Goal: Task Accomplishment & Management: Manage account settings

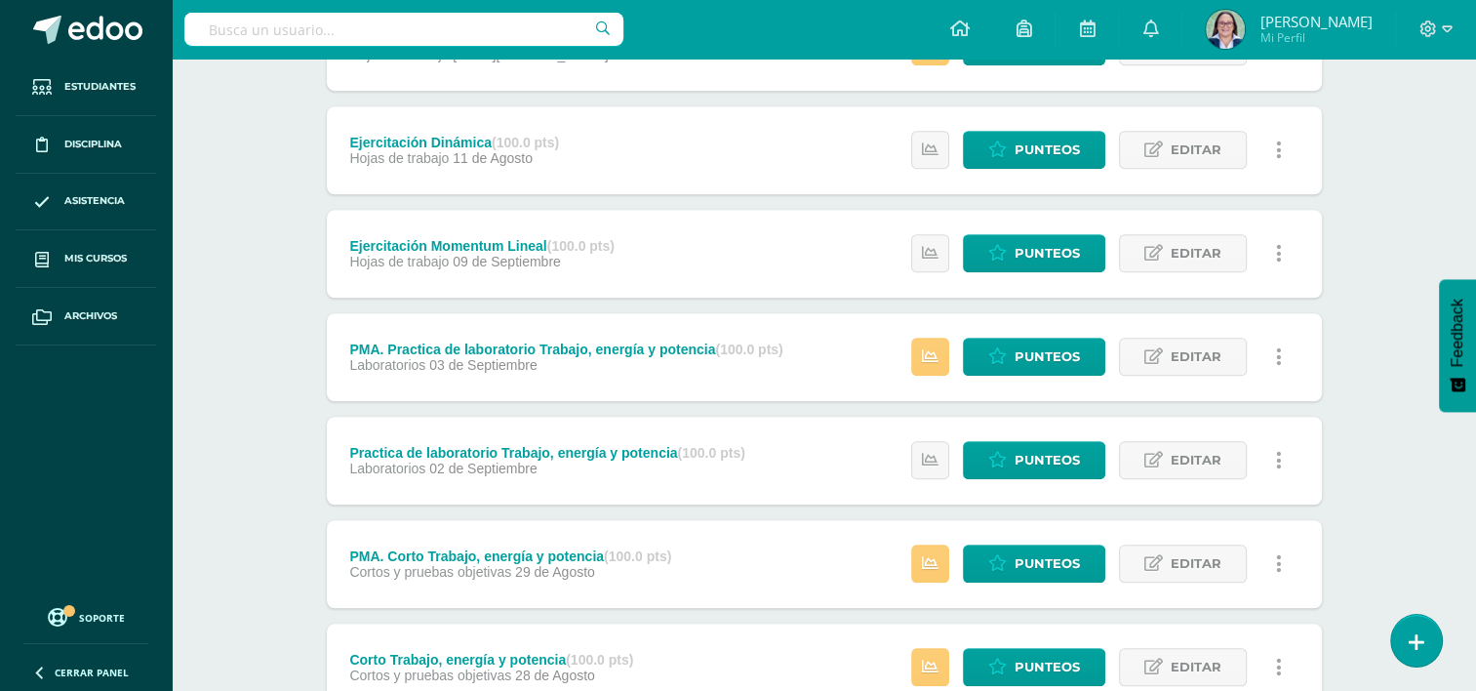
scroll to position [1458, 0]
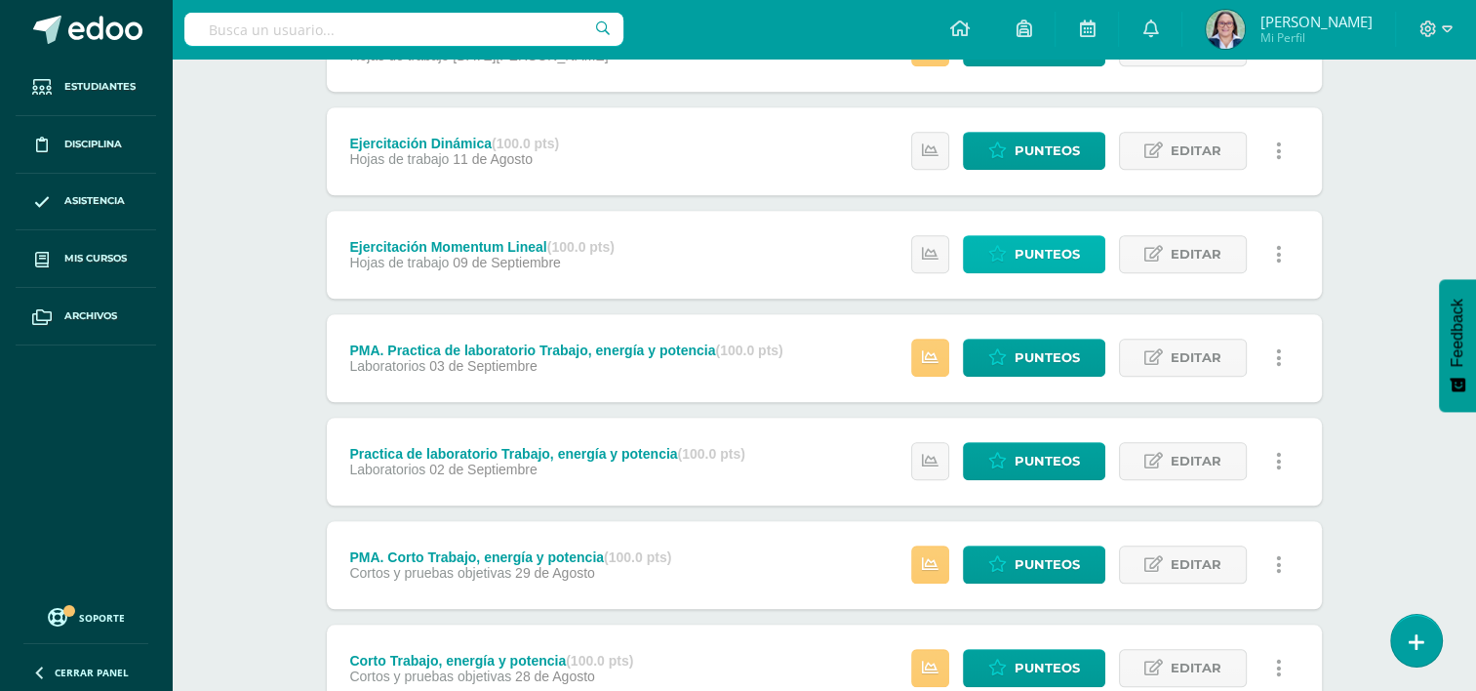
click at [1018, 254] on span "Punteos" at bounding box center [1047, 254] width 65 height 36
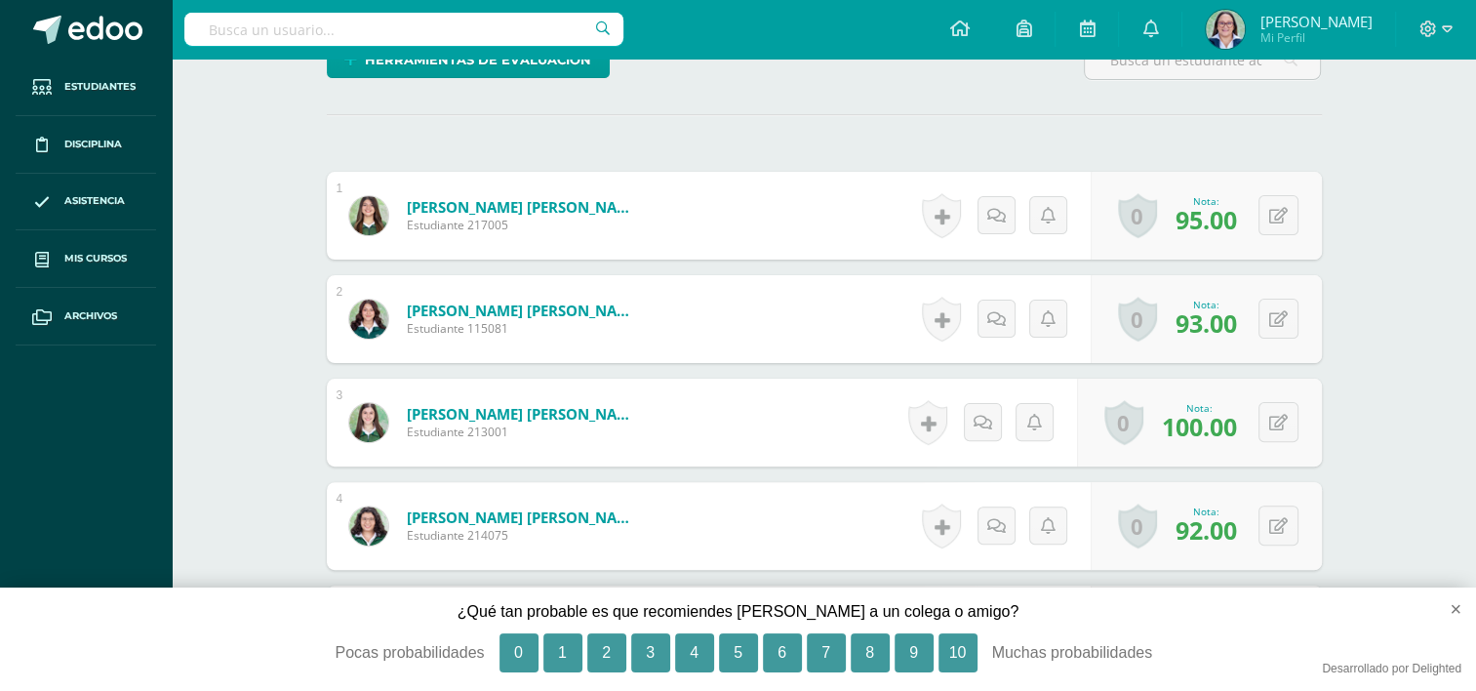
scroll to position [685, 0]
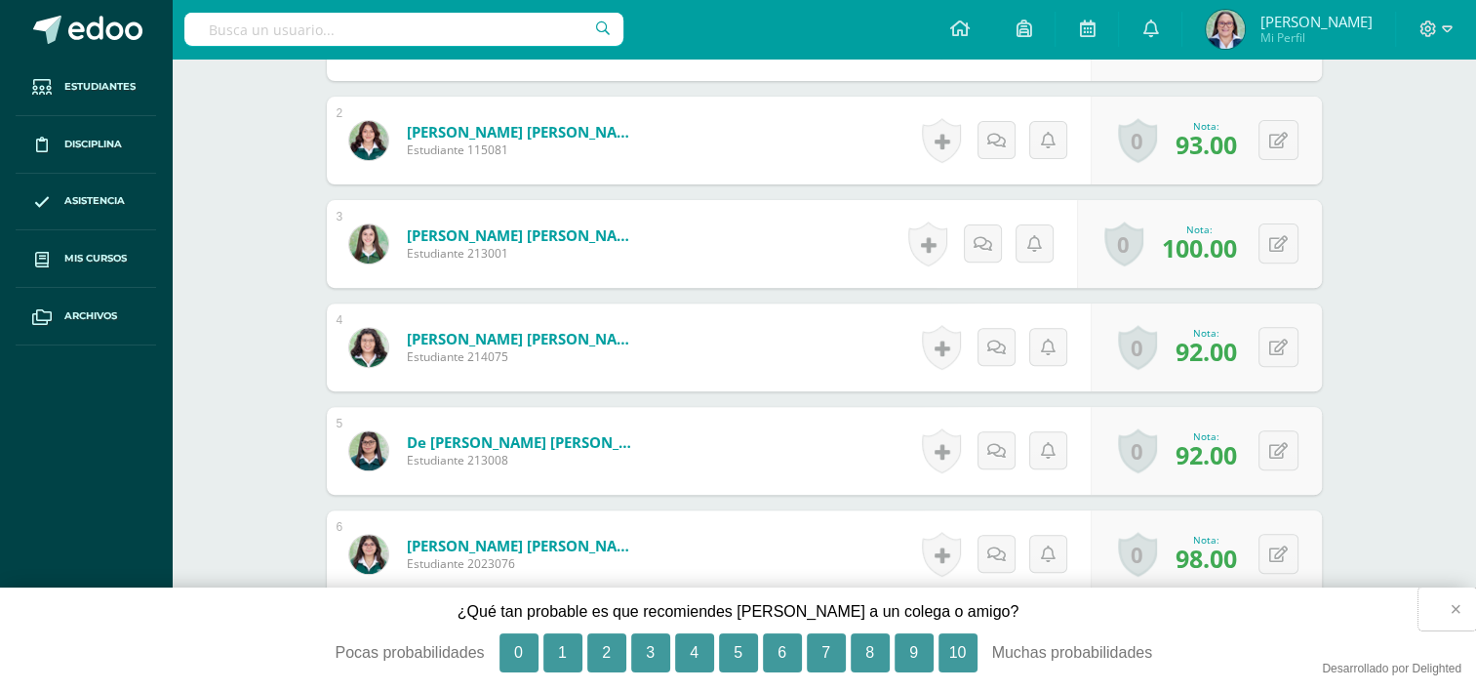
click at [1456, 603] on button "×" at bounding box center [1447, 608] width 58 height 43
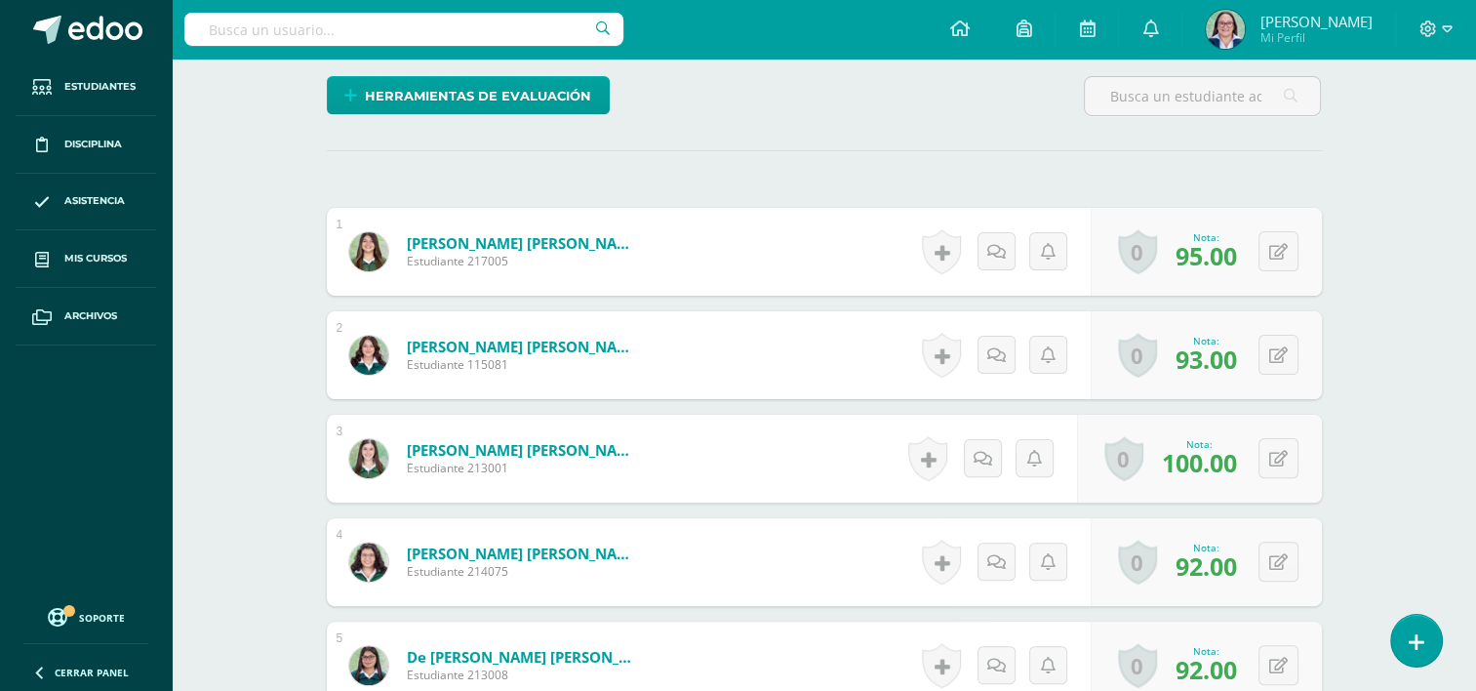
scroll to position [392, 0]
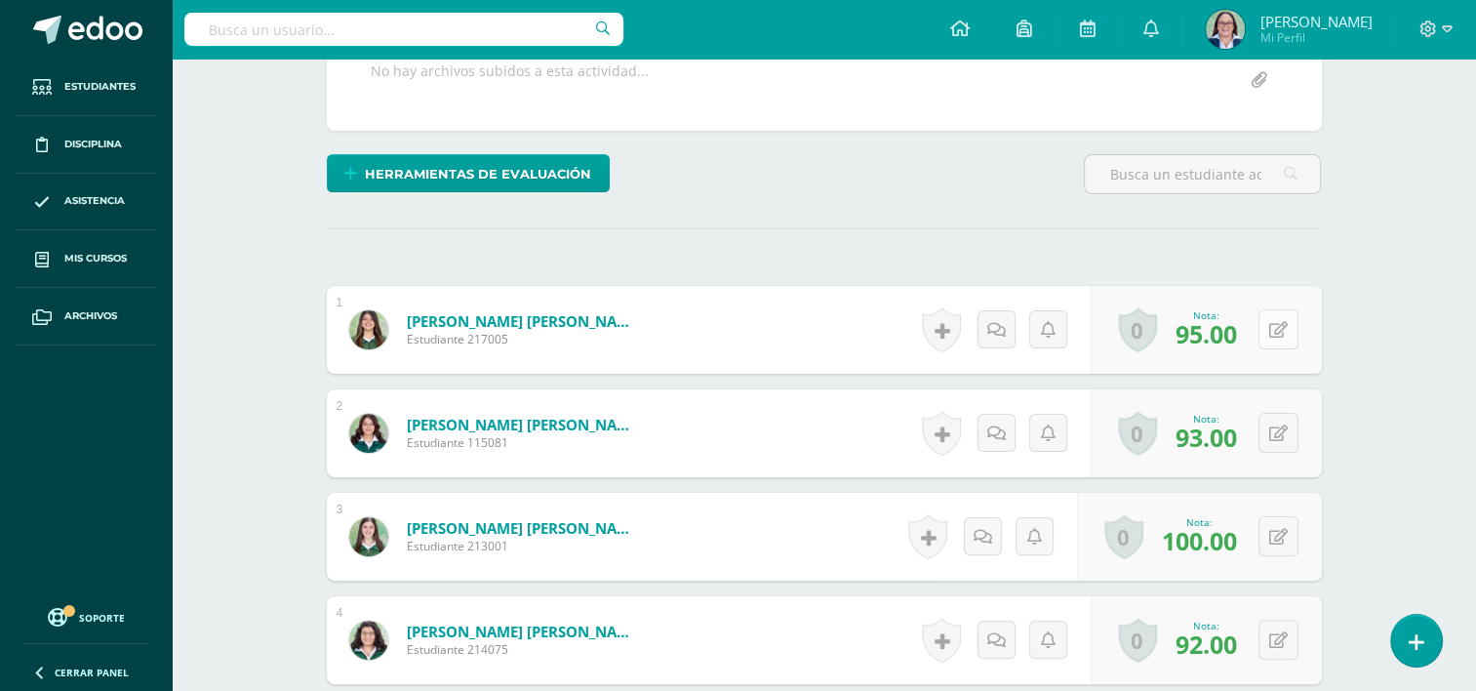
click at [1284, 327] on icon at bounding box center [1278, 330] width 19 height 17
type input "100"
click at [1280, 436] on icon at bounding box center [1278, 433] width 19 height 17
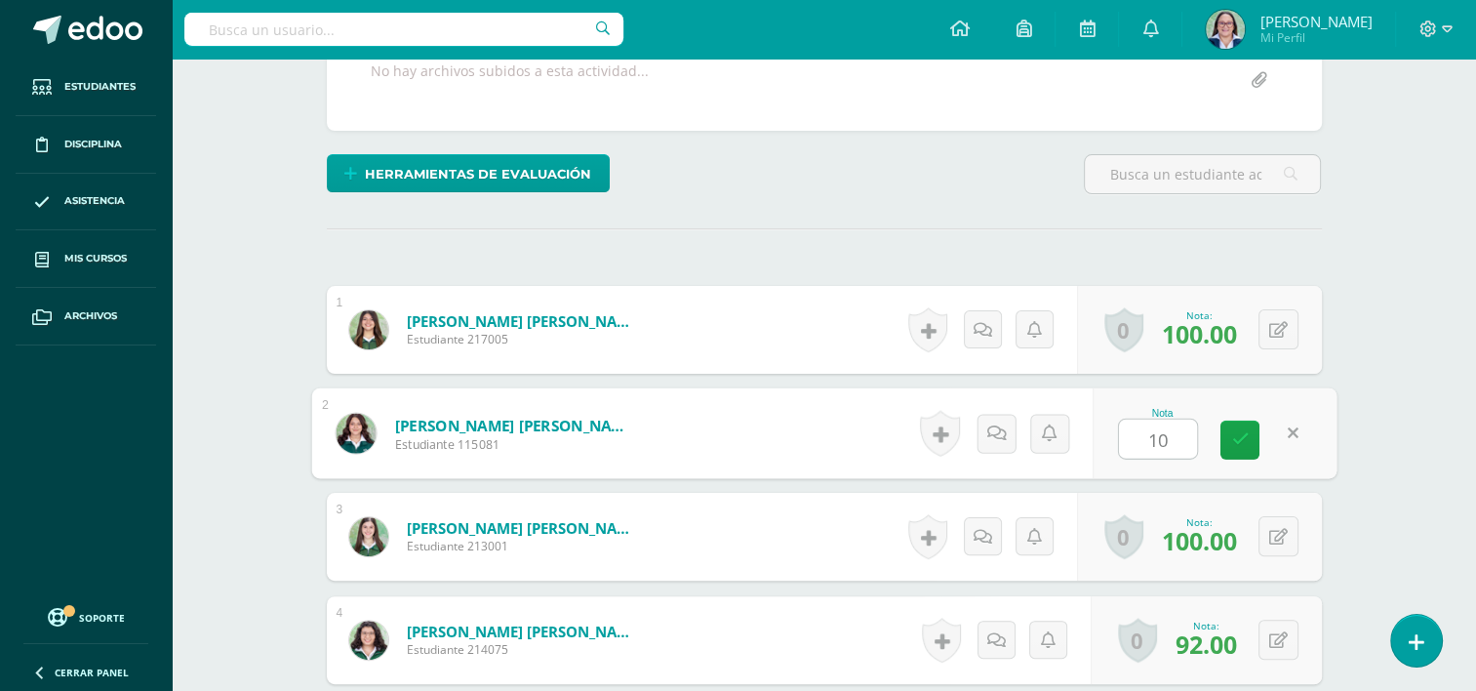
type input "100"
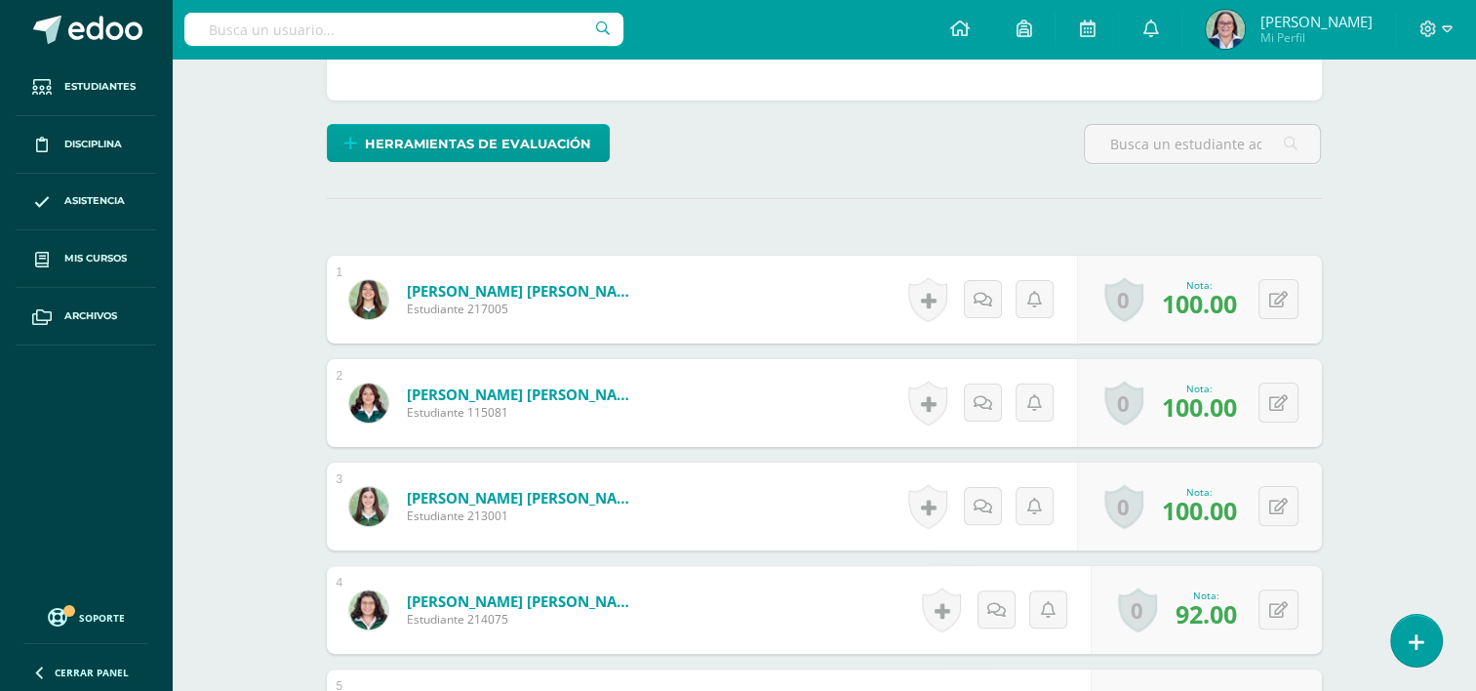
scroll to position [587, 0]
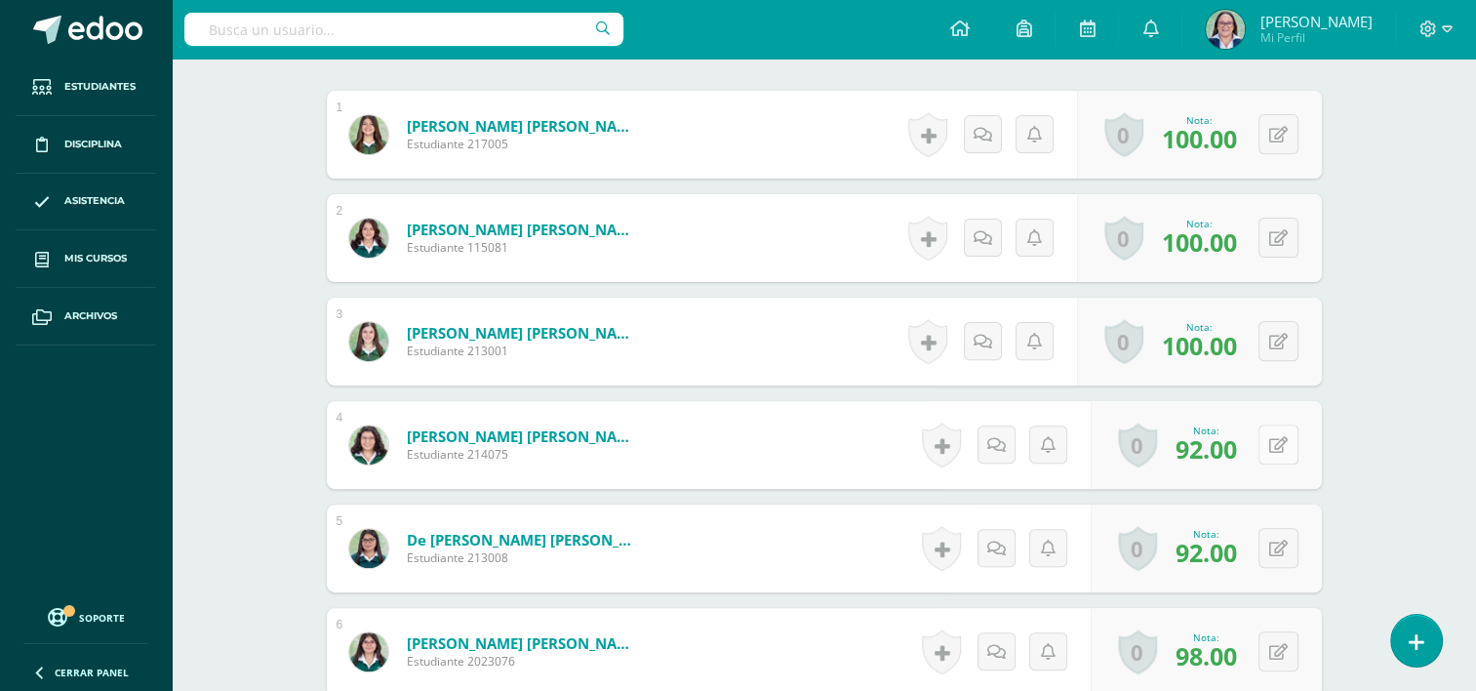
click at [1263, 450] on div "0 Logros Logros obtenidos Aún no hay logros agregados Nota: 92.00" at bounding box center [1206, 445] width 231 height 88
click at [1291, 443] on icon at bounding box center [1292, 444] width 20 height 17
type input "100"
click at [0, 0] on div "Nota: 92.00" at bounding box center [0, 0] width 0 height 0
click at [1295, 553] on button at bounding box center [1278, 548] width 40 height 40
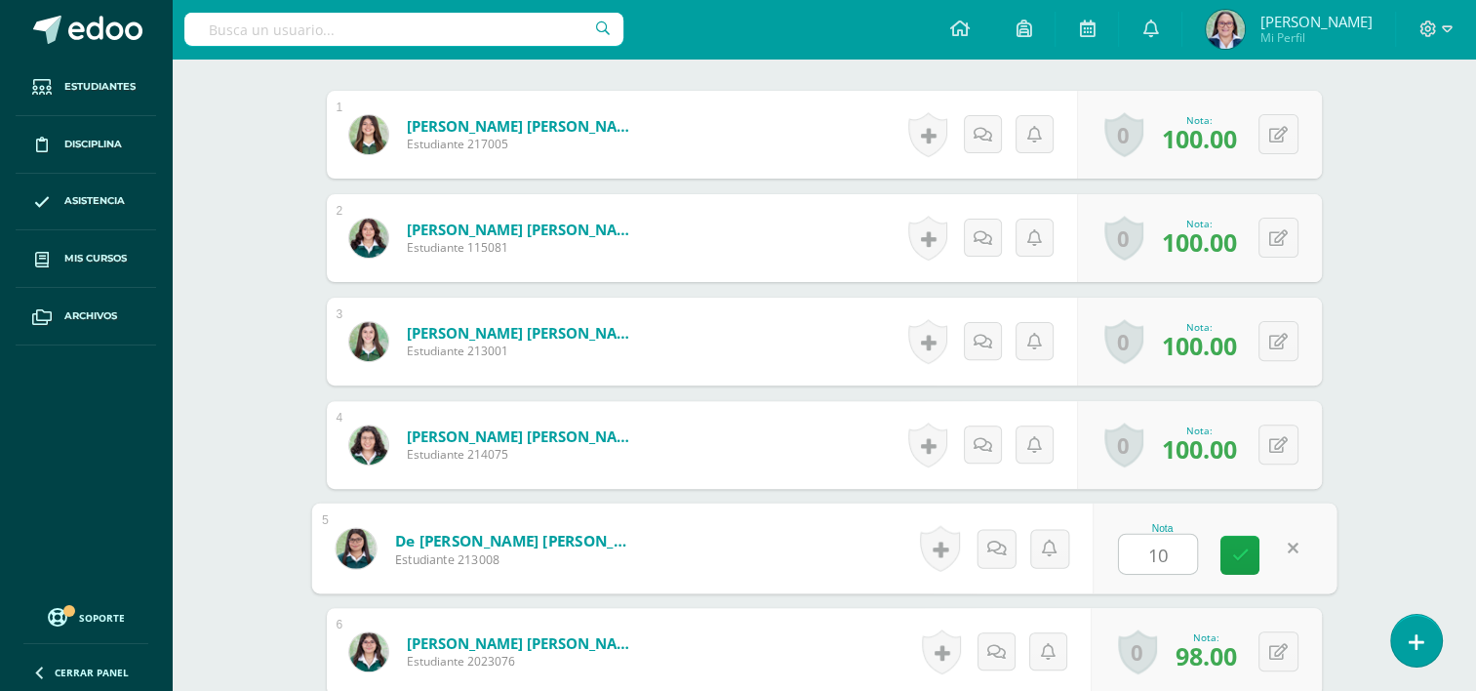
type input "100"
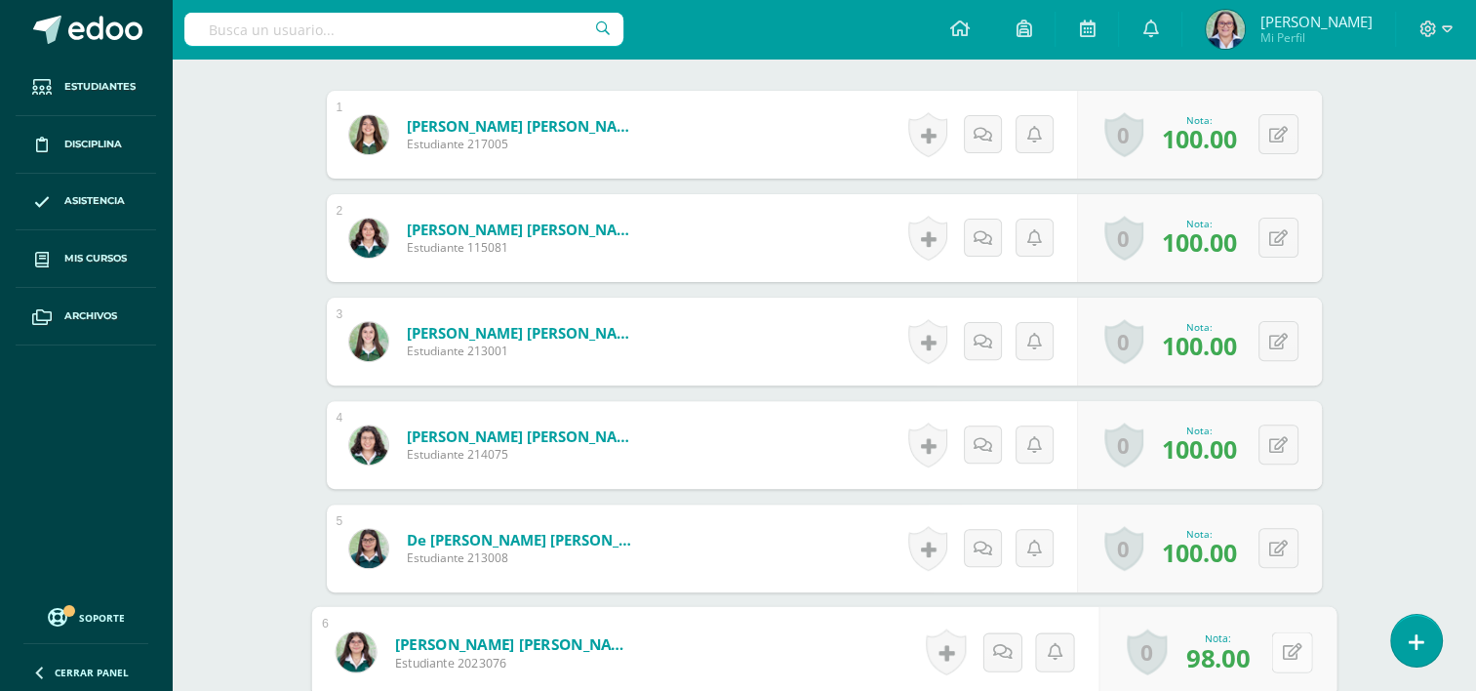
click at [1279, 652] on button at bounding box center [1291, 651] width 41 height 41
type input "100"
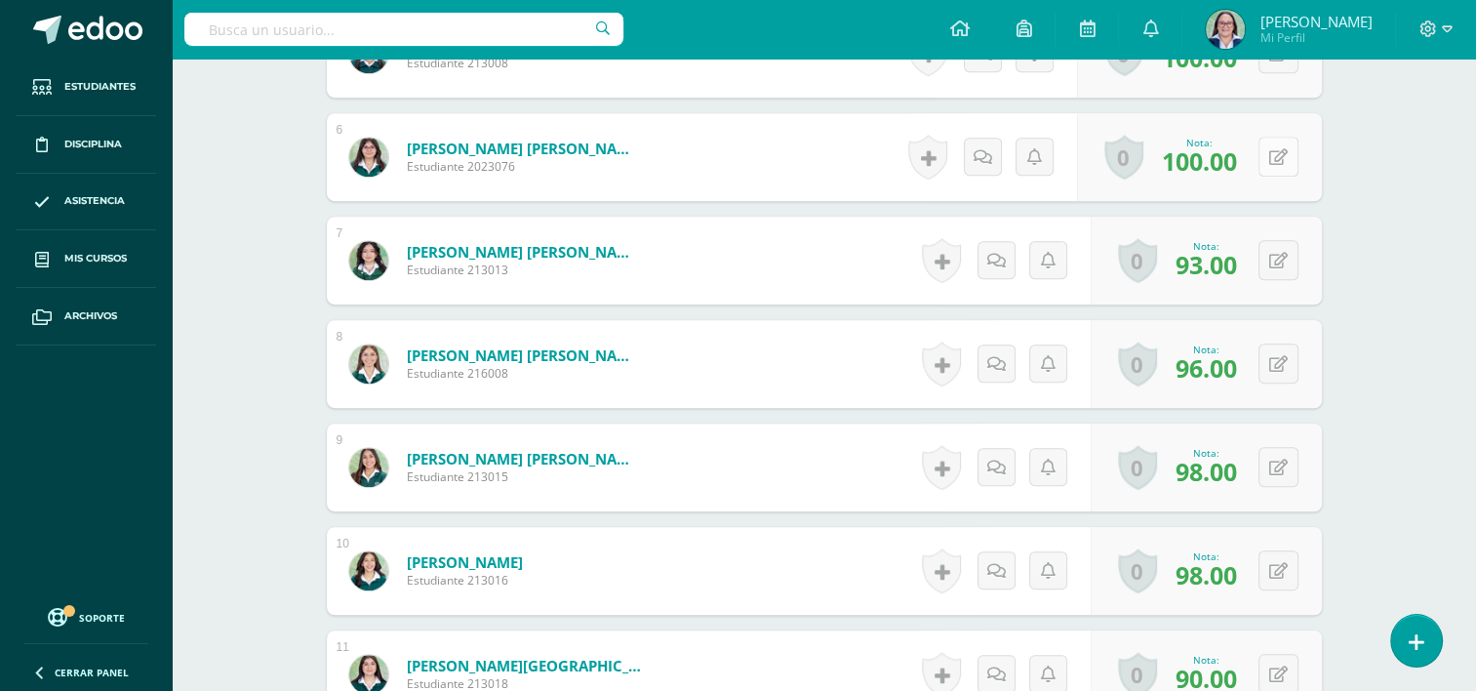
scroll to position [1173, 0]
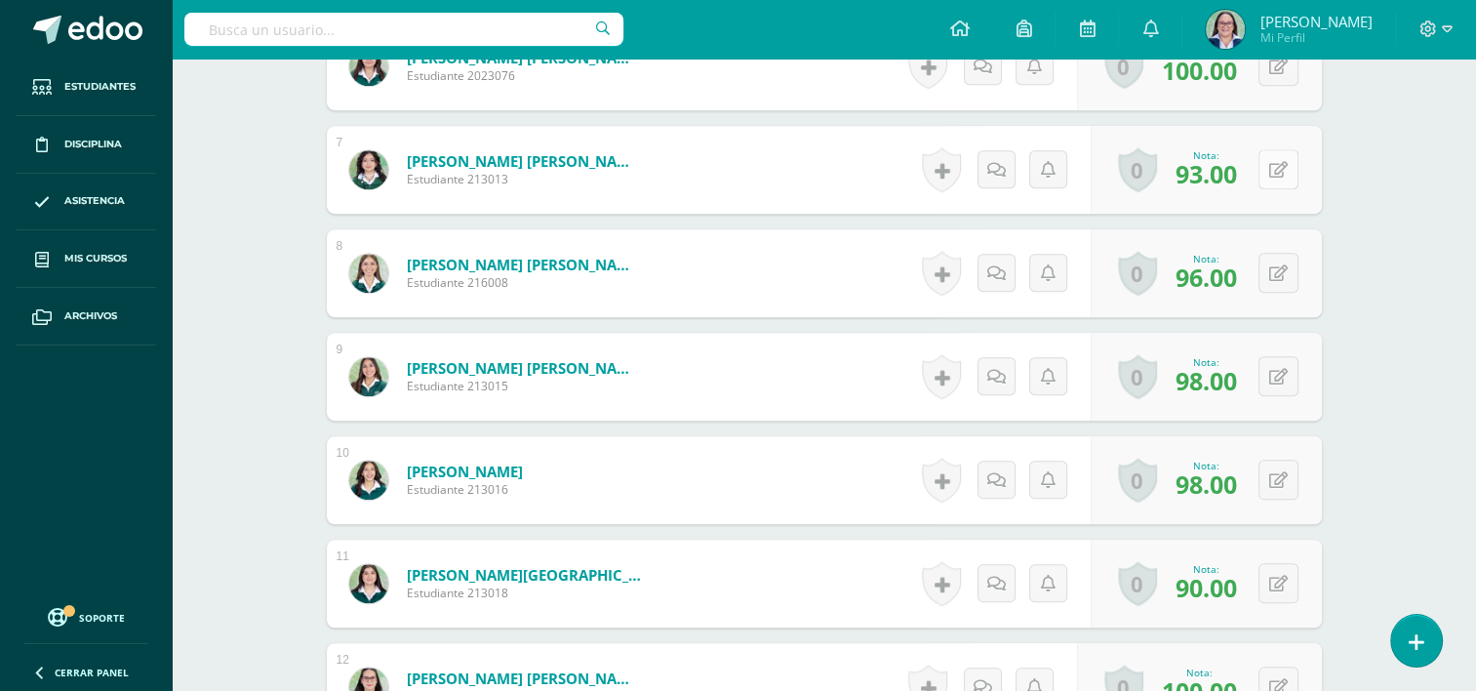
click at [1274, 164] on icon at bounding box center [1278, 170] width 19 height 17
type input "100"
click at [1289, 275] on button at bounding box center [1278, 273] width 40 height 40
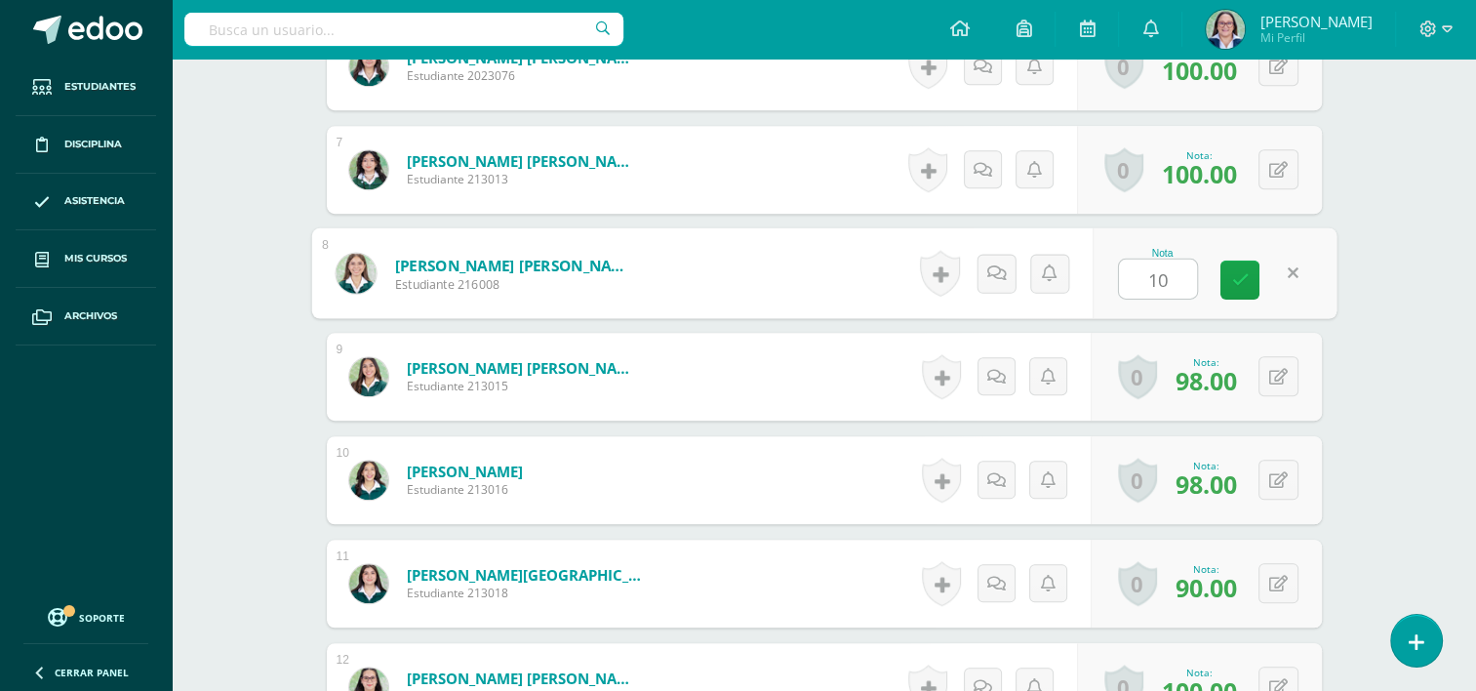
type input "100"
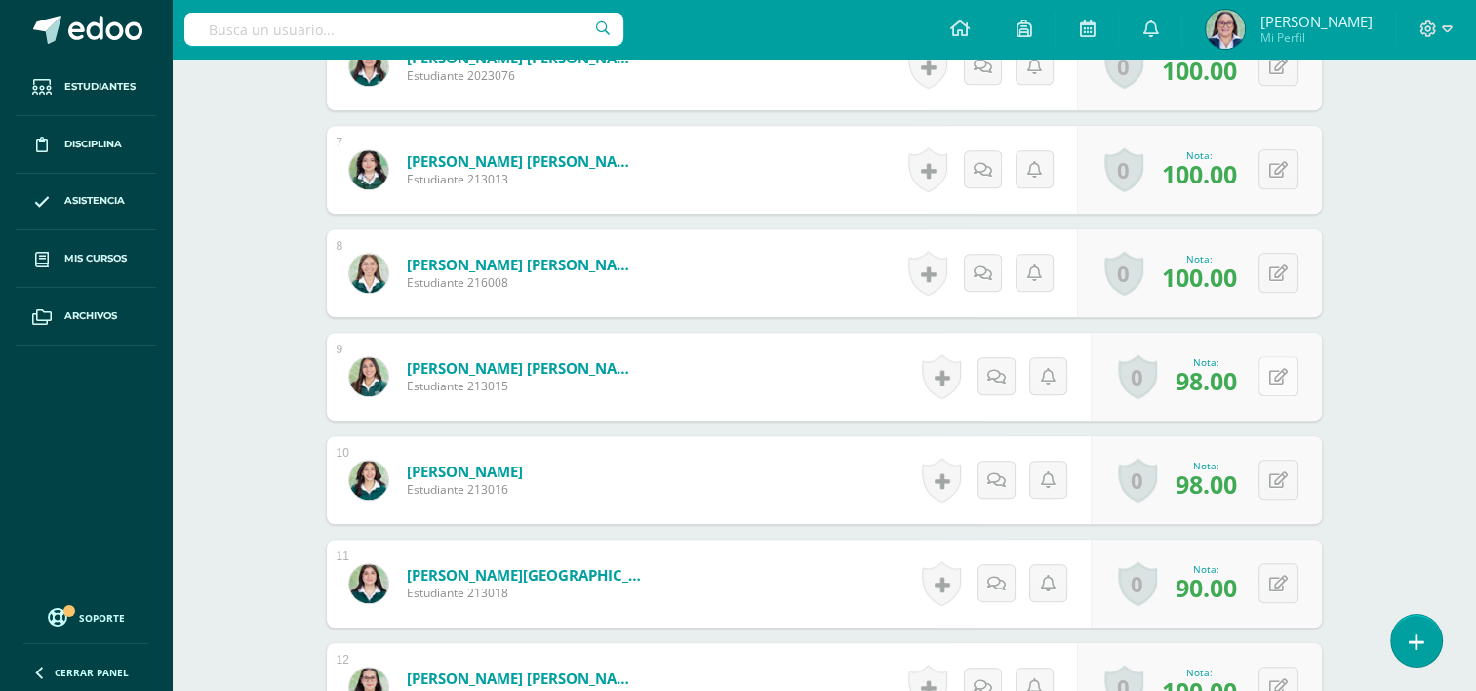
click at [1278, 370] on icon at bounding box center [1278, 377] width 19 height 17
type input "100"
click at [1289, 482] on button at bounding box center [1278, 479] width 40 height 40
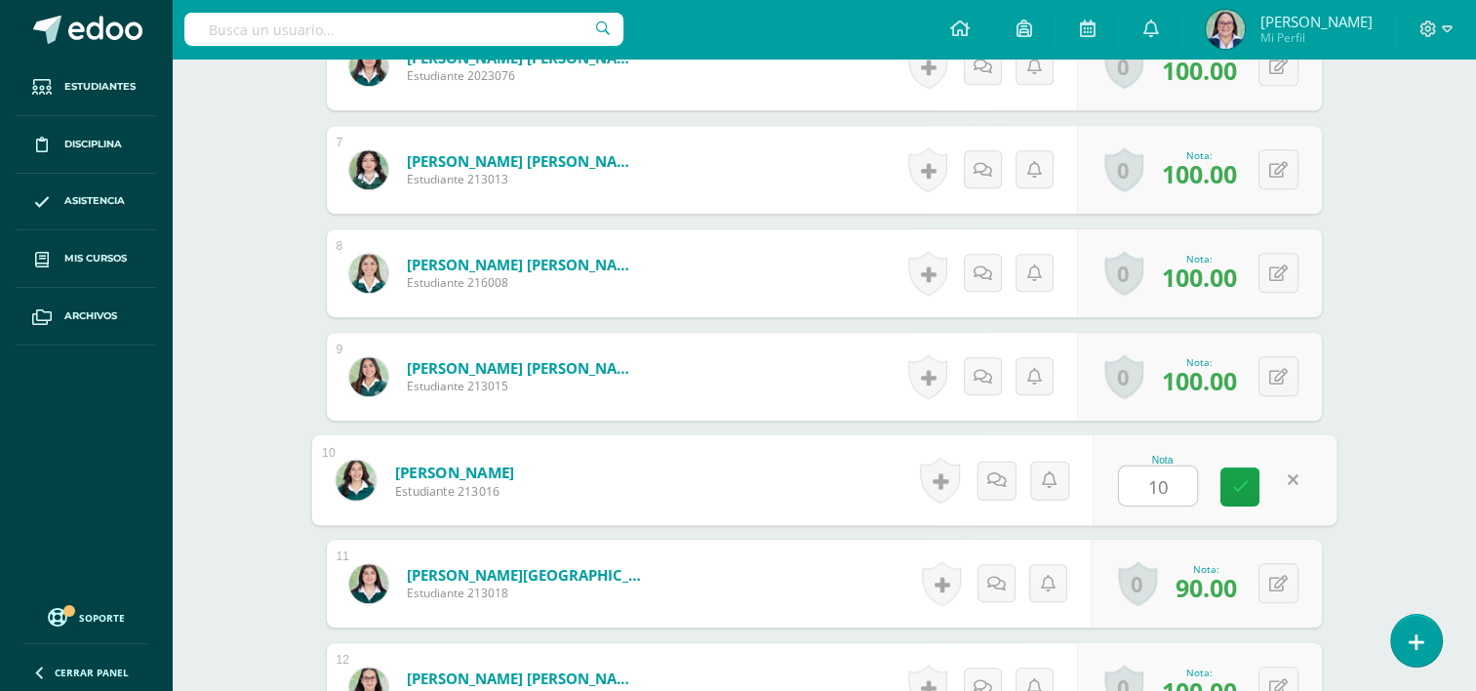
type input "100"
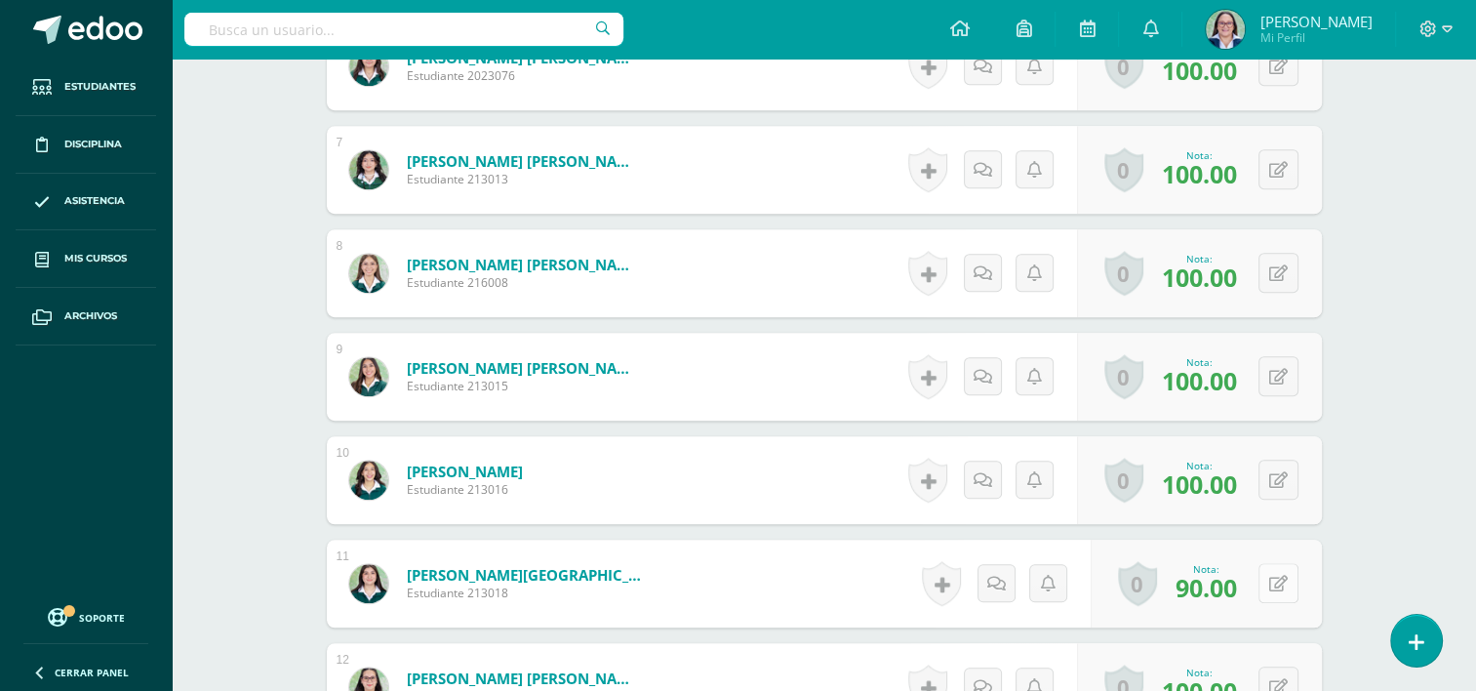
click at [1276, 578] on button at bounding box center [1278, 583] width 40 height 40
type input "100"
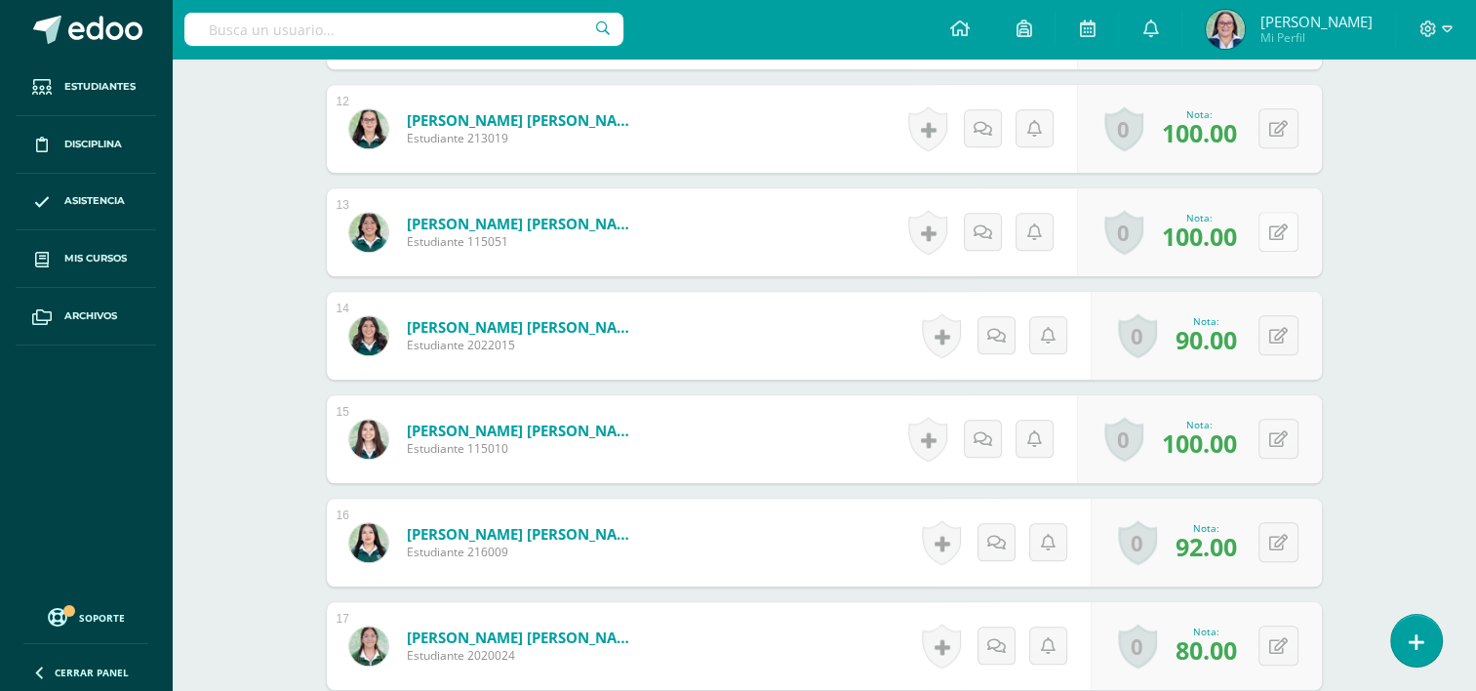
scroll to position [1758, 0]
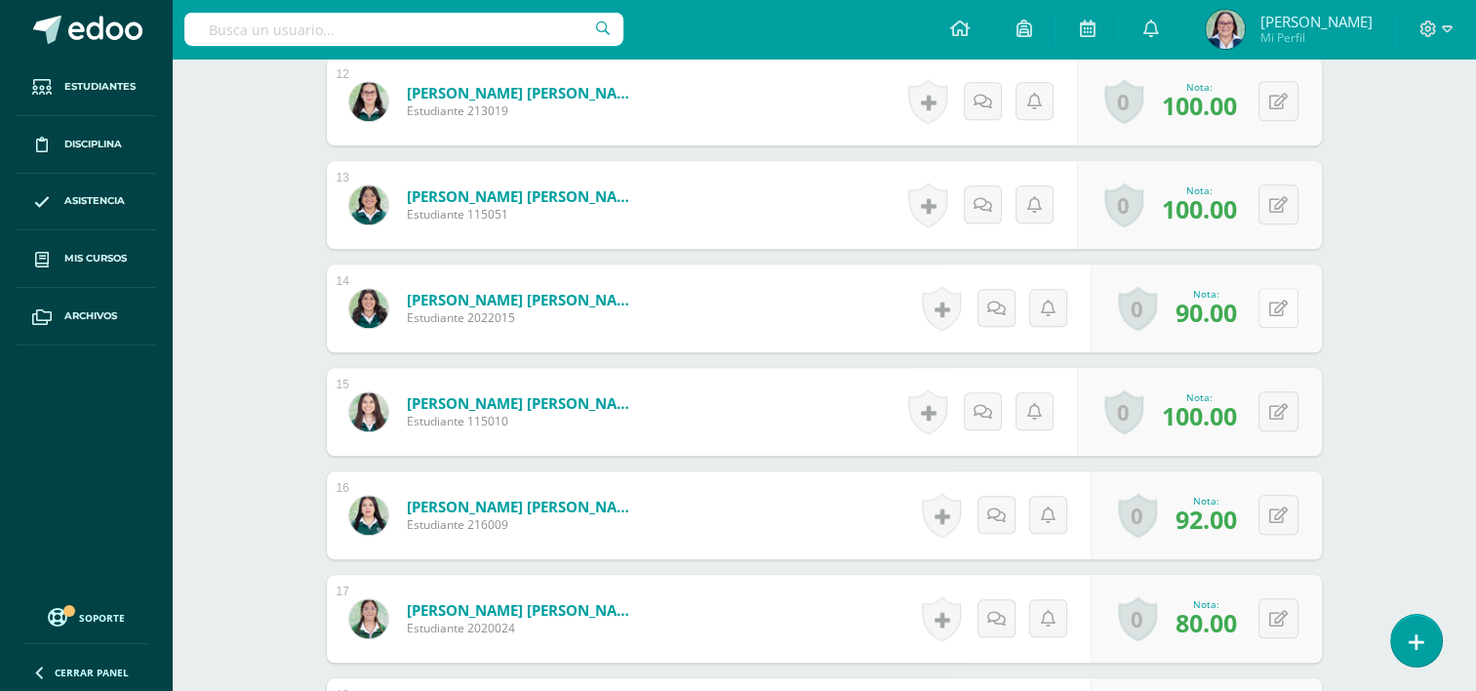
click at [1280, 297] on button at bounding box center [1278, 308] width 40 height 40
type input "100"
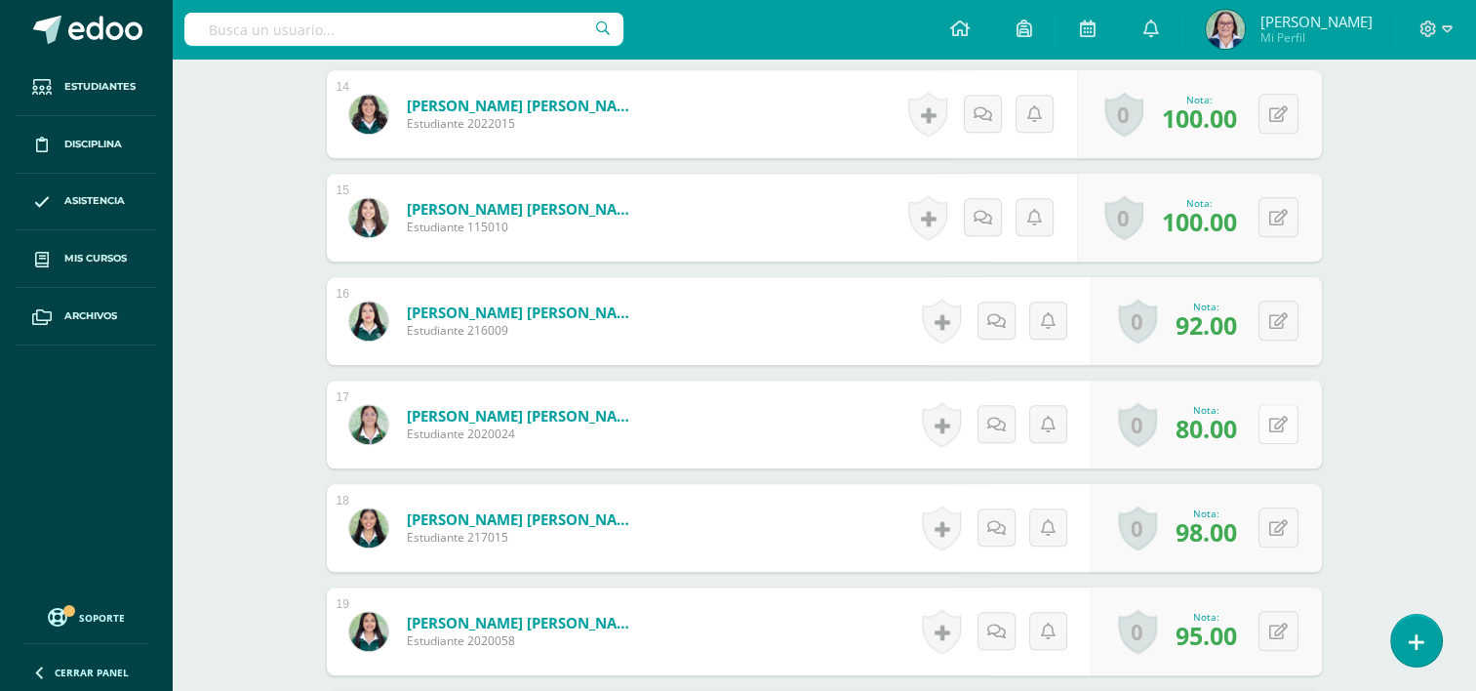
scroll to position [1953, 0]
click at [1282, 313] on icon at bounding box center [1278, 320] width 19 height 17
type input "100"
click at [1278, 416] on icon at bounding box center [1278, 424] width 19 height 17
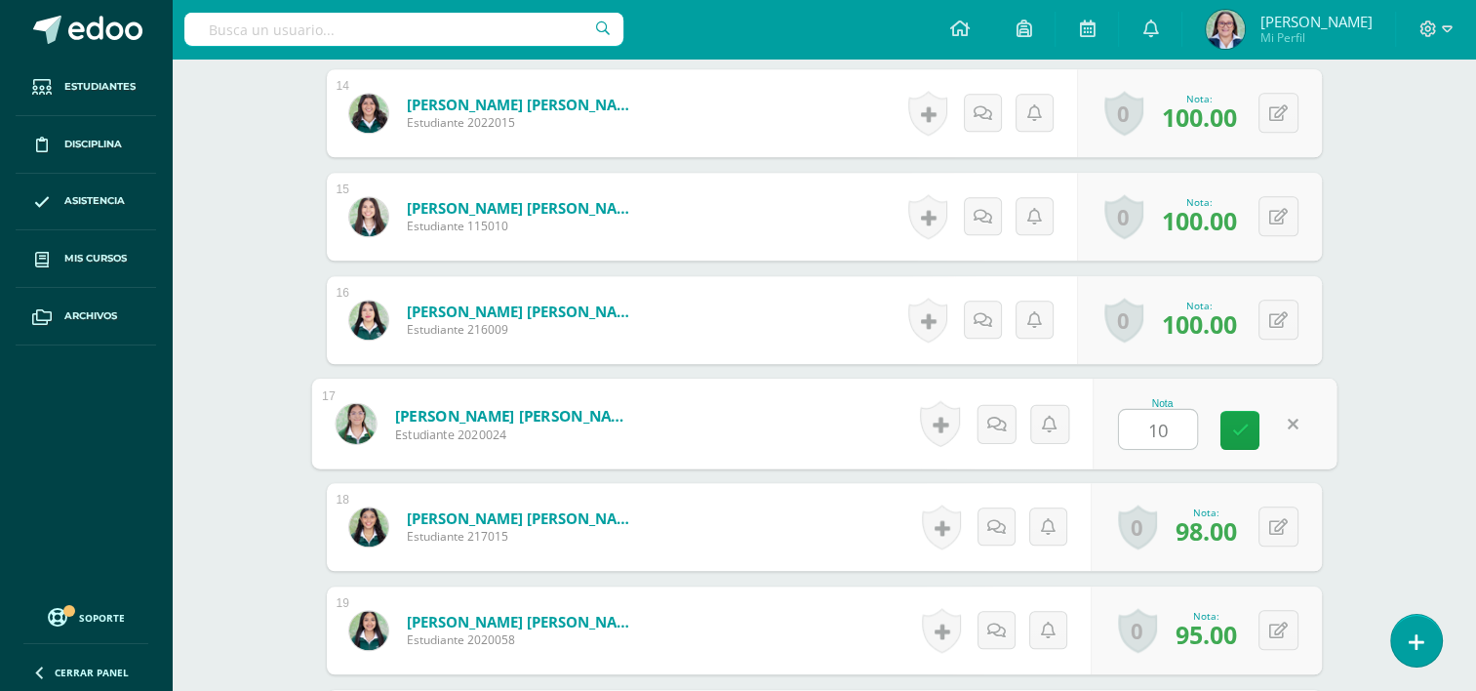
type input "100"
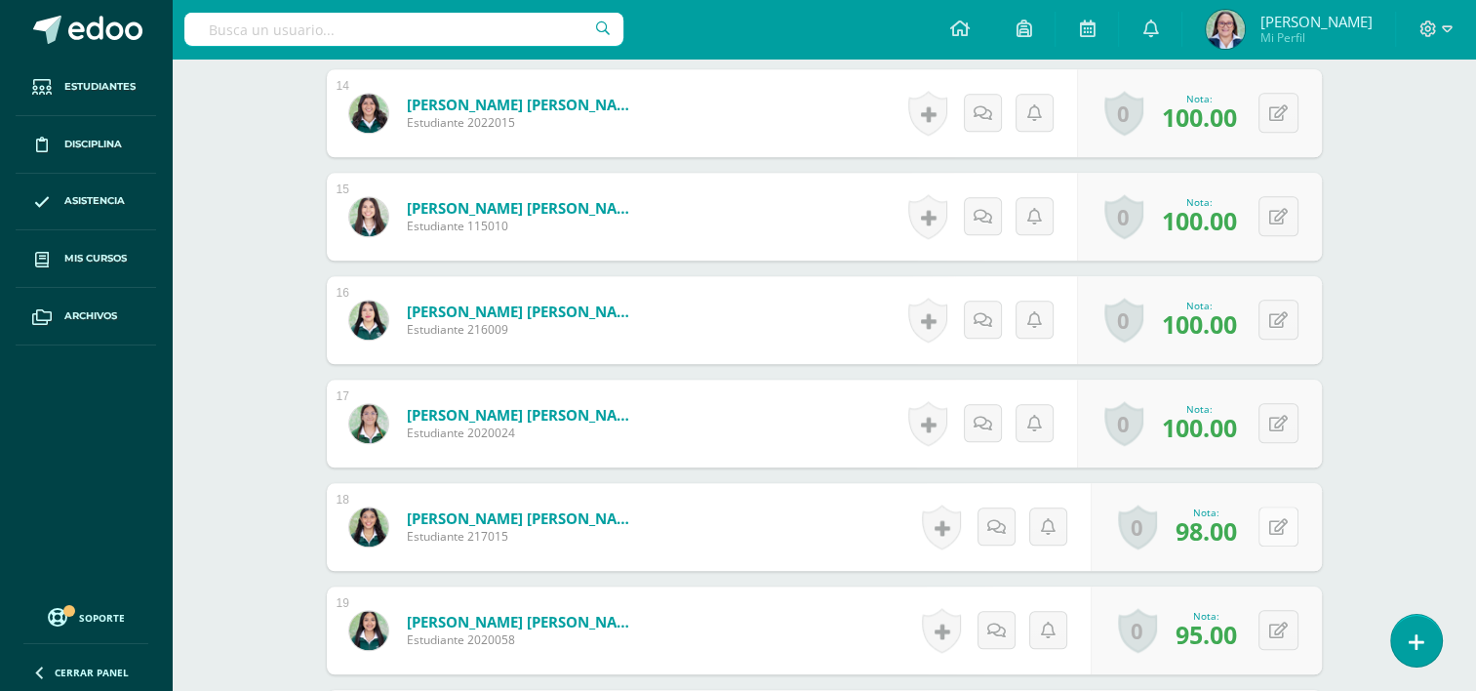
click at [1271, 516] on button at bounding box center [1278, 526] width 40 height 40
type input "100"
click at [1283, 627] on icon at bounding box center [1278, 630] width 19 height 17
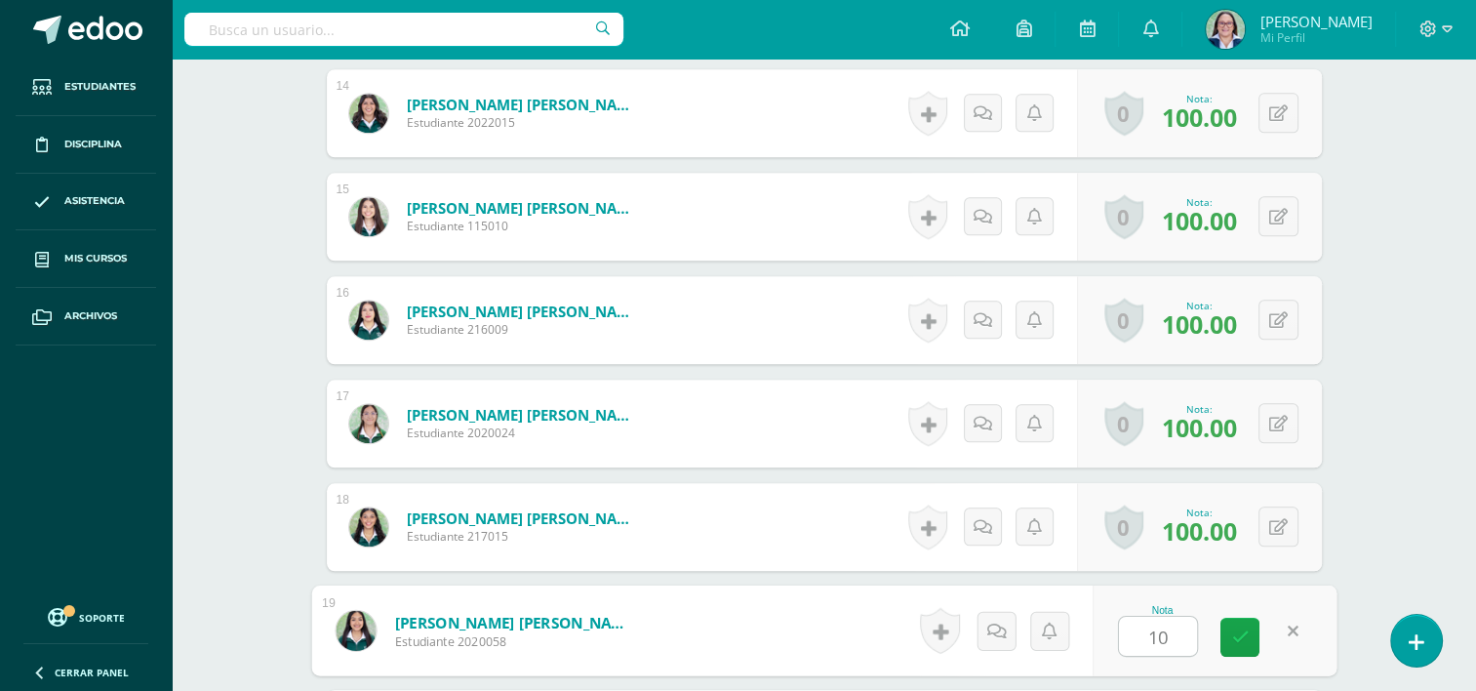
type input "100"
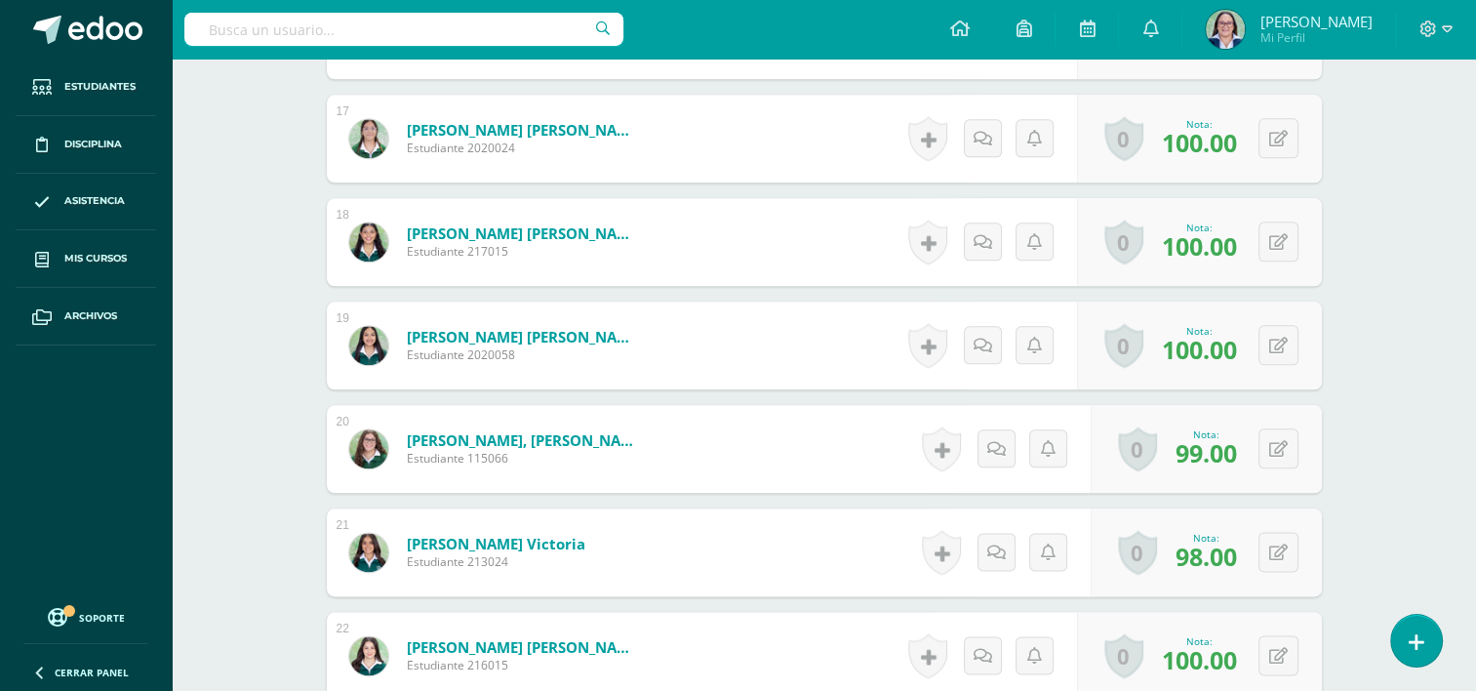
scroll to position [2246, 0]
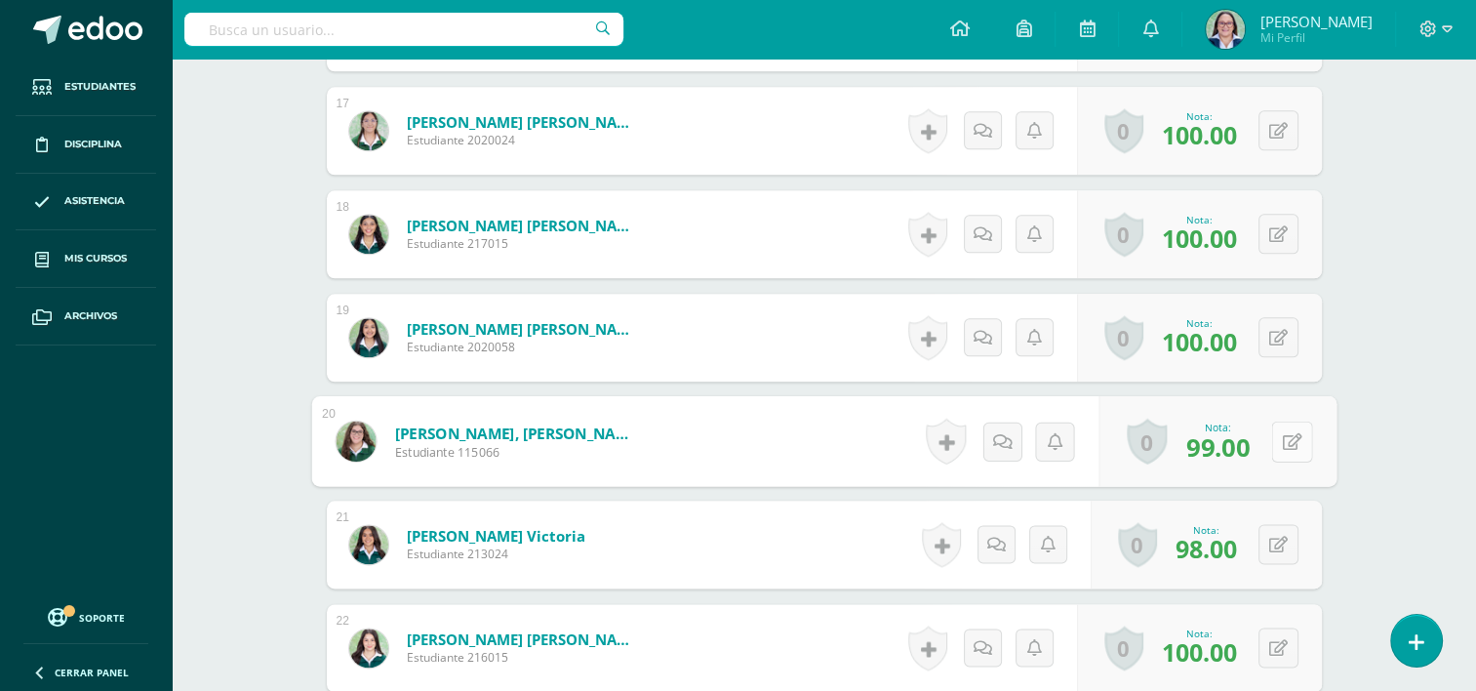
click at [1284, 436] on icon at bounding box center [1292, 440] width 20 height 17
type input "100"
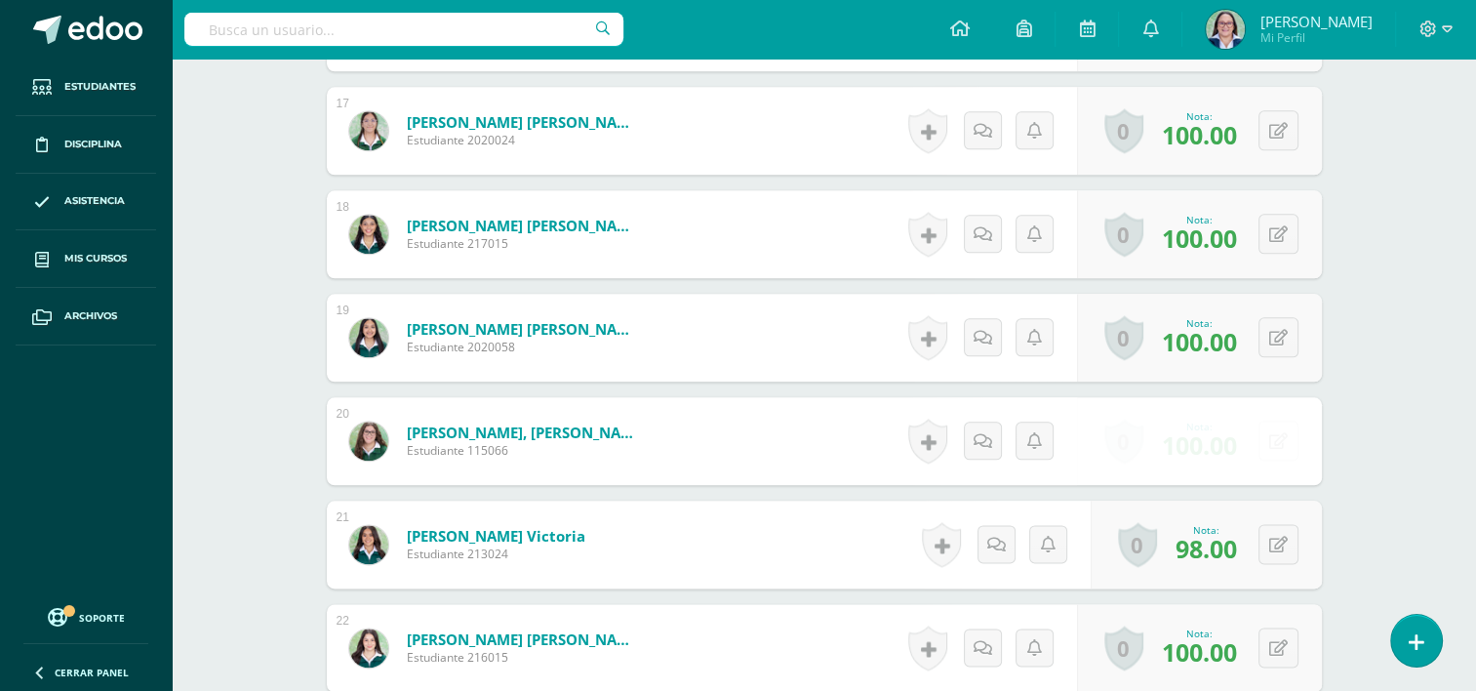
click at [1242, 461] on div "0 Logros Logros obtenidos Aún no hay logros agregados Nota: 100.00" at bounding box center [1199, 441] width 245 height 88
click at [1268, 541] on div "0 Logros Logros obtenidos Aún no hay logros agregados Nota: 98.00" at bounding box center [1206, 544] width 231 height 88
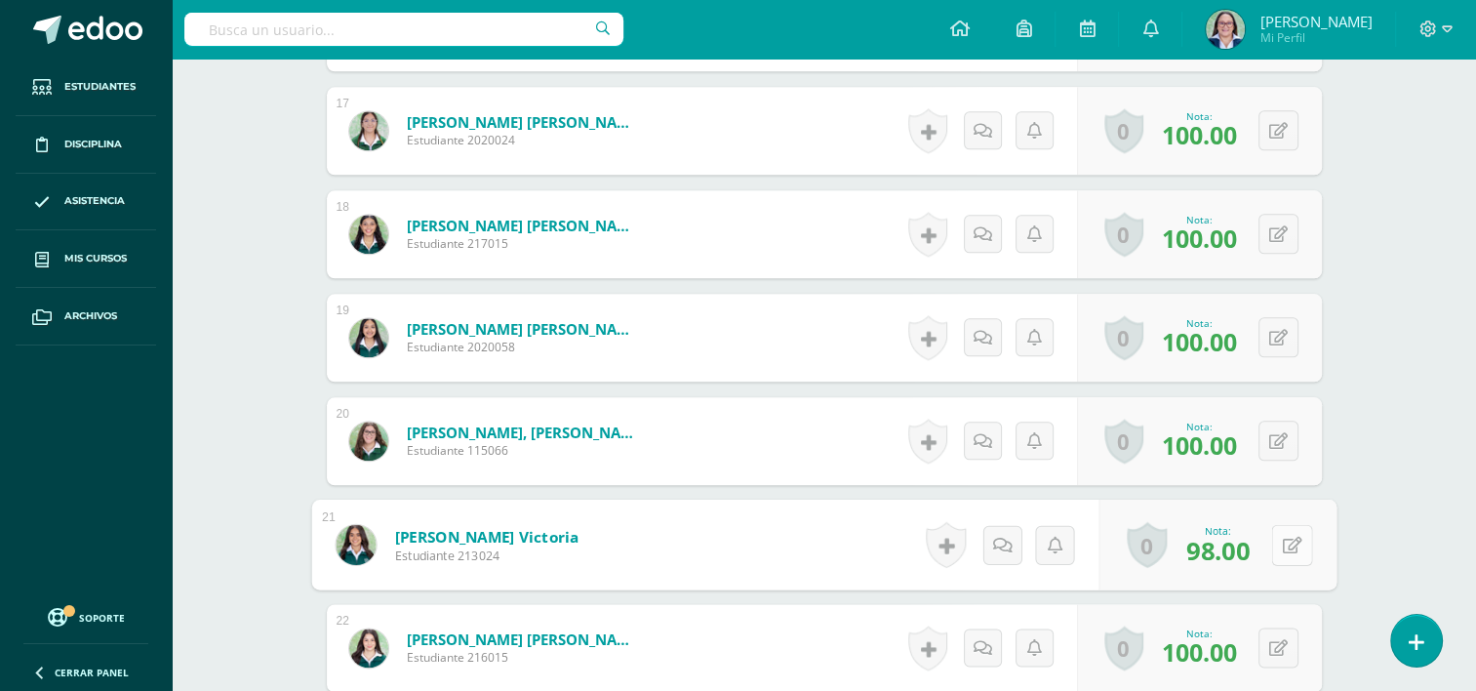
click at [1296, 540] on icon at bounding box center [1292, 544] width 20 height 17
type input "100"
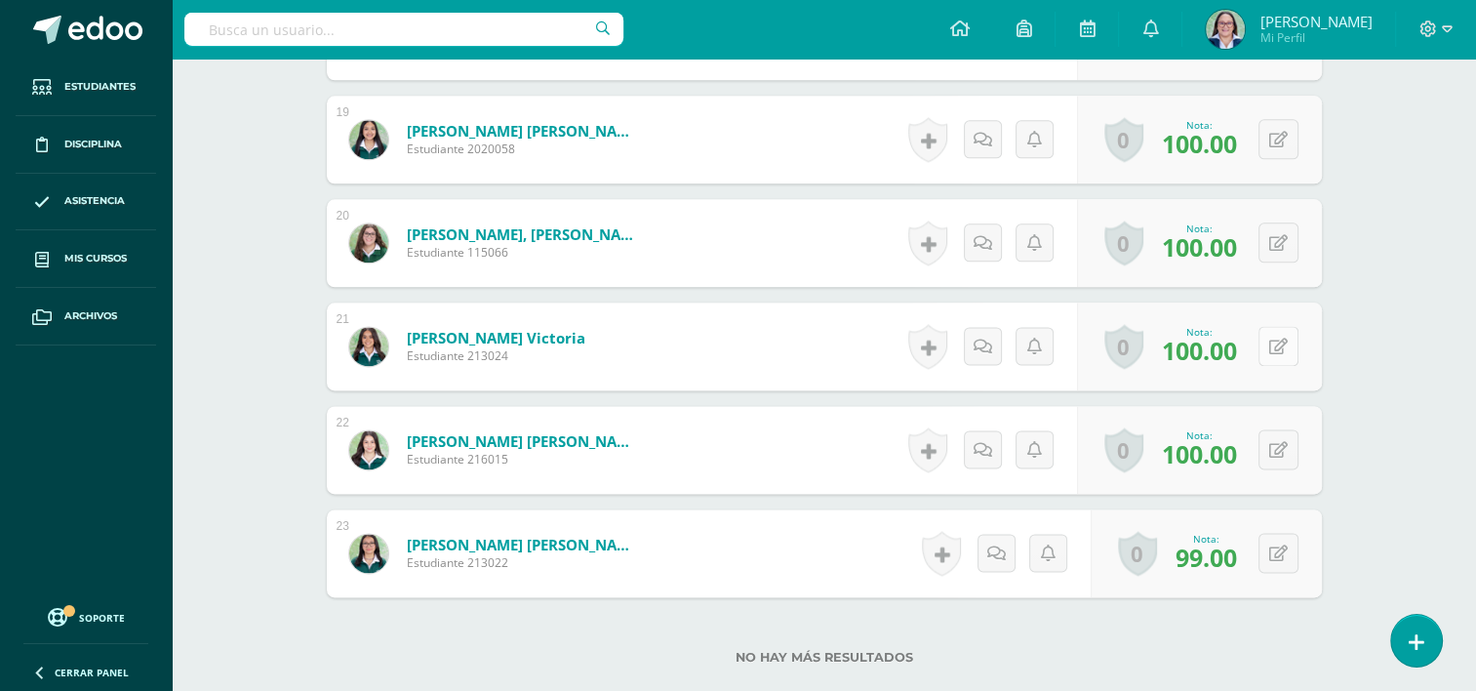
scroll to position [2538, 0]
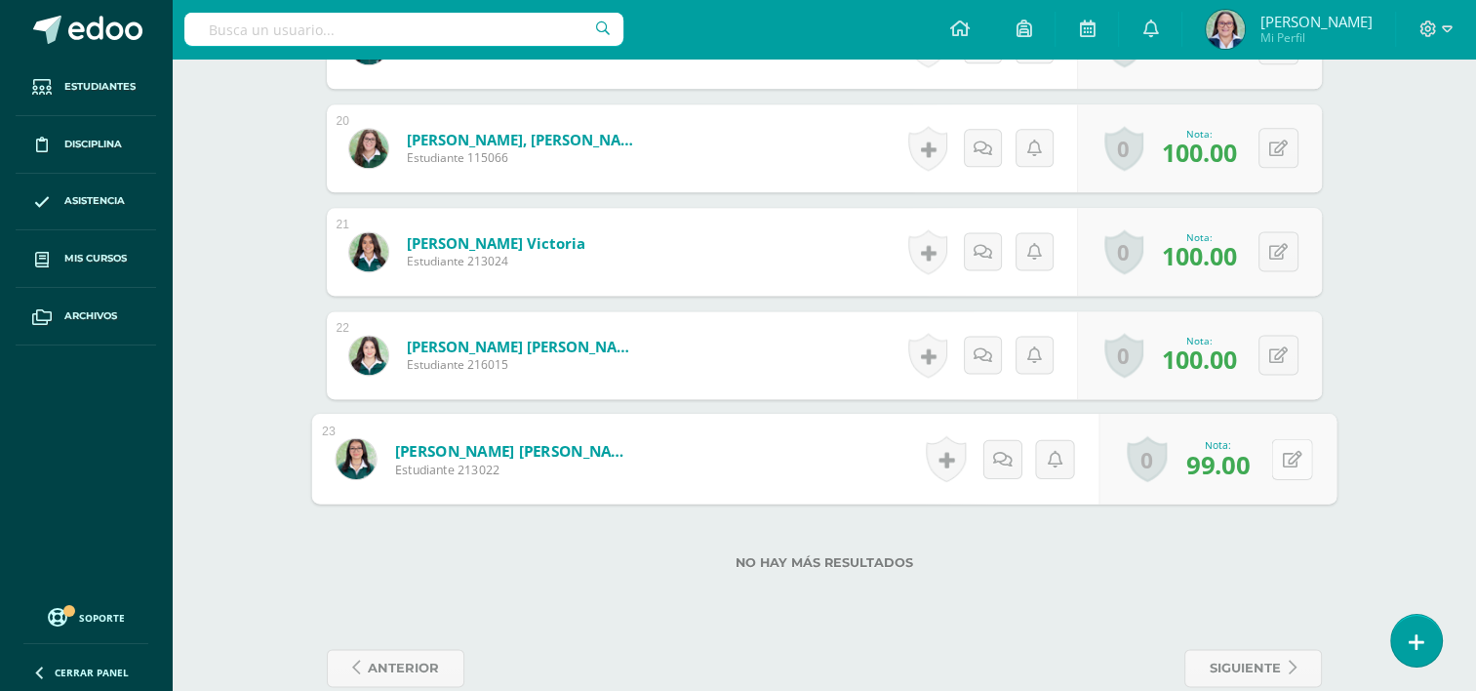
click at [1275, 449] on button at bounding box center [1291, 458] width 41 height 41
type input "100"
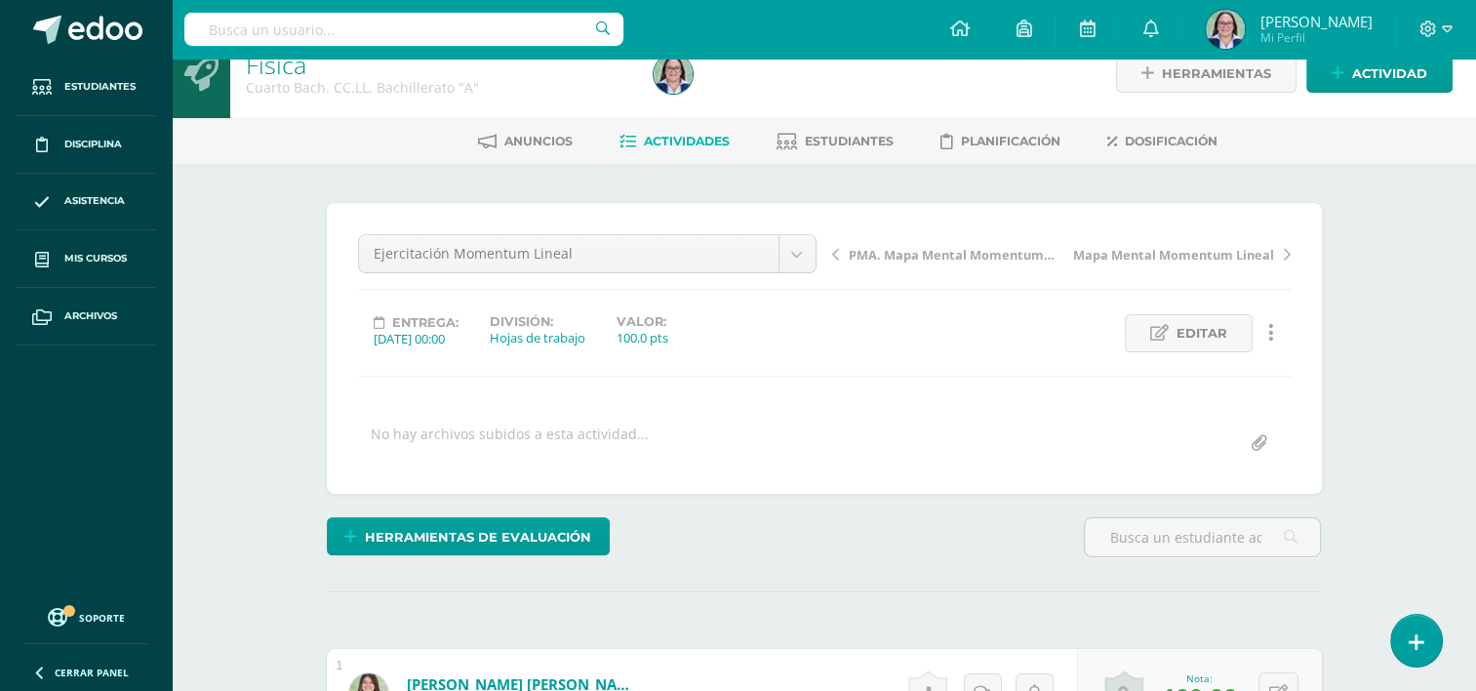
scroll to position [0, 0]
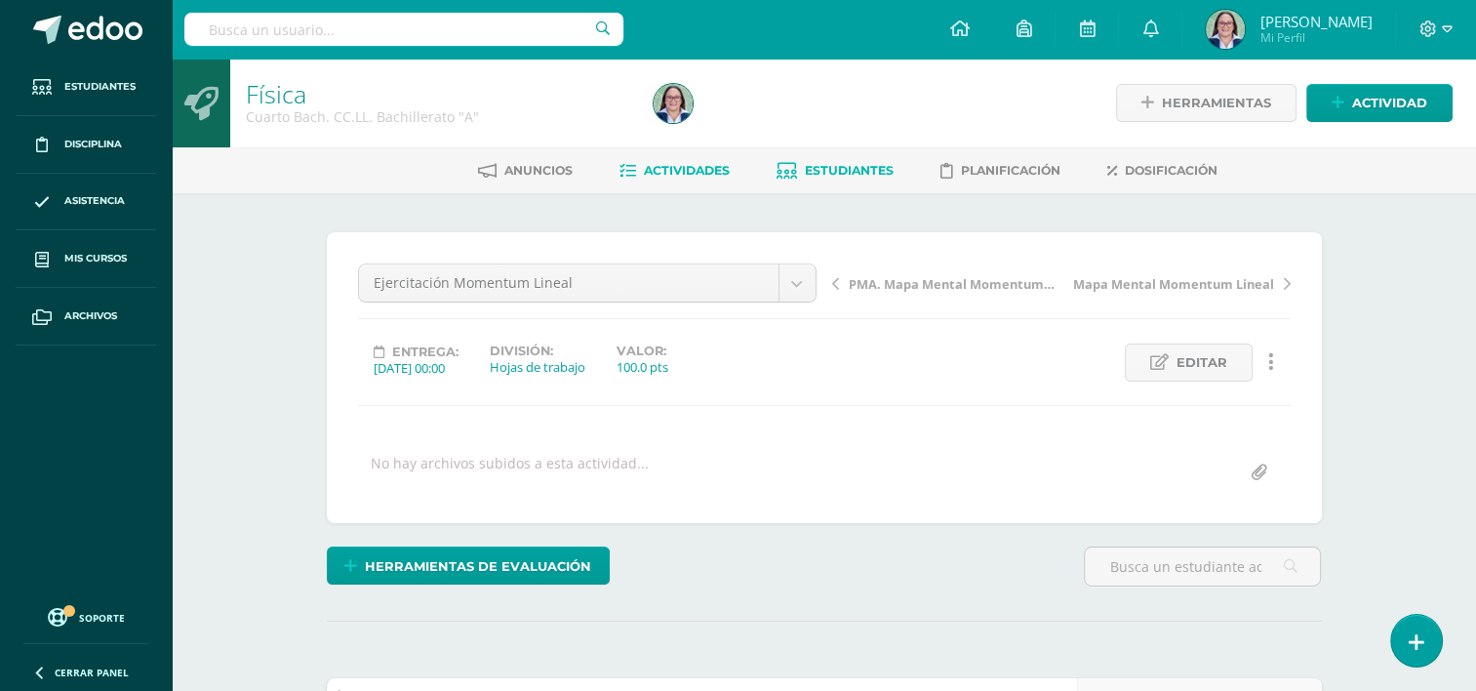
click at [873, 177] on span "Estudiantes" at bounding box center [849, 170] width 89 height 15
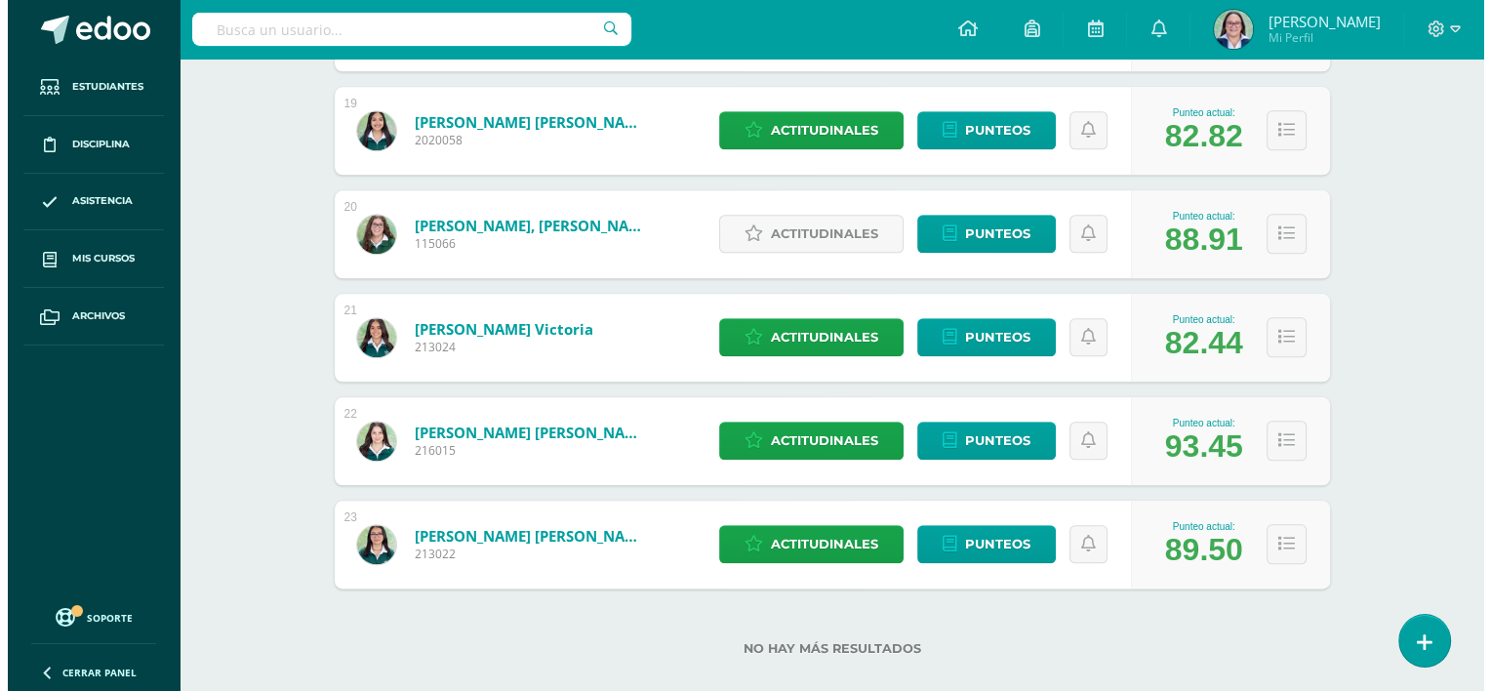
scroll to position [2201, 0]
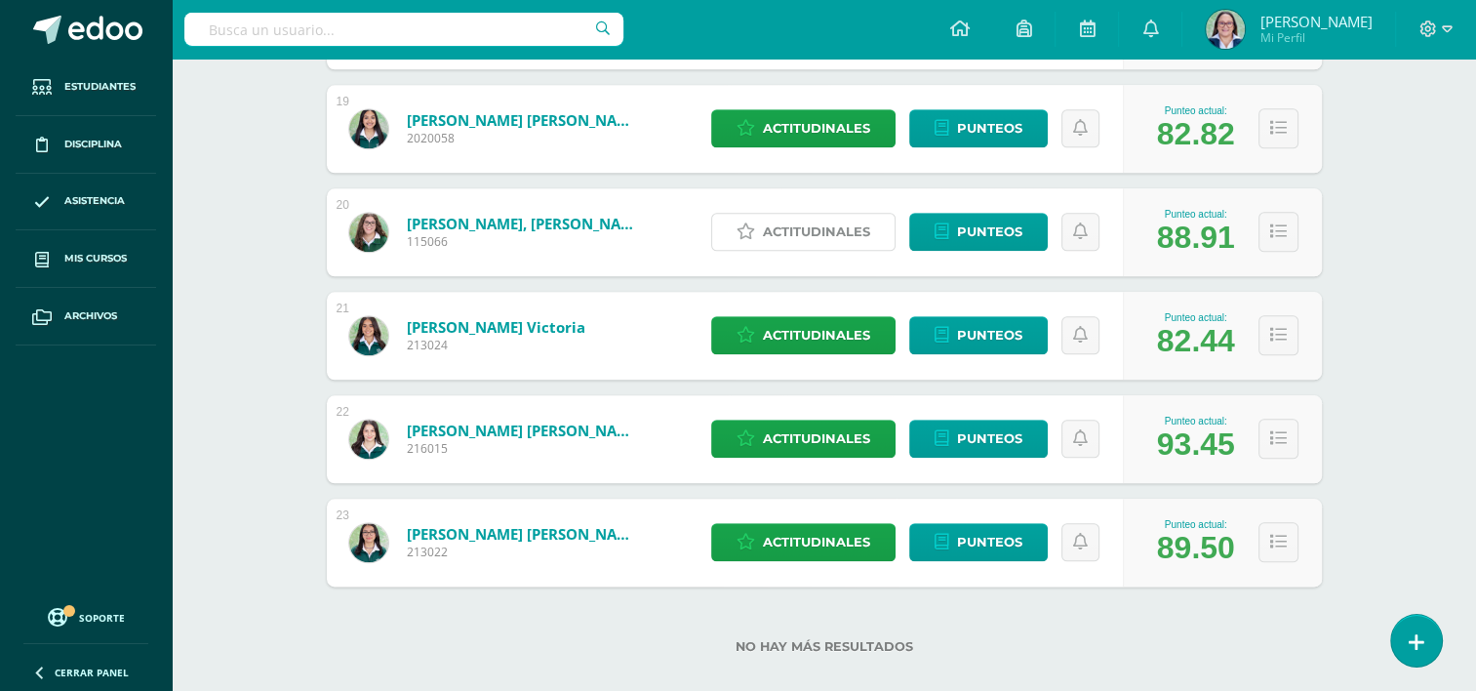
click at [834, 247] on span "Actitudinales" at bounding box center [816, 232] width 107 height 36
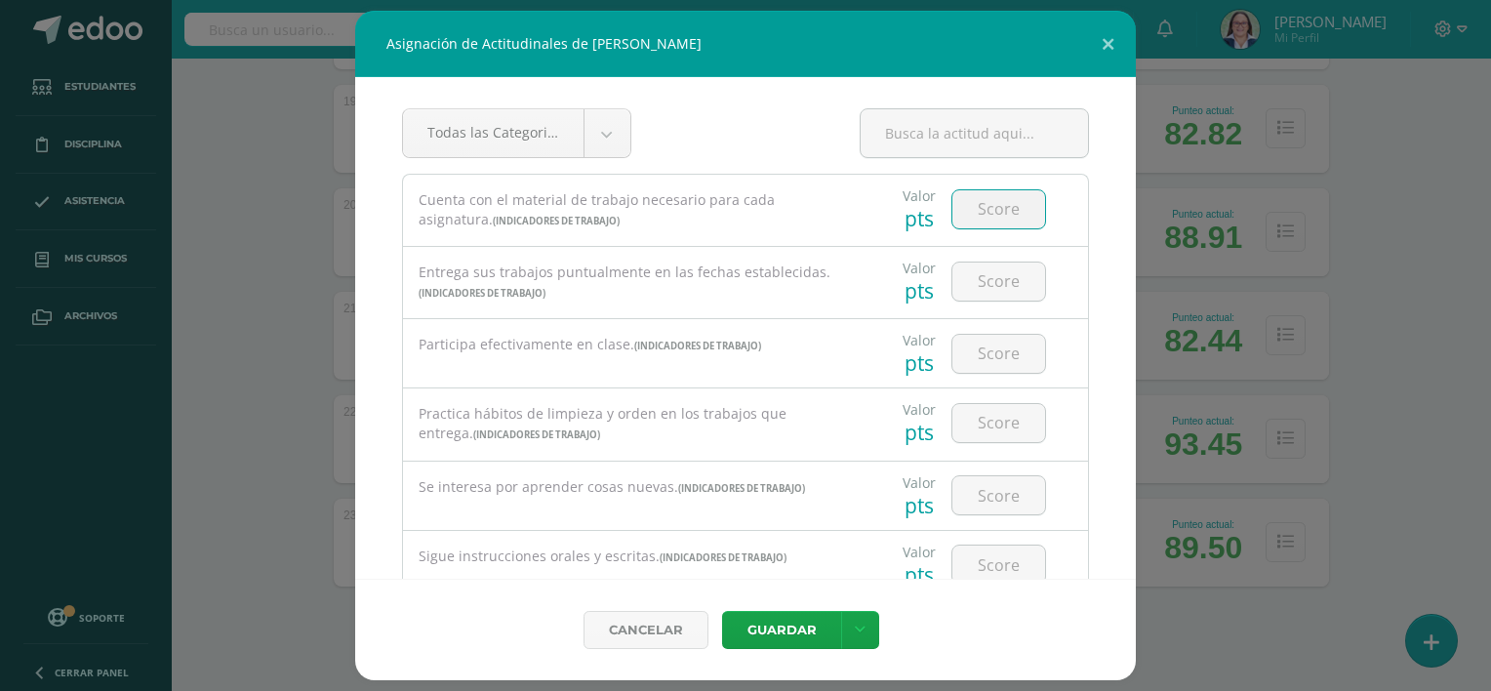
click at [952, 218] on input "number" at bounding box center [998, 209] width 93 height 38
type input "3"
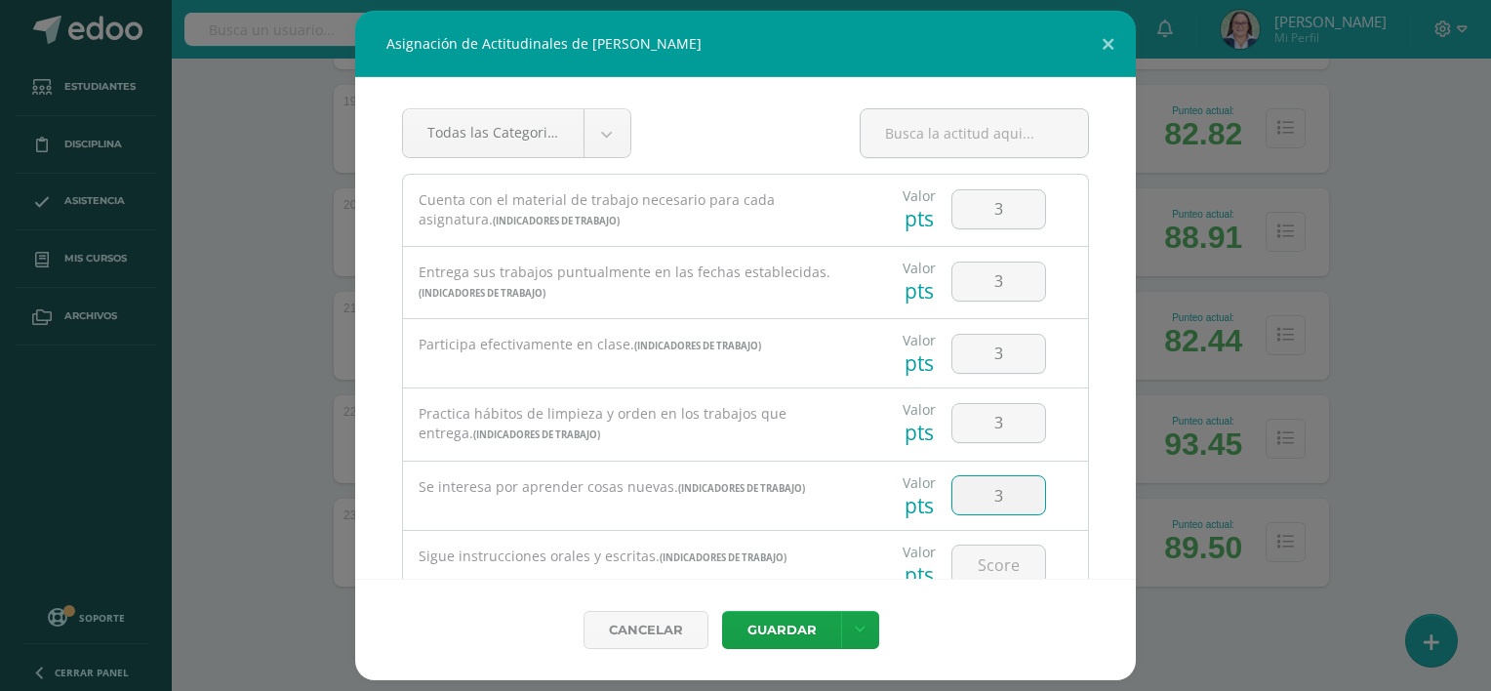
type input "3"
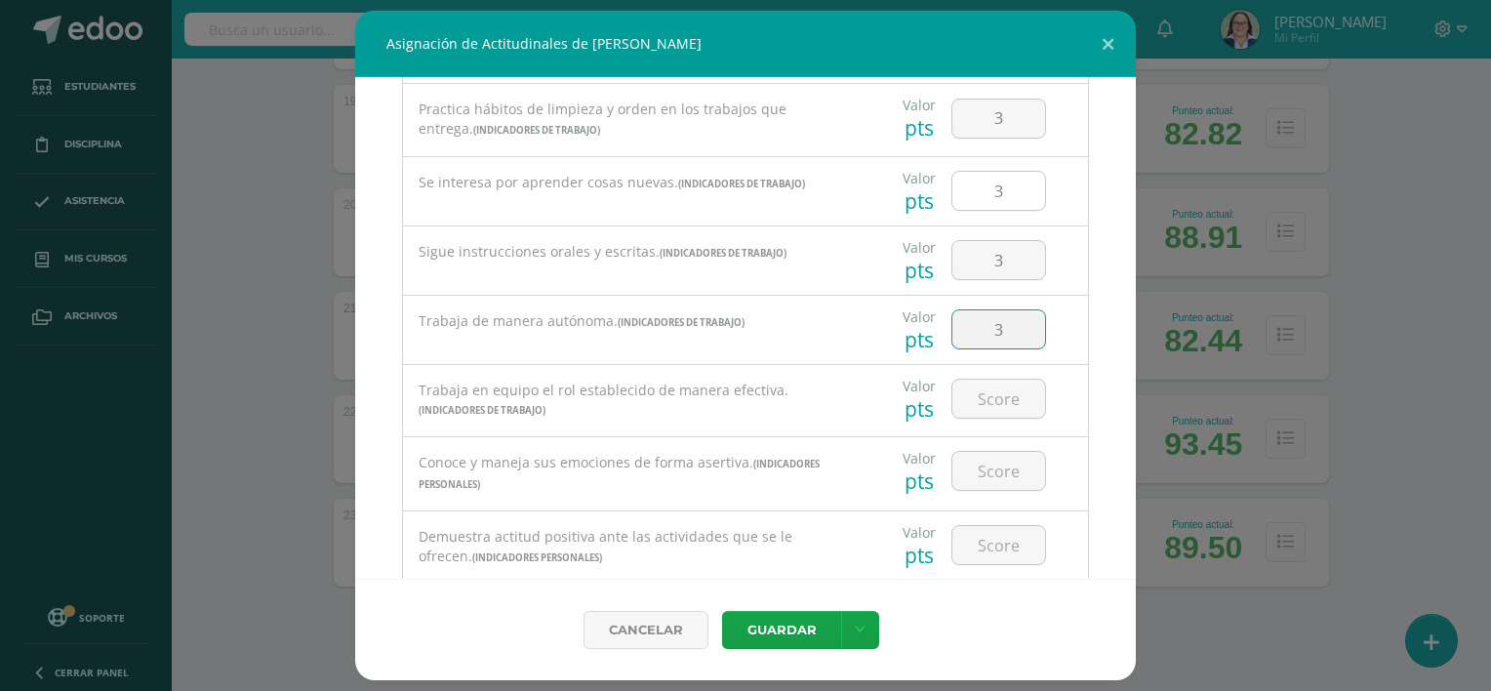
type input "3"
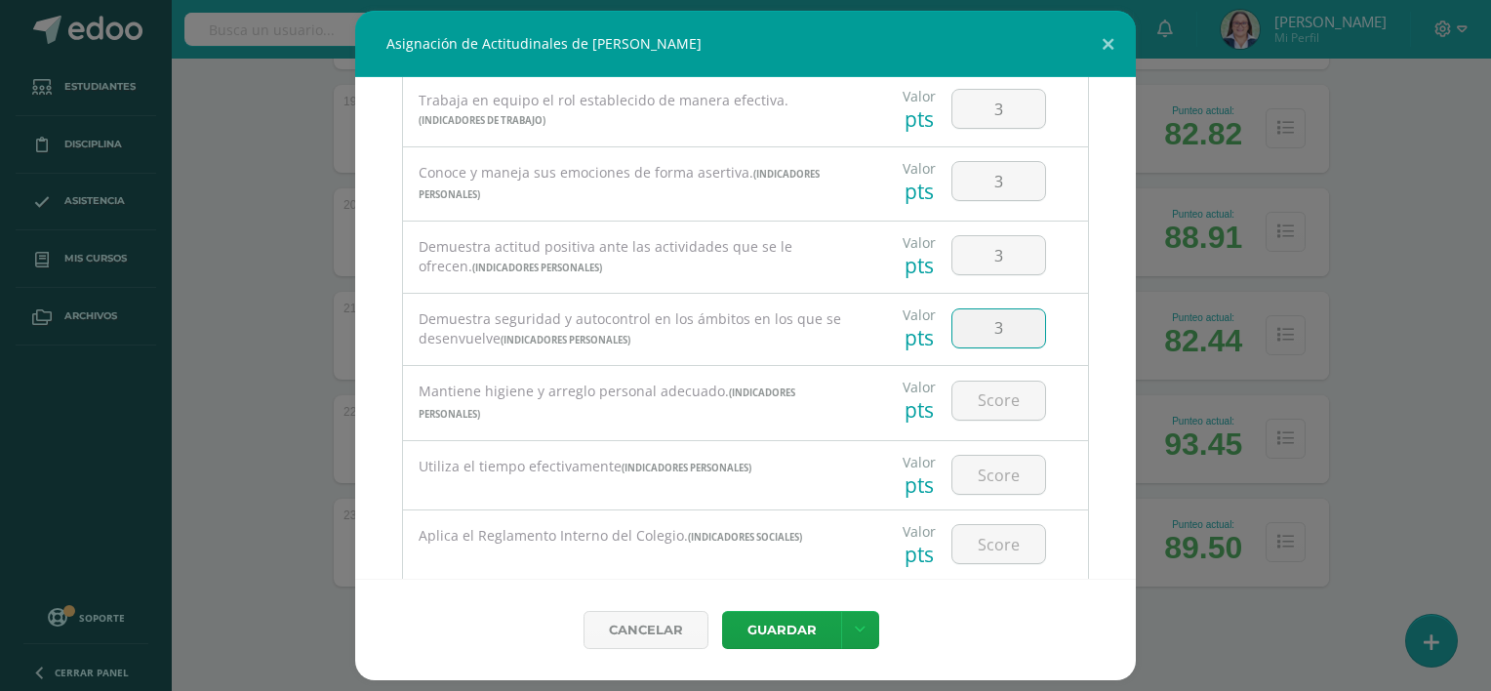
type input "3"
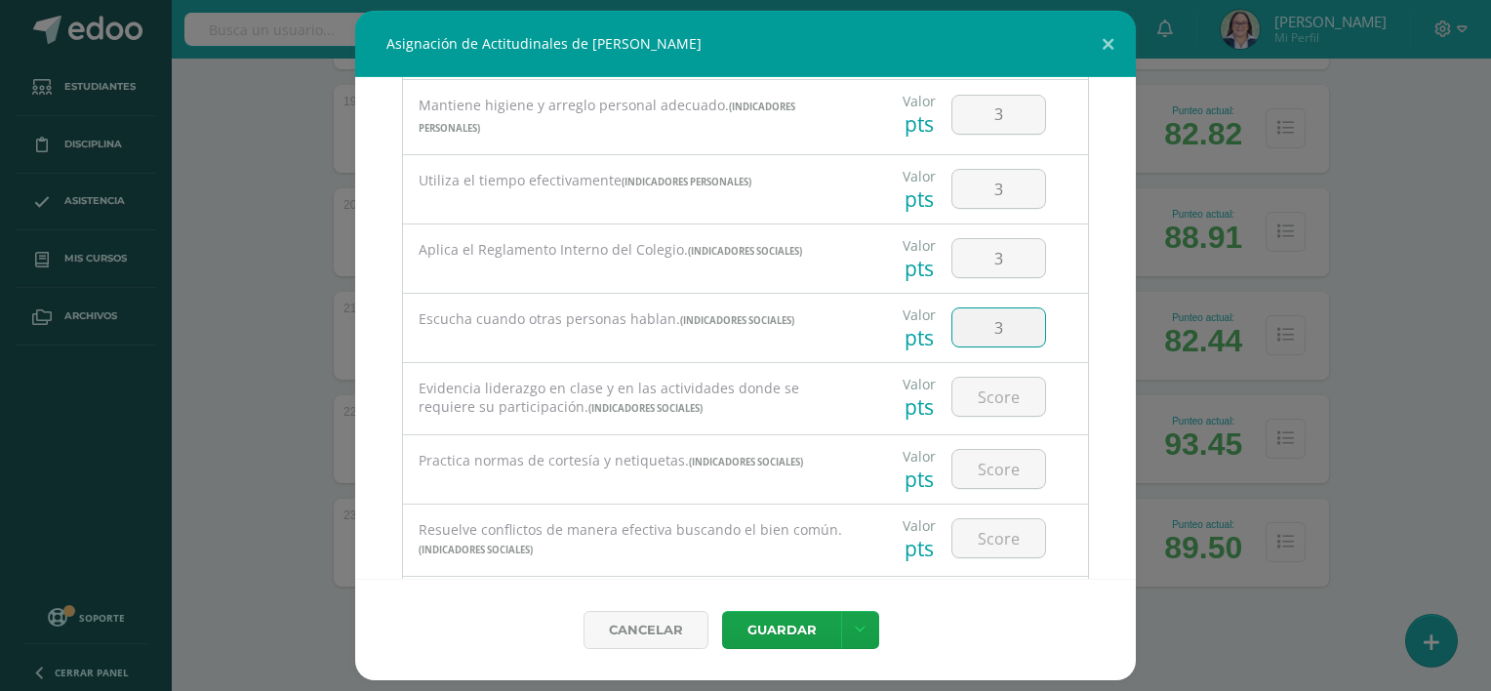
type input "3"
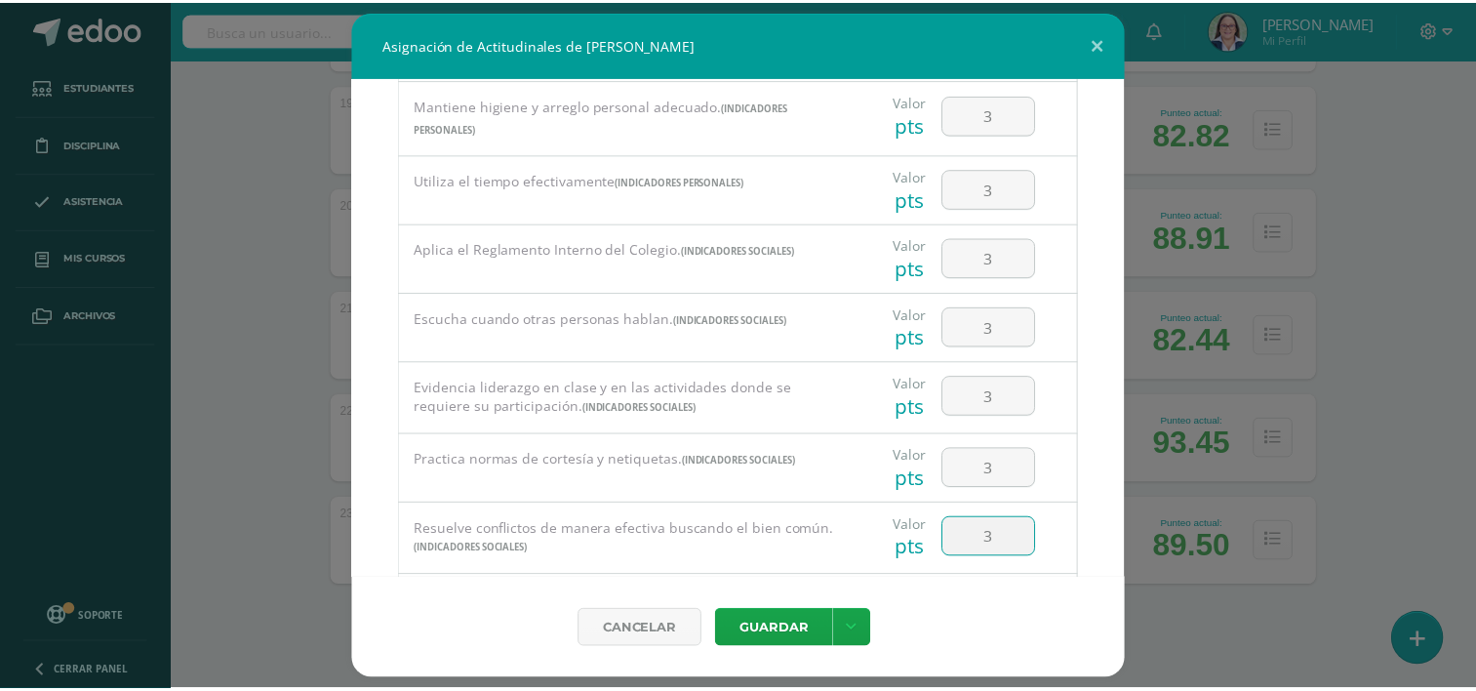
scroll to position [1075, 0]
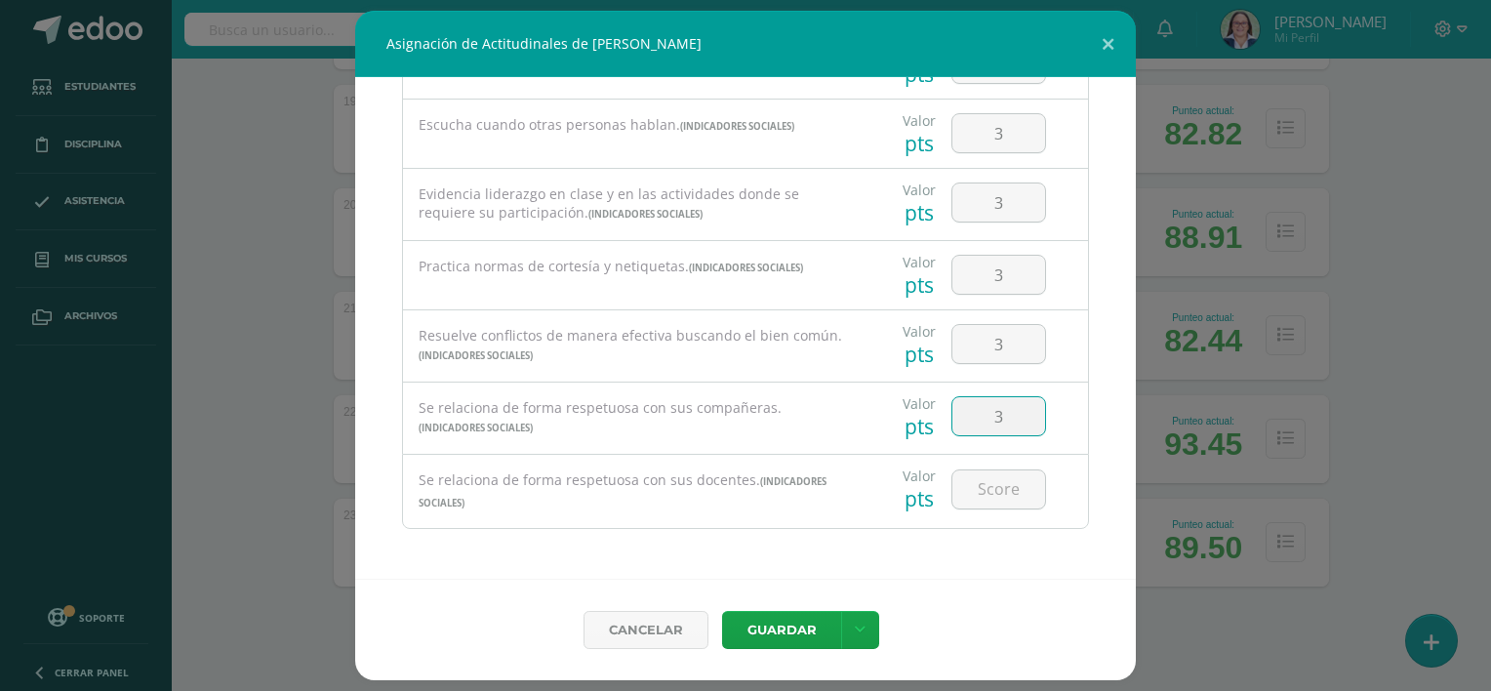
type input "3"
drag, startPoint x: 995, startPoint y: 419, endPoint x: 968, endPoint y: 418, distance: 27.3
click at [968, 418] on input "3" at bounding box center [998, 416] width 93 height 38
type input "2"
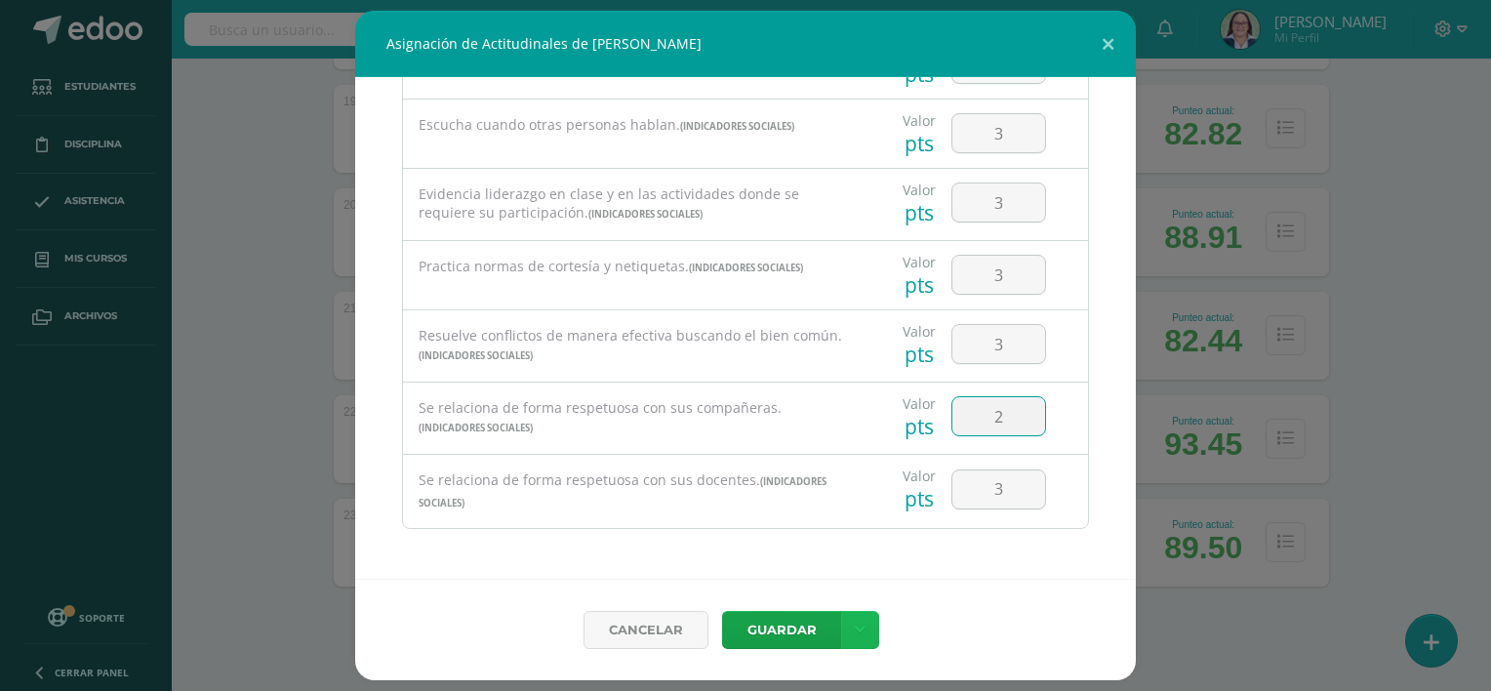
click at [851, 632] on link at bounding box center [860, 630] width 38 height 38
click at [831, 552] on link "Guardar y poblar en todos mis cursos" at bounding box center [819, 557] width 215 height 47
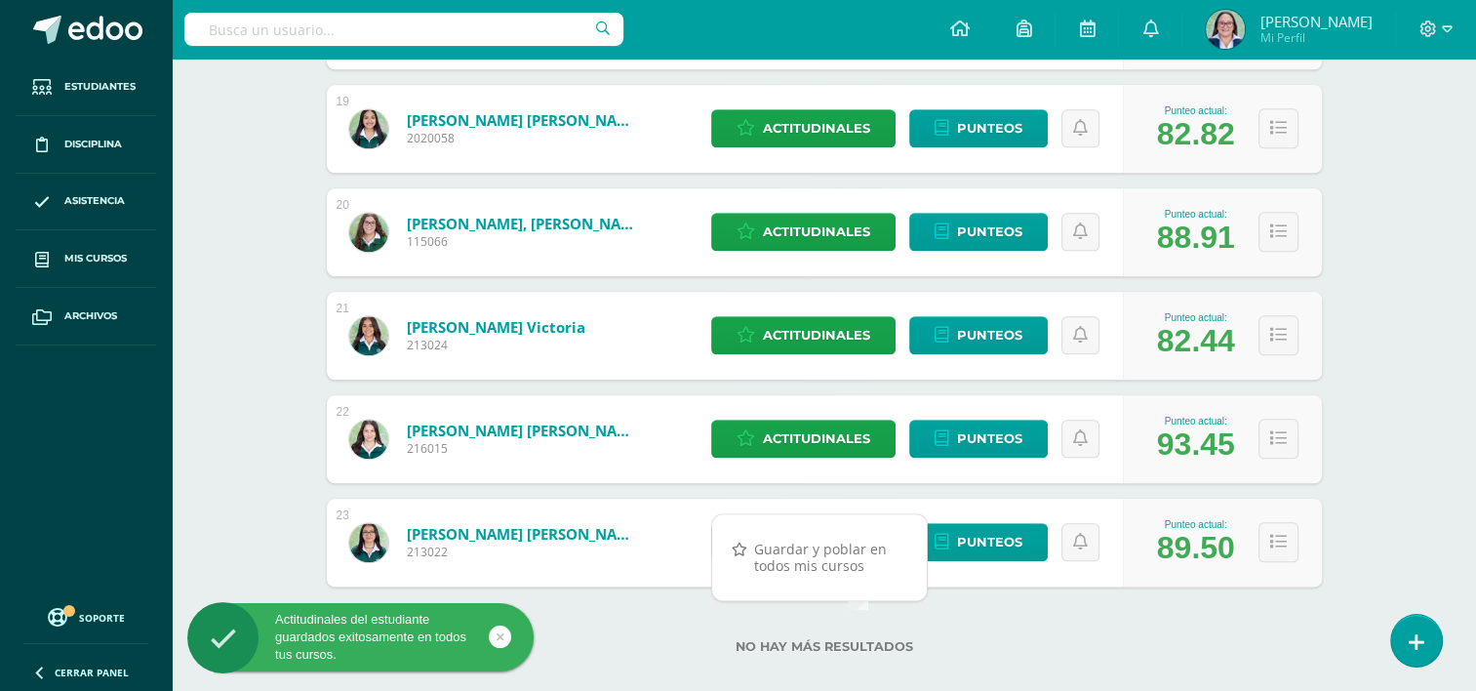
click at [1027, 613] on div "No hay más resultados" at bounding box center [824, 631] width 995 height 91
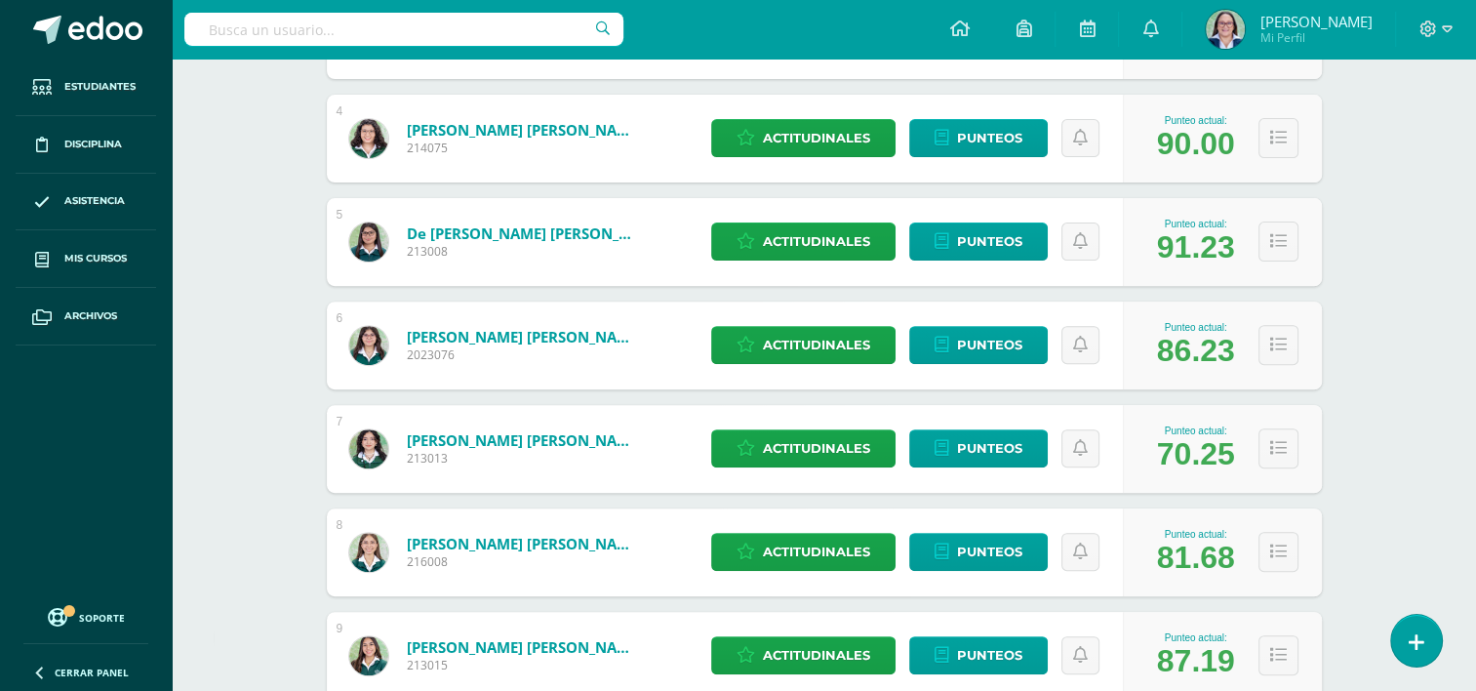
scroll to position [0, 0]
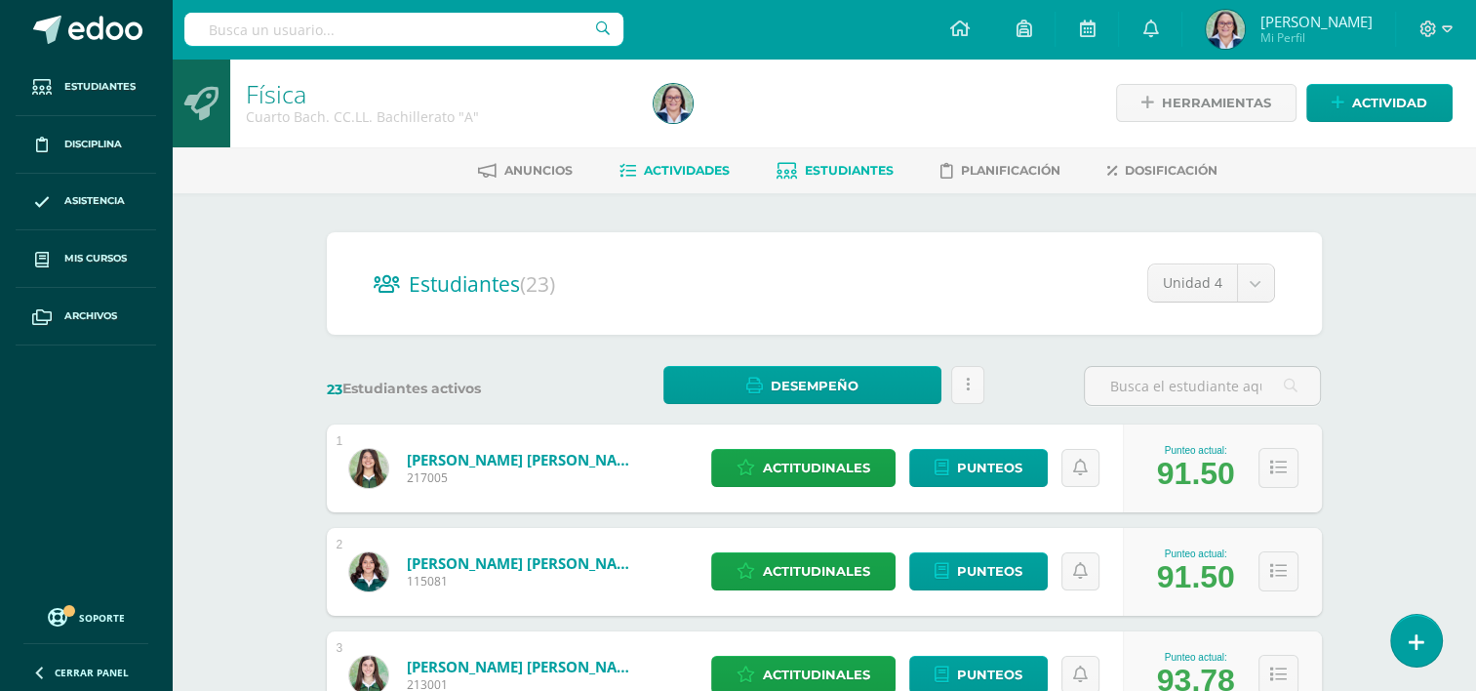
click at [666, 164] on span "Actividades" at bounding box center [687, 170] width 86 height 15
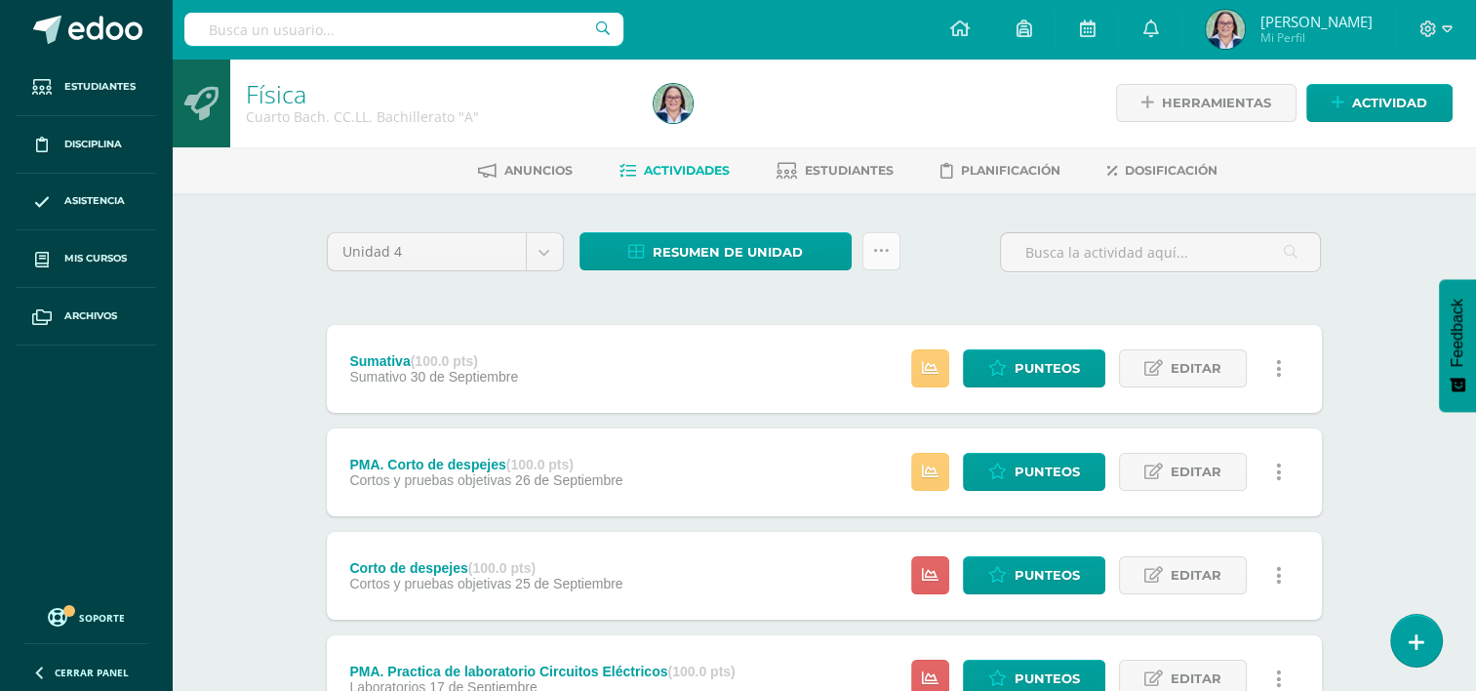
click at [874, 249] on icon at bounding box center [881, 251] width 17 height 17
click at [686, 252] on span "Resumen de unidad" at bounding box center [728, 252] width 150 height 36
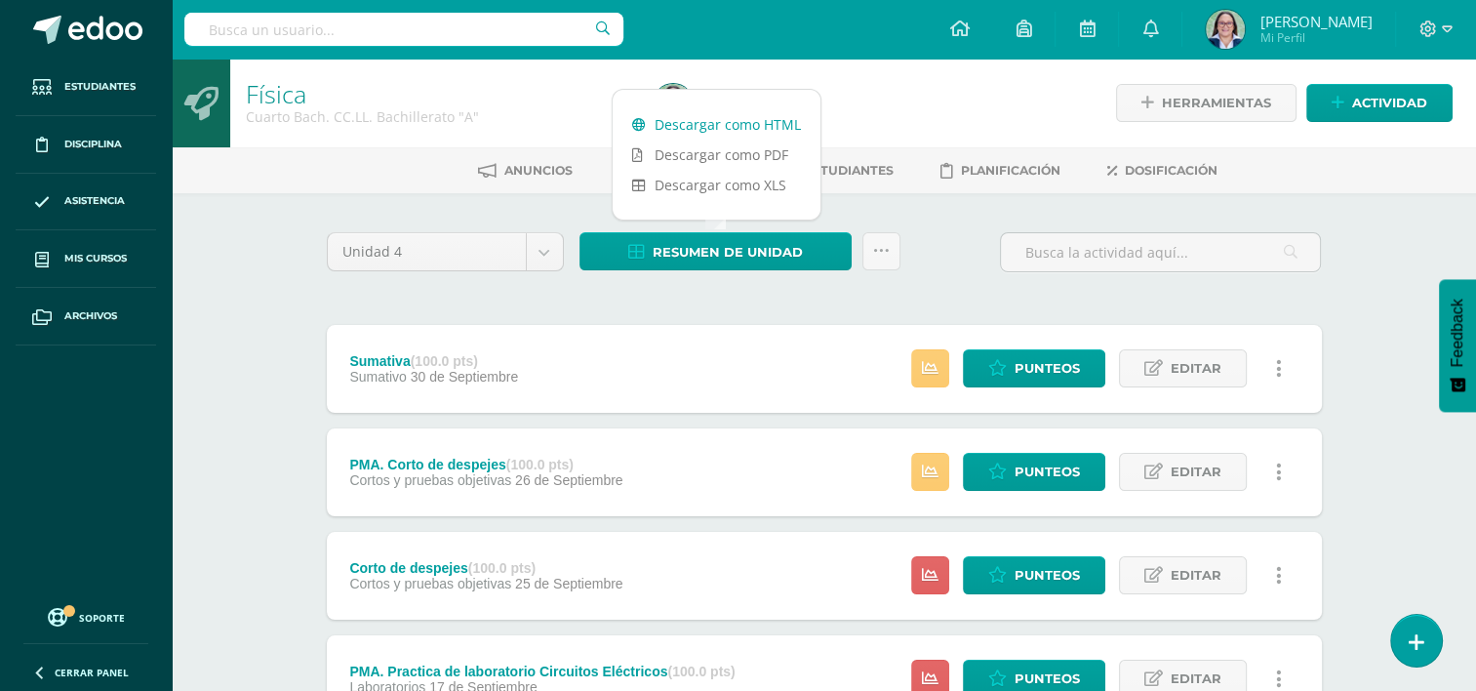
click at [708, 130] on link "Descargar como HTML" at bounding box center [717, 124] width 208 height 30
click at [876, 246] on icon at bounding box center [881, 251] width 17 height 17
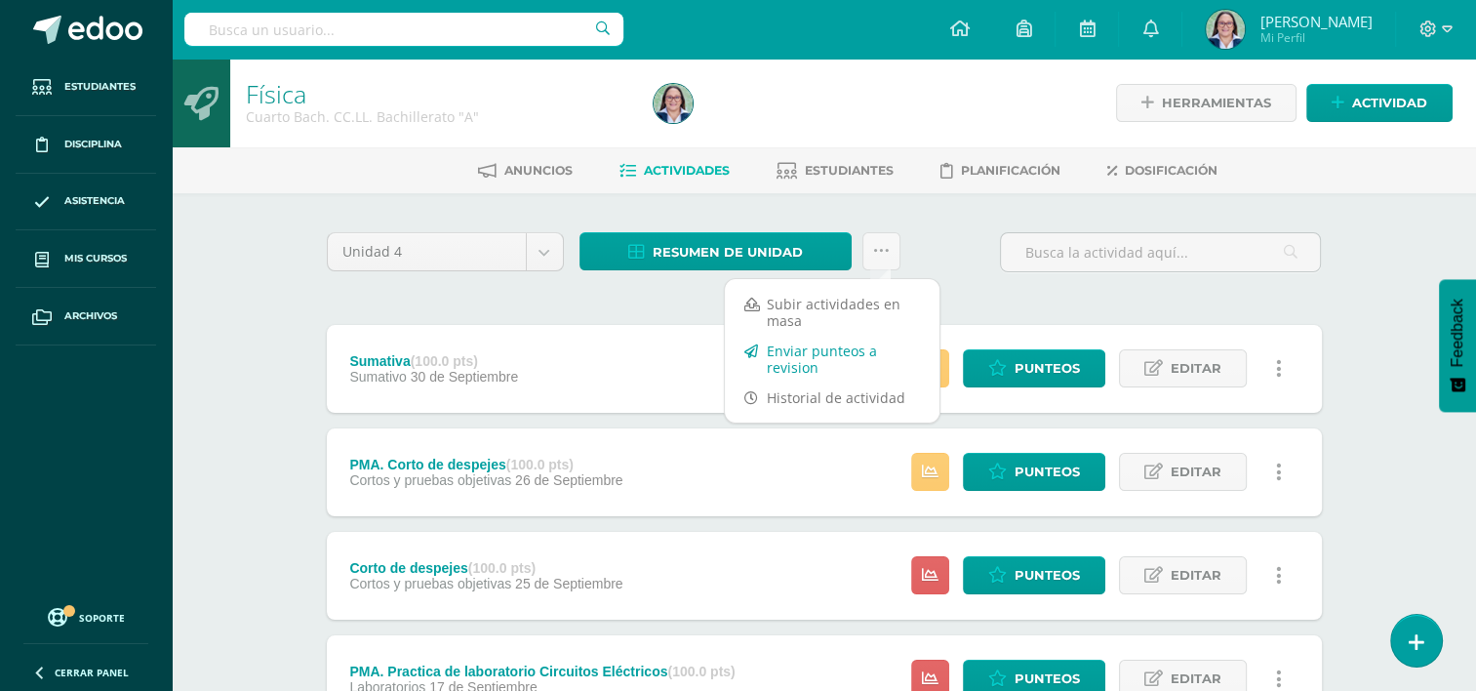
click at [839, 358] on link "Enviar punteos a revision" at bounding box center [832, 359] width 215 height 47
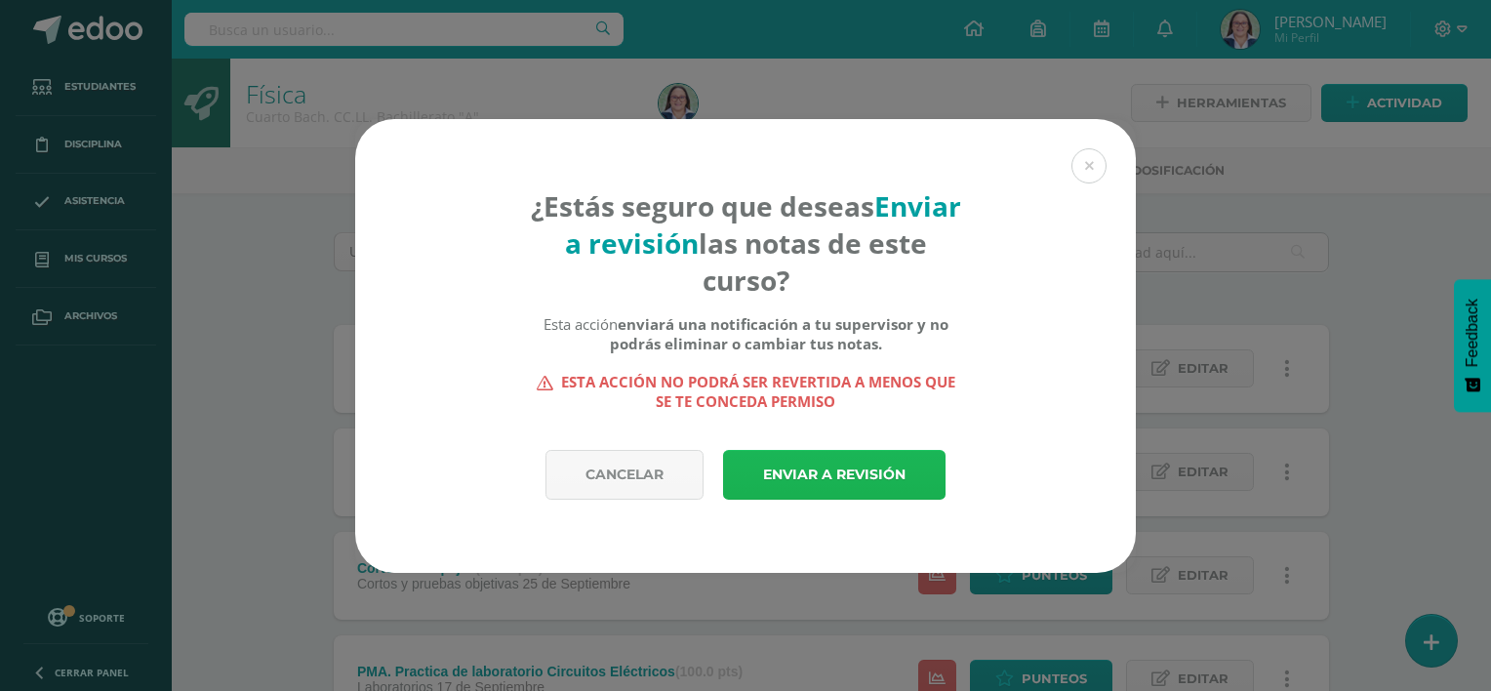
click at [860, 461] on link "Enviar a revisión" at bounding box center [834, 475] width 222 height 50
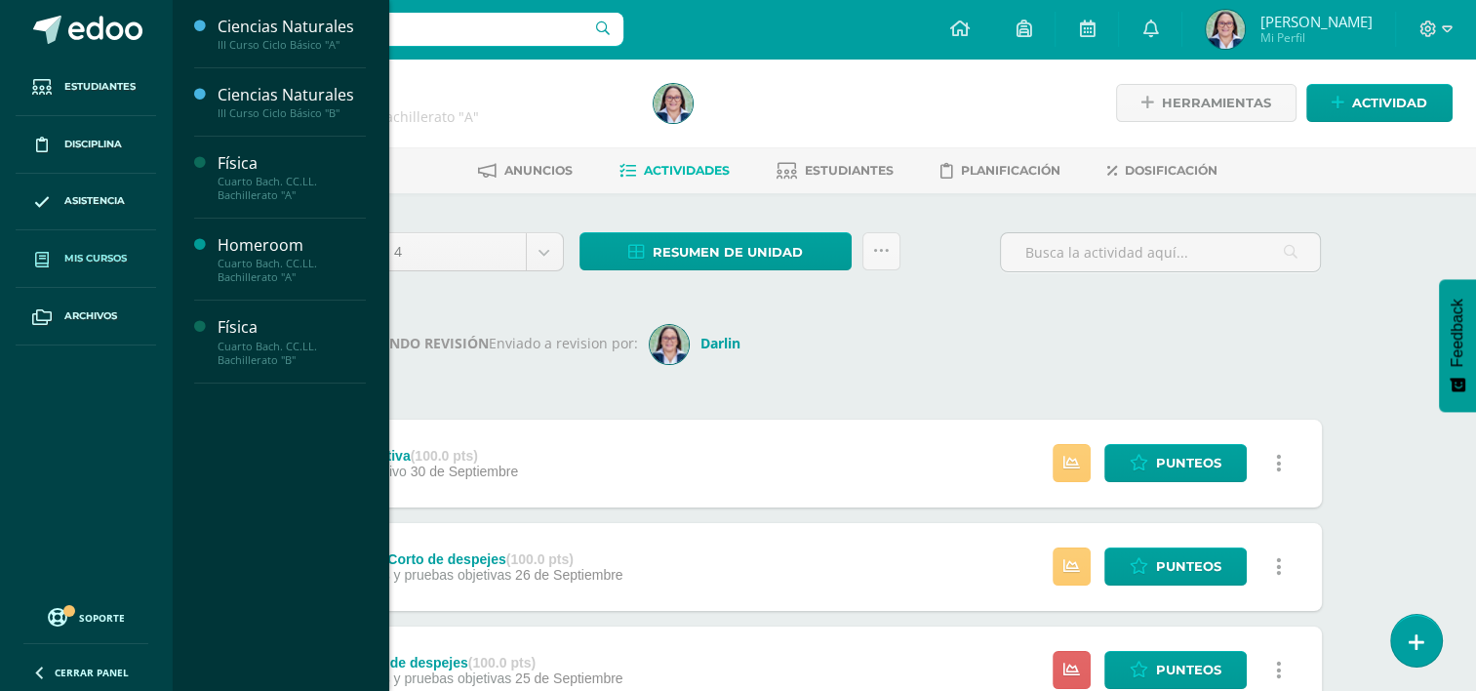
drag, startPoint x: 107, startPoint y: 262, endPoint x: 121, endPoint y: 248, distance: 20.0
click at [107, 262] on span "Mis cursos" at bounding box center [95, 259] width 62 height 16
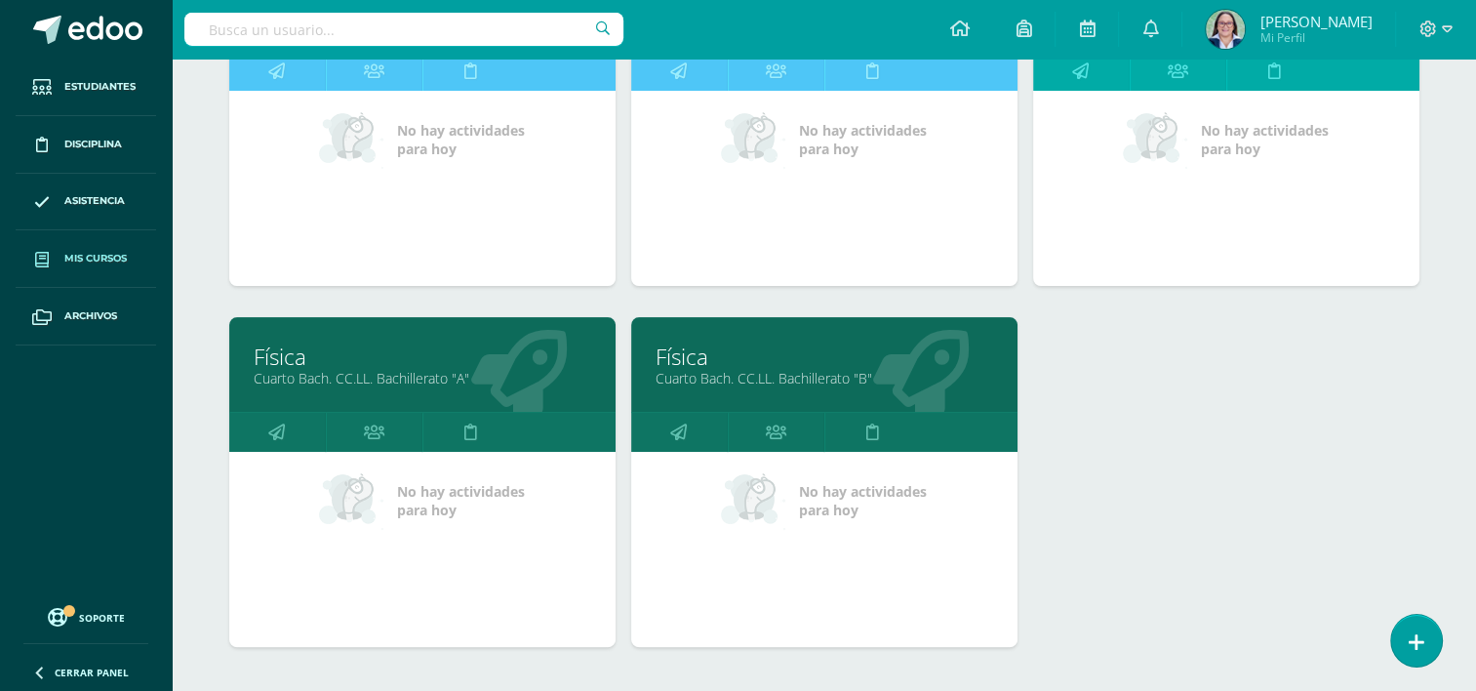
scroll to position [488, 0]
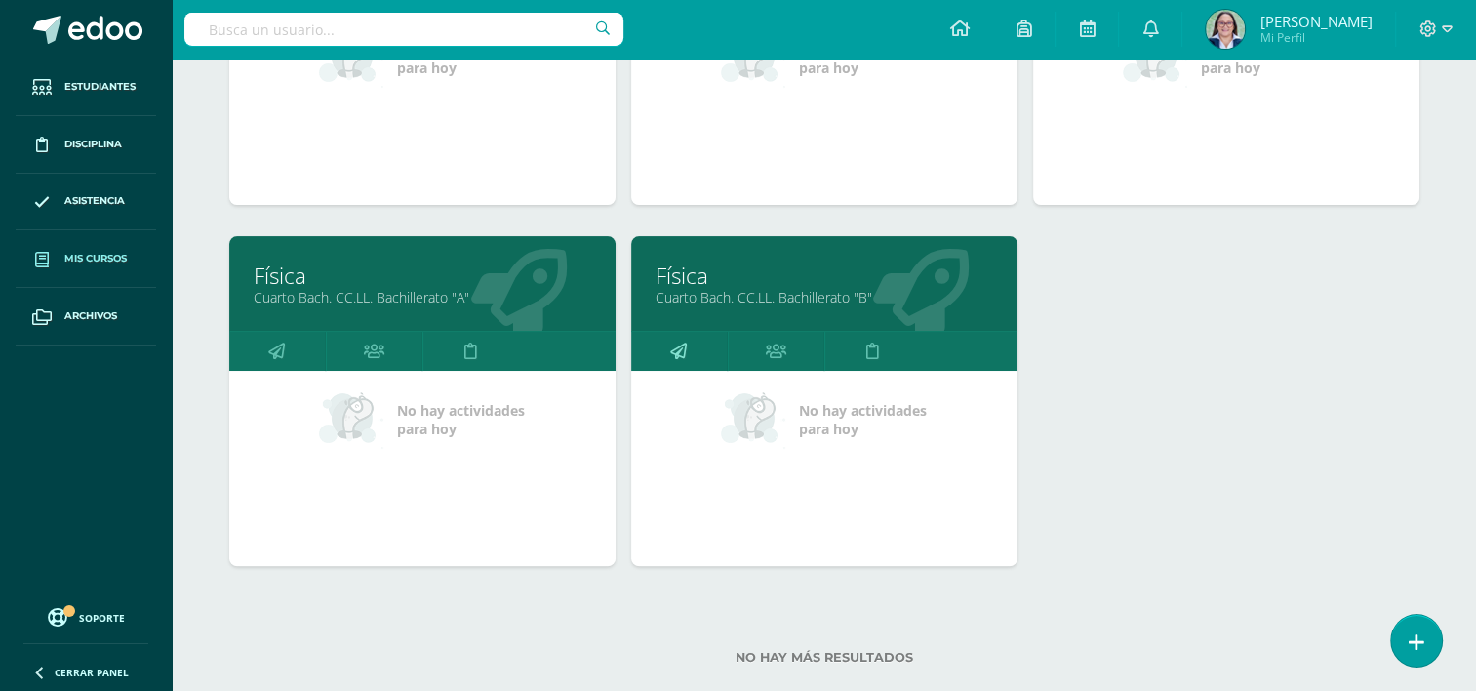
click at [674, 347] on icon at bounding box center [678, 351] width 17 height 38
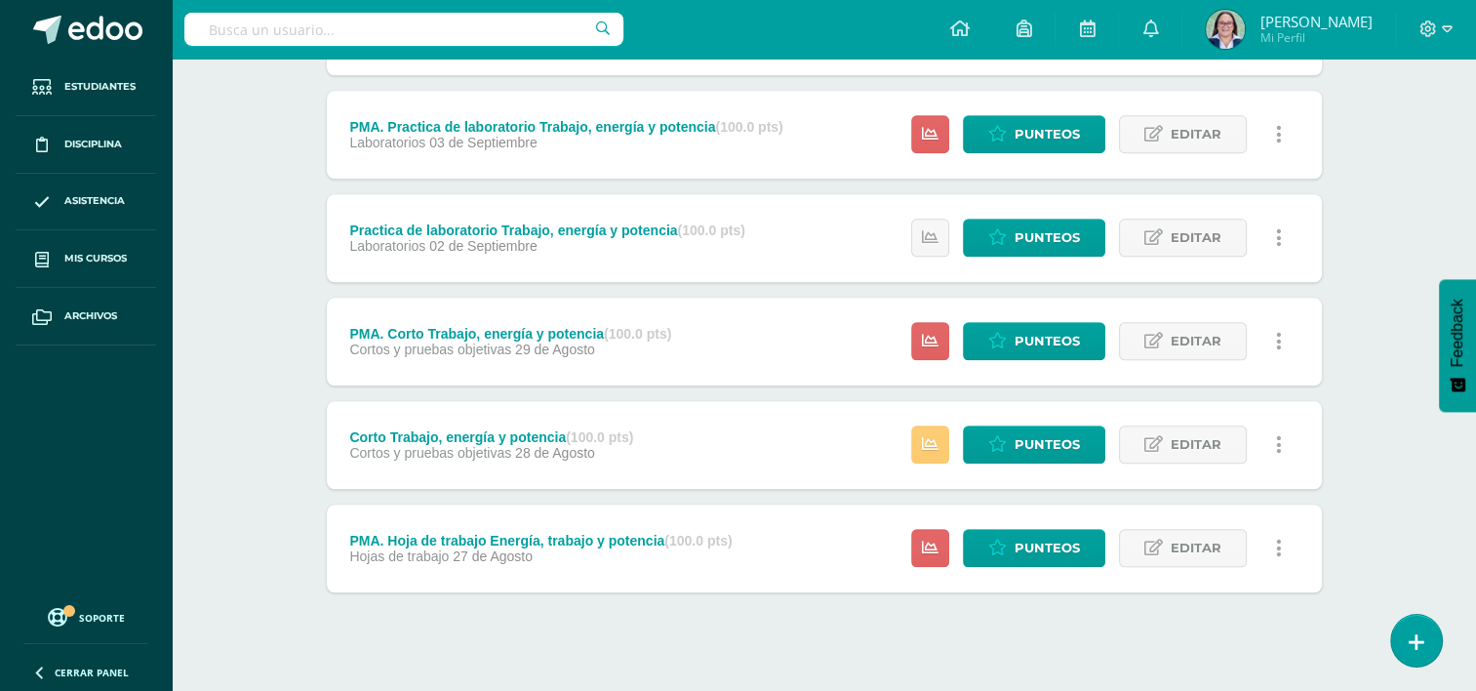
scroll to position [1810, 0]
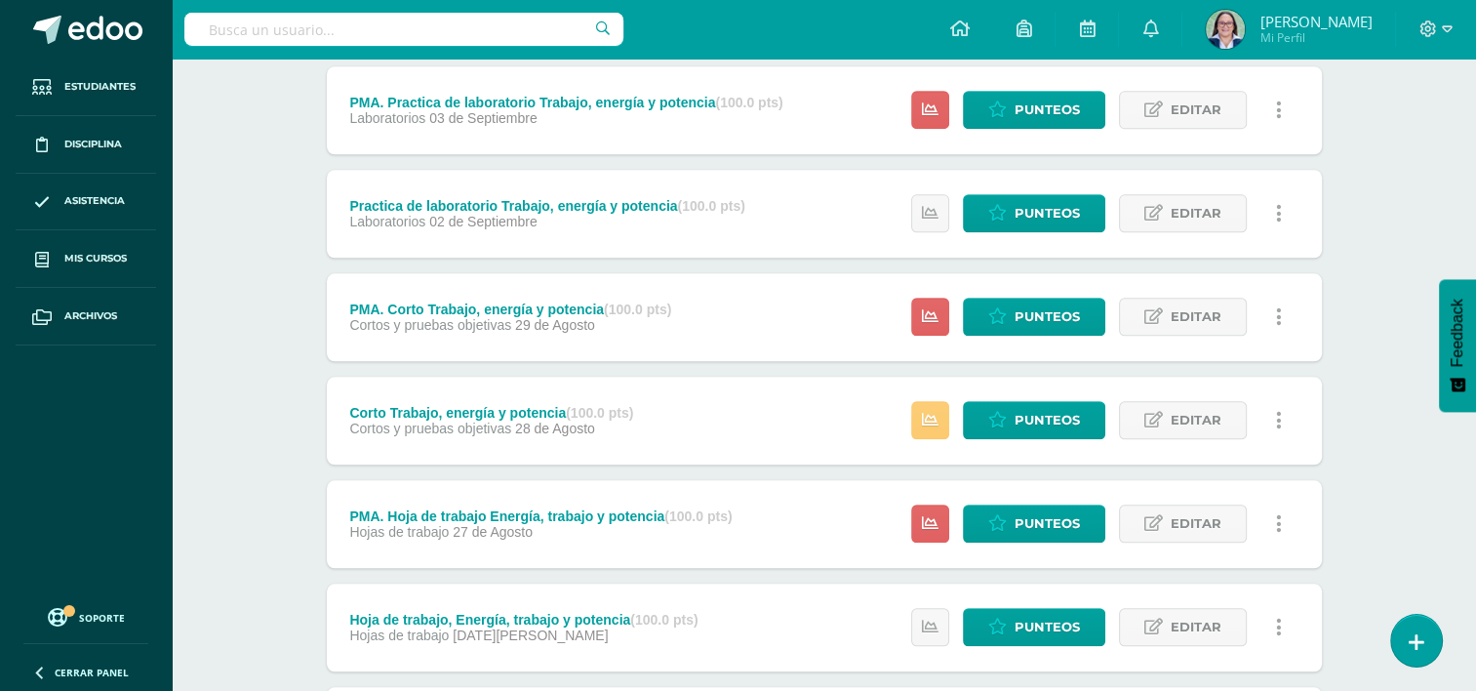
click at [1069, 178] on div "Estatus de Actividad: 0 Estudiantes sin calificar 0 Estudiantes con cero Media …" at bounding box center [1102, 214] width 440 height 88
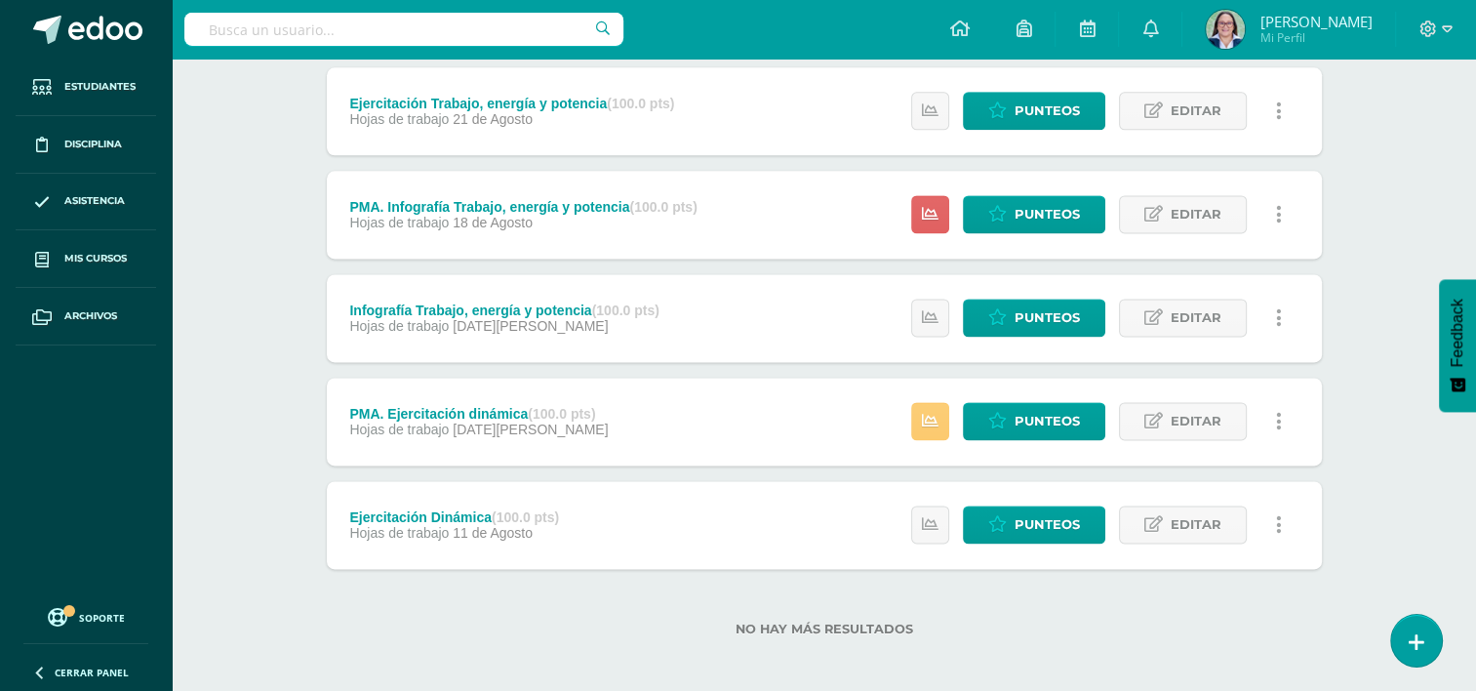
scroll to position [2579, 0]
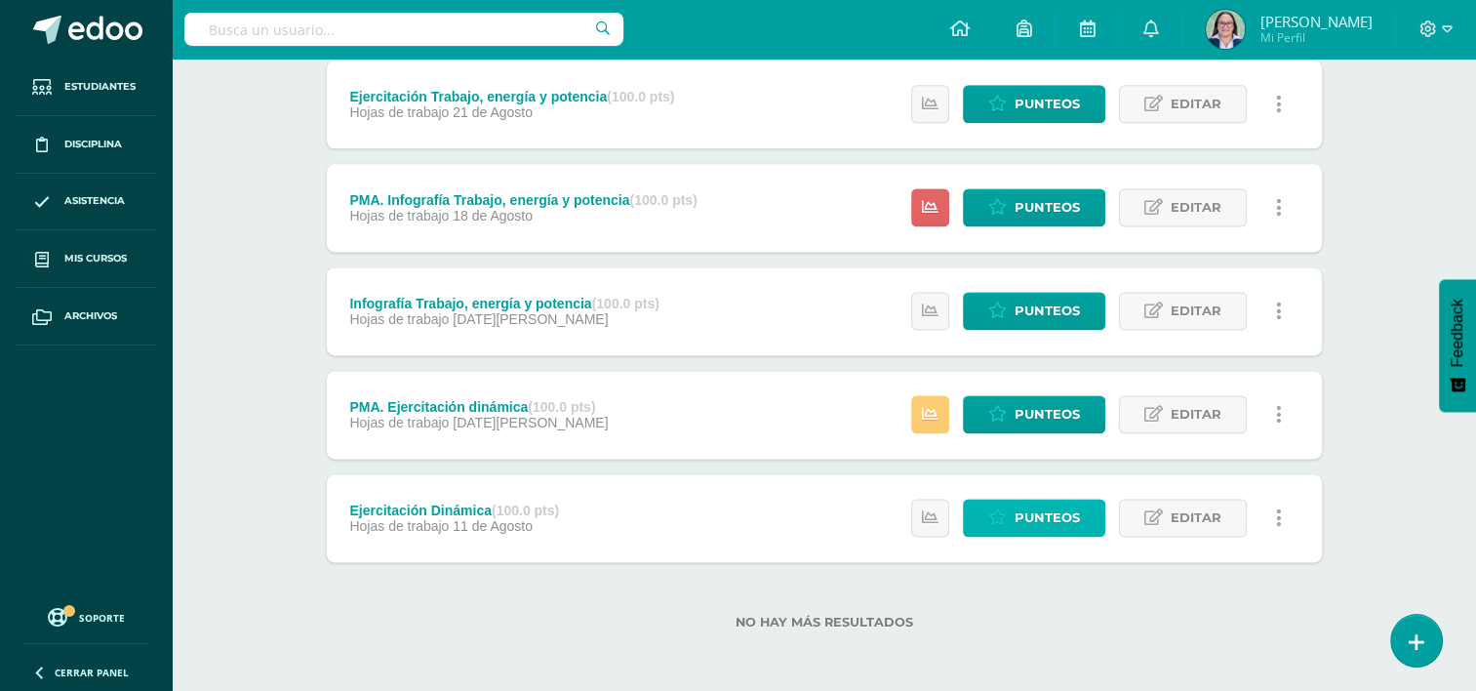
click at [1018, 515] on span "Punteos" at bounding box center [1047, 517] width 65 height 36
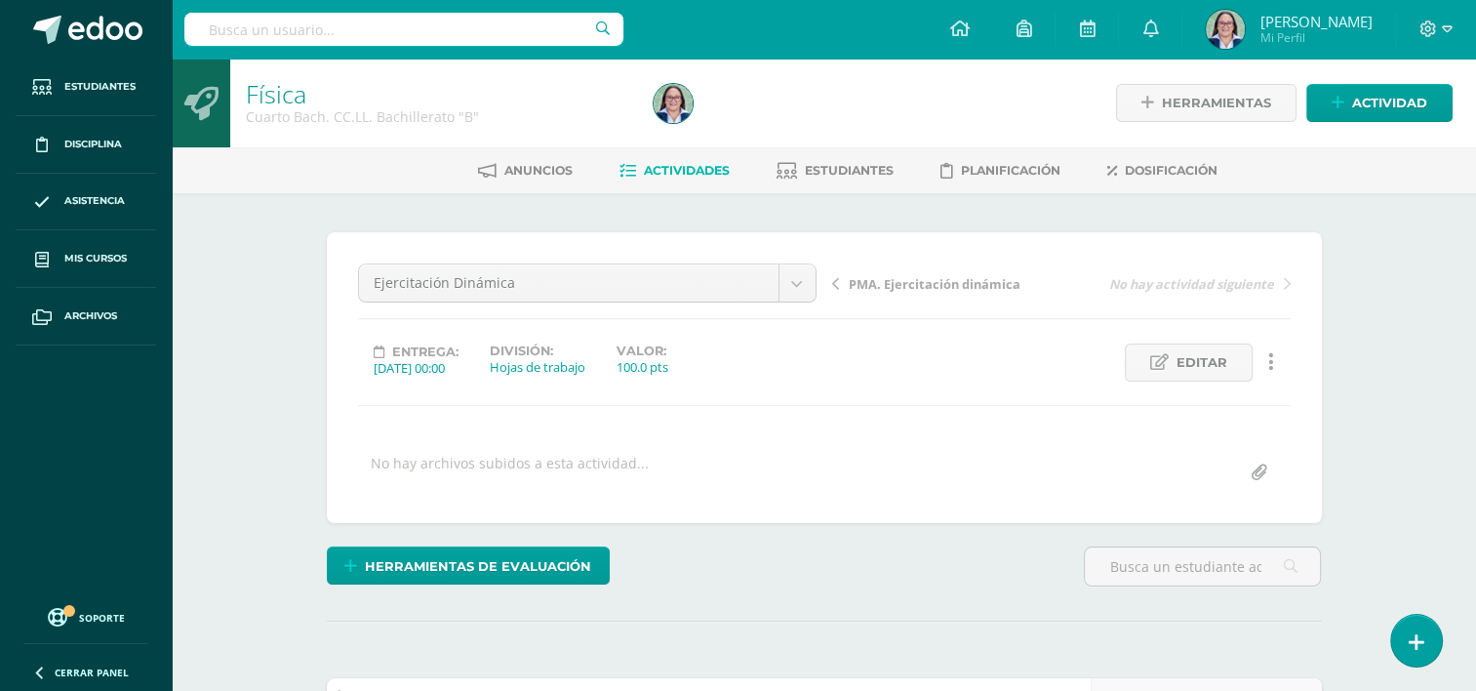
drag, startPoint x: 917, startPoint y: 292, endPoint x: 938, endPoint y: 296, distance: 20.9
click at [917, 292] on span "PMA. Ejercitación dinámica" at bounding box center [935, 284] width 172 height 18
click at [929, 288] on span "Infografía Trabajo, energía y potencia" at bounding box center [952, 284] width 207 height 18
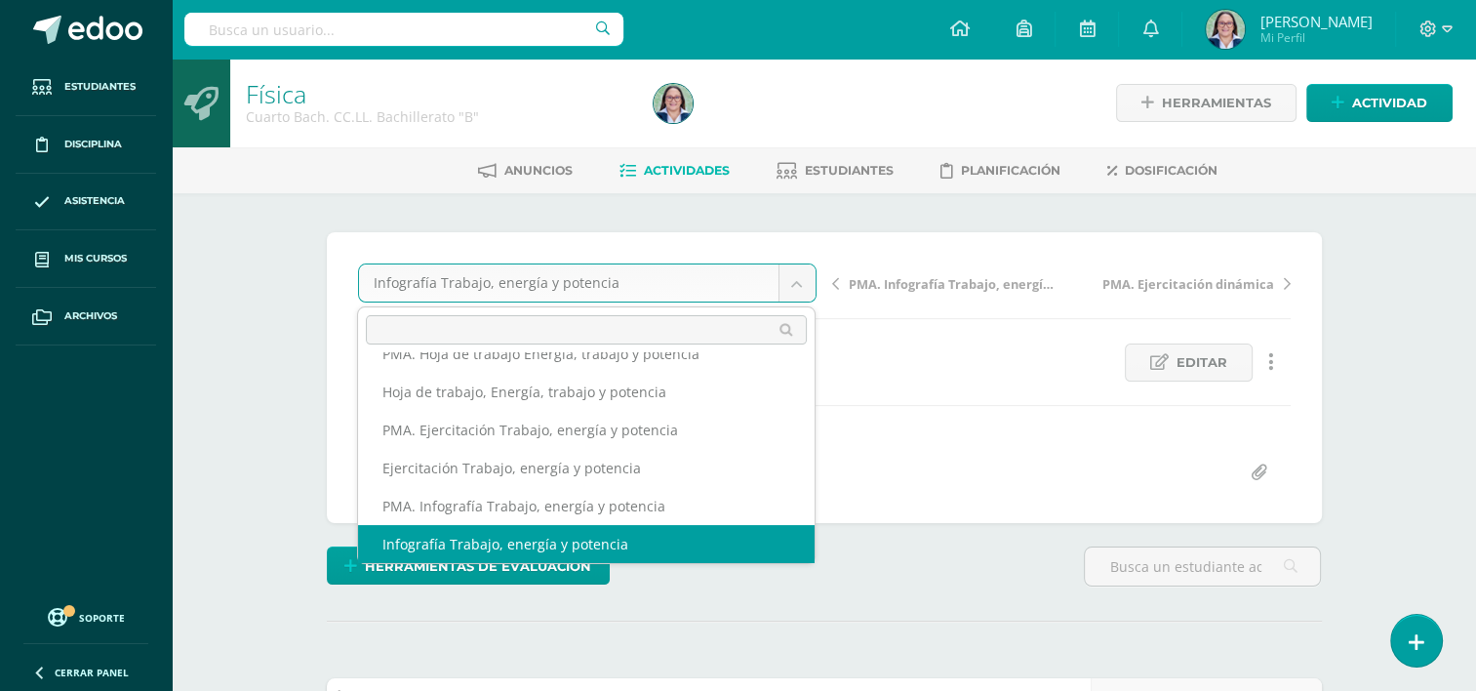
scroll to position [730, 0]
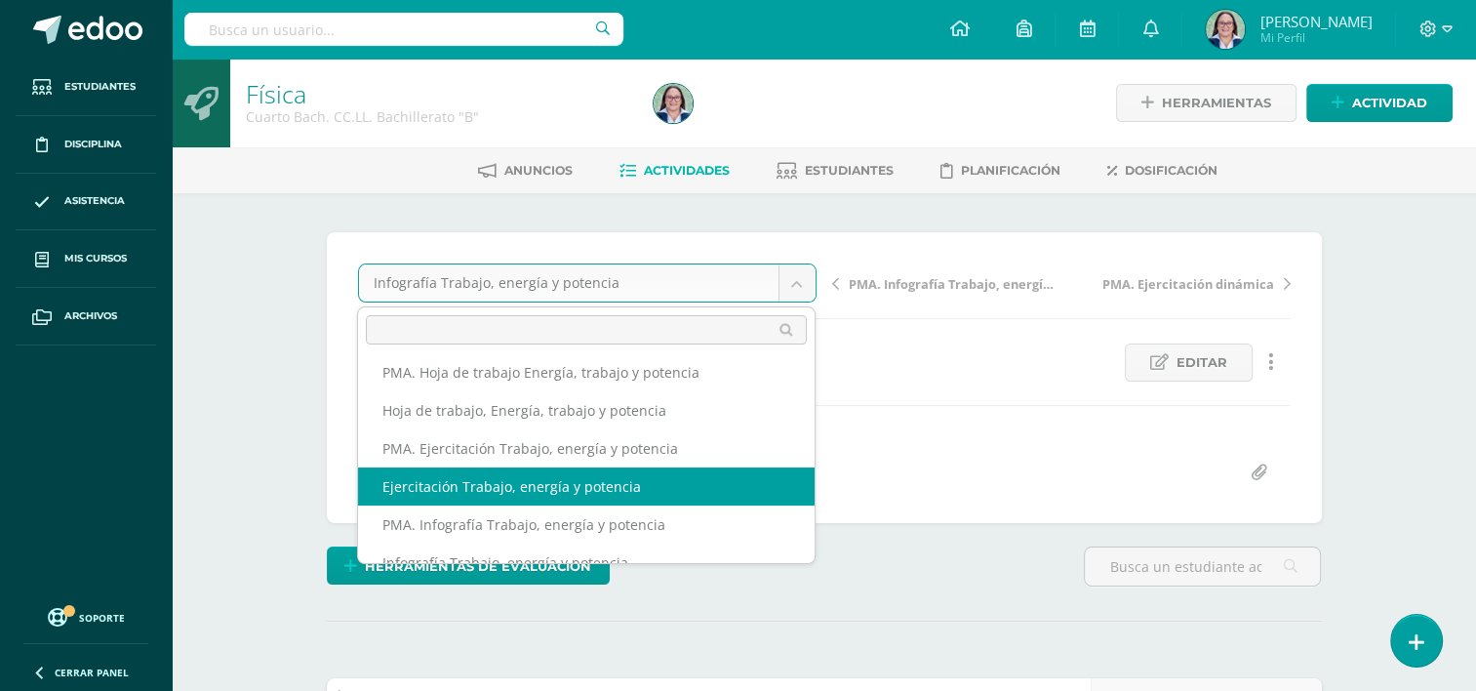
select select "/dashboard/teacher/grade-activity/262005/"
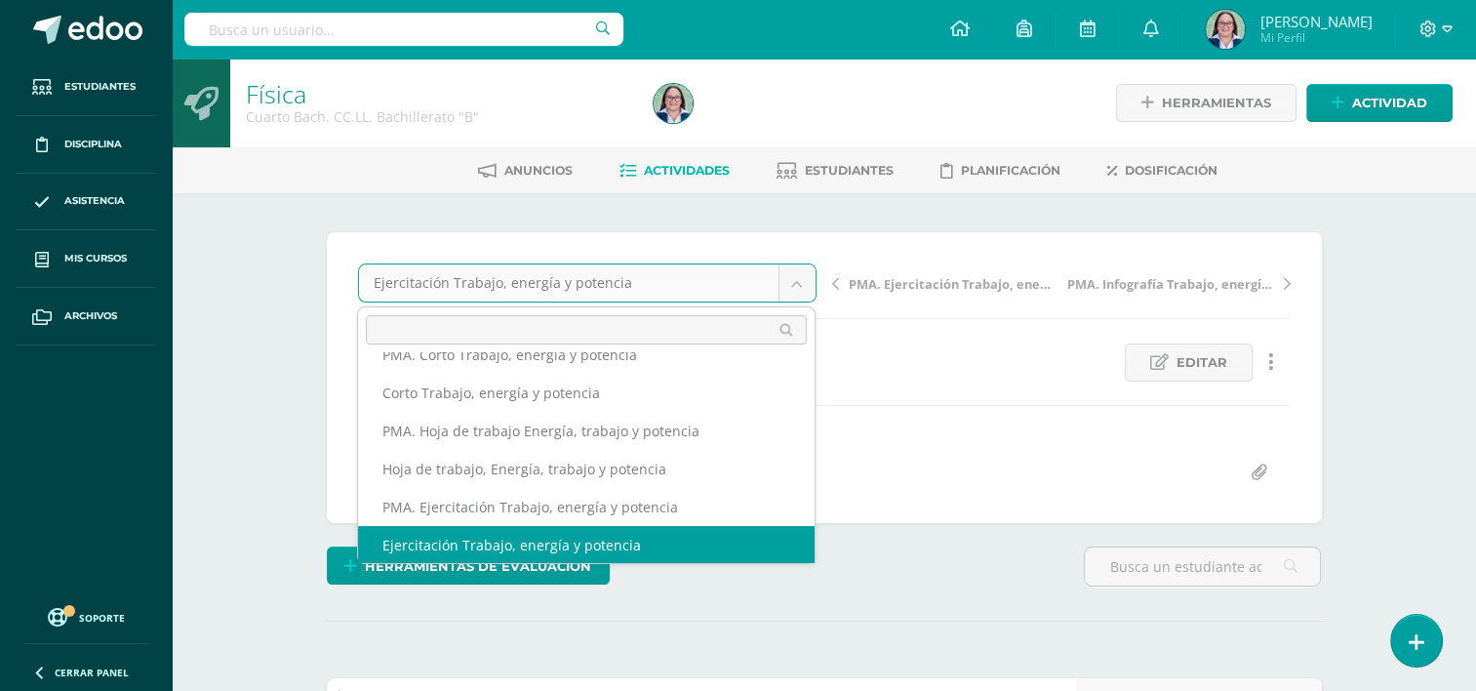
scroll to position [655, 0]
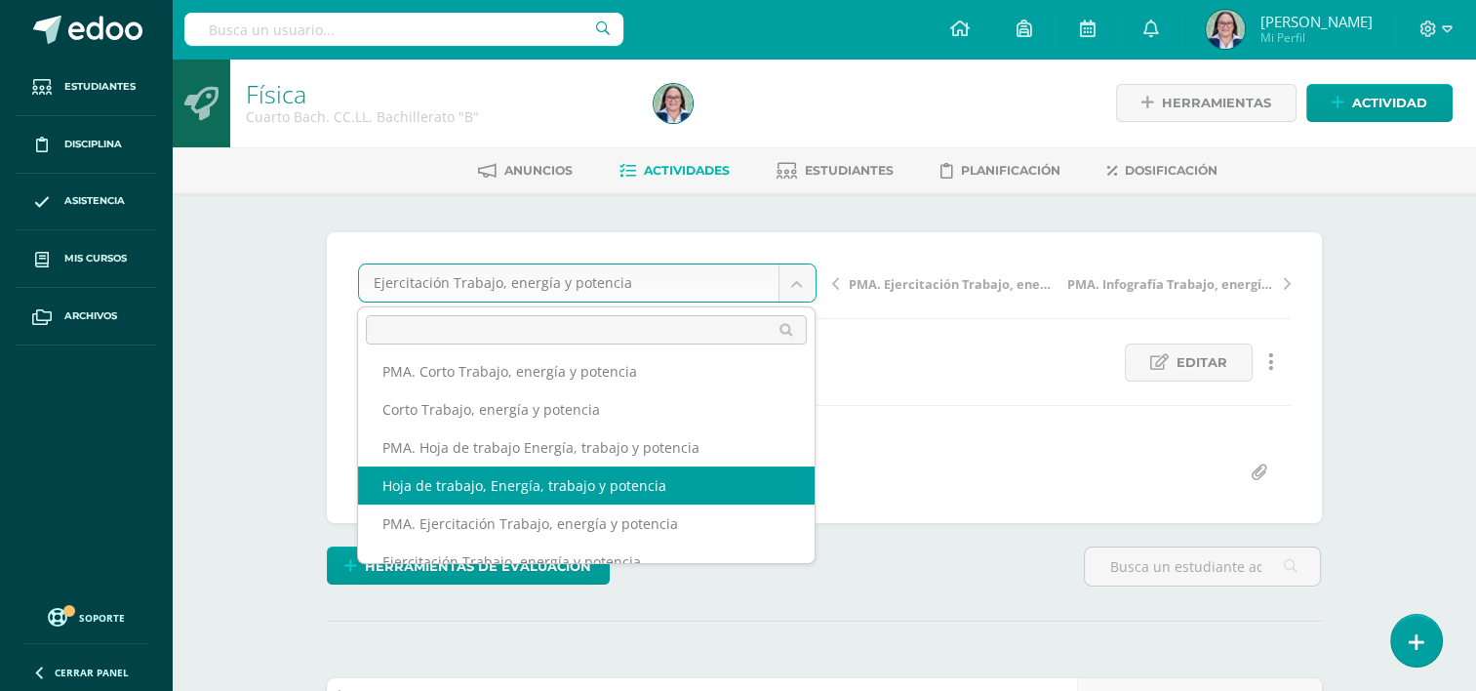
select select "/dashboard/teacher/grade-activity/262009/"
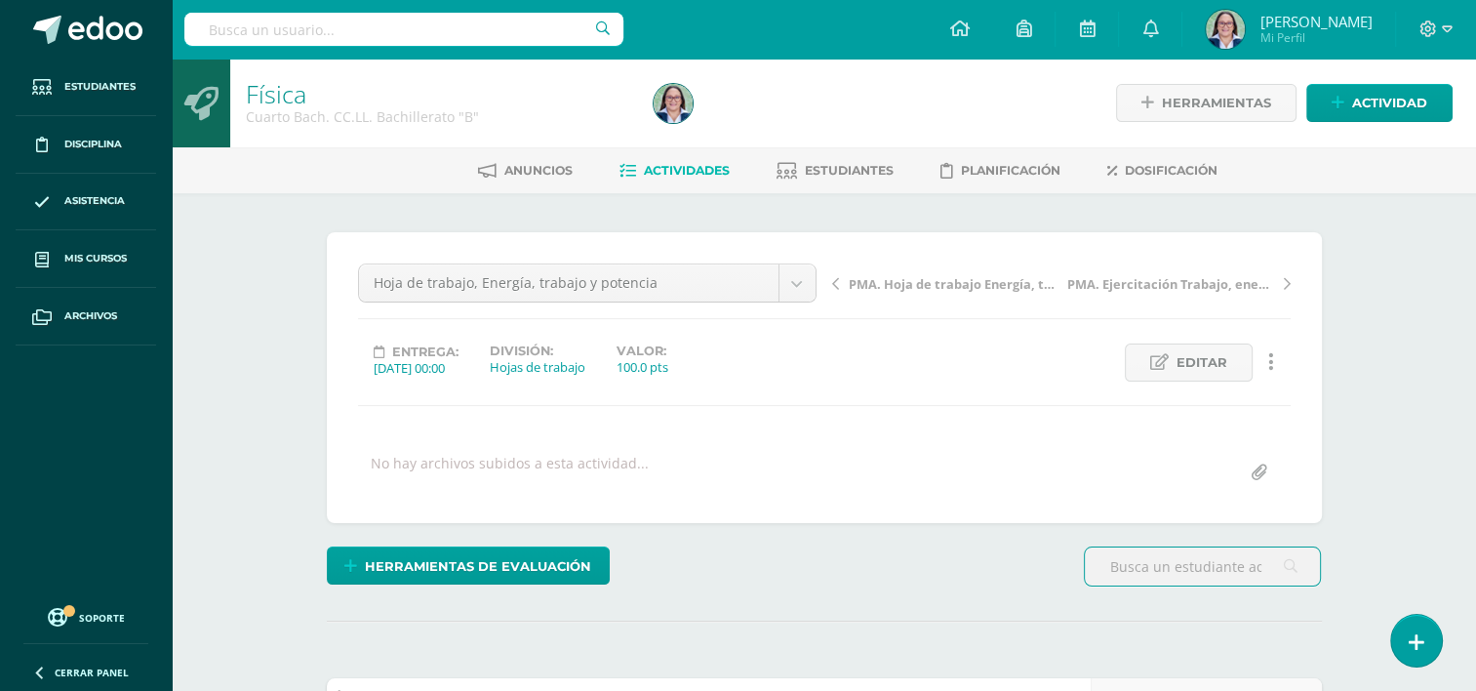
click at [866, 282] on span "PMA. Hoja de trabajo Energía, trabajo y potencia" at bounding box center [952, 284] width 207 height 18
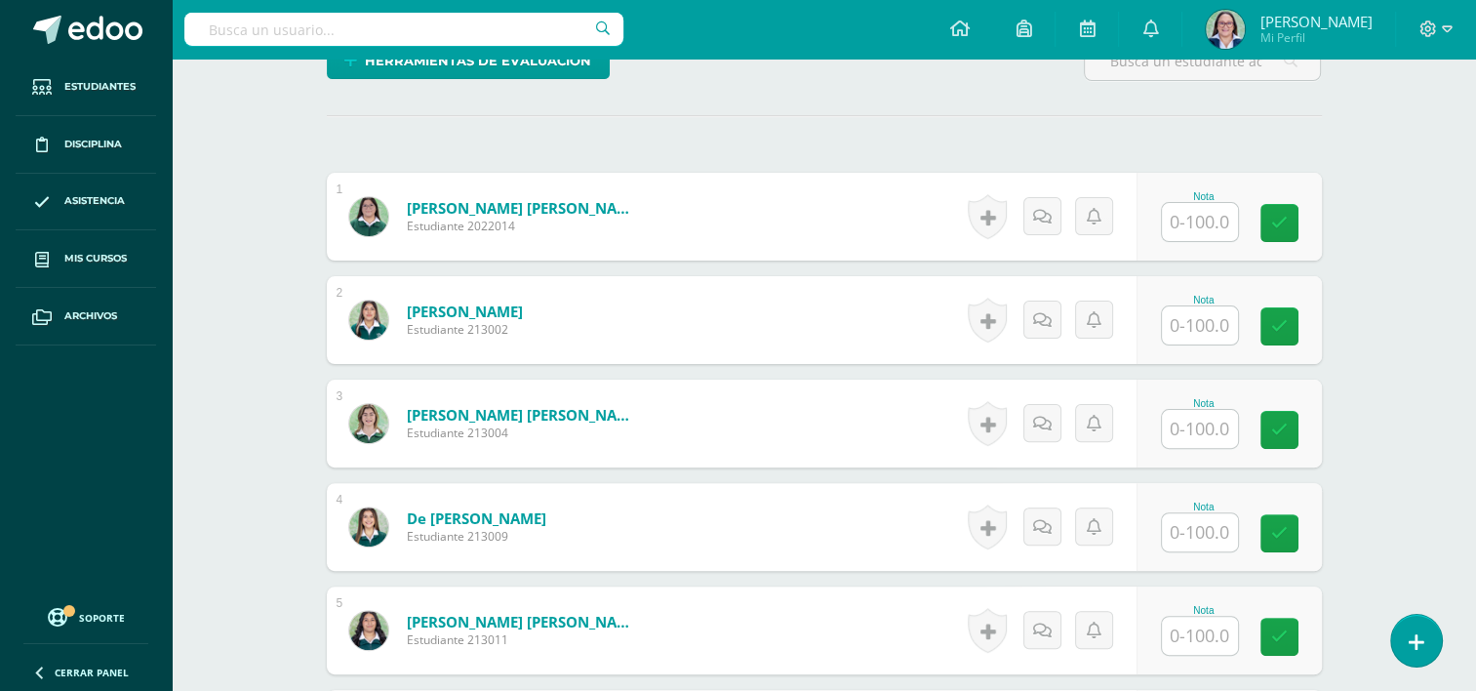
scroll to position [506, 0]
click at [1228, 529] on input "text" at bounding box center [1200, 531] width 76 height 38
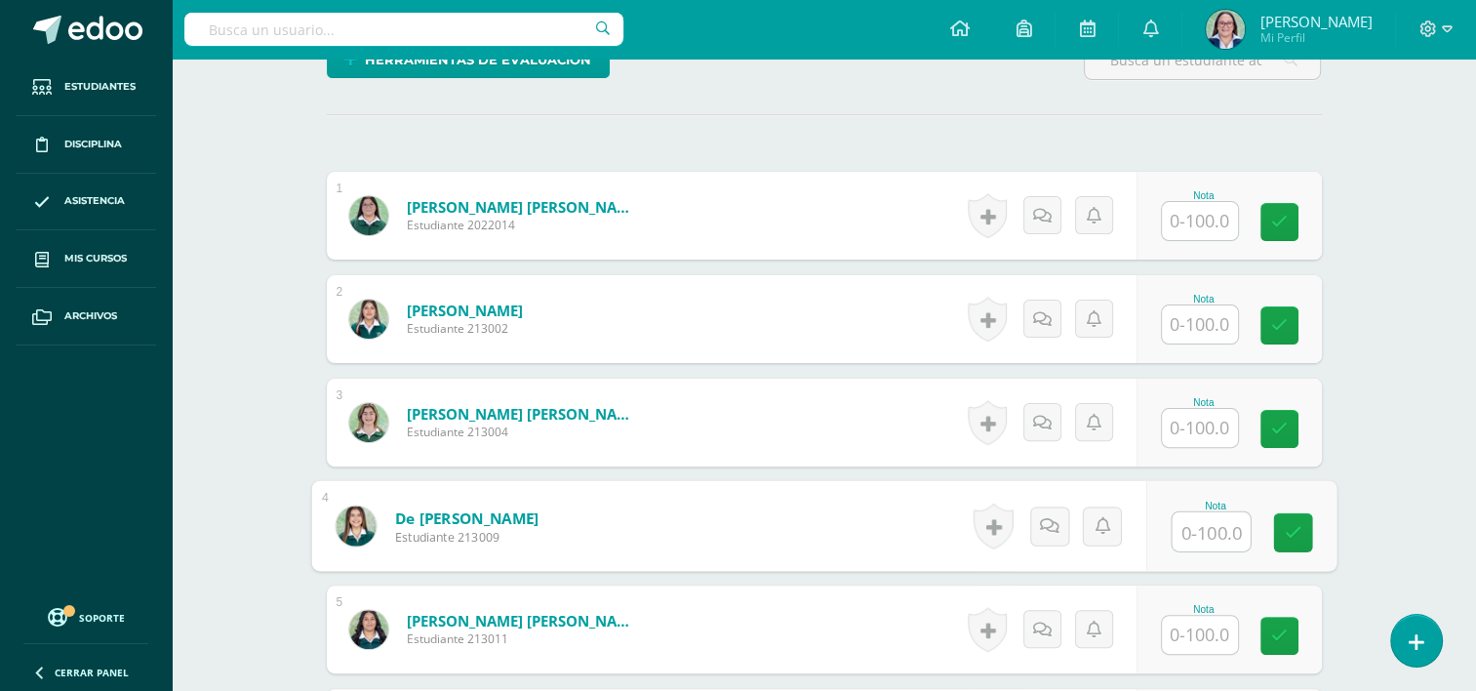
scroll to position [507, 0]
type input "85"
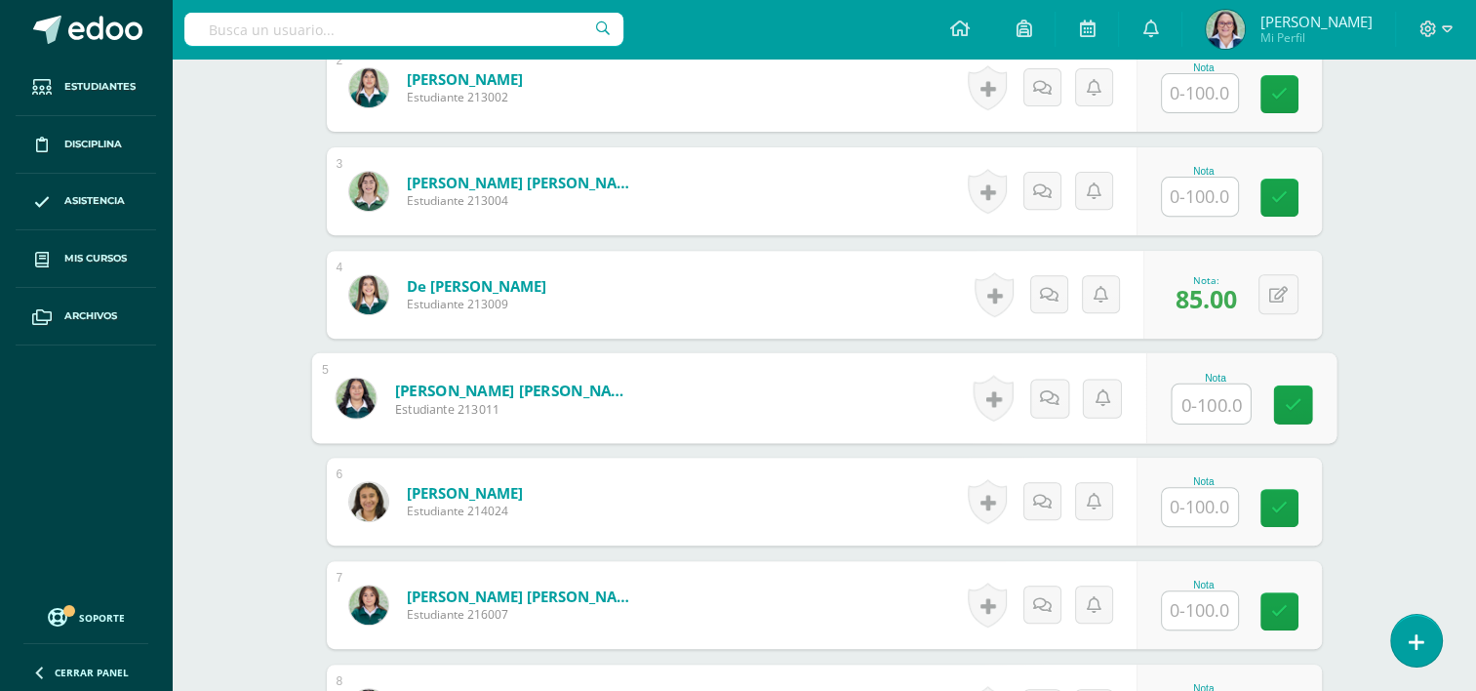
scroll to position [800, 0]
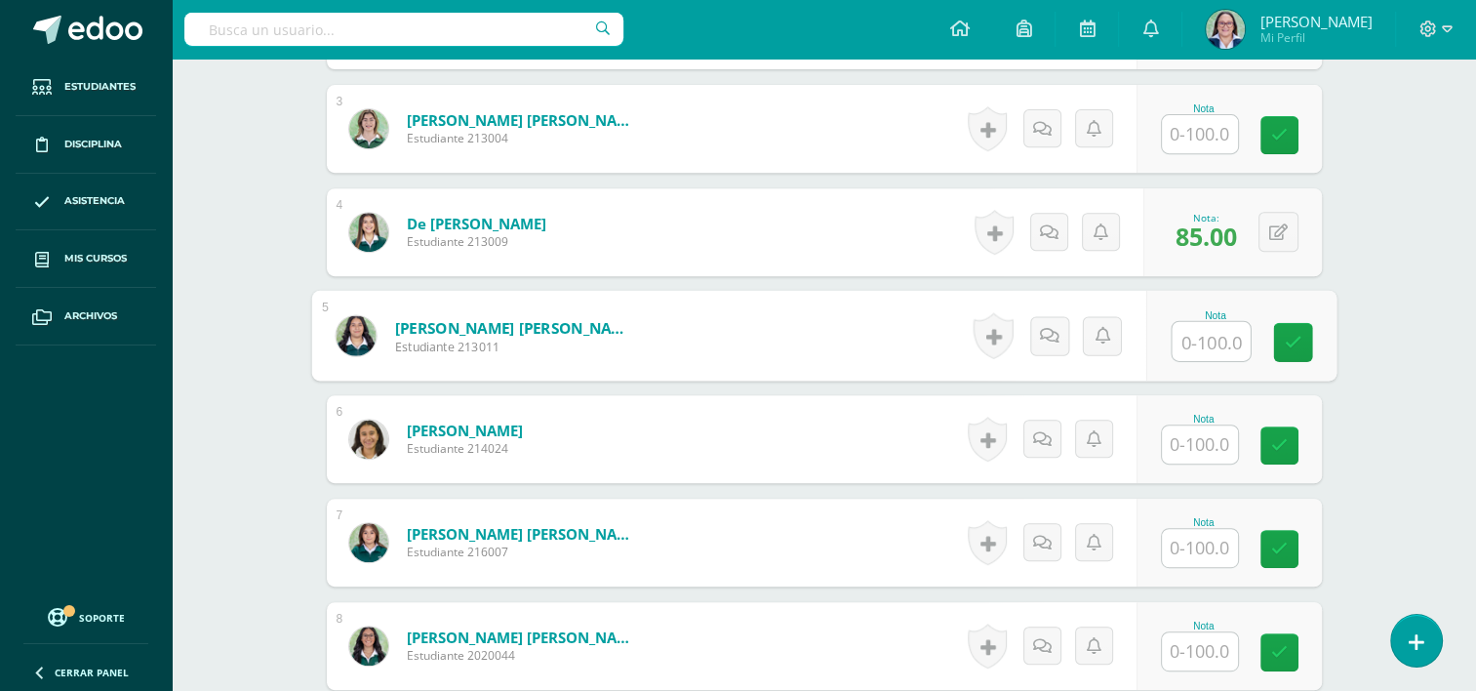
click at [1192, 531] on input "text" at bounding box center [1200, 548] width 76 height 38
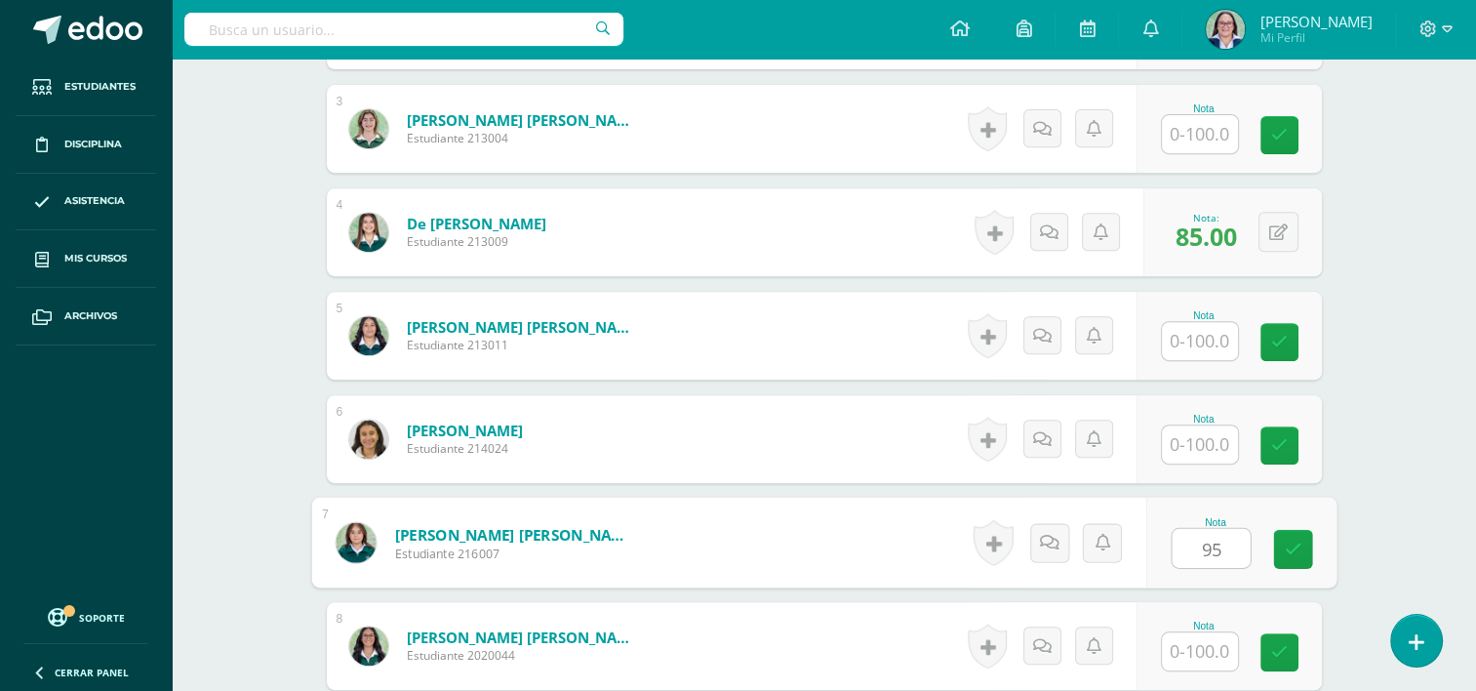
type input "95"
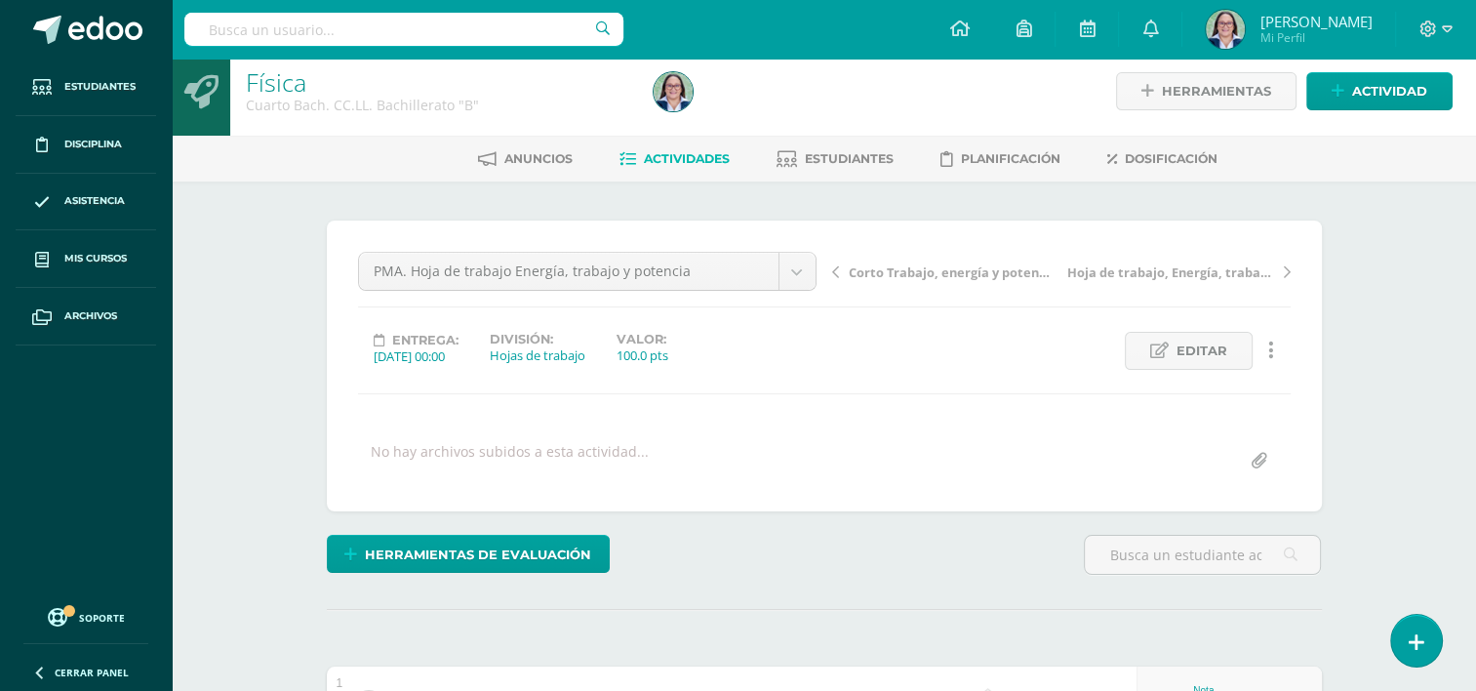
scroll to position [0, 0]
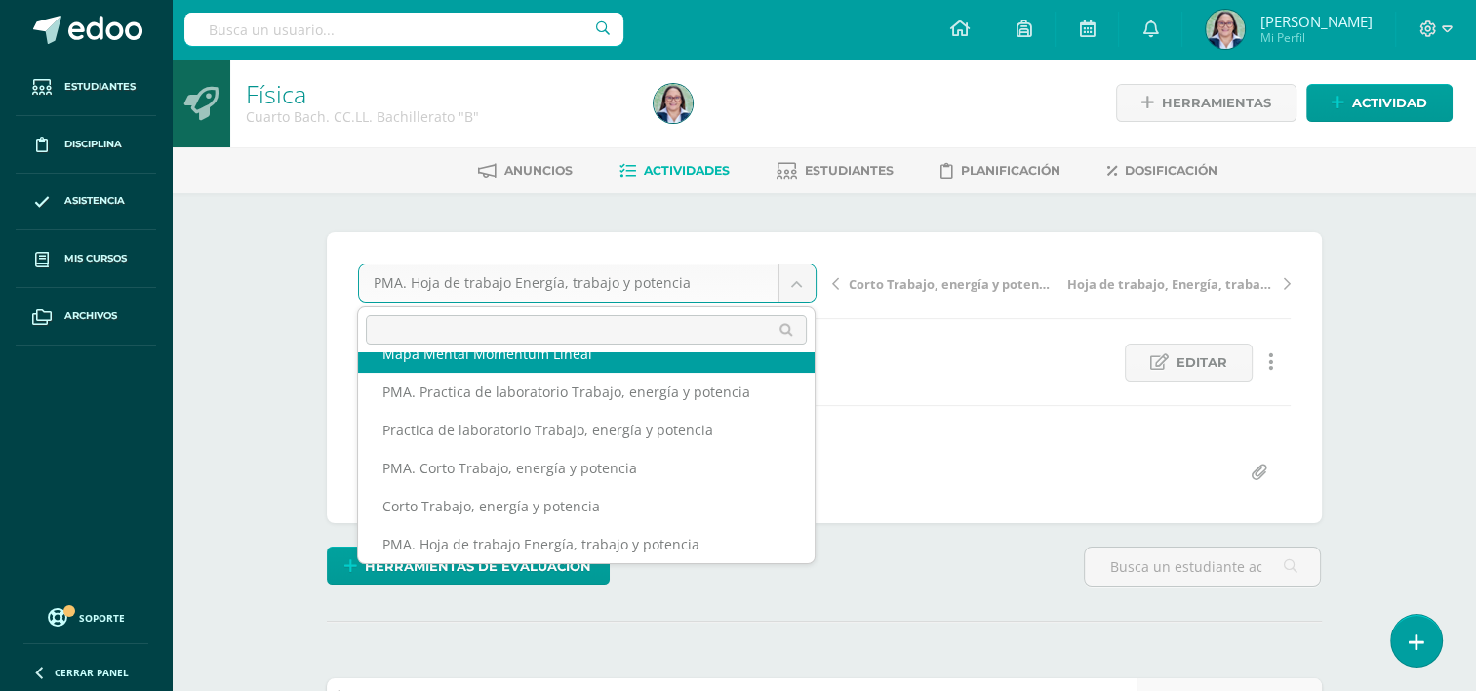
scroll to position [540, 0]
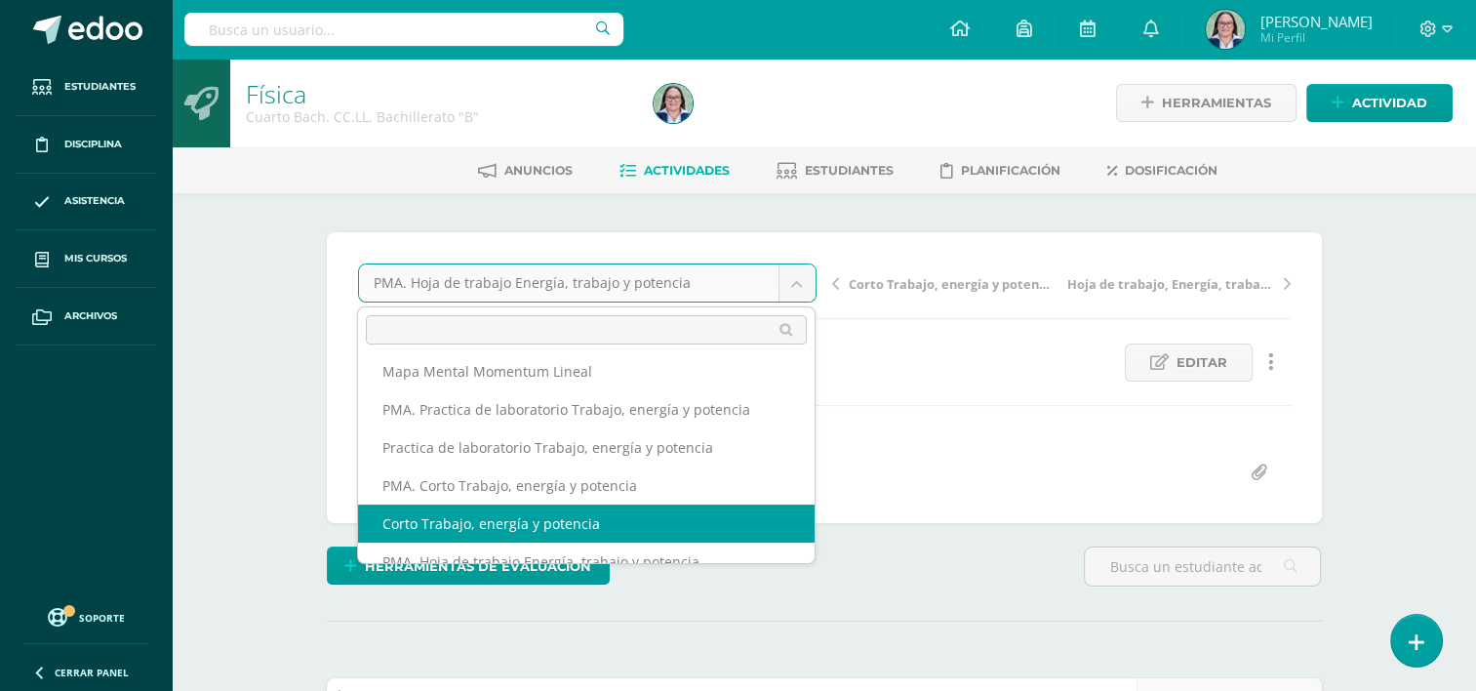
select select "/dashboard/teacher/grade-activity/262039/"
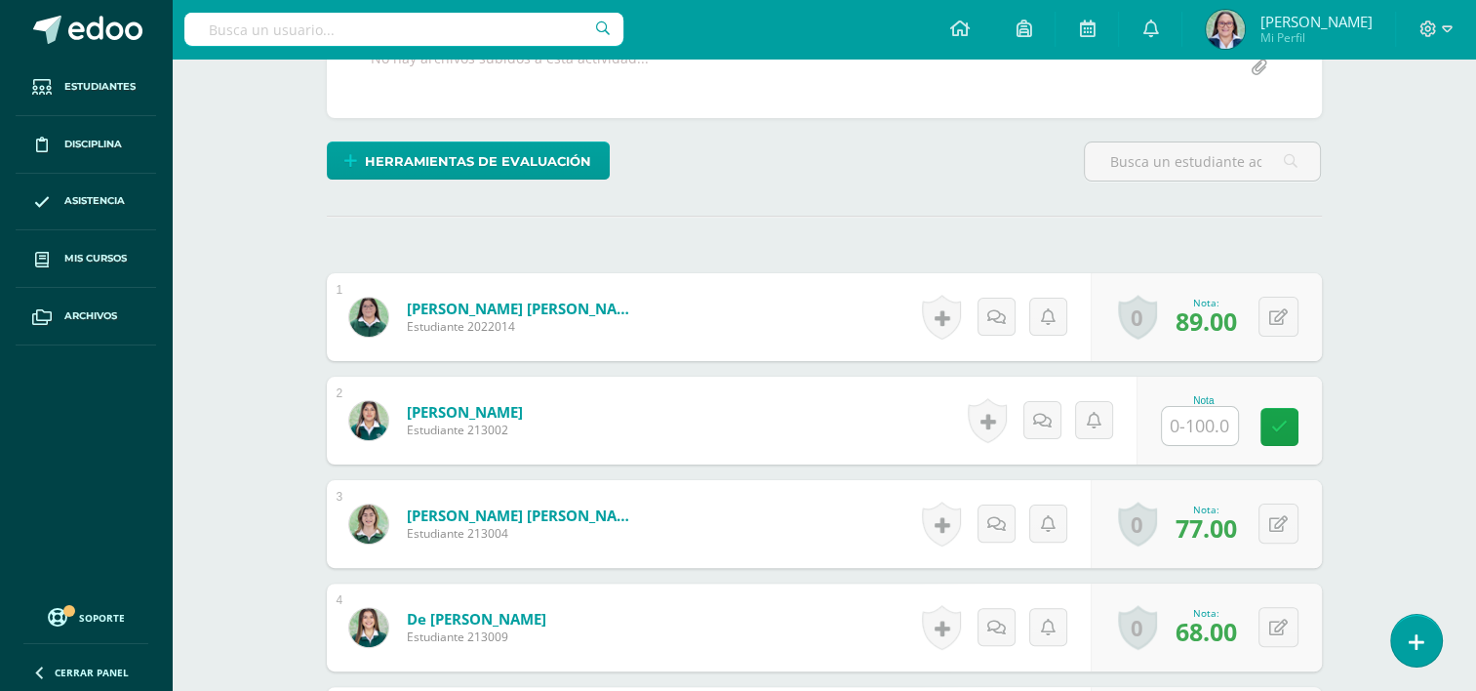
scroll to position [408, 0]
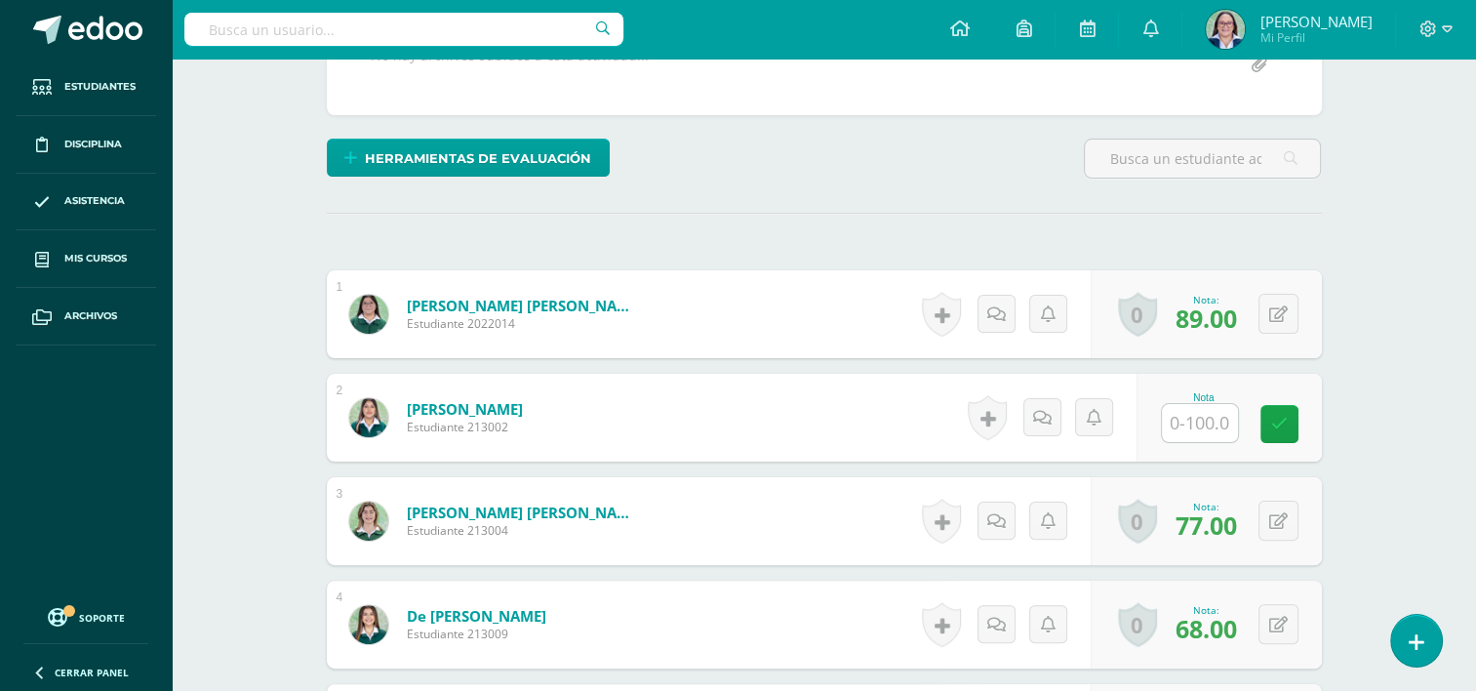
click at [1209, 419] on input "text" at bounding box center [1200, 423] width 76 height 38
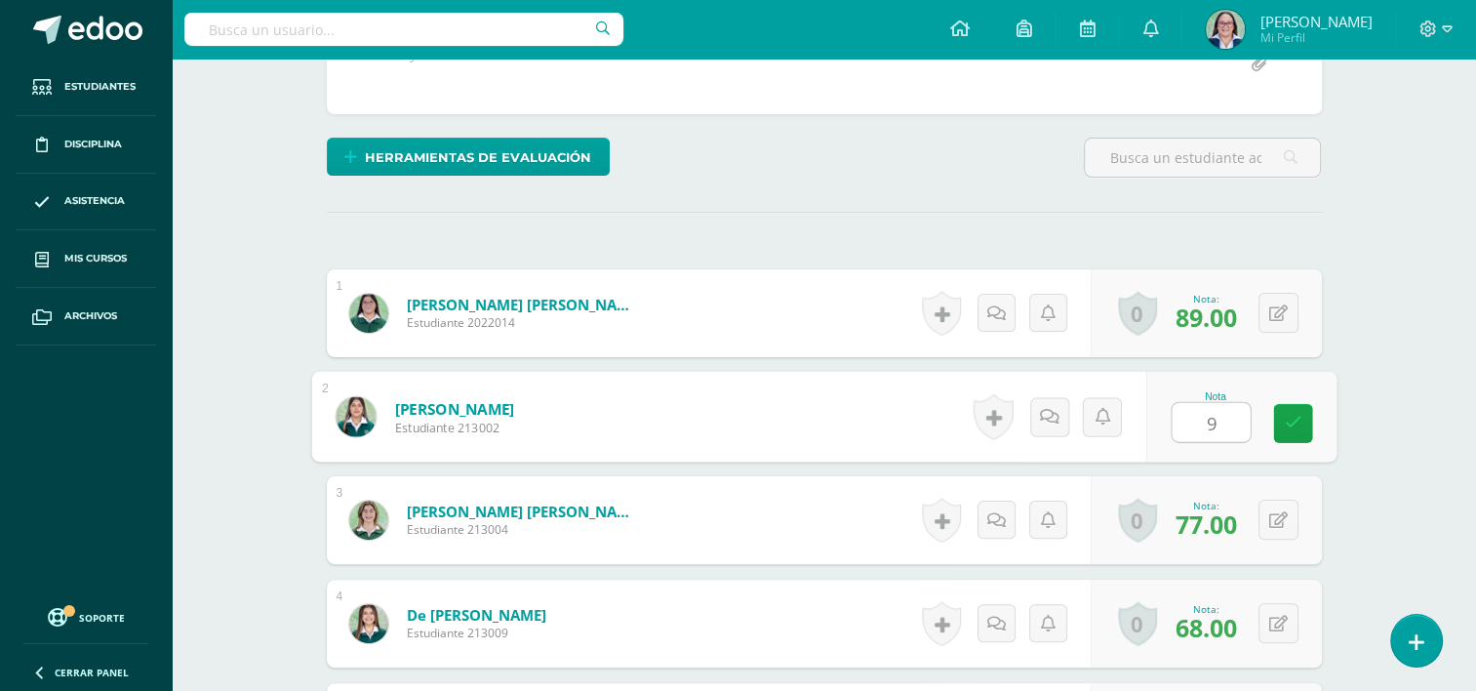
type input "95"
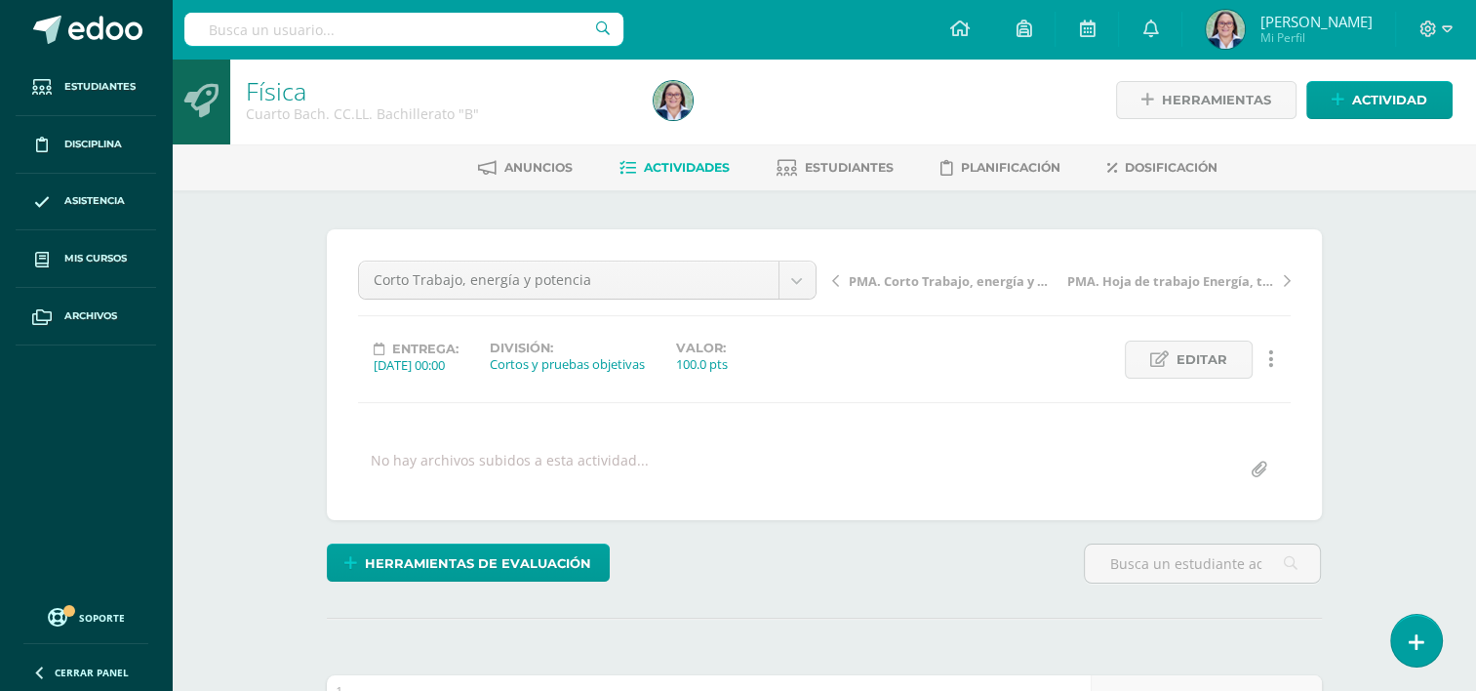
scroll to position [0, 0]
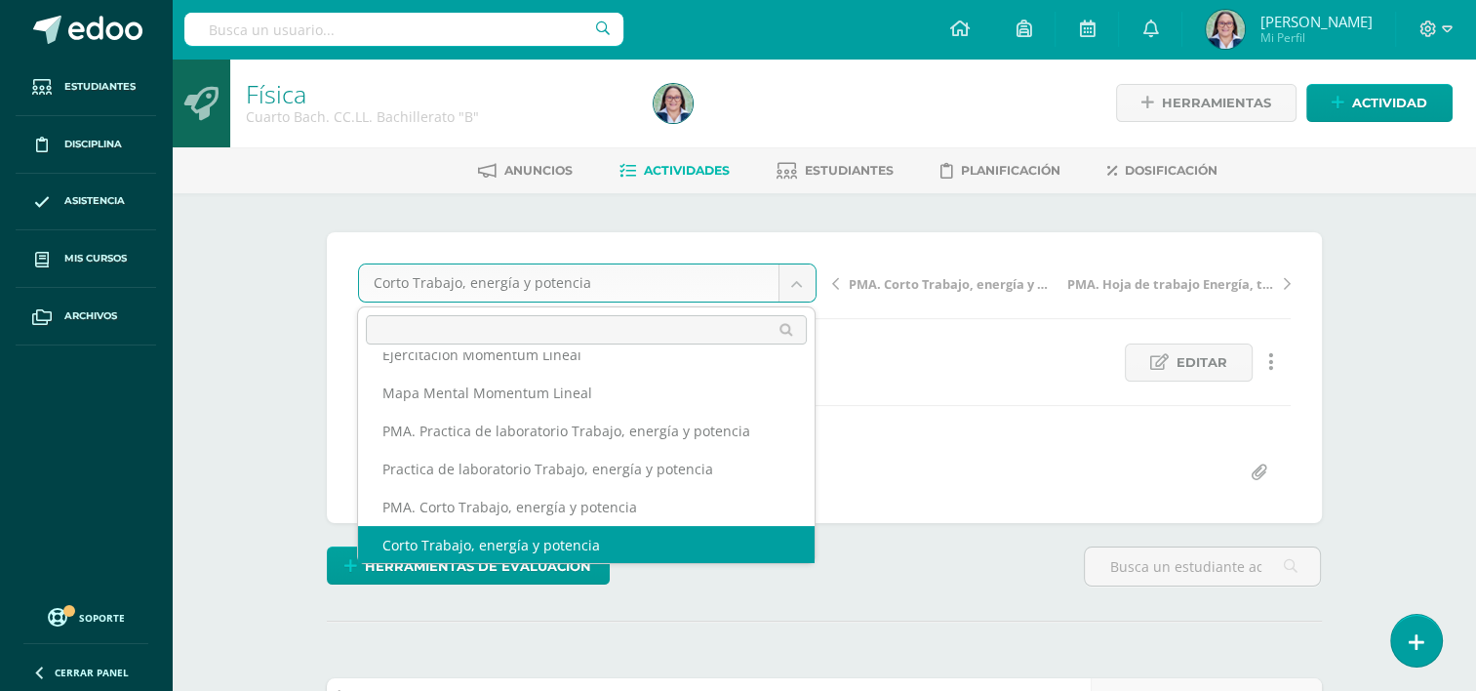
scroll to position [502, 0]
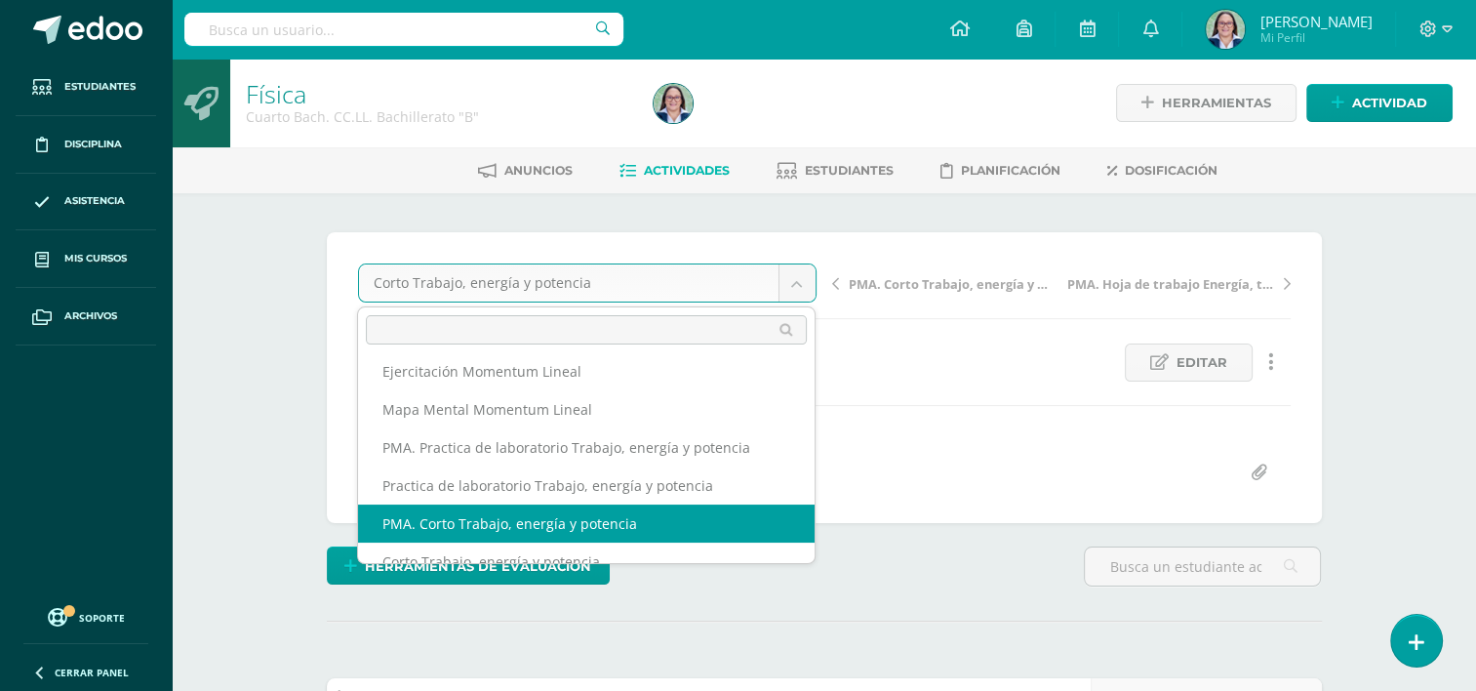
select select "/dashboard/teacher/grade-activity/262041/"
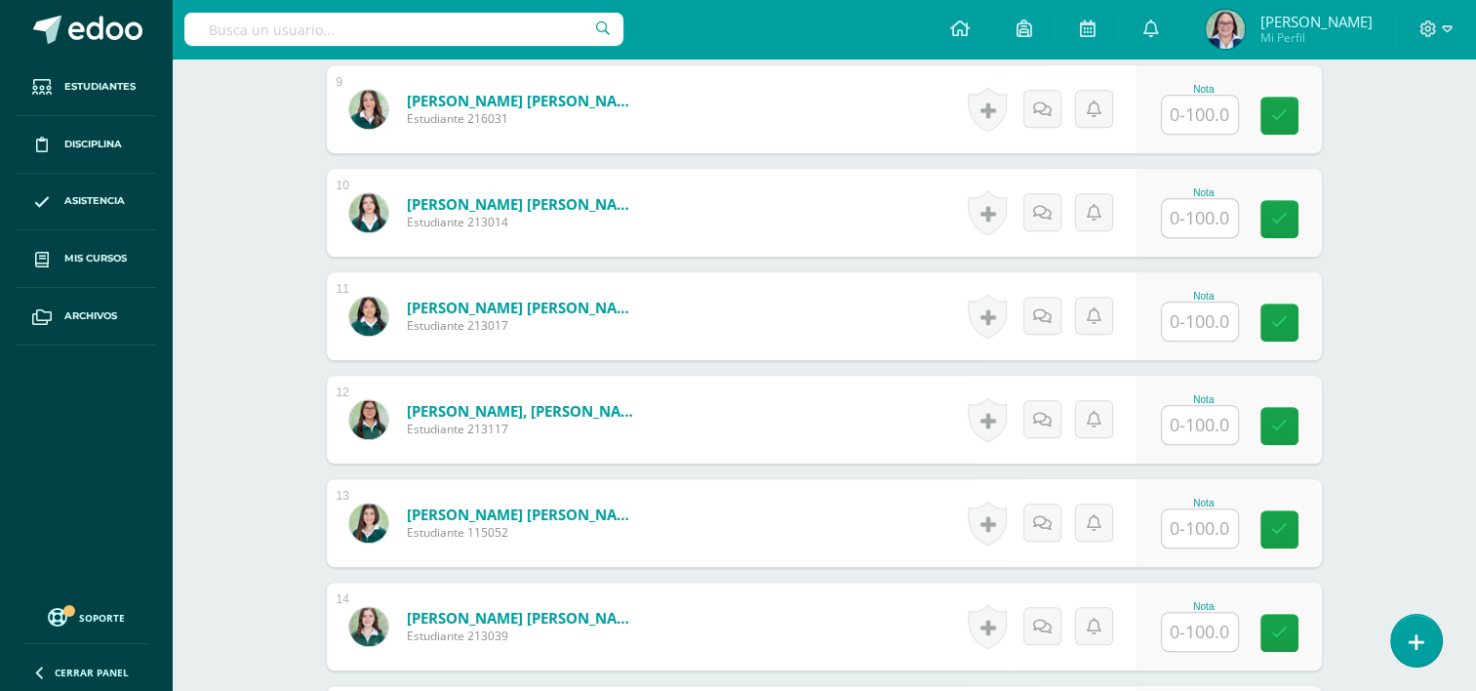
scroll to position [1465, 0]
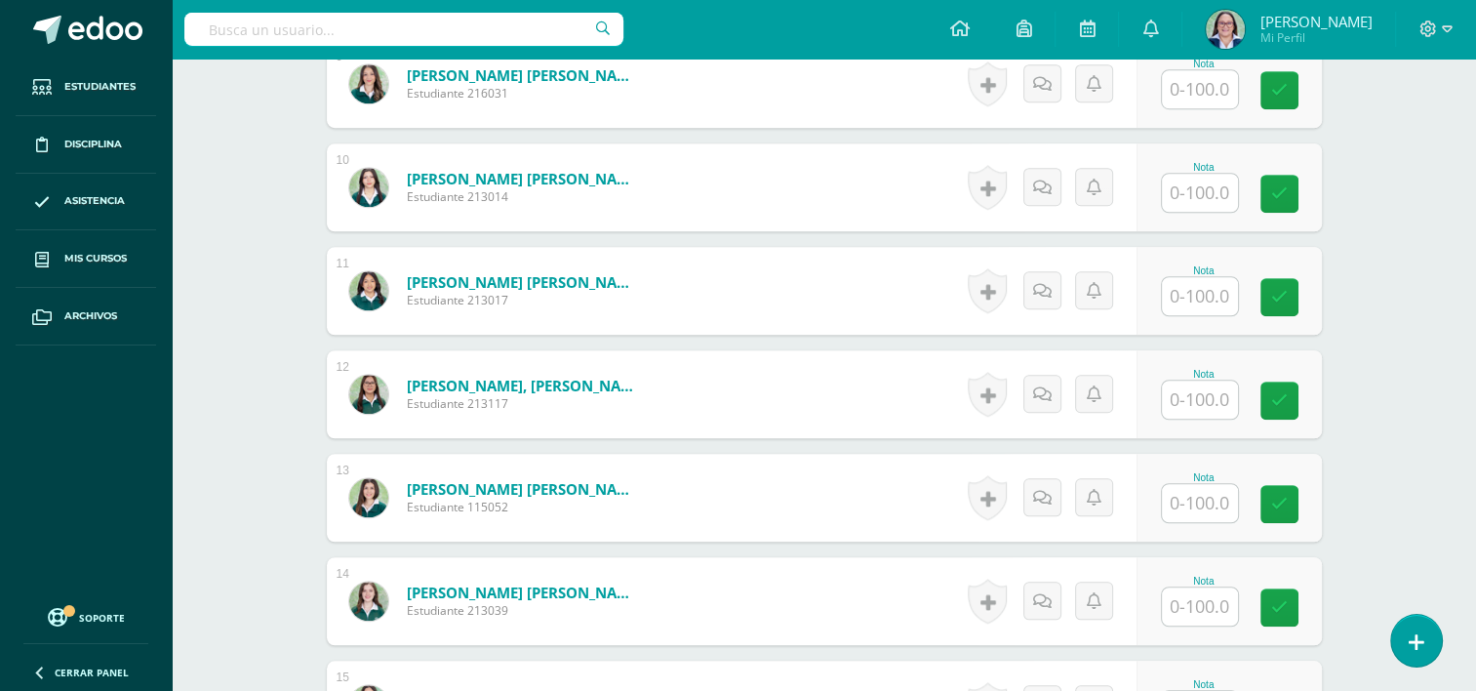
click at [1197, 393] on input "text" at bounding box center [1200, 399] width 76 height 38
type input "100"
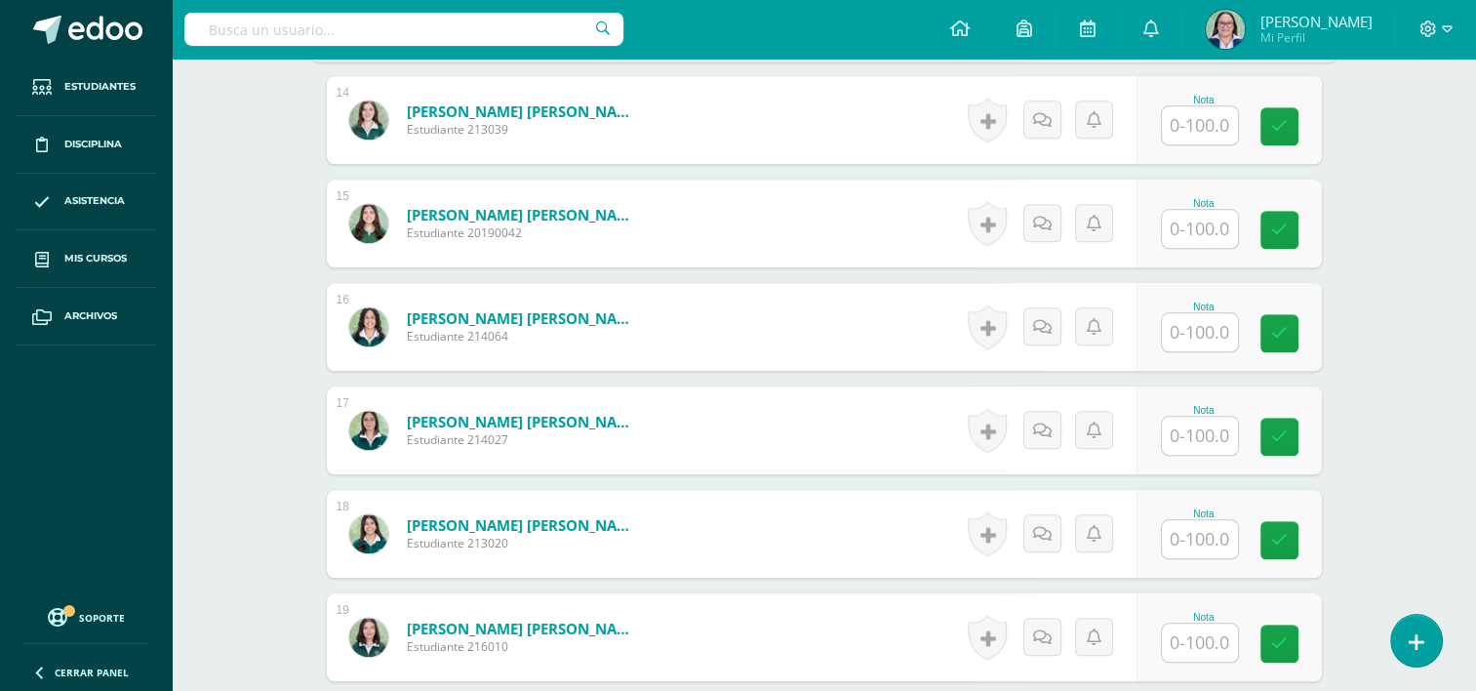
scroll to position [1953, 0]
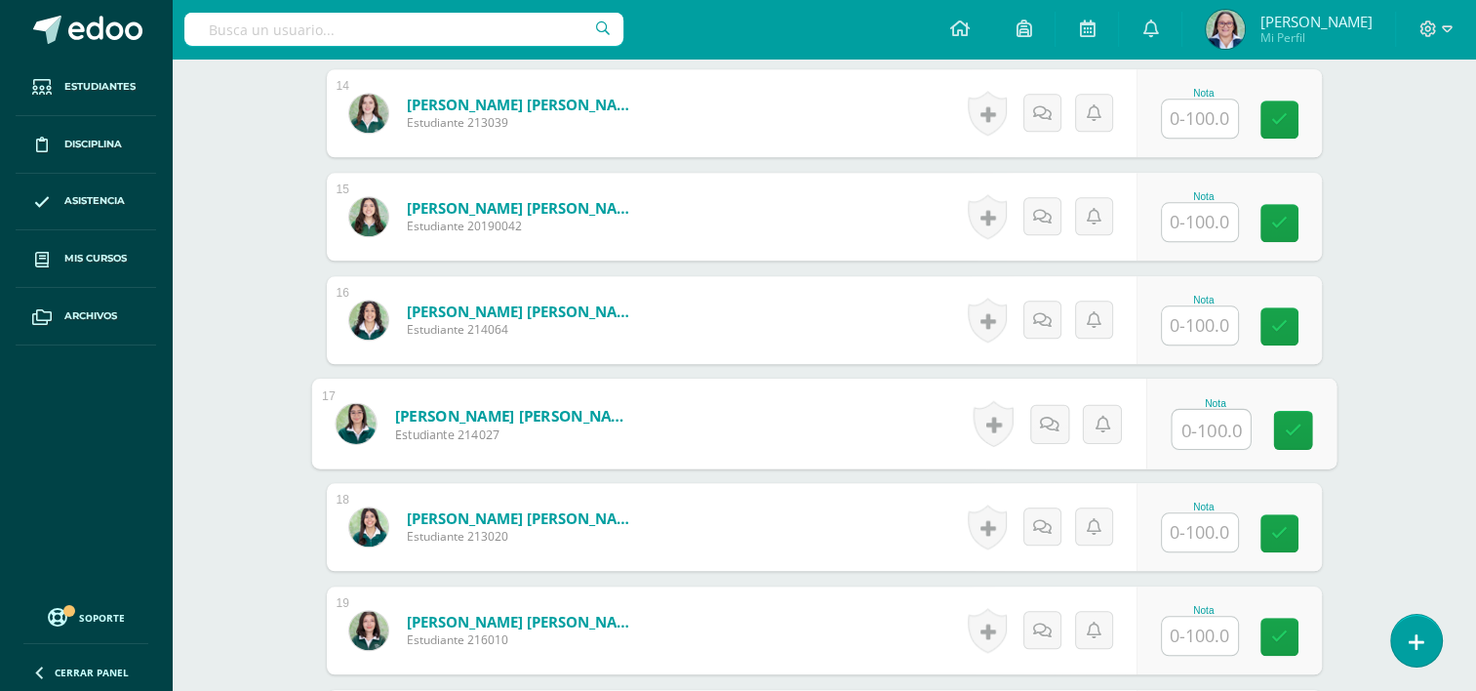
click at [1224, 421] on input "text" at bounding box center [1211, 429] width 78 height 39
type input "100"
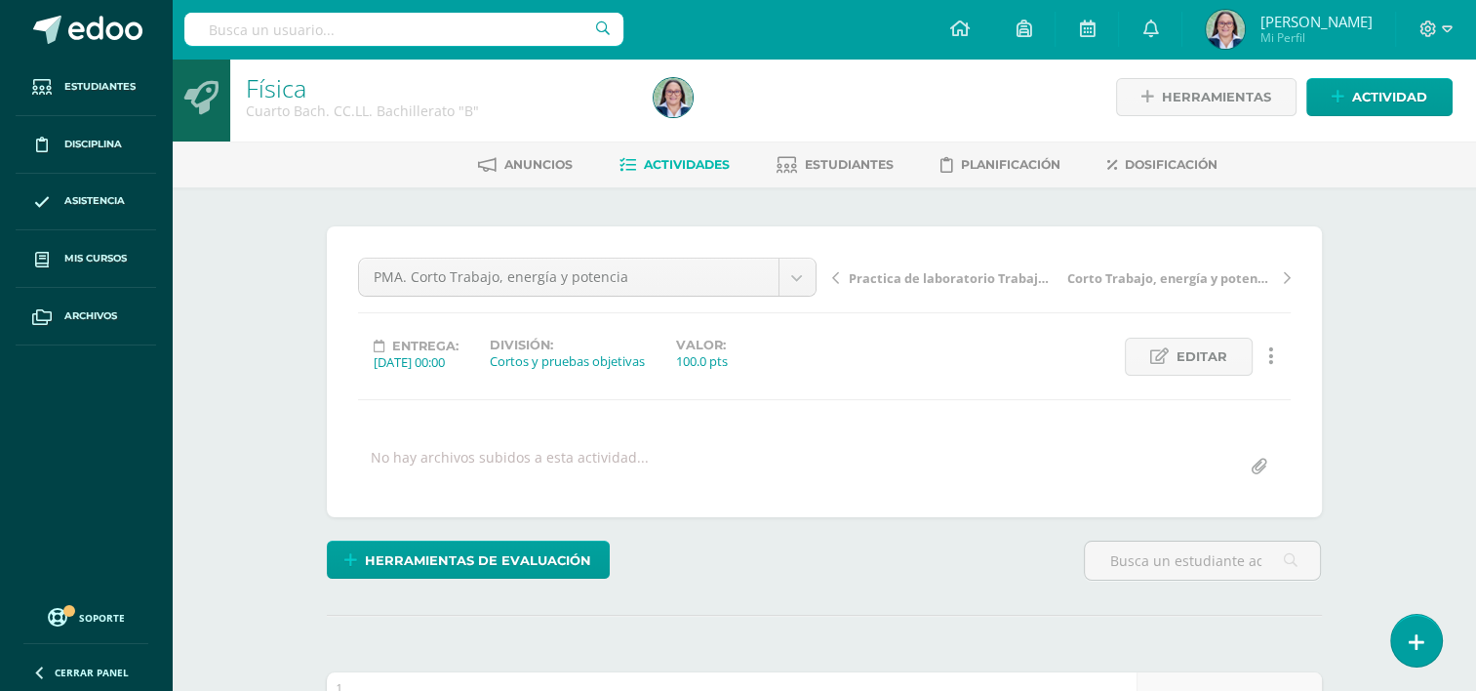
scroll to position [0, 0]
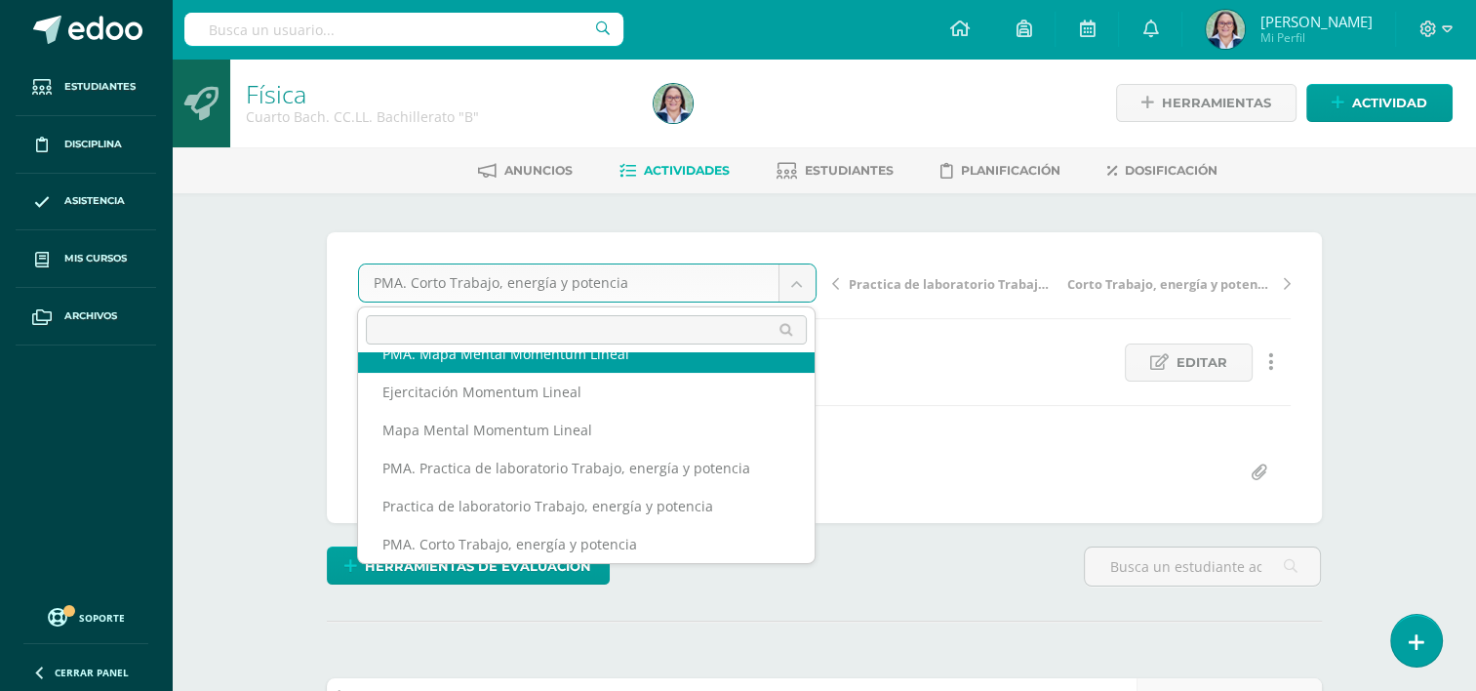
scroll to position [464, 0]
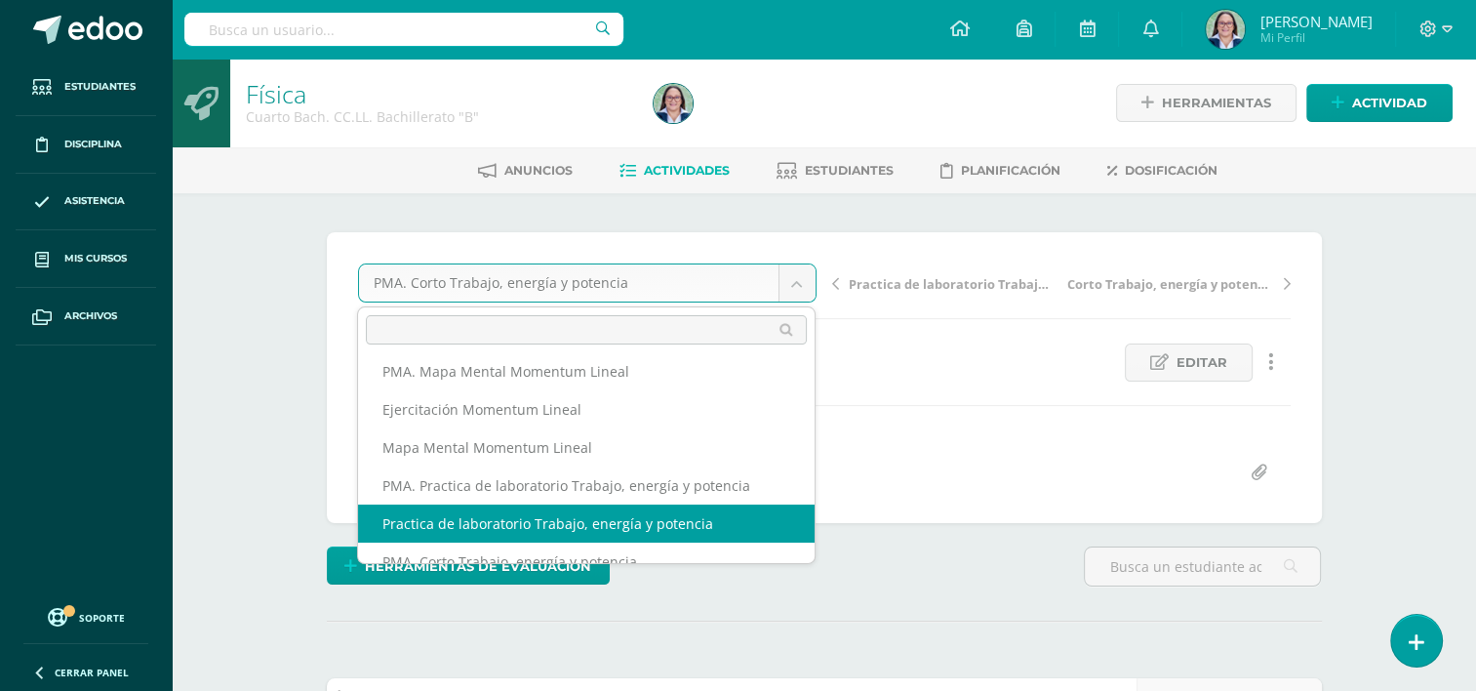
select select "/dashboard/teacher/grade-activity/262032/"
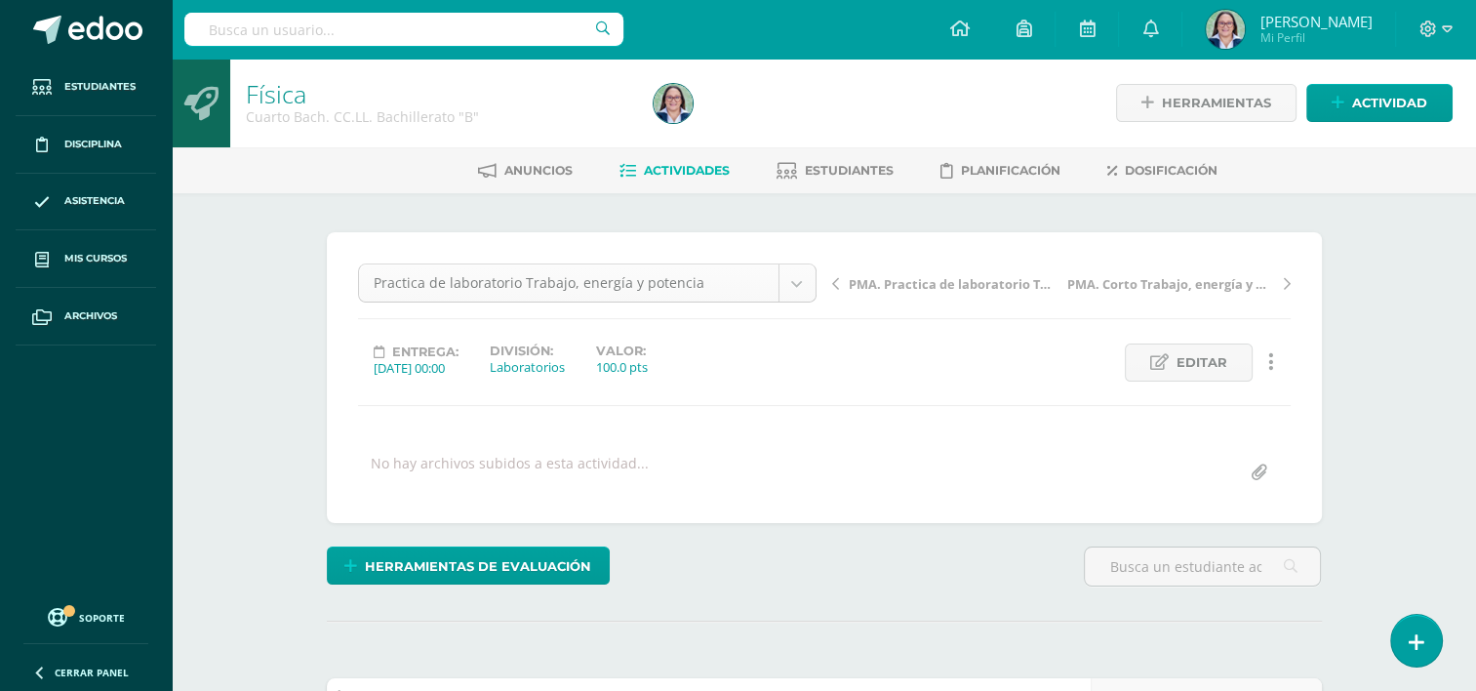
click at [816, 270] on div "Practica de laboratorio Trabajo, energía y potencia" at bounding box center [587, 282] width 459 height 39
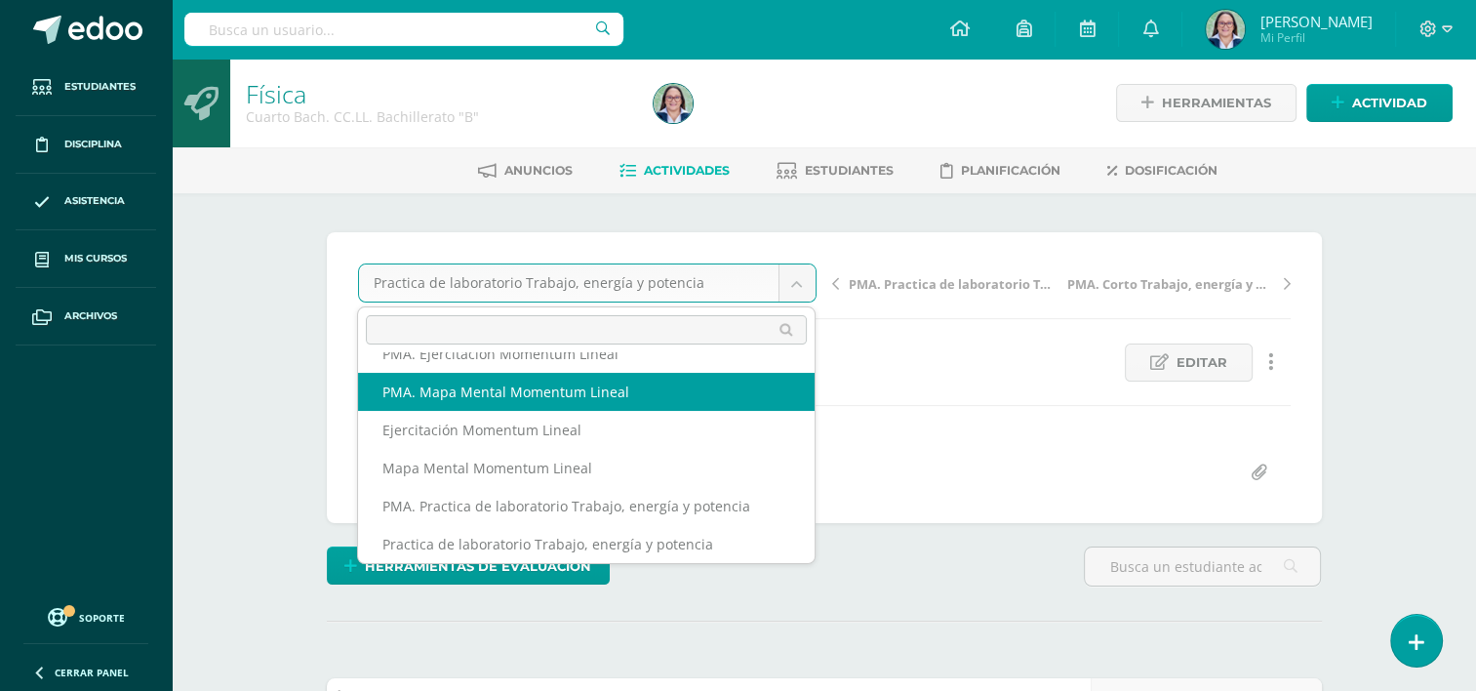
scroll to position [425, 0]
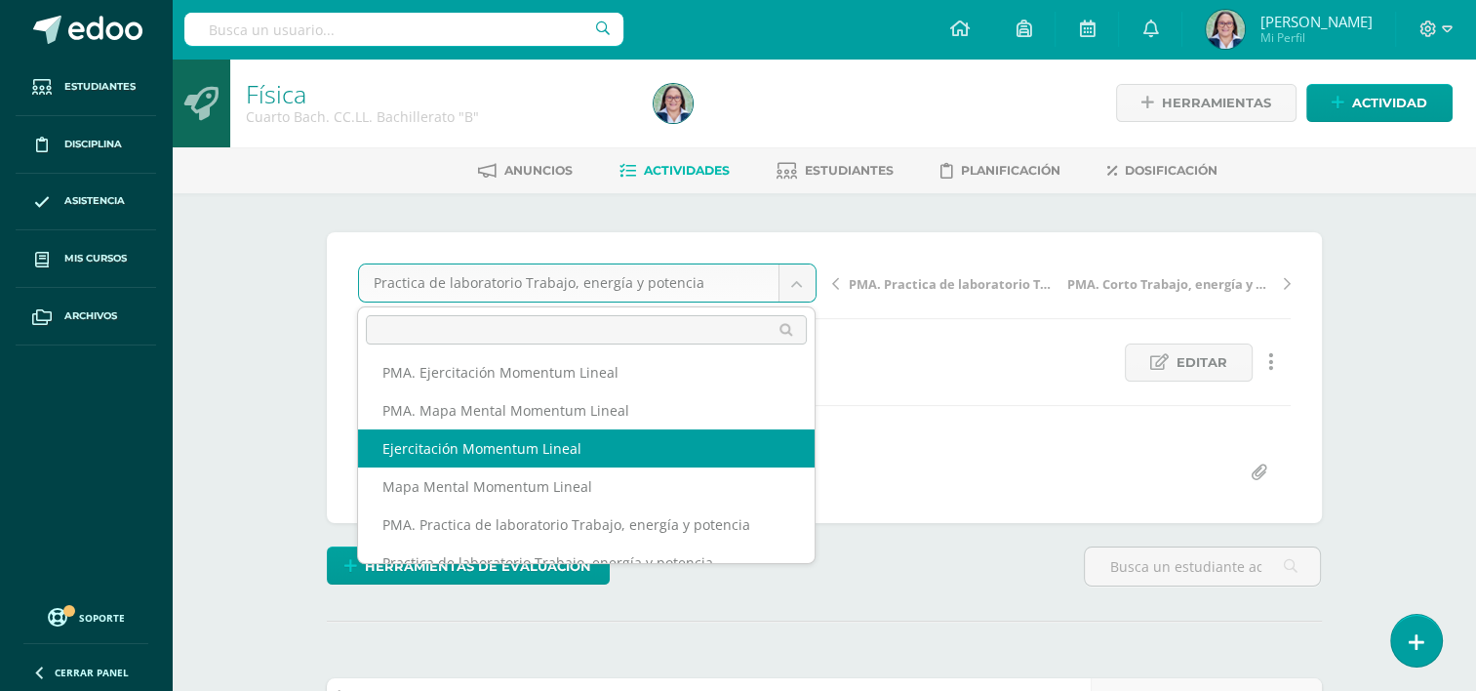
select select "/dashboard/teacher/grade-activity/262045/"
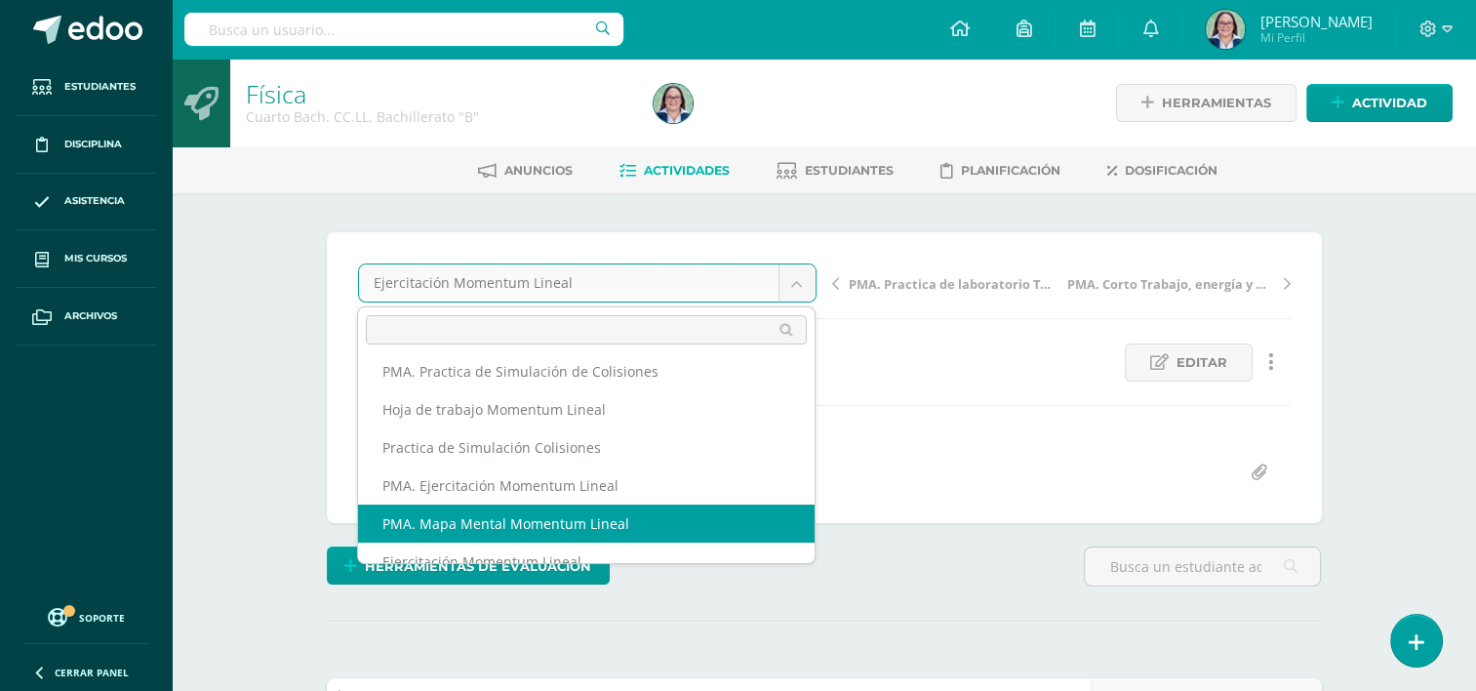
scroll to position [359, 0]
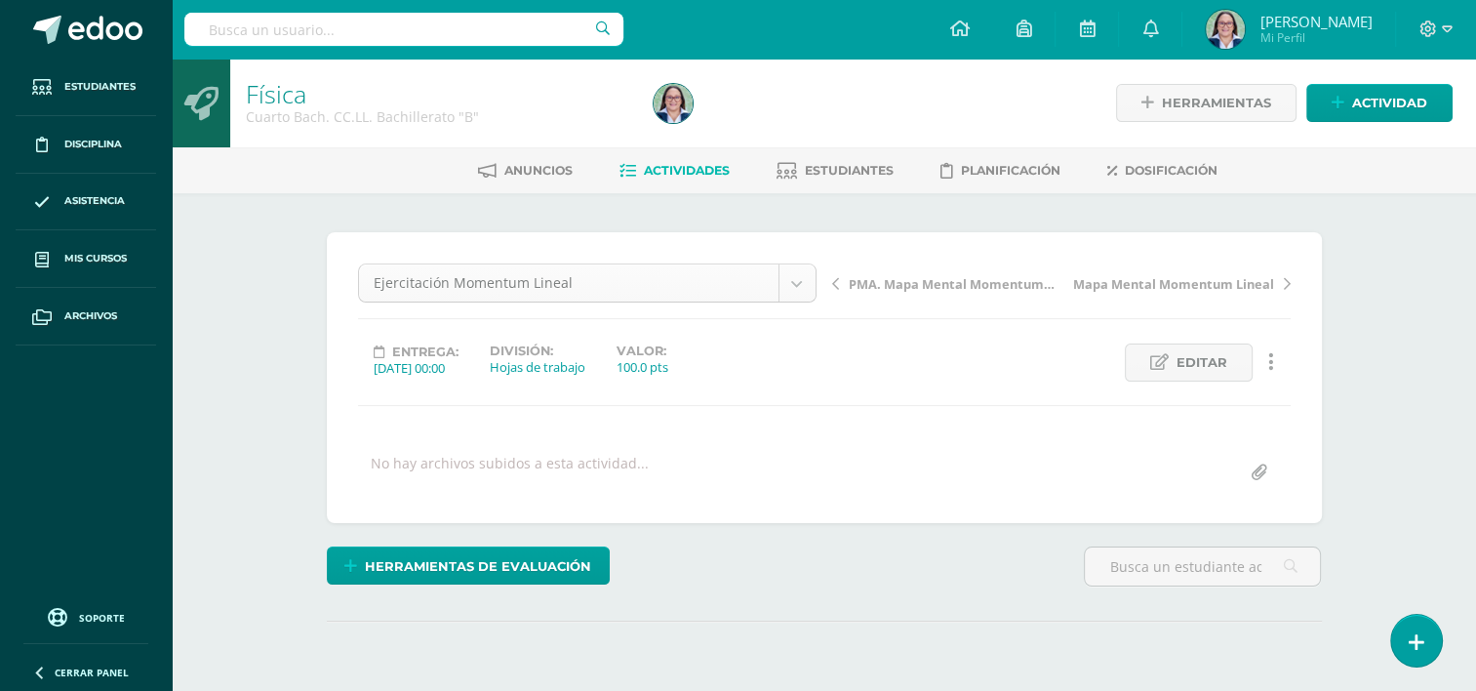
click at [802, 274] on body "Estudiantes Disciplina Asistencia Mis cursos Archivos Soporte Ayuda Reportar un…" at bounding box center [738, 386] width 1476 height 773
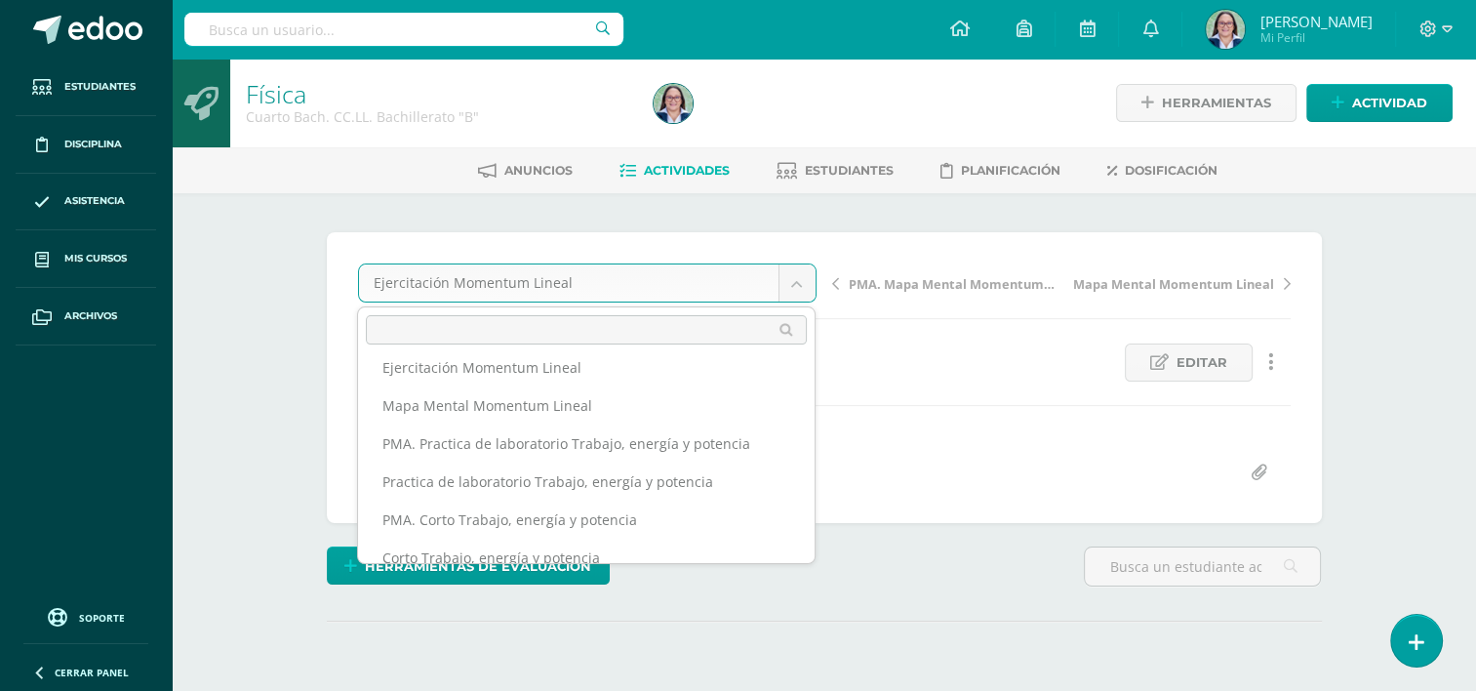
scroll to position [507, 0]
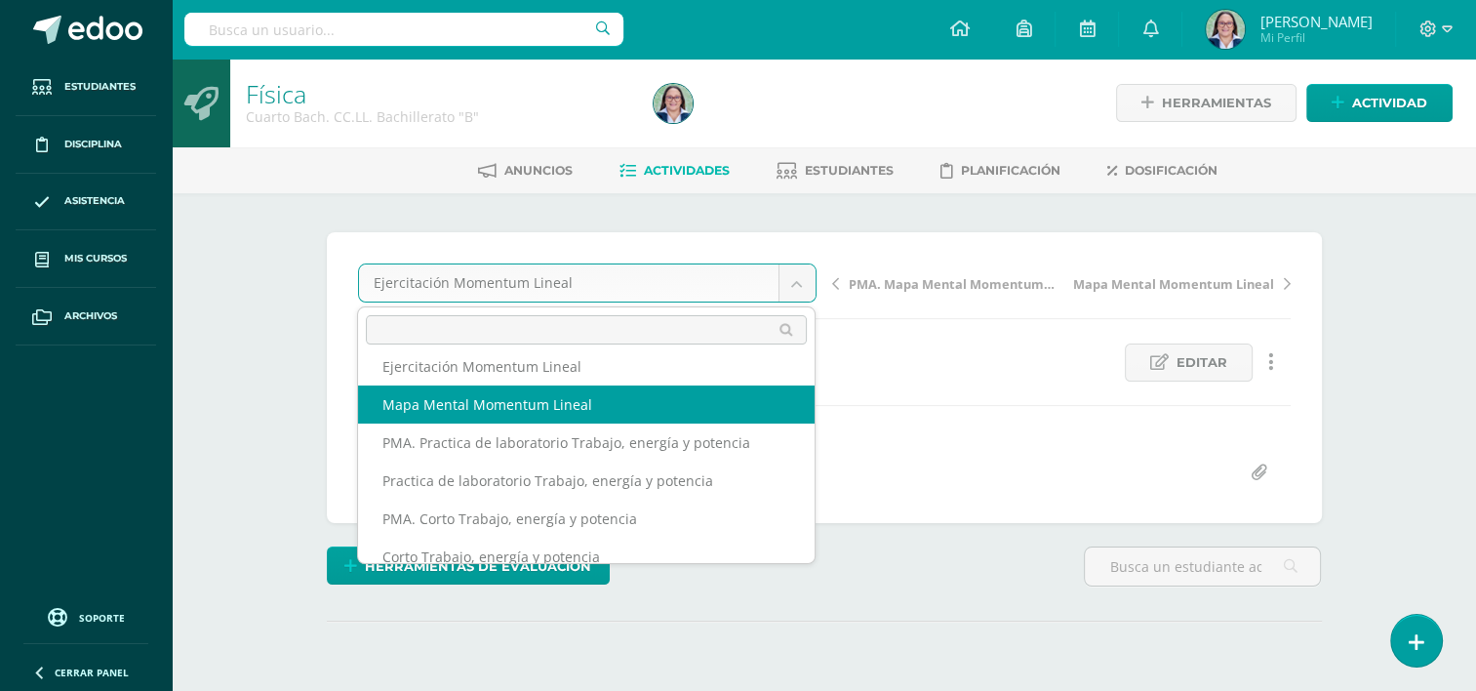
select select "/dashboard/teacher/grade-activity/265051/"
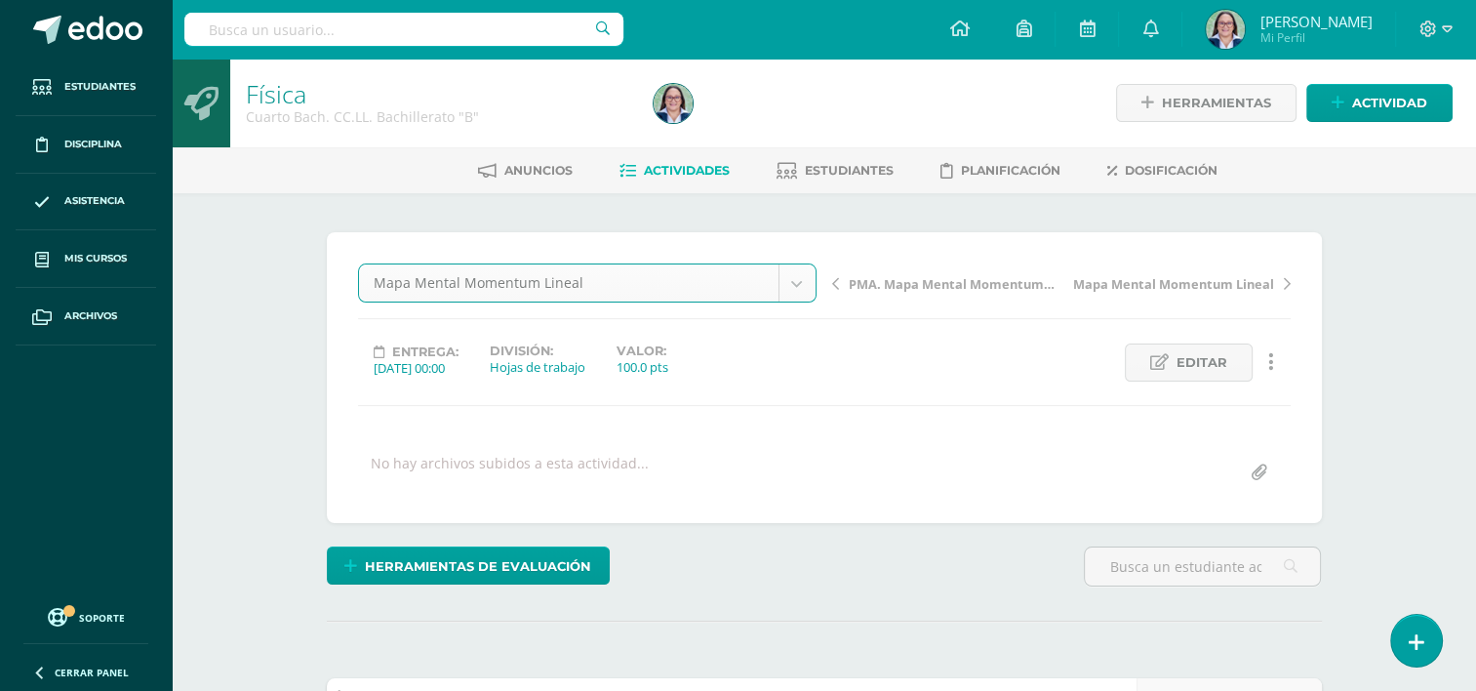
scroll to position [0, 0]
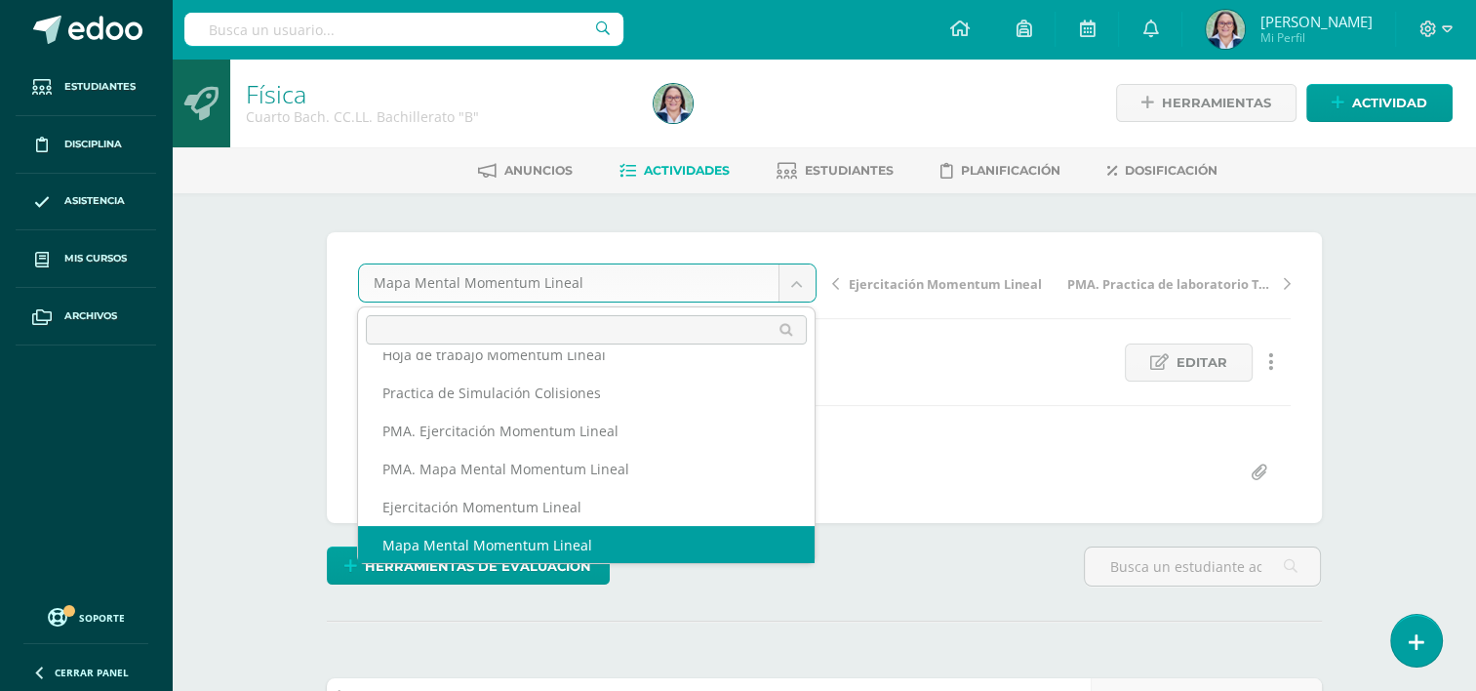
scroll to position [350, 0]
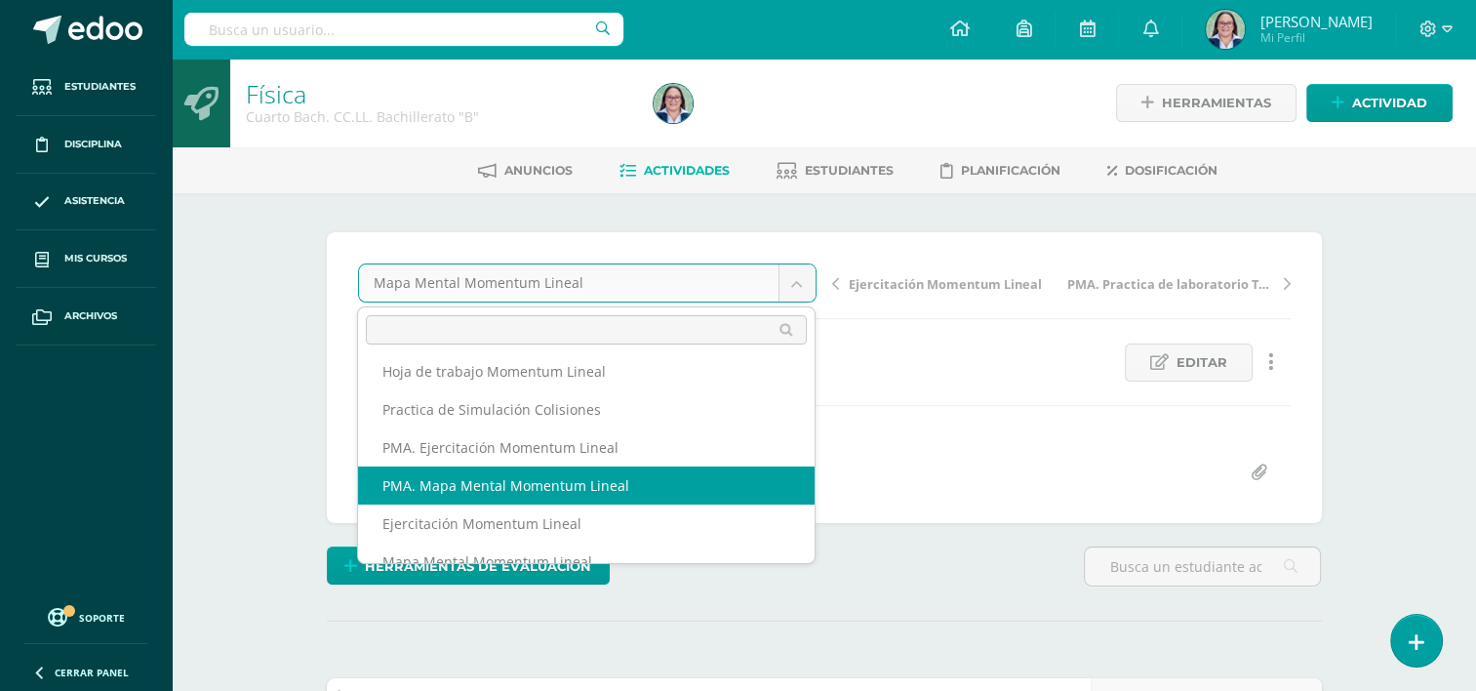
select select "/dashboard/teacher/grade-activity/265053/"
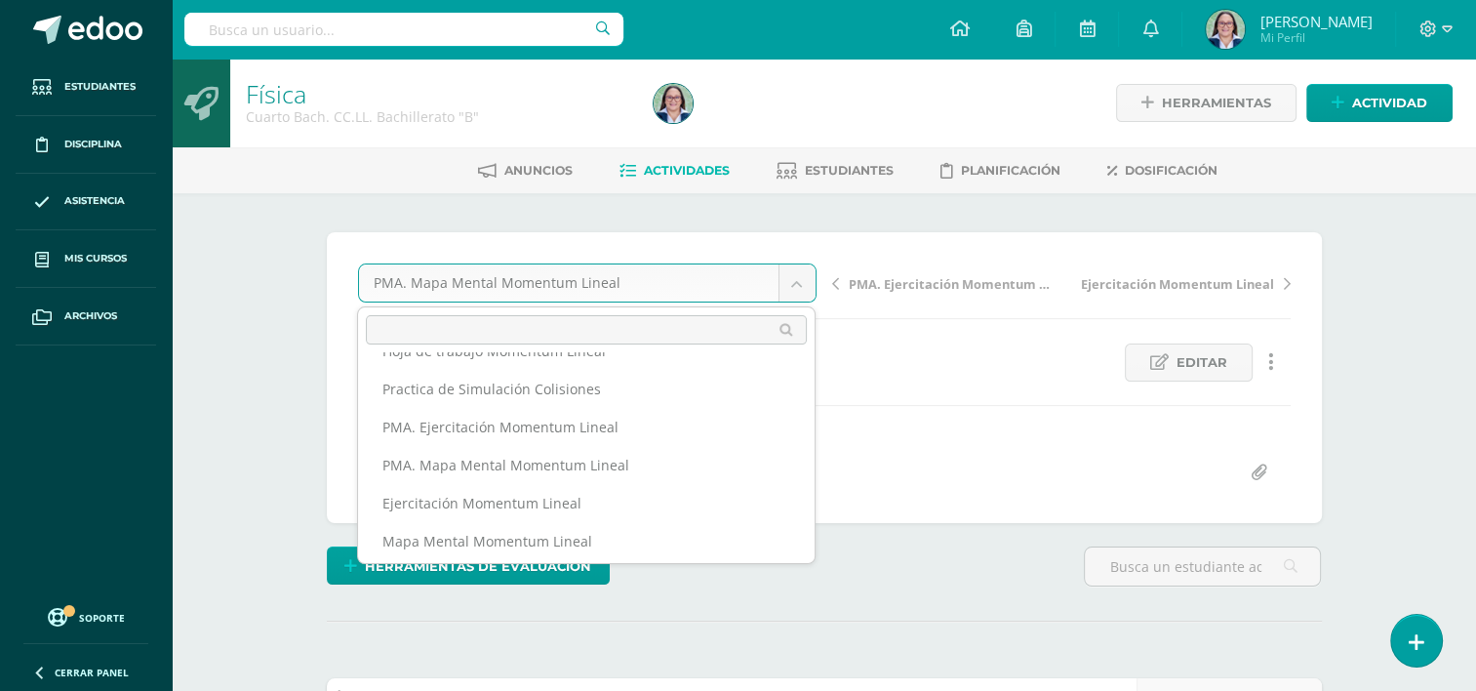
scroll to position [371, 0]
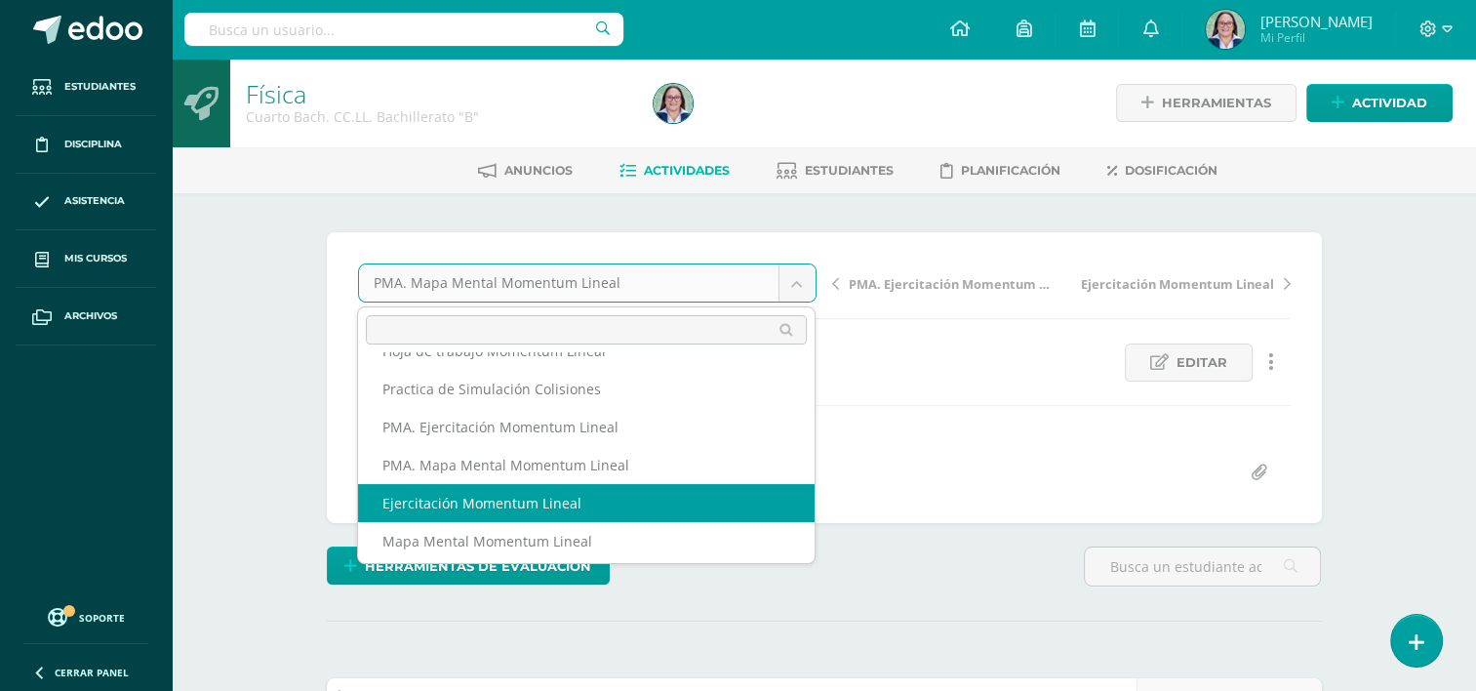
select select "/dashboard/teacher/grade-activity/262045/"
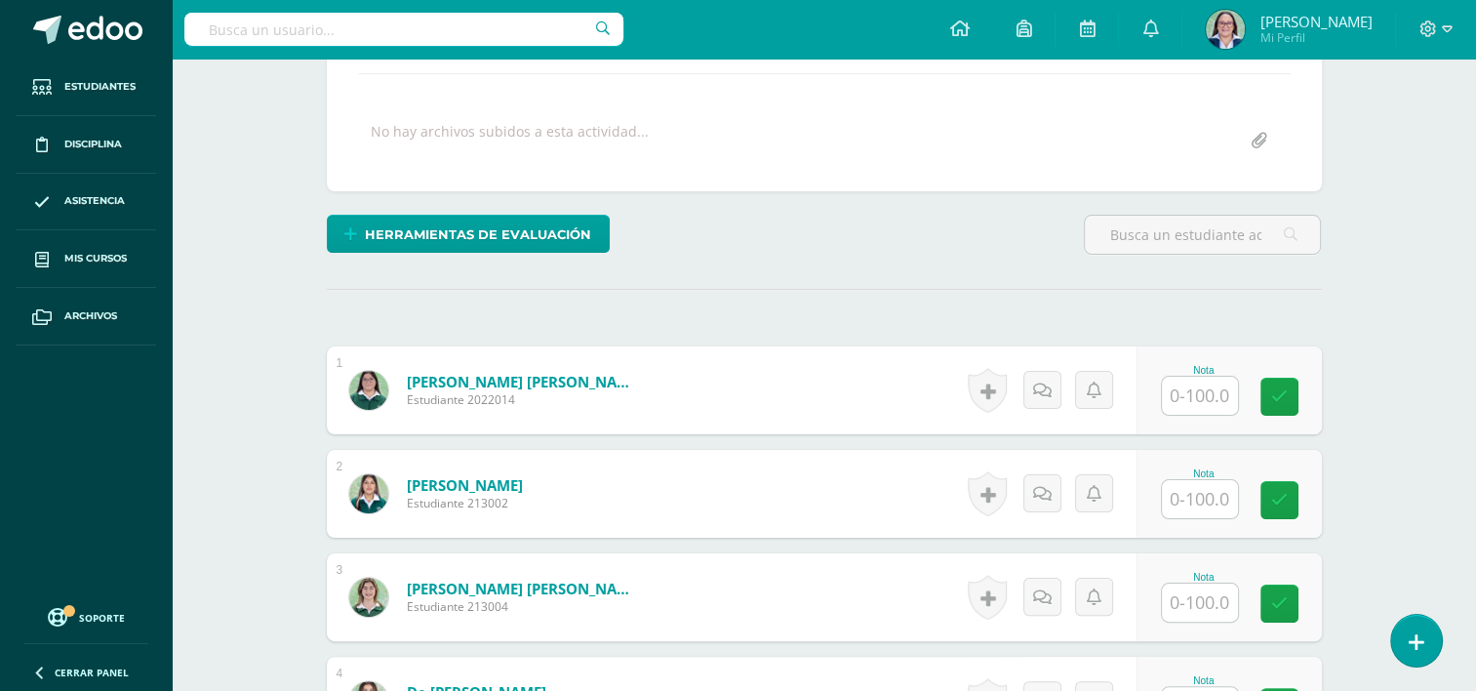
scroll to position [391, 0]
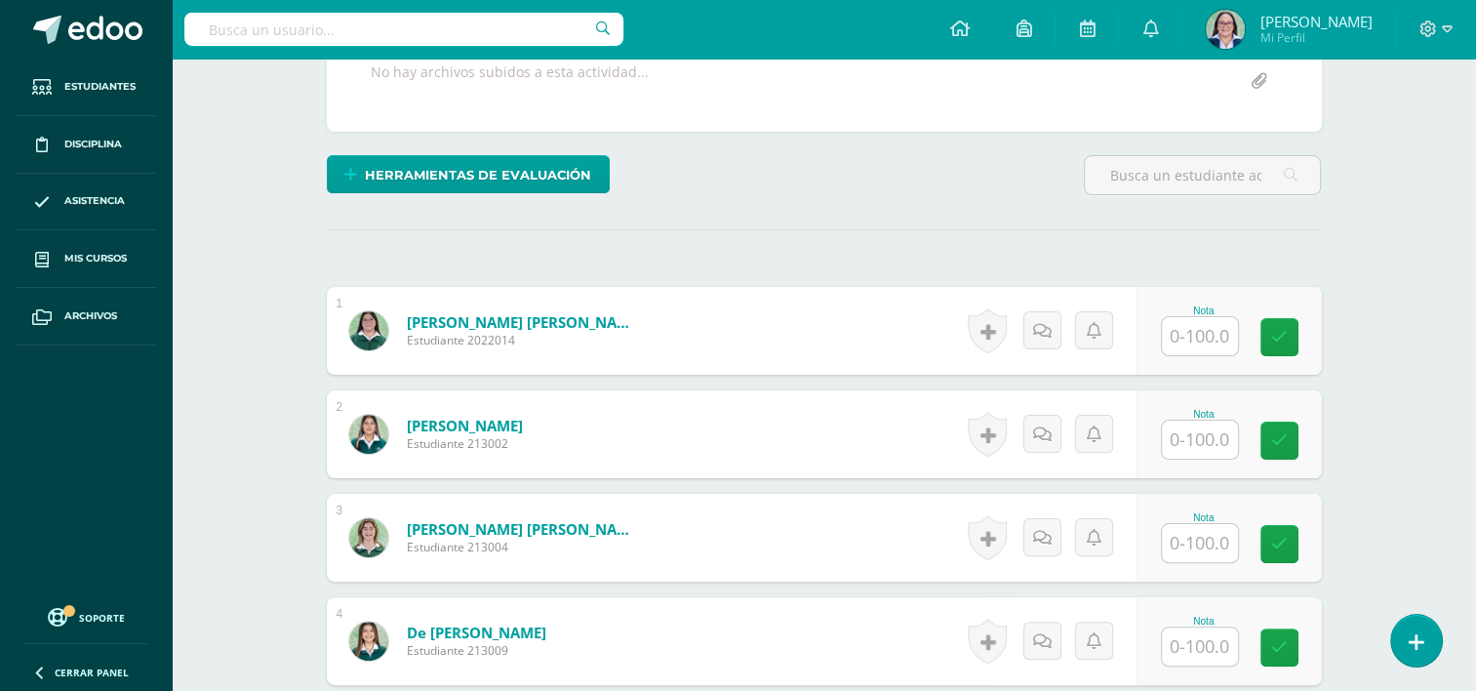
click at [1203, 334] on input "text" at bounding box center [1200, 336] width 76 height 38
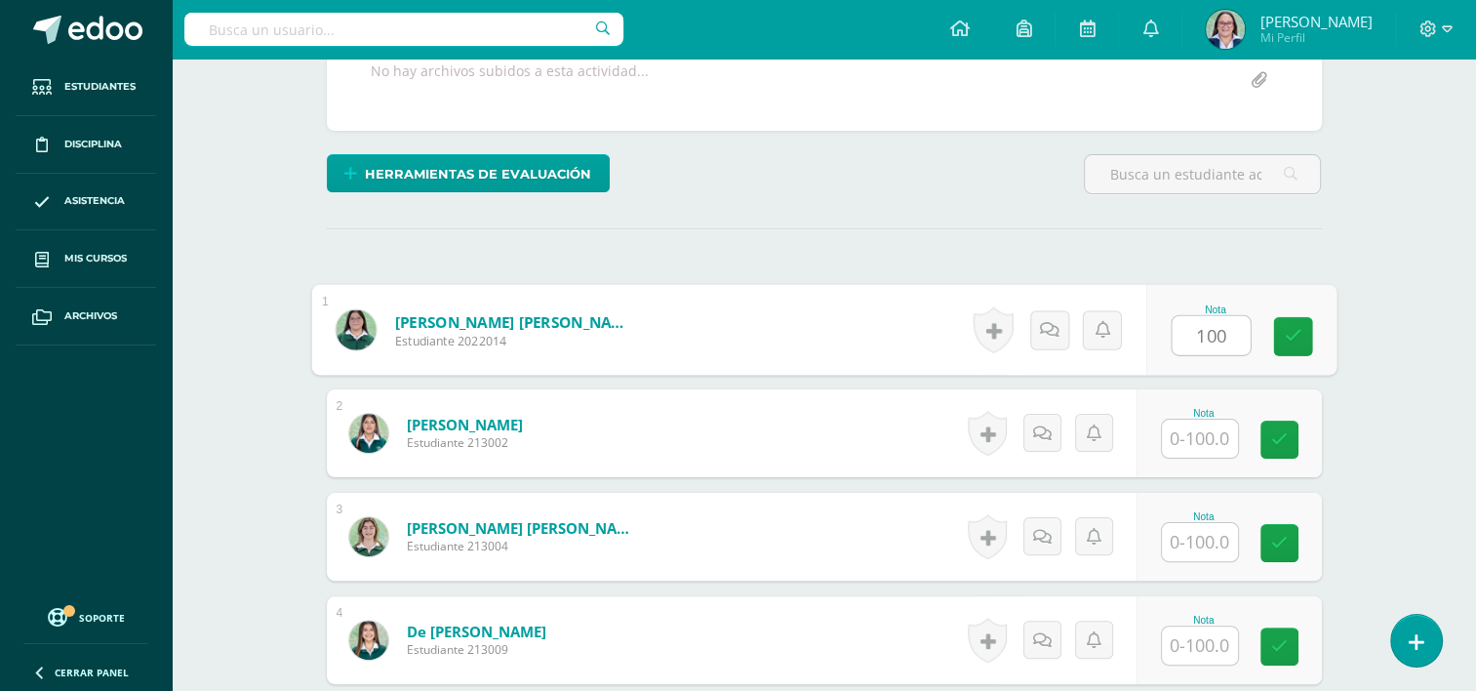
type input "100"
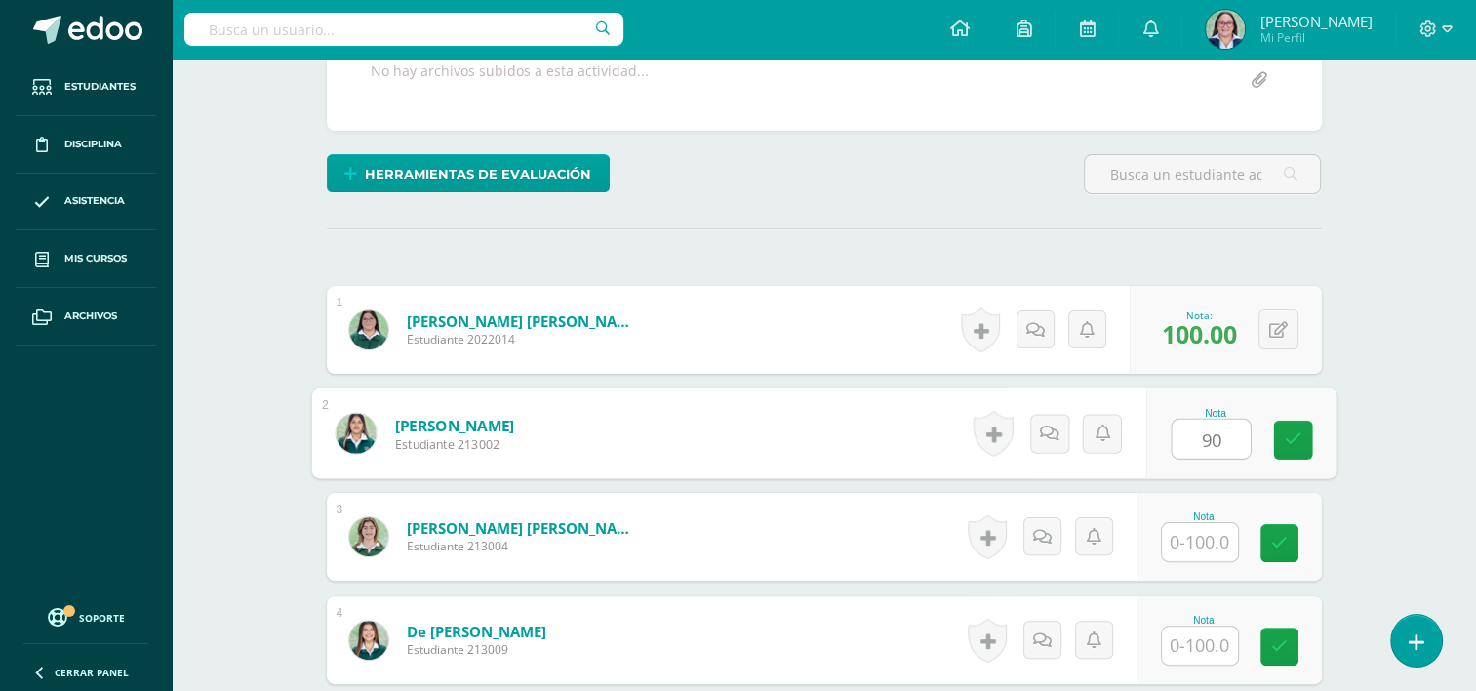
type input "90"
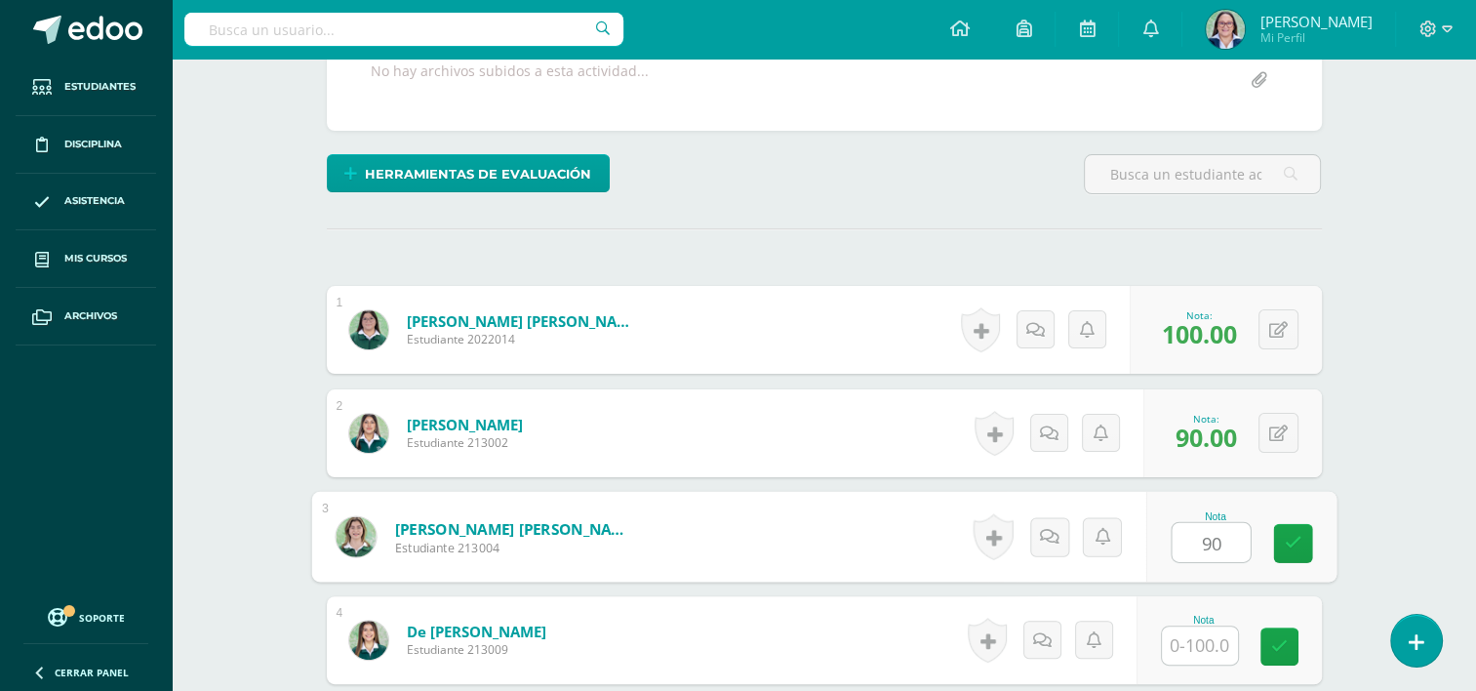
type input "90"
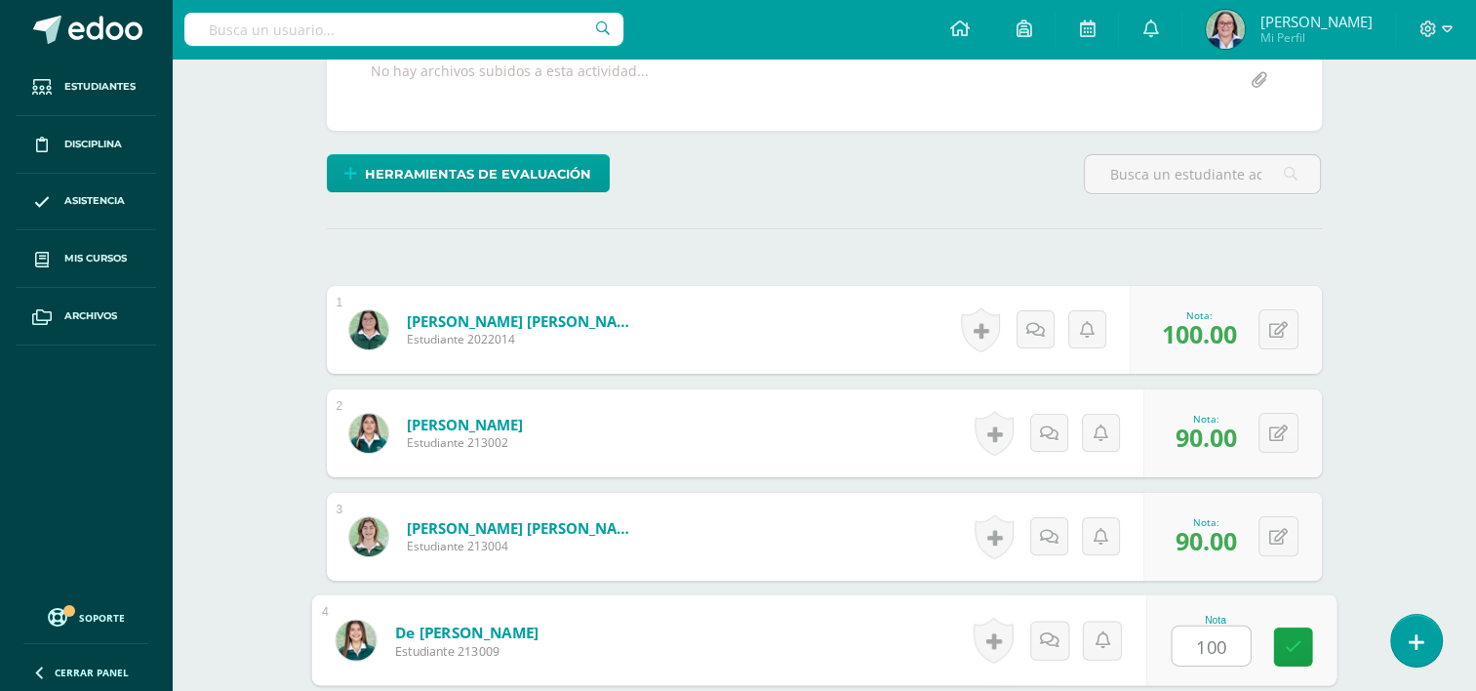
type input "100"
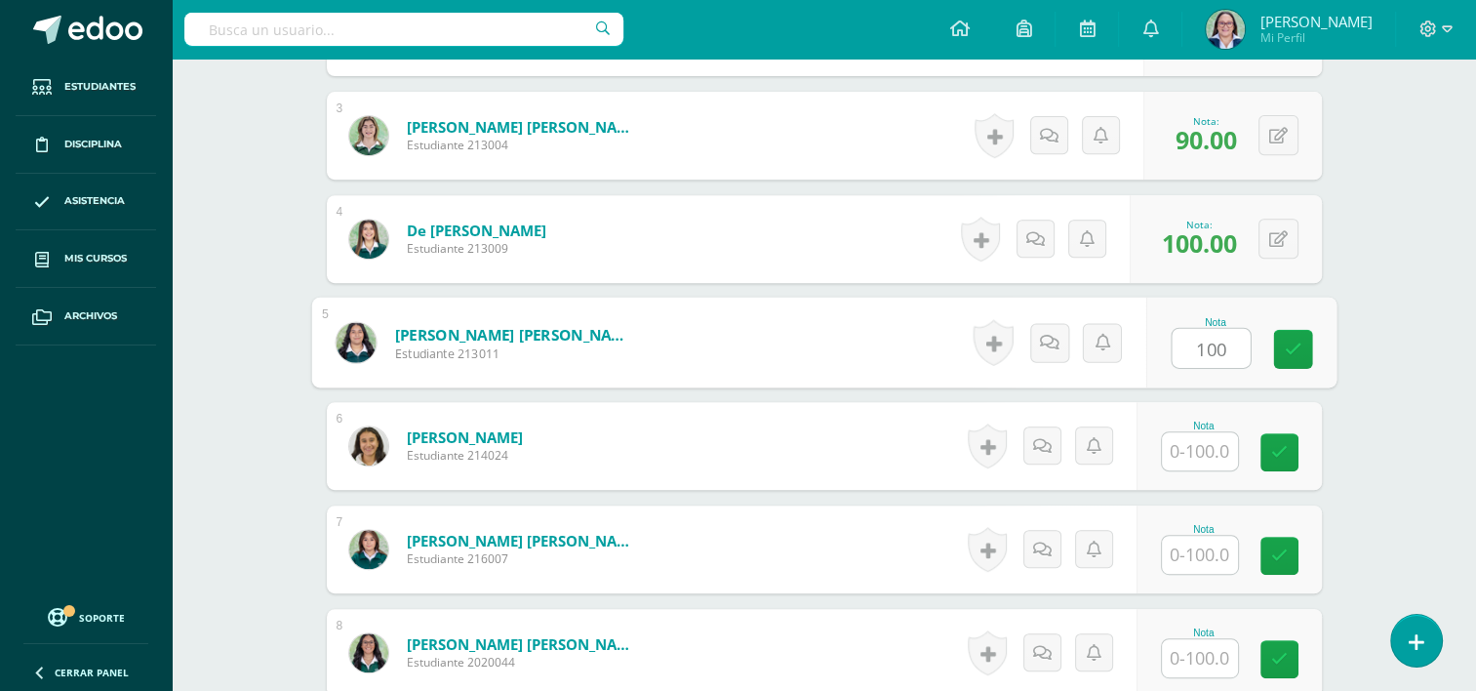
type input "100"
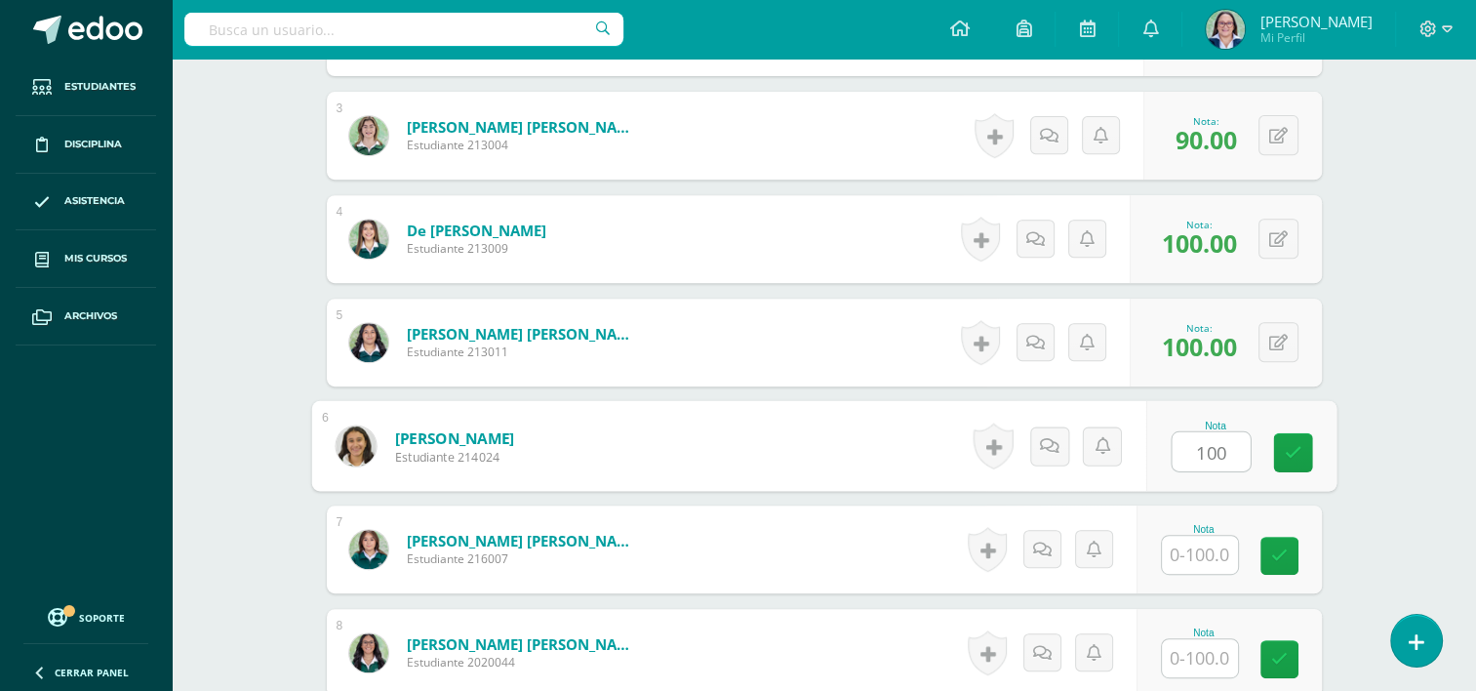
type input "100"
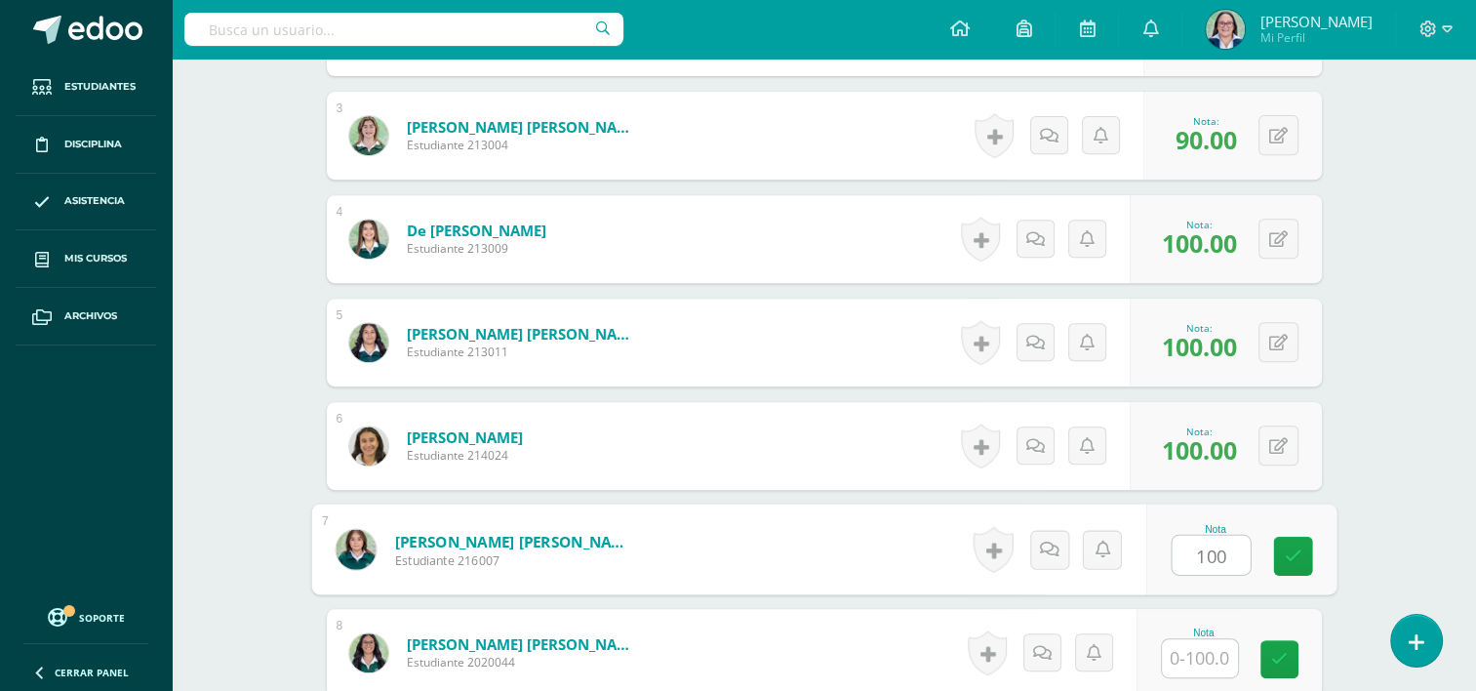
type input "100"
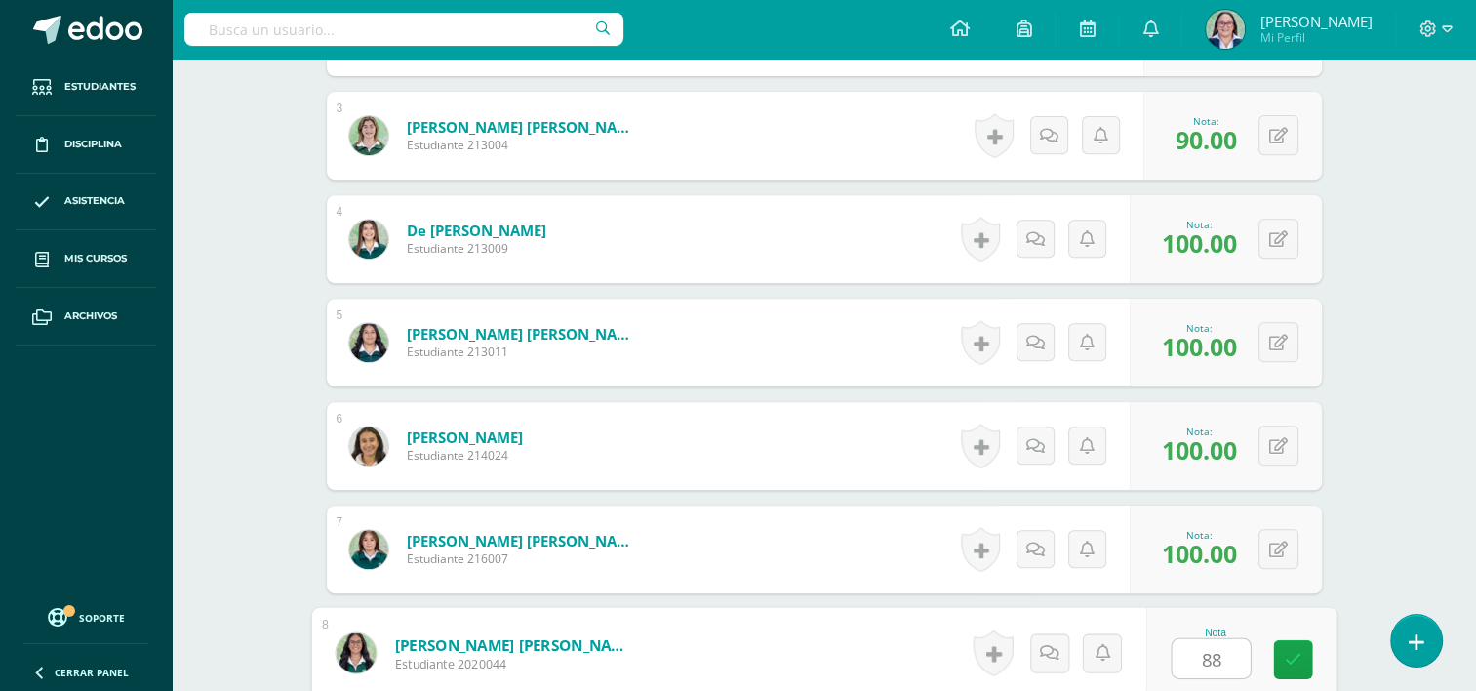
type input "88"
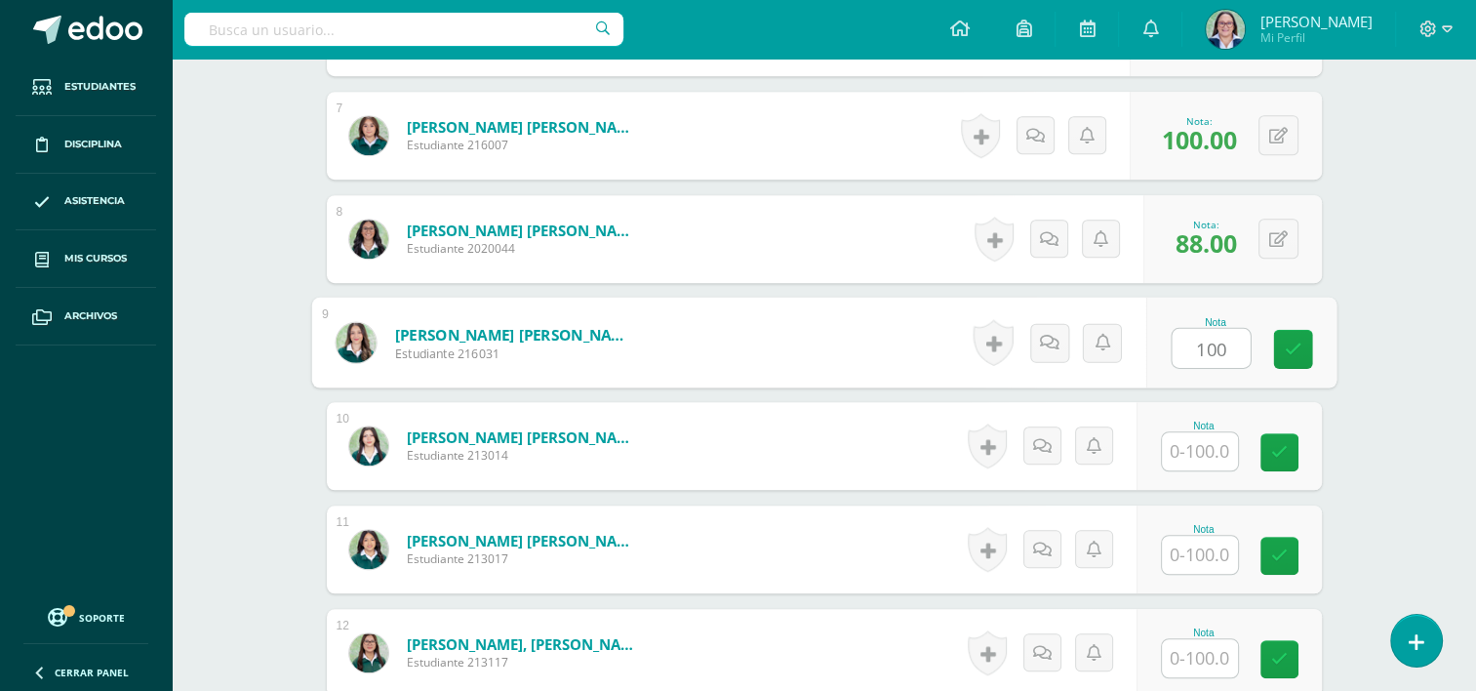
type input "100"
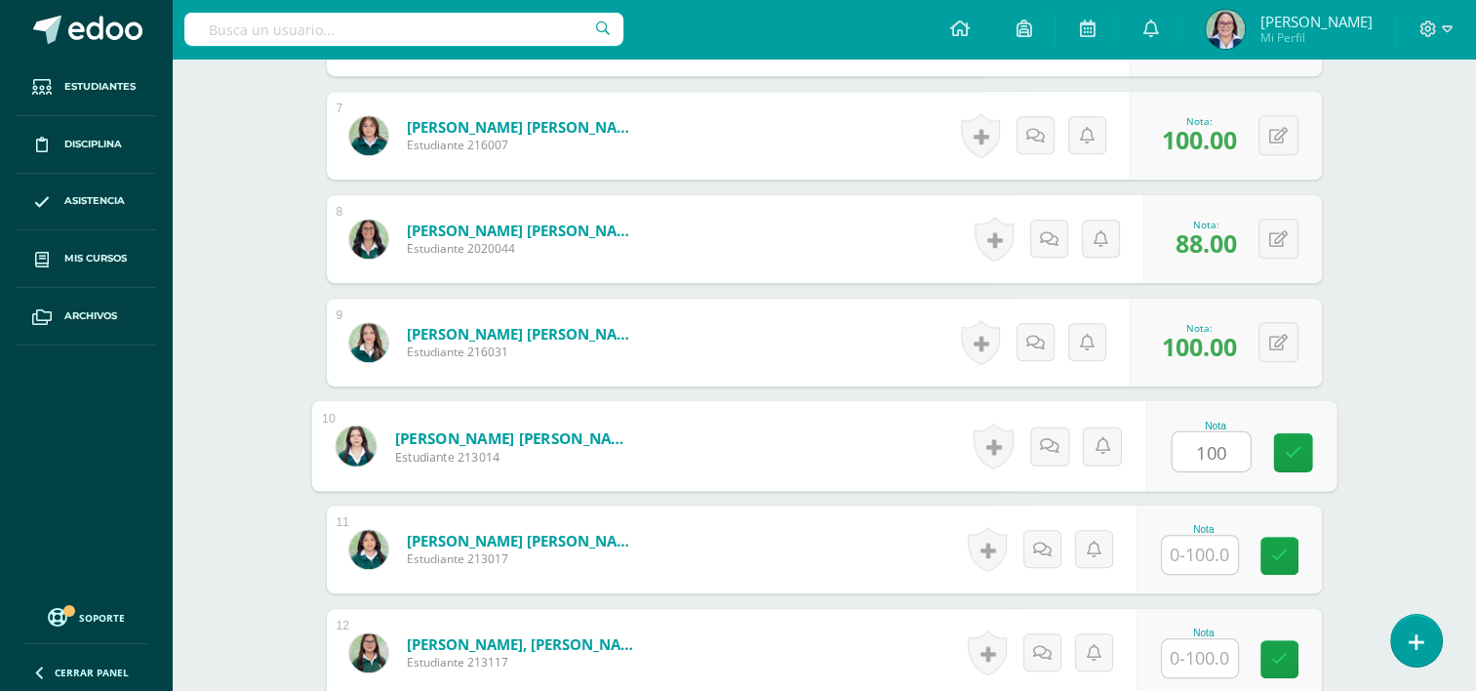
type input "100"
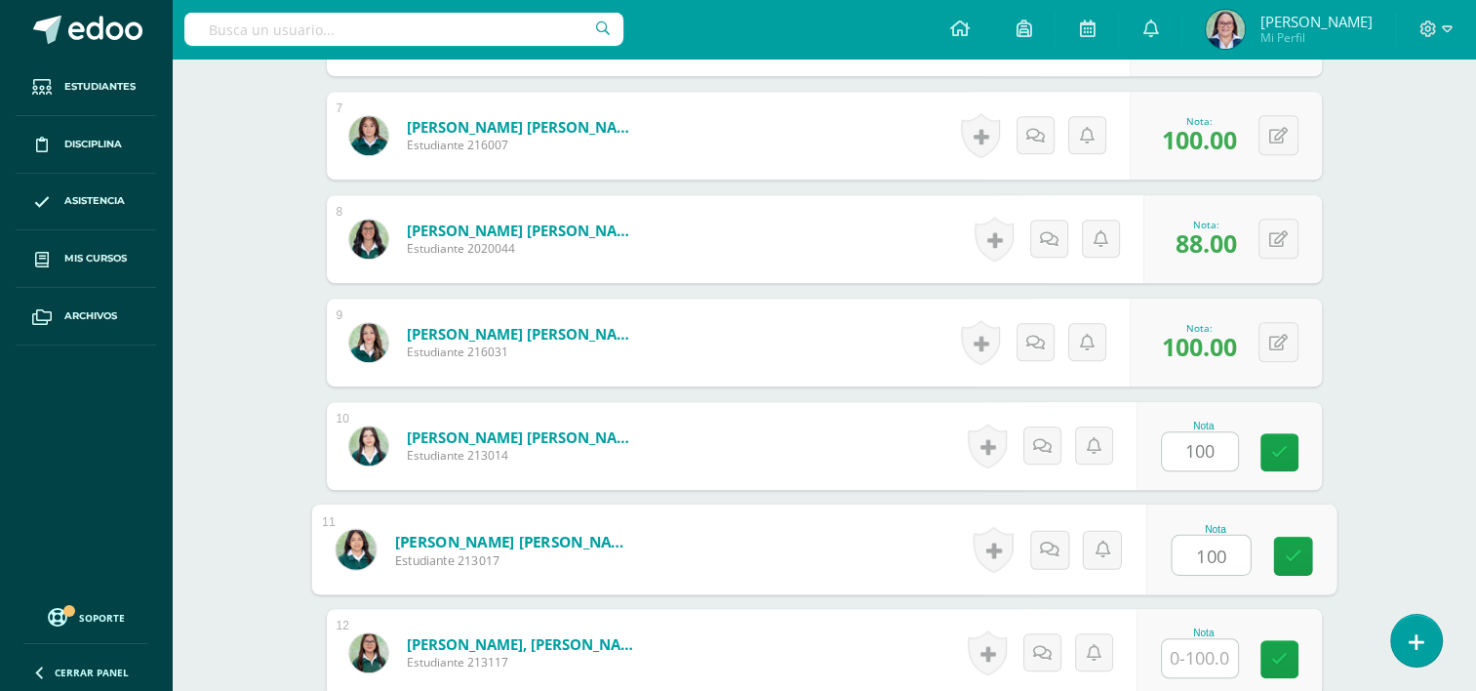
type input "100"
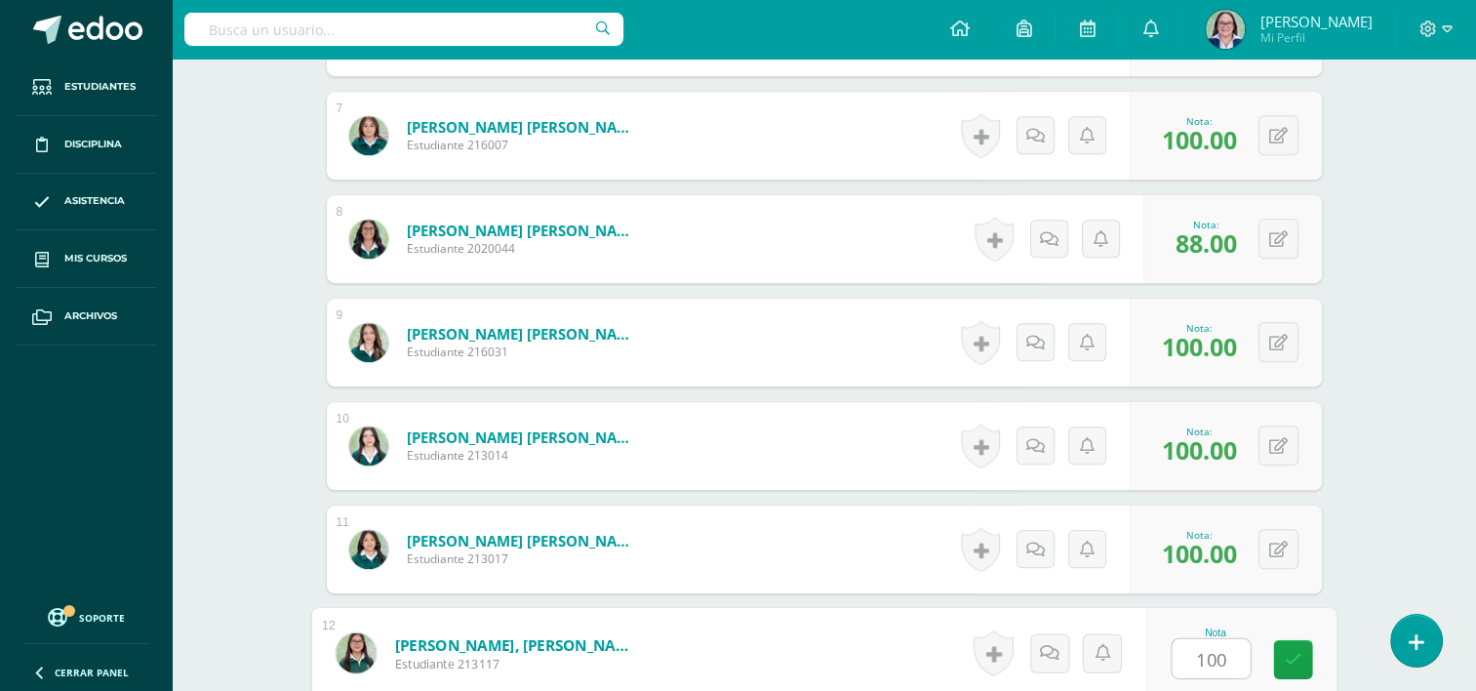
type input "100"
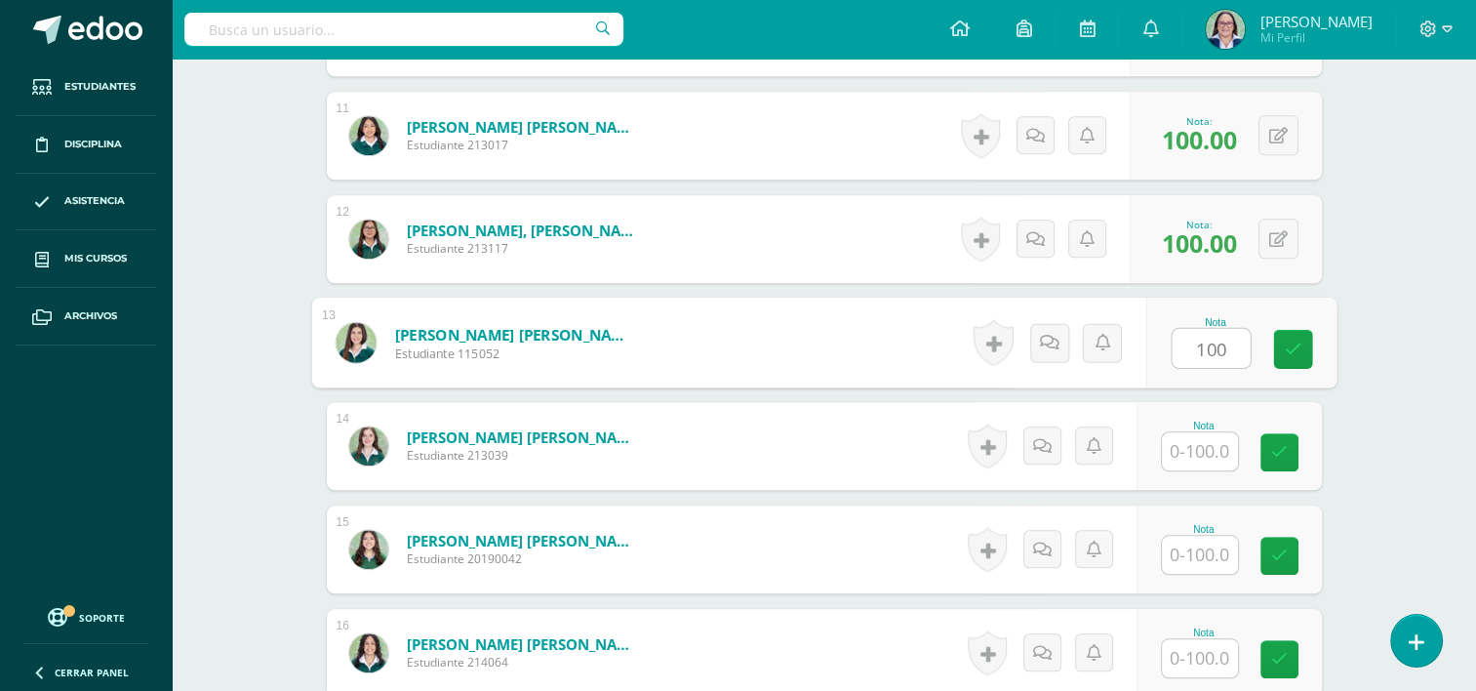
type input "100"
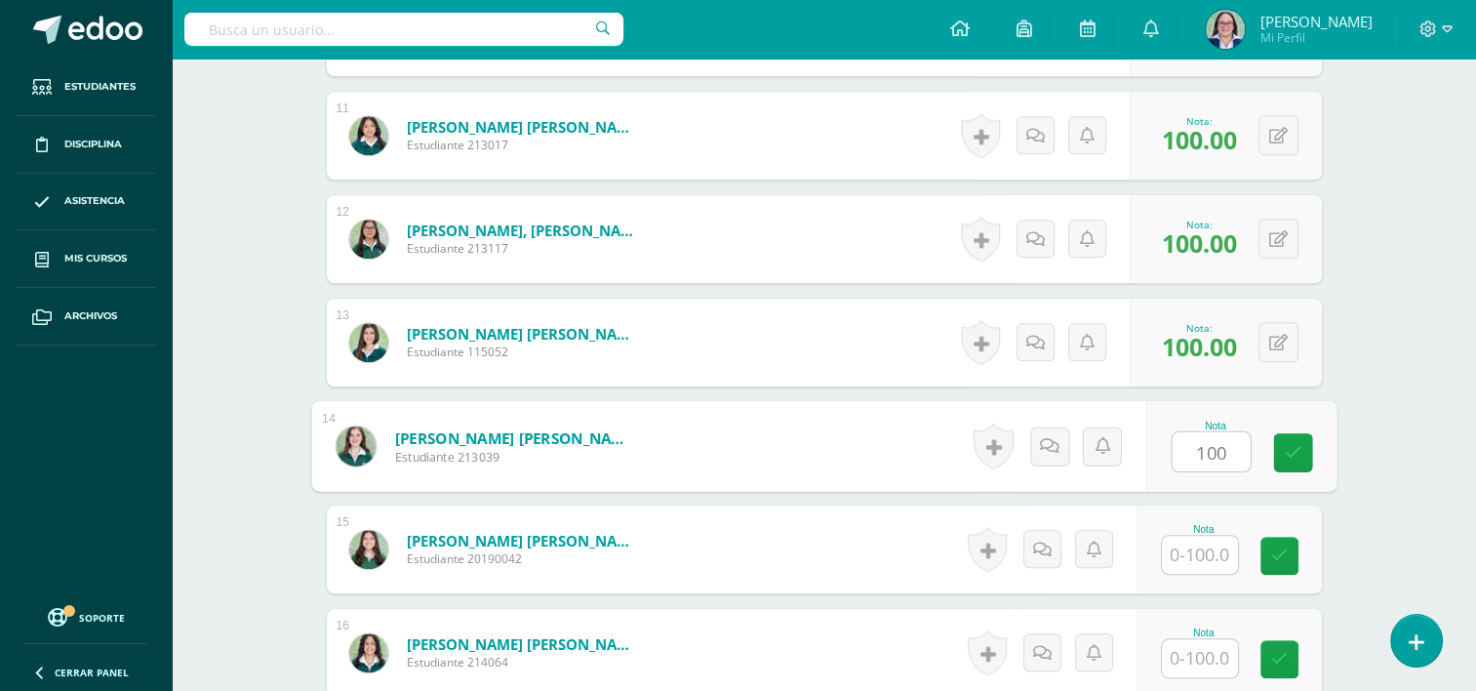
type input "100"
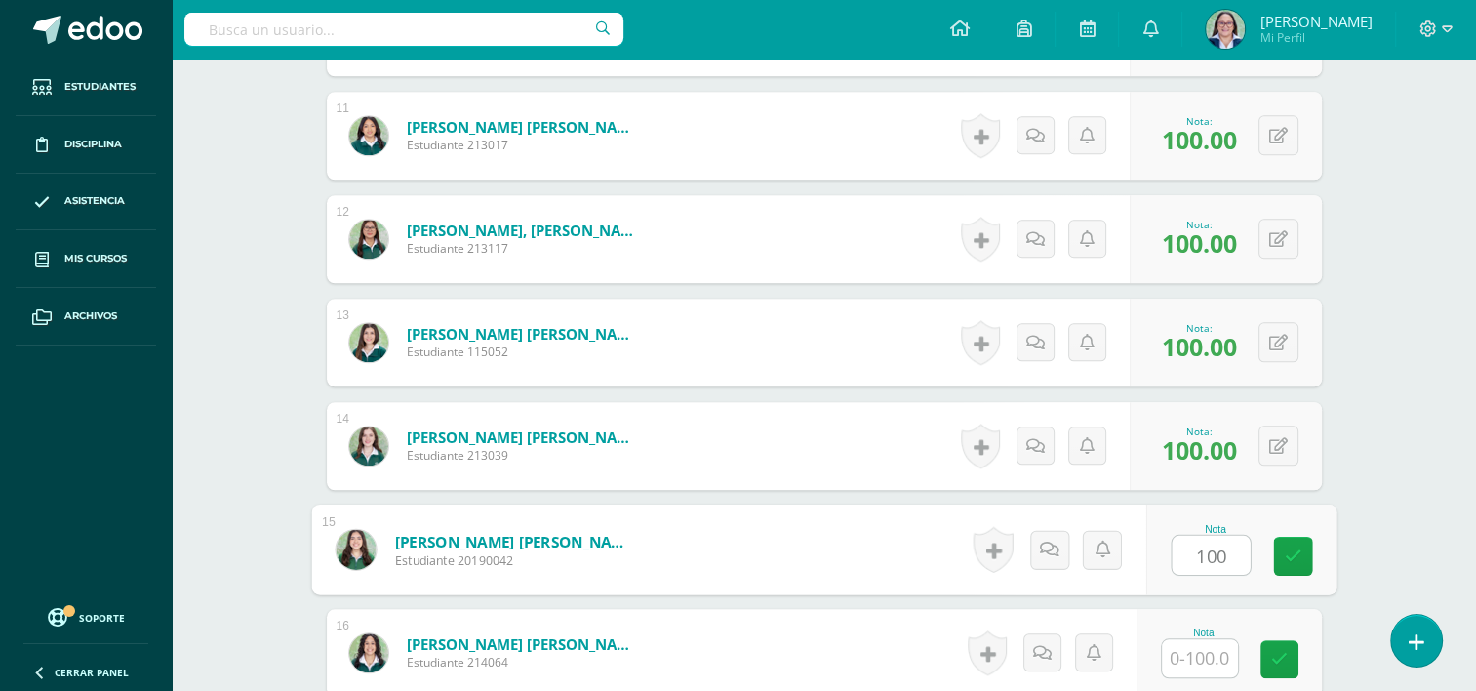
type input "100"
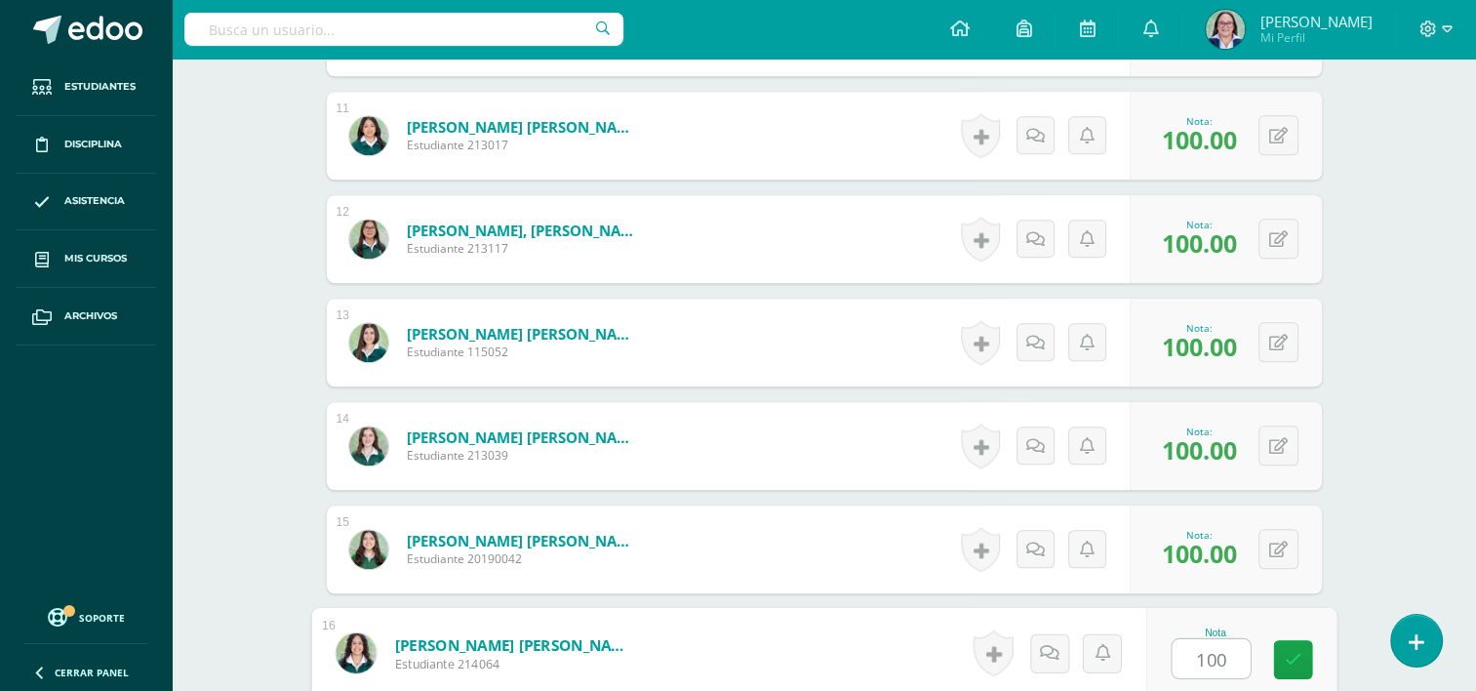
type input "100"
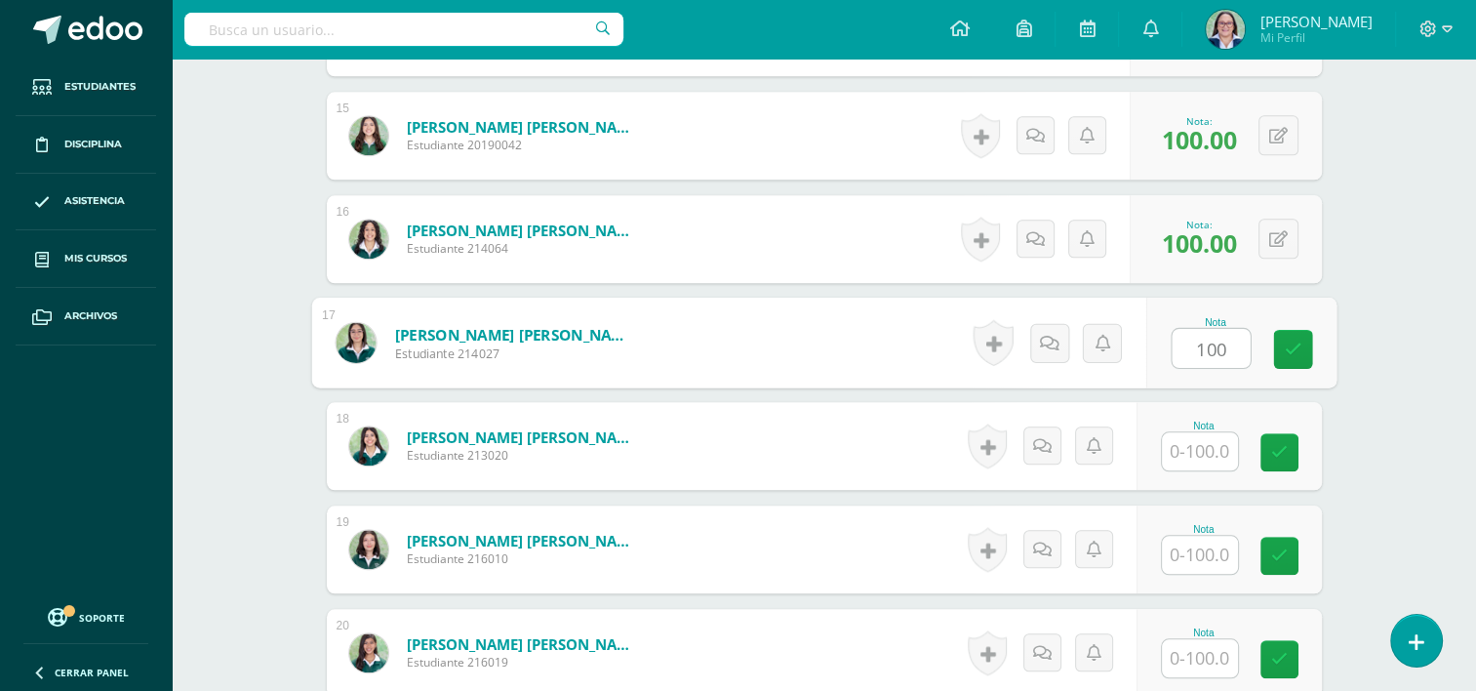
type input "100"
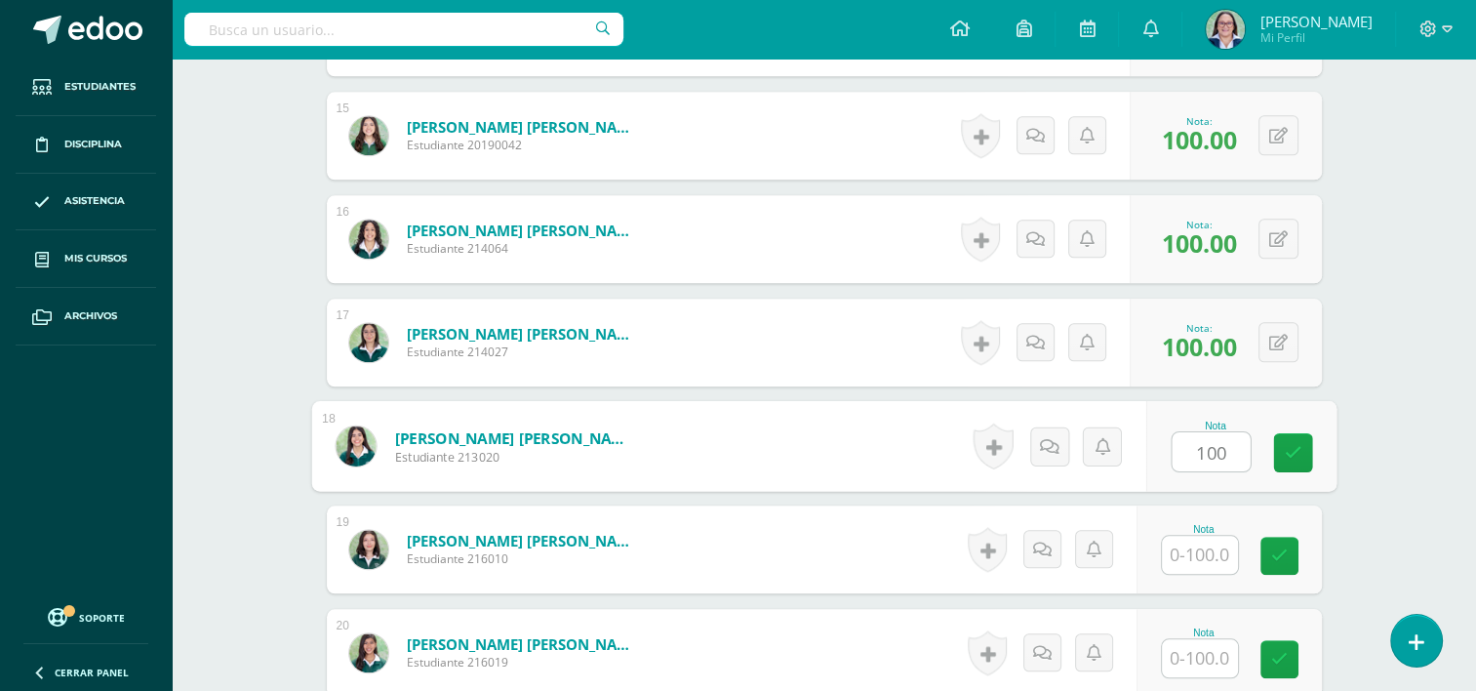
type input "100"
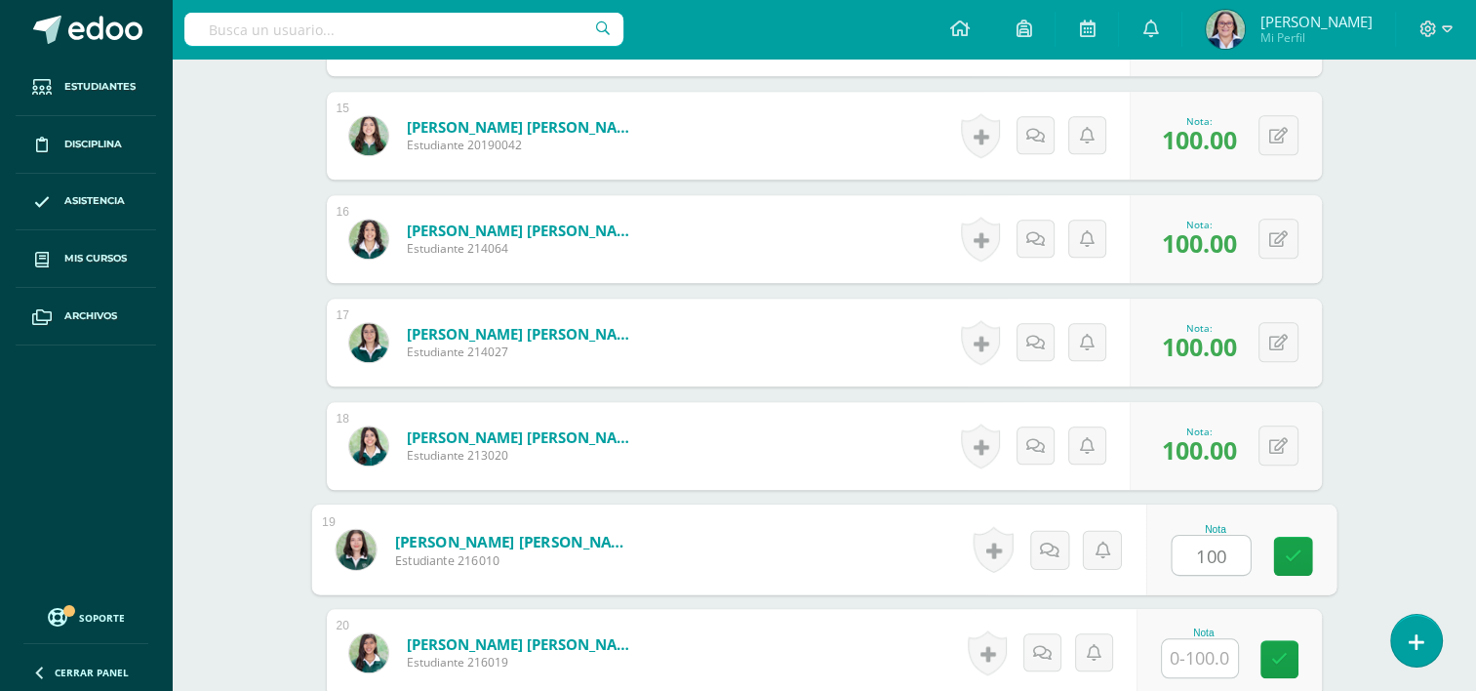
type input "100"
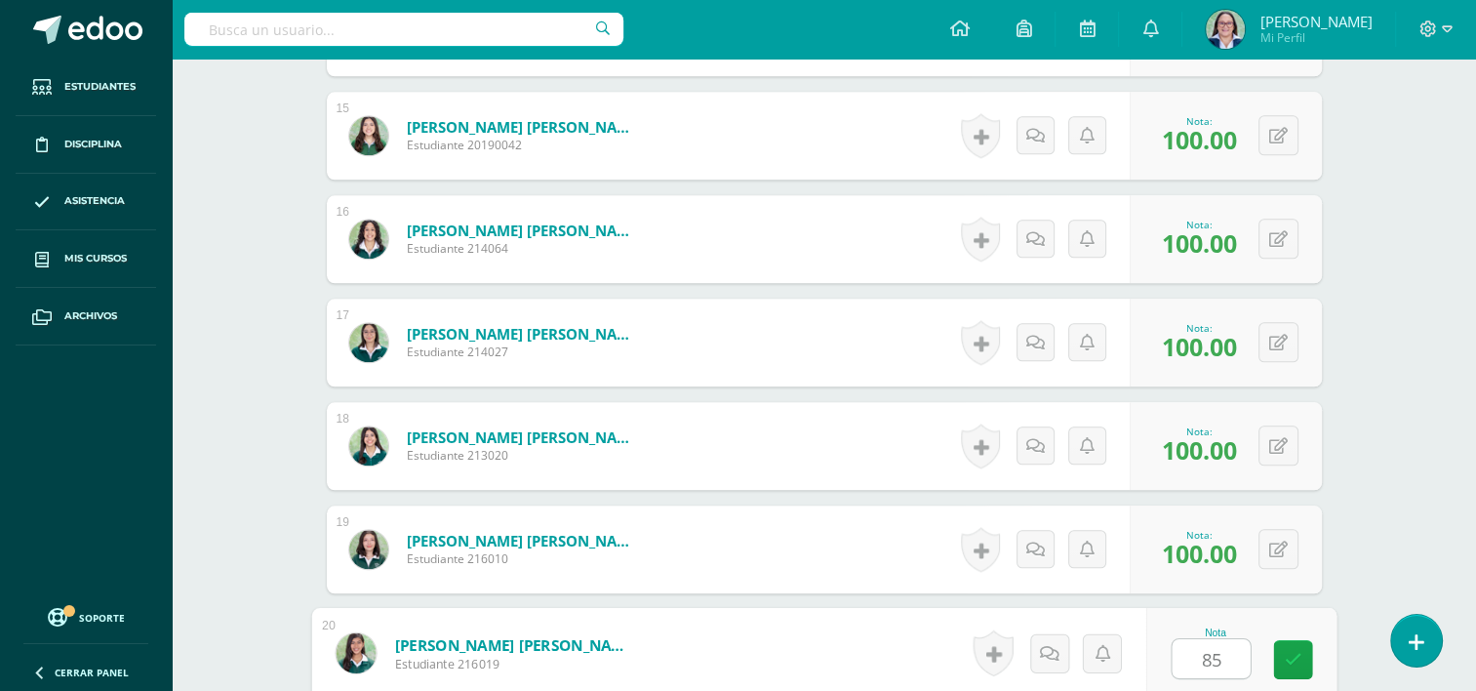
type input "85"
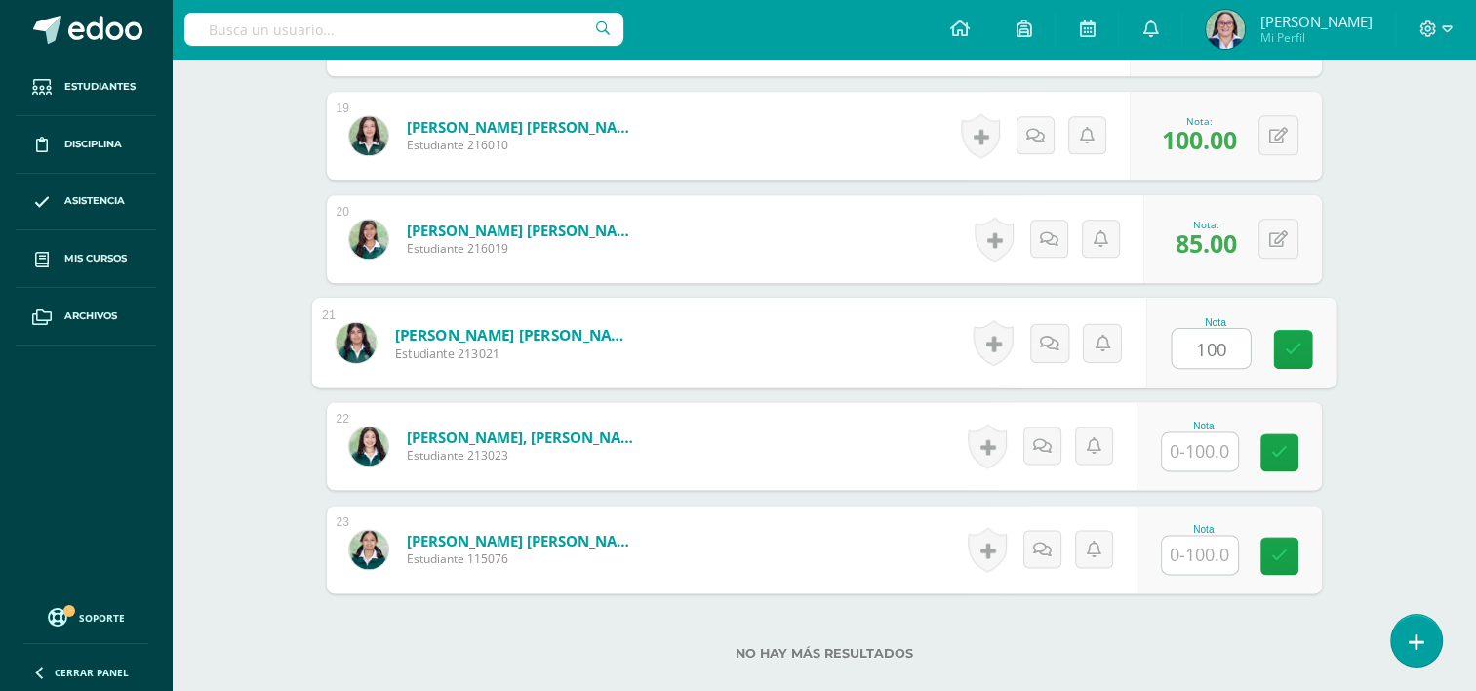
type input "100"
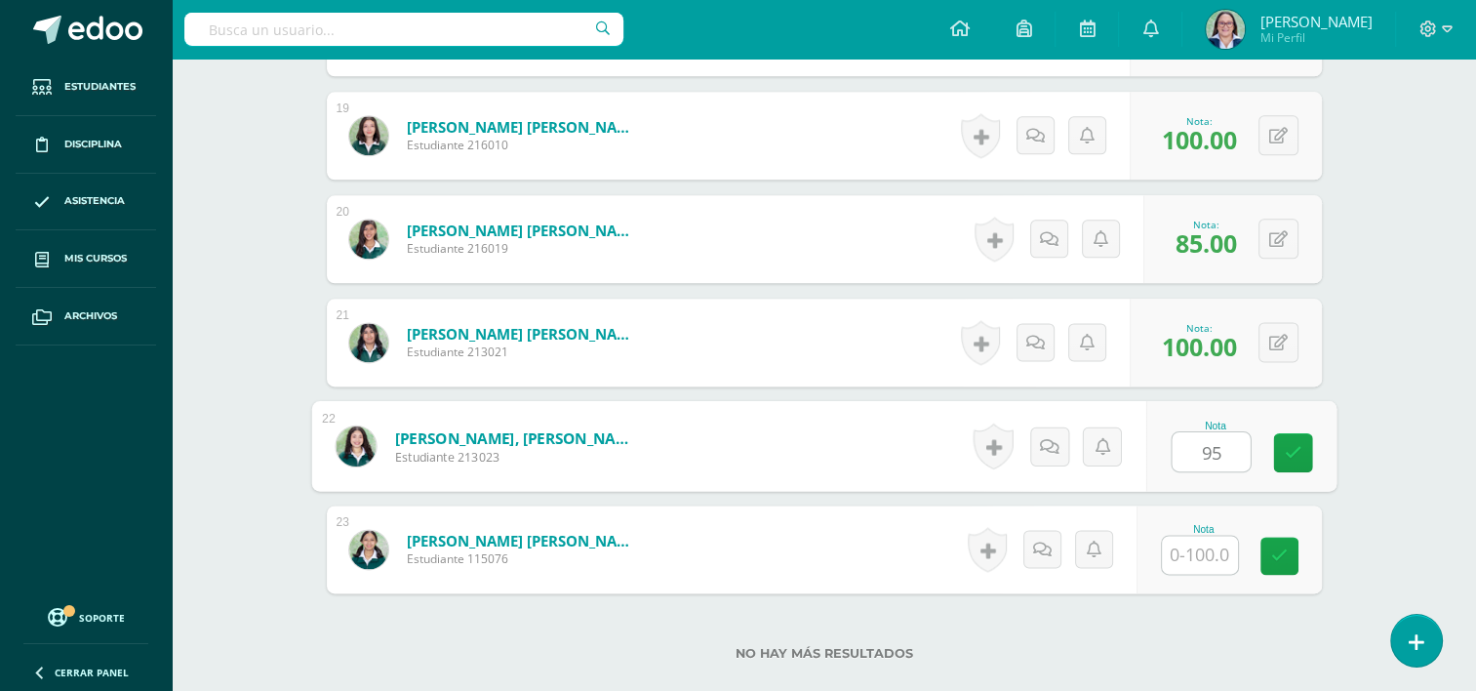
type input "95"
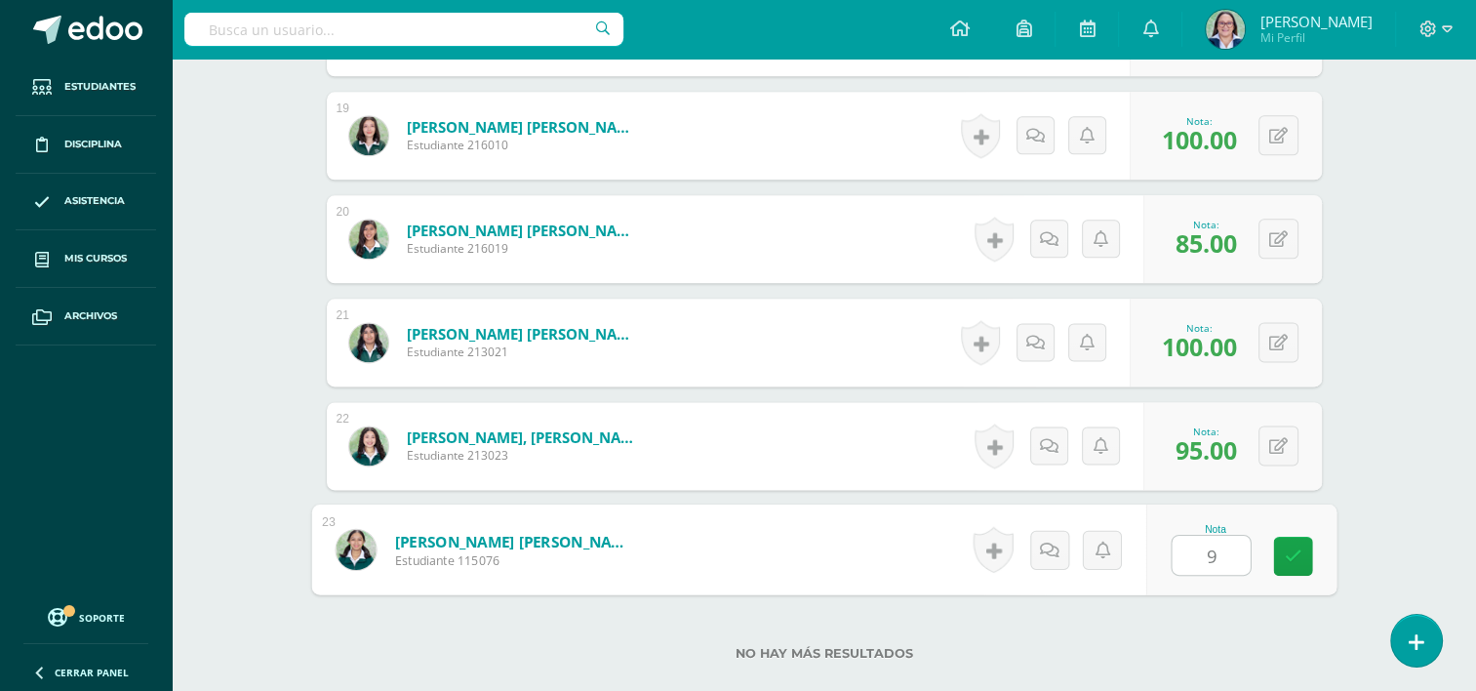
type input "90"
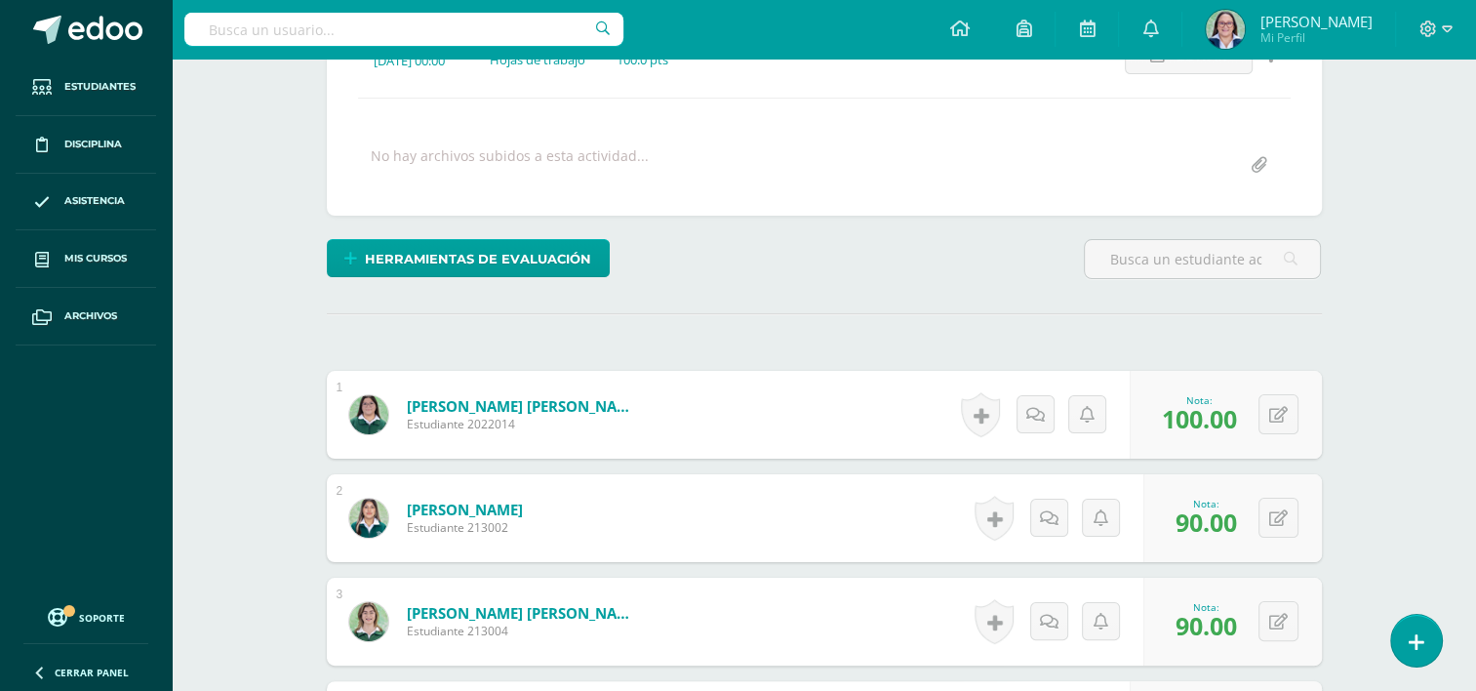
scroll to position [0, 0]
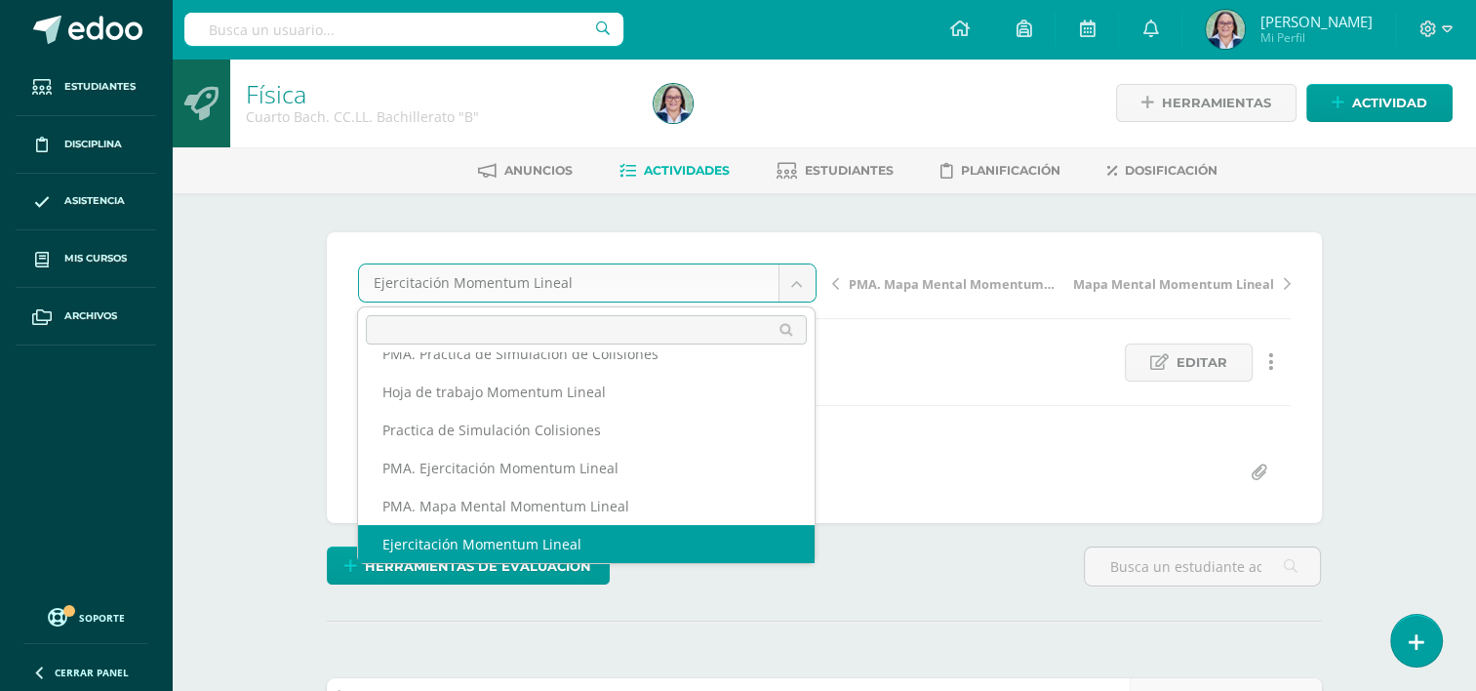
scroll to position [312, 0]
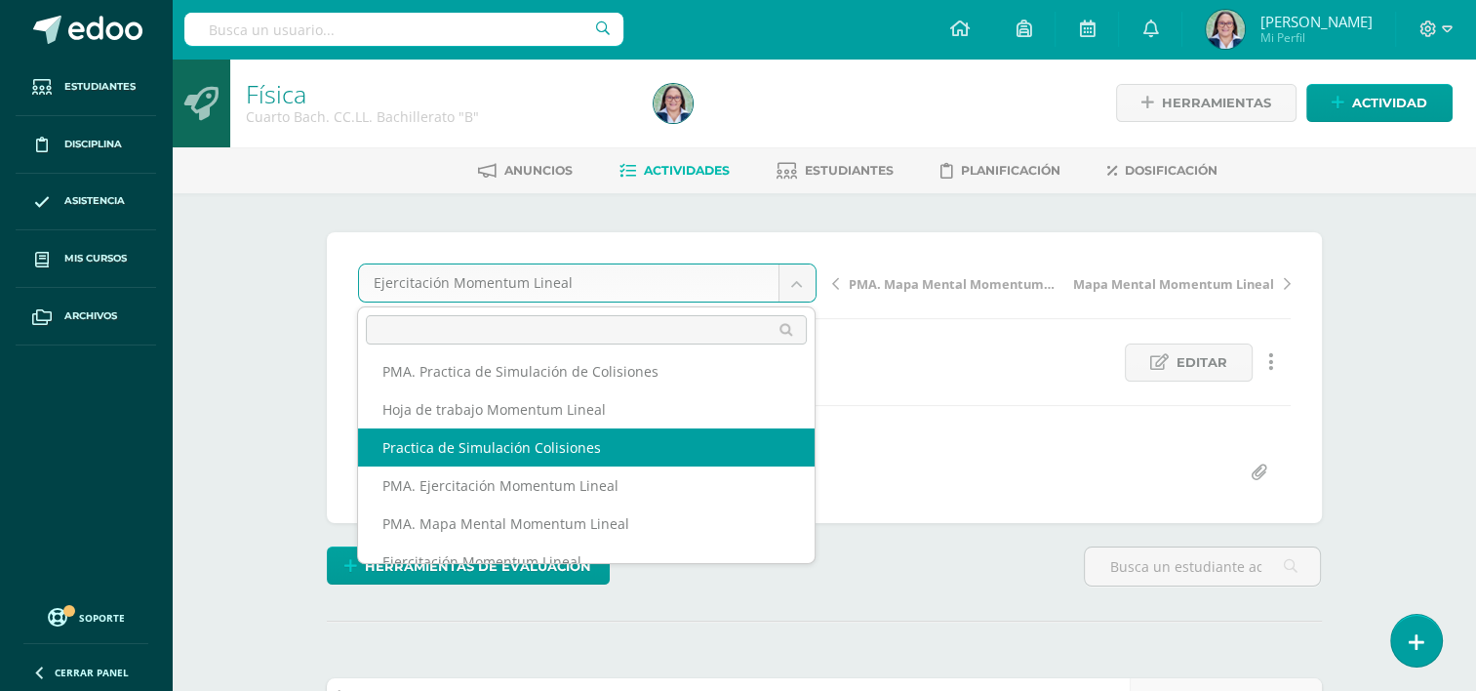
select select "/dashboard/teacher/grade-activity/265031/"
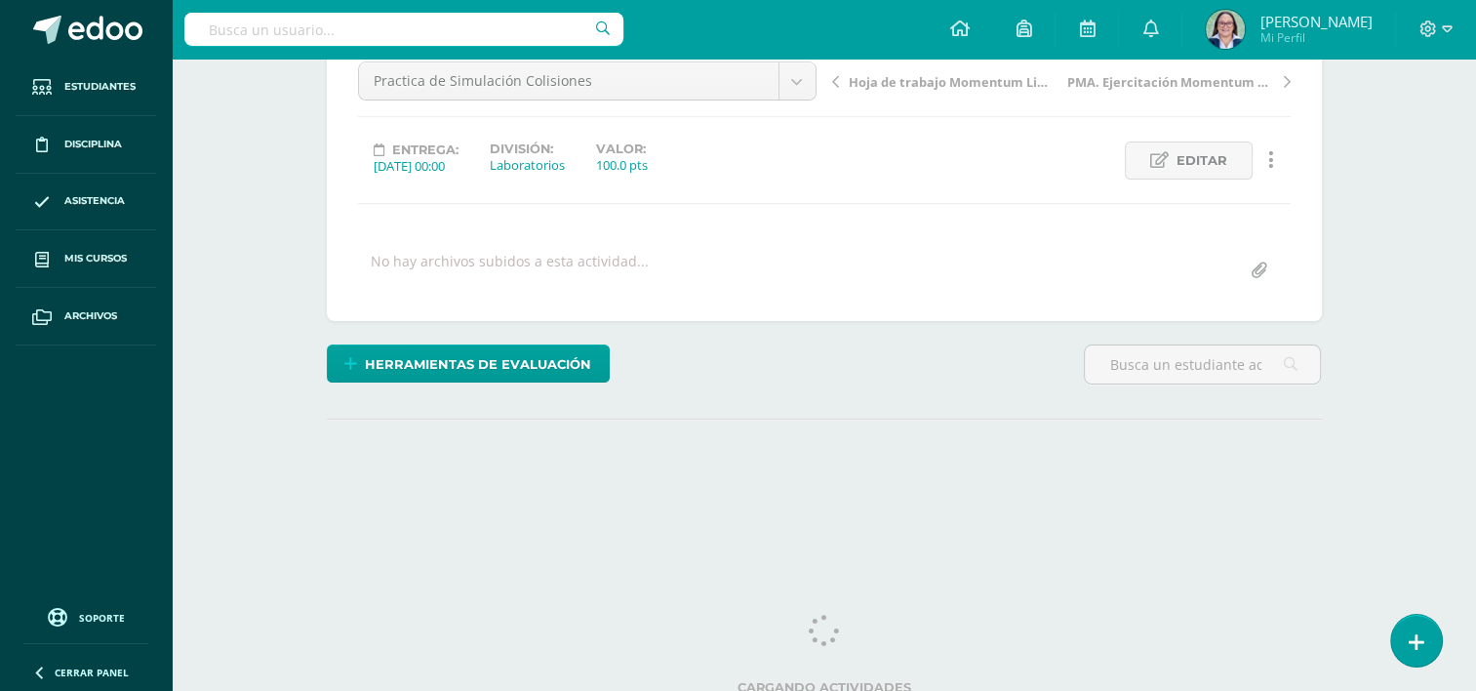
scroll to position [212, 0]
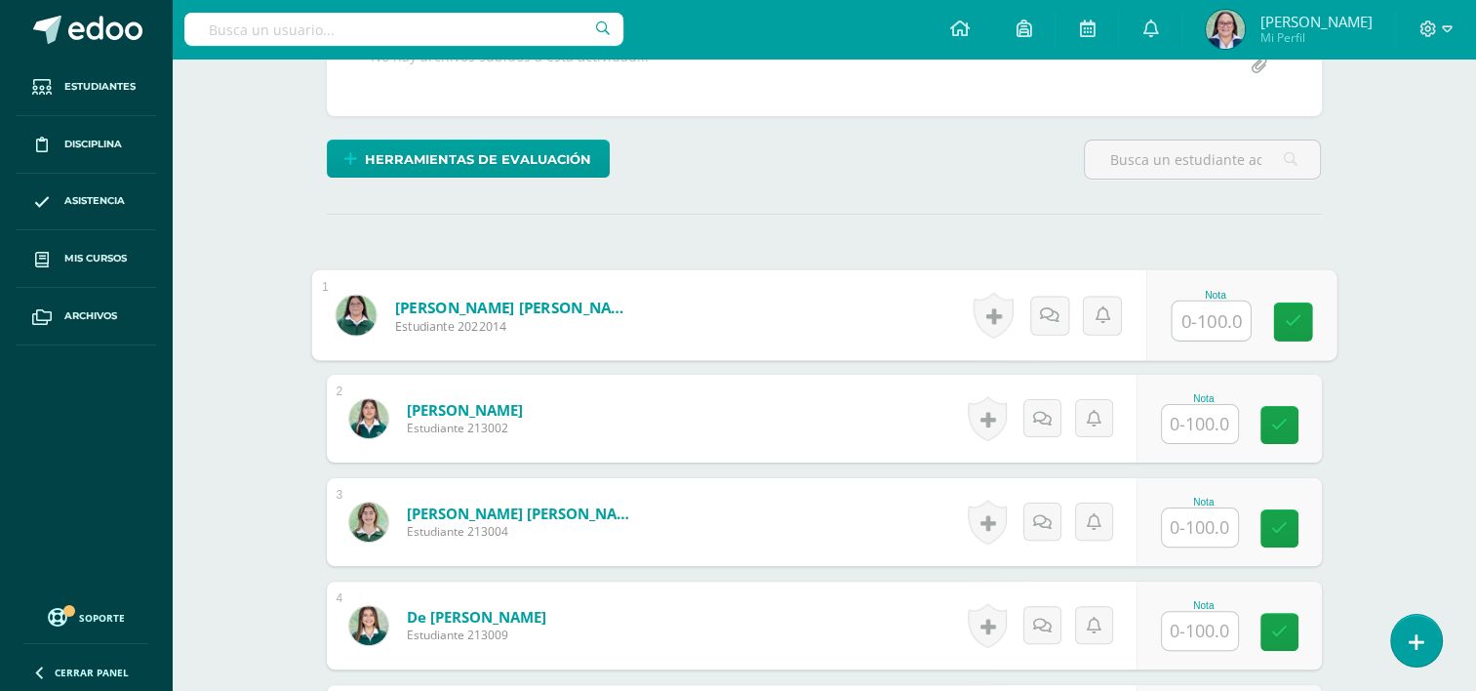
click at [1210, 316] on input "text" at bounding box center [1211, 320] width 78 height 39
type input "100"
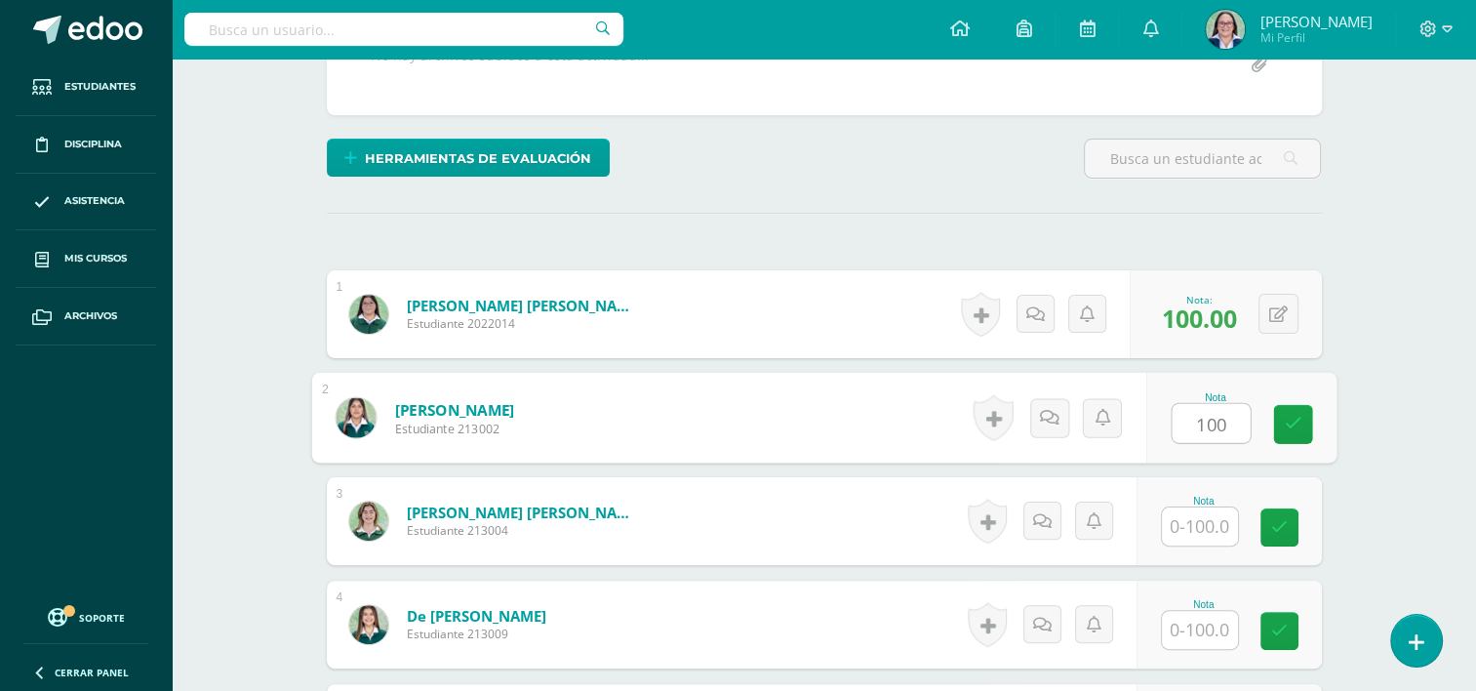
scroll to position [409, 0]
type input "100"
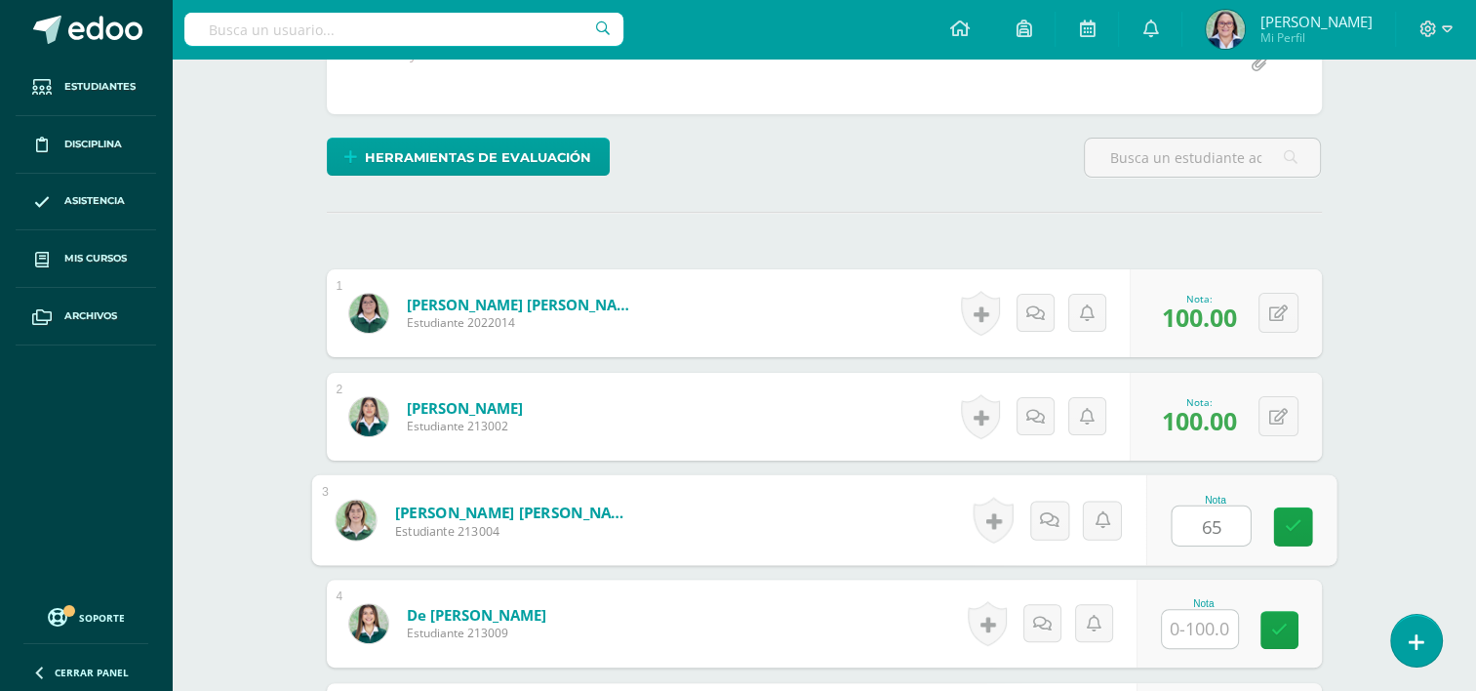
scroll to position [410, 0]
type input "65"
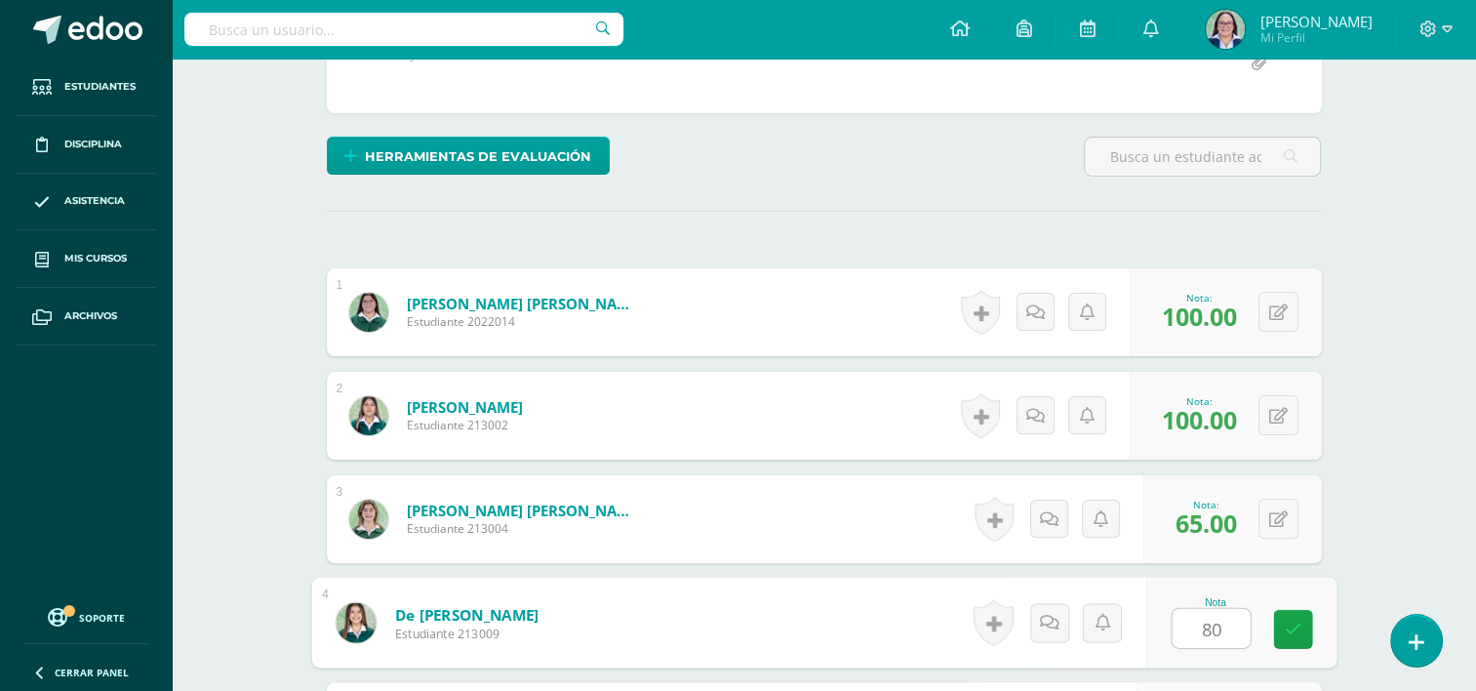
type input "80"
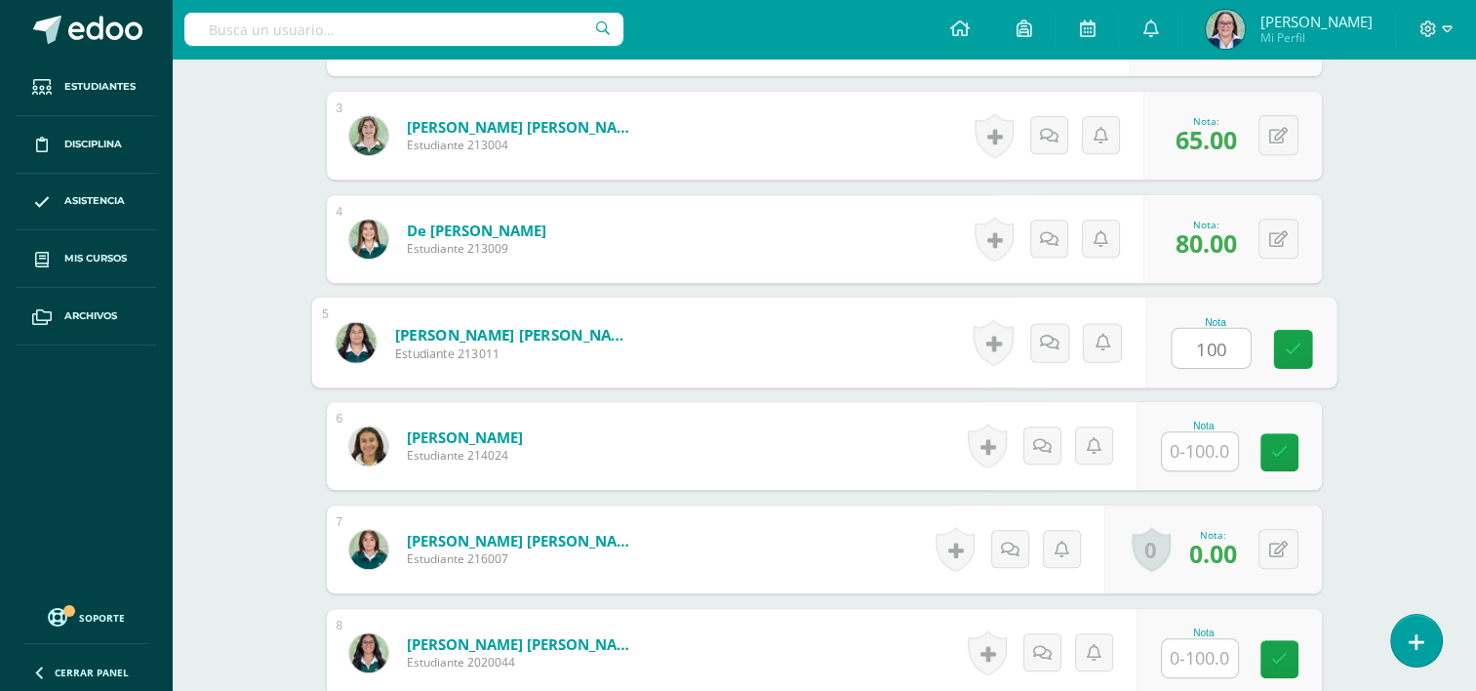
type input "100"
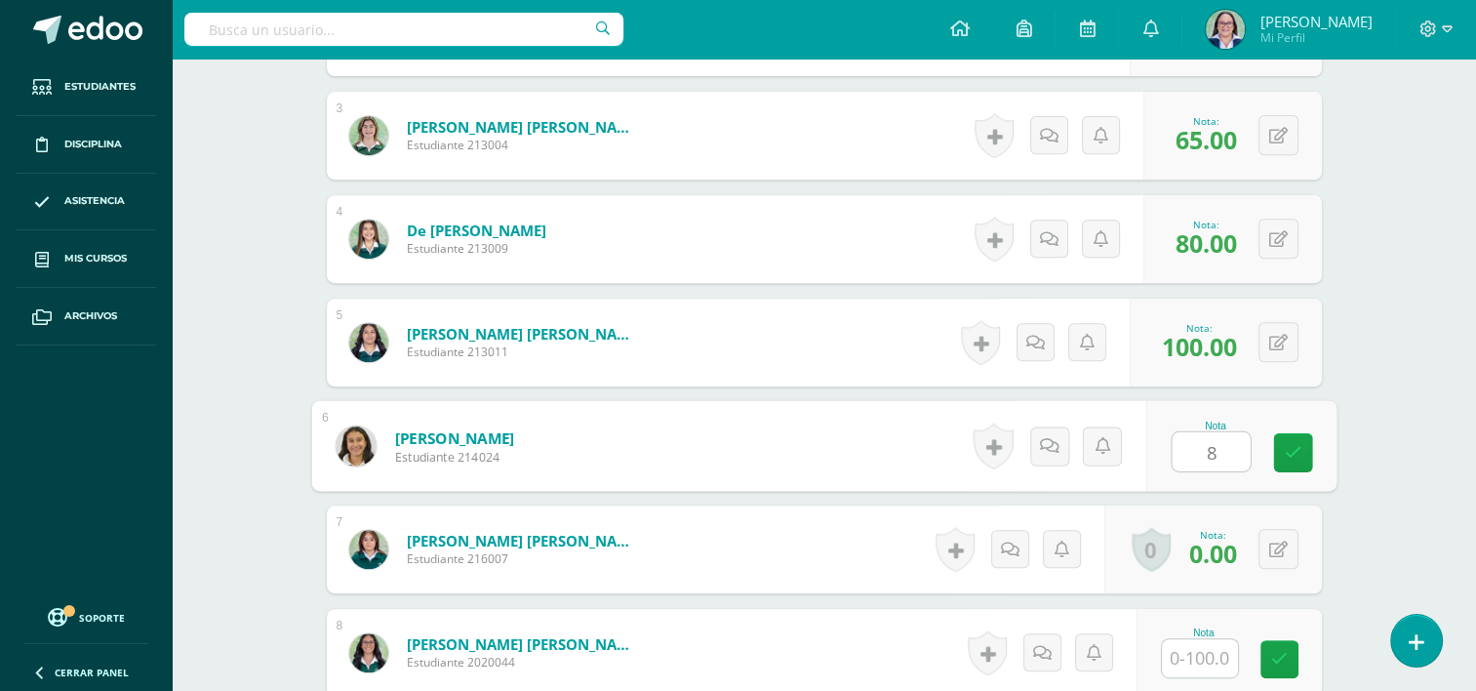
type input "80"
drag, startPoint x: 1270, startPoint y: 549, endPoint x: 1369, endPoint y: 517, distance: 103.7
click at [1270, 549] on button at bounding box center [1278, 549] width 40 height 40
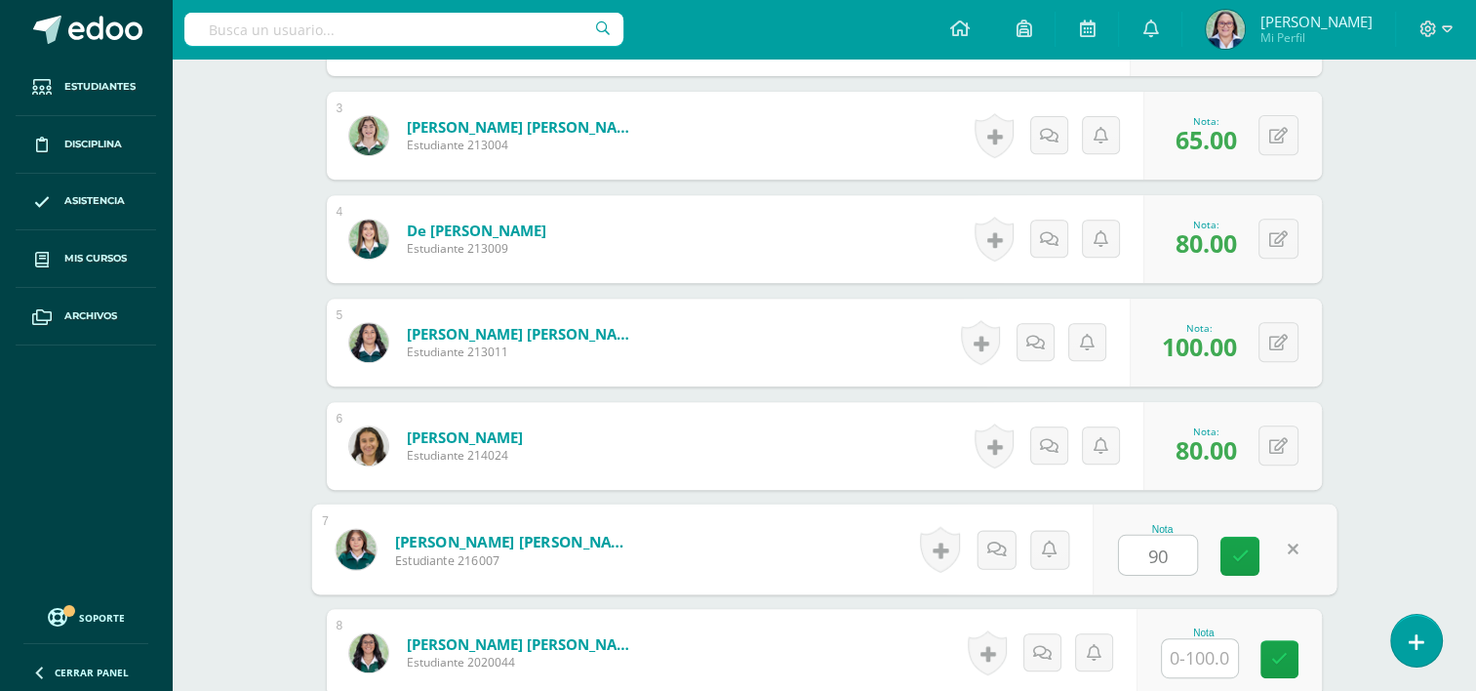
type input "90"
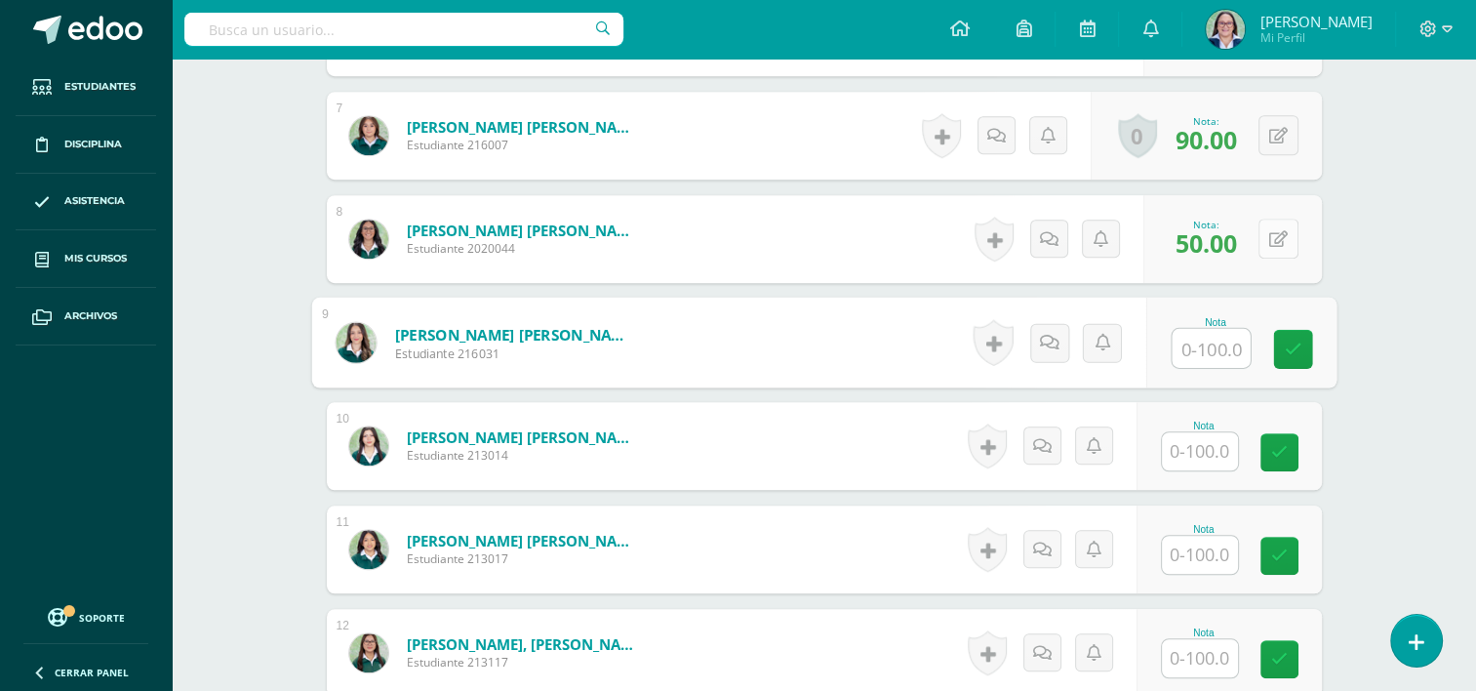
click at [1277, 245] on button at bounding box center [1278, 239] width 40 height 40
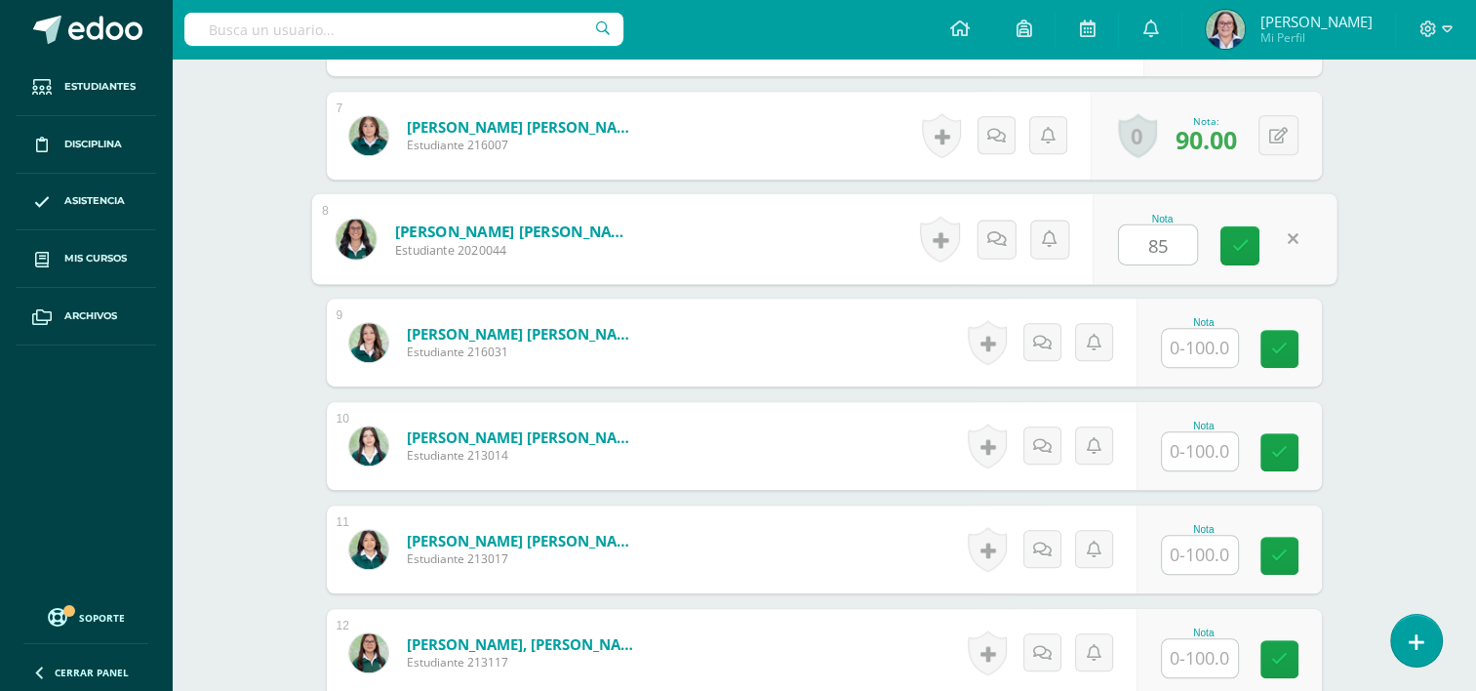
type input "85"
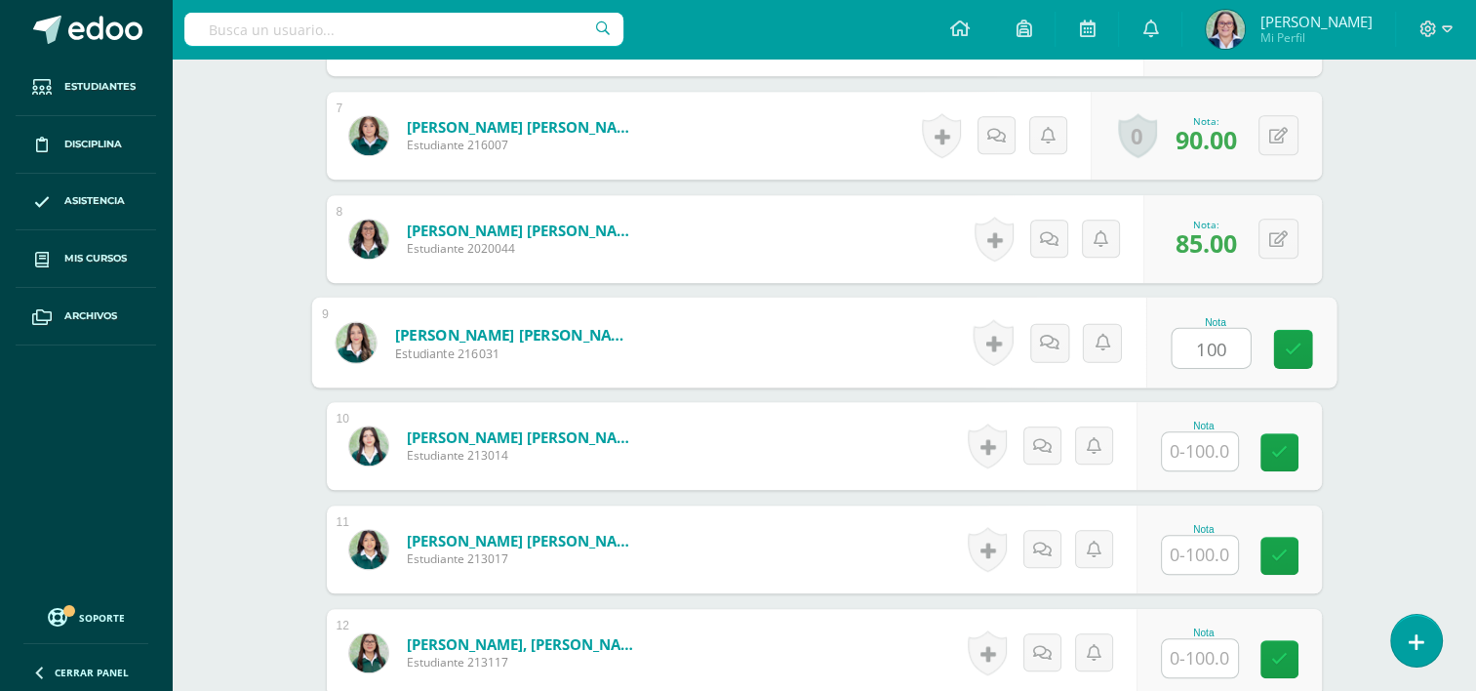
type input "100"
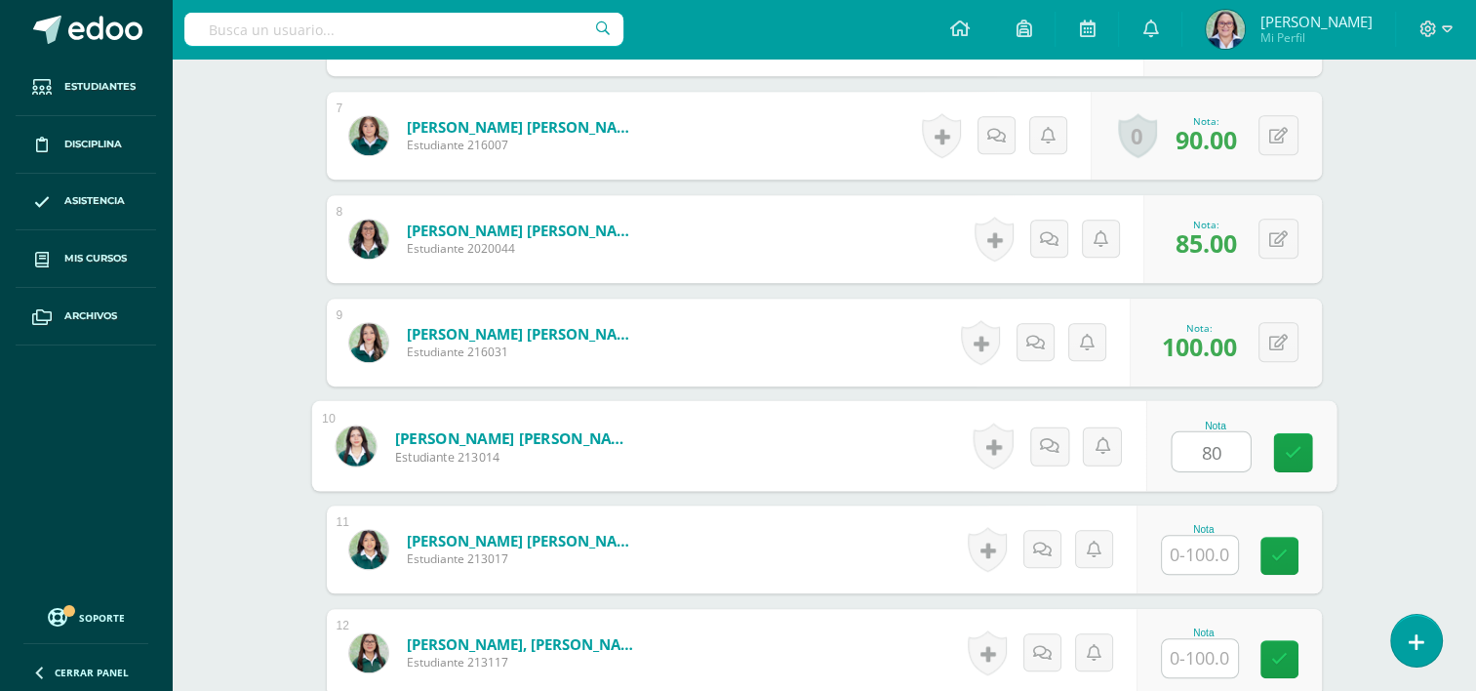
type input "80"
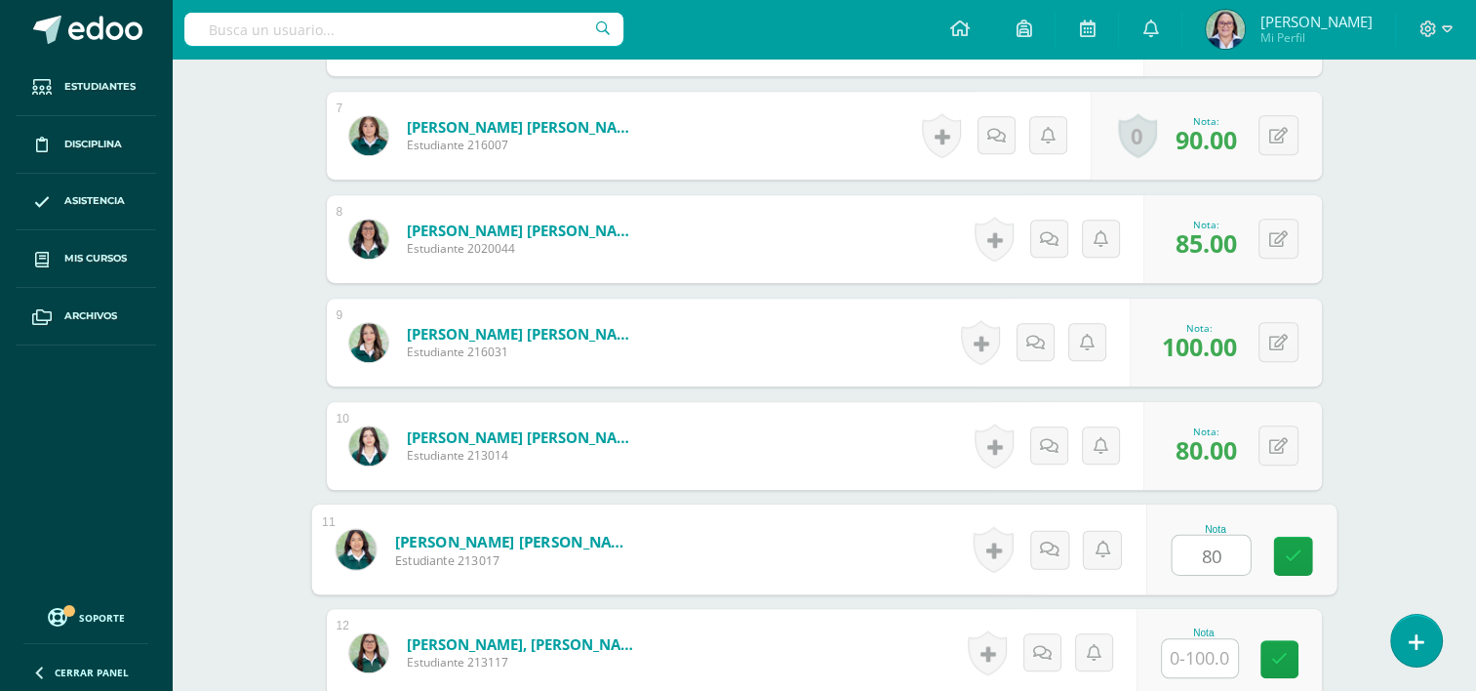
type input "80"
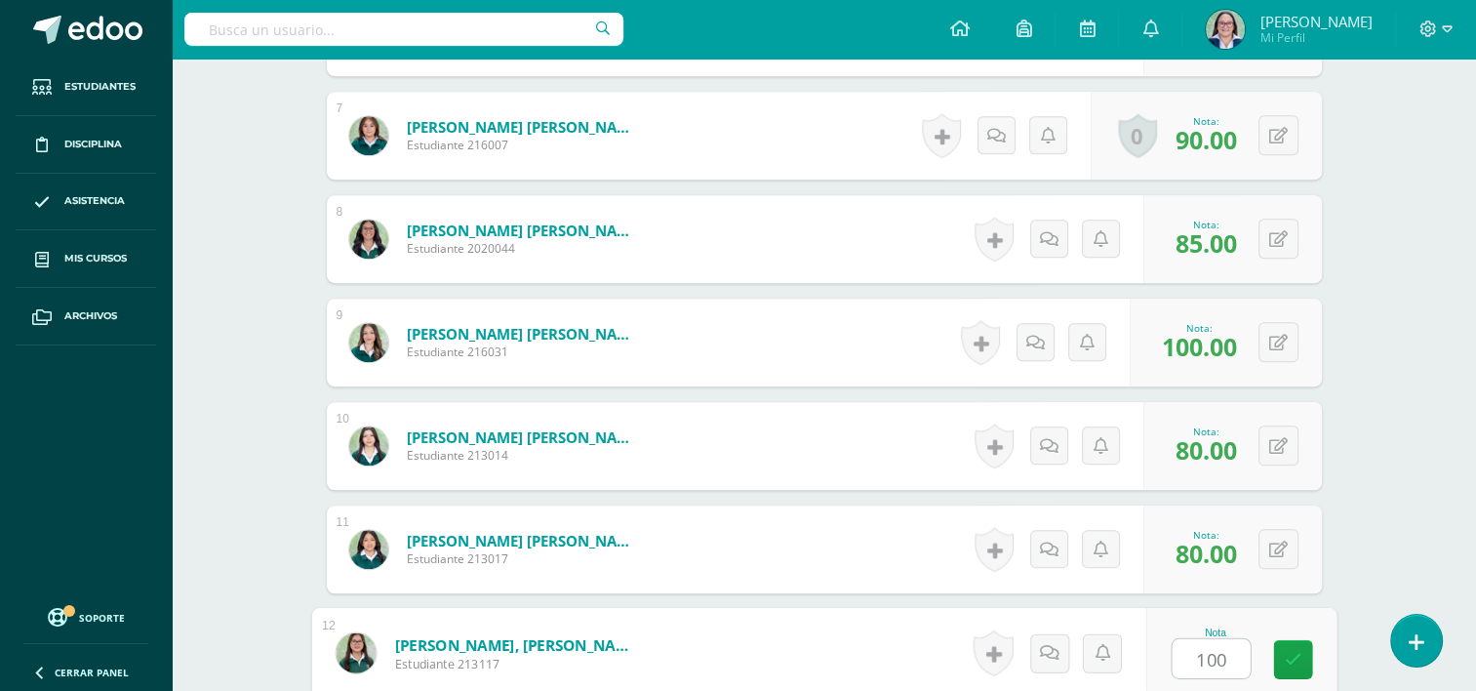
type input "100"
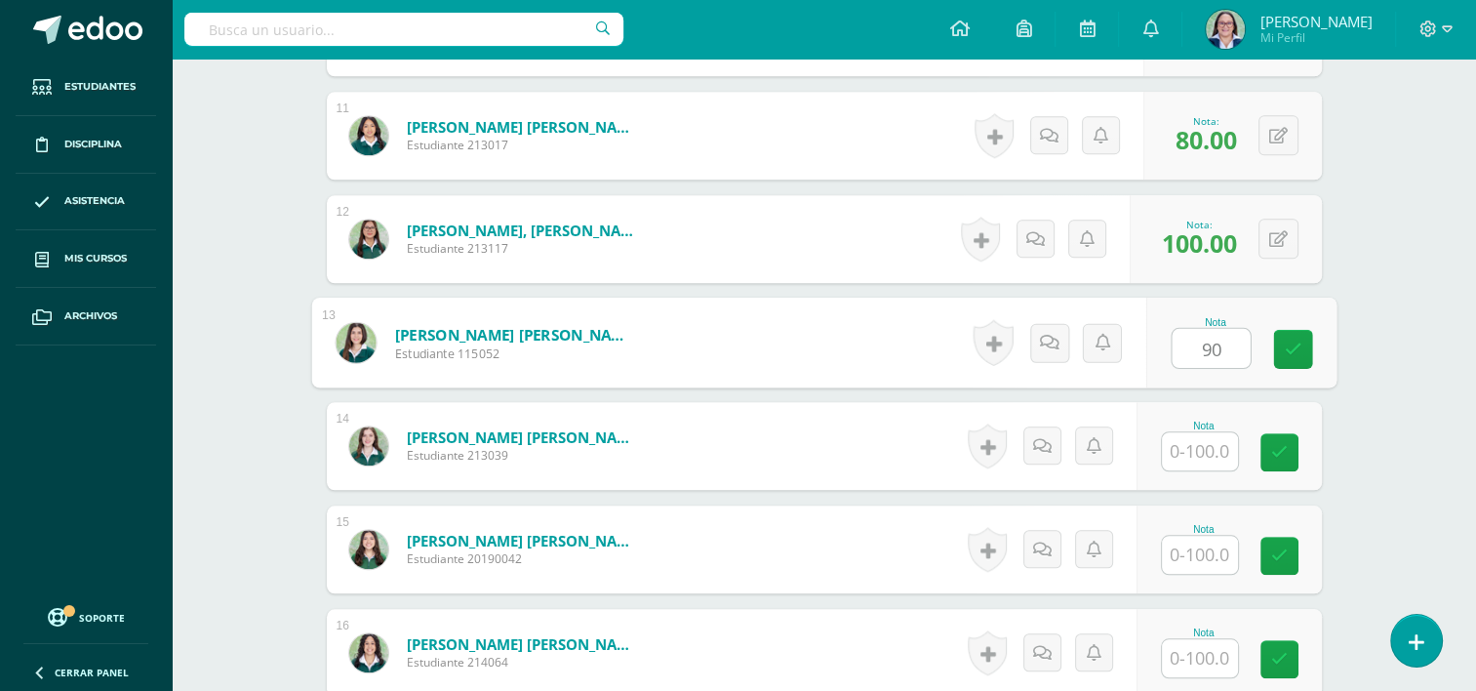
type input "90"
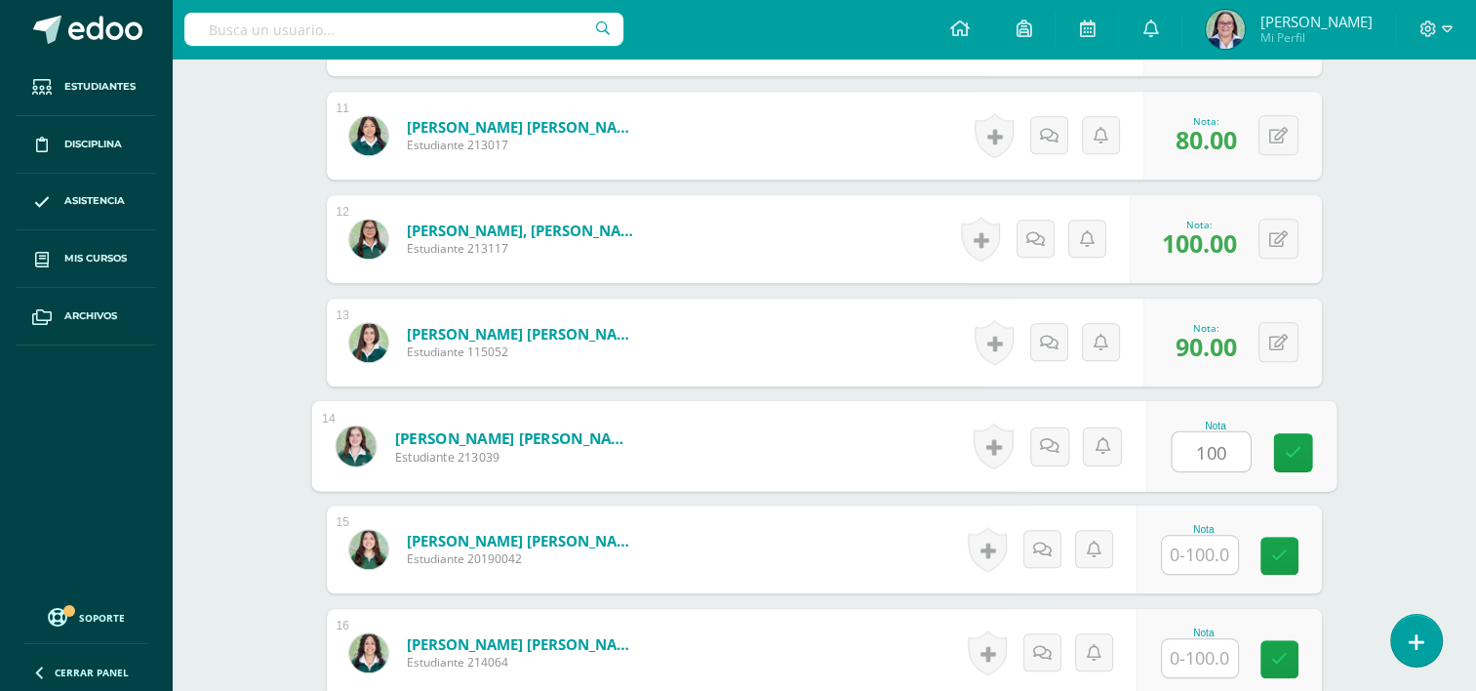
type input "100"
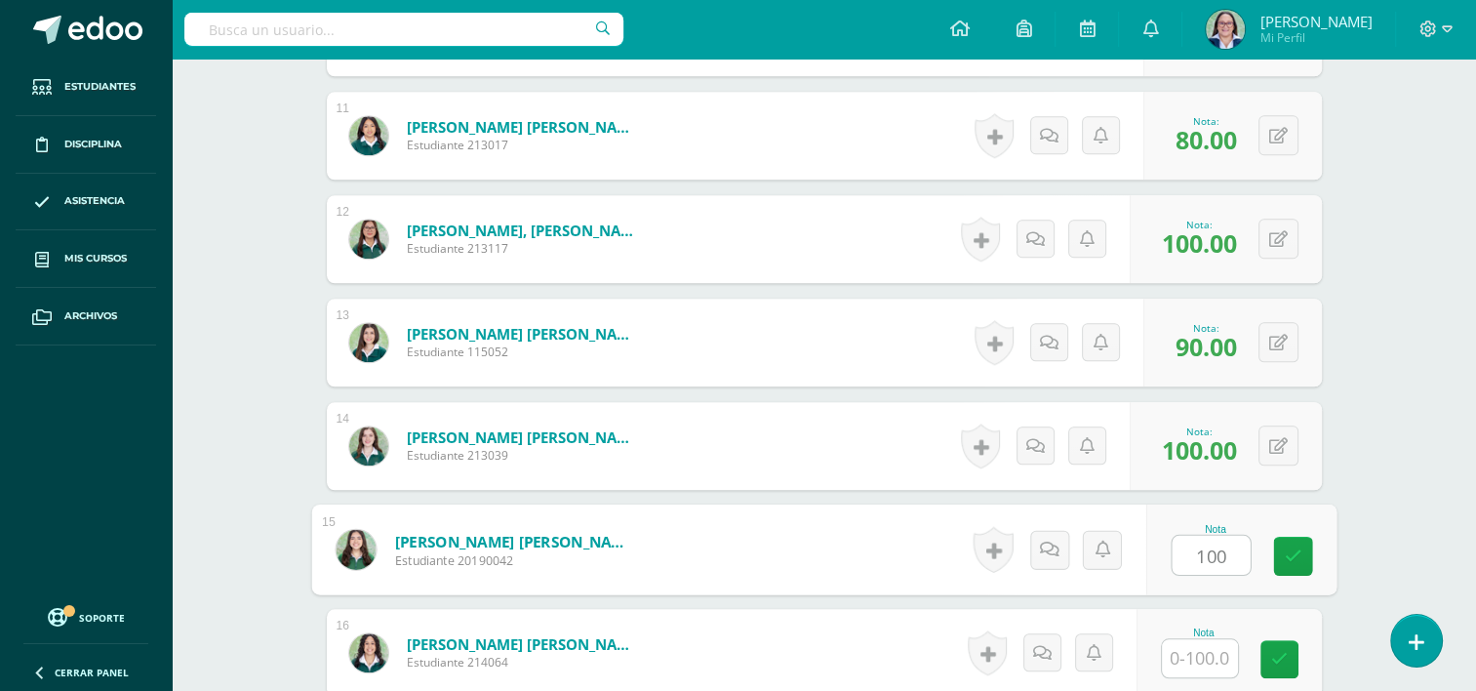
type input "100"
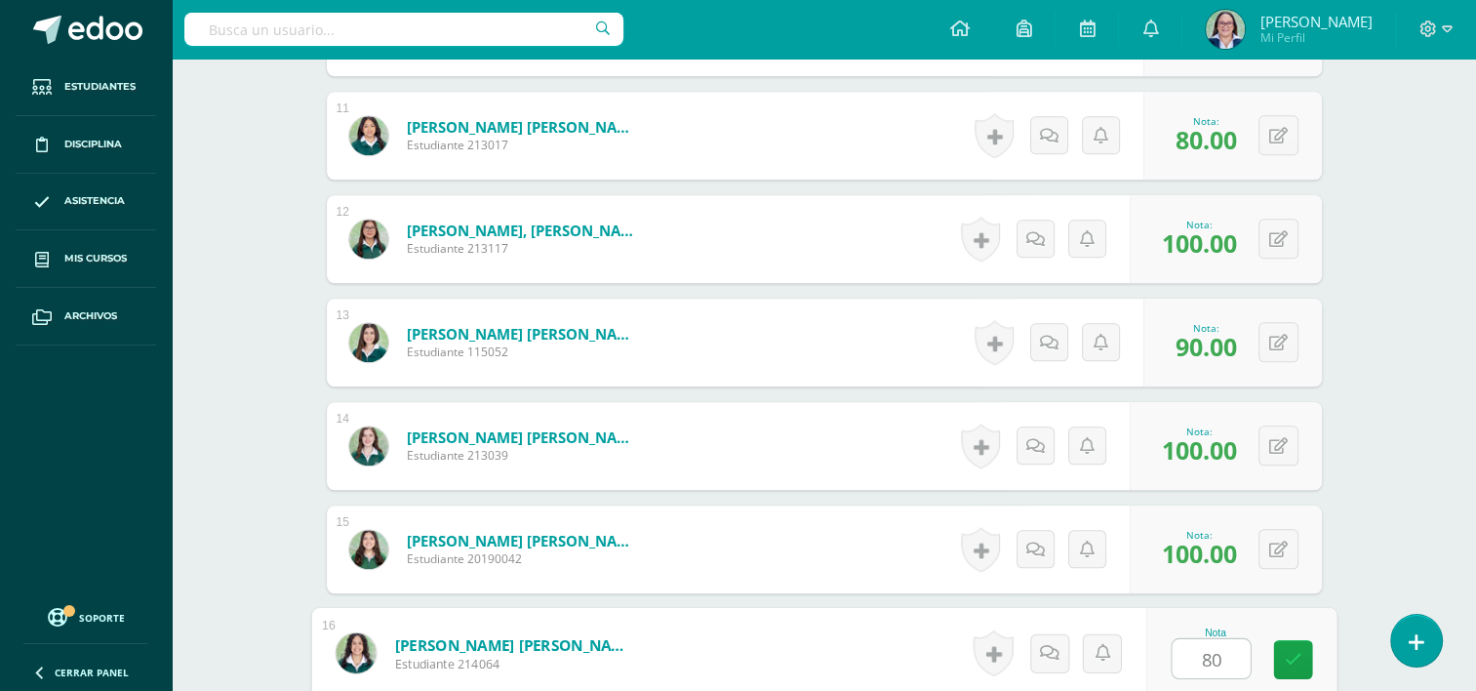
type input "80"
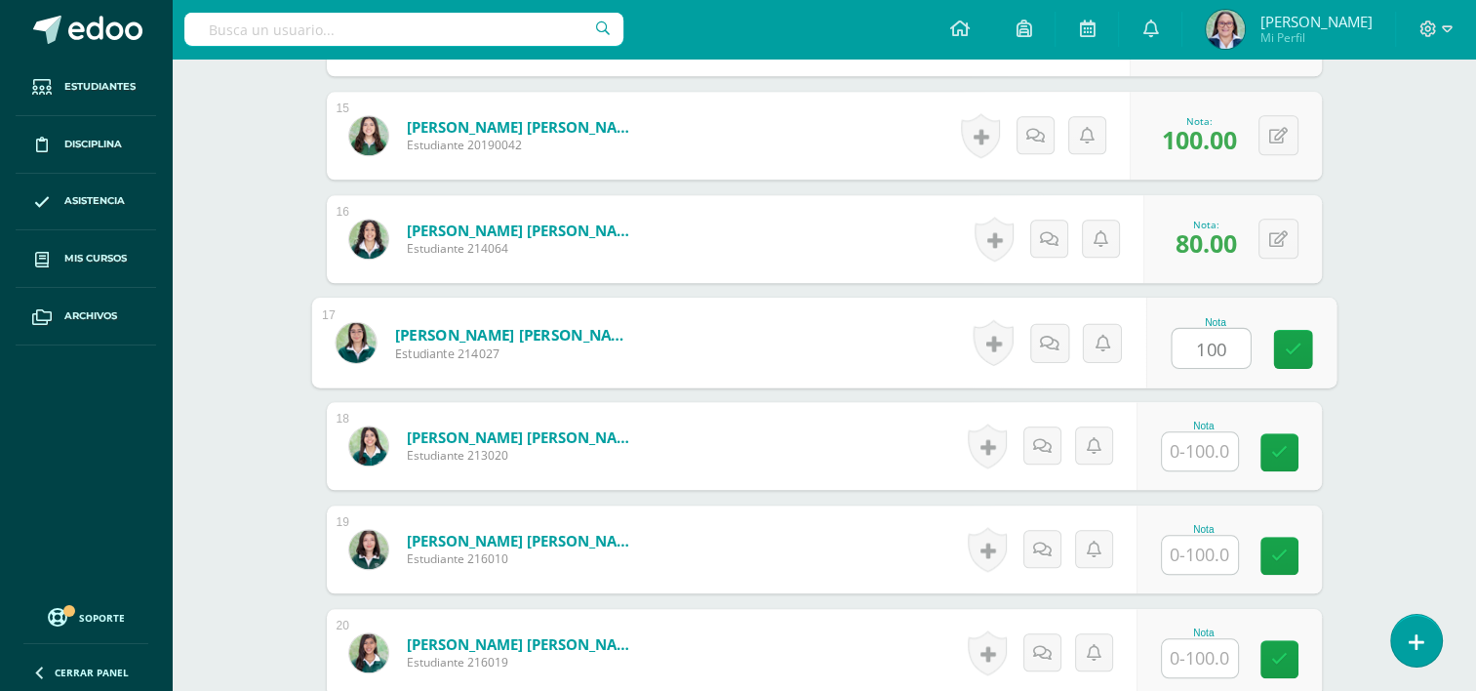
type input "100"
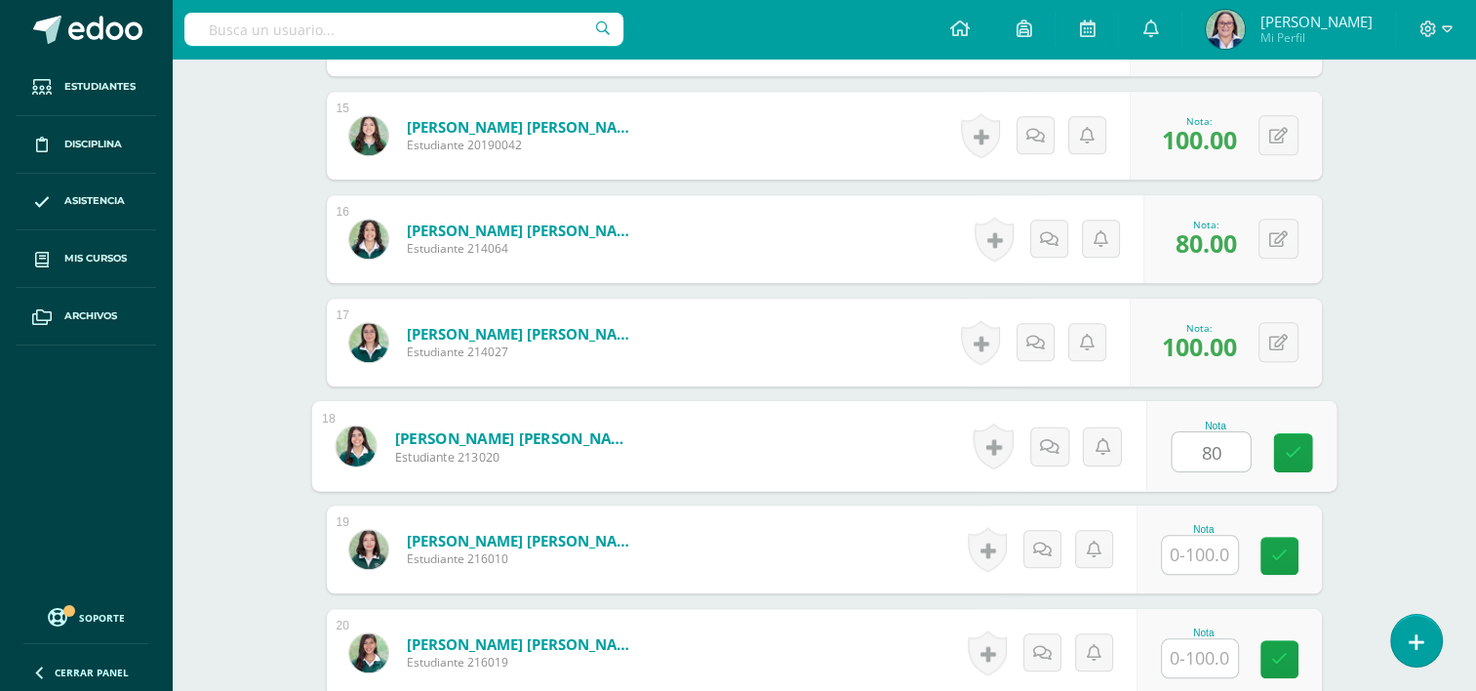
type input "80"
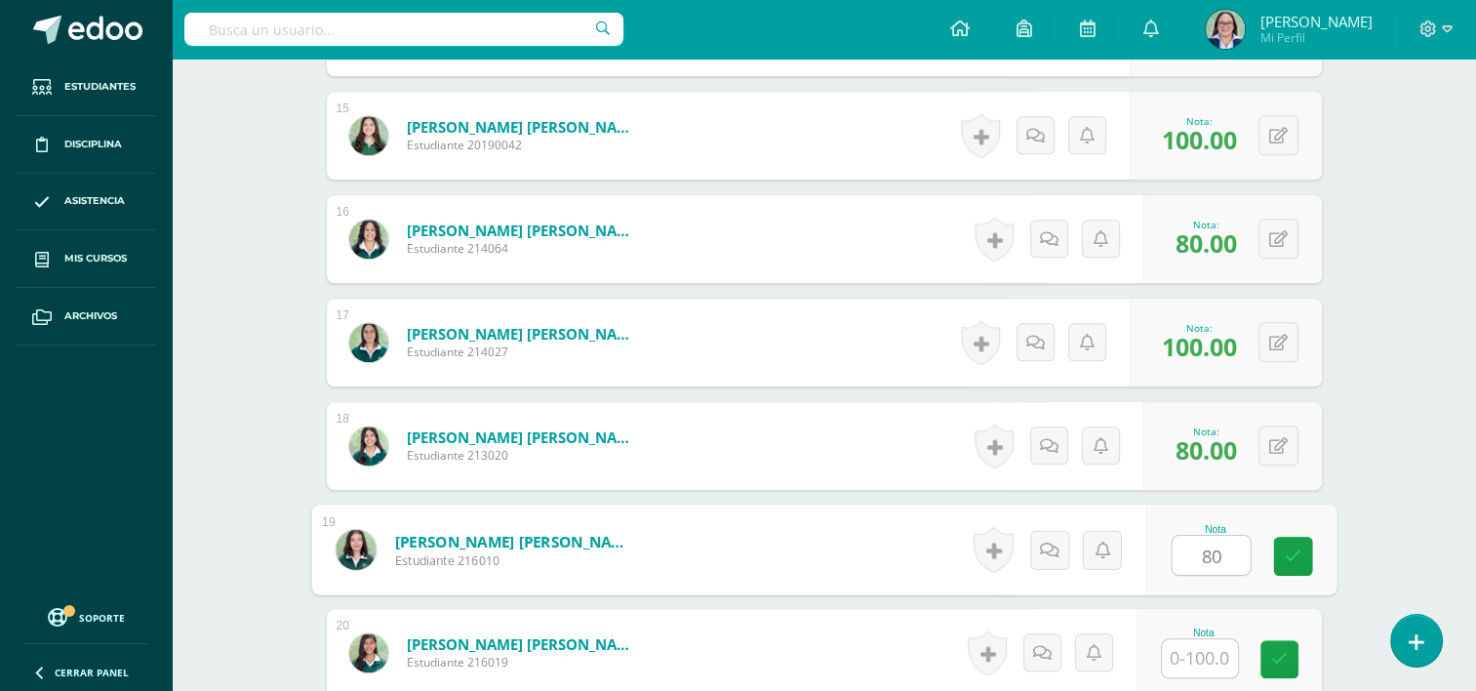
type input "80"
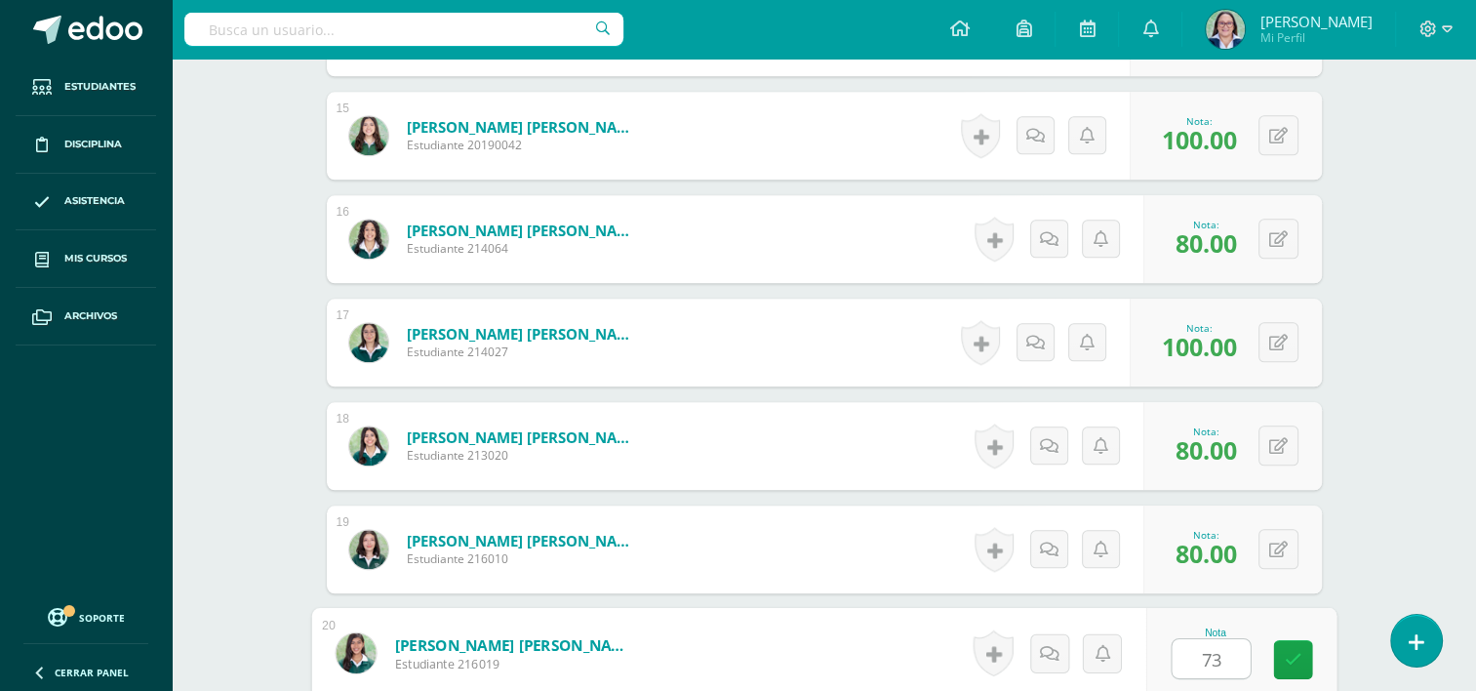
type input "73"
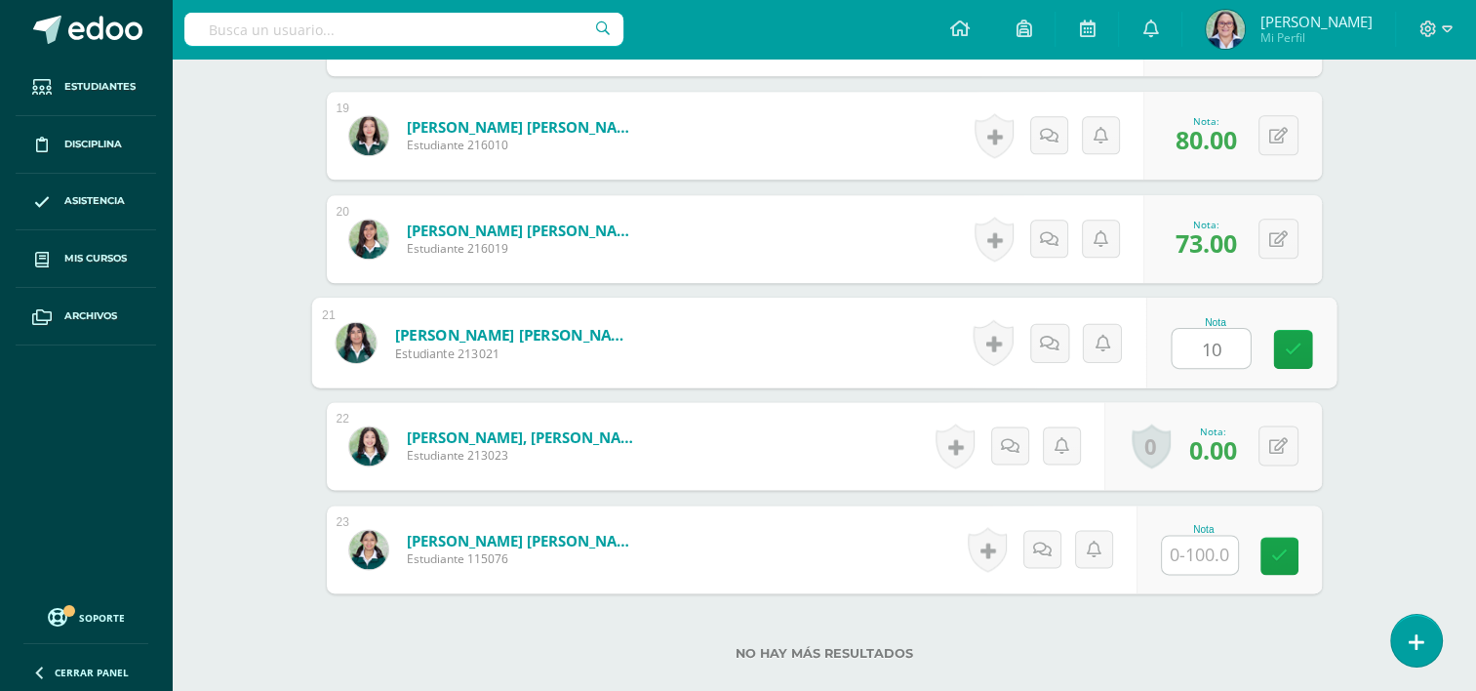
type input "100"
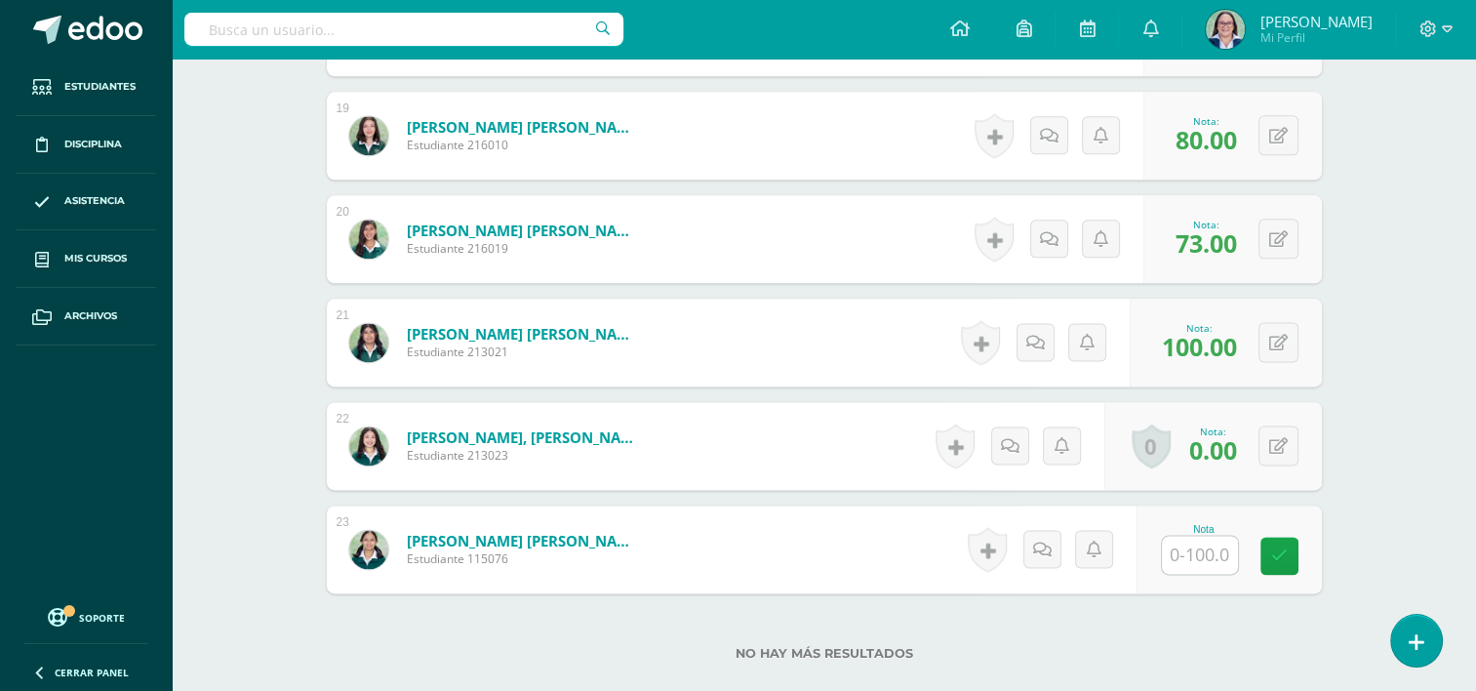
click at [1196, 552] on input "text" at bounding box center [1200, 555] width 76 height 38
type input "80"
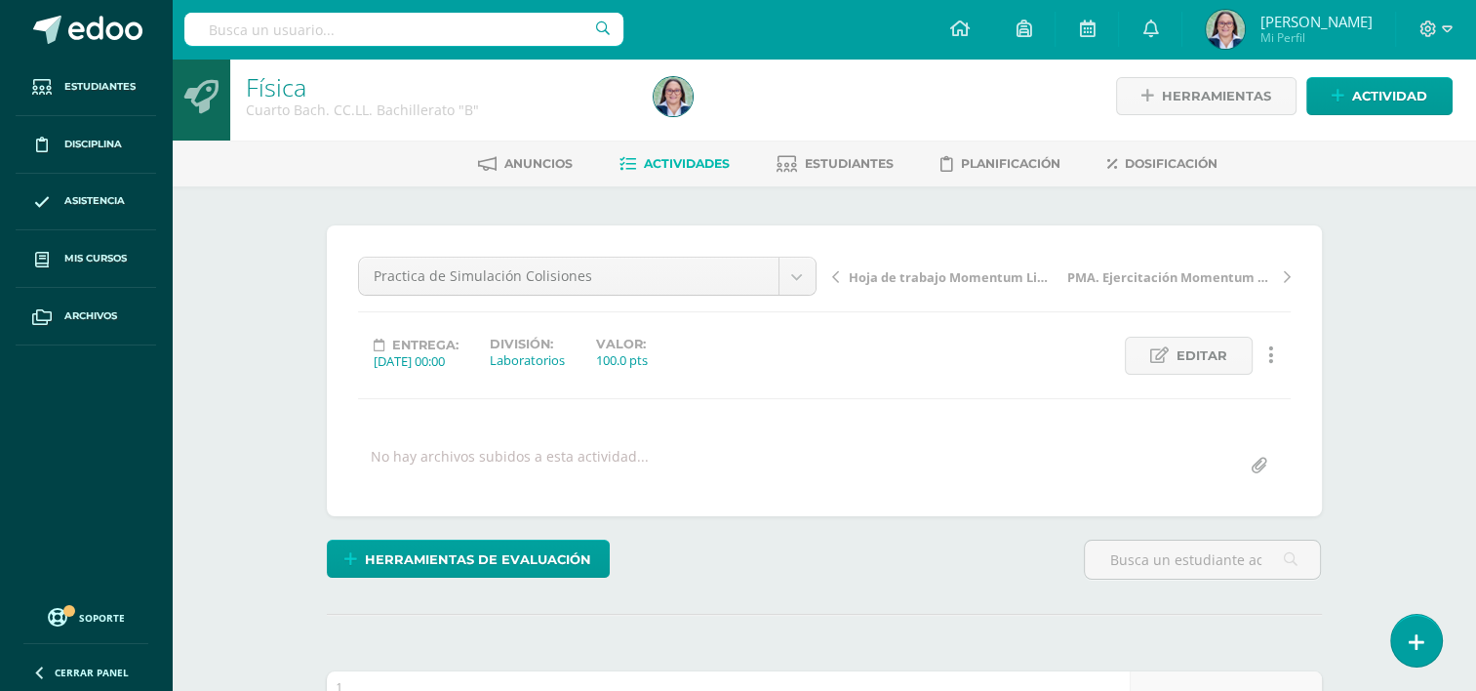
scroll to position [0, 0]
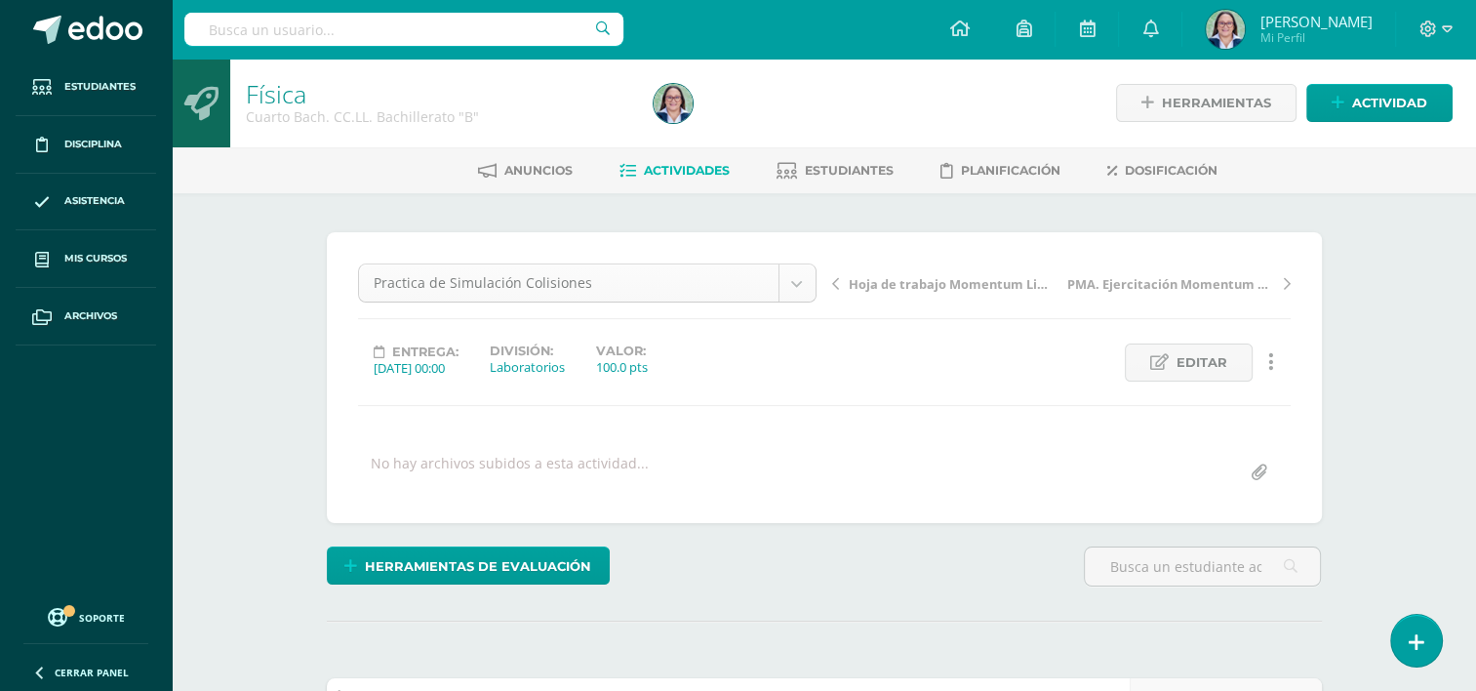
click at [816, 284] on div "Practica de Simulación Colisiones" at bounding box center [587, 282] width 459 height 39
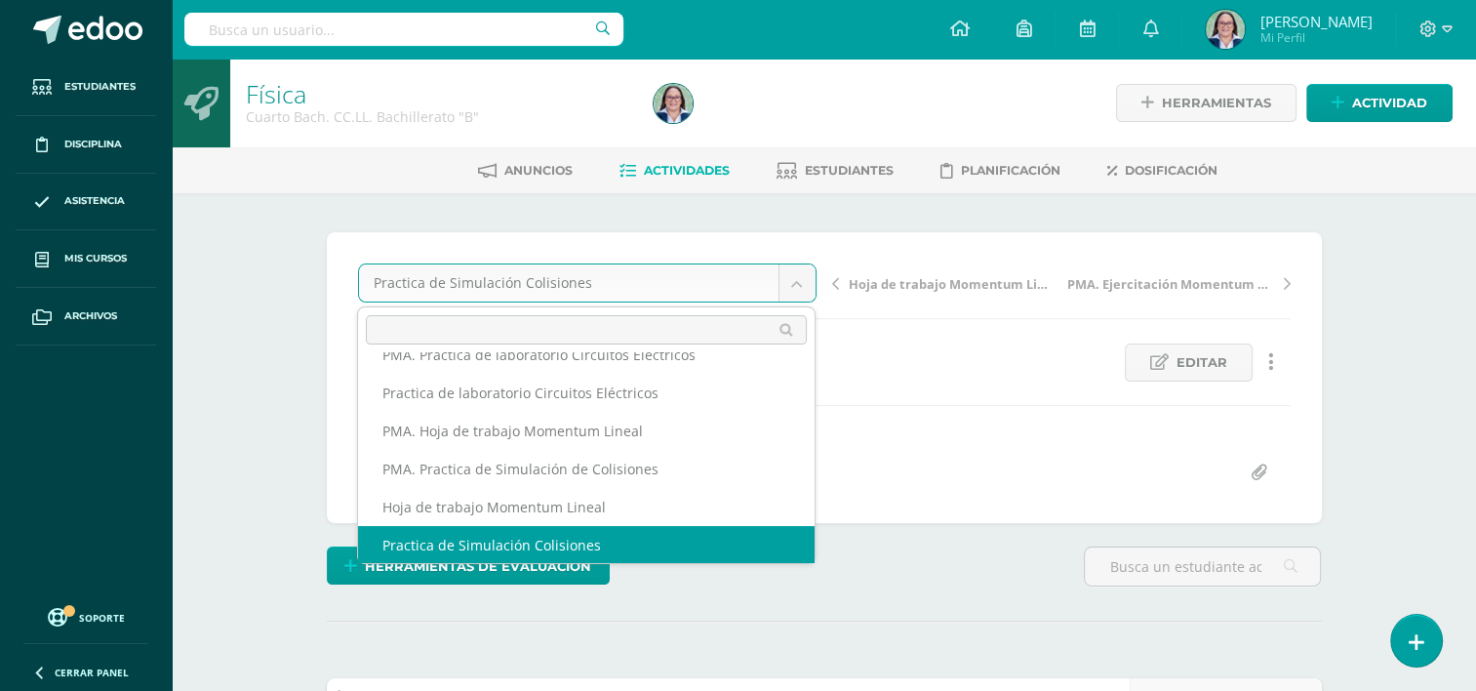
scroll to position [198, 0]
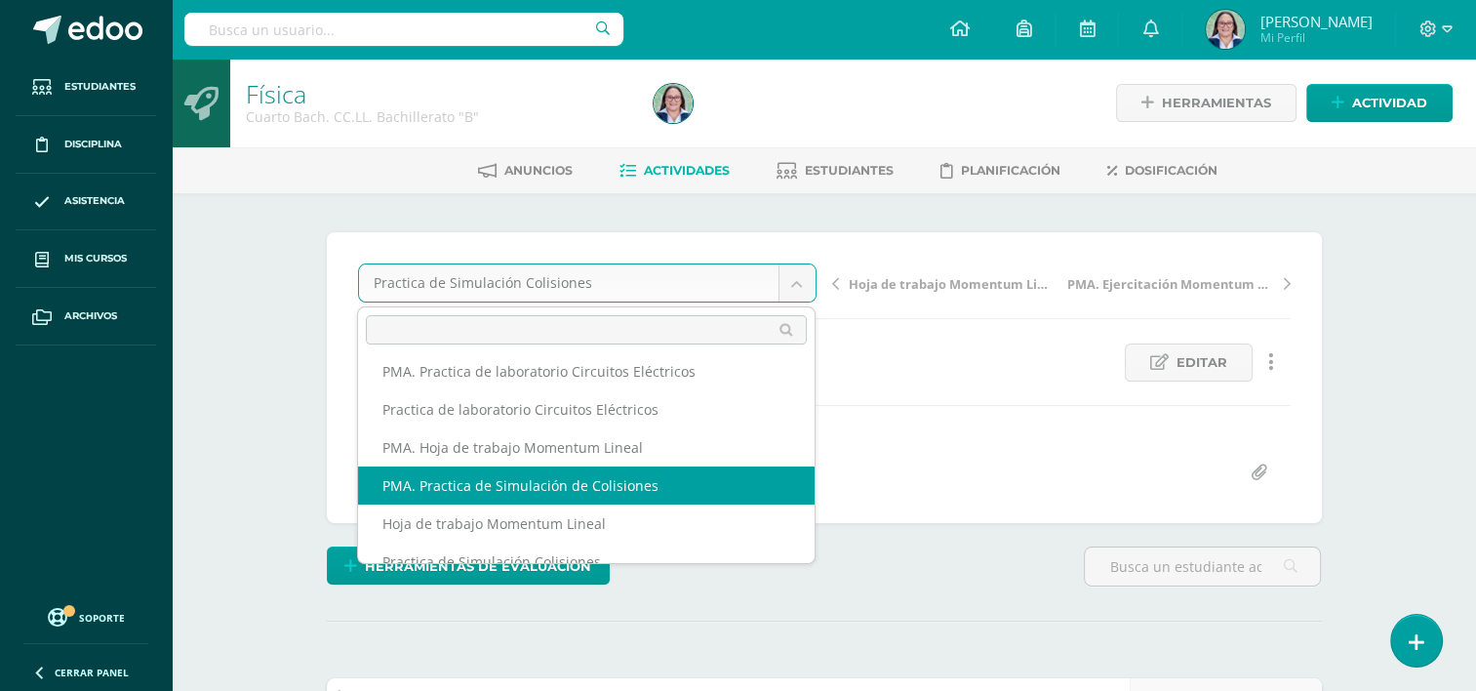
select select "/dashboard/teacher/grade-activity/265033/"
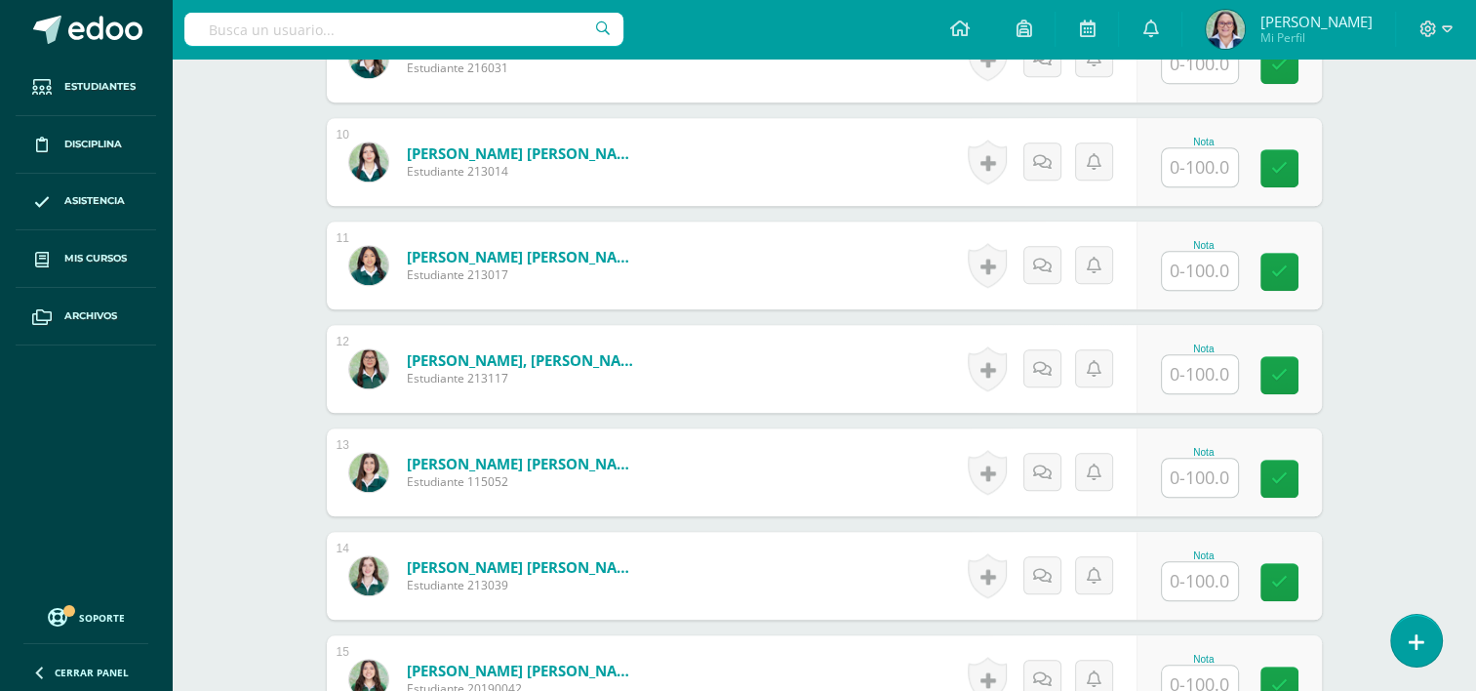
scroll to position [1411, 0]
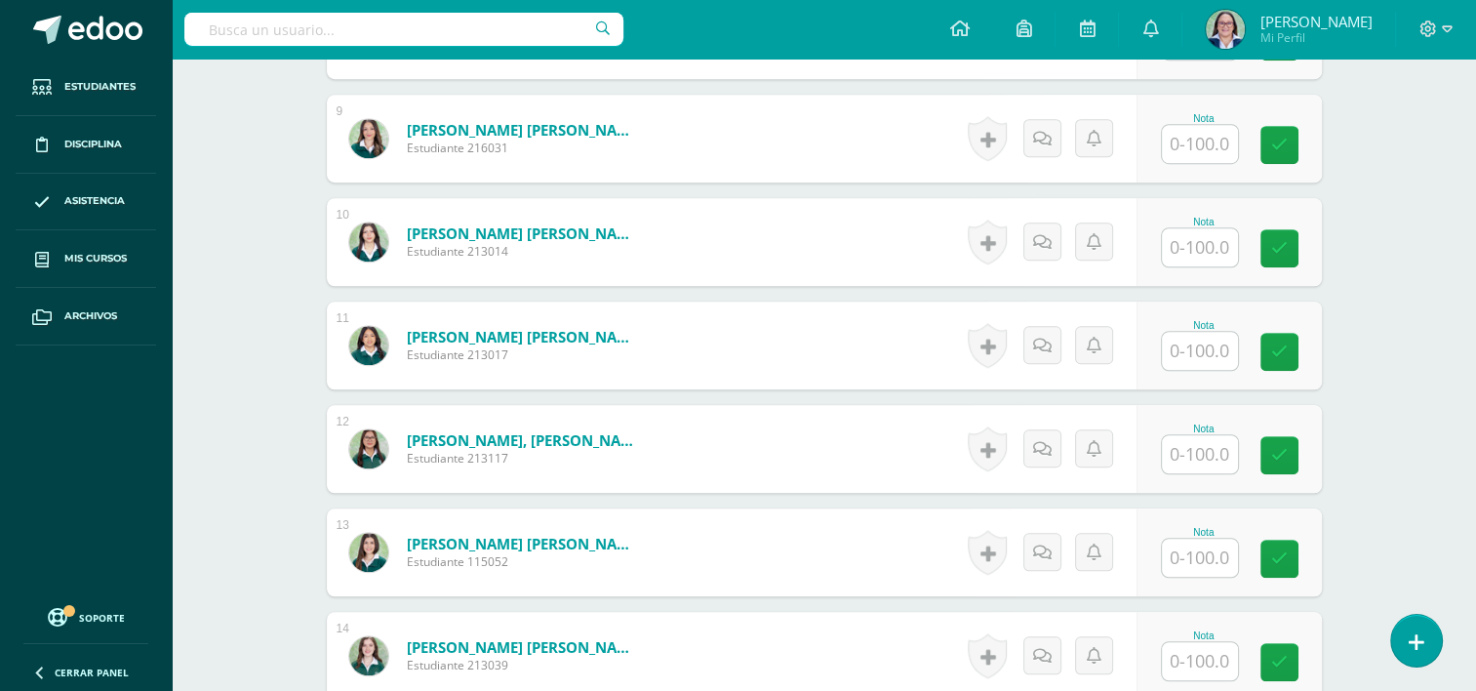
click at [1204, 361] on input "text" at bounding box center [1200, 351] width 76 height 38
type input "100"
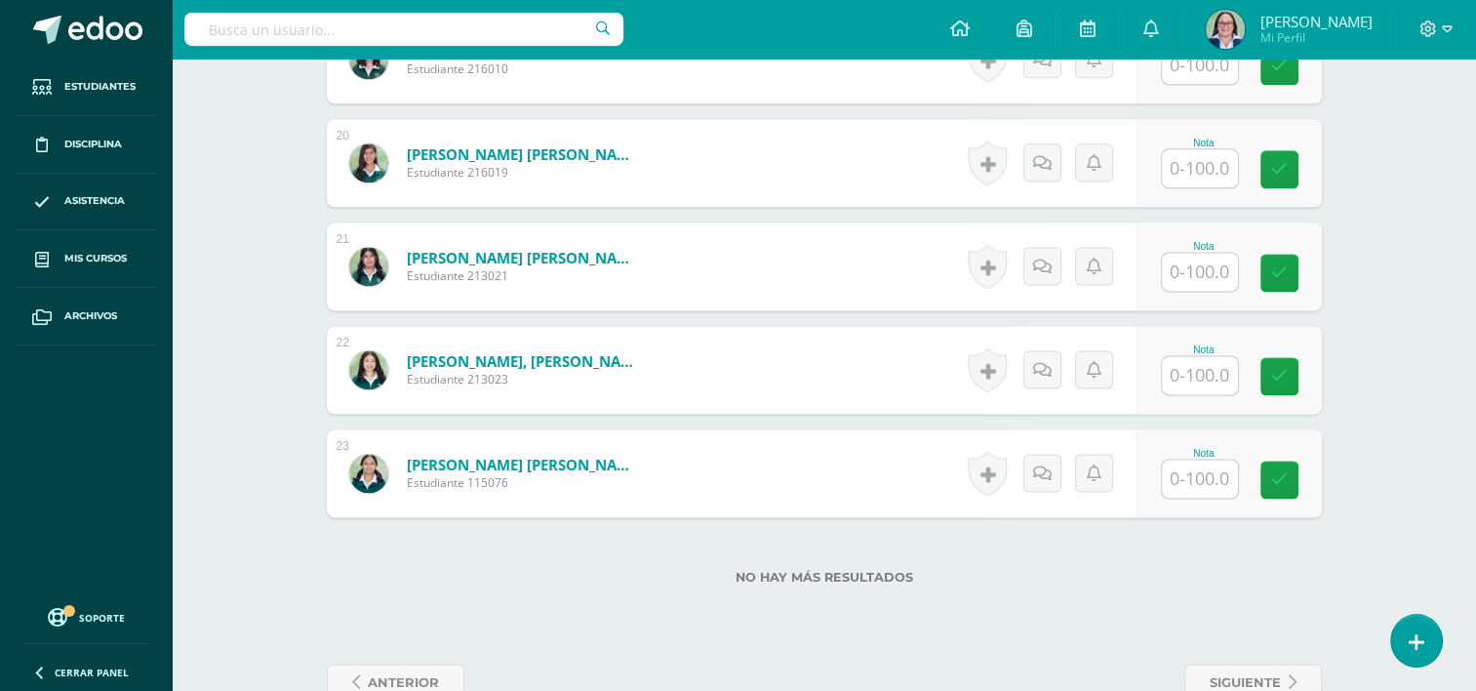
scroll to position [2573, 0]
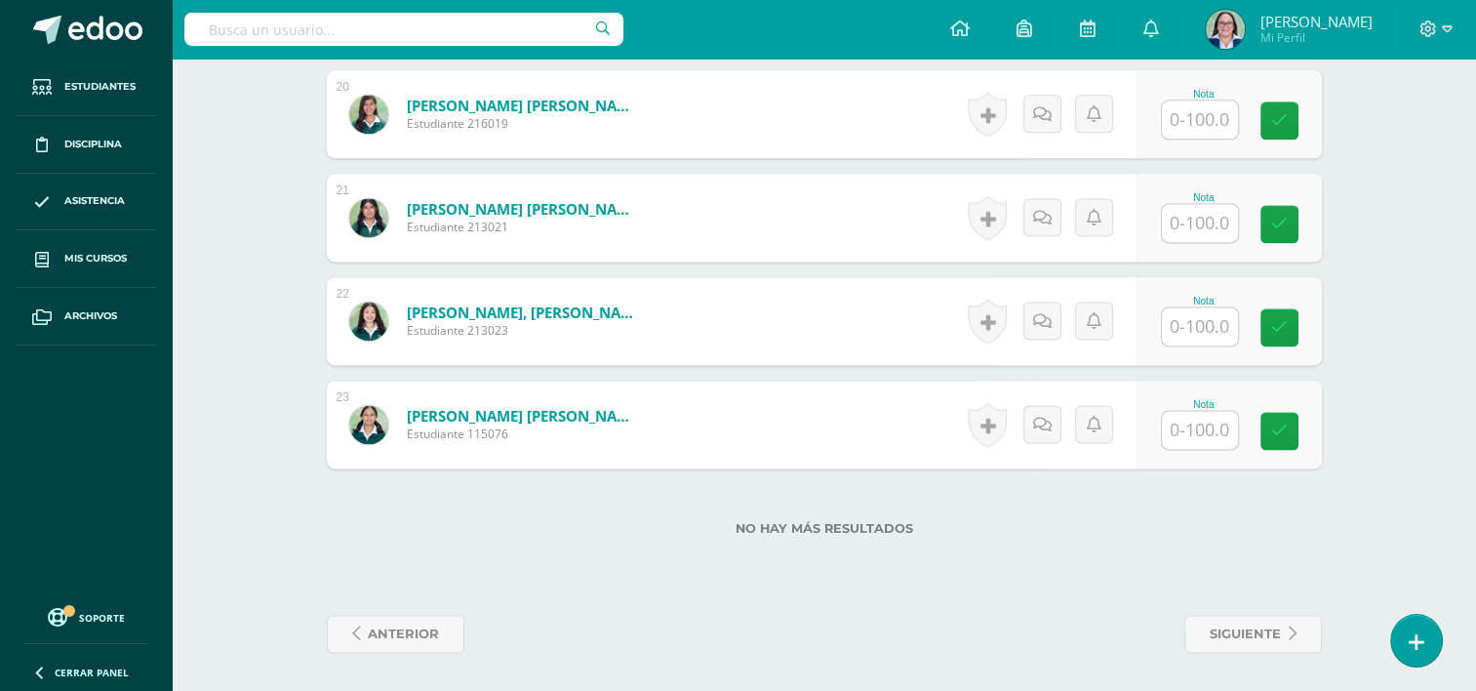
click at [1195, 328] on input "text" at bounding box center [1200, 326] width 76 height 38
type input "85"
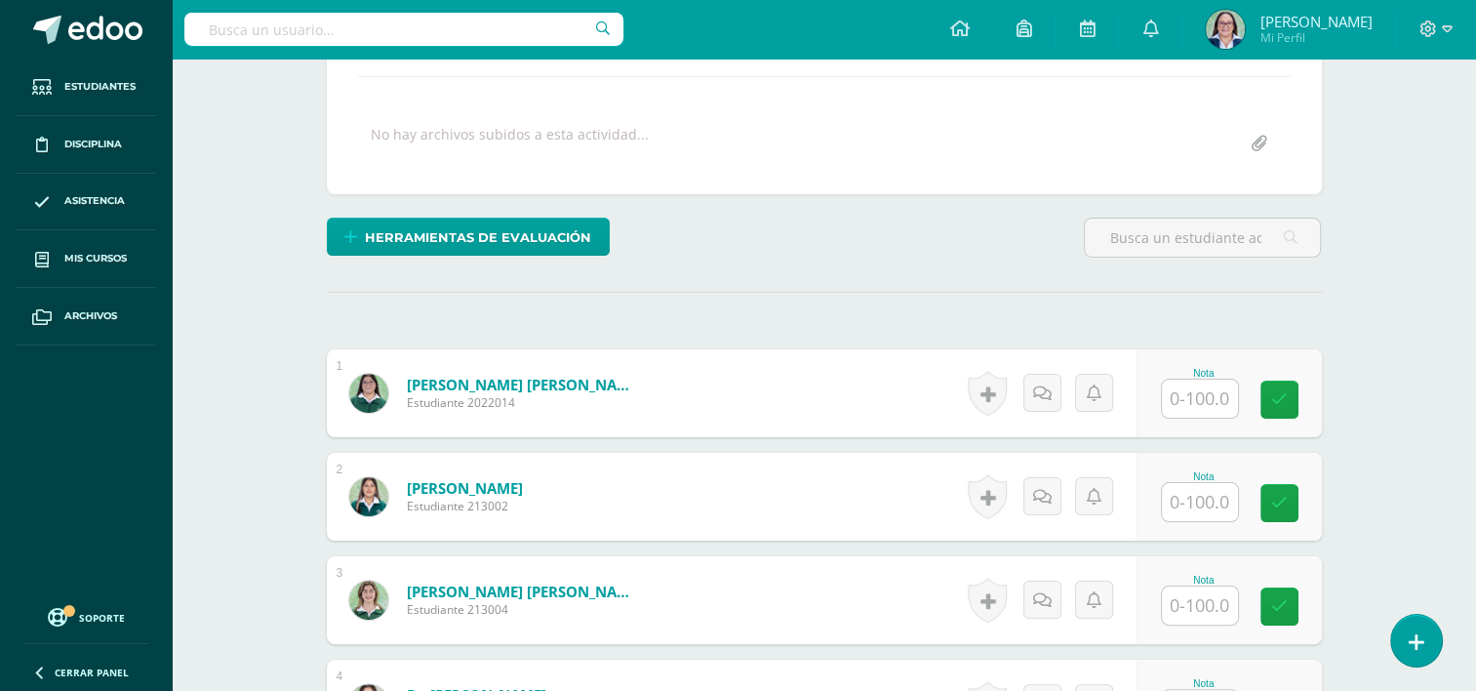
scroll to position [0, 0]
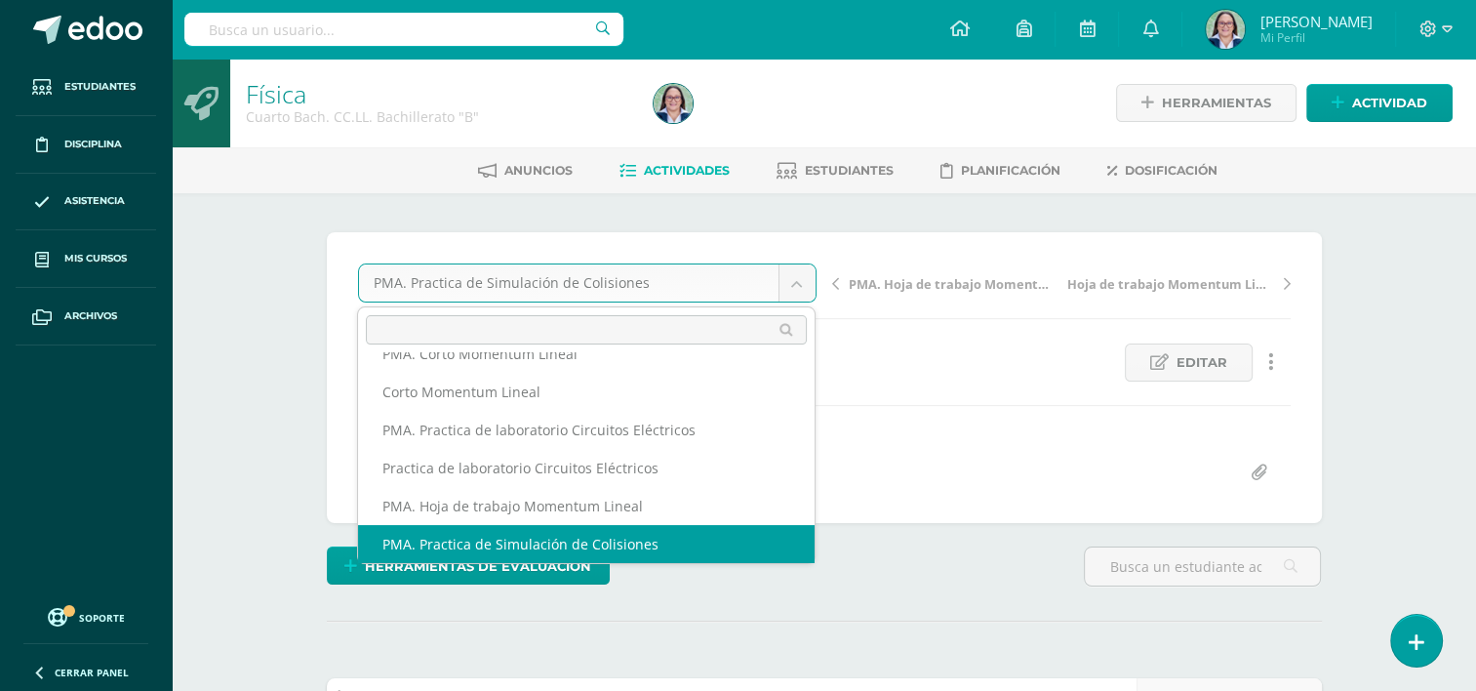
scroll to position [121, 0]
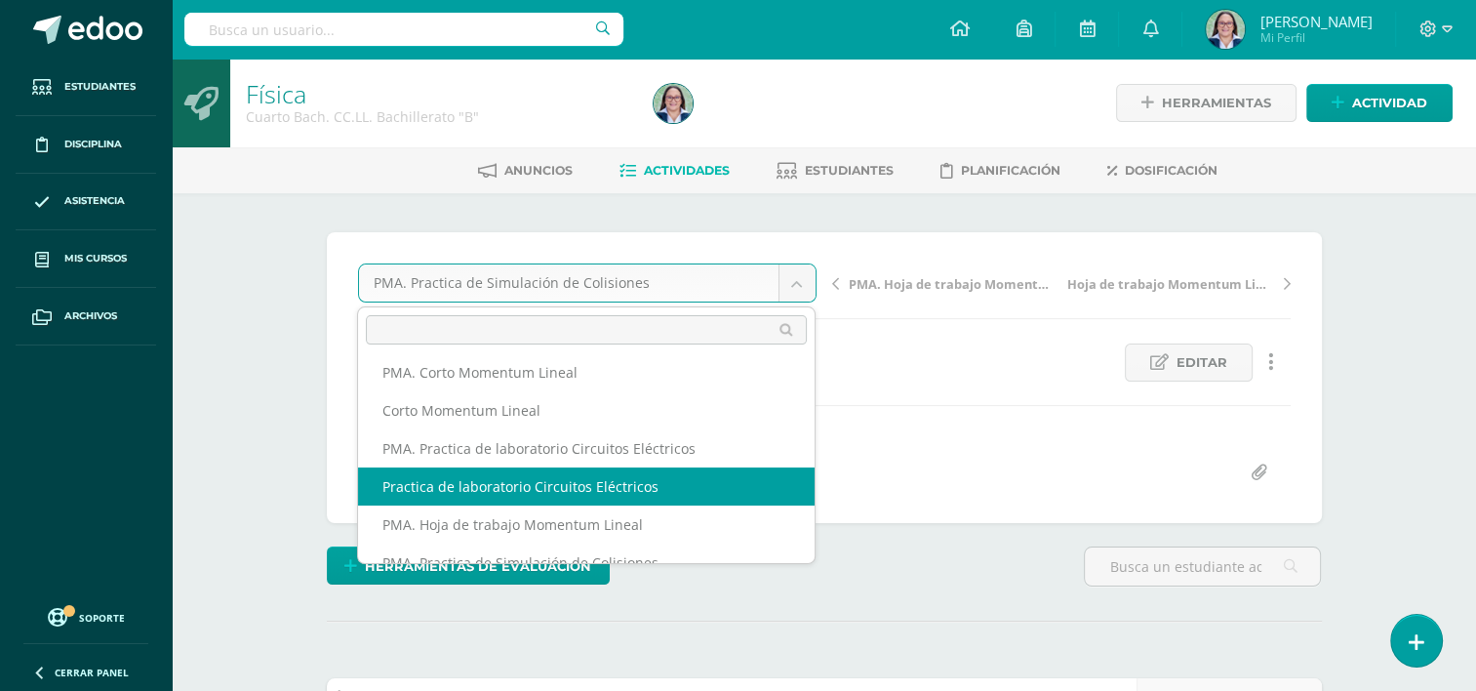
select select "/dashboard/teacher/grade-activity/262060/"
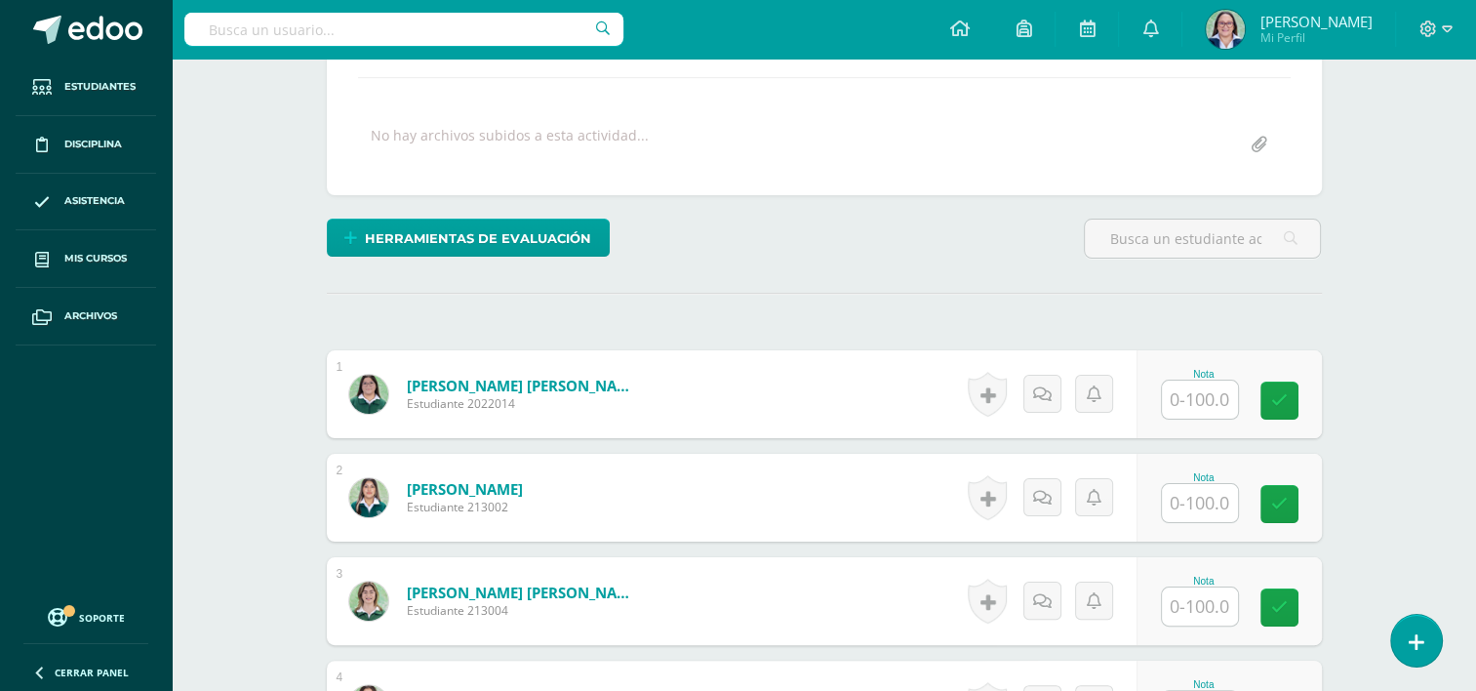
scroll to position [408, 0]
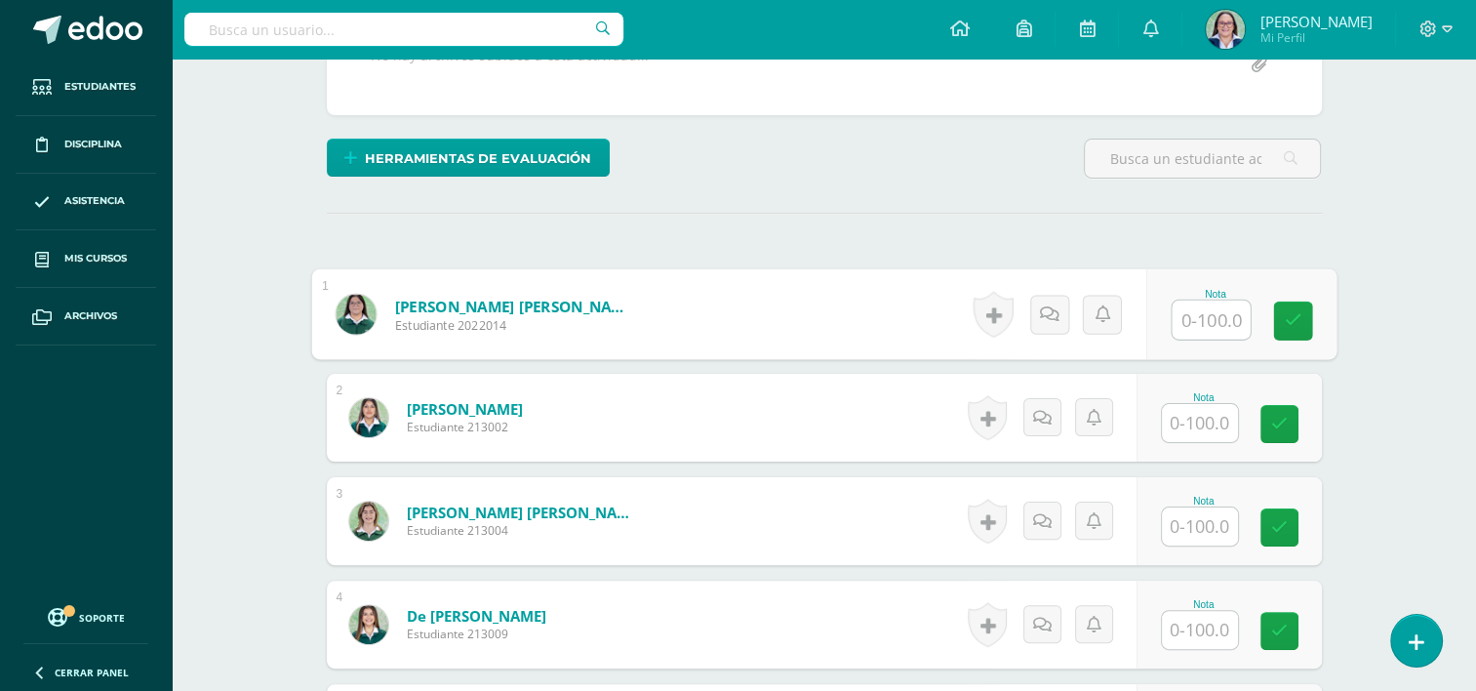
click at [1219, 322] on input "text" at bounding box center [1211, 319] width 78 height 39
type input "97"
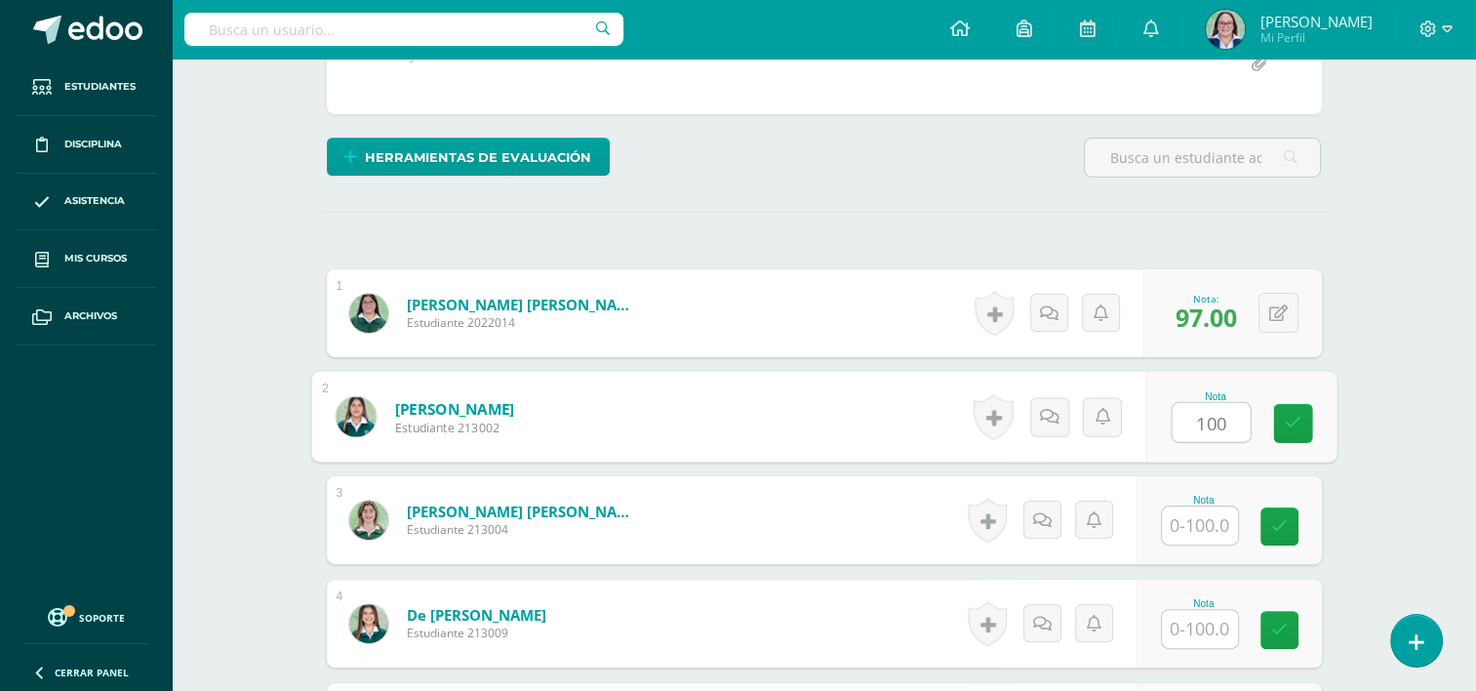
scroll to position [410, 0]
type input "100"
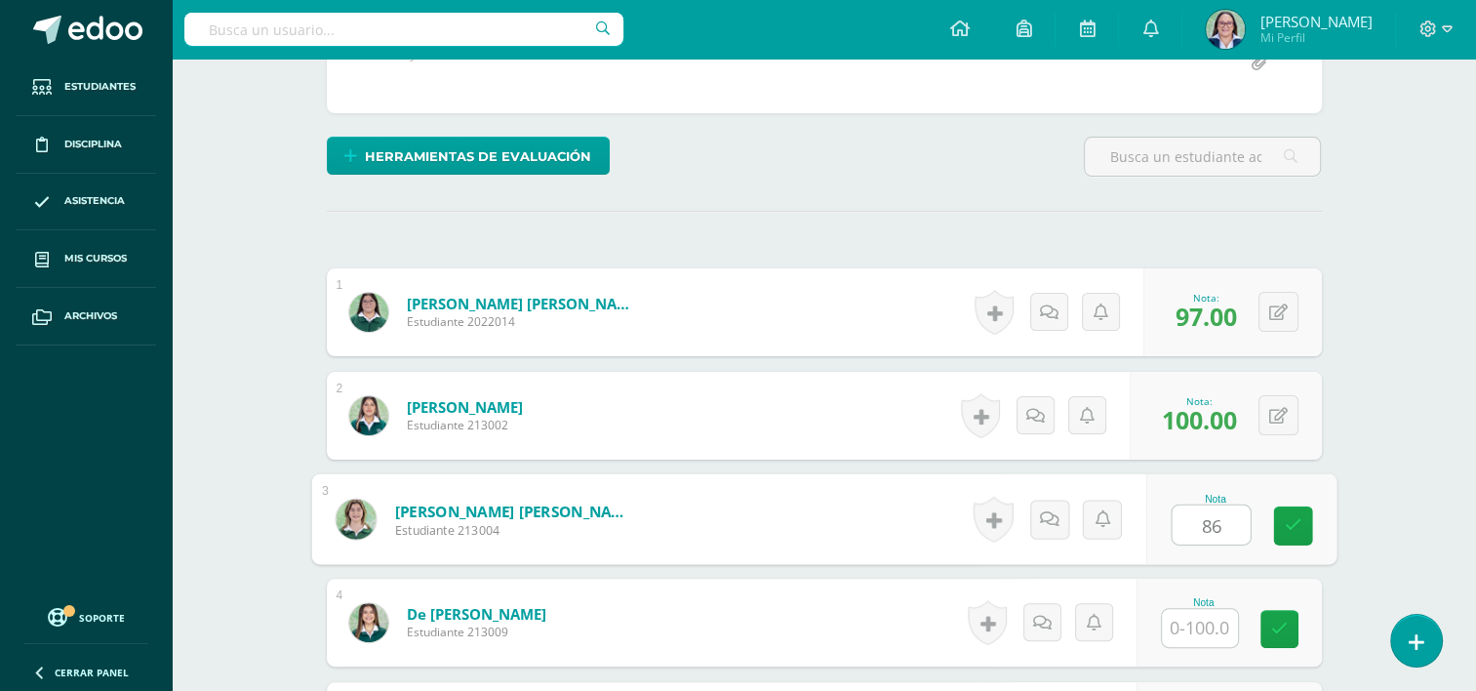
type input "86"
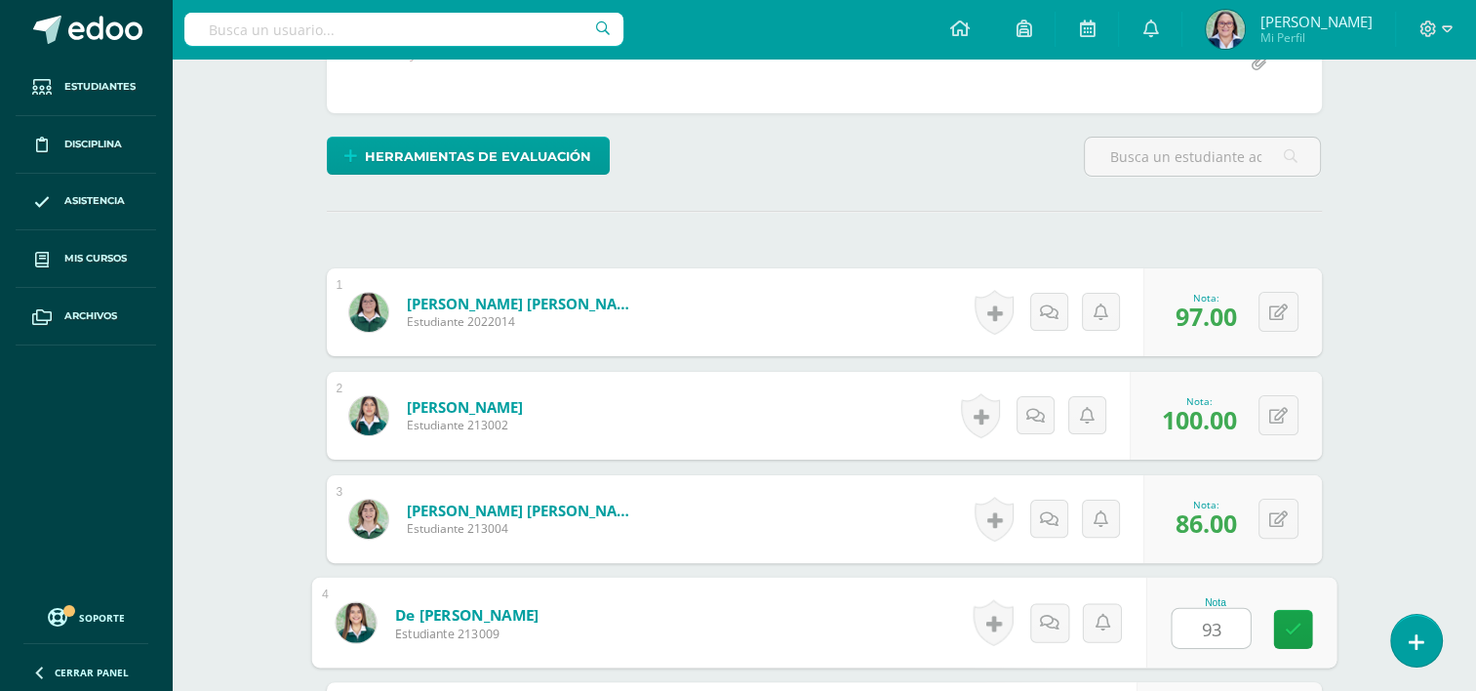
type input "93"
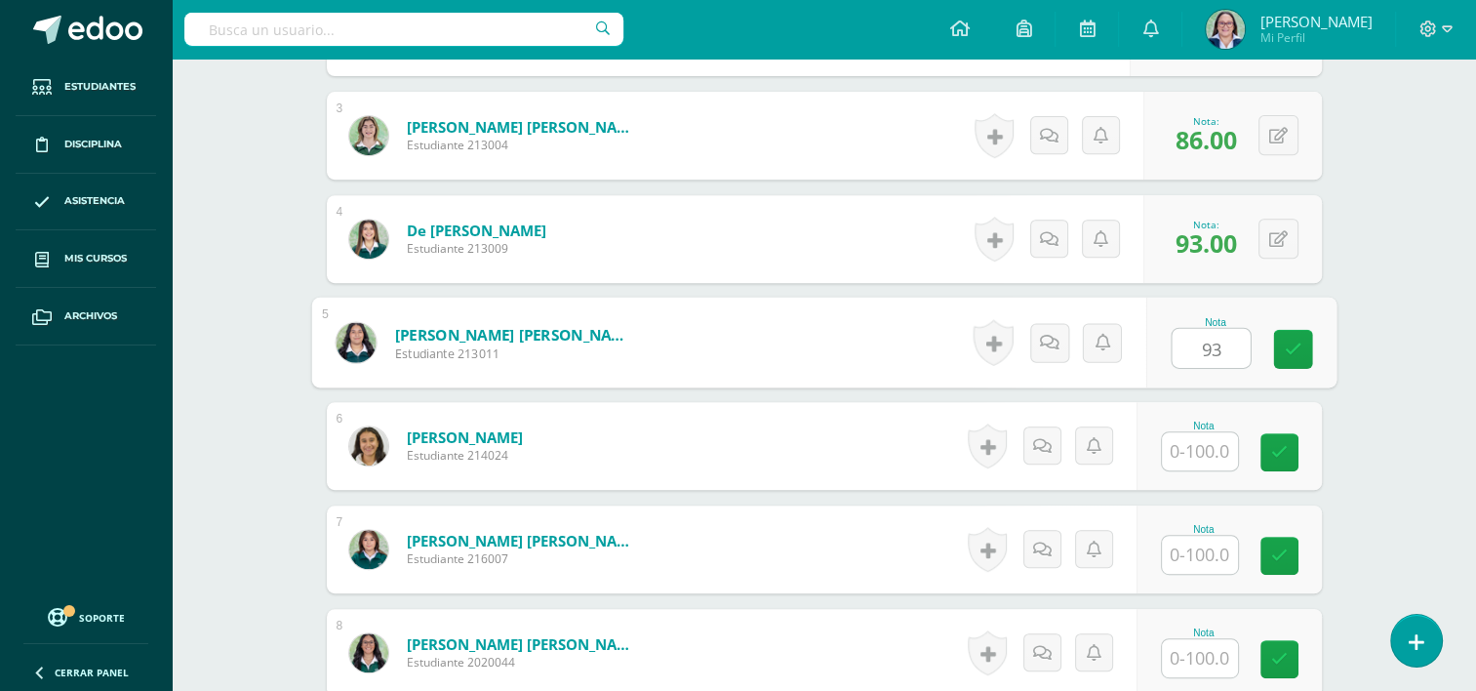
type input "93"
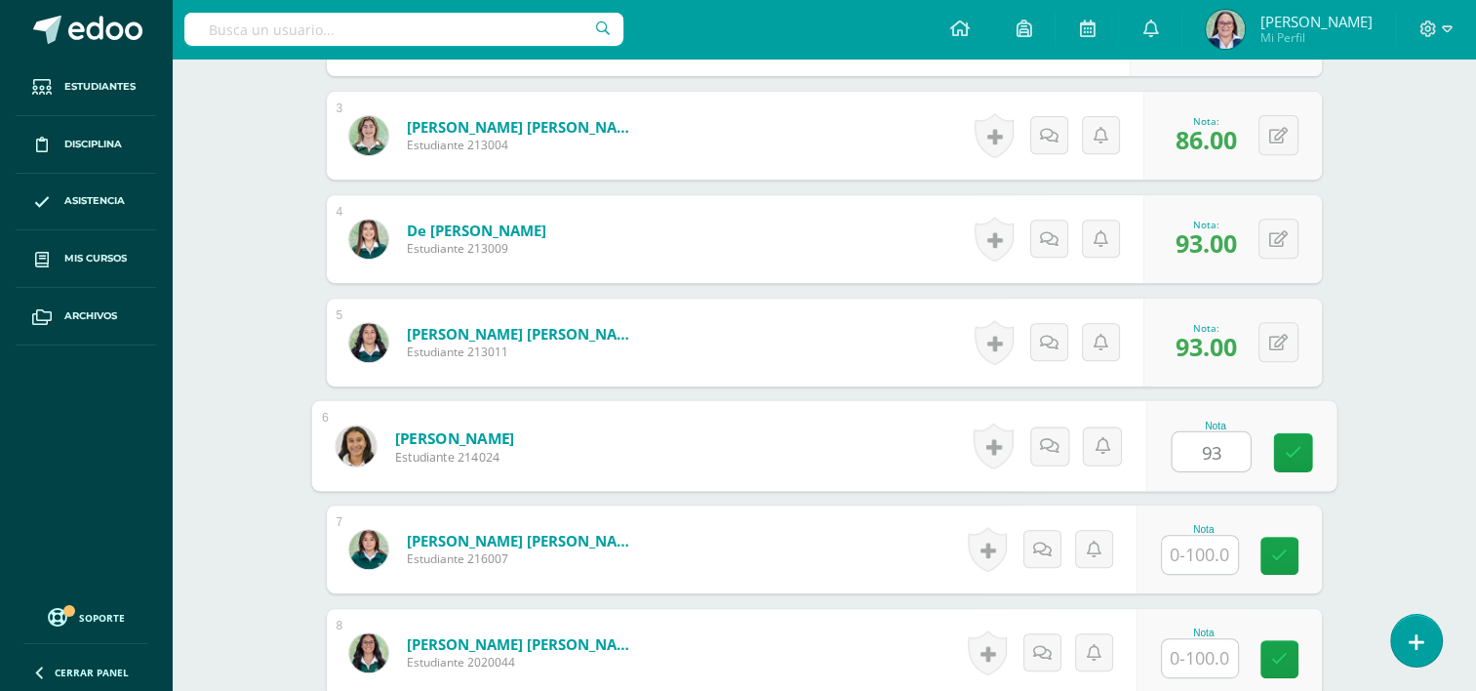
type input "93"
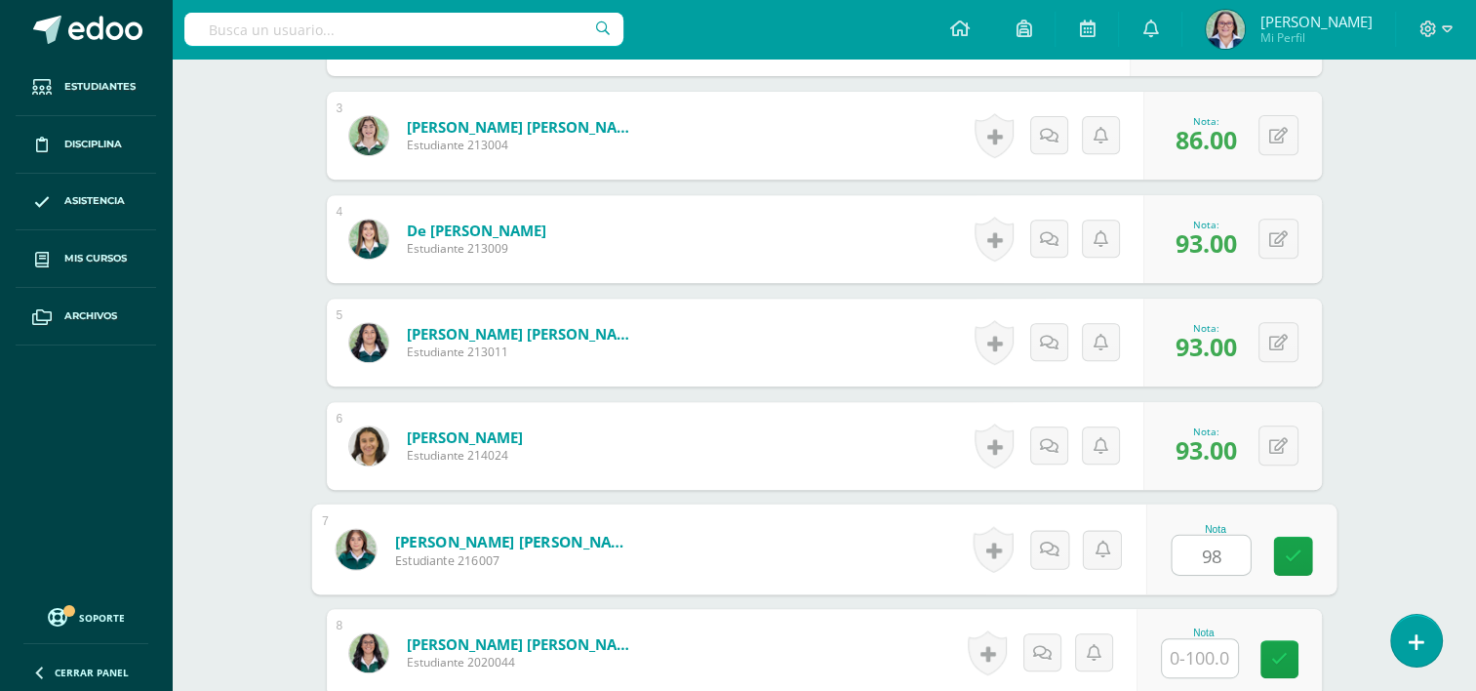
type input "98"
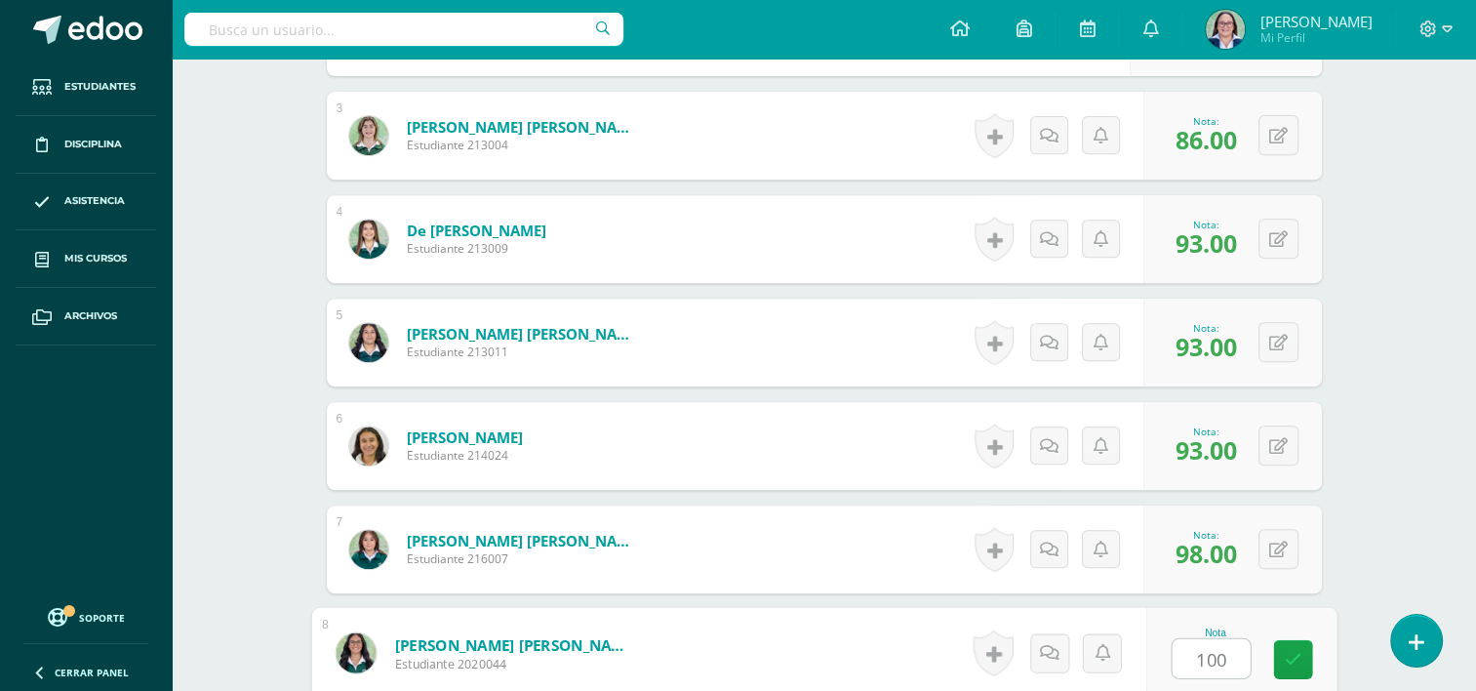
type input "100"
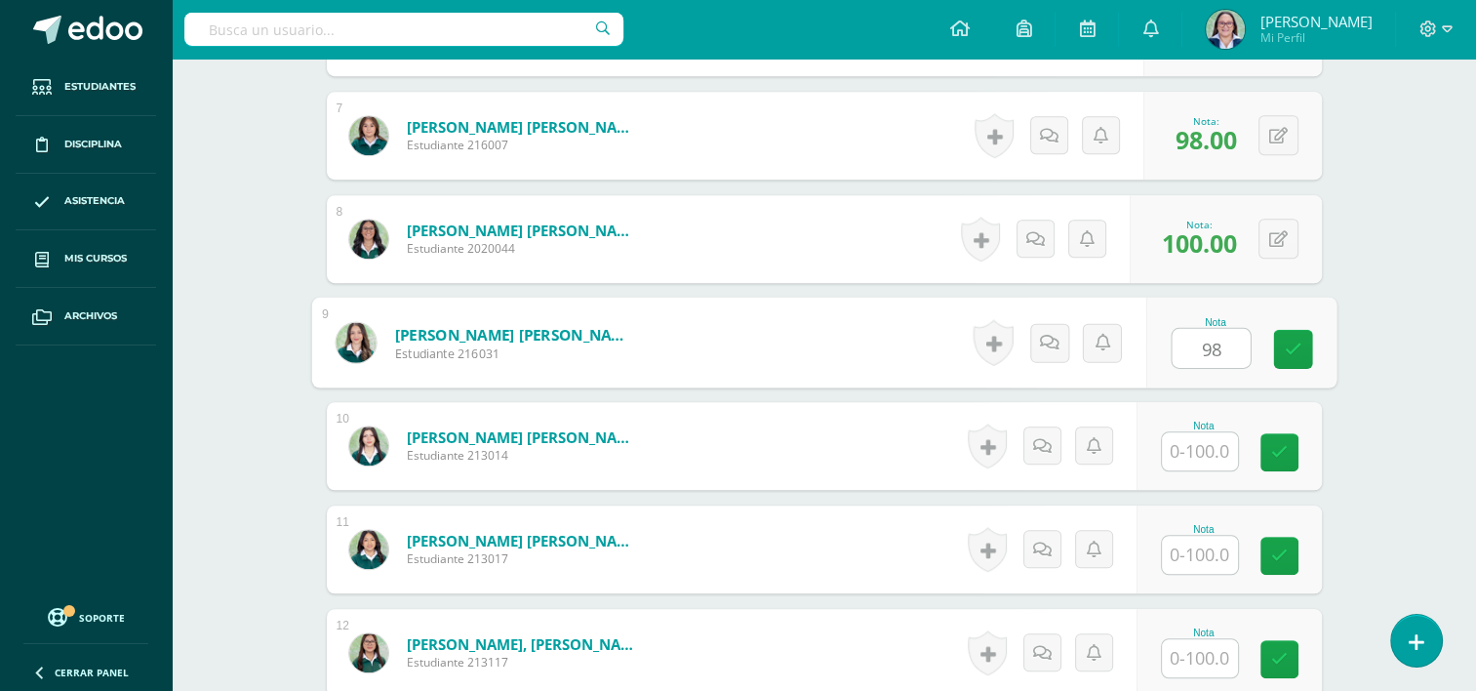
type input "98"
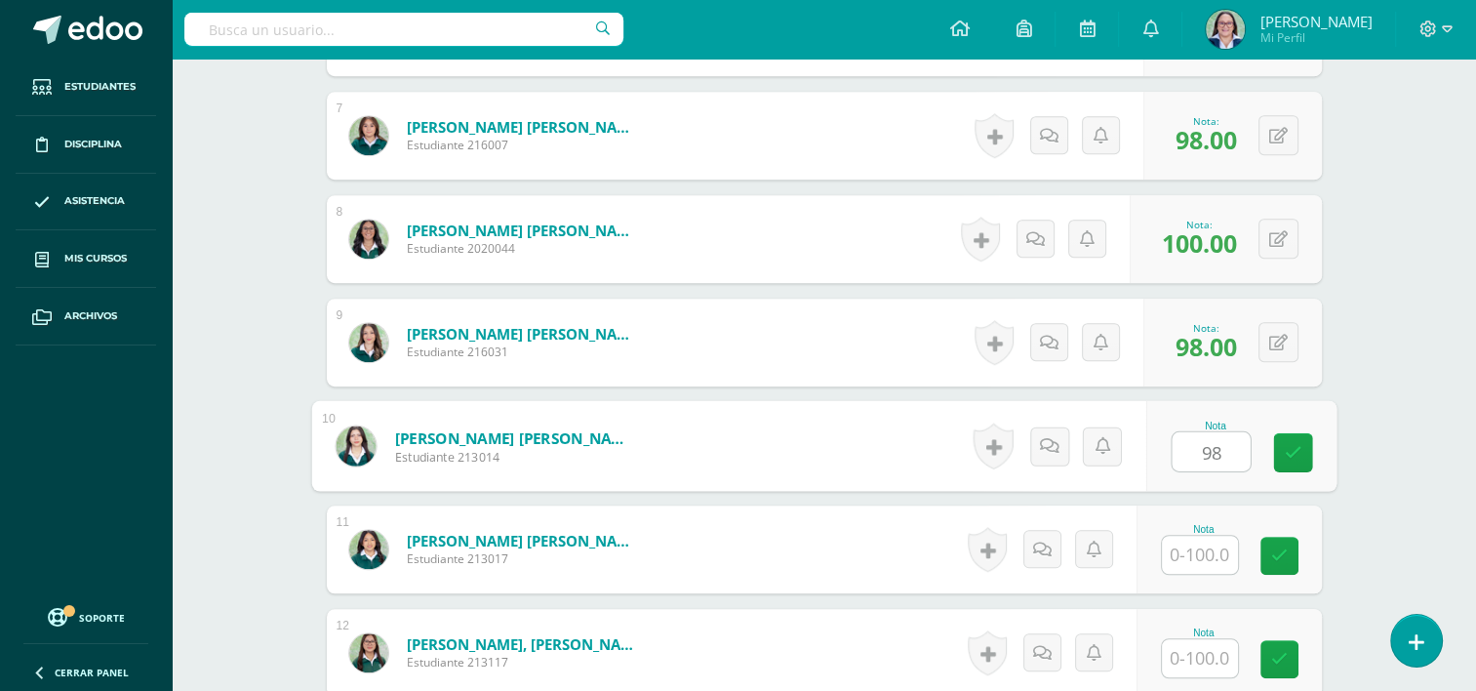
type input "98"
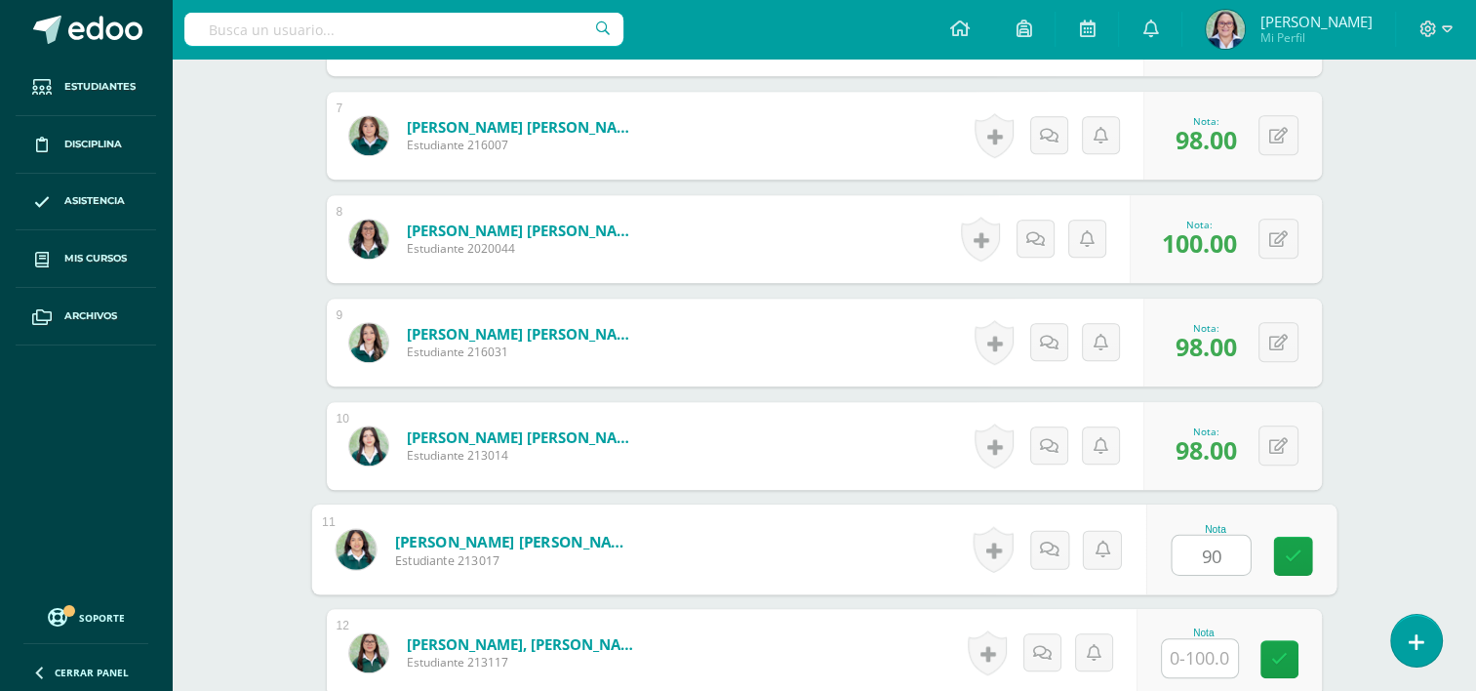
type input "90"
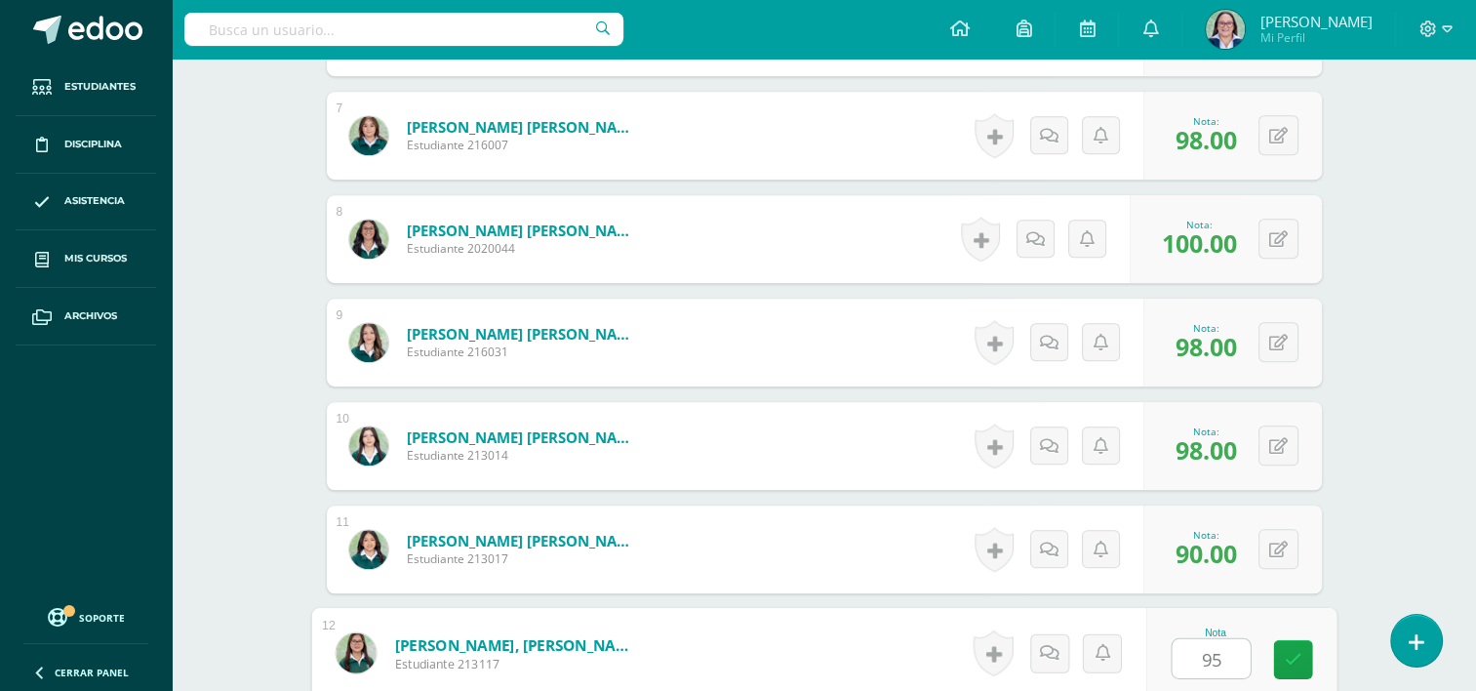
type input "95"
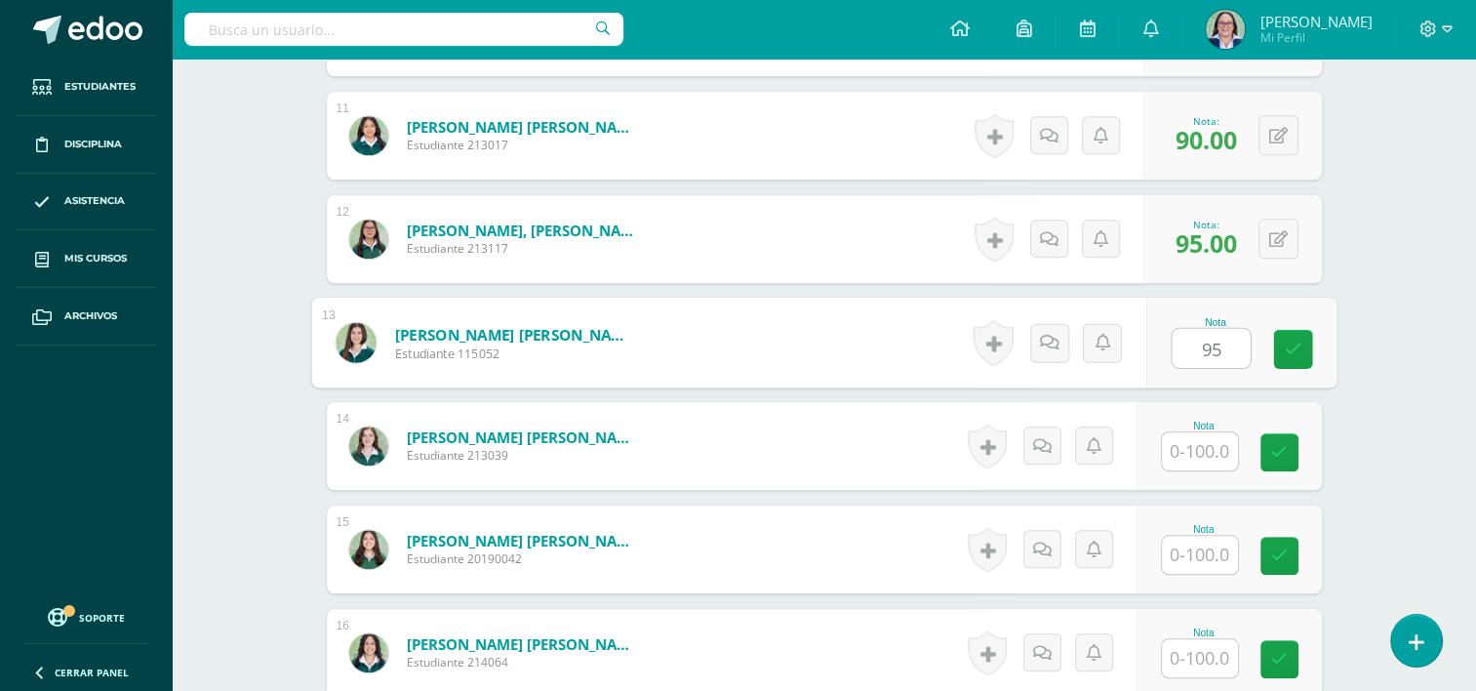
type input "95"
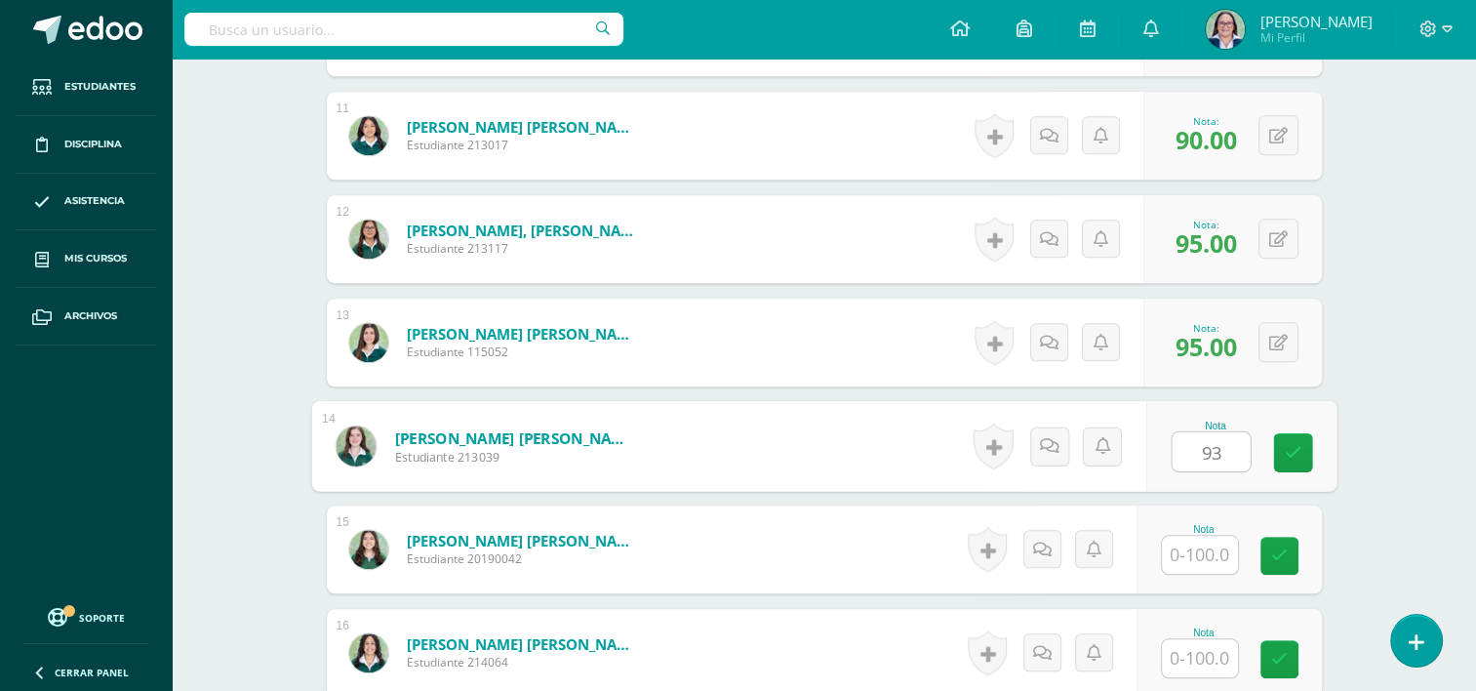
type input "93"
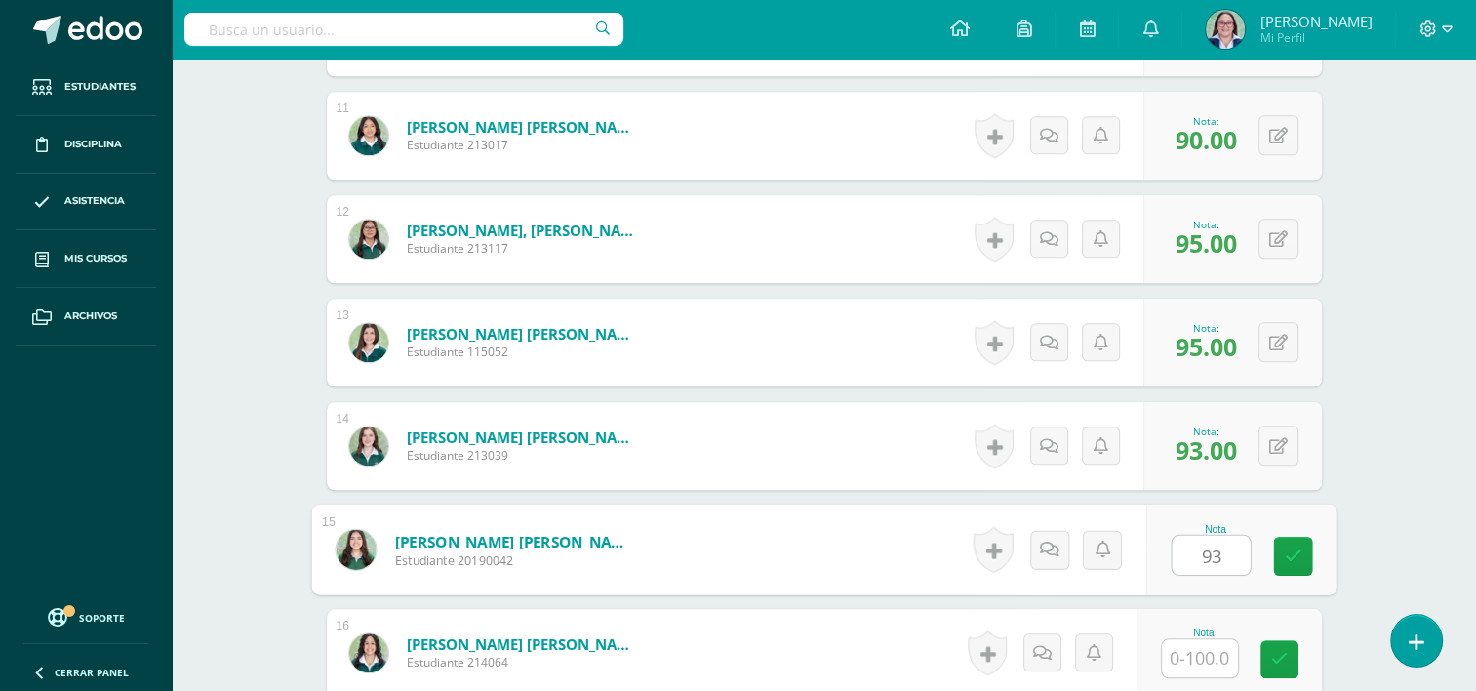
type input "93"
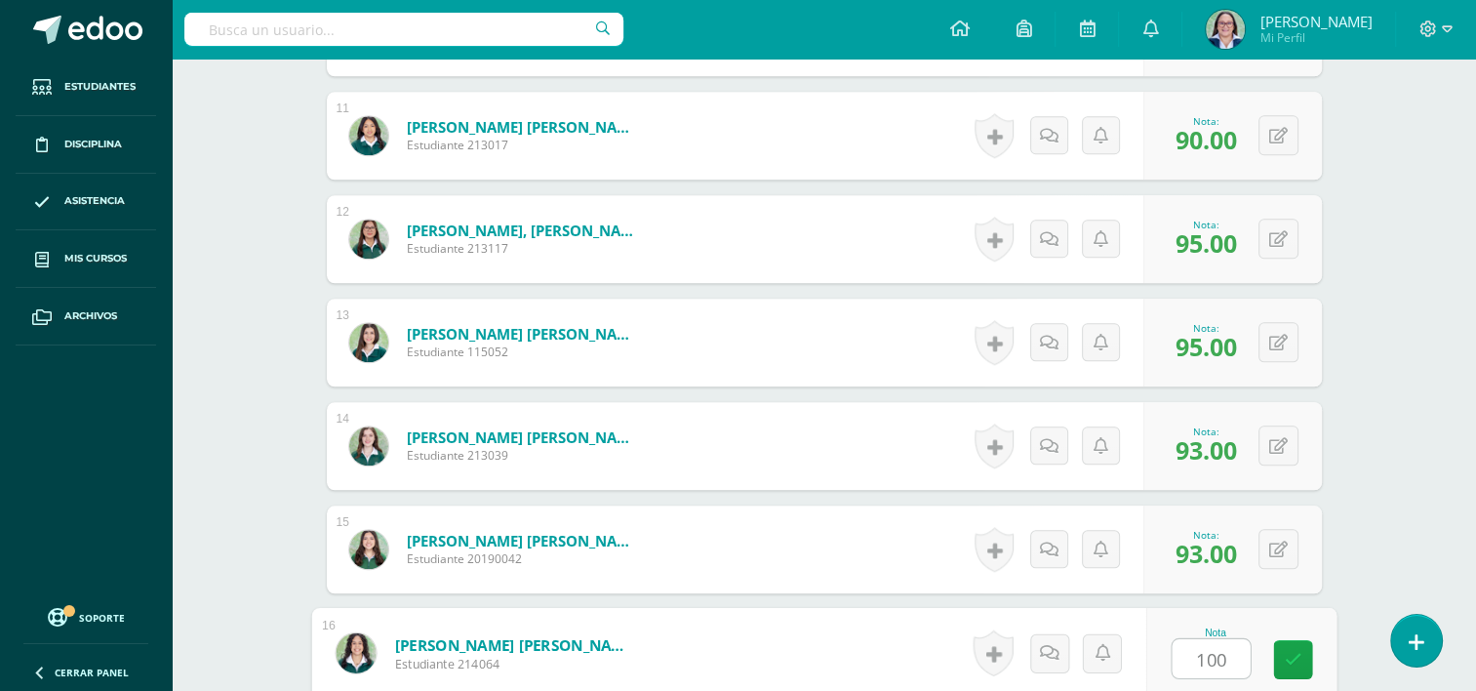
type input "100"
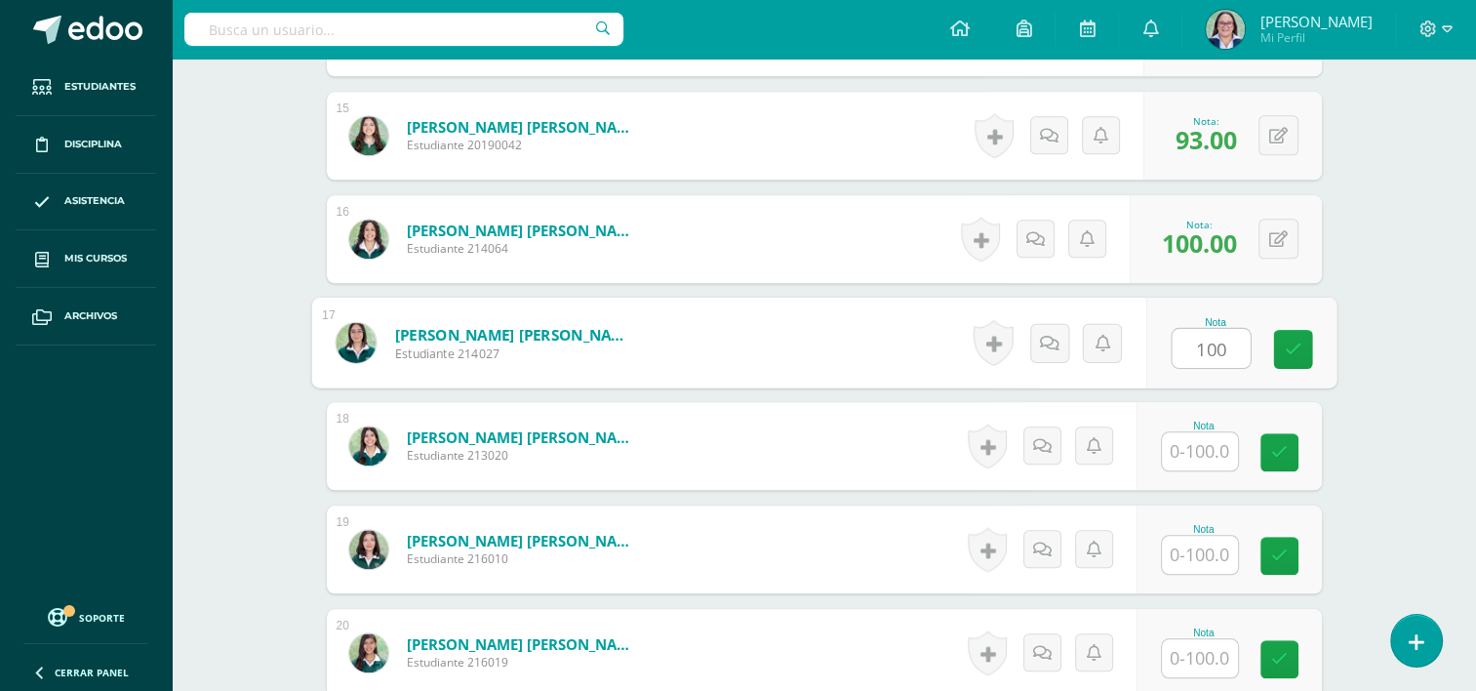
type input "100"
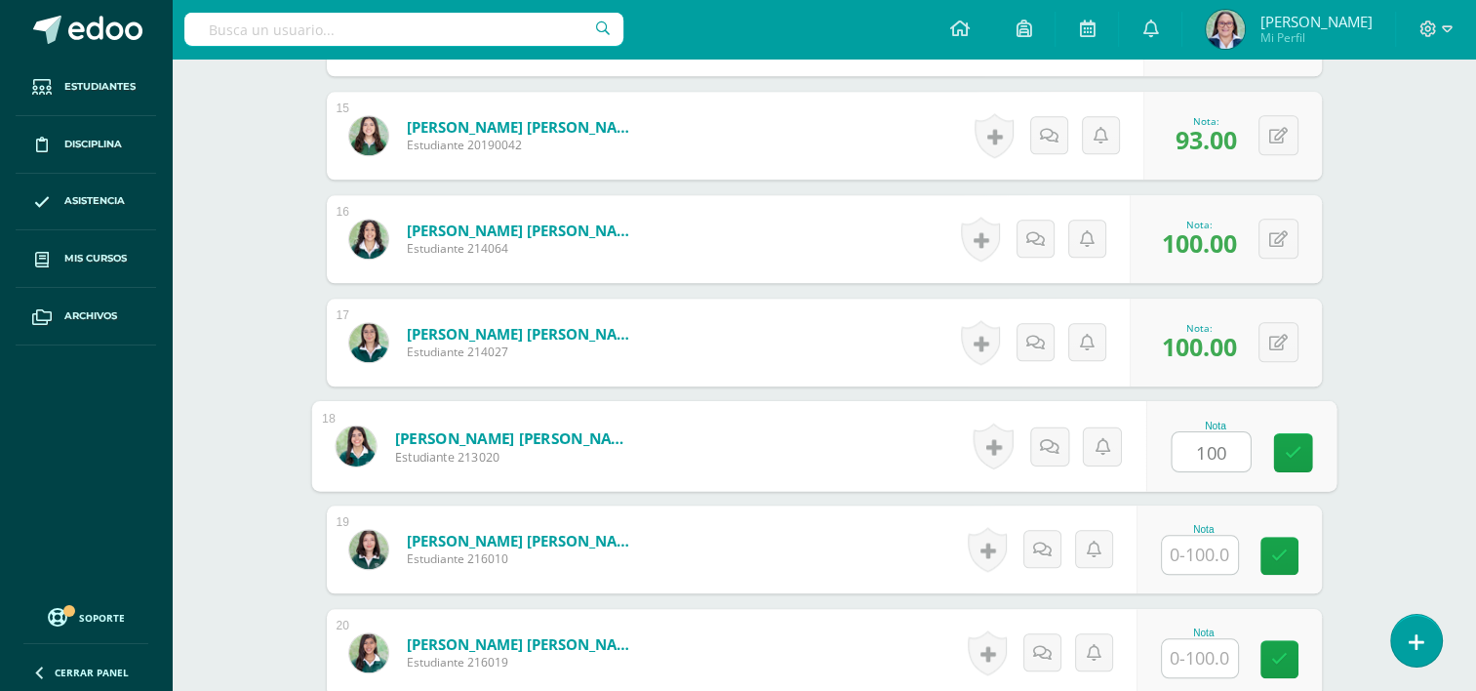
type input "100"
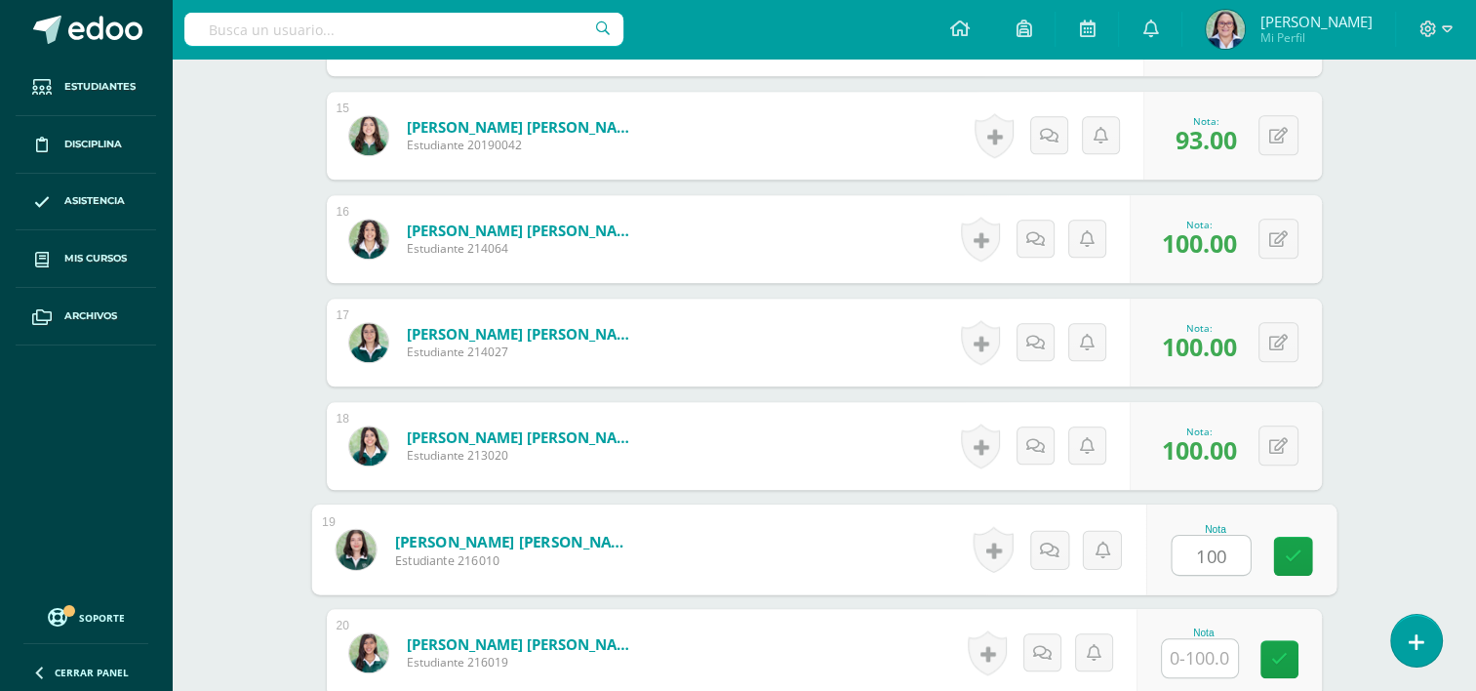
type input "100"
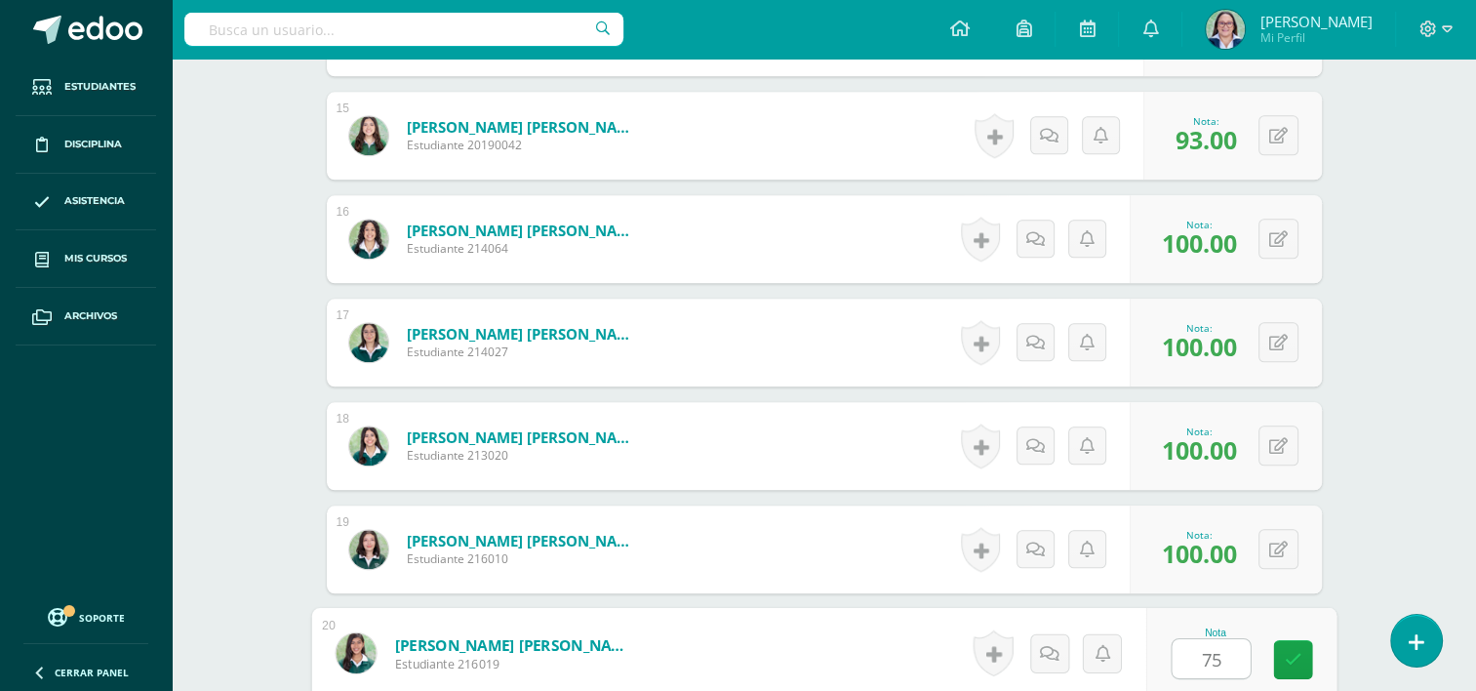
type input "75"
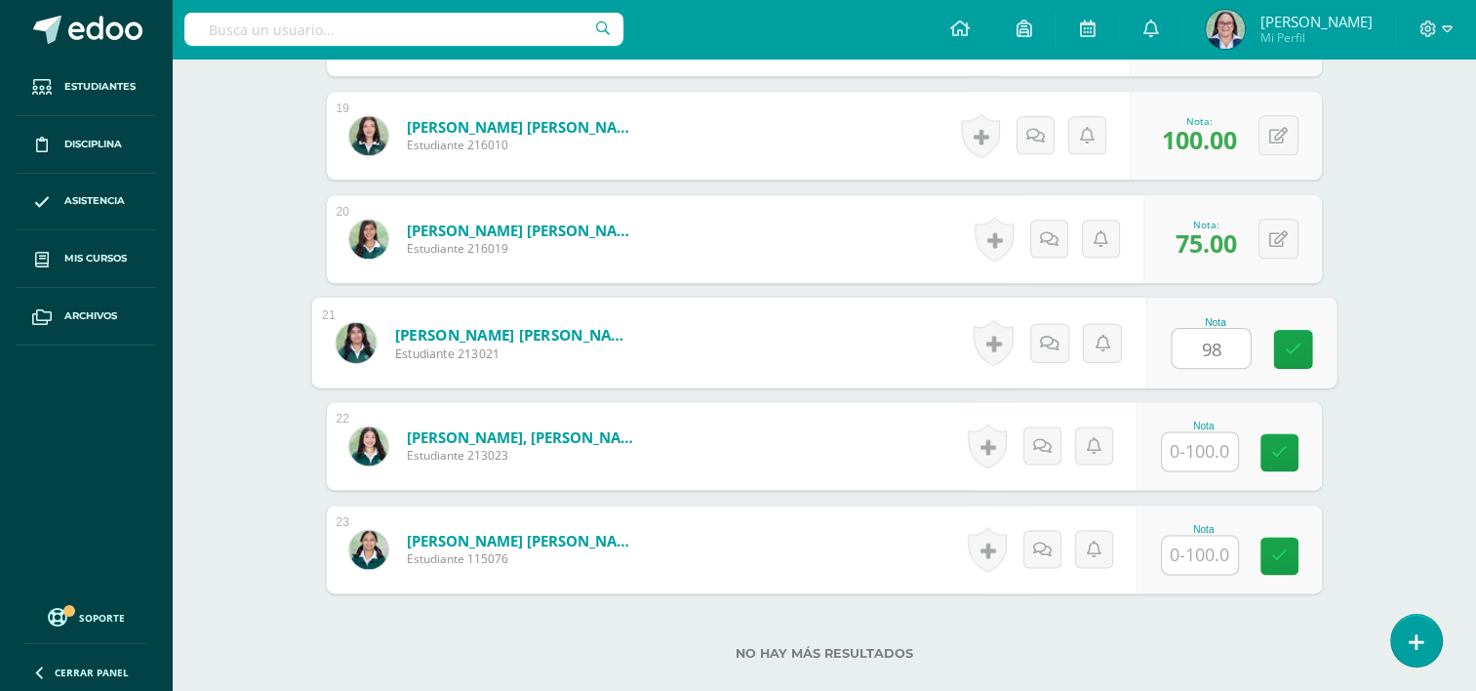
type input "98"
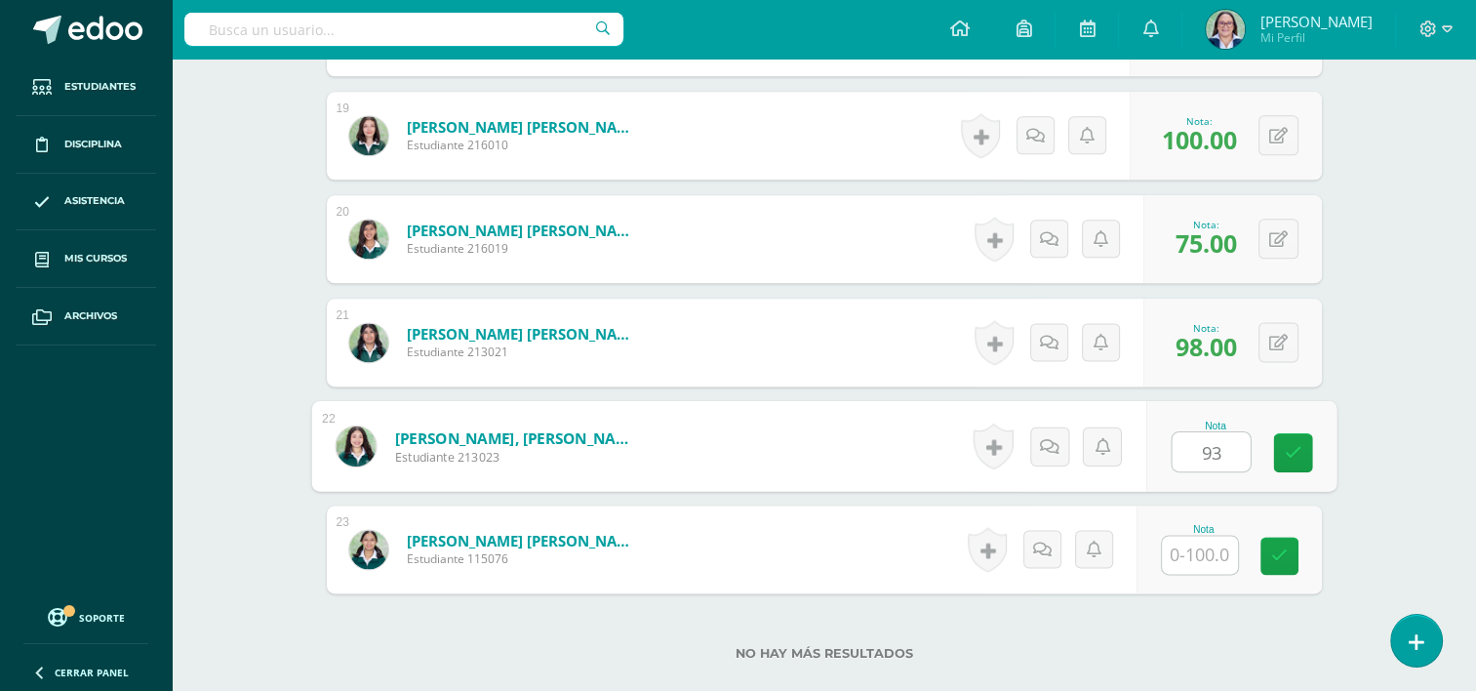
type input "93"
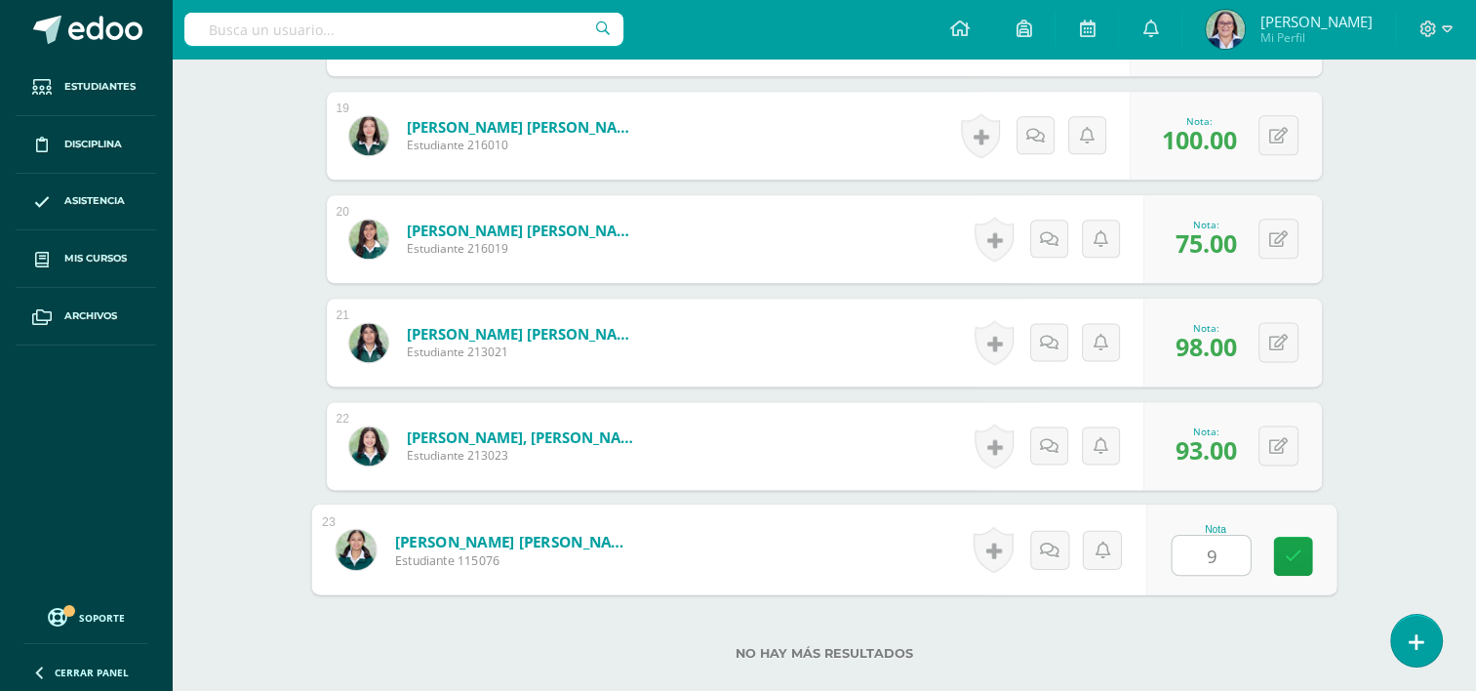
type input "98"
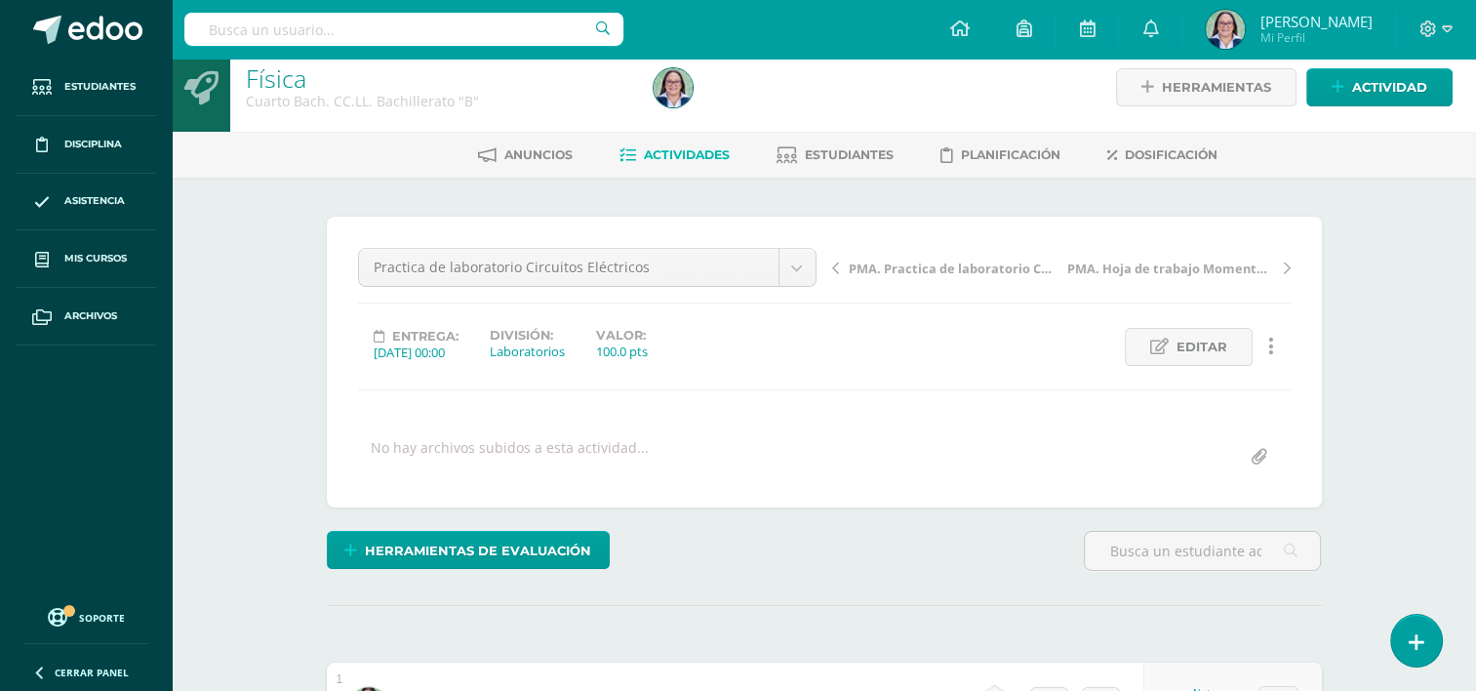
scroll to position [0, 0]
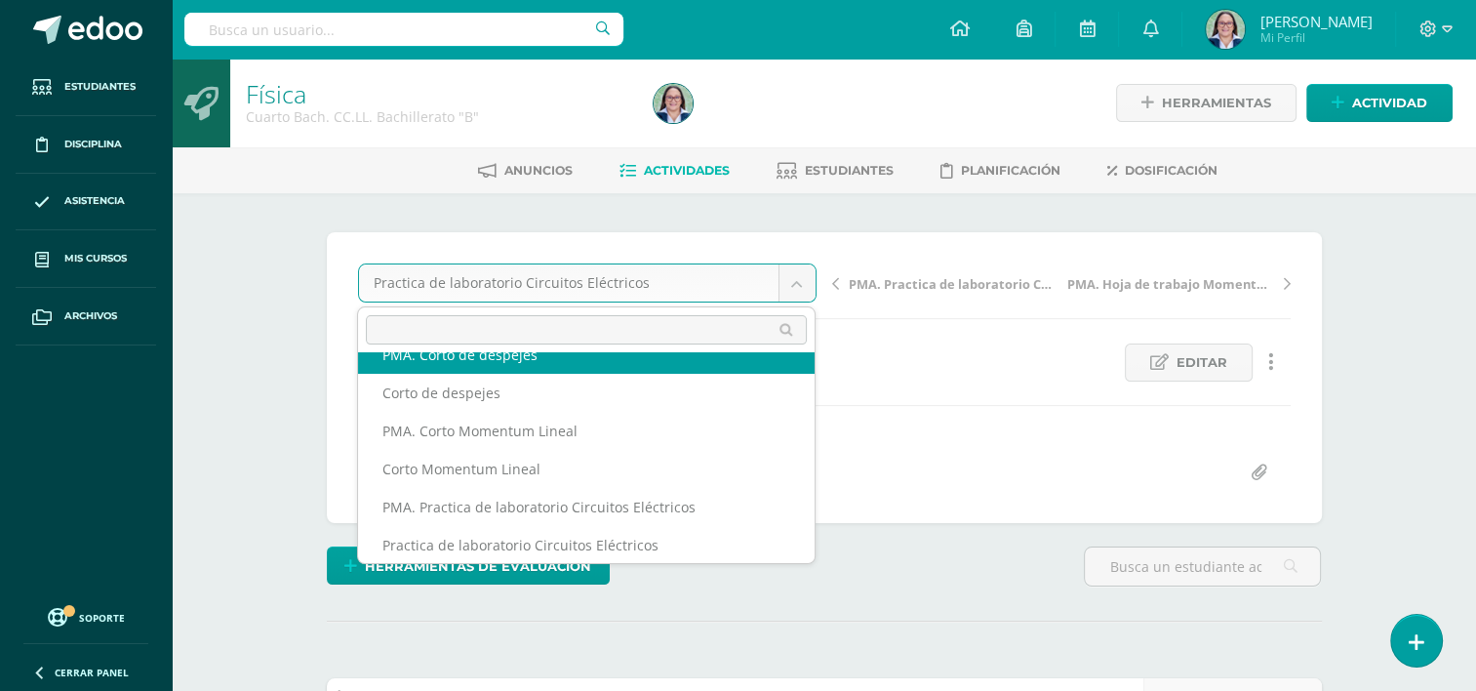
scroll to position [46, 0]
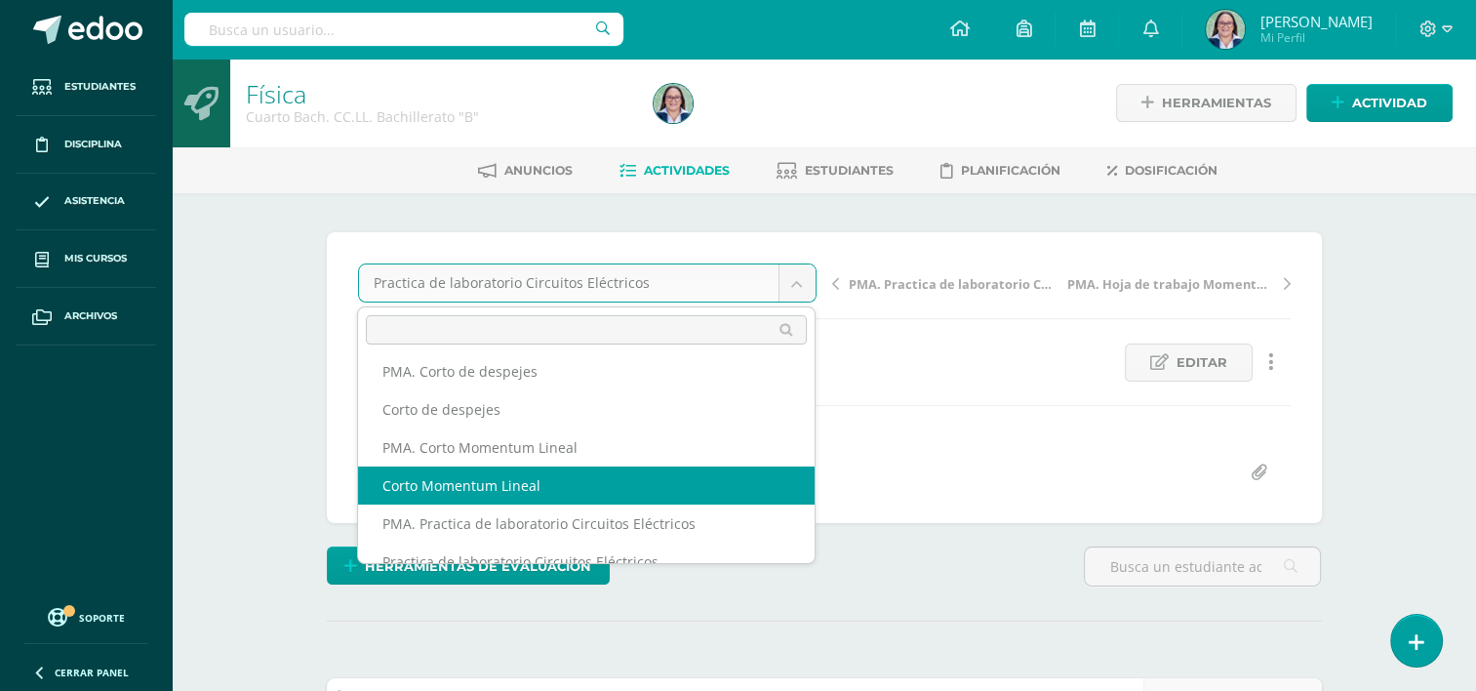
select select "/dashboard/teacher/grade-activity/262067/"
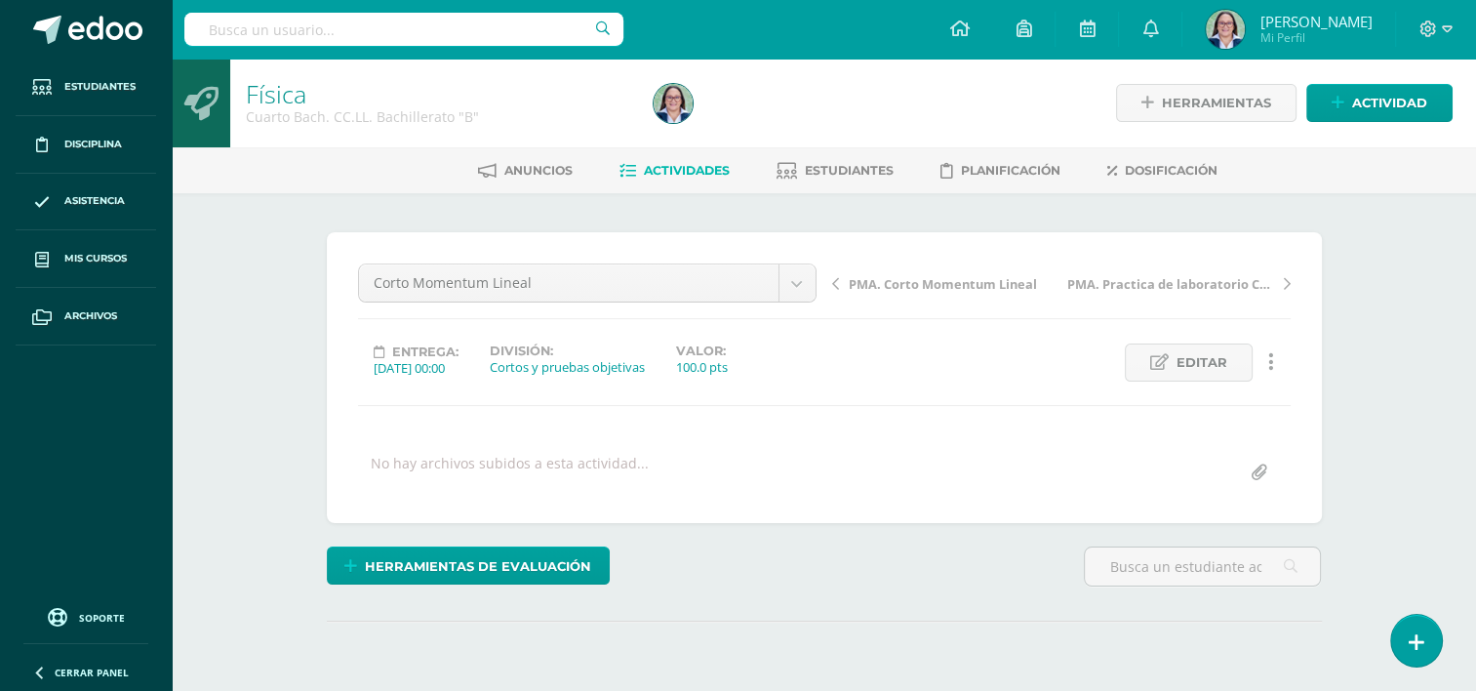
click at [1272, 363] on icon at bounding box center [1271, 361] width 6 height 21
click at [1225, 485] on link "Eliminar" at bounding box center [1235, 485] width 200 height 30
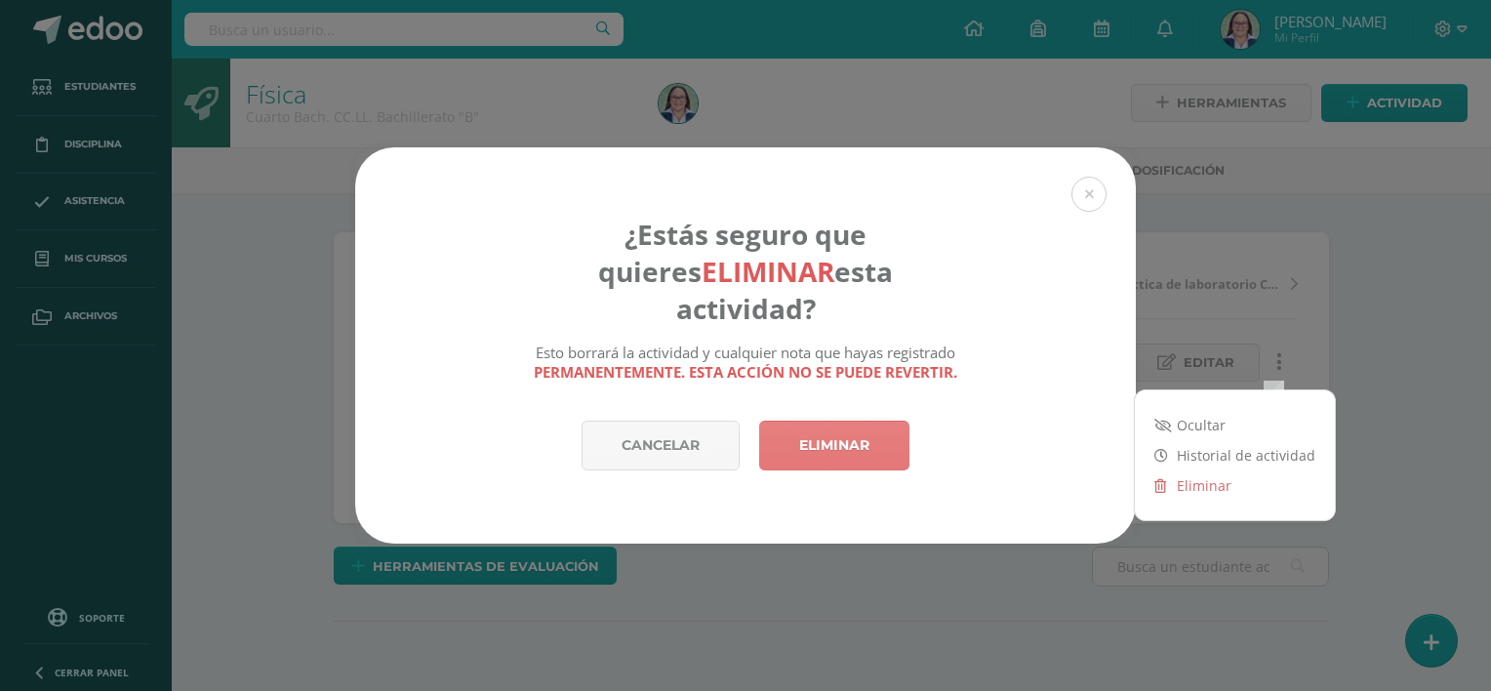
click at [906, 434] on link "Eliminar" at bounding box center [834, 445] width 150 height 50
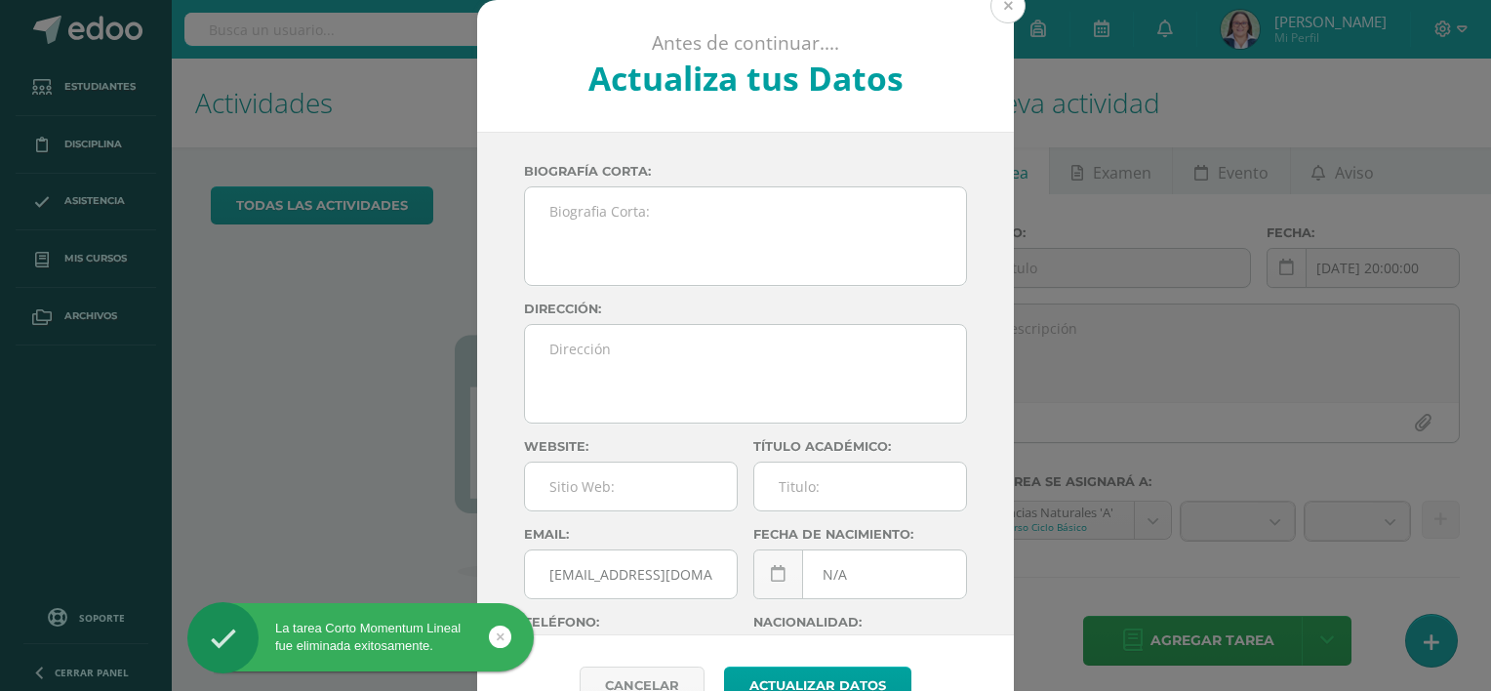
click at [1000, 18] on button at bounding box center [1007, 5] width 35 height 35
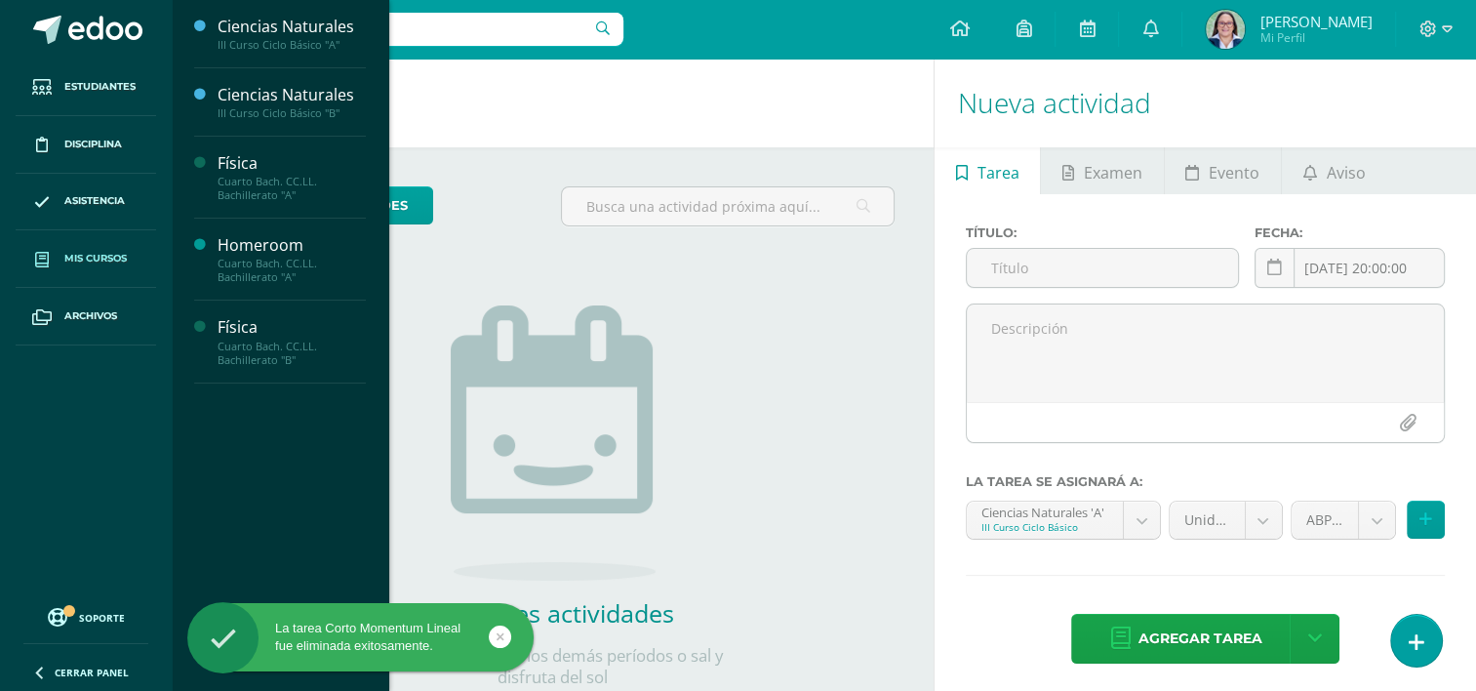
click at [139, 259] on link "Mis cursos" at bounding box center [86, 259] width 140 height 58
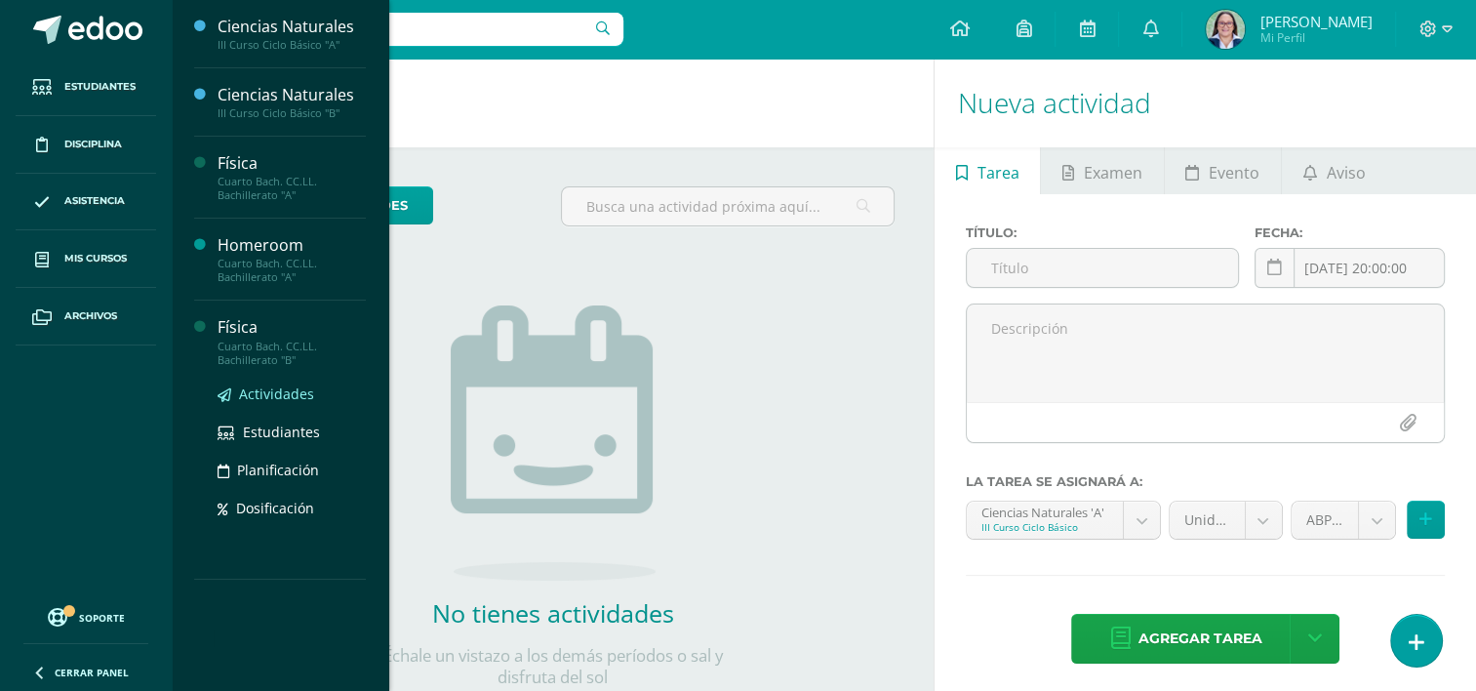
click at [249, 394] on span "Actividades" at bounding box center [276, 393] width 75 height 19
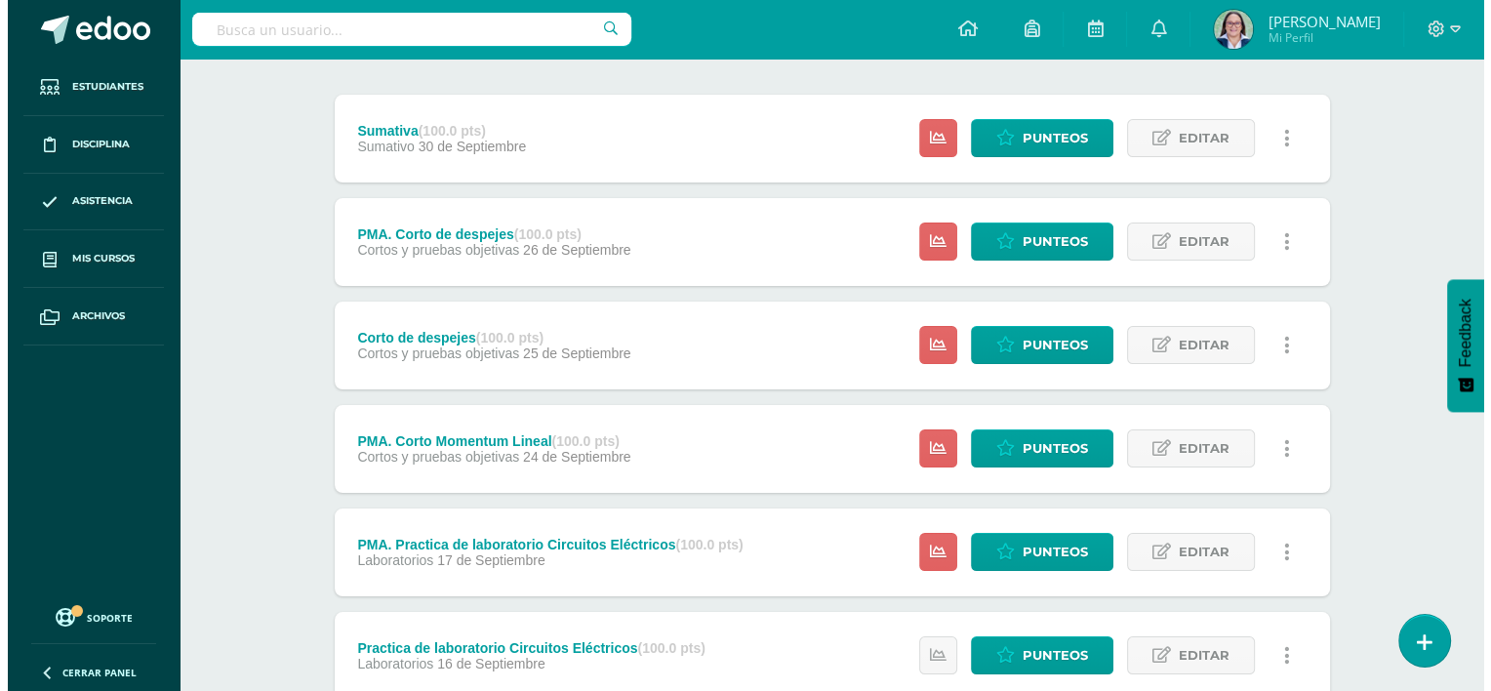
scroll to position [293, 0]
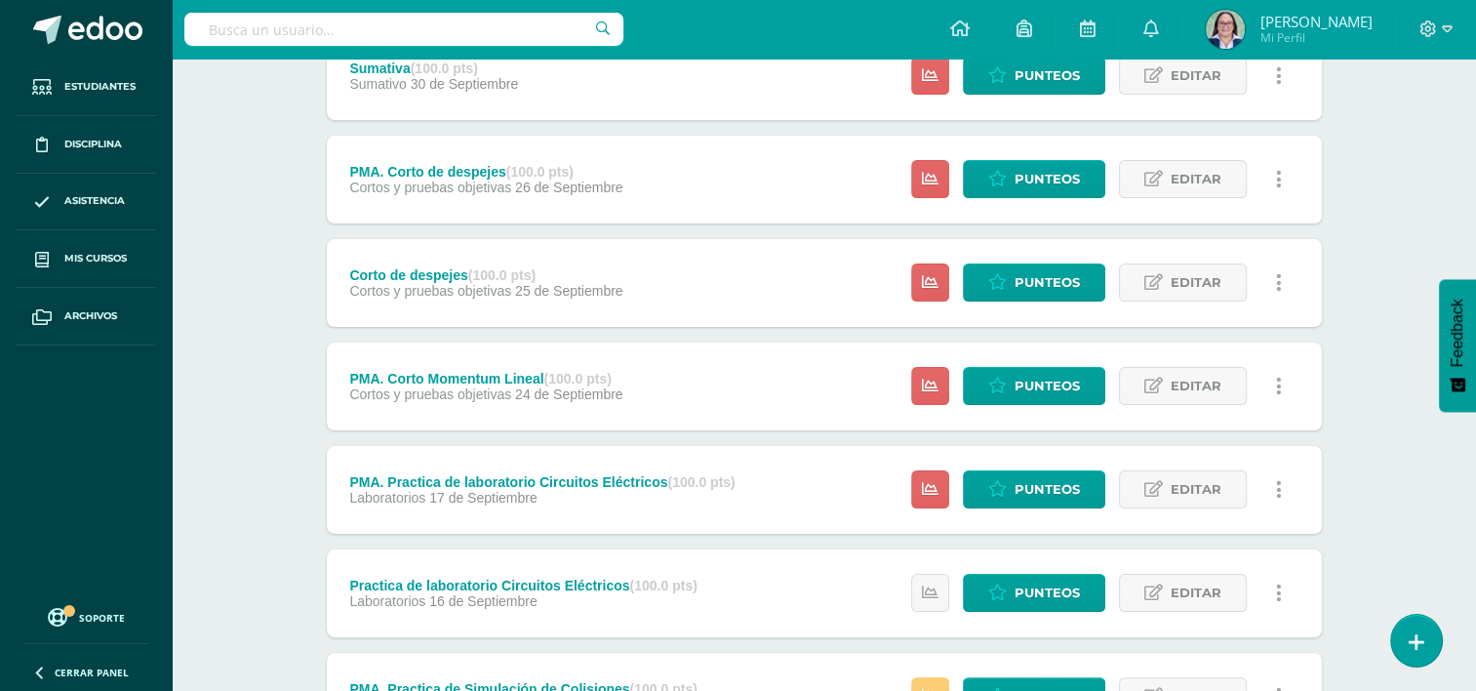
click at [1279, 382] on icon at bounding box center [1279, 386] width 6 height 21
click at [1210, 503] on link "Eliminar" at bounding box center [1243, 510] width 200 height 30
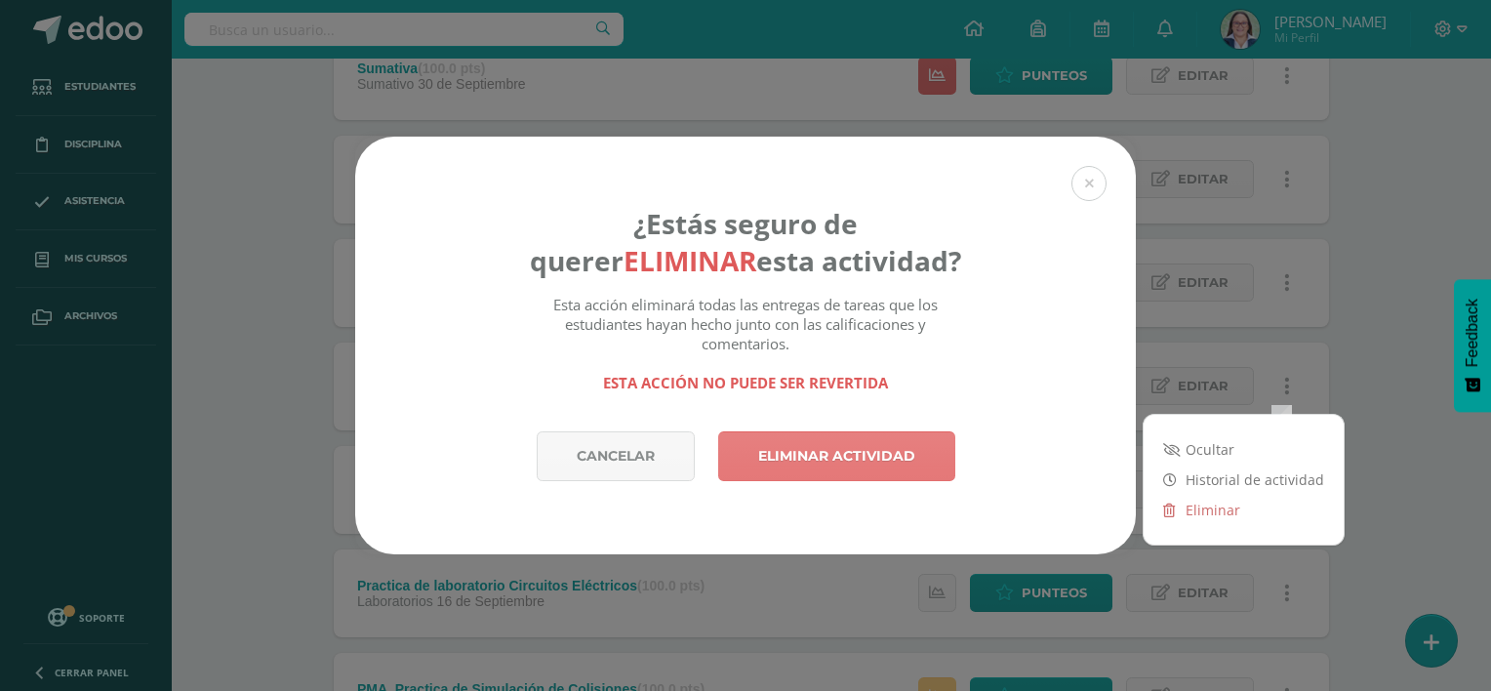
click at [827, 449] on link "Eliminar actividad" at bounding box center [836, 456] width 237 height 50
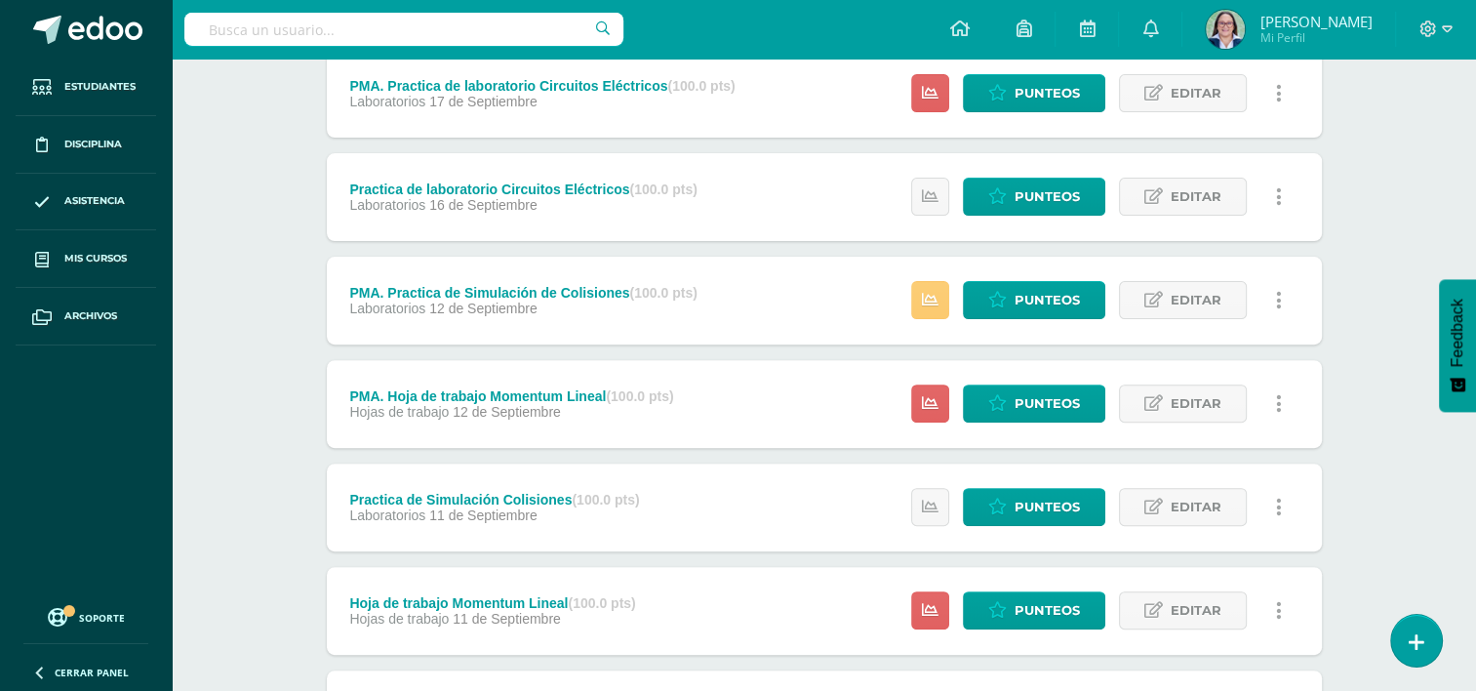
scroll to position [683, 0]
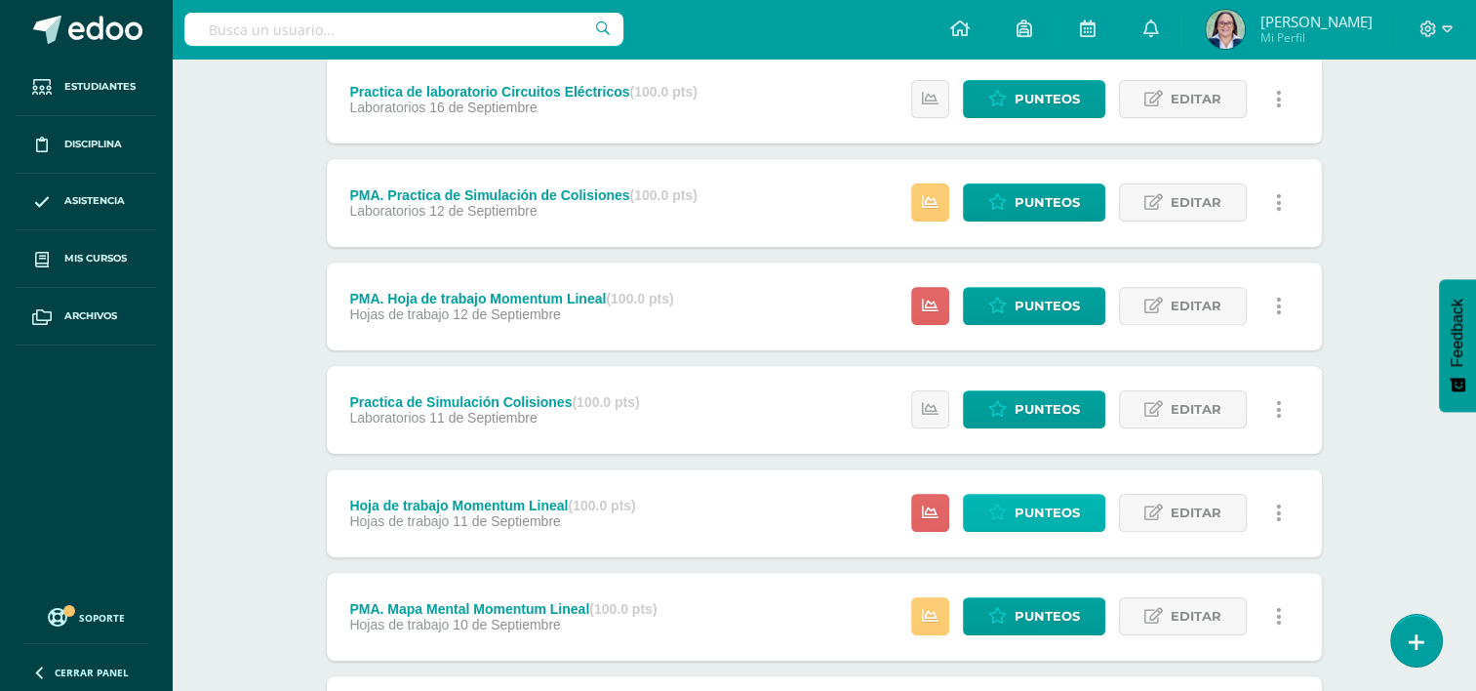
click at [1050, 509] on span "Punteos" at bounding box center [1047, 513] width 65 height 36
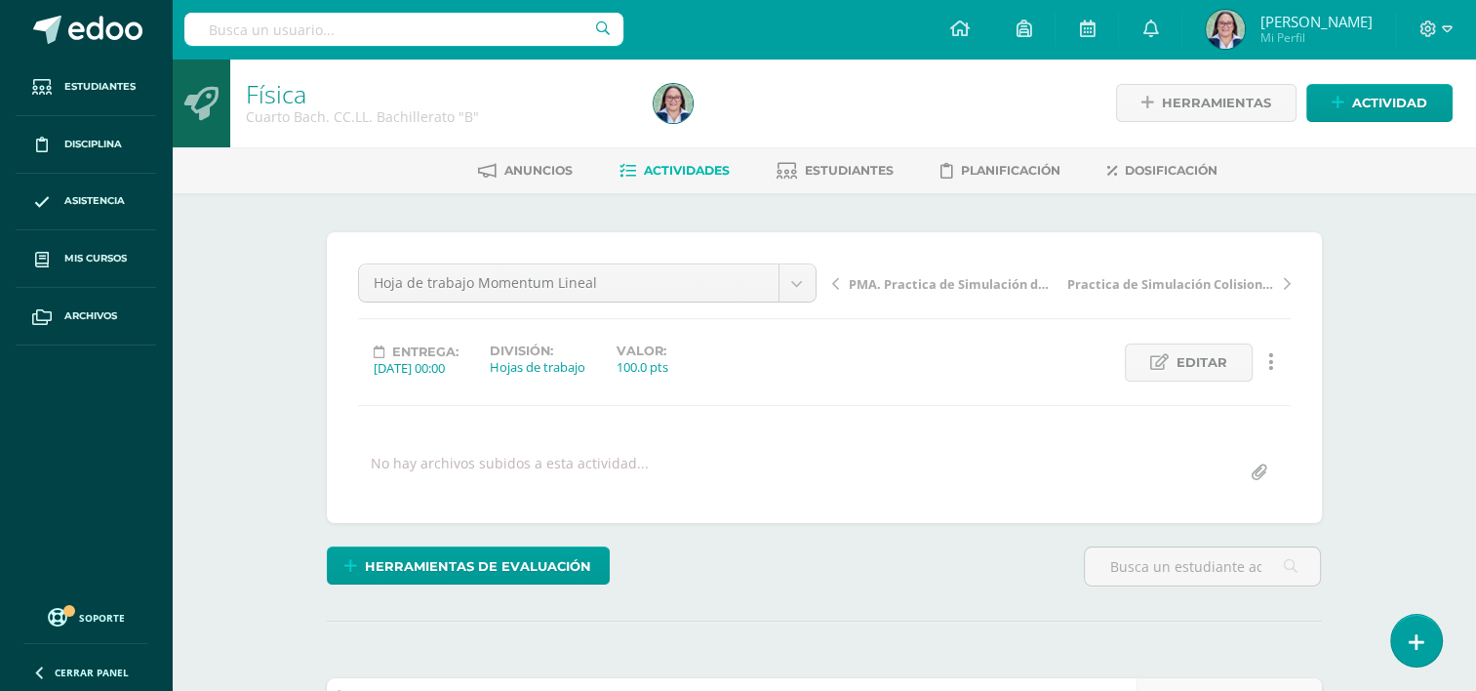
scroll to position [1, 0]
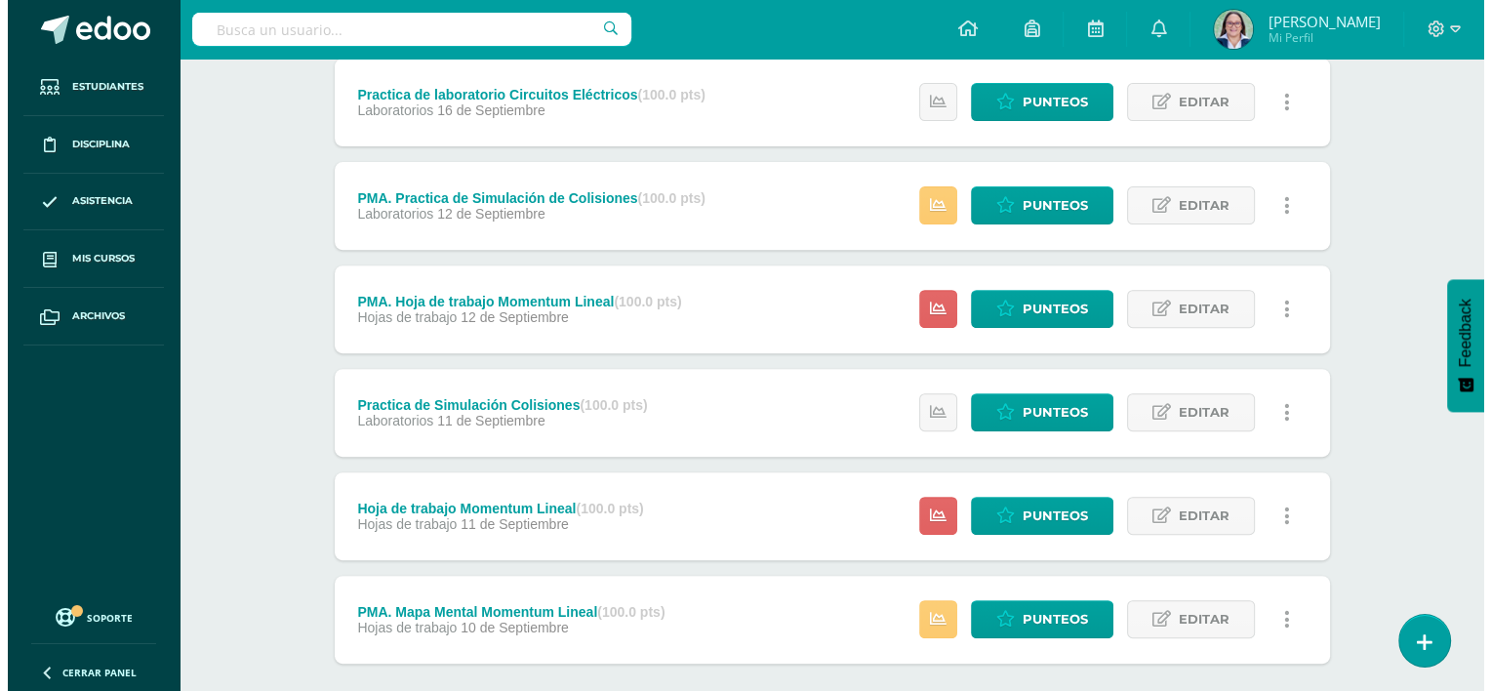
scroll to position [683, 0]
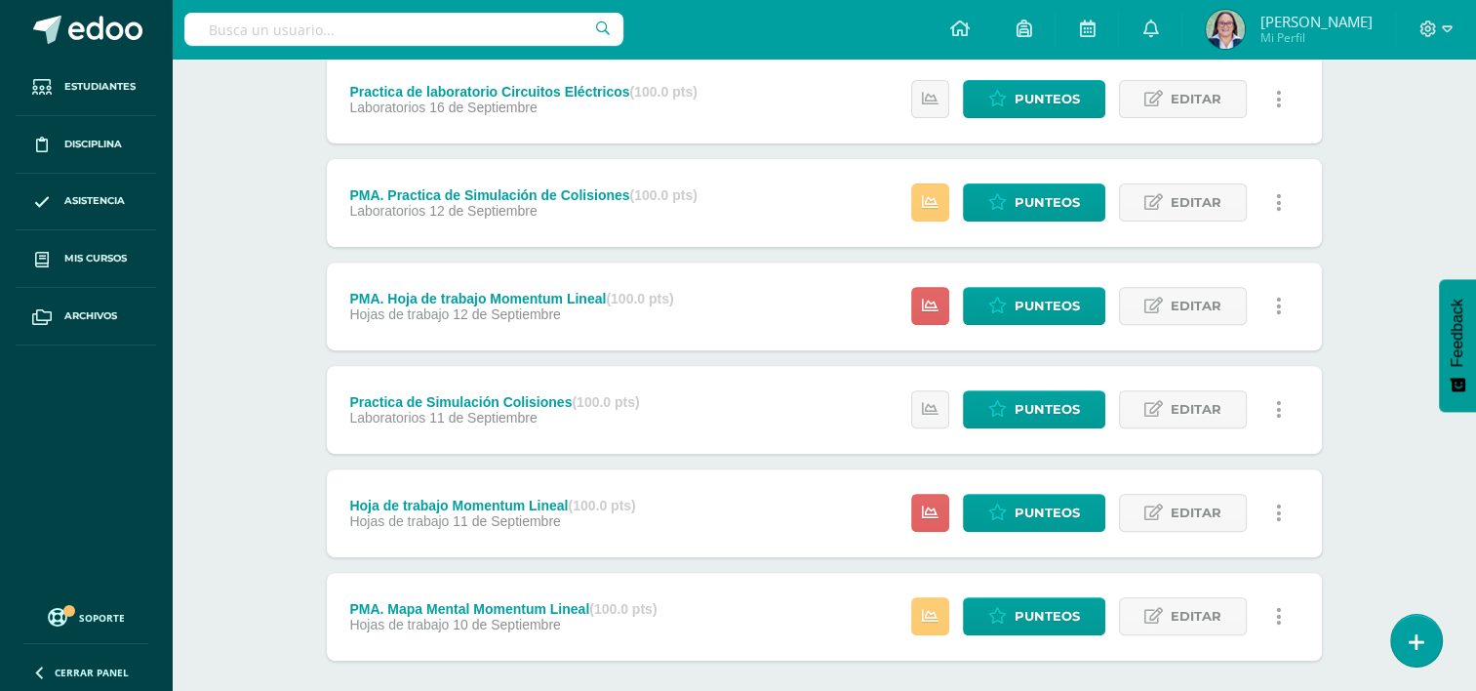
click at [1278, 508] on icon at bounding box center [1279, 512] width 6 height 21
click at [1218, 640] on link "Eliminar" at bounding box center [1243, 636] width 200 height 30
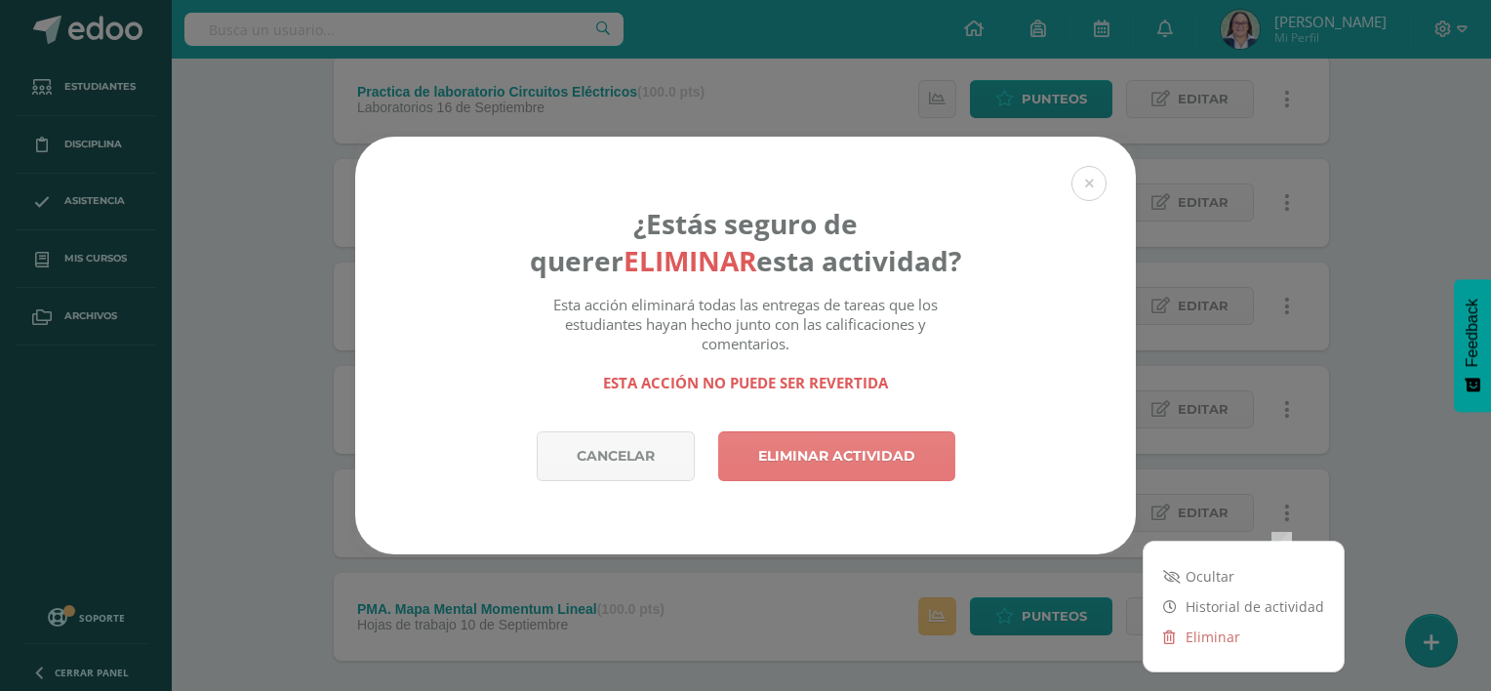
click at [899, 460] on link "Eliminar actividad" at bounding box center [836, 456] width 237 height 50
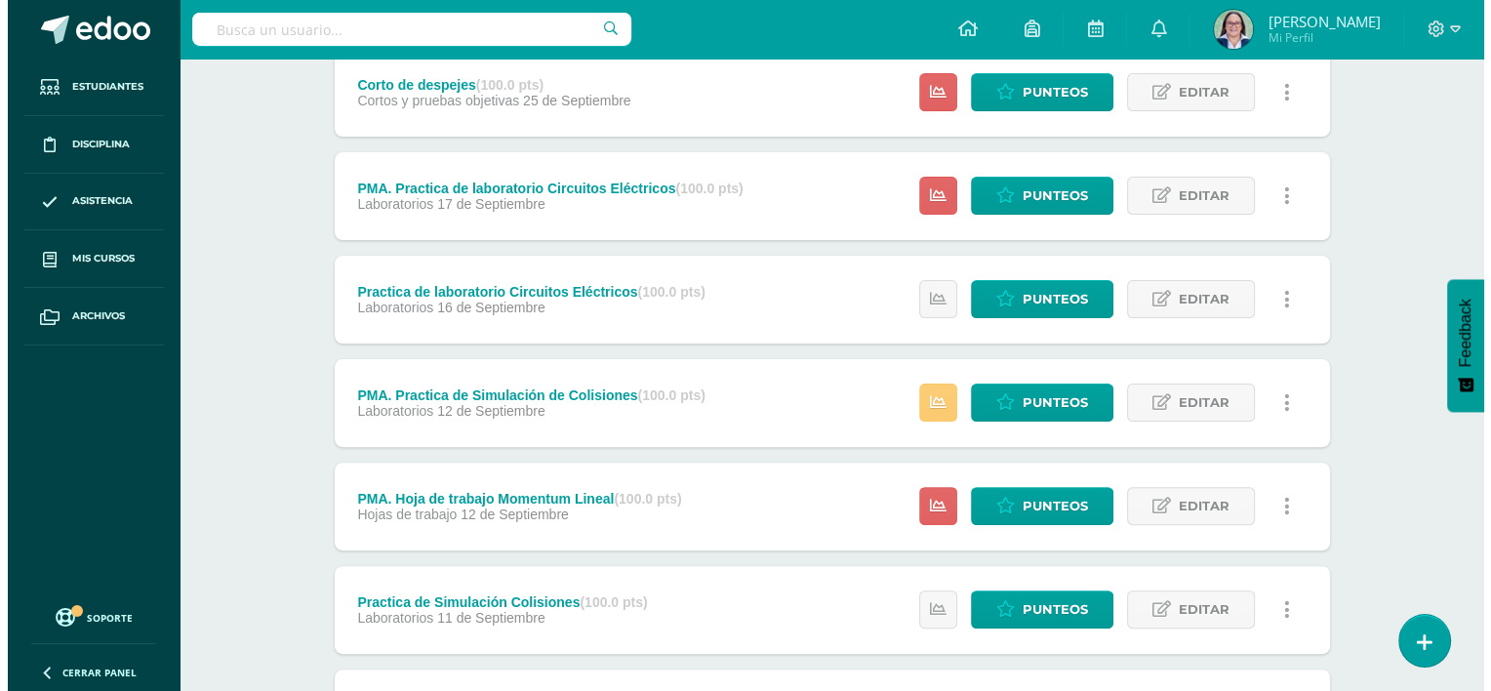
scroll to position [488, 0]
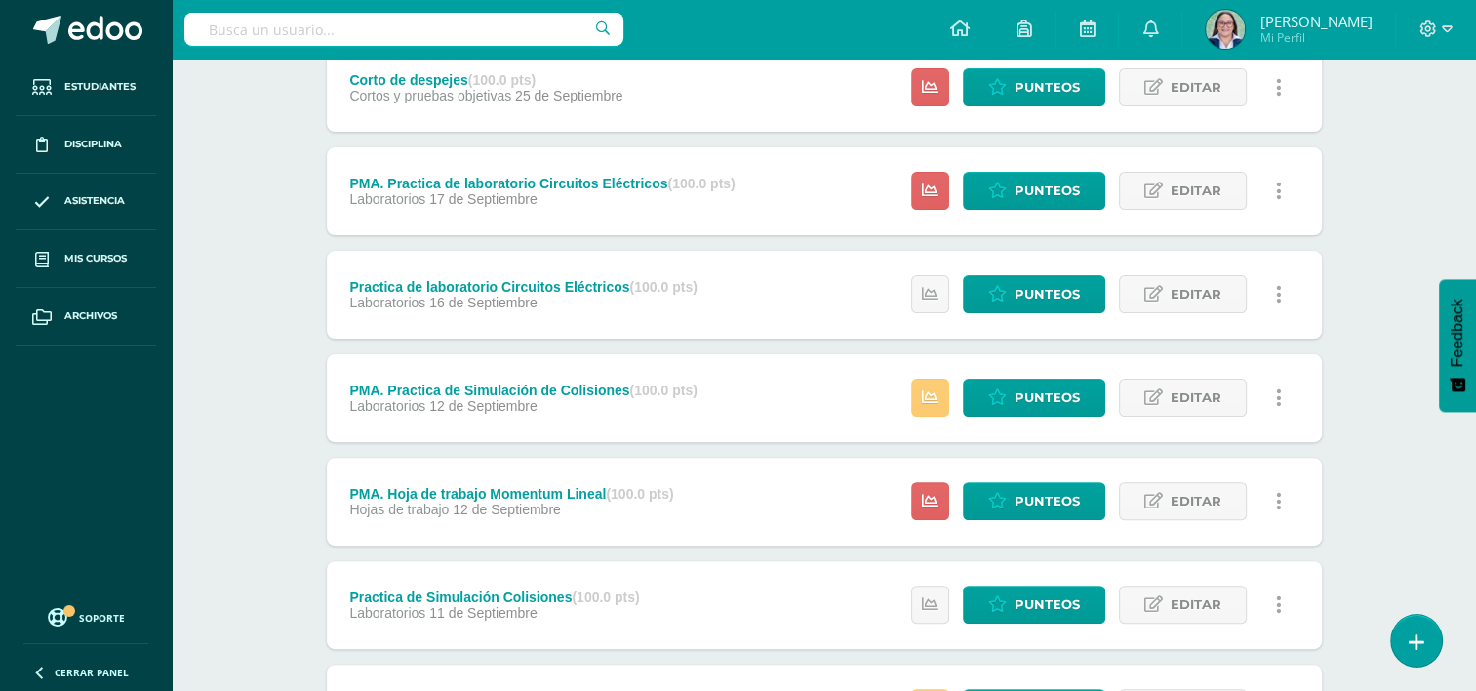
click at [1279, 497] on icon at bounding box center [1279, 501] width 6 height 21
click at [1250, 612] on link "Eliminar" at bounding box center [1243, 625] width 200 height 30
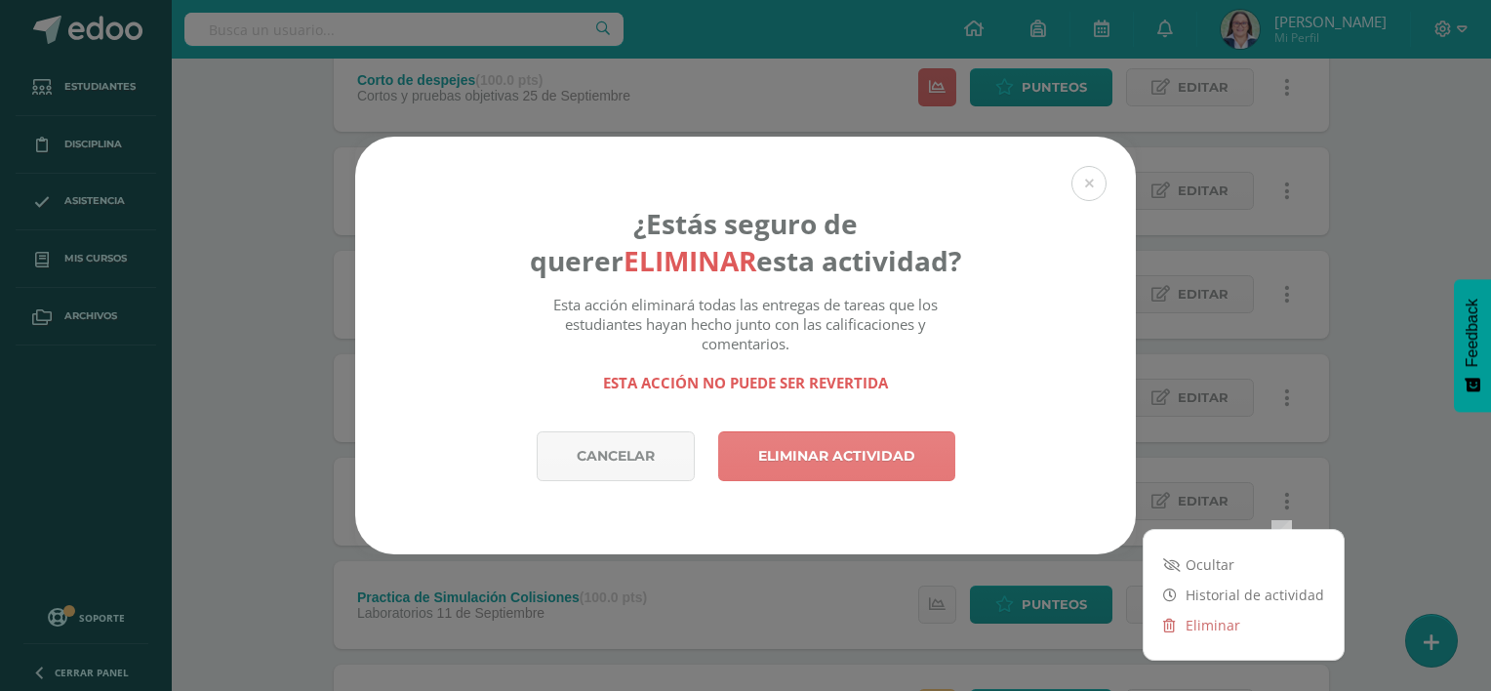
click at [839, 472] on link "Eliminar actividad" at bounding box center [836, 456] width 237 height 50
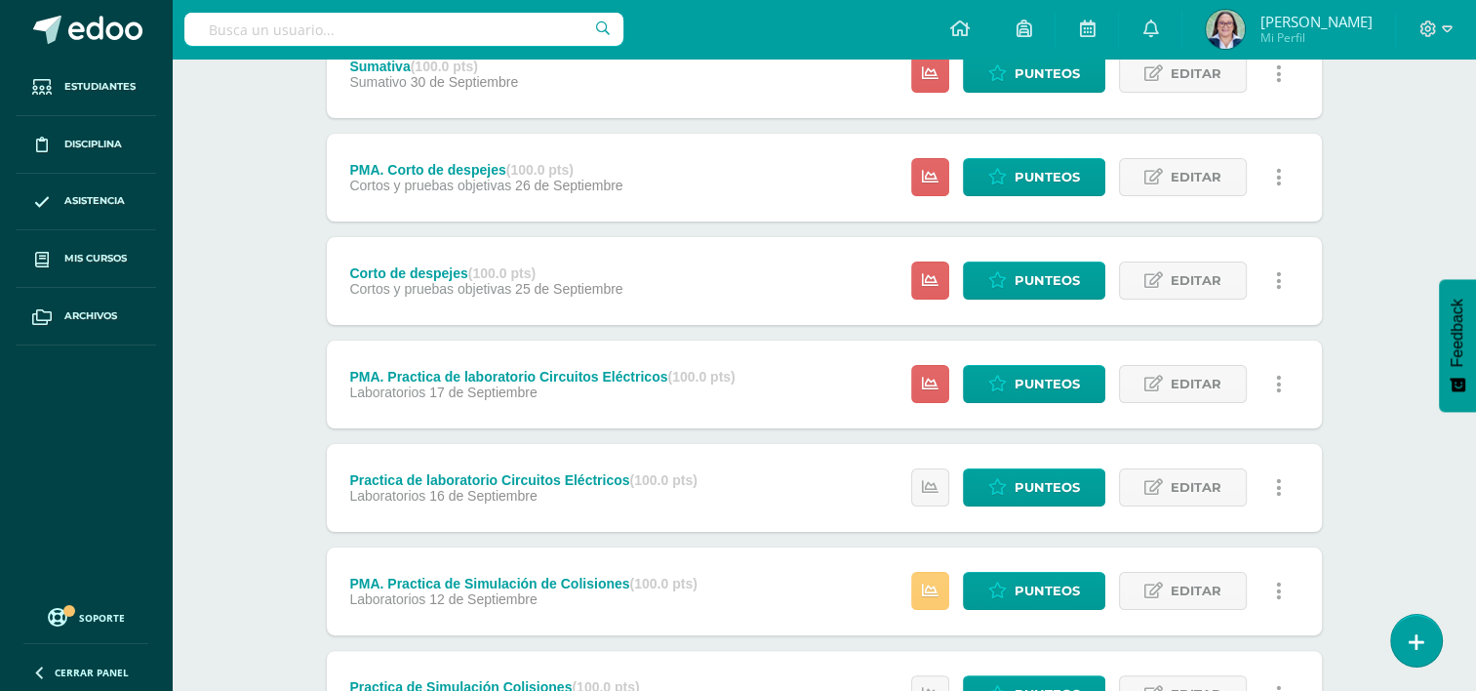
scroll to position [293, 0]
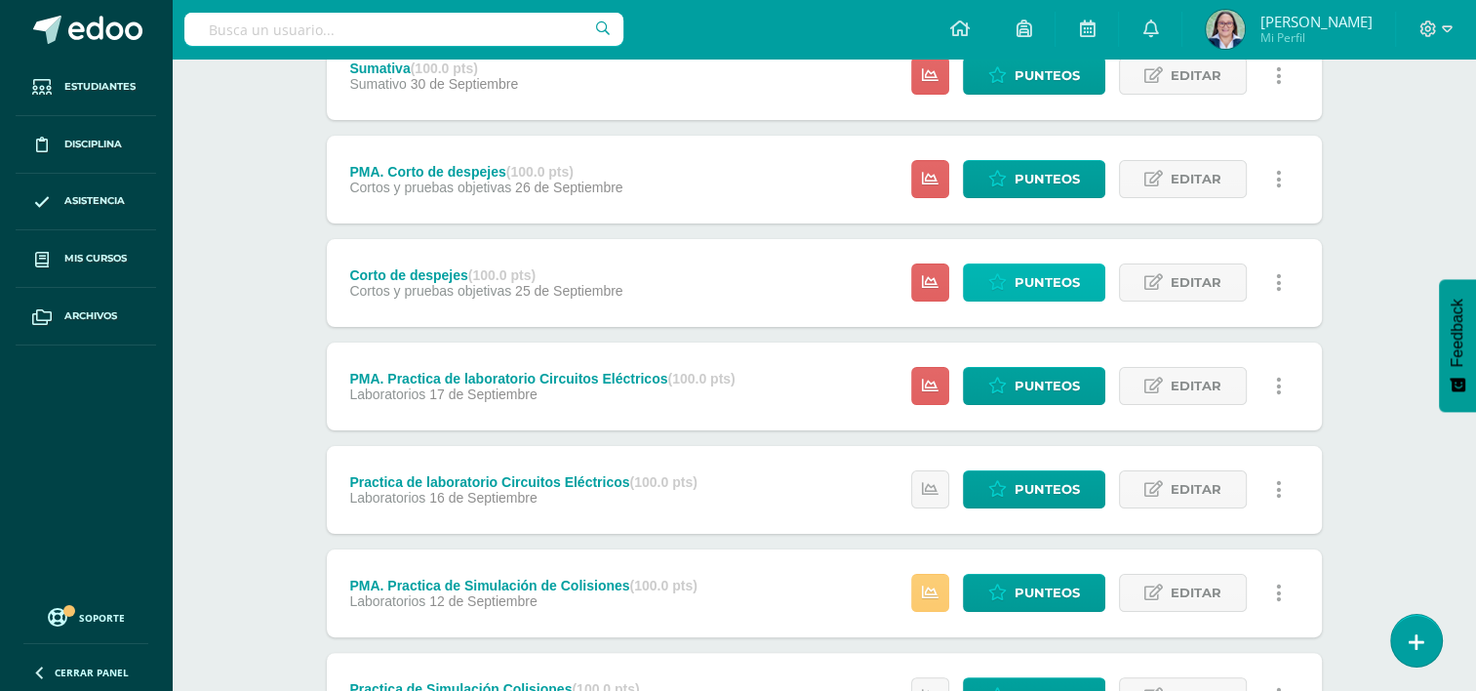
click at [1012, 277] on link "Punteos" at bounding box center [1034, 282] width 142 height 38
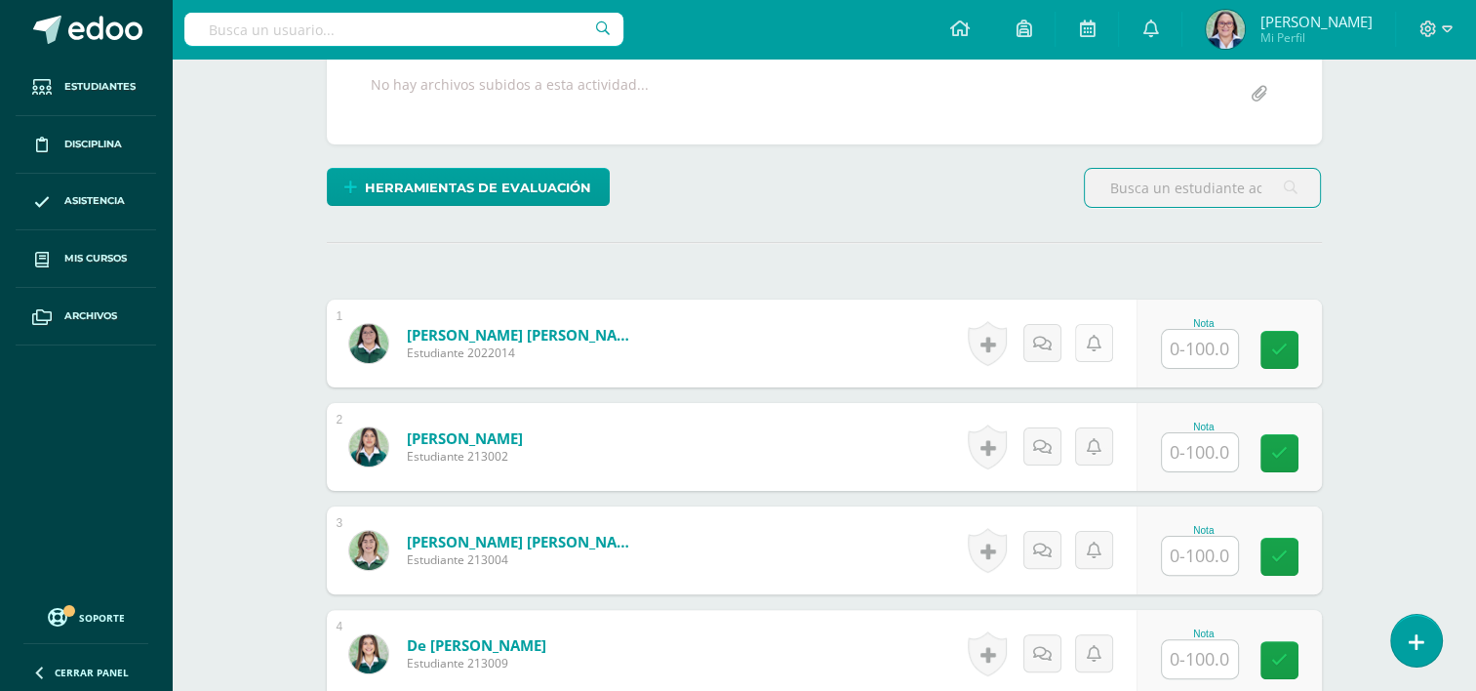
scroll to position [392, 0]
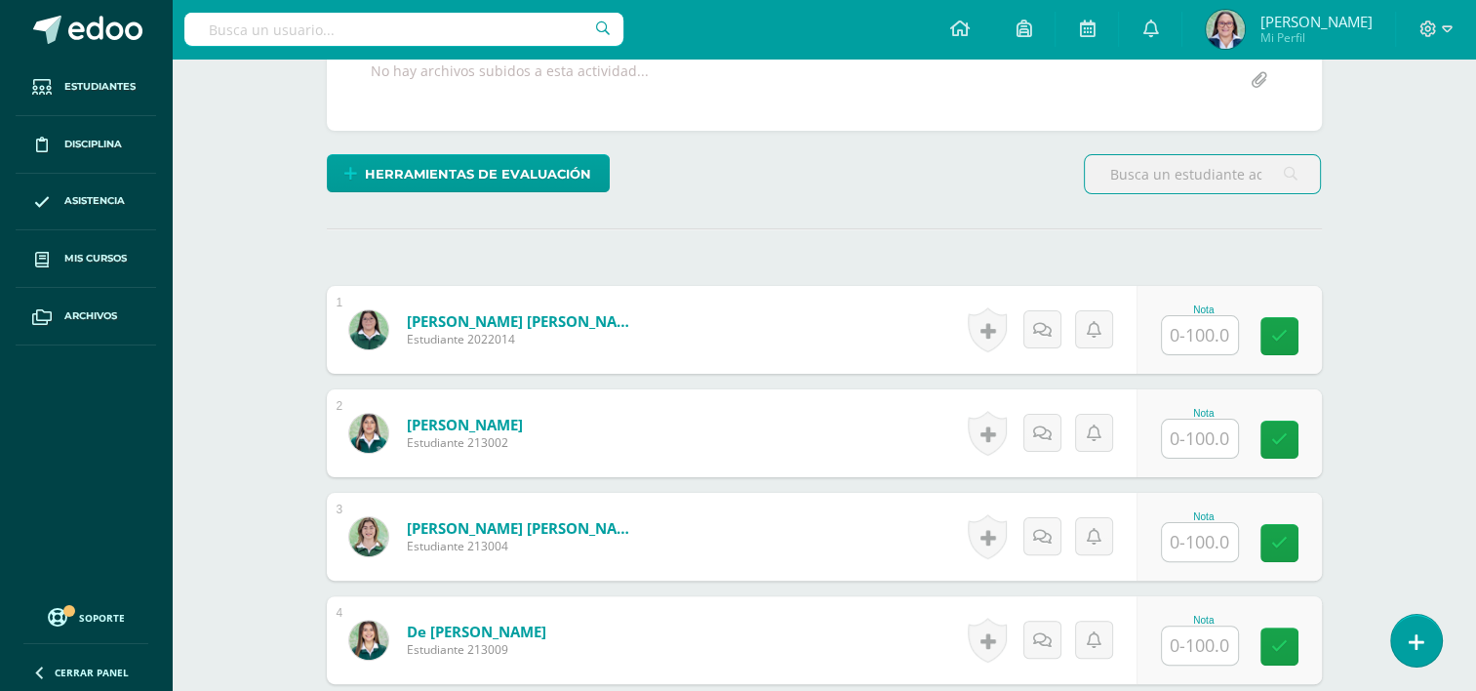
drag, startPoint x: 1186, startPoint y: 332, endPoint x: 1230, endPoint y: 320, distance: 45.4
click at [1186, 332] on input "text" at bounding box center [1200, 335] width 76 height 38
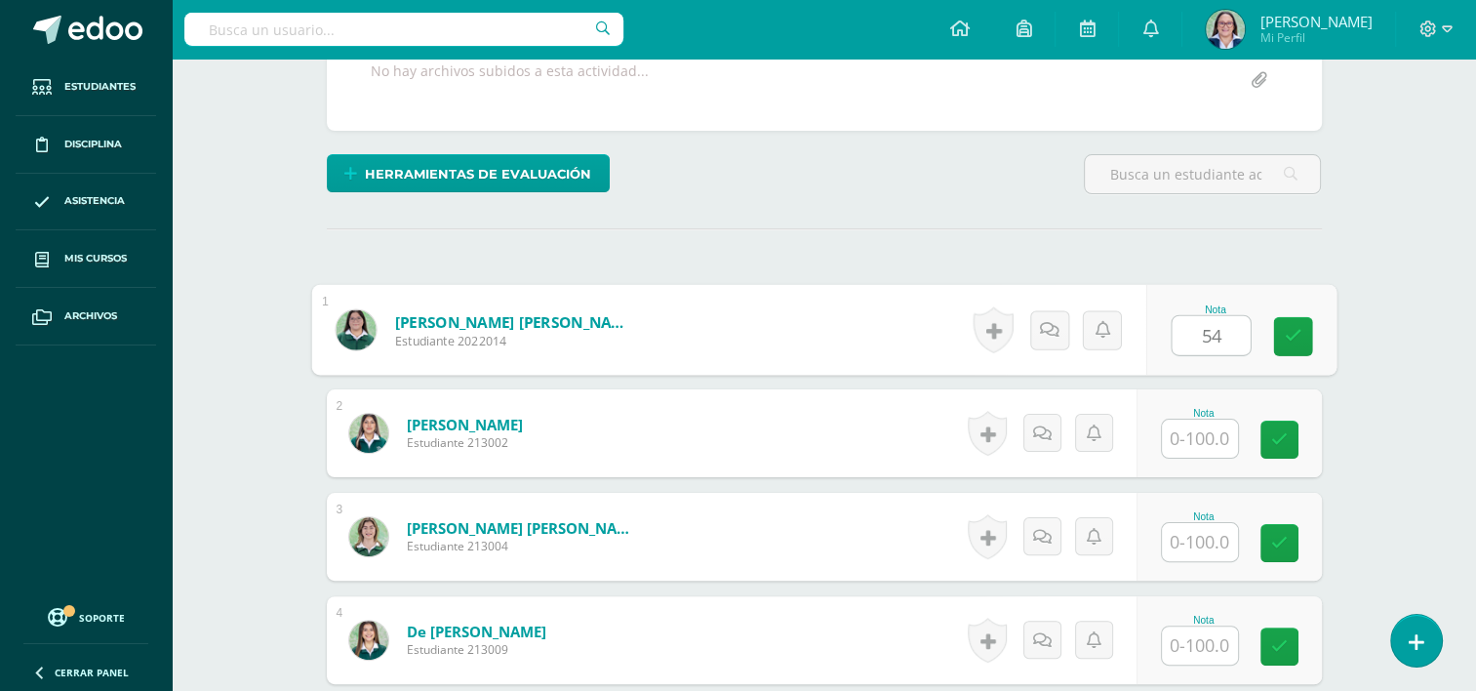
type input "54"
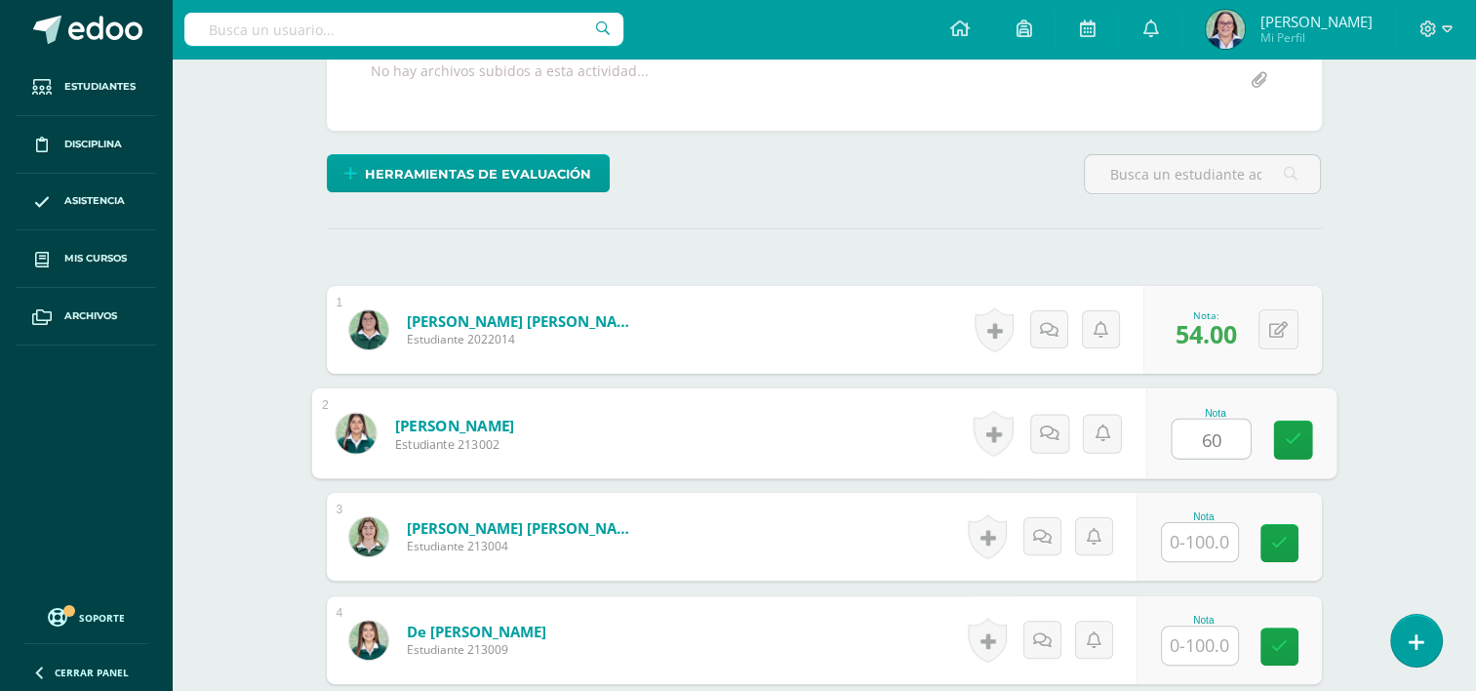
type input "60"
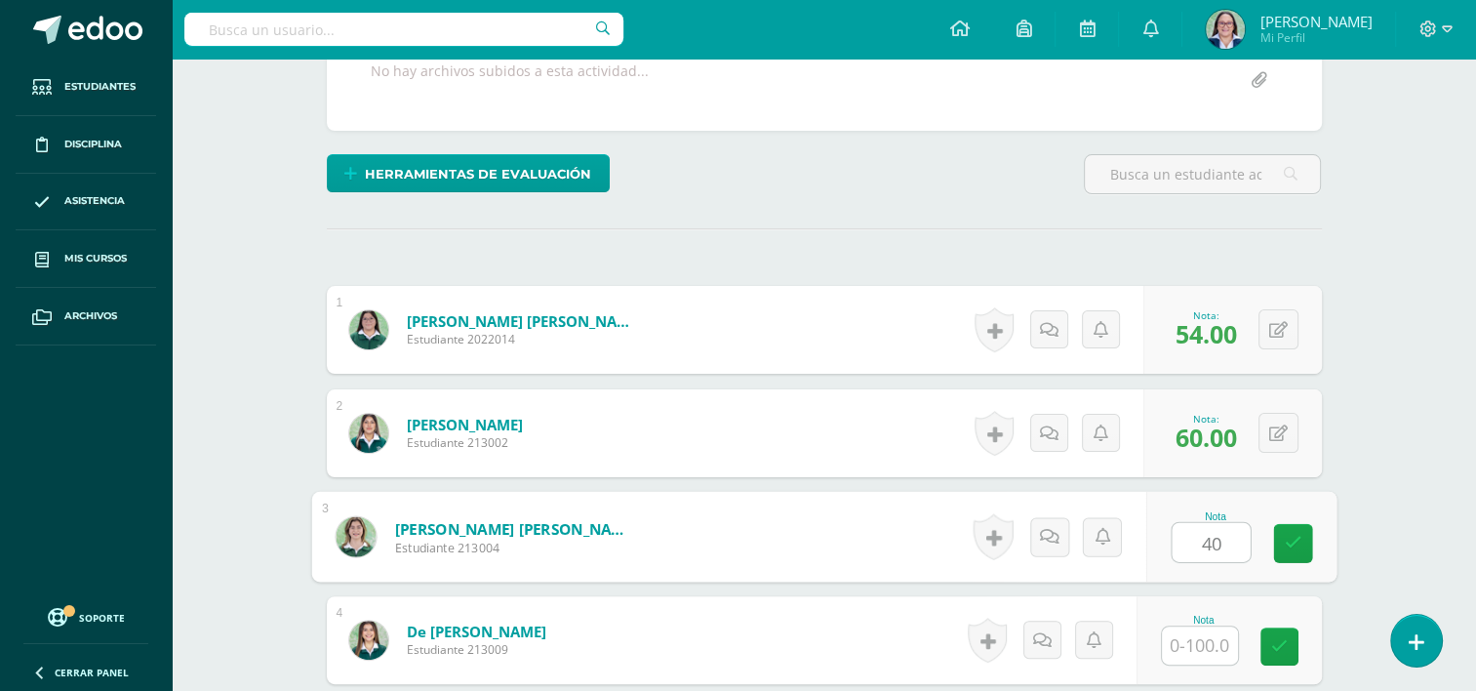
type input "40"
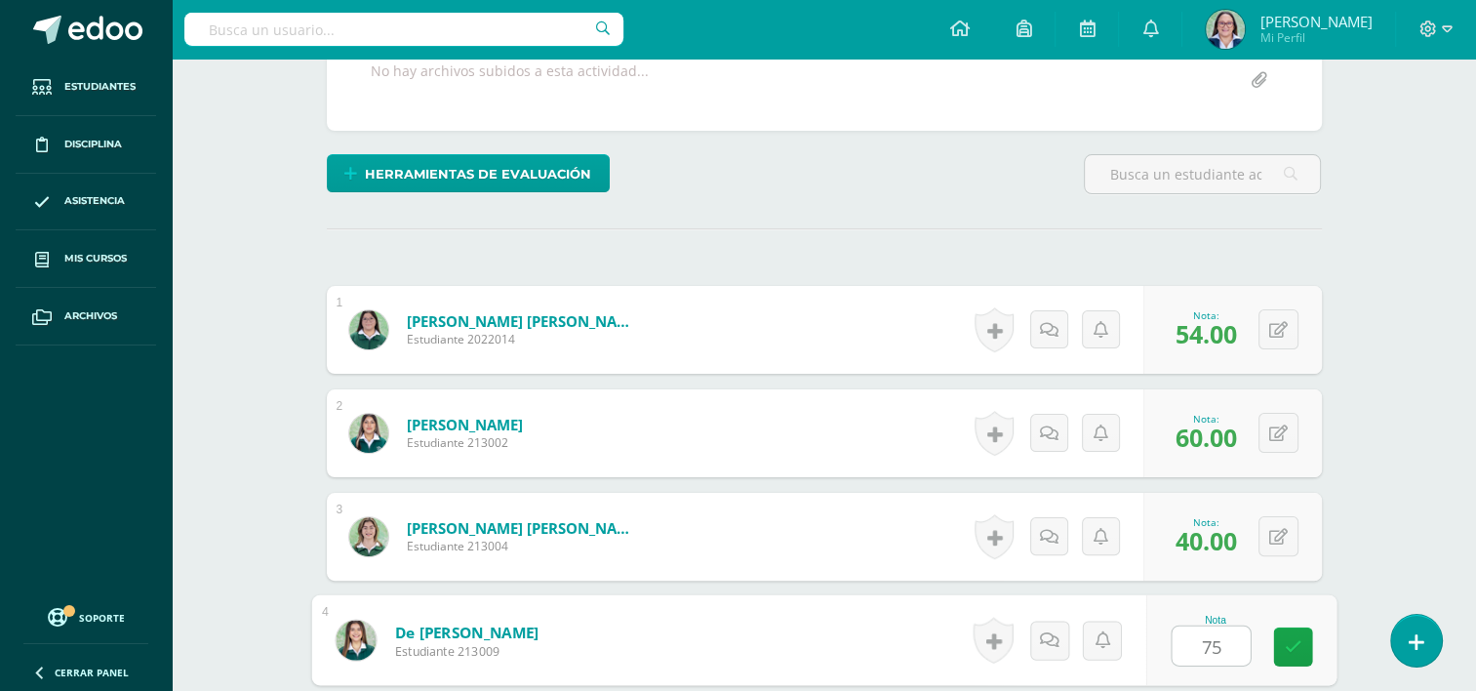
type input "75"
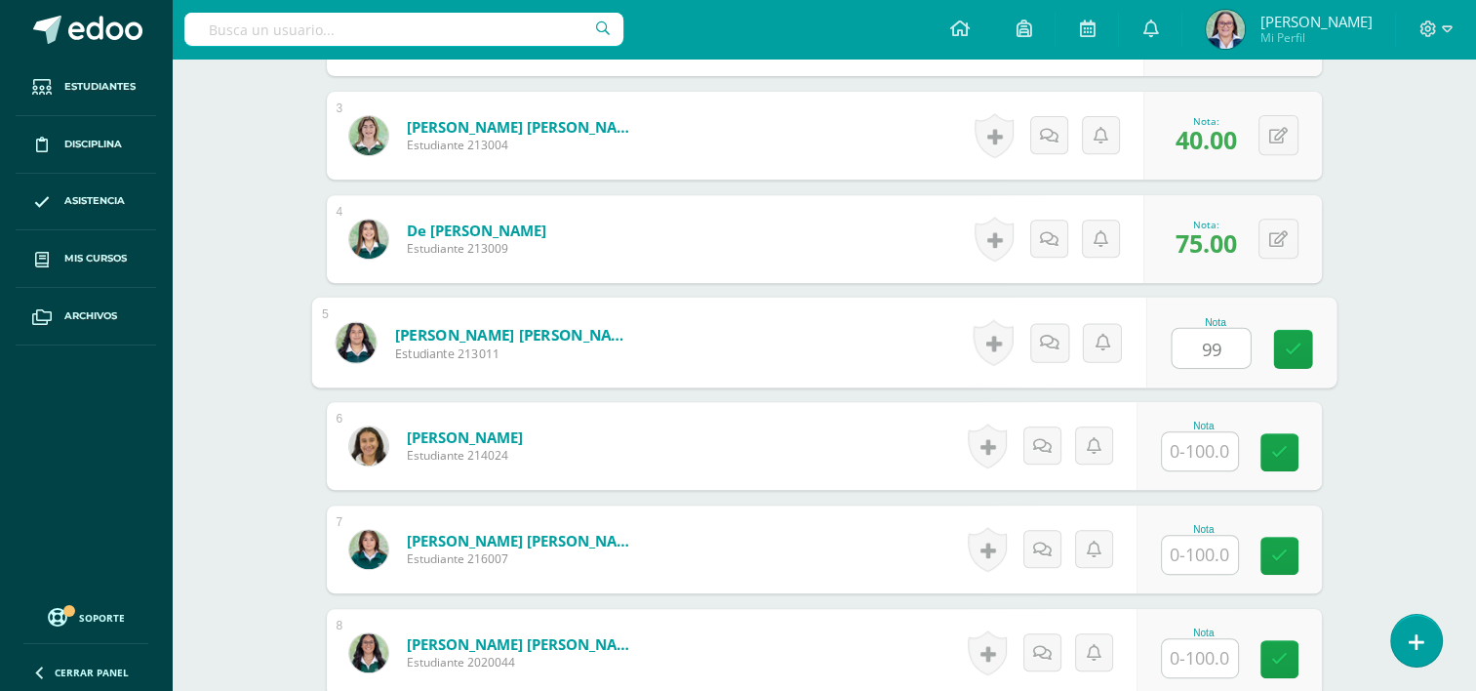
type input "99"
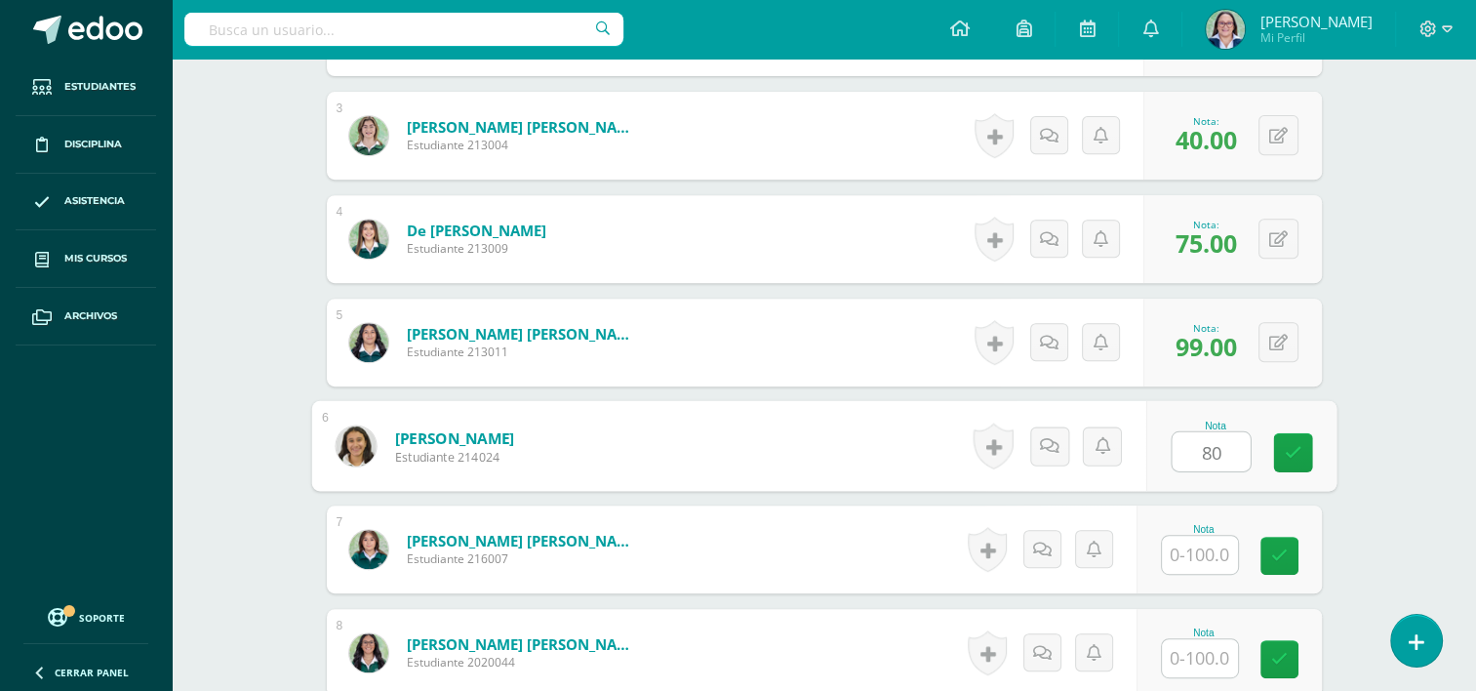
type input "80"
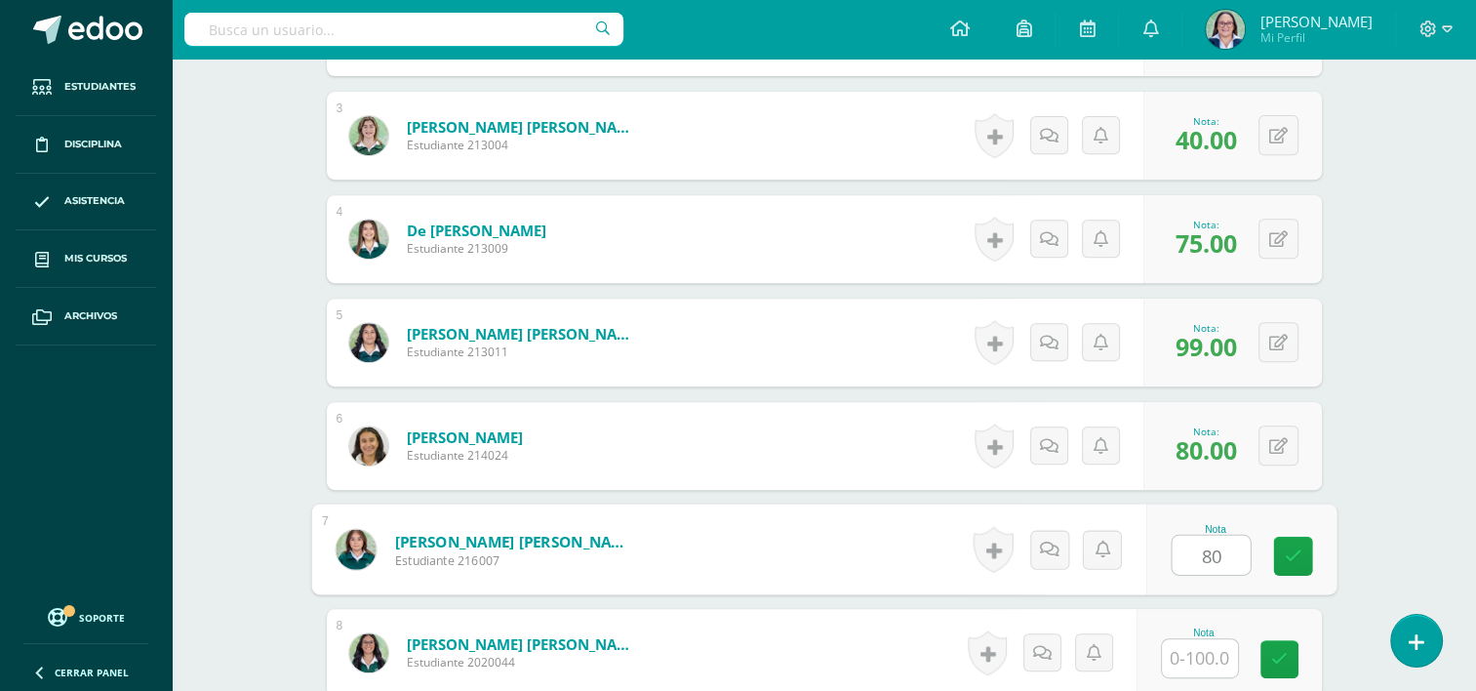
type input "80"
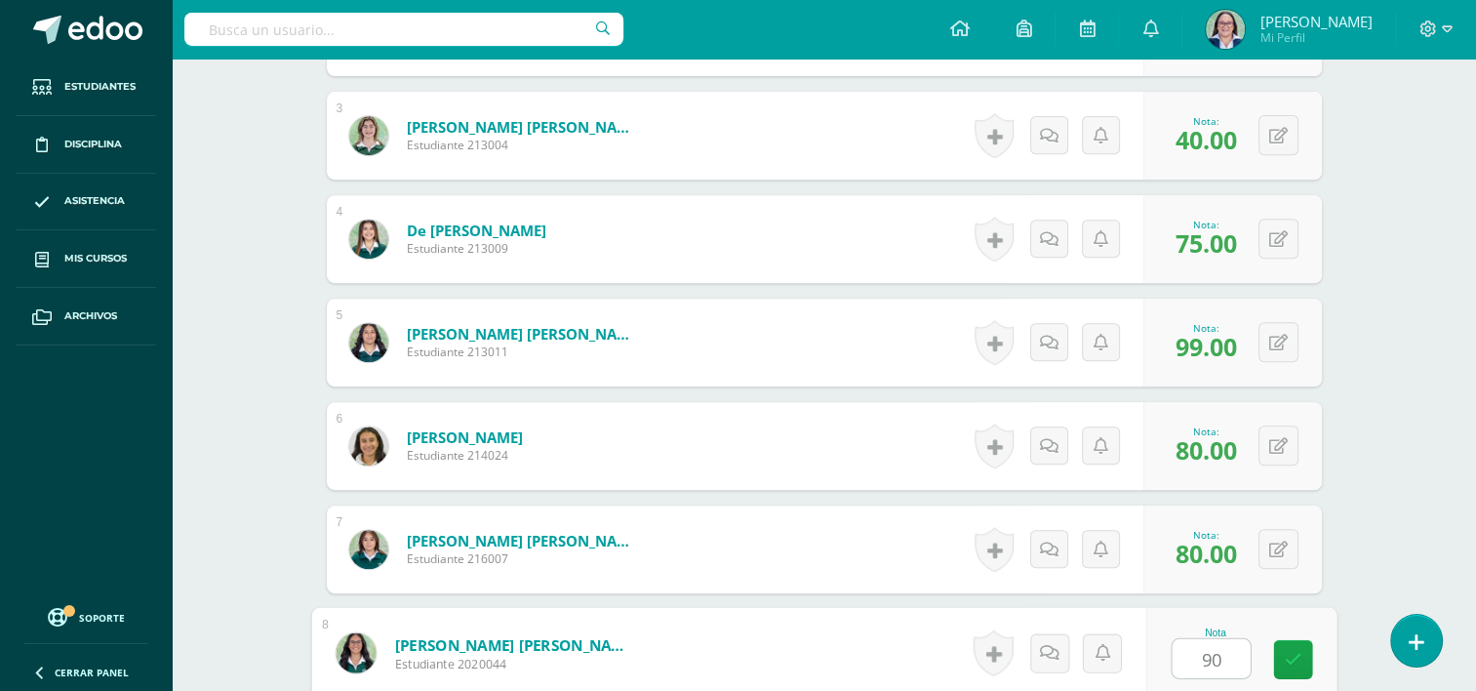
type input "90"
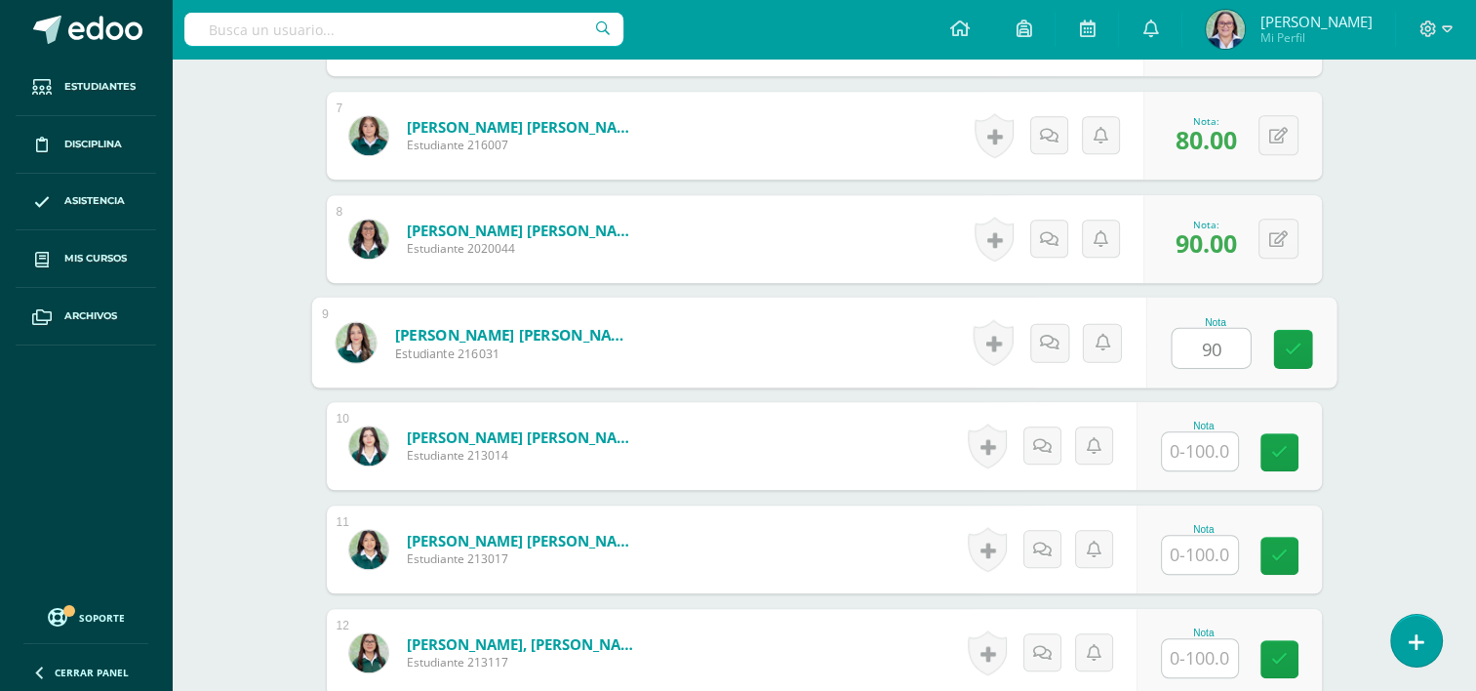
type input "90"
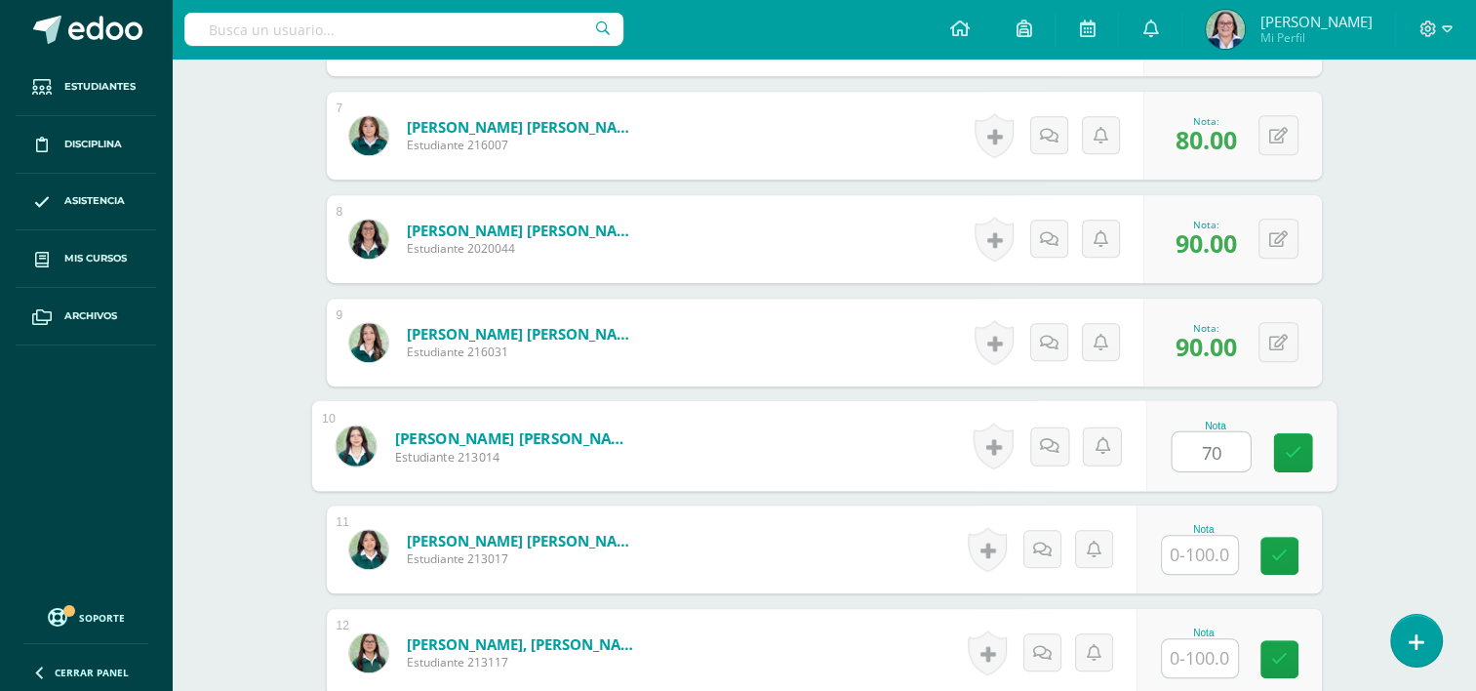
type input "70"
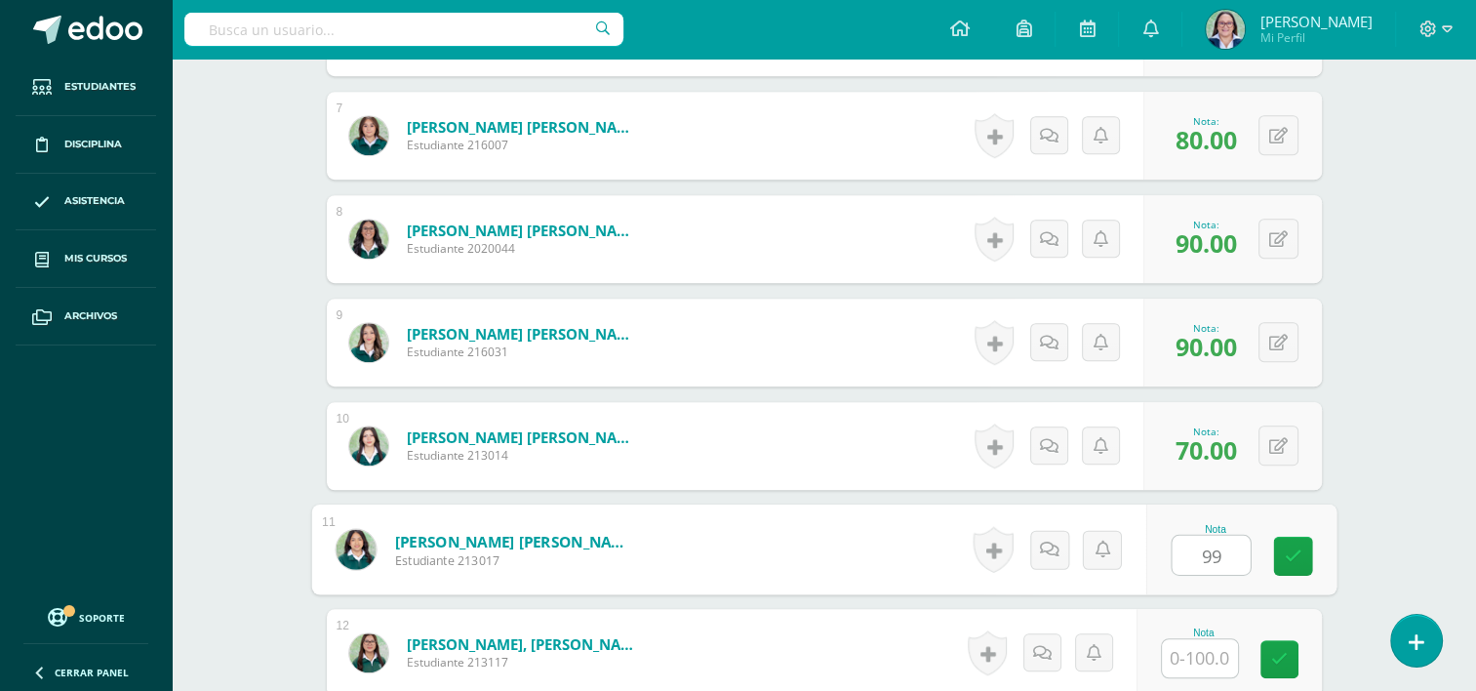
type input "99"
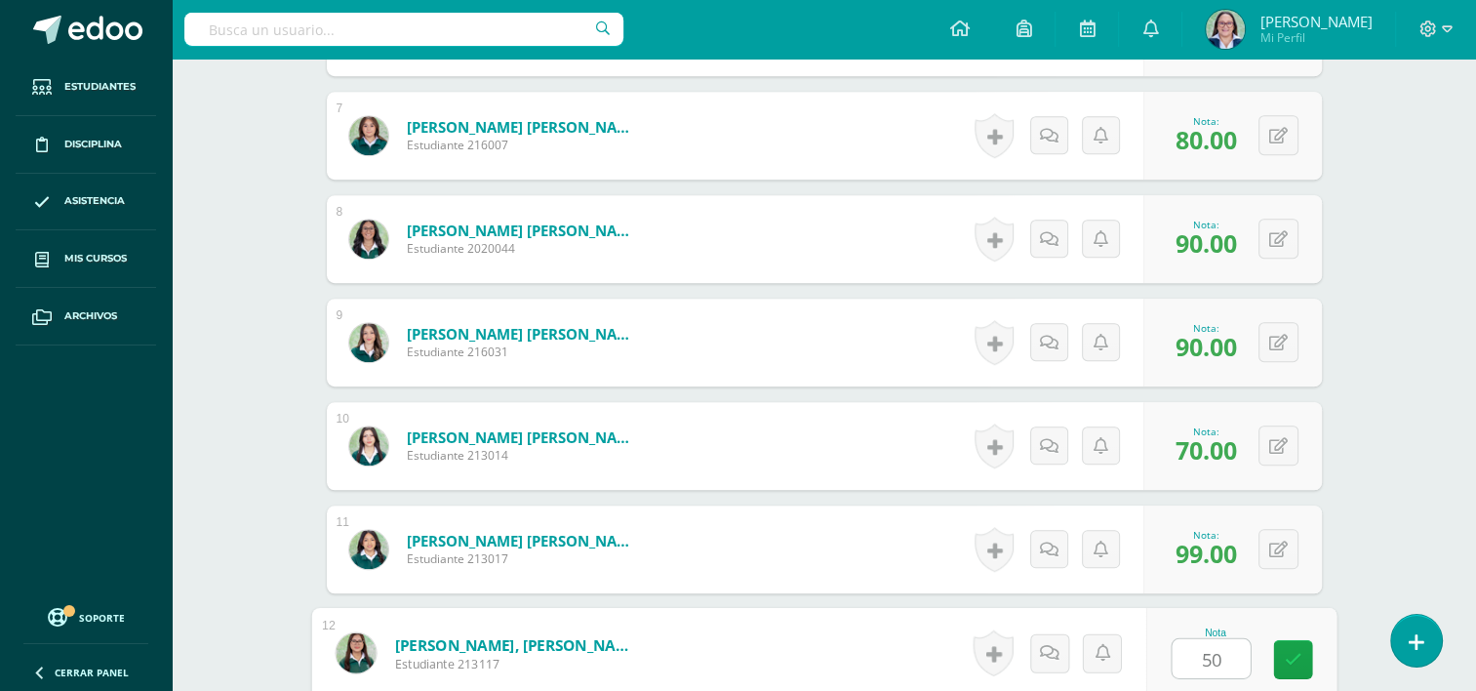
type input "50"
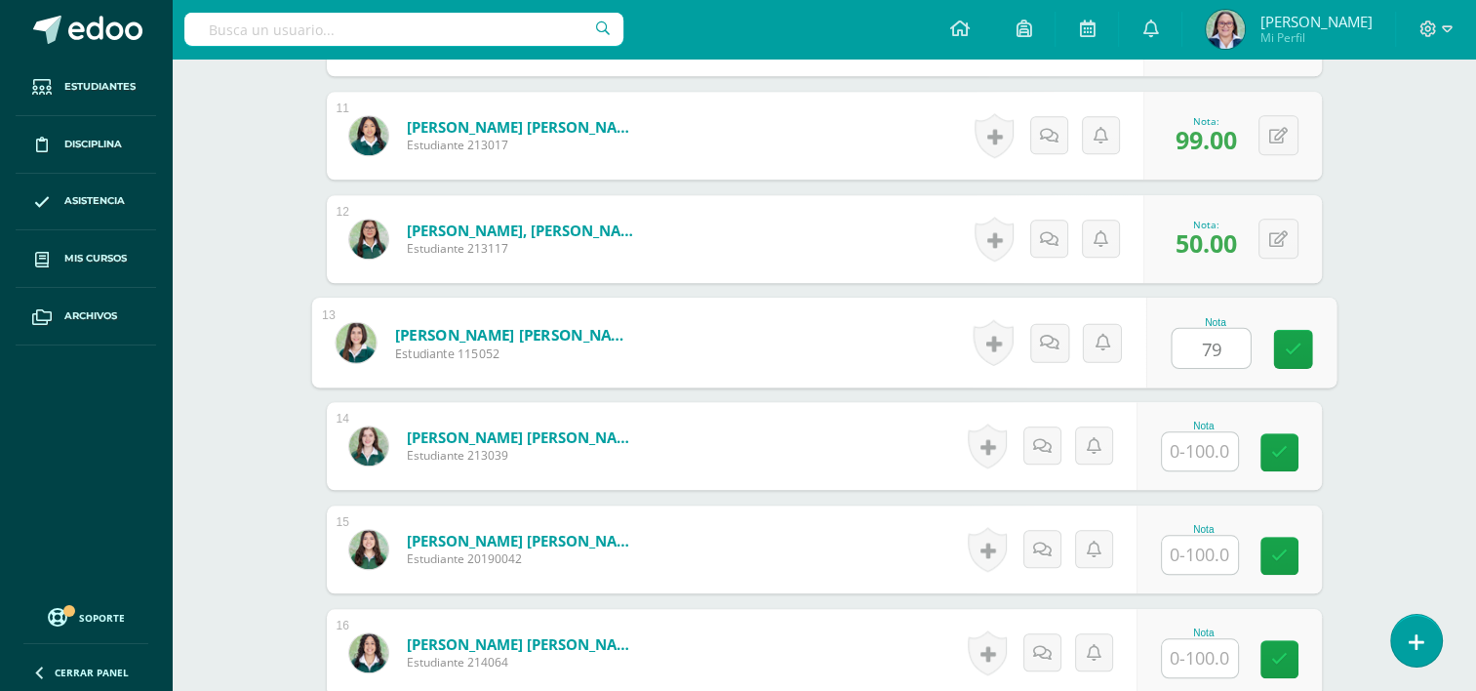
type input "79"
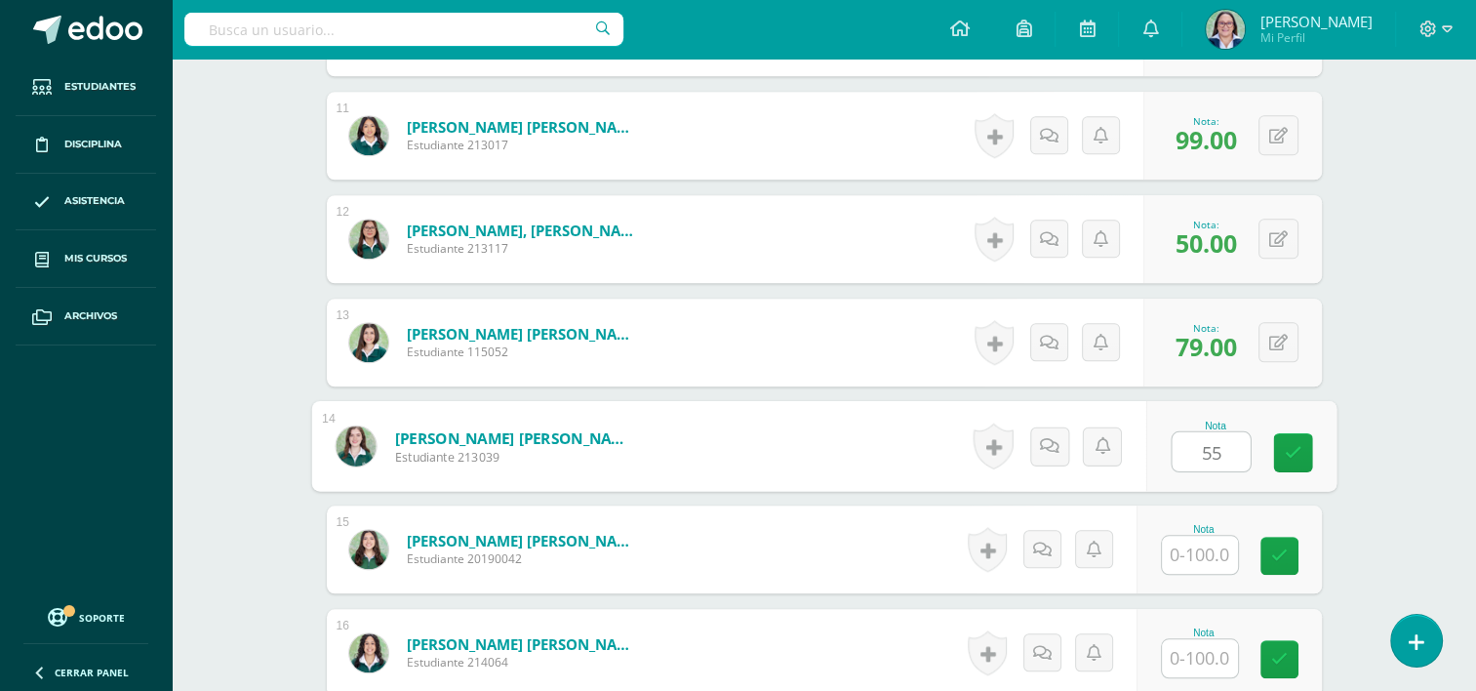
type input "55"
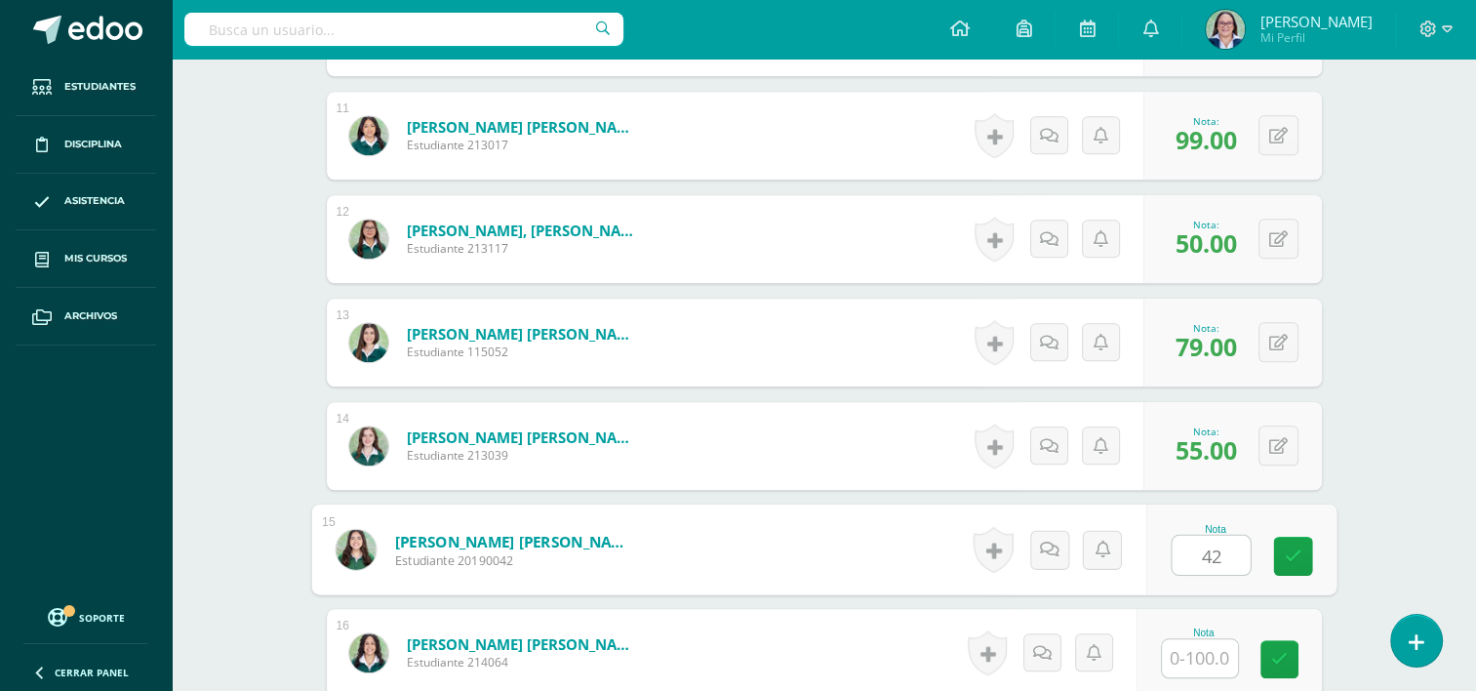
type input "42"
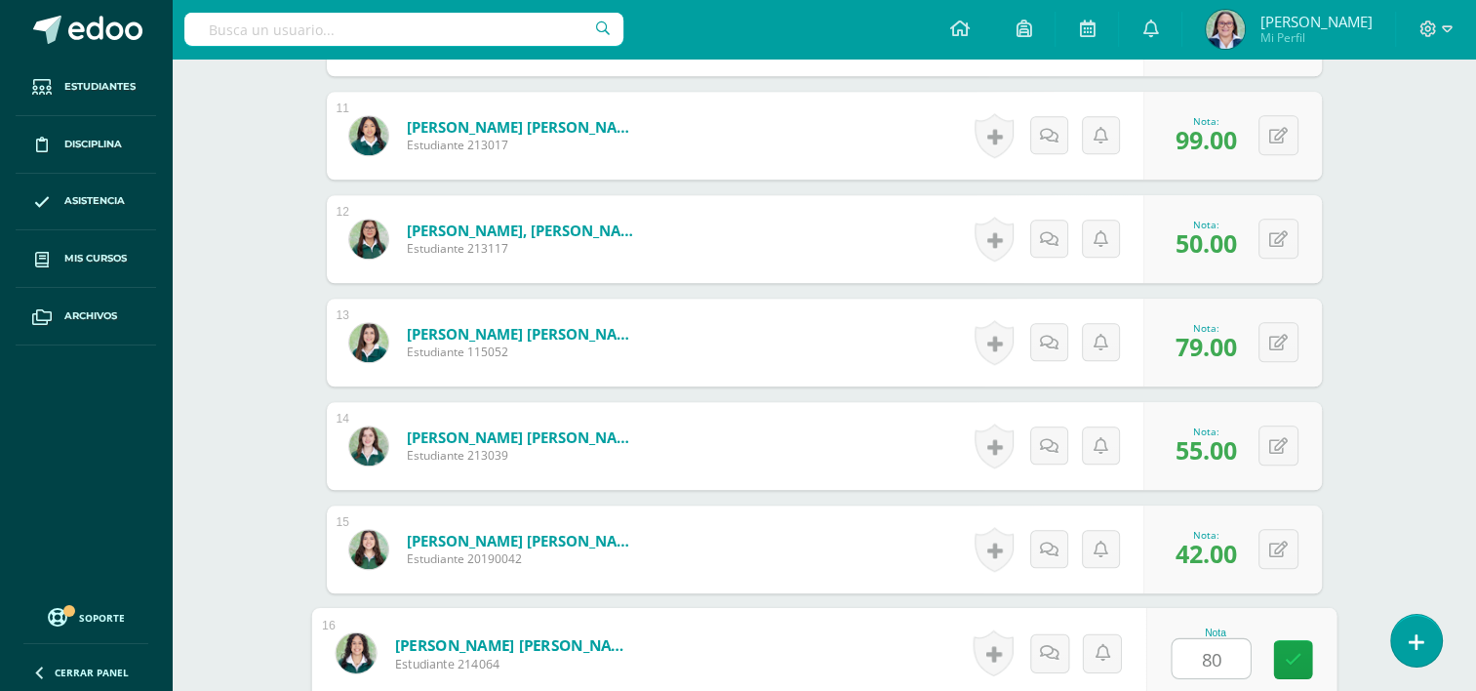
type input "80"
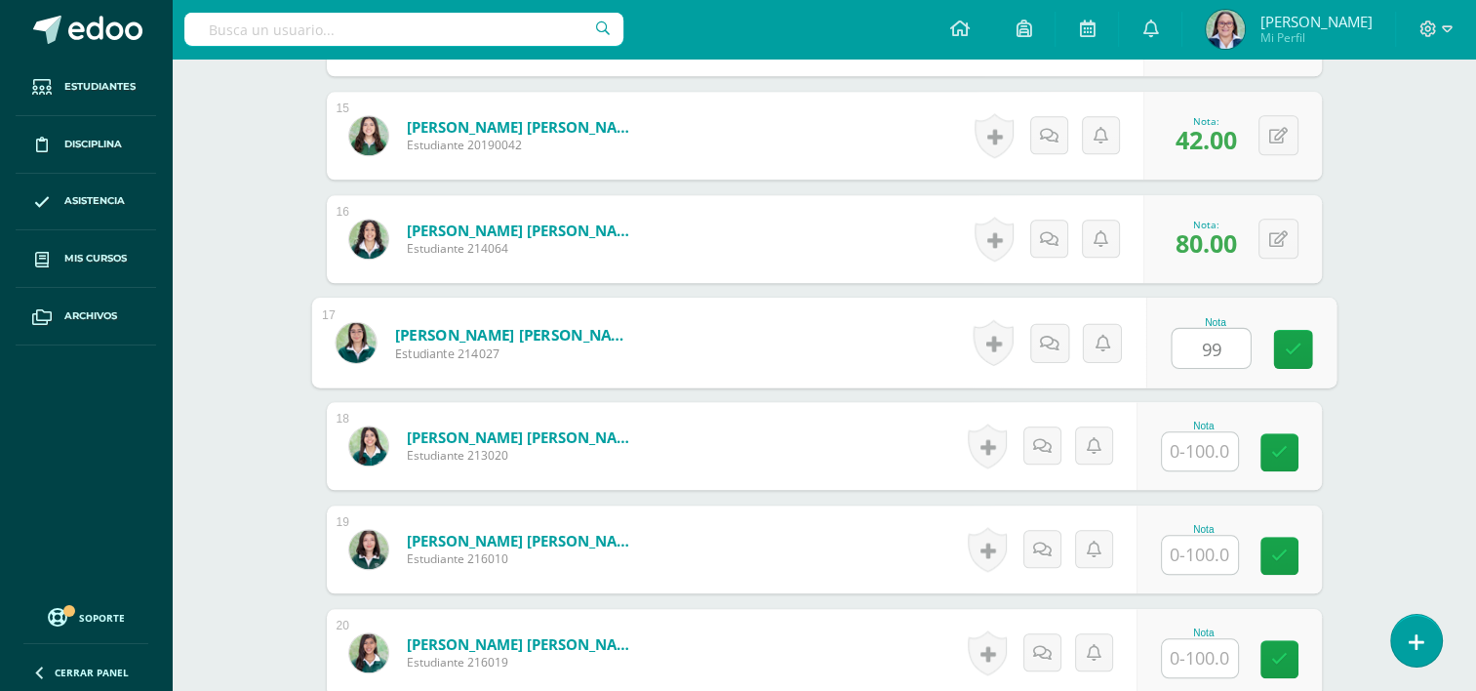
type input "99"
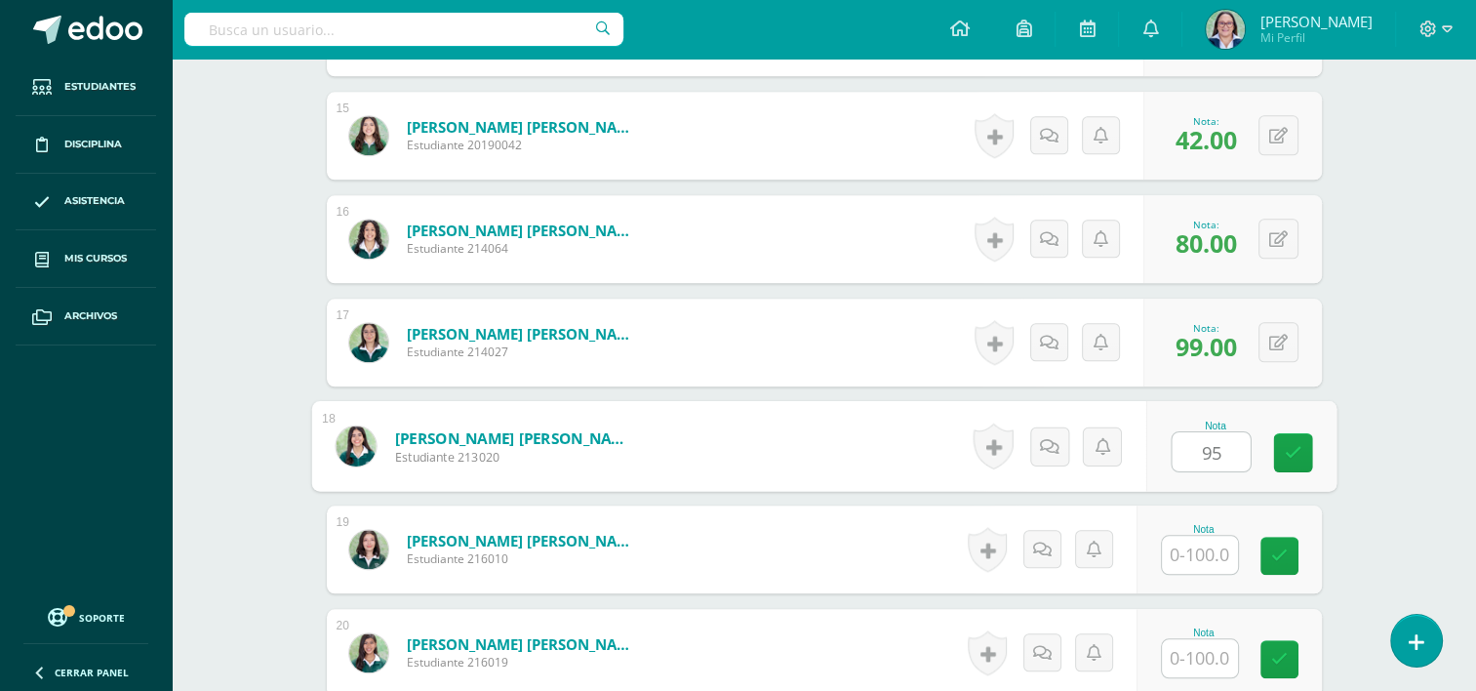
type input "95"
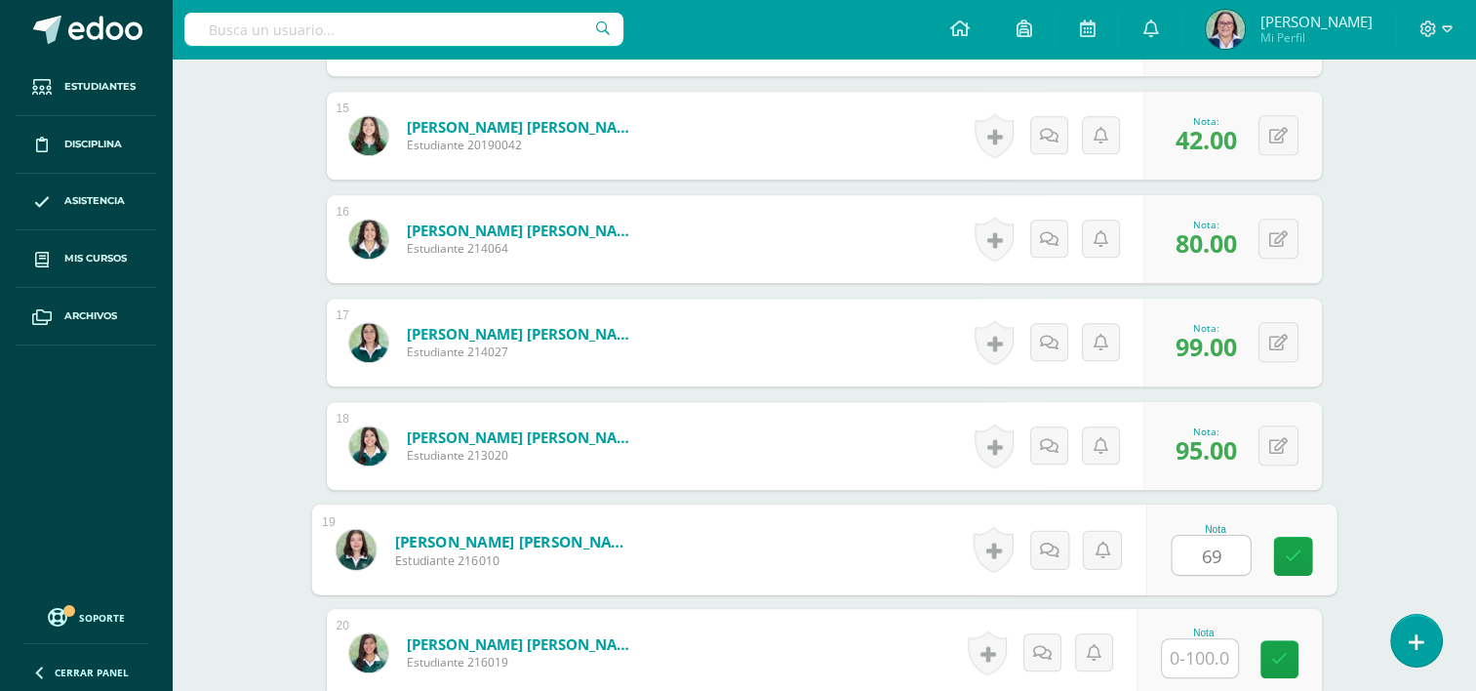
type input "69"
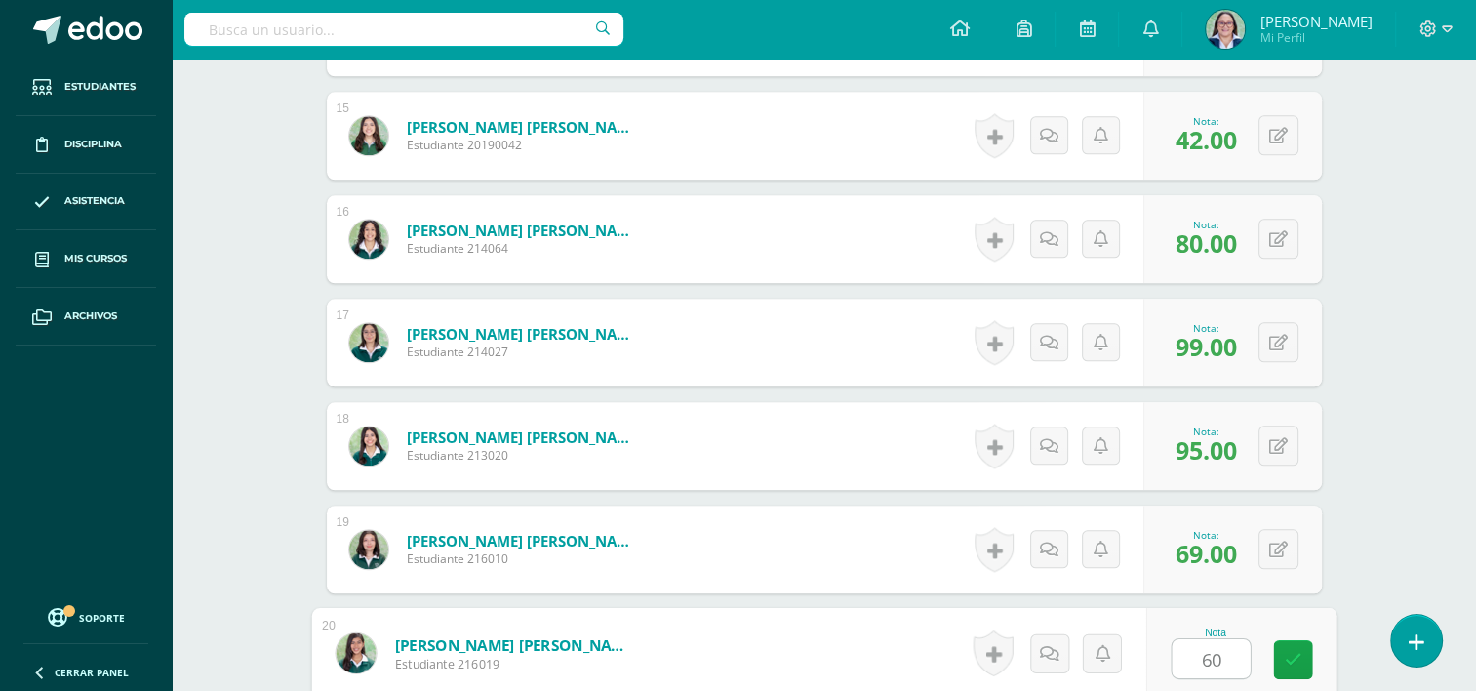
type input "60"
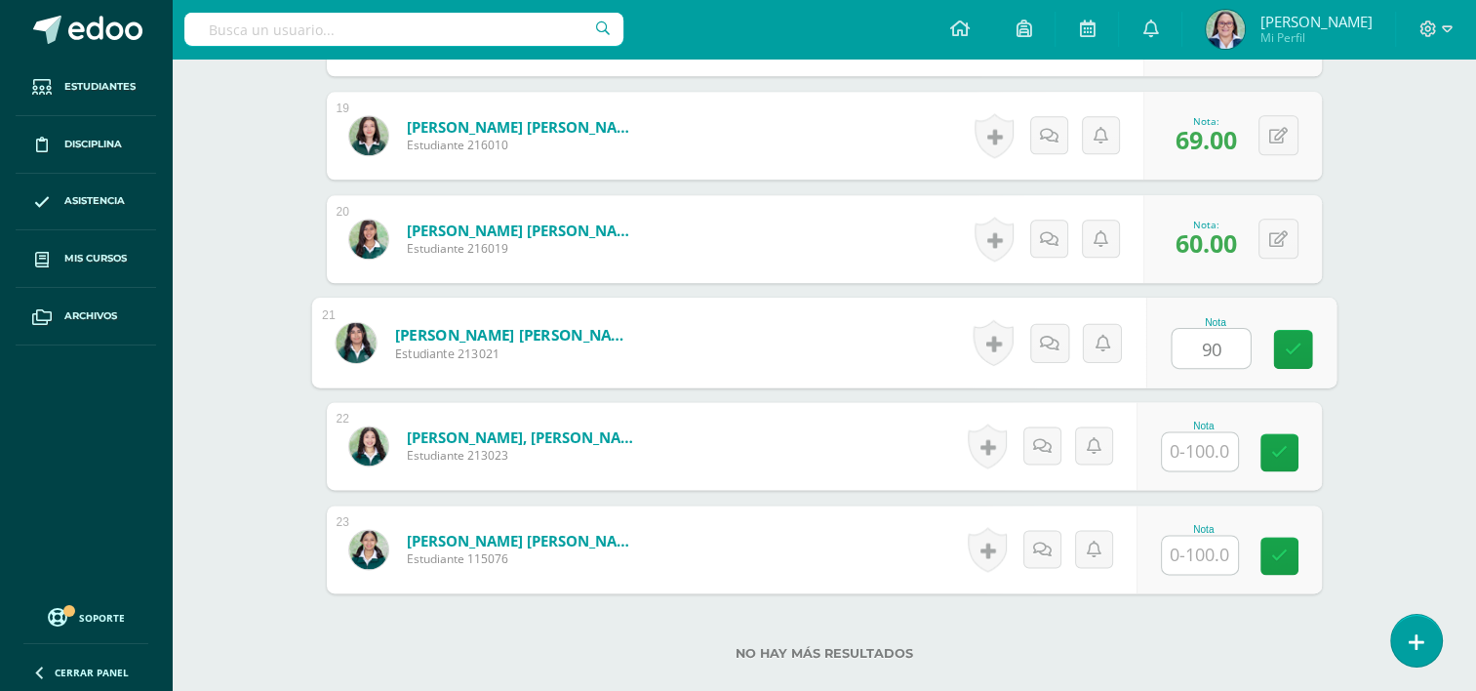
type input "90"
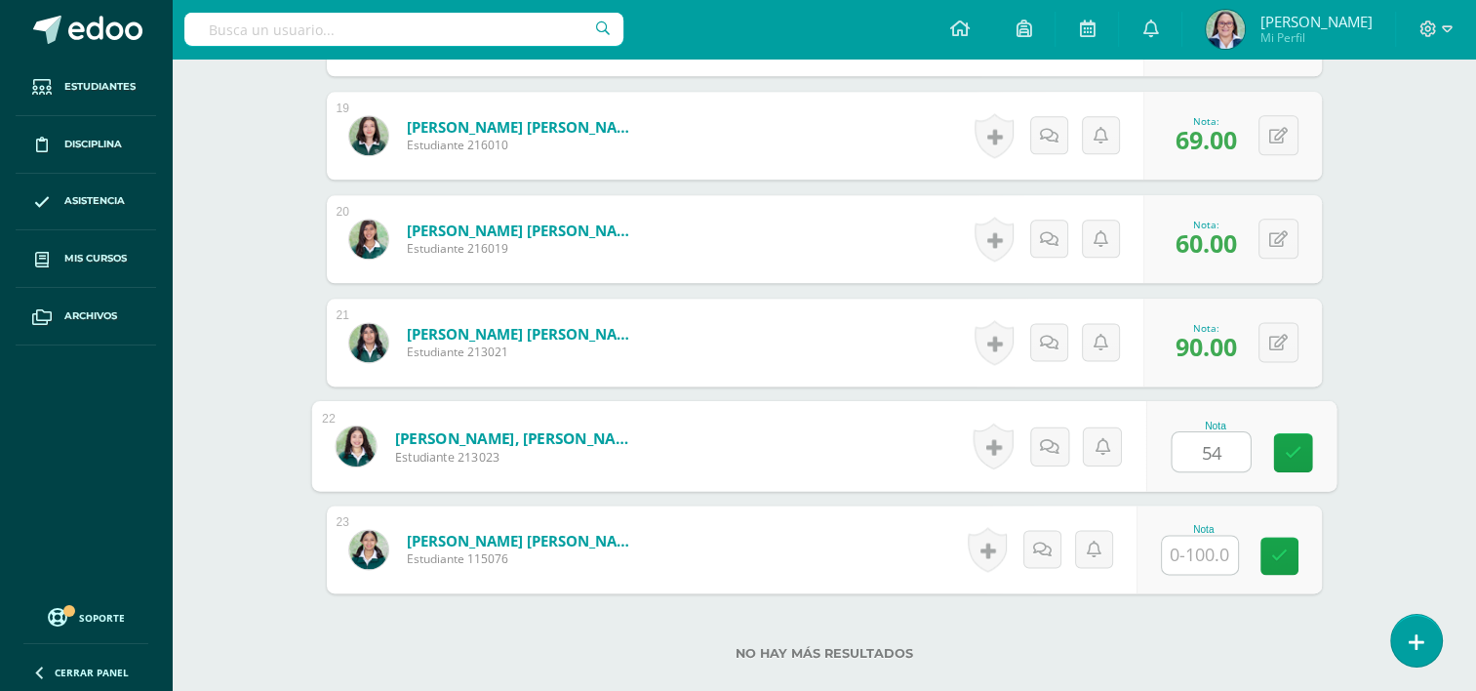
type input "54"
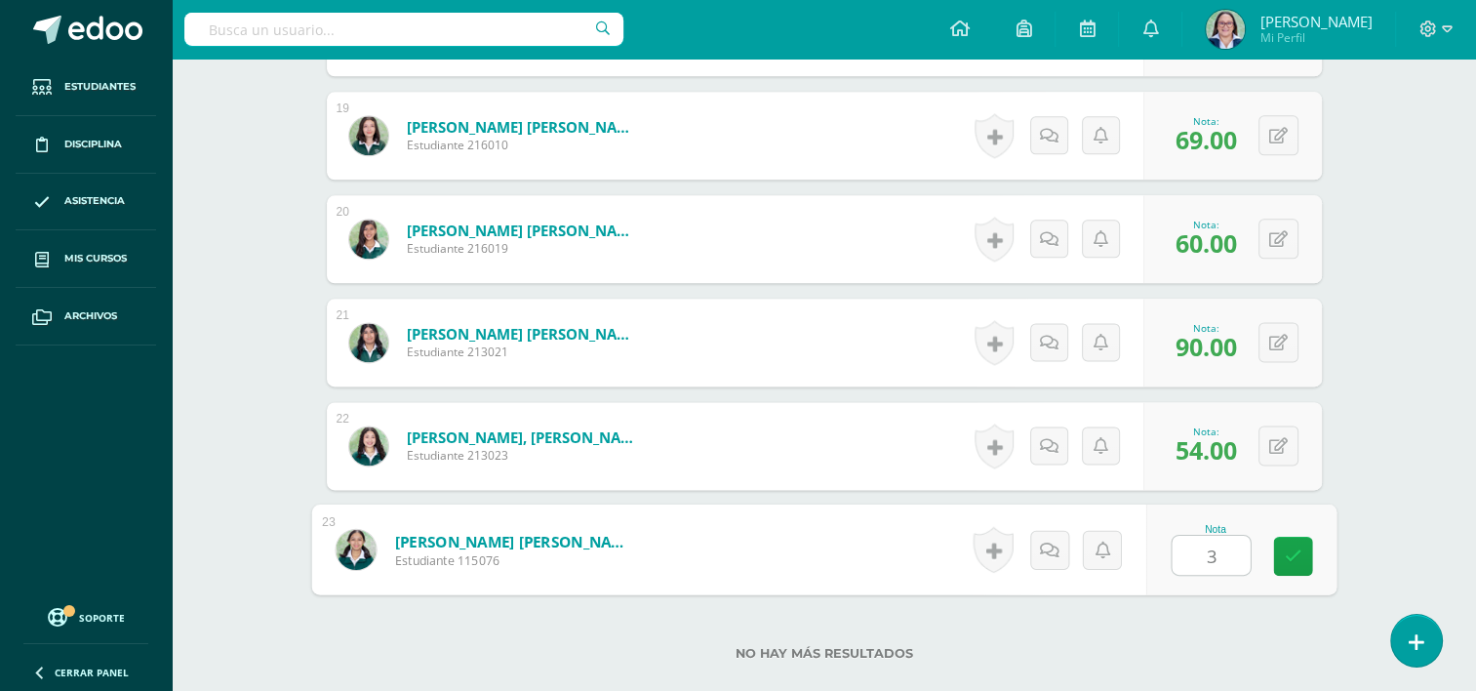
type input "30"
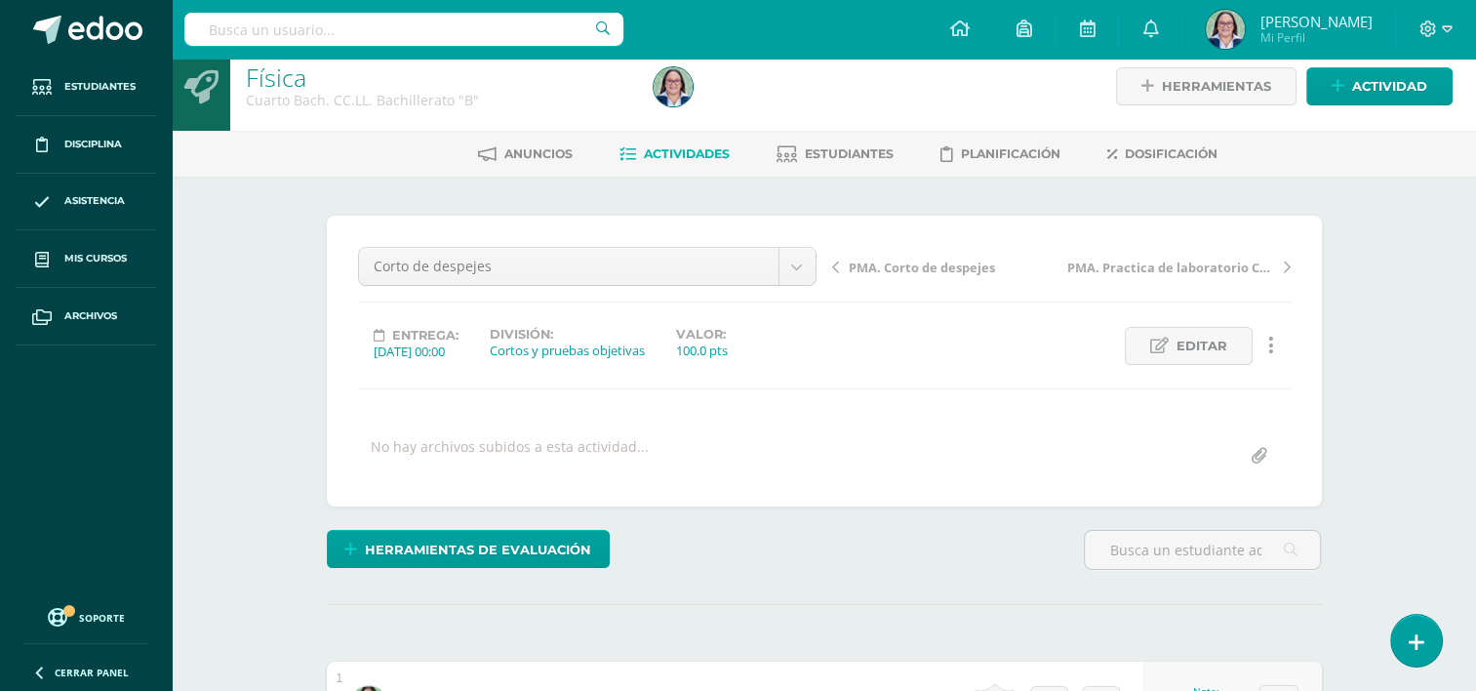
scroll to position [0, 0]
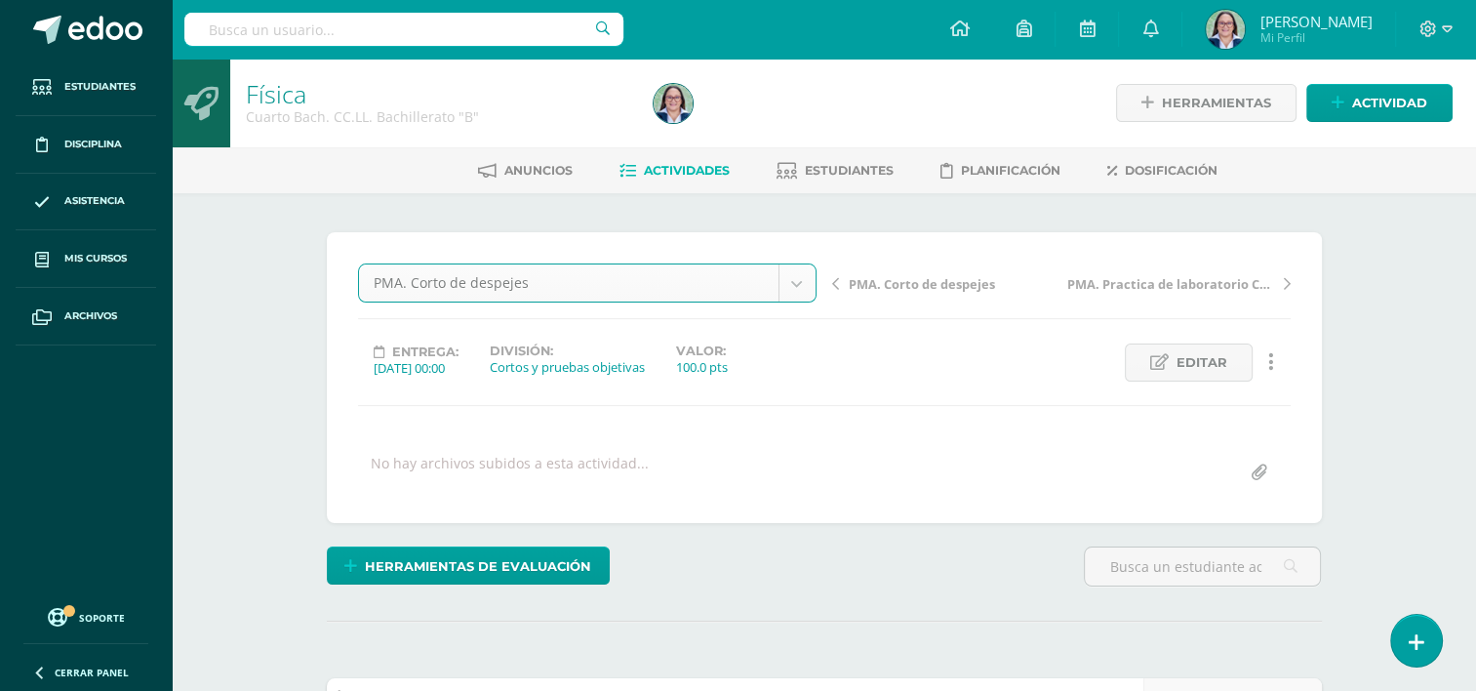
select select "/dashboard/teacher/grade-activity/262075/"
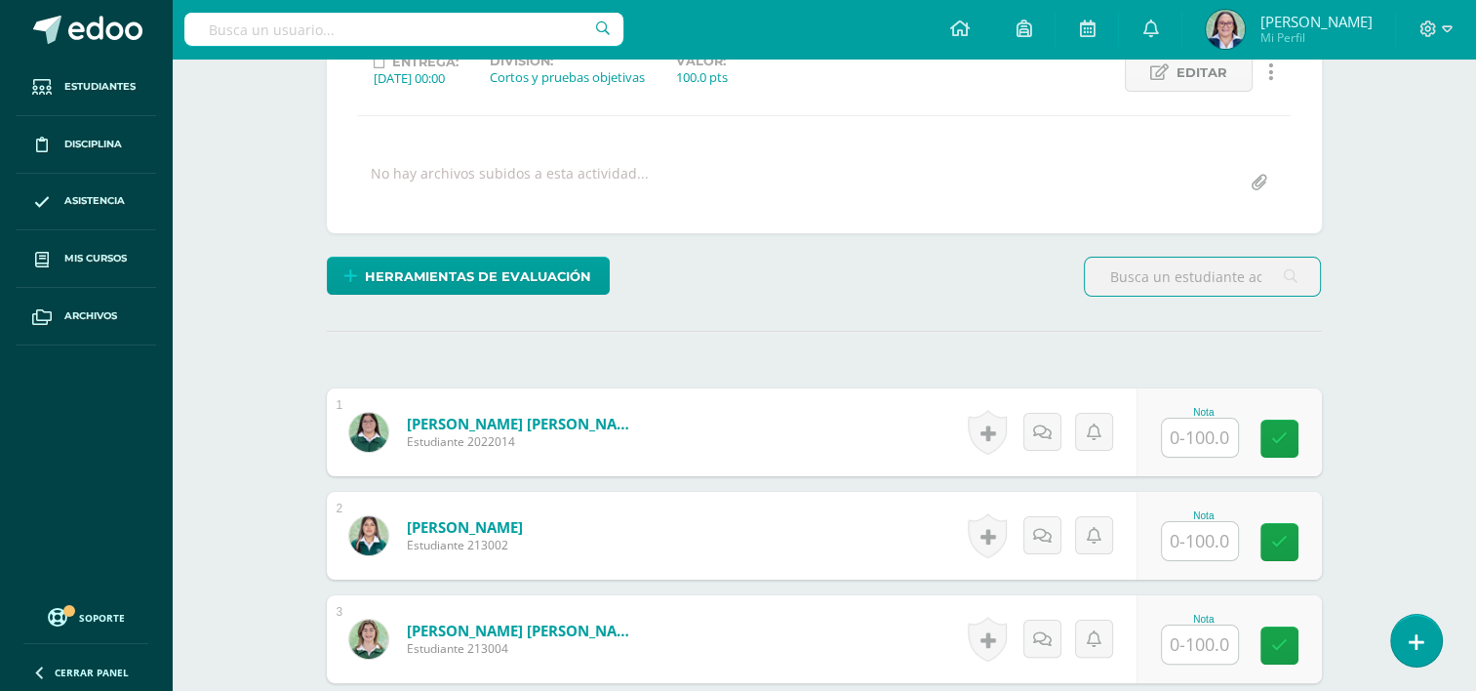
scroll to position [295, 0]
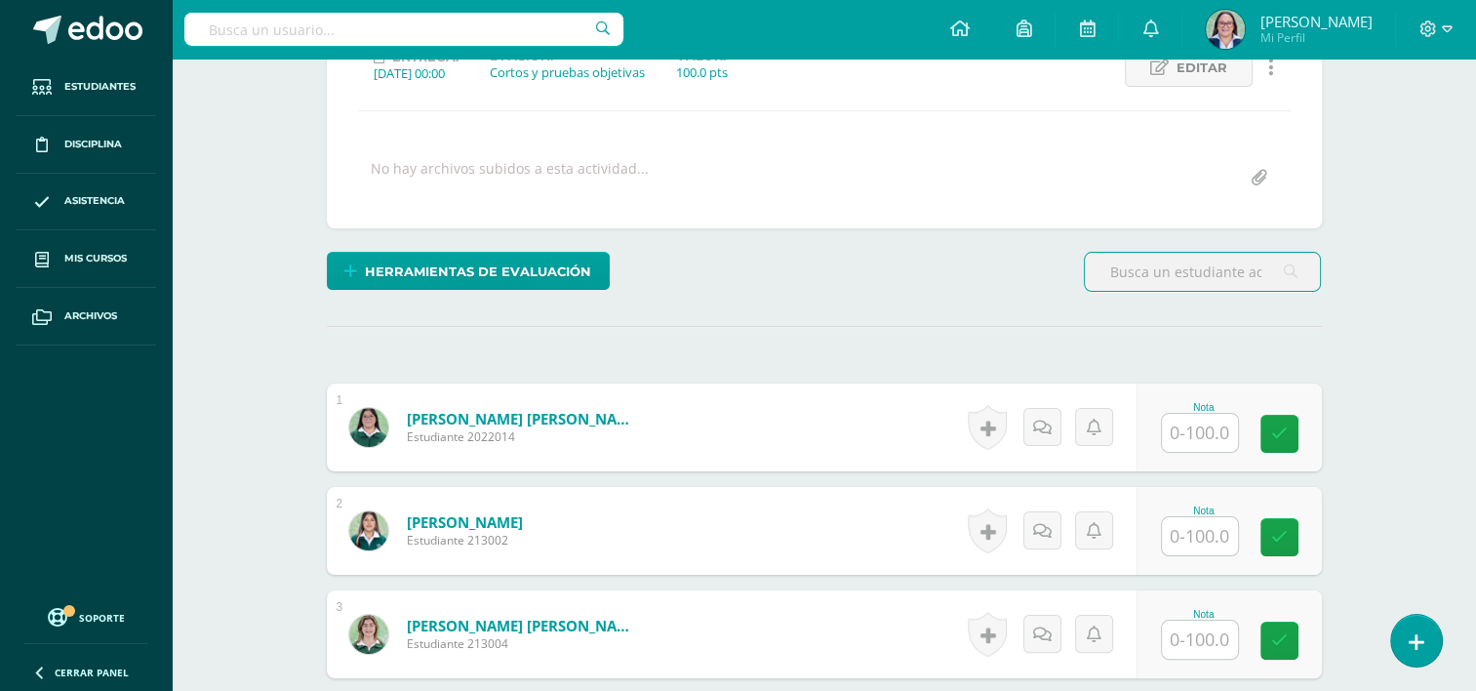
click at [1198, 428] on input "text" at bounding box center [1200, 433] width 76 height 38
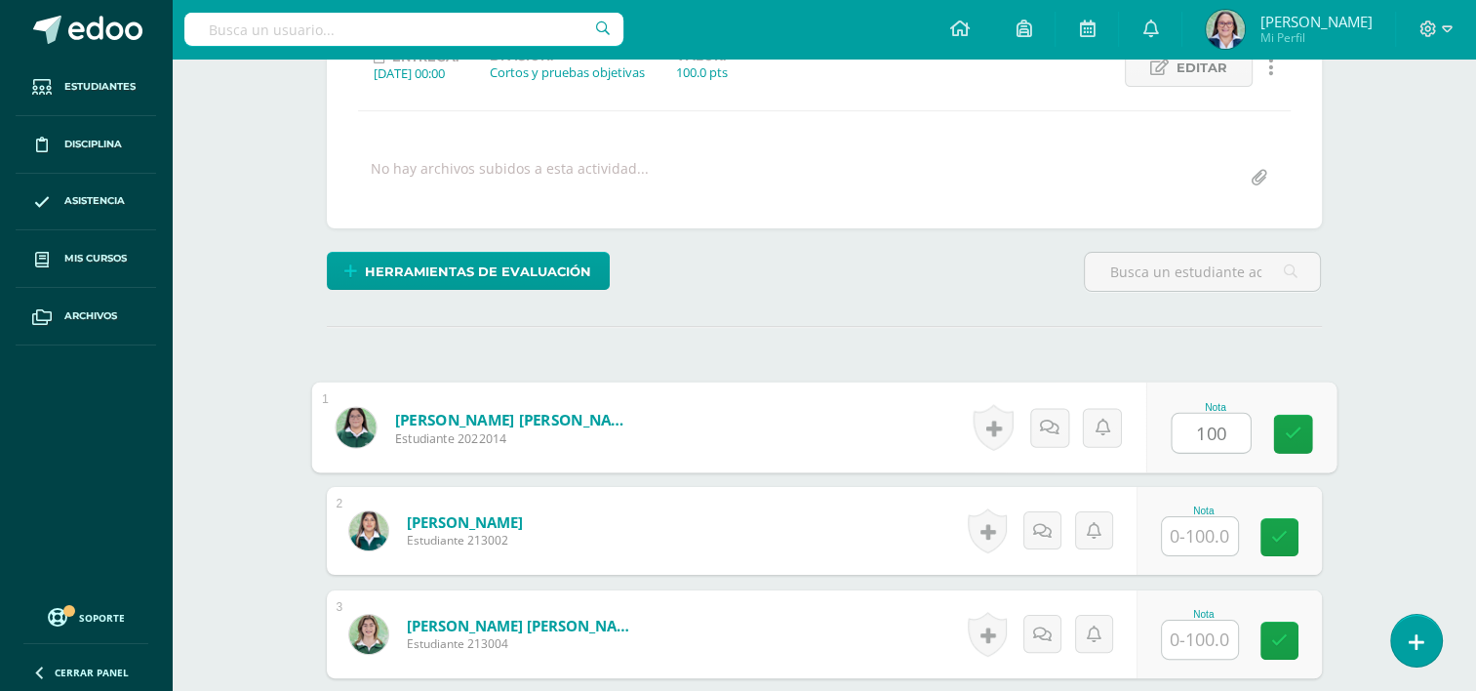
type input "100"
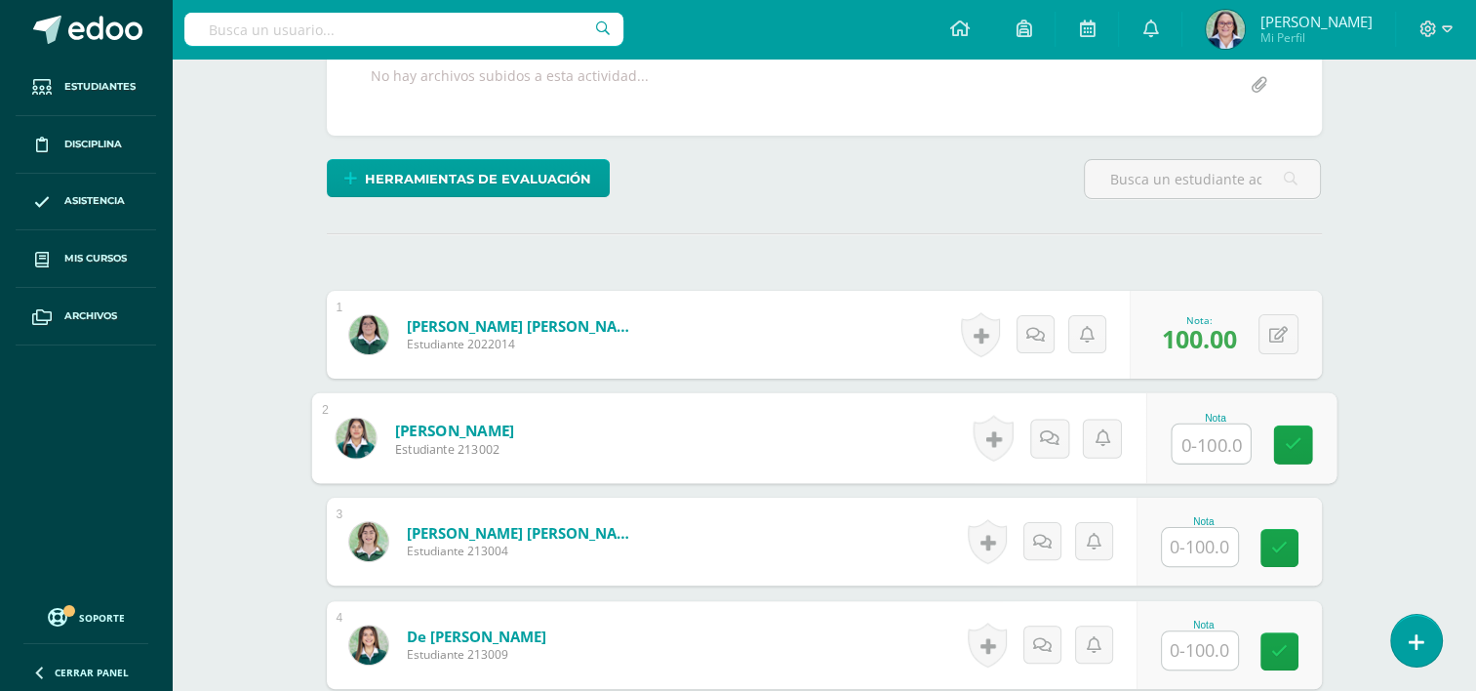
scroll to position [392, 0]
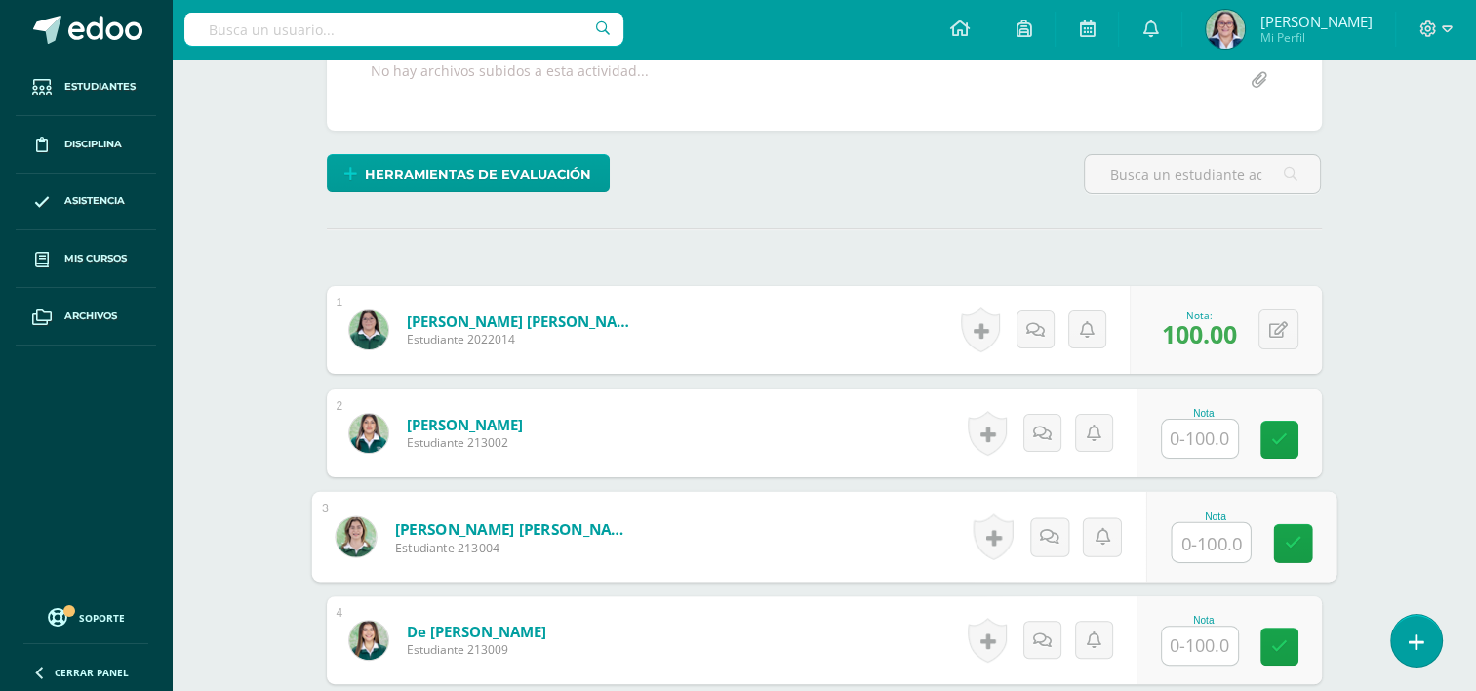
click at [1232, 539] on input "text" at bounding box center [1211, 542] width 78 height 39
type input "100"
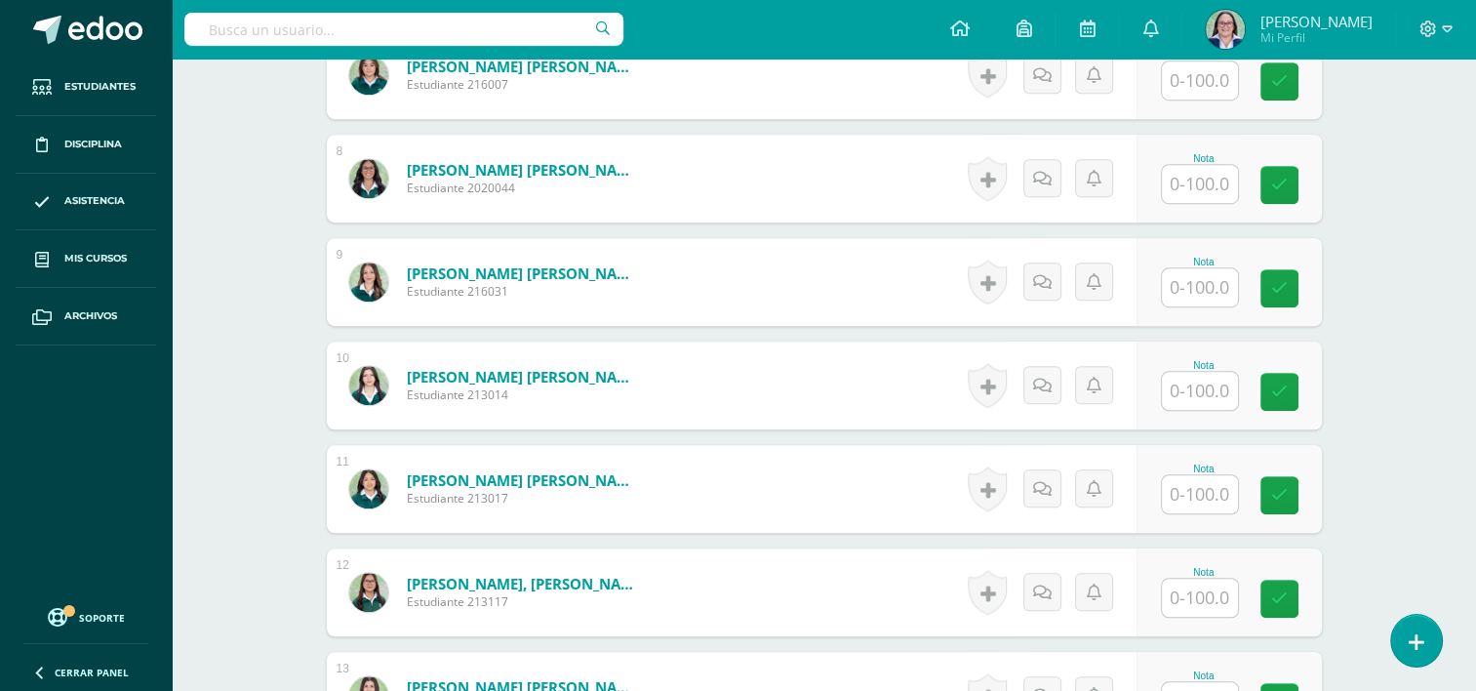
scroll to position [1270, 0]
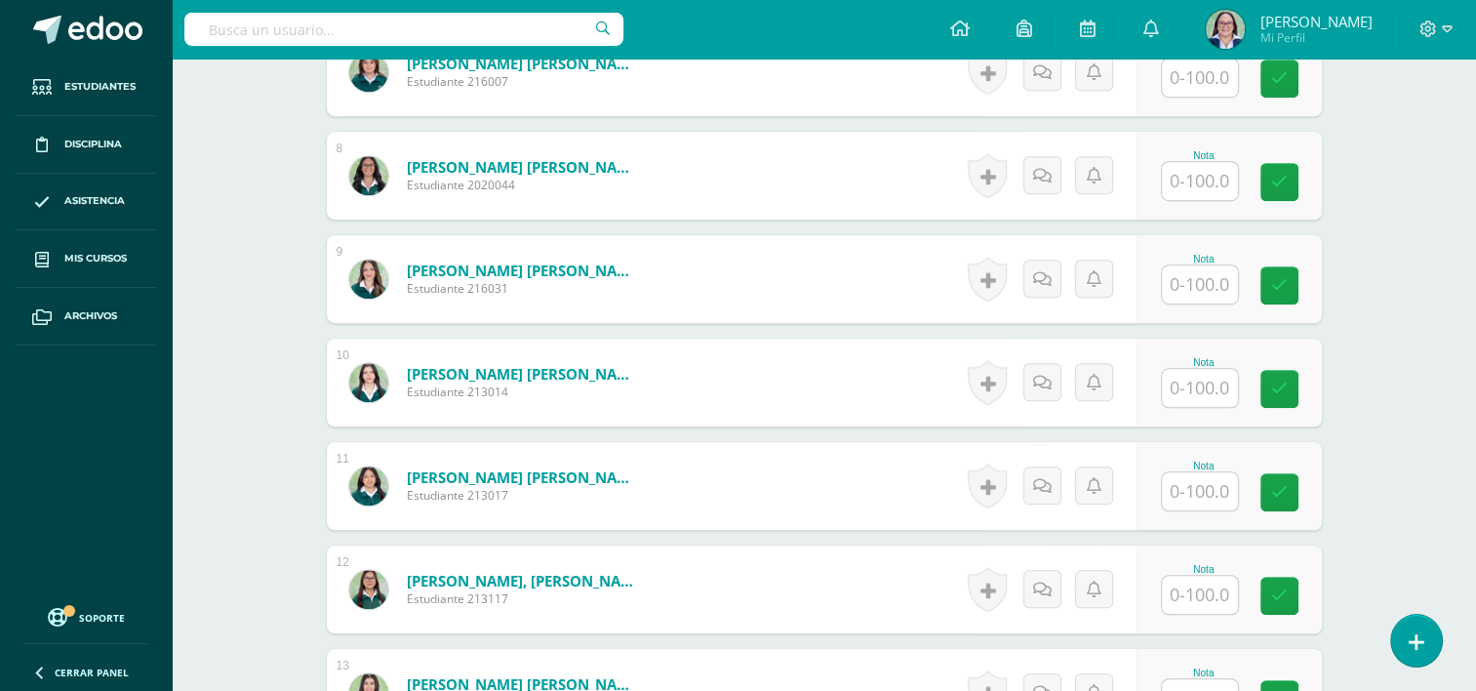
click at [1233, 601] on input "text" at bounding box center [1200, 595] width 76 height 38
type input "100"
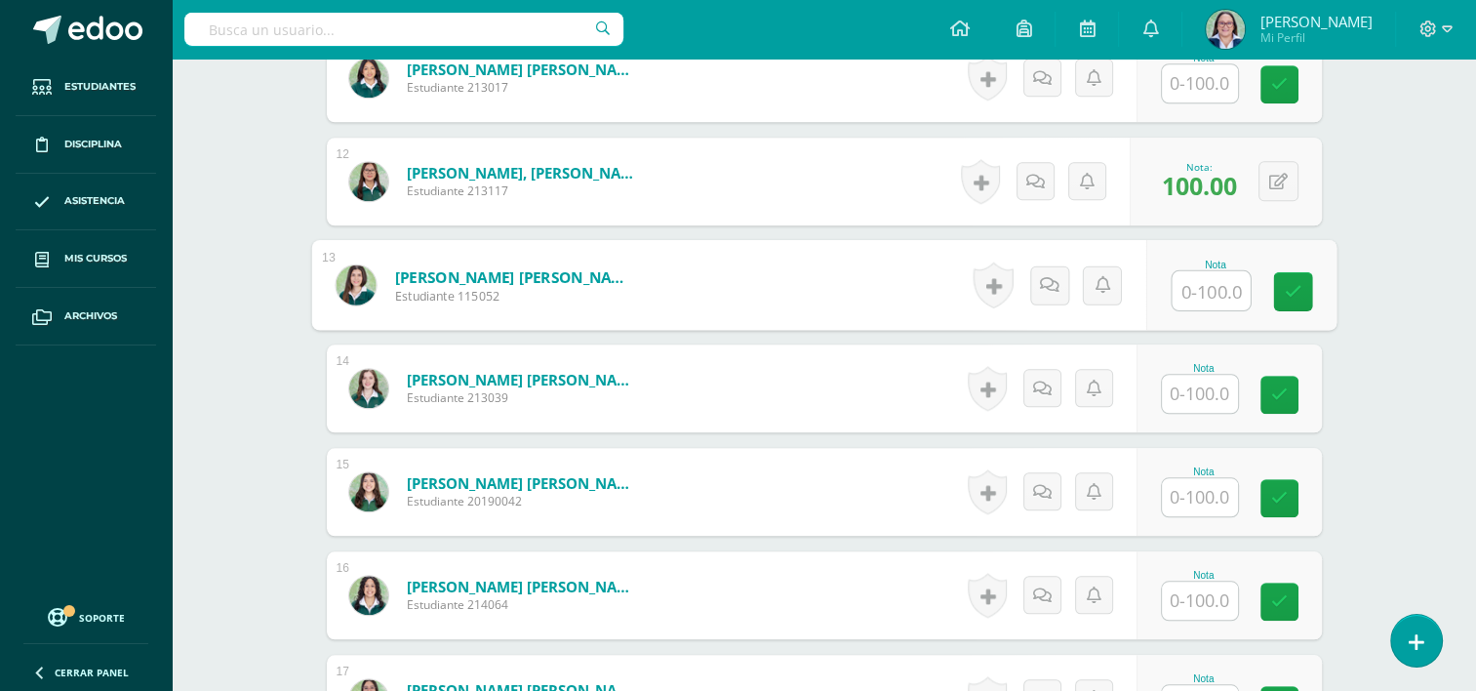
scroll to position [1685, 0]
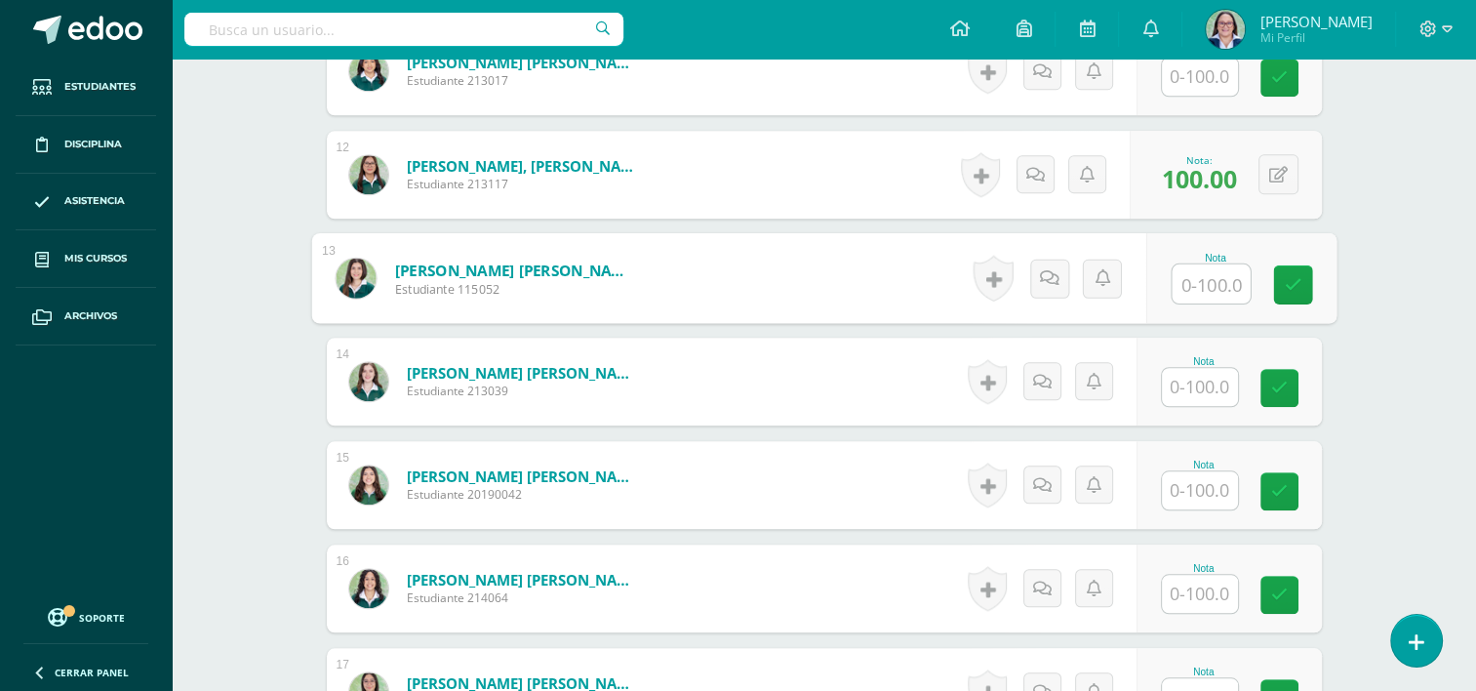
click at [1204, 379] on input "text" at bounding box center [1200, 387] width 76 height 38
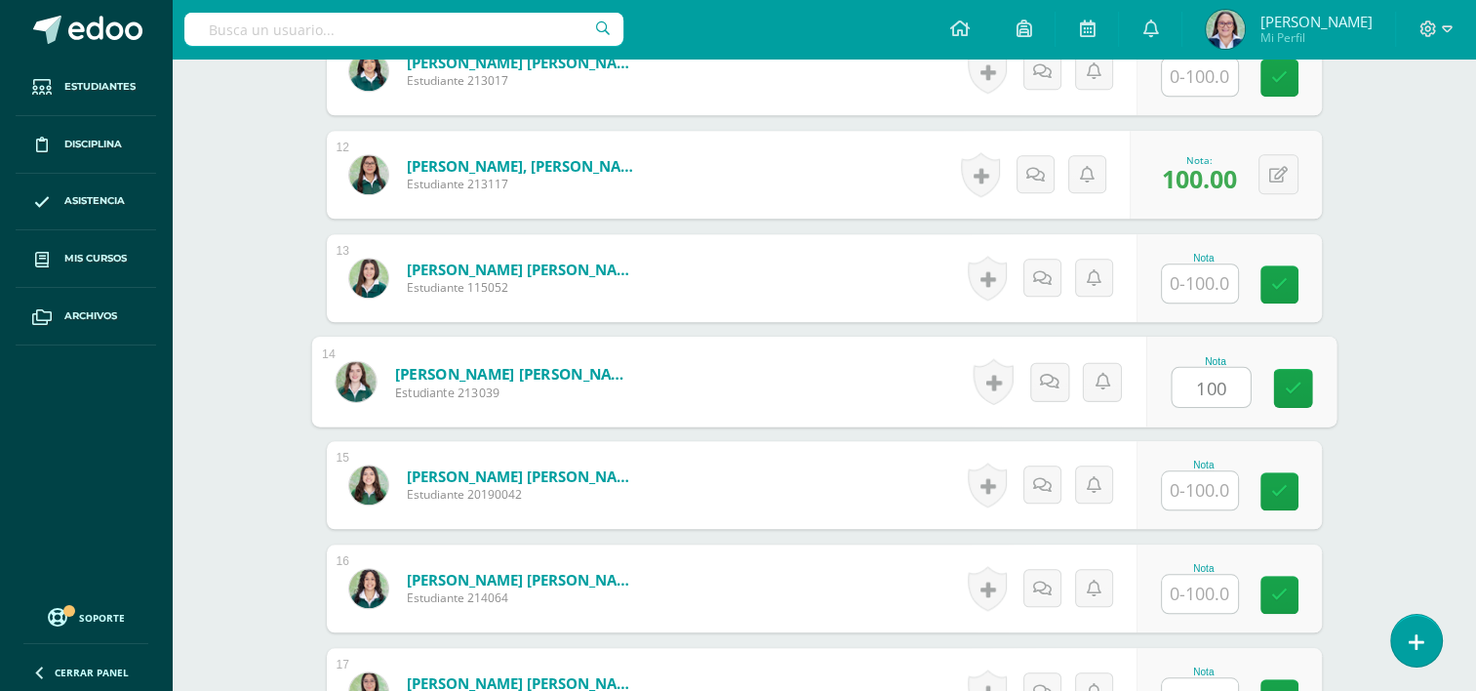
type input "100"
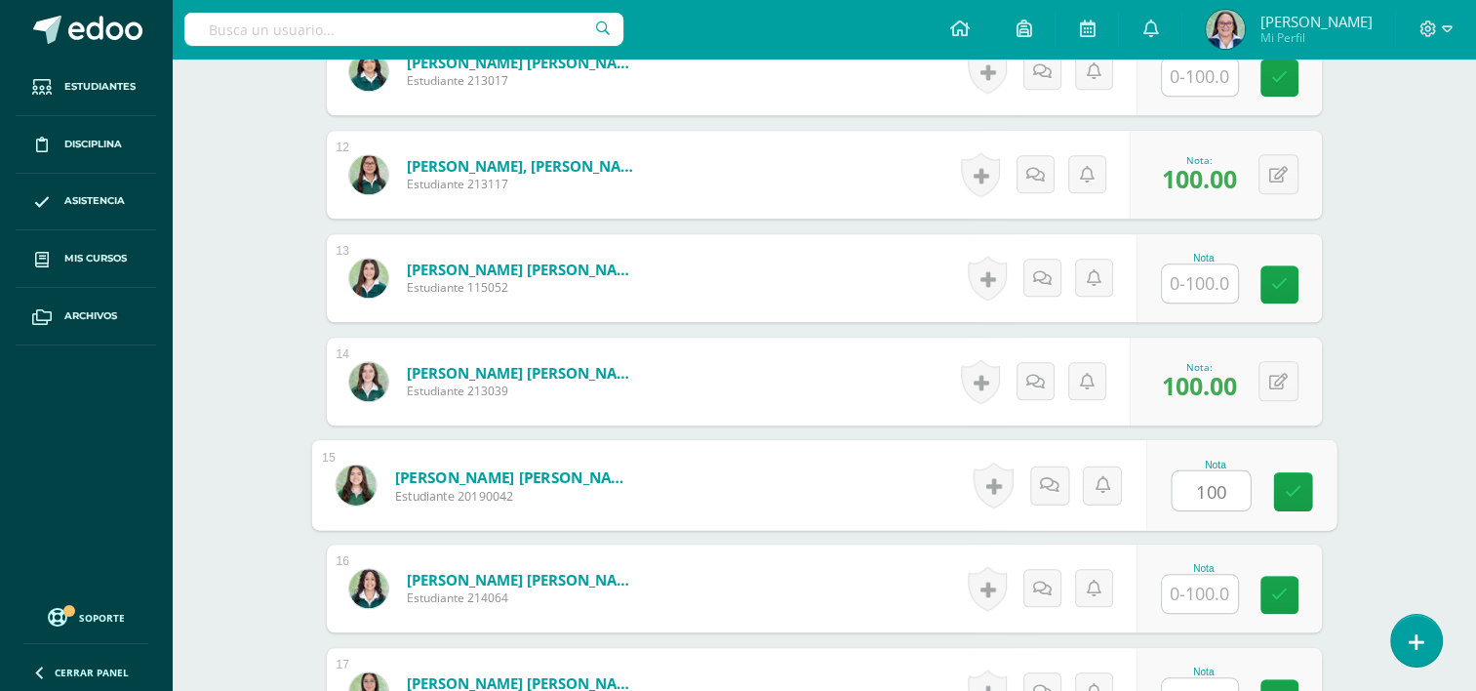
type input "100"
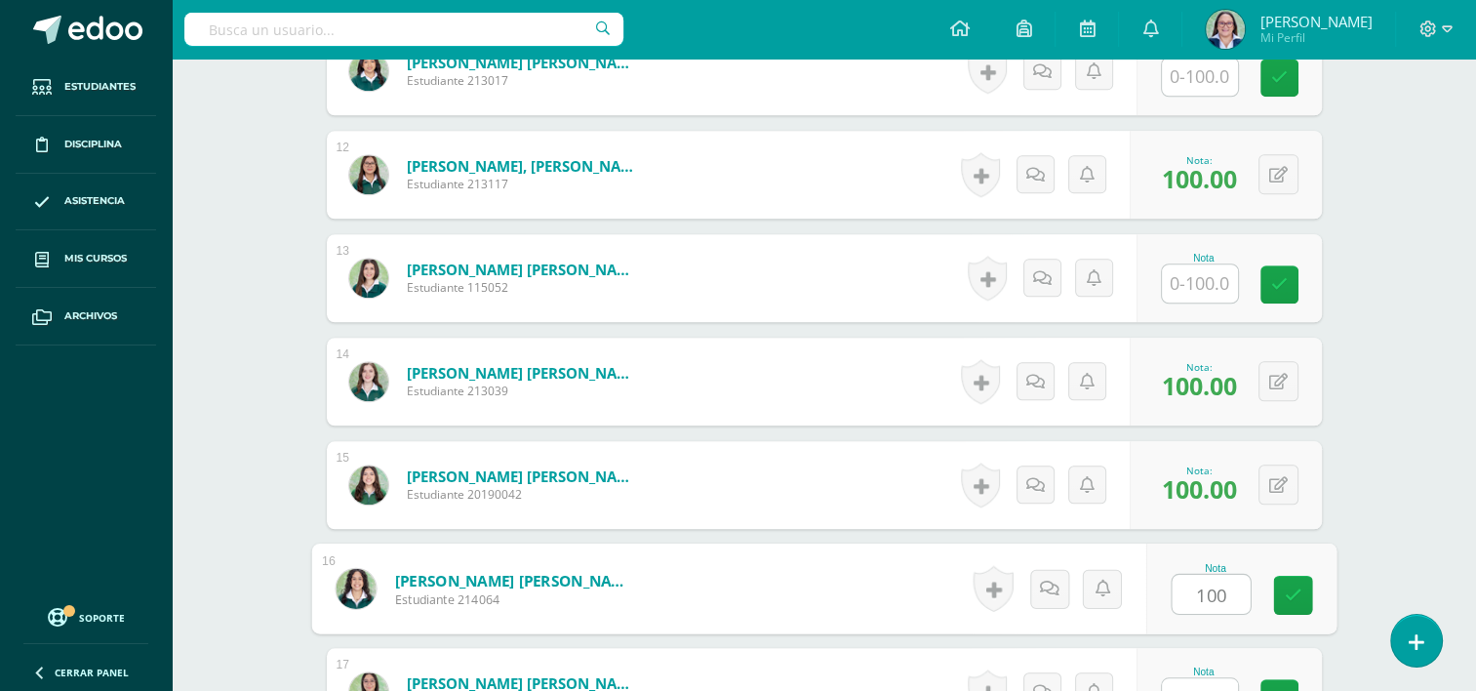
type input "100"
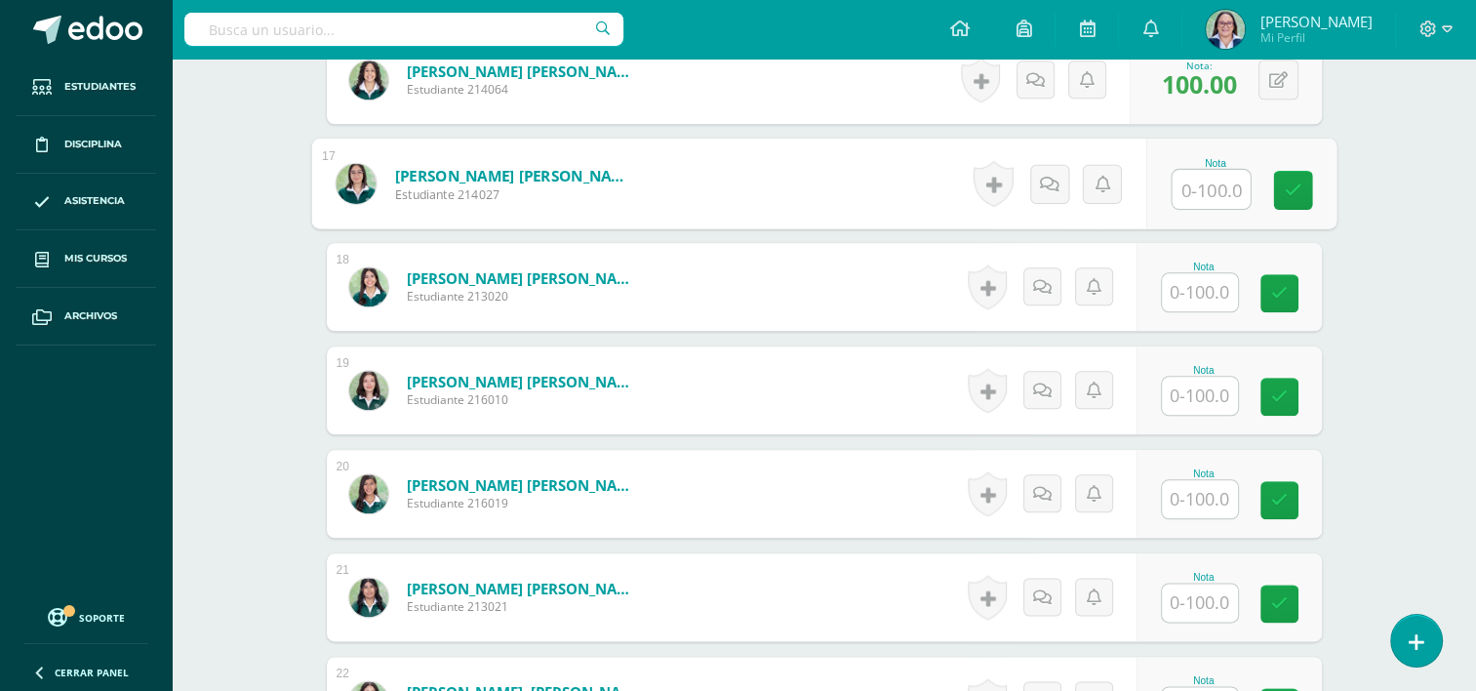
scroll to position [2196, 0]
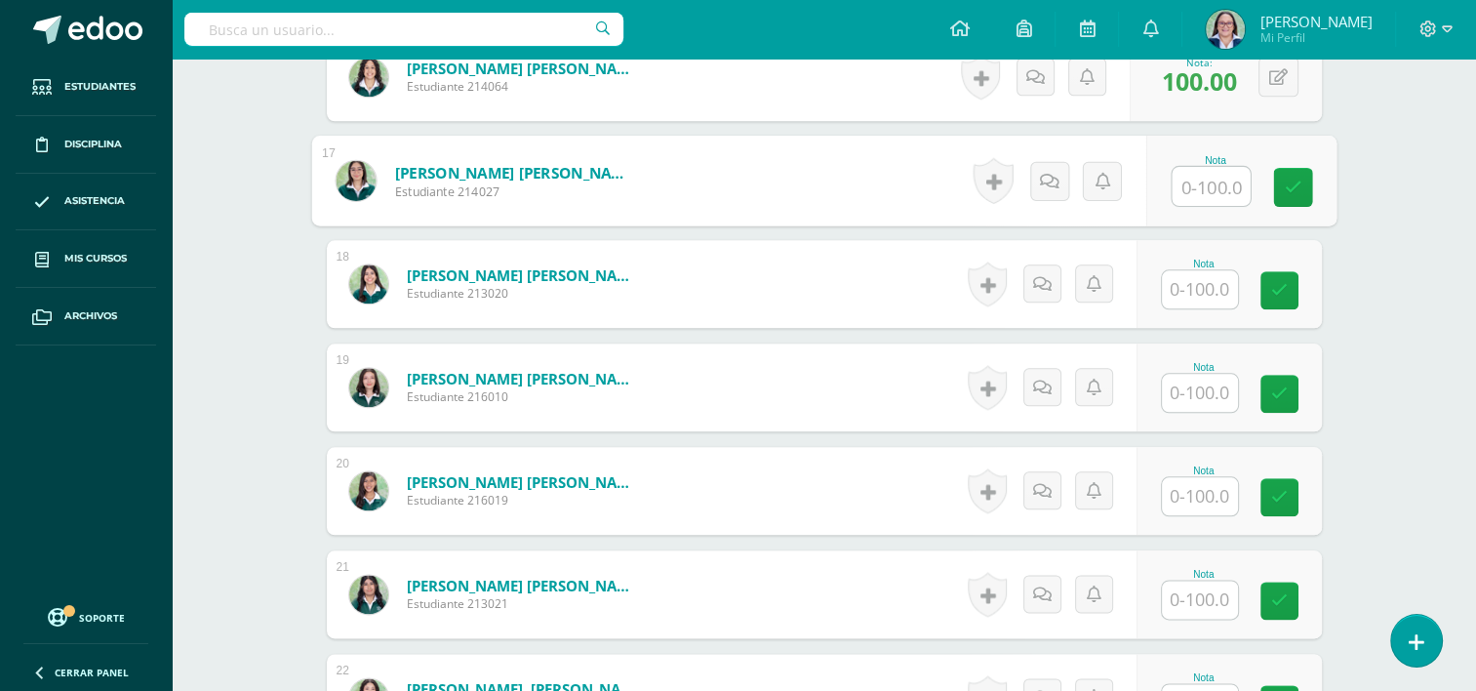
click at [1215, 384] on input "text" at bounding box center [1200, 393] width 76 height 38
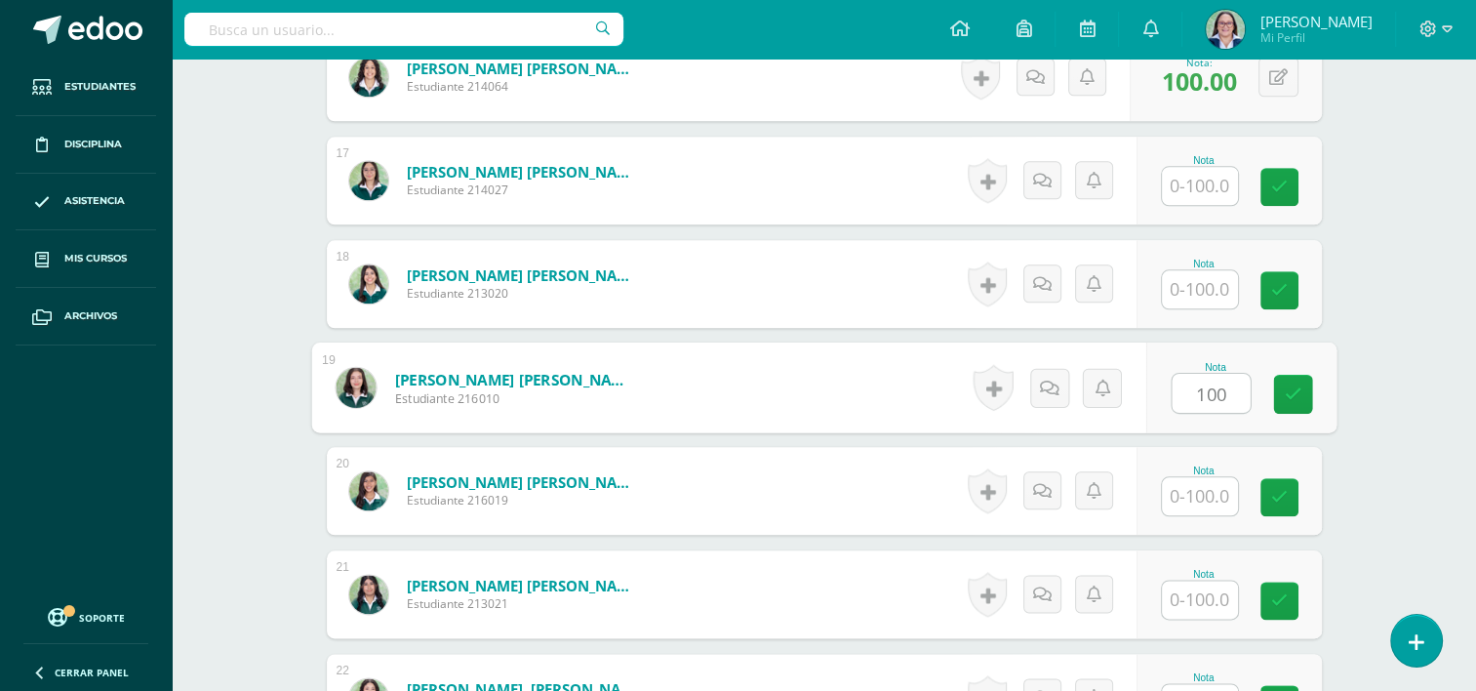
type input "100"
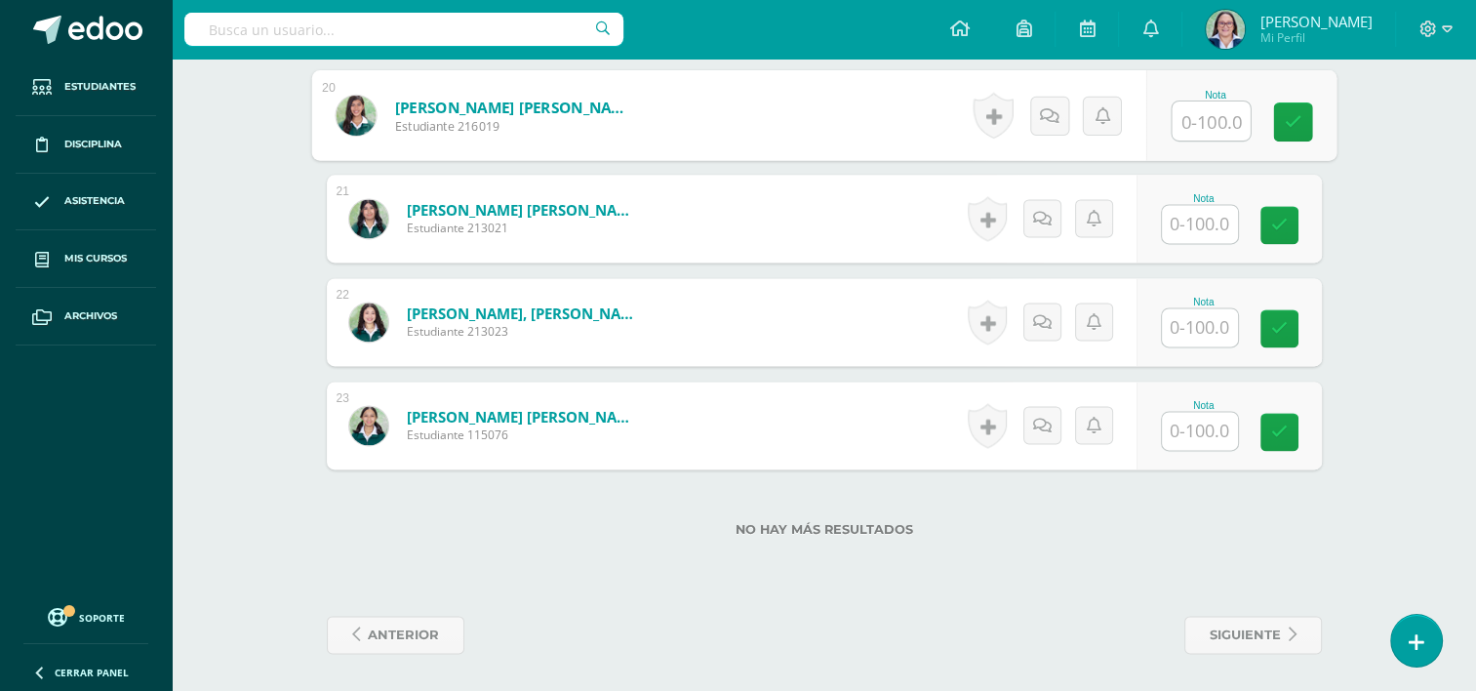
scroll to position [2573, 0]
click at [1214, 320] on input "text" at bounding box center [1200, 326] width 76 height 38
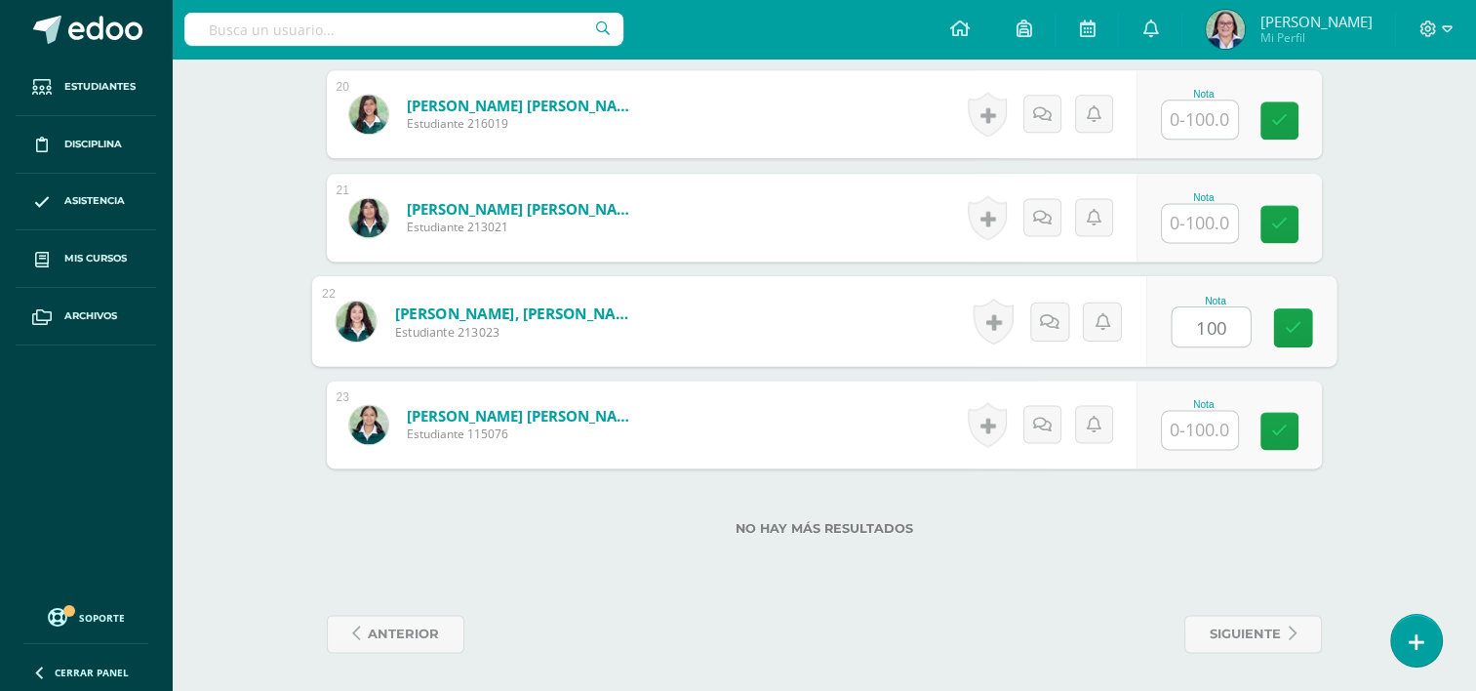
type input "100"
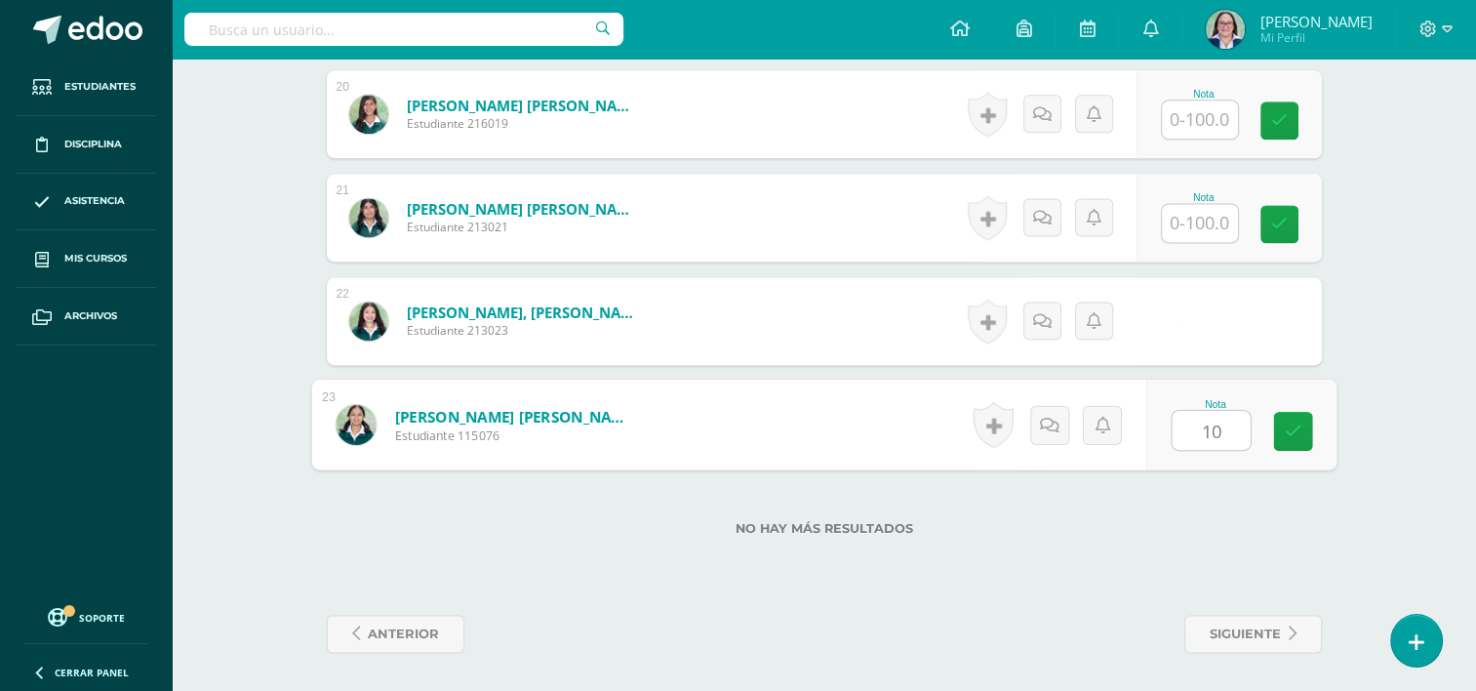
type input "100"
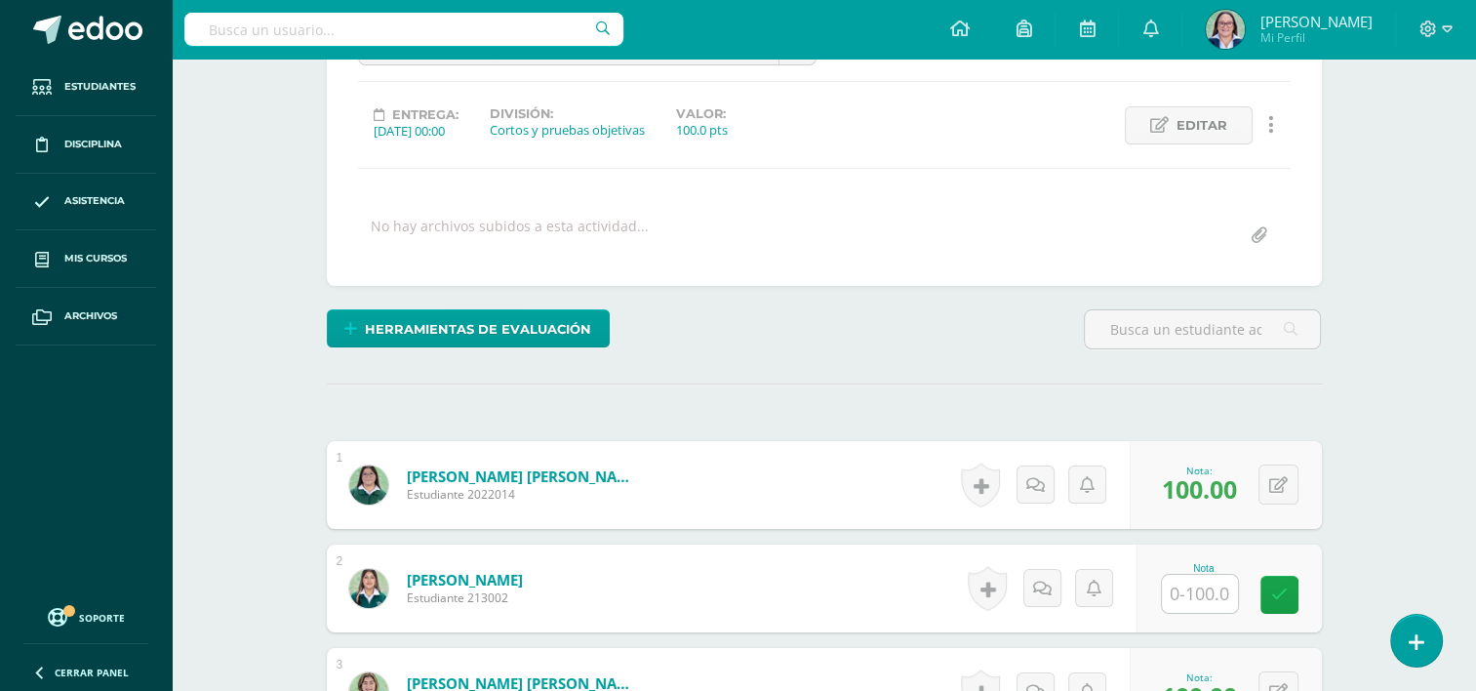
scroll to position [0, 0]
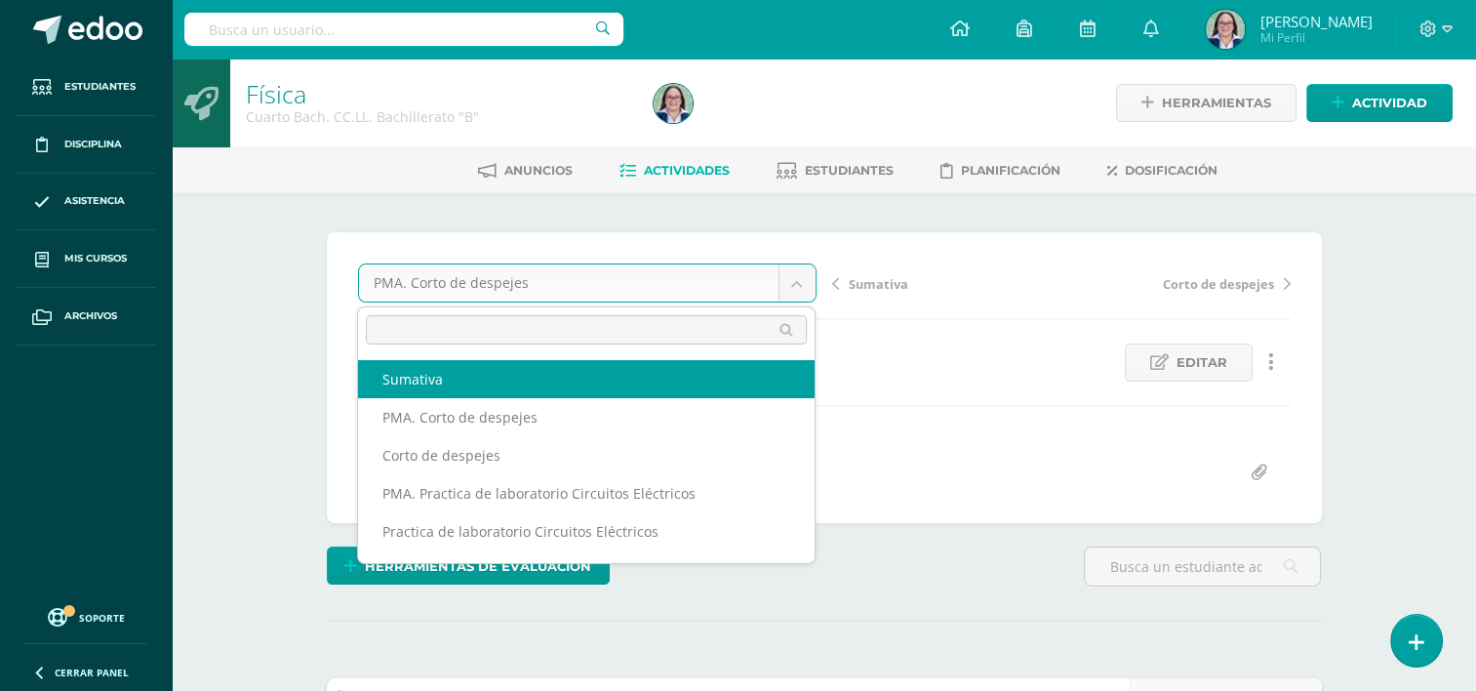
select select "/dashboard/teacher/grade-activity/262077/"
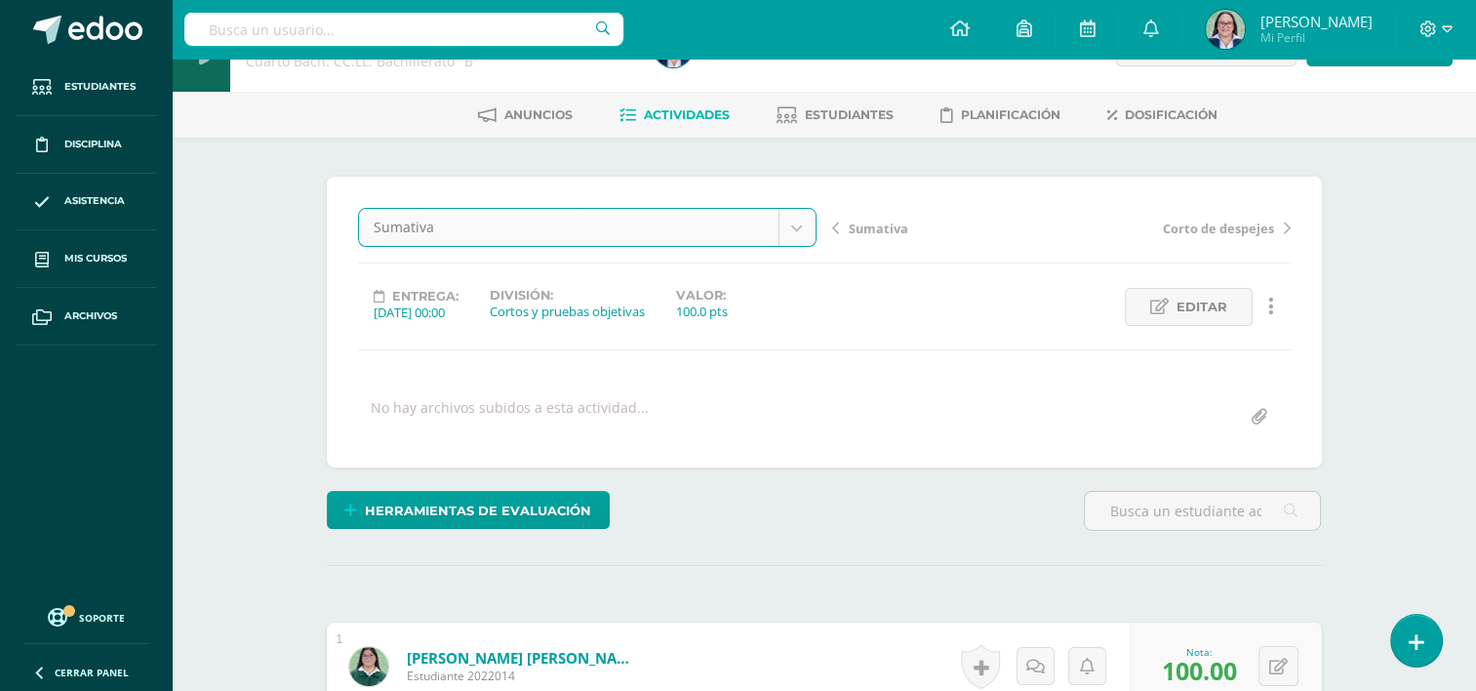
scroll to position [332, 0]
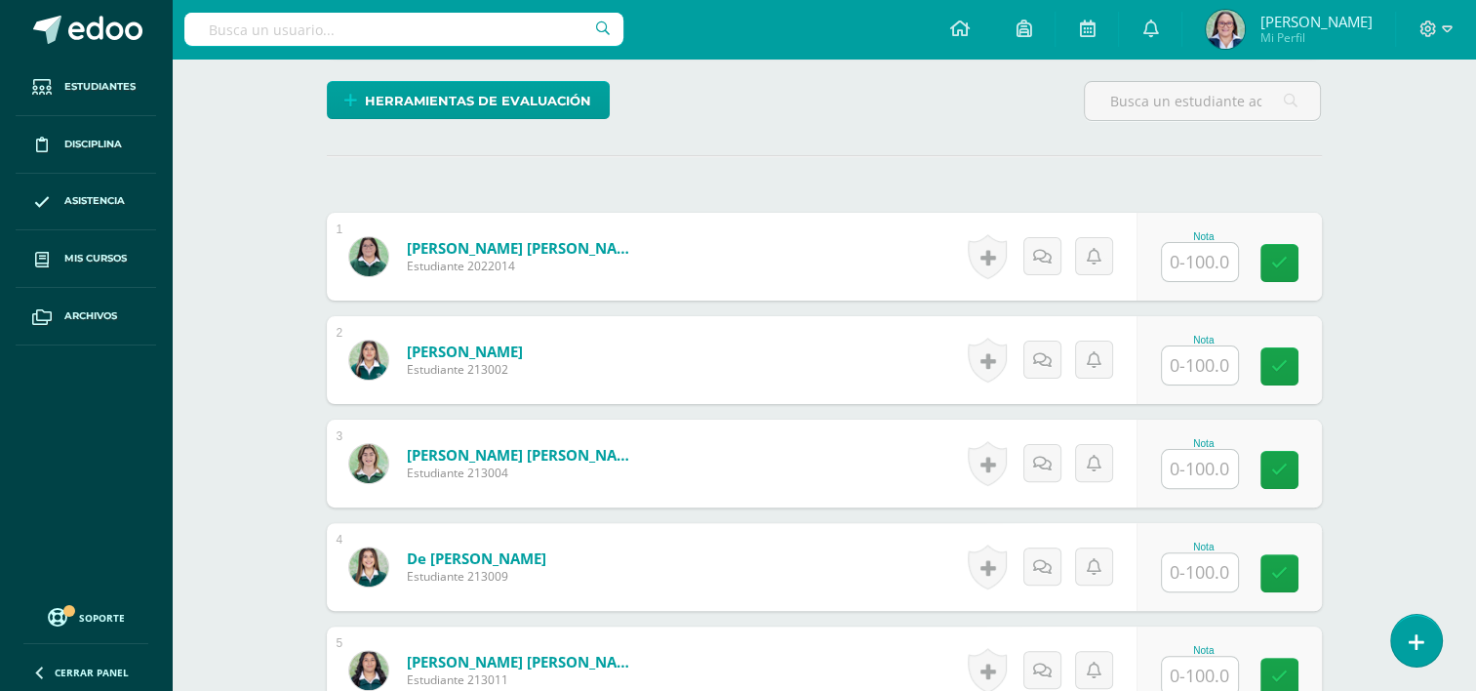
scroll to position [488, 0]
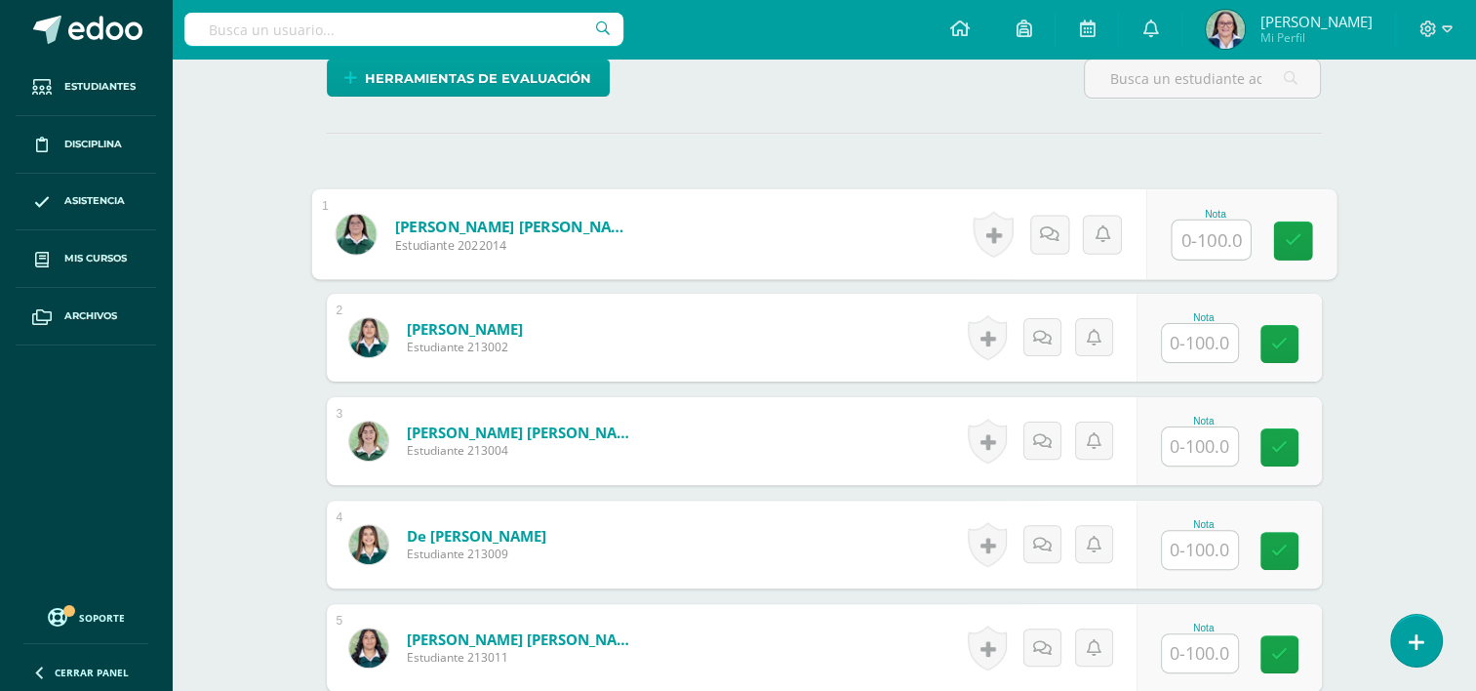
click at [1199, 235] on input "text" at bounding box center [1211, 239] width 78 height 39
type input "83"
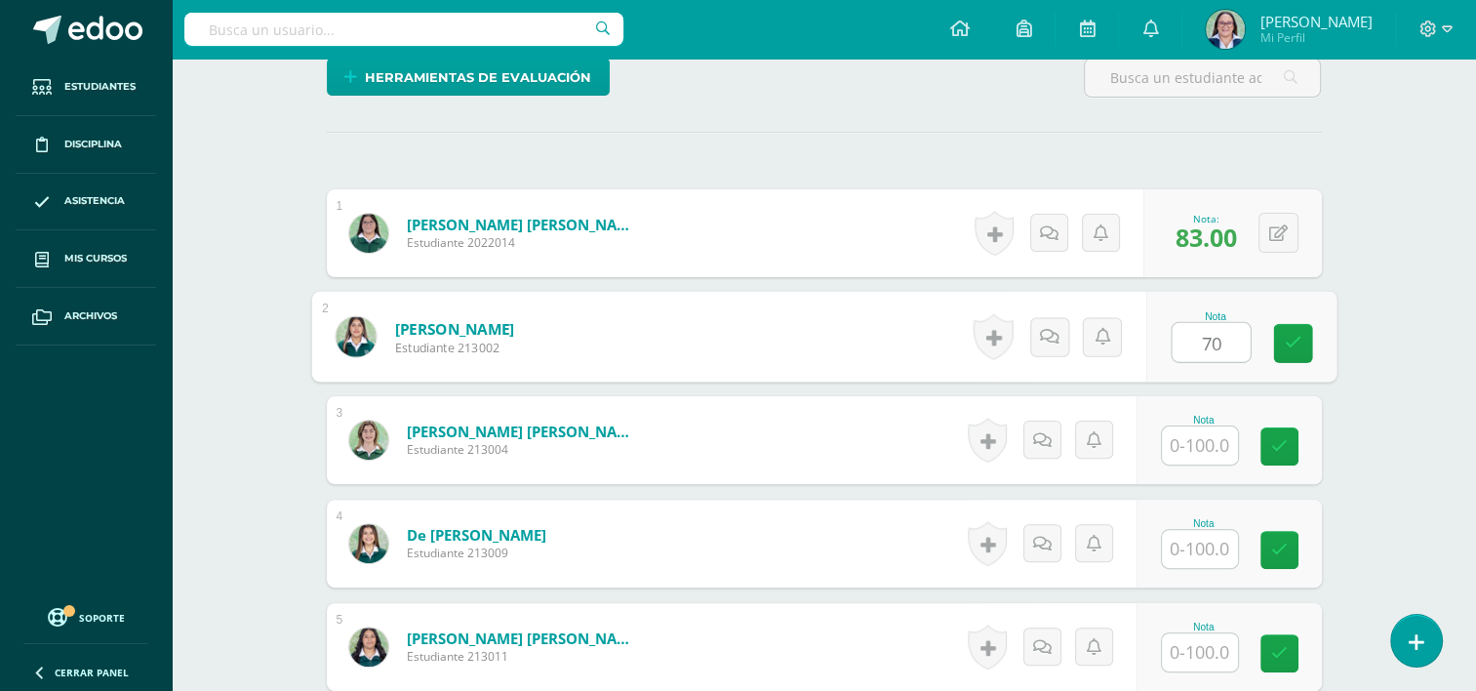
type input "70"
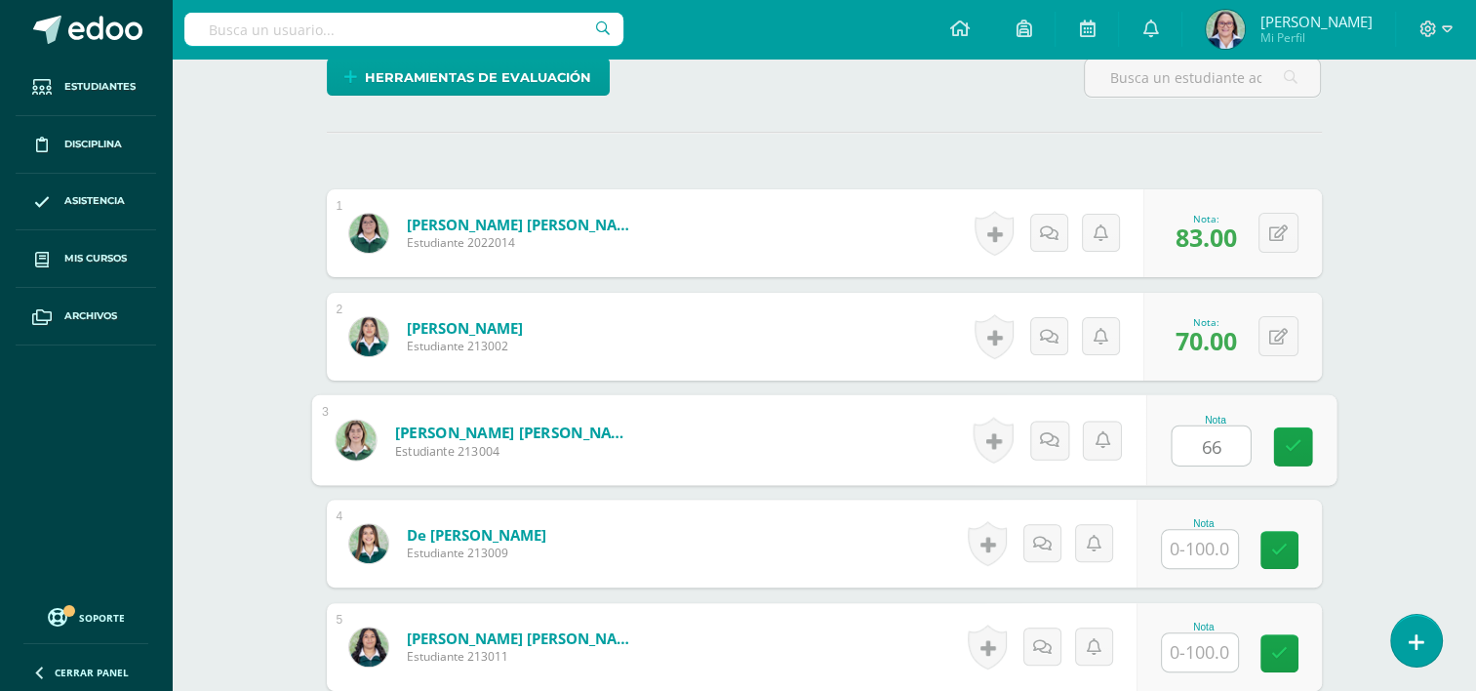
type input "66"
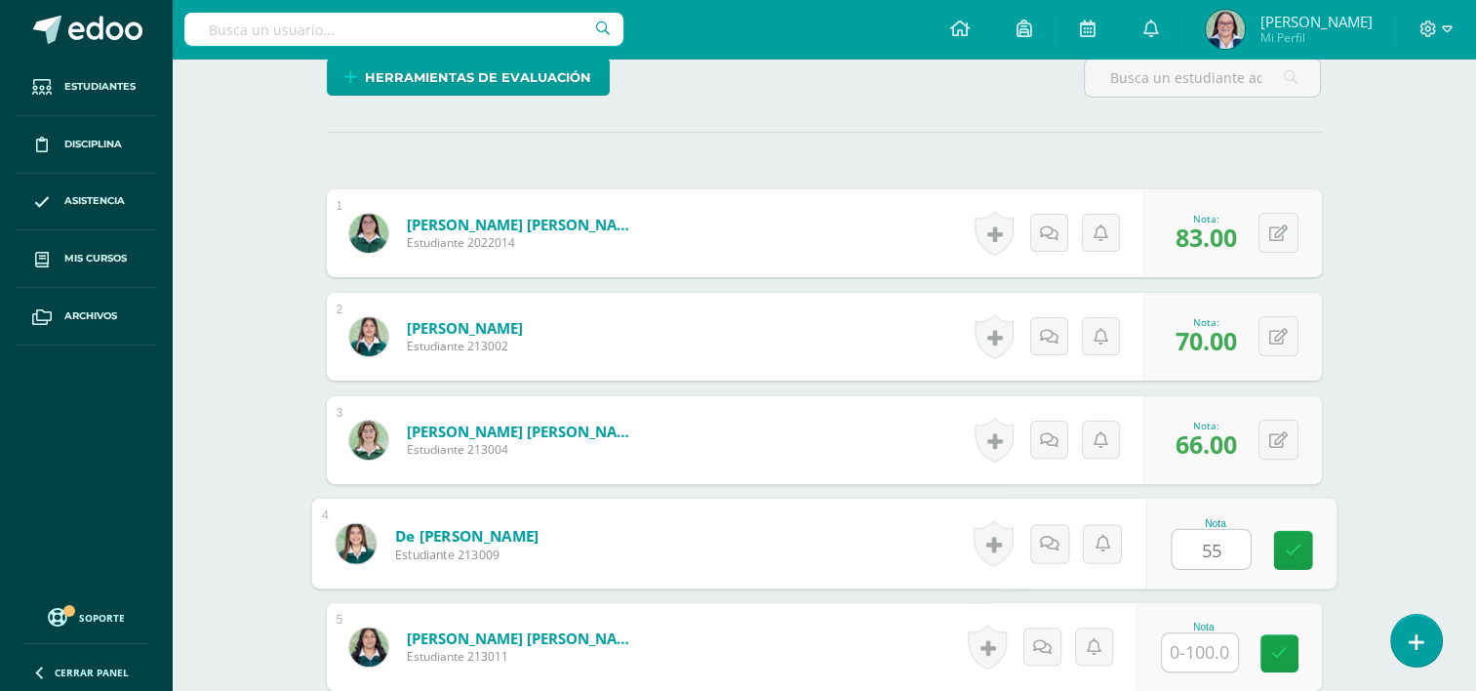
type input "55"
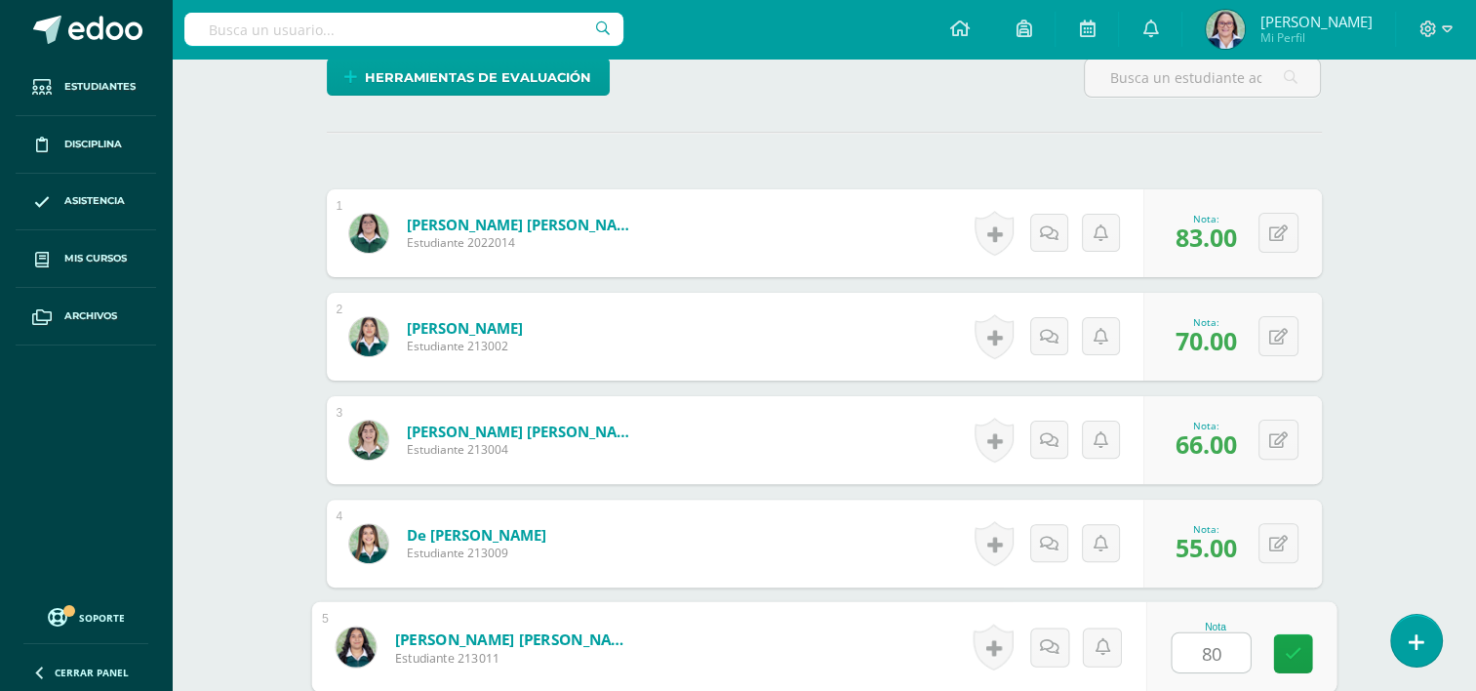
type input "80"
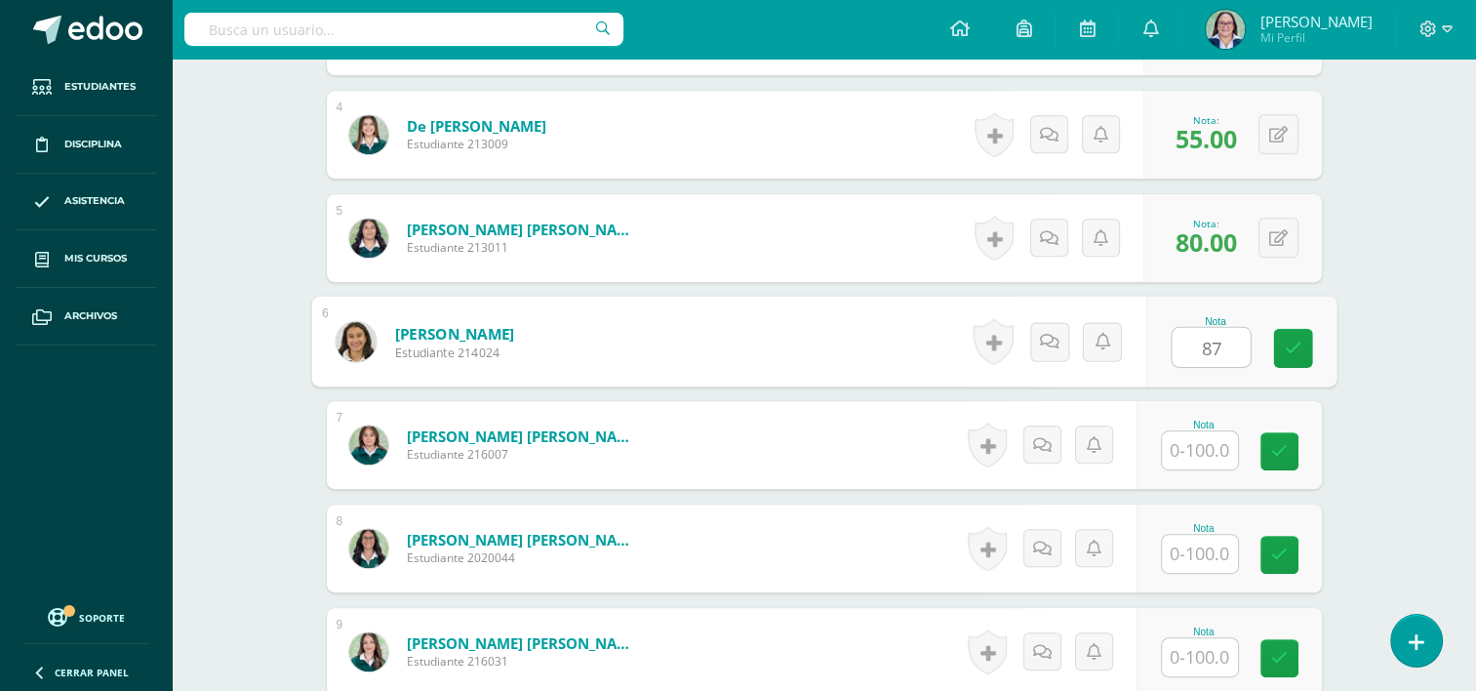
type input "87"
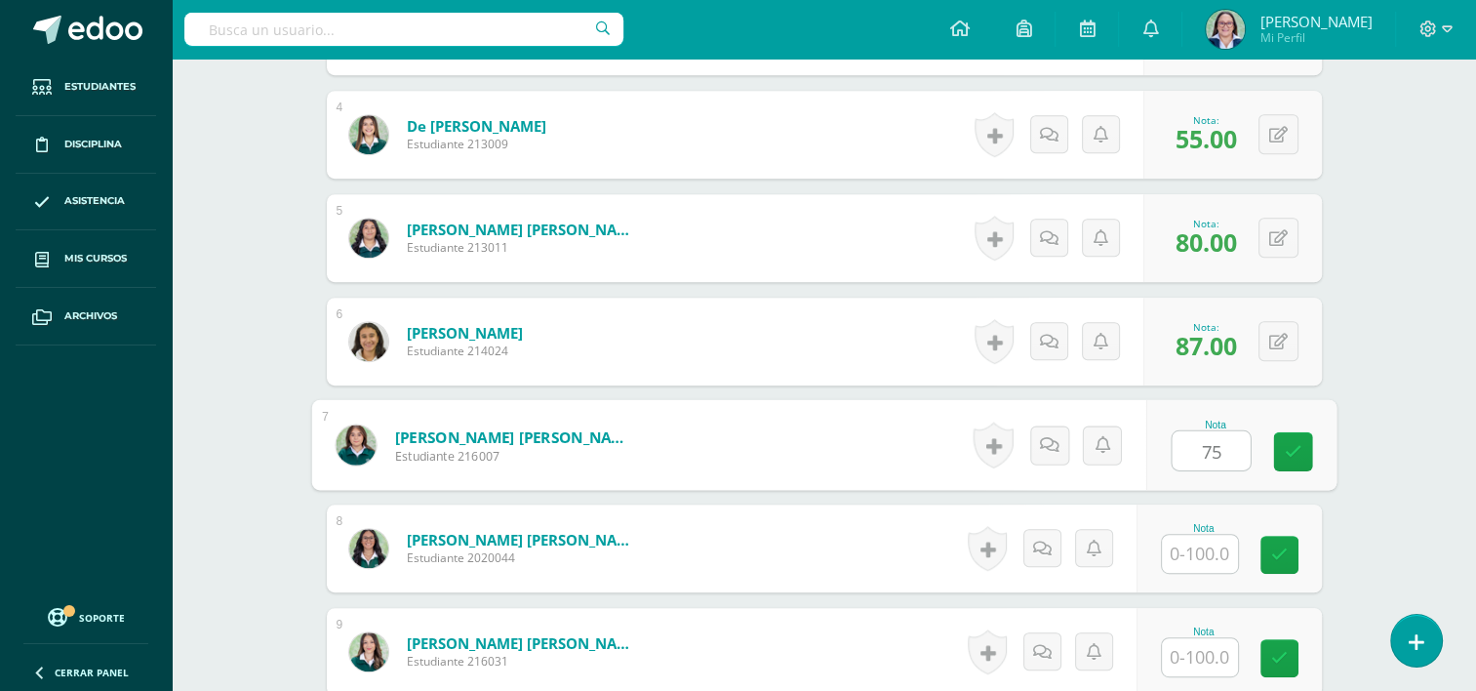
type input "75"
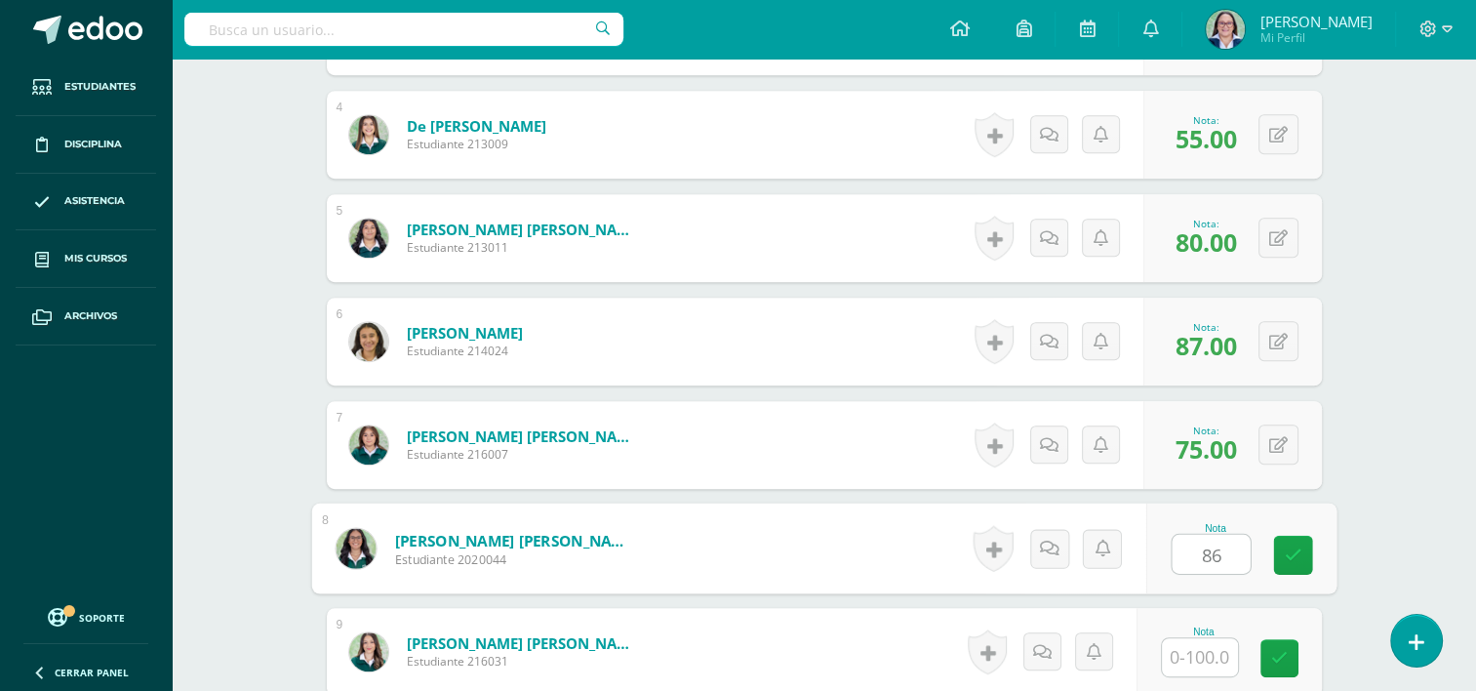
type input "86"
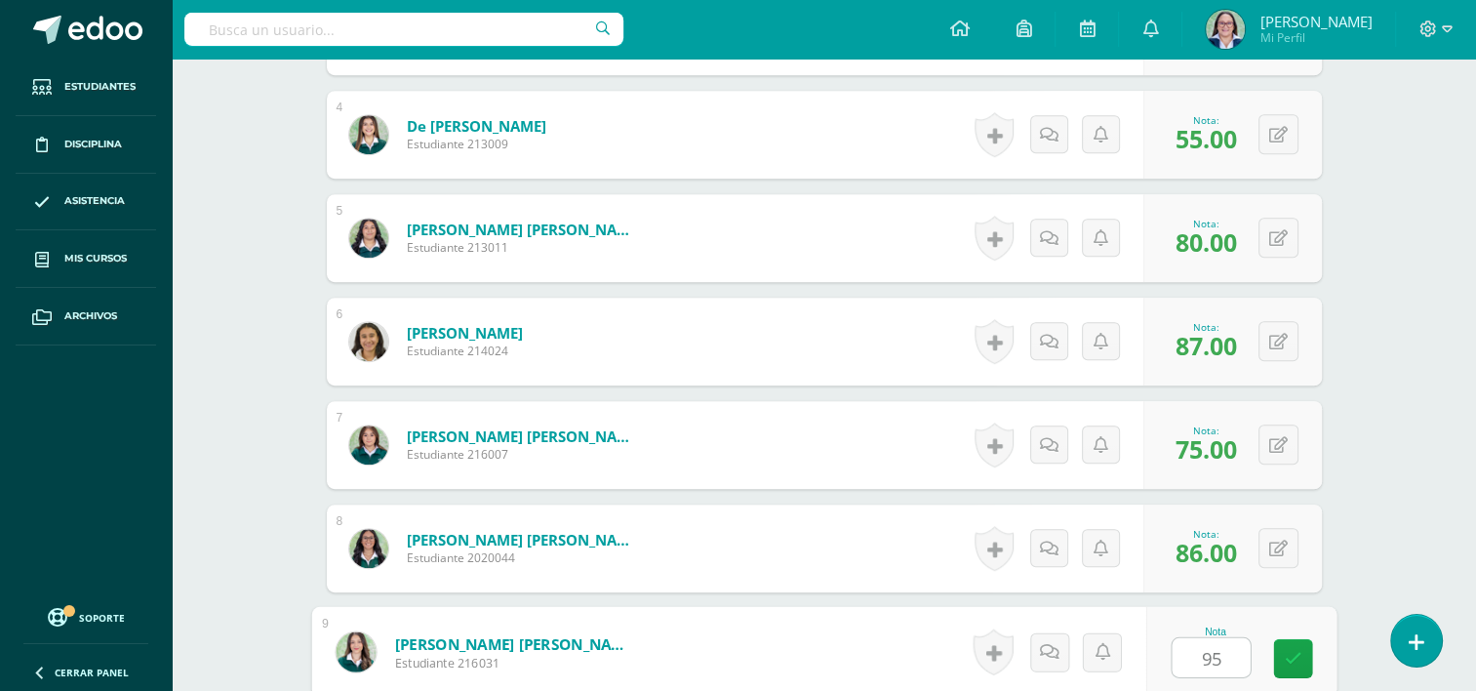
type input "95"
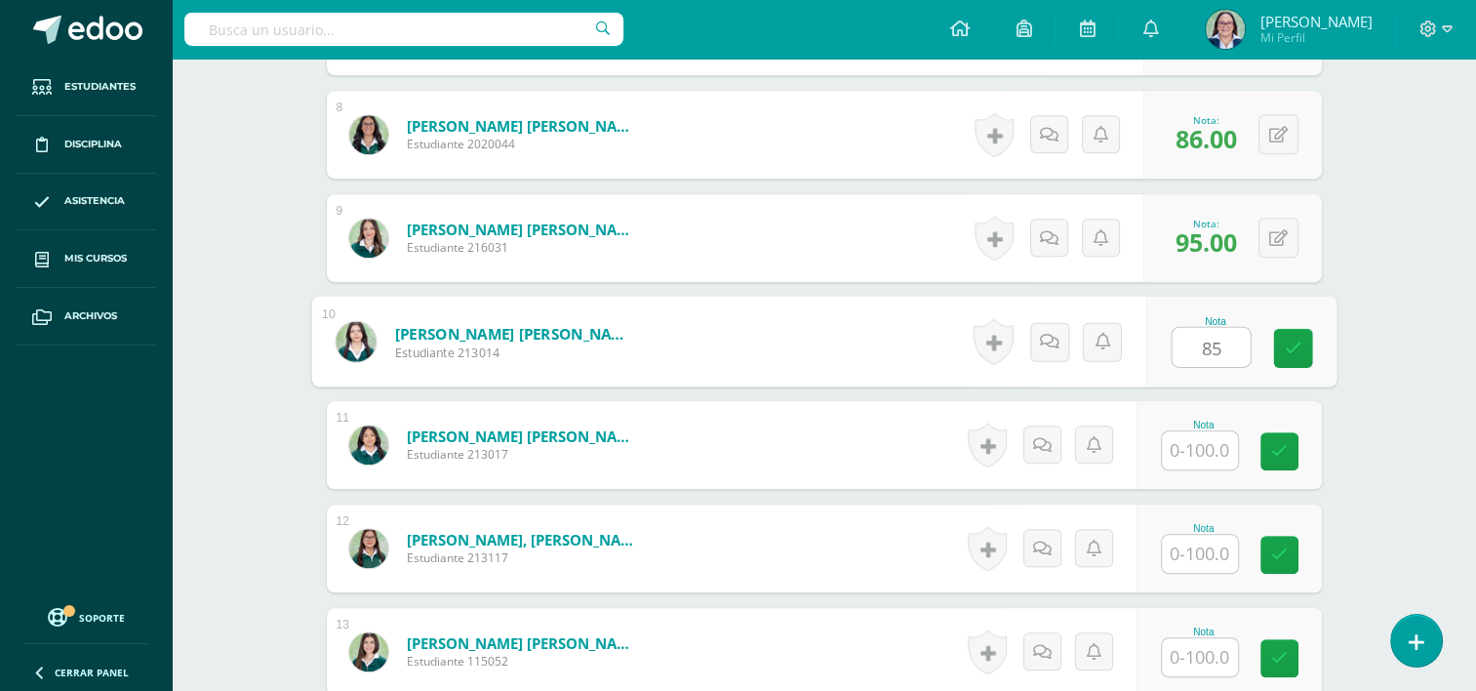
type input "85"
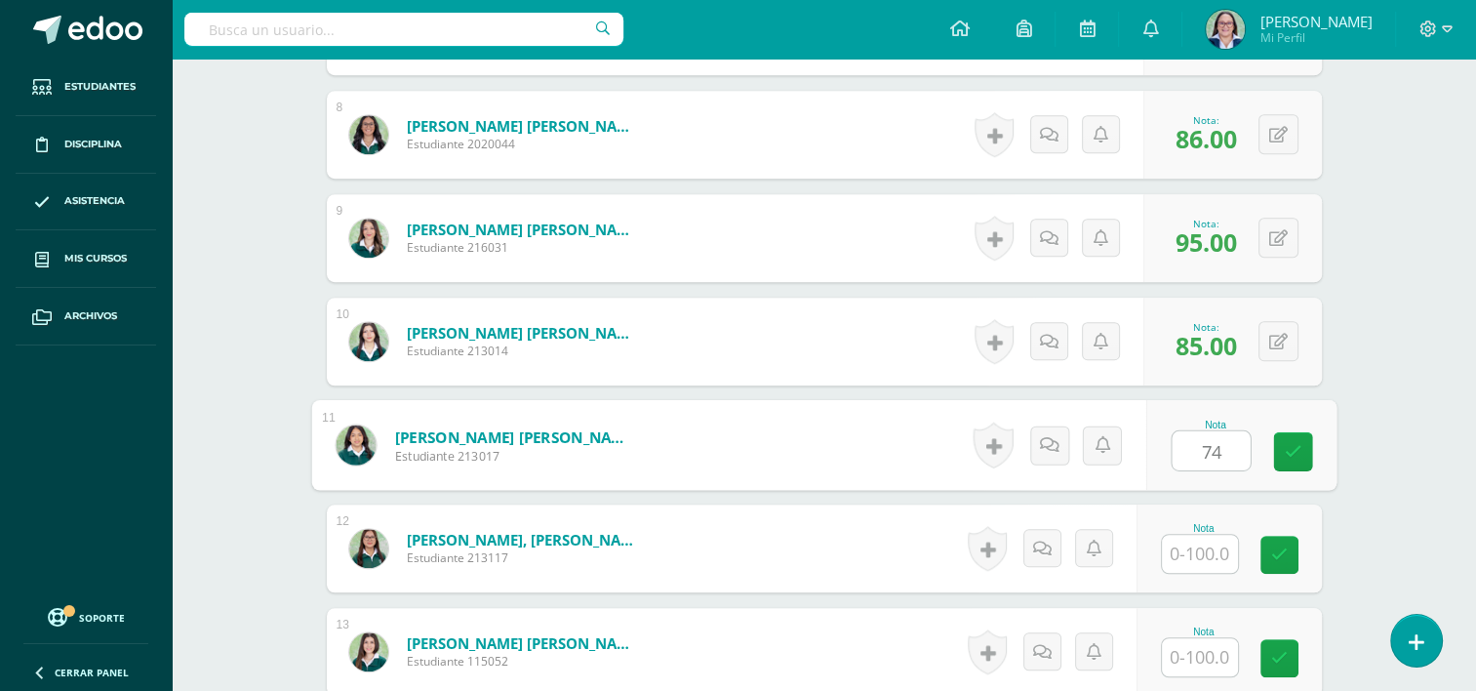
type input "74"
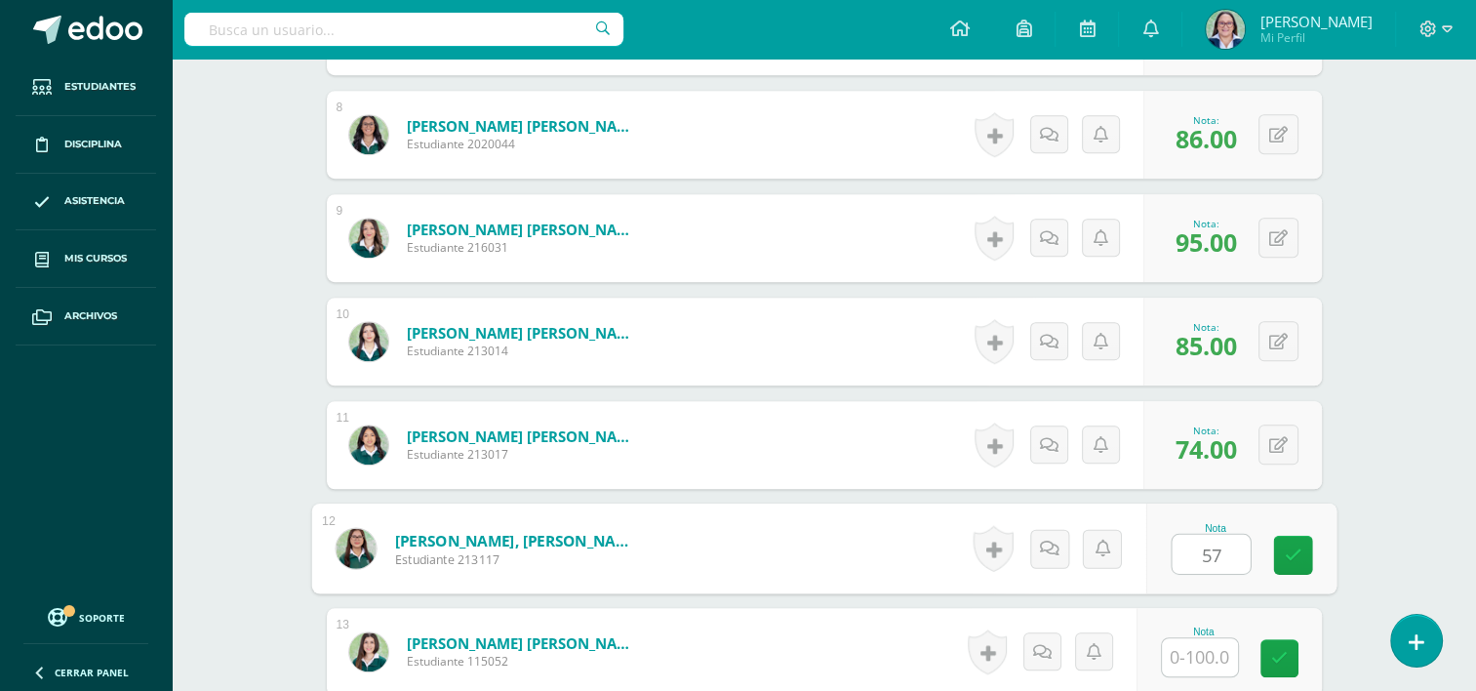
type input "57"
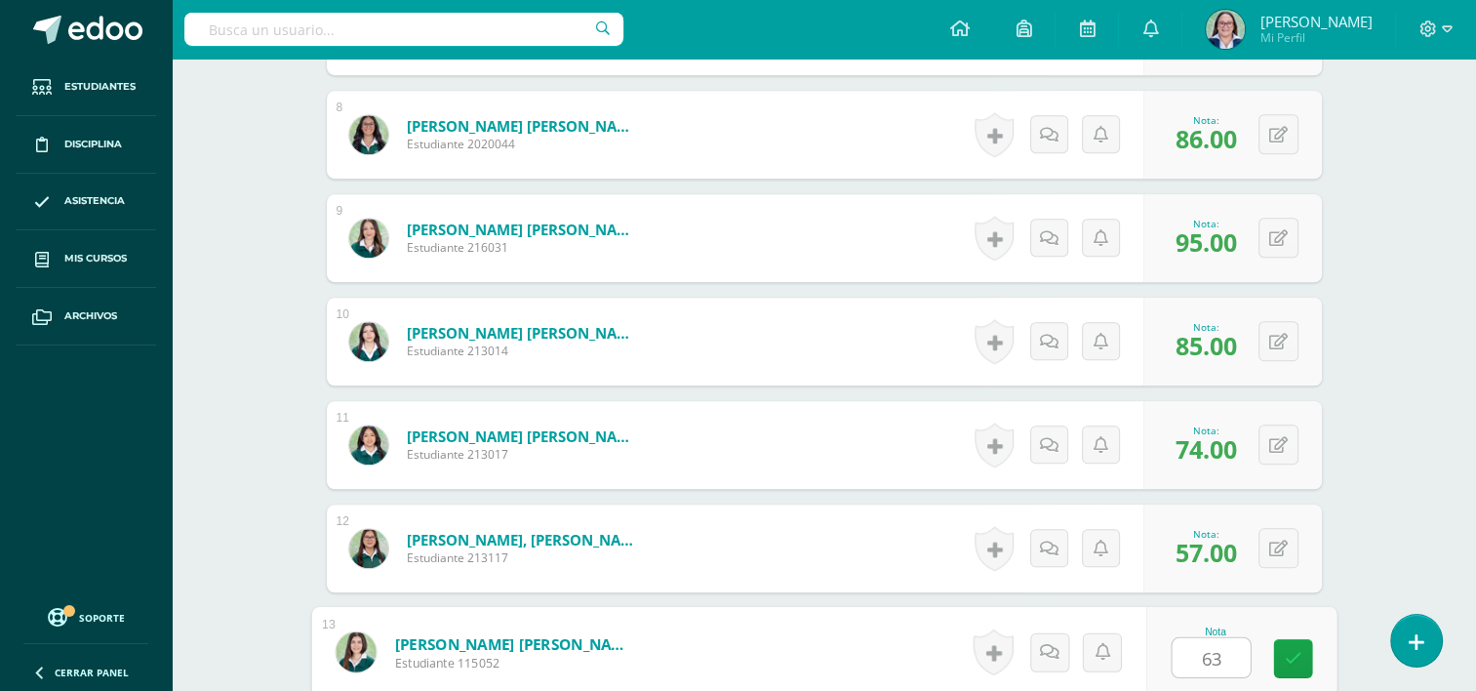
type input "63"
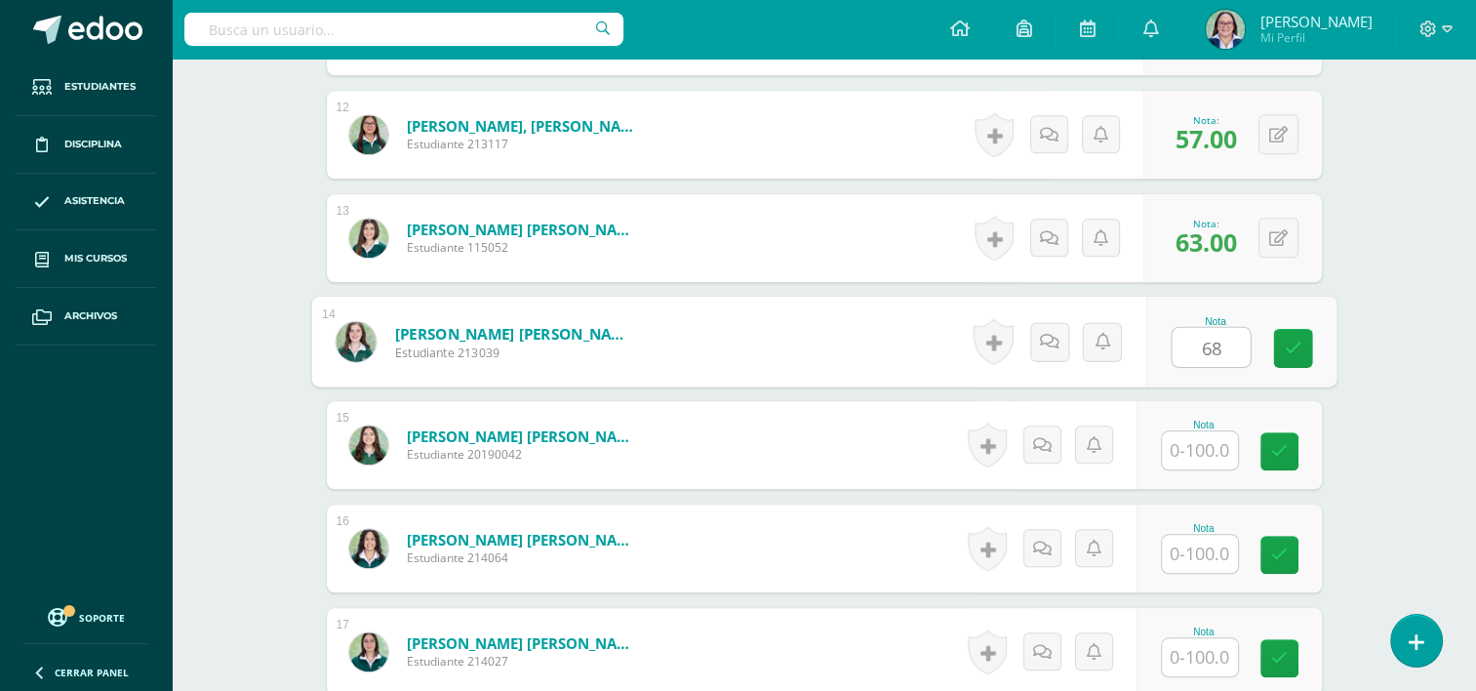
type input "68"
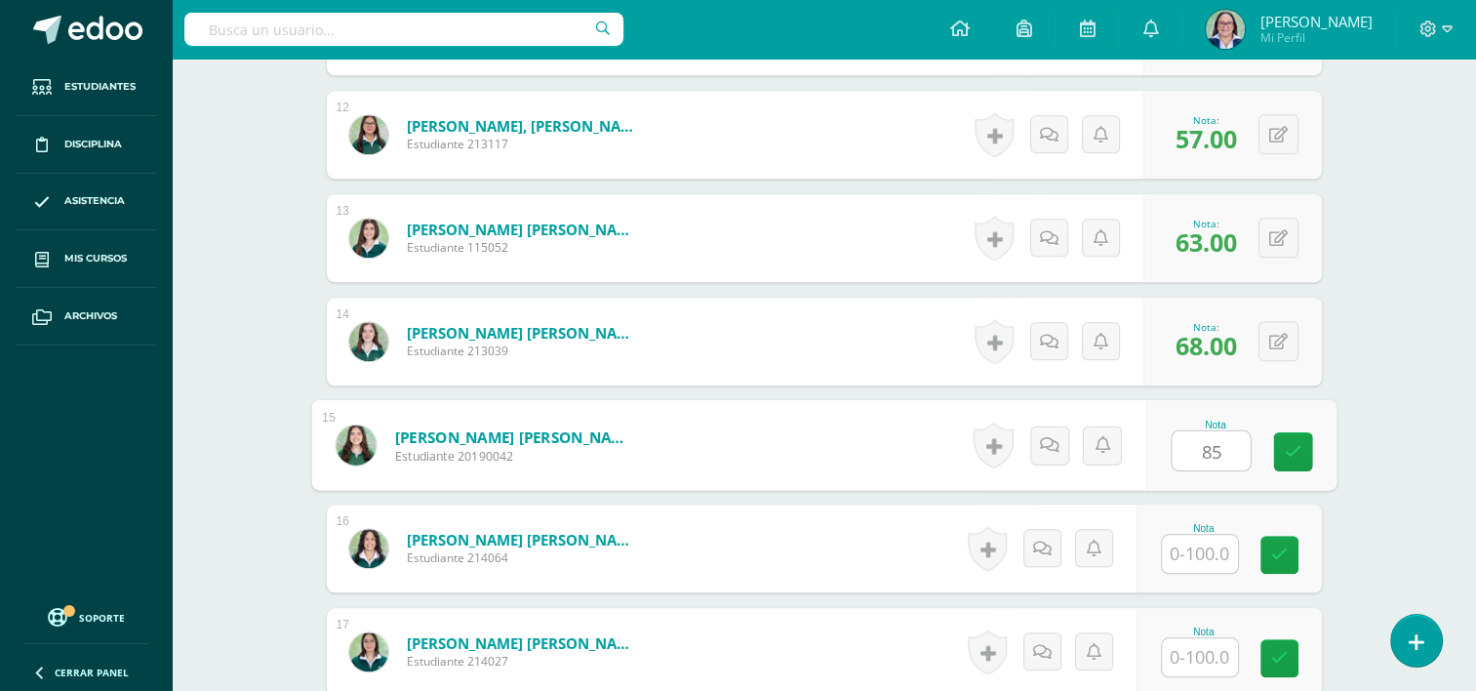
type input "85"
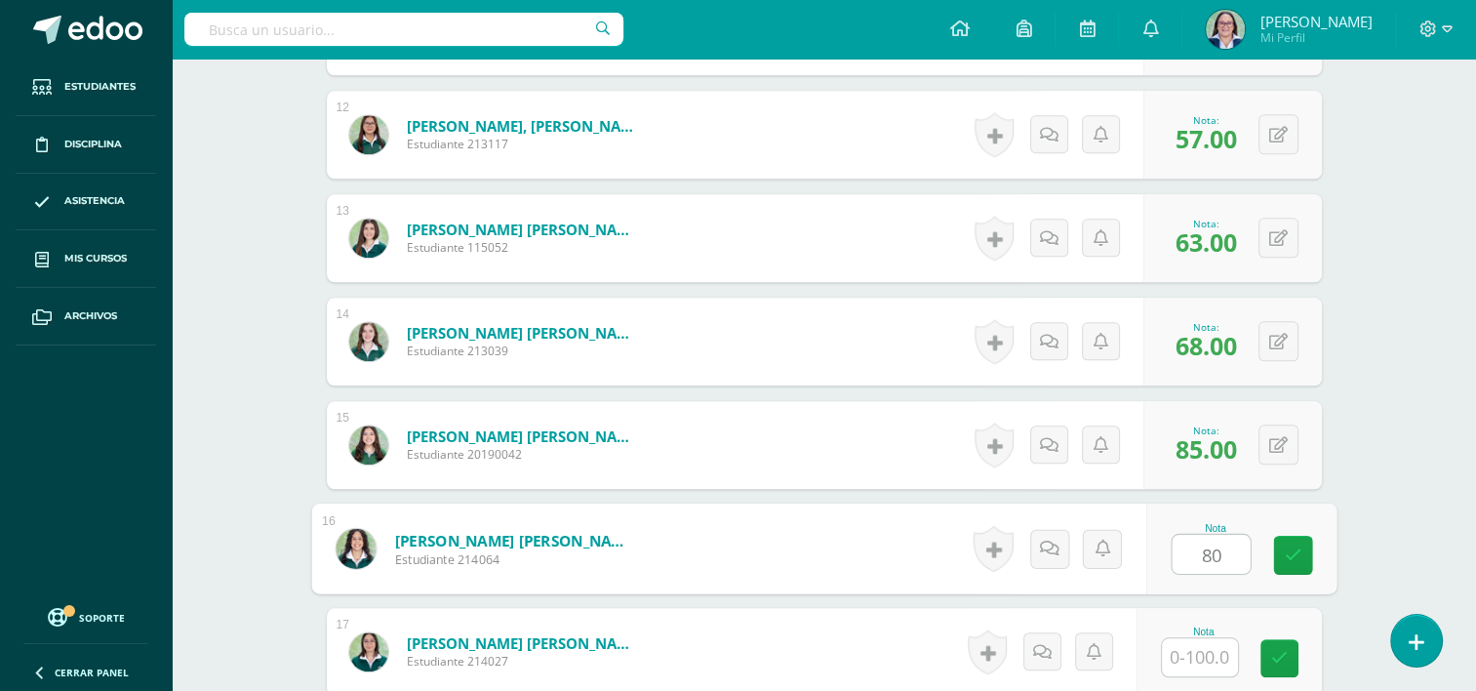
type input "80"
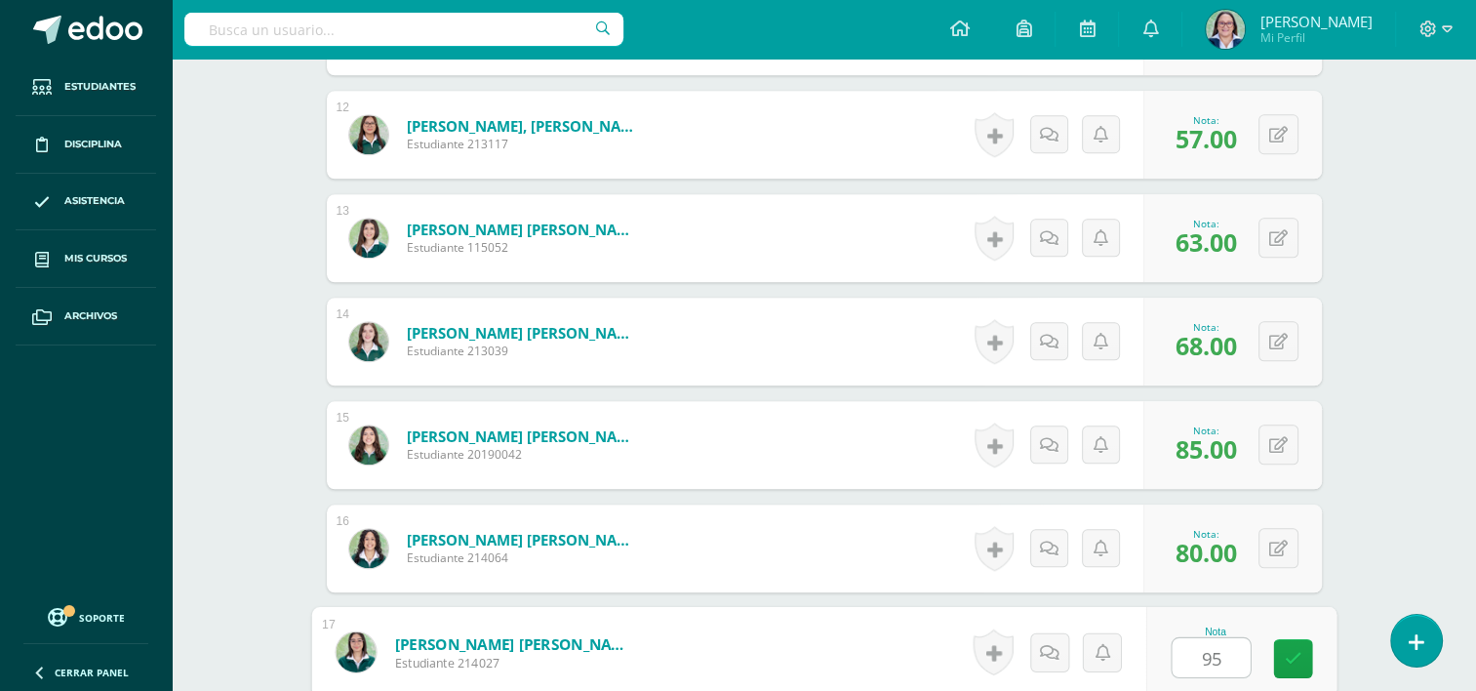
type input "95"
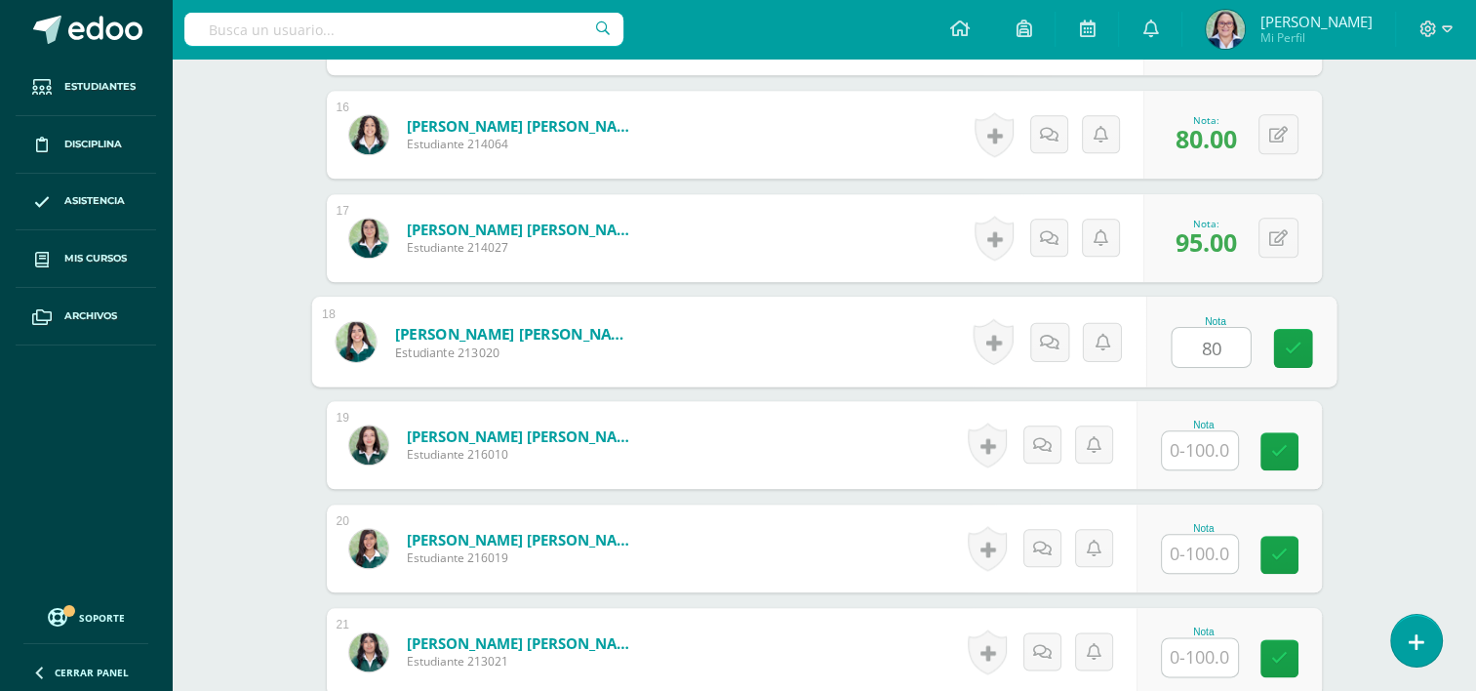
type input "80"
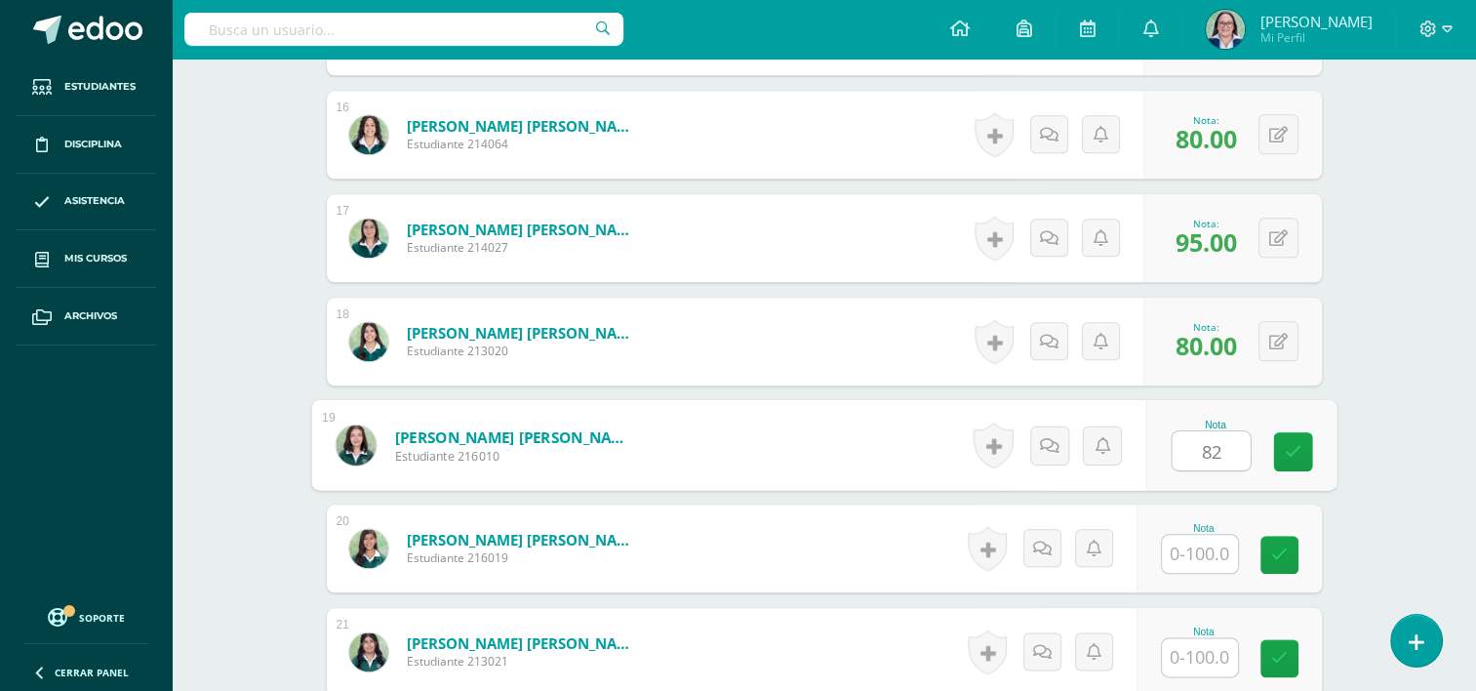
type input "82"
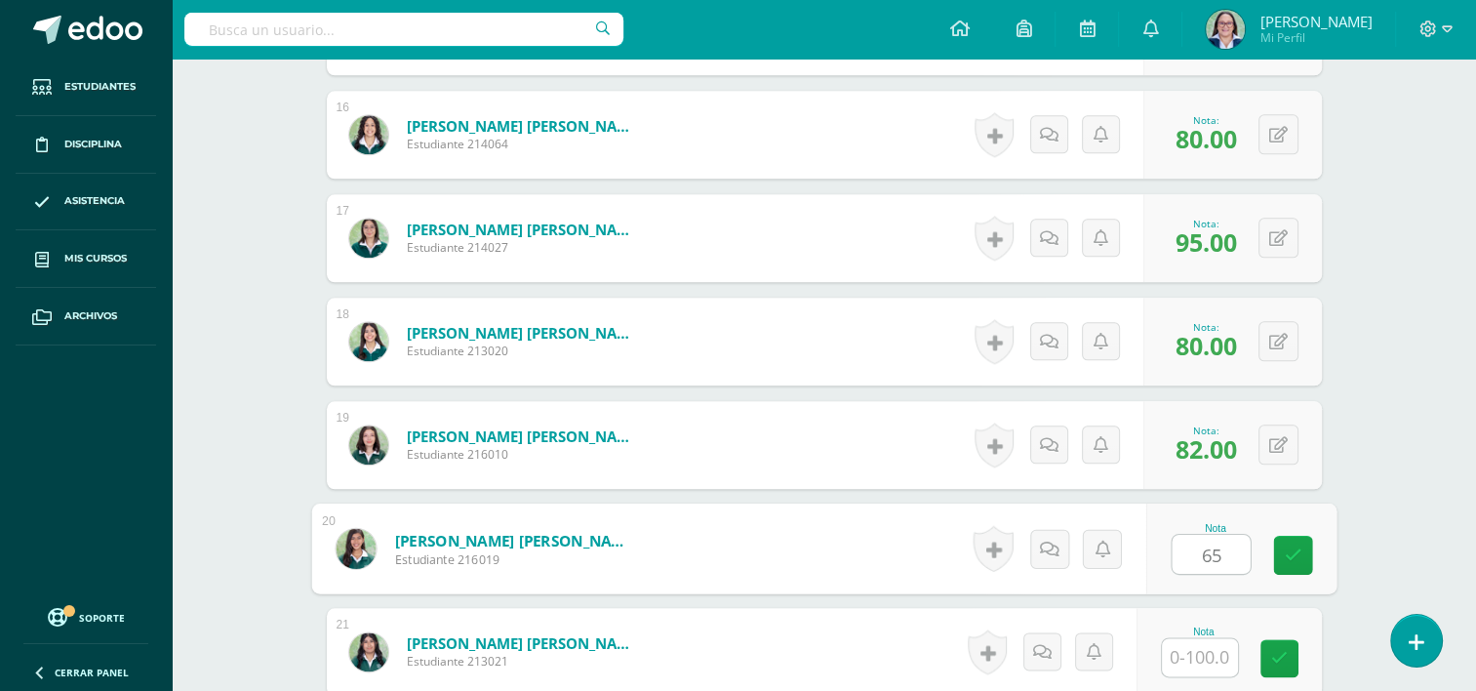
type input "65"
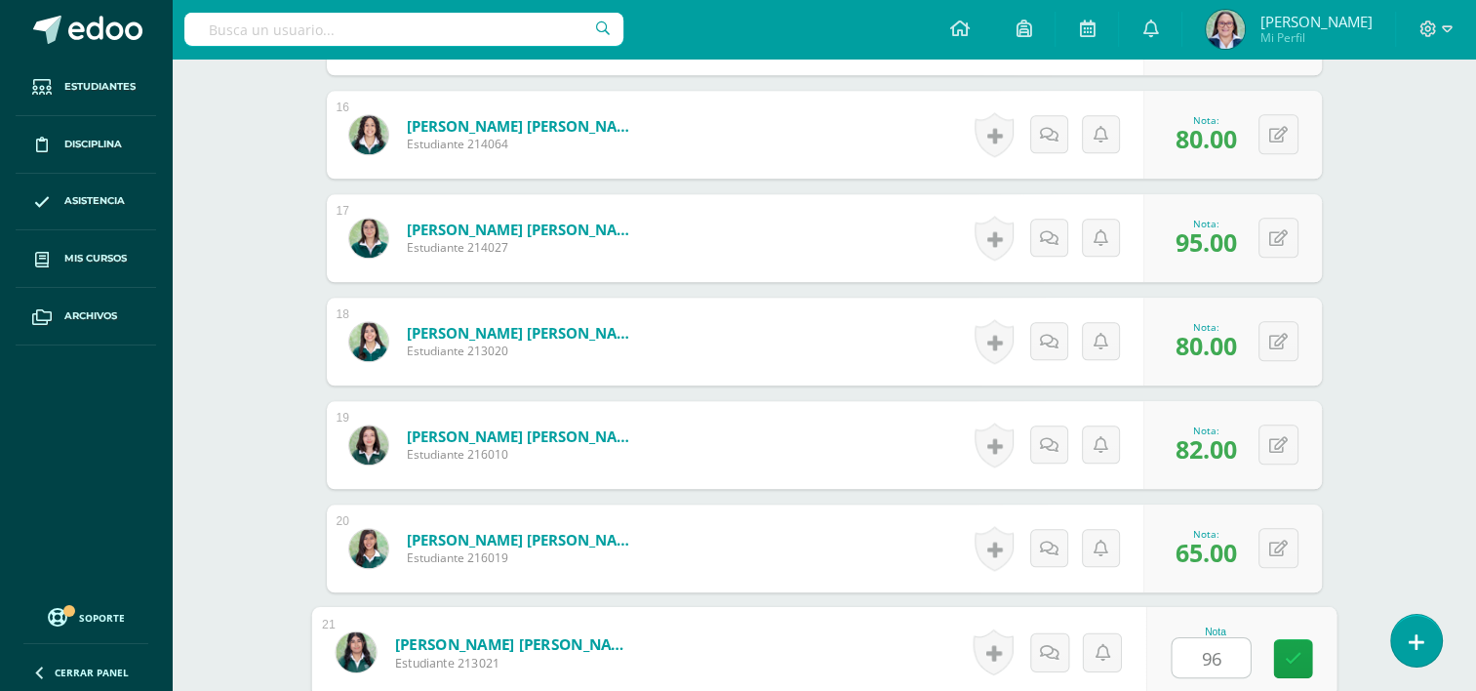
type input "96"
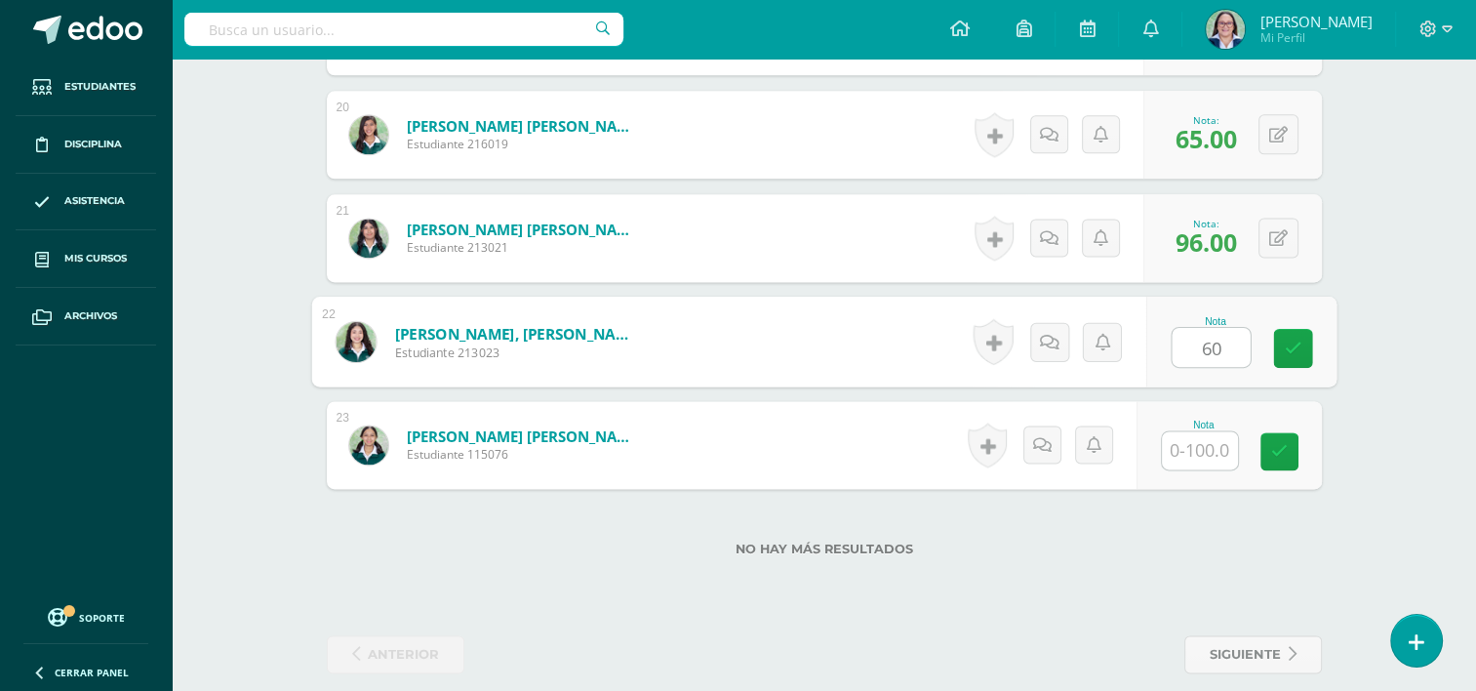
type input "60"
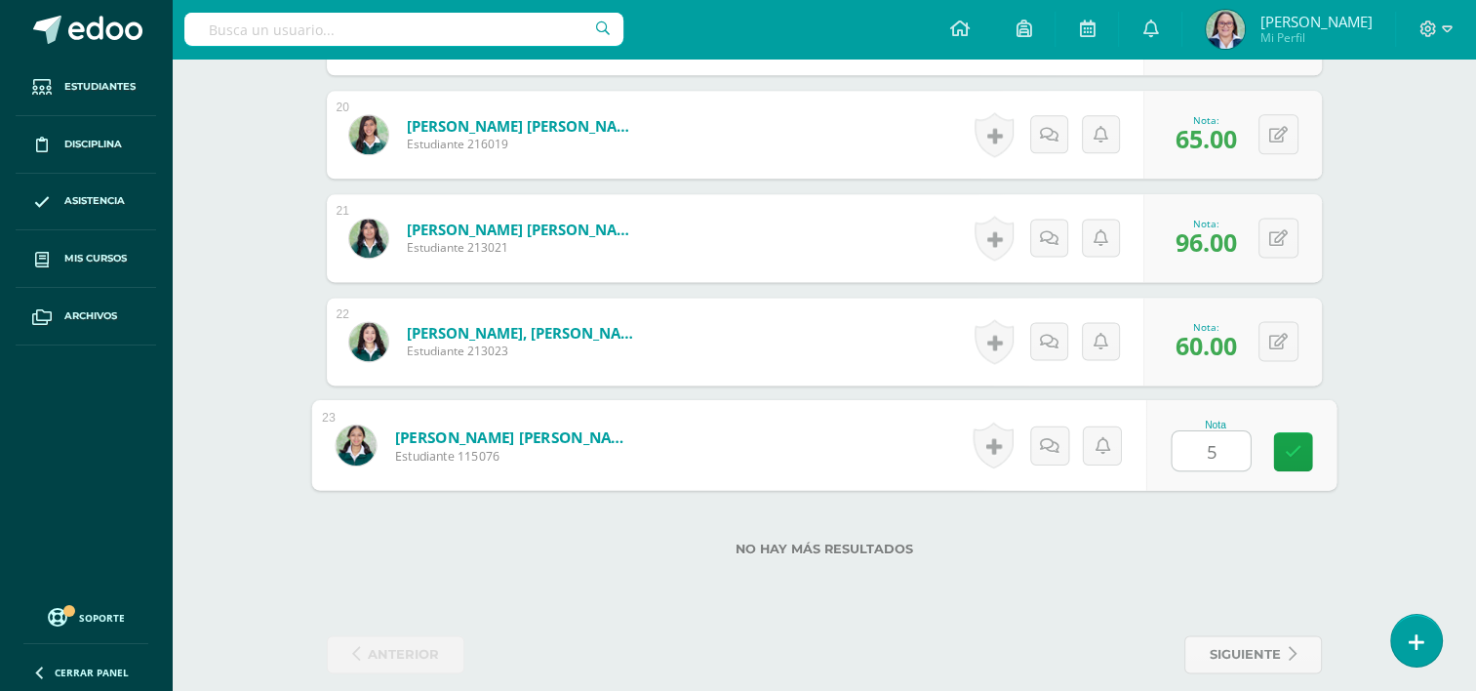
type input "55"
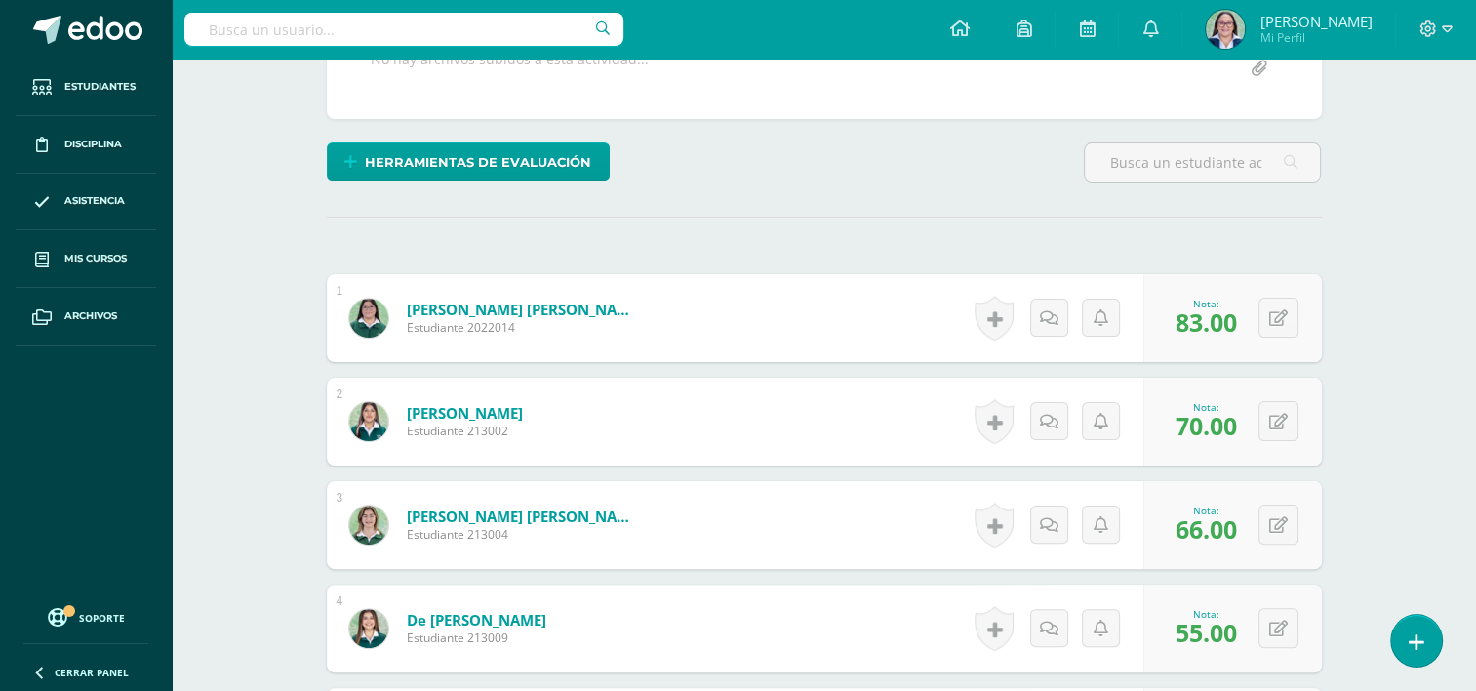
scroll to position [0, 0]
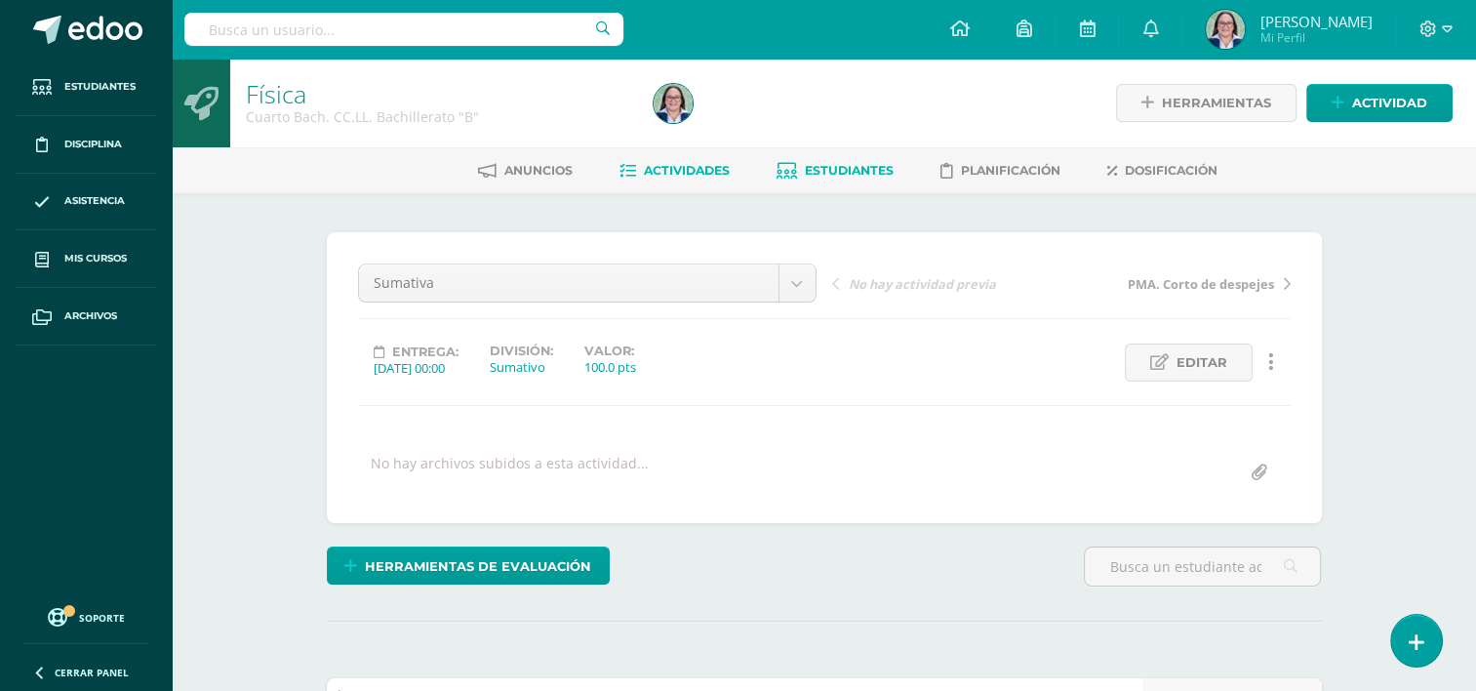
drag, startPoint x: 828, startPoint y: 172, endPoint x: 882, endPoint y: 179, distance: 54.1
click at [828, 172] on span "Estudiantes" at bounding box center [849, 170] width 89 height 15
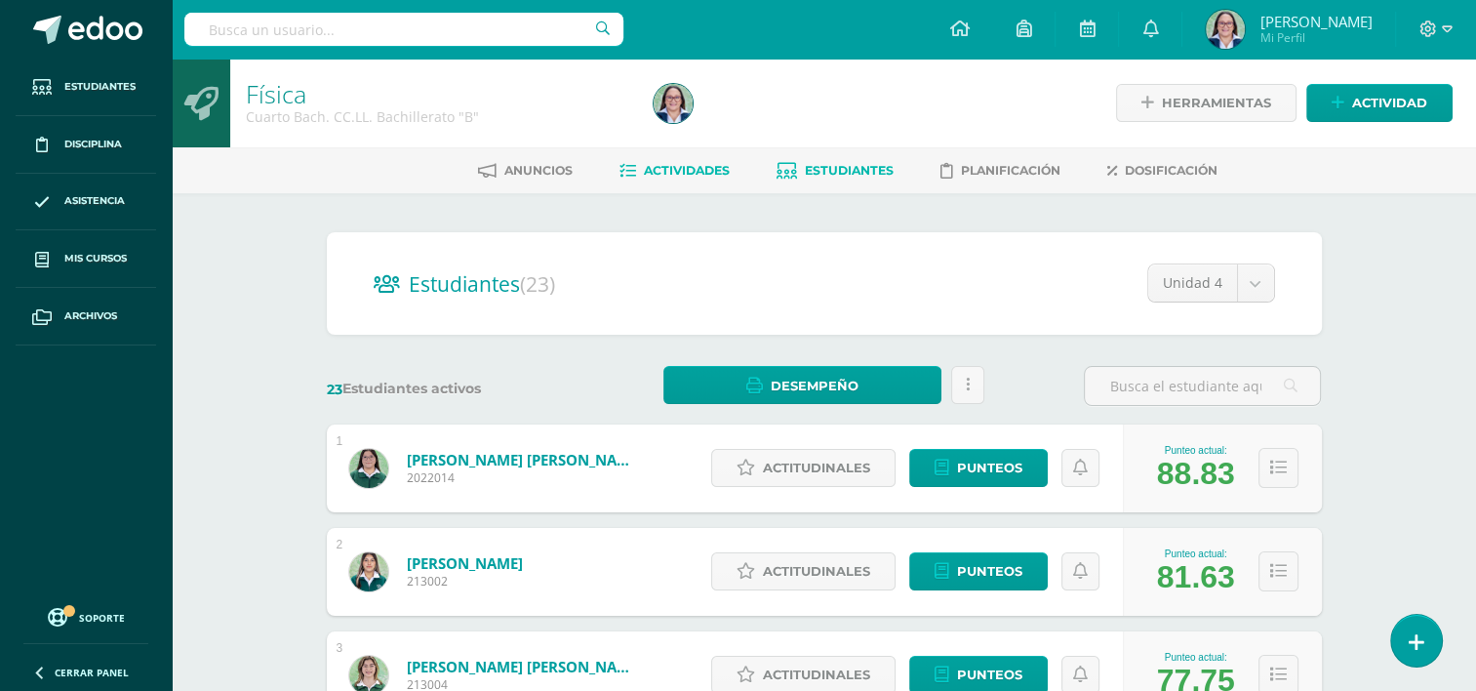
click at [661, 159] on link "Actividades" at bounding box center [674, 170] width 110 height 31
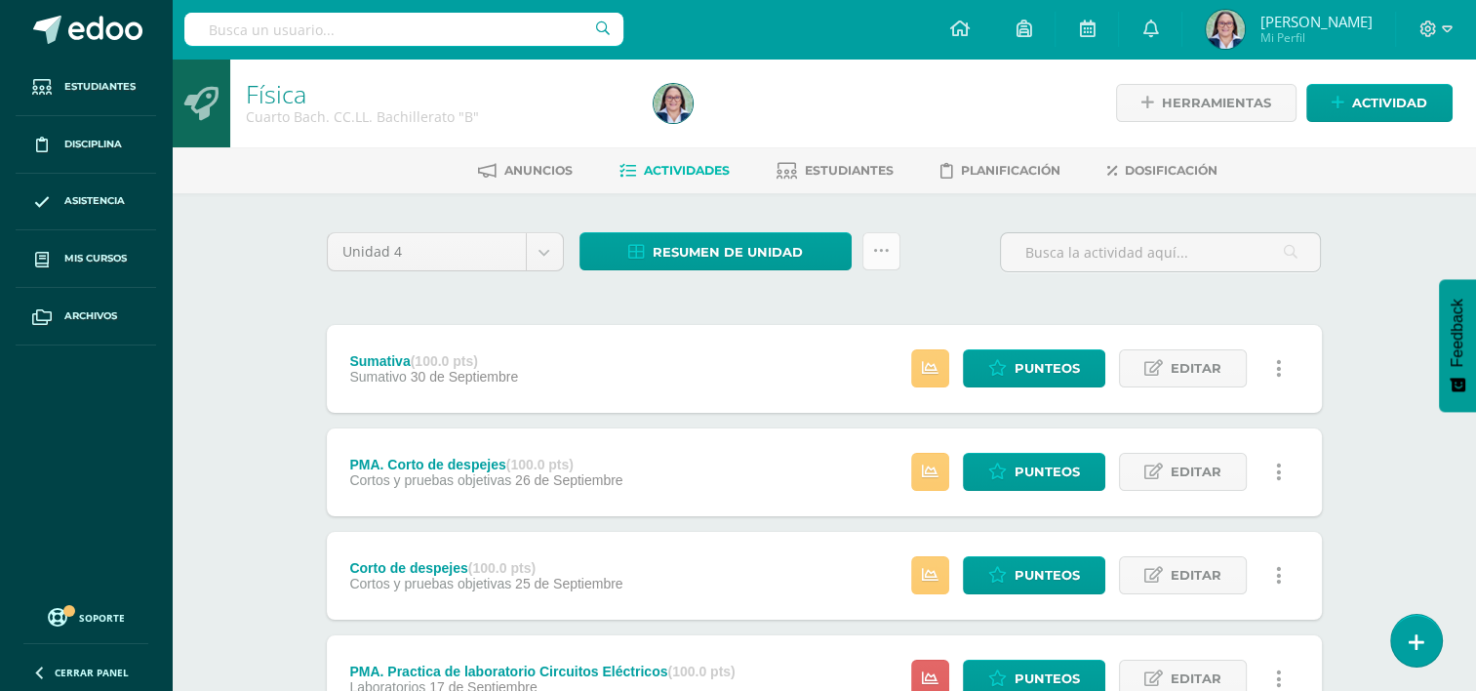
click at [892, 253] on link at bounding box center [881, 251] width 38 height 38
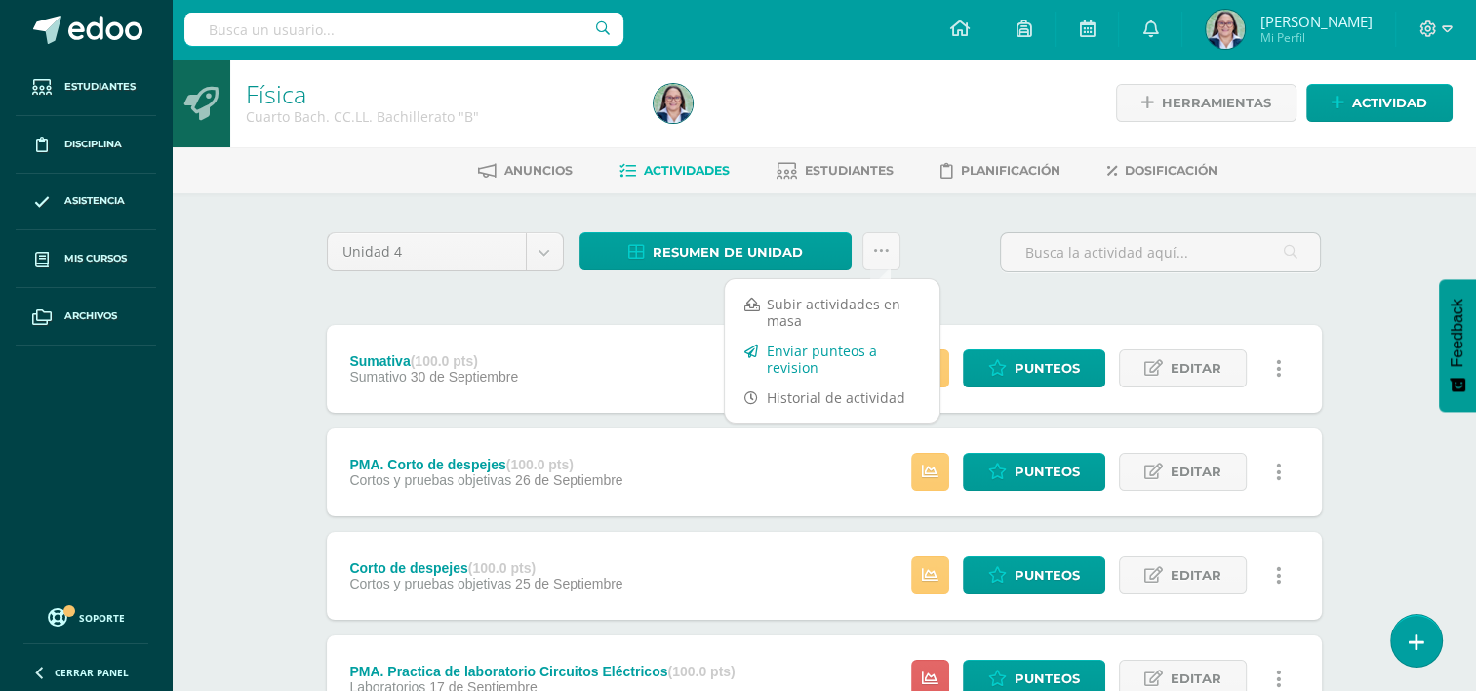
click at [818, 359] on link "Enviar punteos a revision" at bounding box center [832, 359] width 215 height 47
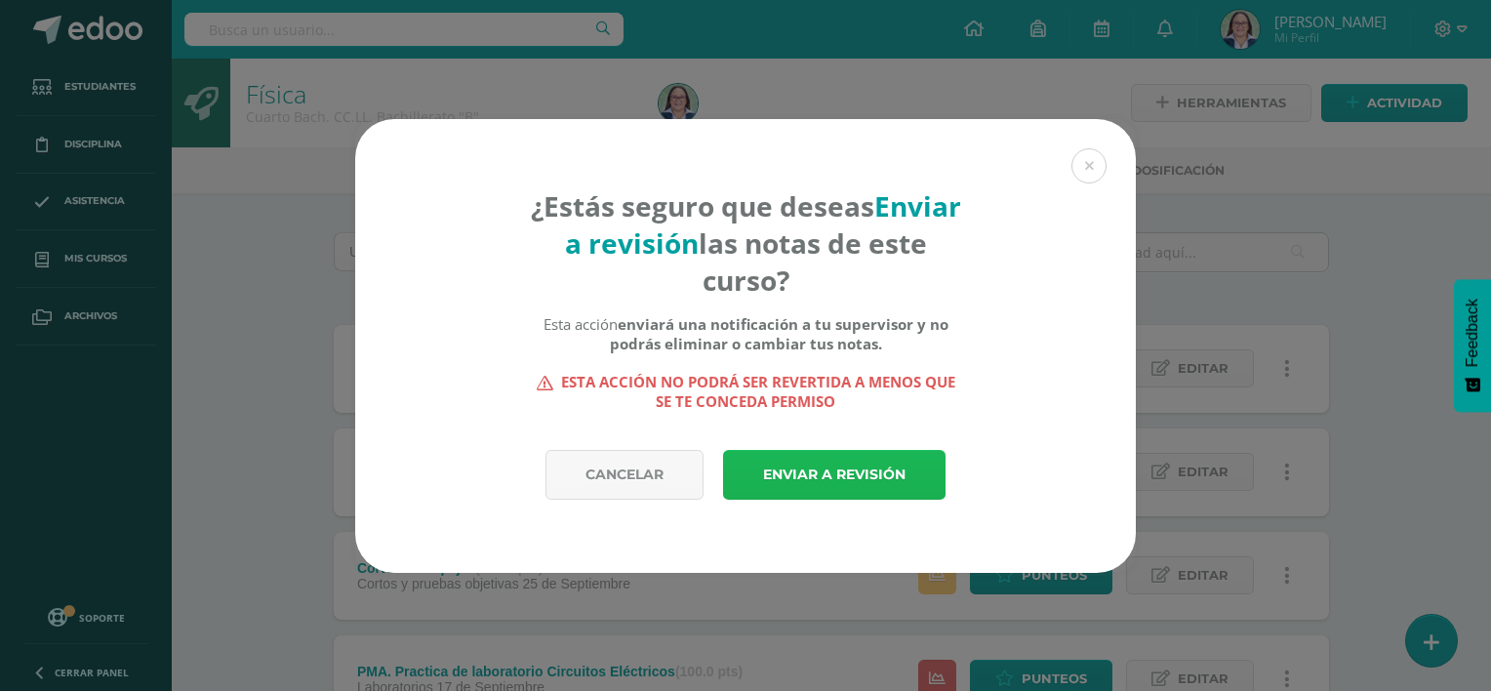
click at [816, 454] on link "Enviar a revisión" at bounding box center [834, 475] width 222 height 50
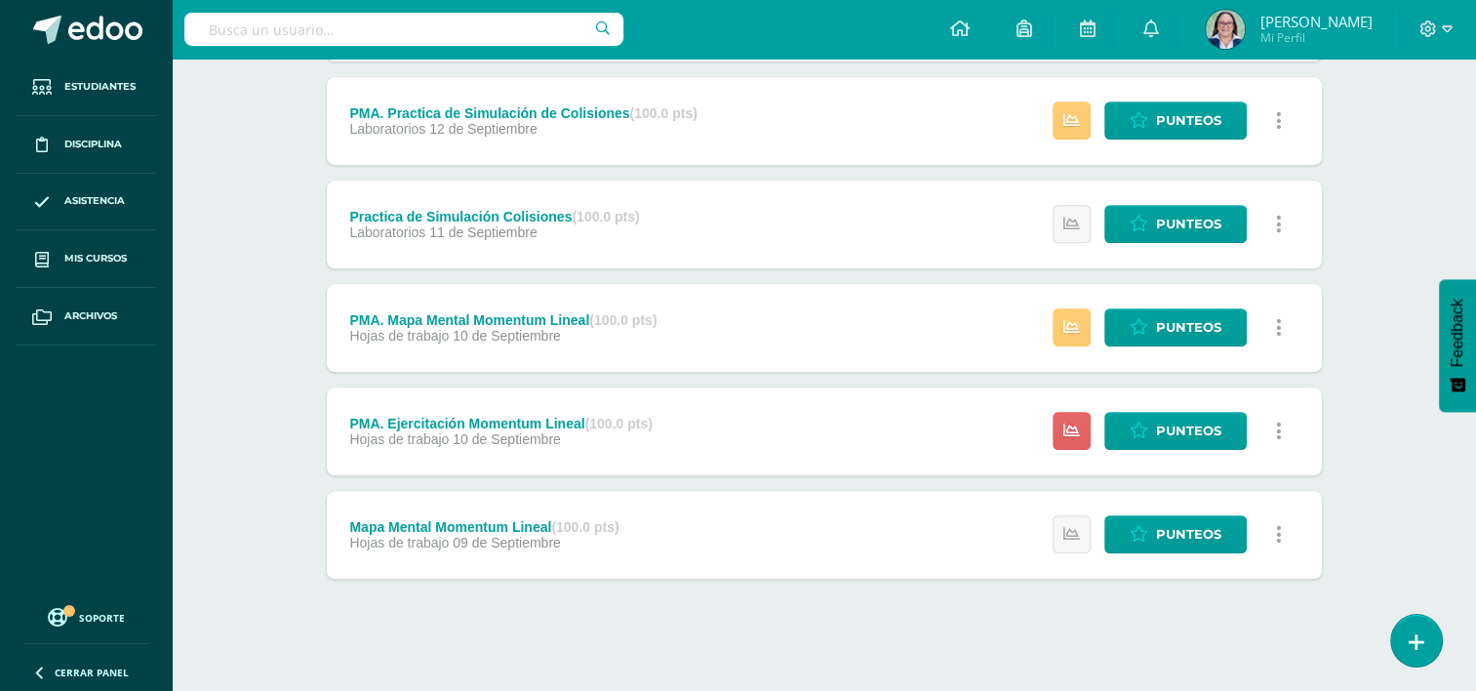
scroll to position [870, 0]
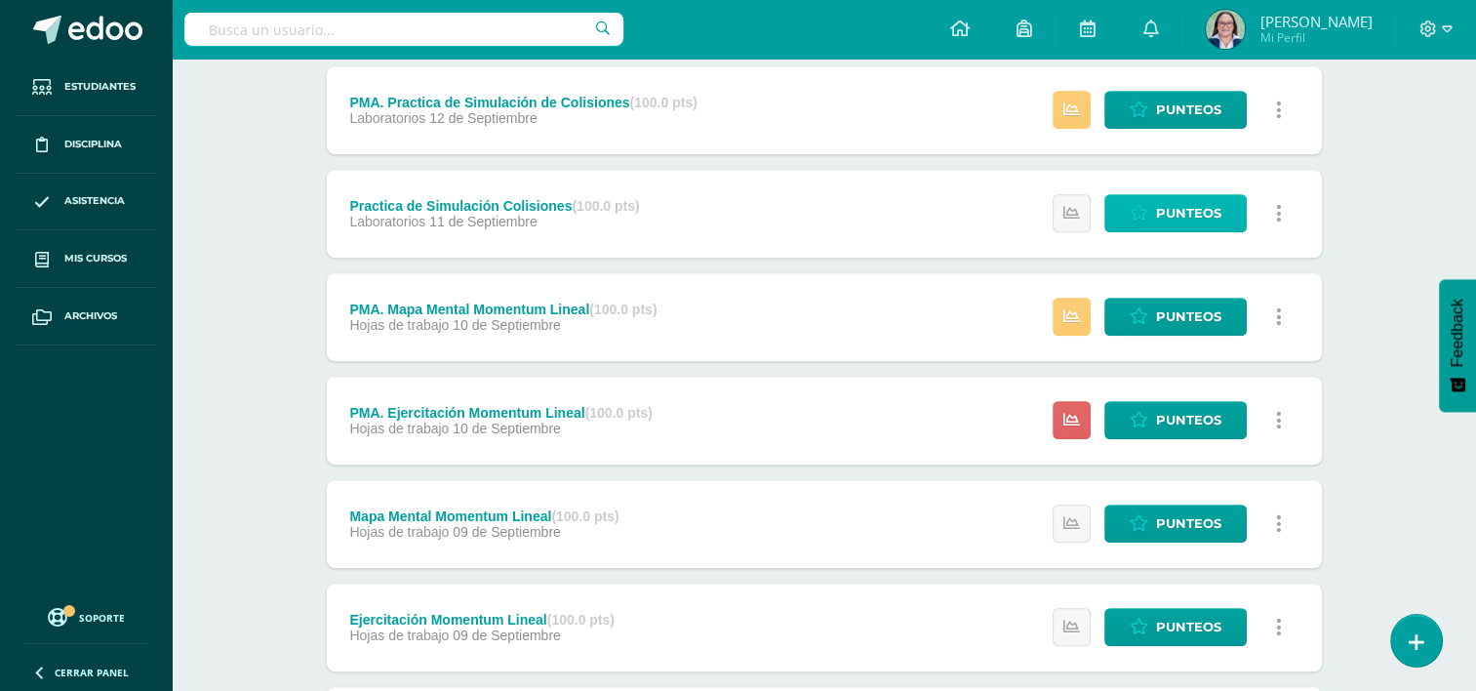
click at [1193, 218] on span "Punteos" at bounding box center [1188, 213] width 65 height 36
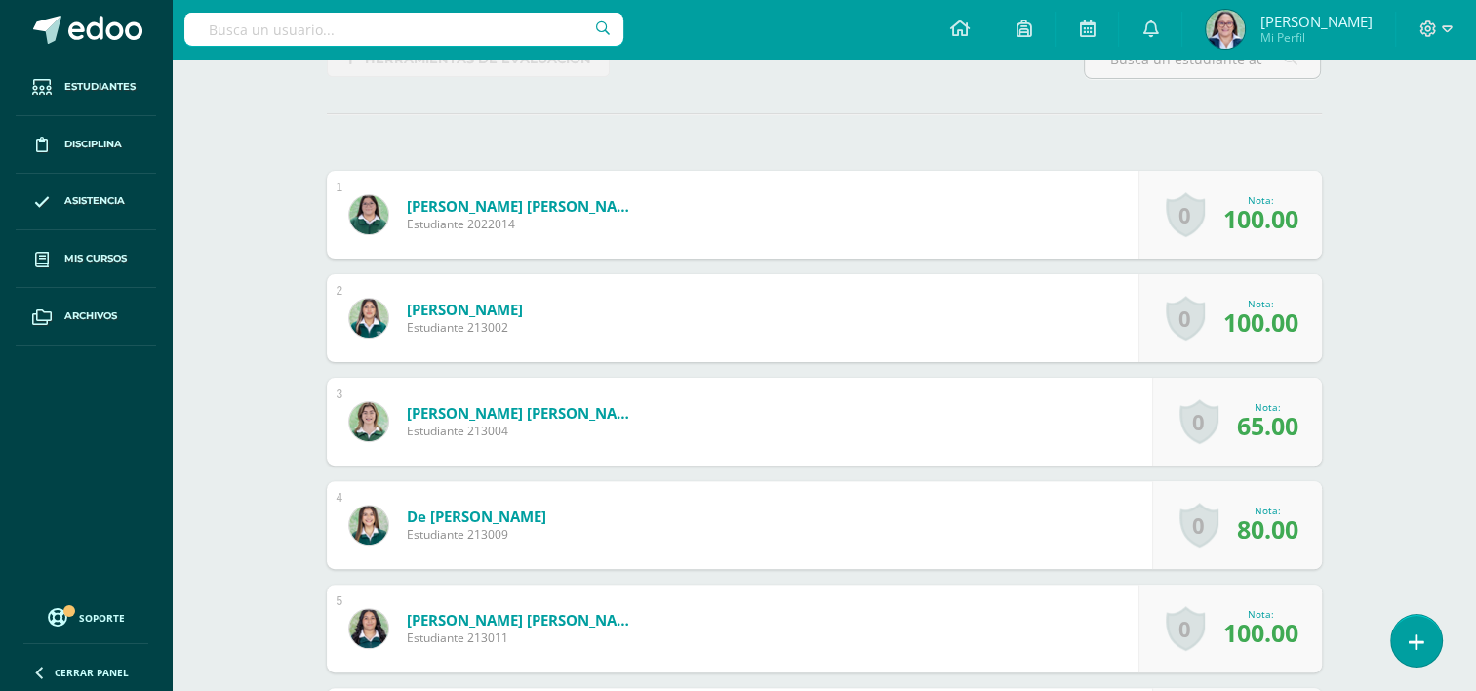
scroll to position [488, 0]
click at [1217, 354] on div "0 [GEOGRAPHIC_DATA] Logros obtenidos Aún no hay logros agregados Nota: 100.00" at bounding box center [1229, 318] width 183 height 88
click at [1248, 437] on span "65.00" at bounding box center [1267, 425] width 61 height 33
click at [1323, 528] on div "¿Estás seguro que quieres eliminar esta actividad? Esto borrará la actividad y …" at bounding box center [824, 555] width 1011 height 1622
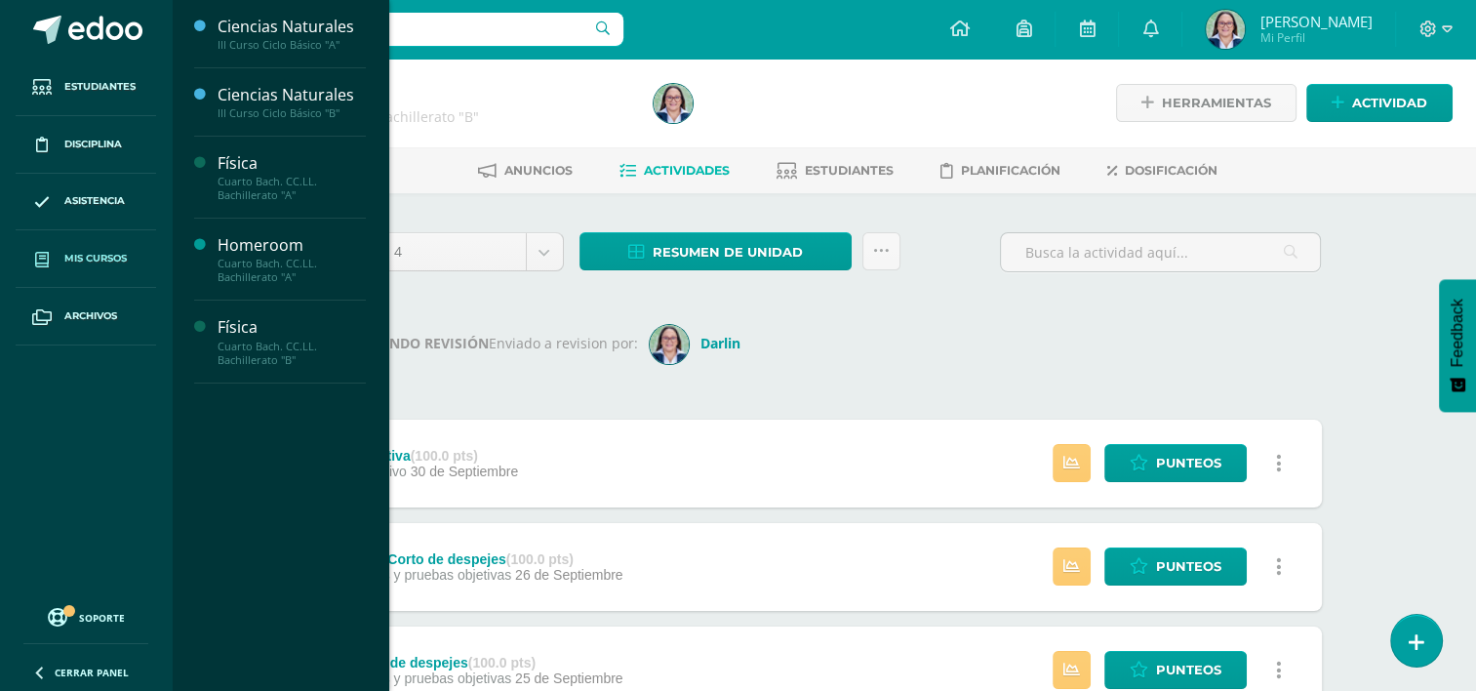
click at [90, 249] on link "Mis cursos" at bounding box center [86, 259] width 140 height 58
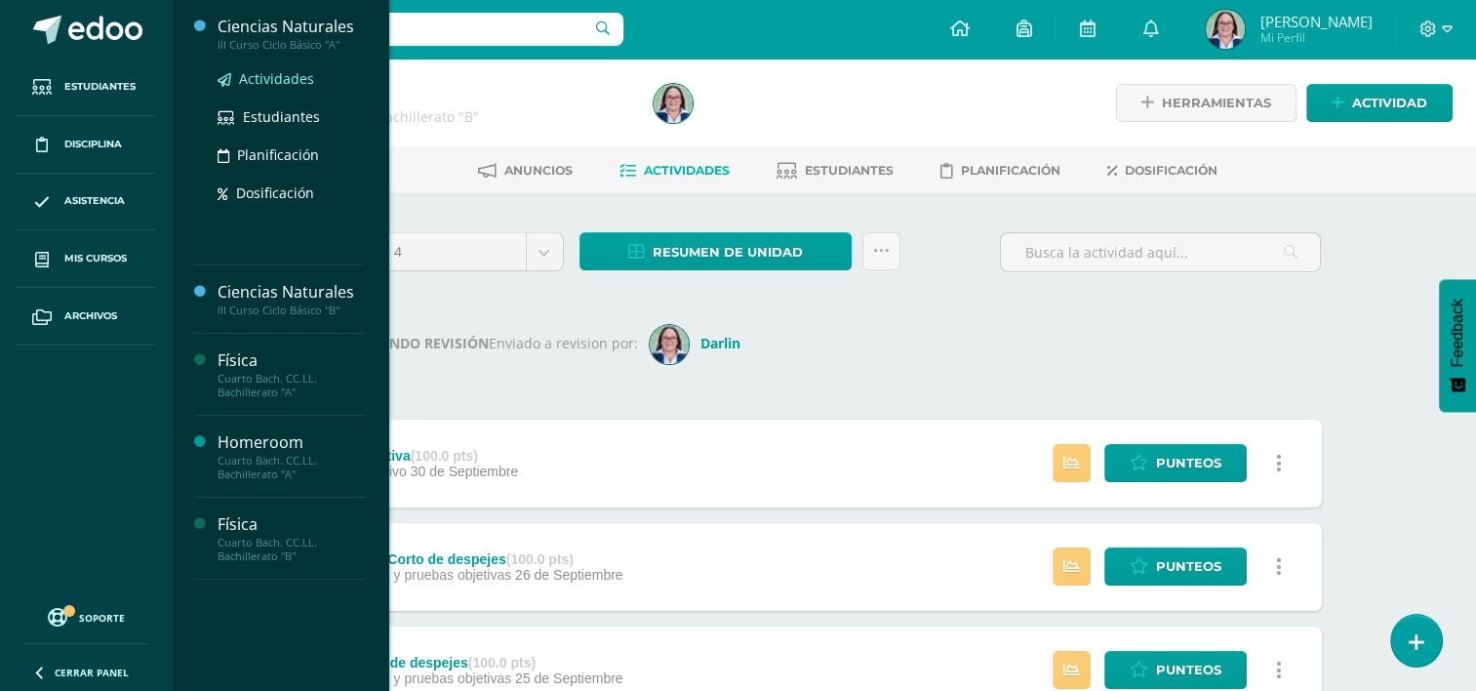
click at [273, 77] on span "Actividades" at bounding box center [276, 78] width 75 height 19
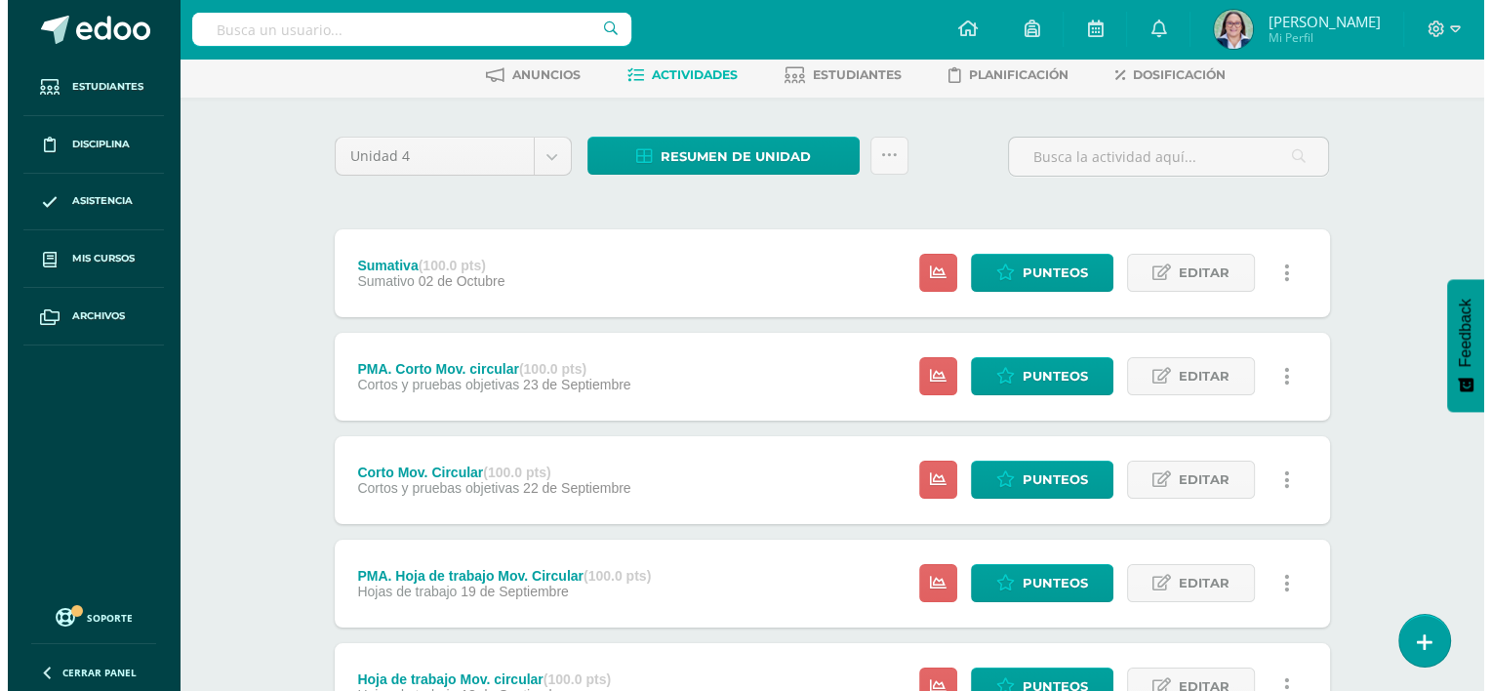
scroll to position [98, 0]
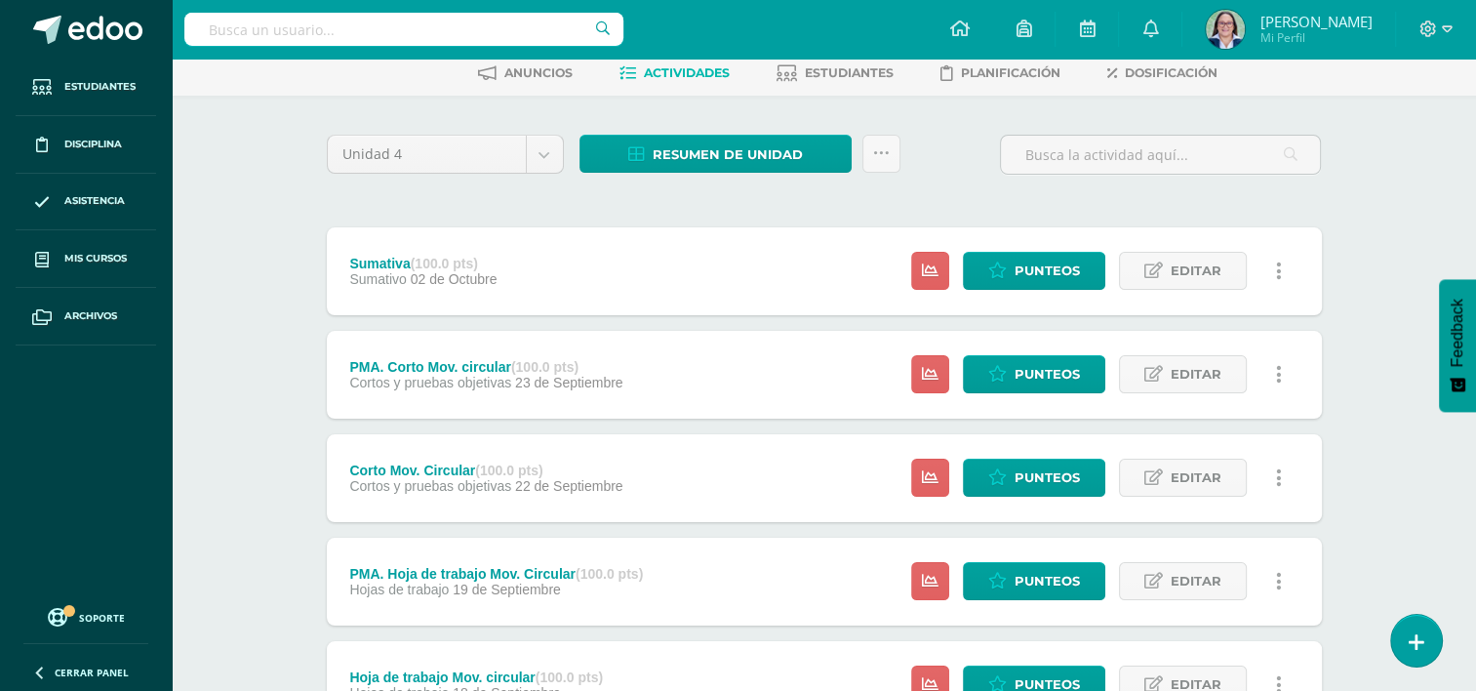
click at [1282, 475] on link at bounding box center [1279, 478] width 38 height 38
click at [1229, 610] on link "Eliminar" at bounding box center [1243, 601] width 200 height 30
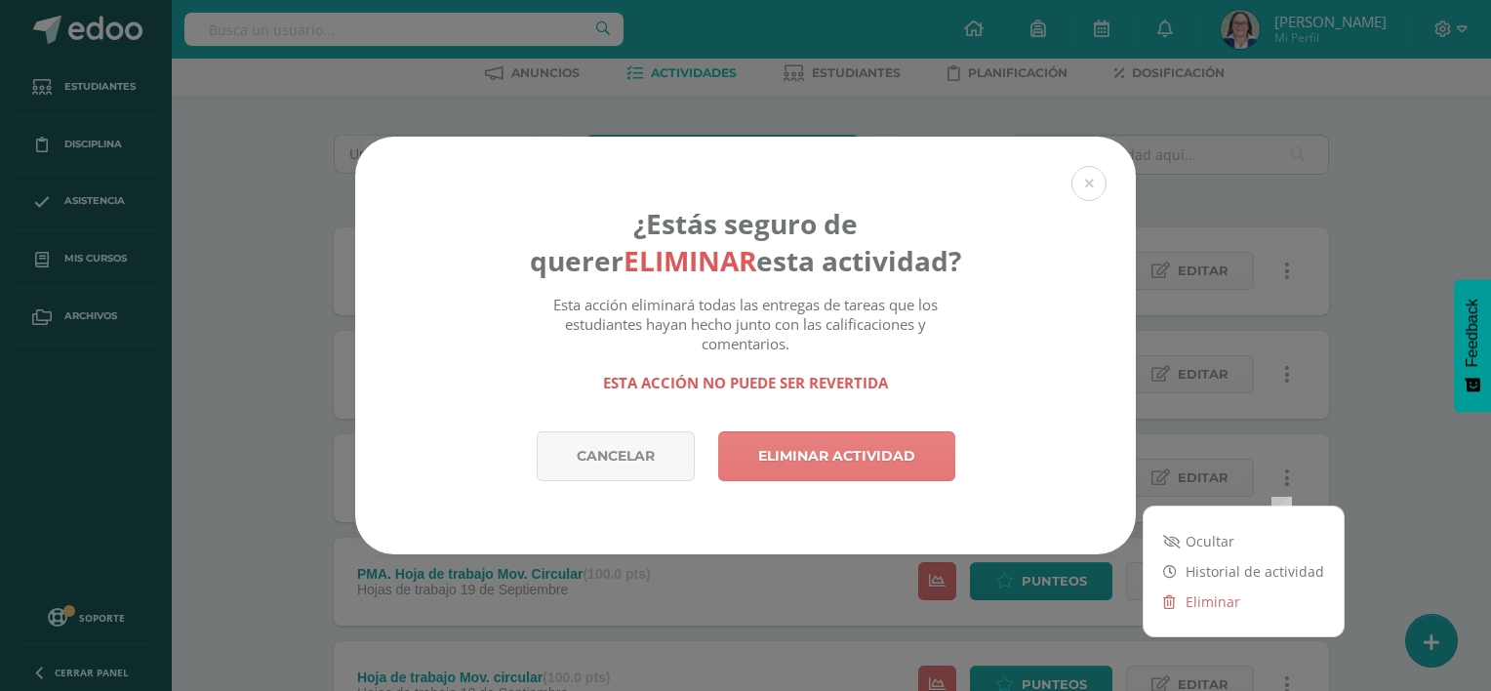
click at [829, 465] on link "Eliminar actividad" at bounding box center [836, 456] width 237 height 50
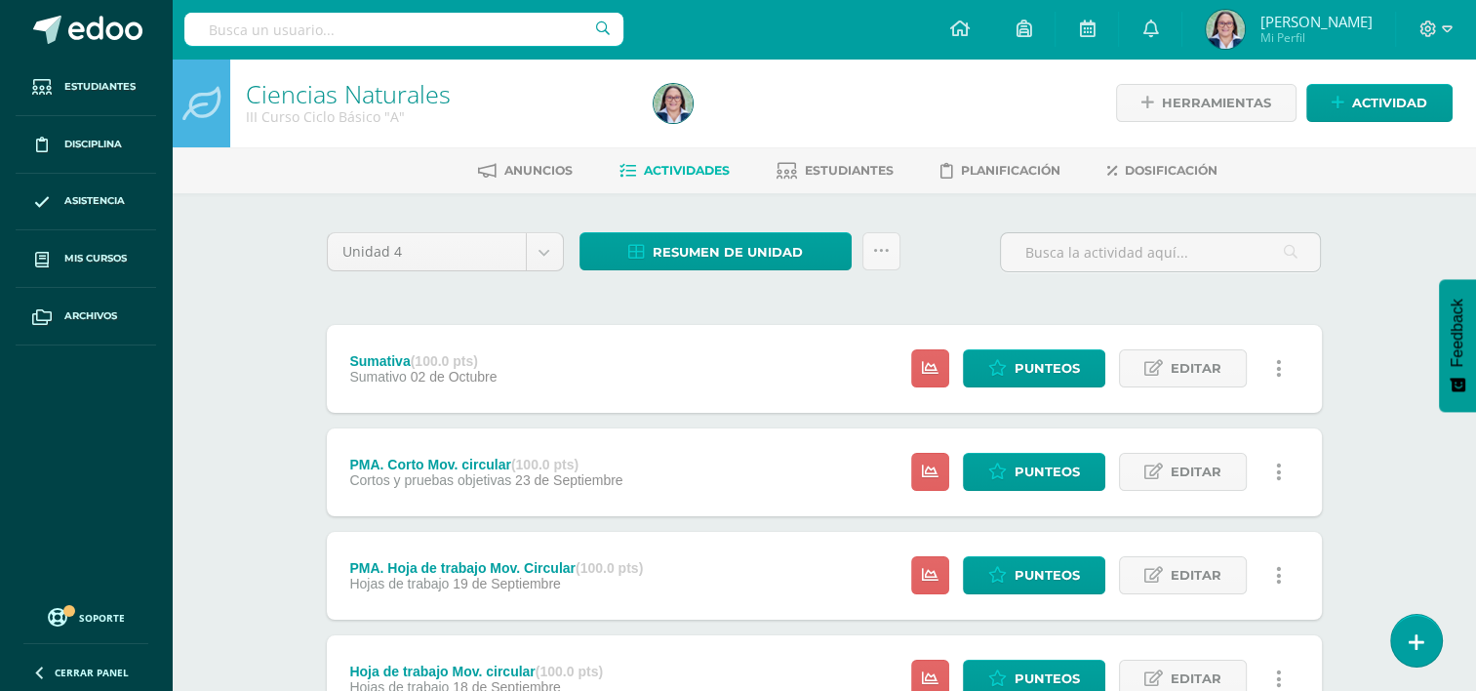
click at [1284, 464] on link at bounding box center [1279, 472] width 38 height 38
click at [1218, 593] on link "Eliminar" at bounding box center [1243, 595] width 200 height 30
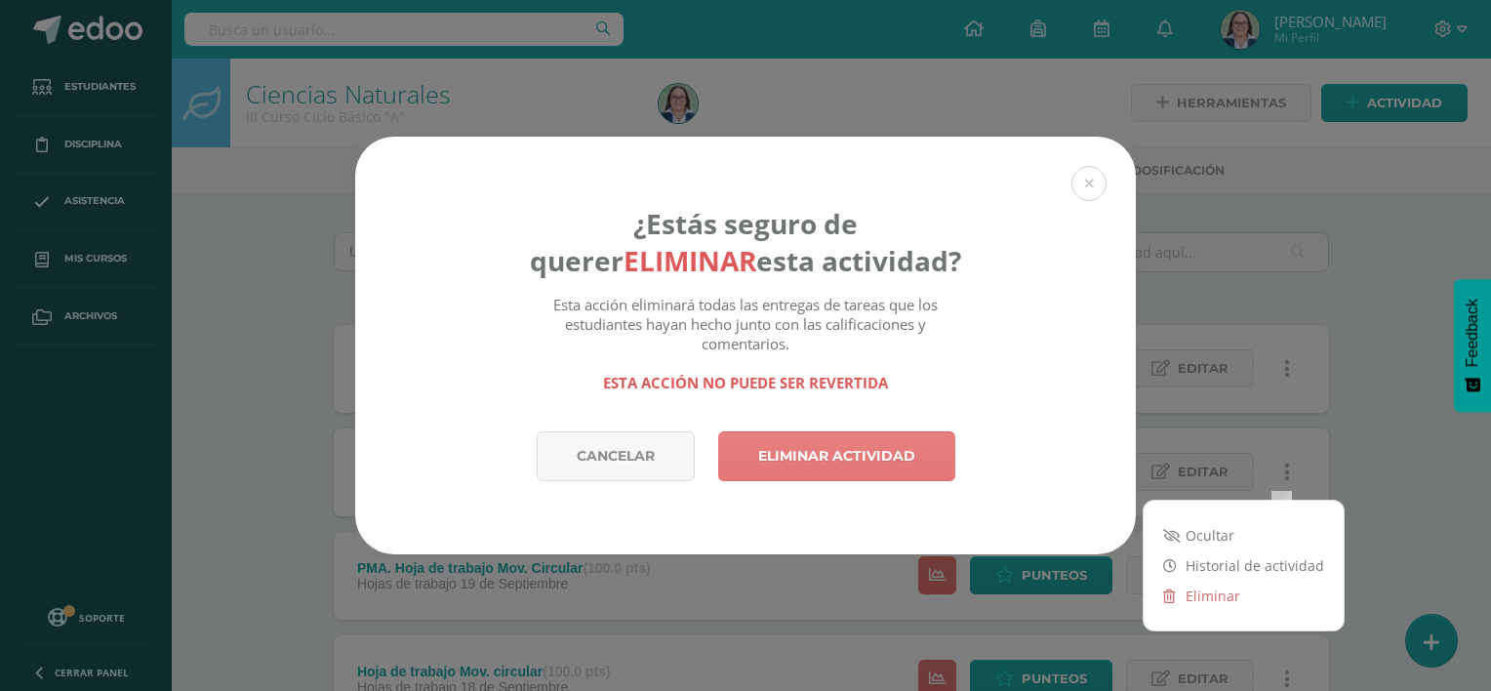
click at [849, 455] on link "Eliminar actividad" at bounding box center [836, 456] width 237 height 50
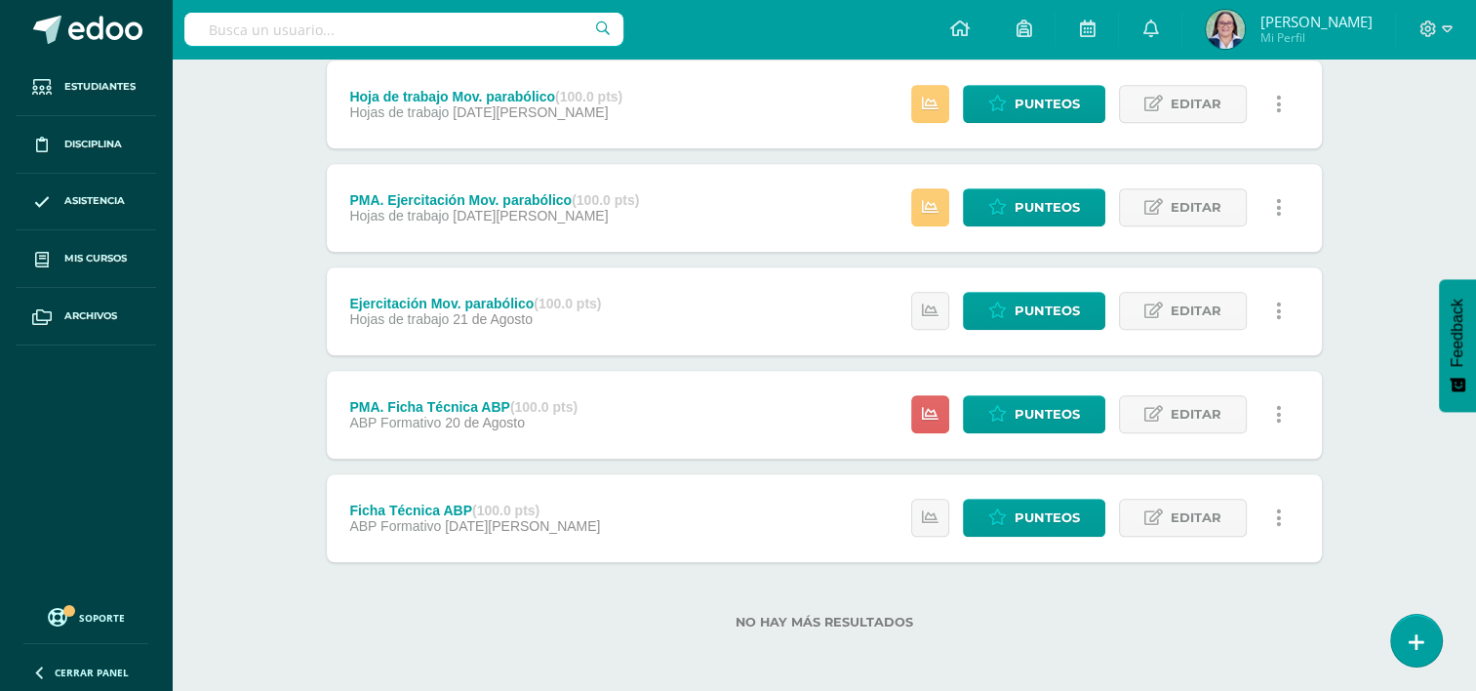
scroll to position [1506, 0]
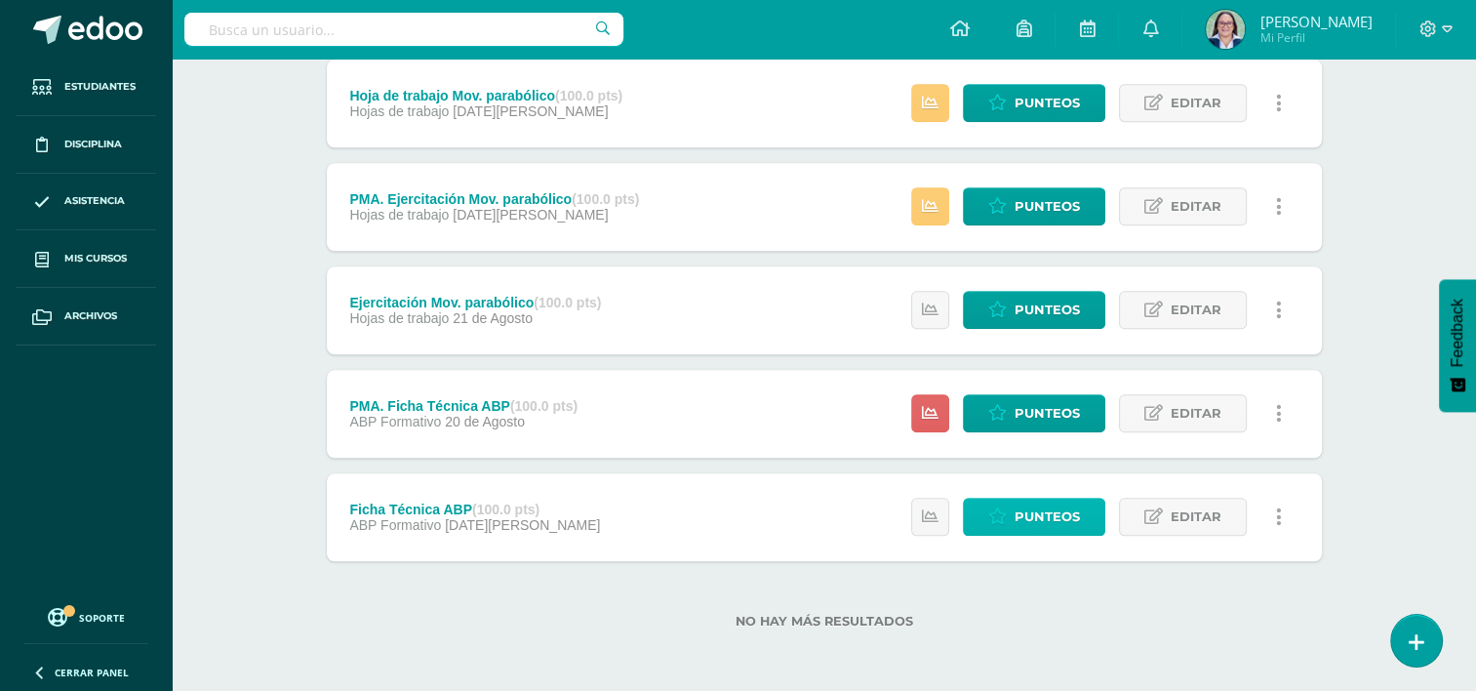
click at [1067, 528] on span "Punteos" at bounding box center [1047, 517] width 65 height 36
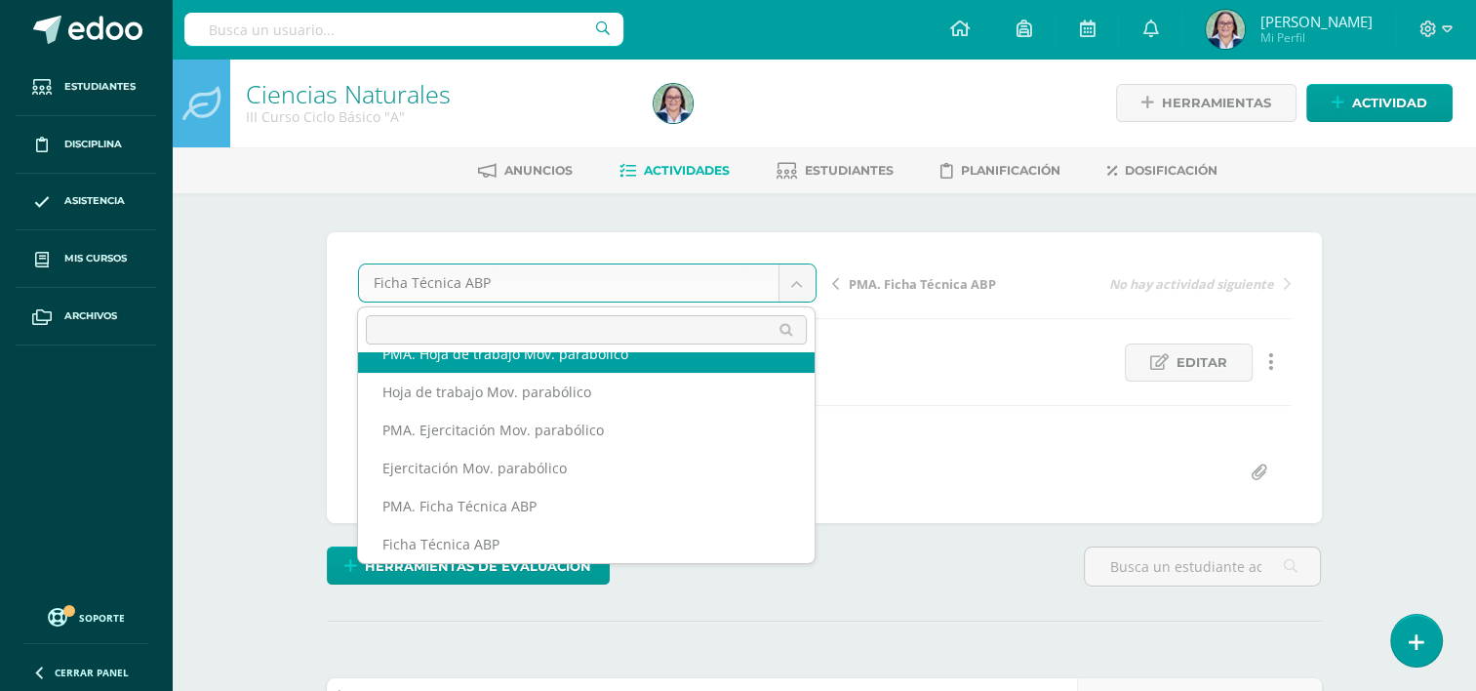
scroll to position [425, 0]
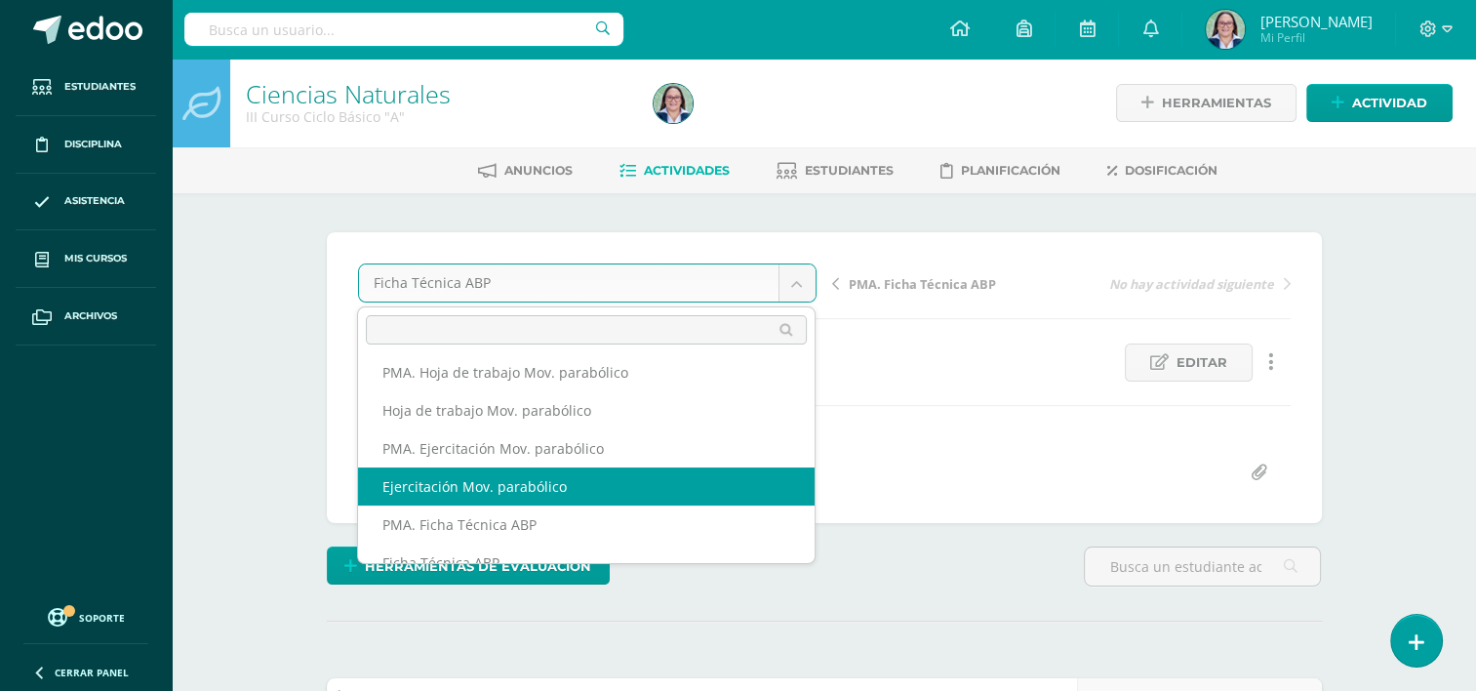
select select "/dashboard/teacher/grade-activity/261938/"
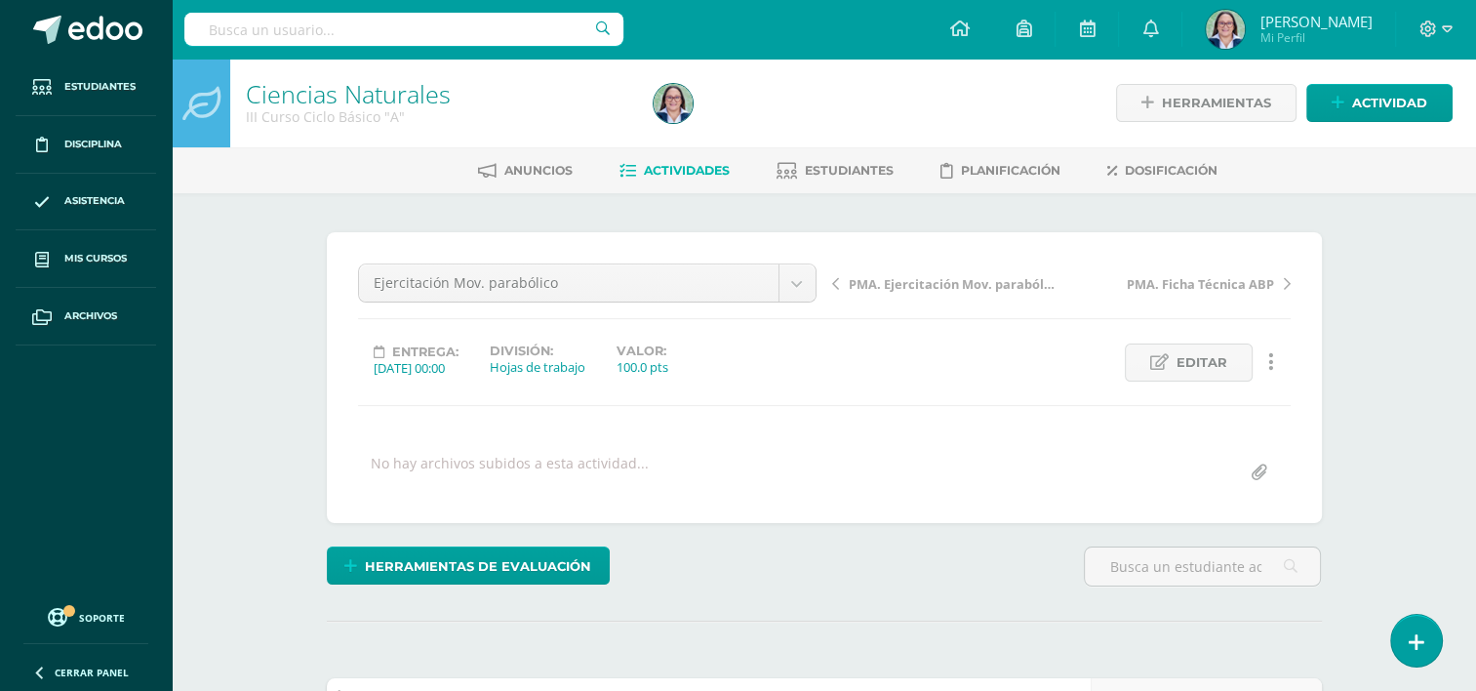
click at [909, 286] on span "PMA. Ejercitación Mov. parabólico" at bounding box center [952, 284] width 207 height 18
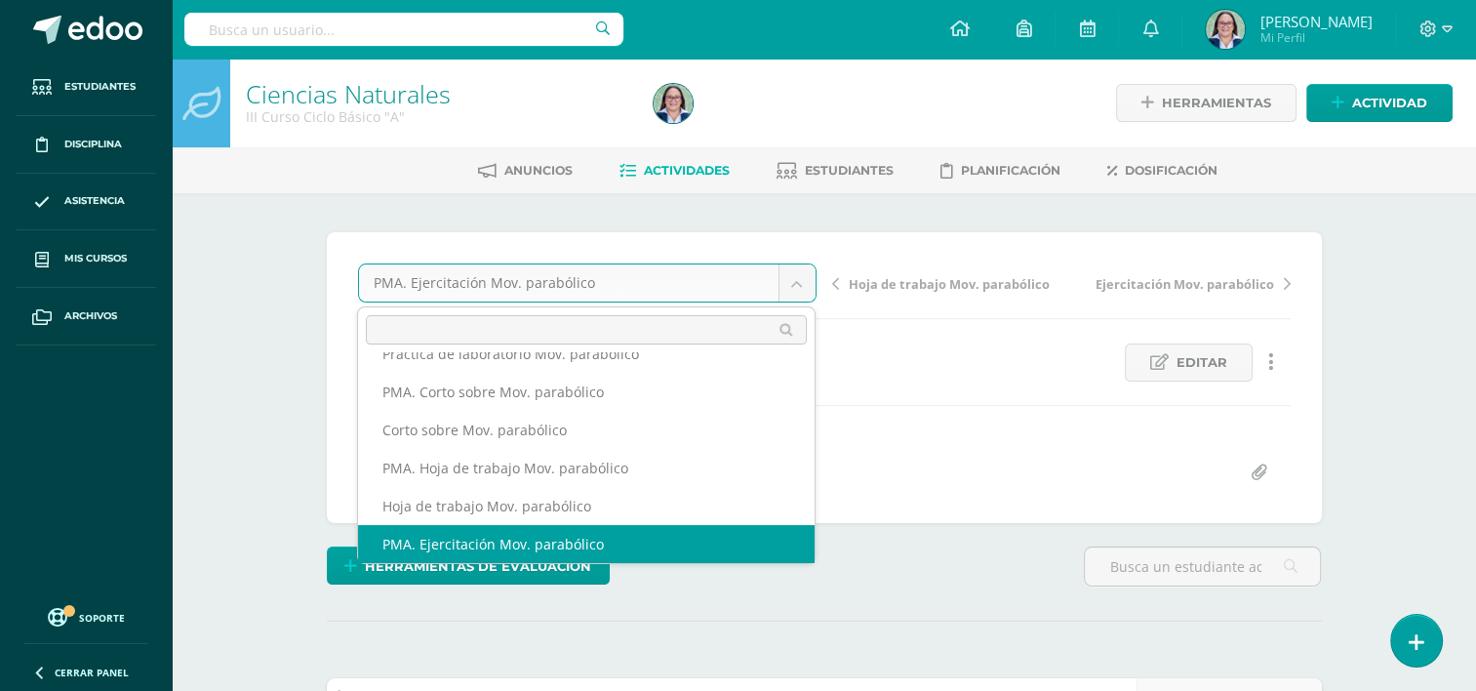
scroll to position [312, 0]
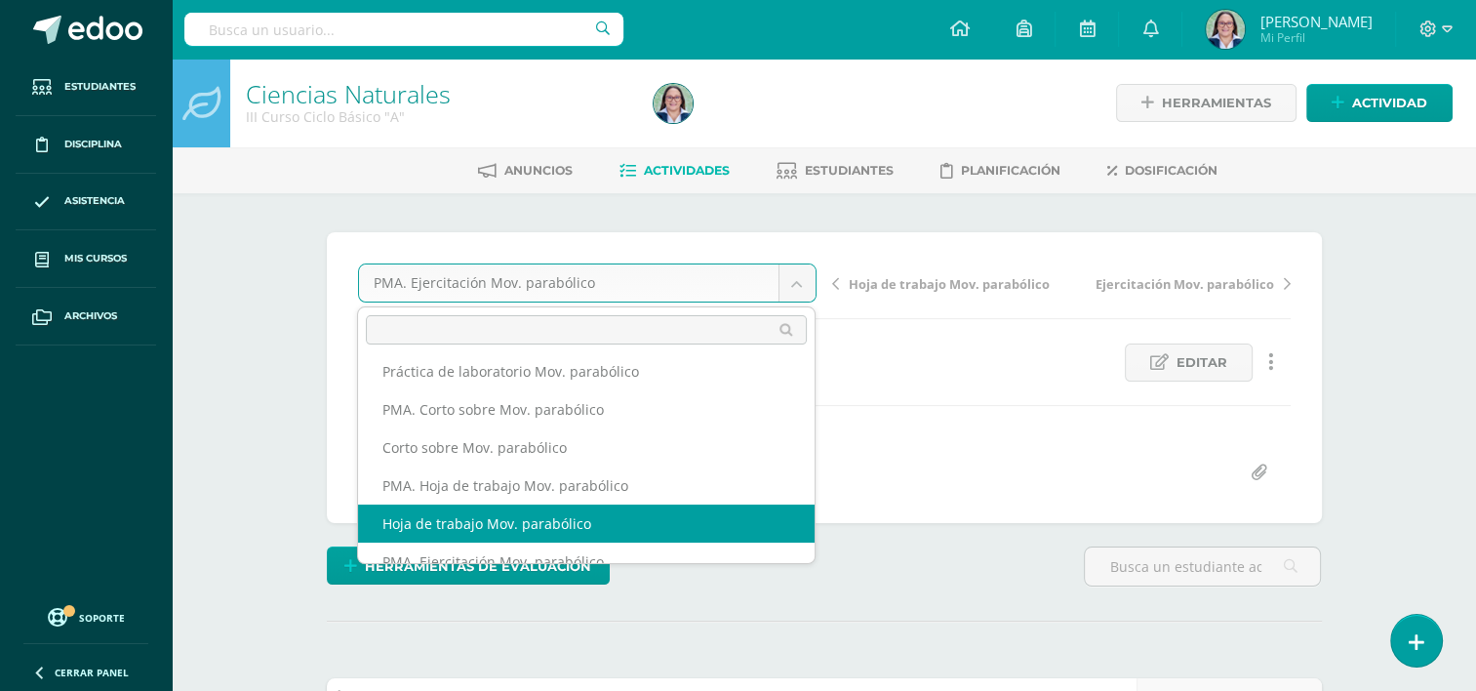
select select "/dashboard/teacher/grade-activity/261942/"
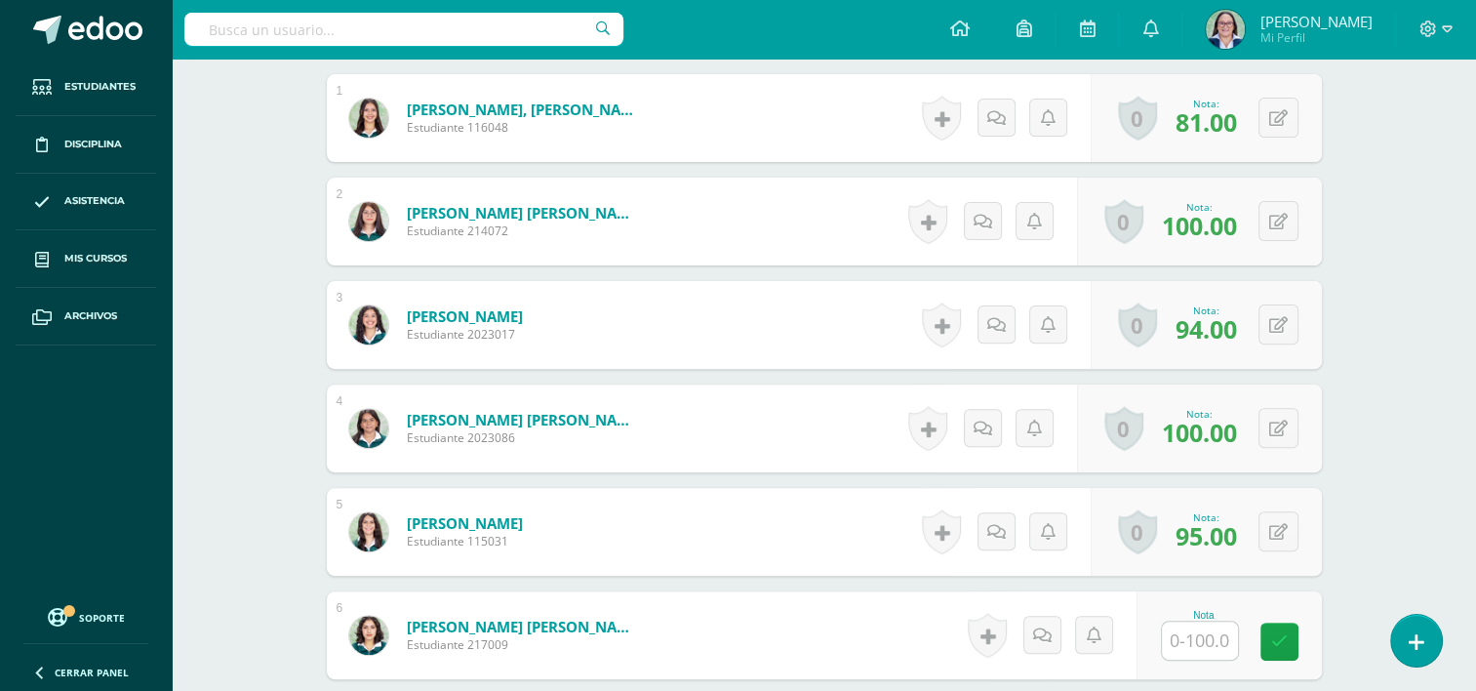
scroll to position [605, 0]
click at [1196, 640] on input "text" at bounding box center [1200, 639] width 76 height 38
type input "75"
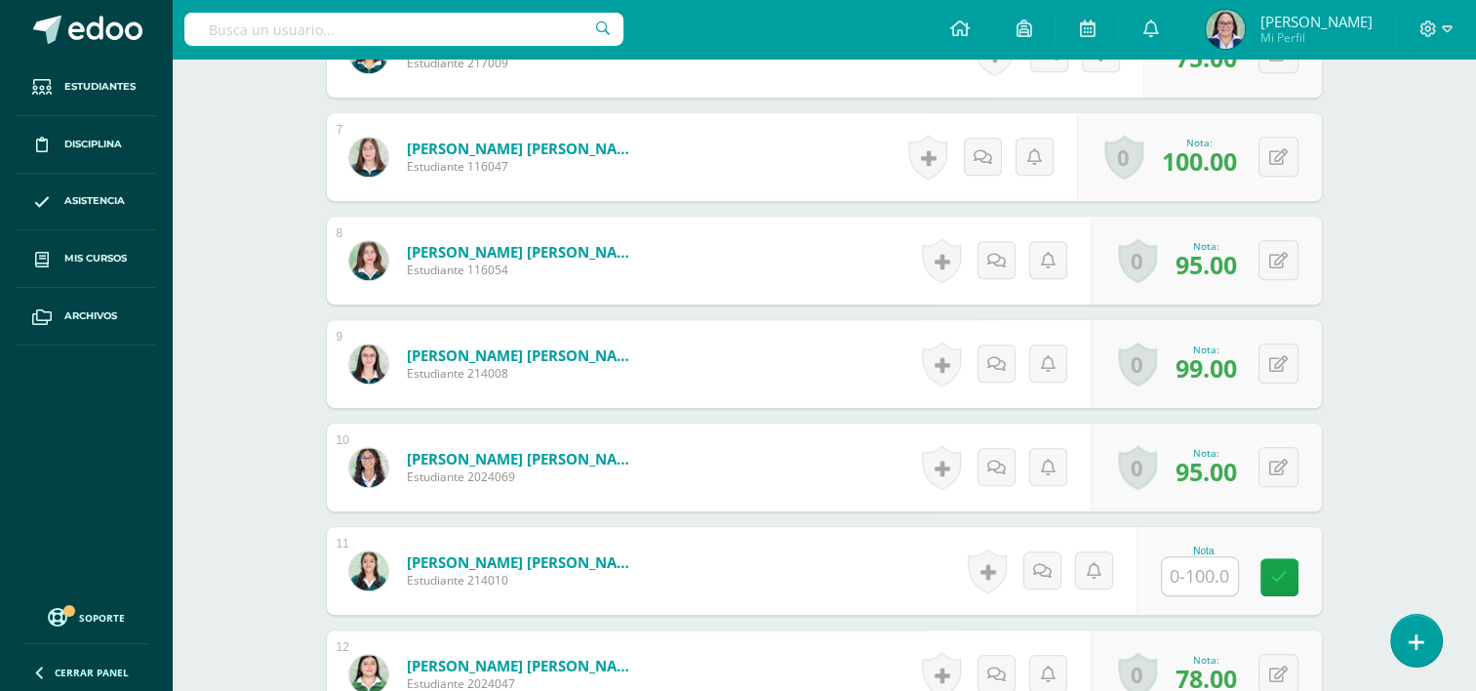
scroll to position [1190, 0]
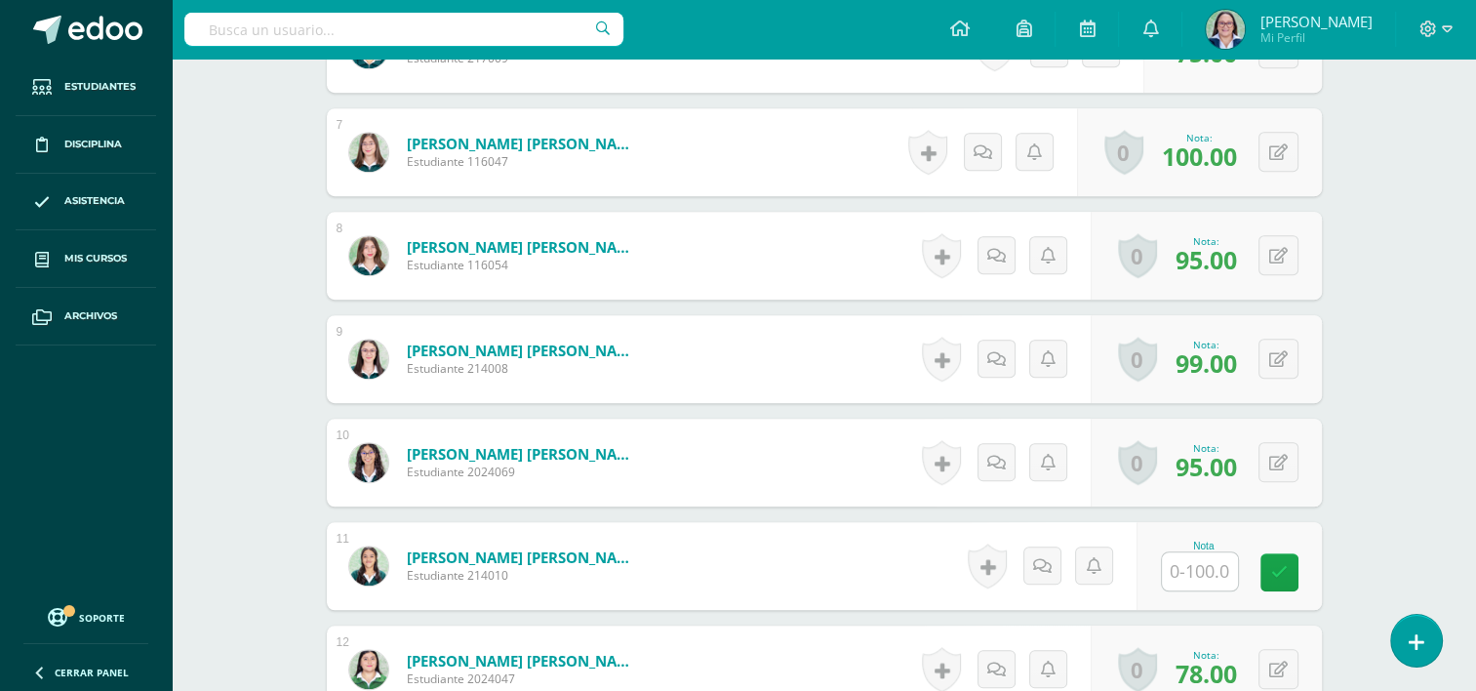
click at [1205, 575] on input "text" at bounding box center [1200, 571] width 76 height 38
type input "90"
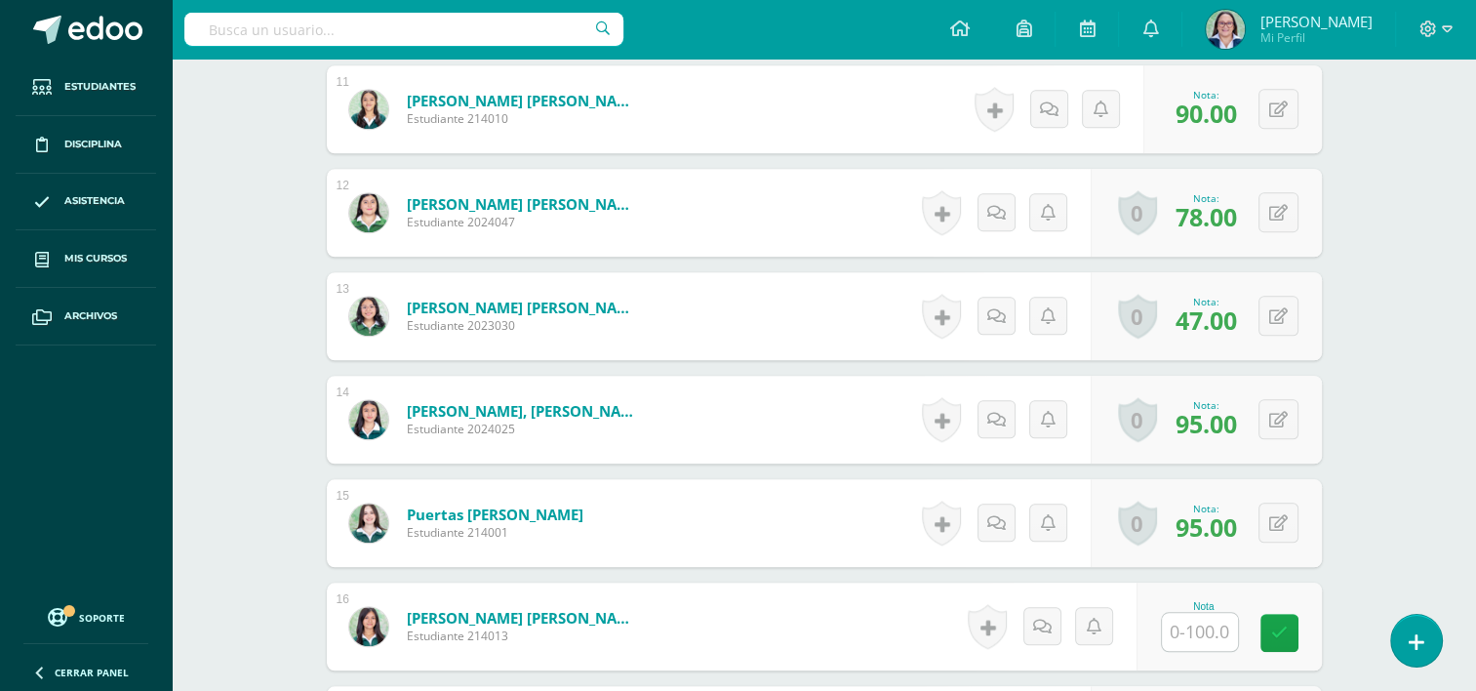
scroll to position [1678, 0]
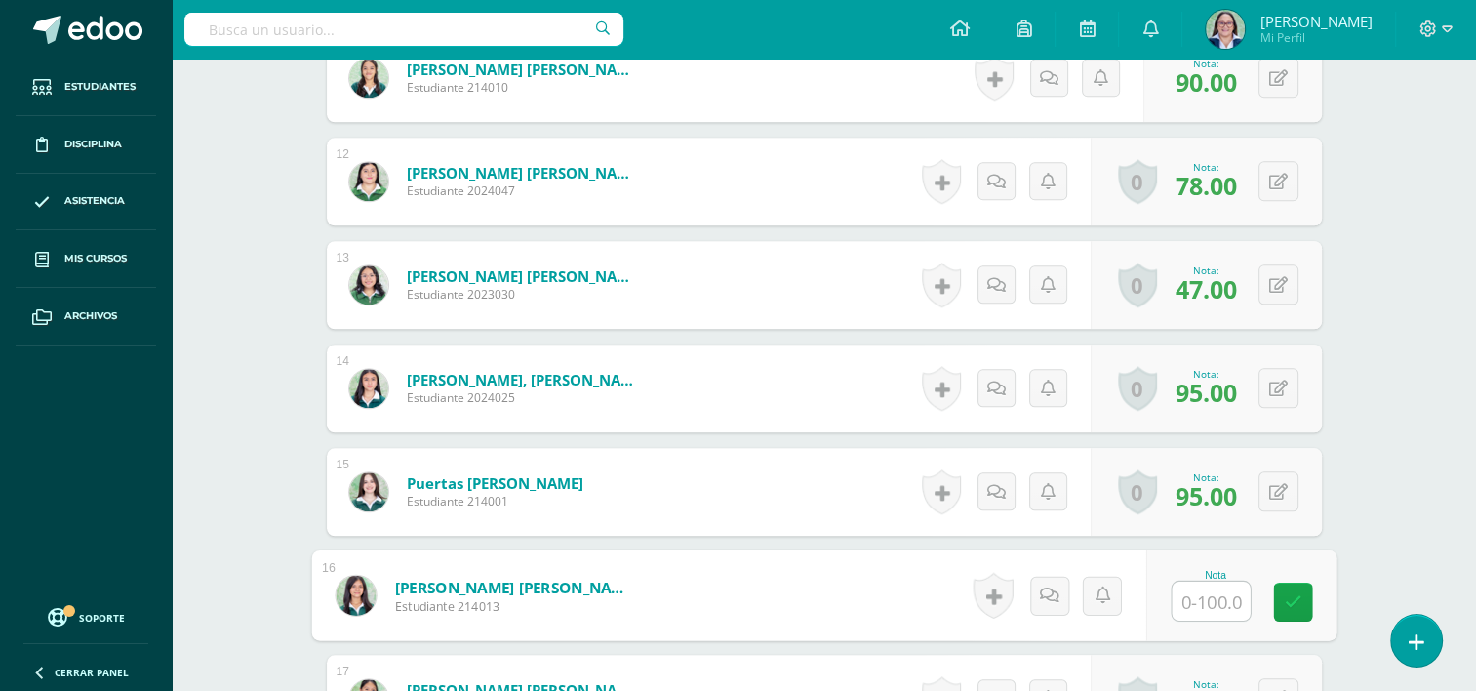
click at [1213, 596] on input "text" at bounding box center [1211, 600] width 78 height 39
type input "95"
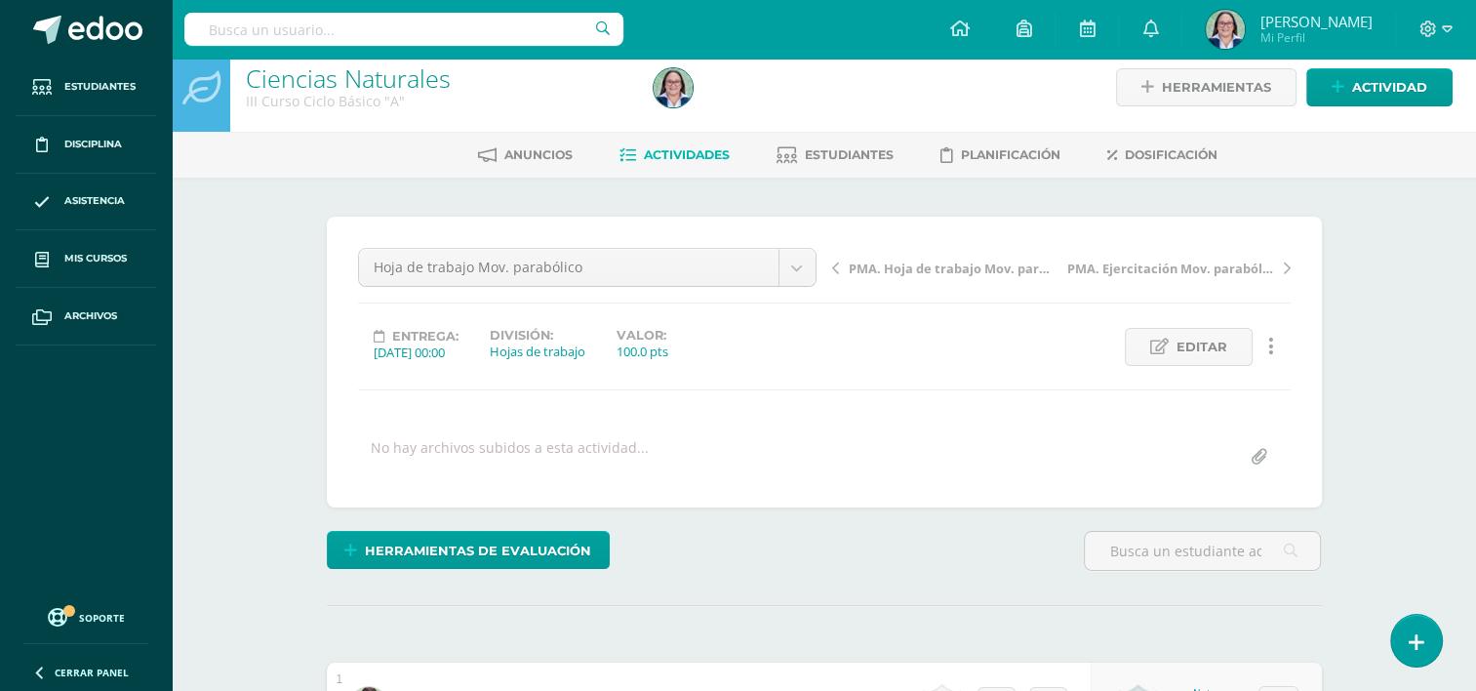
scroll to position [0, 0]
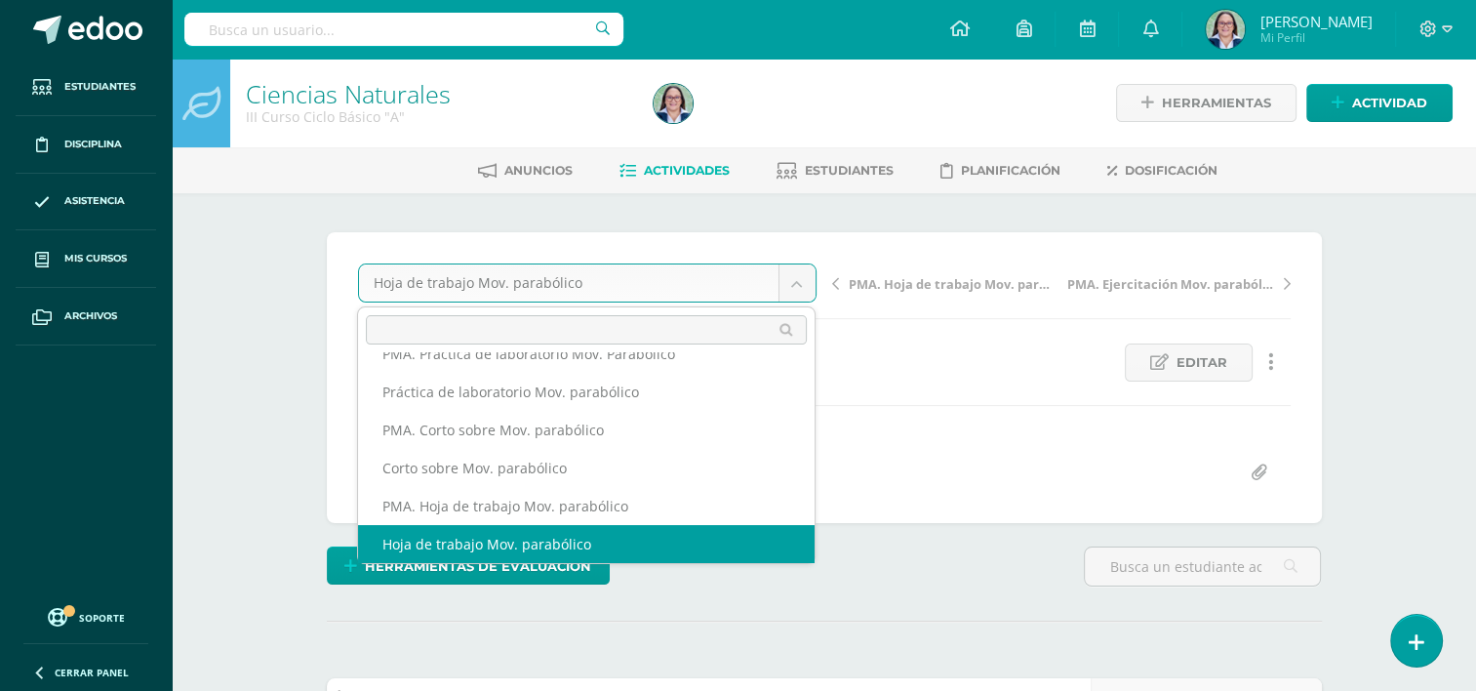
scroll to position [273, 0]
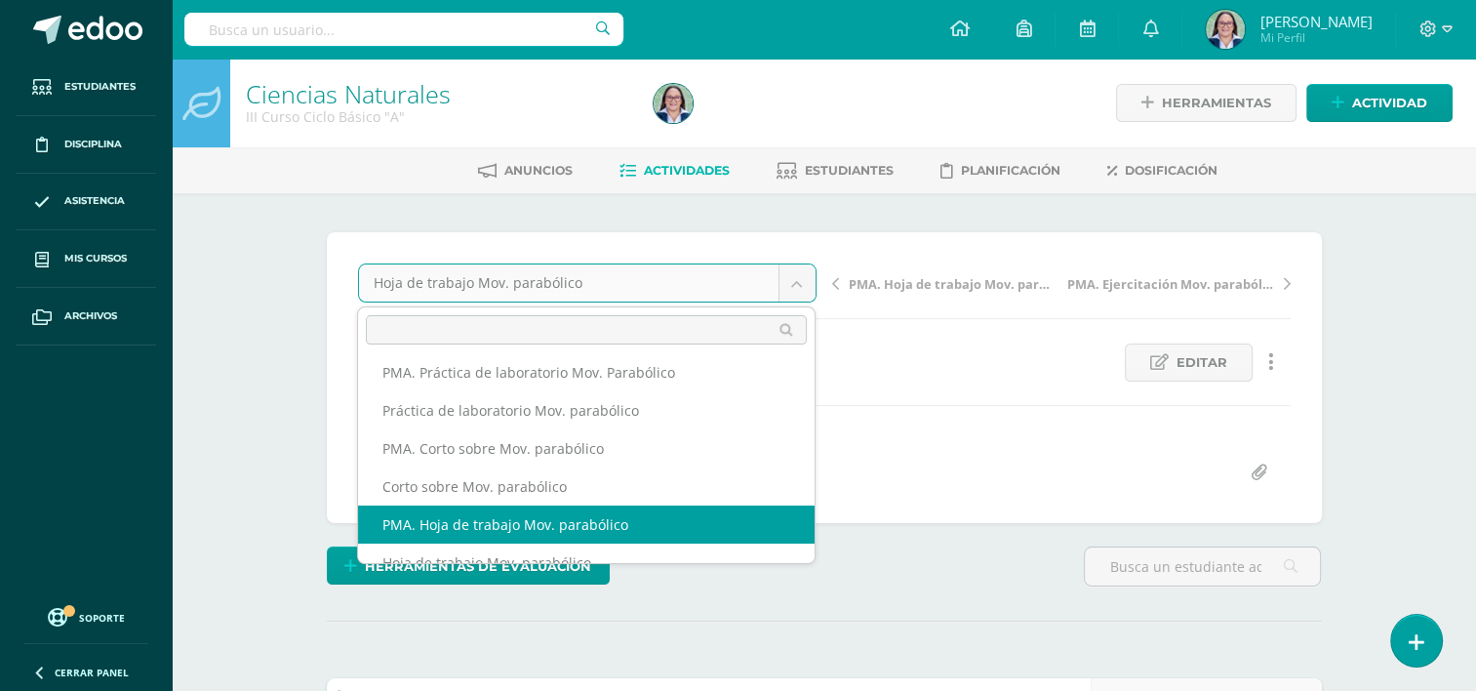
select select "/dashboard/teacher/grade-activity/261944/"
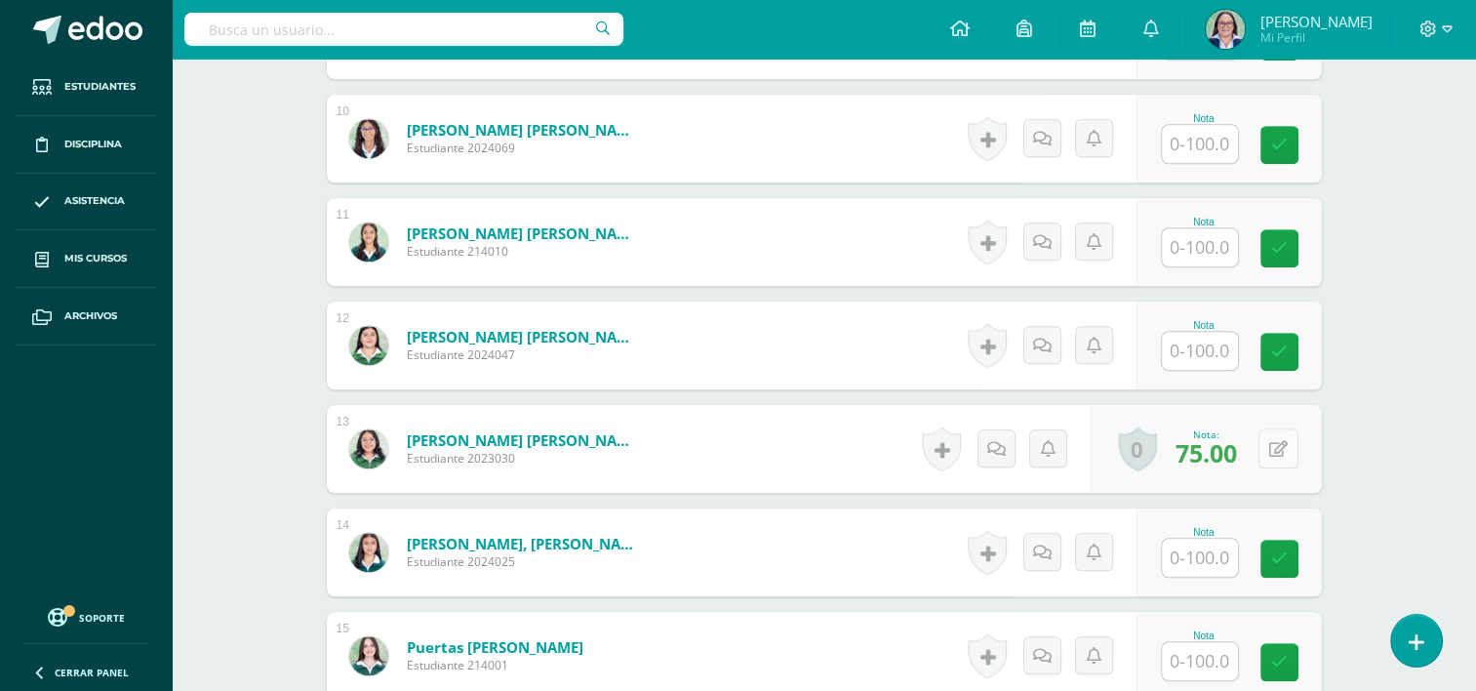
scroll to position [1515, 0]
click at [1278, 446] on button at bounding box center [1278, 447] width 40 height 40
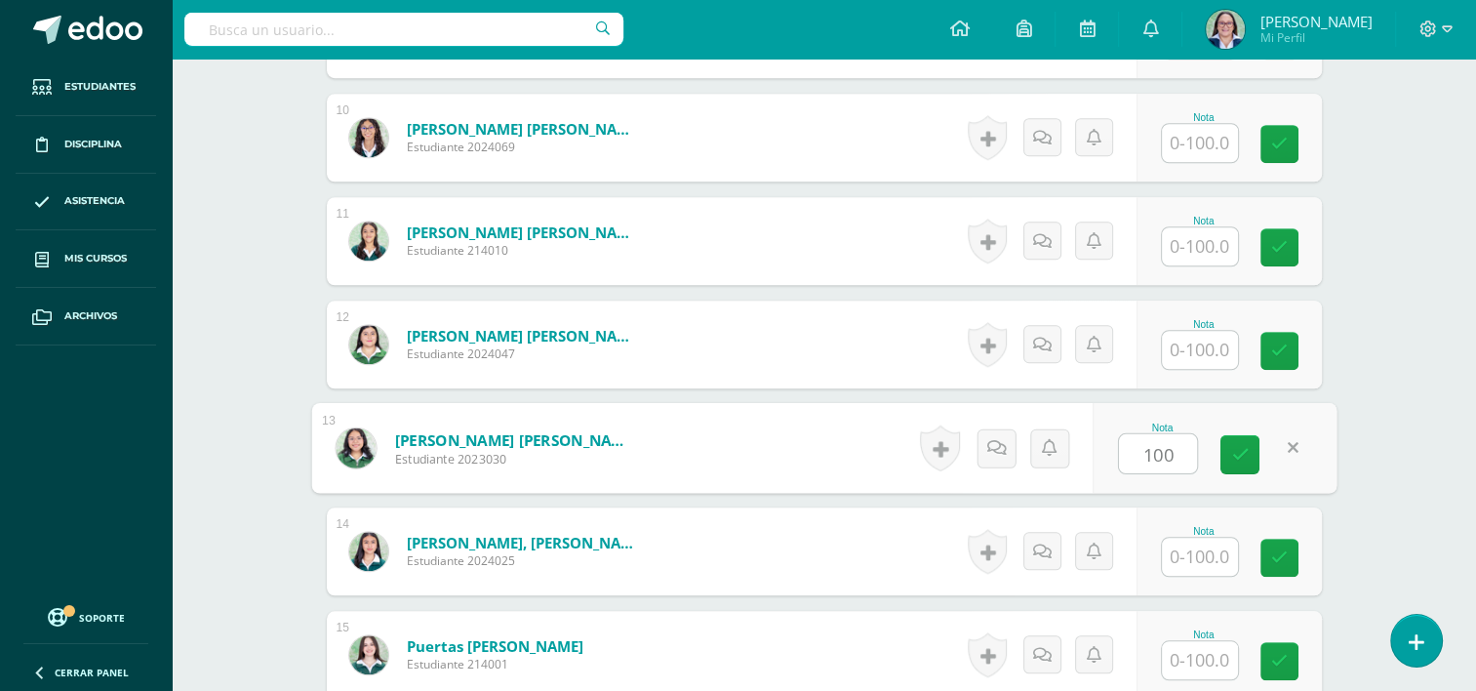
type input "100"
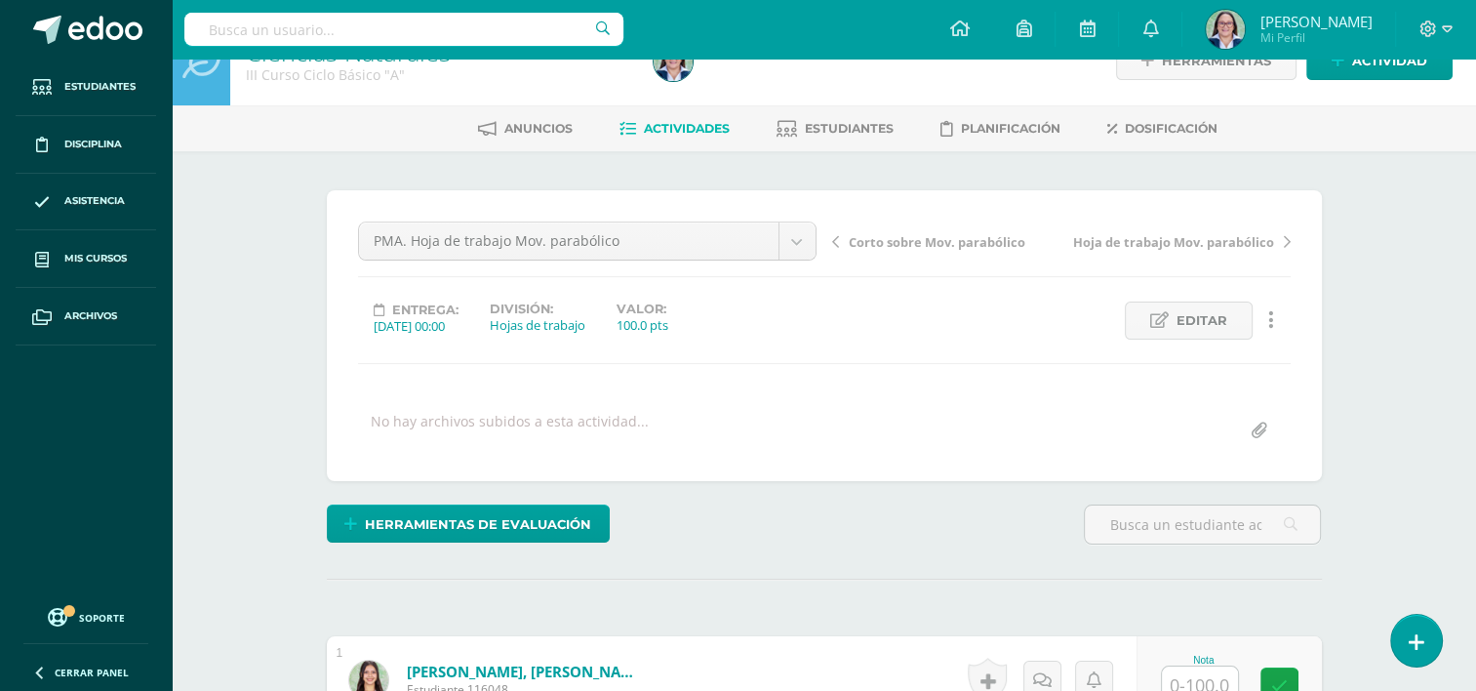
scroll to position [0, 0]
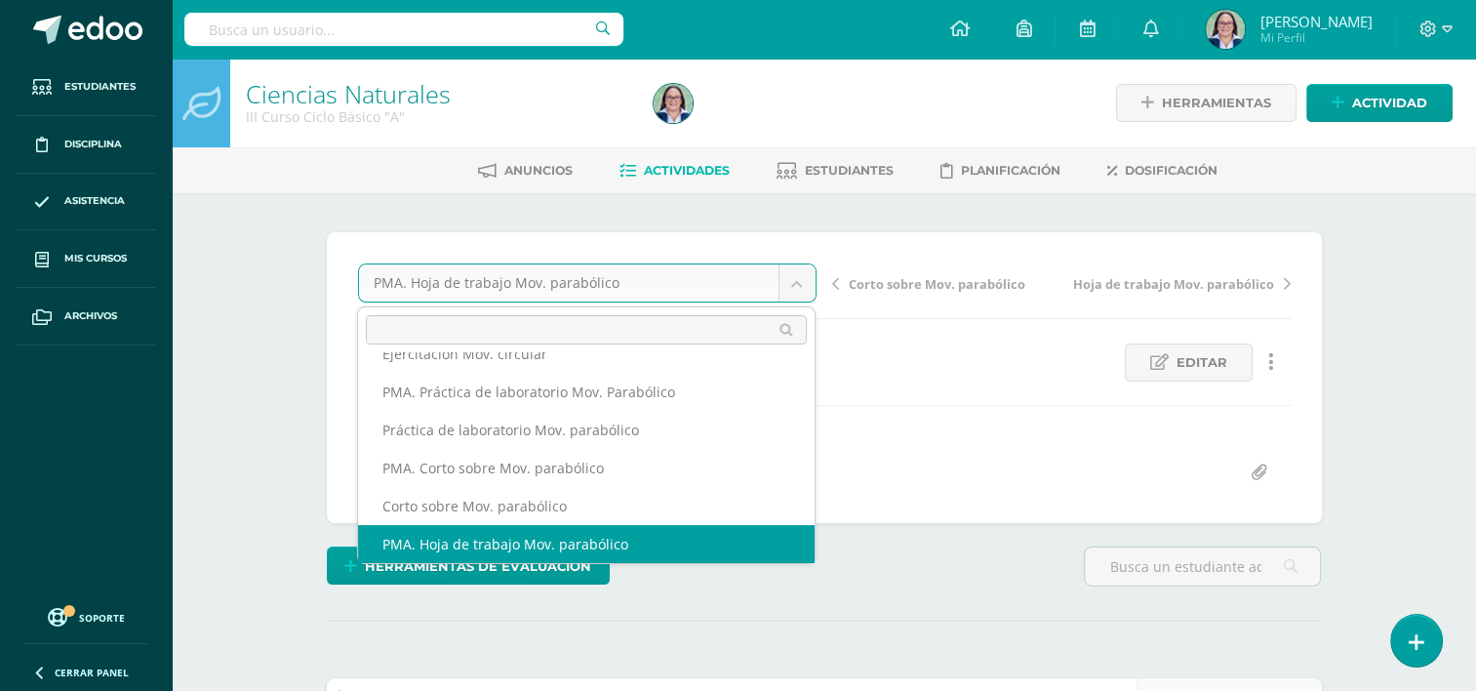
scroll to position [236, 0]
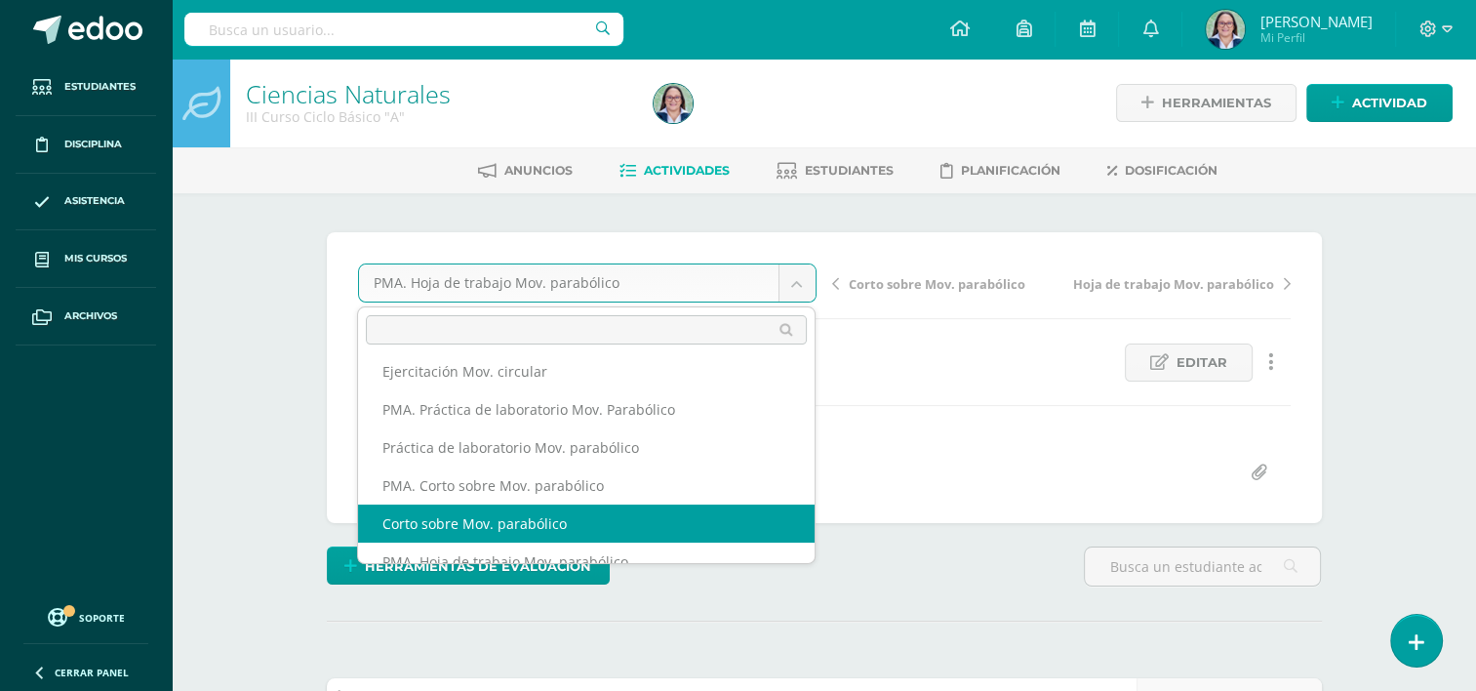
select select "/dashboard/teacher/grade-activity/261946/"
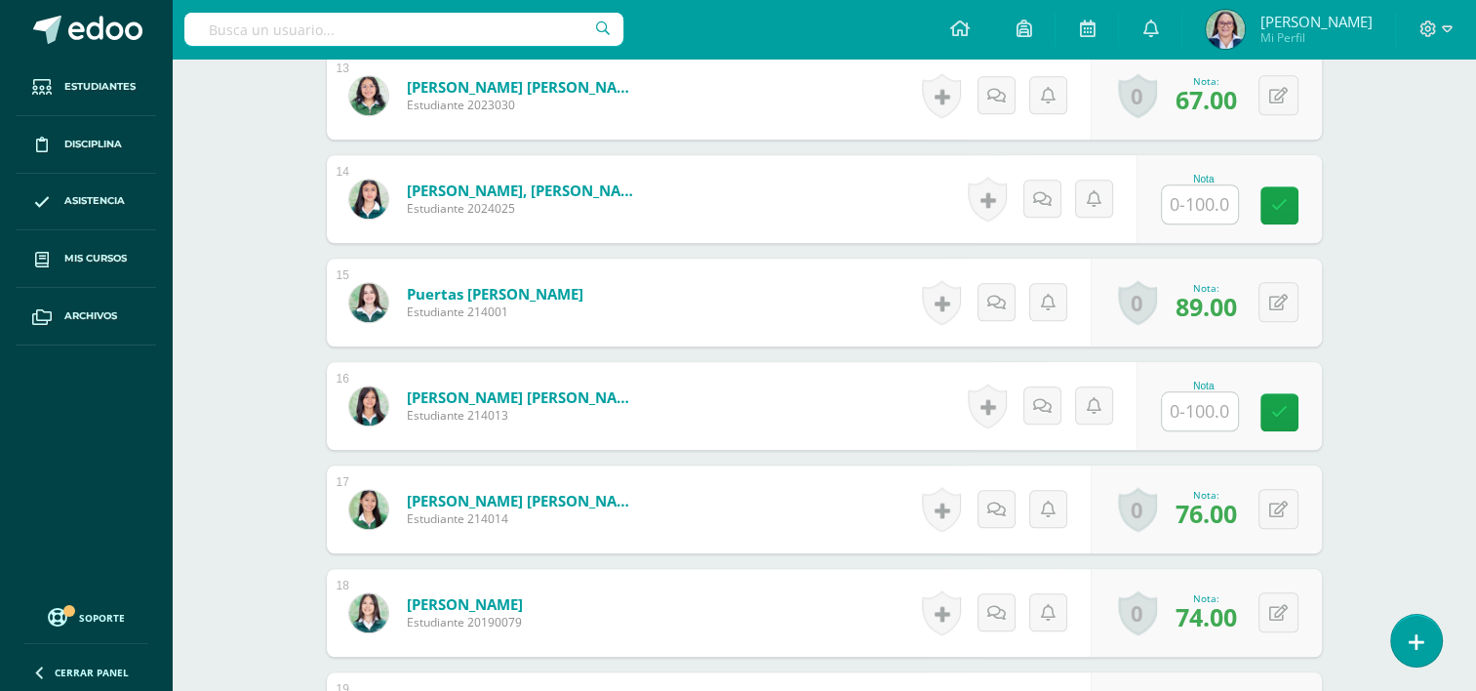
scroll to position [1873, 0]
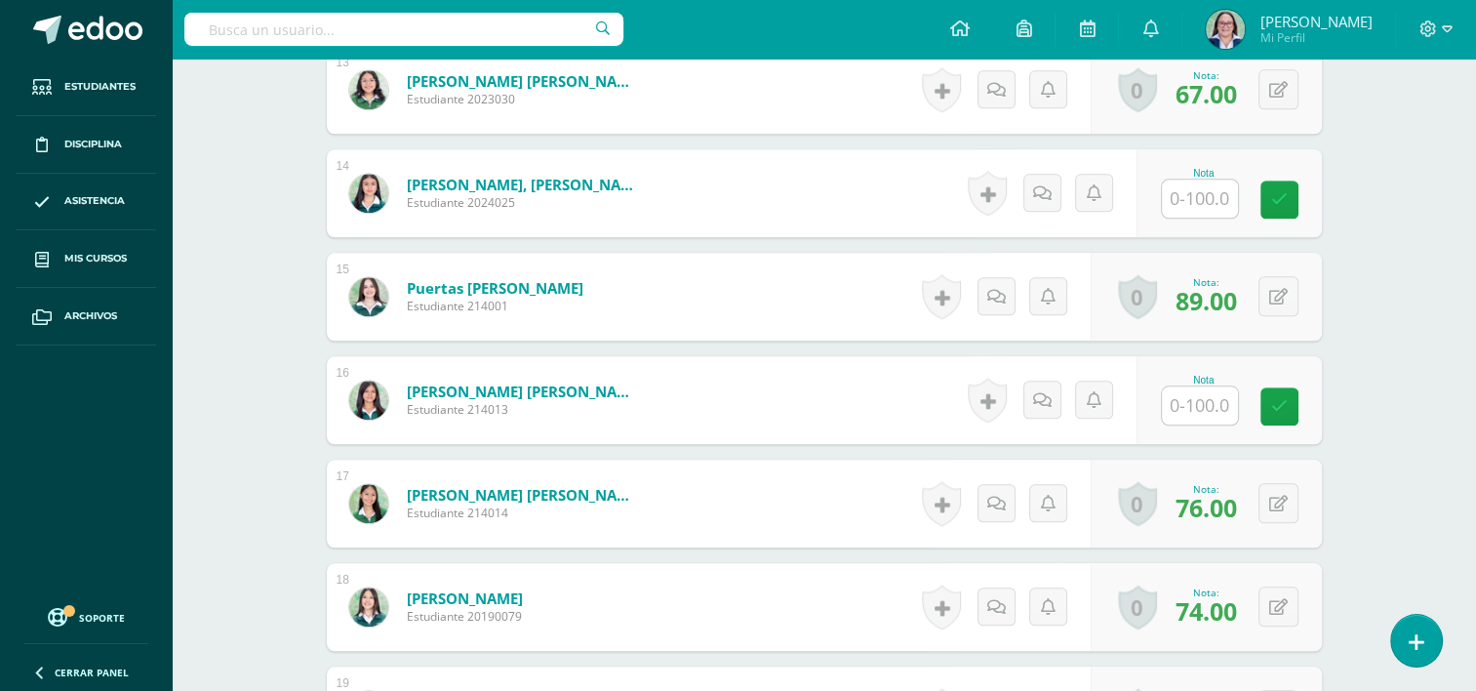
click at [1188, 199] on input "text" at bounding box center [1200, 199] width 76 height 38
type input "85"
drag, startPoint x: 1207, startPoint y: 419, endPoint x: 1288, endPoint y: 396, distance: 84.0
click at [1210, 419] on input "text" at bounding box center [1200, 405] width 76 height 38
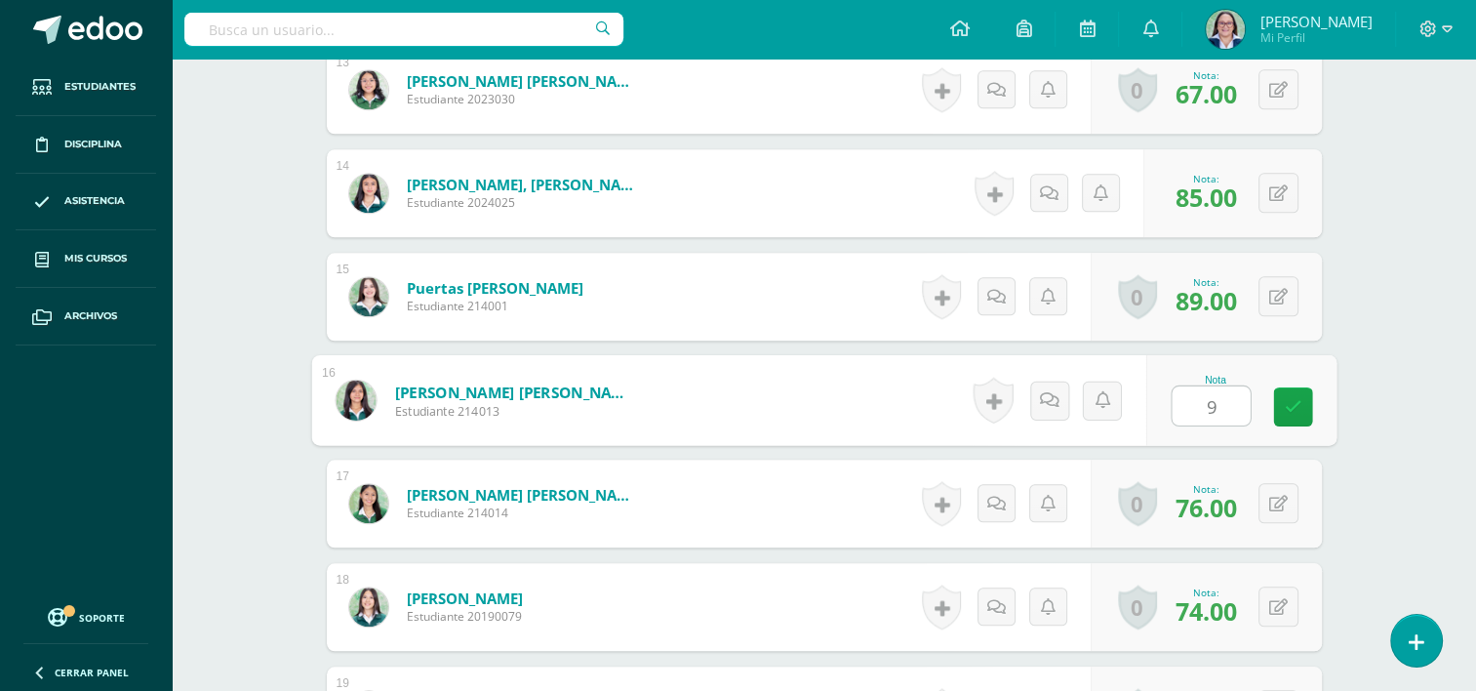
type input "95"
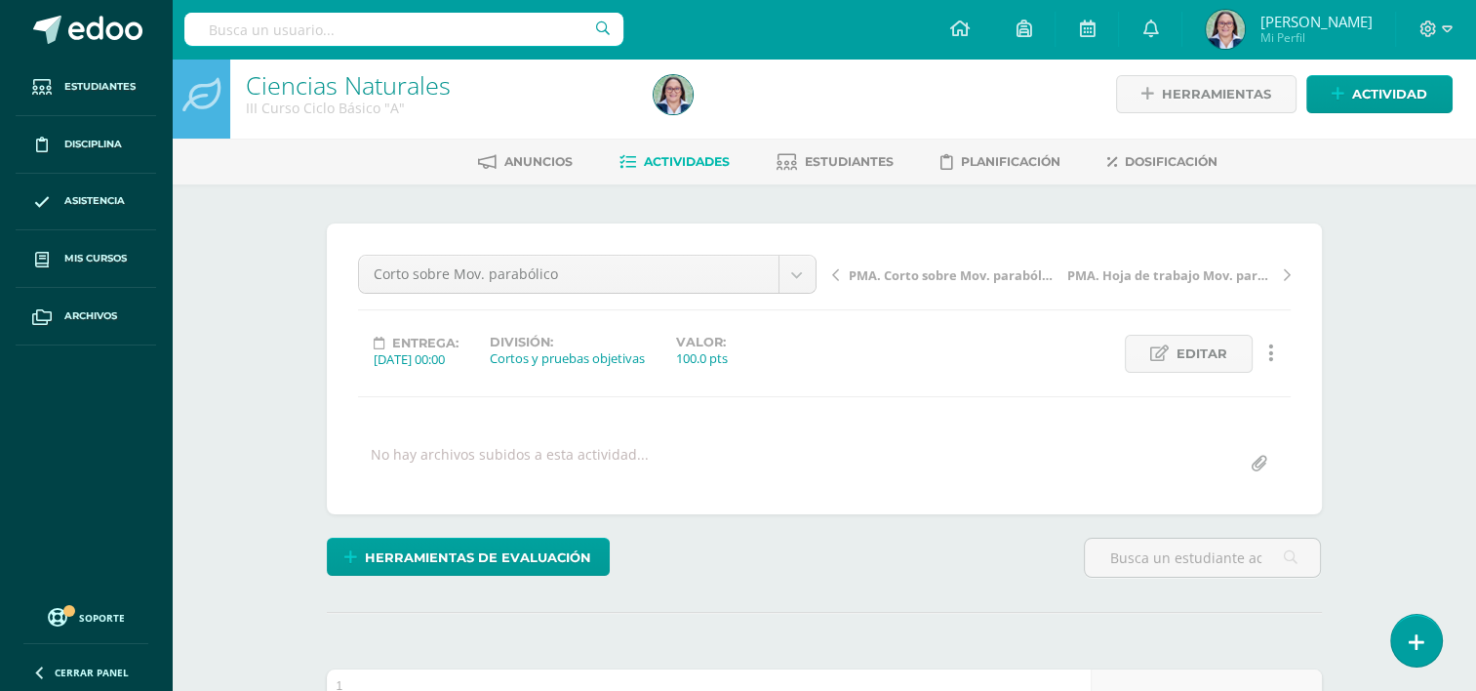
scroll to position [0, 0]
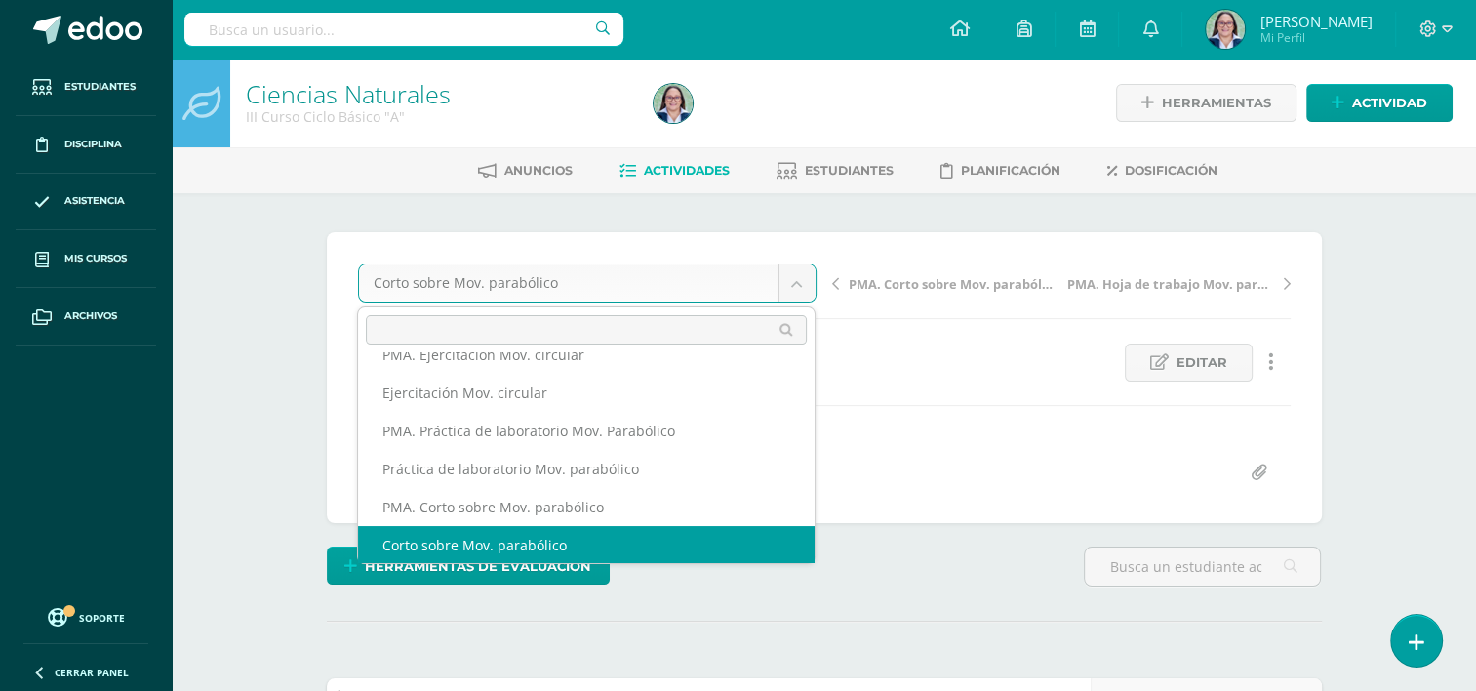
scroll to position [198, 0]
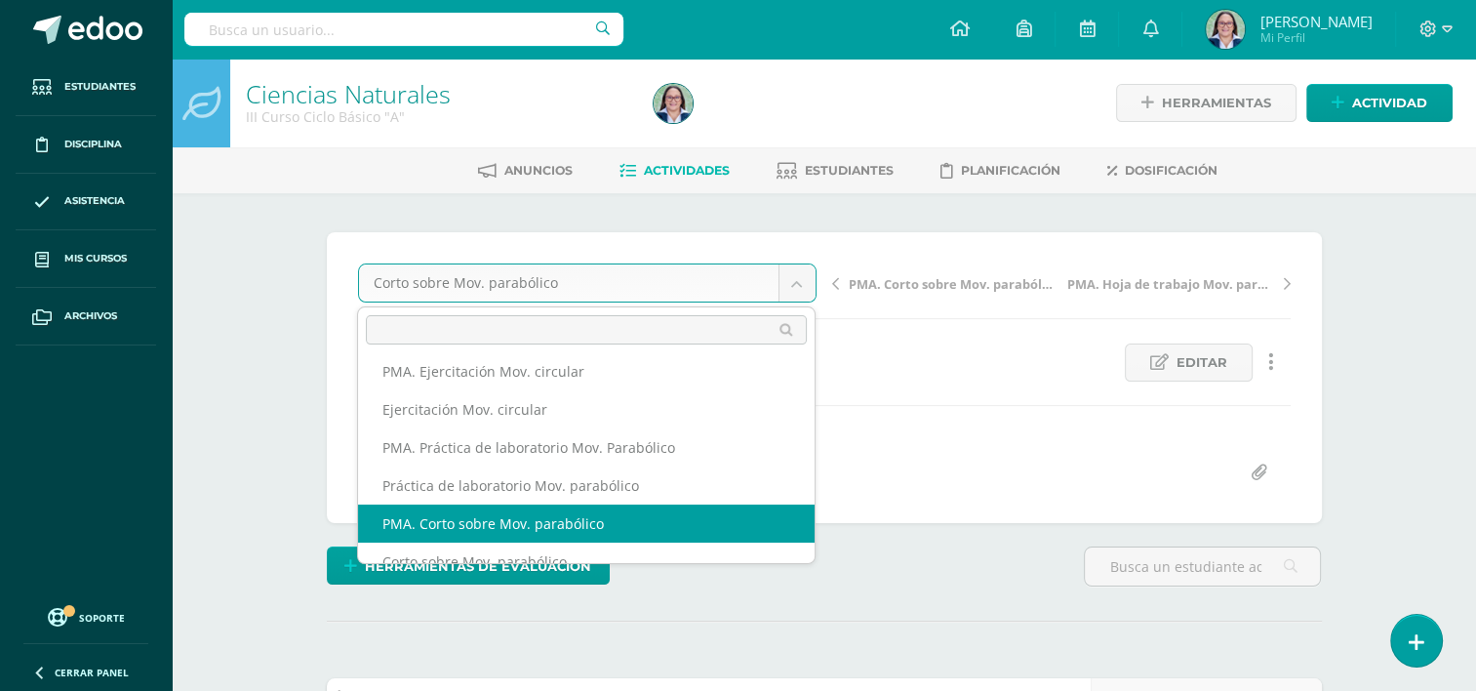
select select "/dashboard/teacher/grade-activity/261948/"
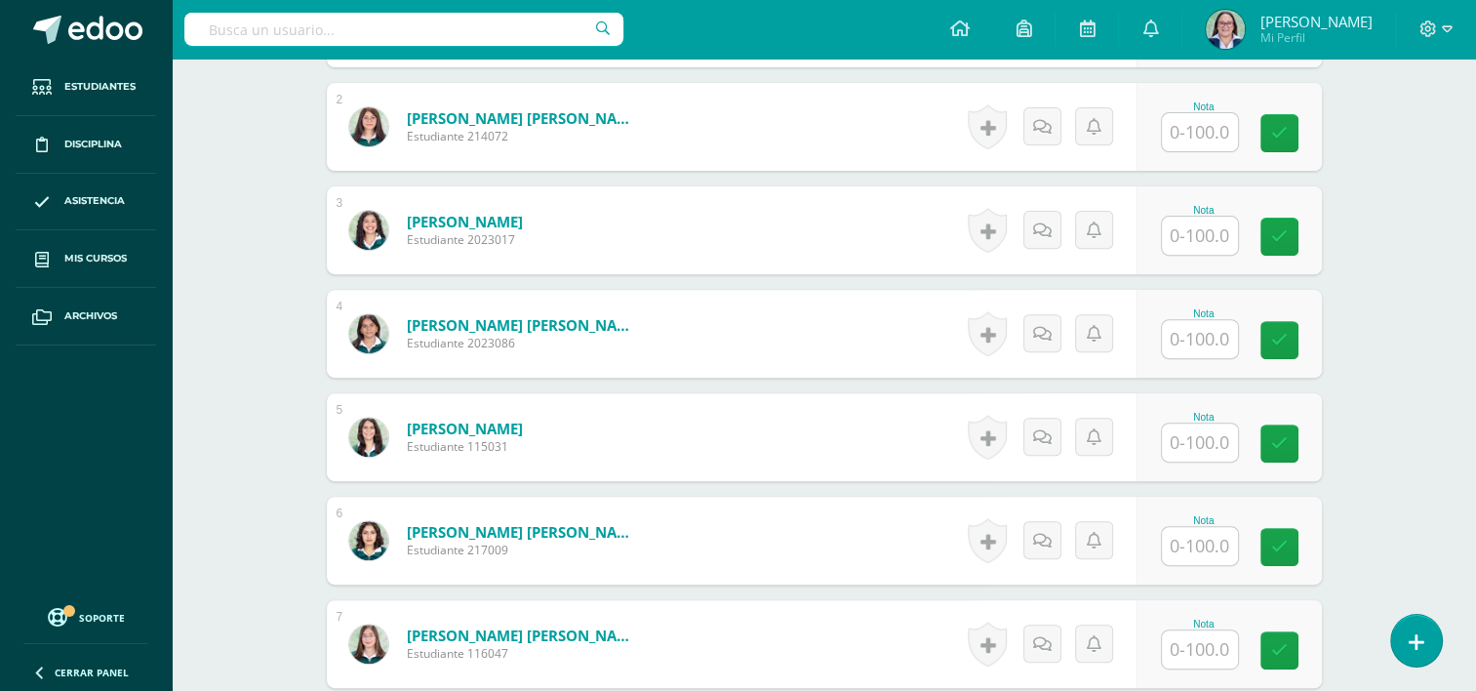
scroll to position [700, 0]
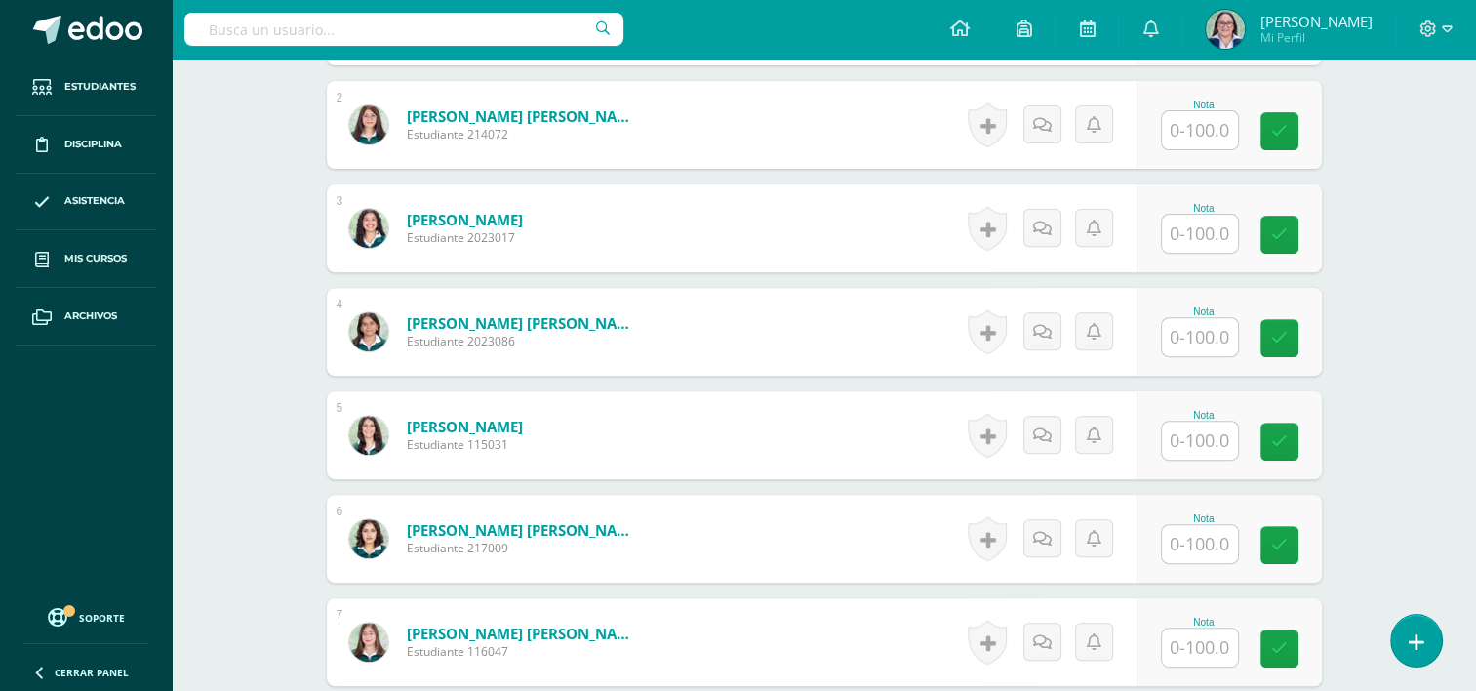
click at [1206, 554] on input "text" at bounding box center [1200, 544] width 76 height 38
type input "85"
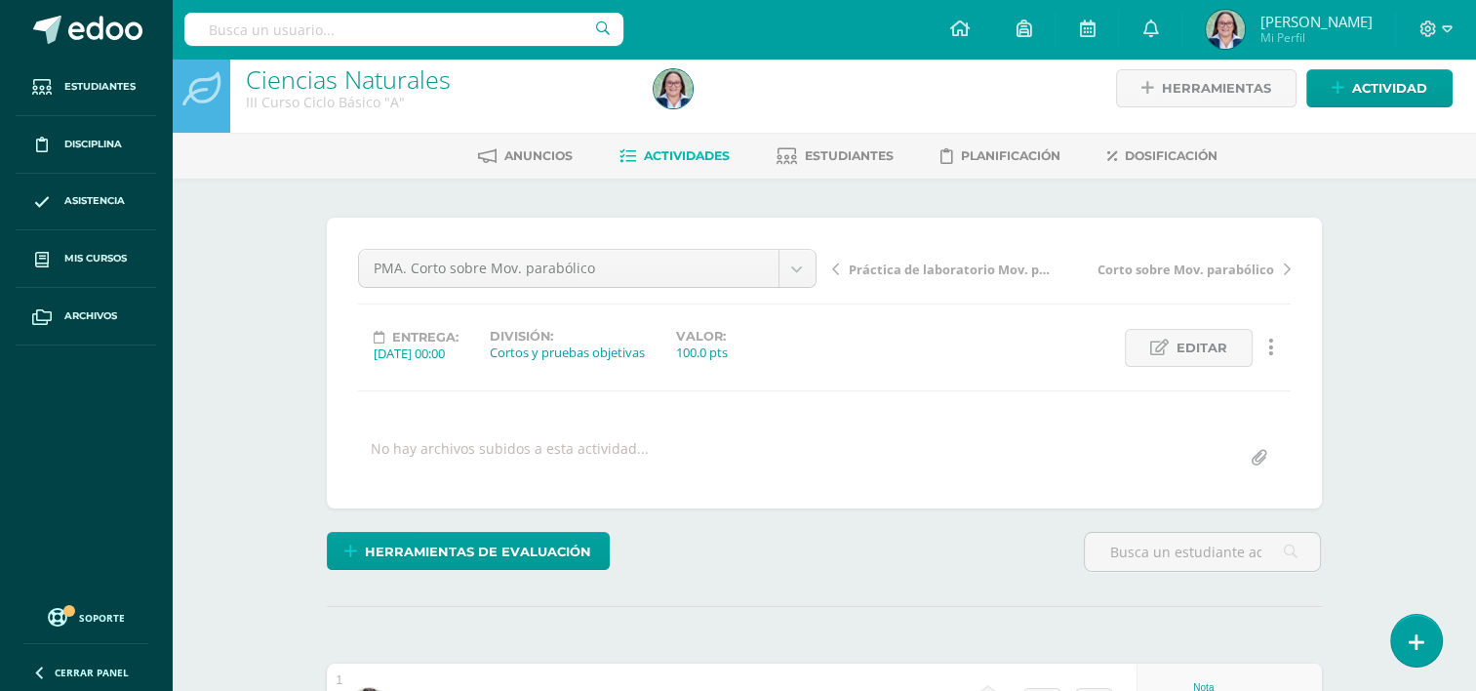
scroll to position [0, 0]
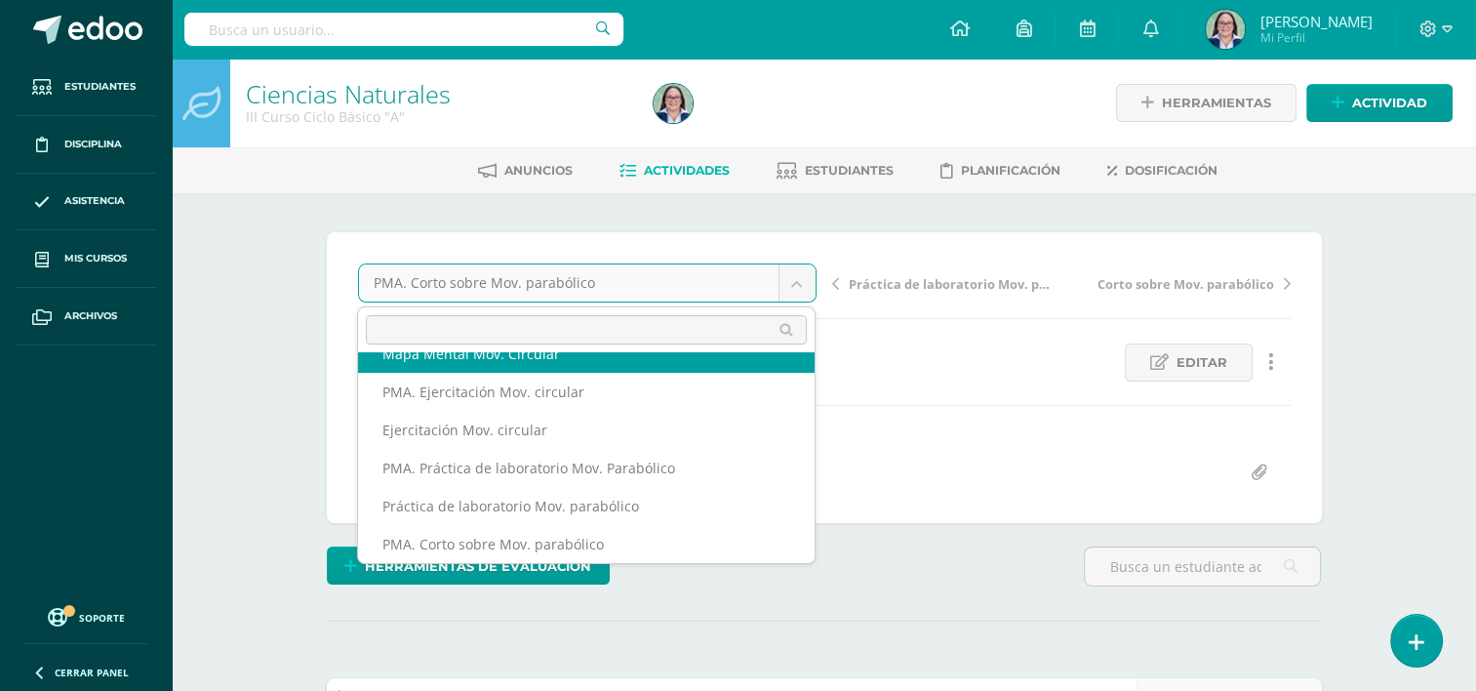
scroll to position [160, 0]
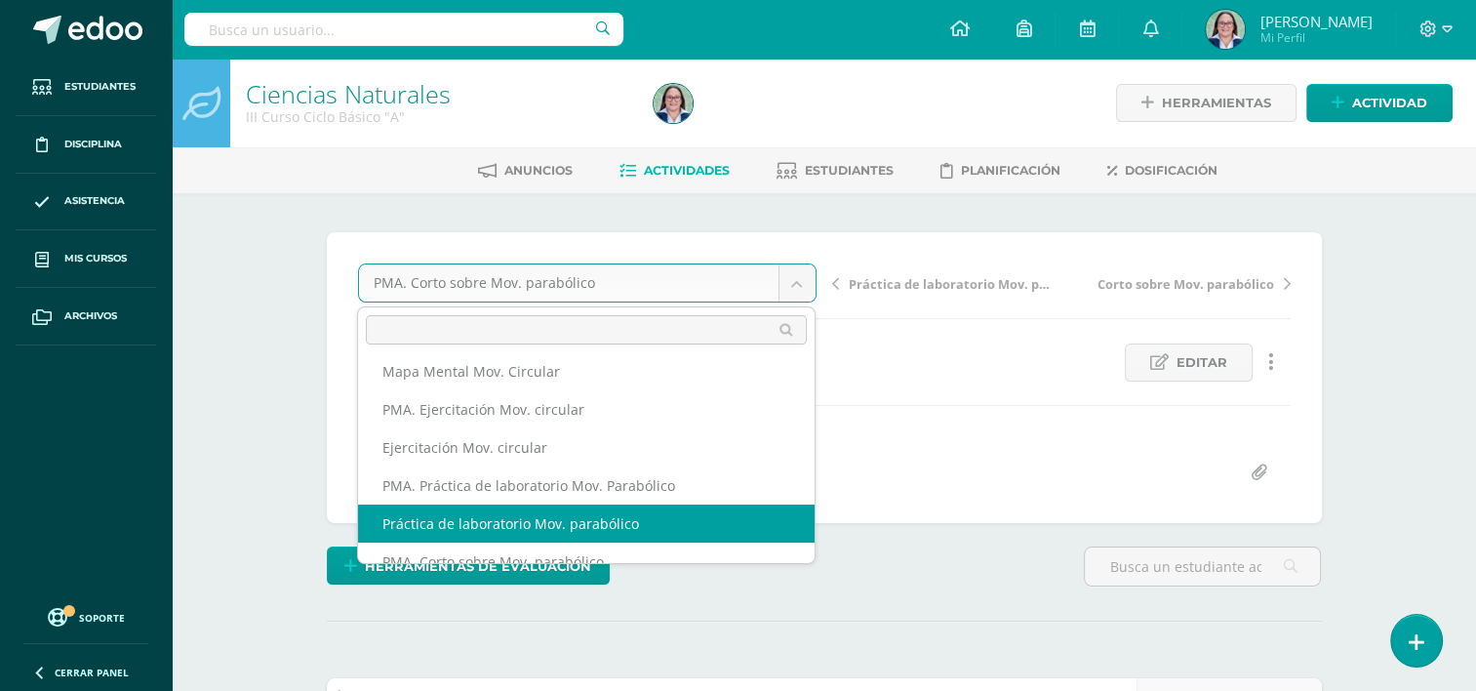
select select "/dashboard/teacher/grade-activity/261950/"
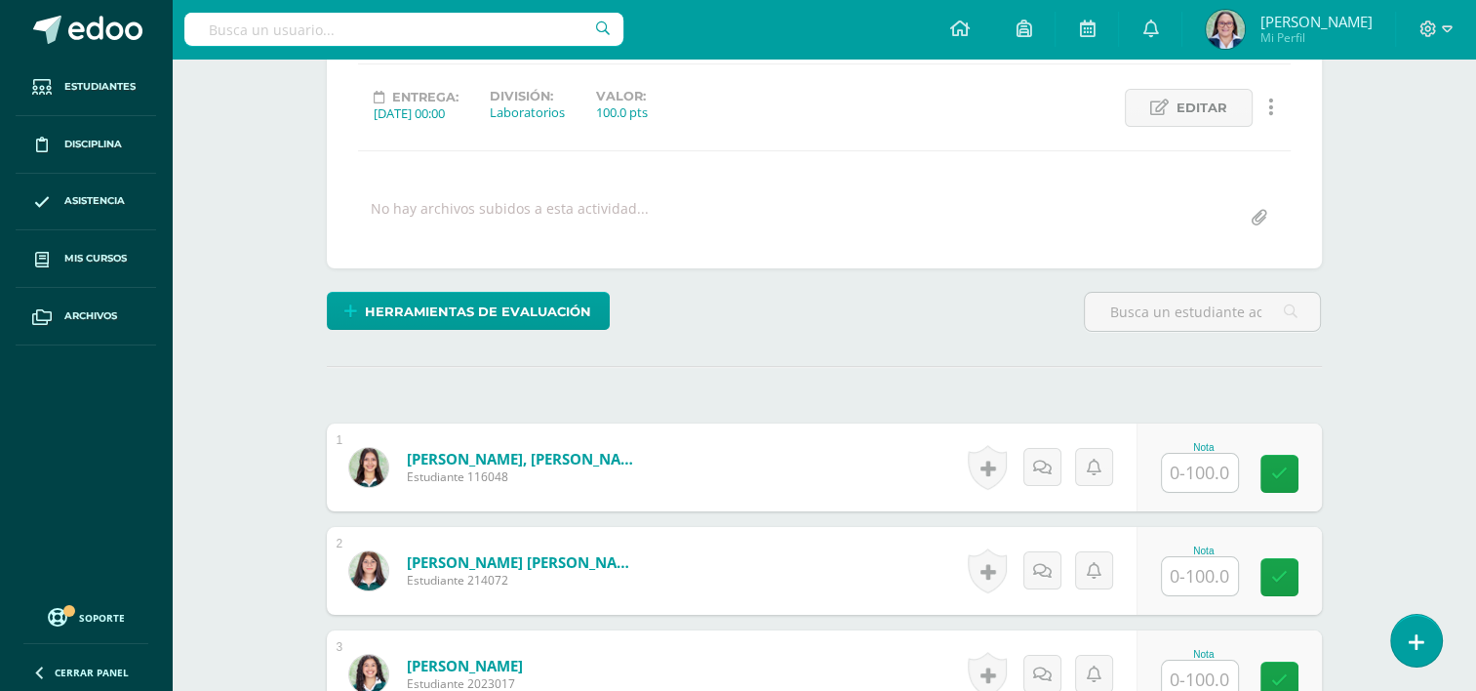
scroll to position [392, 0]
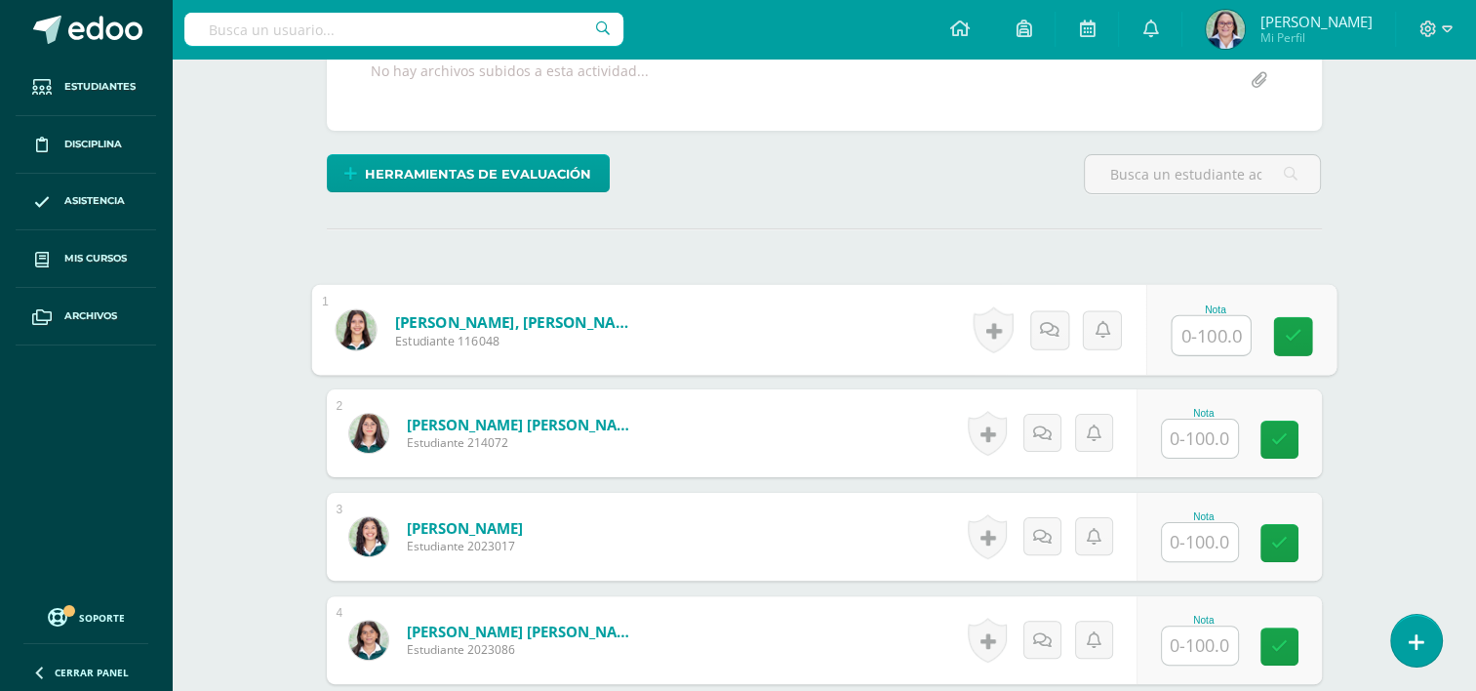
click at [1211, 327] on input "text" at bounding box center [1211, 335] width 78 height 39
type input "95"
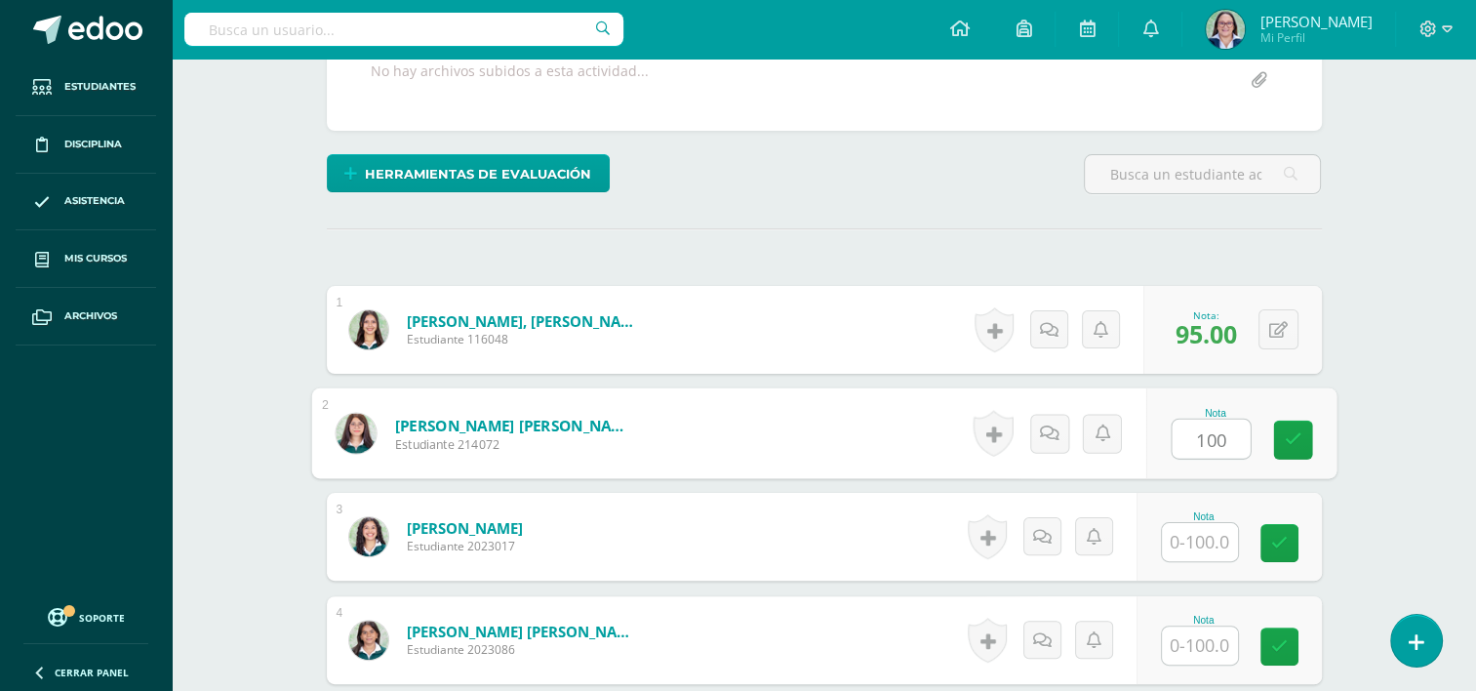
type input "100"
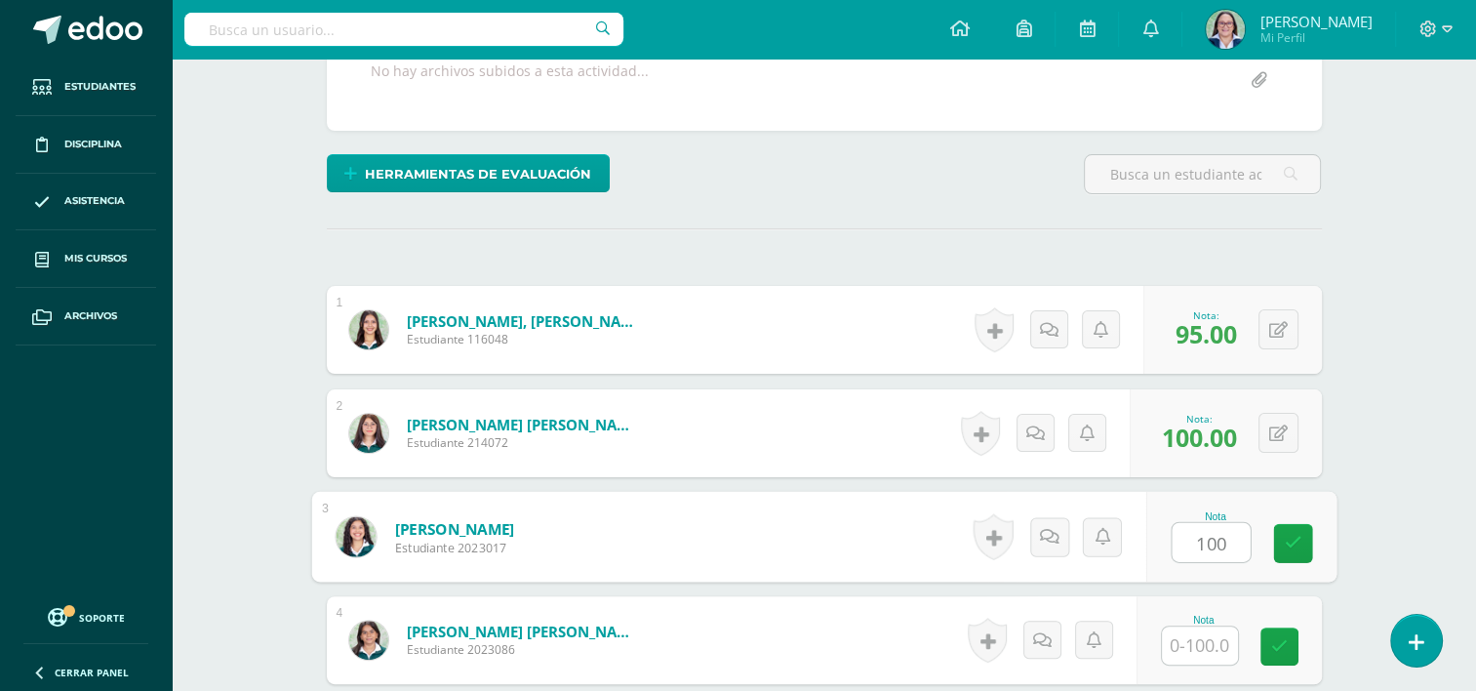
type input "100"
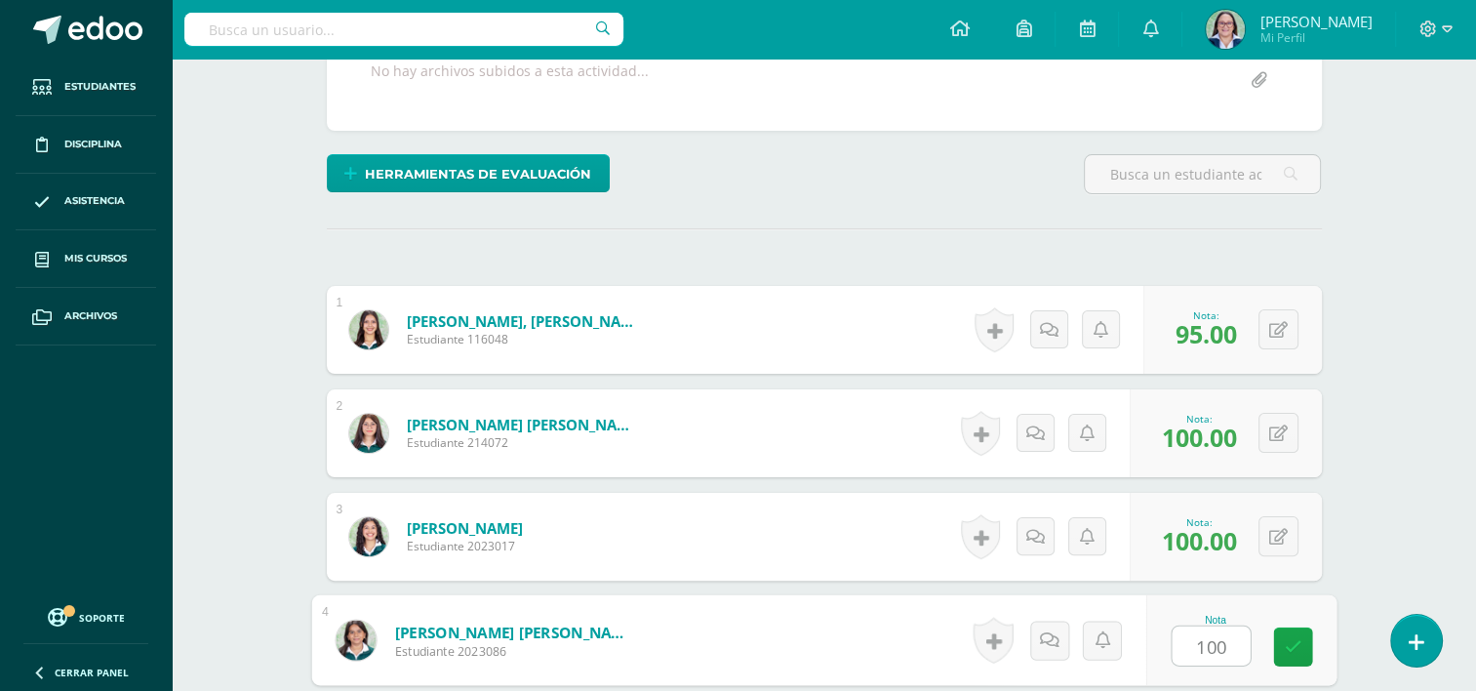
type input "100"
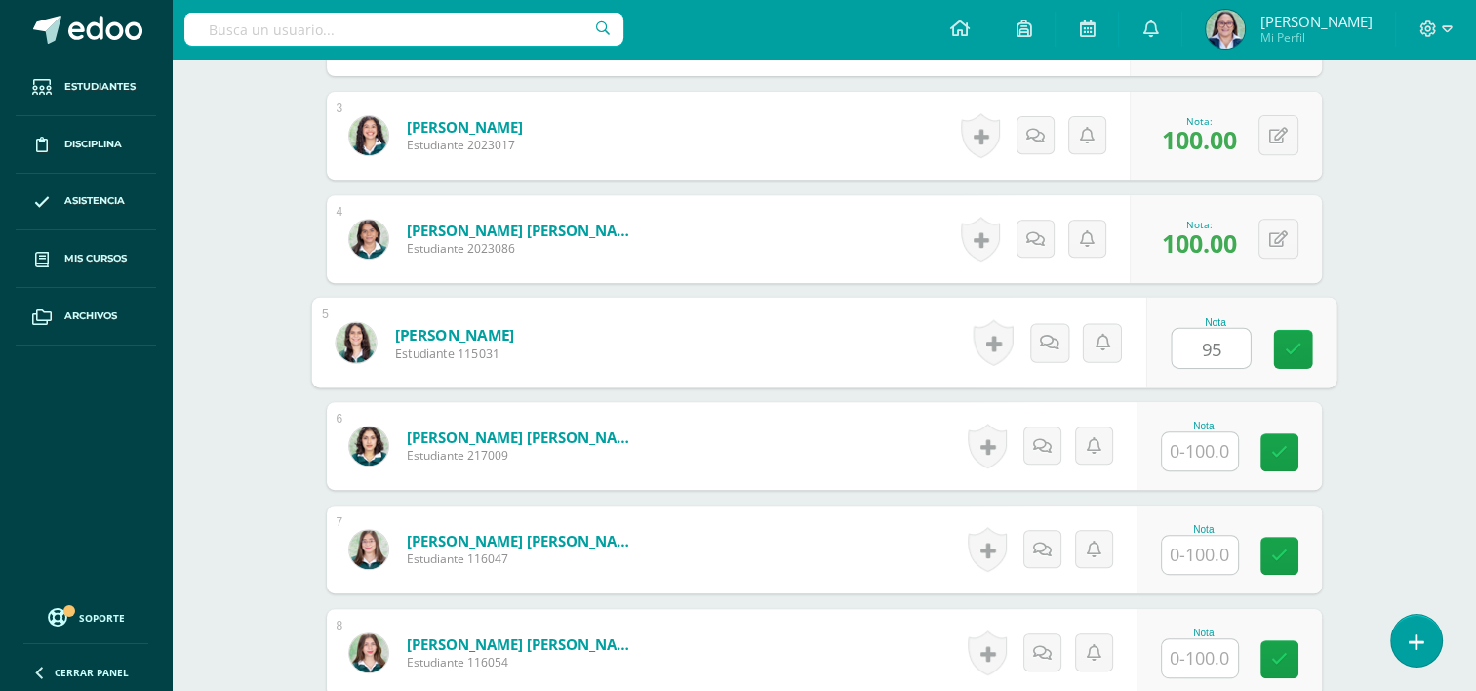
type input "95"
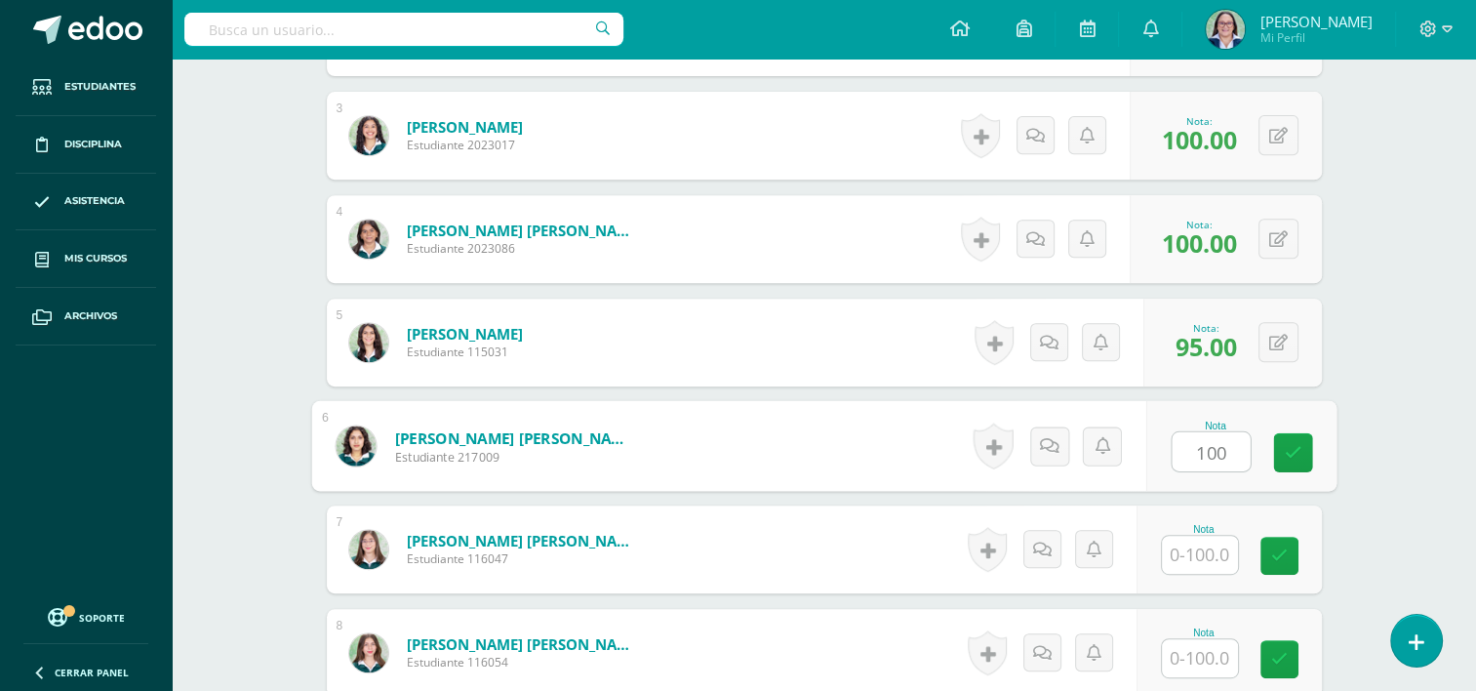
type input "100"
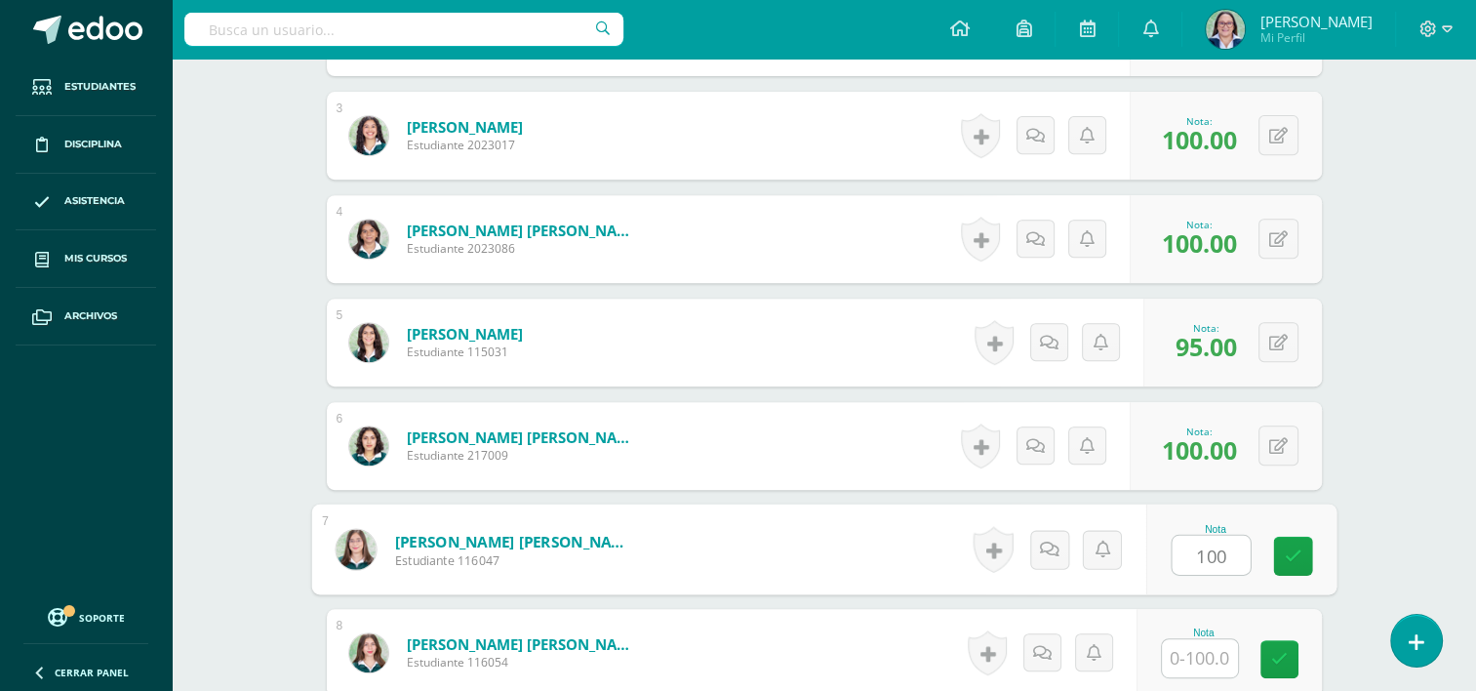
type input "100"
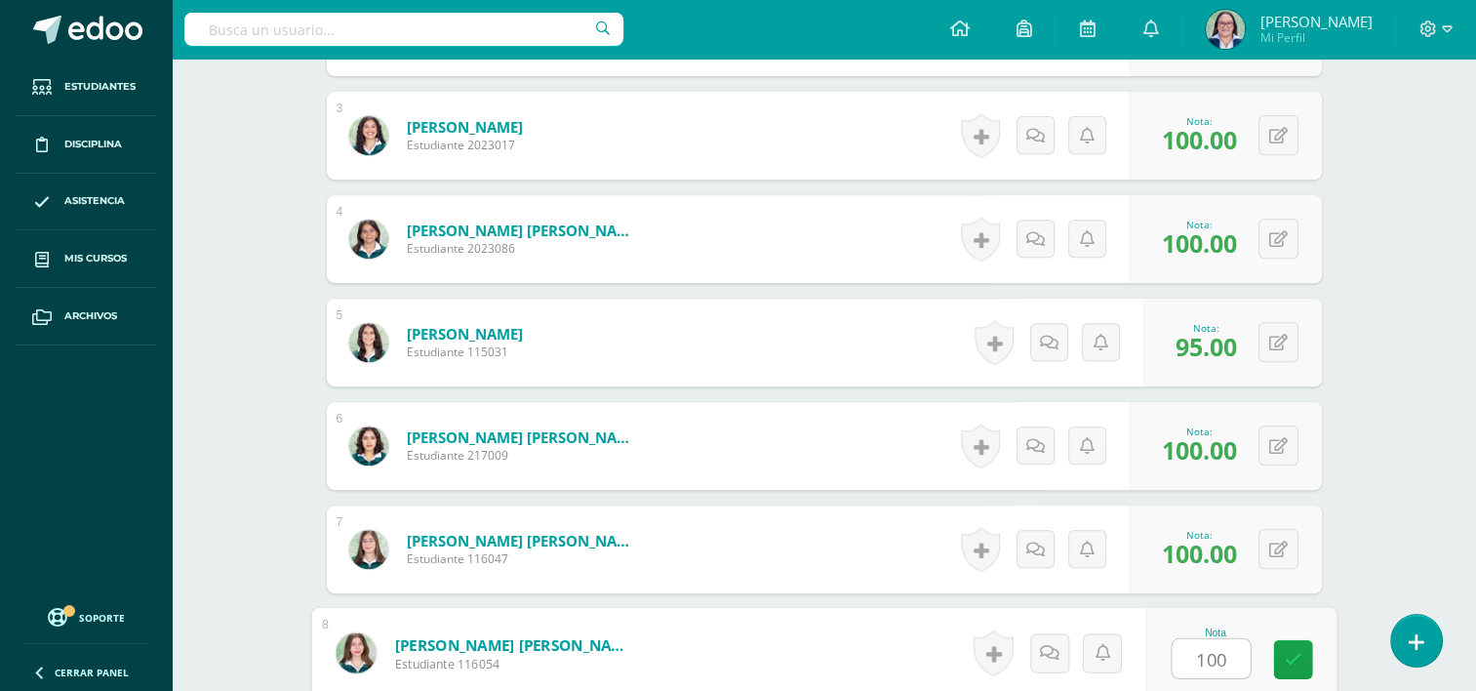
type input "100"
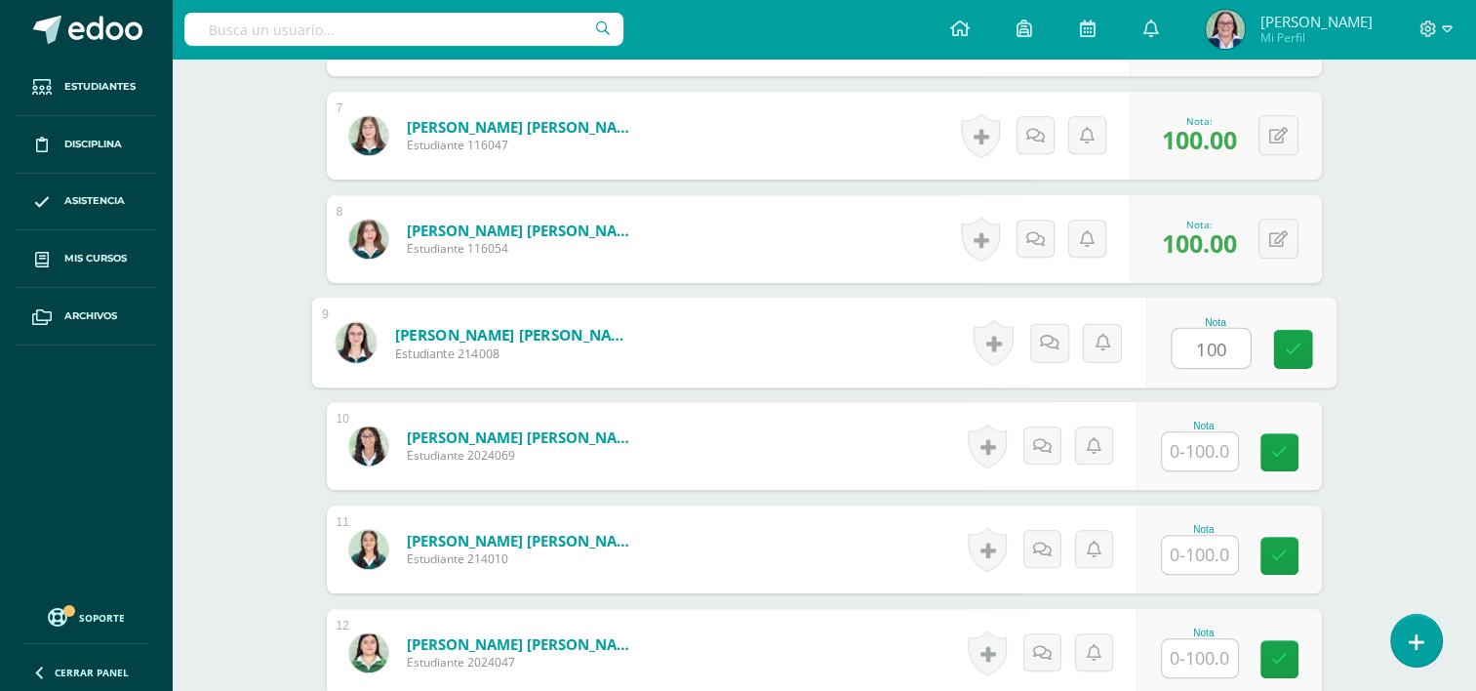
type input "100"
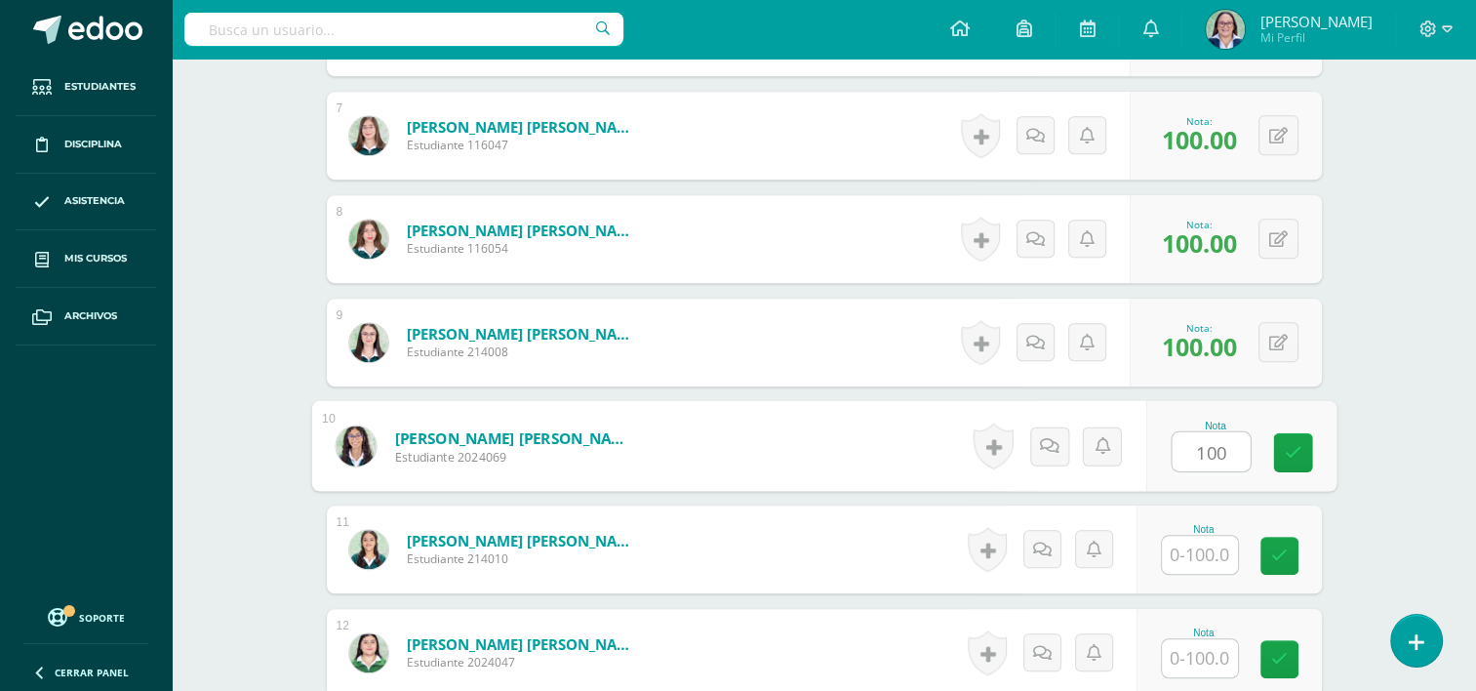
type input "100"
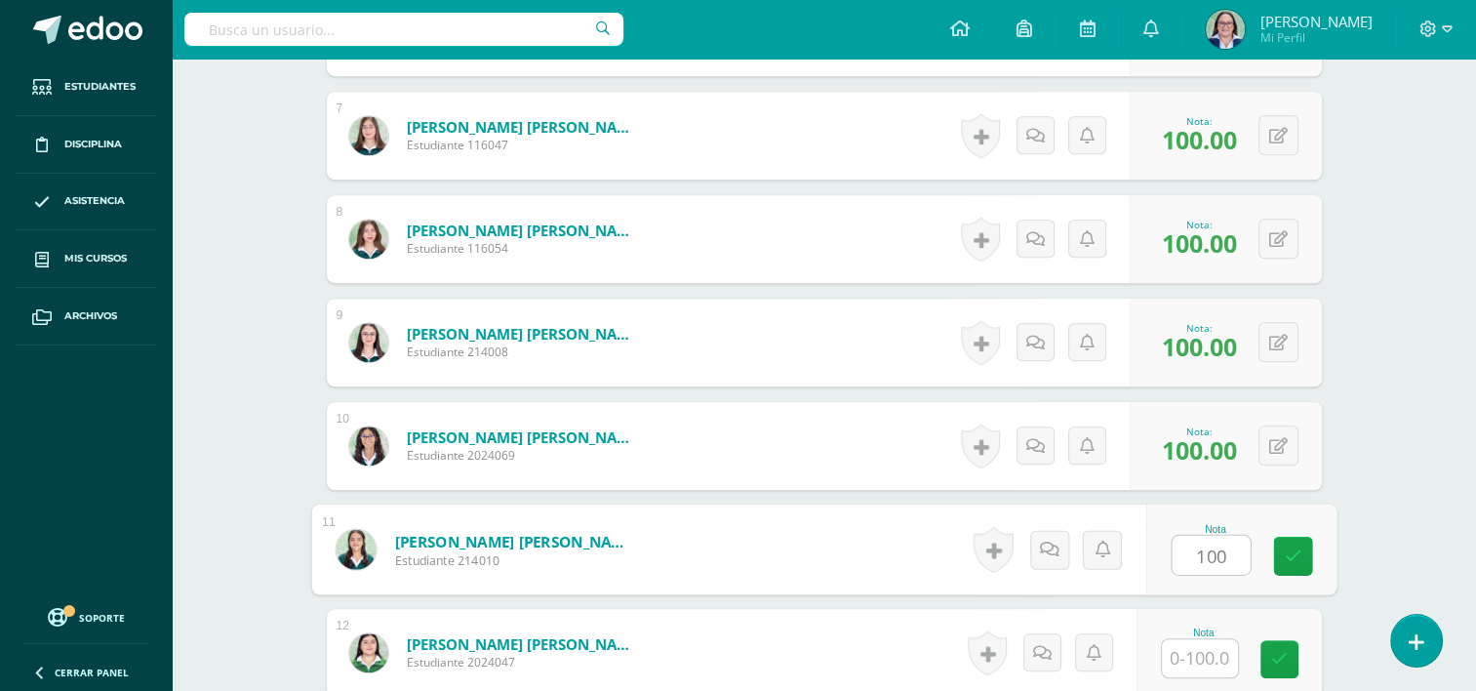
type input "100"
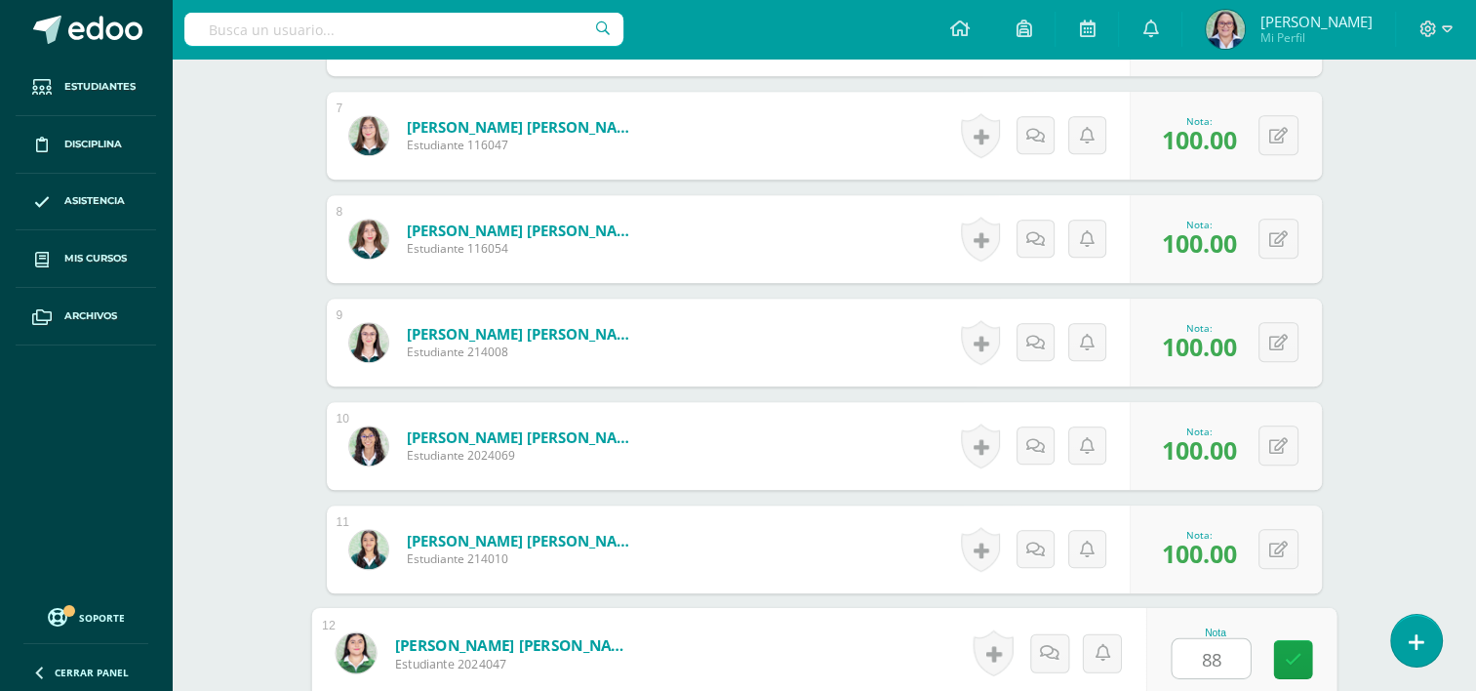
type input "88"
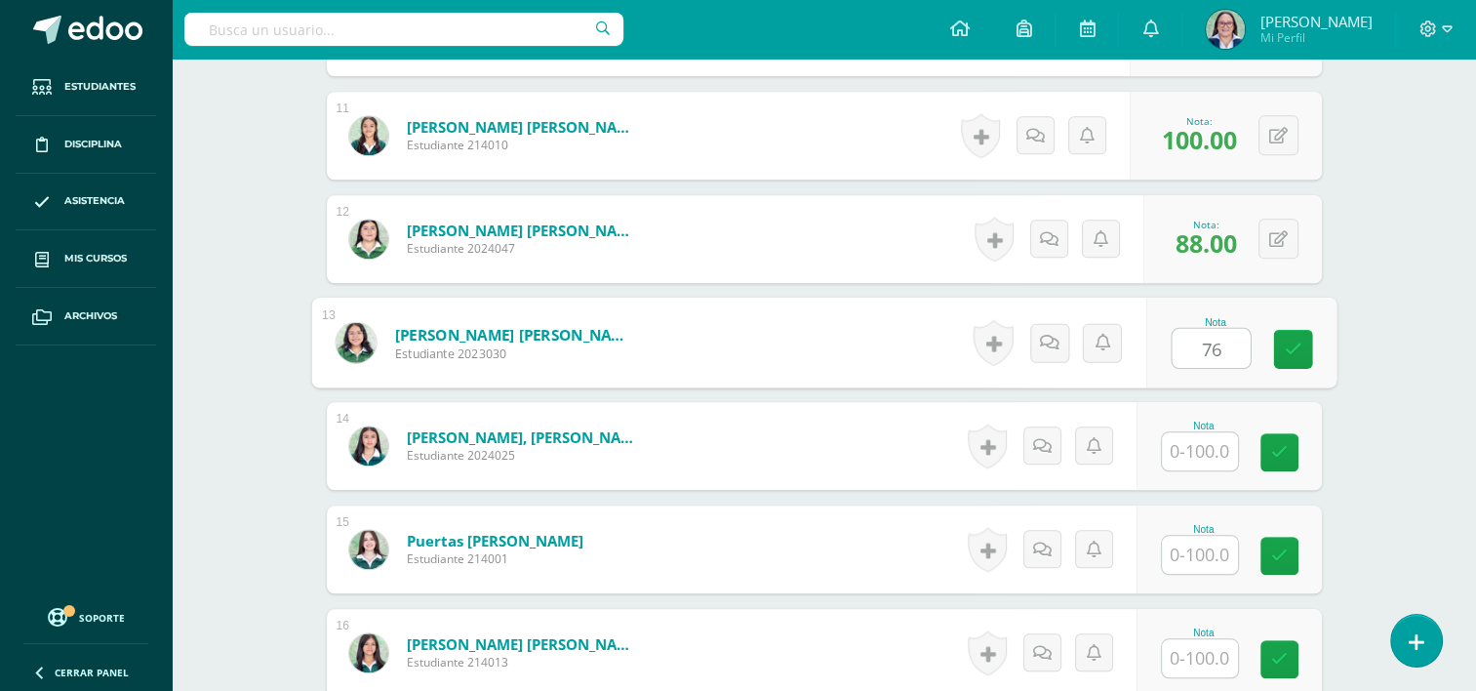
type input "76"
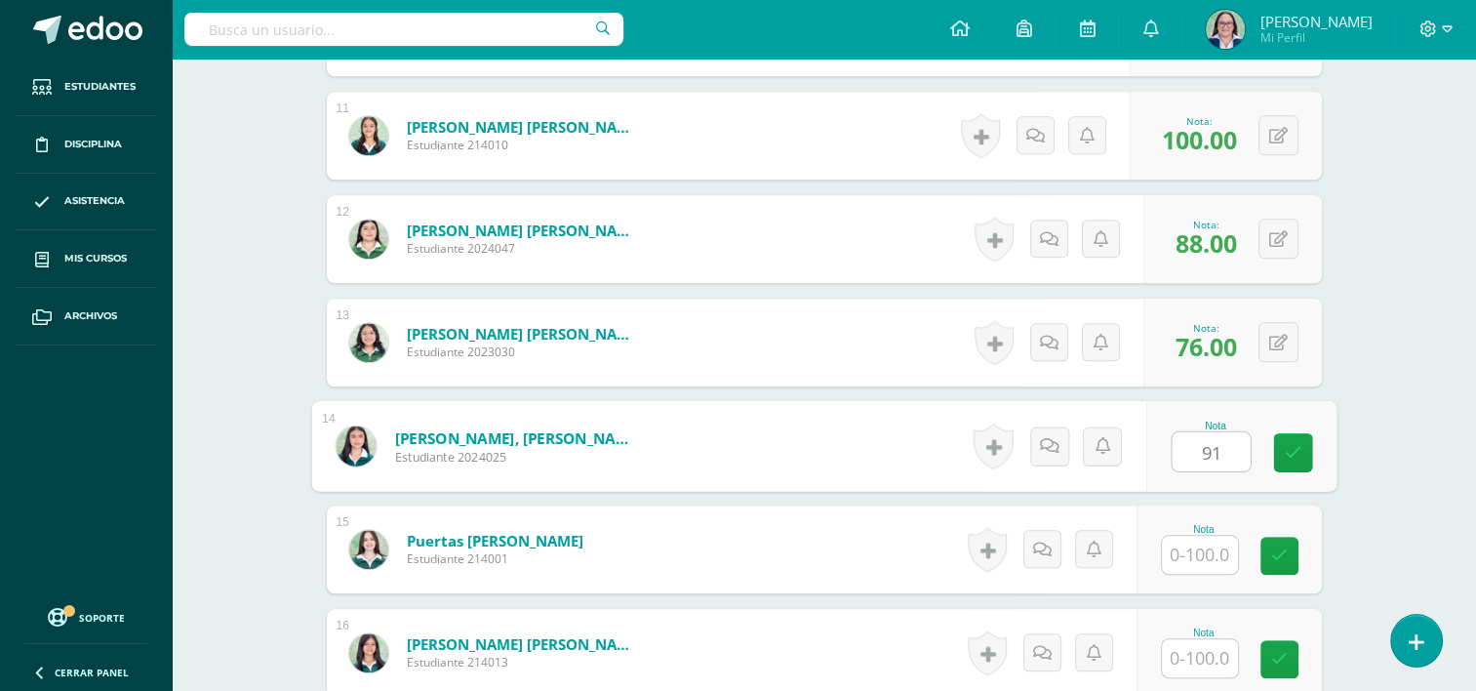
type input "91"
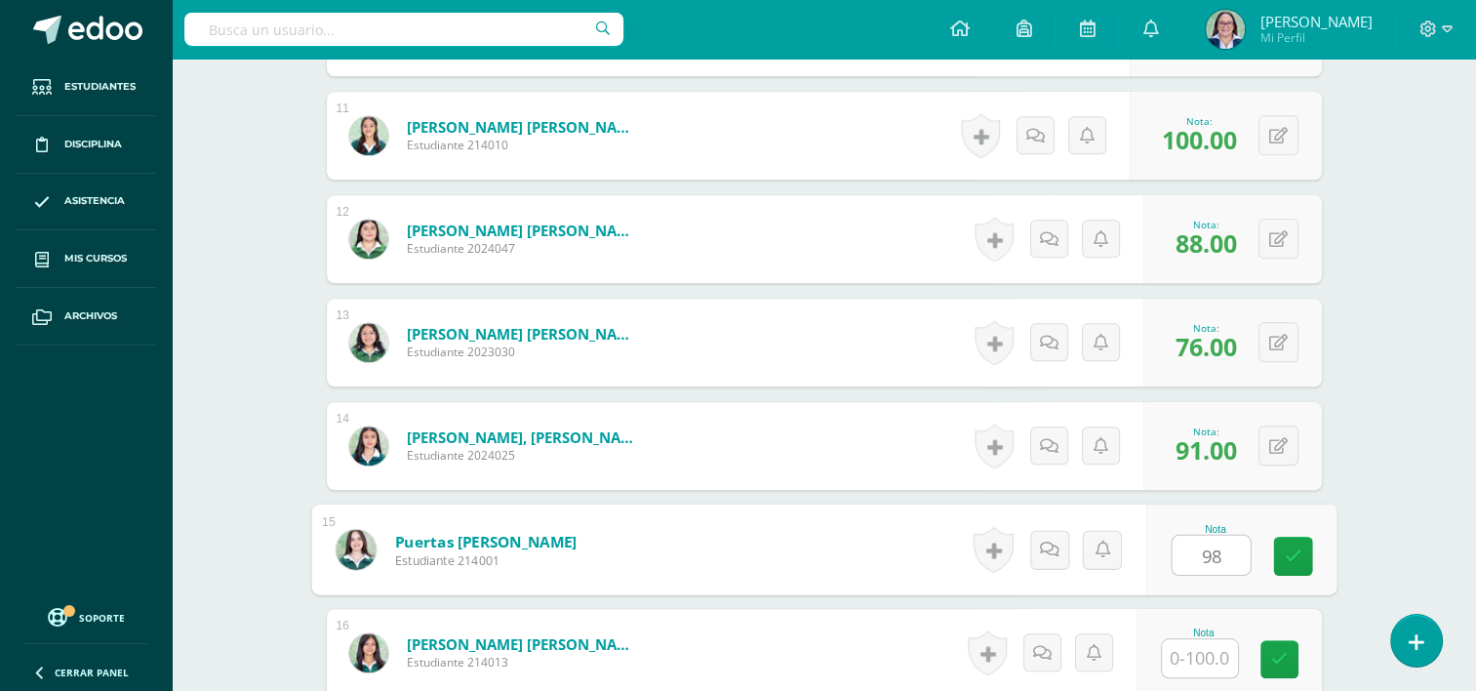
type input "98"
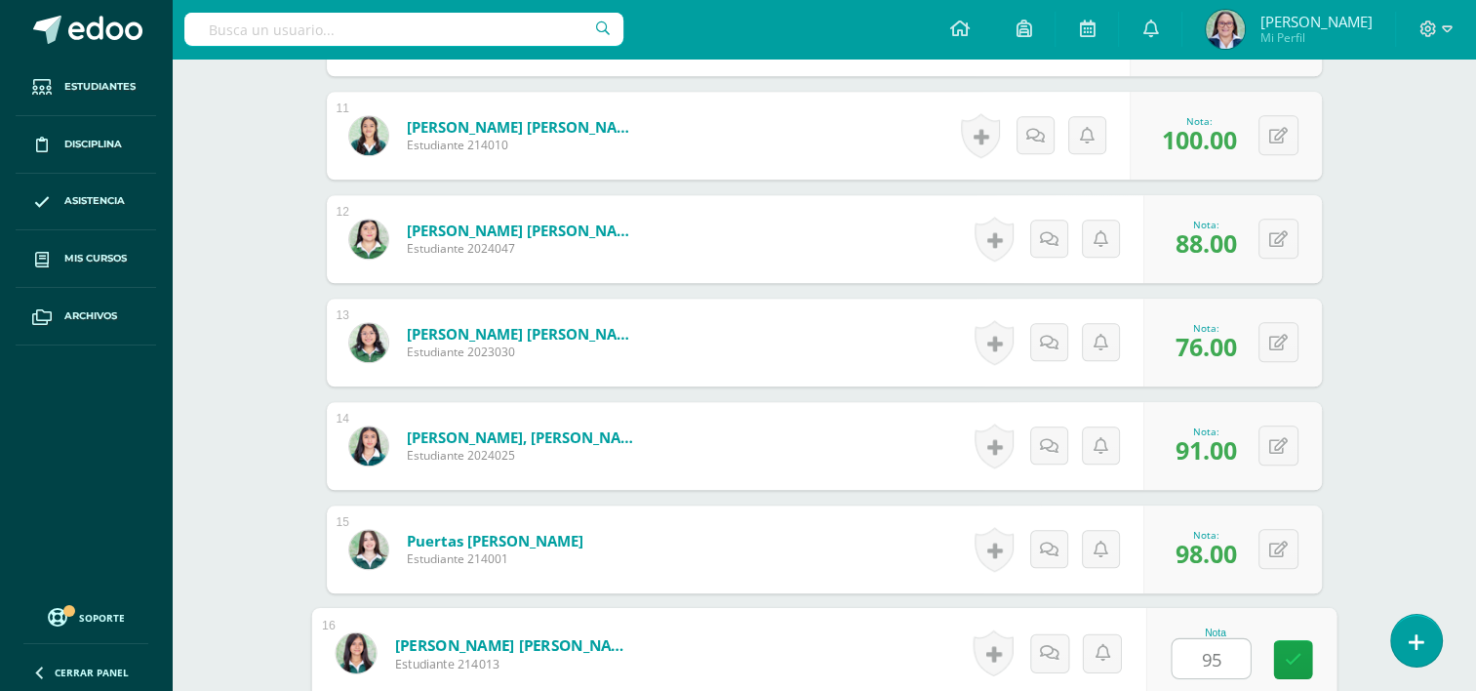
type input "95"
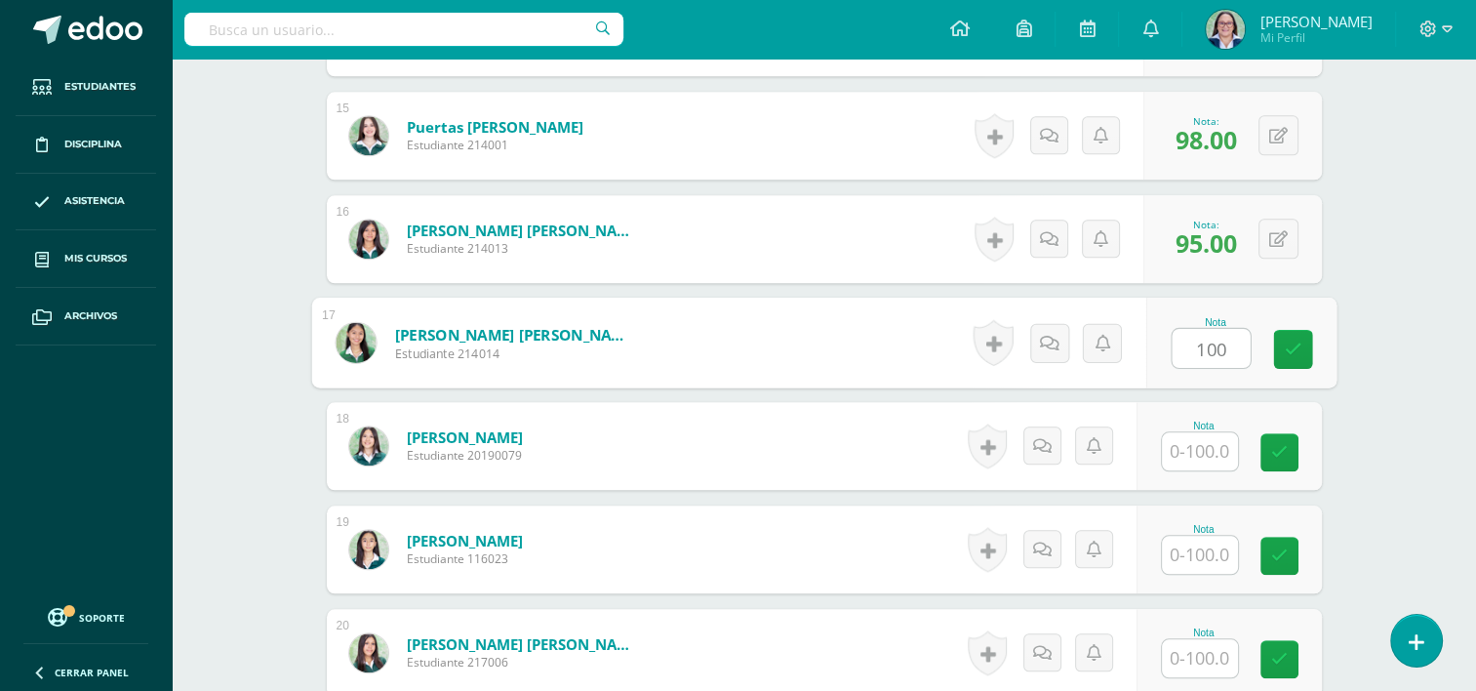
type input "100"
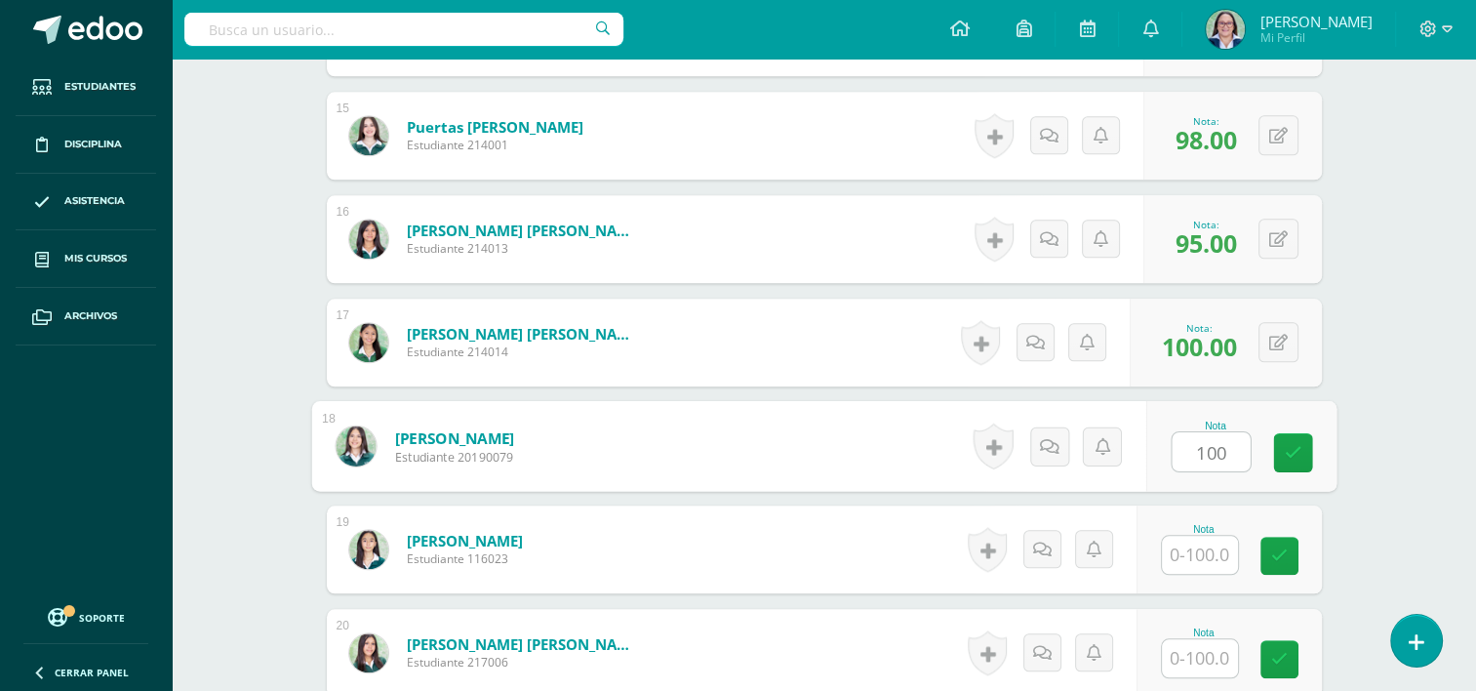
type input "100"
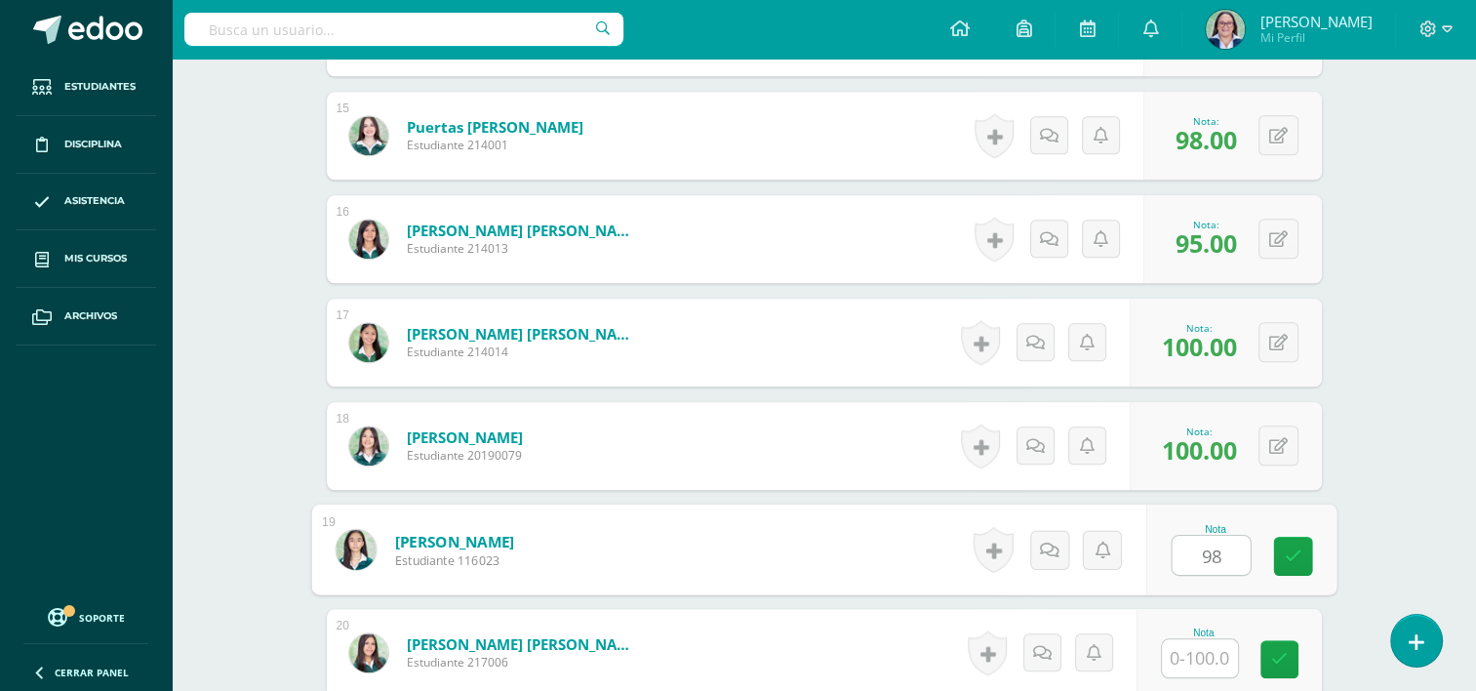
type input "98"
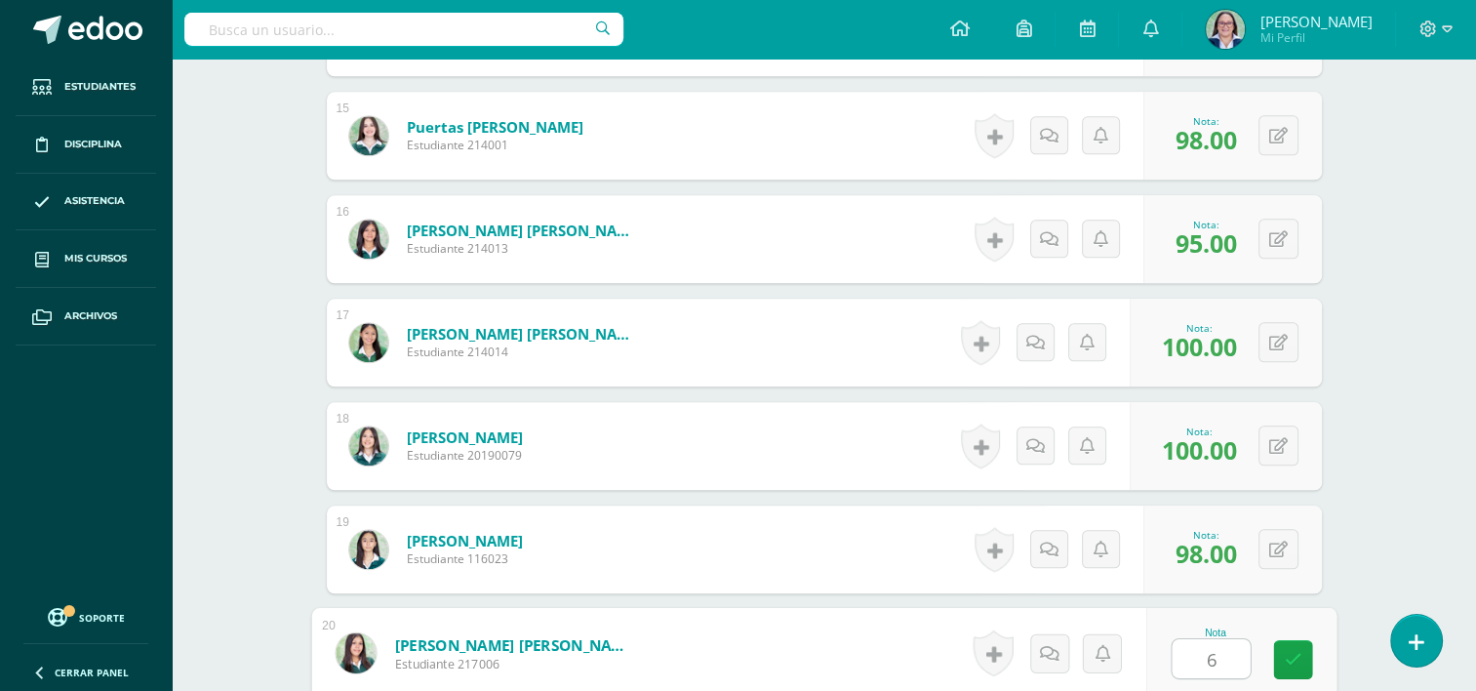
type input "66"
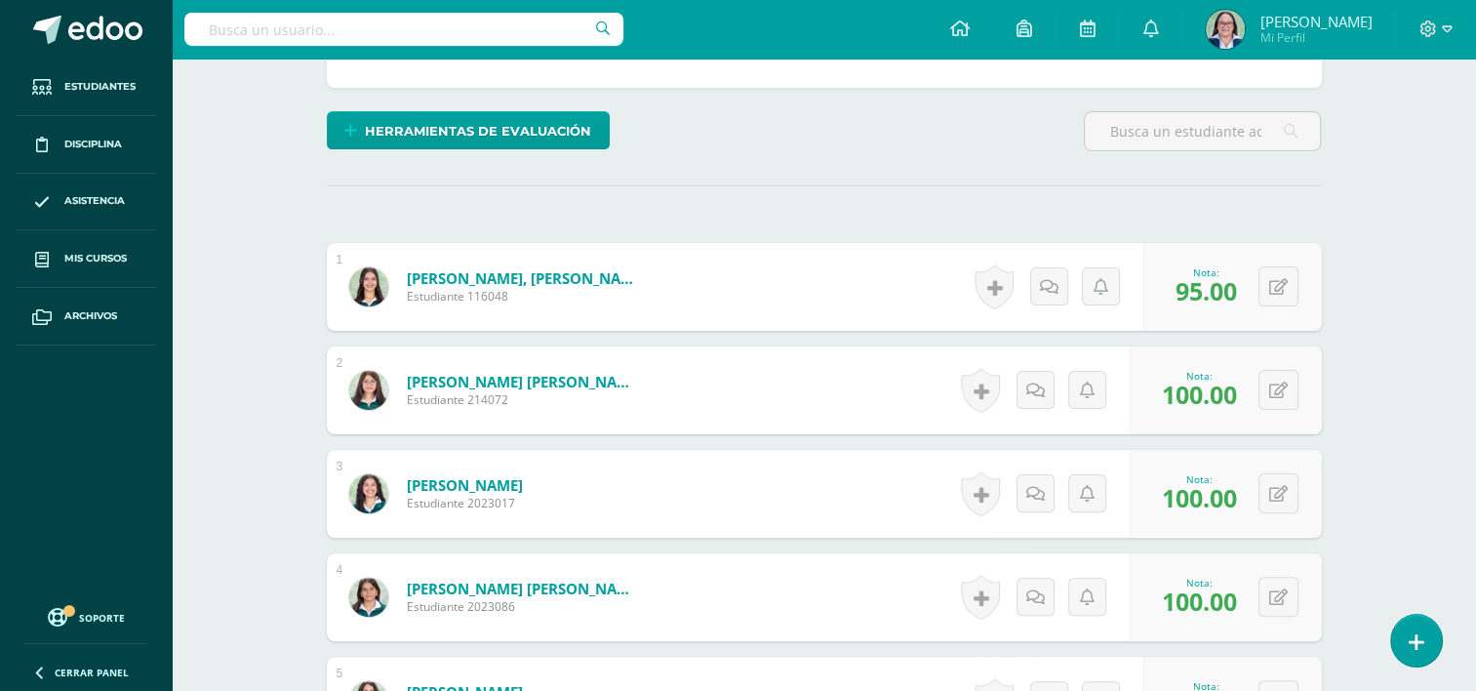
scroll to position [0, 0]
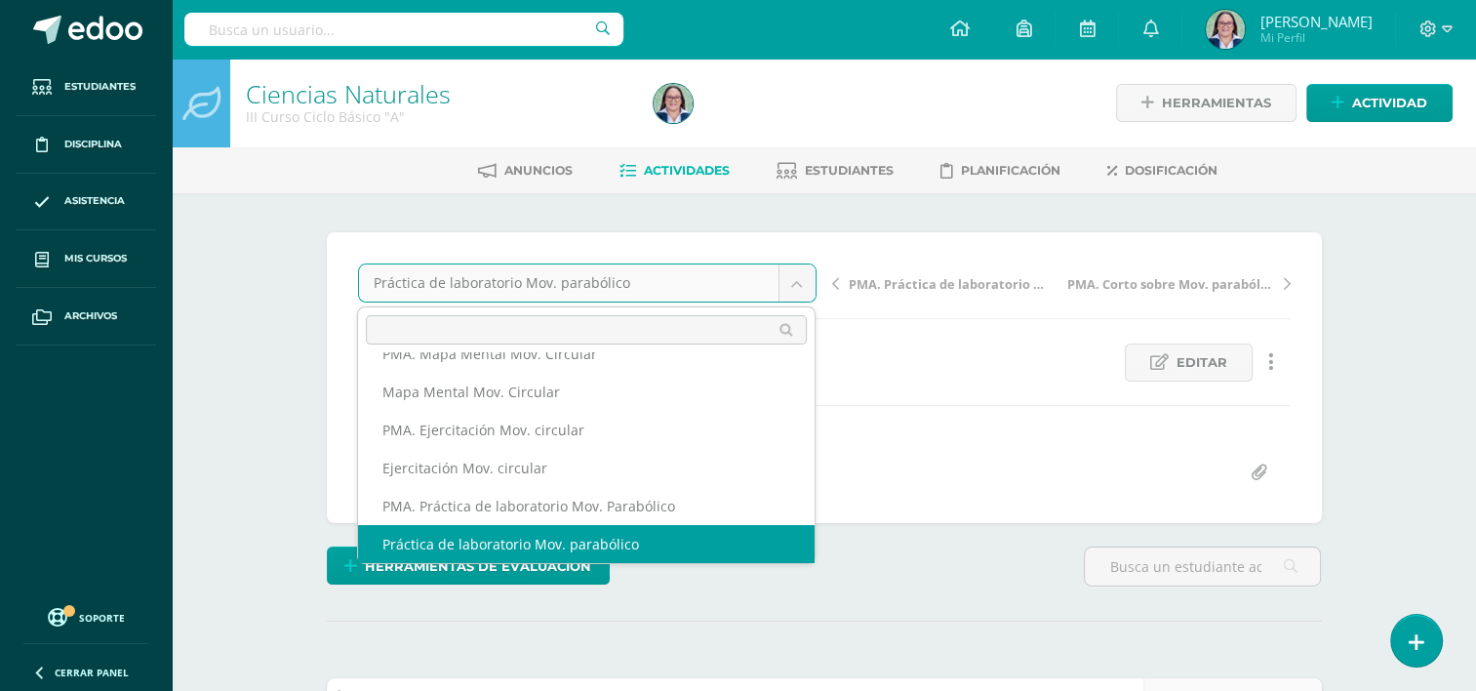
scroll to position [121, 0]
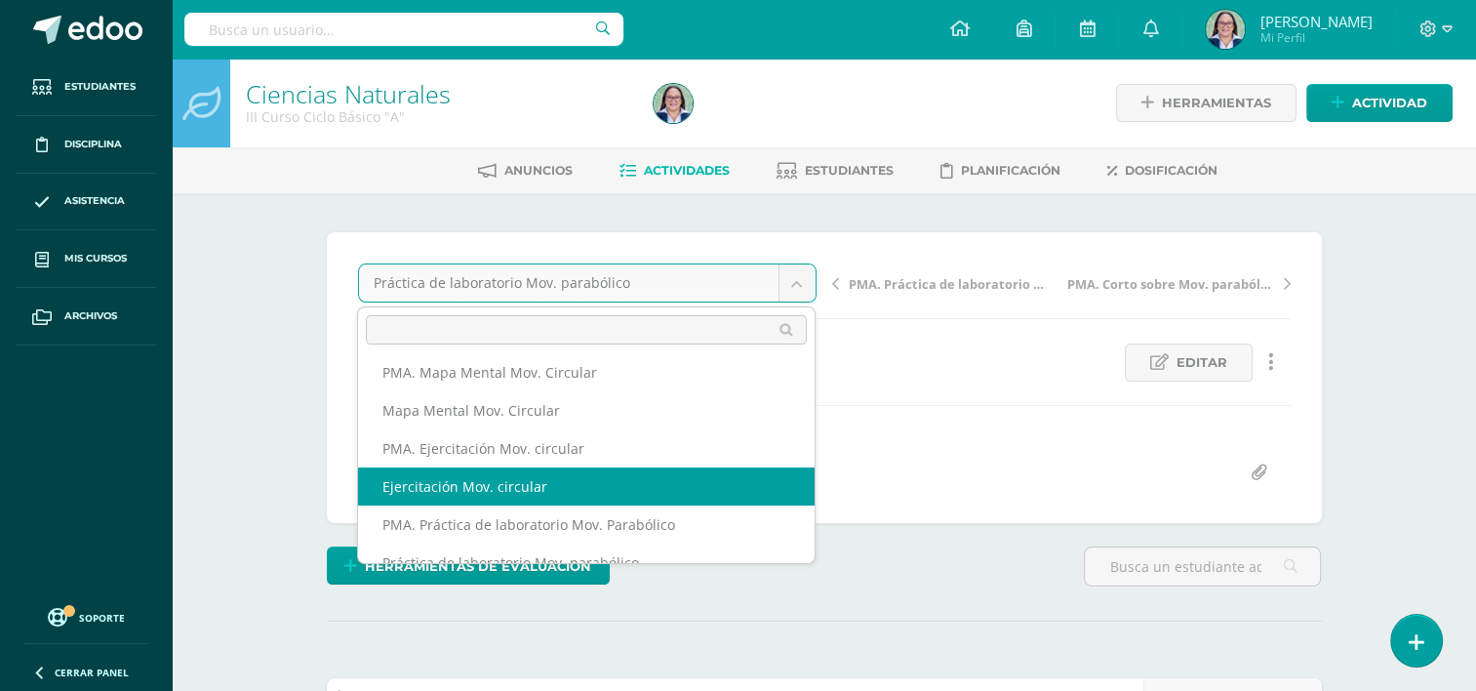
select select "/dashboard/teacher/grade-activity/261954/"
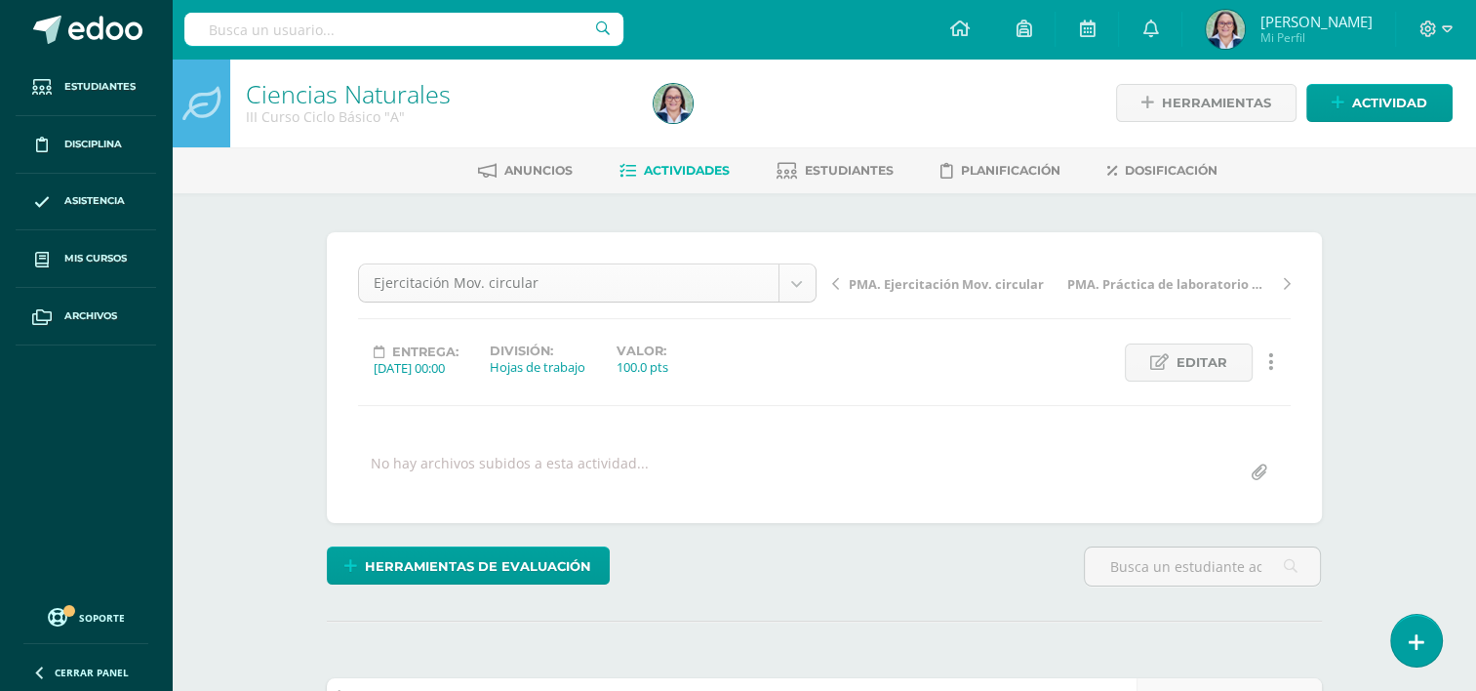
scroll to position [1, 0]
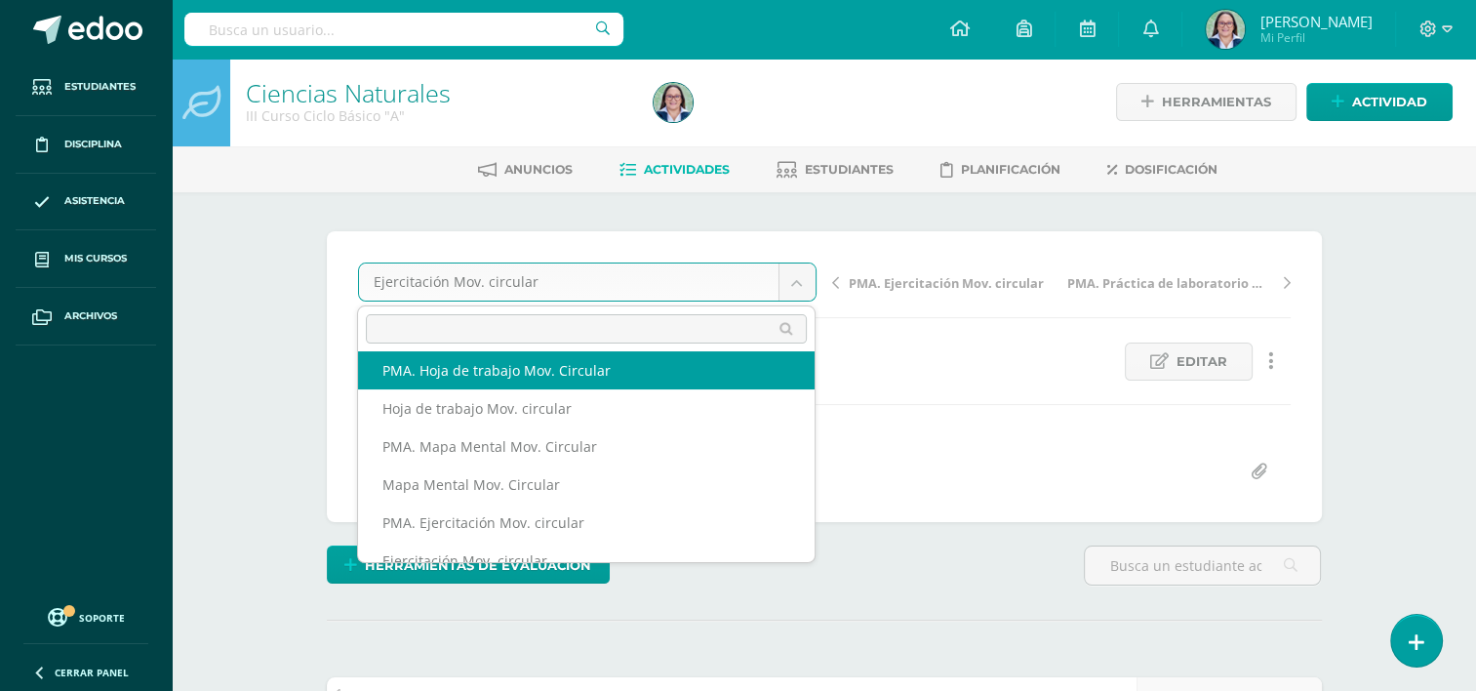
scroll to position [2, 0]
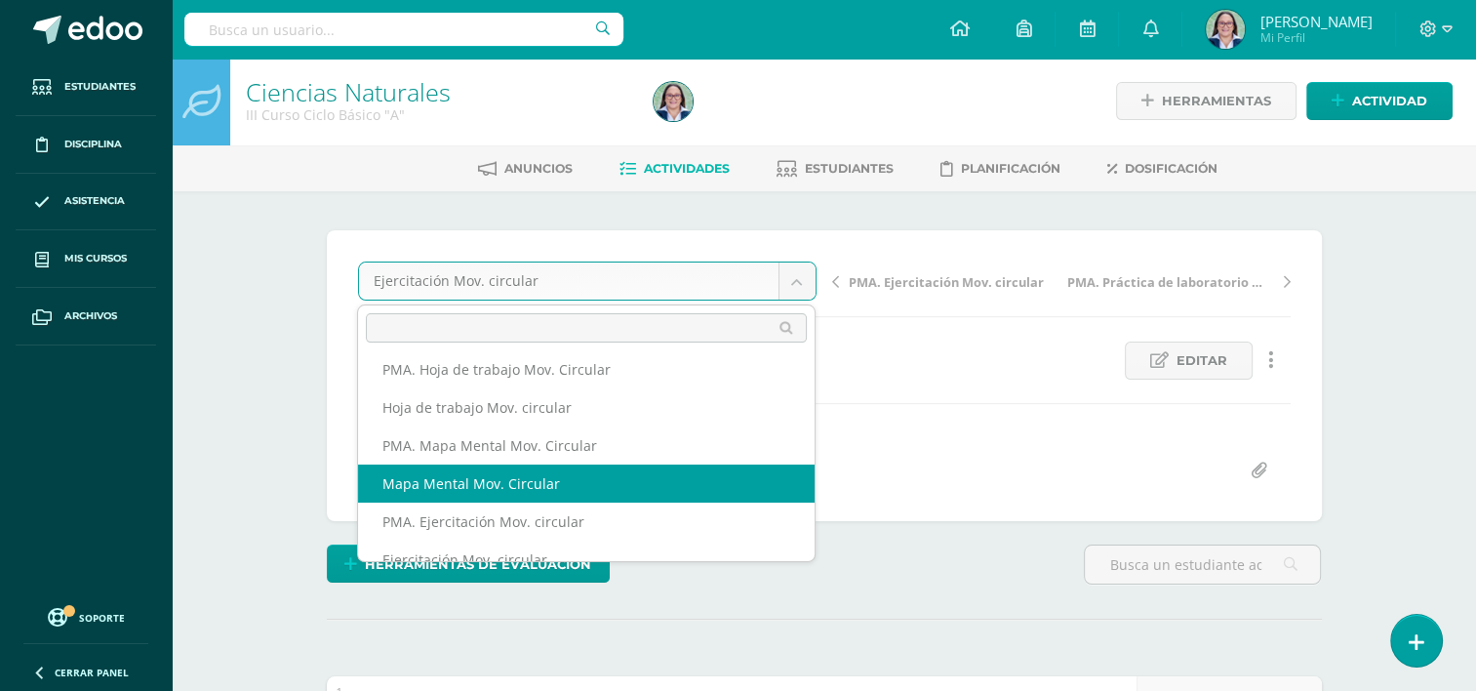
select select "/dashboard/teacher/grade-activity/265067/"
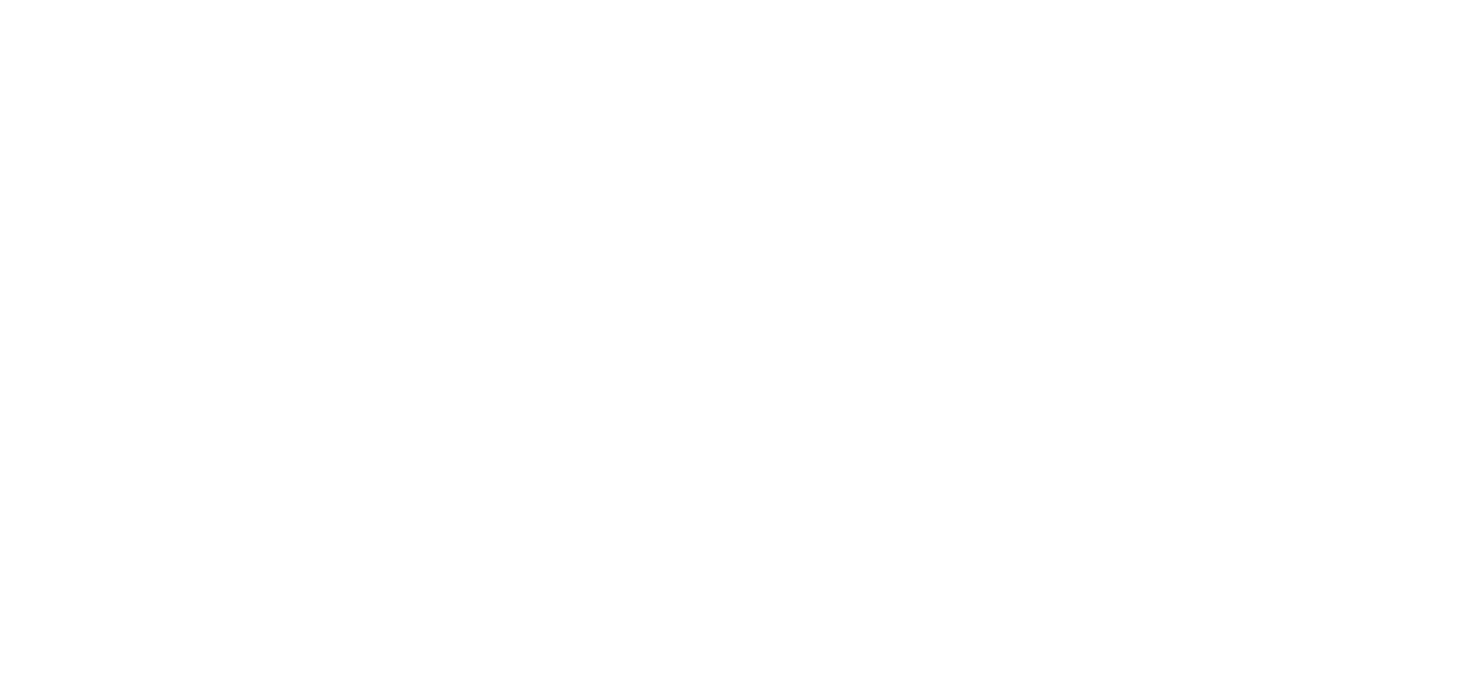
click at [0, 0] on html at bounding box center [0, 0] width 0 height 0
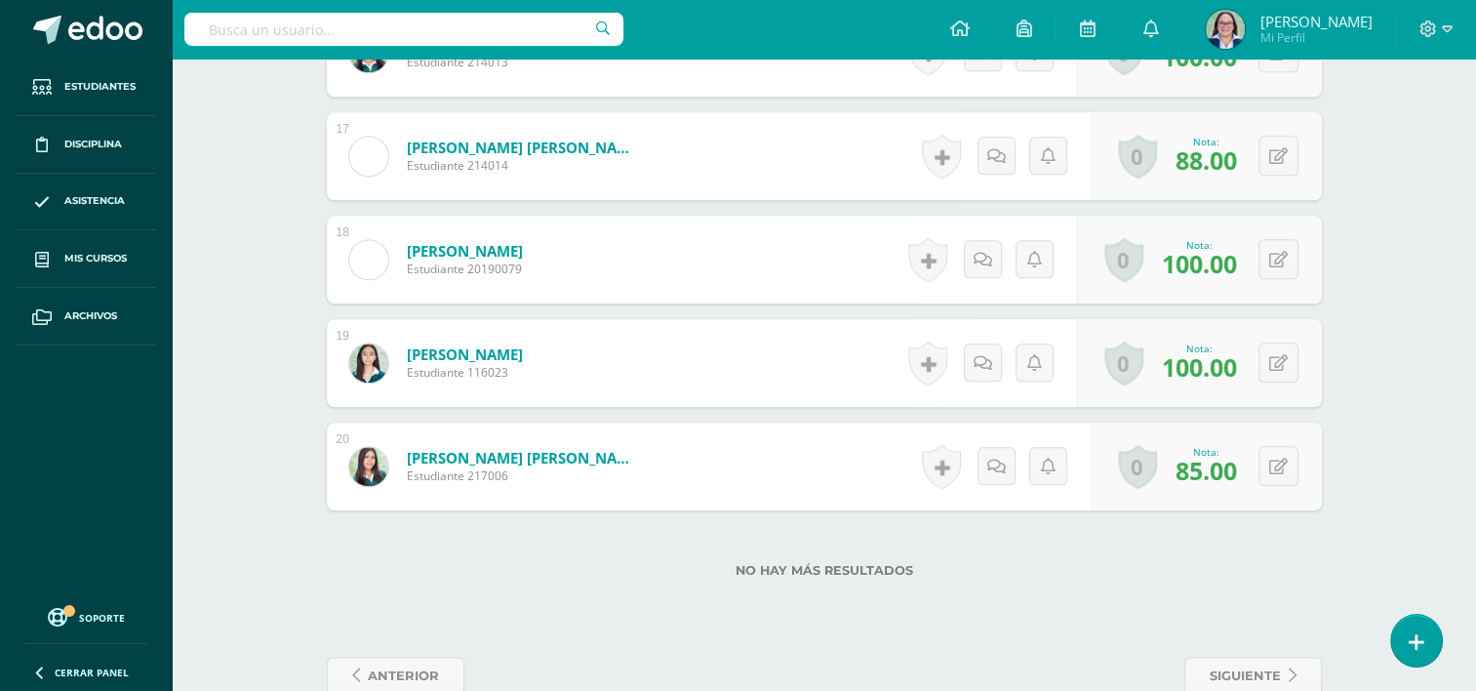
scroll to position [2262, 0]
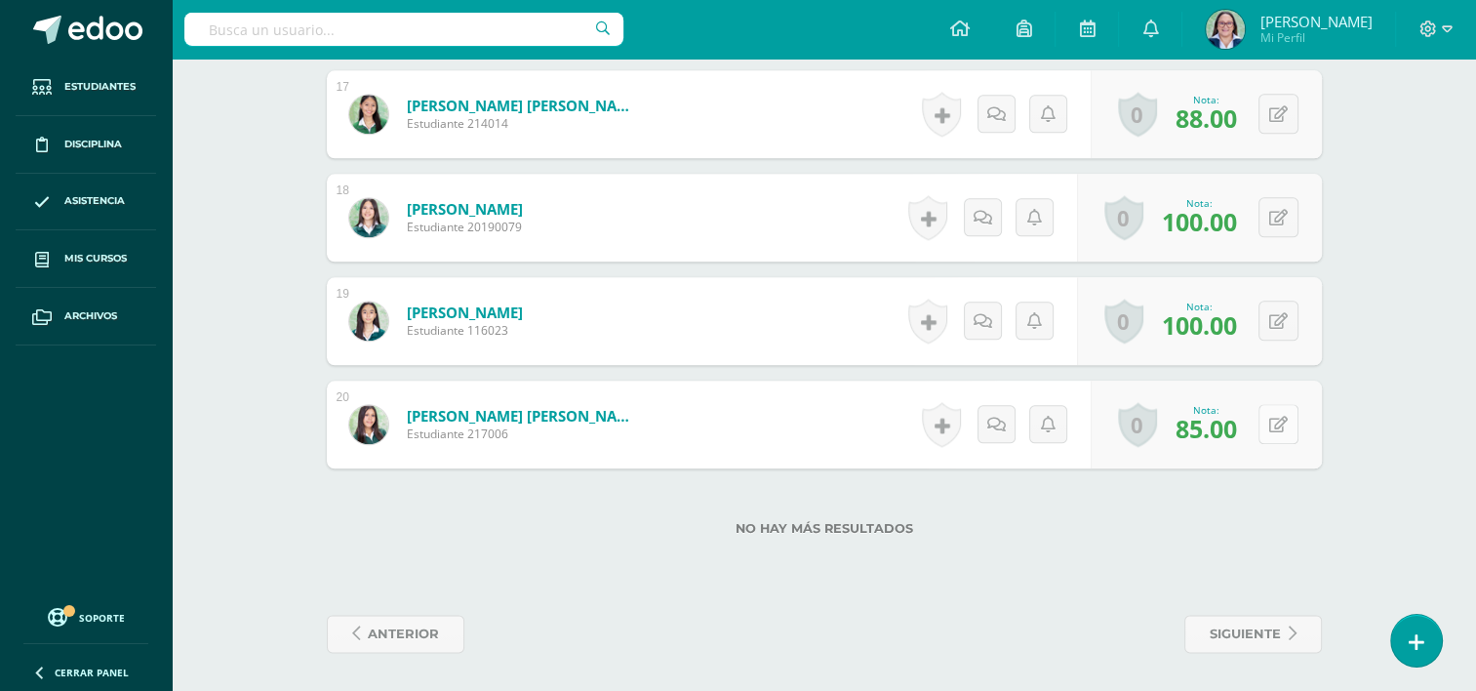
click at [1285, 428] on icon at bounding box center [1278, 425] width 19 height 17
type input "90"
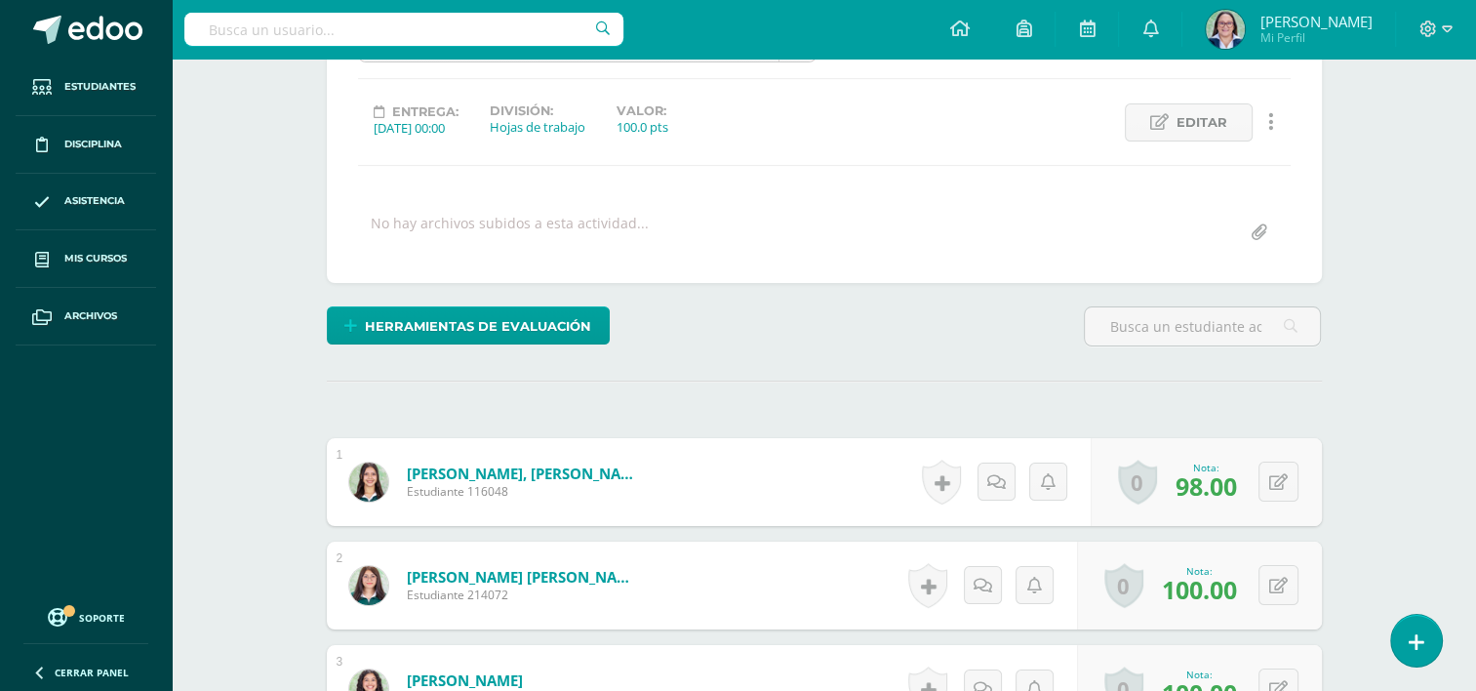
scroll to position [0, 0]
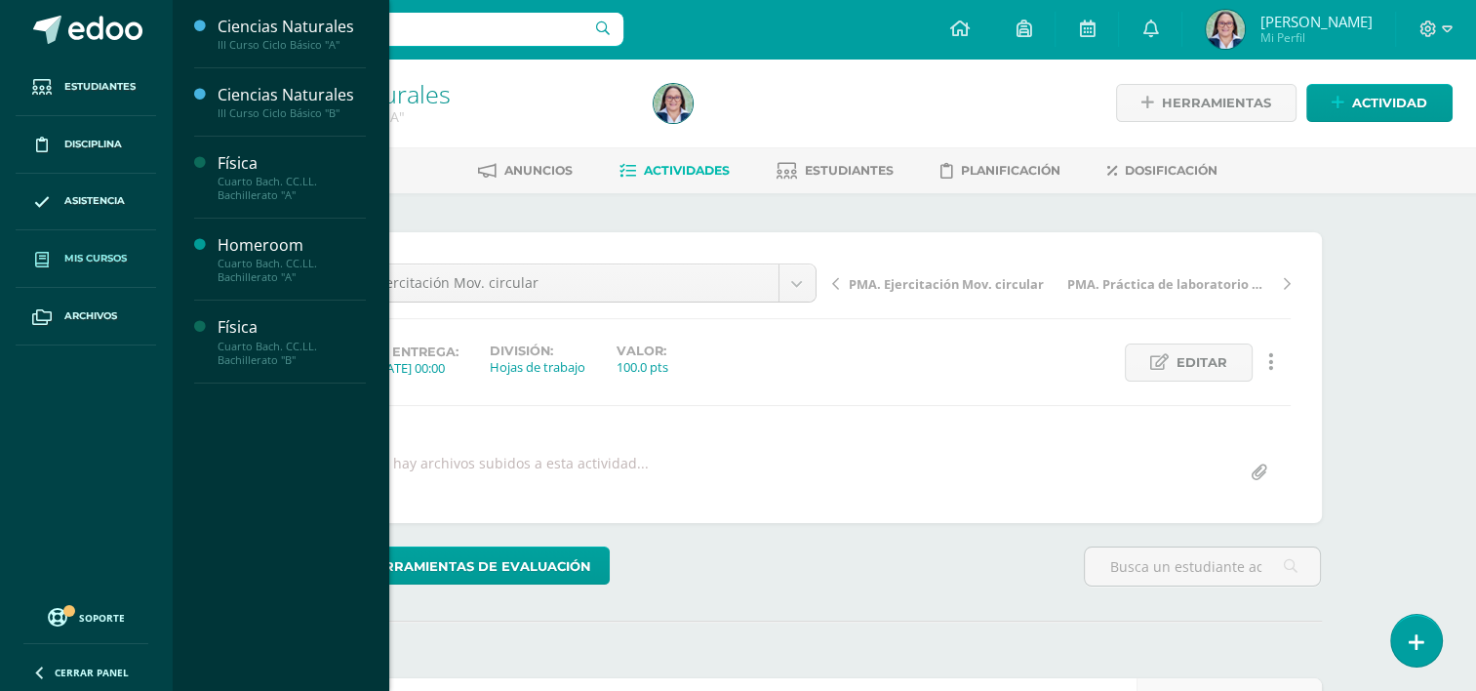
click at [91, 255] on span "Mis cursos" at bounding box center [95, 259] width 62 height 16
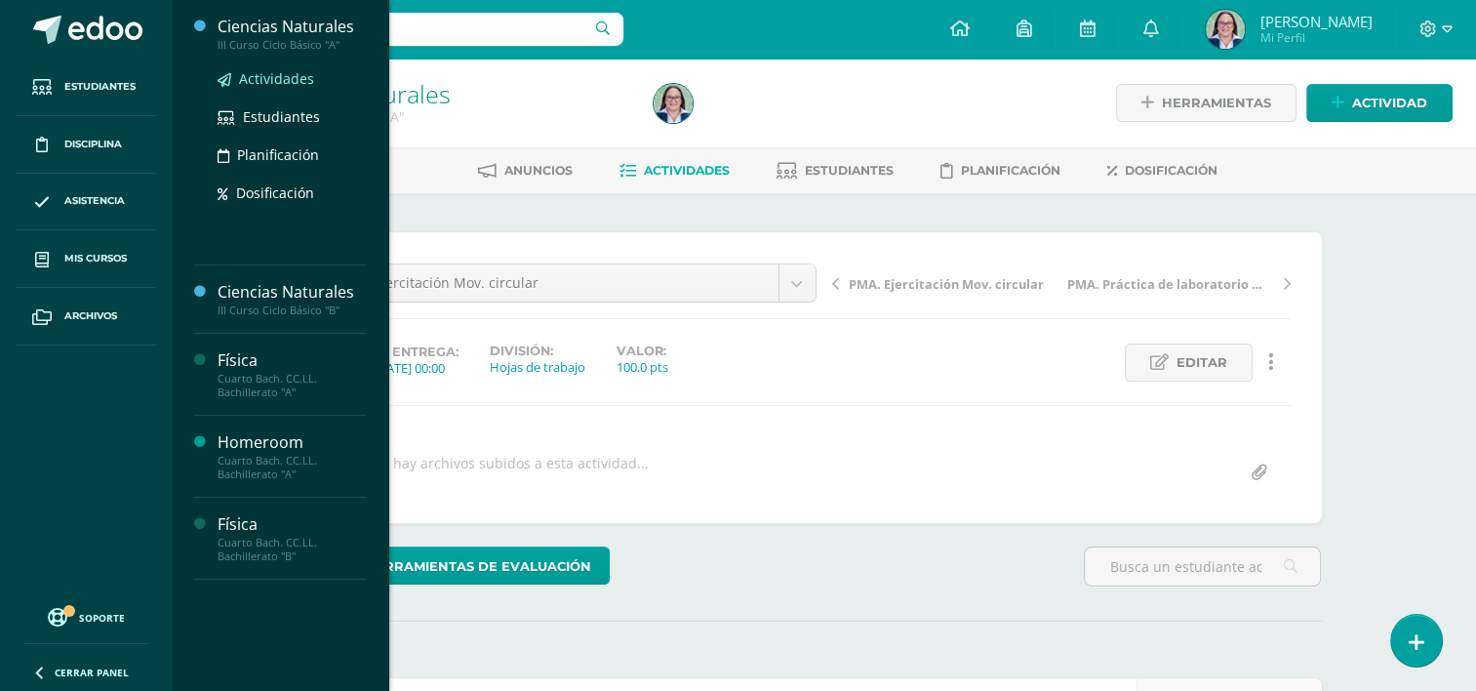
click at [272, 78] on span "Actividades" at bounding box center [276, 78] width 75 height 19
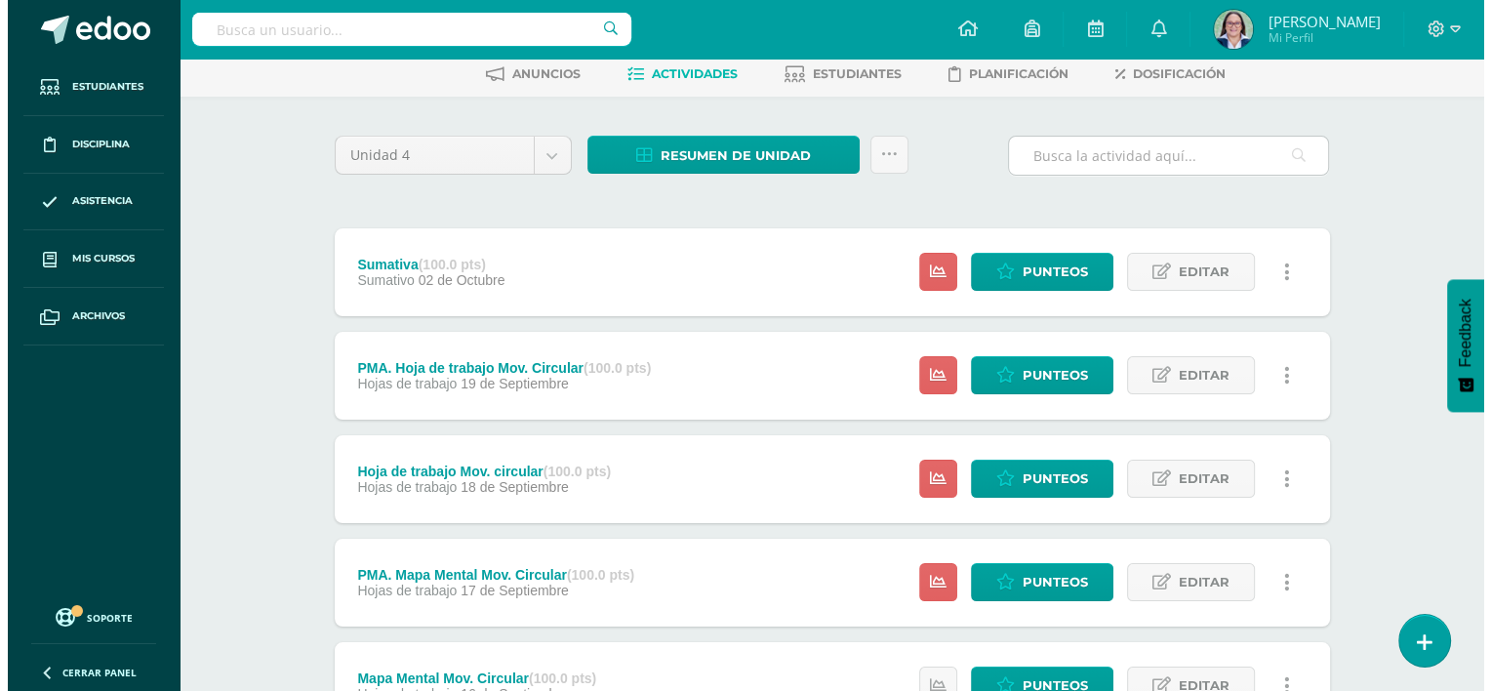
scroll to position [98, 0]
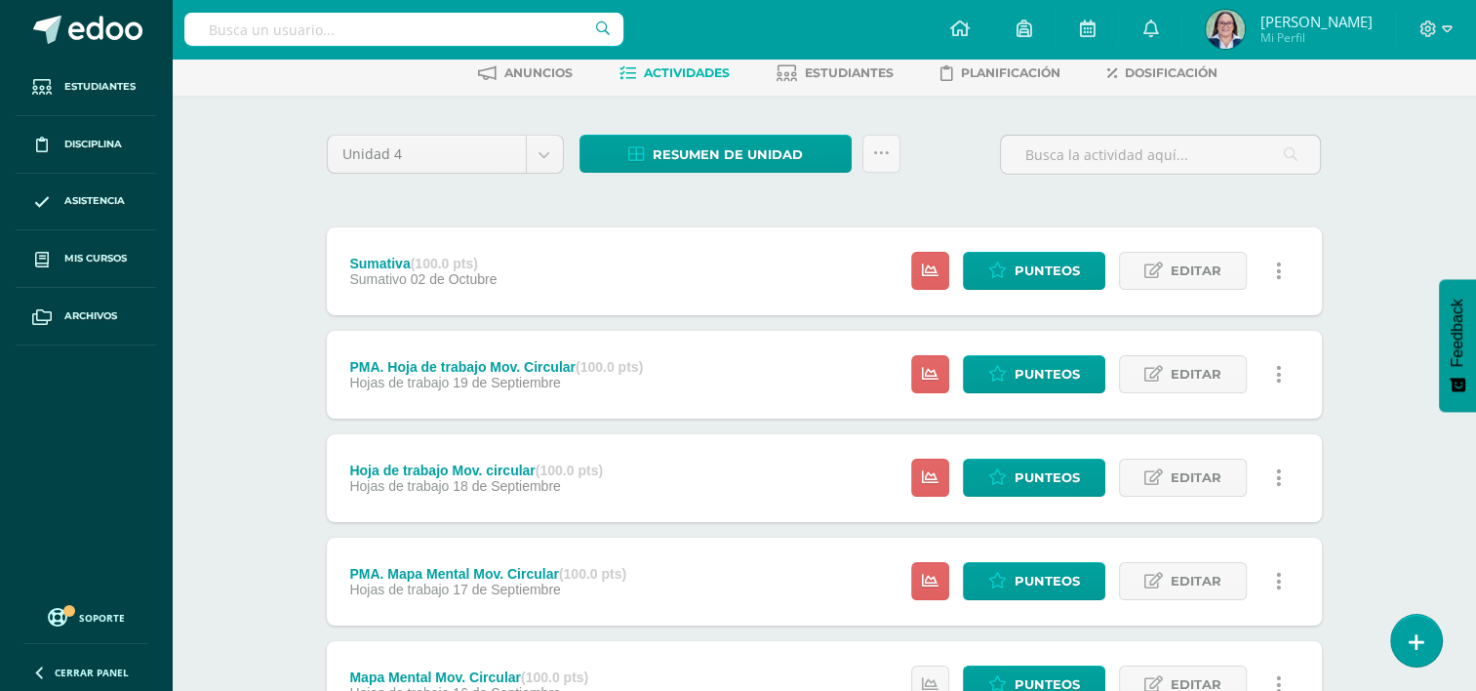
click at [1276, 481] on link at bounding box center [1279, 478] width 38 height 38
click at [1229, 605] on link "Eliminar" at bounding box center [1243, 601] width 200 height 30
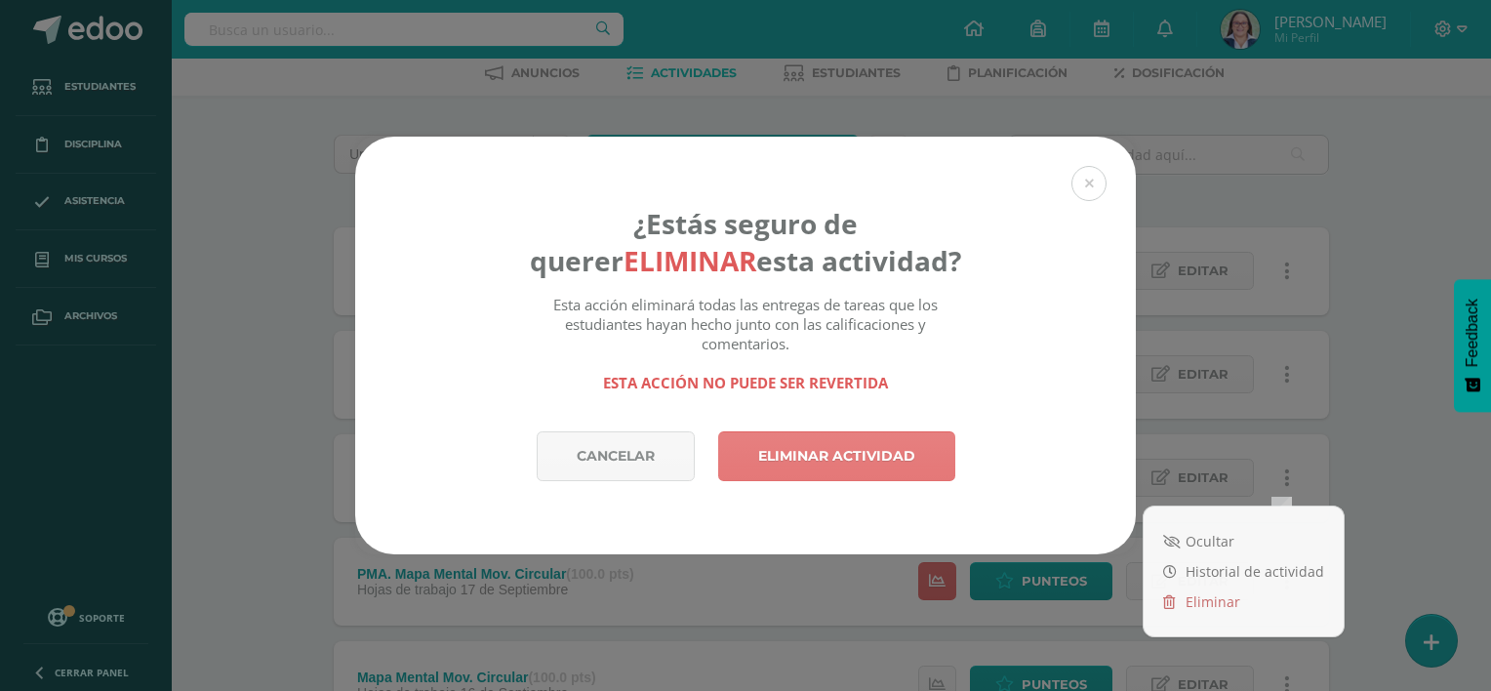
click at [862, 441] on link "Eliminar actividad" at bounding box center [836, 456] width 237 height 50
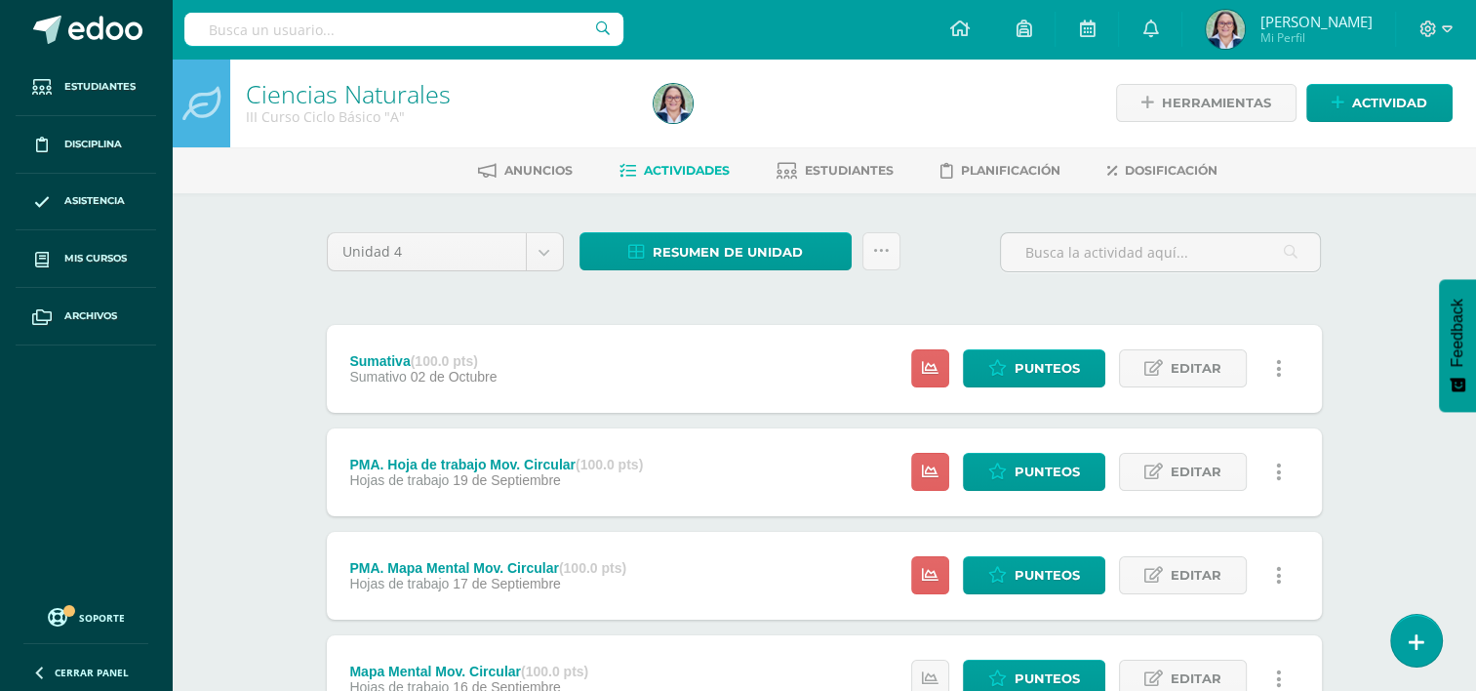
click at [1277, 472] on icon at bounding box center [1279, 471] width 6 height 21
click at [1191, 594] on link "Eliminar" at bounding box center [1243, 595] width 200 height 30
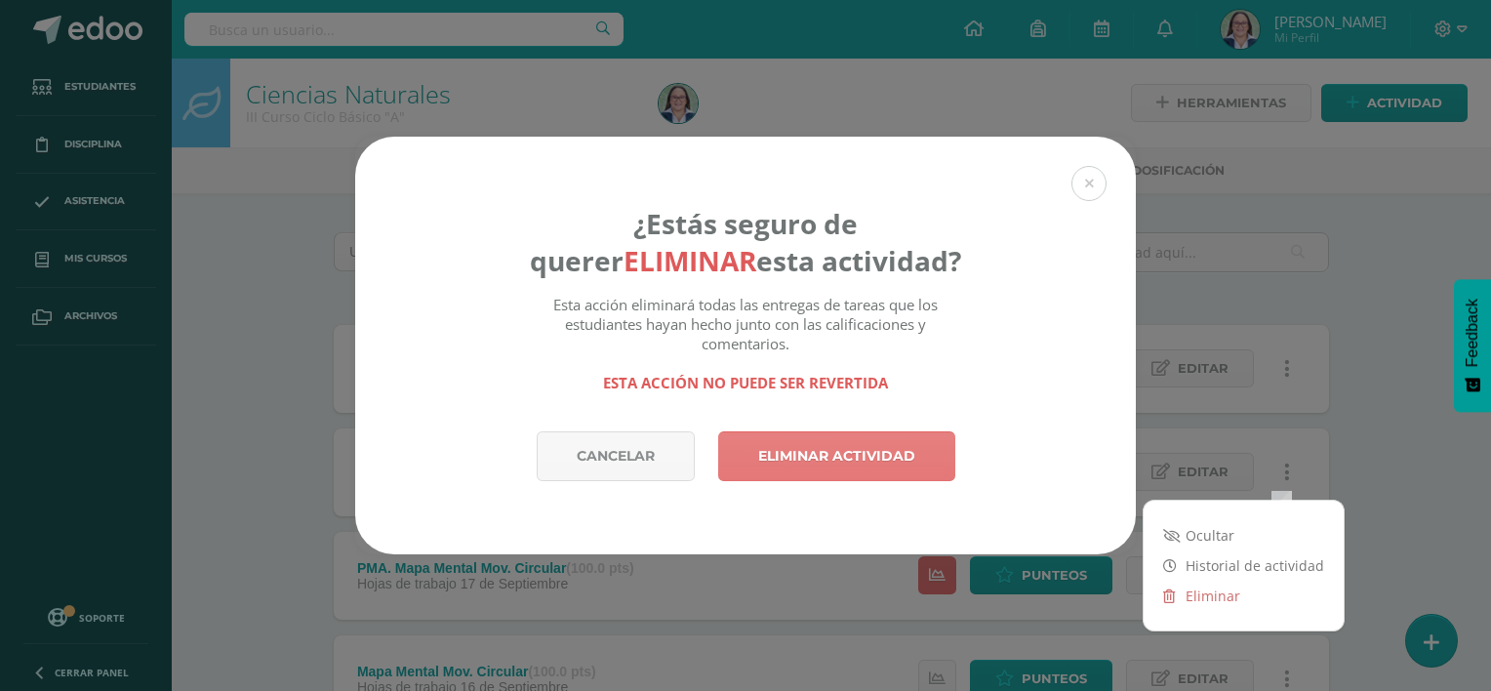
click at [904, 444] on link "Eliminar actividad" at bounding box center [836, 456] width 237 height 50
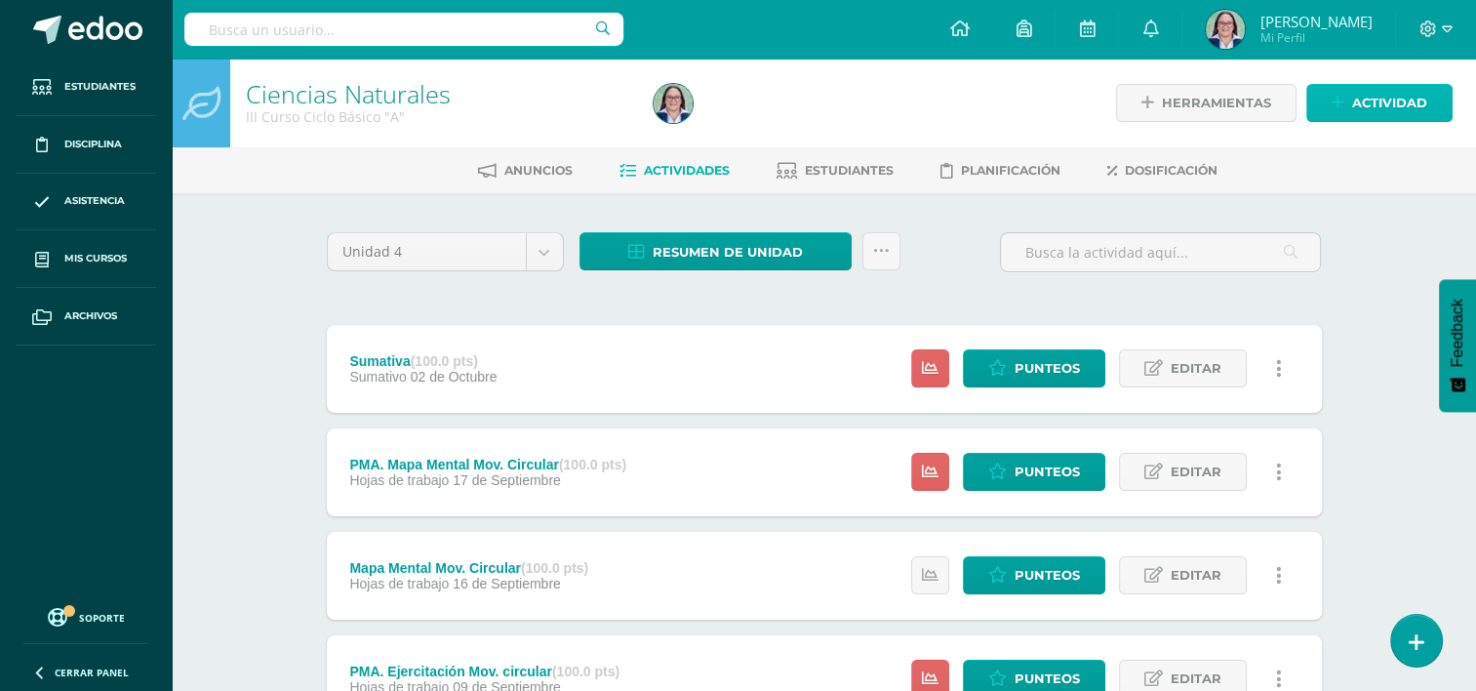
click at [1419, 89] on span "Actividad" at bounding box center [1389, 103] width 75 height 36
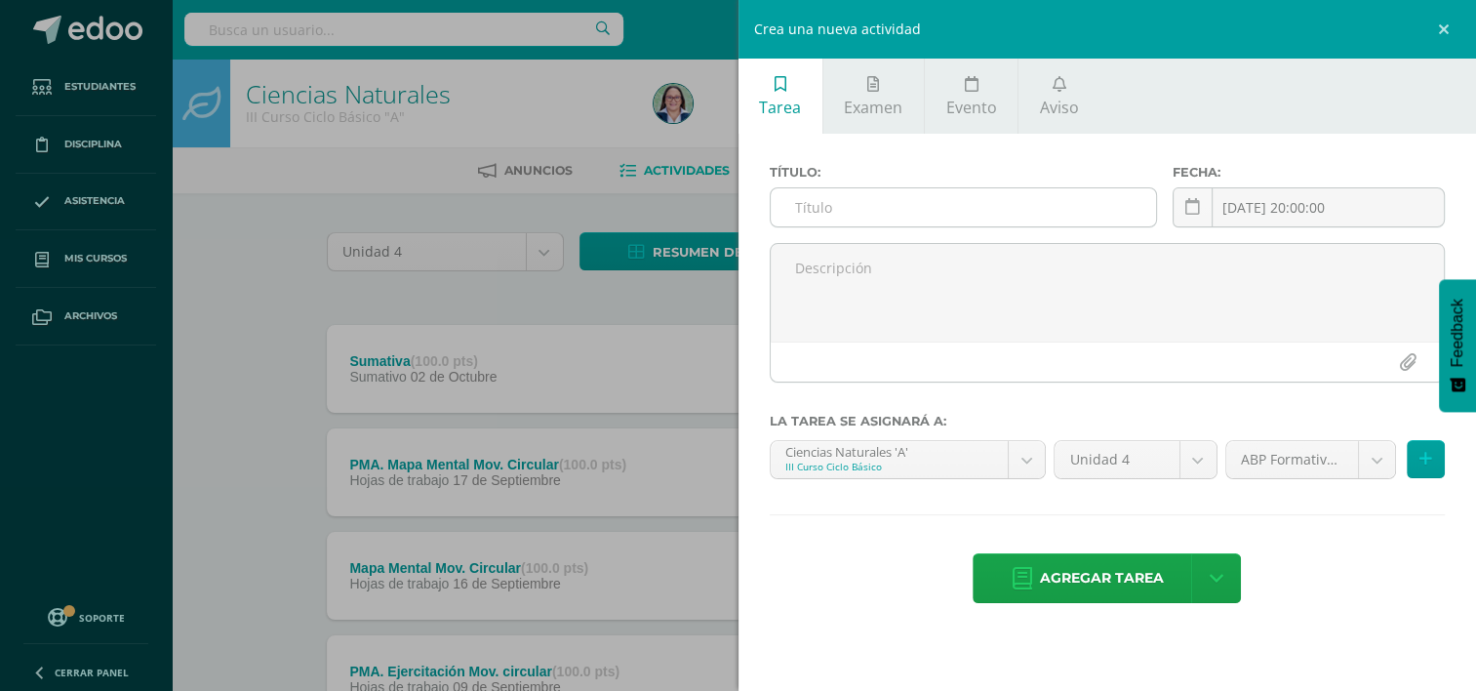
click at [1045, 187] on div at bounding box center [963, 207] width 387 height 40
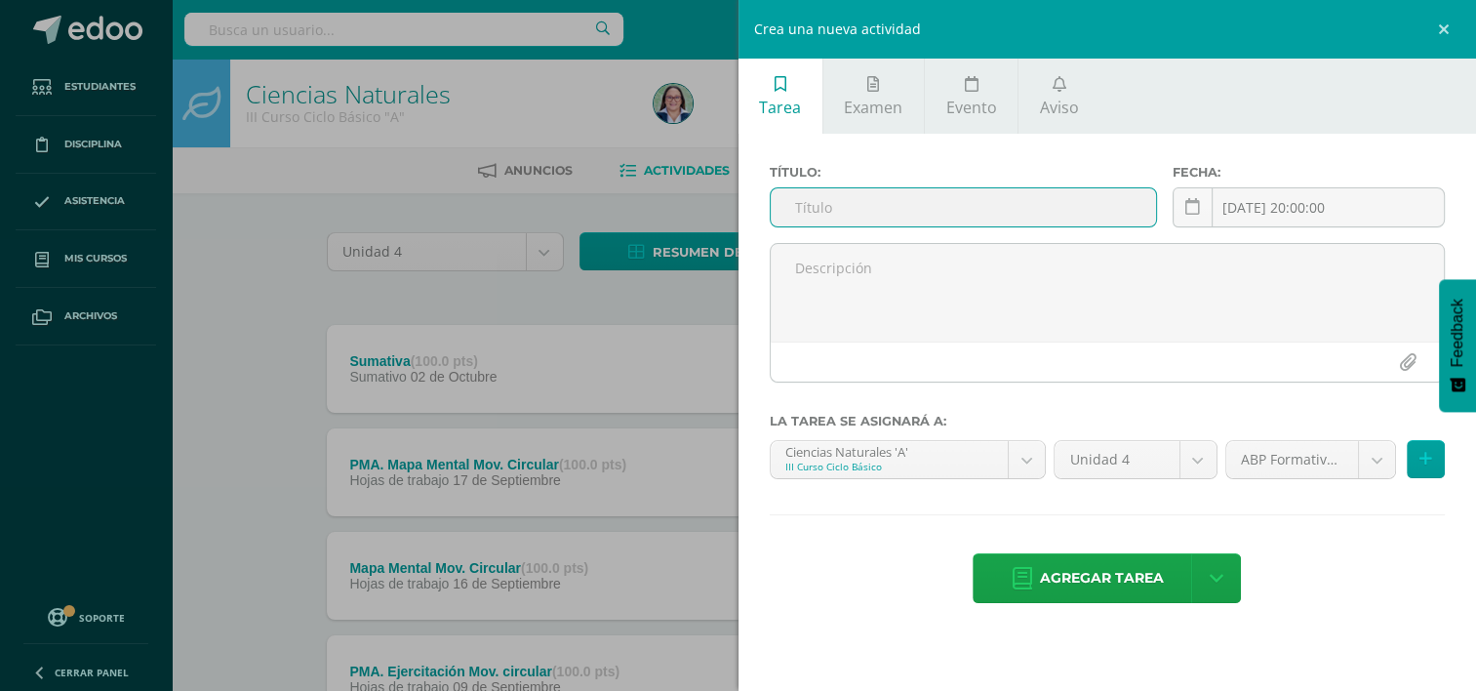
click at [1030, 203] on input "text" at bounding box center [963, 207] width 385 height 38
type input "Prototipo ABP"
click at [1197, 199] on icon at bounding box center [1192, 207] width 15 height 17
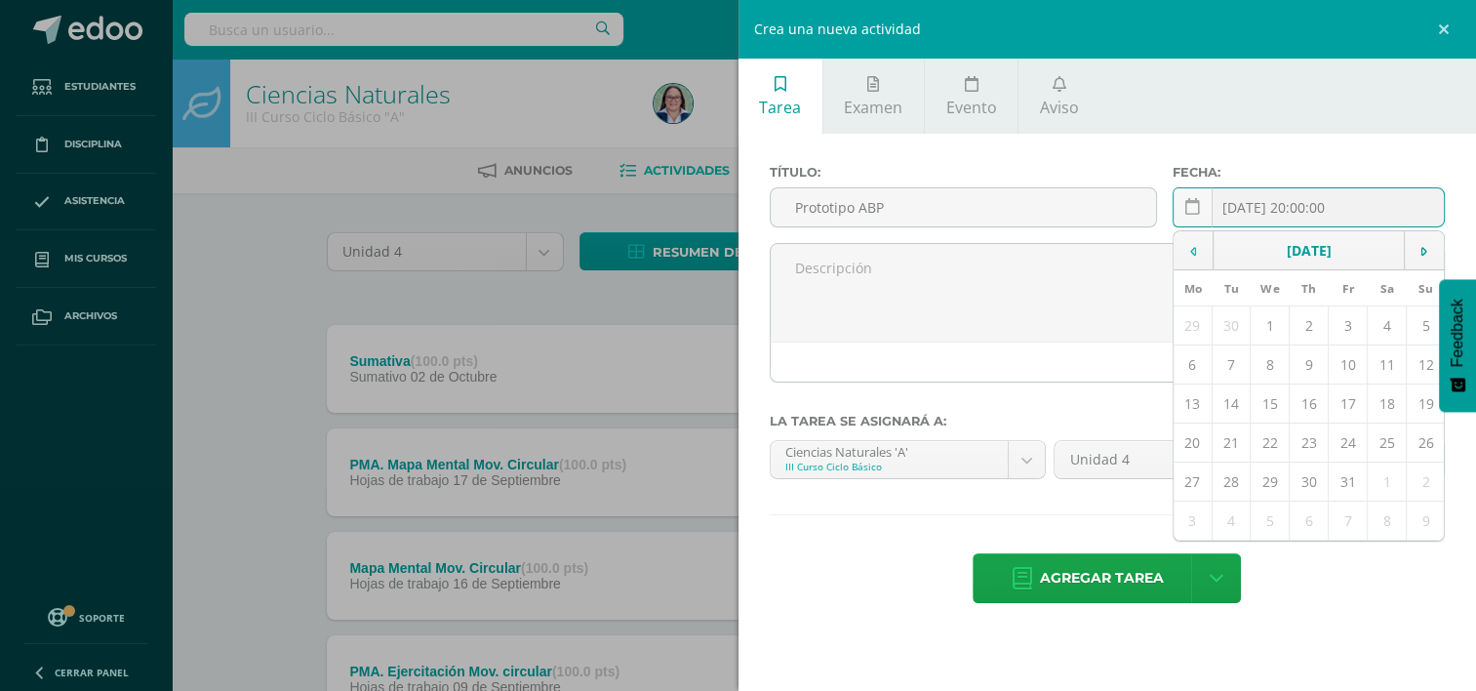
click at [1192, 250] on icon at bounding box center [1193, 252] width 6 height 14
click at [1239, 484] on td "30" at bounding box center [1231, 481] width 39 height 39
type input "[DATE]"
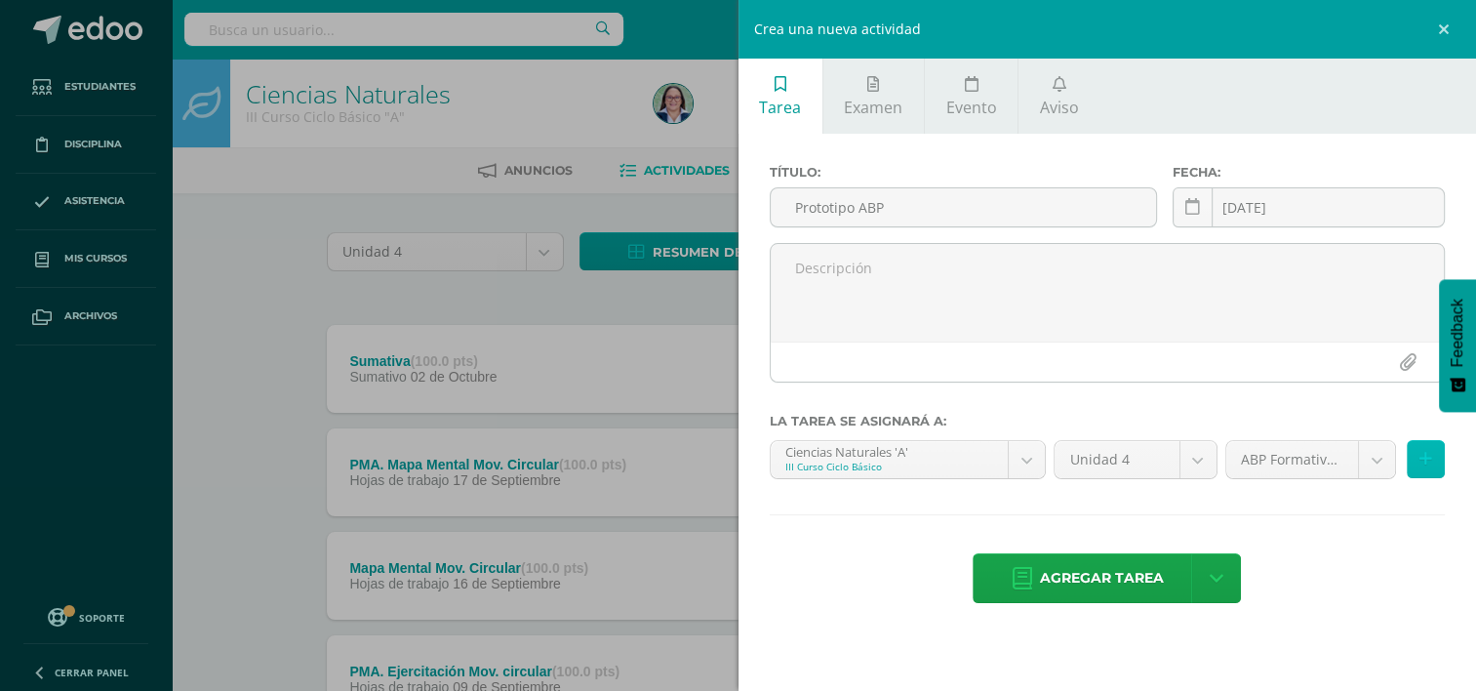
click at [1416, 464] on button at bounding box center [1426, 459] width 38 height 38
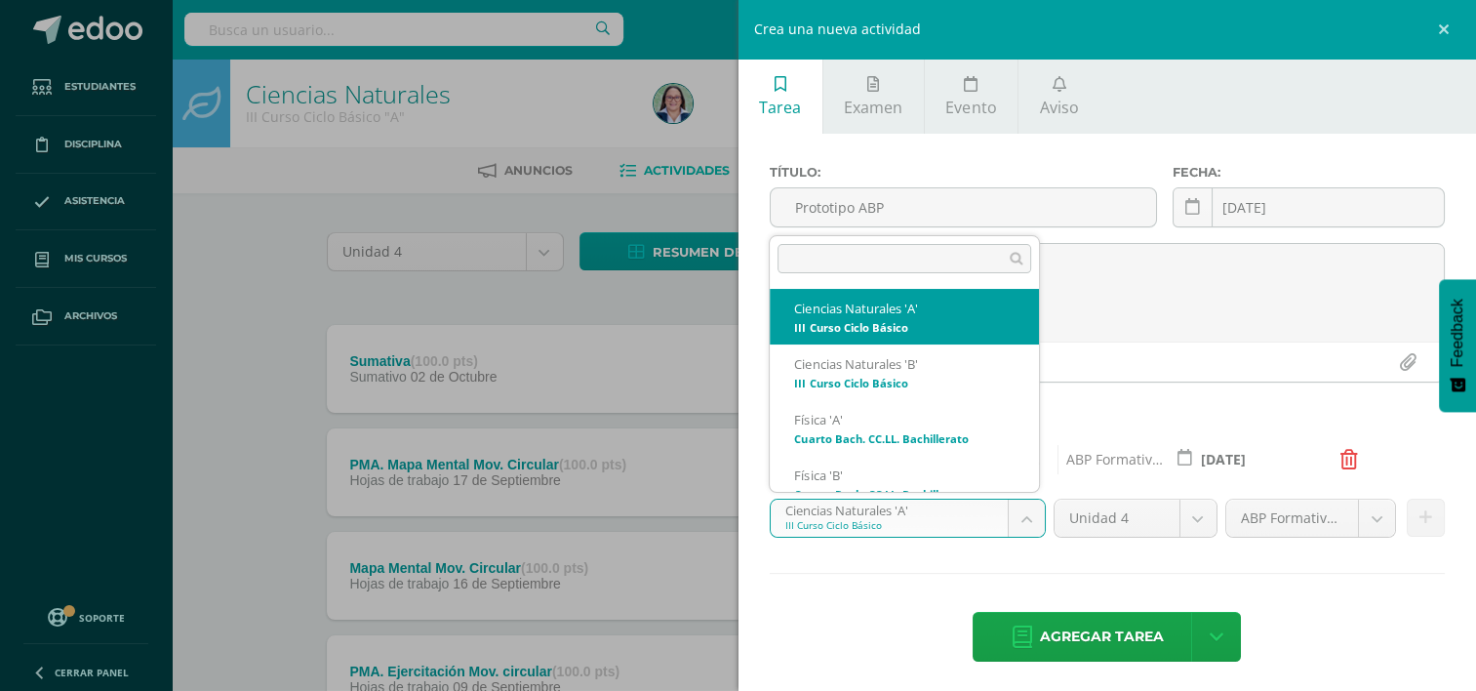
scroll to position [20, 0]
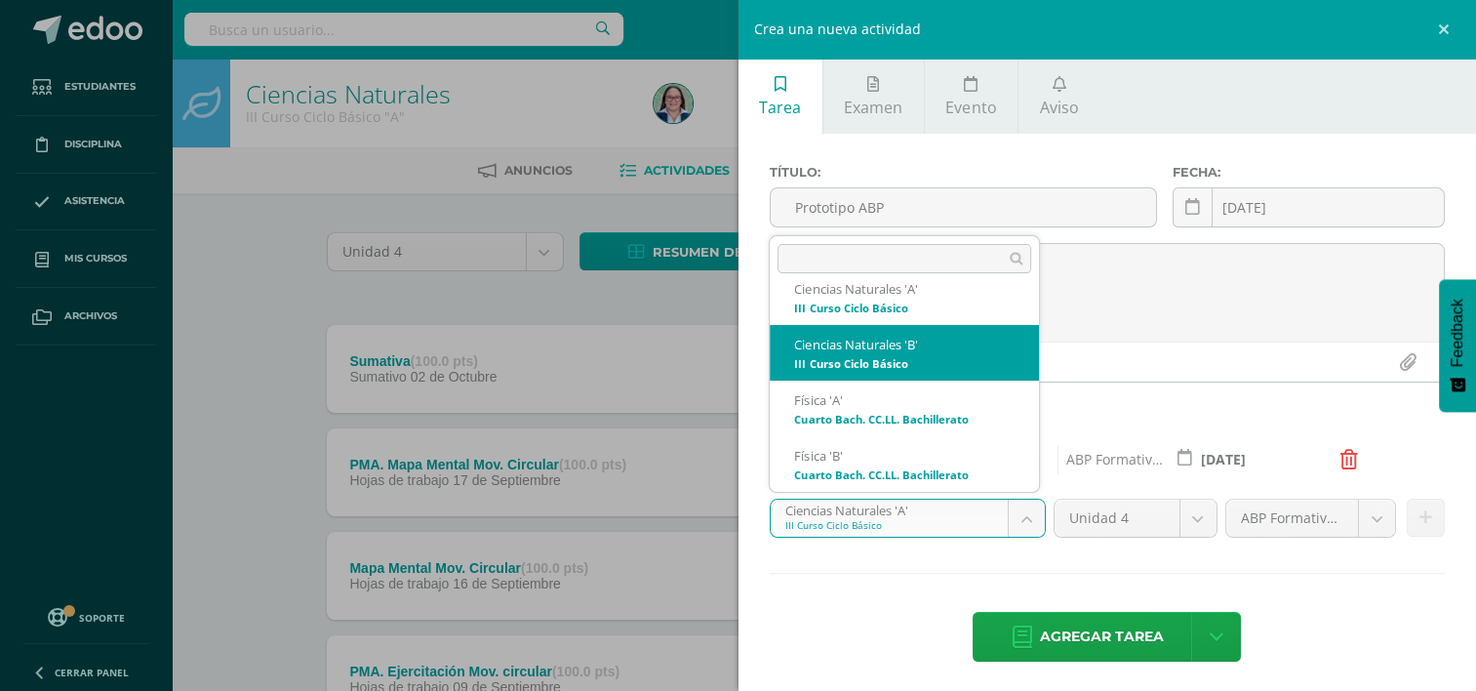
select select "228679"
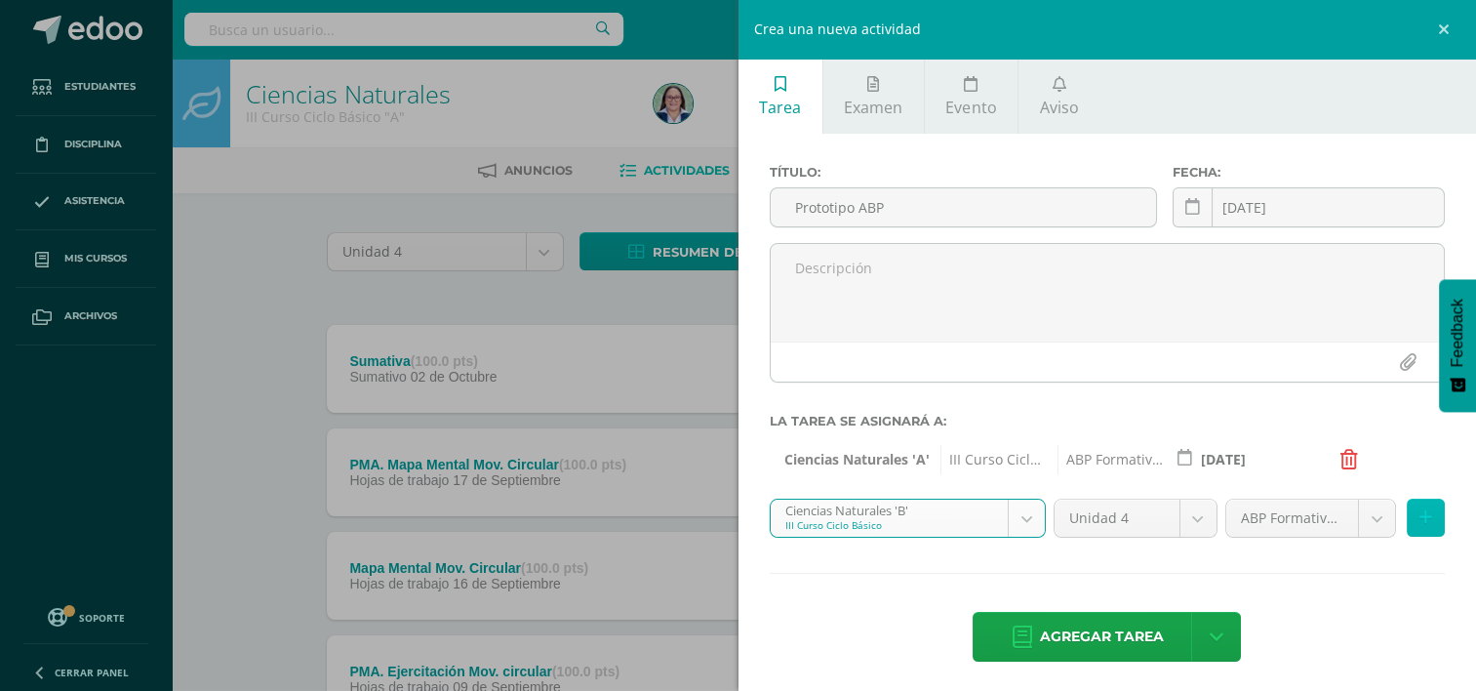
click at [1417, 527] on button at bounding box center [1426, 518] width 38 height 38
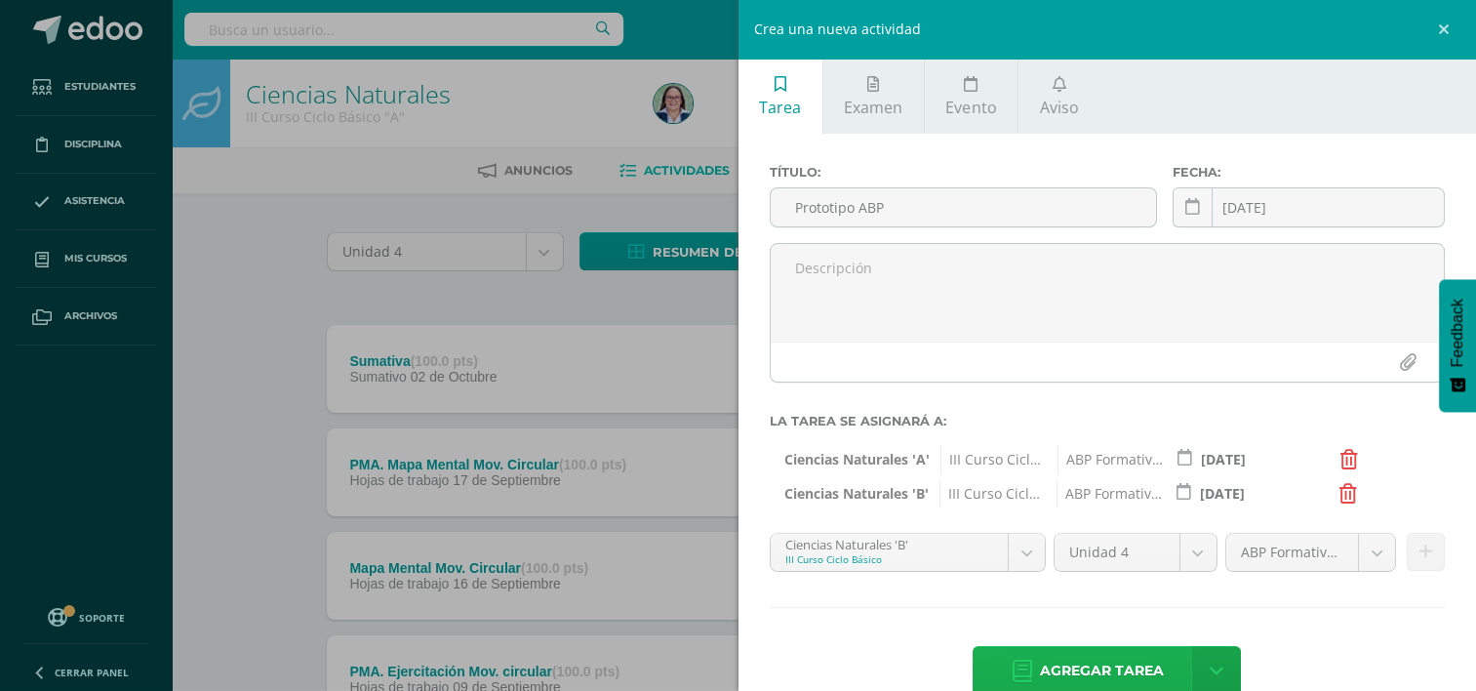
click at [1128, 675] on span "Agregar tarea" at bounding box center [1102, 671] width 124 height 48
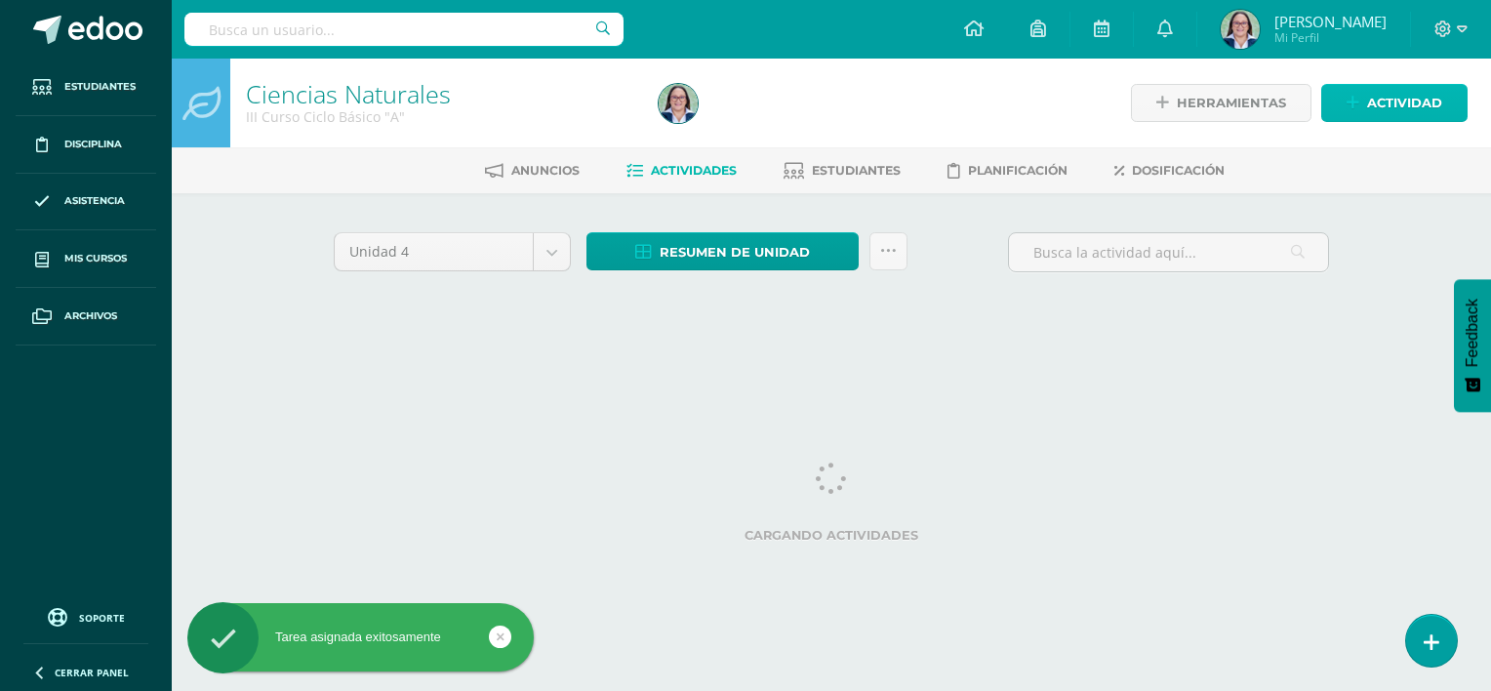
click at [1407, 104] on span "Actividad" at bounding box center [1404, 103] width 75 height 36
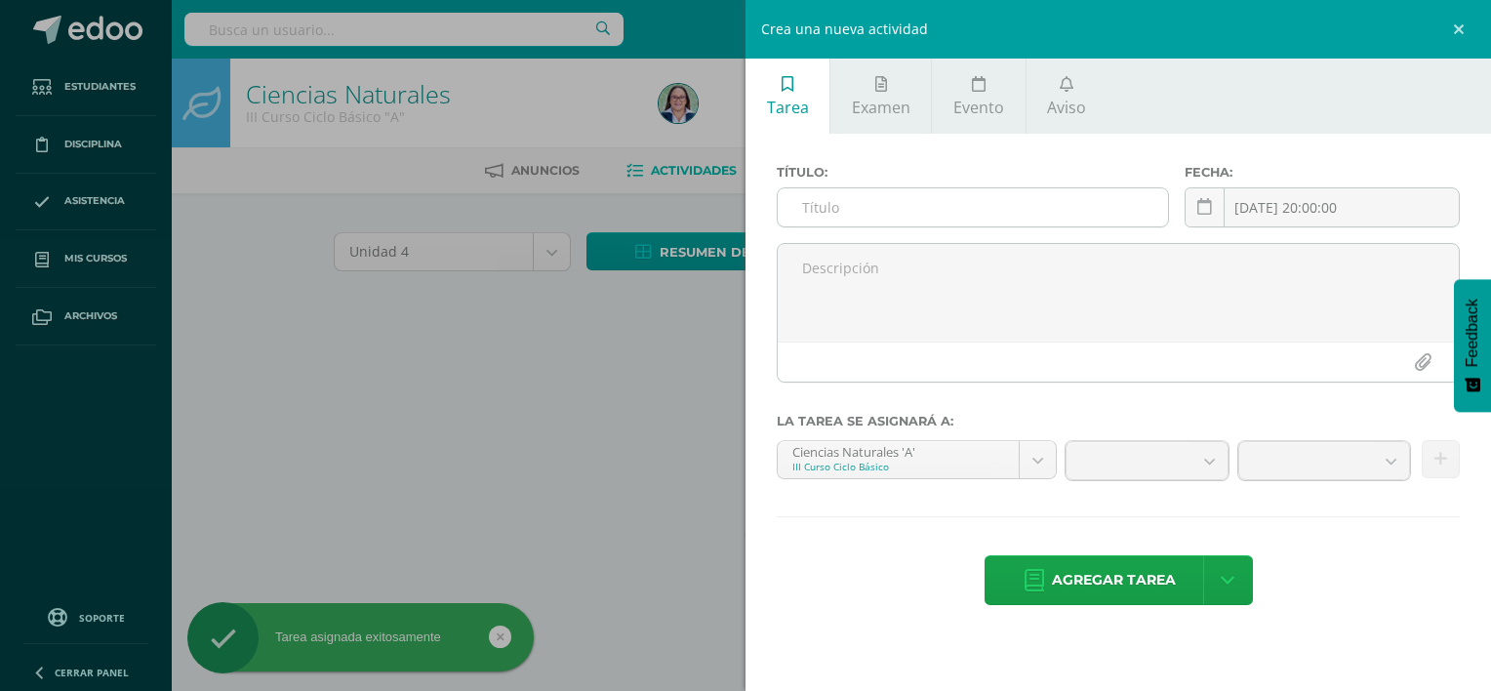
click at [951, 195] on input "text" at bounding box center [973, 207] width 390 height 38
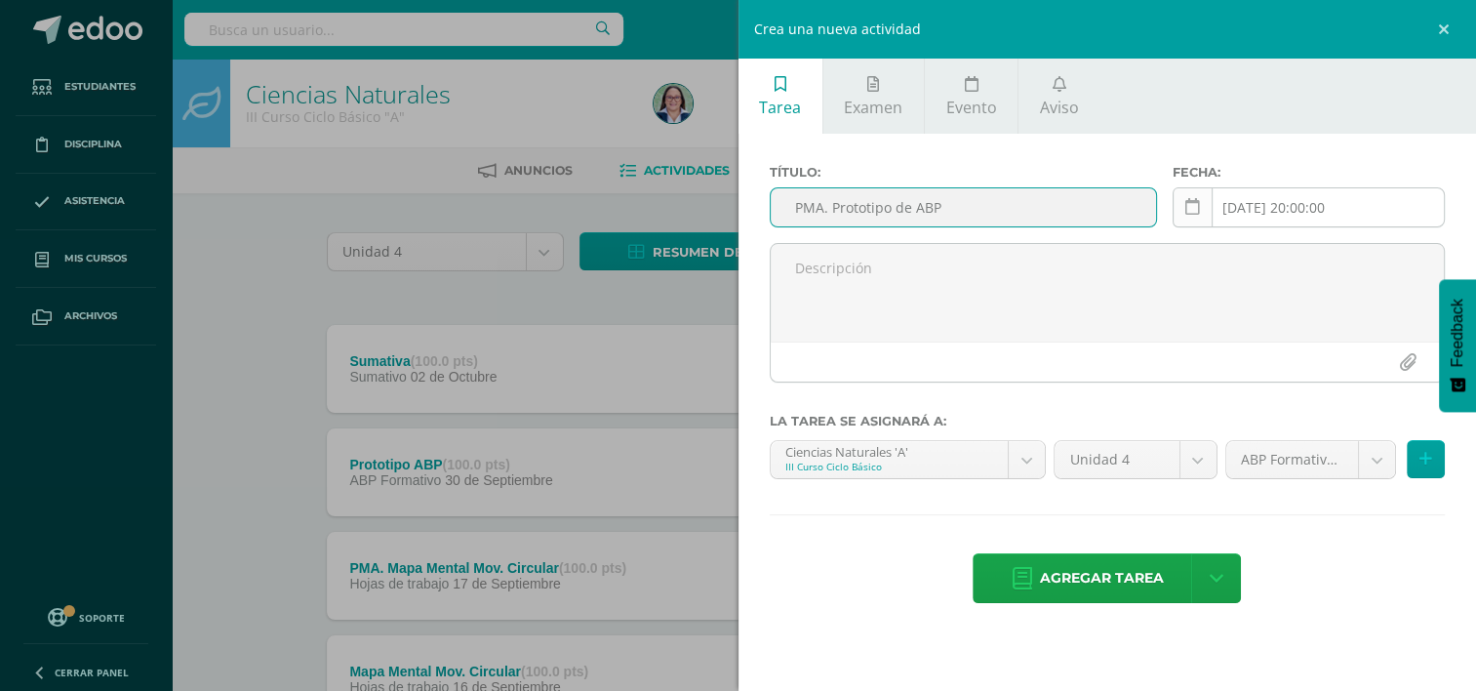
type input "PMA. Prototipo de ABP"
click at [1201, 207] on link at bounding box center [1193, 207] width 40 height 40
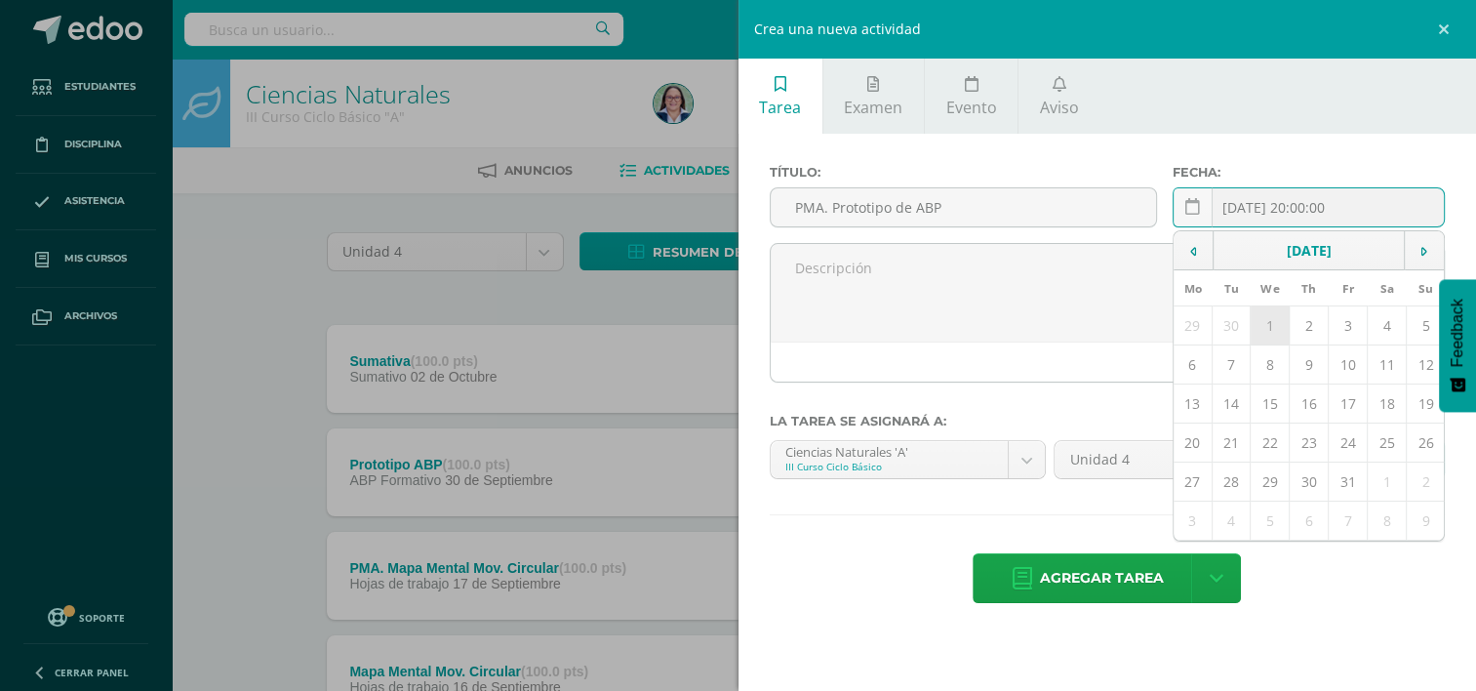
click at [1275, 318] on td "1" at bounding box center [1270, 325] width 39 height 39
type input "[DATE]"
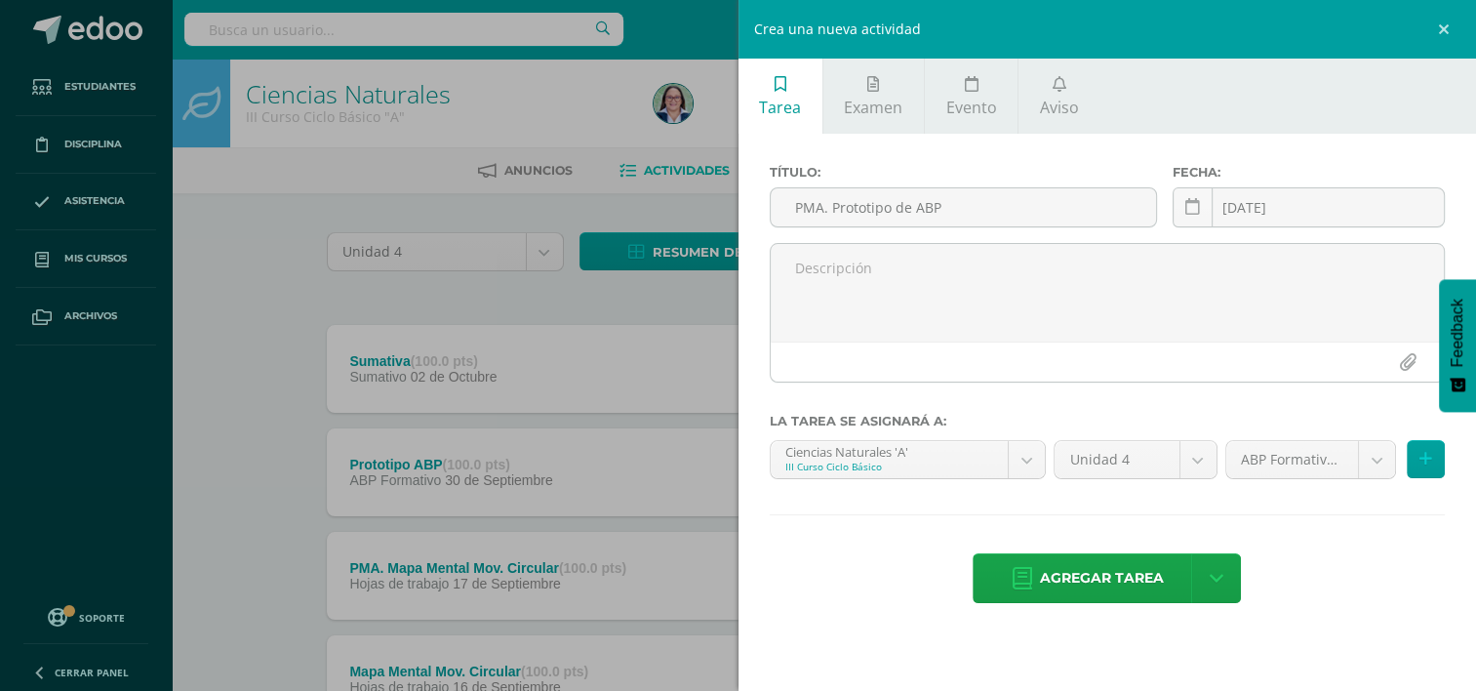
click at [1431, 457] on button at bounding box center [1426, 459] width 38 height 38
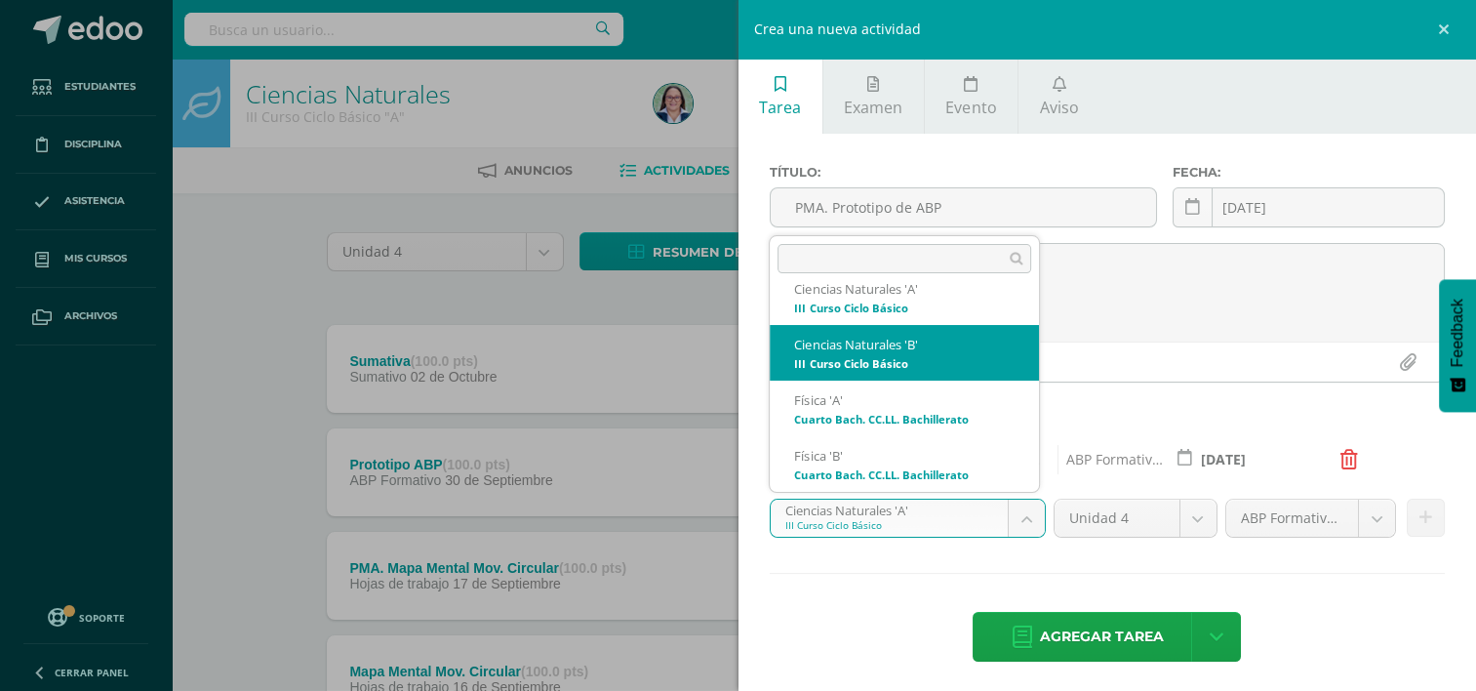
select select "228679"
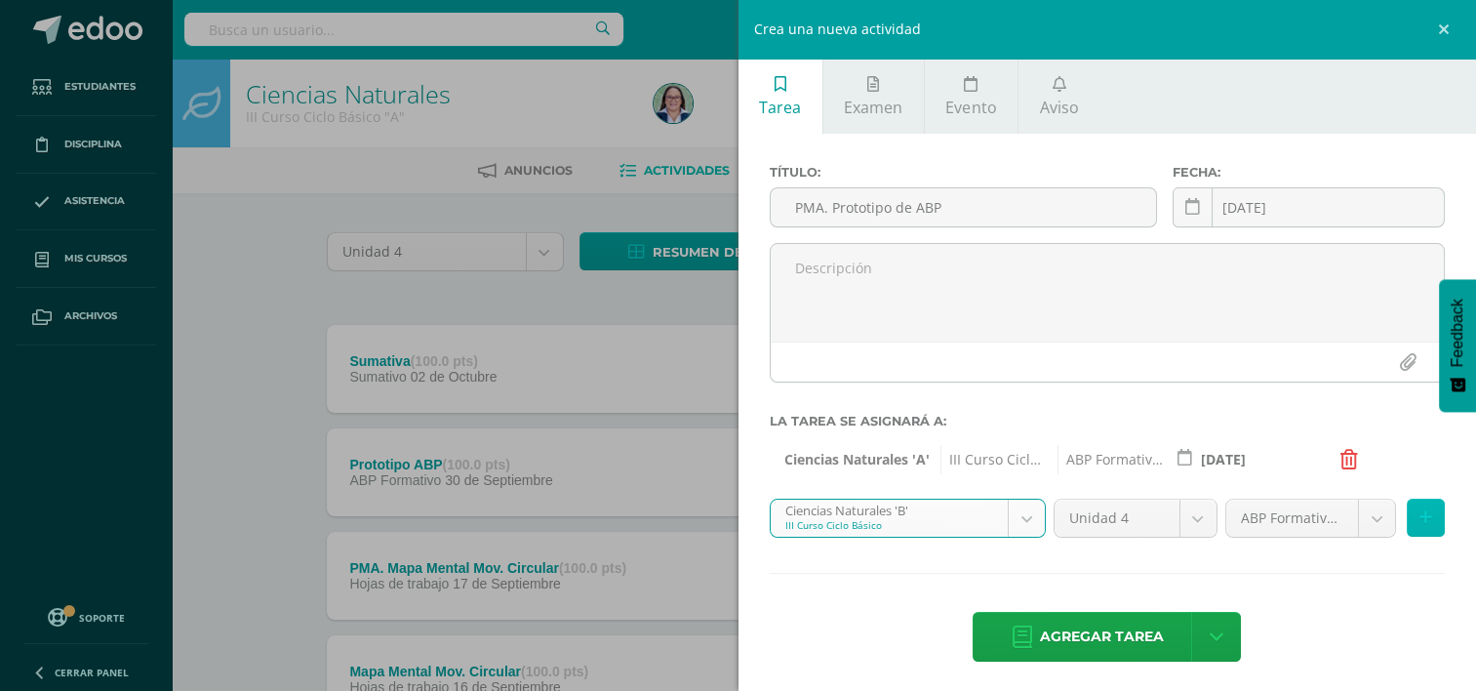
click at [1419, 527] on button at bounding box center [1426, 518] width 38 height 38
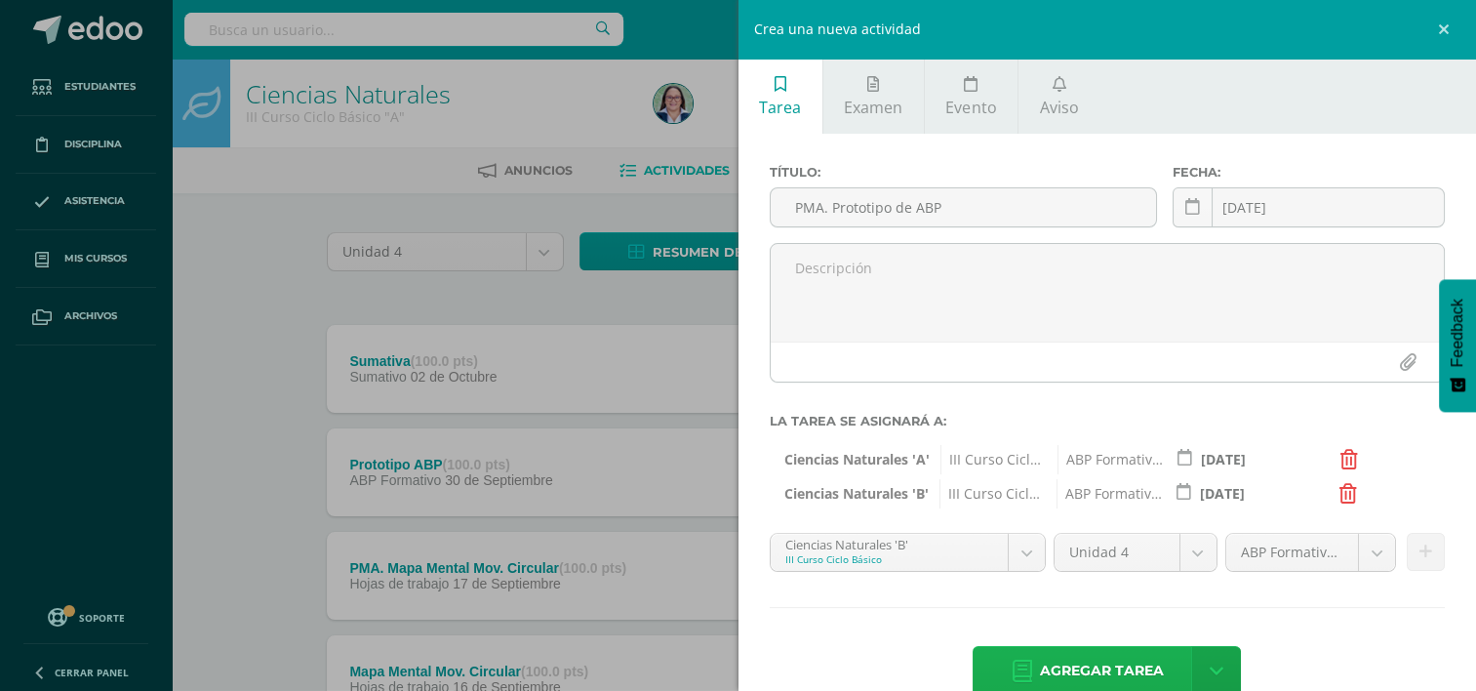
click at [1097, 662] on span "Agregar tarea" at bounding box center [1102, 671] width 124 height 48
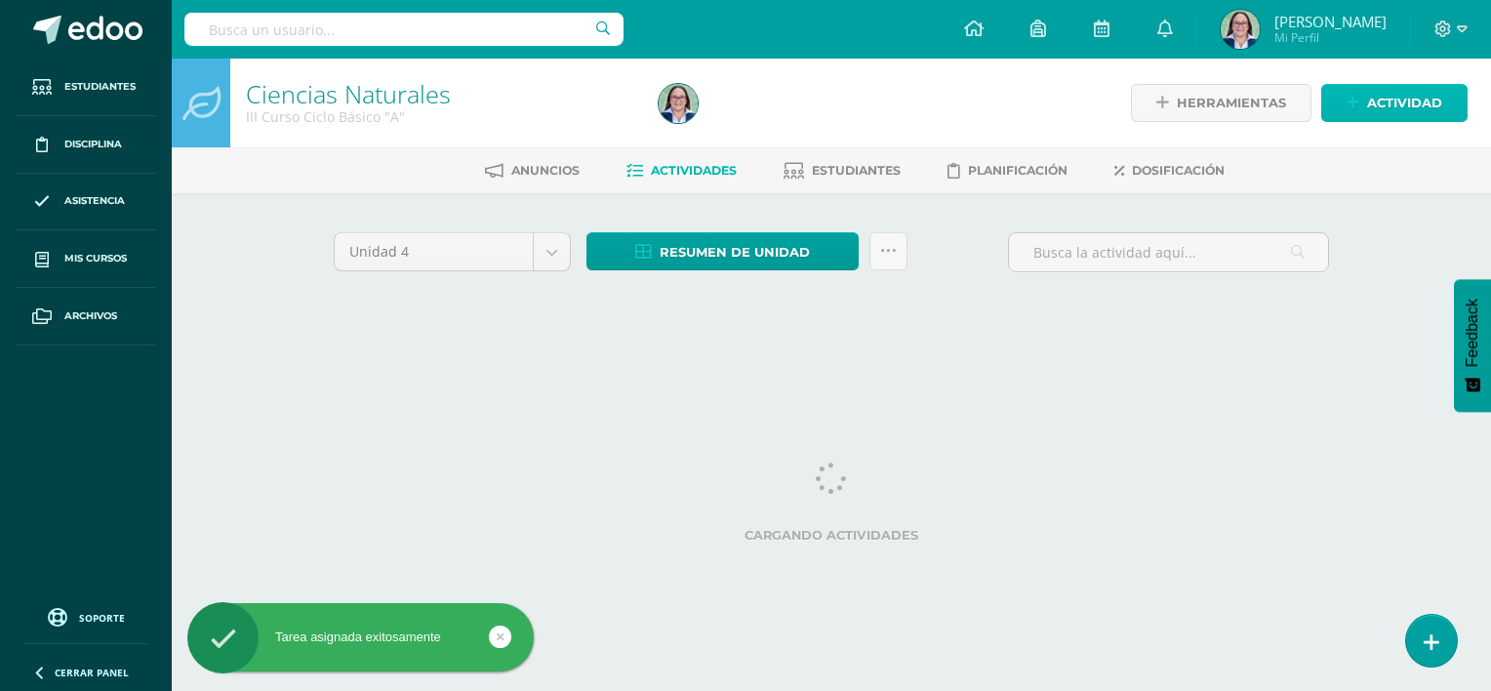
click at [1372, 97] on span "Actividad" at bounding box center [1404, 103] width 75 height 36
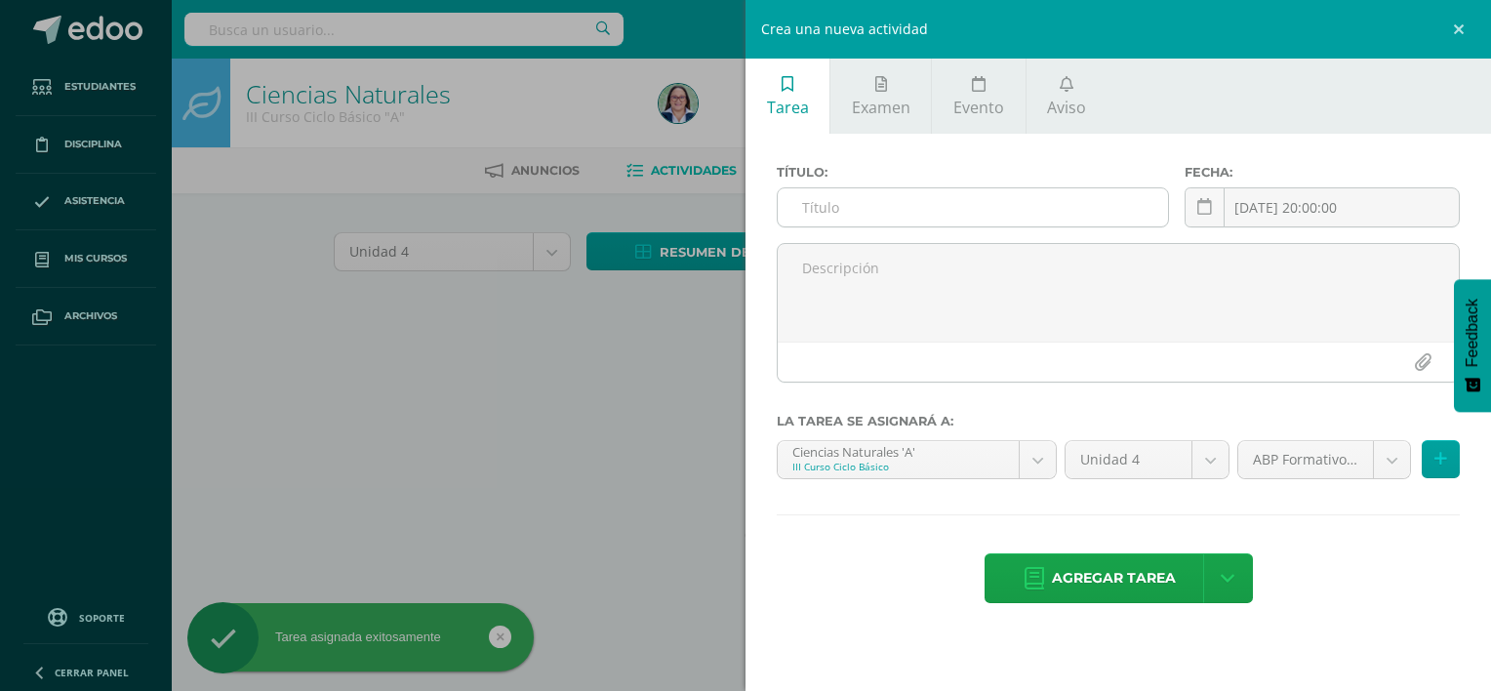
click at [945, 204] on input "text" at bounding box center [973, 207] width 390 height 38
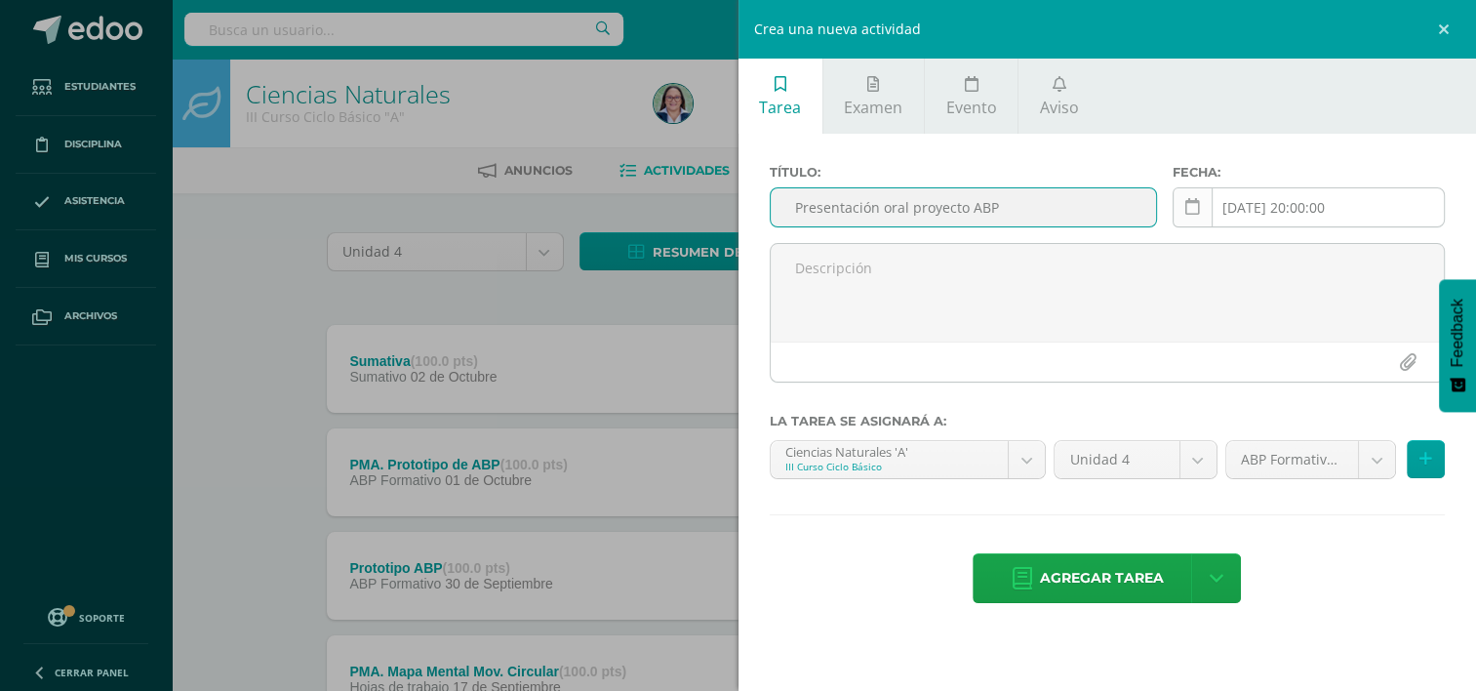
type input "Presentación oral proyecto ABP"
click at [1195, 201] on icon at bounding box center [1192, 207] width 15 height 17
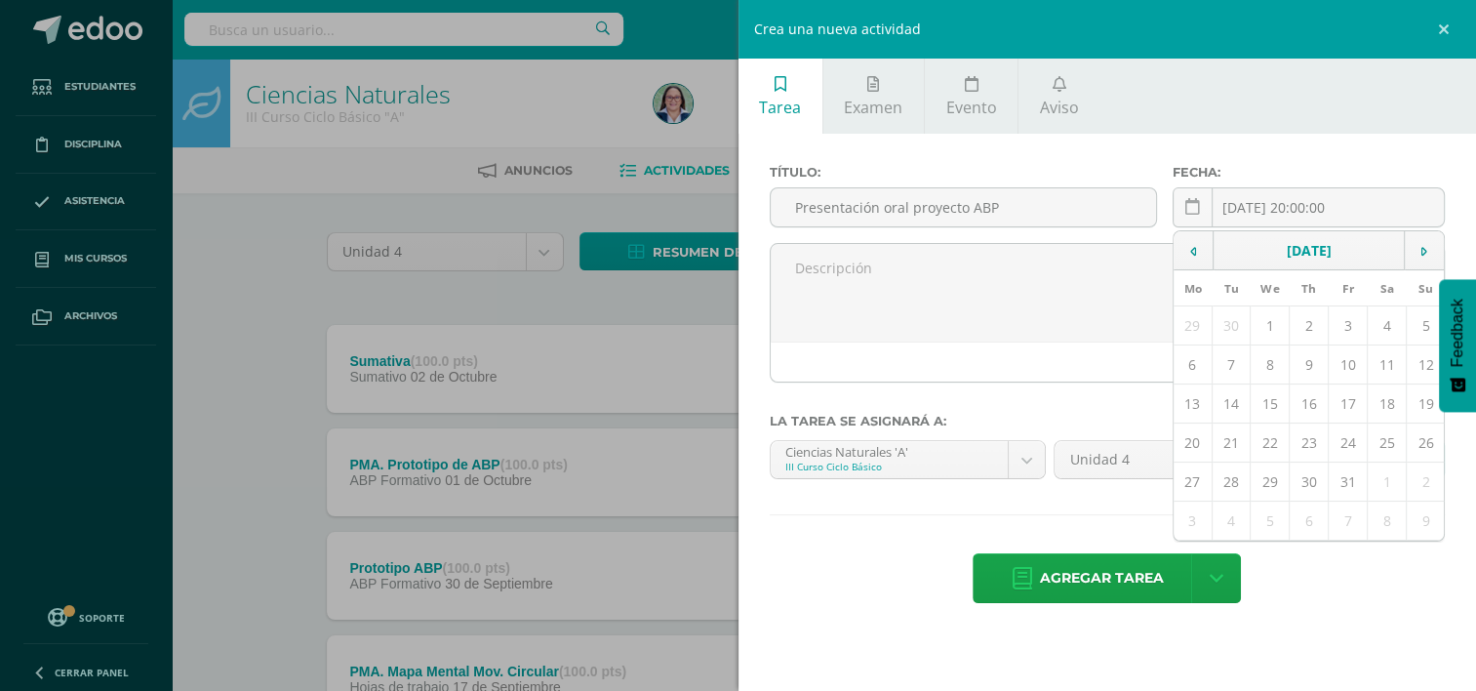
click at [1041, 419] on label "La tarea se asignará a:" at bounding box center [1108, 421] width 676 height 15
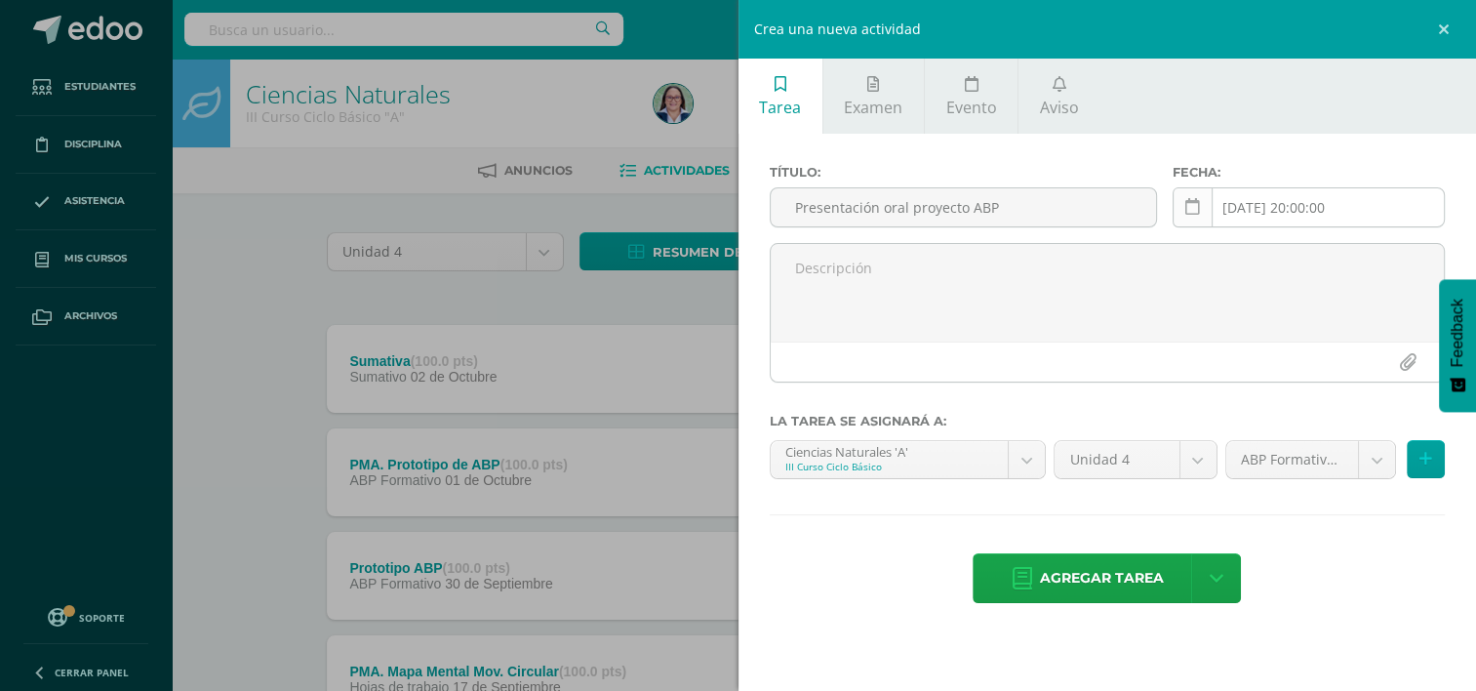
click at [1190, 204] on icon at bounding box center [1192, 207] width 15 height 17
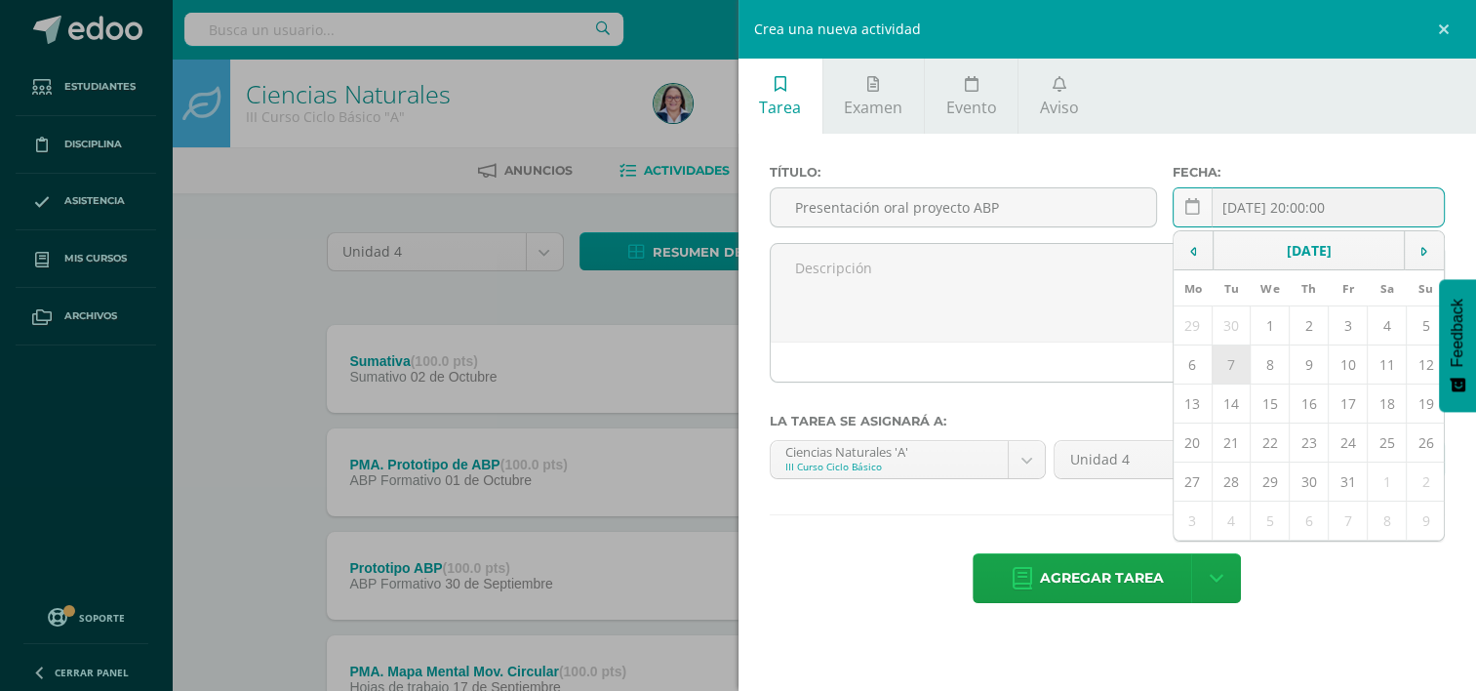
click at [1233, 369] on td "7" at bounding box center [1231, 364] width 39 height 39
type input "[DATE]"
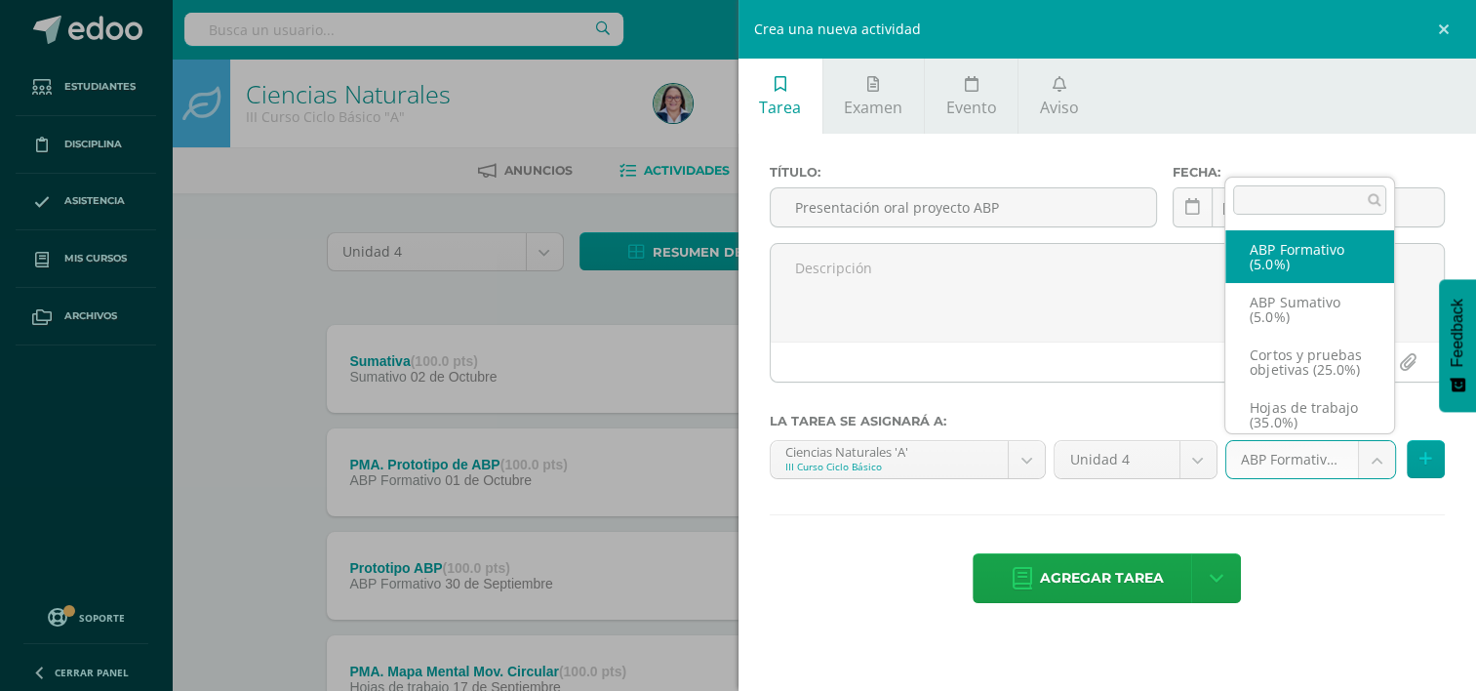
scroll to position [37, 0]
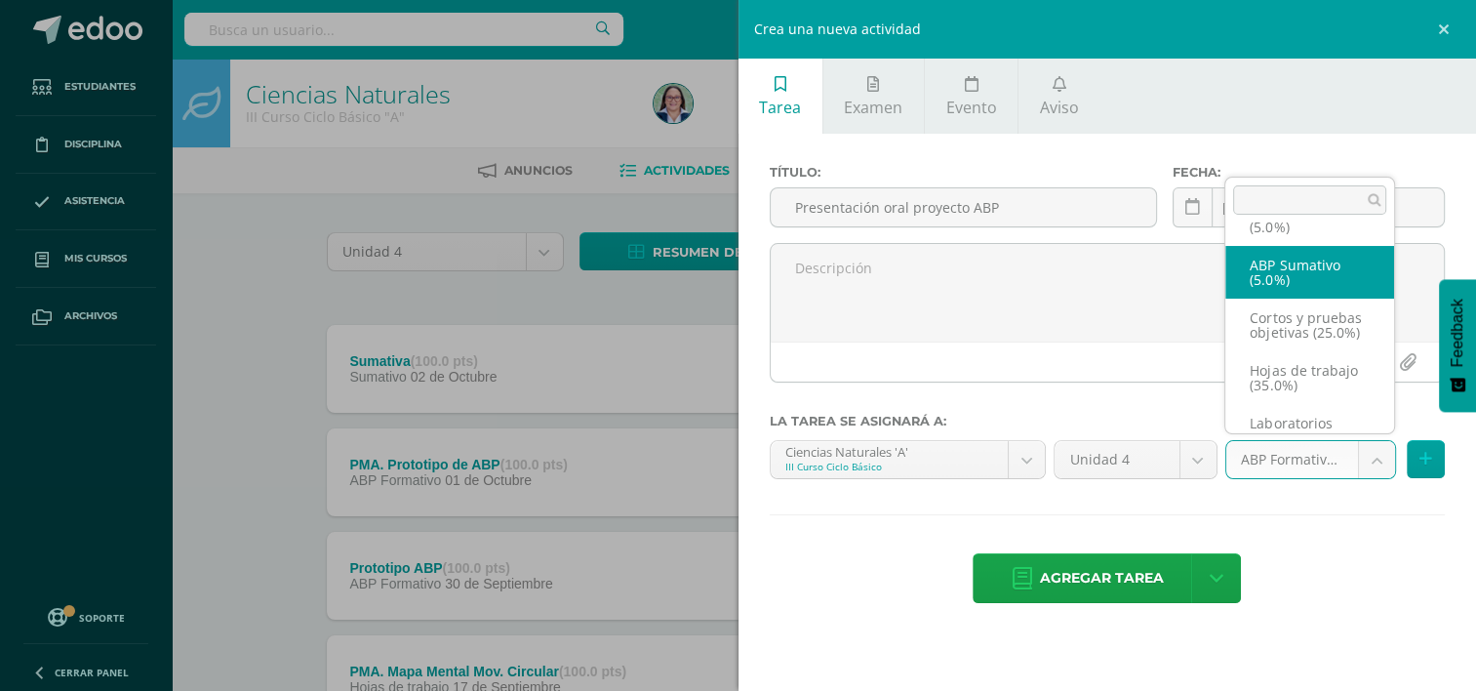
select select "261186"
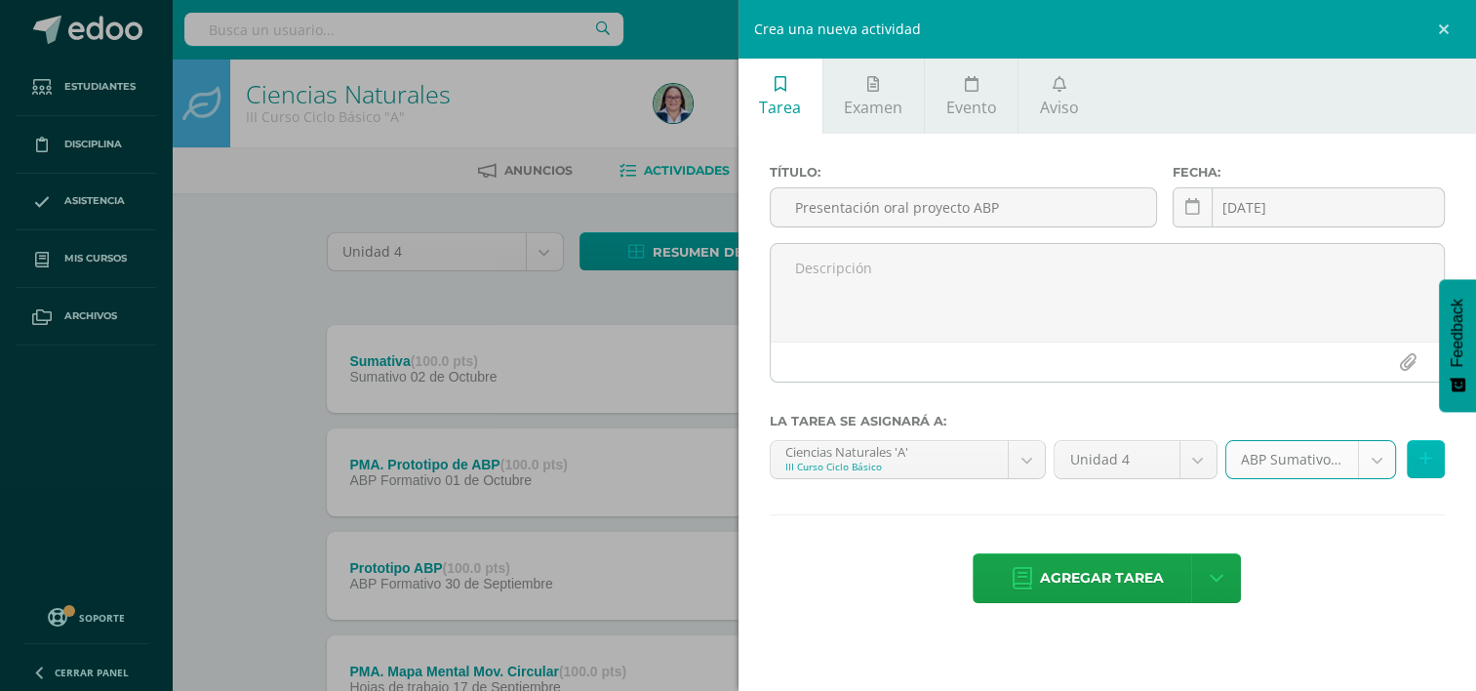
click at [1436, 460] on button at bounding box center [1426, 459] width 38 height 38
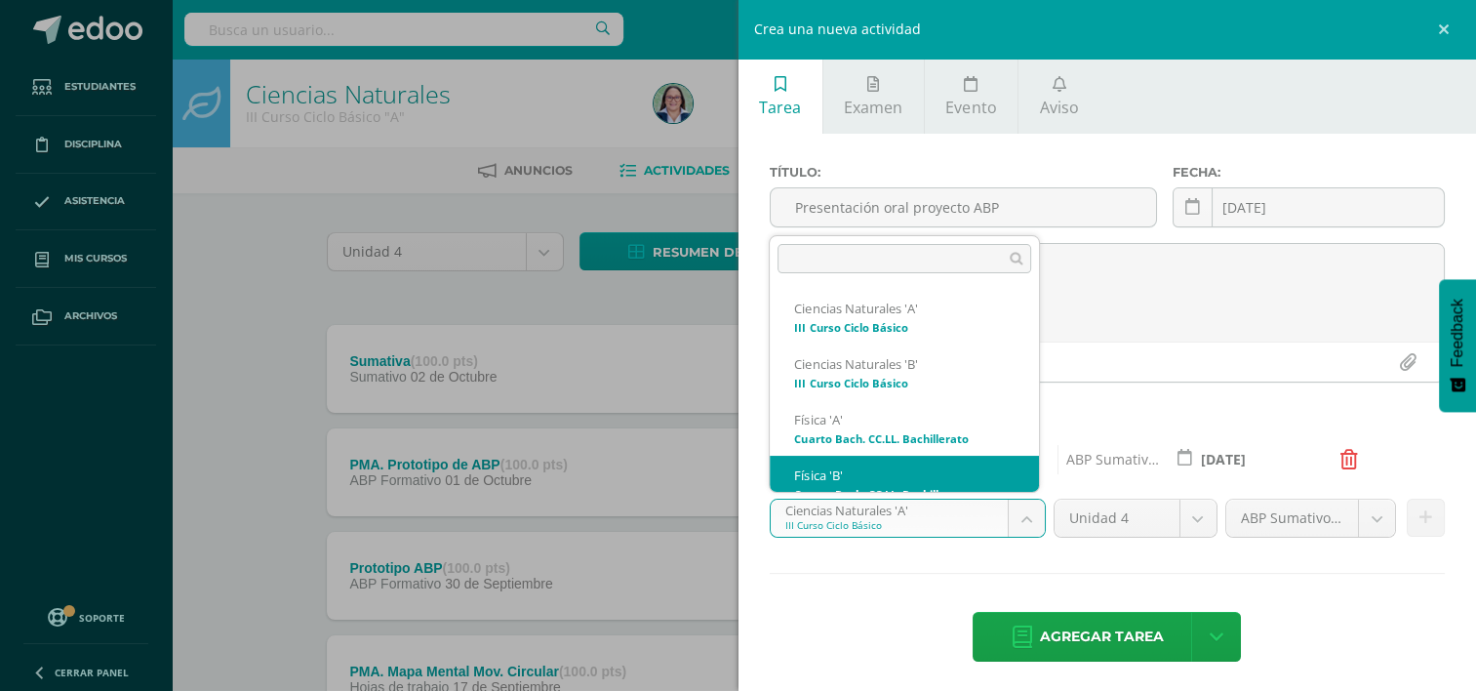
scroll to position [20, 0]
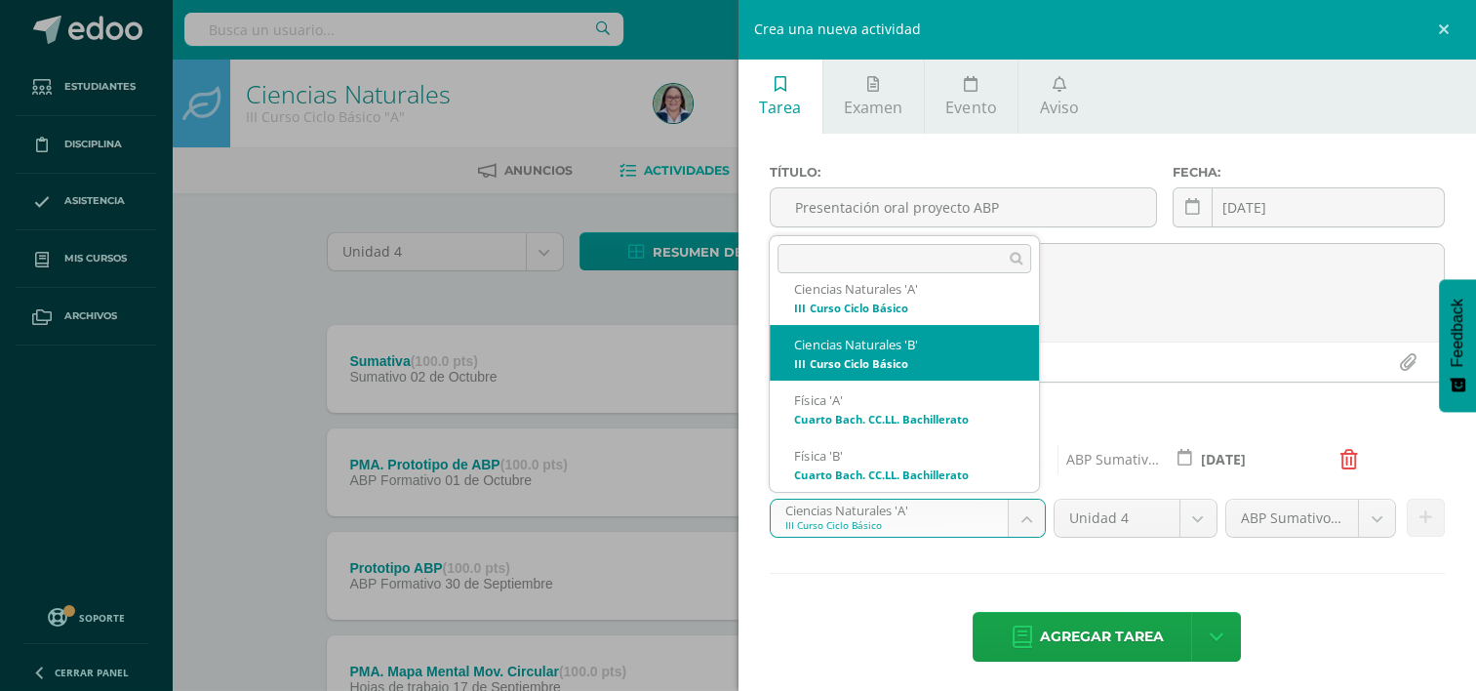
select select "228679"
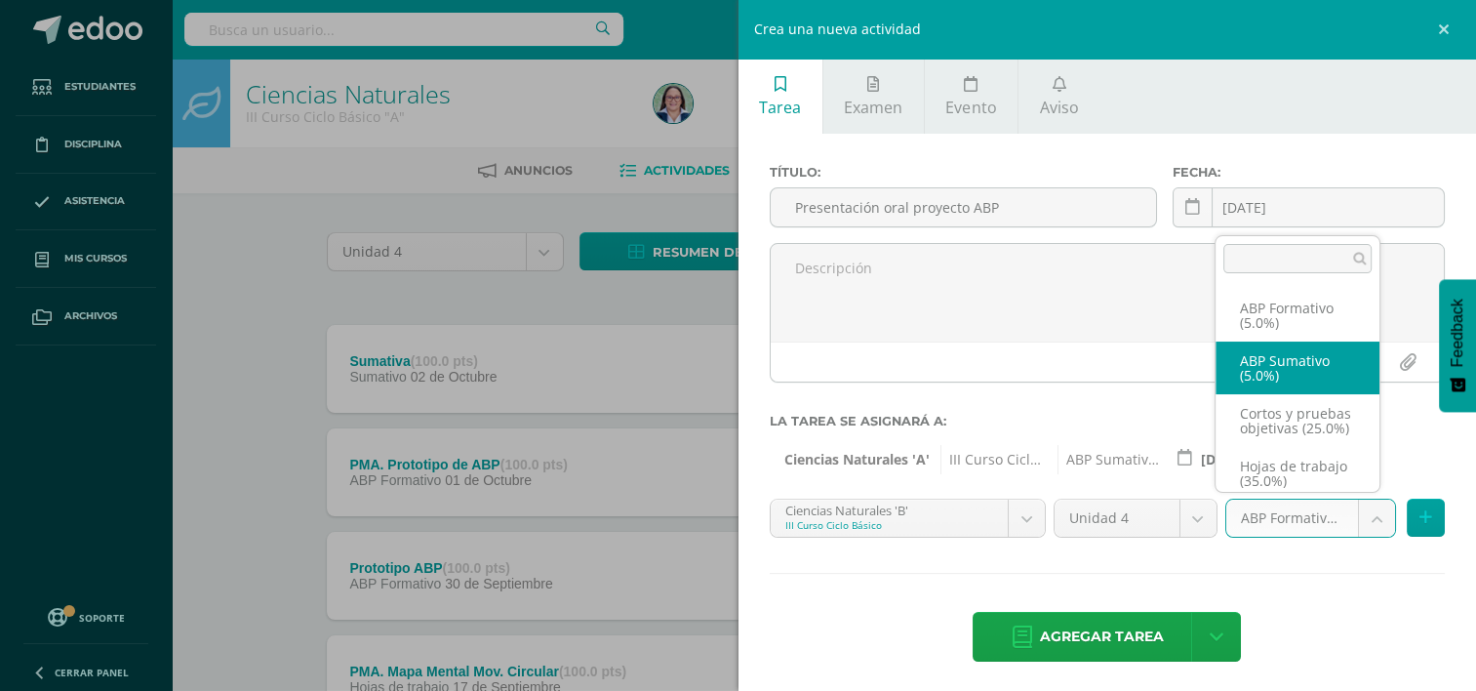
select select "261180"
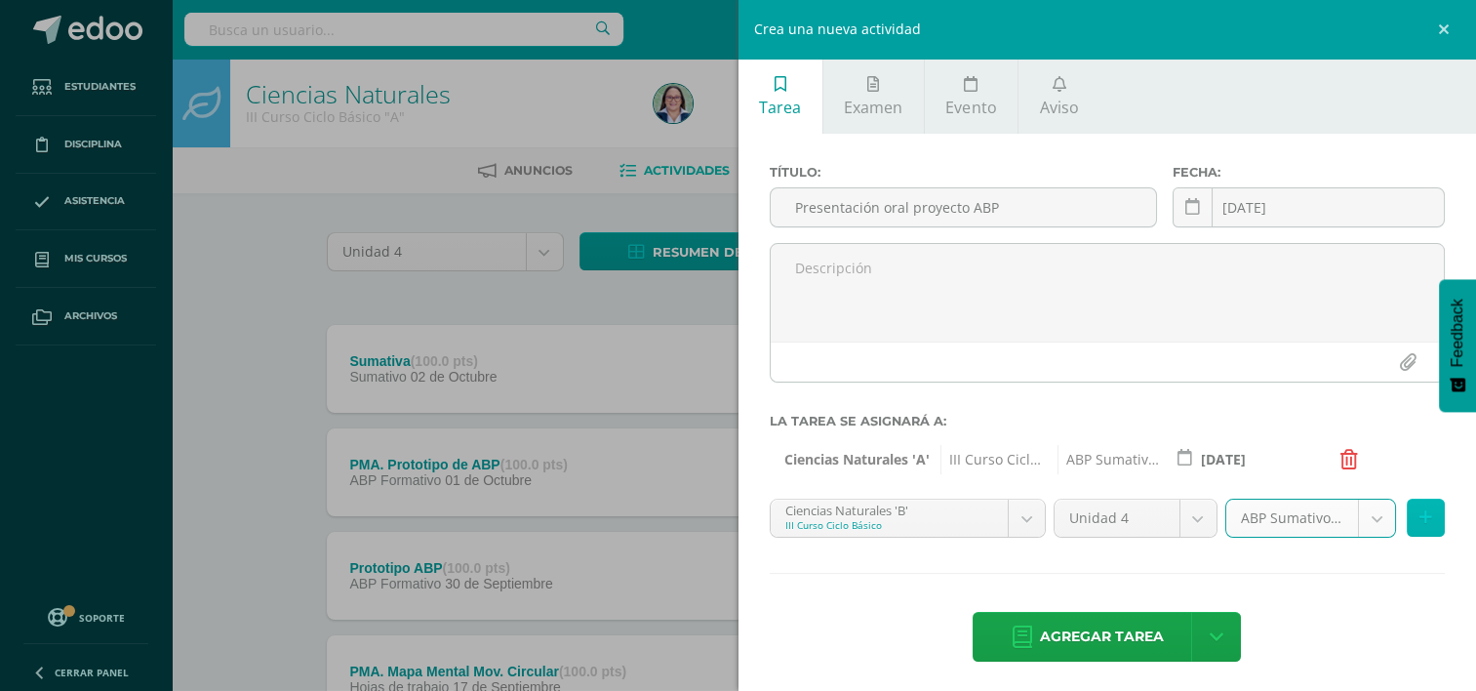
click at [1419, 522] on icon at bounding box center [1425, 517] width 13 height 17
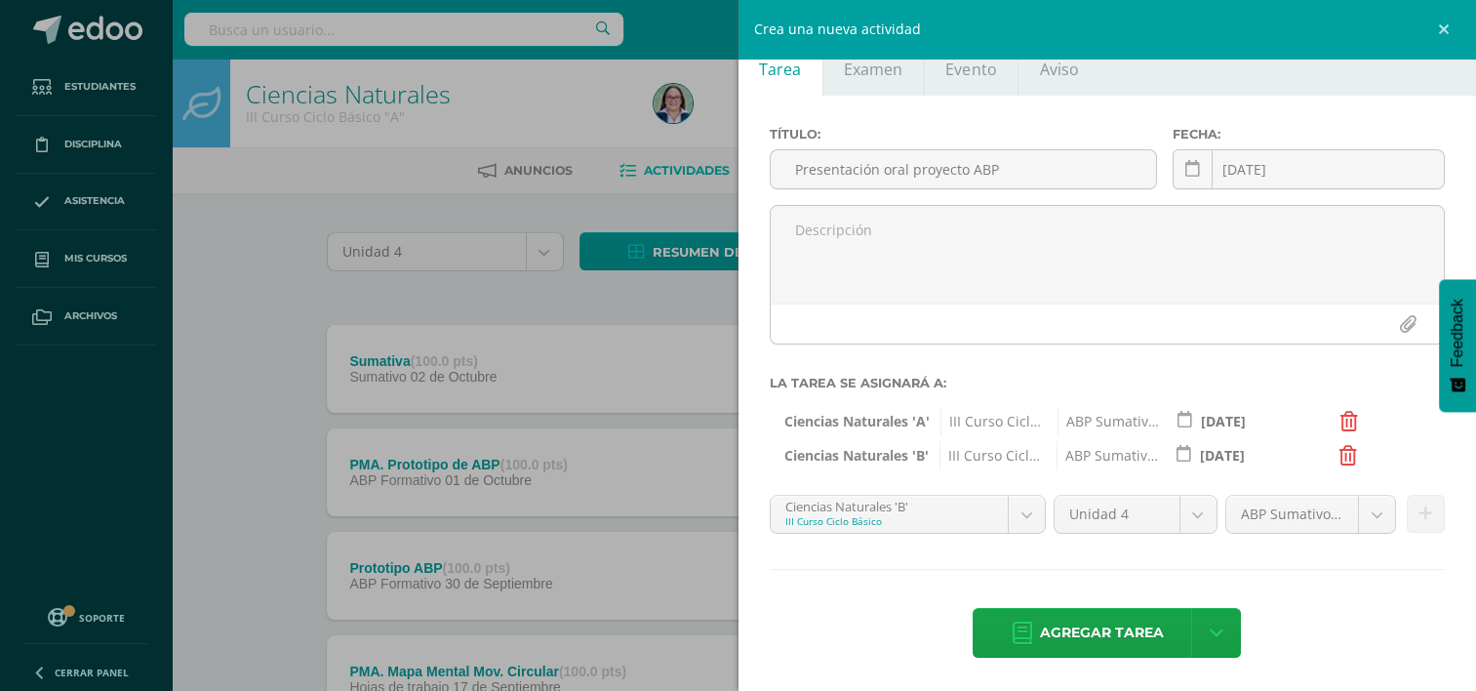
scroll to position [39, 0]
click at [1125, 621] on span "Agregar tarea" at bounding box center [1102, 632] width 124 height 48
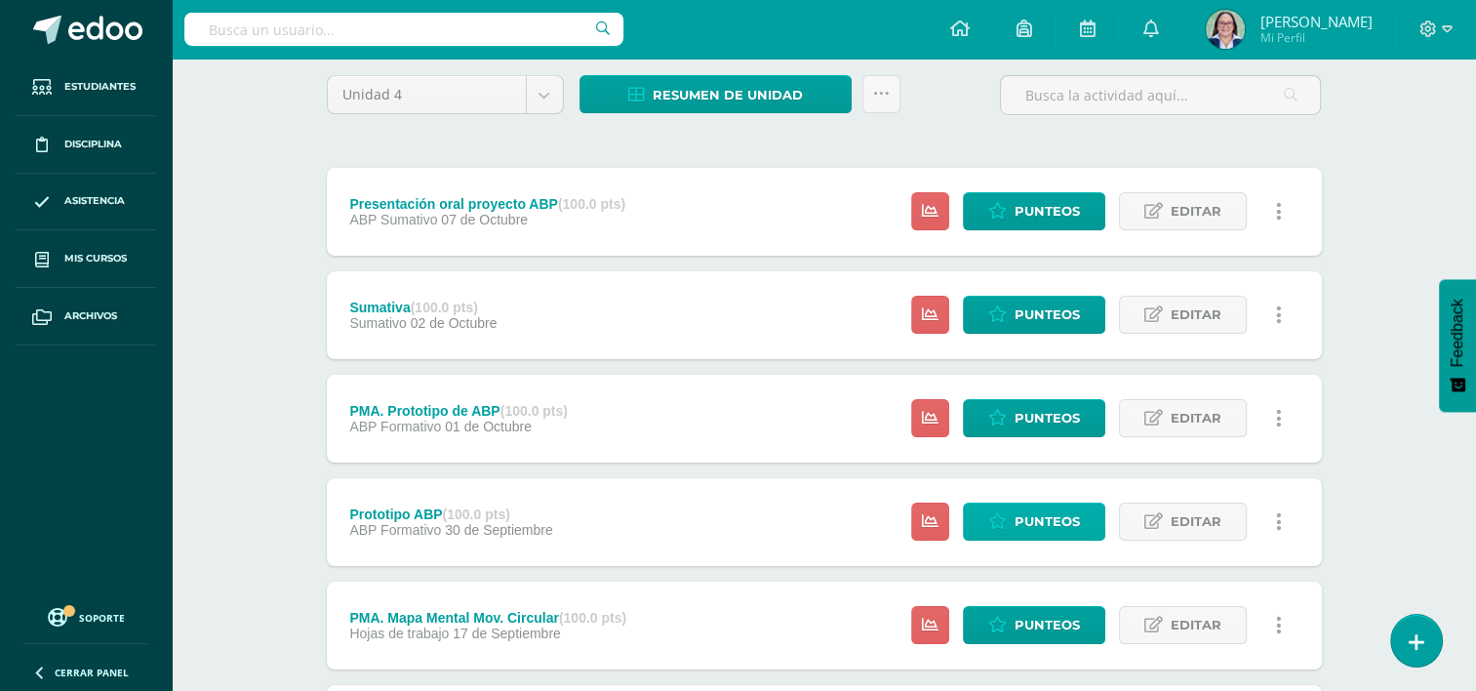
scroll to position [195, 0]
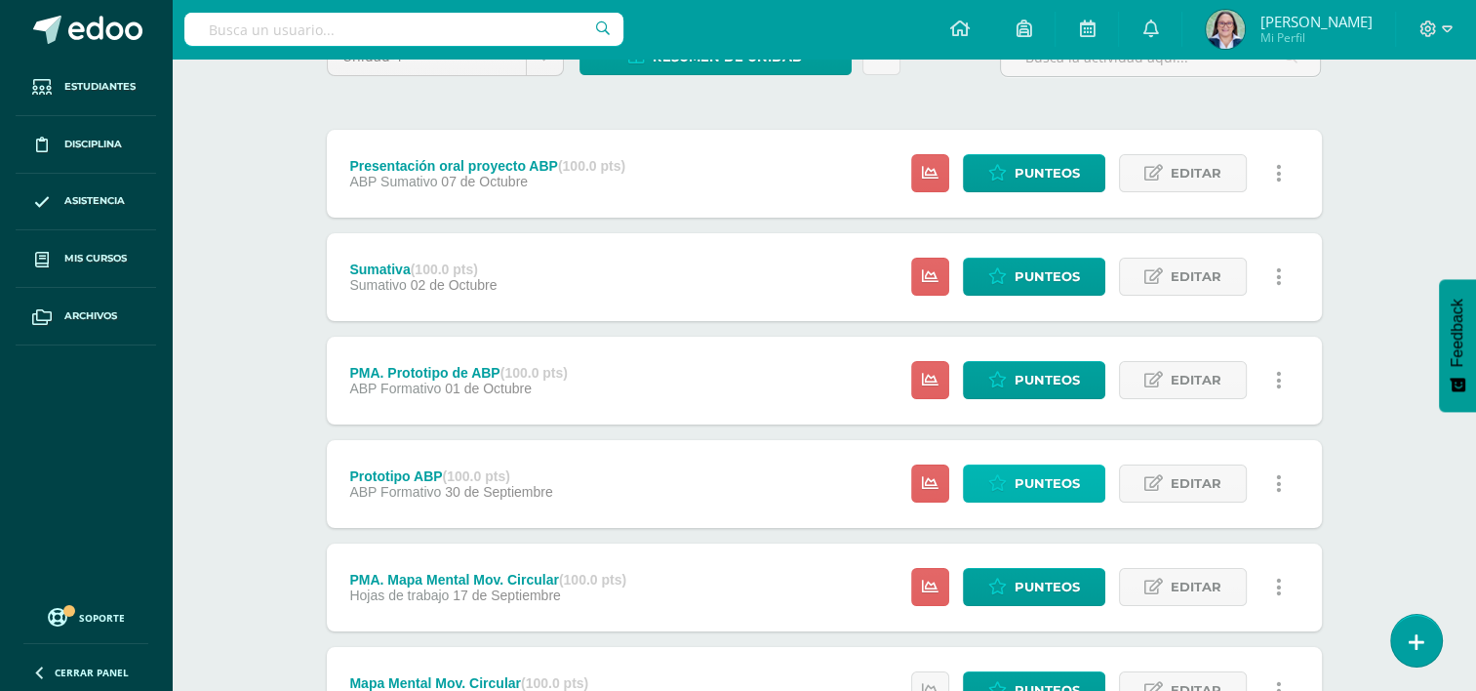
click at [1041, 481] on span "Punteos" at bounding box center [1047, 483] width 65 height 36
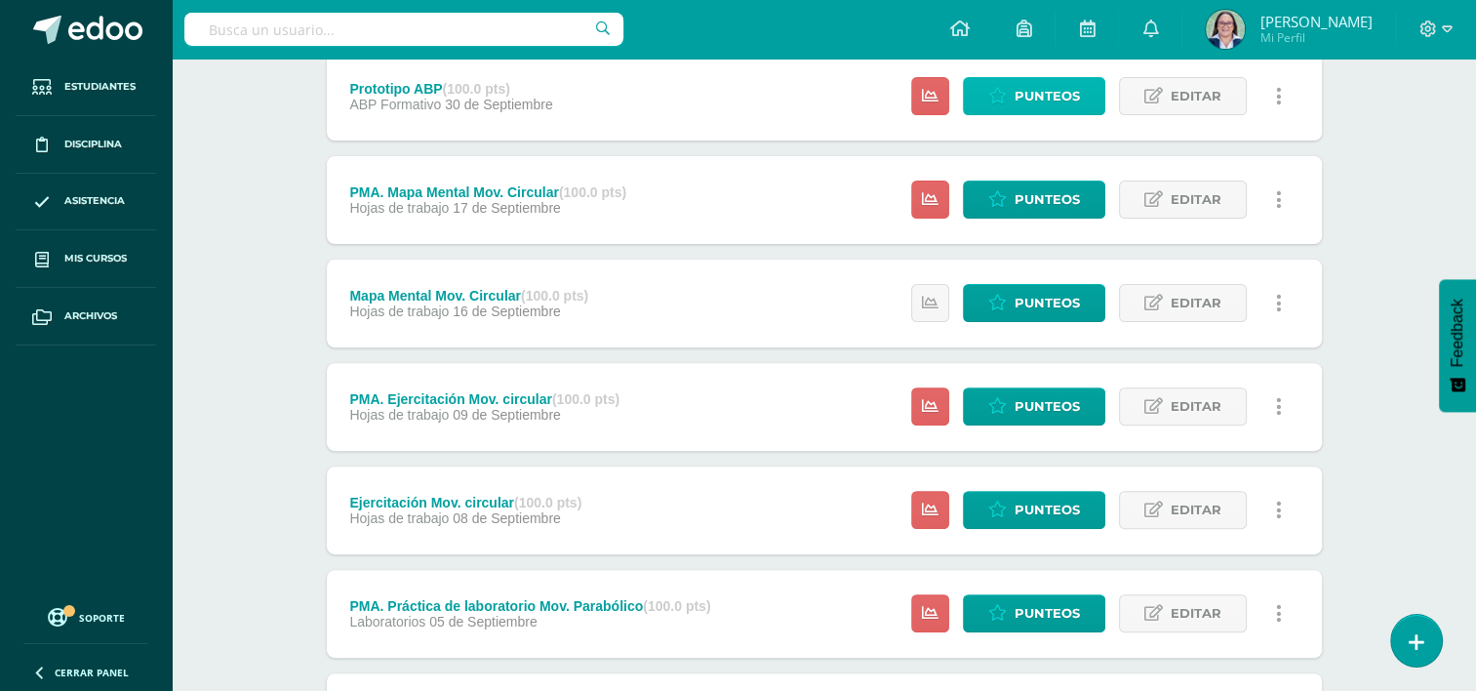
scroll to position [585, 0]
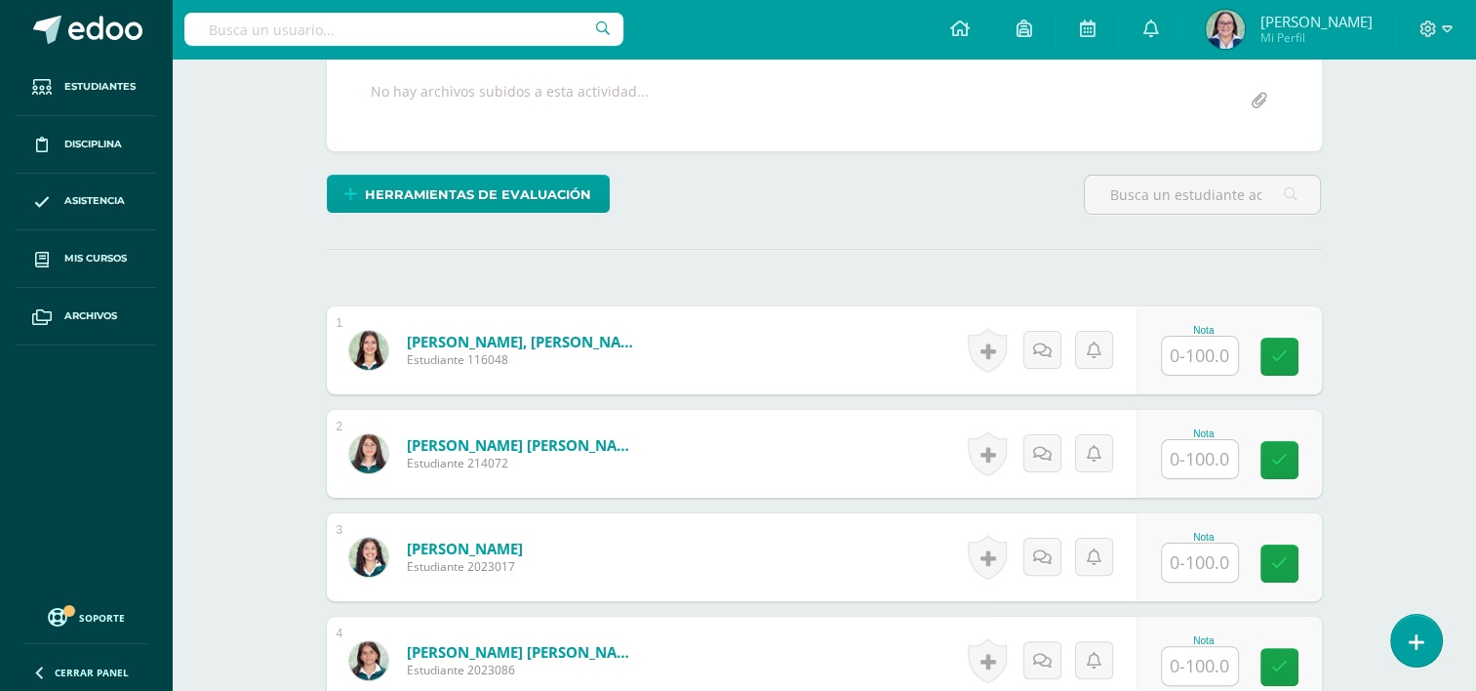
scroll to position [488, 0]
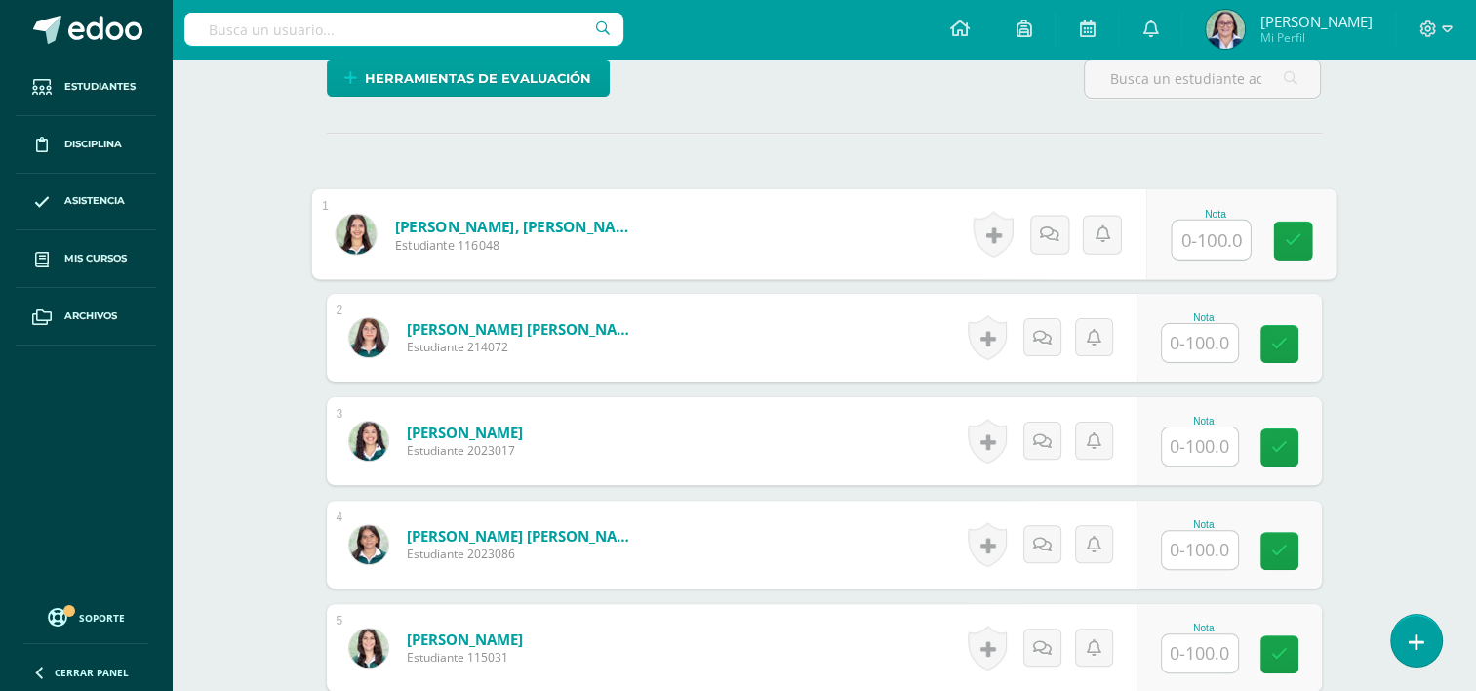
click at [1186, 236] on input "text" at bounding box center [1211, 239] width 78 height 39
type input "84"
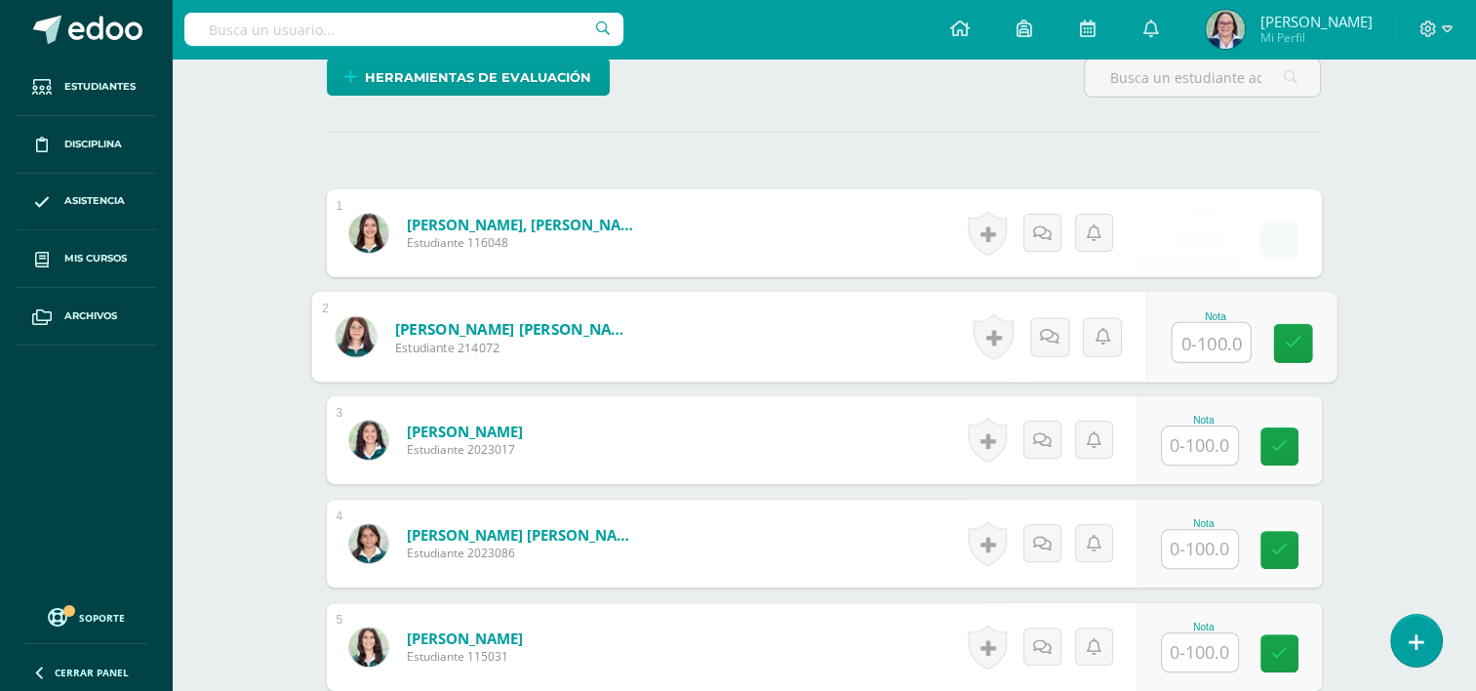
scroll to position [490, 0]
type input "92"
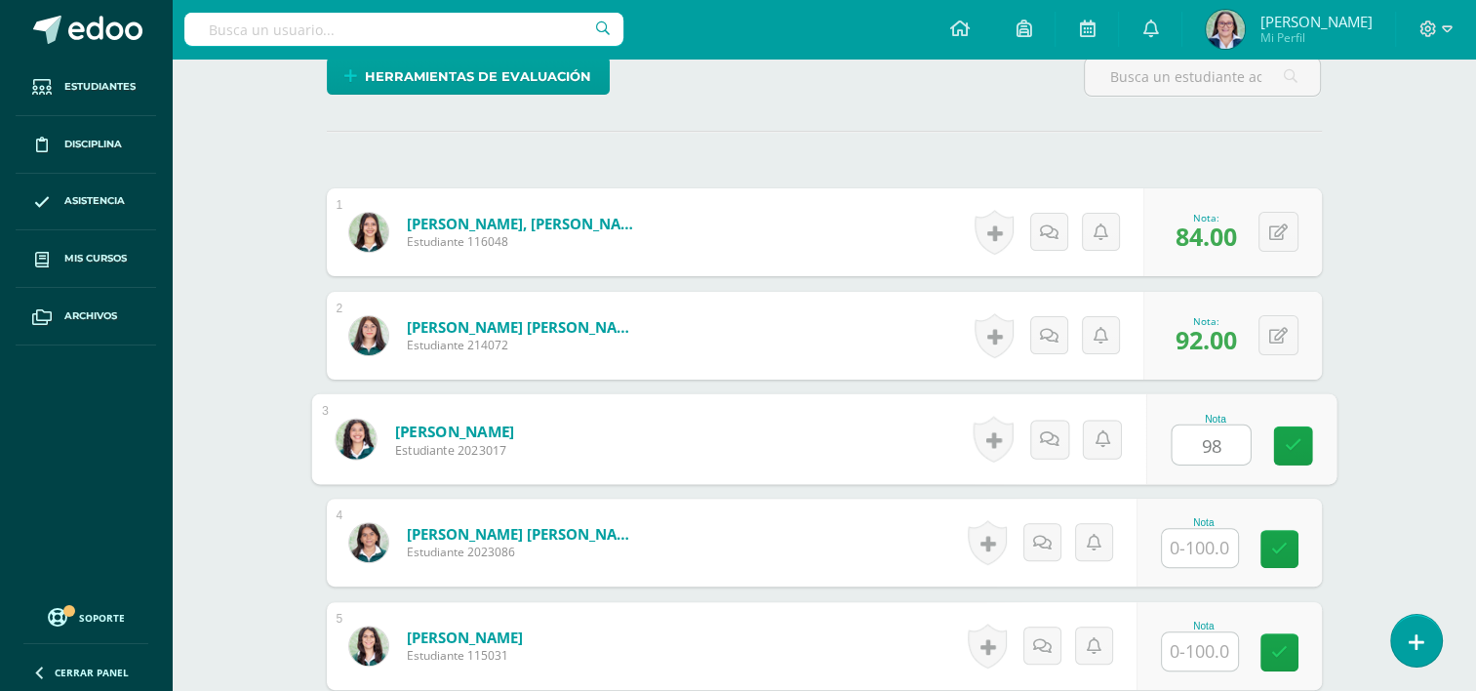
type input "98"
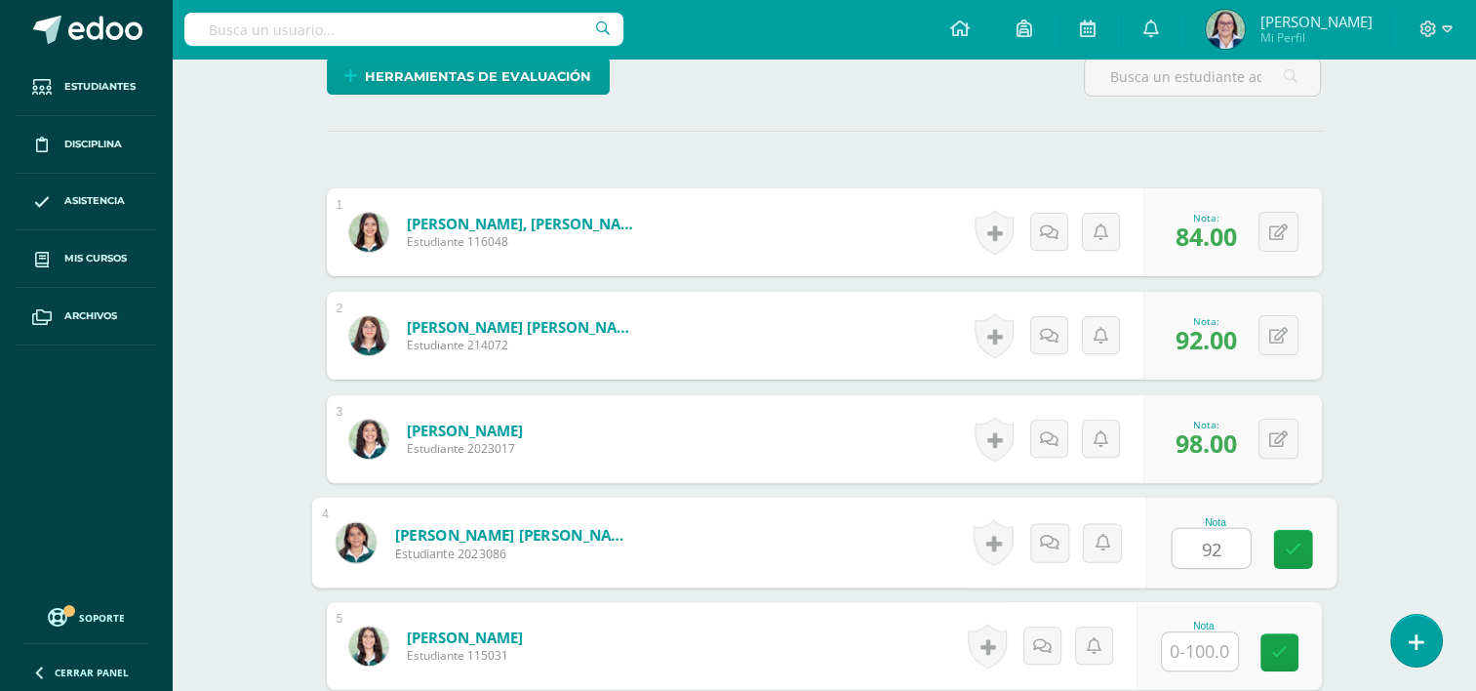
type input "92"
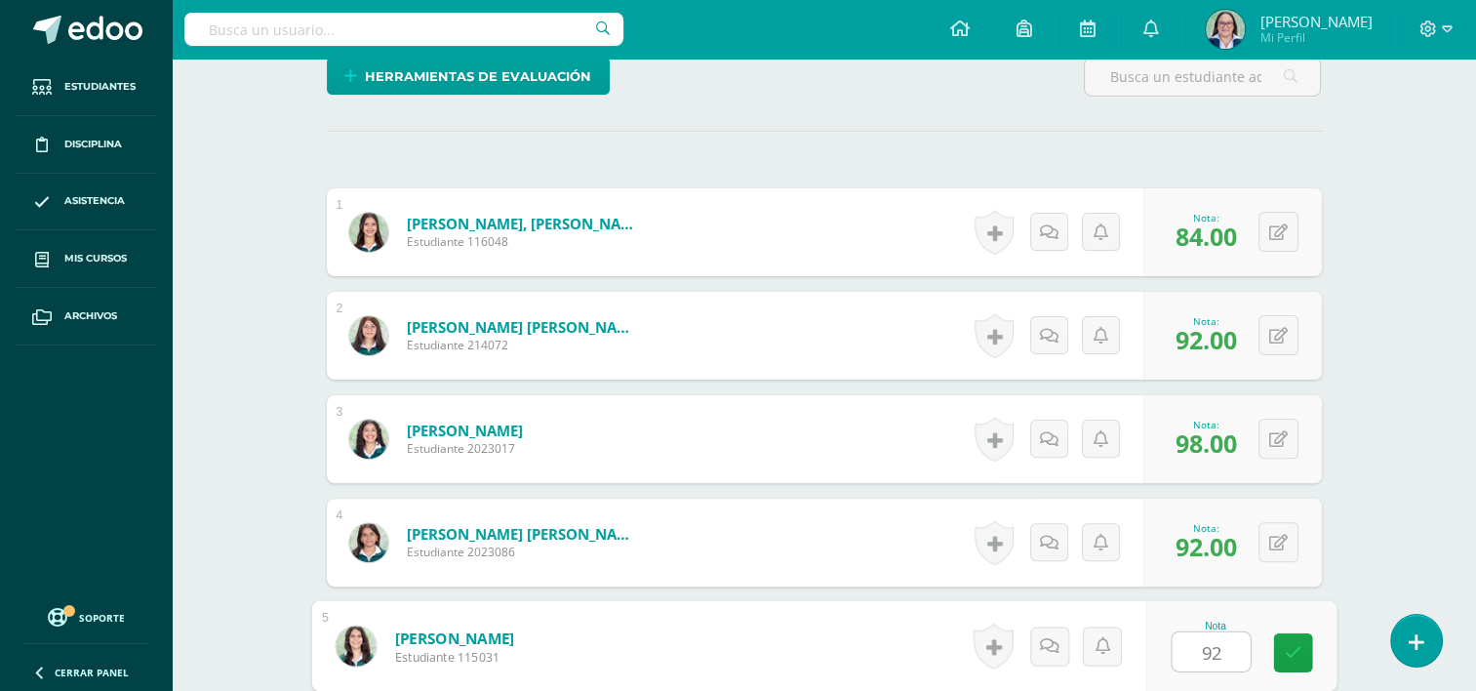
type input "92"
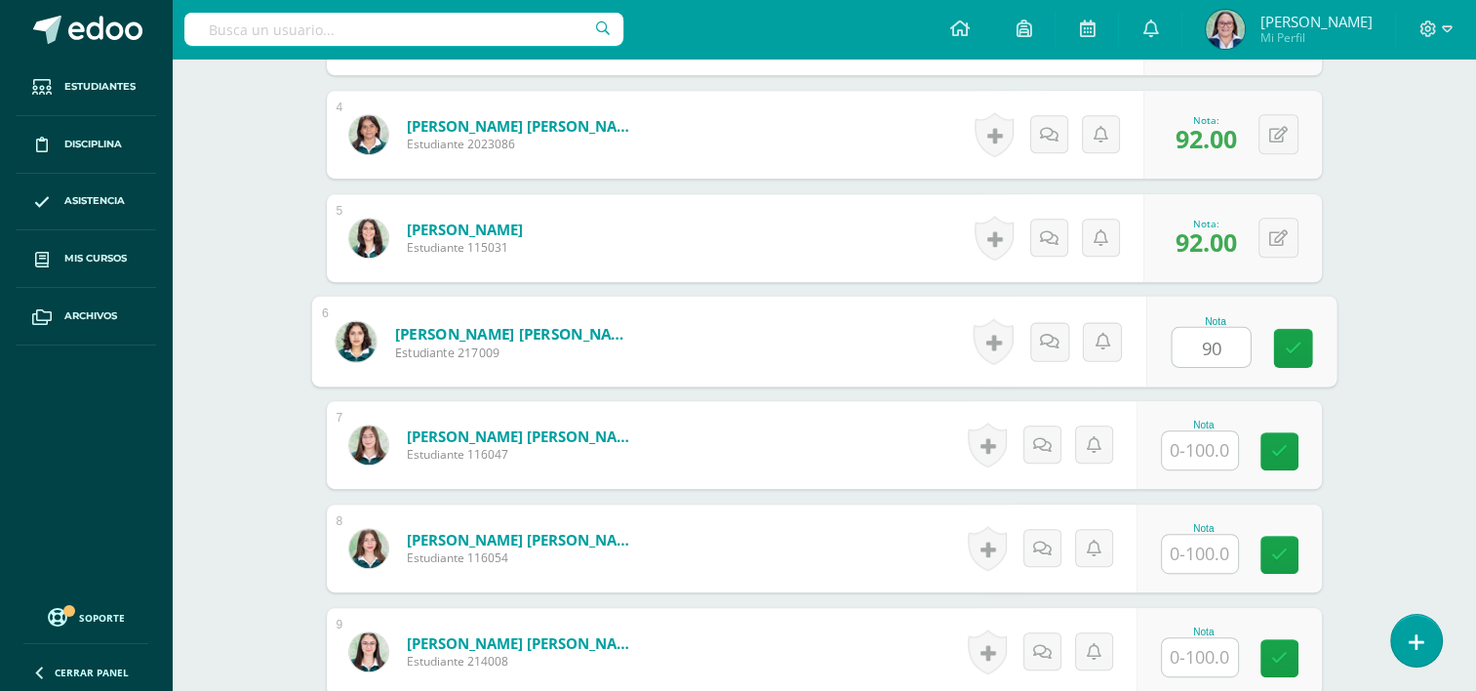
type input "90"
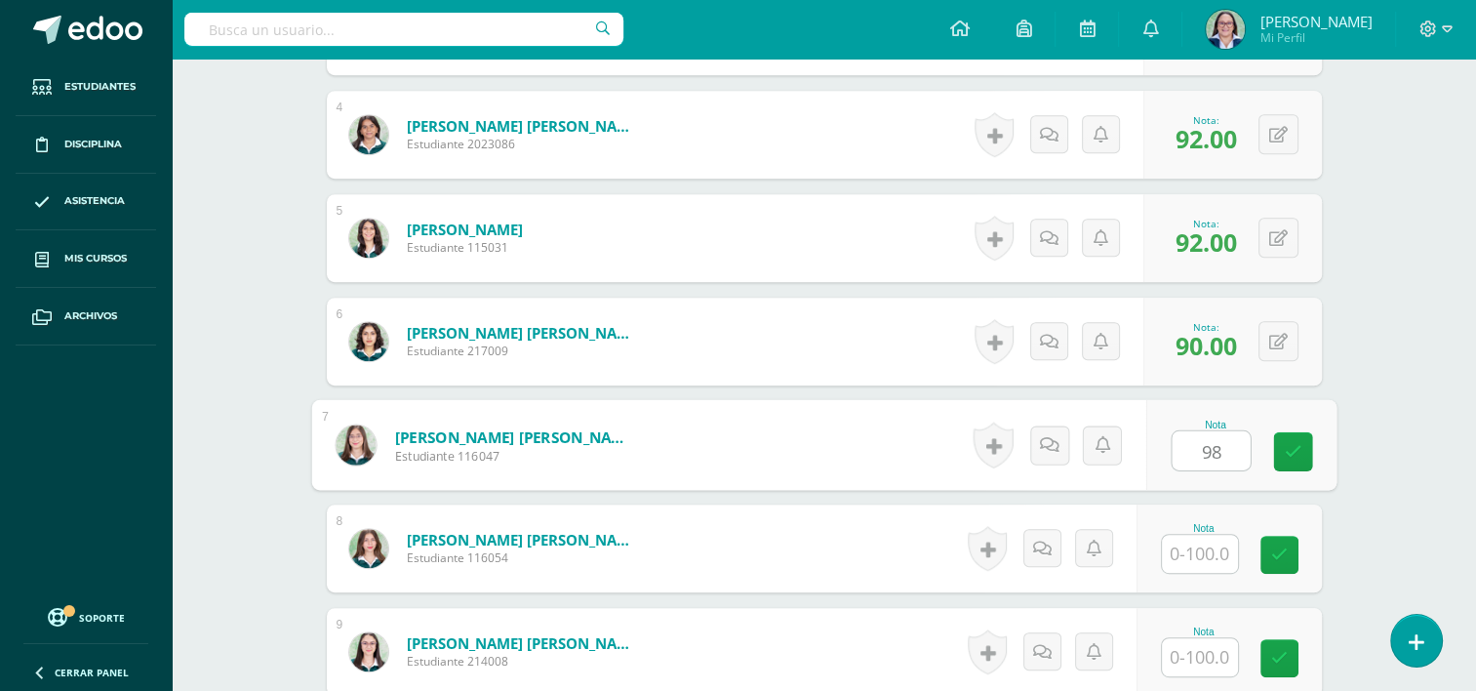
type input "98"
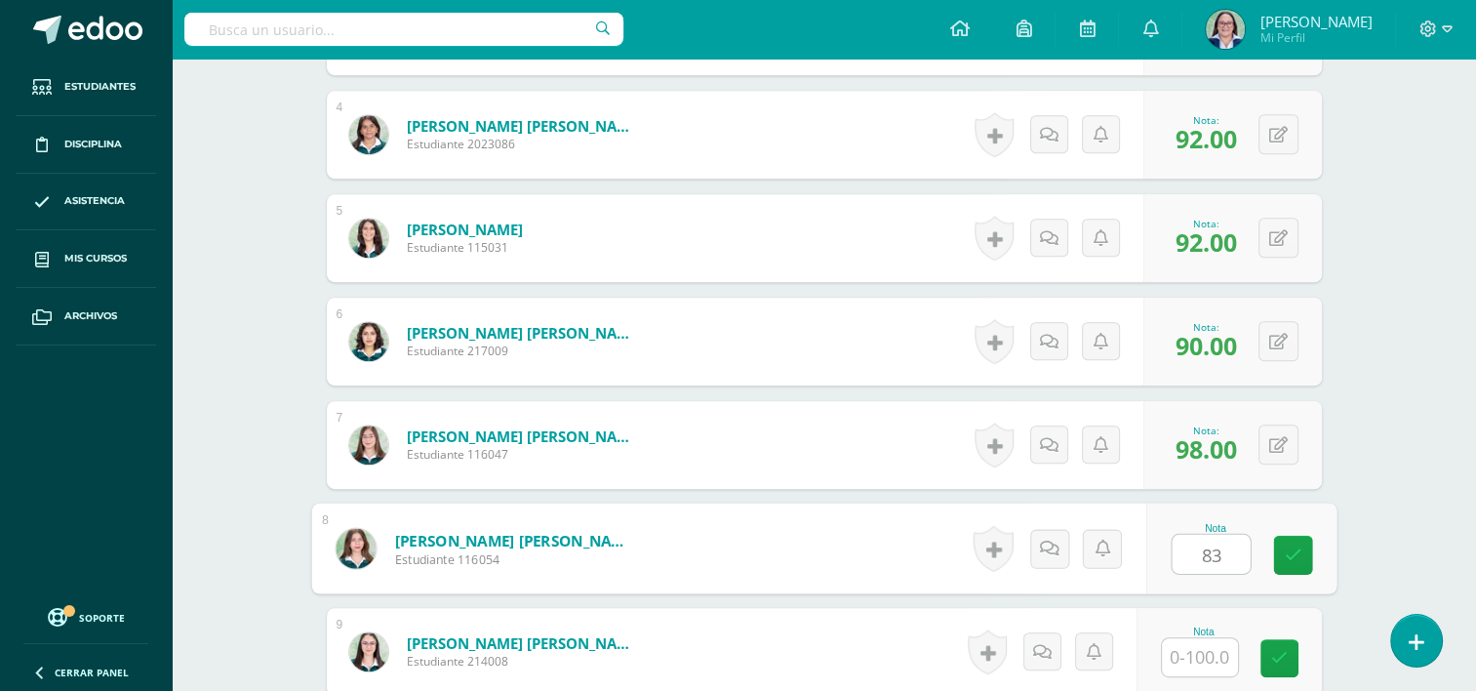
type input "83"
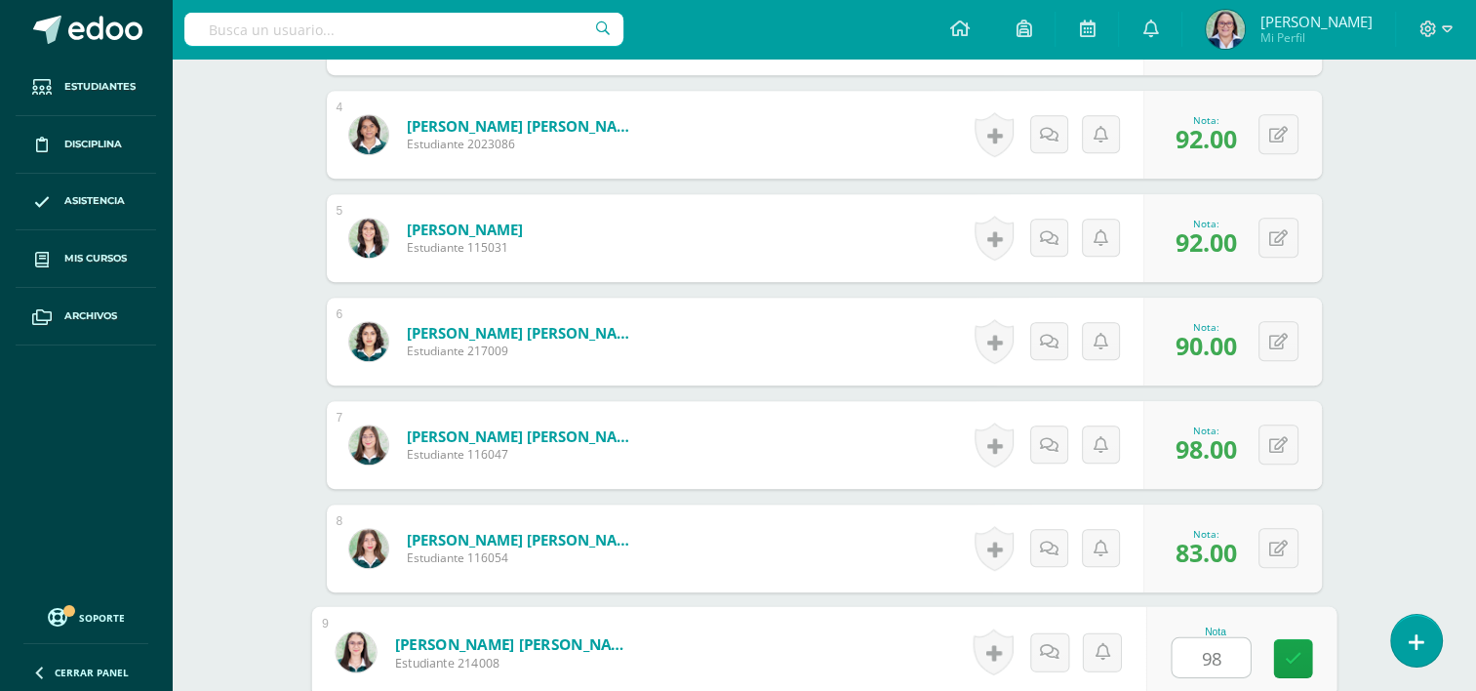
type input "98"
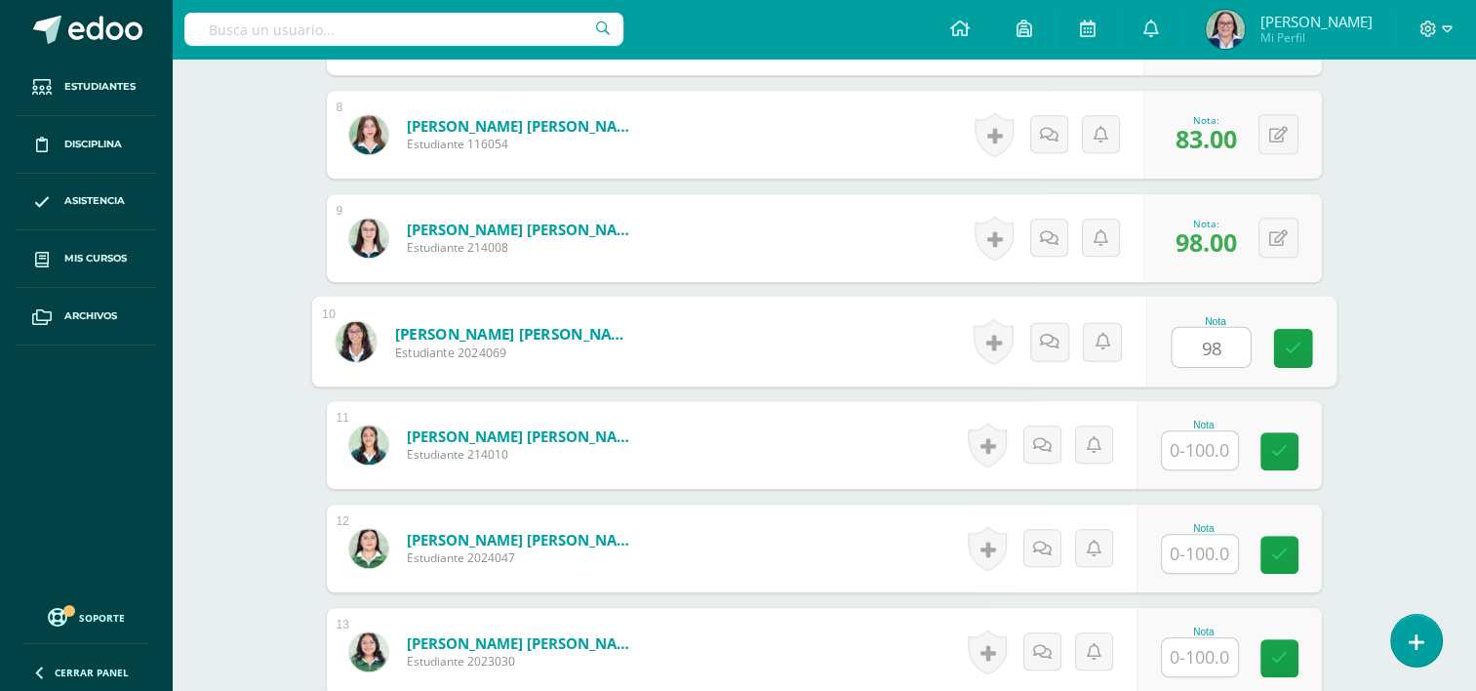
type input "98"
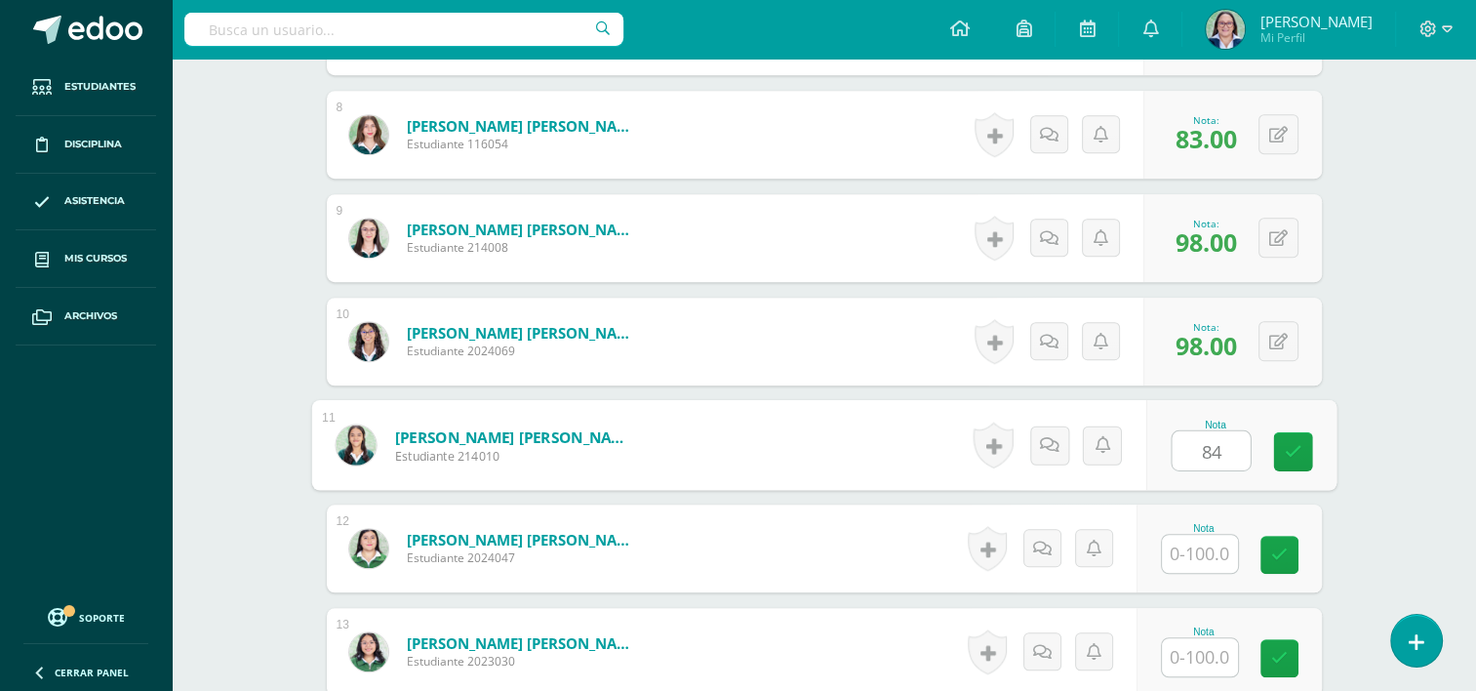
type input "84"
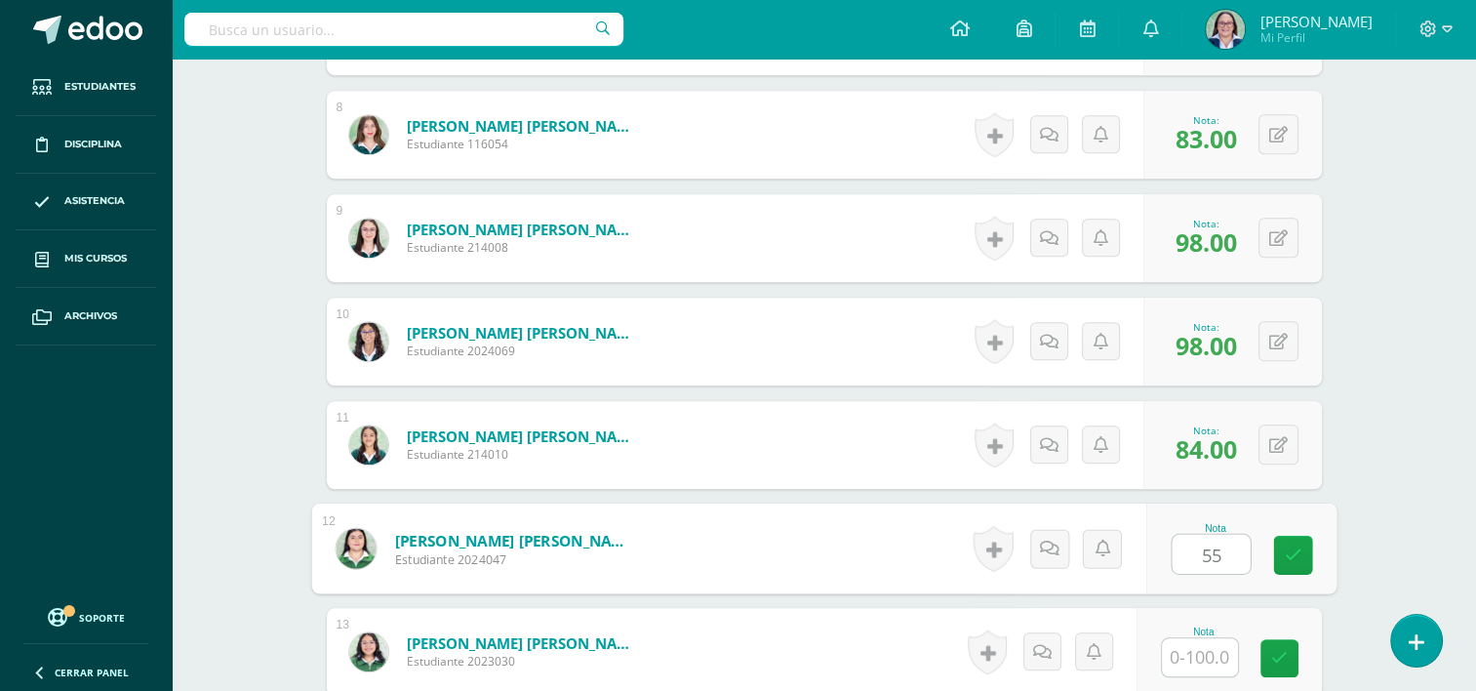
type input "55"
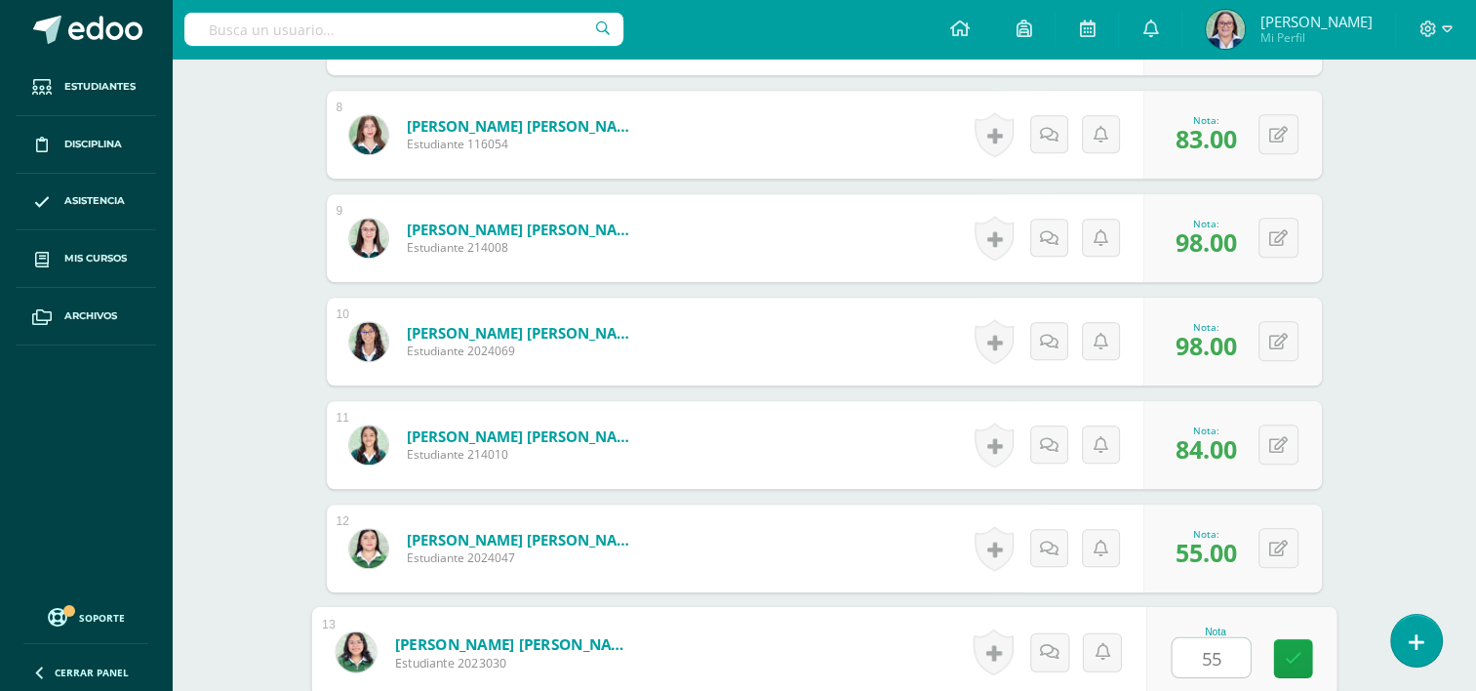
type input "55"
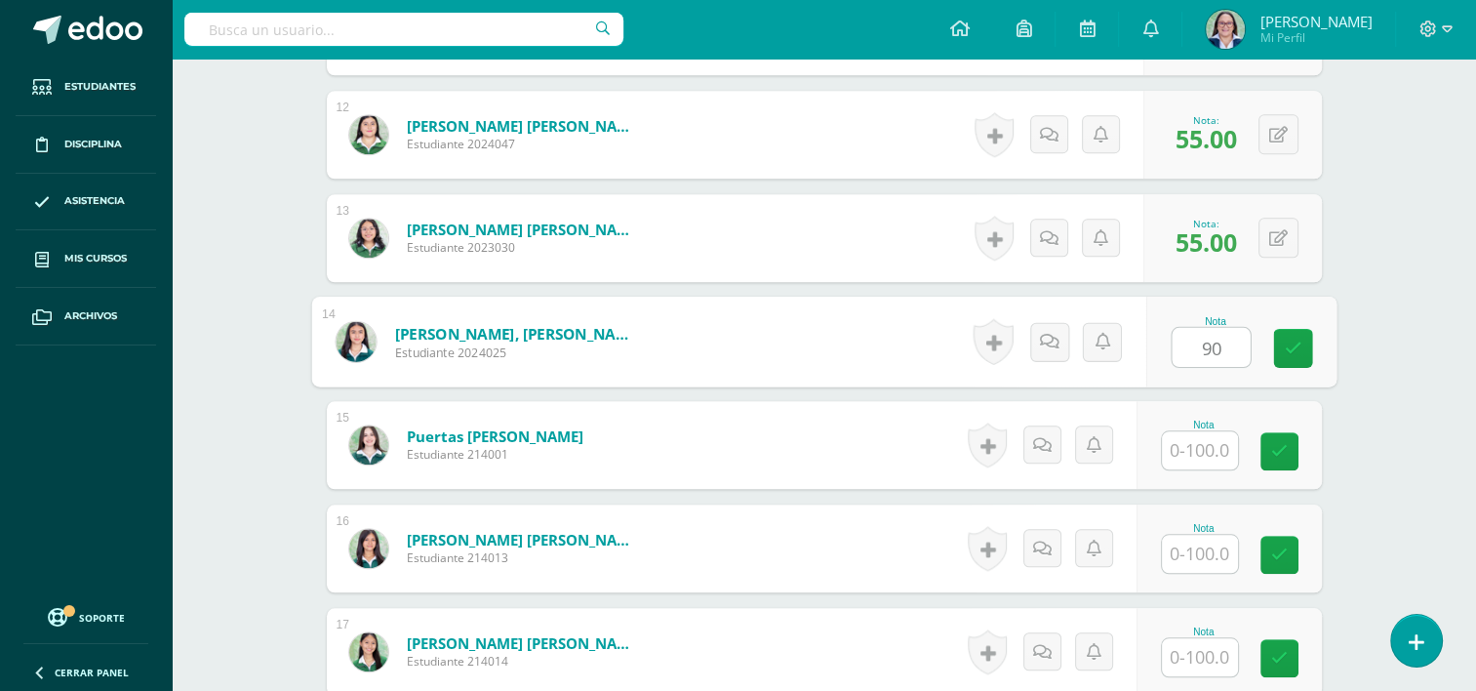
type input "90"
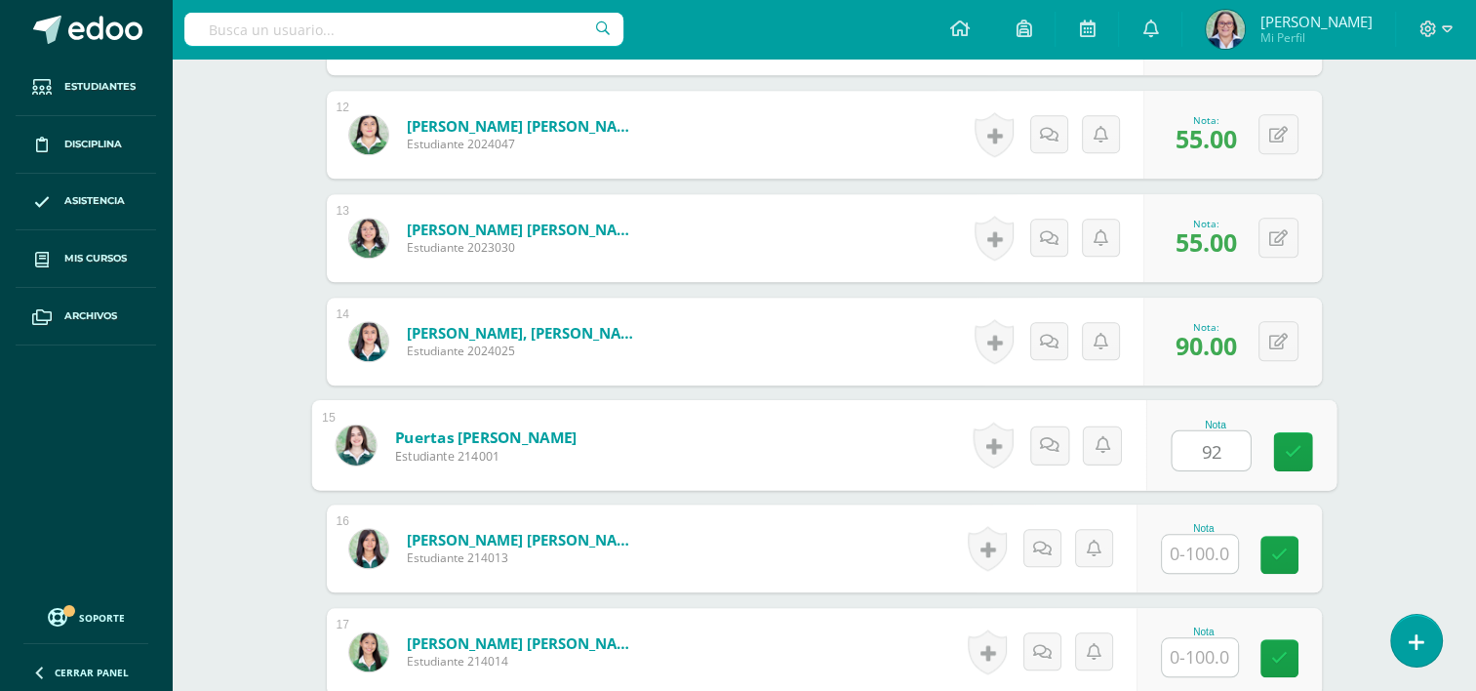
type input "92"
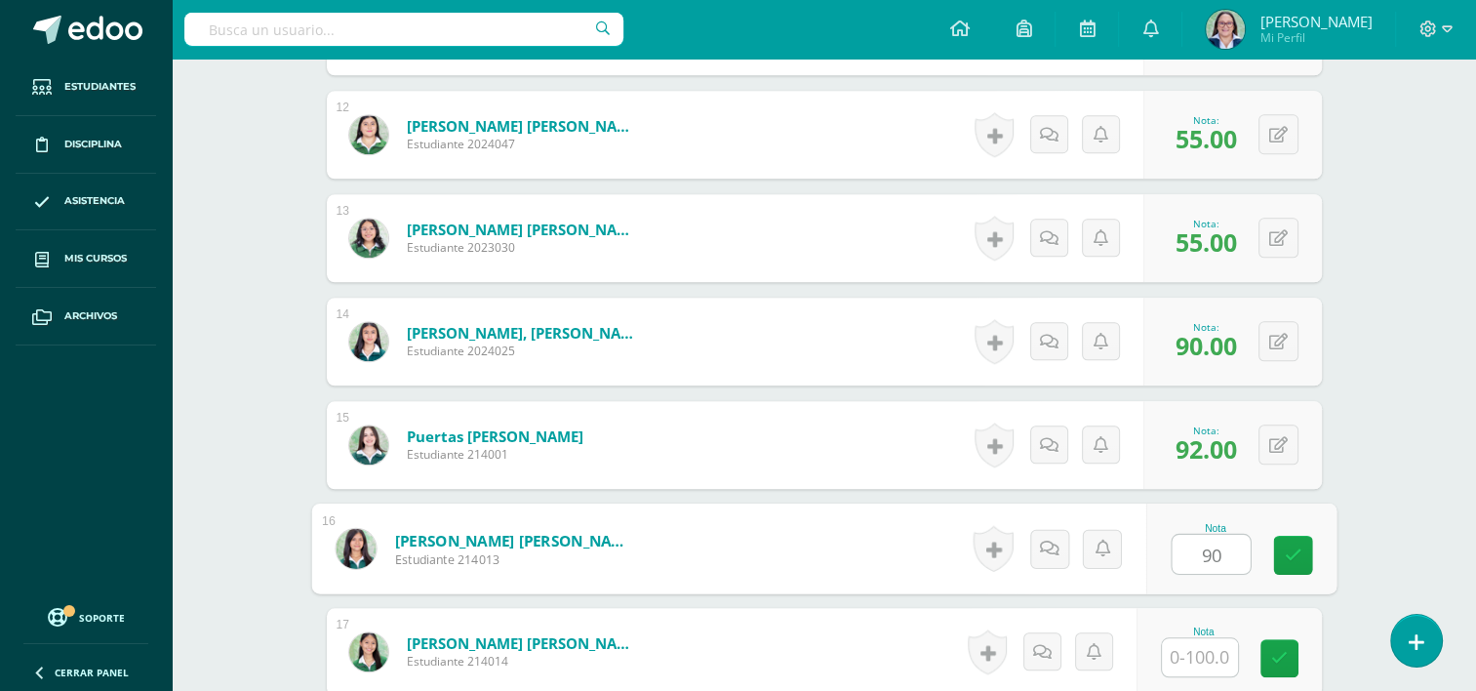
type input "90"
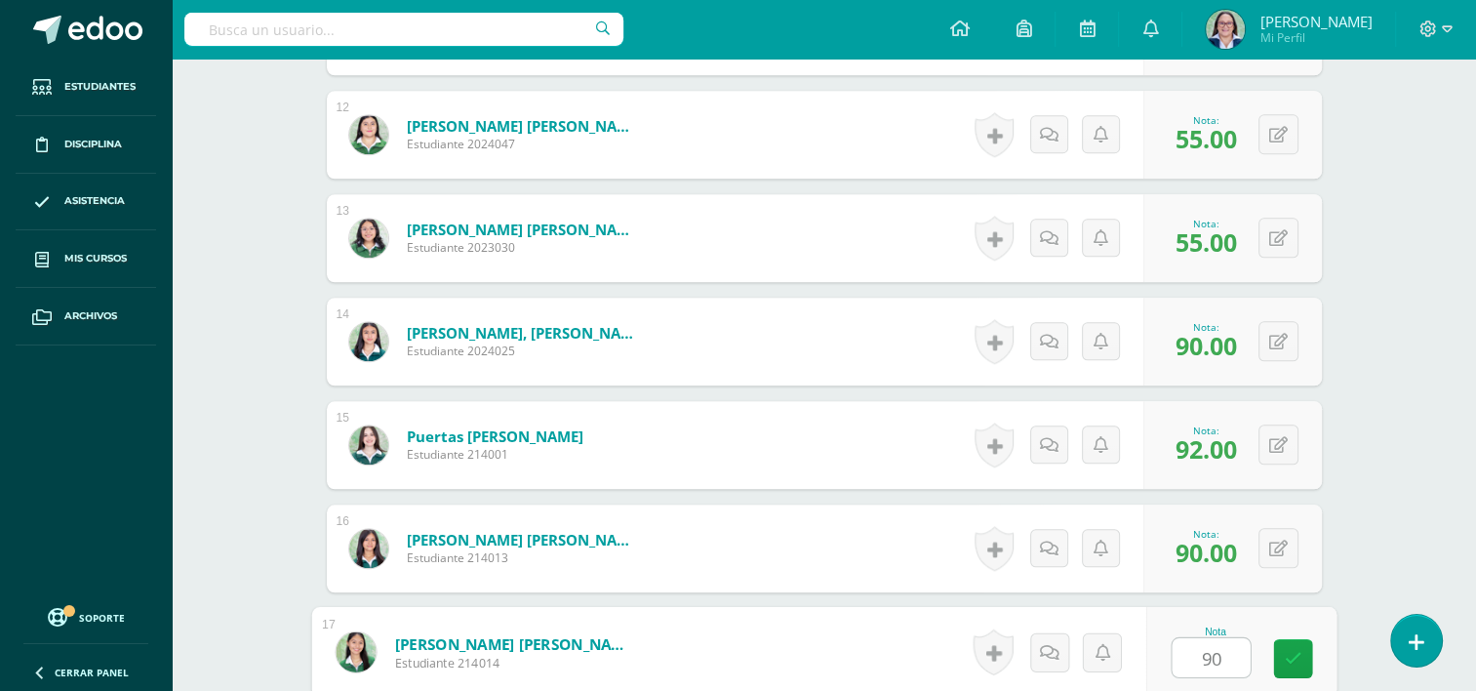
type input "90"
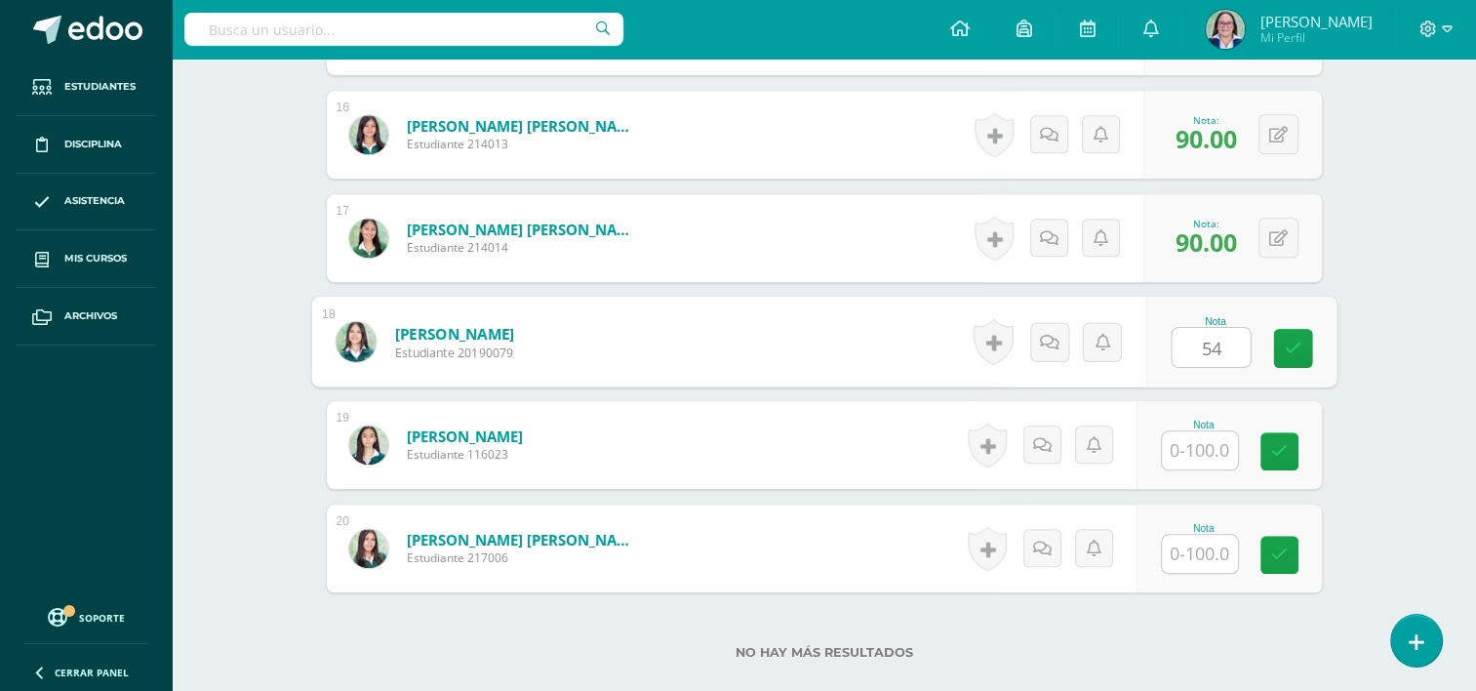
type input "54"
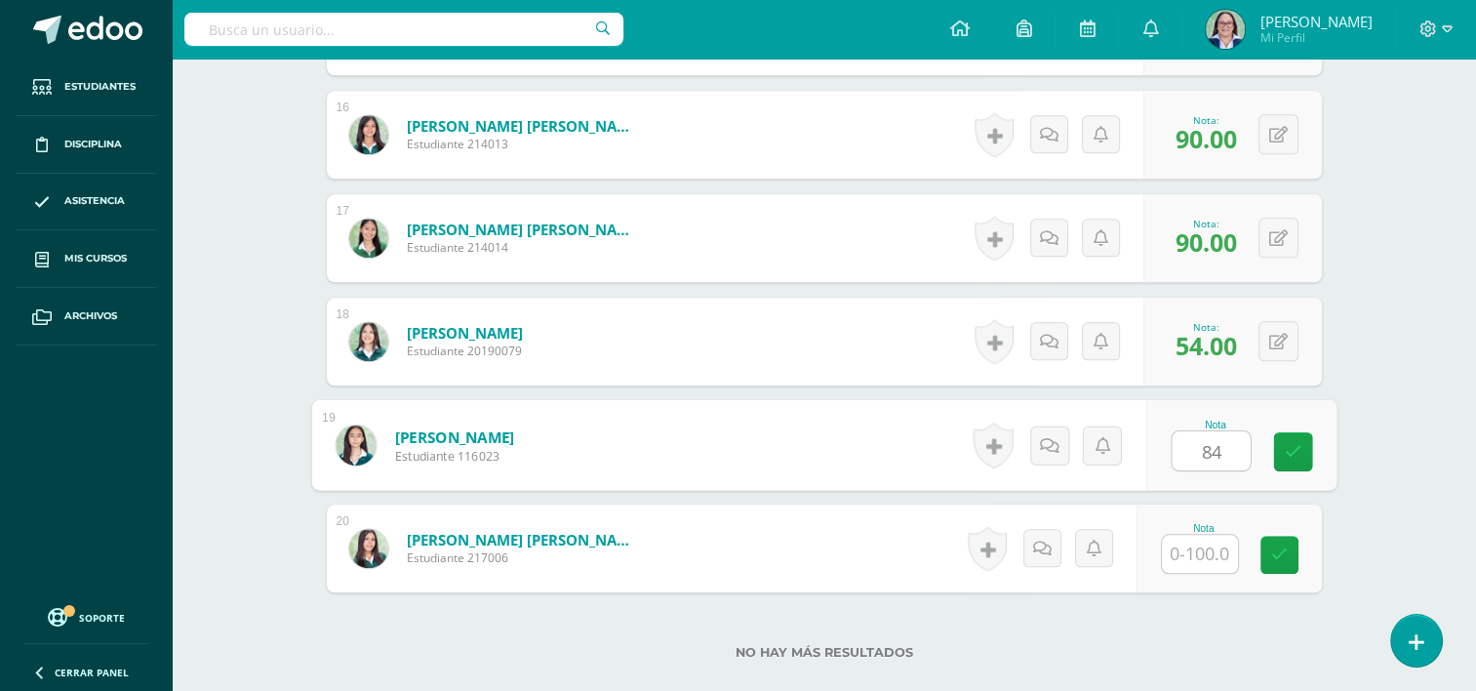
type input "84"
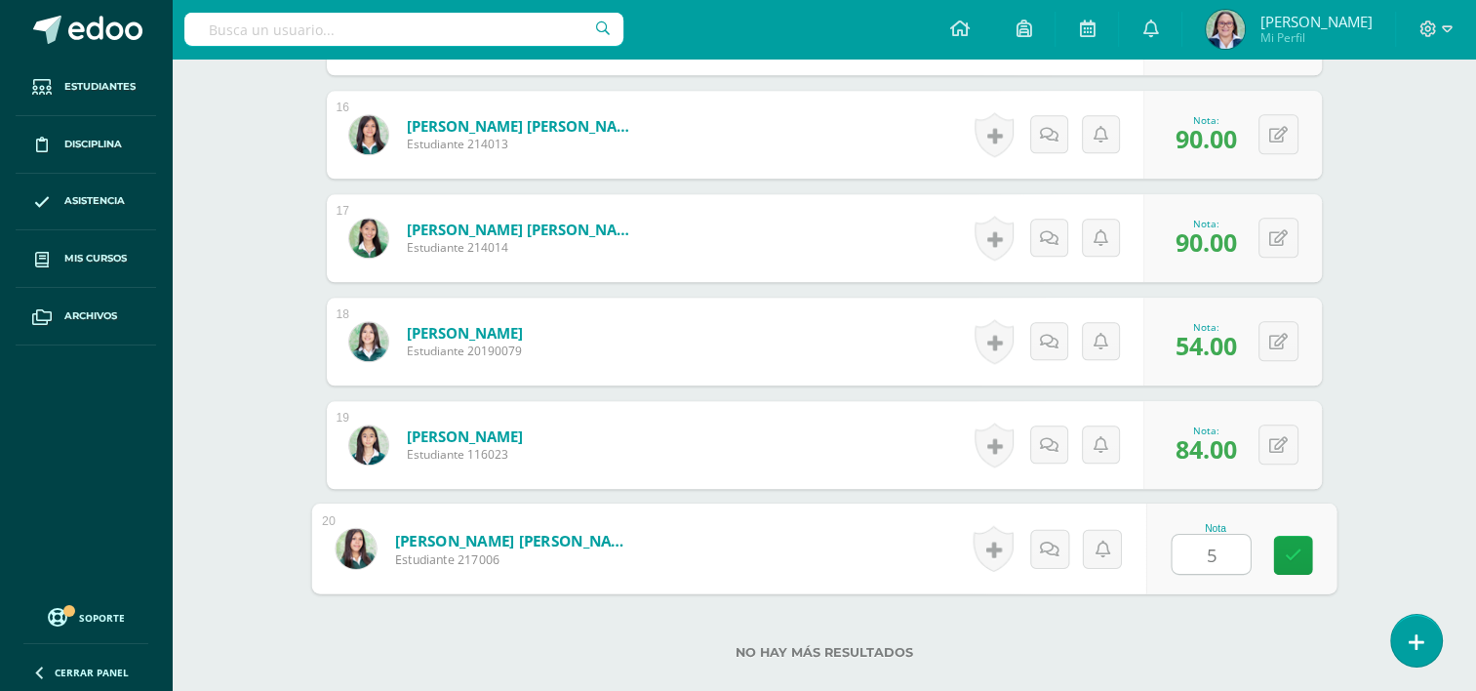
type input "56"
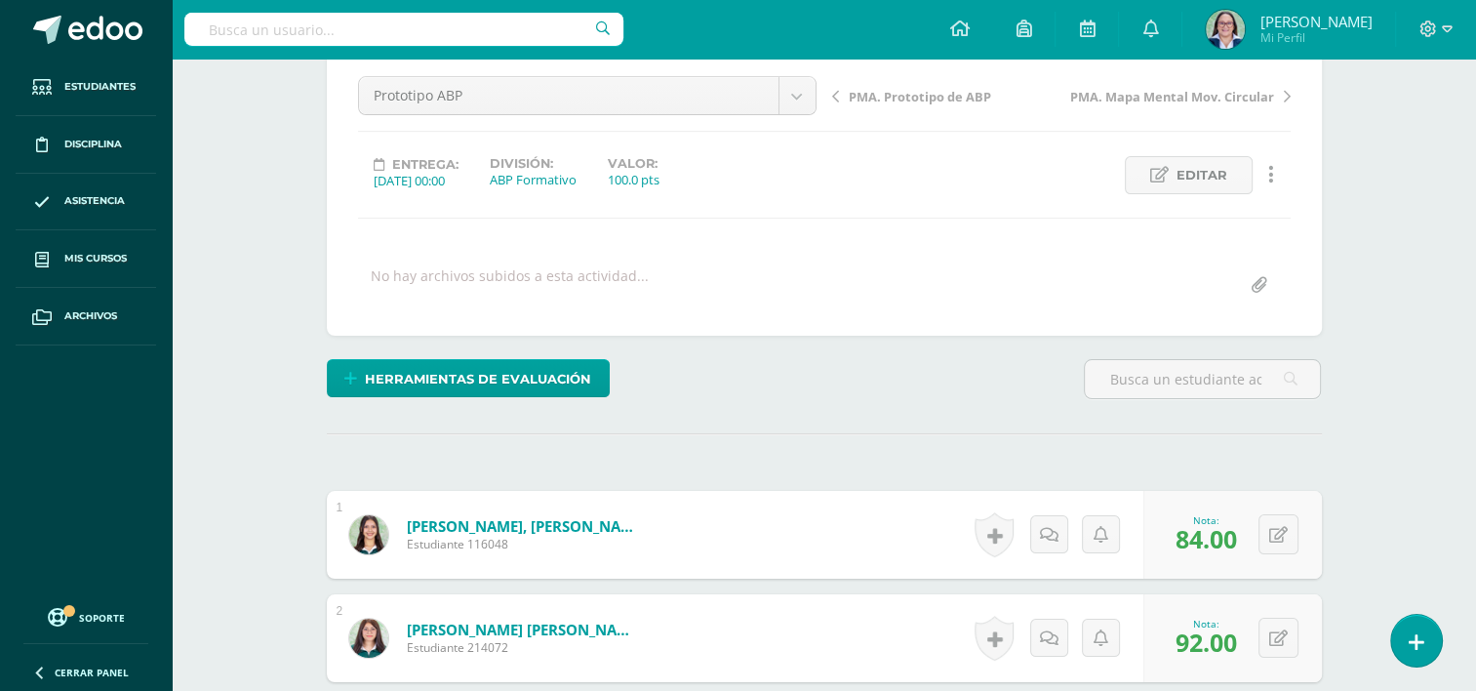
scroll to position [0, 0]
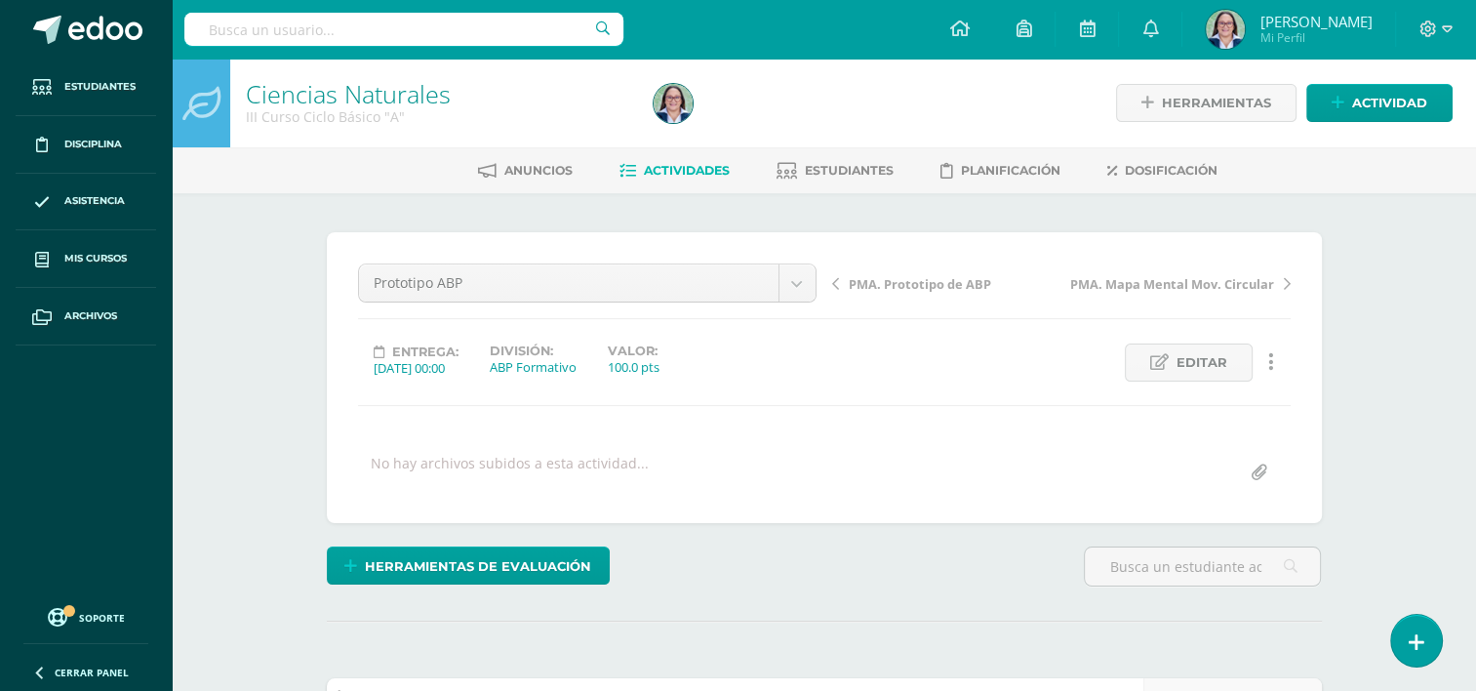
click at [894, 281] on span "PMA. Prototipo de ABP" at bounding box center [920, 284] width 142 height 18
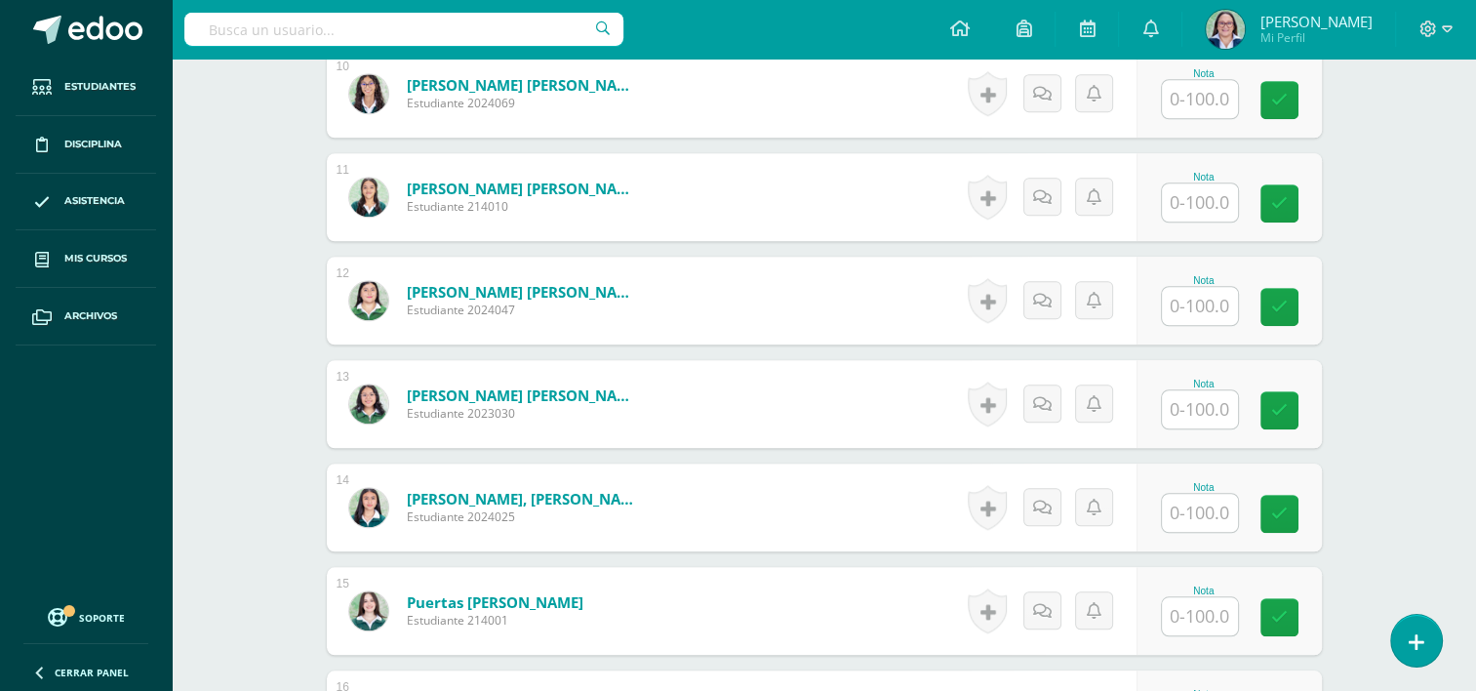
scroll to position [1562, 0]
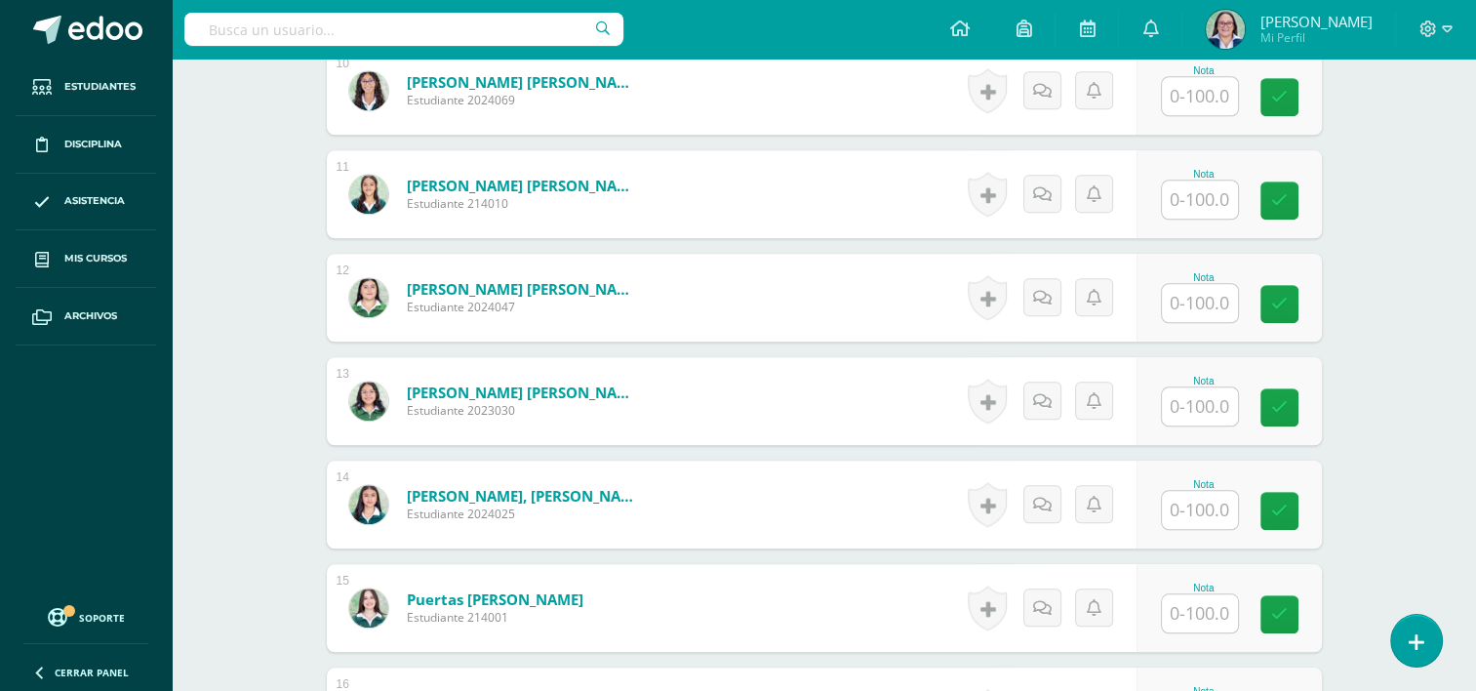
click at [1183, 309] on input "text" at bounding box center [1200, 303] width 76 height 38
type input "60"
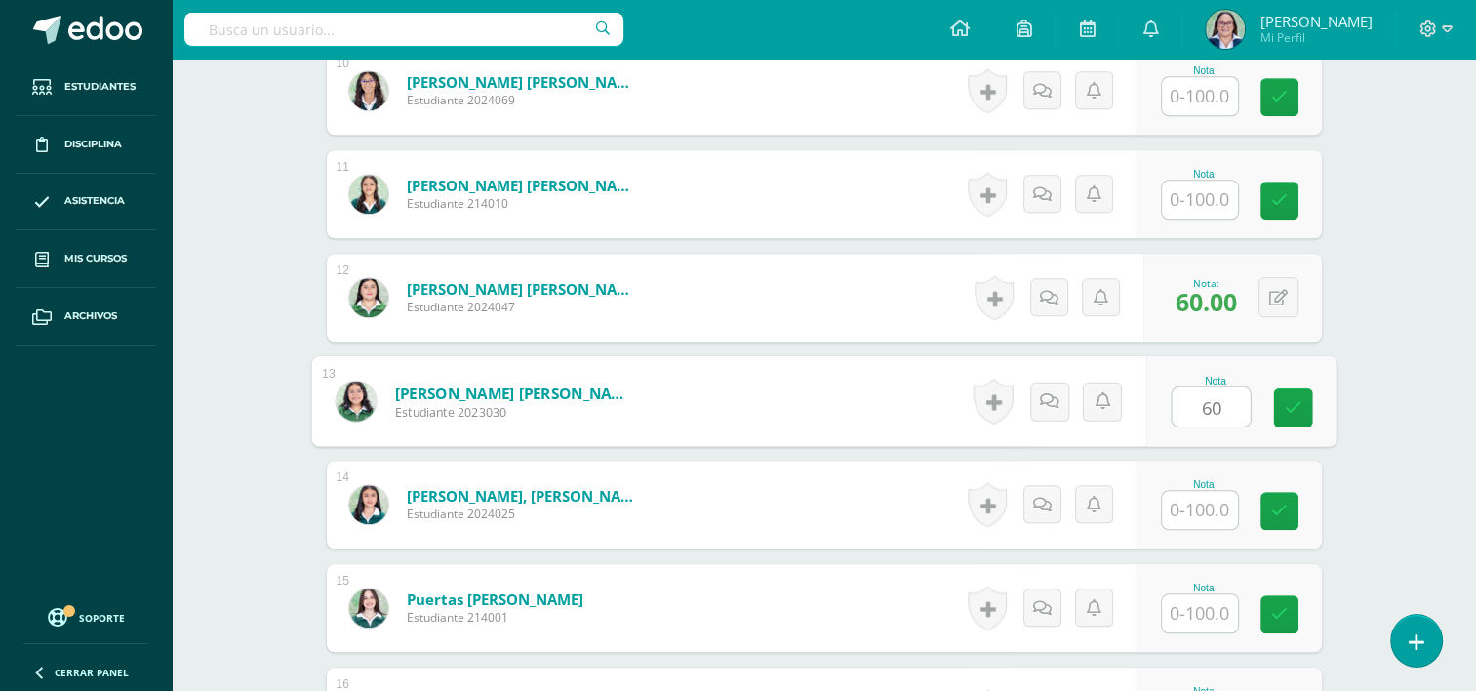
type input "60"
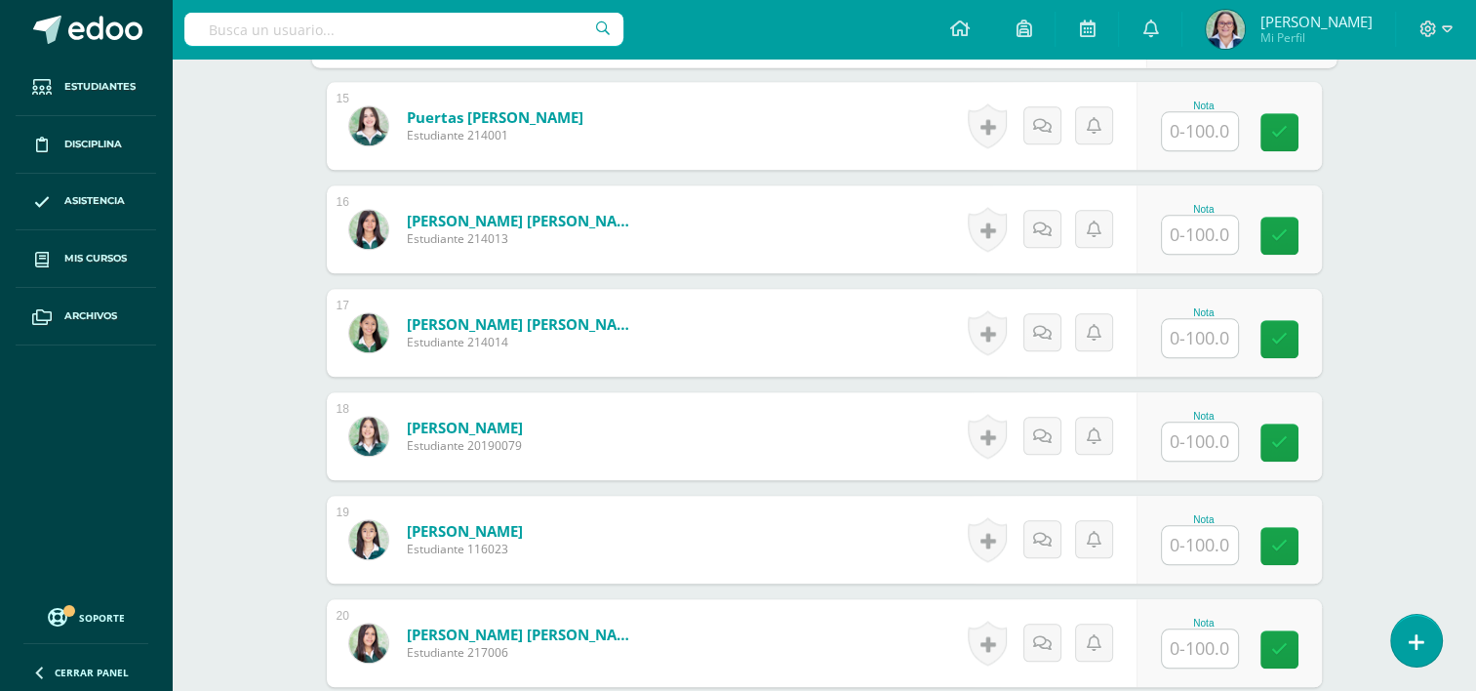
scroll to position [2050, 0]
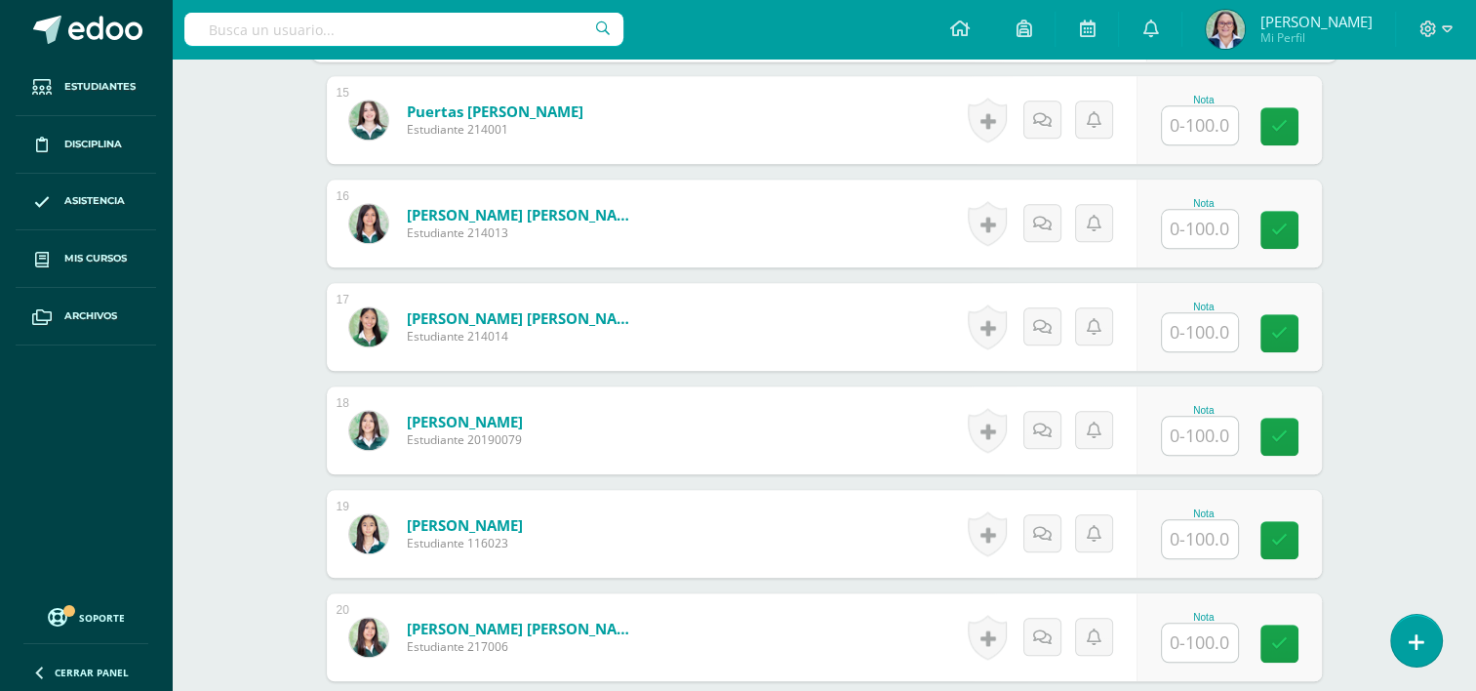
click at [1210, 429] on input "text" at bounding box center [1200, 436] width 76 height 38
type input "60"
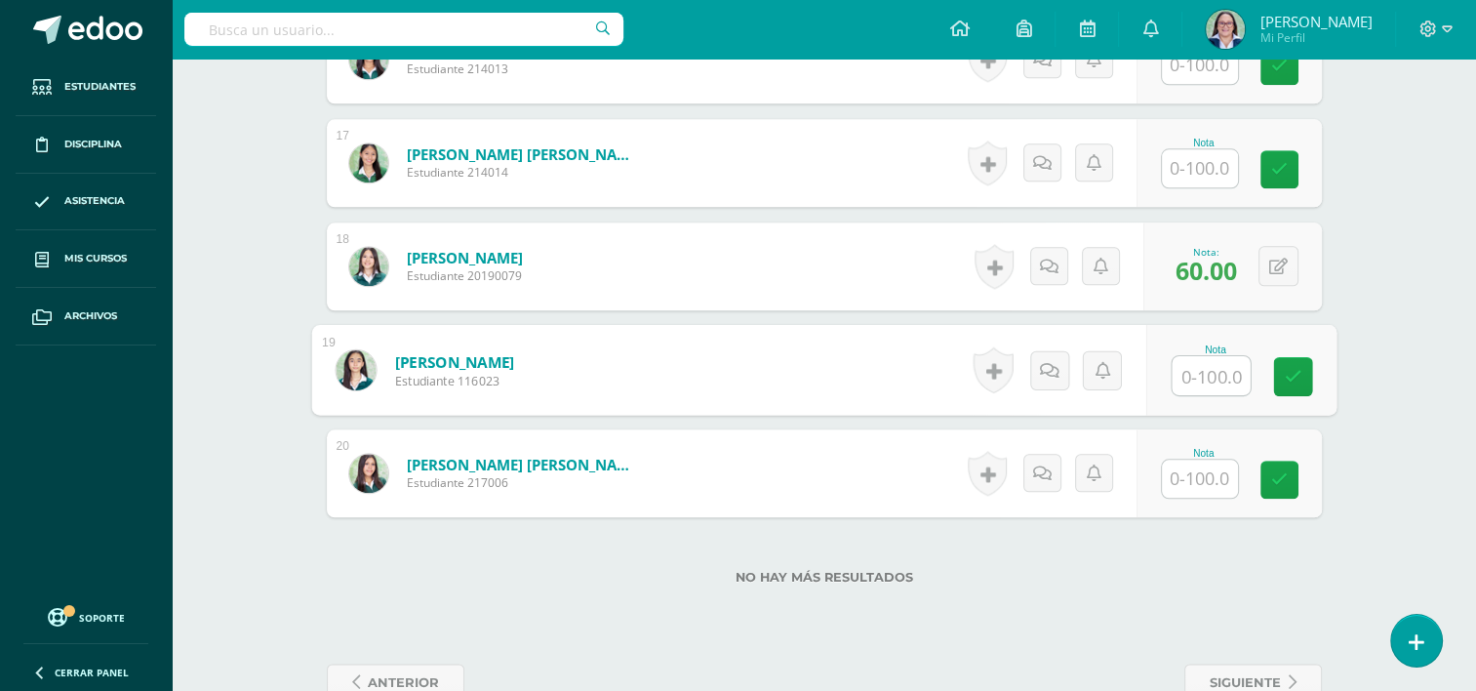
scroll to position [2262, 0]
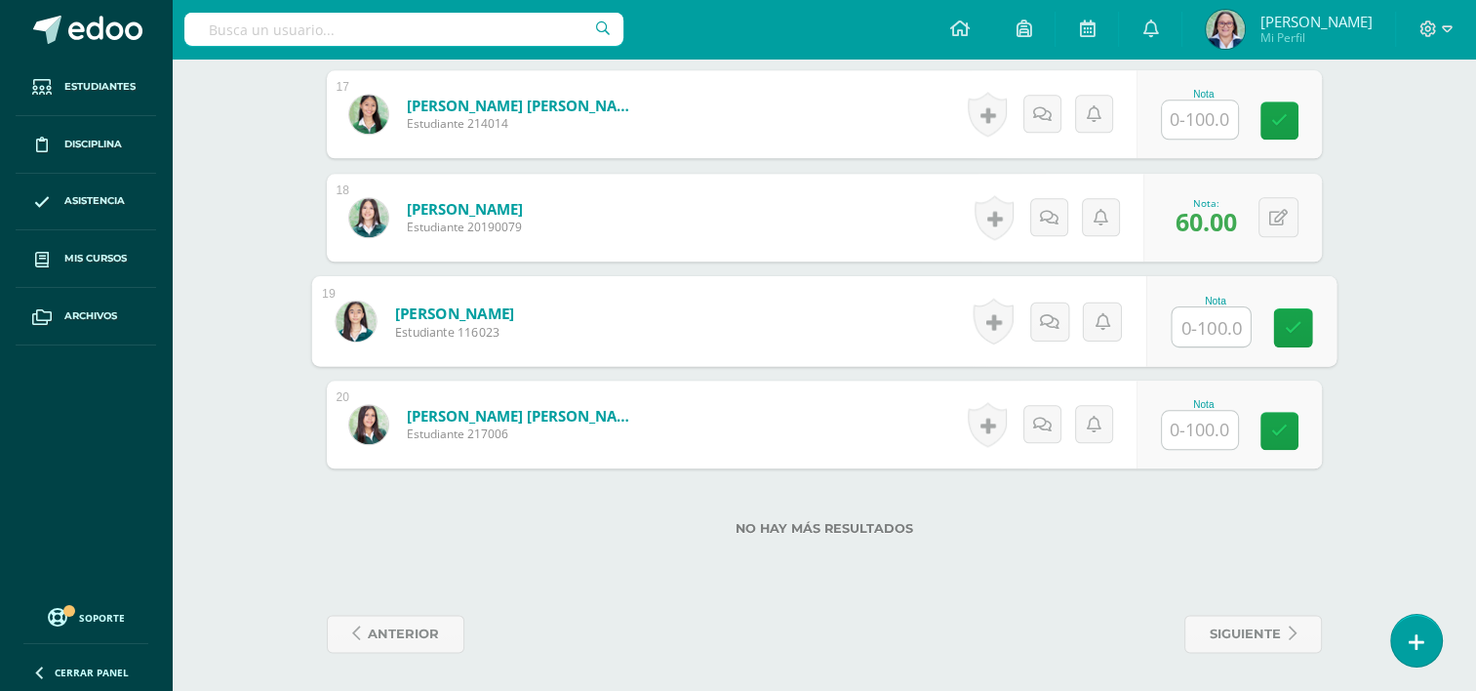
click at [1199, 445] on input "text" at bounding box center [1200, 430] width 76 height 38
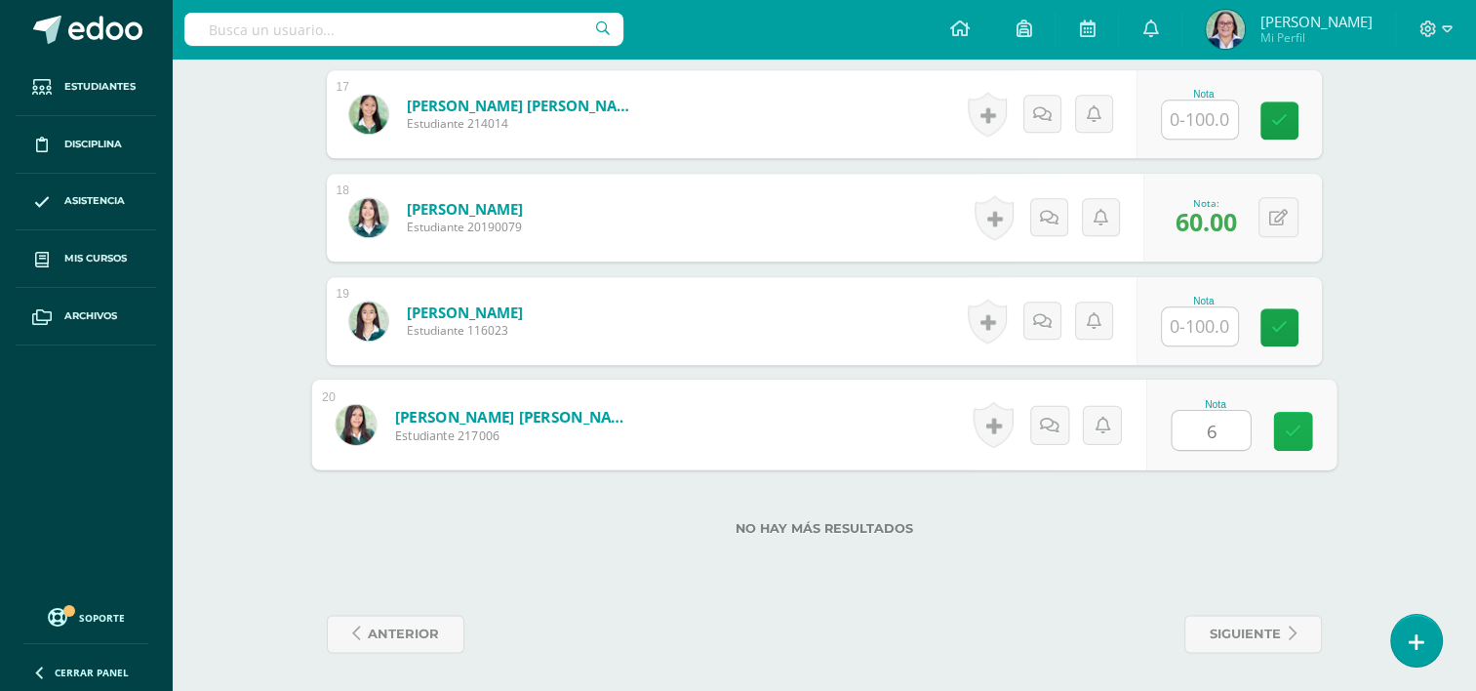
type input "60"
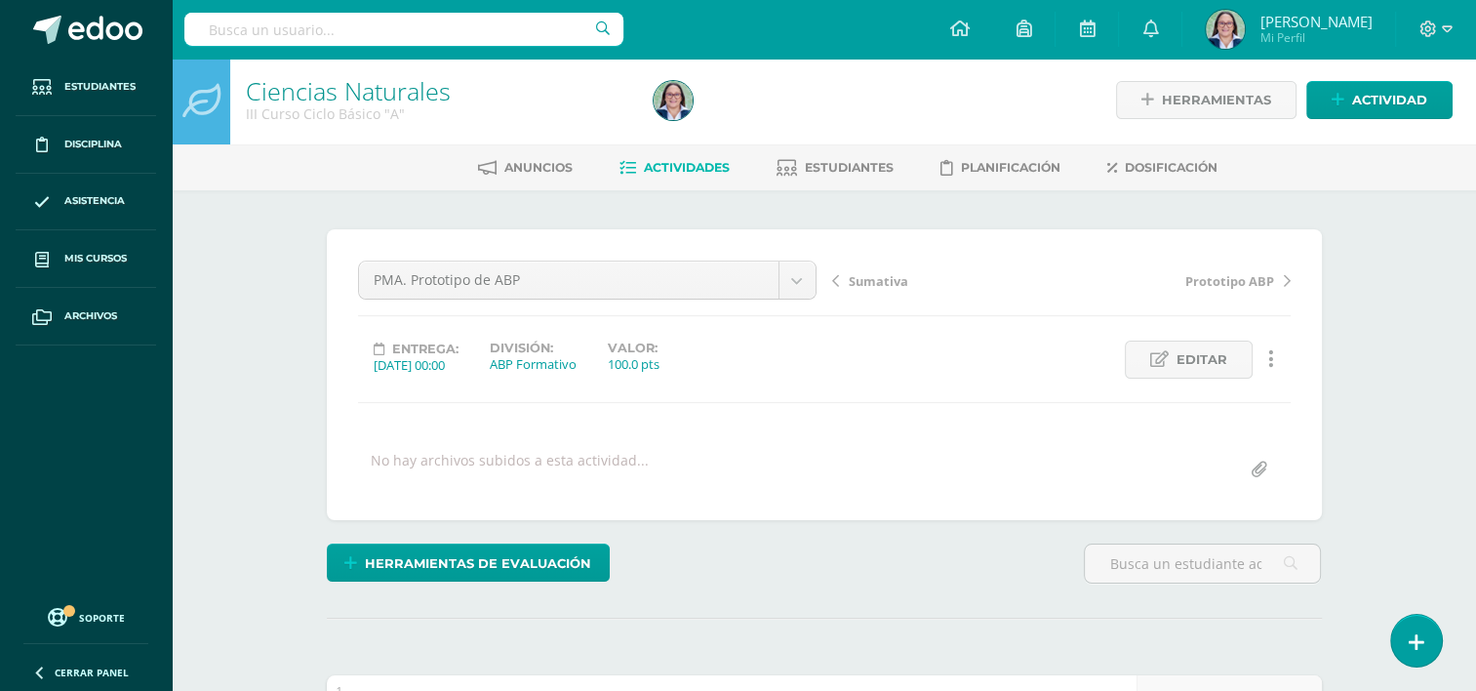
scroll to position [0, 0]
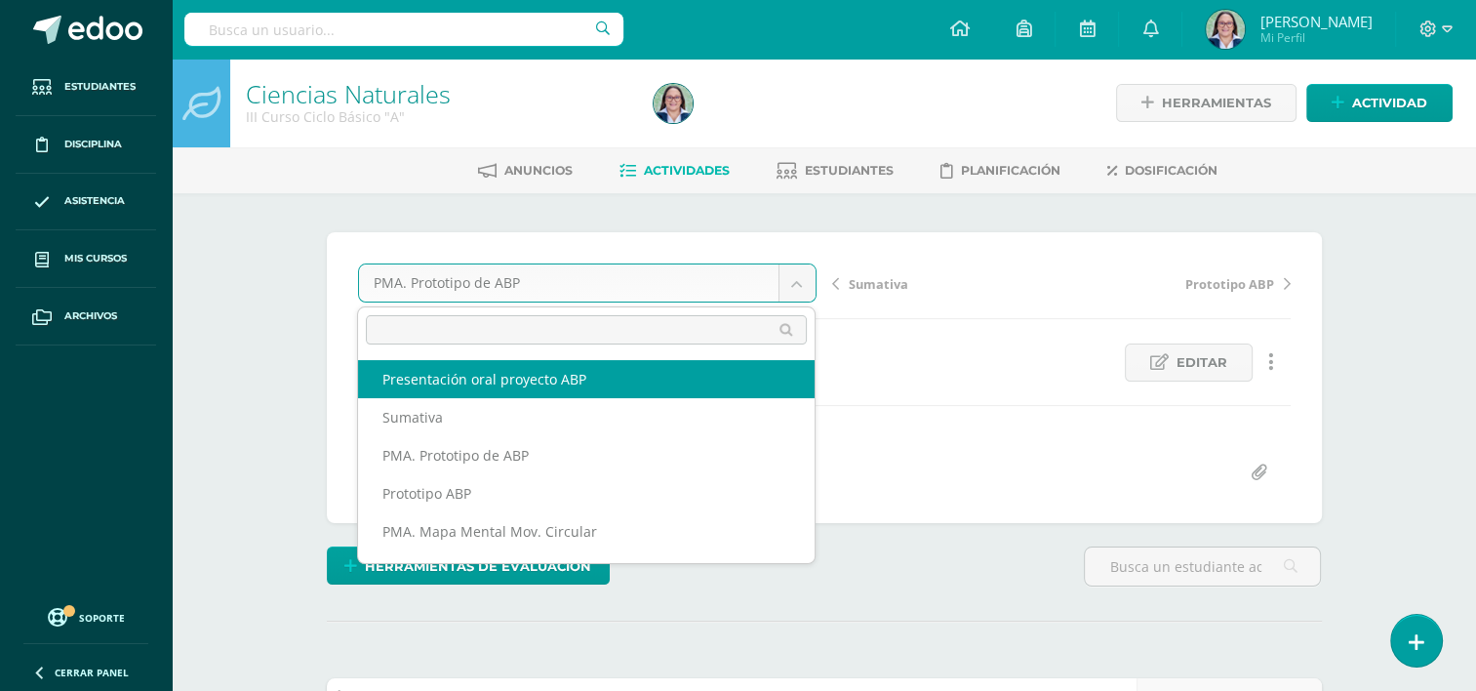
select select "/dashboard/teacher/grade-activity/265379/"
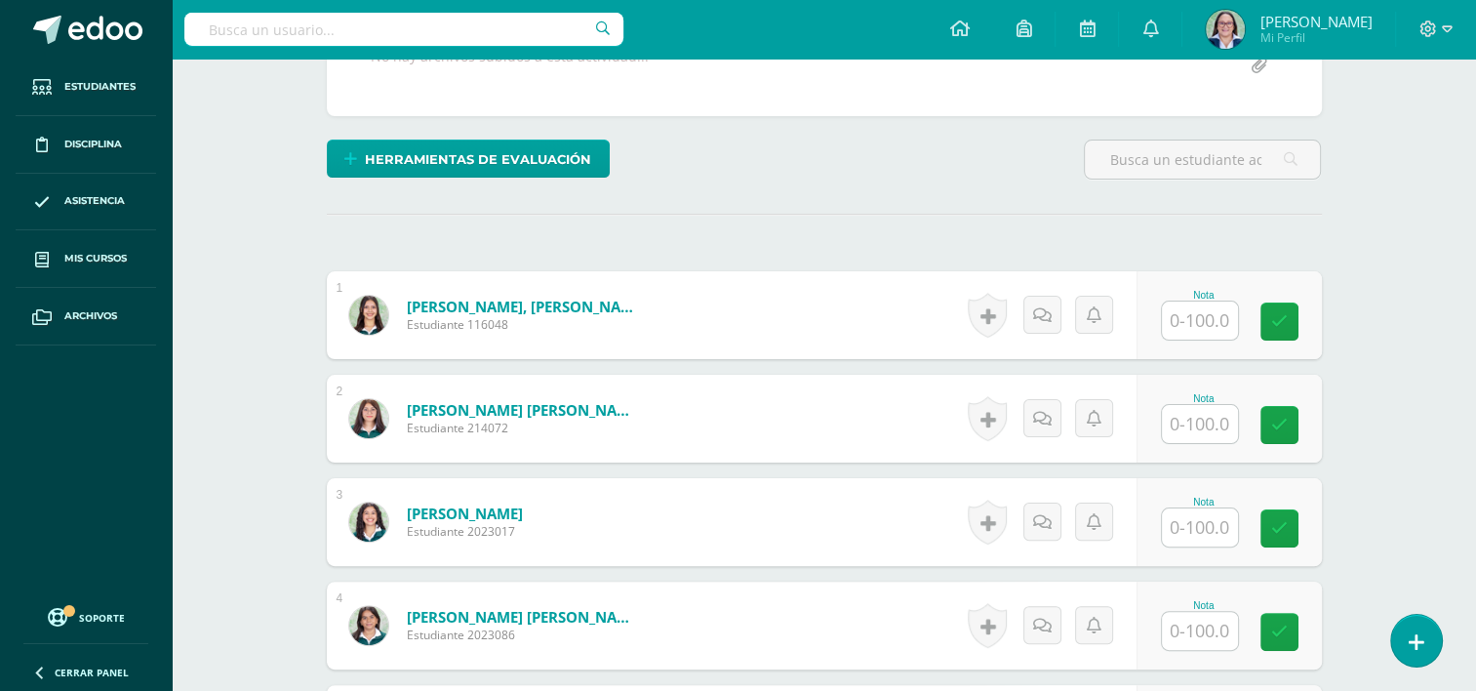
scroll to position [408, 0]
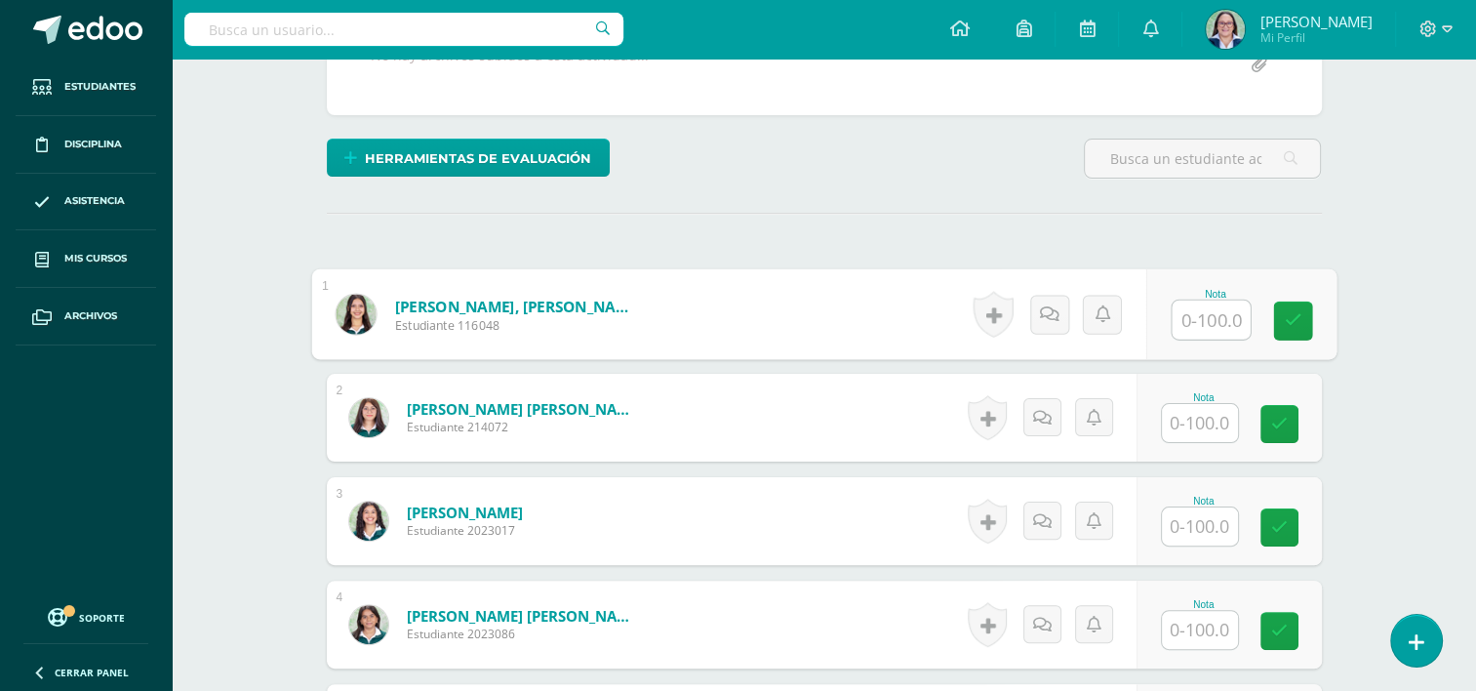
click at [1208, 324] on input "text" at bounding box center [1211, 319] width 78 height 39
type input "98"
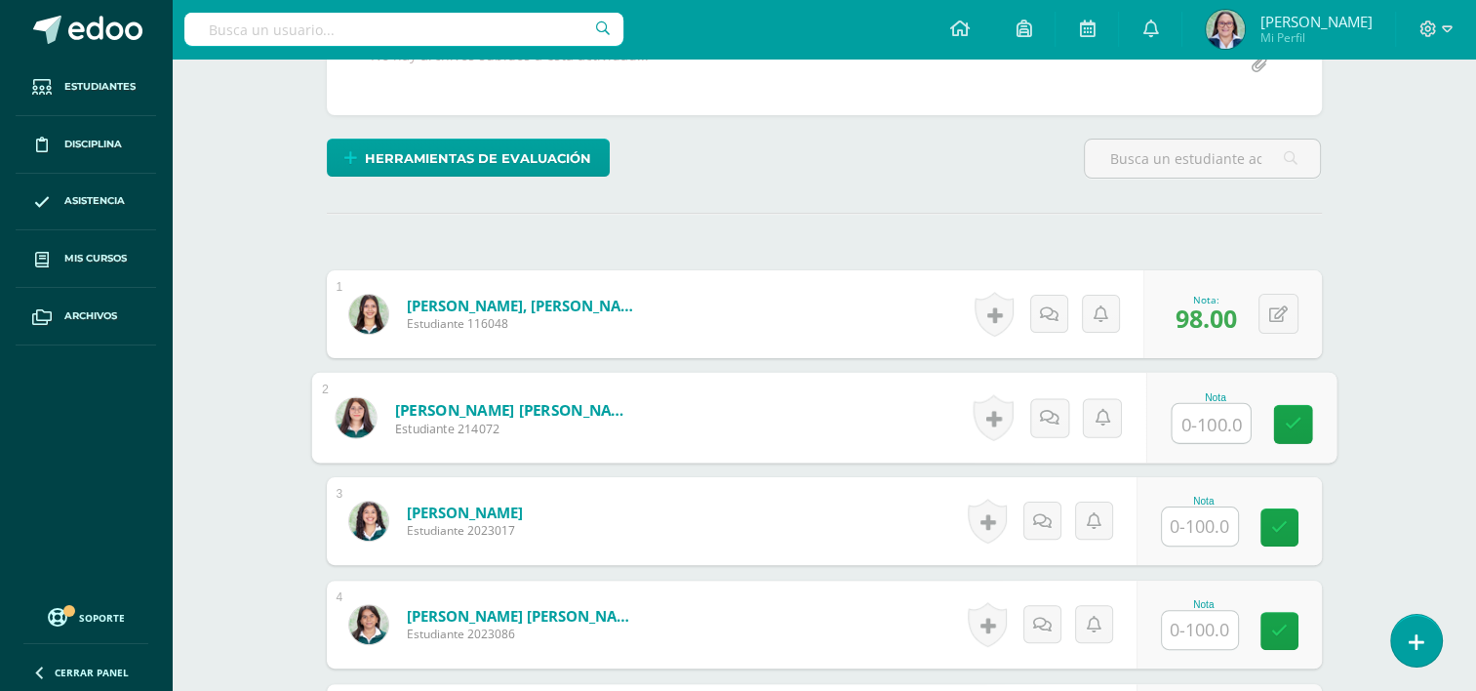
type input "9"
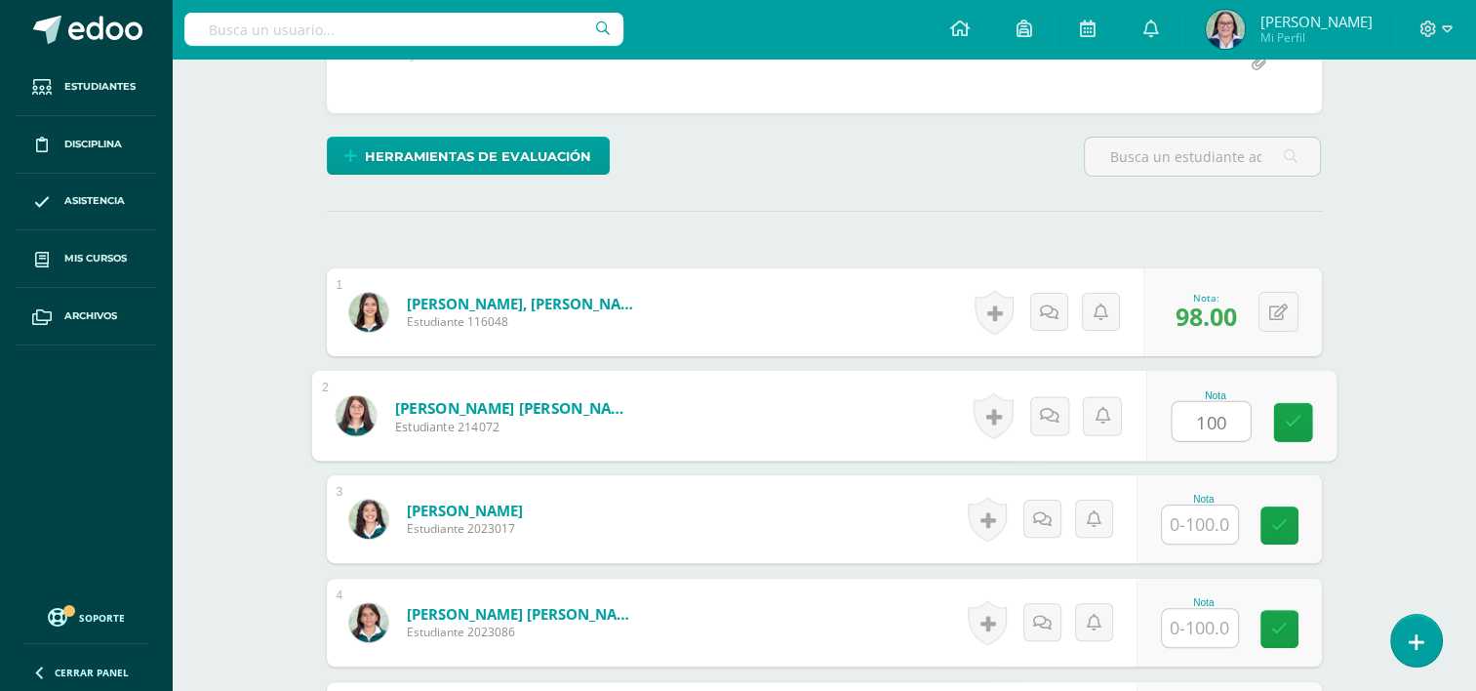
type input "100"
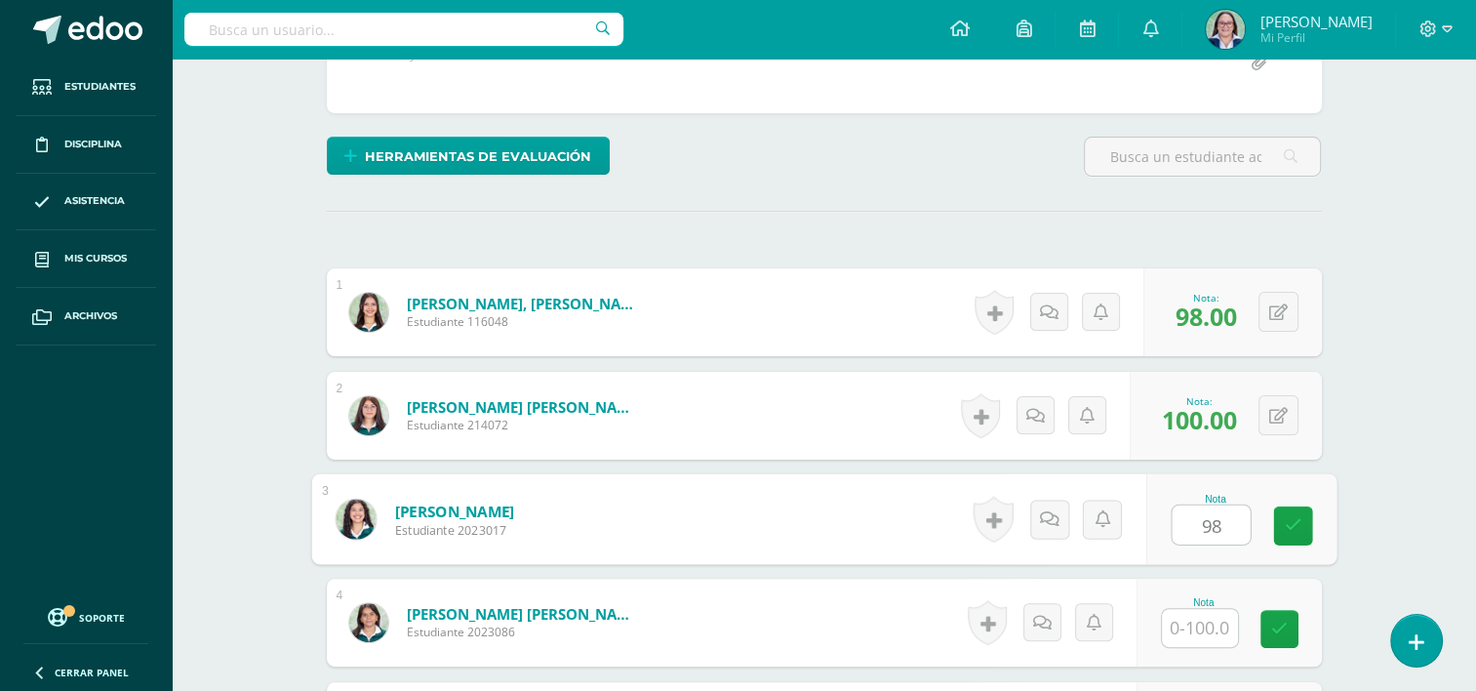
type input "98"
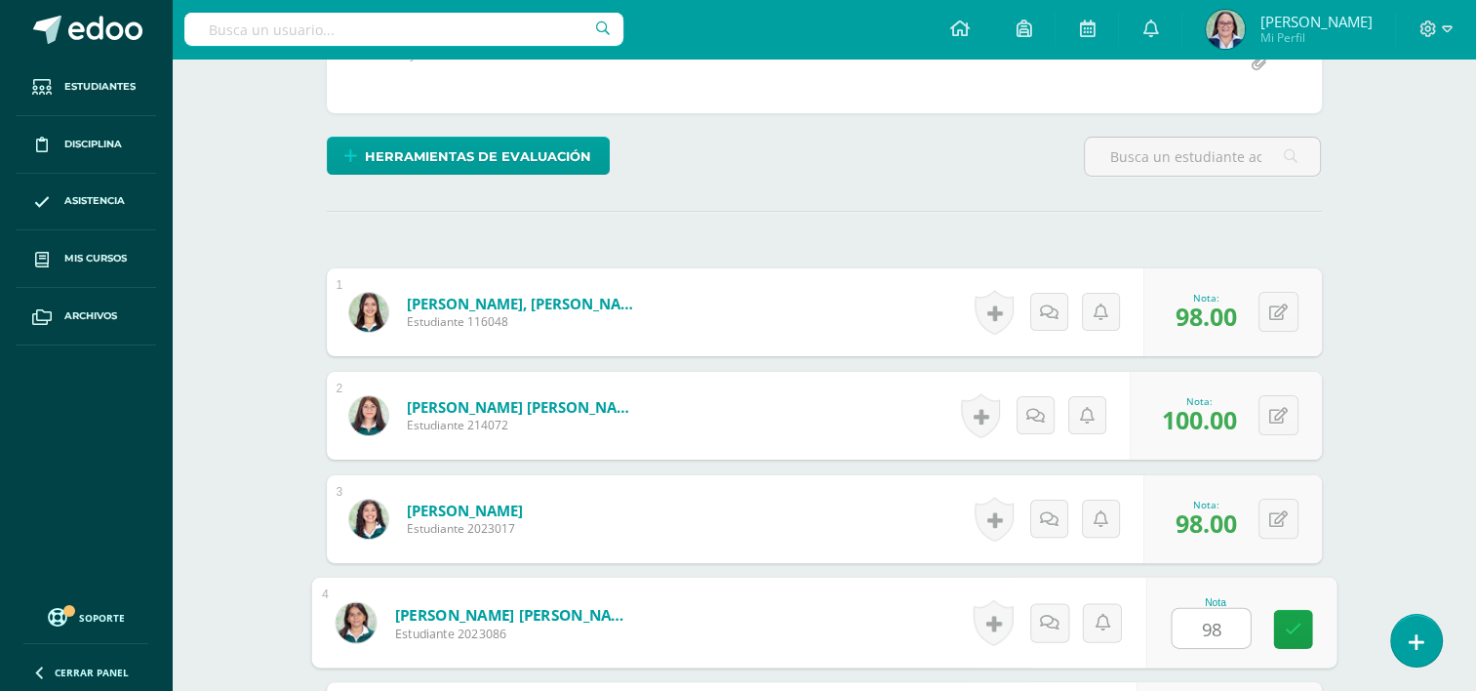
type input "98"
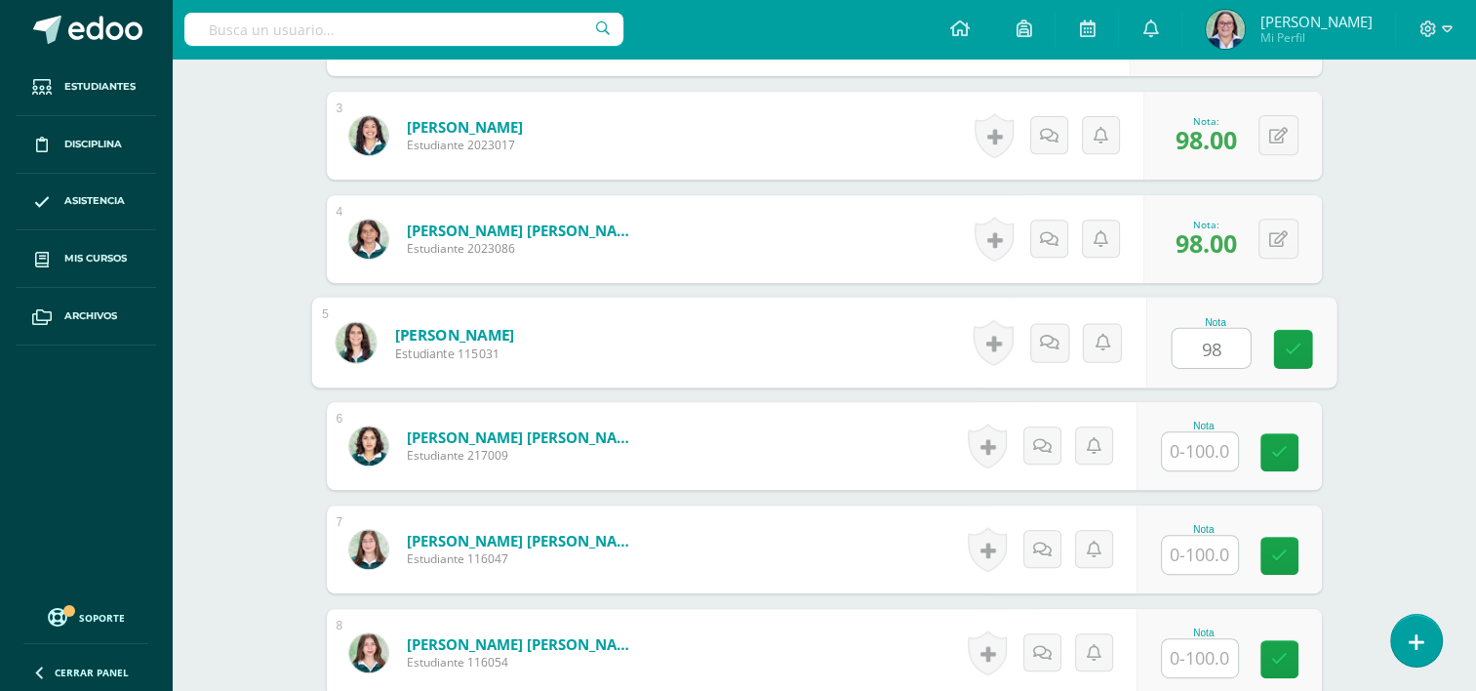
type input "98"
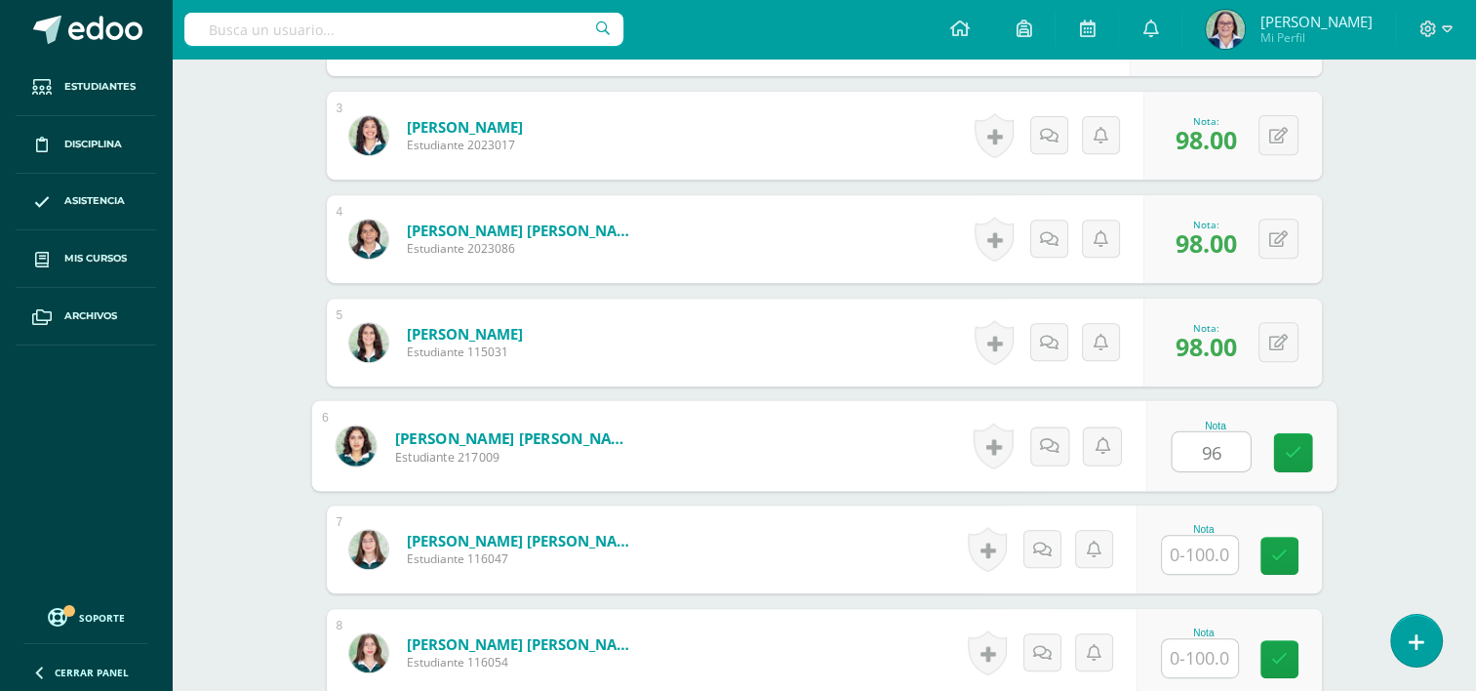
type input "96"
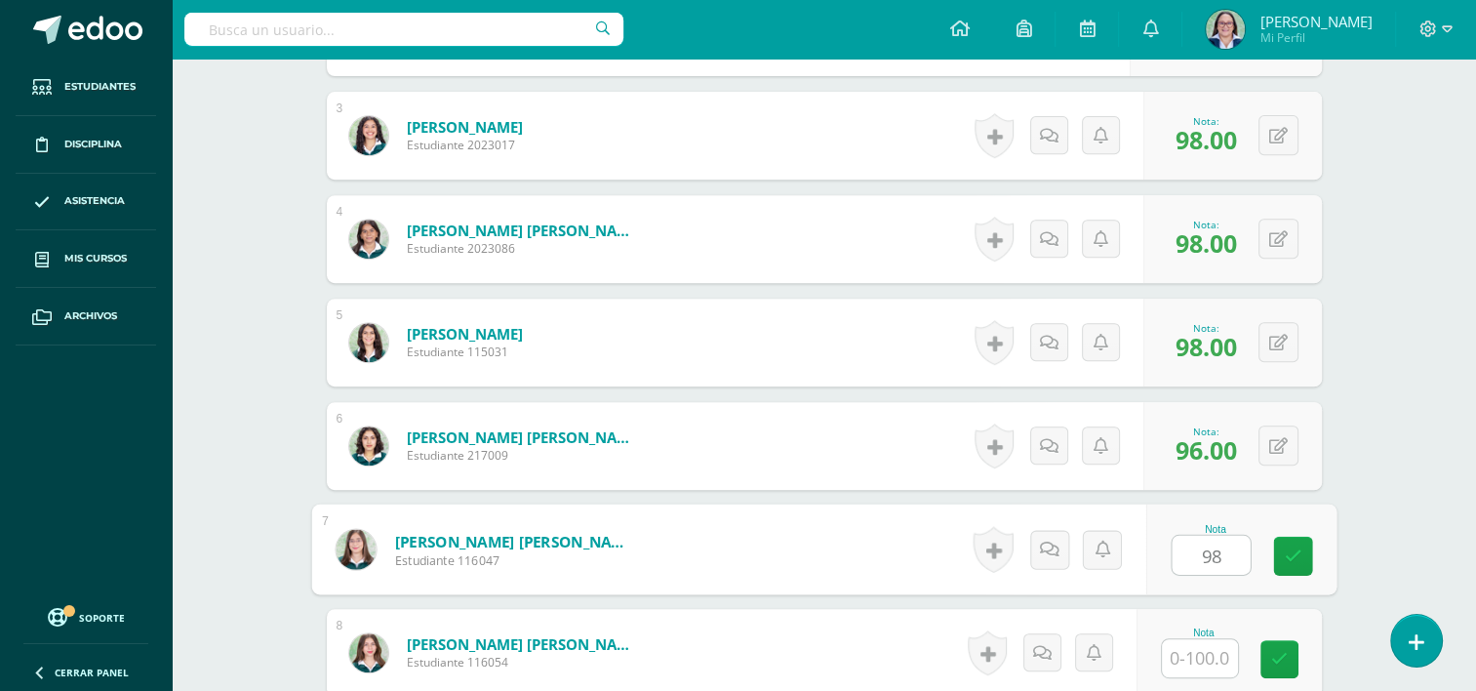
type input "98"
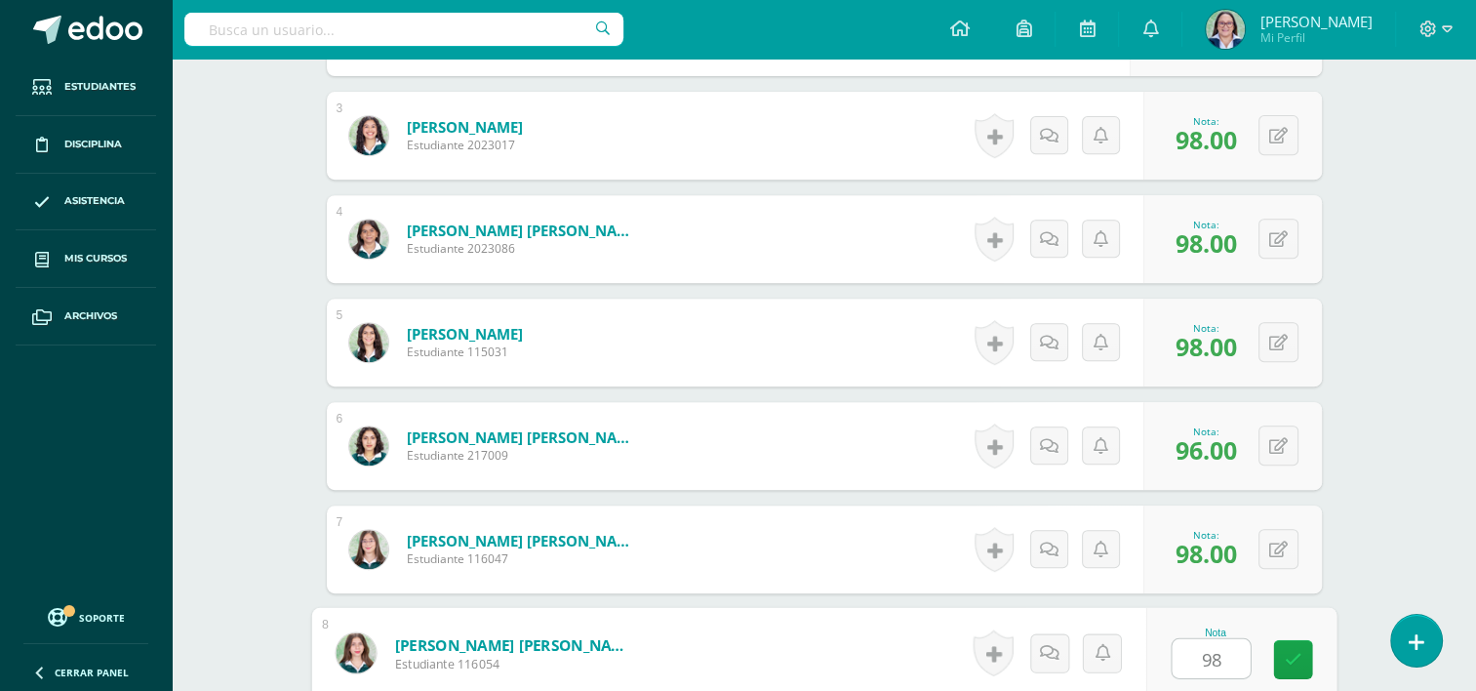
type input "98"
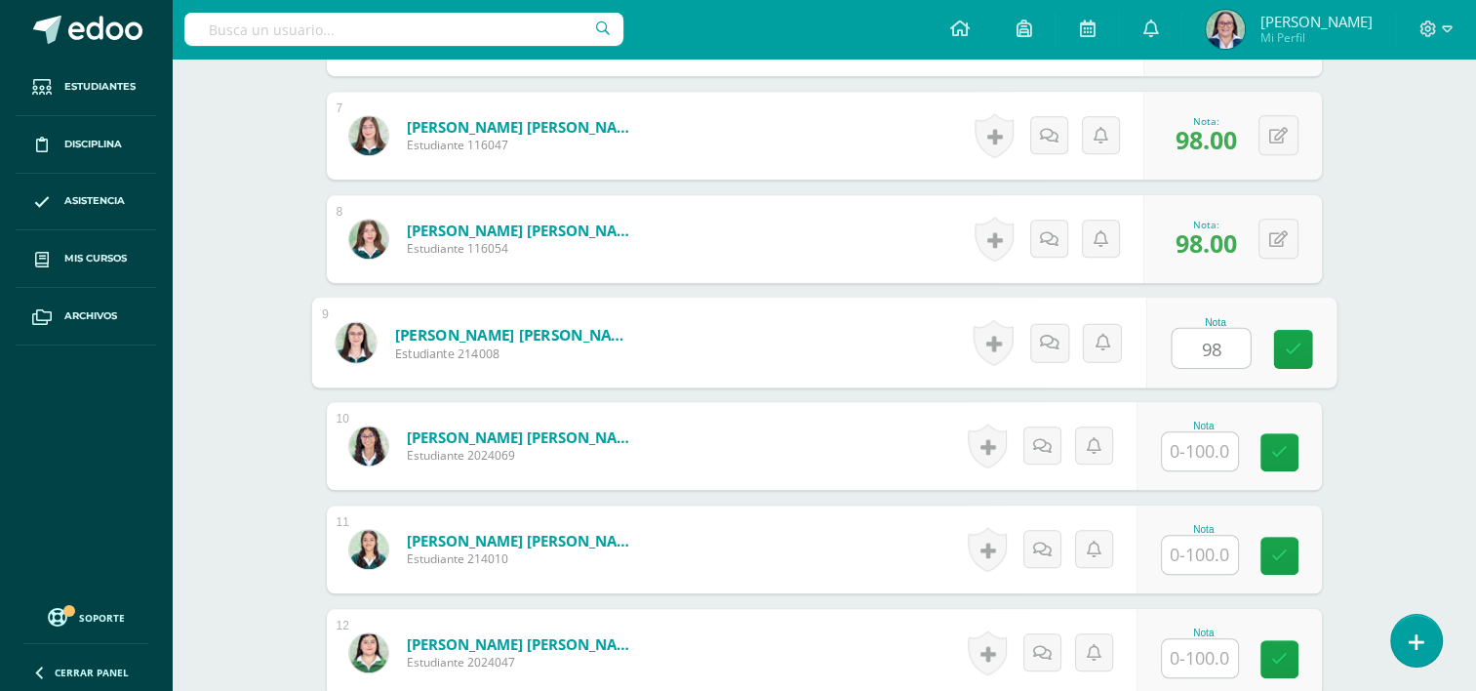
type input "98"
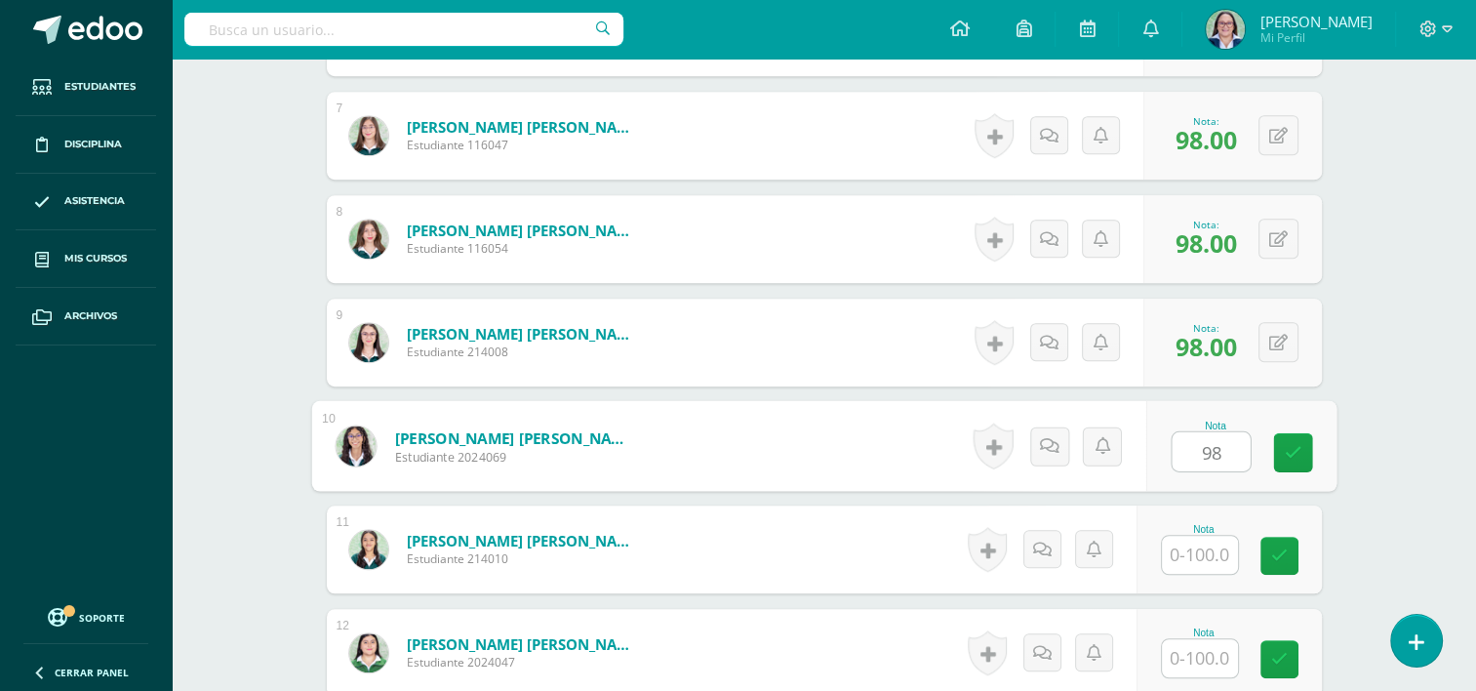
type input "98"
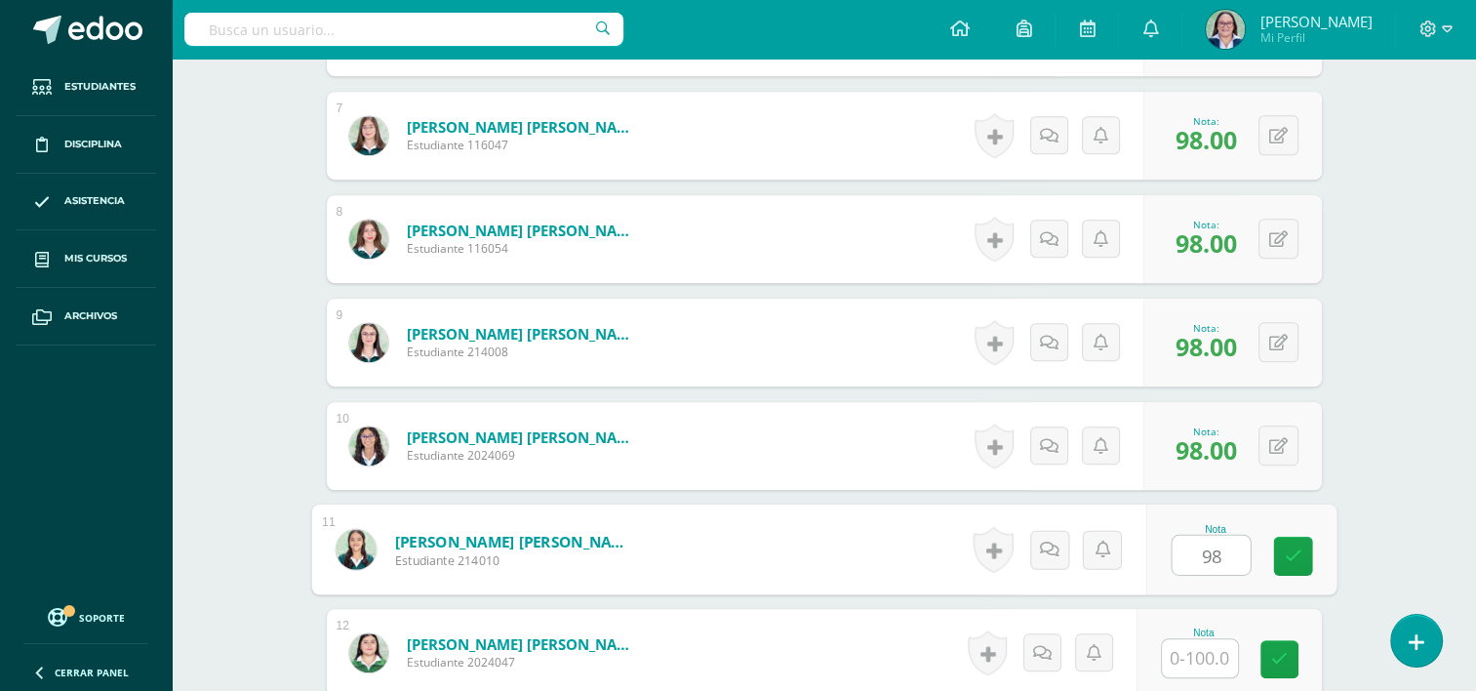
type input "98"
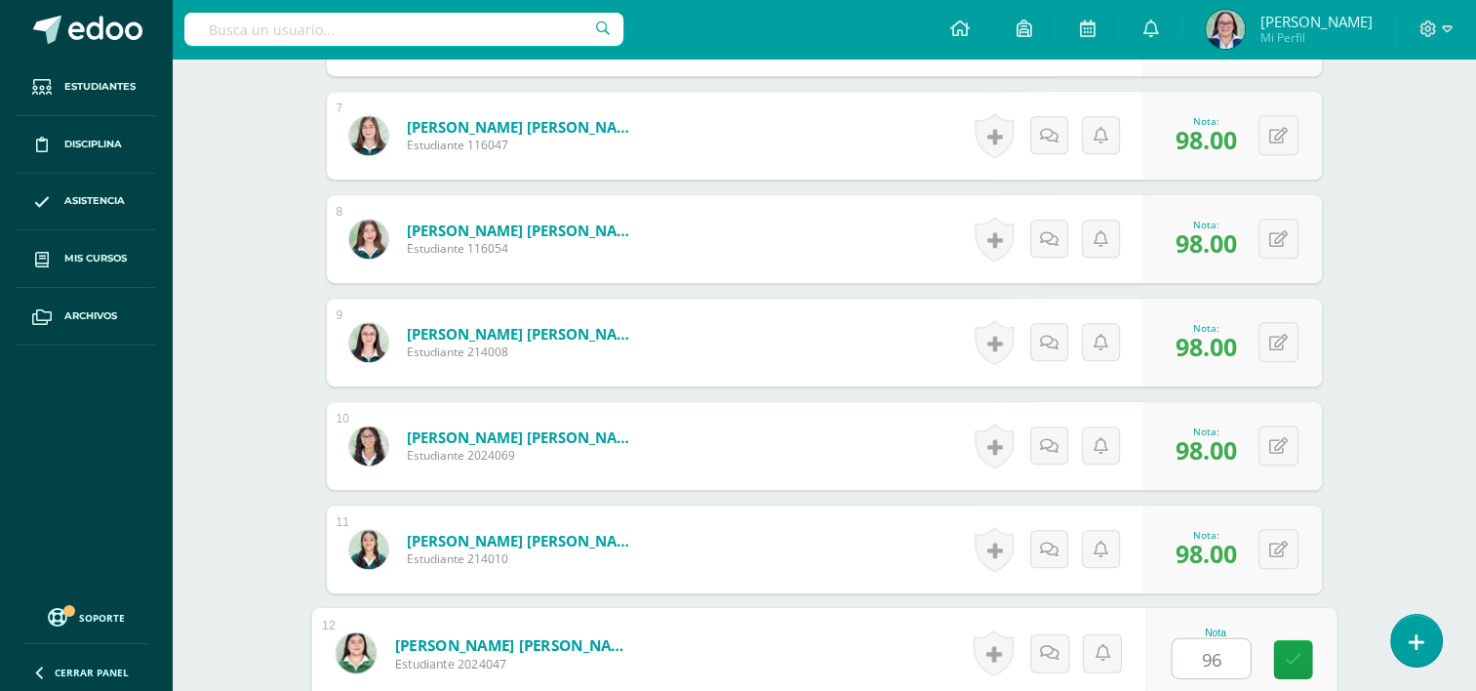
type input "96"
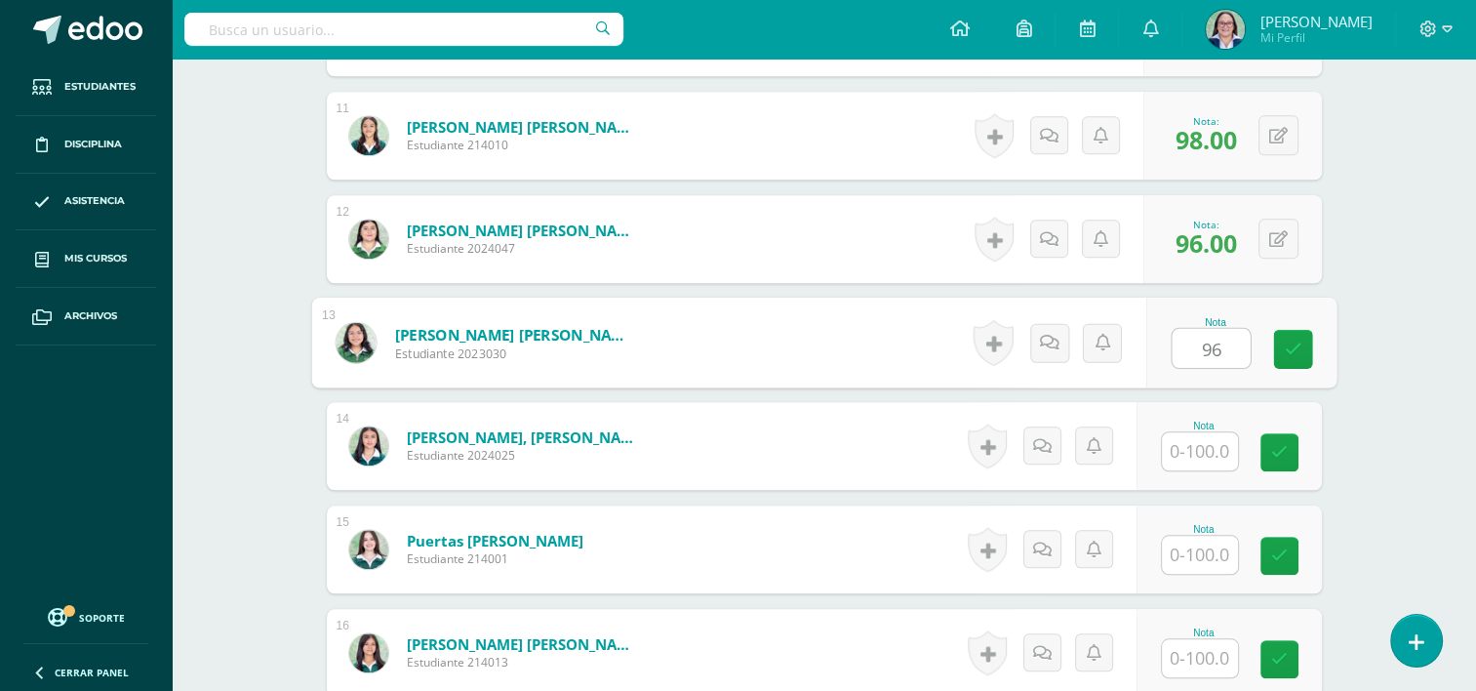
type input "96"
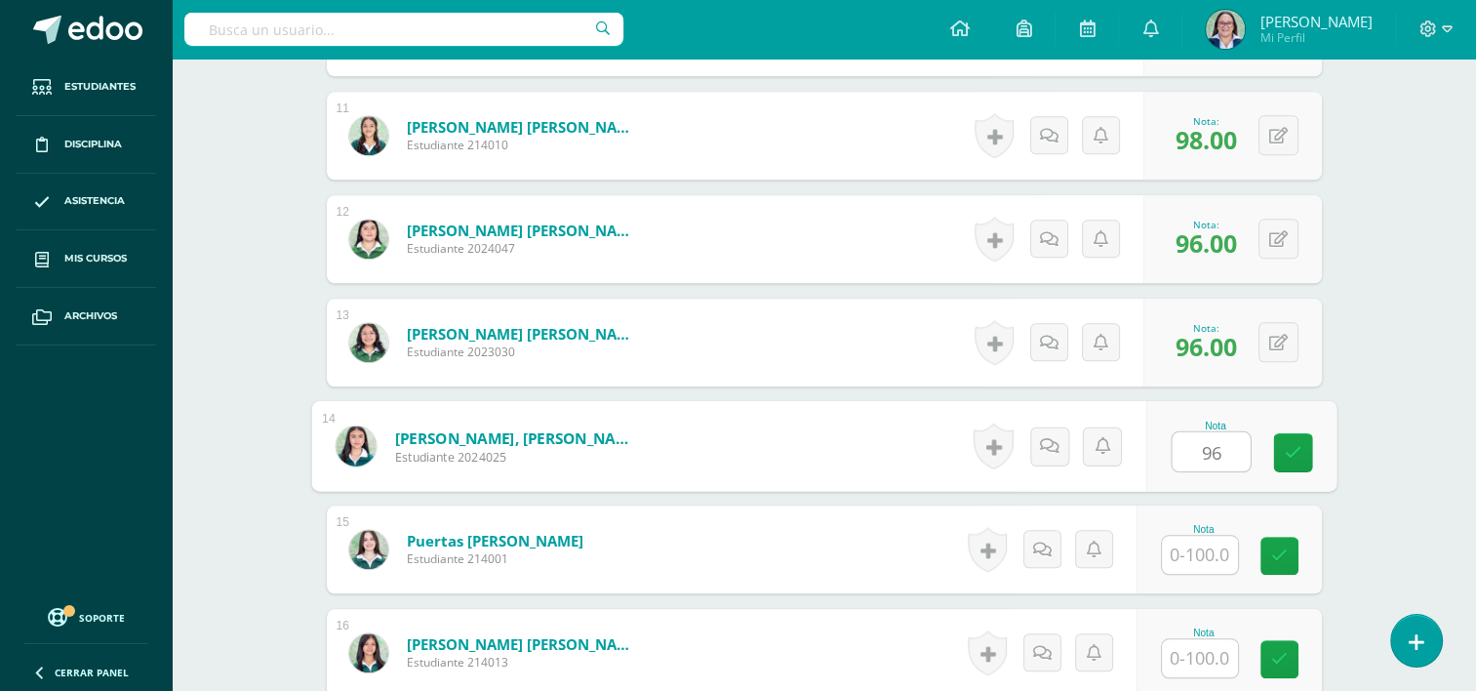
type input "96"
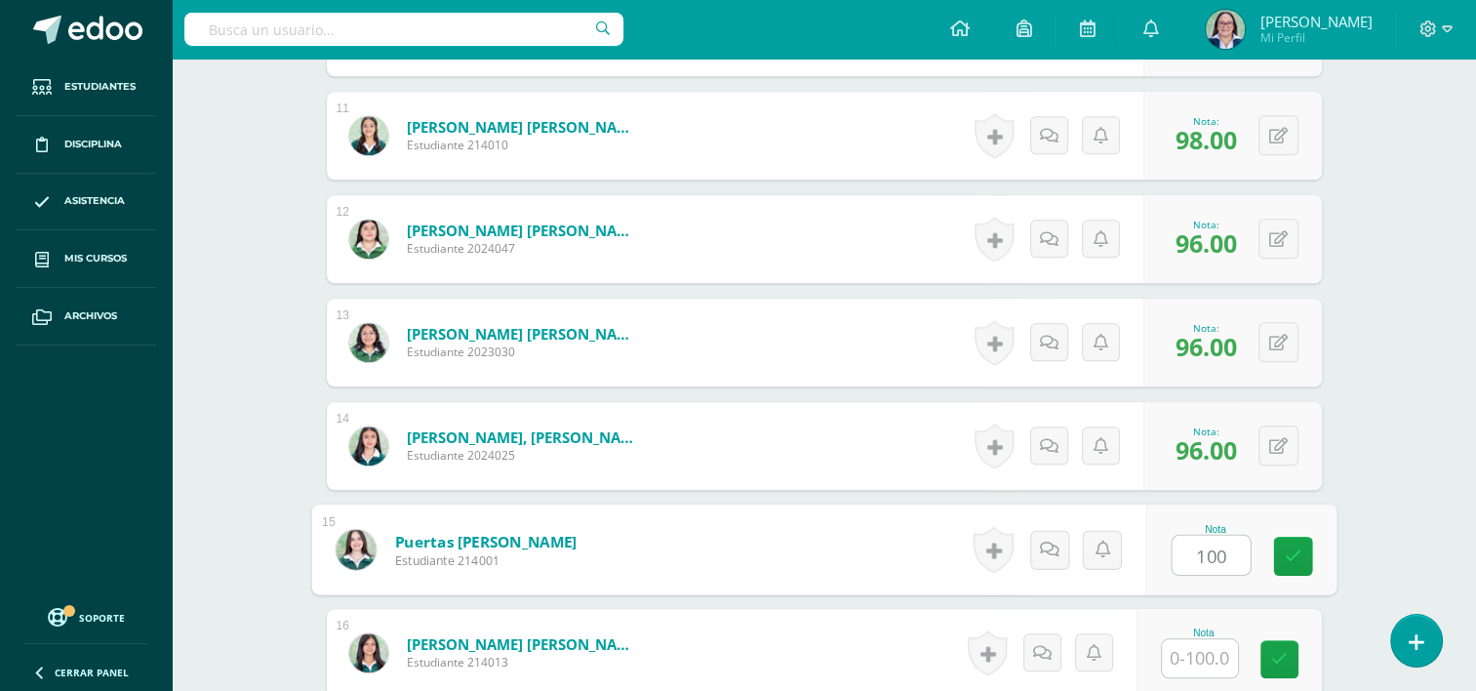
type input "100"
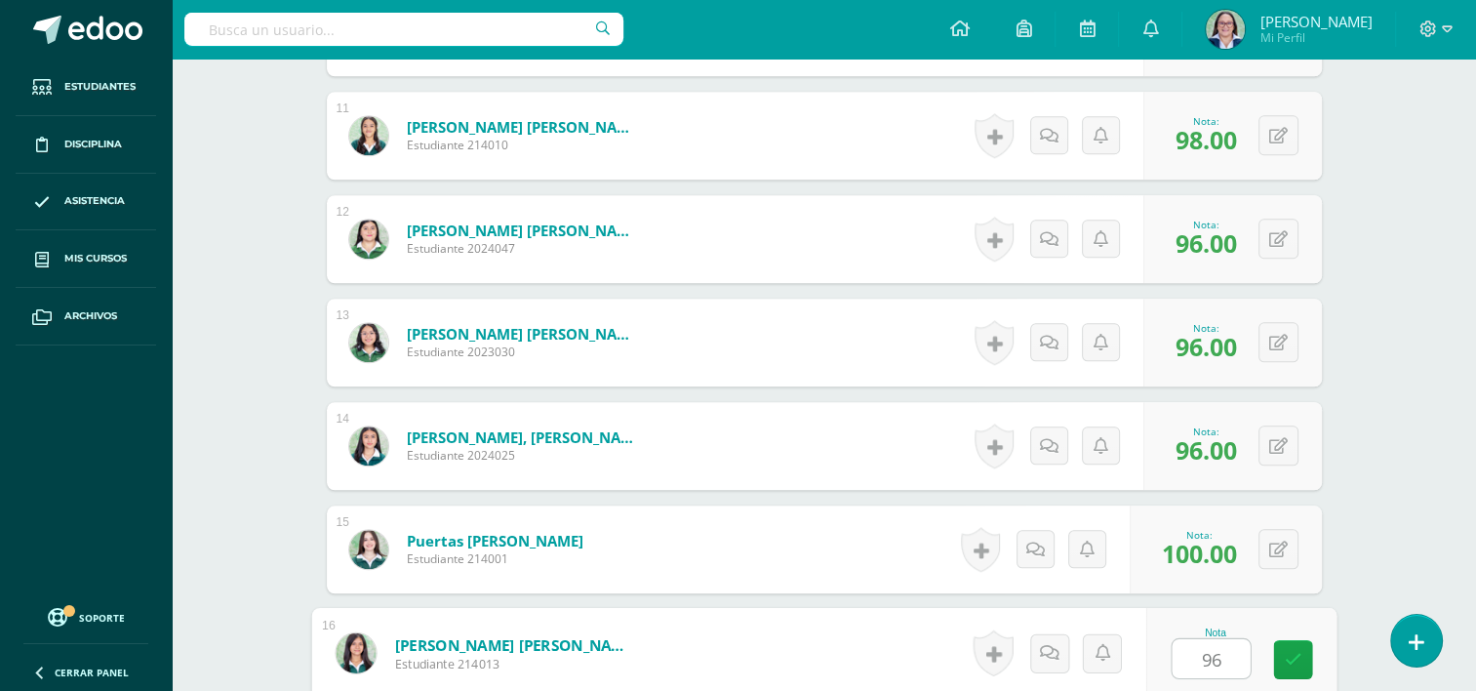
type input "96"
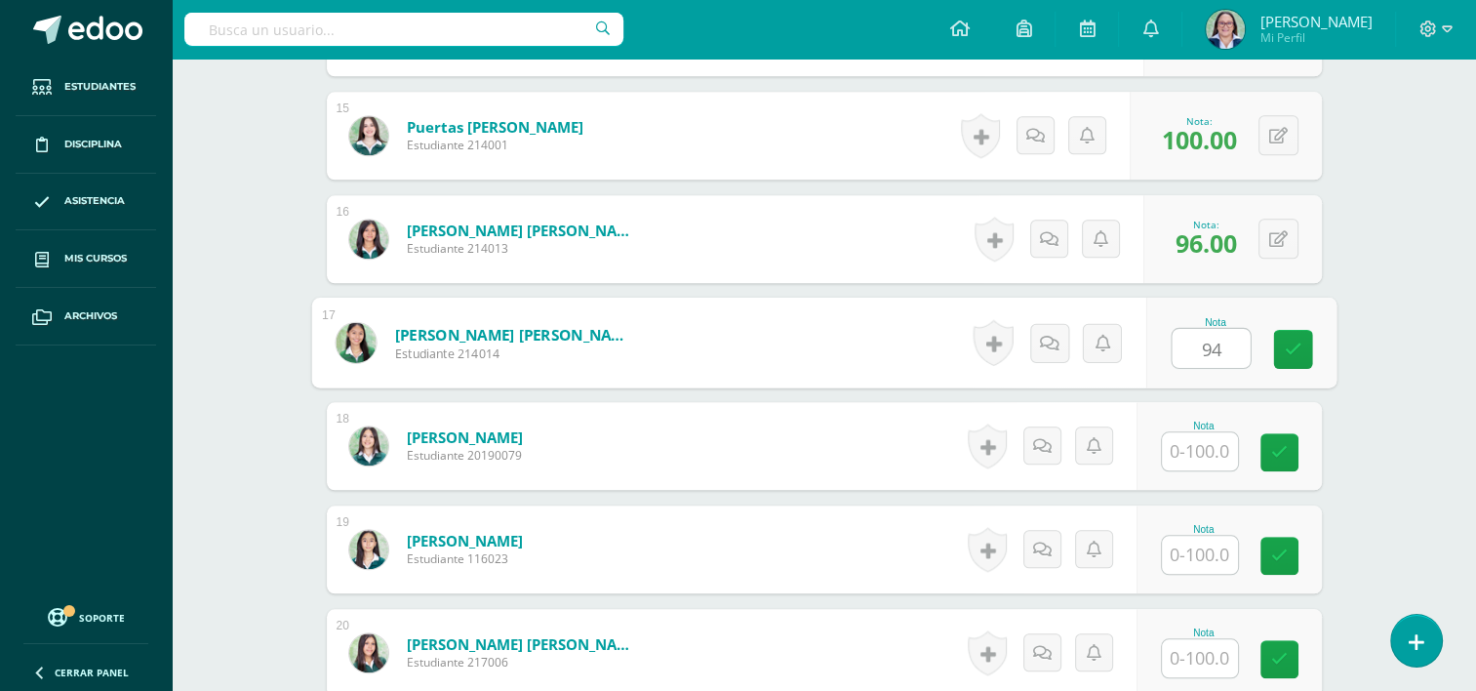
type input "94"
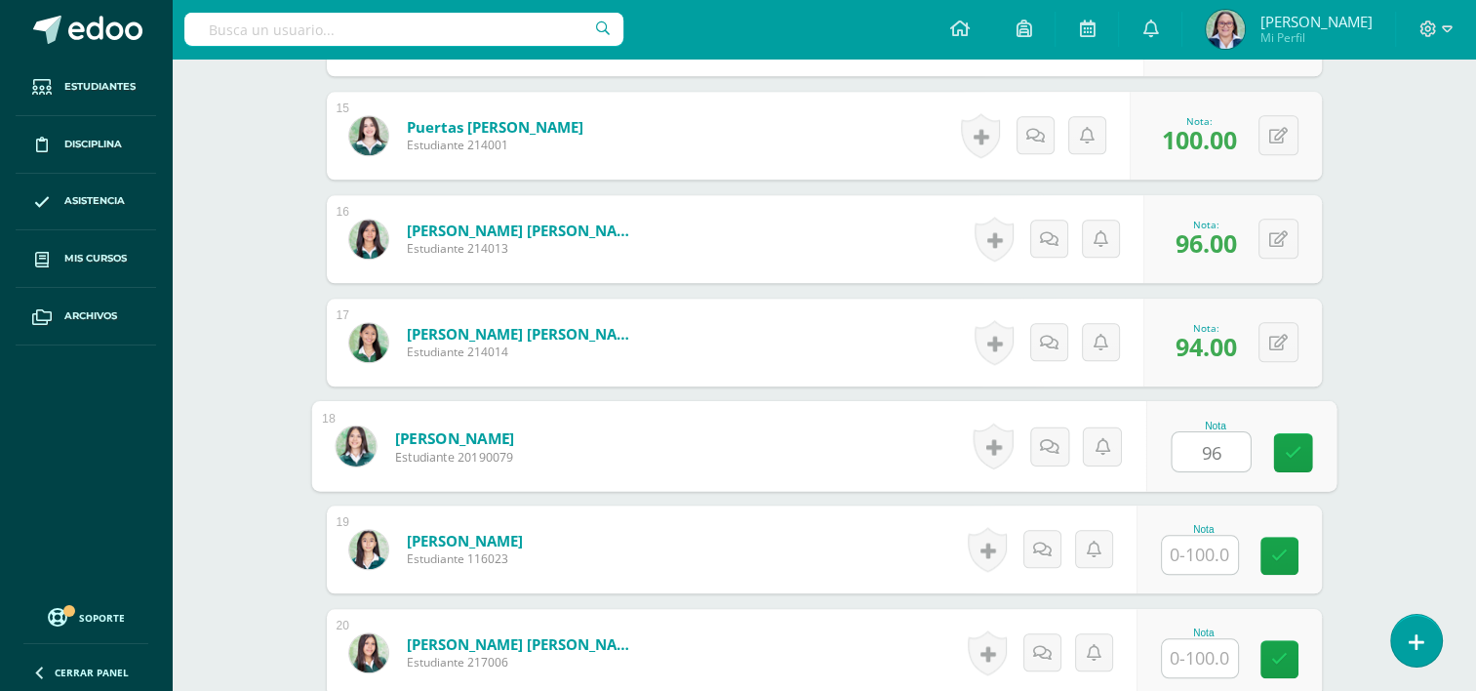
type input "96"
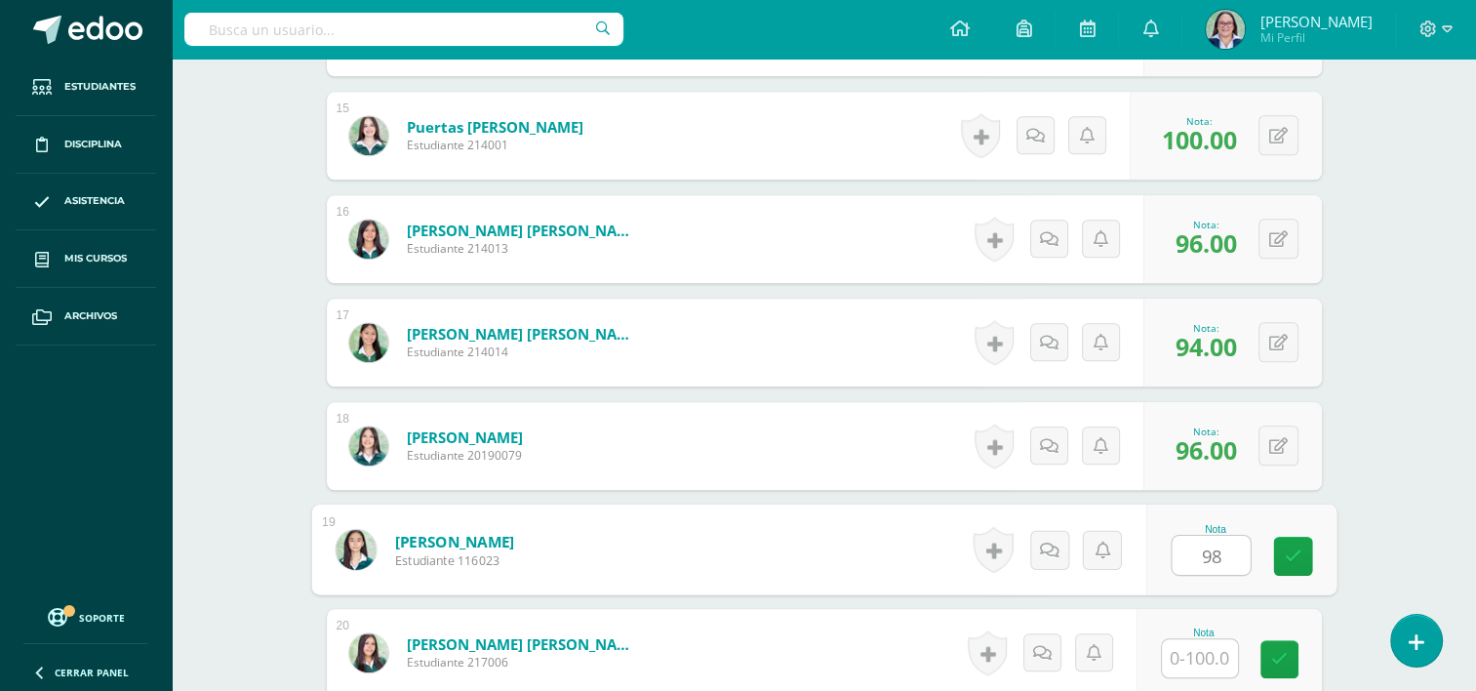
type input "98"
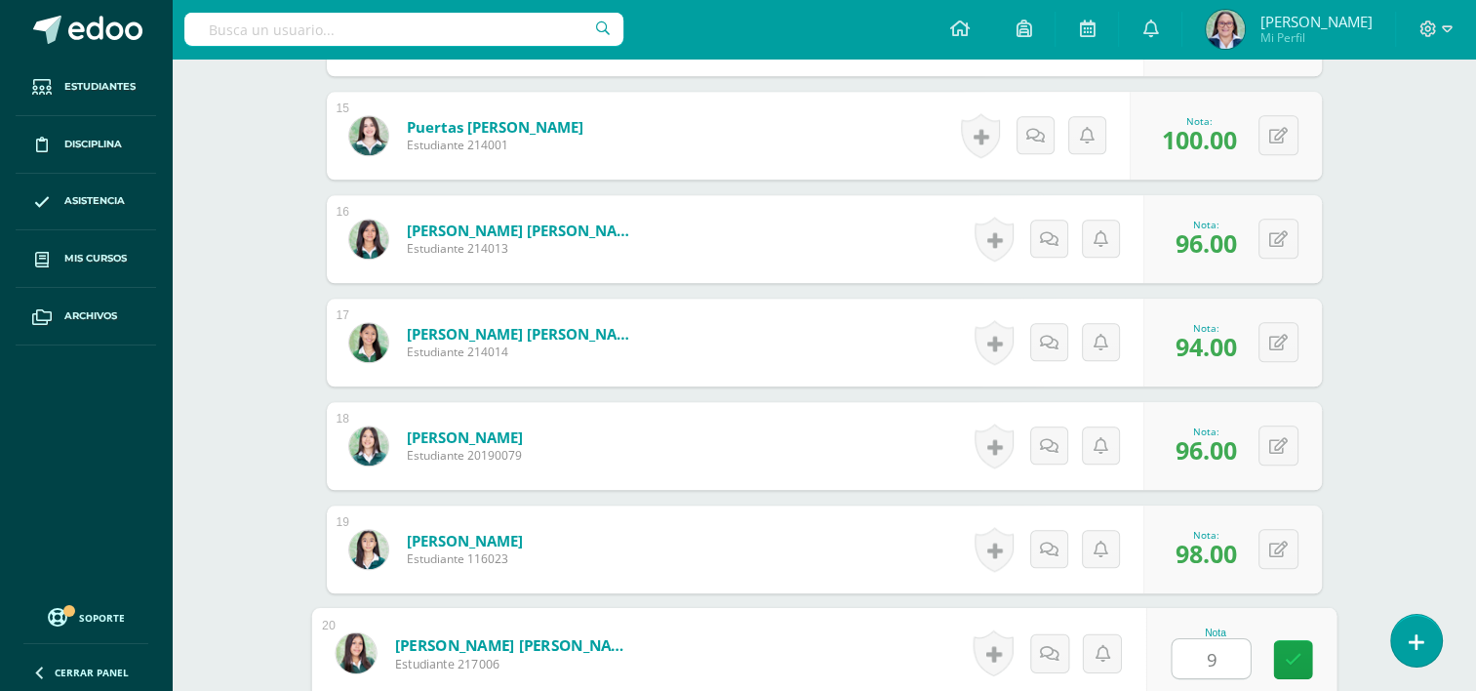
type input "98"
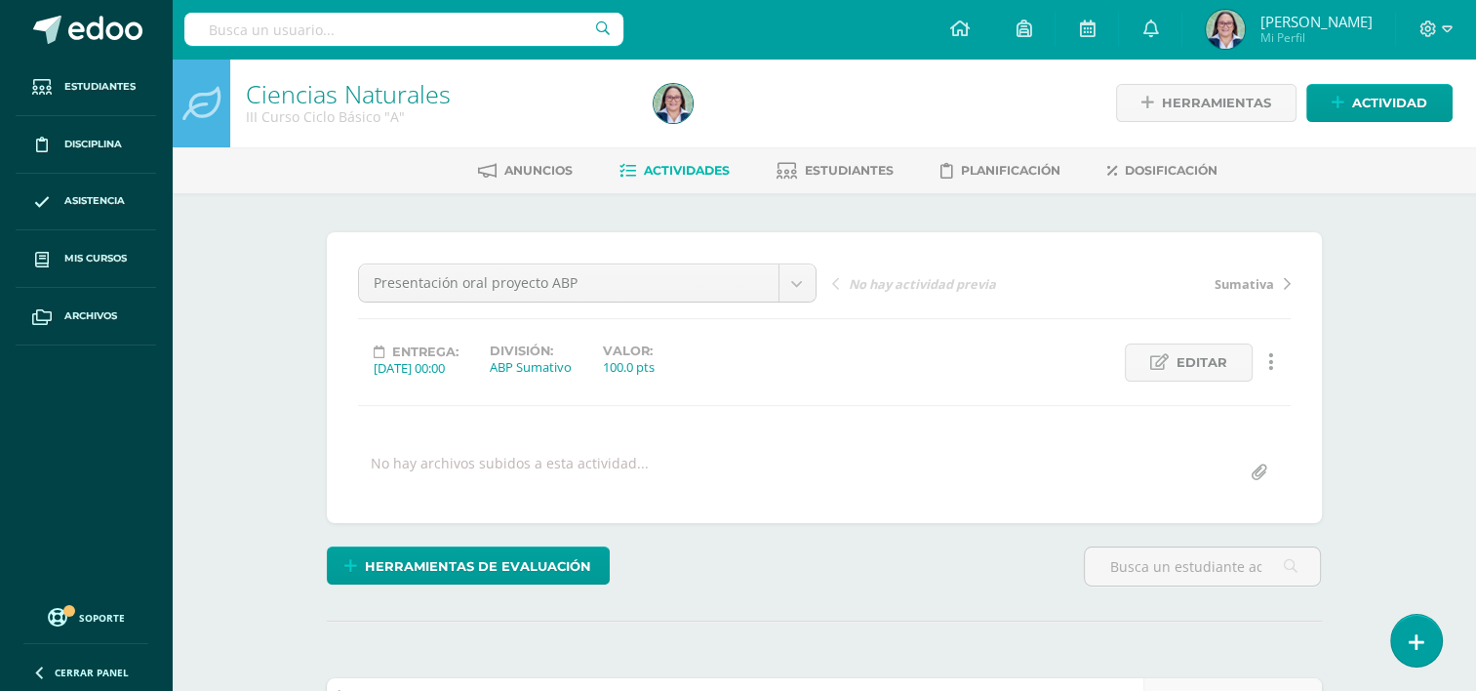
scroll to position [0, 0]
click at [844, 177] on span "Estudiantes" at bounding box center [849, 170] width 89 height 15
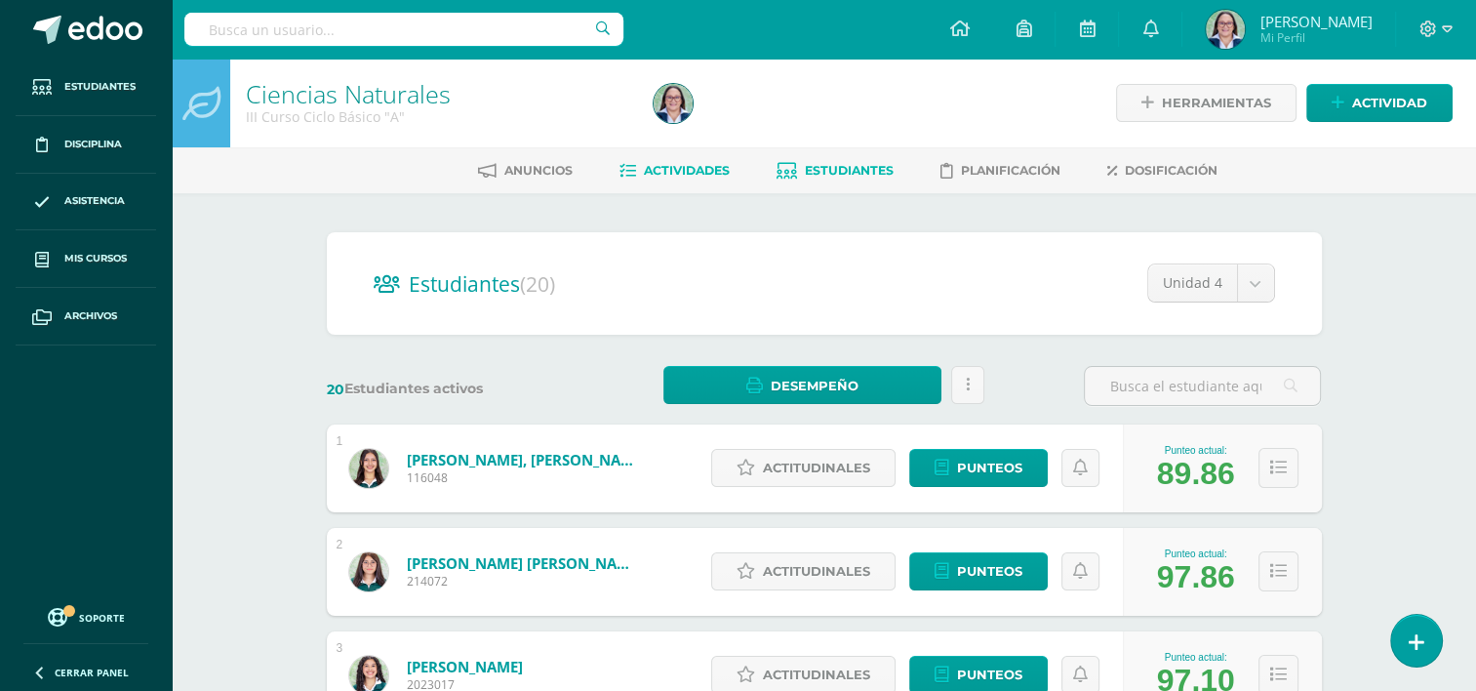
click at [666, 168] on span "Actividades" at bounding box center [687, 170] width 86 height 15
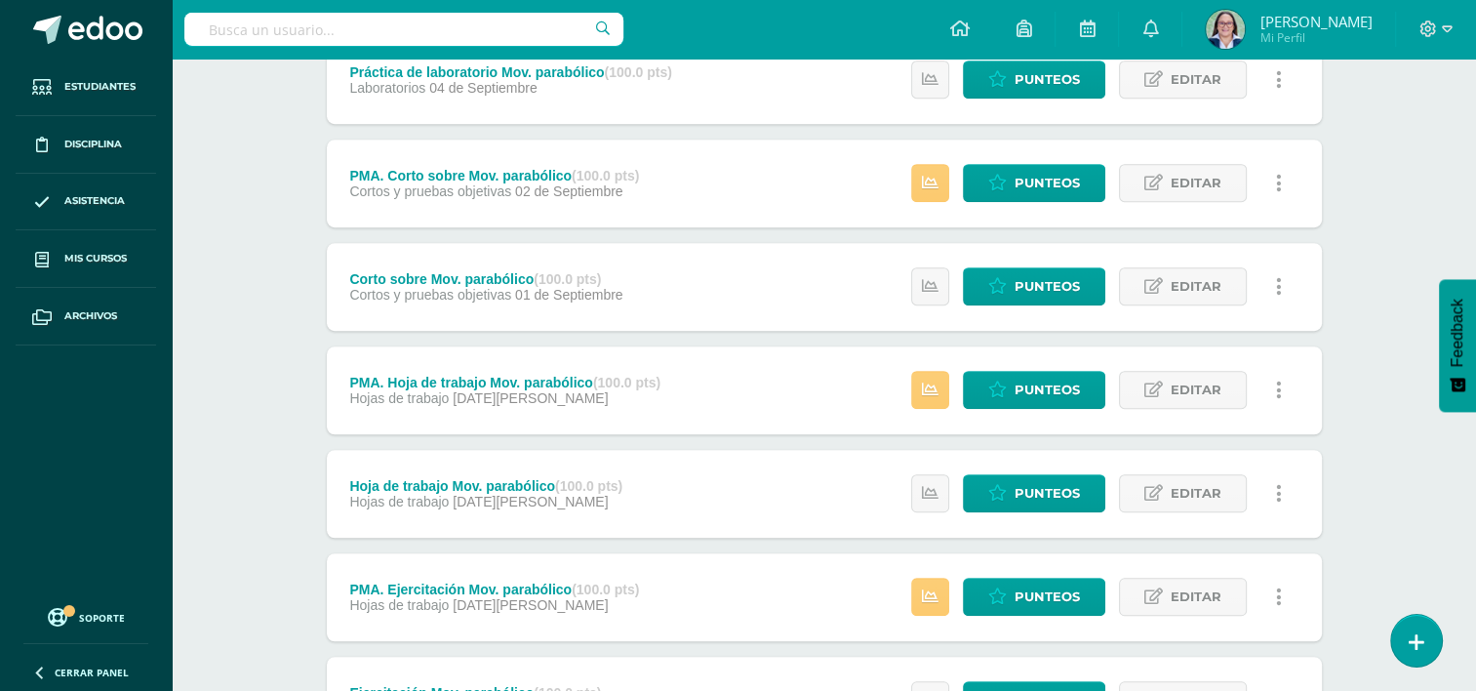
scroll to position [1610, 0]
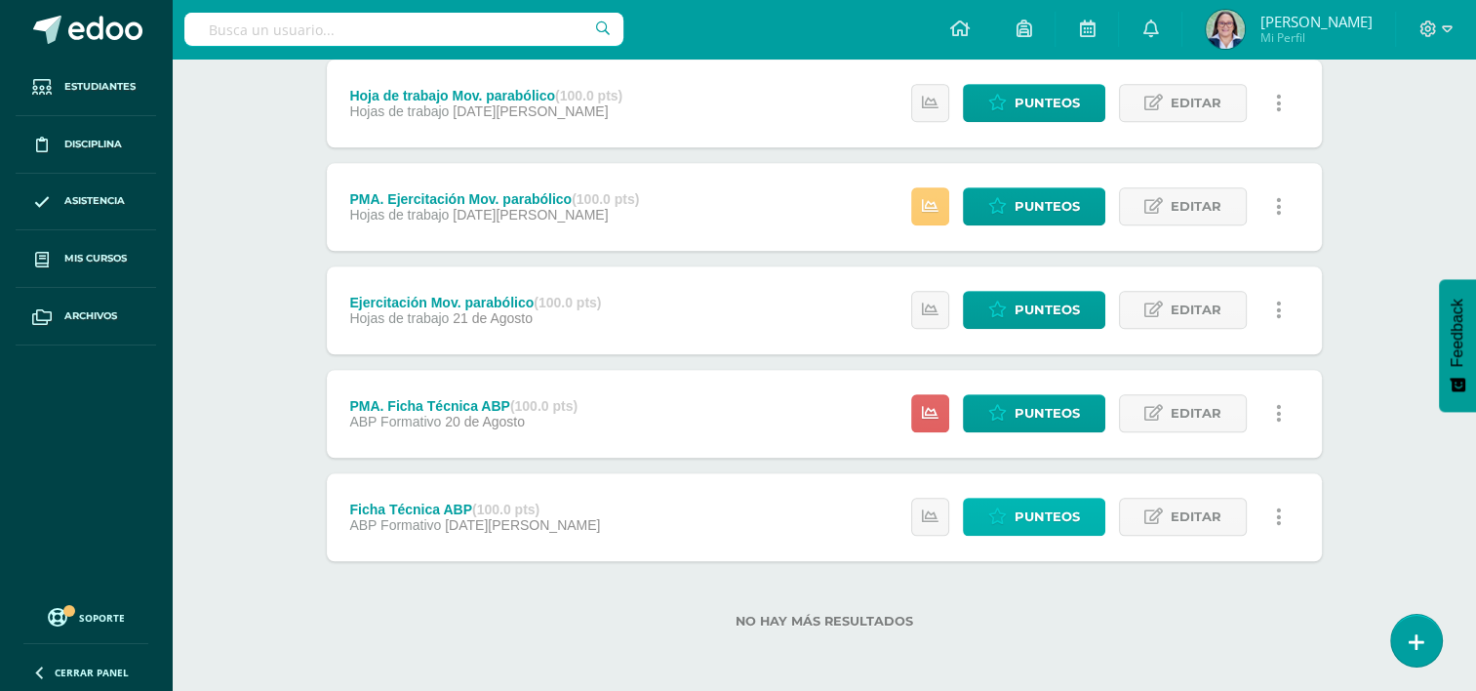
click at [1033, 534] on span "Punteos" at bounding box center [1047, 517] width 65 height 36
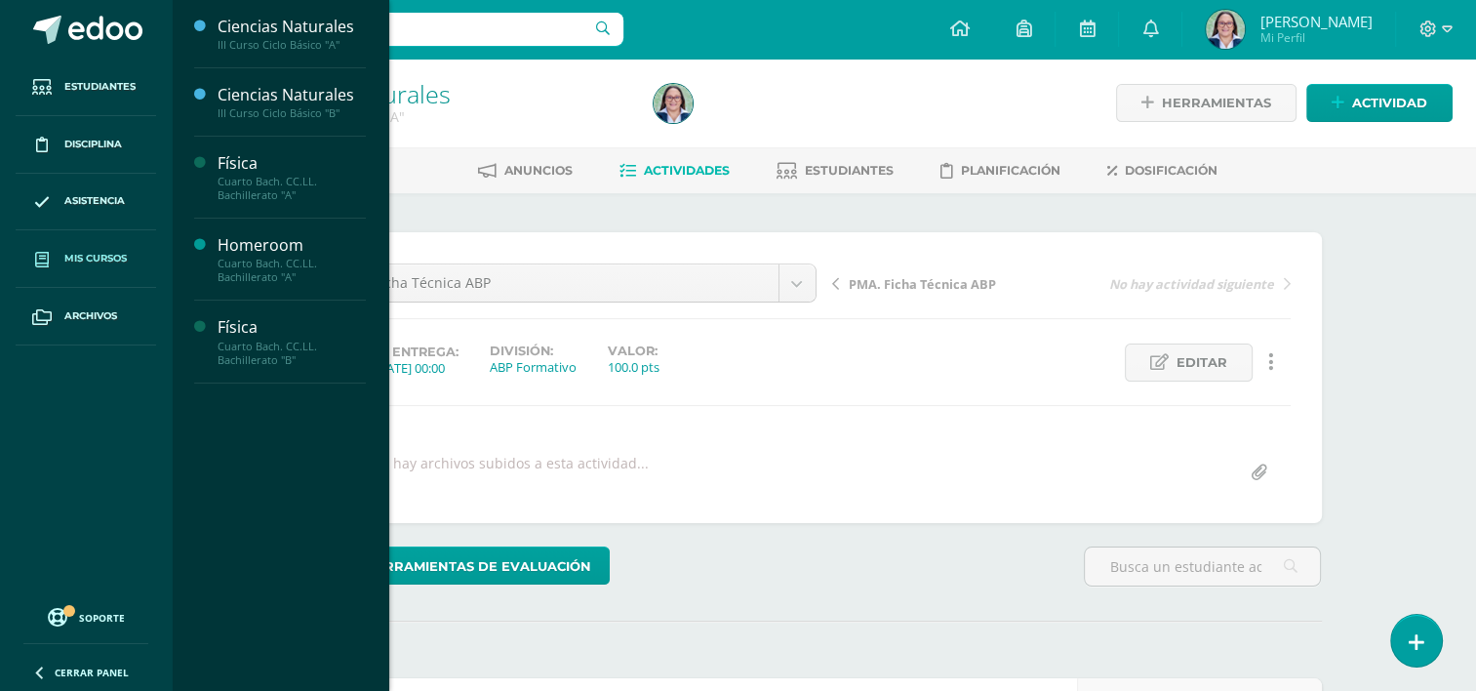
click at [84, 265] on span "Mis cursos" at bounding box center [95, 259] width 62 height 16
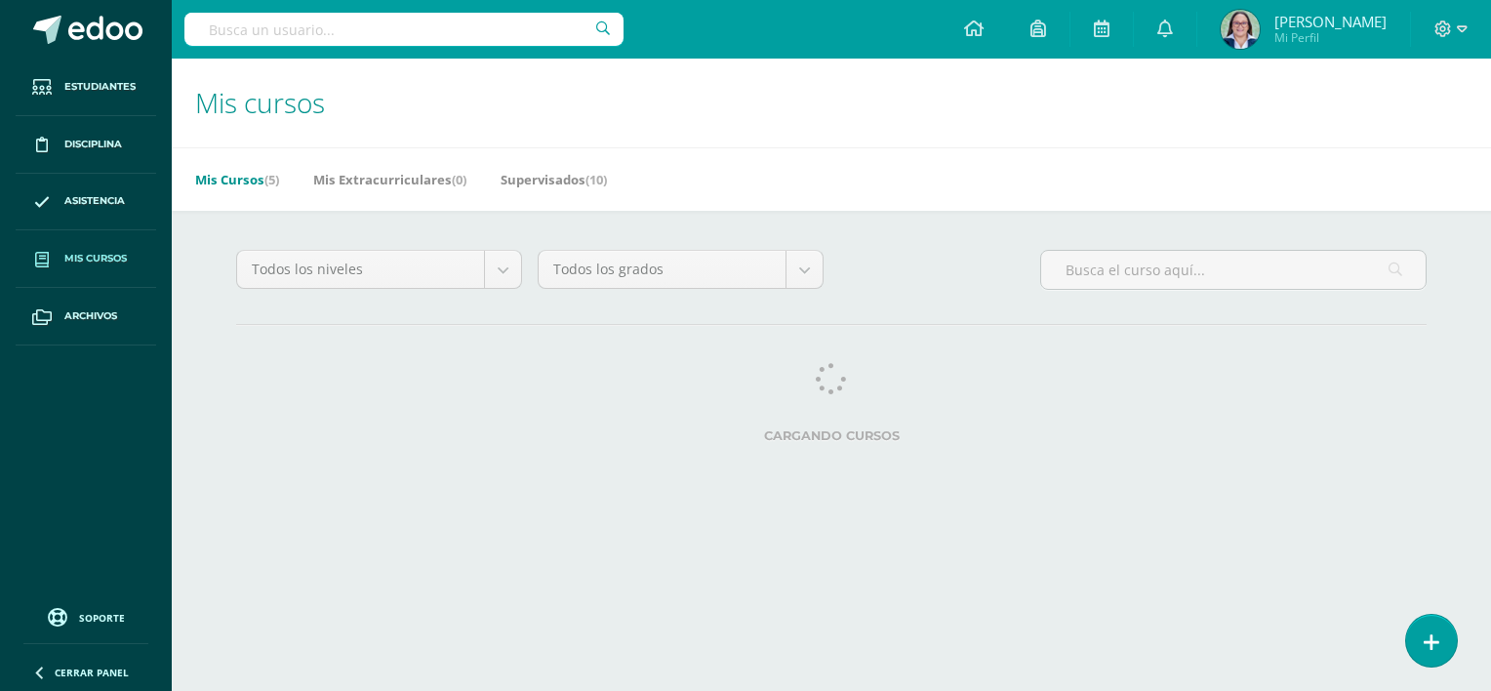
click at [274, 152] on div "Mis Cursos (5) Mis Extracurriculares (0) Supervisados (10)" at bounding box center [855, 178] width 1366 height 63
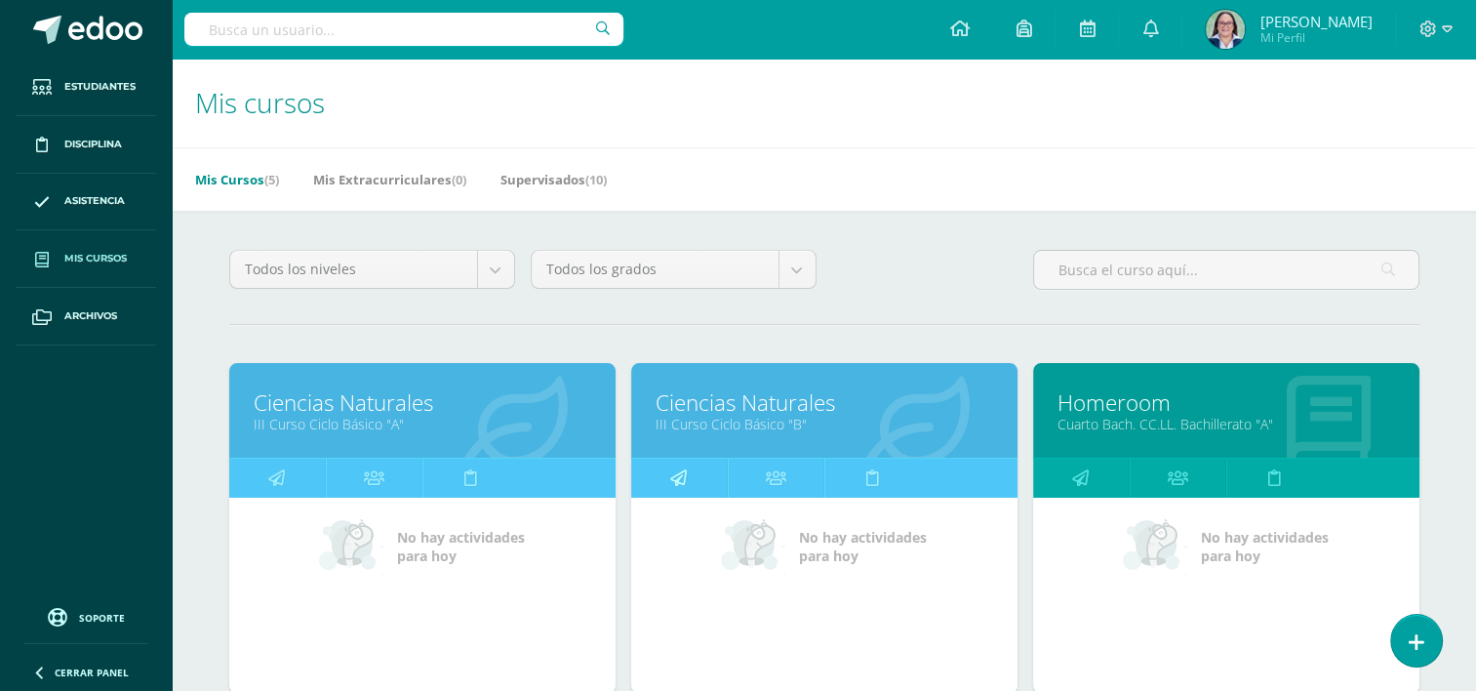
click at [684, 475] on icon at bounding box center [678, 478] width 17 height 38
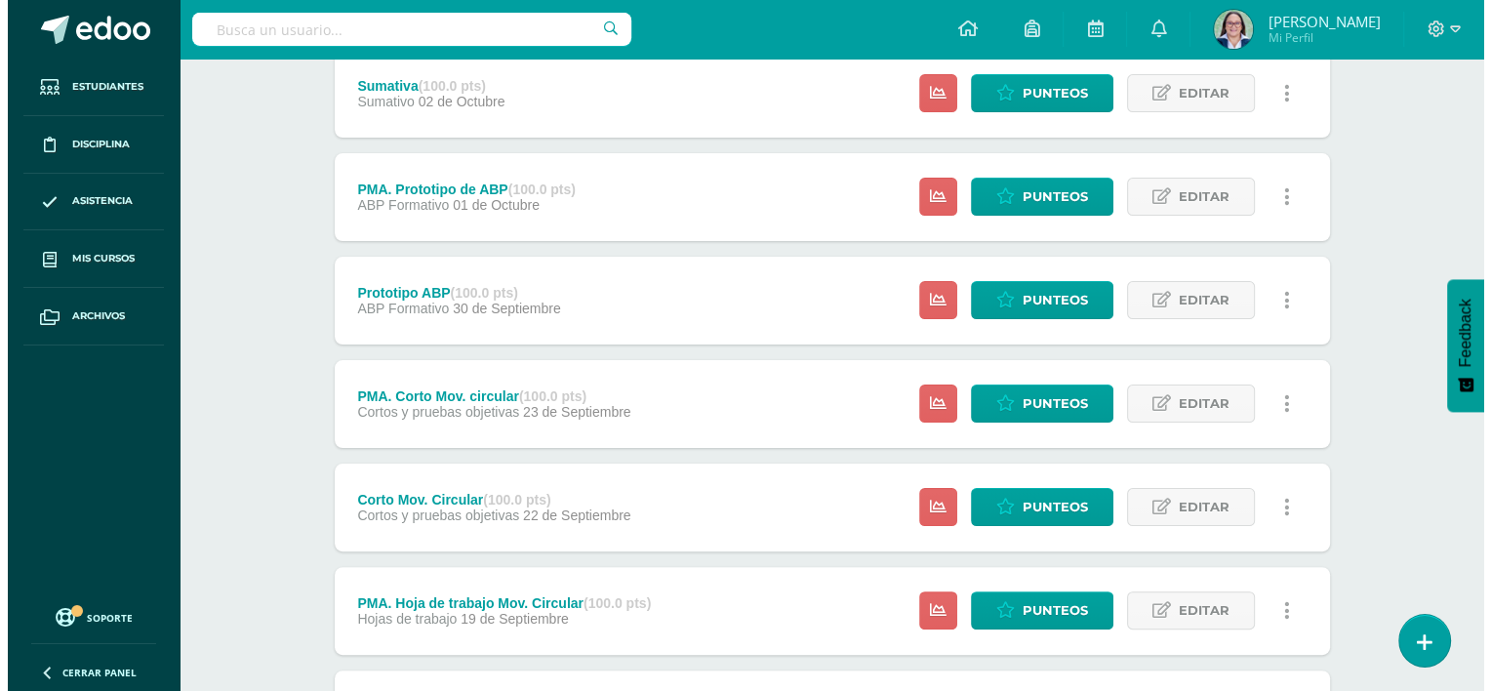
scroll to position [390, 0]
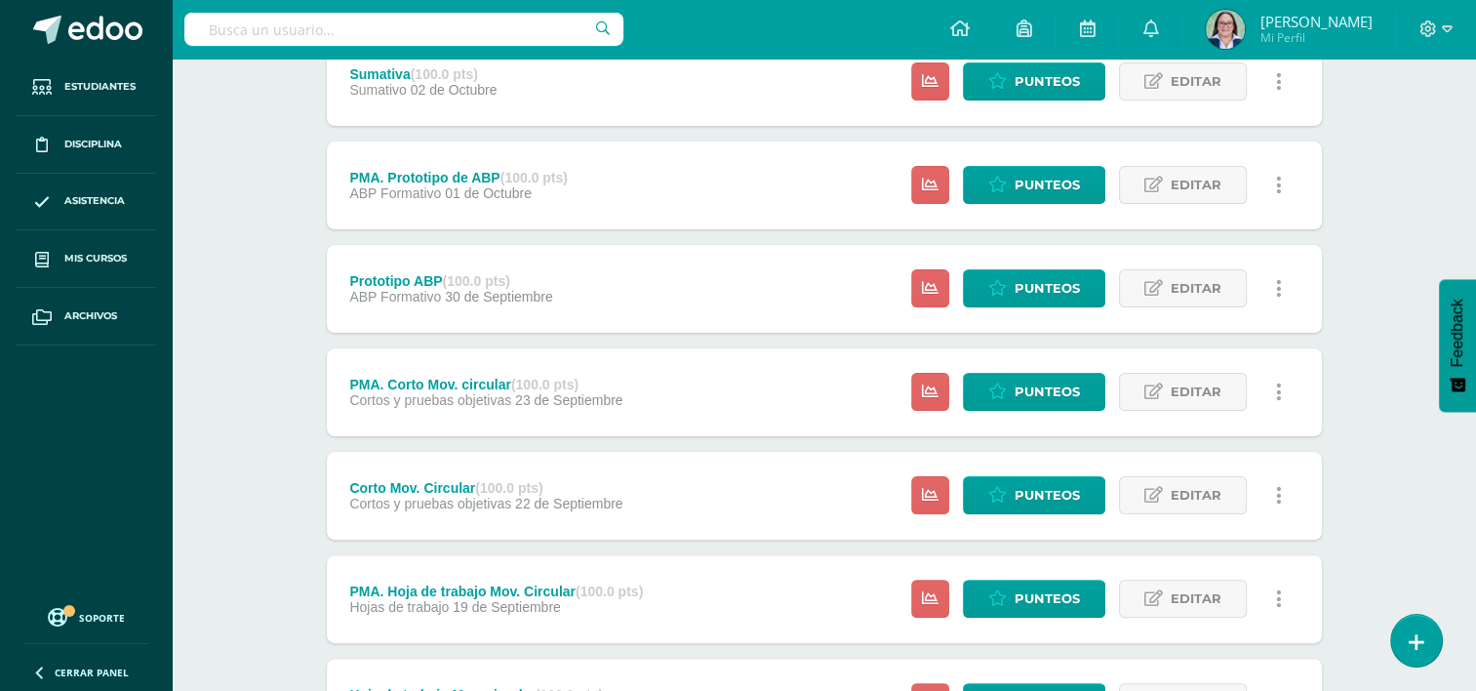
click at [1280, 394] on icon at bounding box center [1279, 391] width 6 height 21
click at [1202, 518] on link "Eliminar" at bounding box center [1243, 515] width 200 height 30
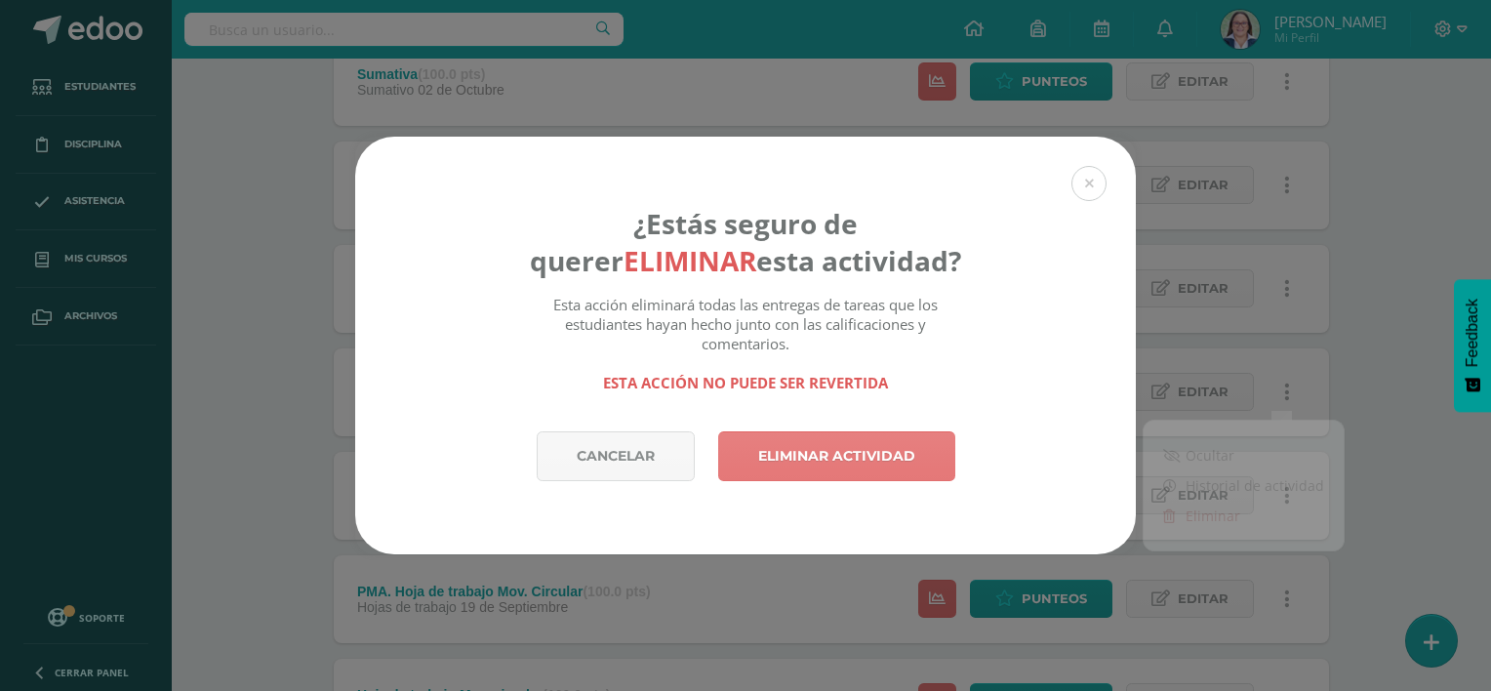
click at [759, 472] on link "Eliminar actividad" at bounding box center [836, 456] width 237 height 50
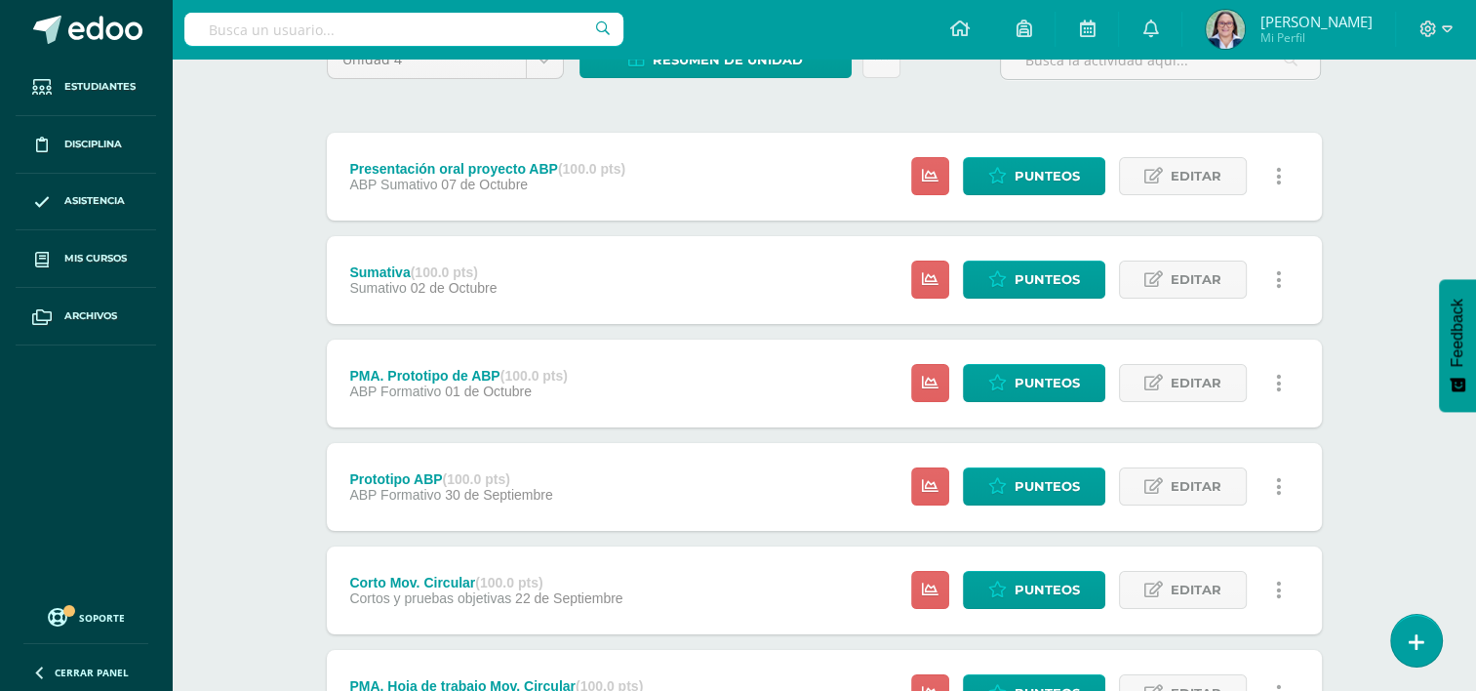
scroll to position [195, 0]
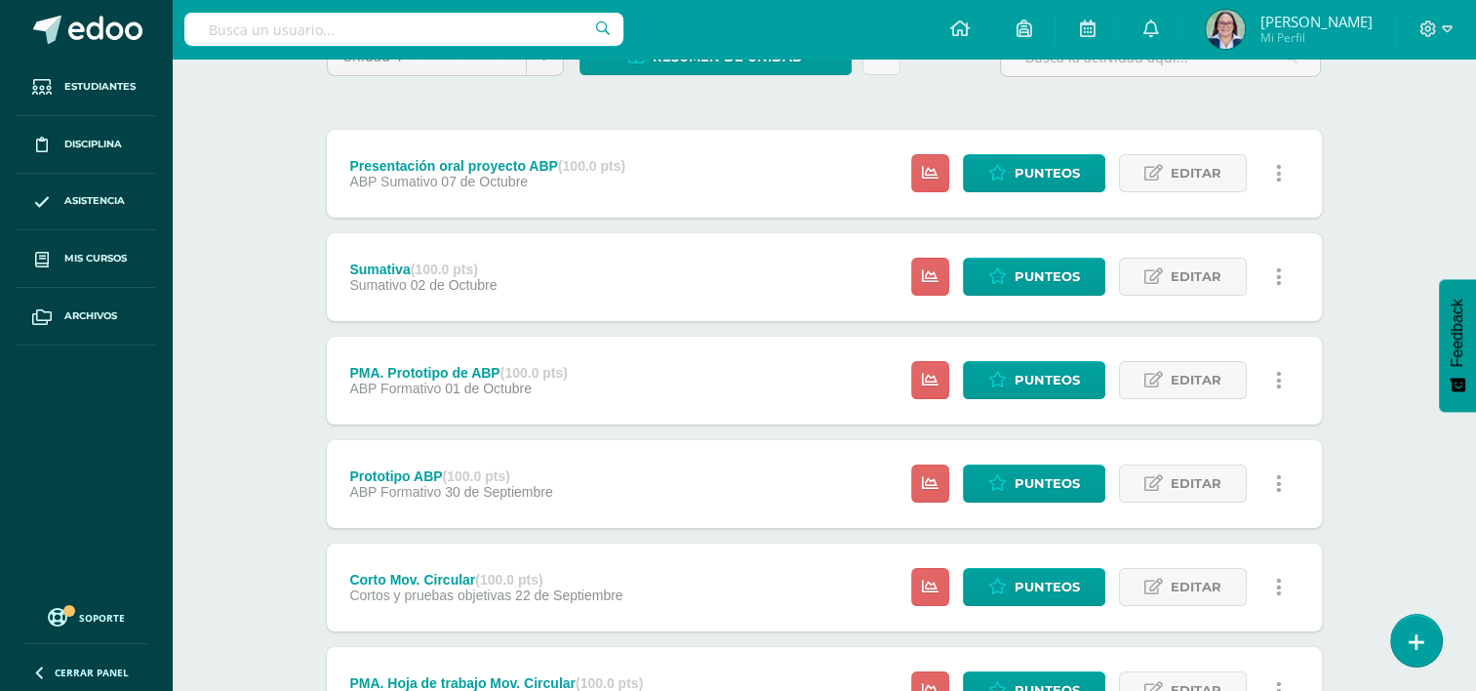
click at [1279, 584] on icon at bounding box center [1279, 587] width 6 height 21
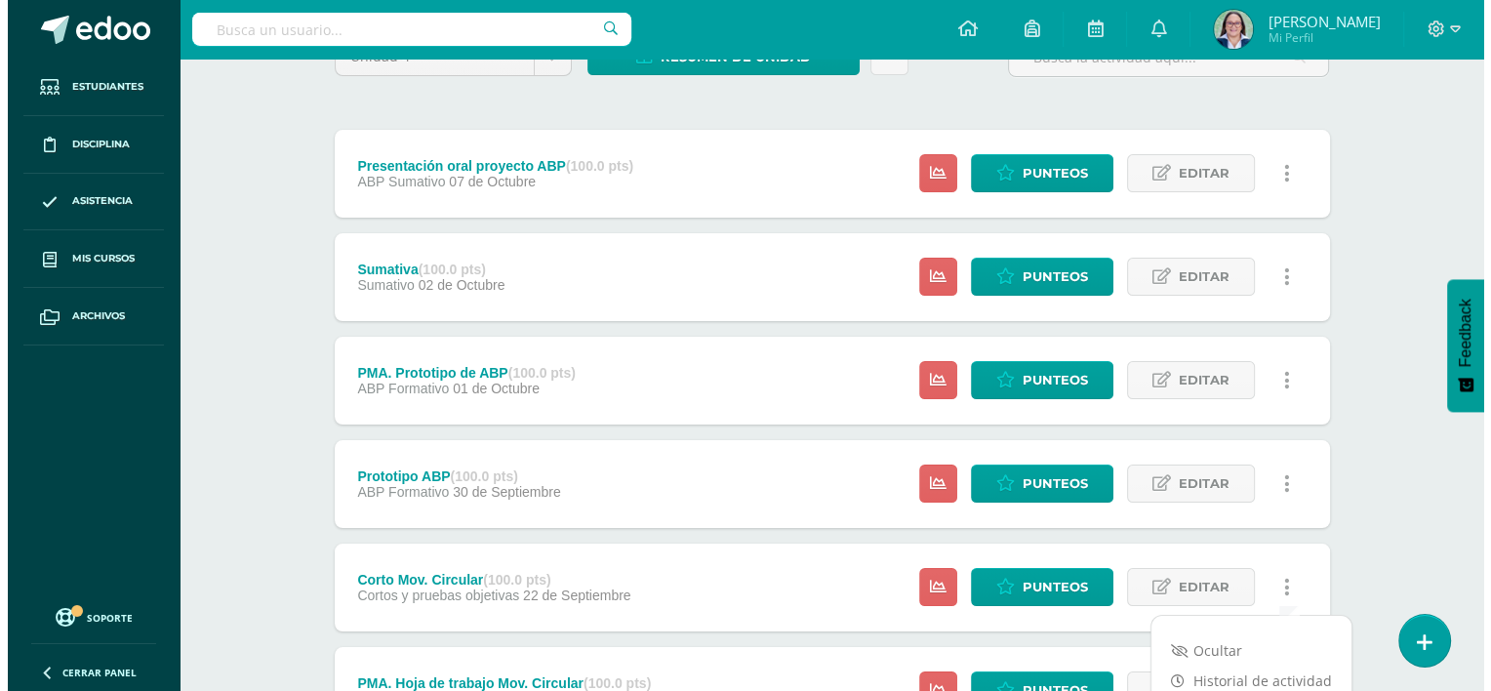
scroll to position [390, 0]
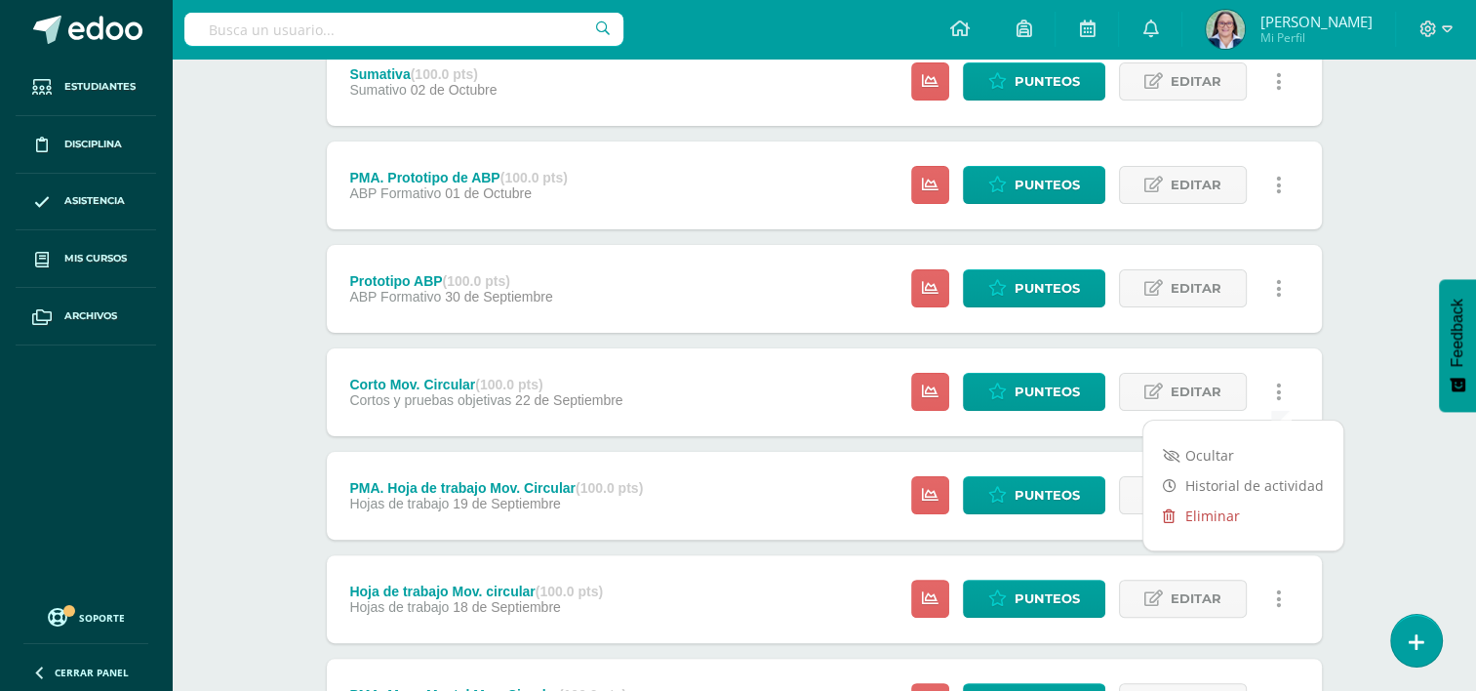
click at [1225, 524] on link "Eliminar" at bounding box center [1243, 515] width 200 height 30
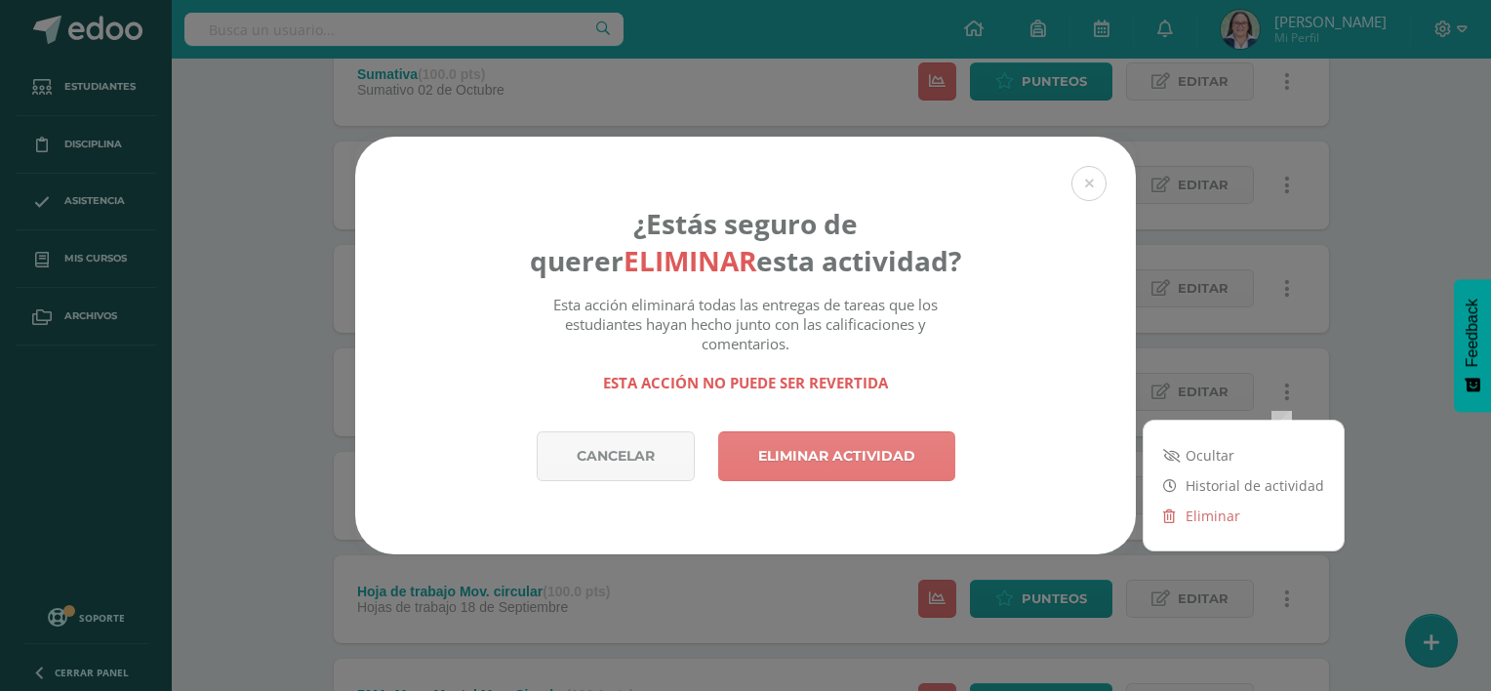
click at [812, 451] on link "Eliminar actividad" at bounding box center [836, 456] width 237 height 50
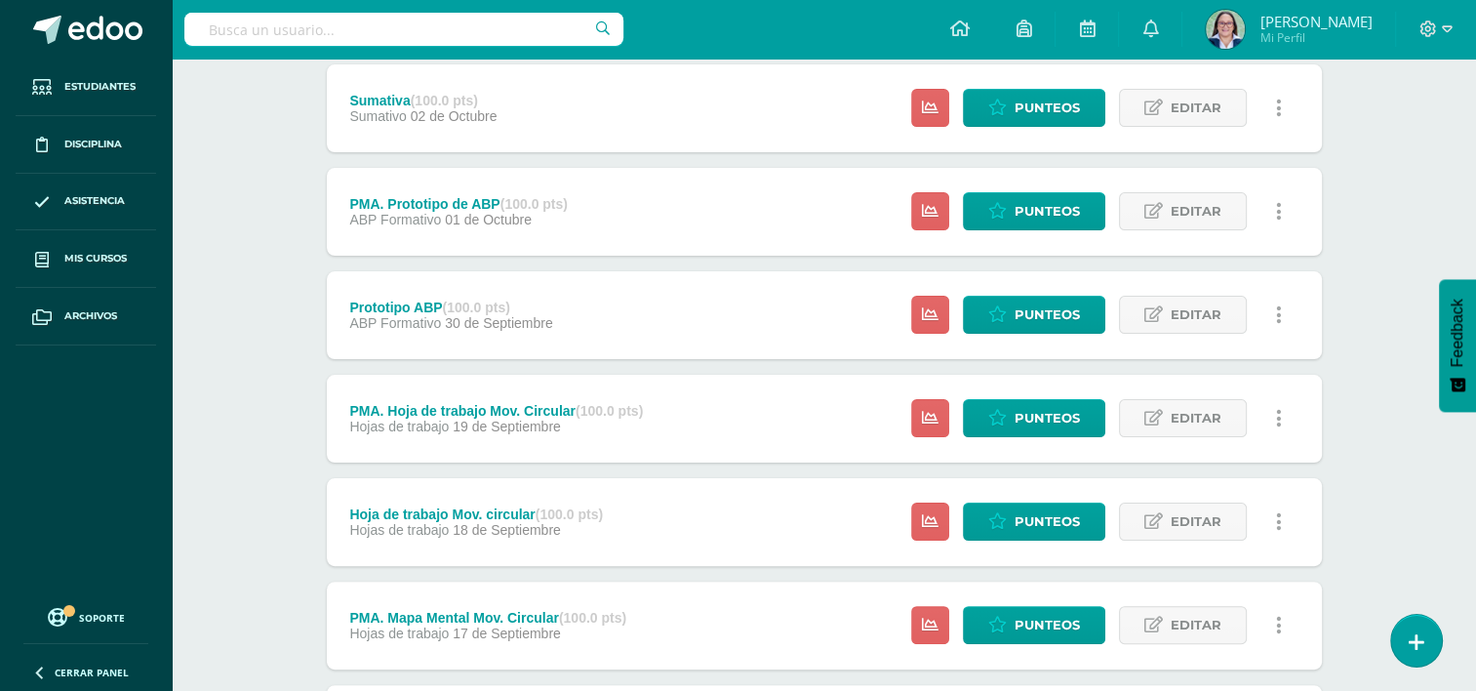
scroll to position [390, 0]
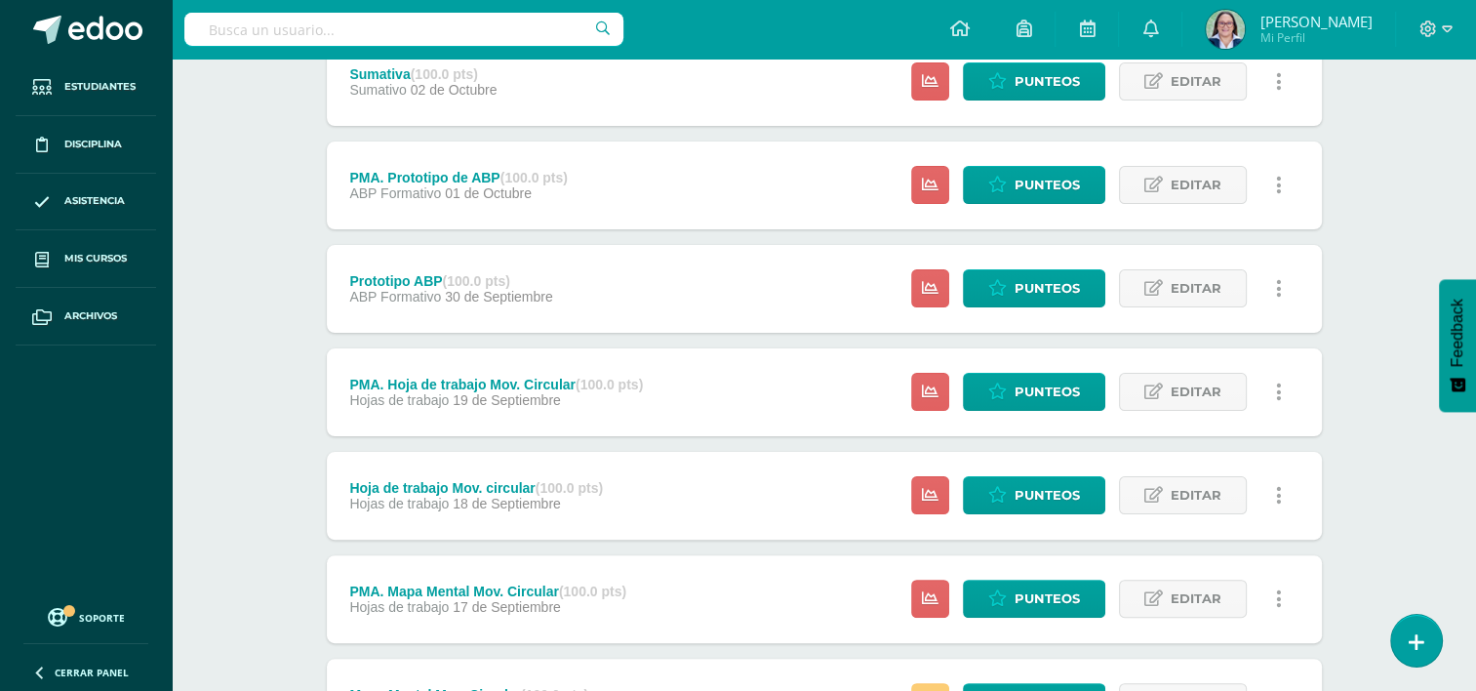
click at [1276, 394] on icon at bounding box center [1279, 391] width 6 height 21
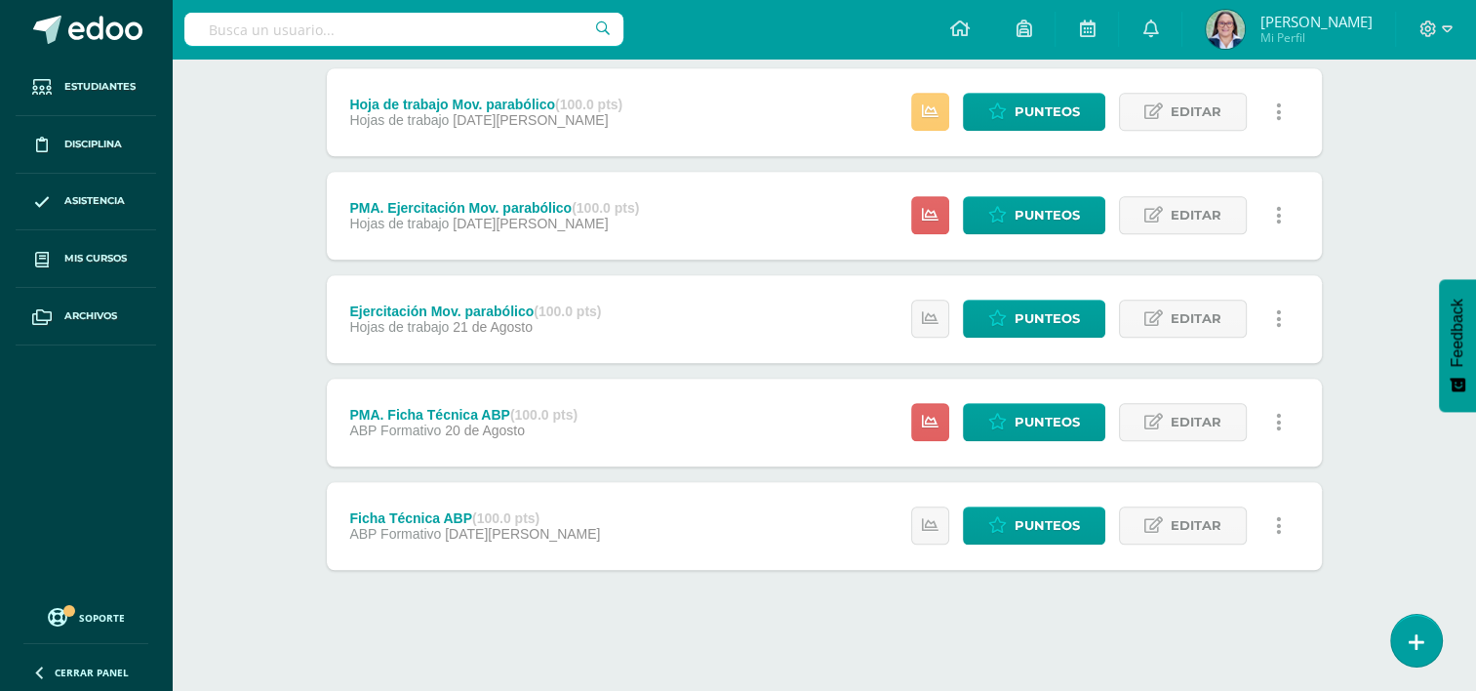
scroll to position [1810, 0]
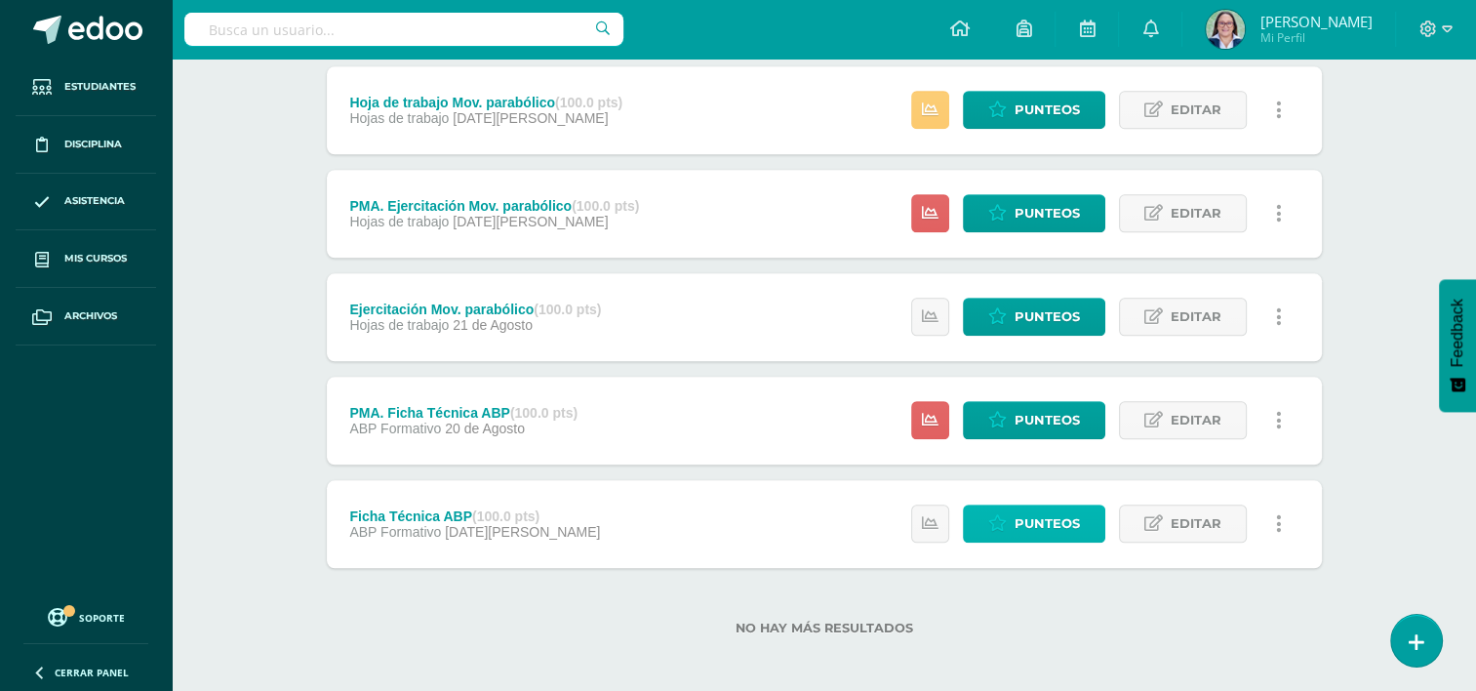
click at [1057, 520] on span "Punteos" at bounding box center [1047, 523] width 65 height 36
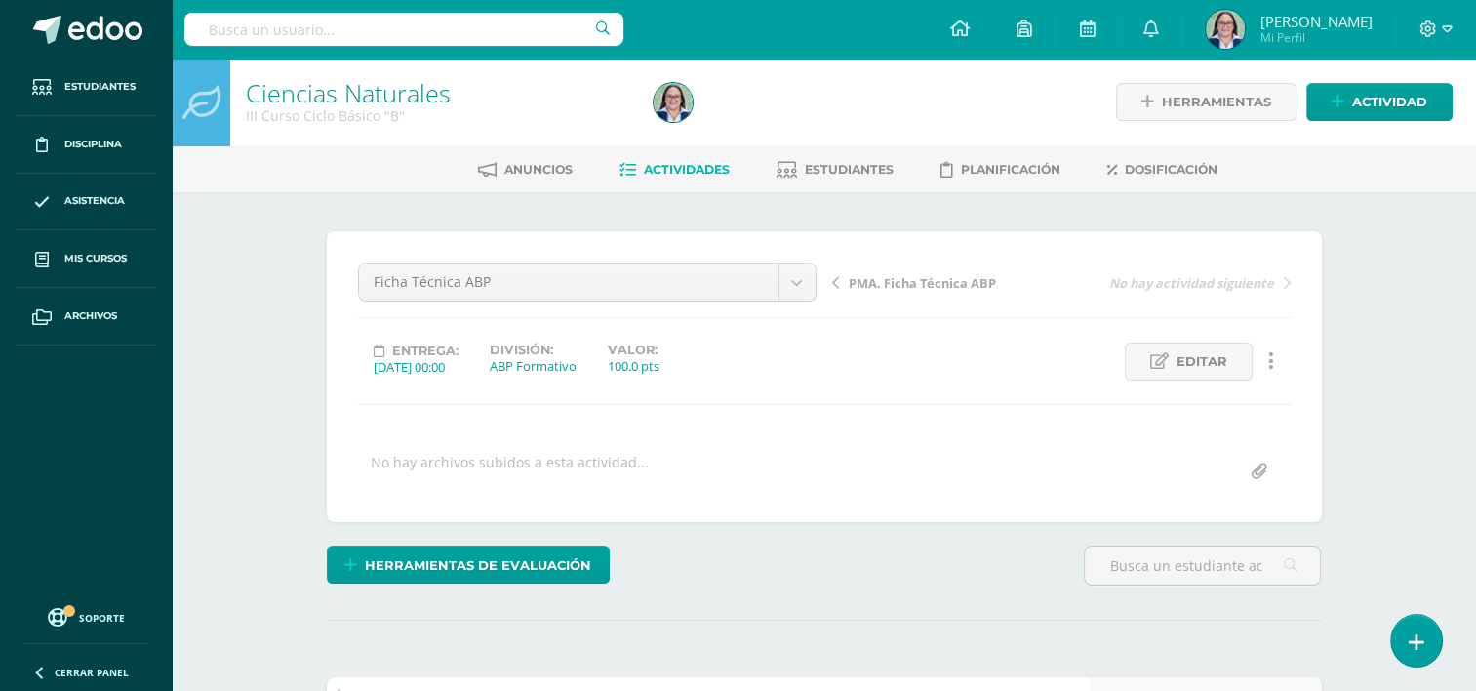
scroll to position [2, 0]
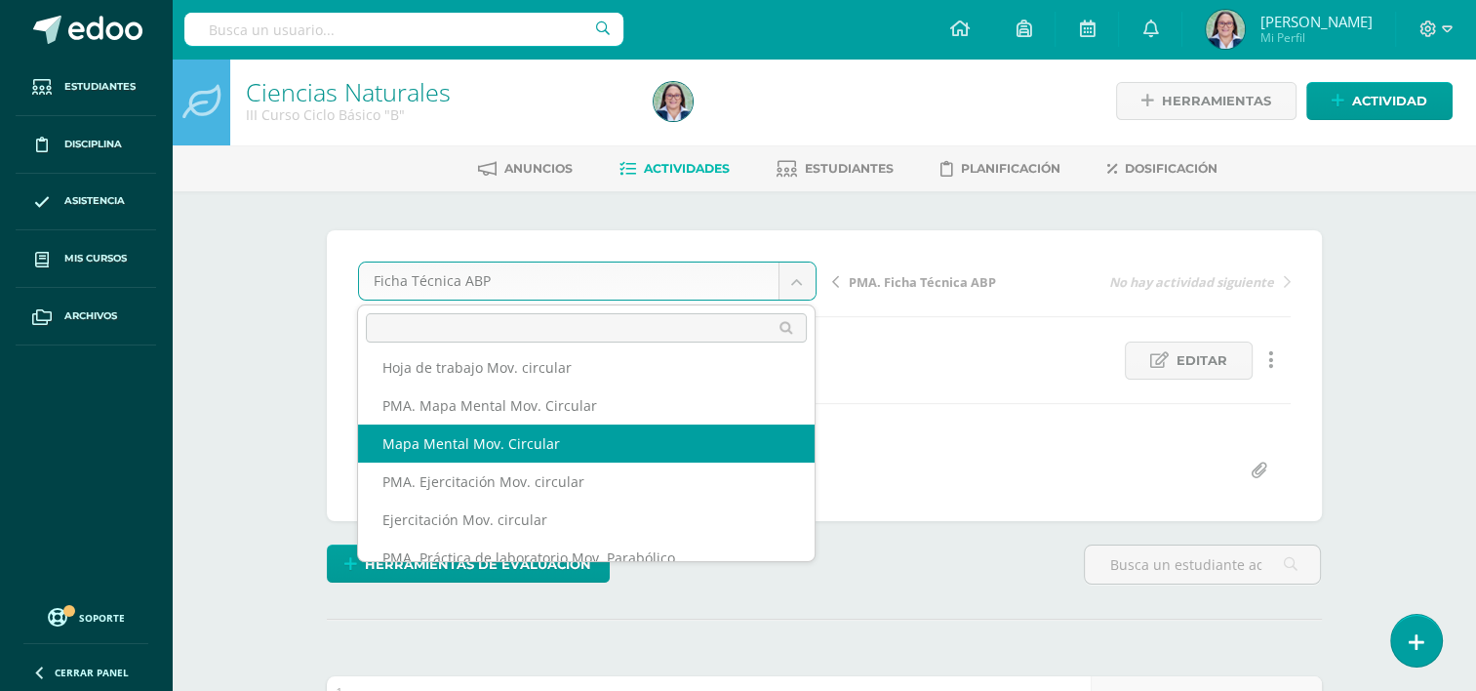
scroll to position [150, 0]
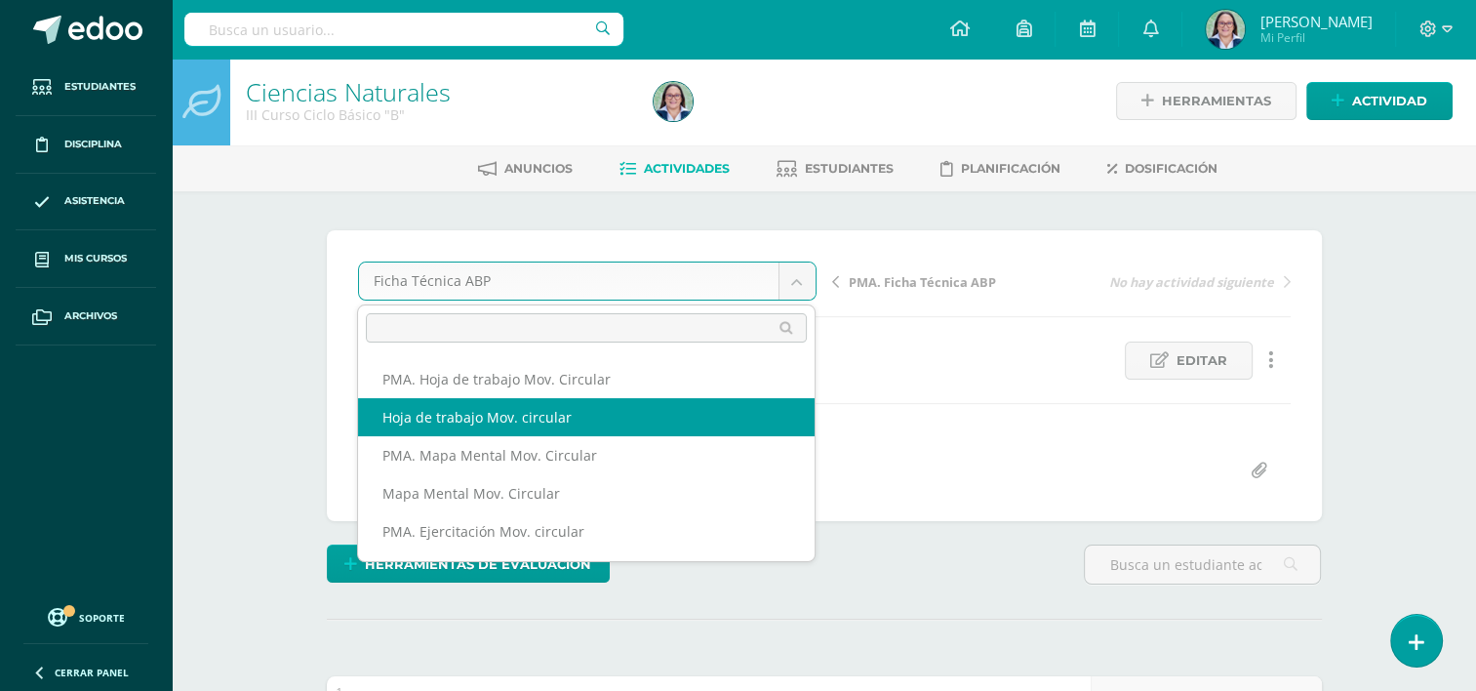
select select "/dashboard/teacher/grade-activity/261959/"
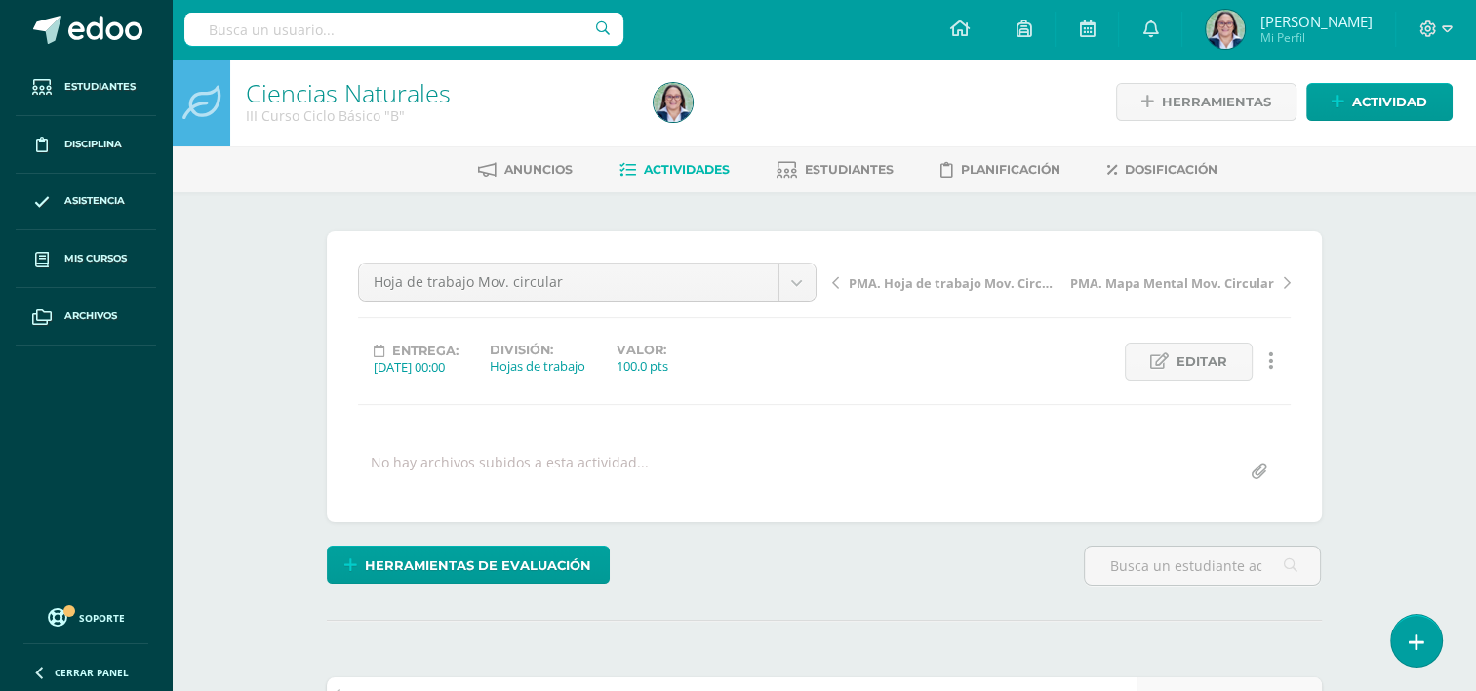
scroll to position [2, 0]
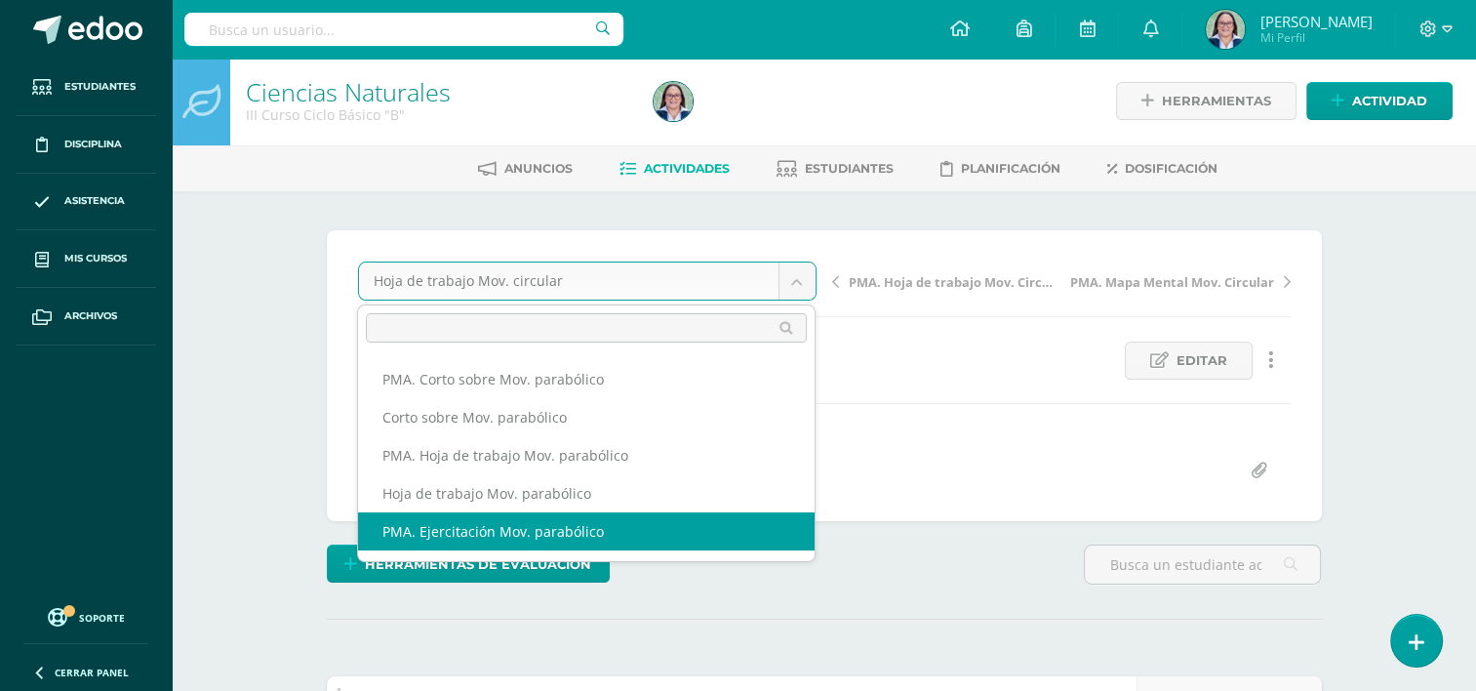
scroll to position [566, 0]
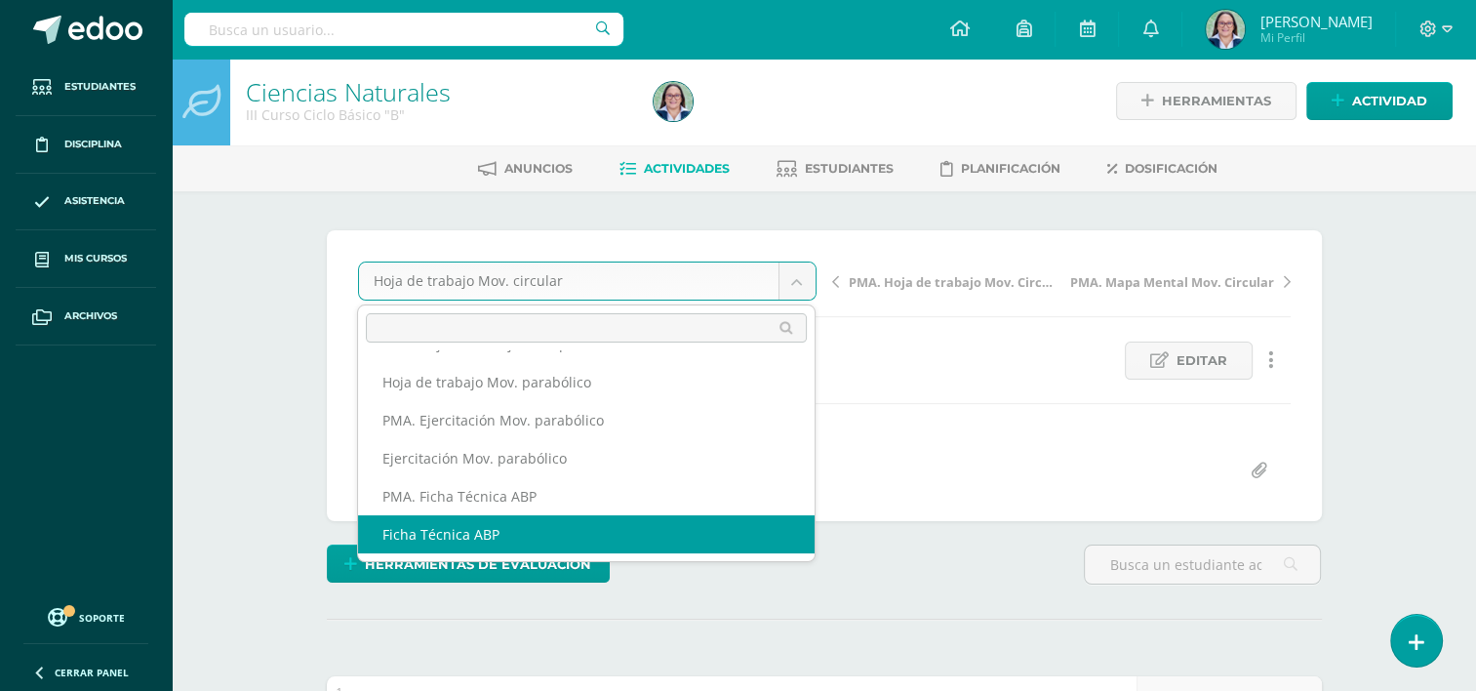
select select "/dashboard/teacher/grade-activity/265003/"
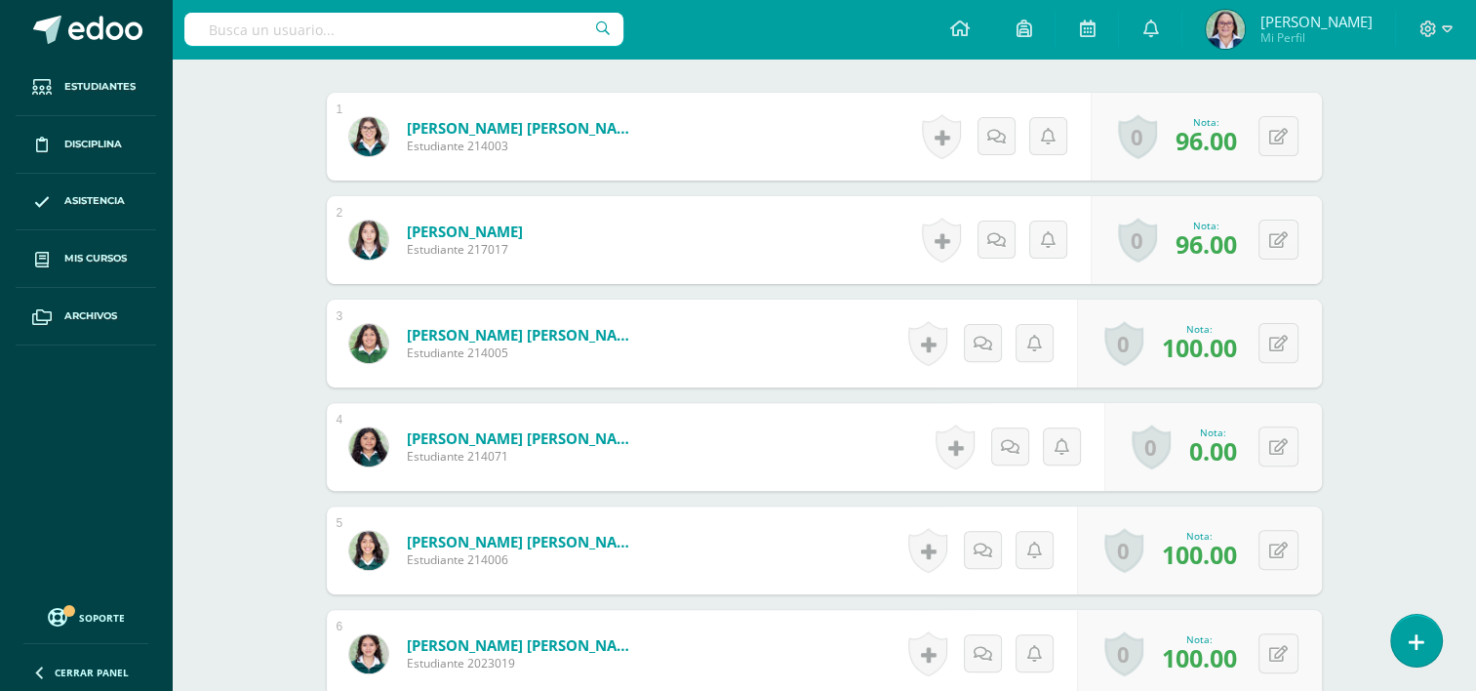
scroll to position [586, 0]
click at [1263, 235] on div "0 [GEOGRAPHIC_DATA] Logros obtenidos Aún no hay logros agregados Nota: 96.00" at bounding box center [1217, 239] width 238 height 91
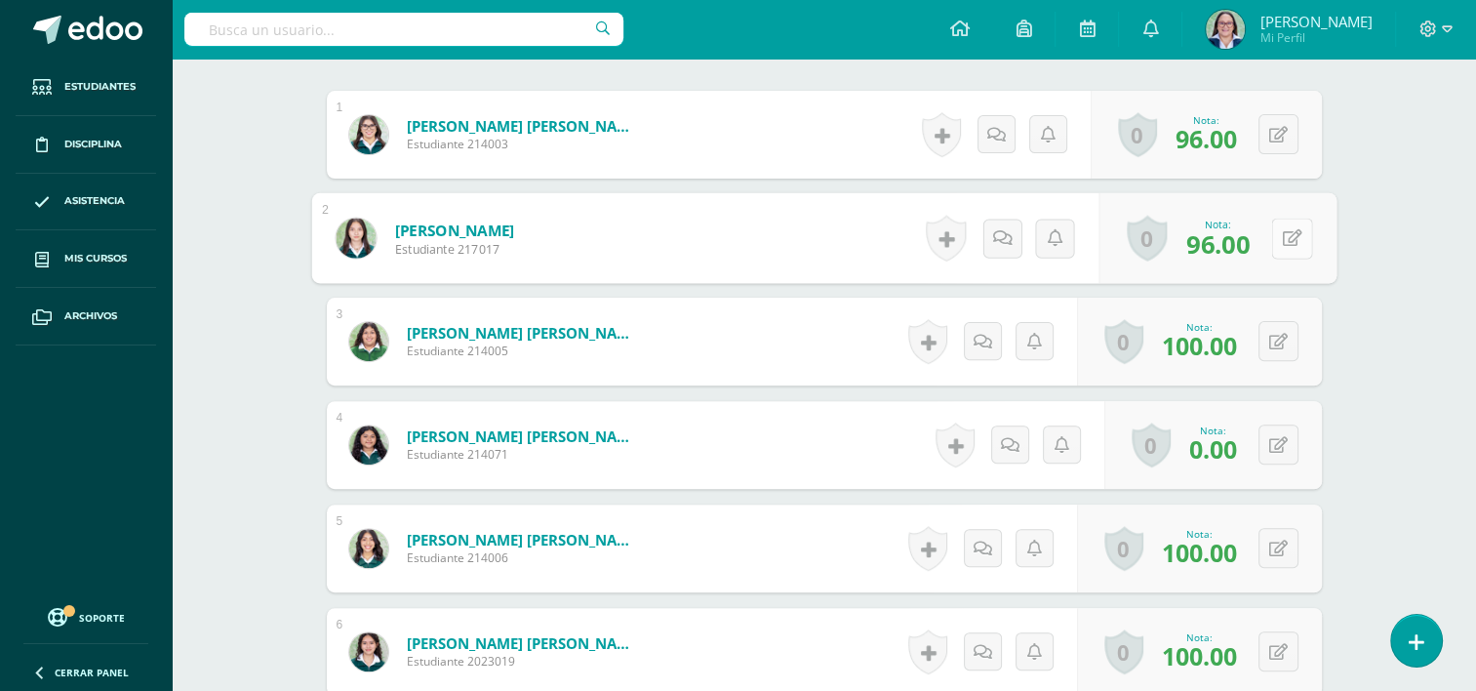
click at [1284, 229] on icon at bounding box center [1292, 237] width 20 height 17
type input "99"
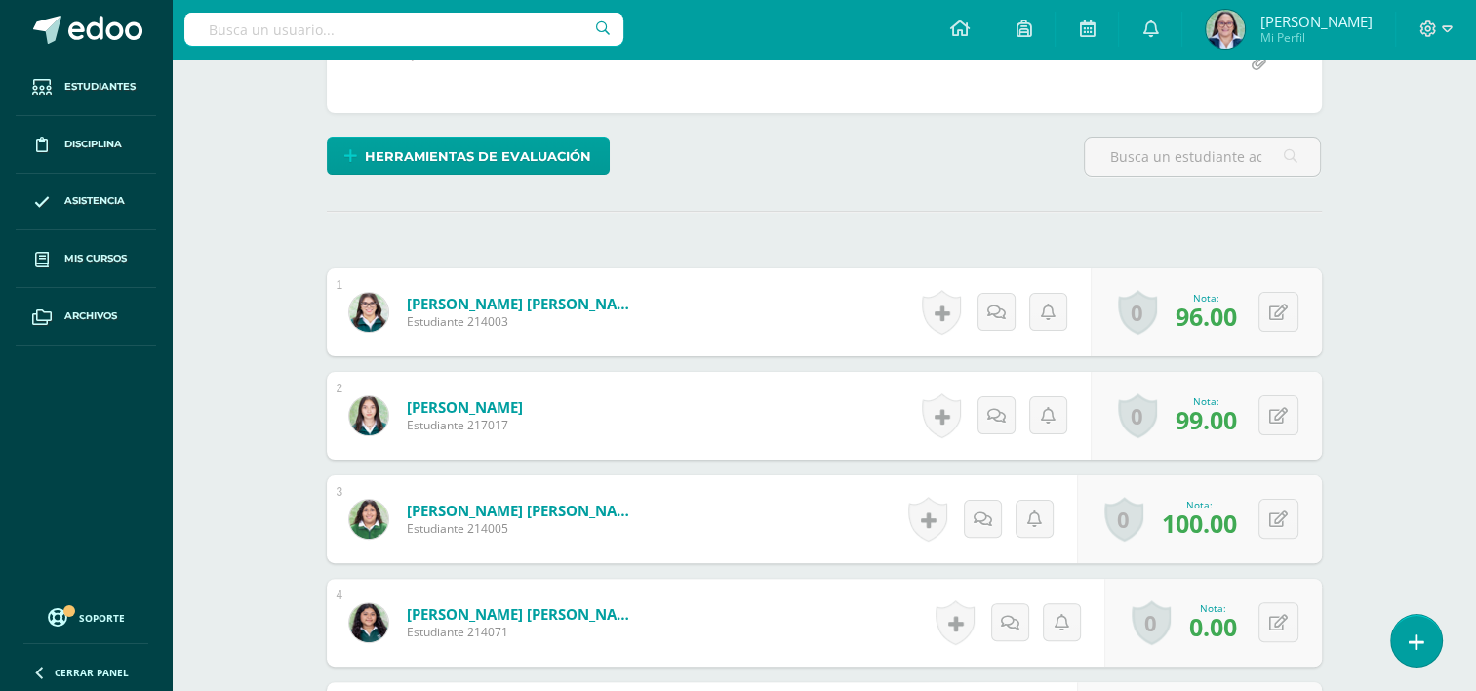
scroll to position [392, 0]
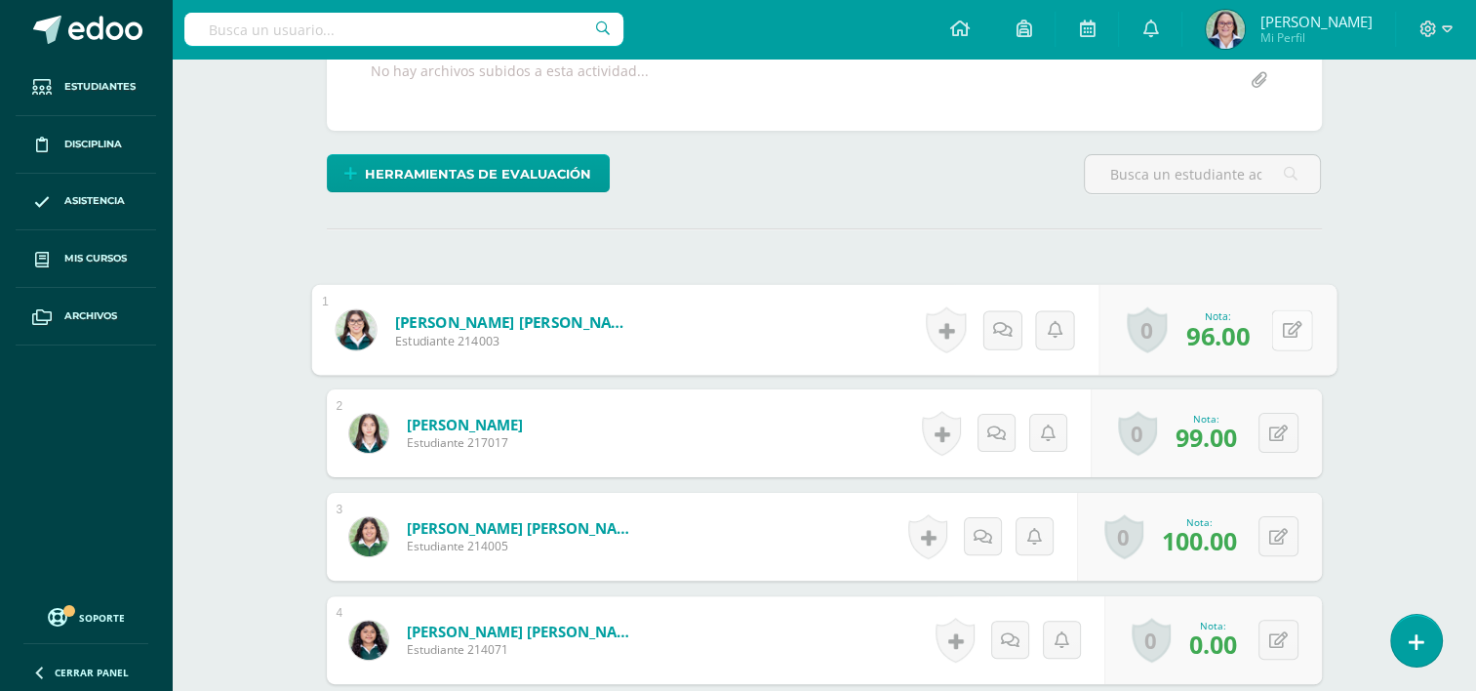
click at [1283, 316] on button at bounding box center [1291, 329] width 41 height 41
type input "95"
click at [1280, 433] on button at bounding box center [1278, 433] width 40 height 40
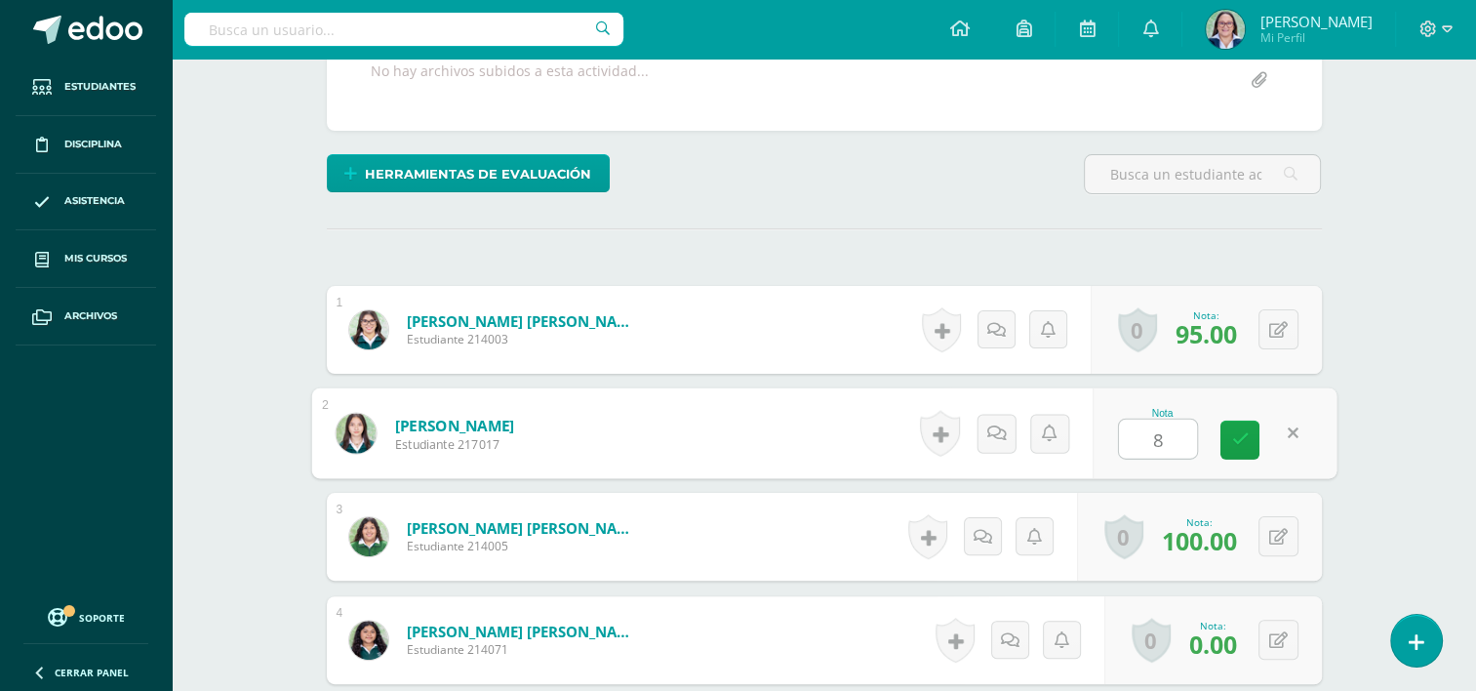
type input "85"
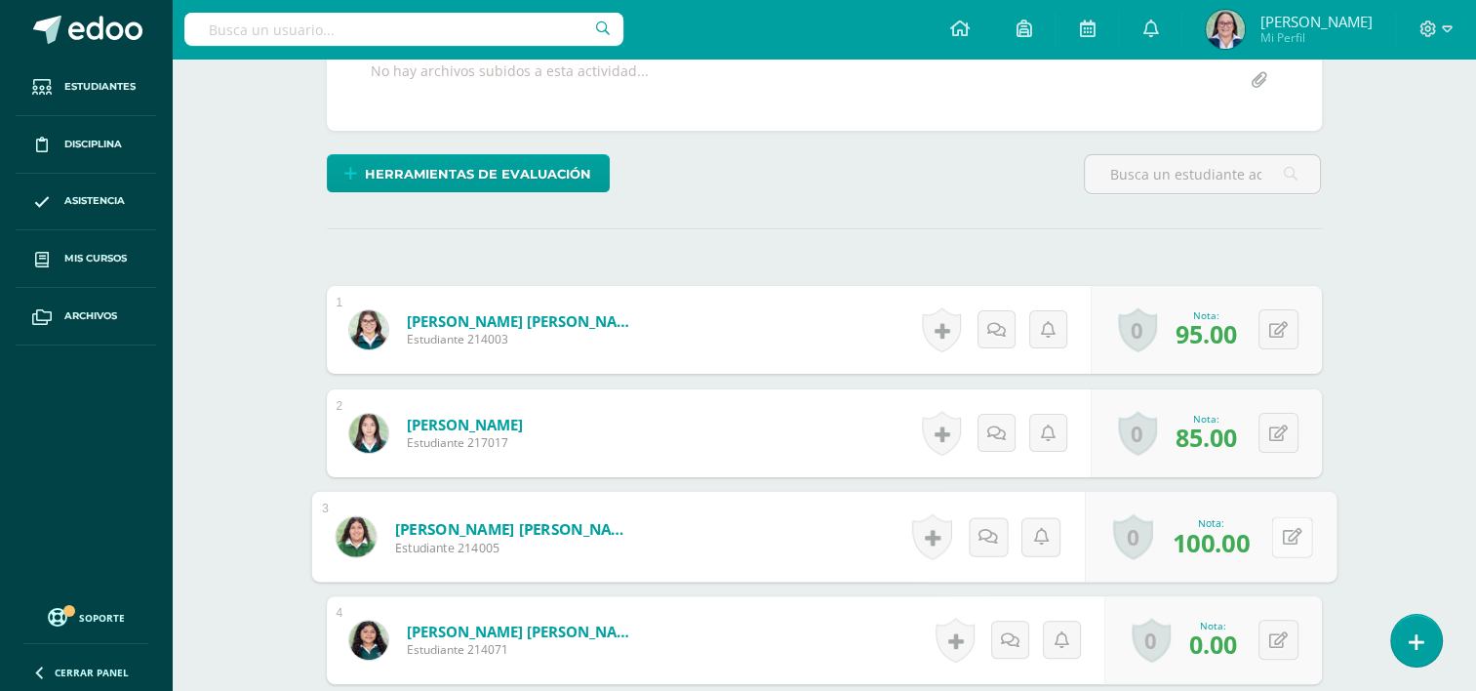
click at [1286, 539] on icon at bounding box center [1292, 536] width 20 height 17
type input "90"
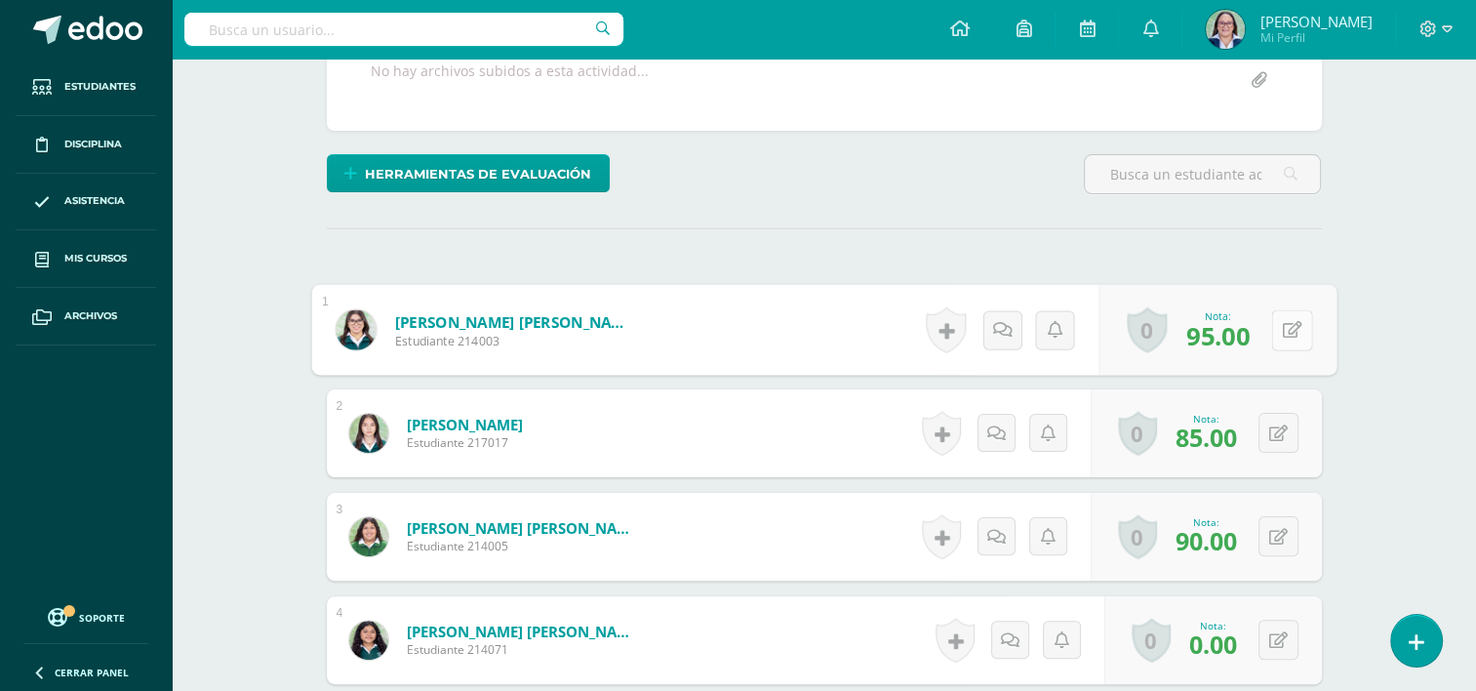
drag, startPoint x: 1262, startPoint y: 335, endPoint x: 1291, endPoint y: 339, distance: 28.7
click at [1261, 335] on div "0 Logros Logros obtenidos Aún no hay logros agregados Nota: 95.00" at bounding box center [1217, 330] width 238 height 91
click at [1274, 338] on button at bounding box center [1291, 329] width 41 height 41
type input "96"
click at [1280, 435] on icon at bounding box center [1278, 433] width 19 height 17
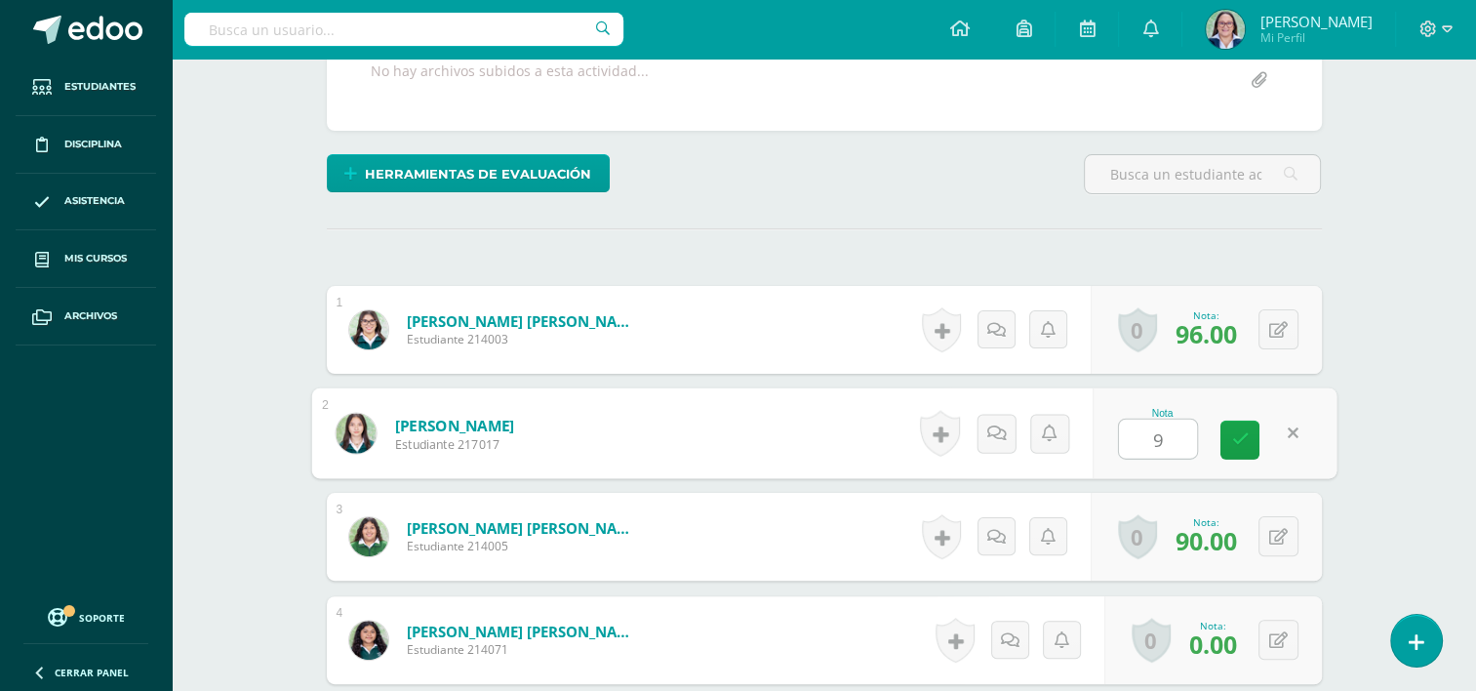
type input "96"
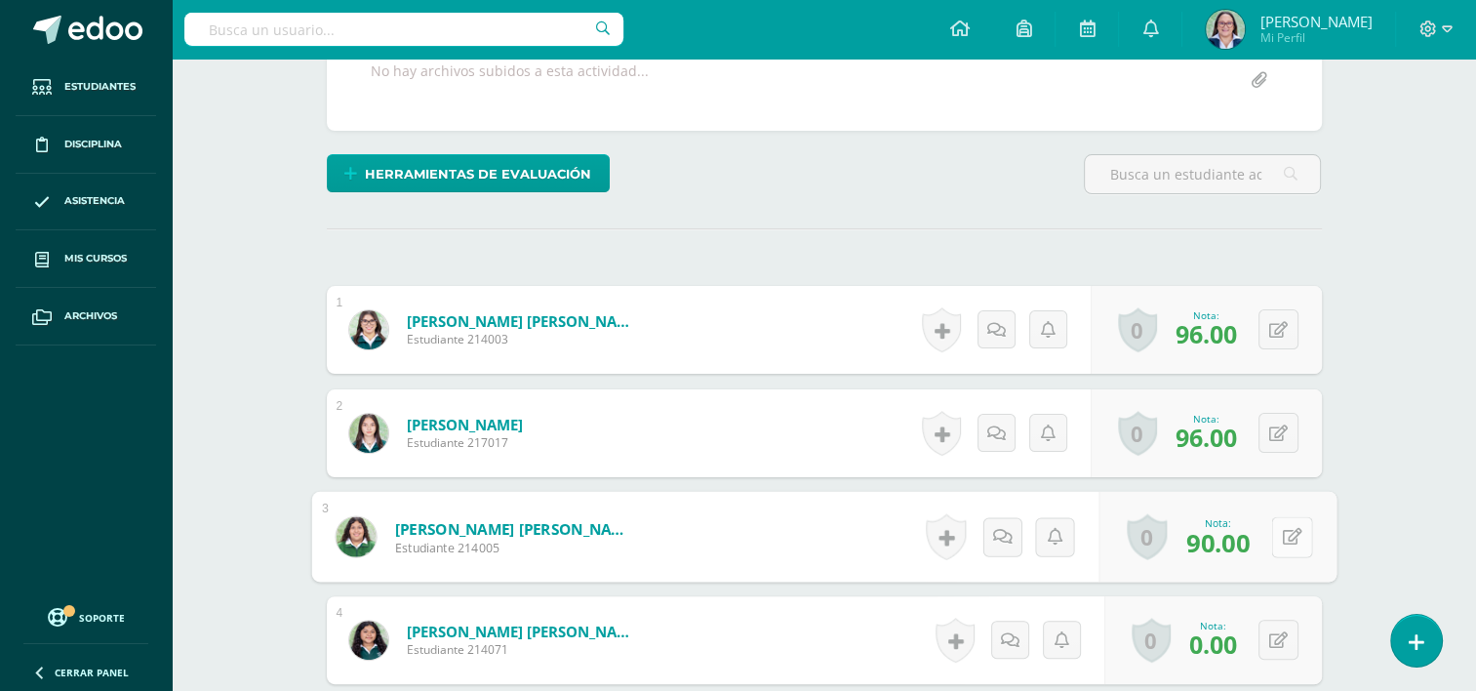
click at [1268, 539] on div "0 Logros Logros obtenidos Aún no hay logros agregados Nota: 90.00" at bounding box center [1217, 537] width 238 height 91
click at [1278, 536] on button at bounding box center [1291, 536] width 41 height 41
type input "100"
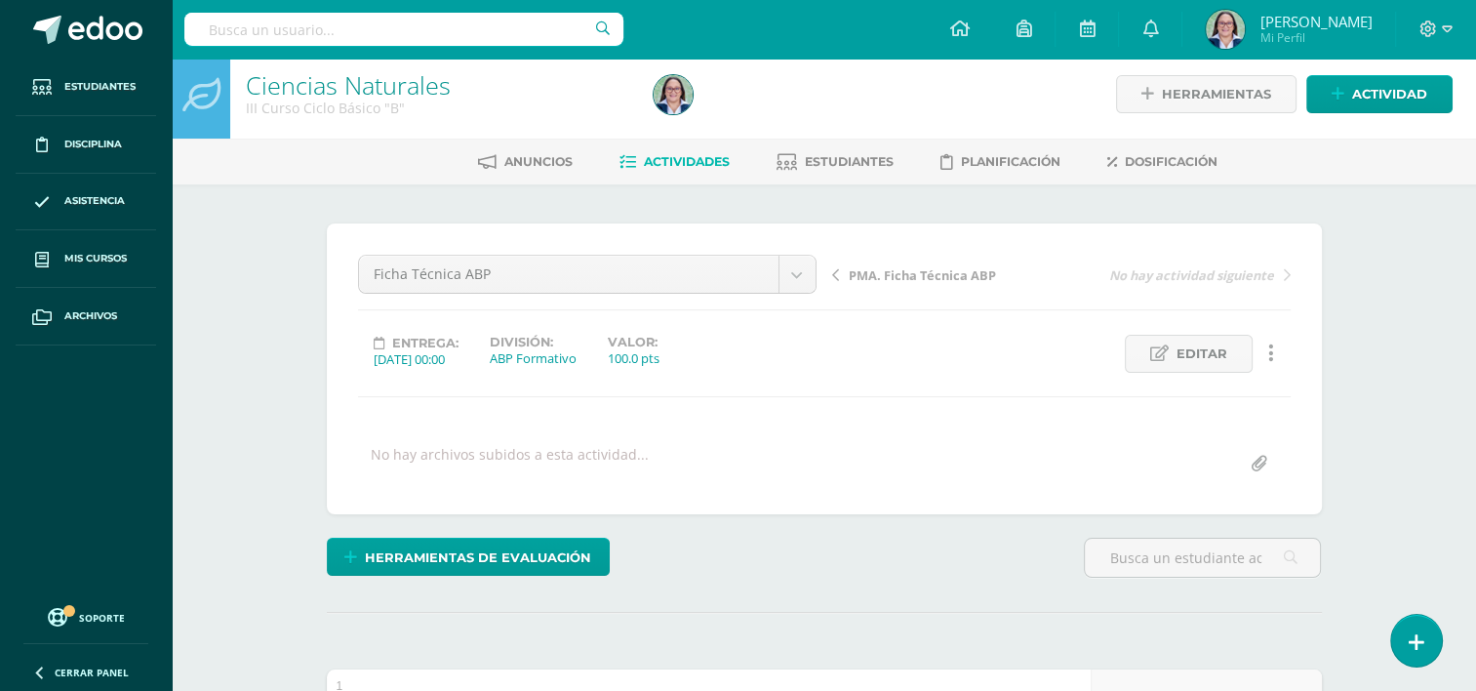
scroll to position [0, 0]
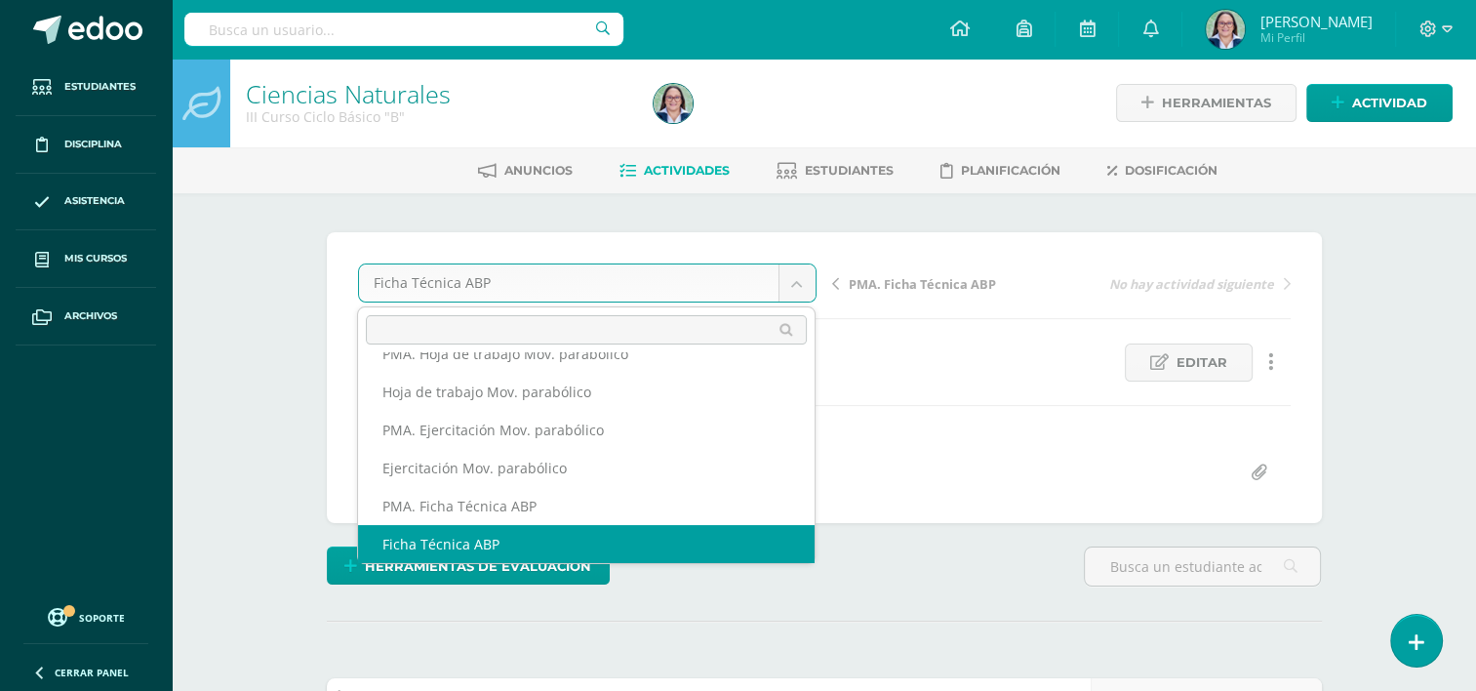
scroll to position [540, 0]
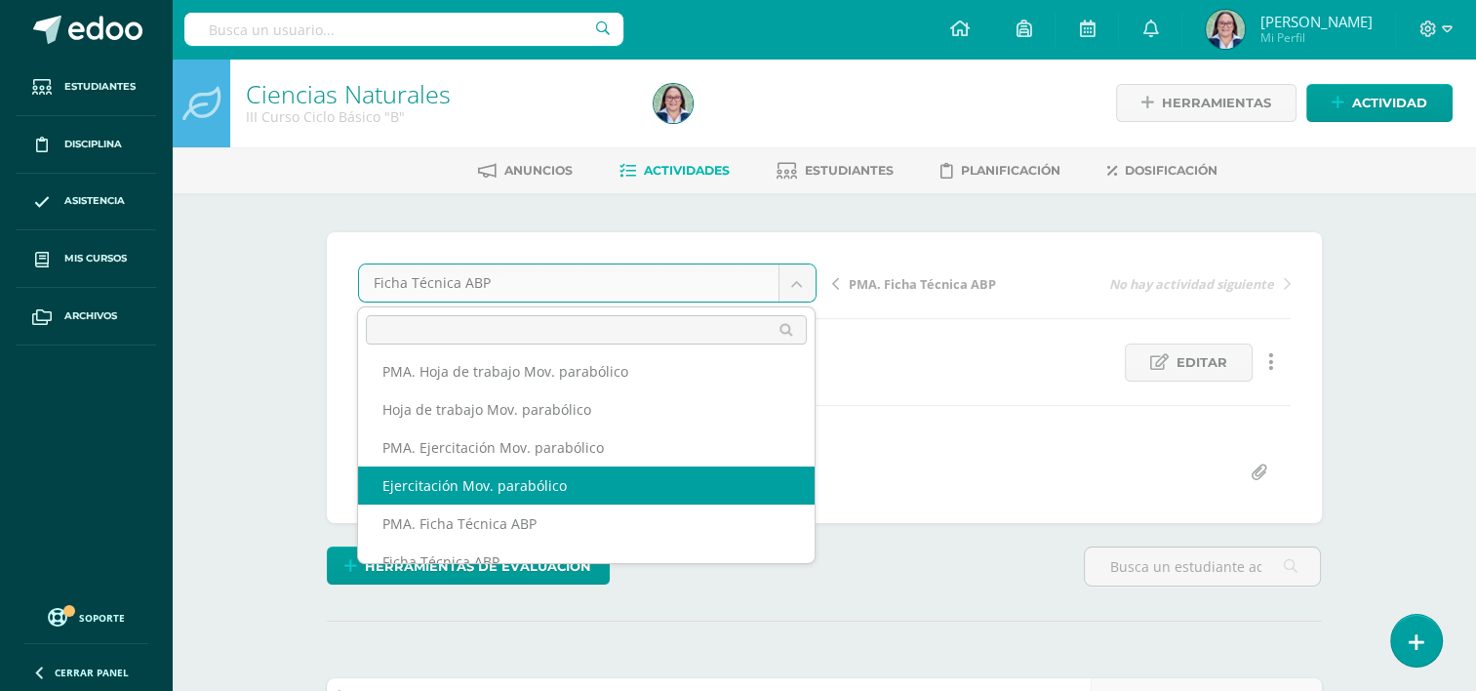
select select "/dashboard/teacher/grade-activity/261939/"
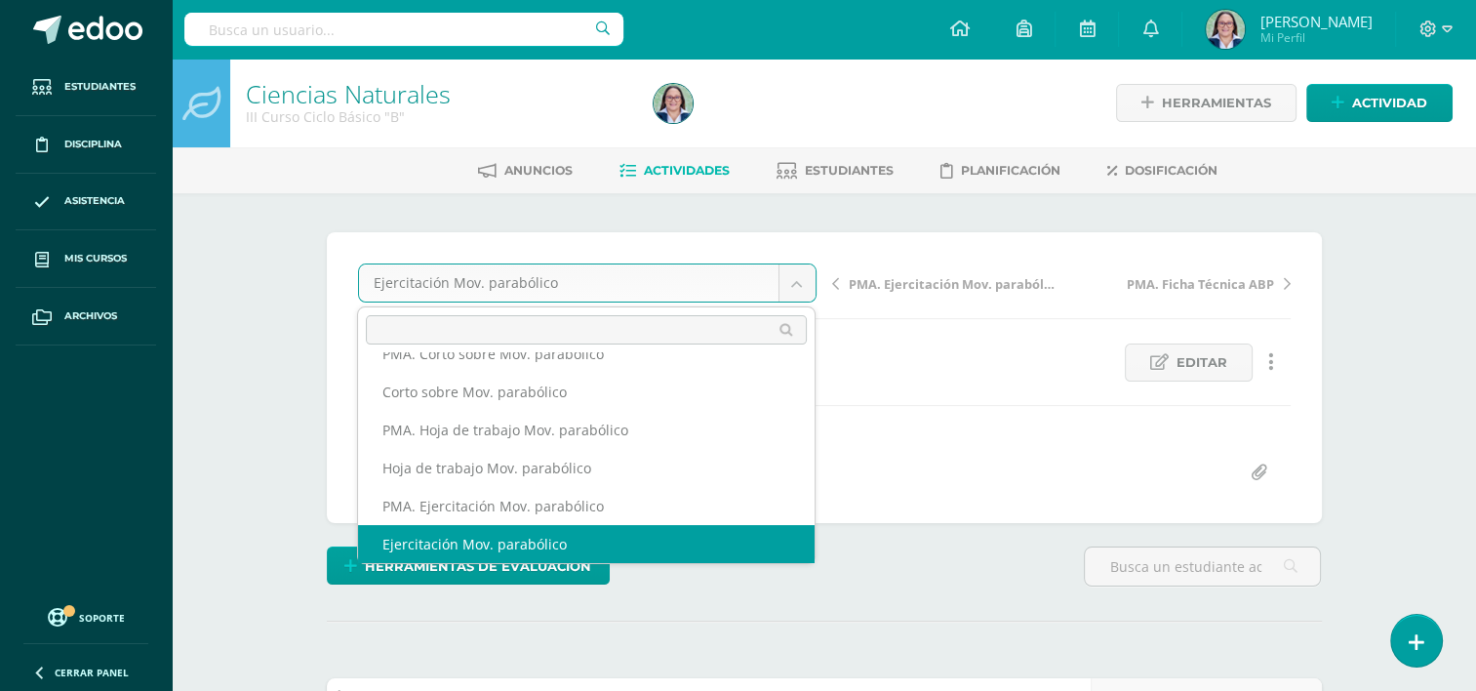
scroll to position [464, 0]
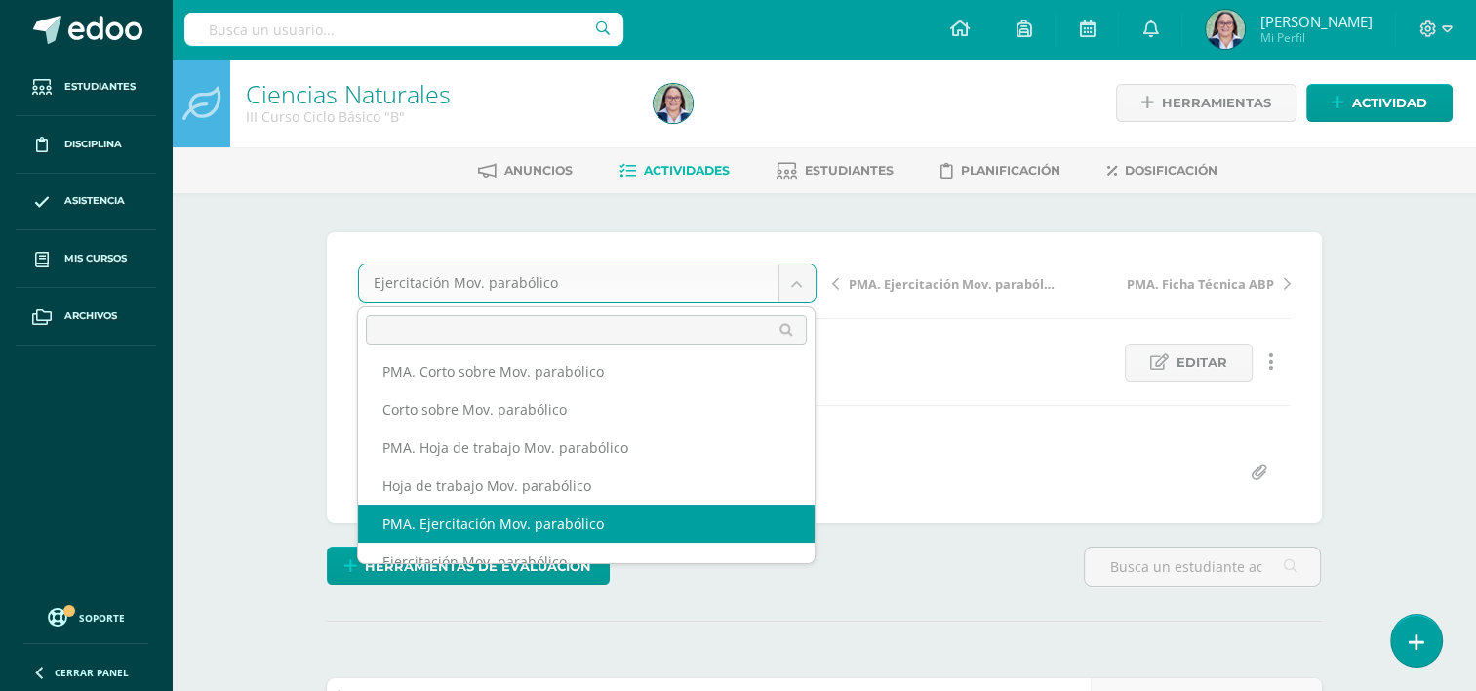
select select "/dashboard/teacher/grade-activity/261941/"
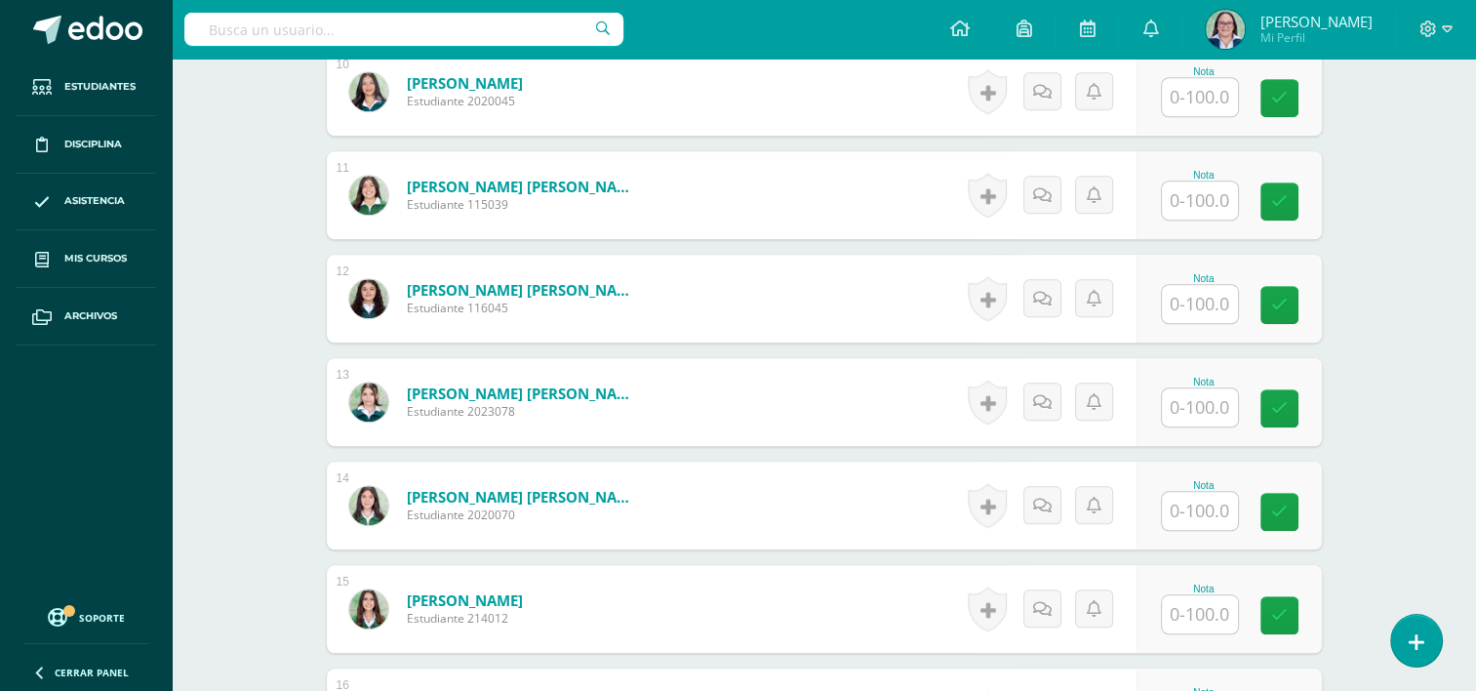
scroll to position [1562, 0]
click at [1182, 419] on input "text" at bounding box center [1200, 406] width 76 height 38
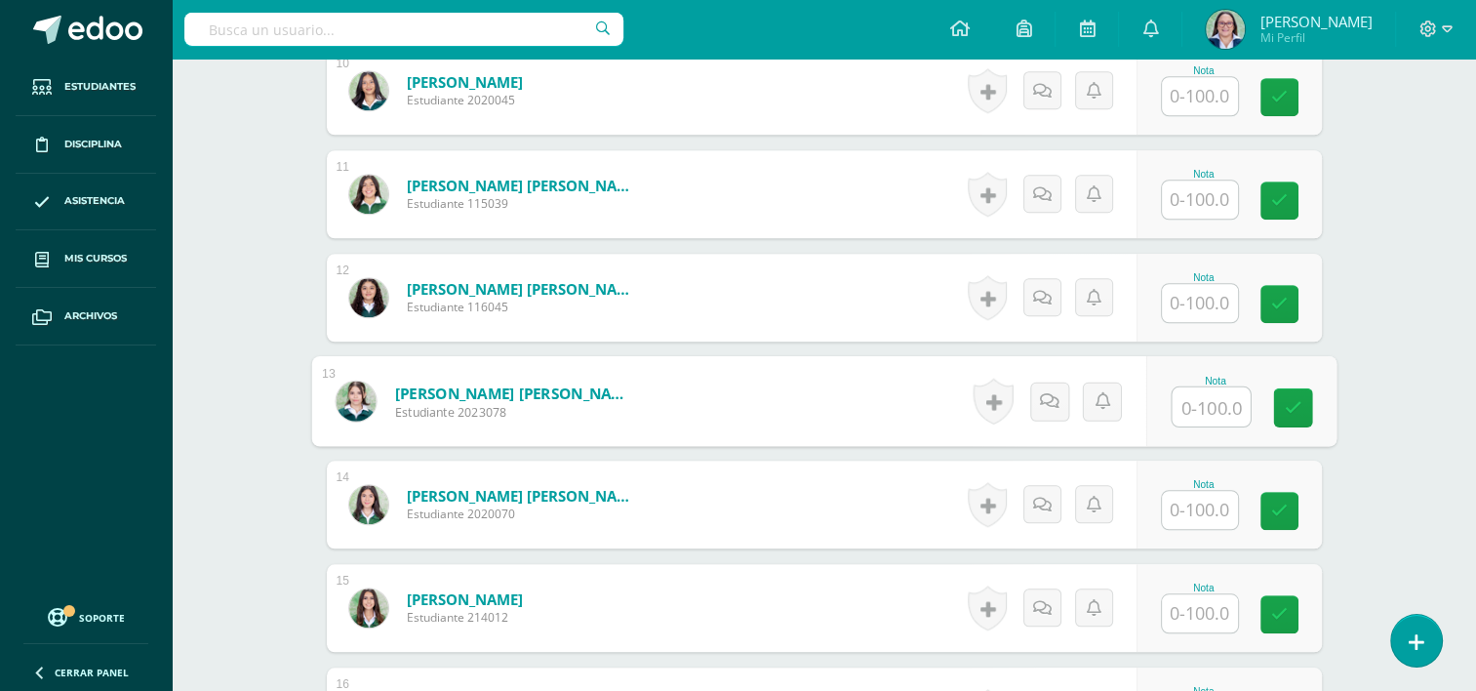
scroll to position [1563, 0]
type input "100"
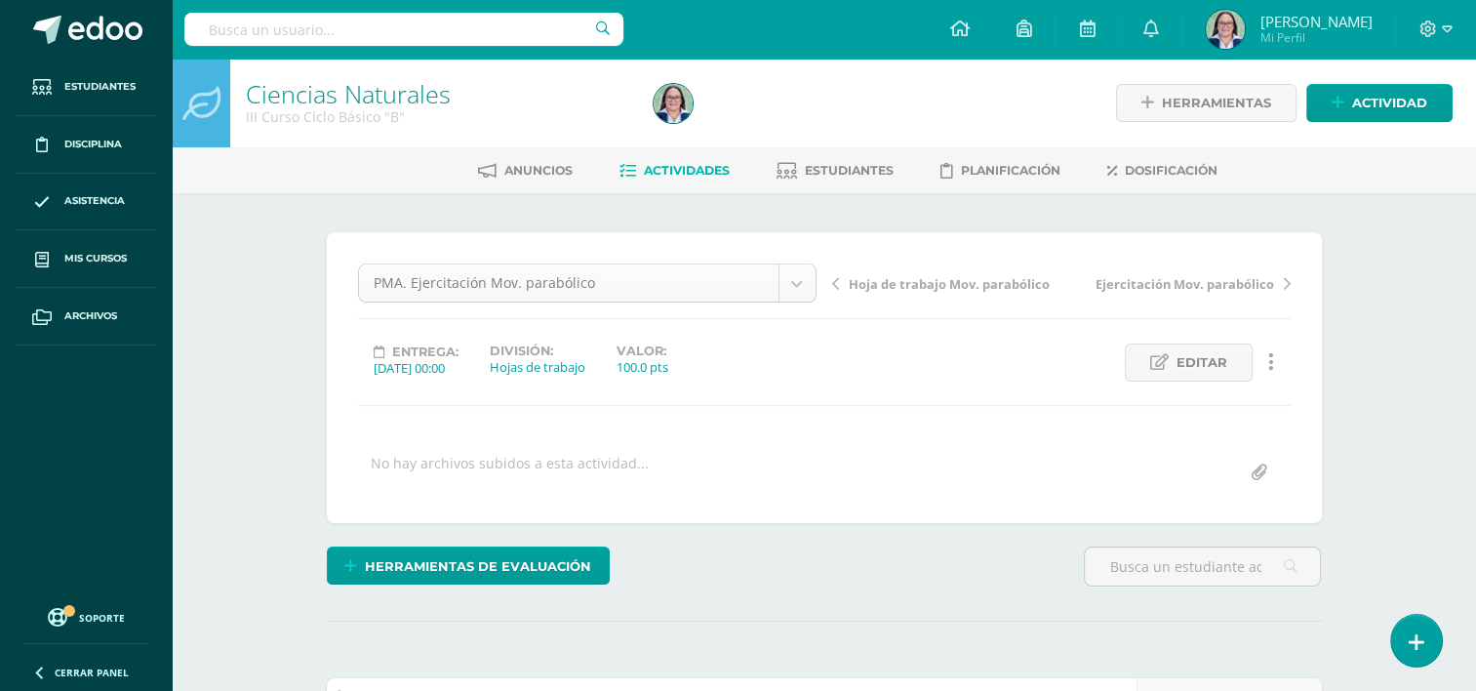
scroll to position [444, 0]
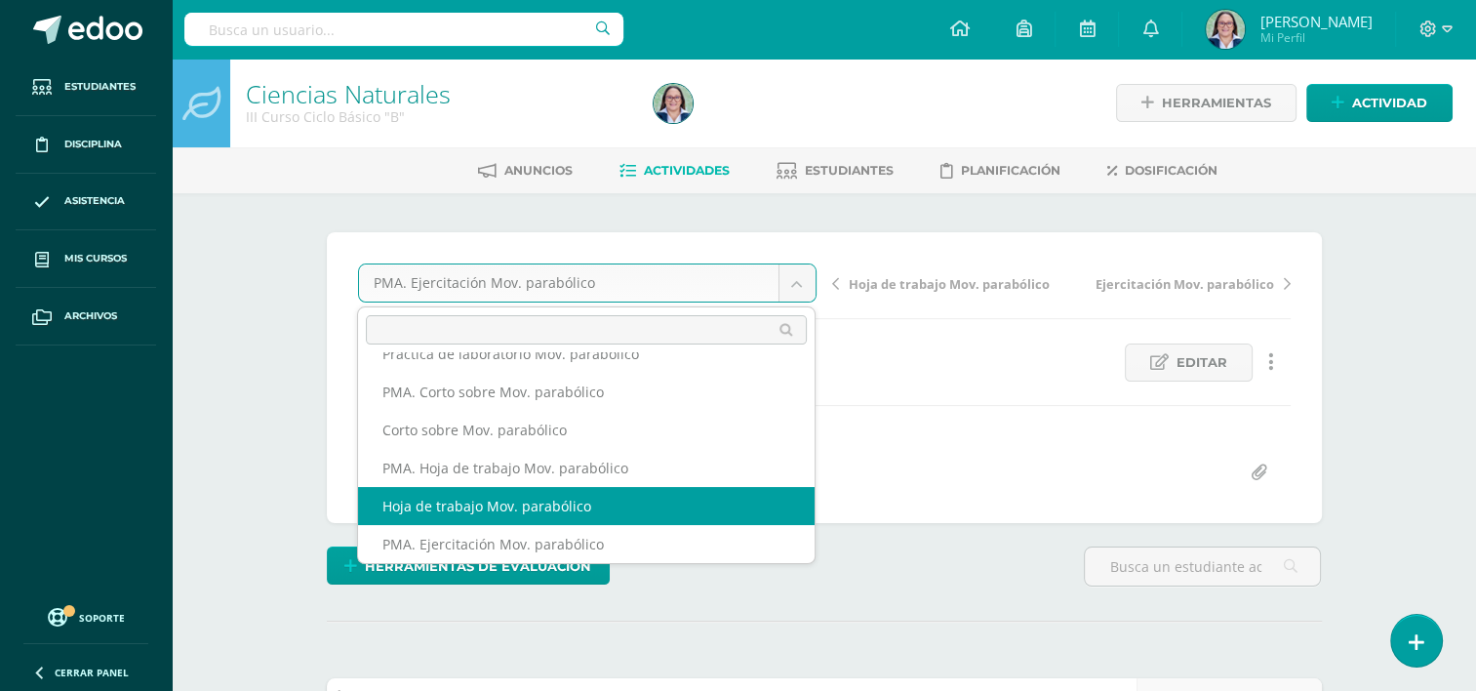
select select "/dashboard/teacher/grade-activity/261943/"
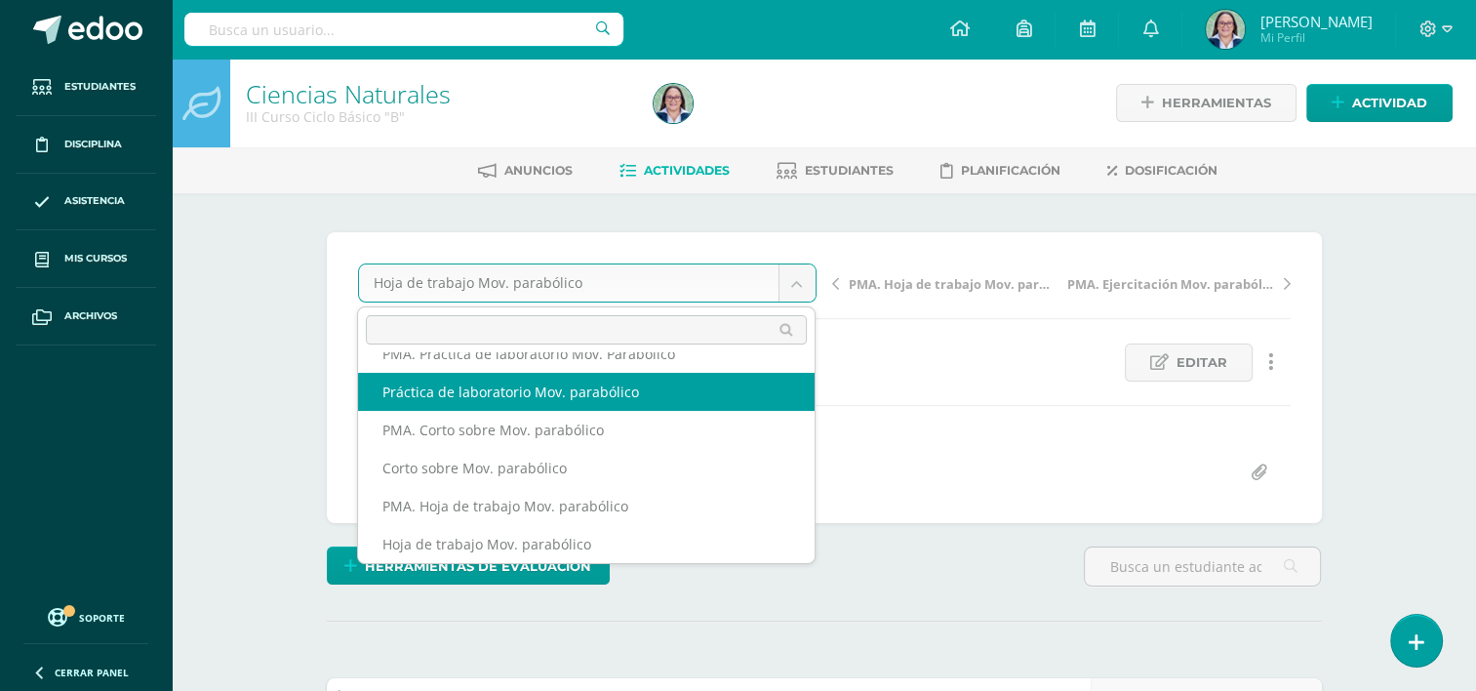
scroll to position [388, 0]
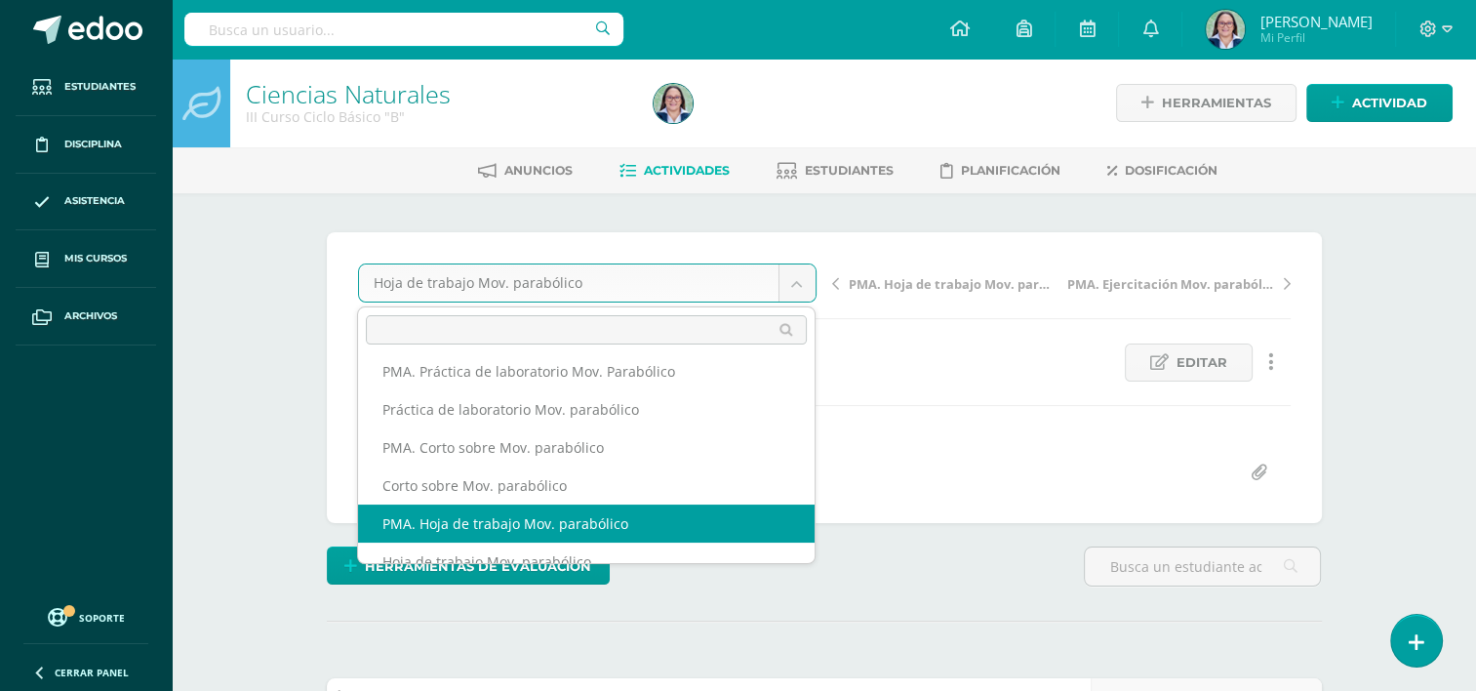
select select "/dashboard/teacher/grade-activity/261945/"
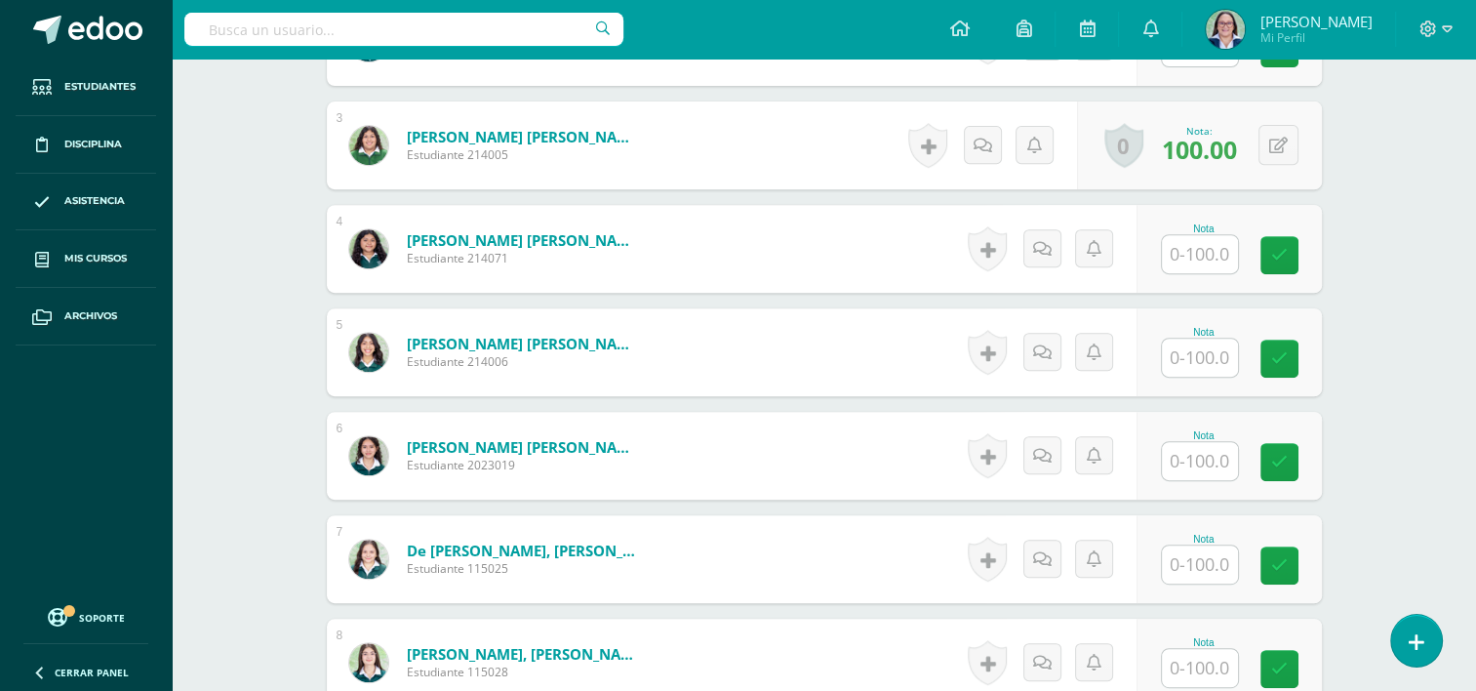
scroll to position [880, 0]
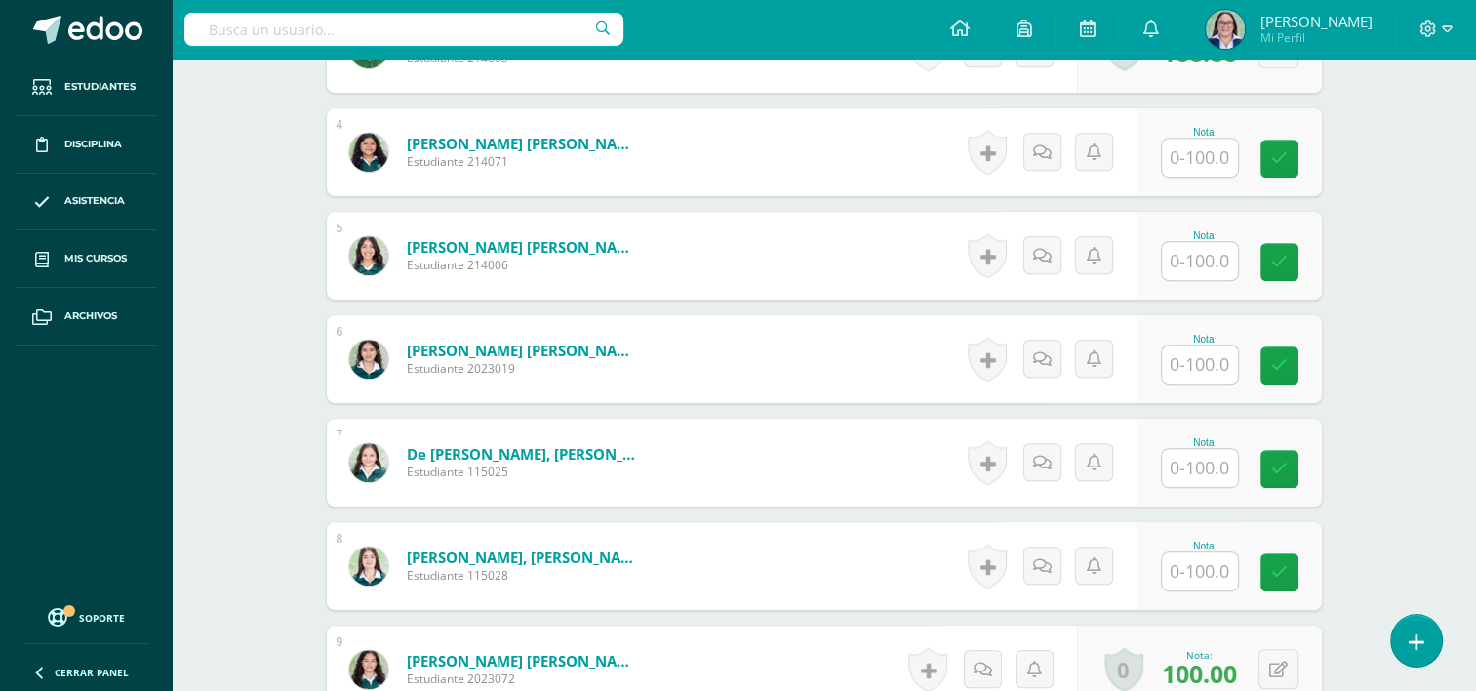
click at [1196, 562] on input "text" at bounding box center [1200, 571] width 76 height 38
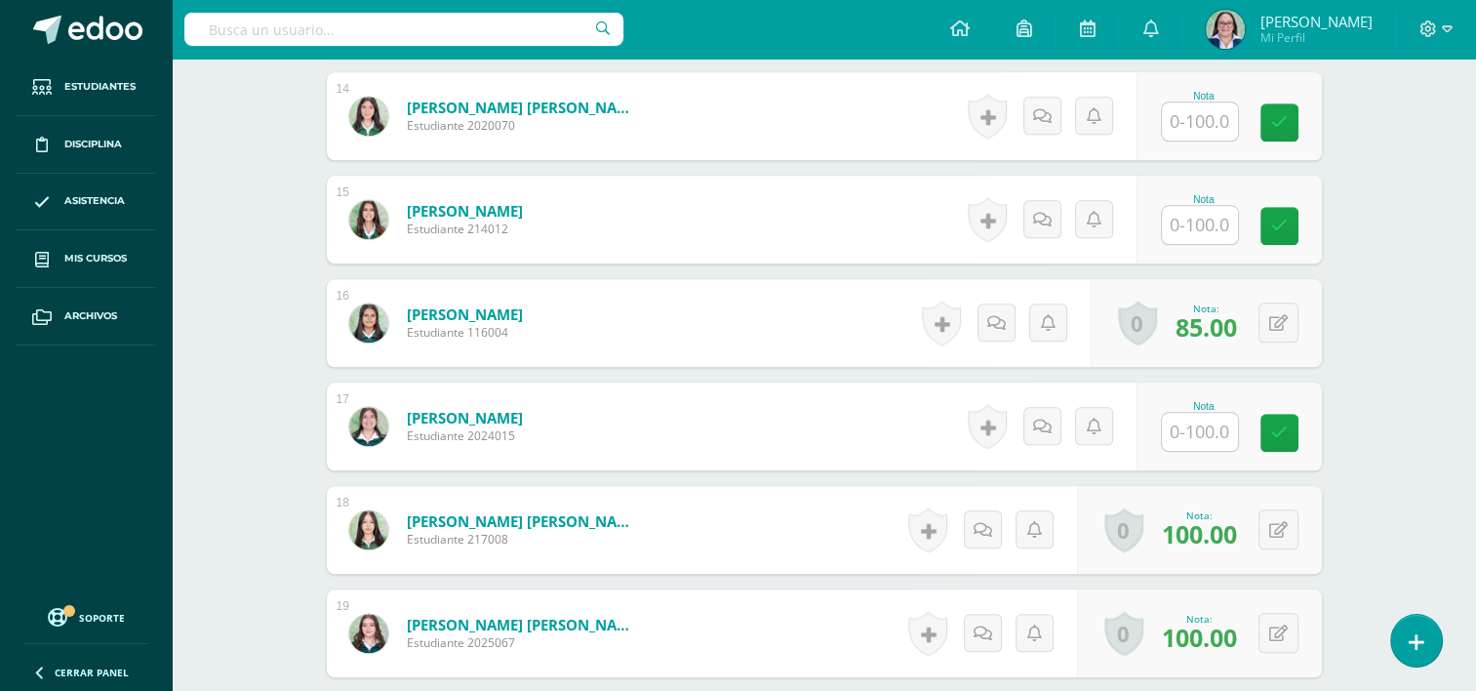
scroll to position [1953, 0]
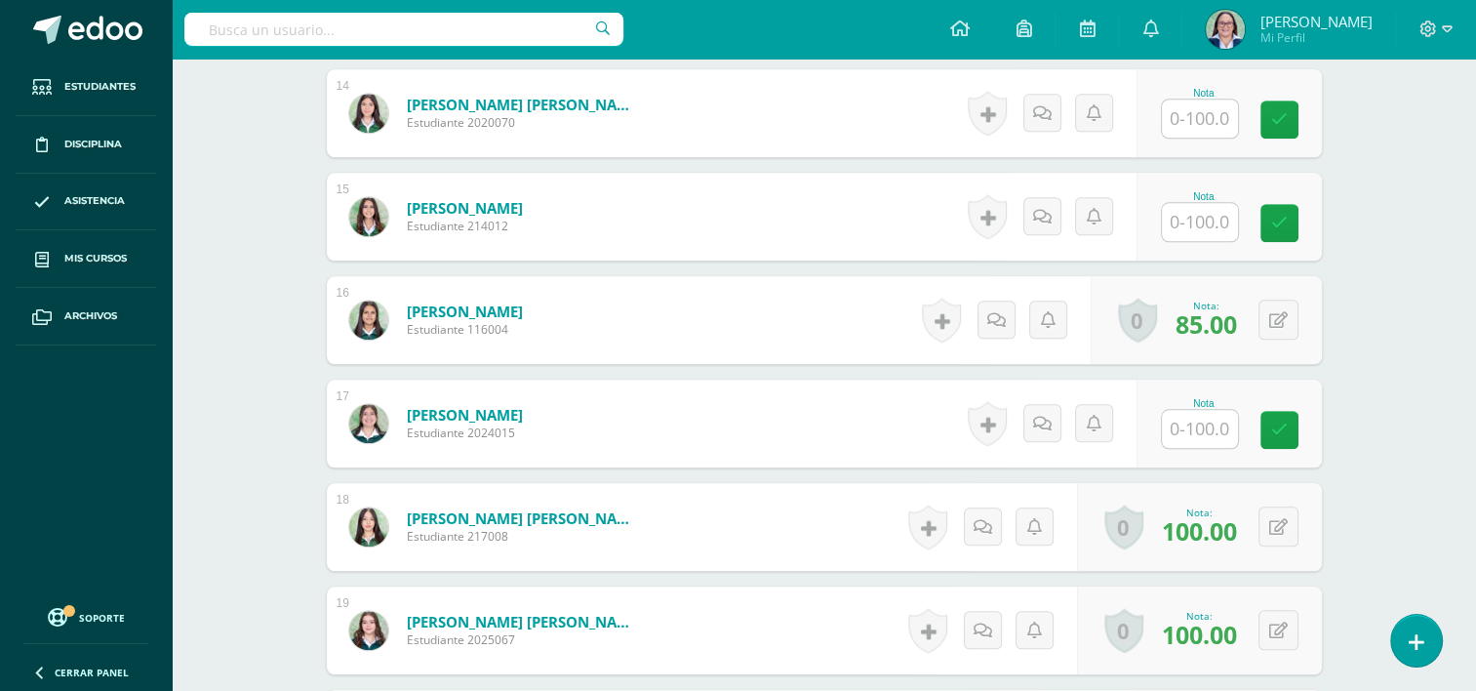
click at [1202, 441] on input "text" at bounding box center [1200, 429] width 76 height 38
type input "100"
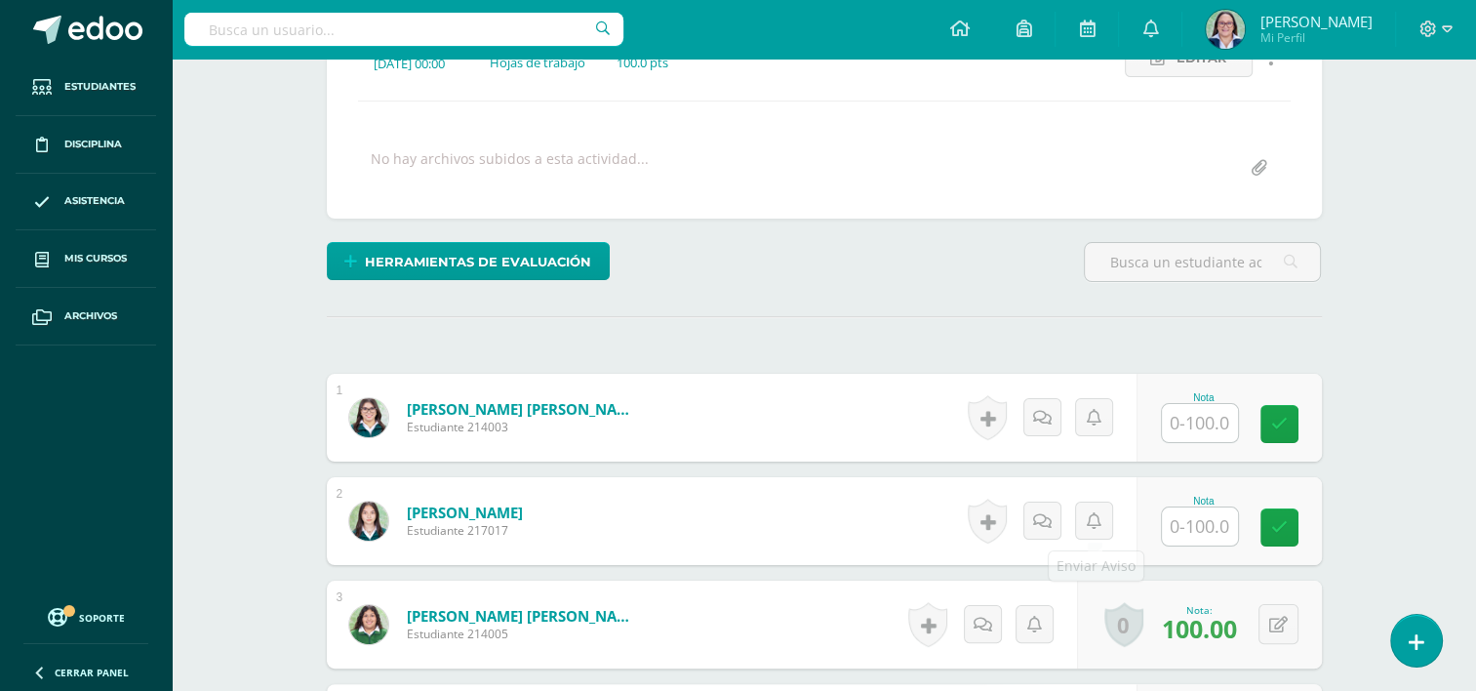
scroll to position [0, 0]
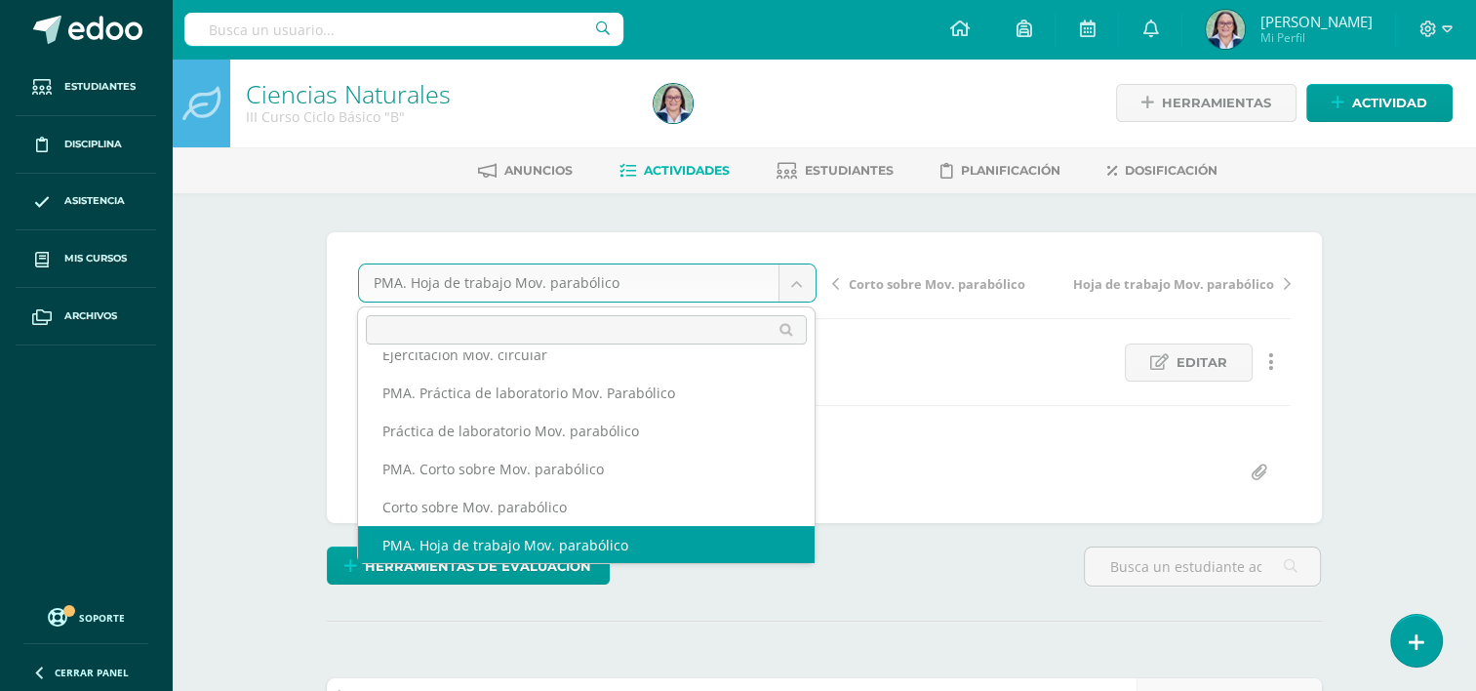
scroll to position [350, 0]
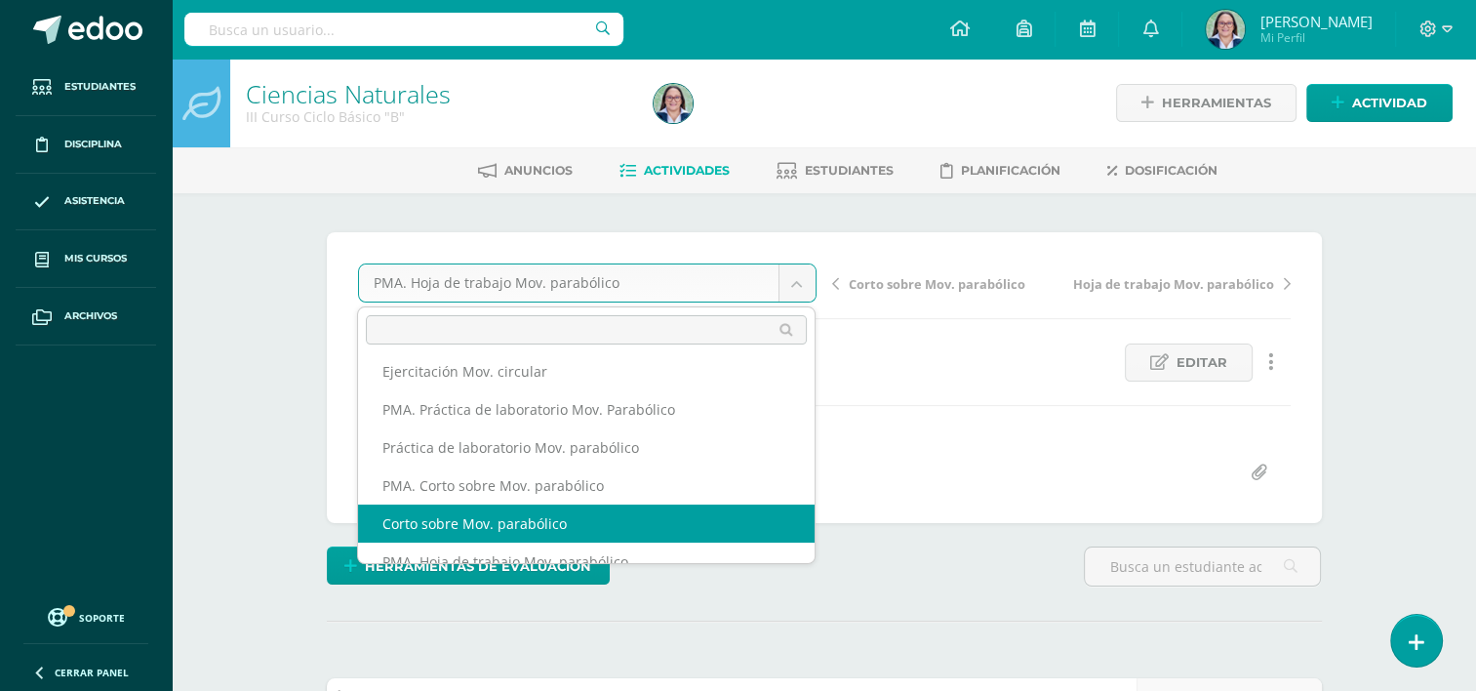
select select "/dashboard/teacher/grade-activity/261947/"
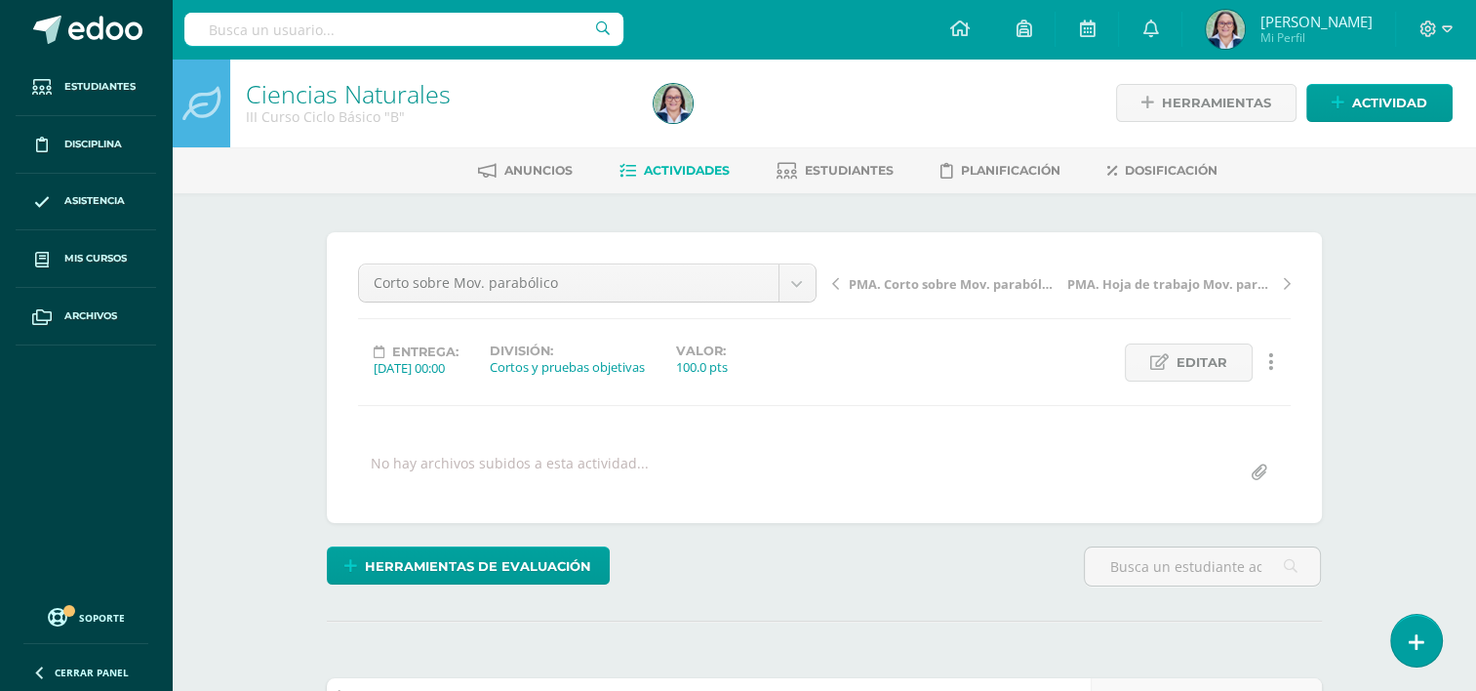
click at [871, 288] on span "PMA. Corto sobre Mov. parabólico" at bounding box center [952, 284] width 207 height 18
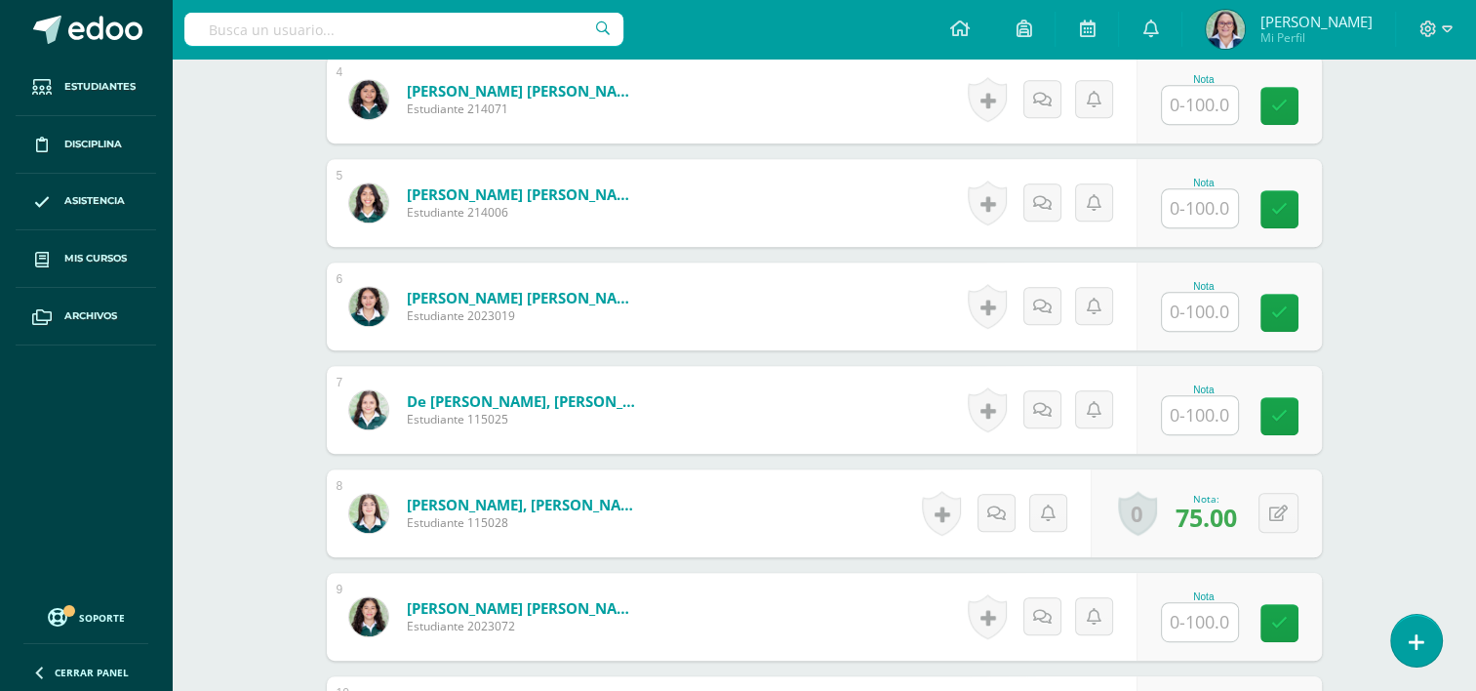
scroll to position [978, 0]
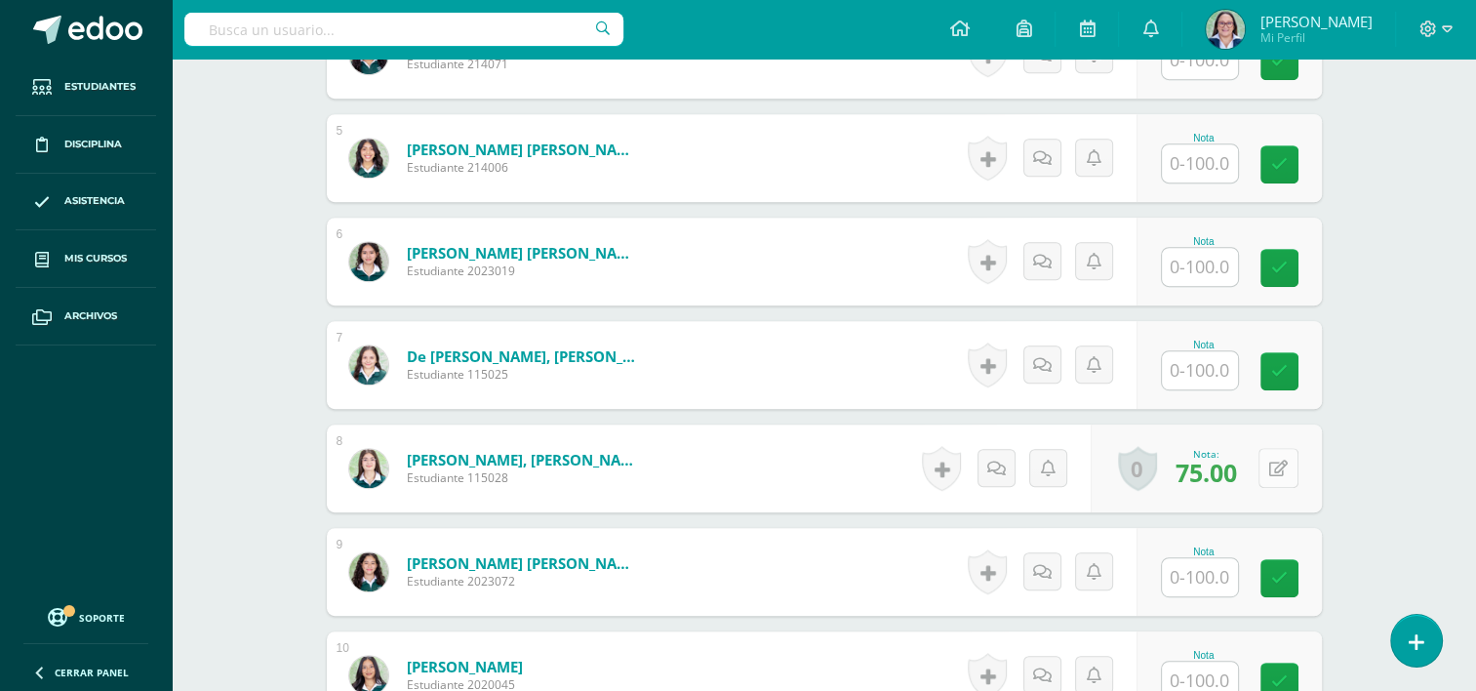
click at [1285, 469] on icon at bounding box center [1278, 468] width 19 height 17
type input "85"
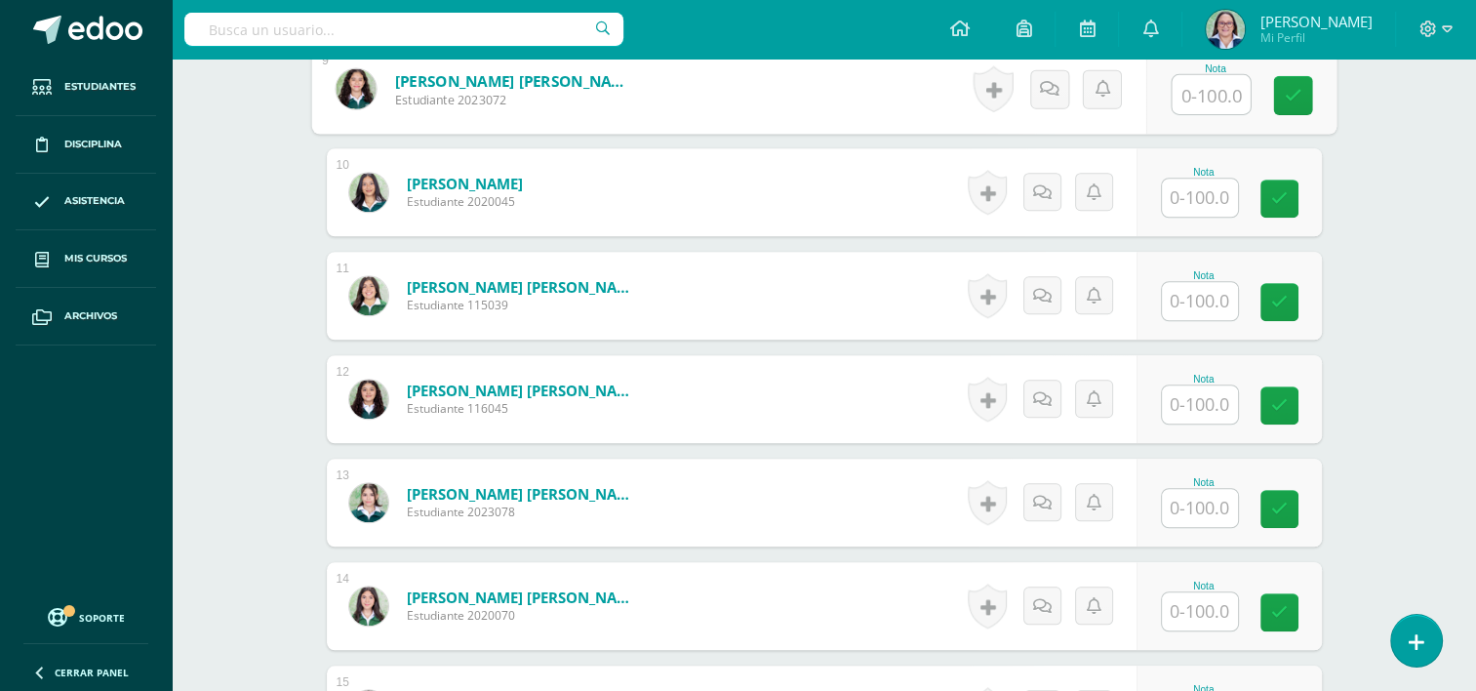
scroll to position [1465, 0]
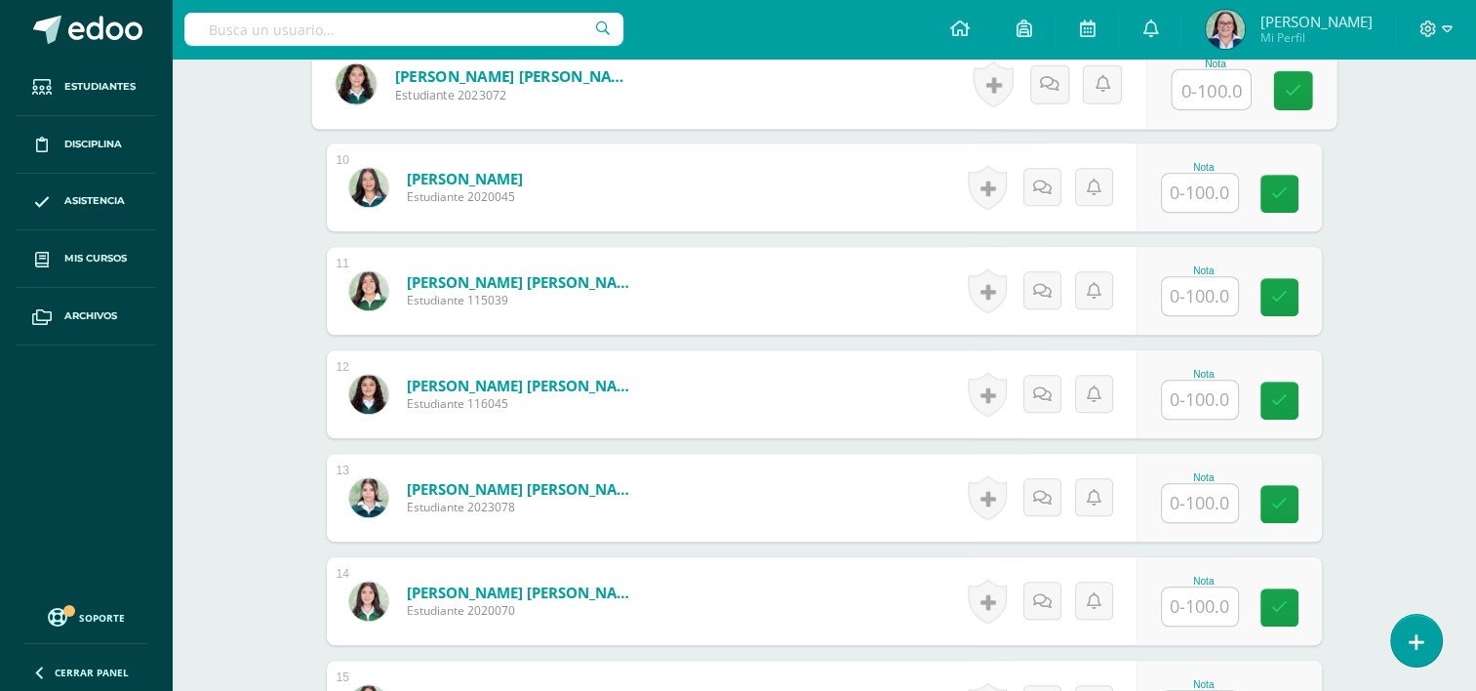
click at [1188, 498] on input "text" at bounding box center [1200, 503] width 76 height 38
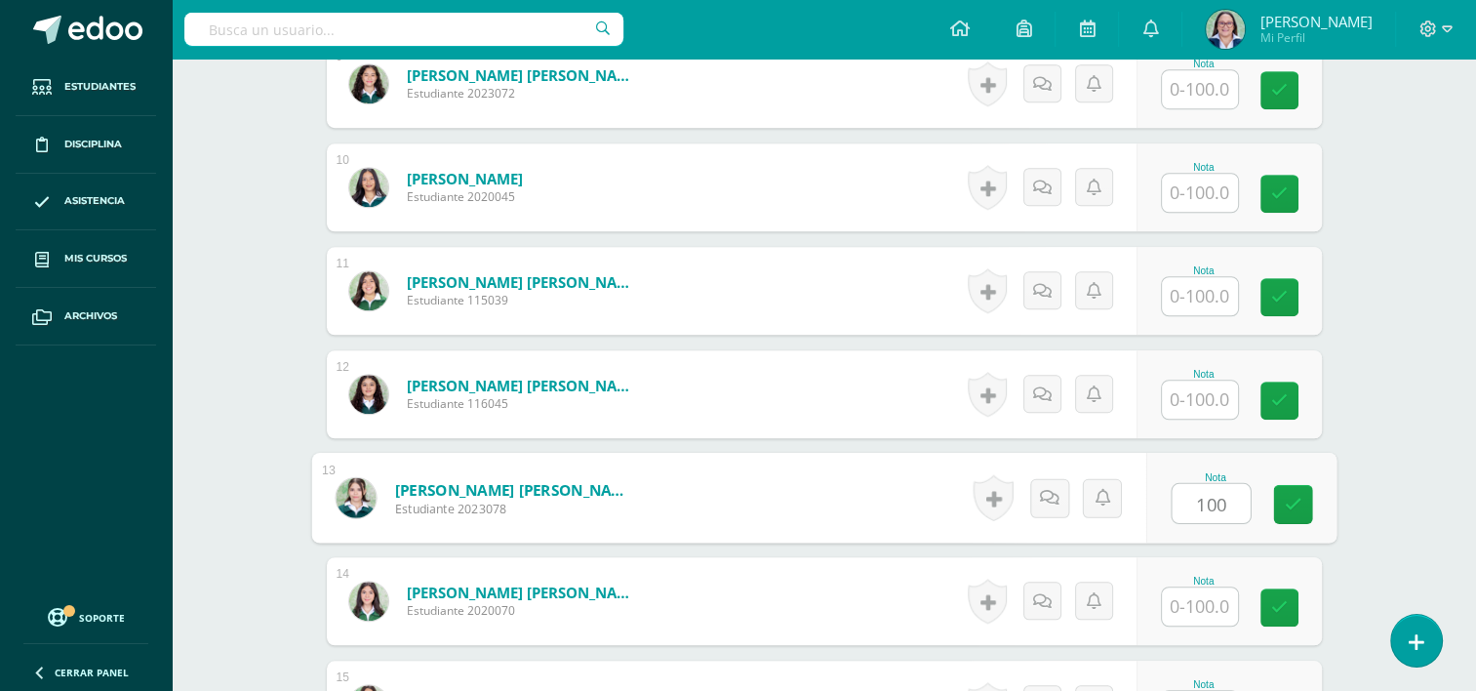
type input "100"
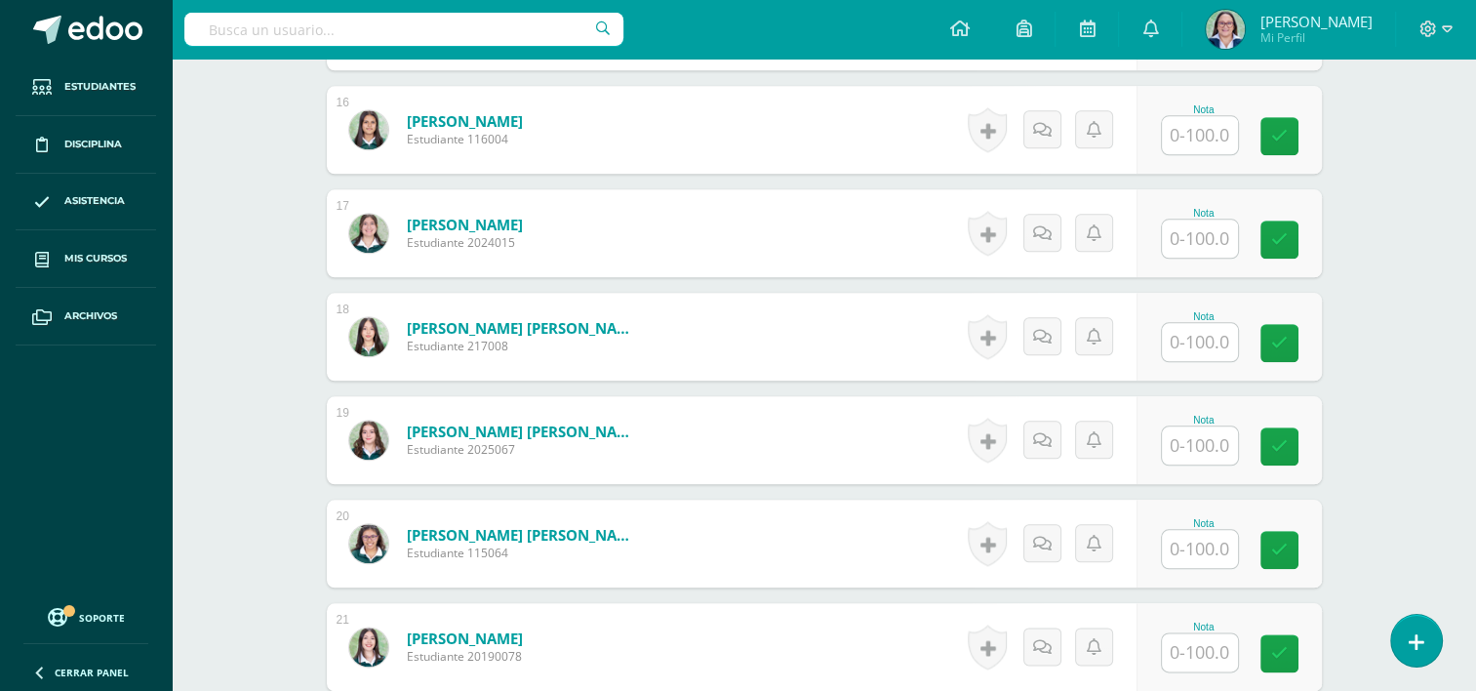
scroll to position [2148, 0]
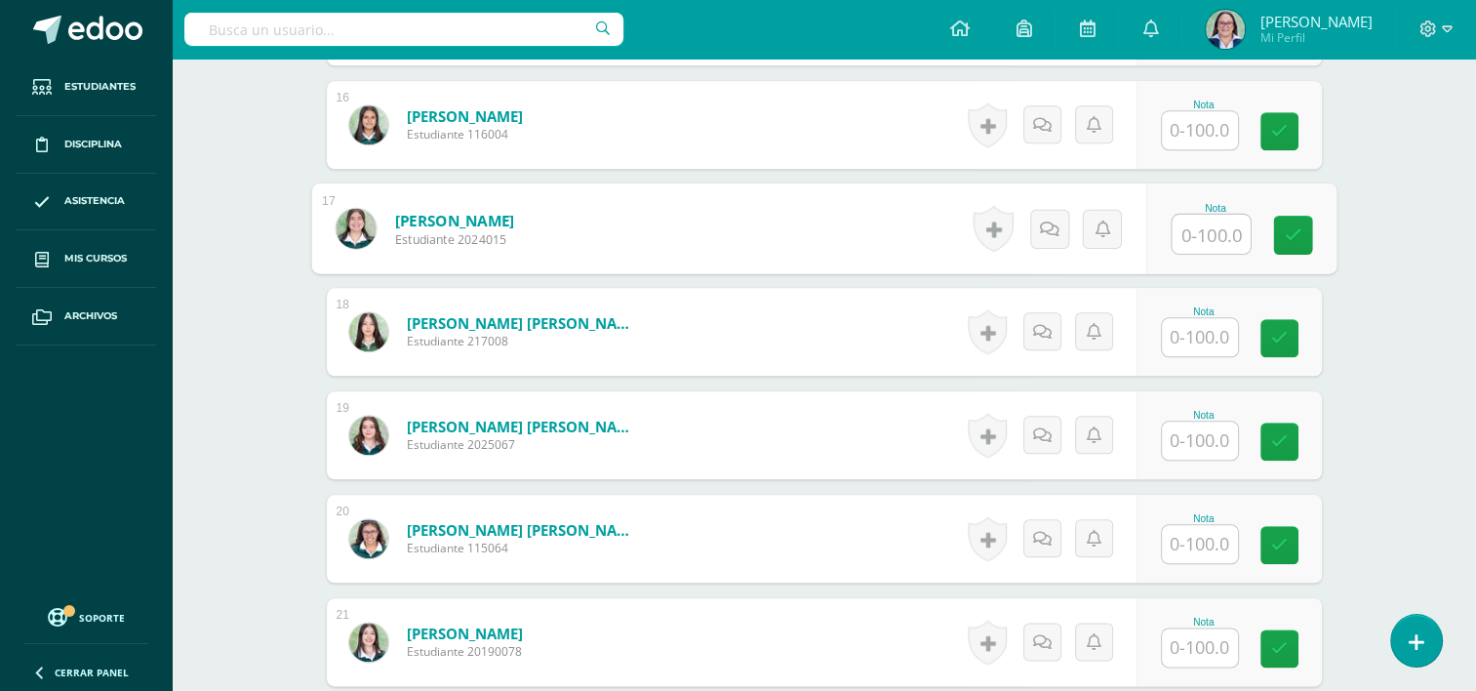
click at [1215, 243] on input "text" at bounding box center [1211, 234] width 78 height 39
type input "80"
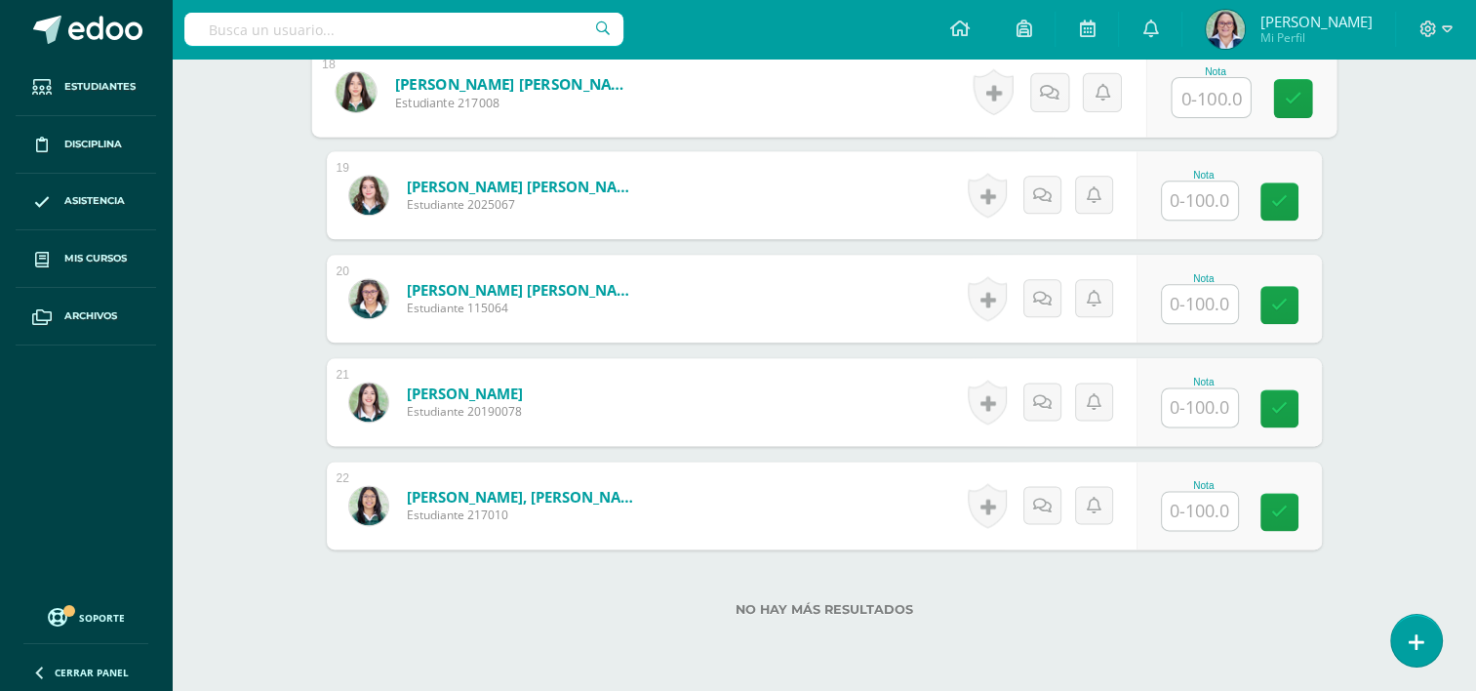
scroll to position [2469, 0]
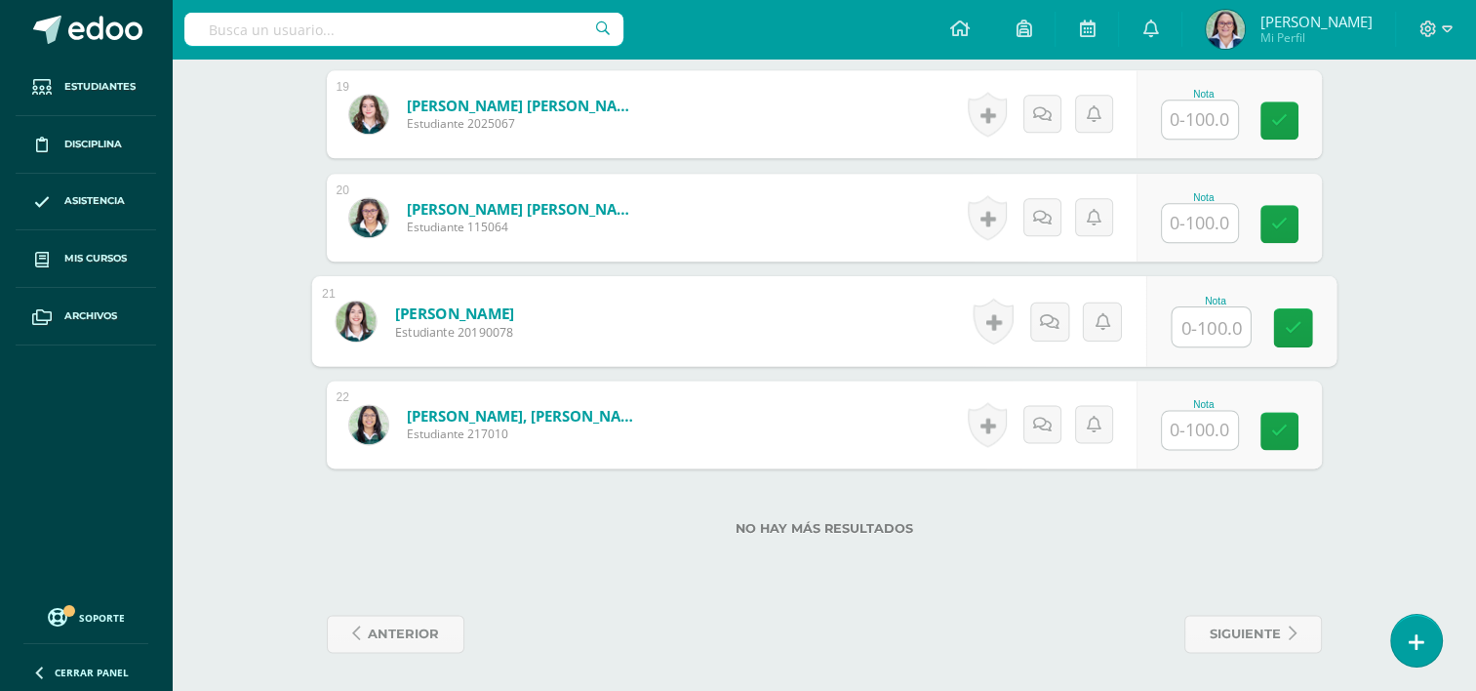
click at [1202, 324] on input "text" at bounding box center [1211, 326] width 78 height 39
type input "100"
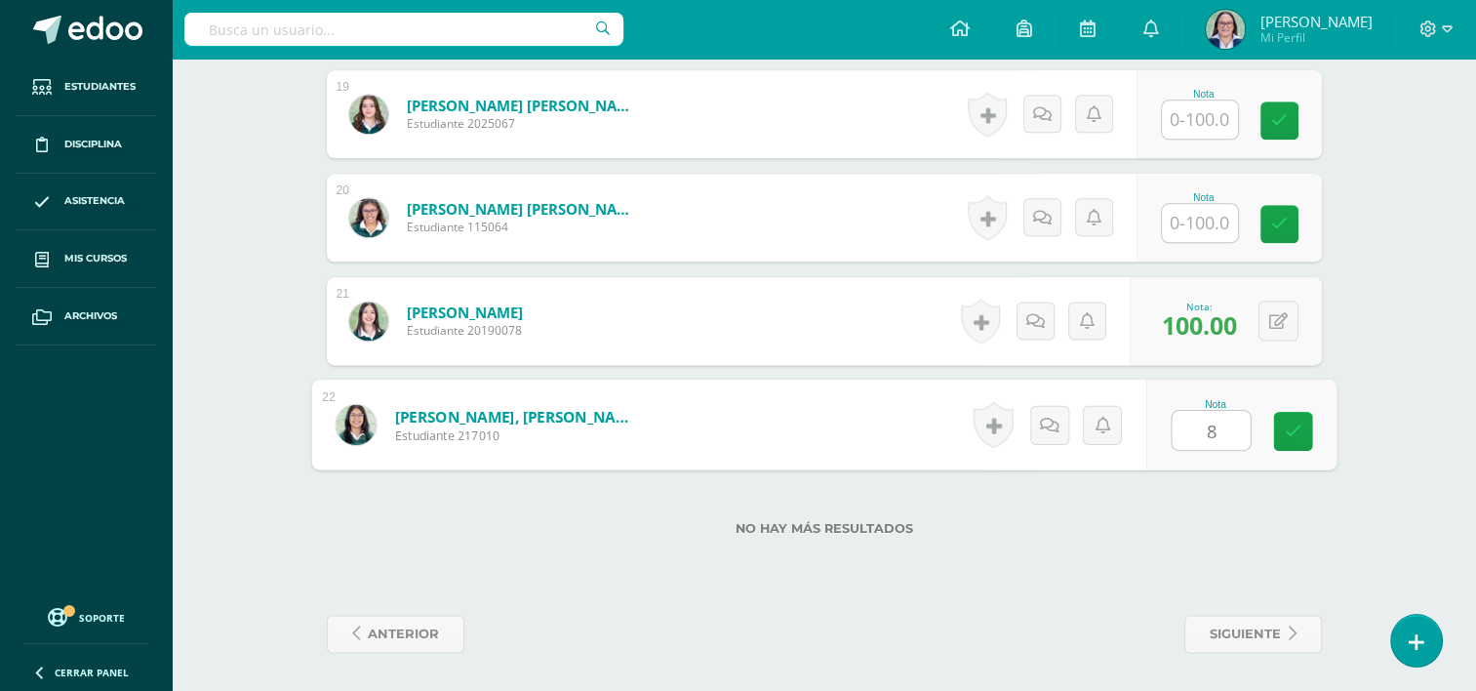
type input "80"
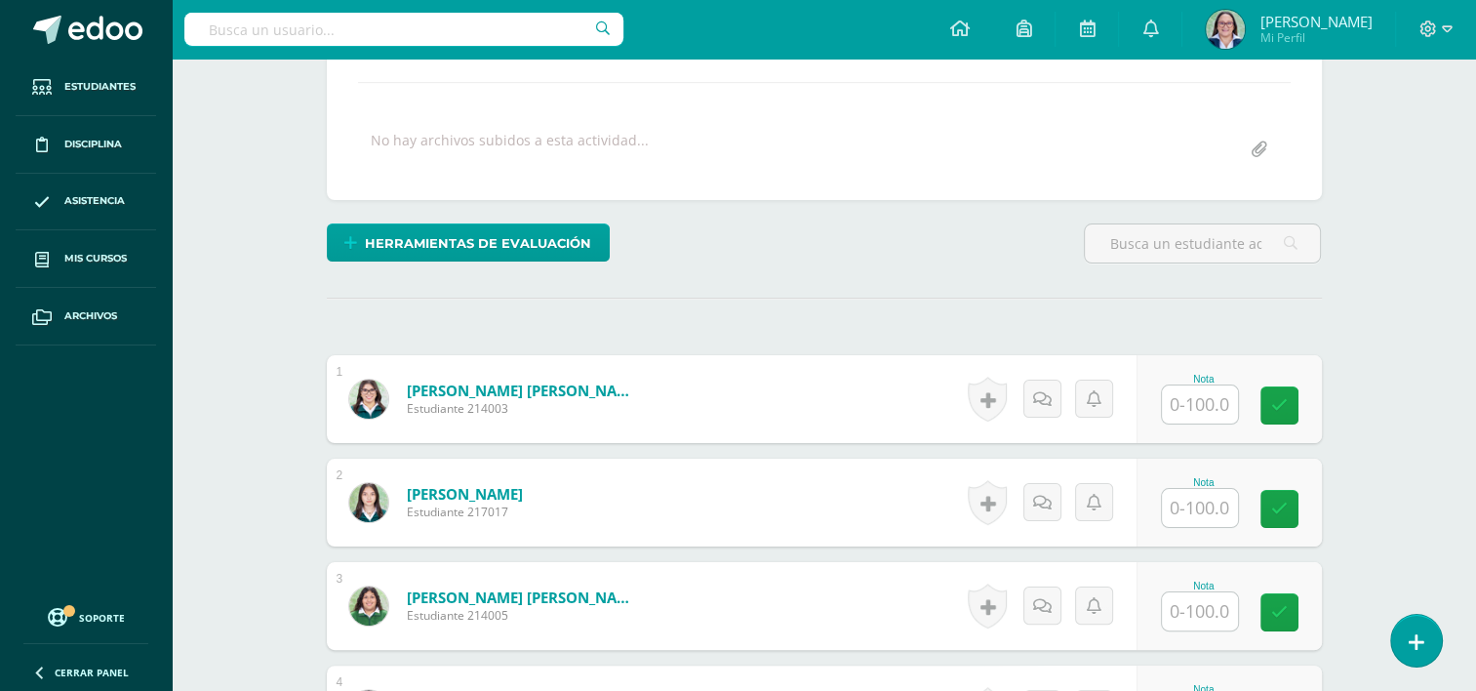
scroll to position [0, 0]
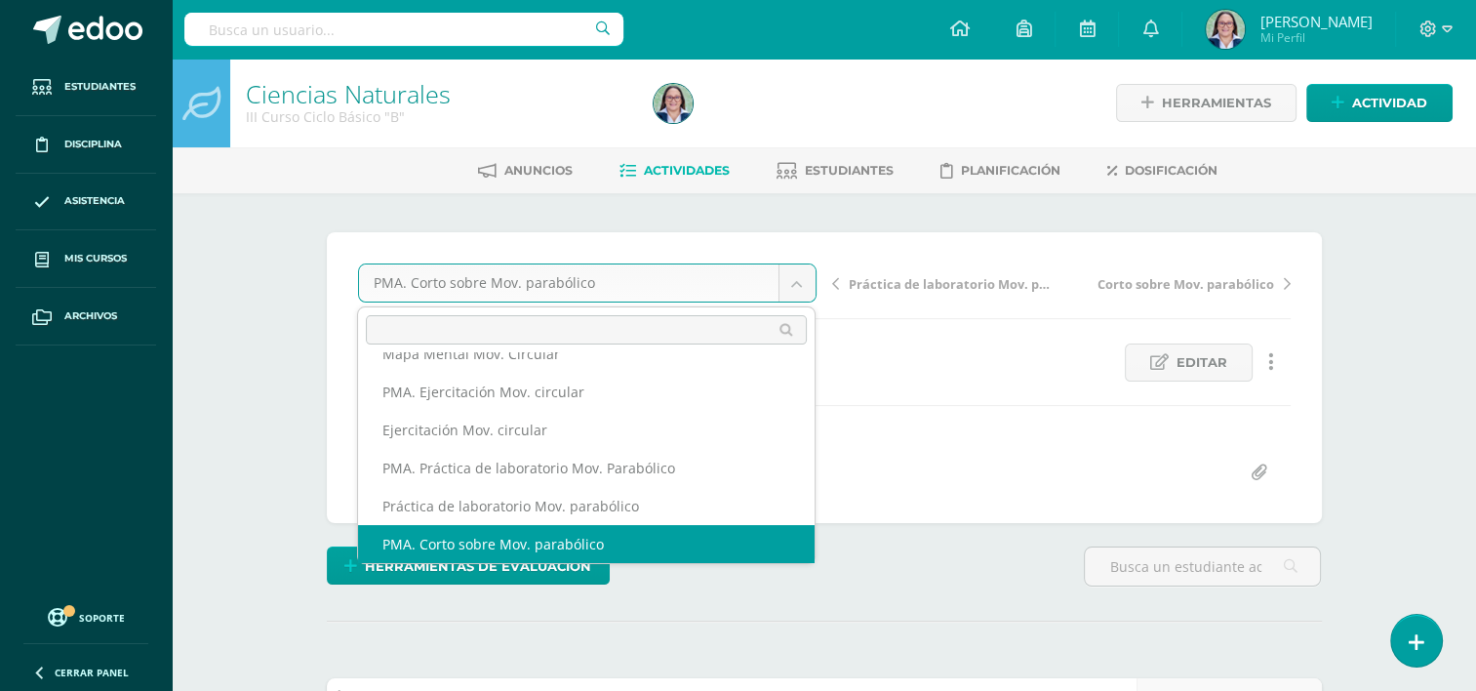
scroll to position [273, 0]
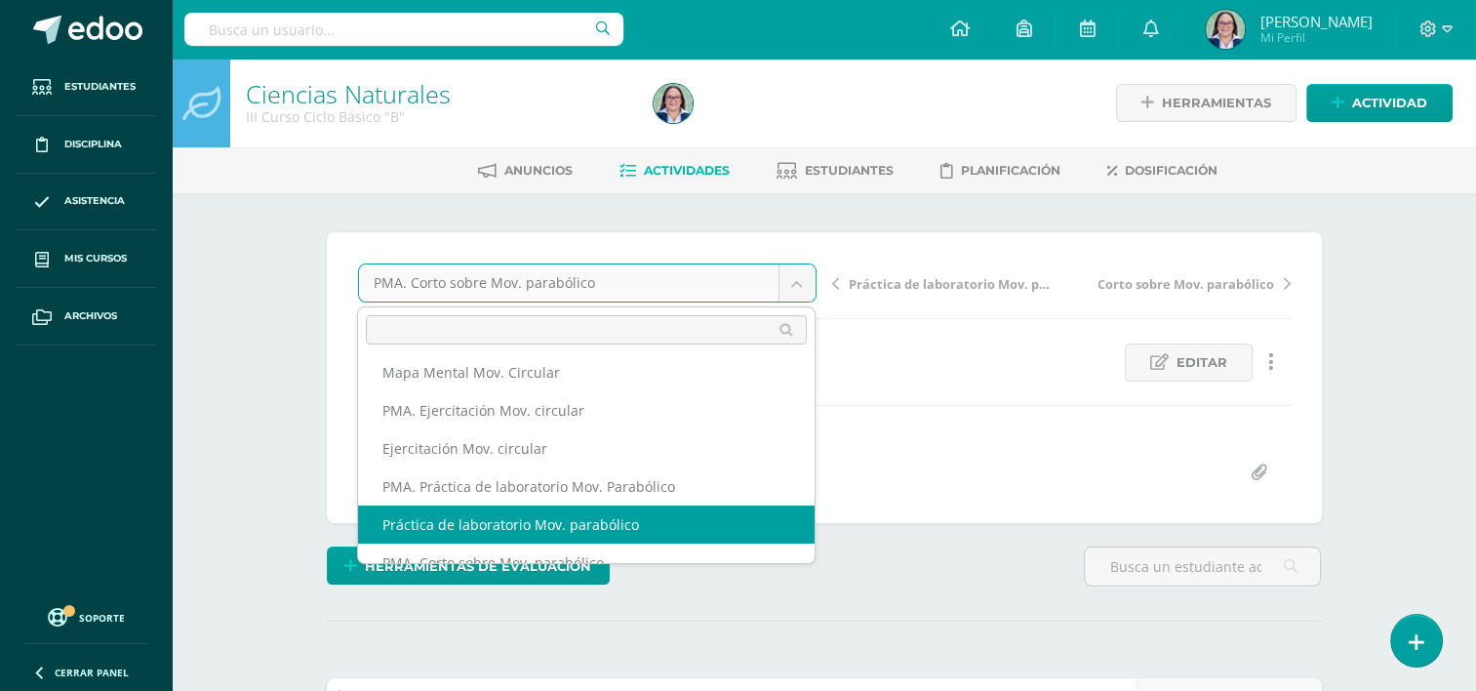
select select "/dashboard/teacher/grade-activity/261951/"
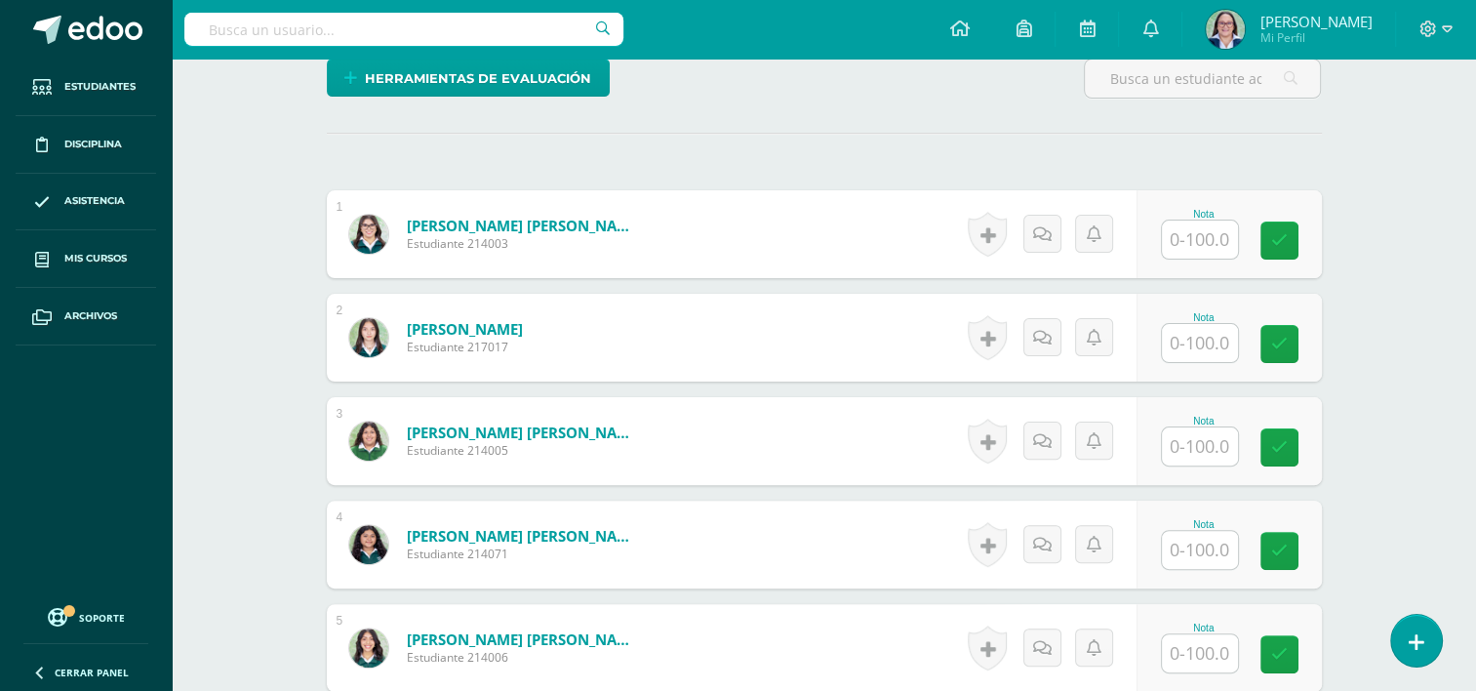
scroll to position [488, 0]
click at [1196, 242] on input "text" at bounding box center [1211, 239] width 78 height 39
type input "86"
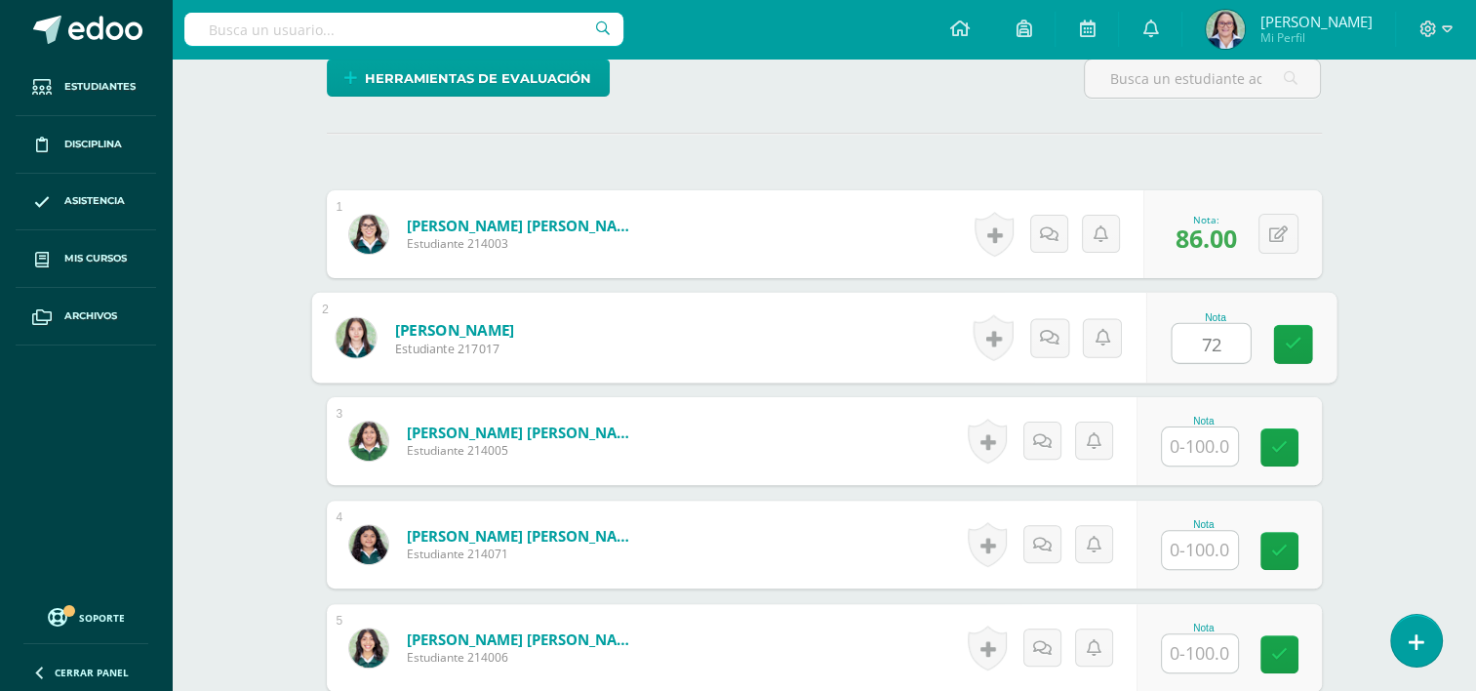
type input "72"
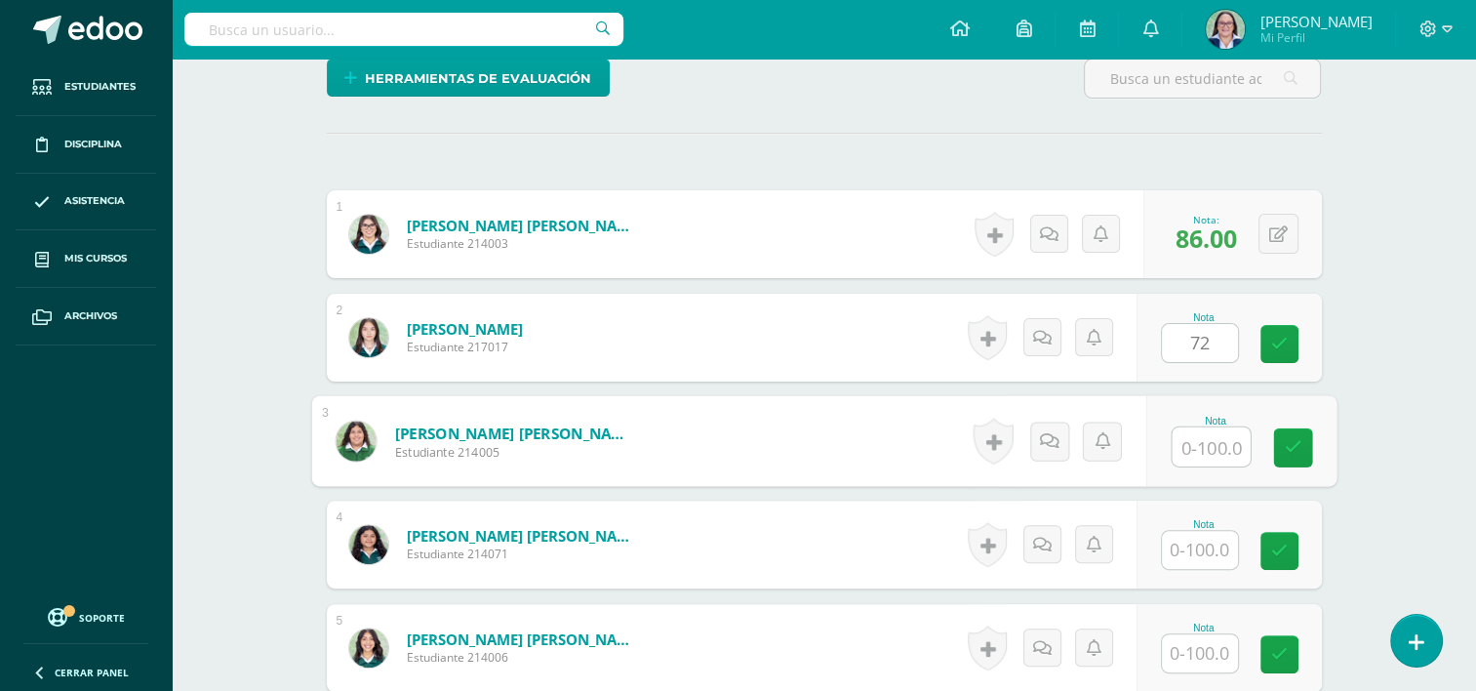
scroll to position [489, 0]
type input "98"
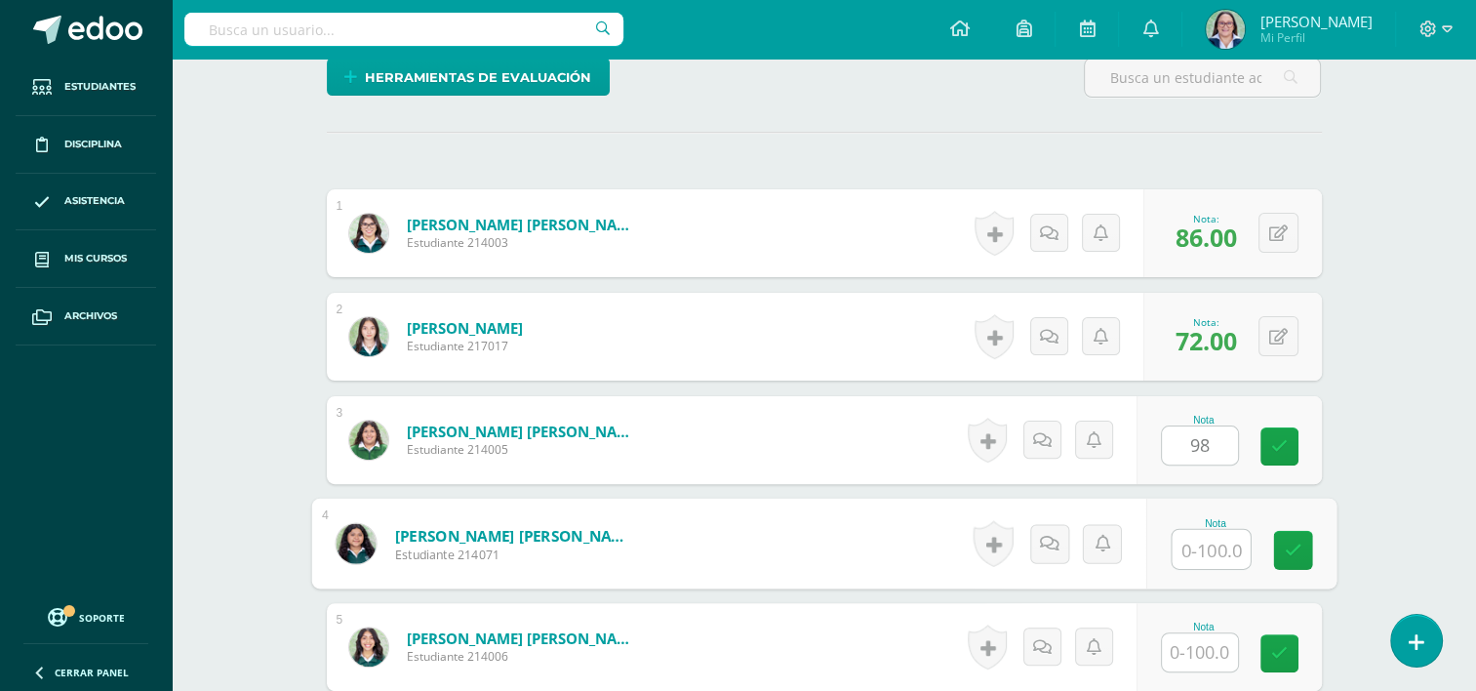
scroll to position [490, 0]
type input "60"
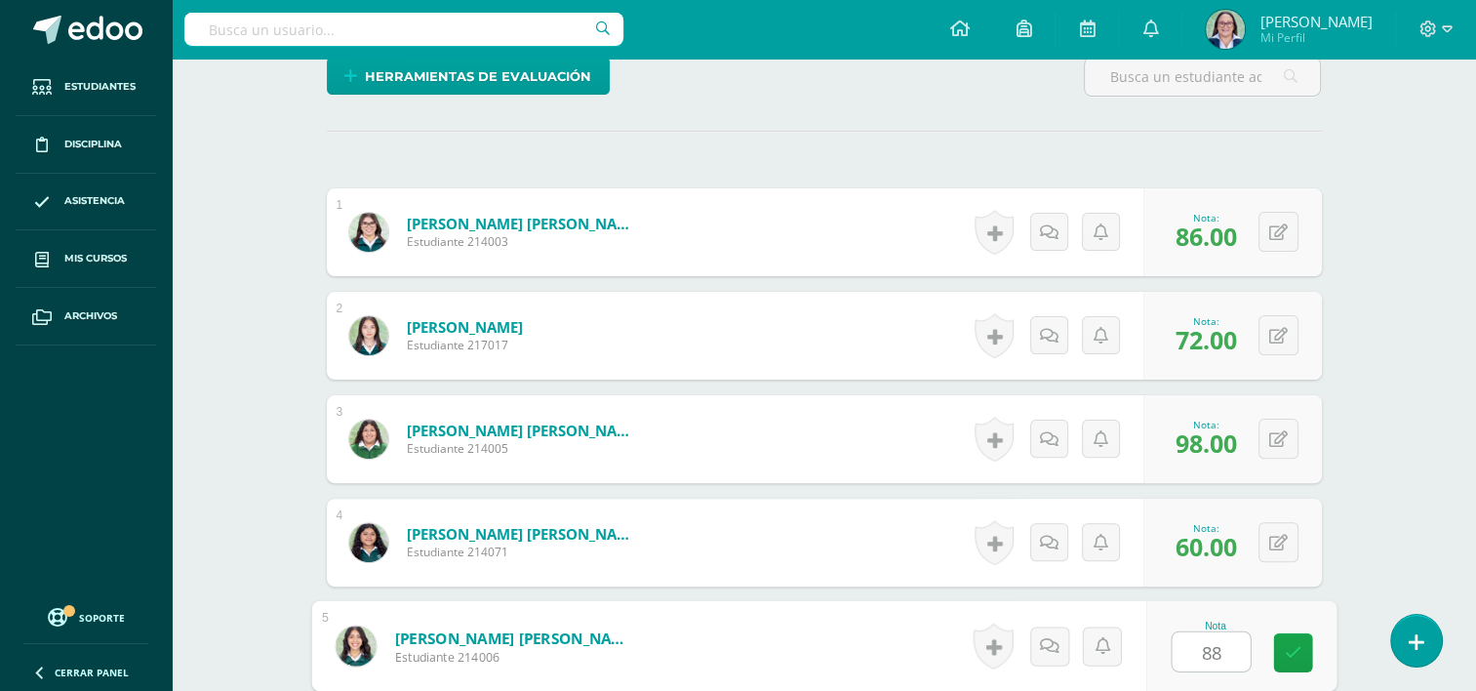
type input "88"
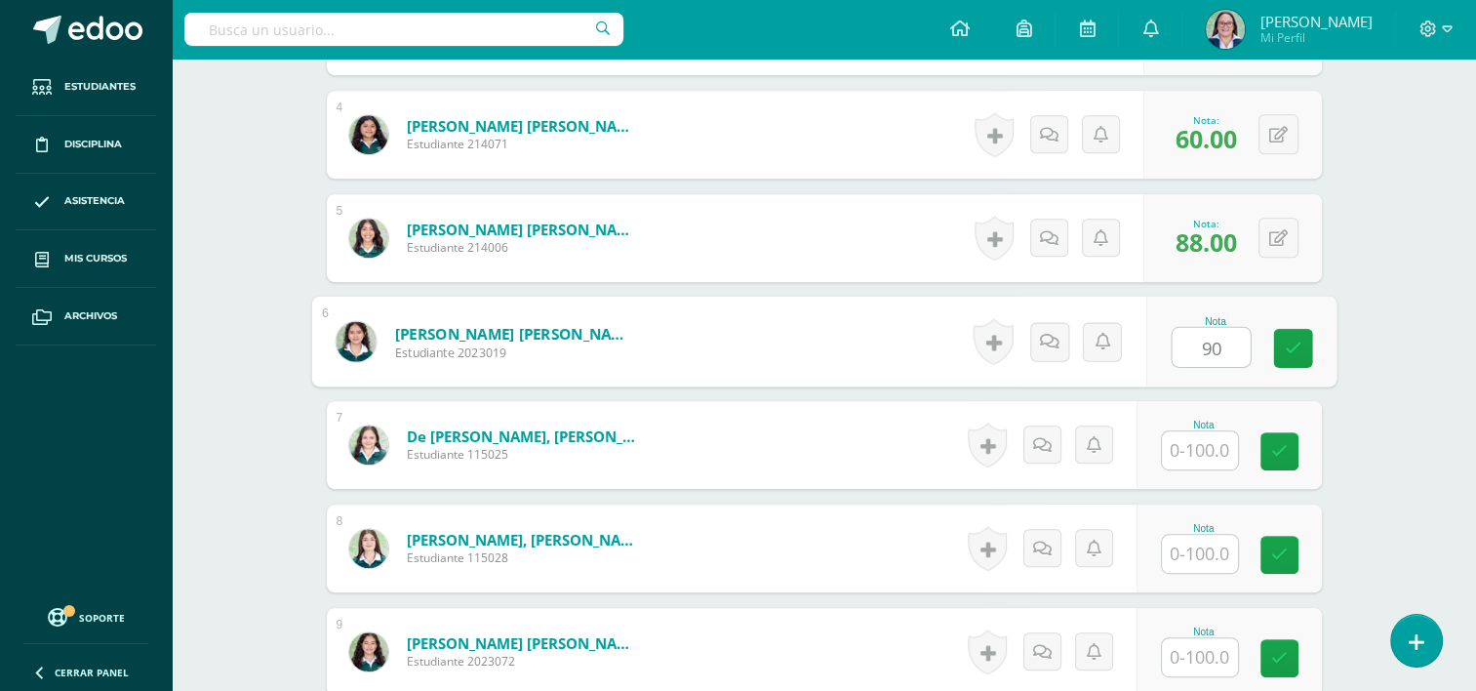
type input "90"
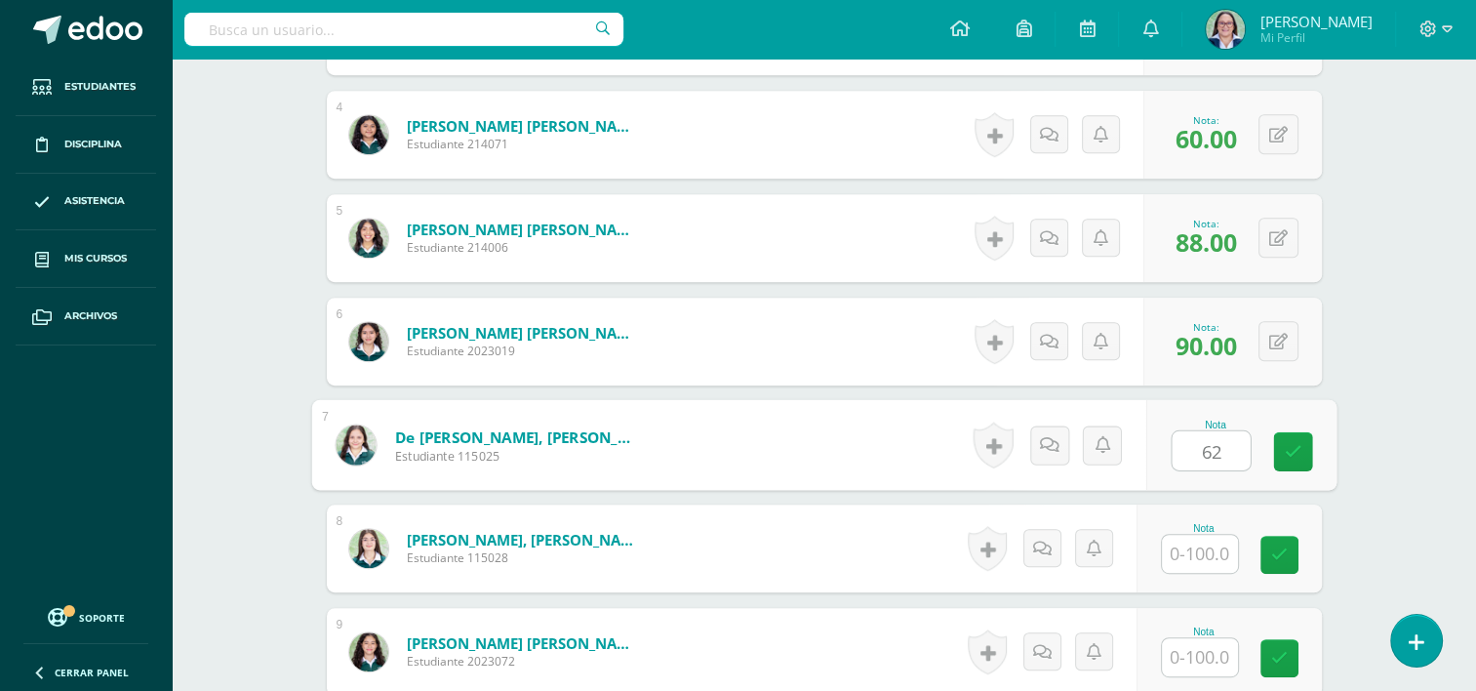
type input "62"
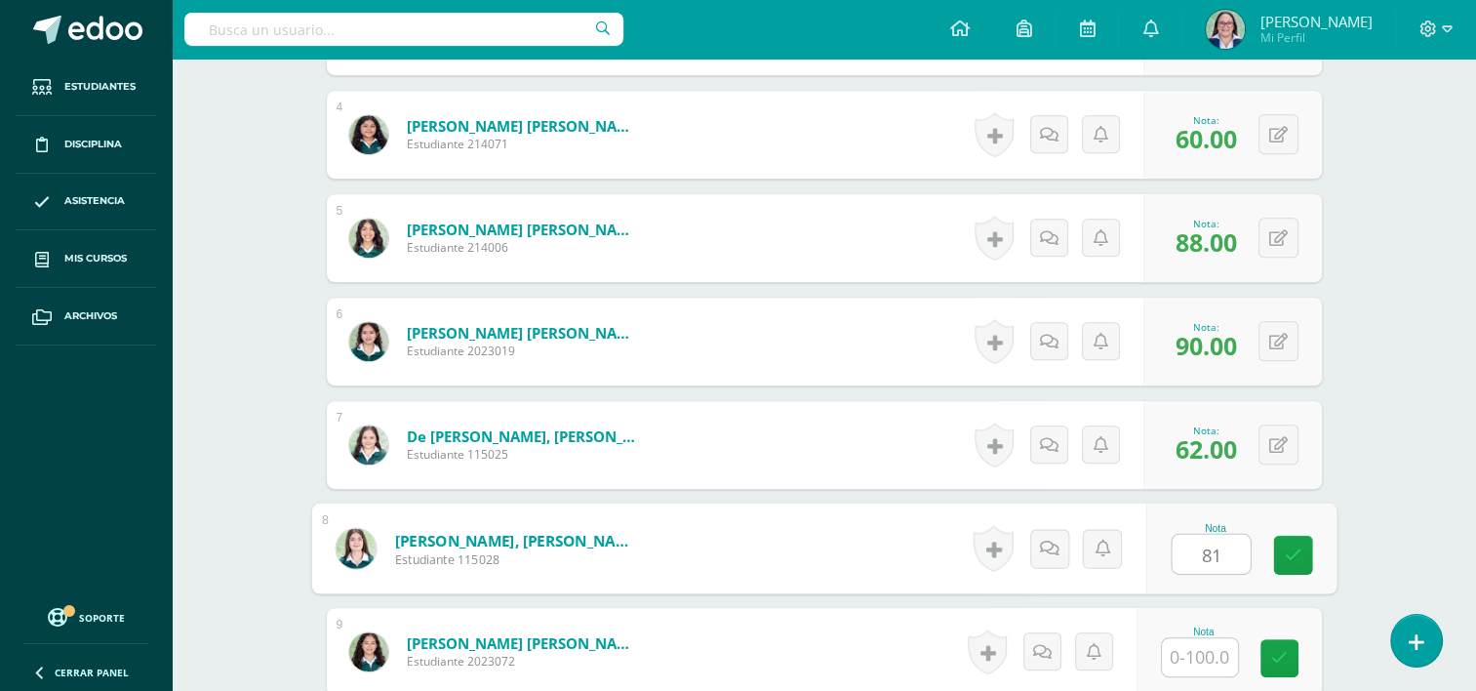
type input "81"
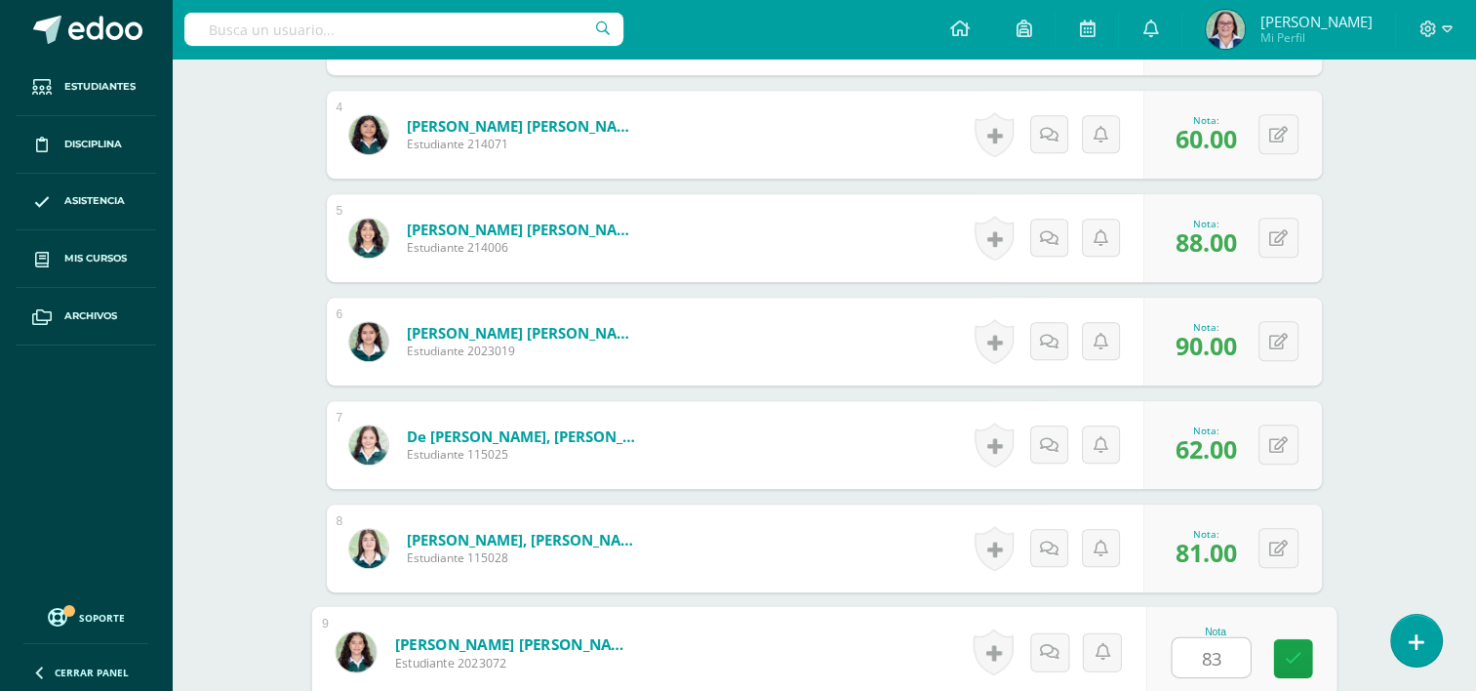
type input "83"
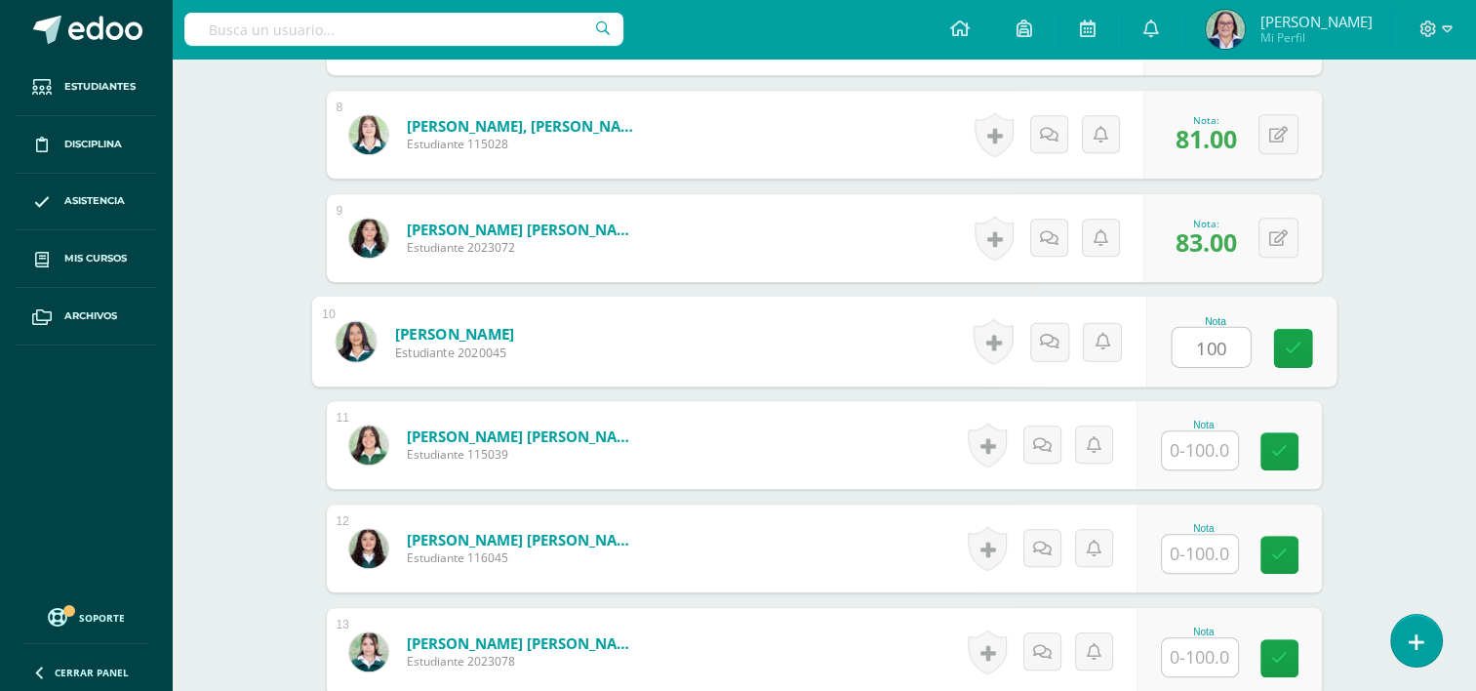
type input "100"
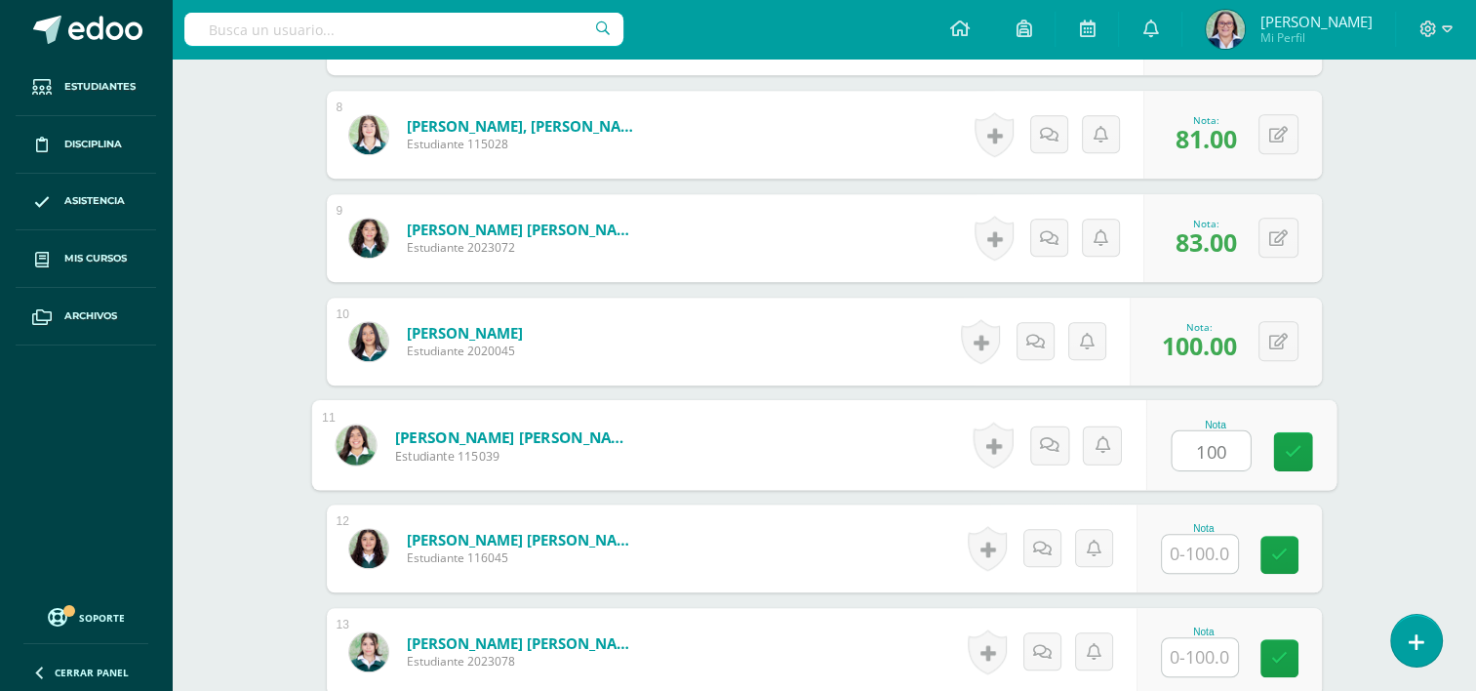
type input "100"
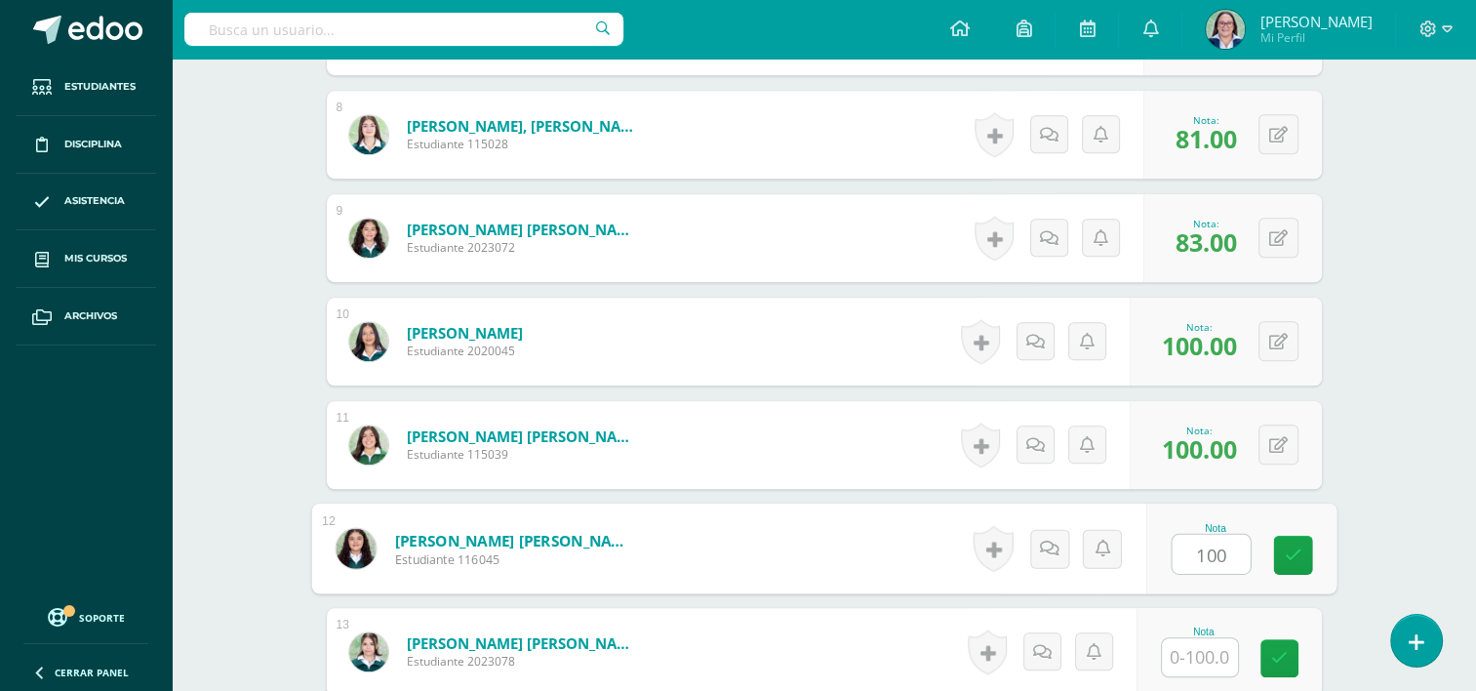
type input "100"
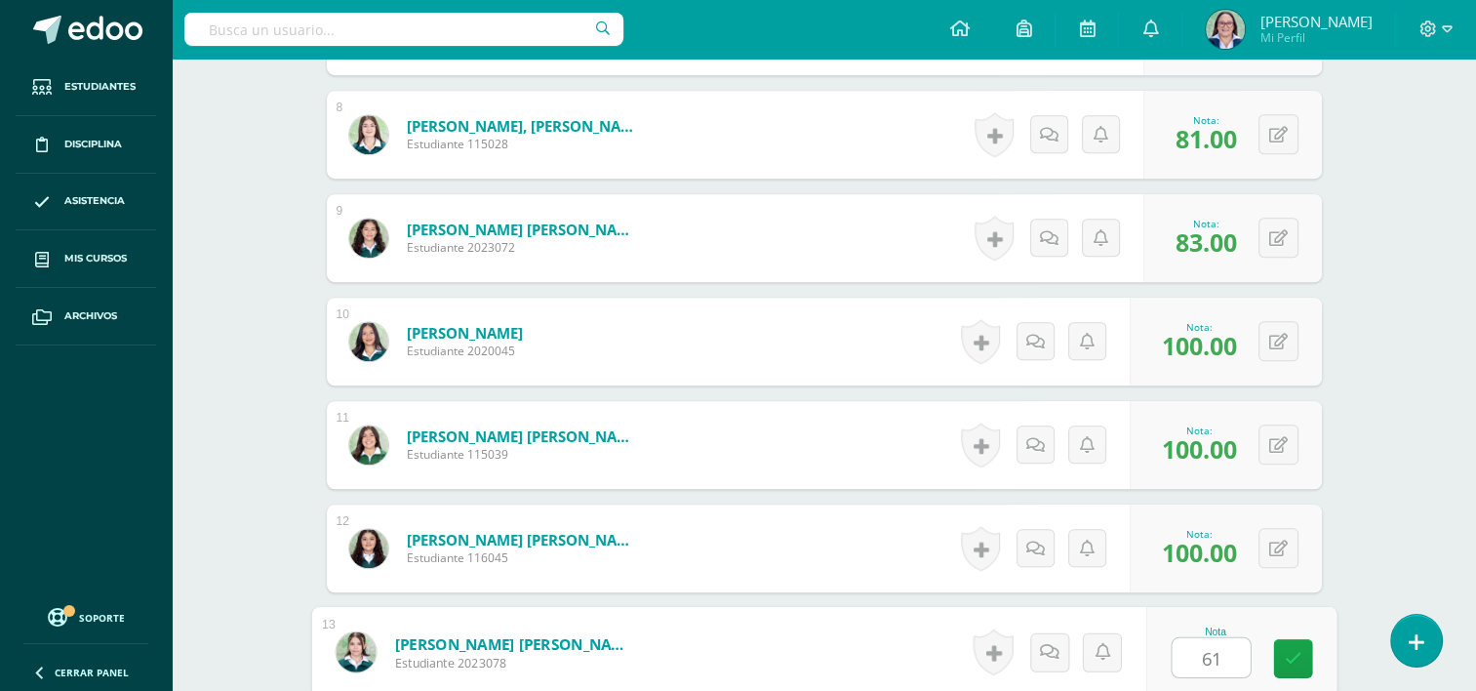
type input "61"
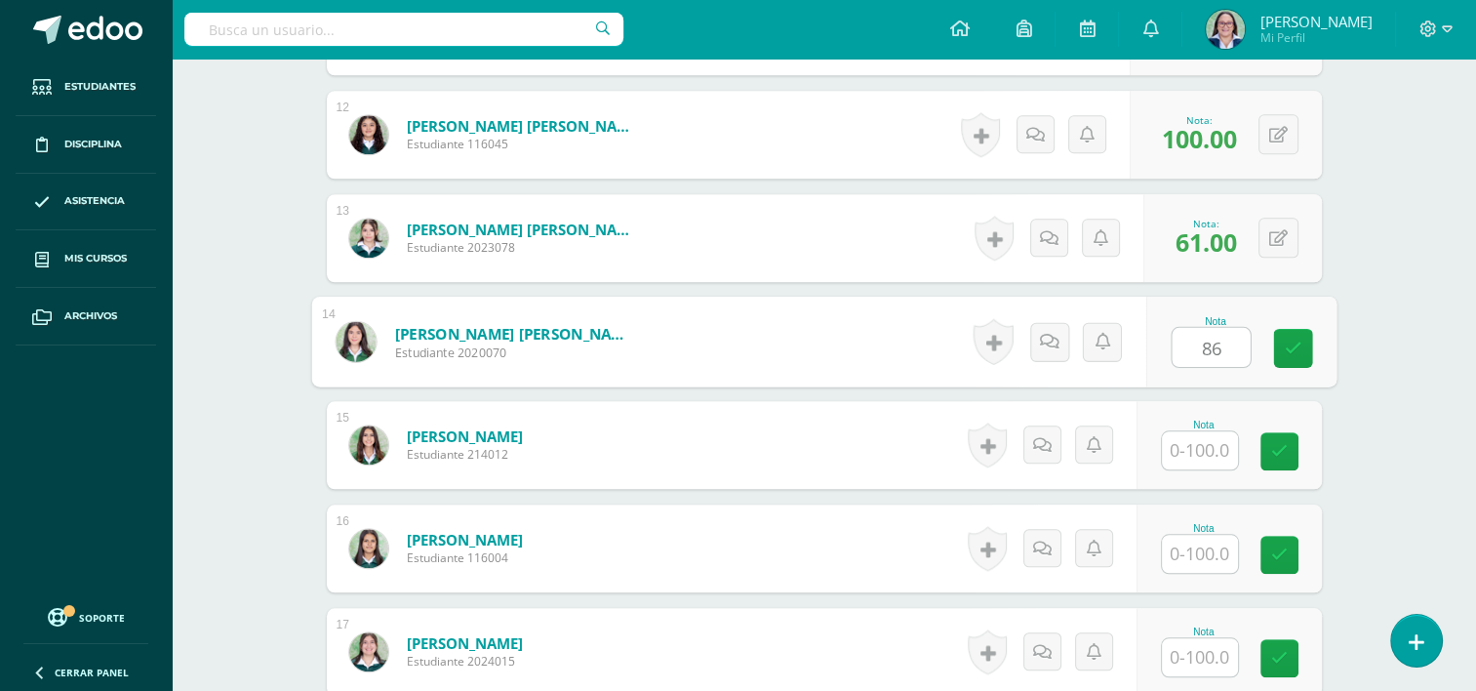
type input "86"
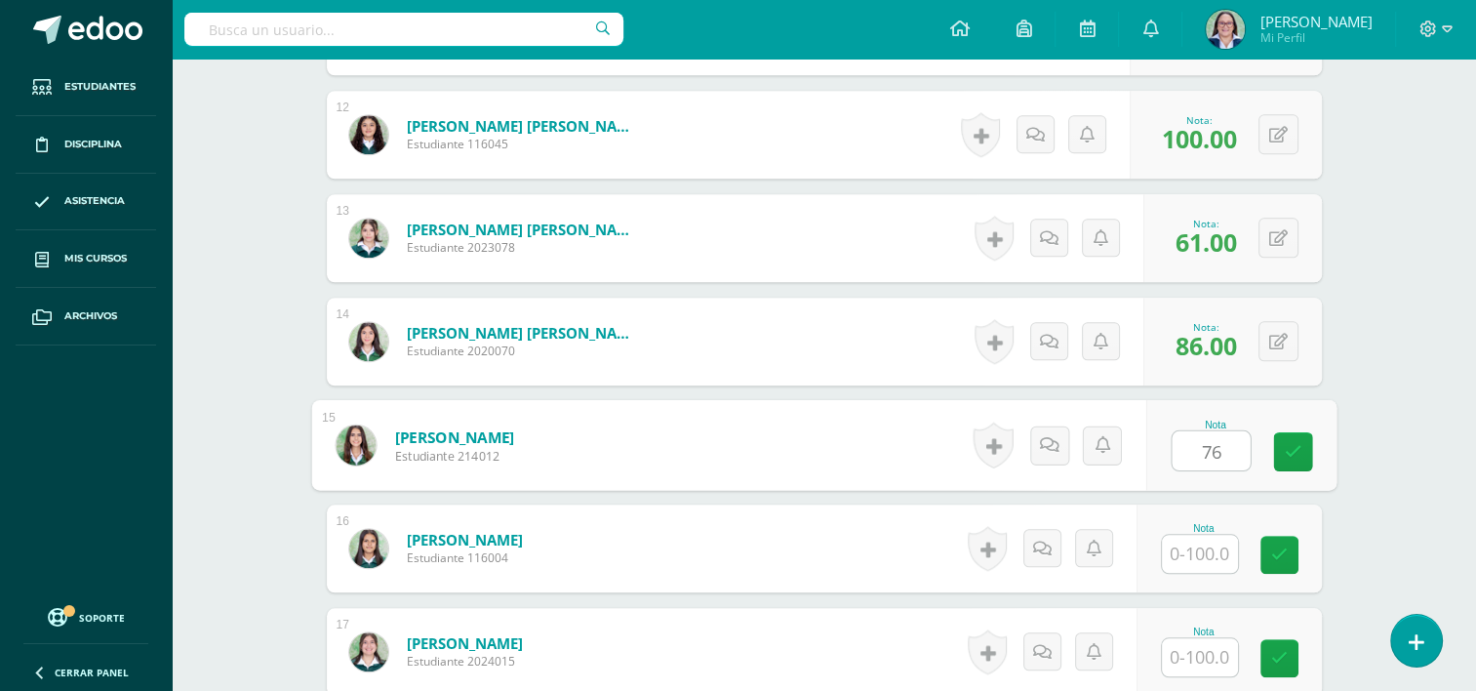
type input "76"
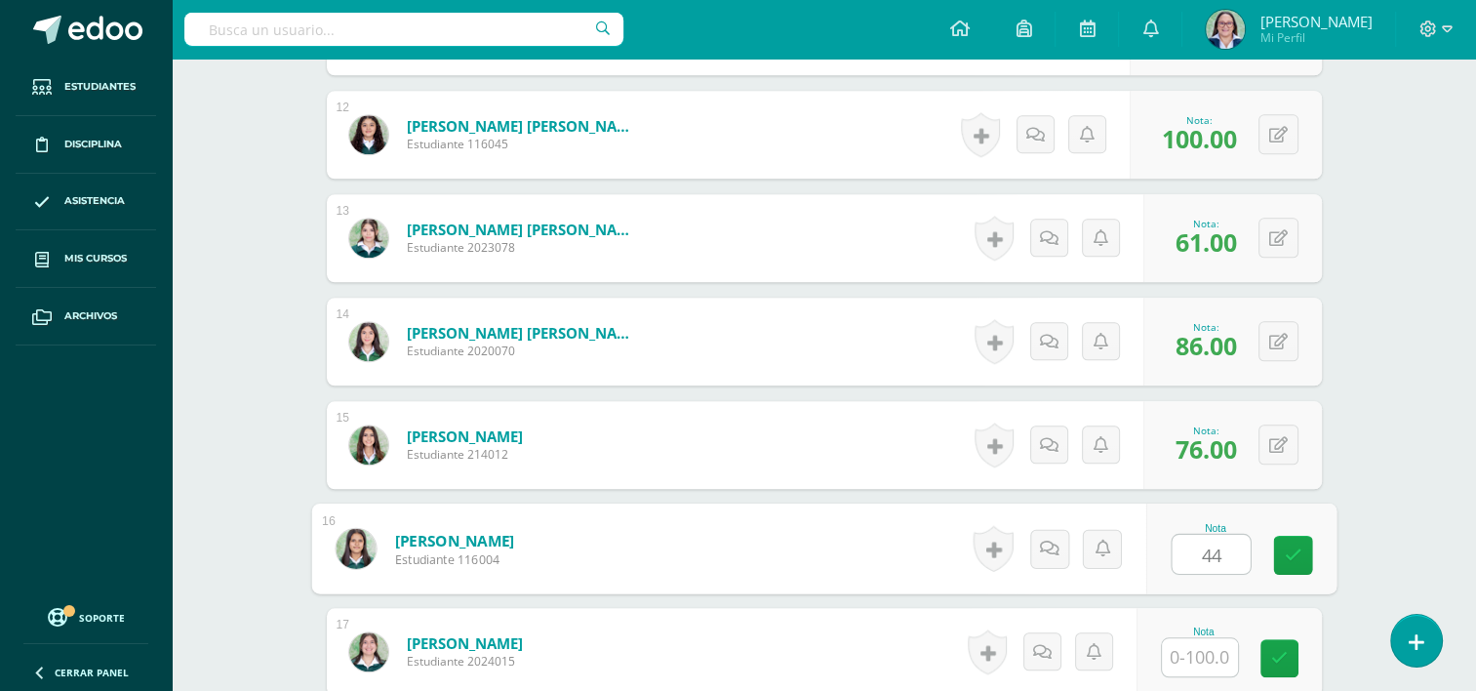
type input "44"
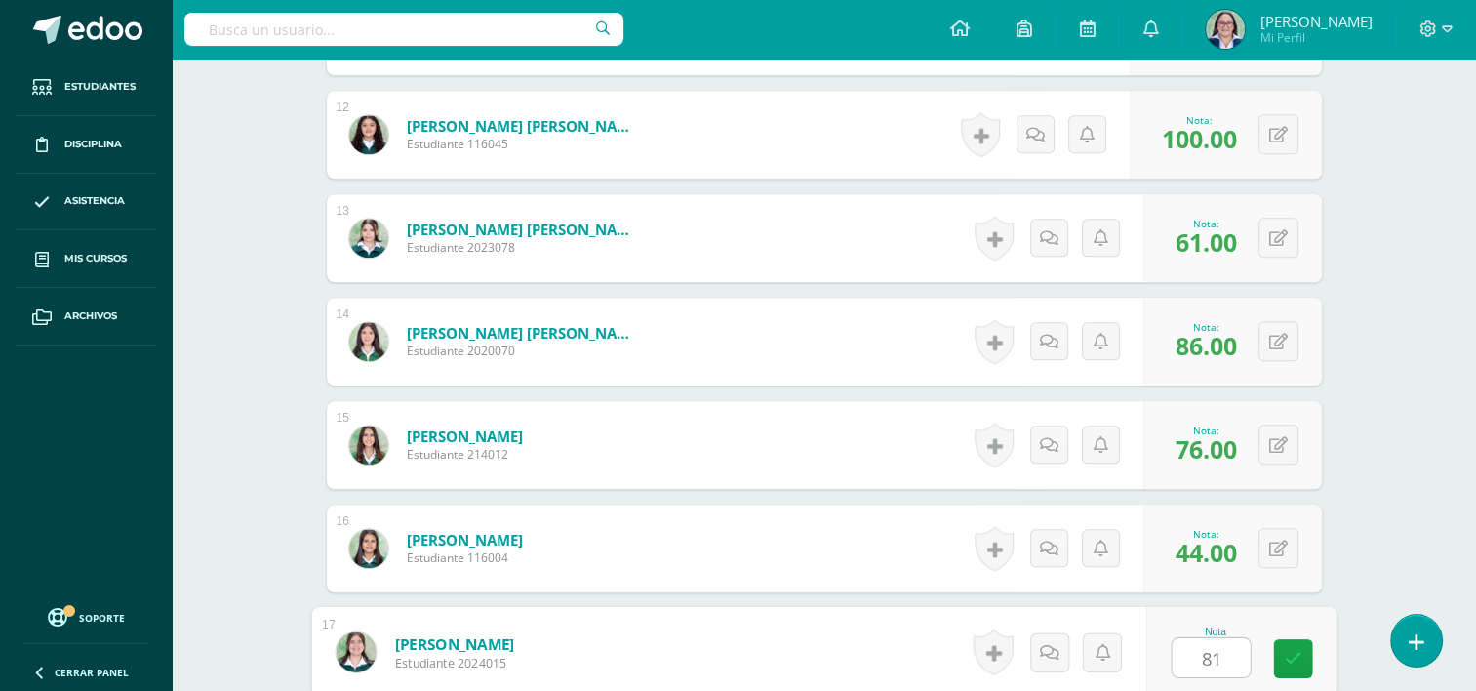
type input "81"
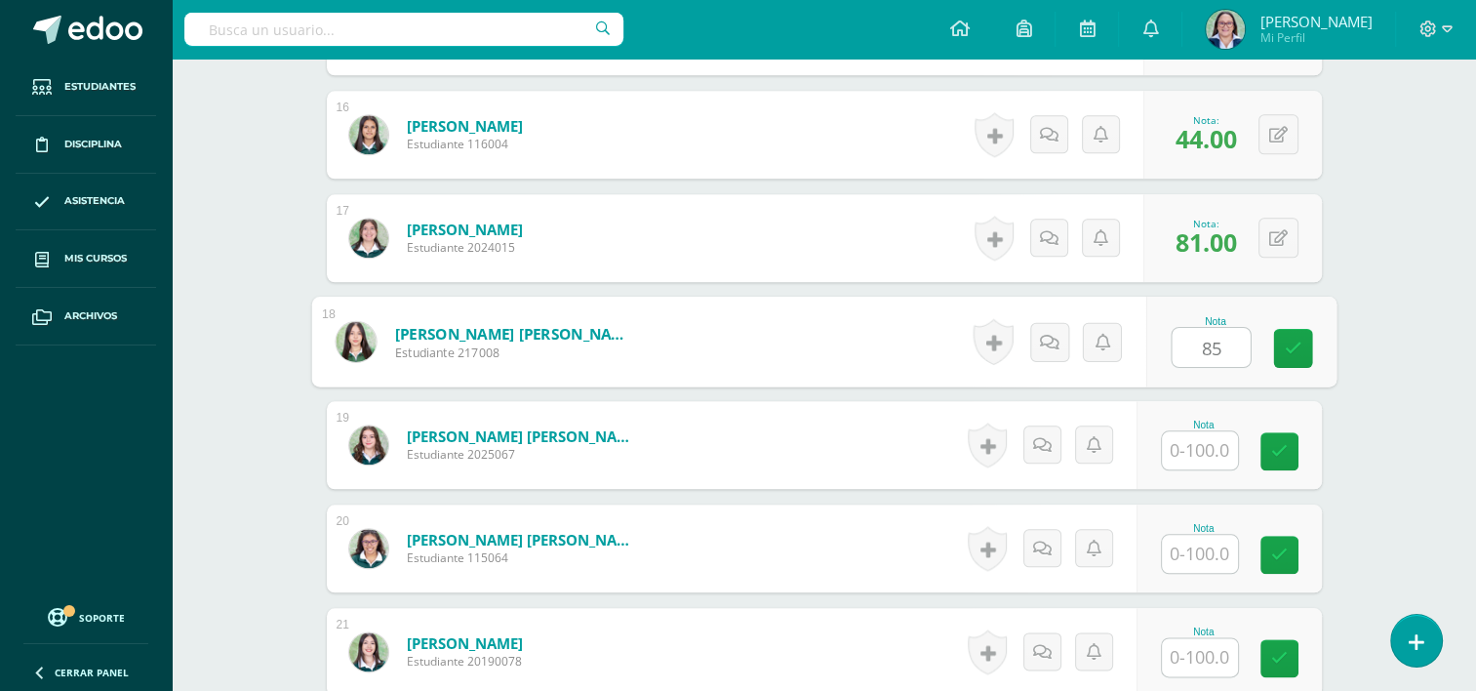
type input "85"
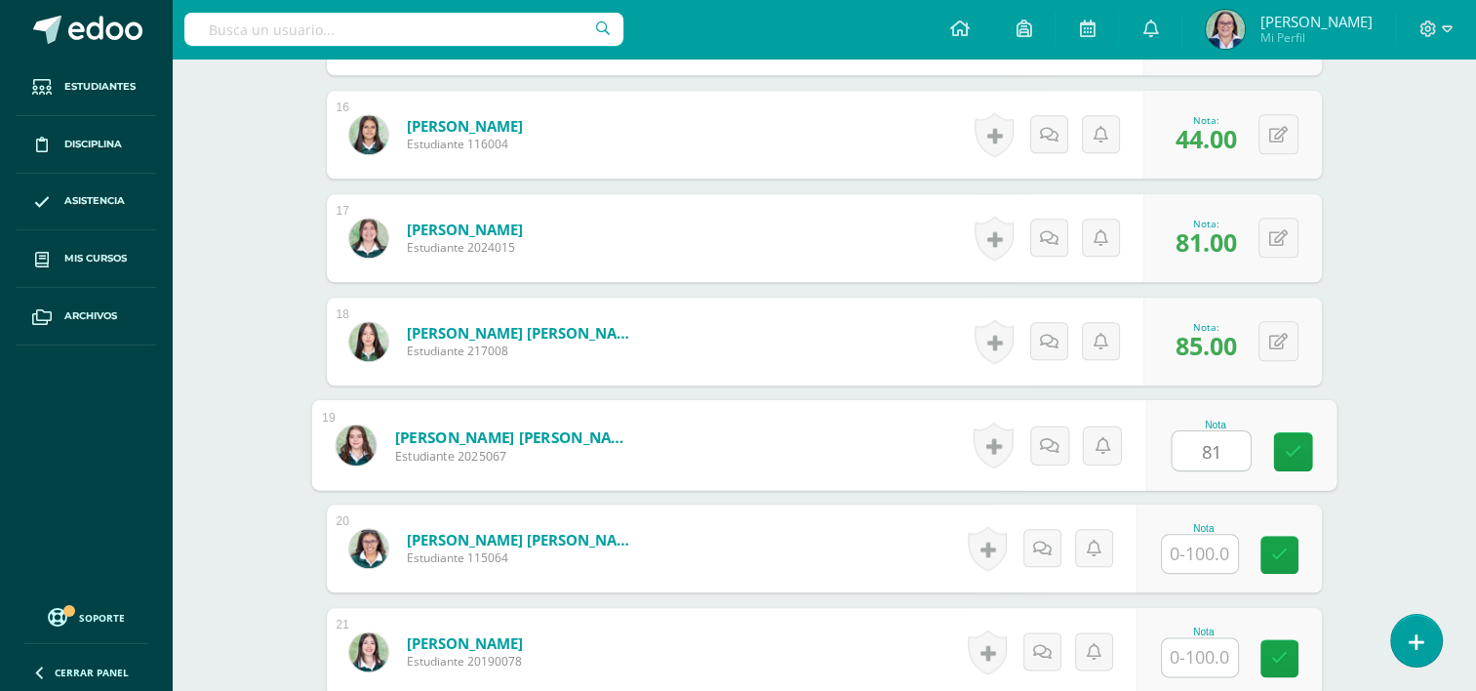
type input "81"
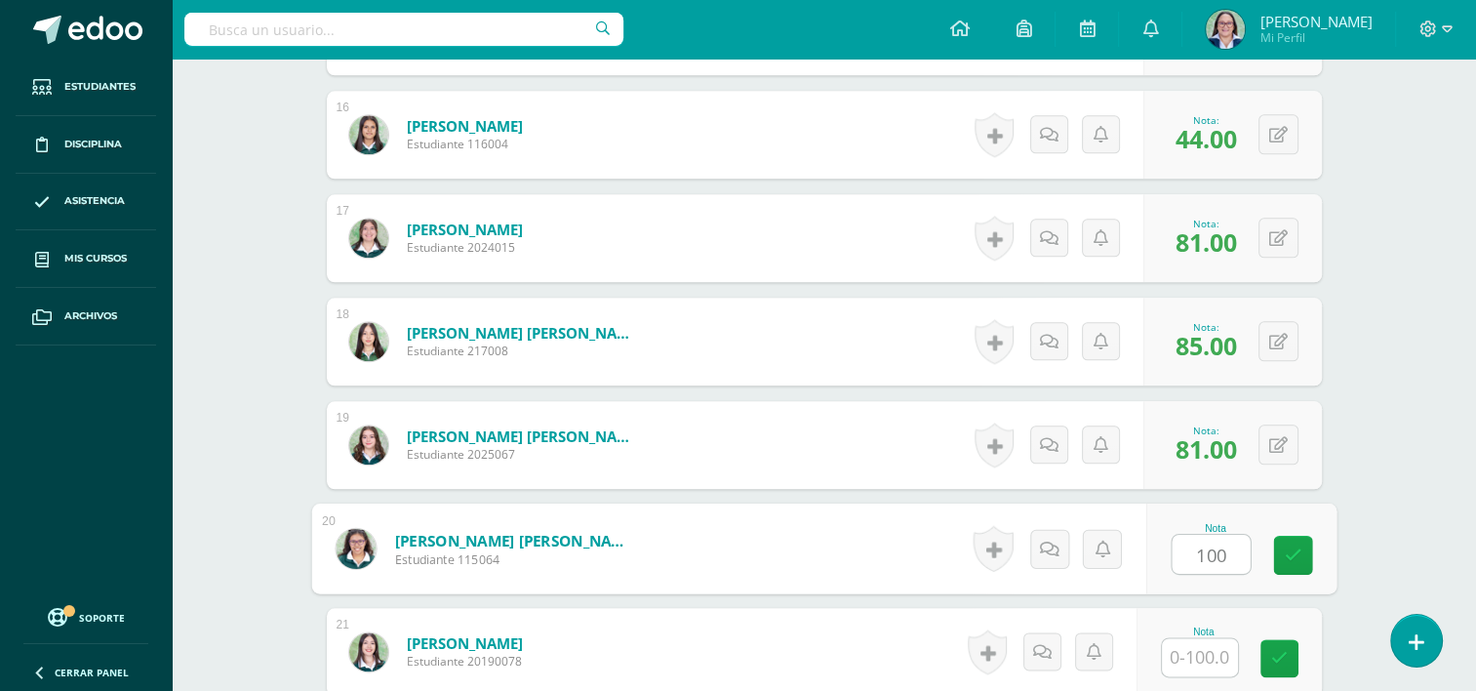
type input "100"
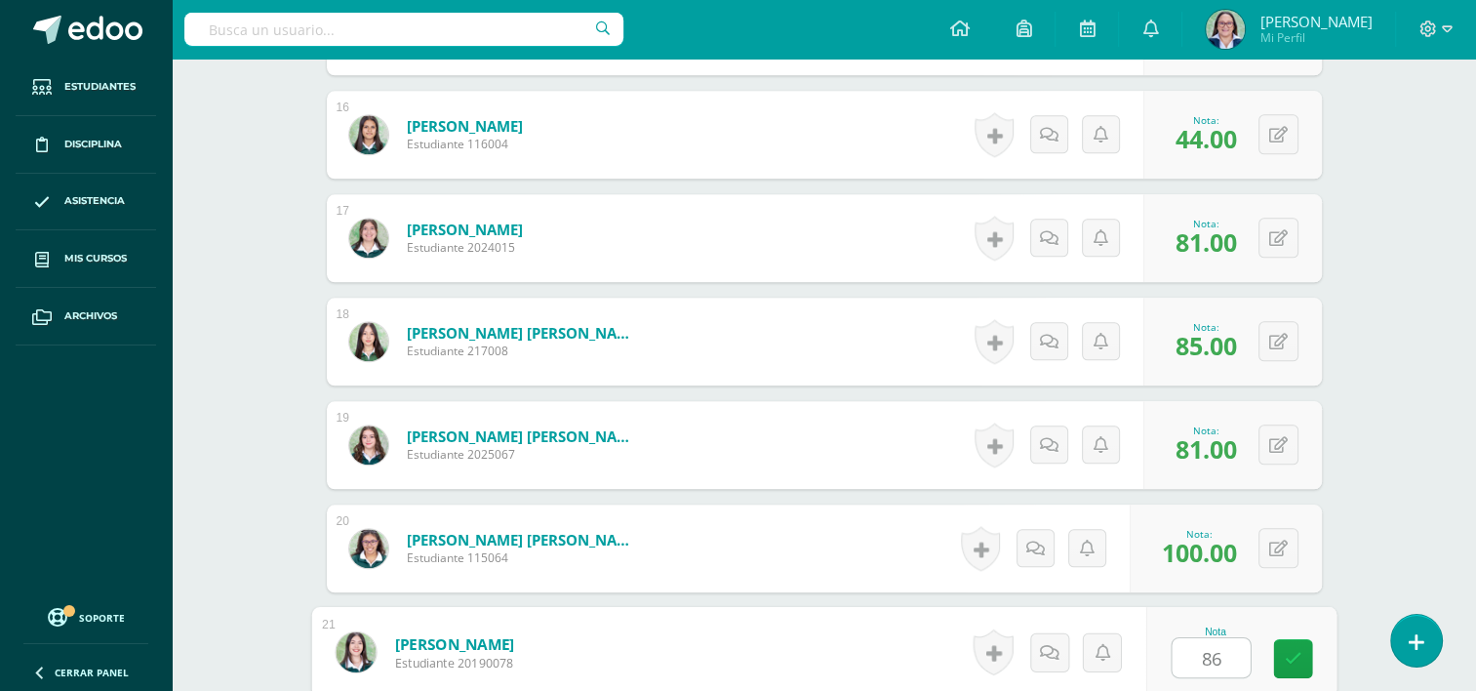
type input "86"
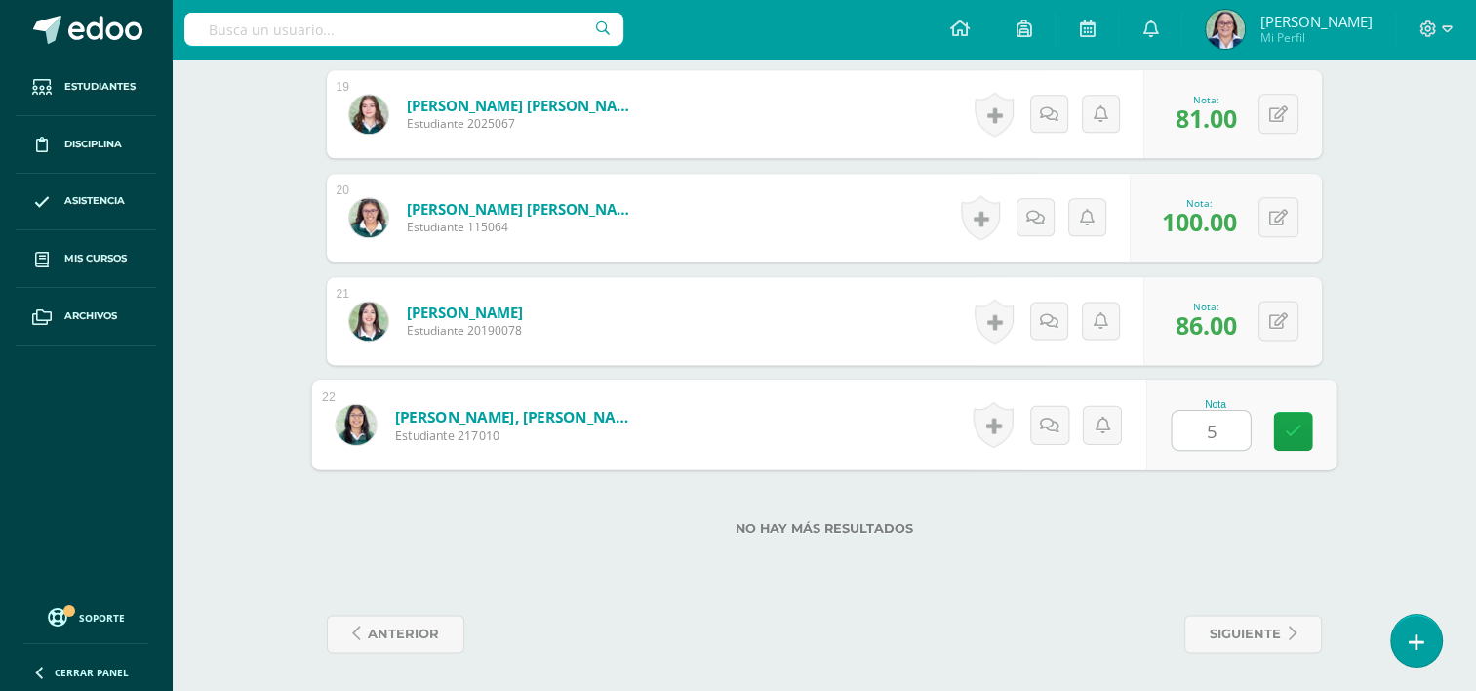
type input "58"
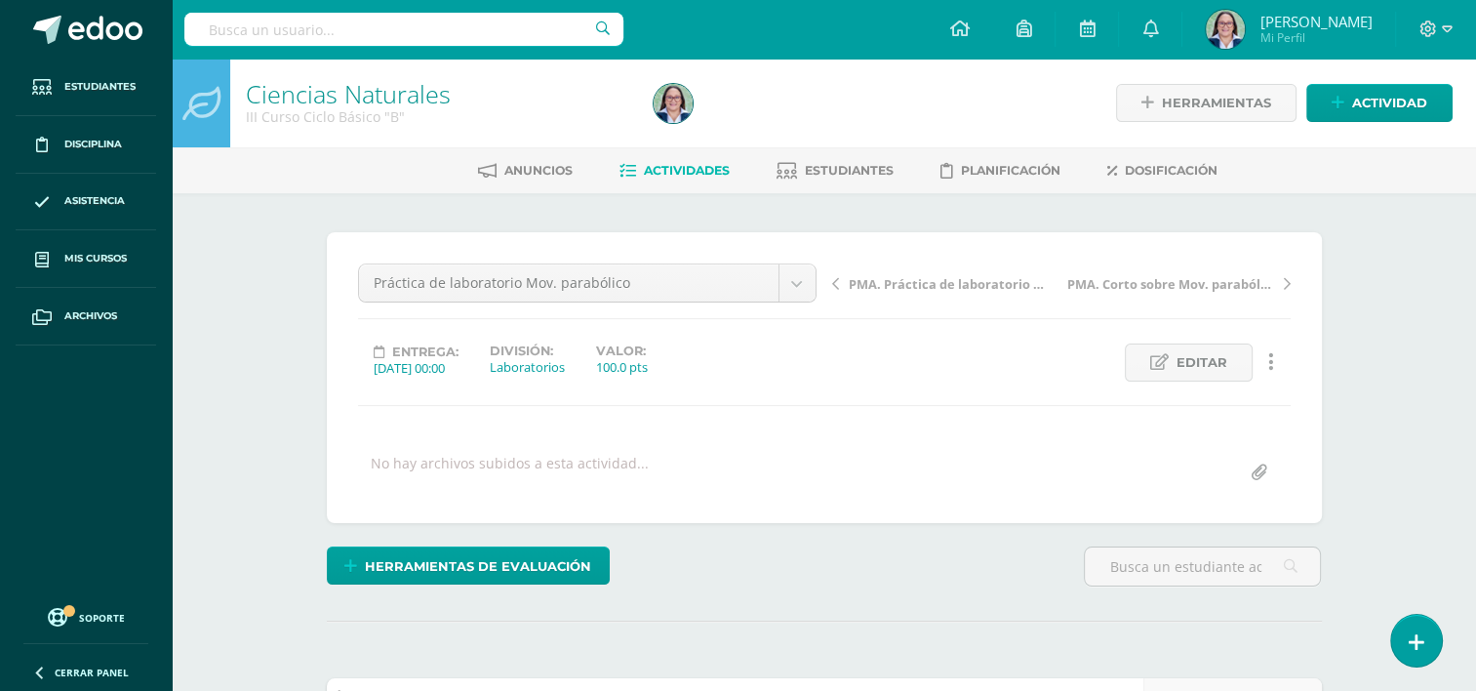
scroll to position [0, 0]
click at [935, 275] on span "PMA. Práctica de laboratorio Mov. Parabólico" at bounding box center [952, 284] width 207 height 18
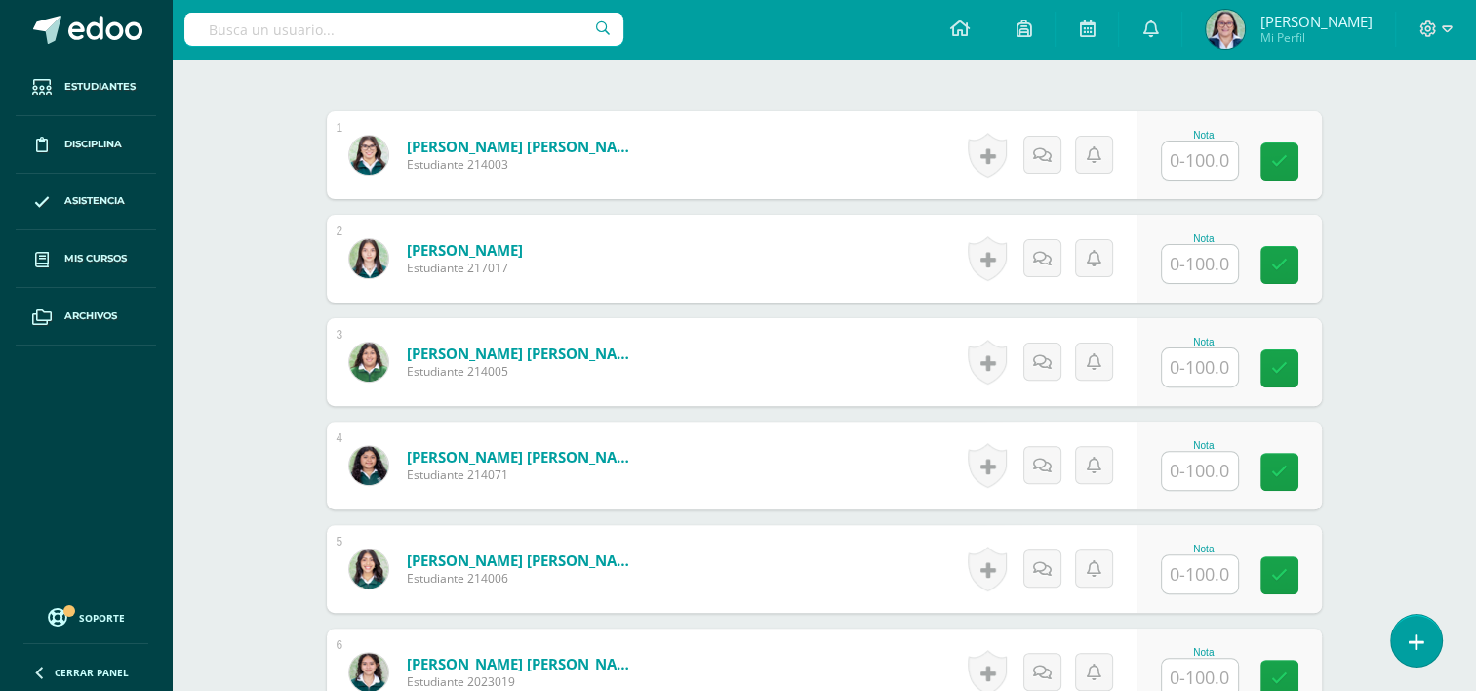
scroll to position [585, 0]
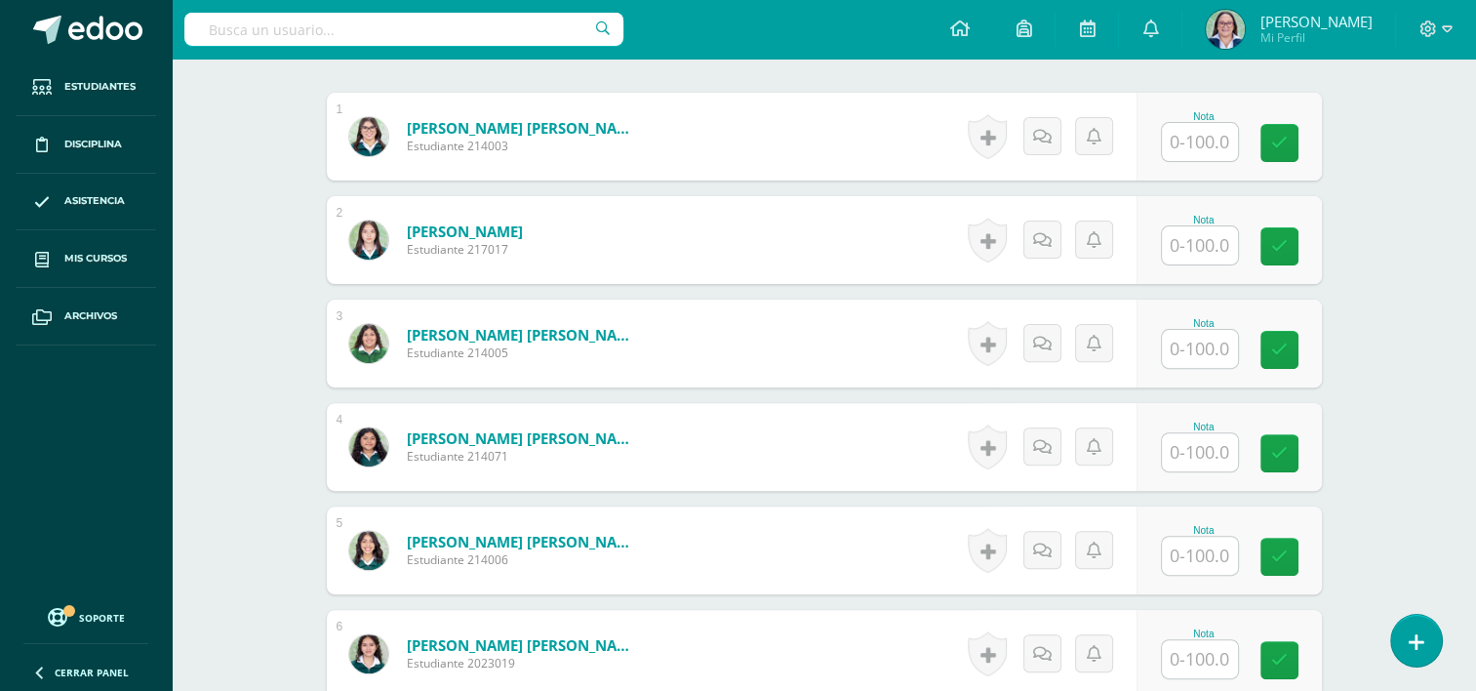
click at [1210, 445] on input "text" at bounding box center [1200, 452] width 76 height 38
type input "90"
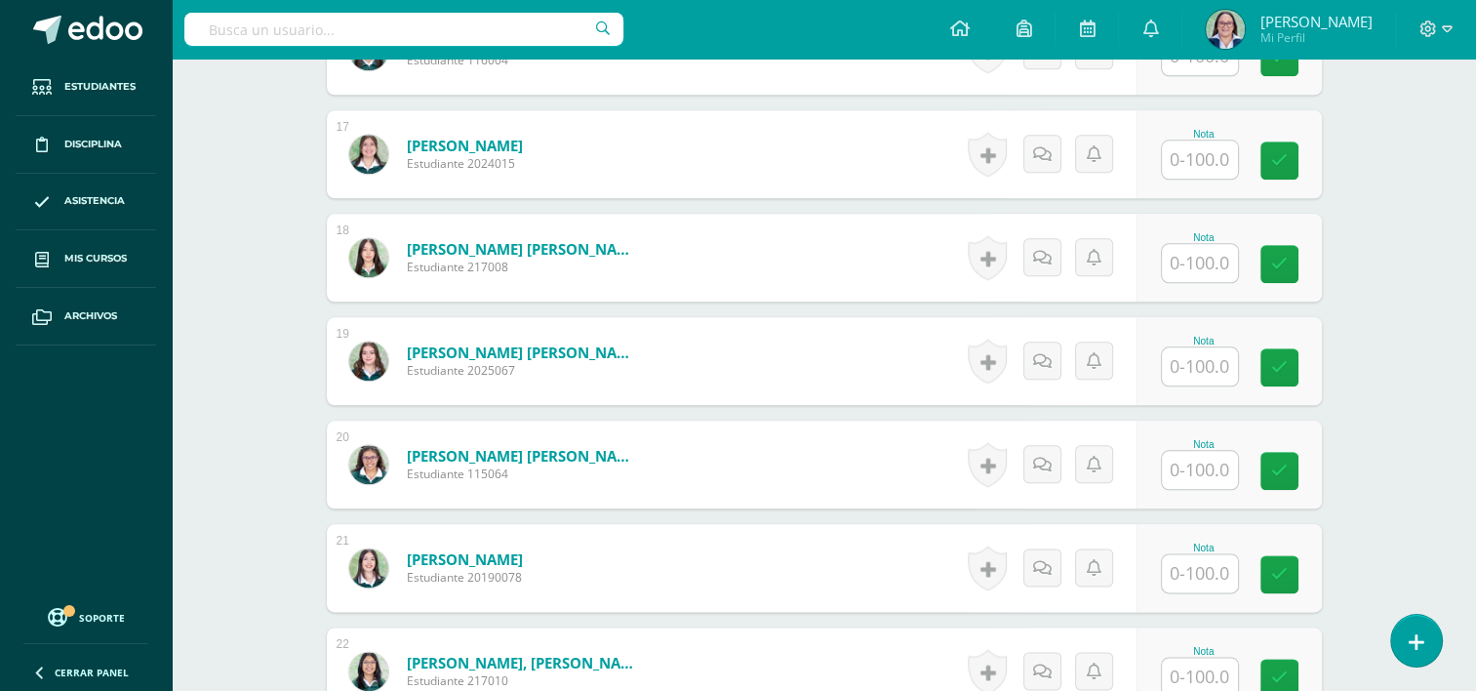
scroll to position [2469, 0]
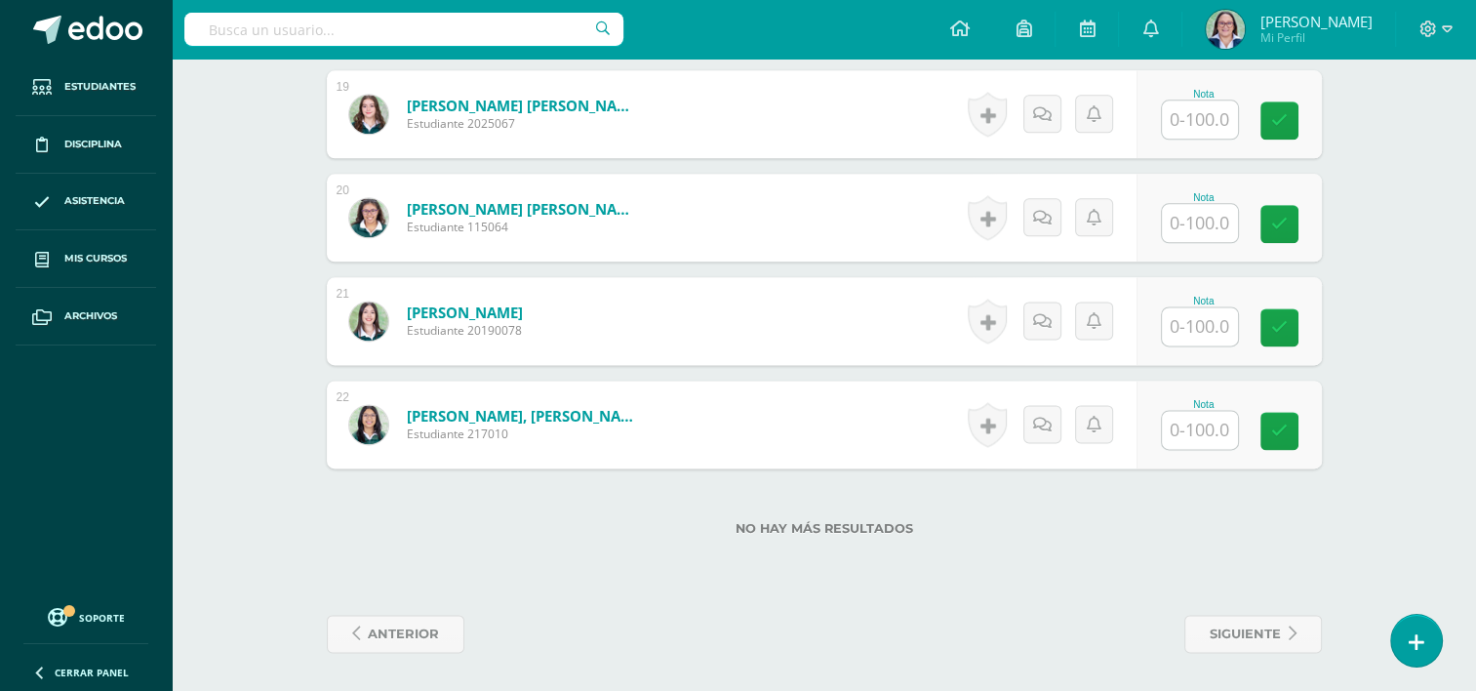
click at [1208, 434] on input "text" at bounding box center [1200, 430] width 76 height 38
type input "100"
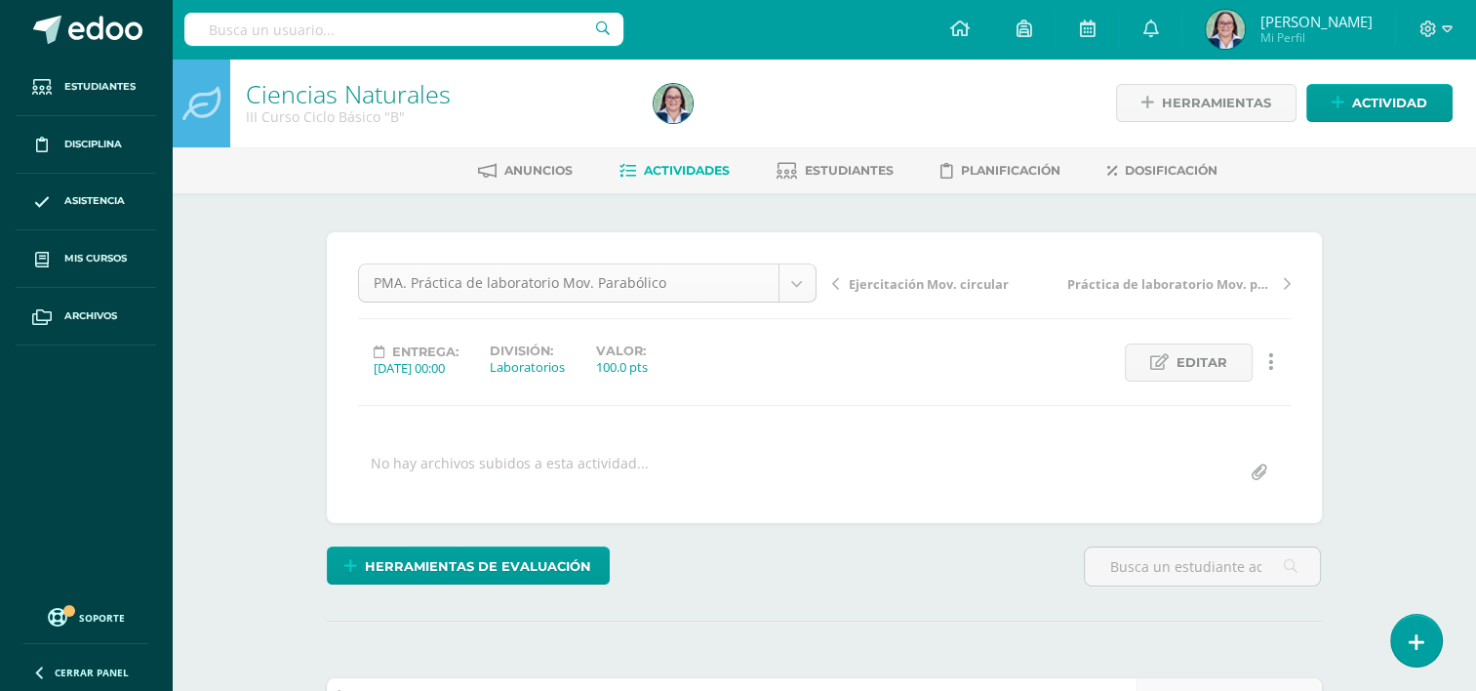
scroll to position [215, 0]
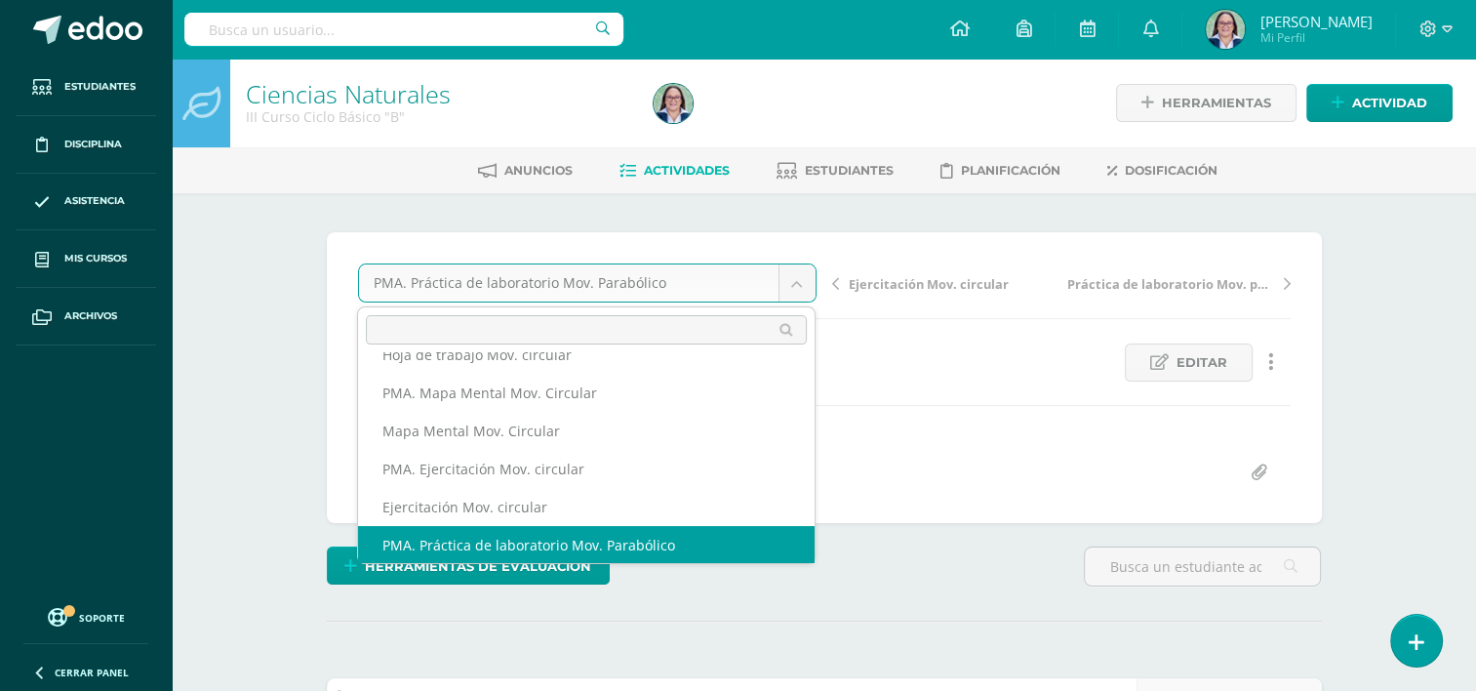
scroll to position [198, 0]
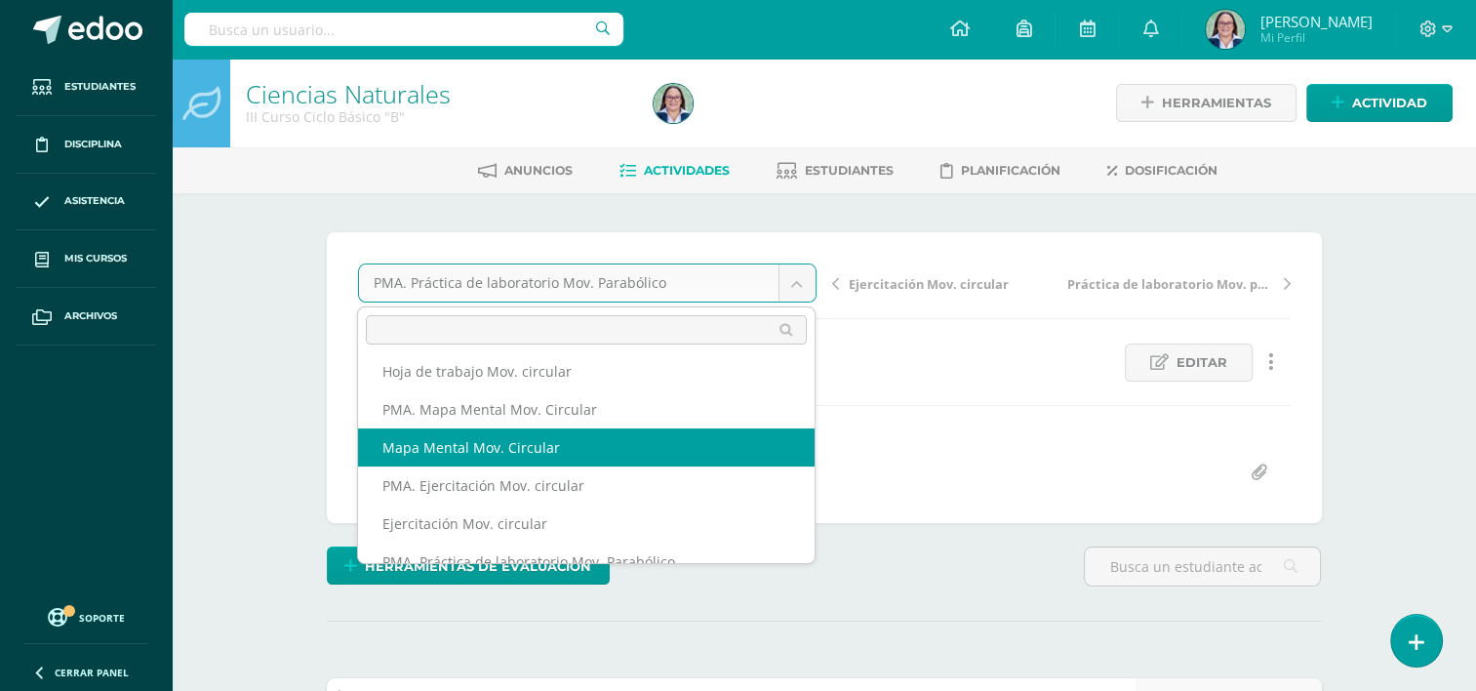
select select "/dashboard/teacher/grade-activity/265068/"
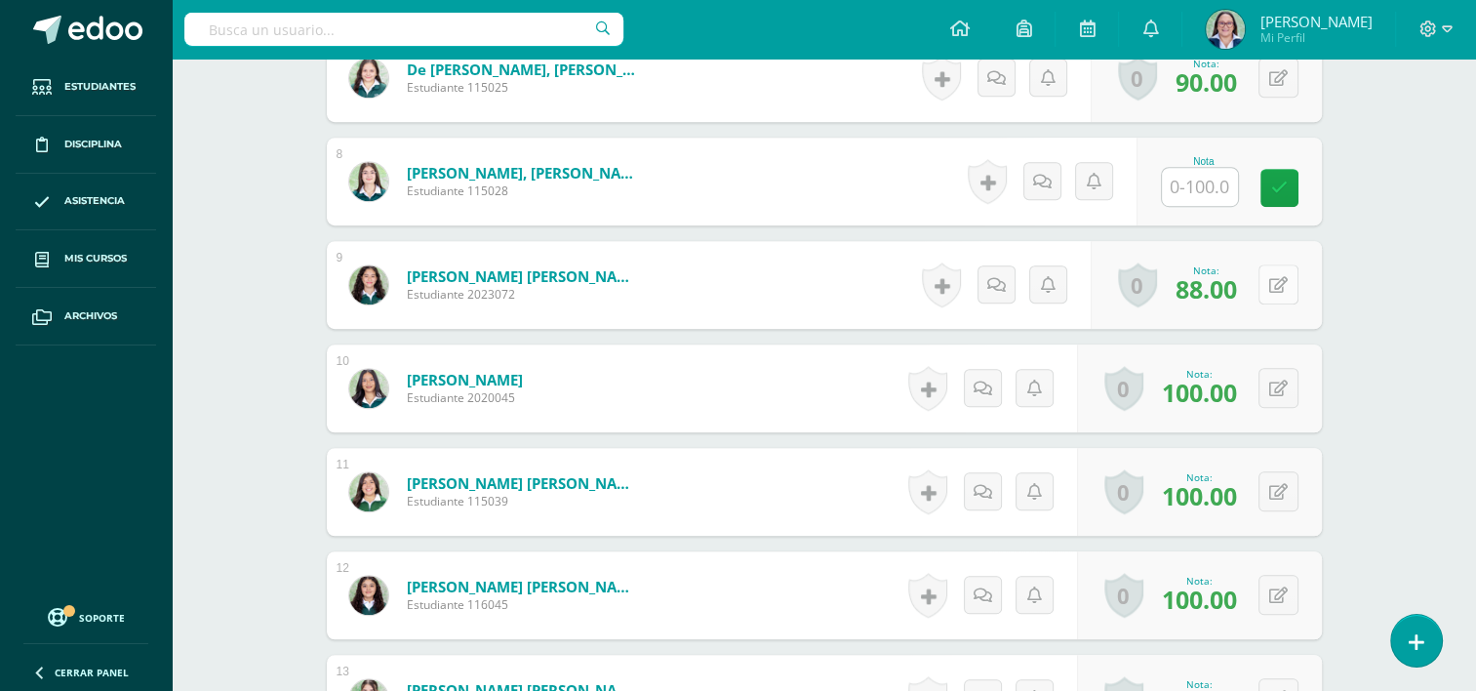
scroll to position [1268, 0]
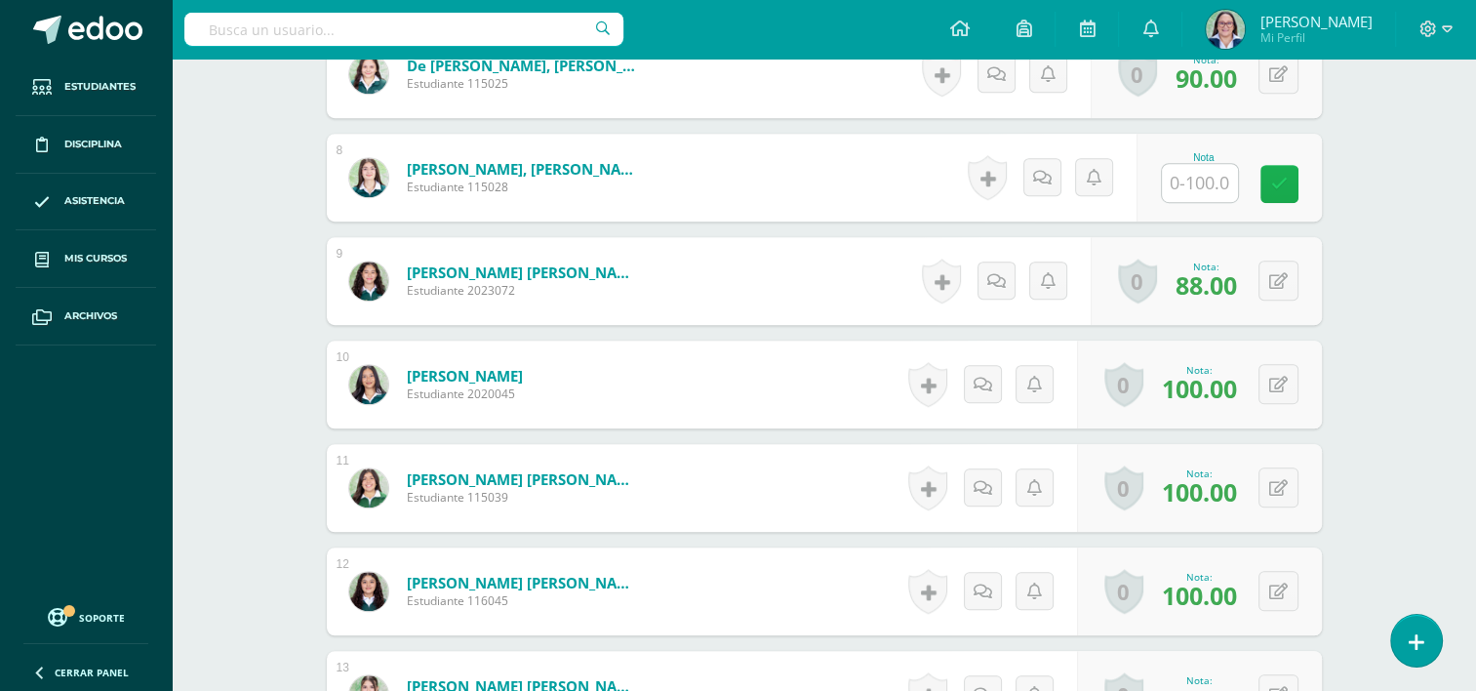
drag, startPoint x: 1221, startPoint y: 170, endPoint x: 1276, endPoint y: 165, distance: 54.8
click at [1221, 170] on input "text" at bounding box center [1200, 183] width 76 height 38
type input "90"
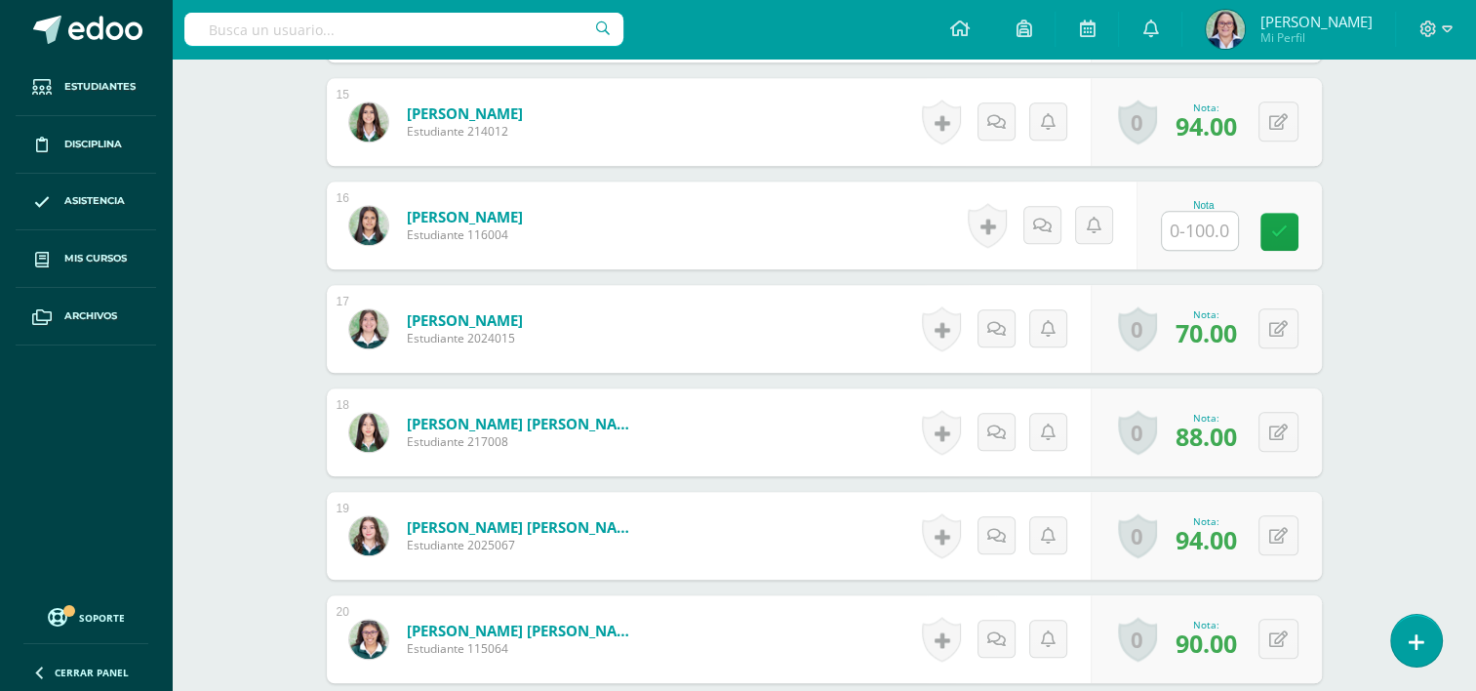
scroll to position [2049, 0]
click at [1203, 227] on input "text" at bounding box center [1200, 230] width 76 height 38
type input "0"
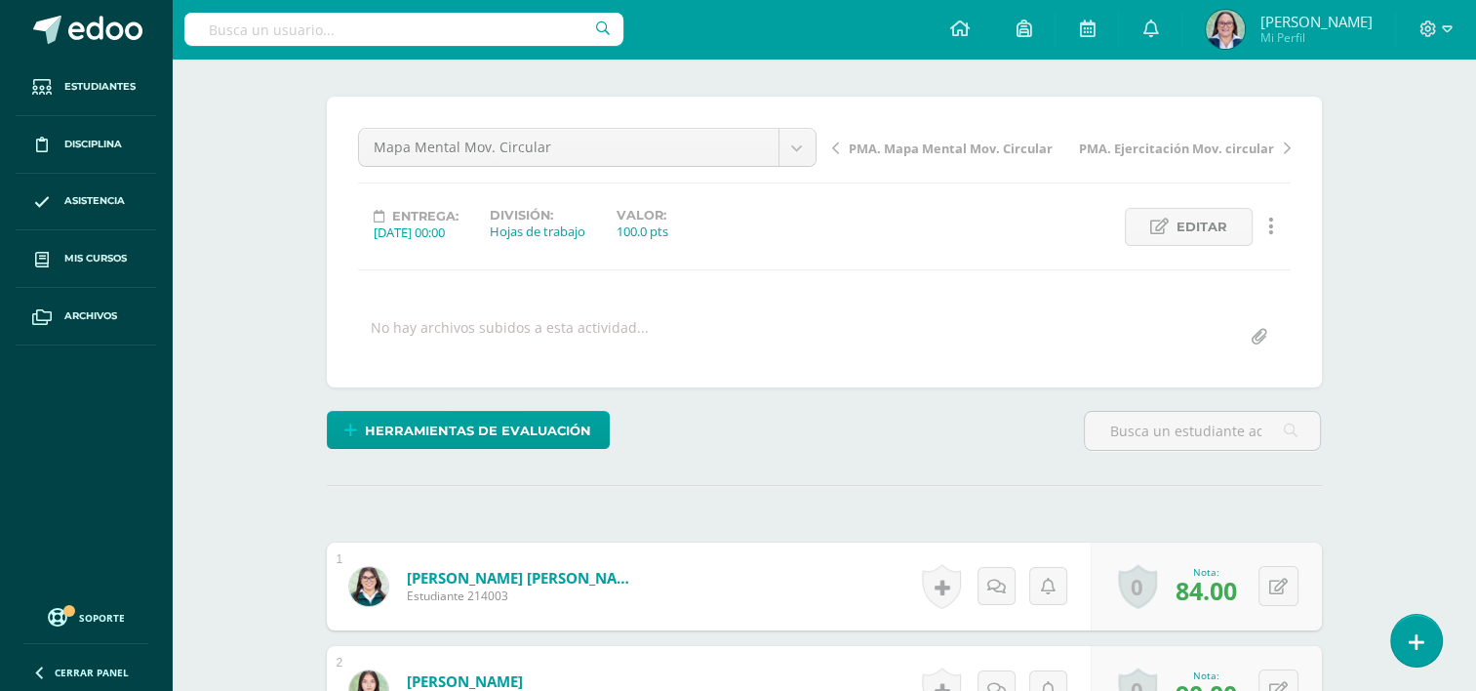
scroll to position [0, 0]
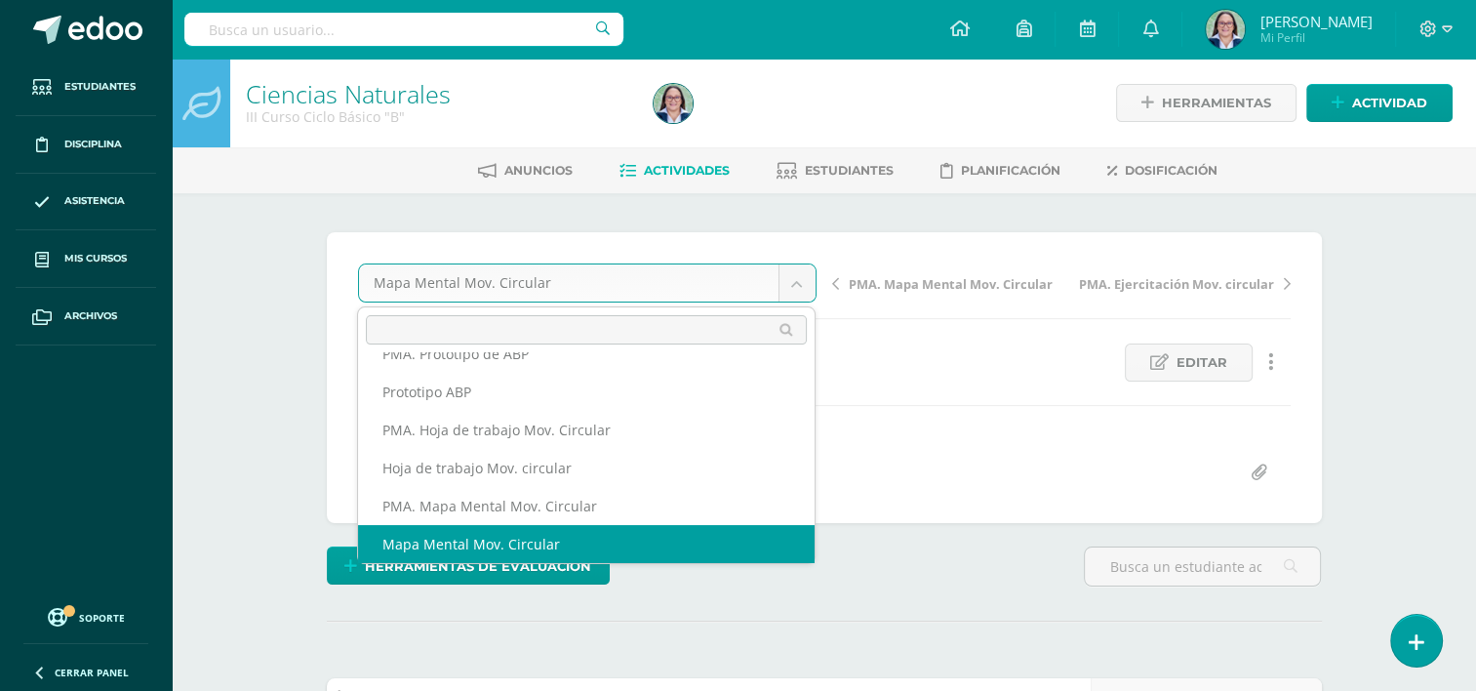
scroll to position [84, 0]
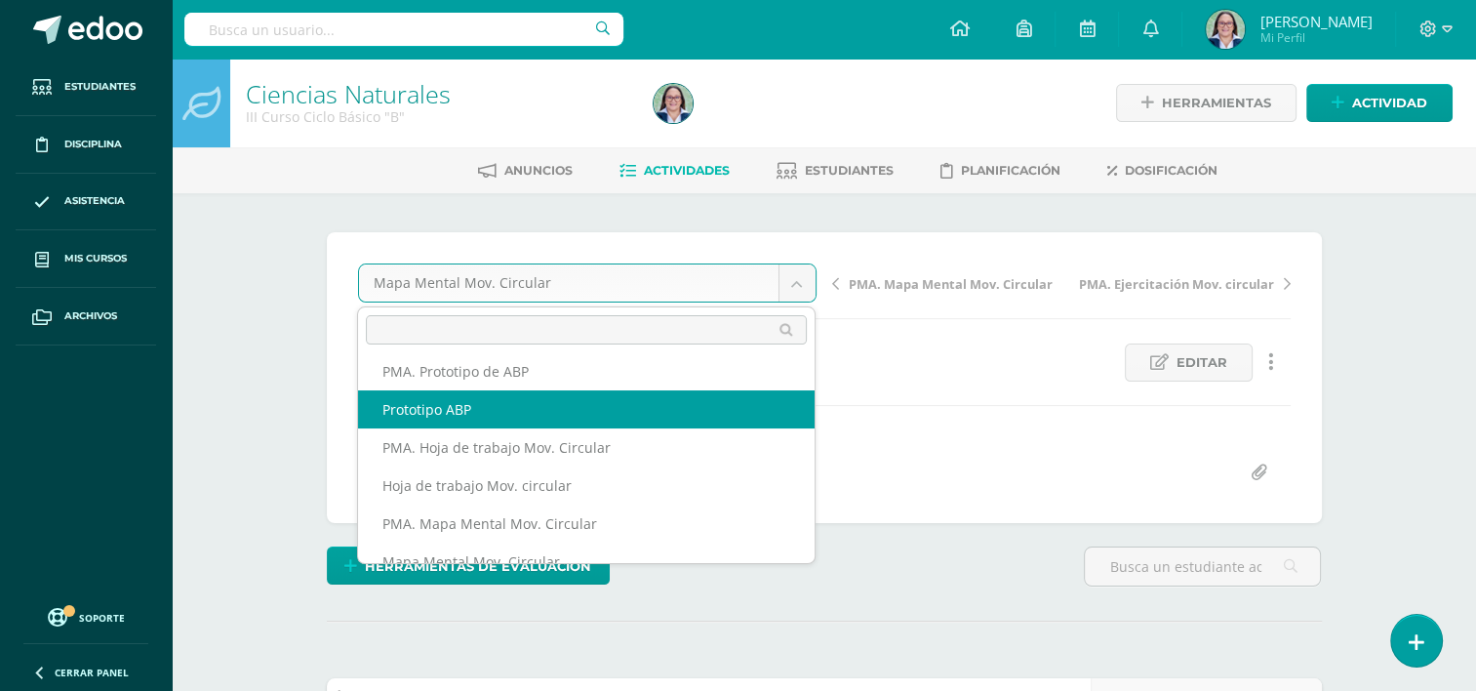
select select "/dashboard/teacher/grade-activity/265376/"
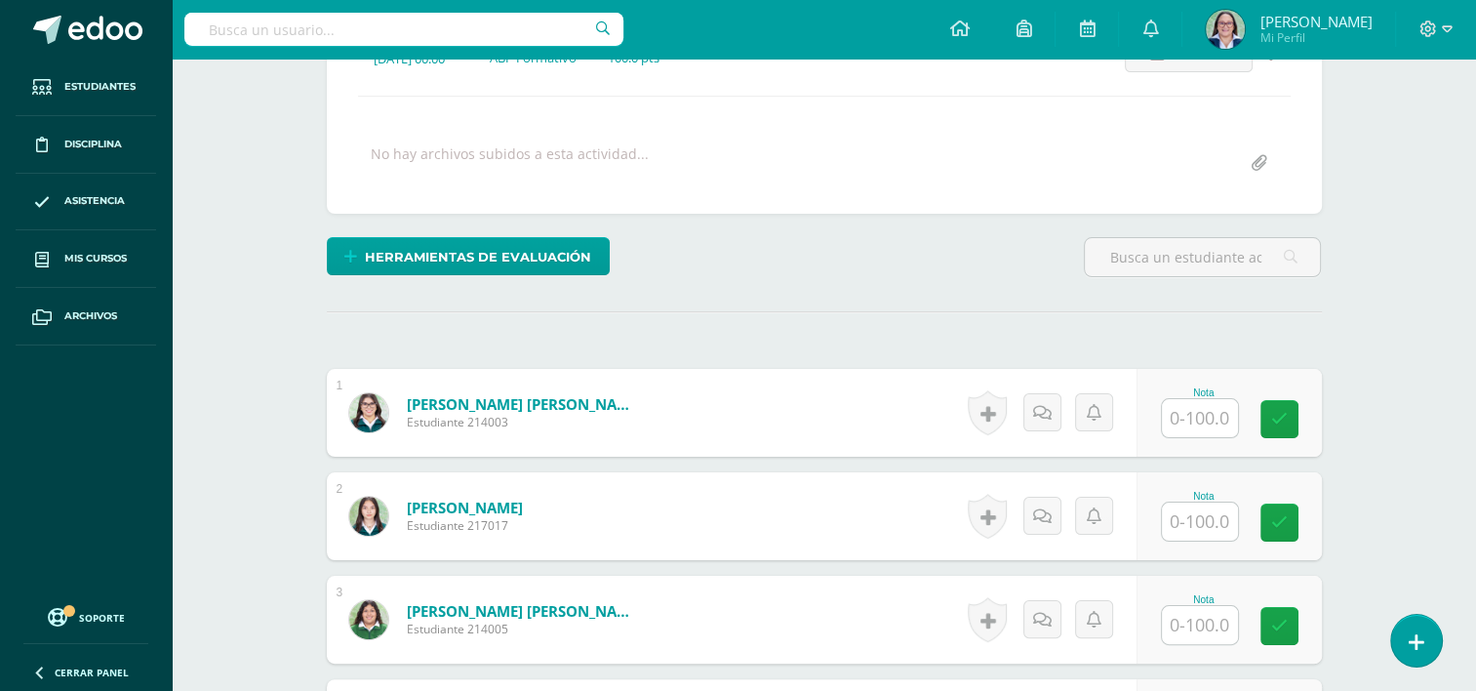
click at [1186, 413] on input "text" at bounding box center [1200, 418] width 76 height 38
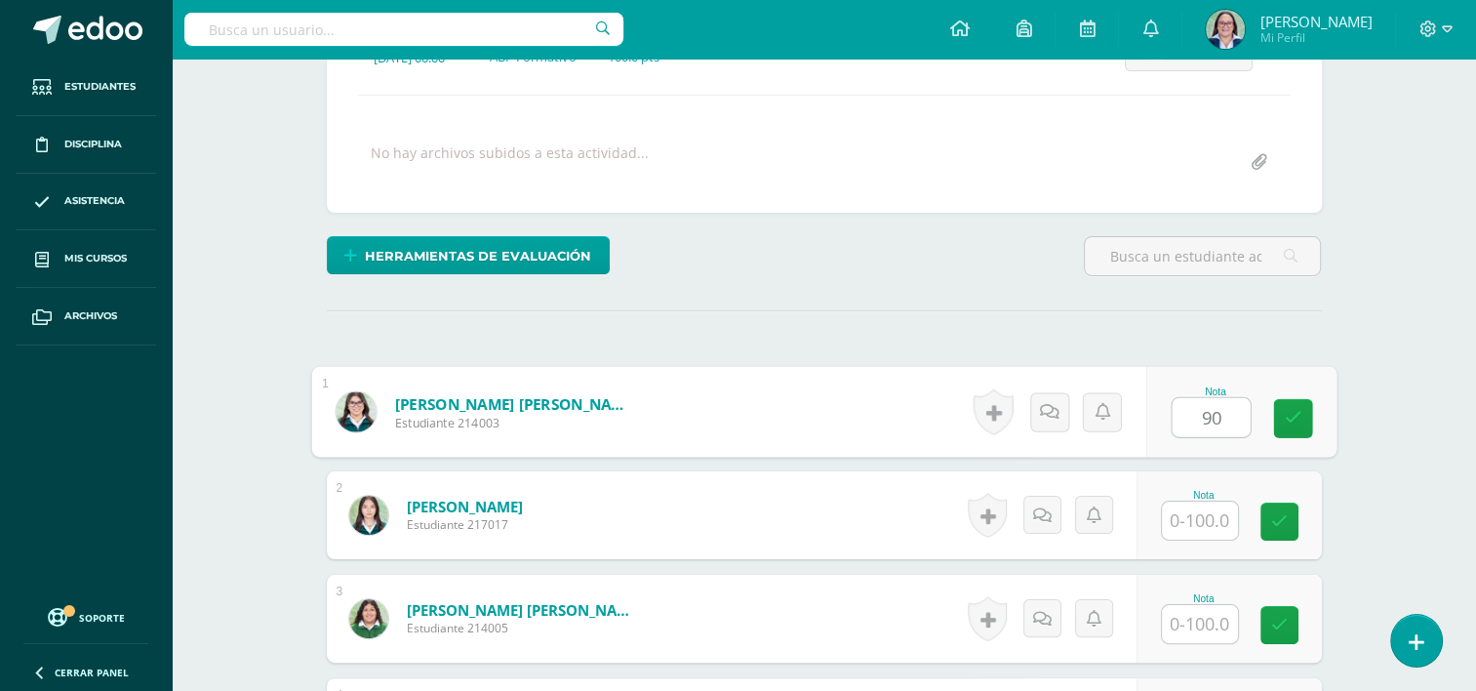
type input "90"
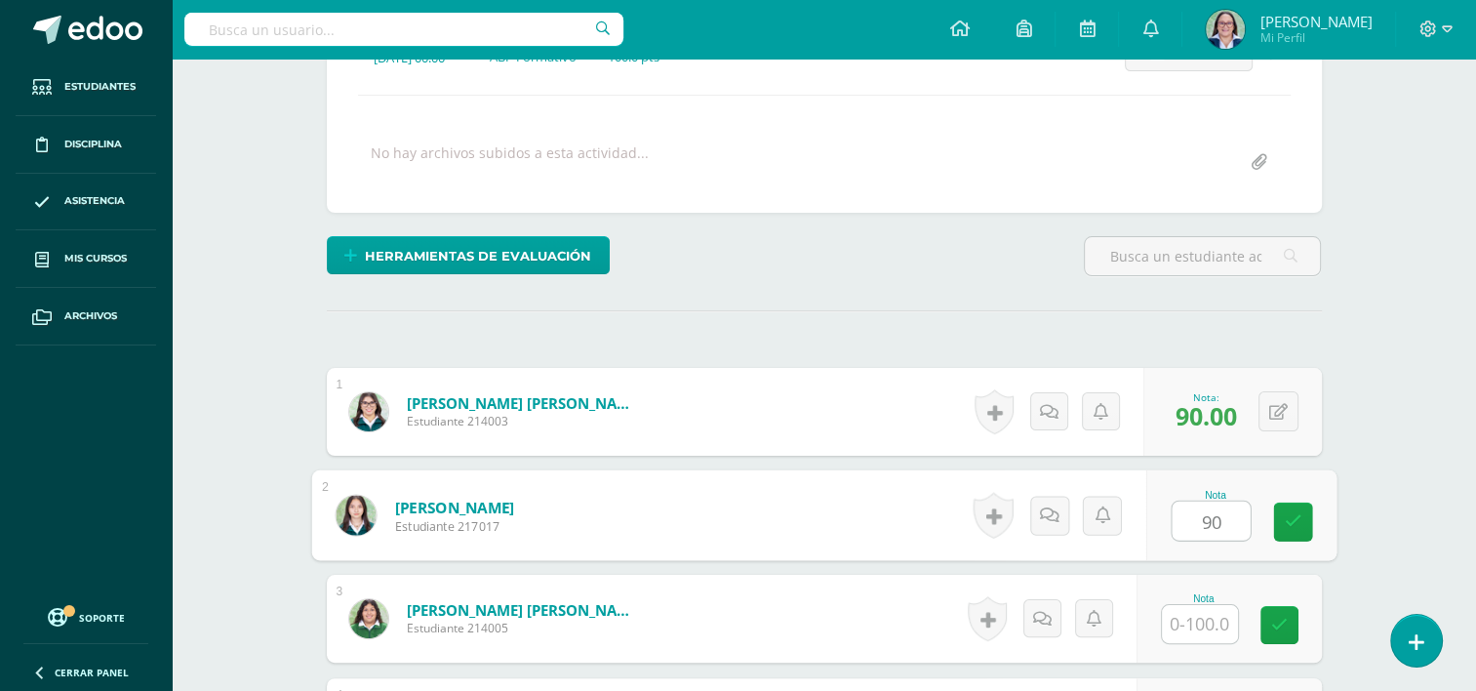
type input "90"
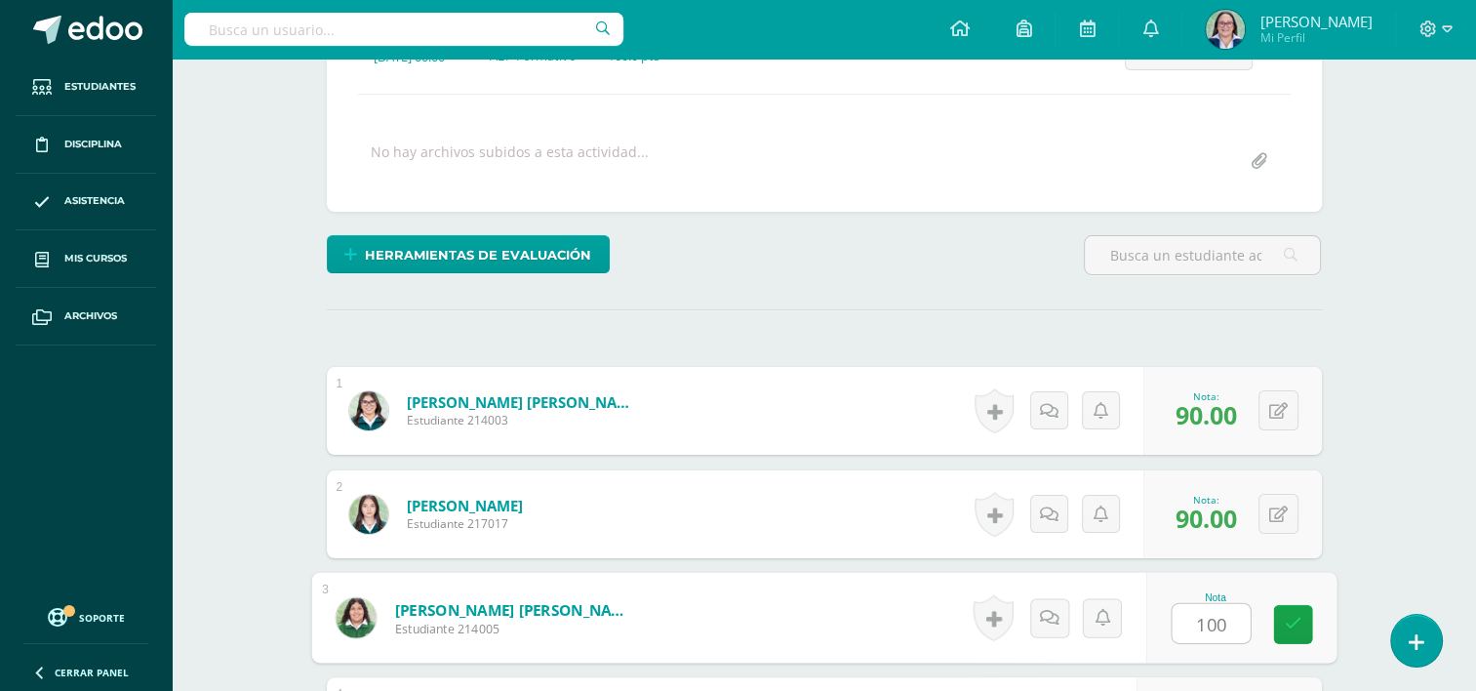
type input "100"
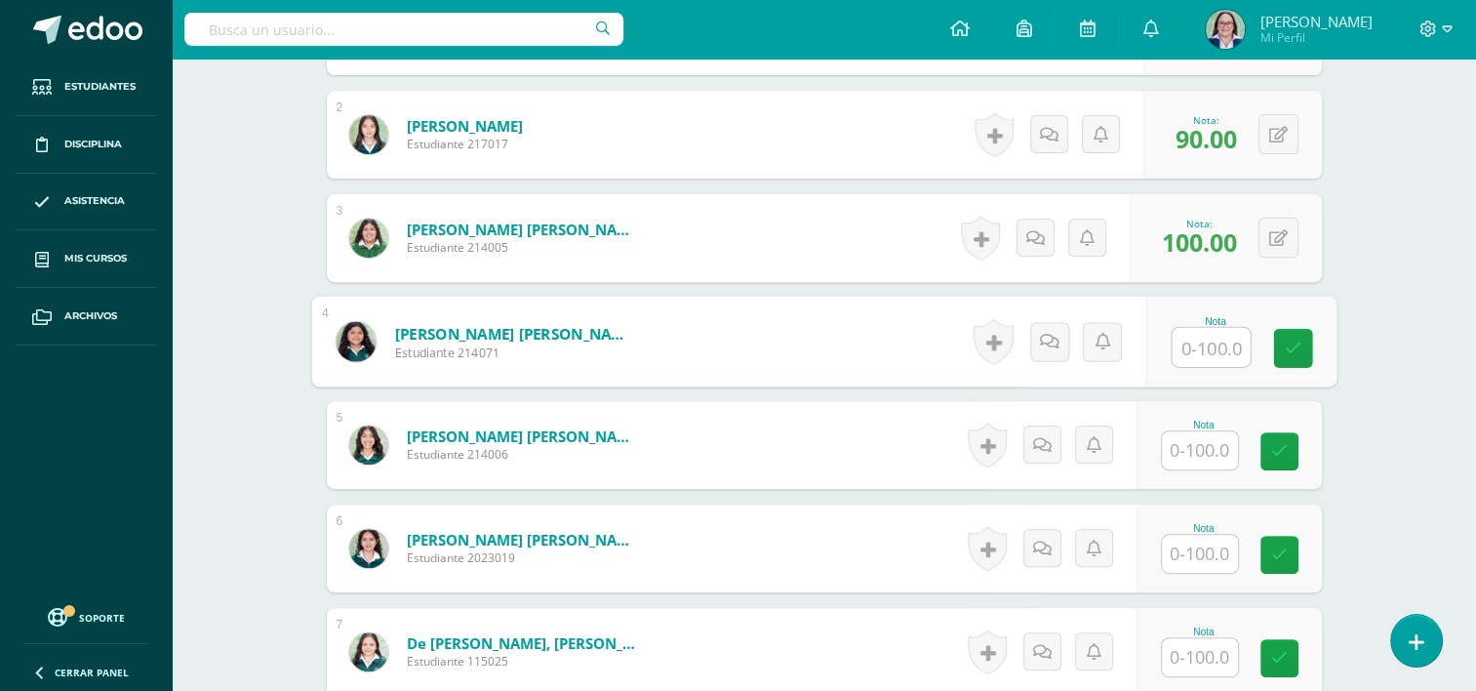
scroll to position [691, 0]
type input "89"
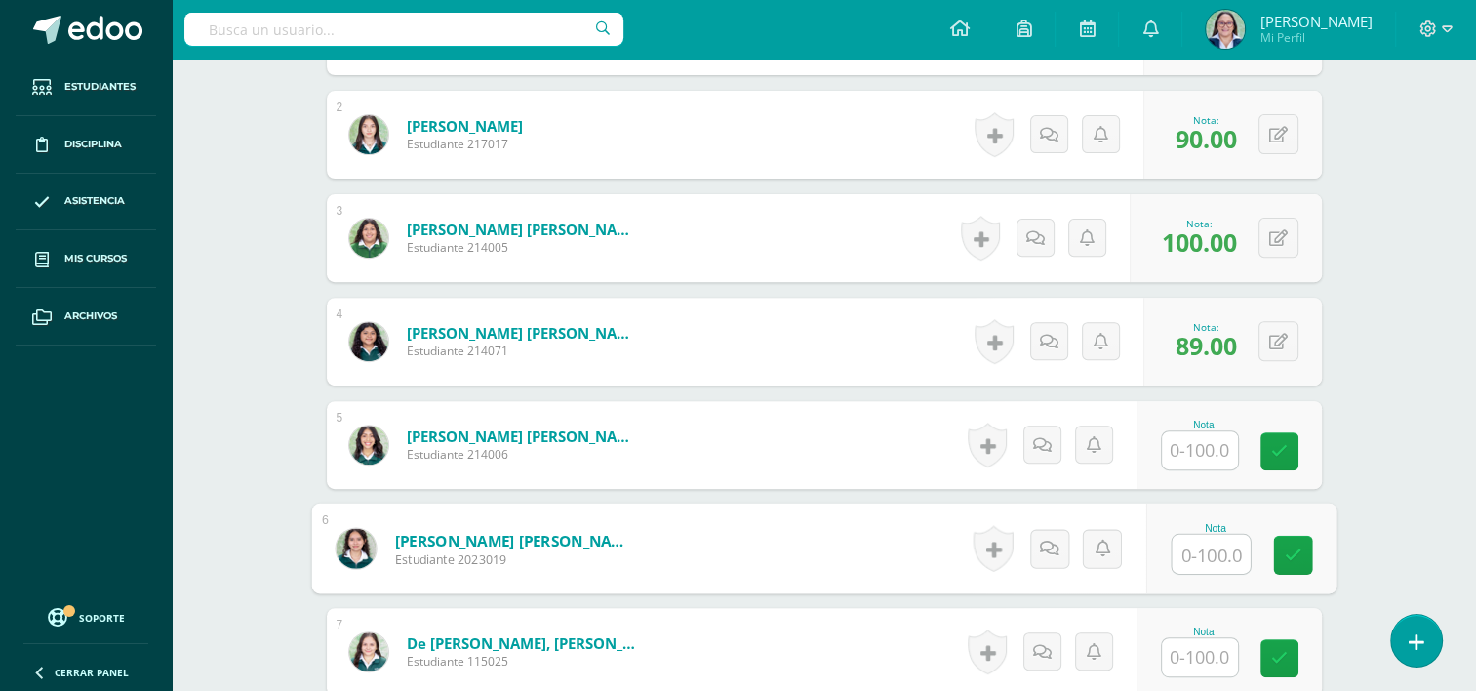
drag, startPoint x: 1201, startPoint y: 562, endPoint x: 1272, endPoint y: 542, distance: 73.8
click at [1202, 562] on input "text" at bounding box center [1211, 554] width 78 height 39
type input "99"
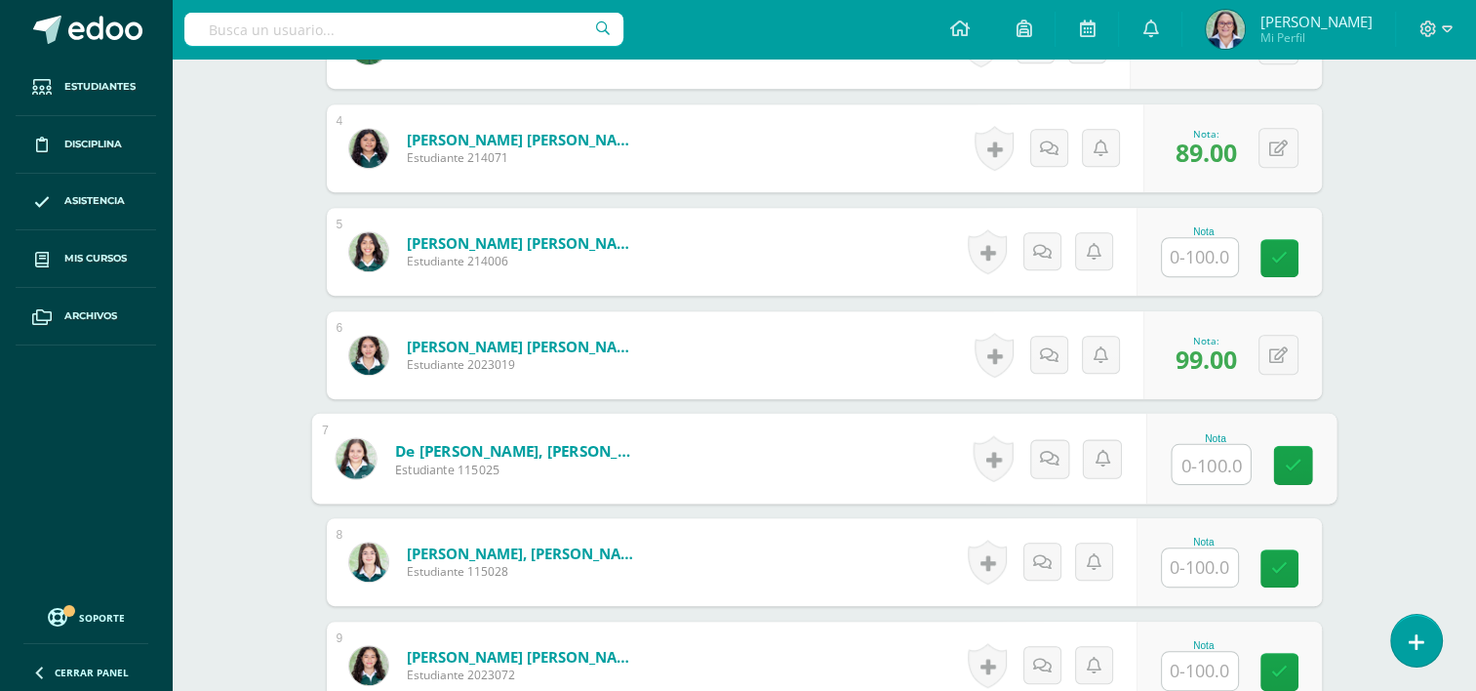
scroll to position [886, 0]
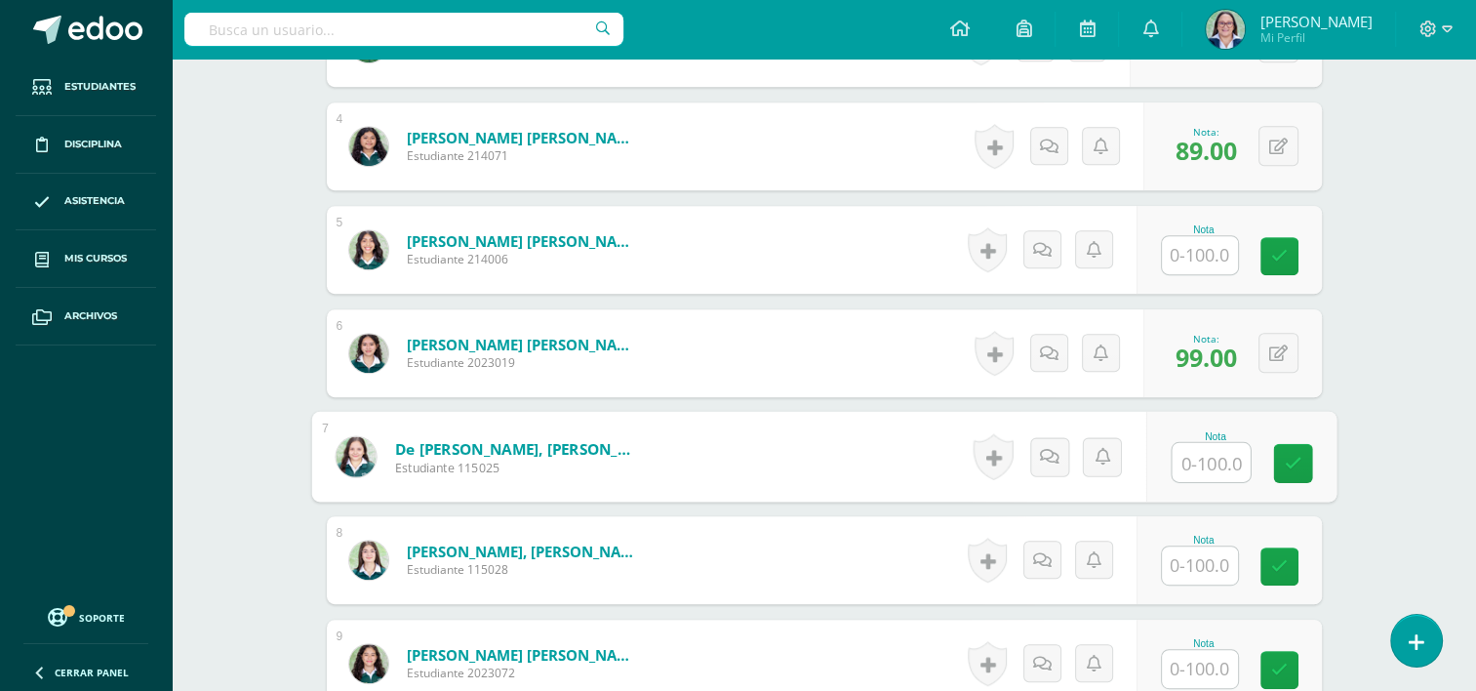
click at [1222, 576] on input "text" at bounding box center [1200, 565] width 76 height 38
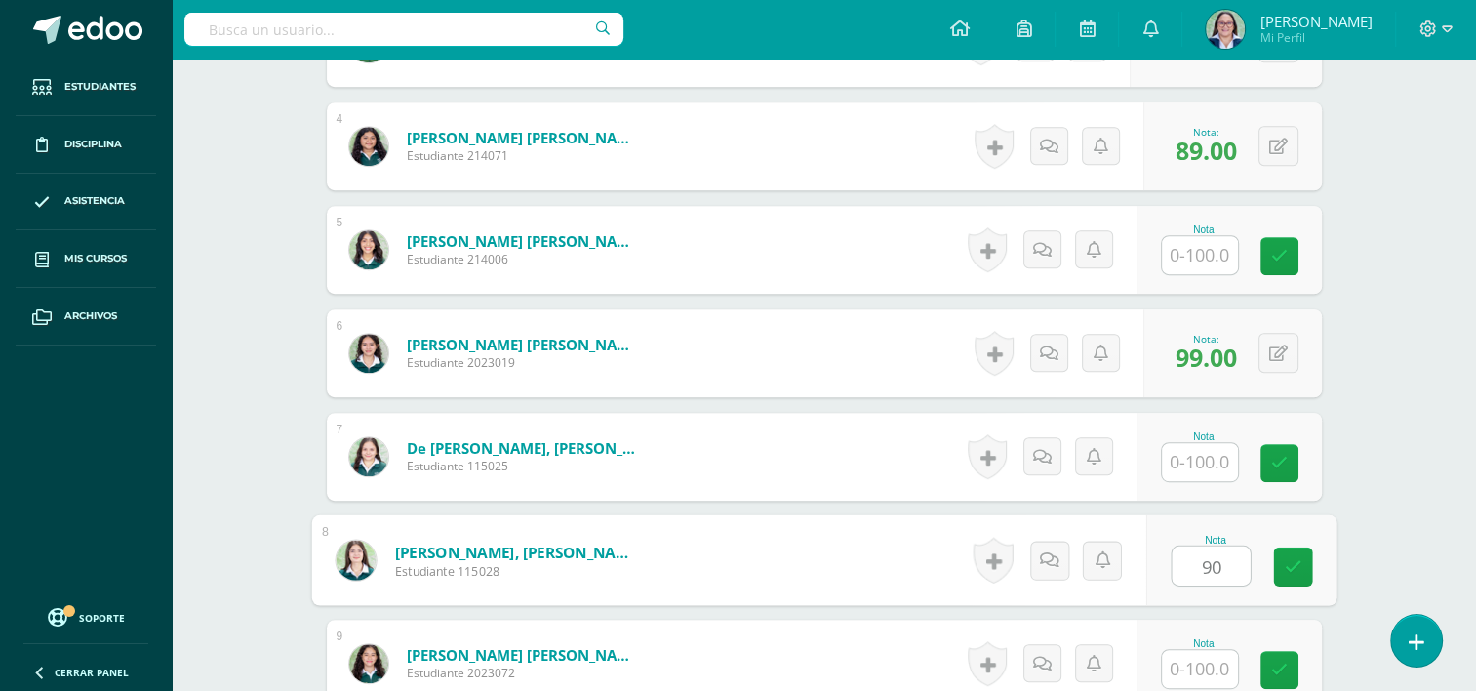
type input "90"
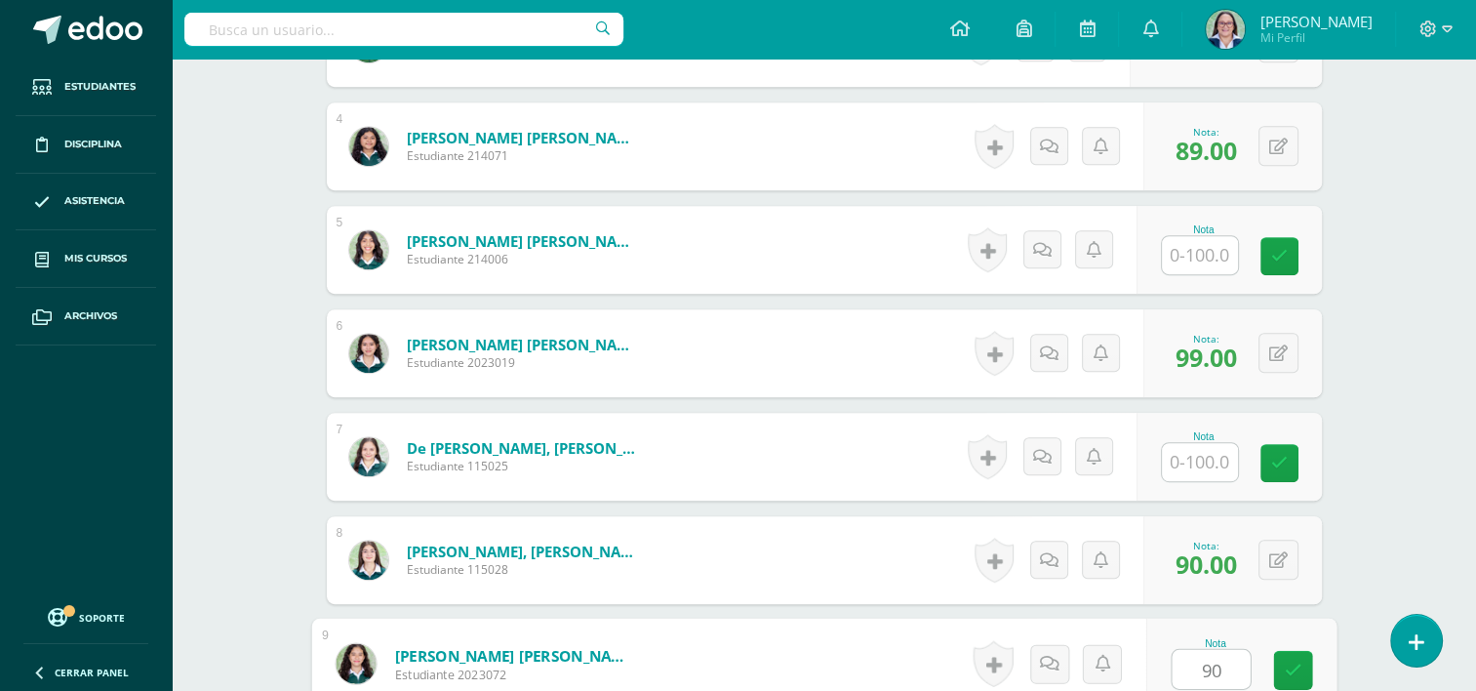
type input "90"
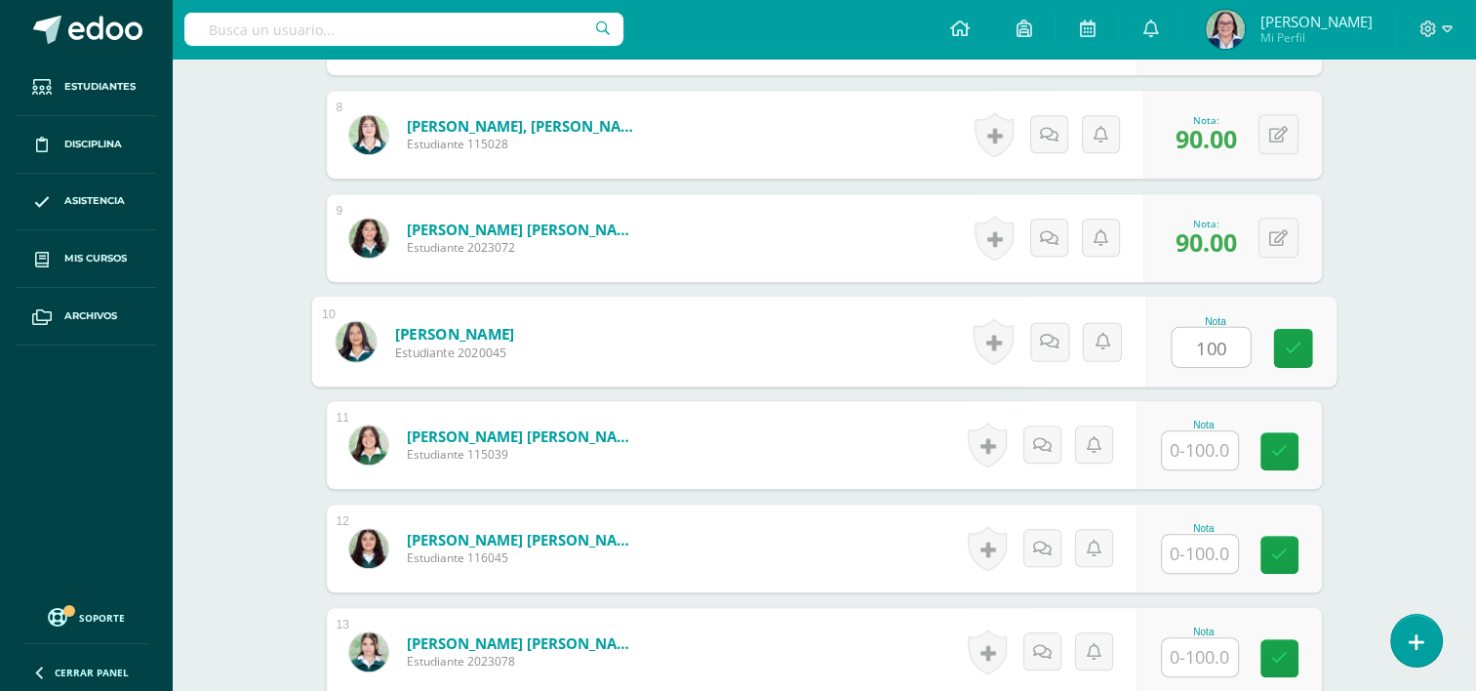
type input "100"
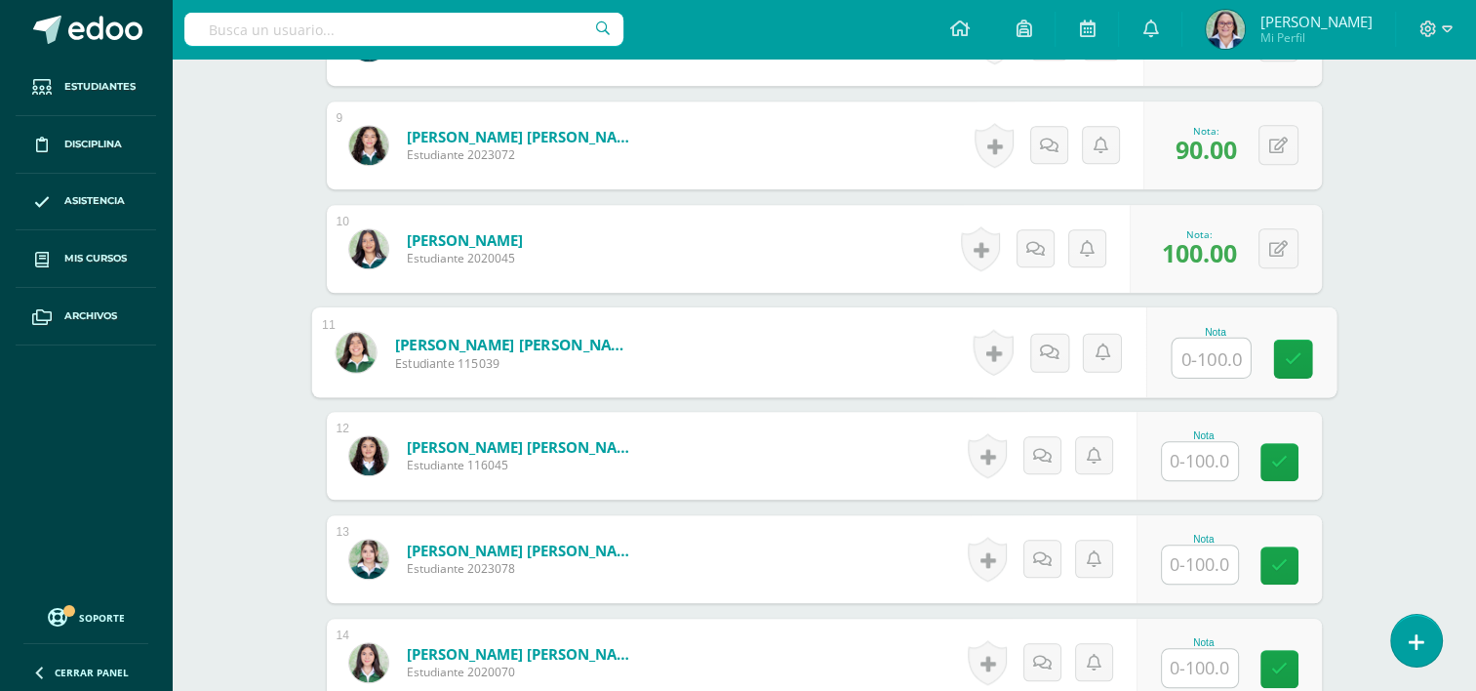
scroll to position [1409, 0]
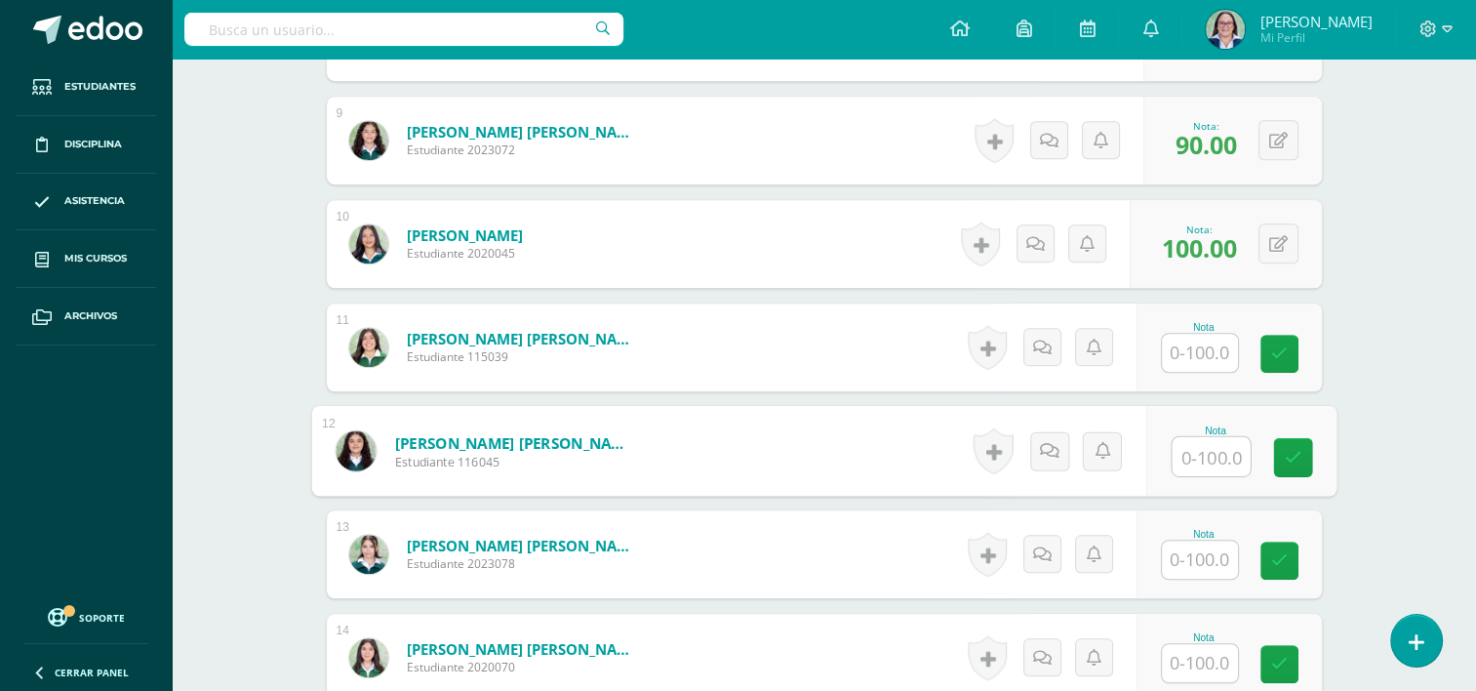
click at [1186, 452] on input "text" at bounding box center [1211, 456] width 78 height 39
type input "99"
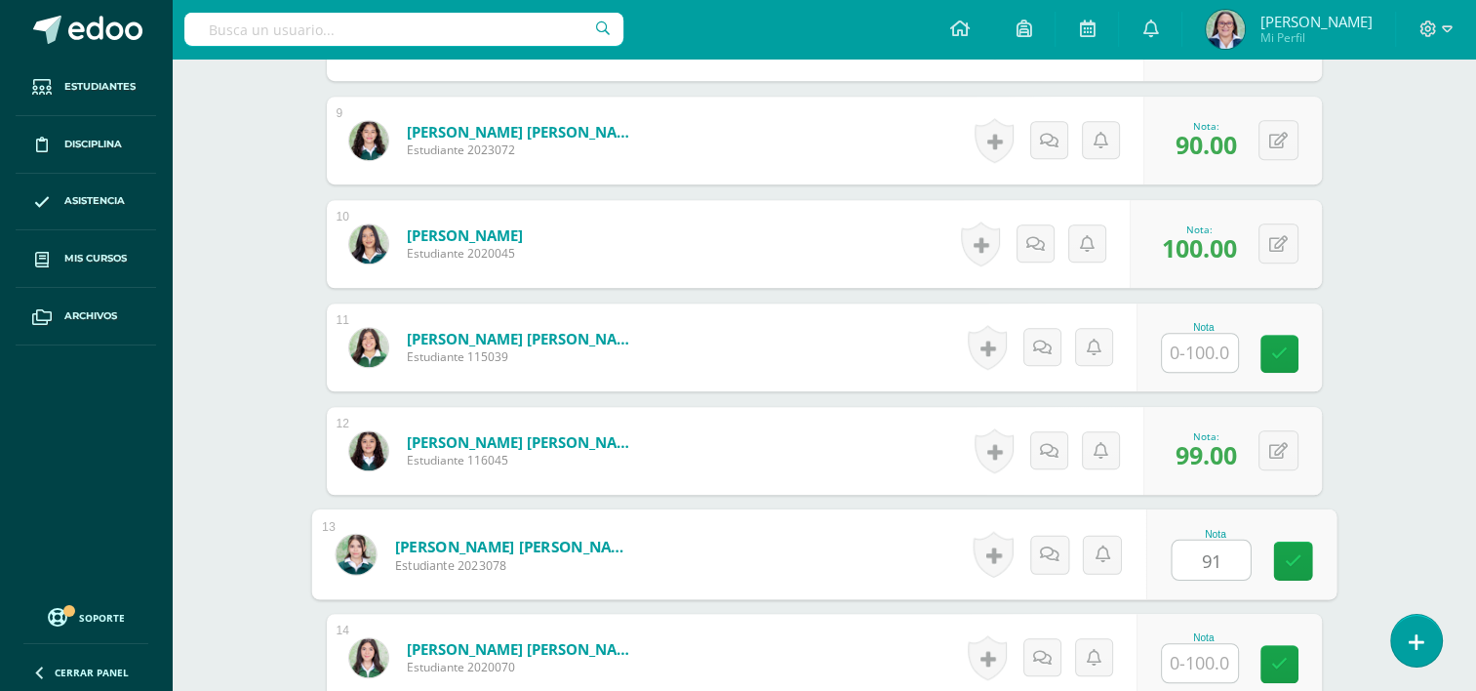
type input "91"
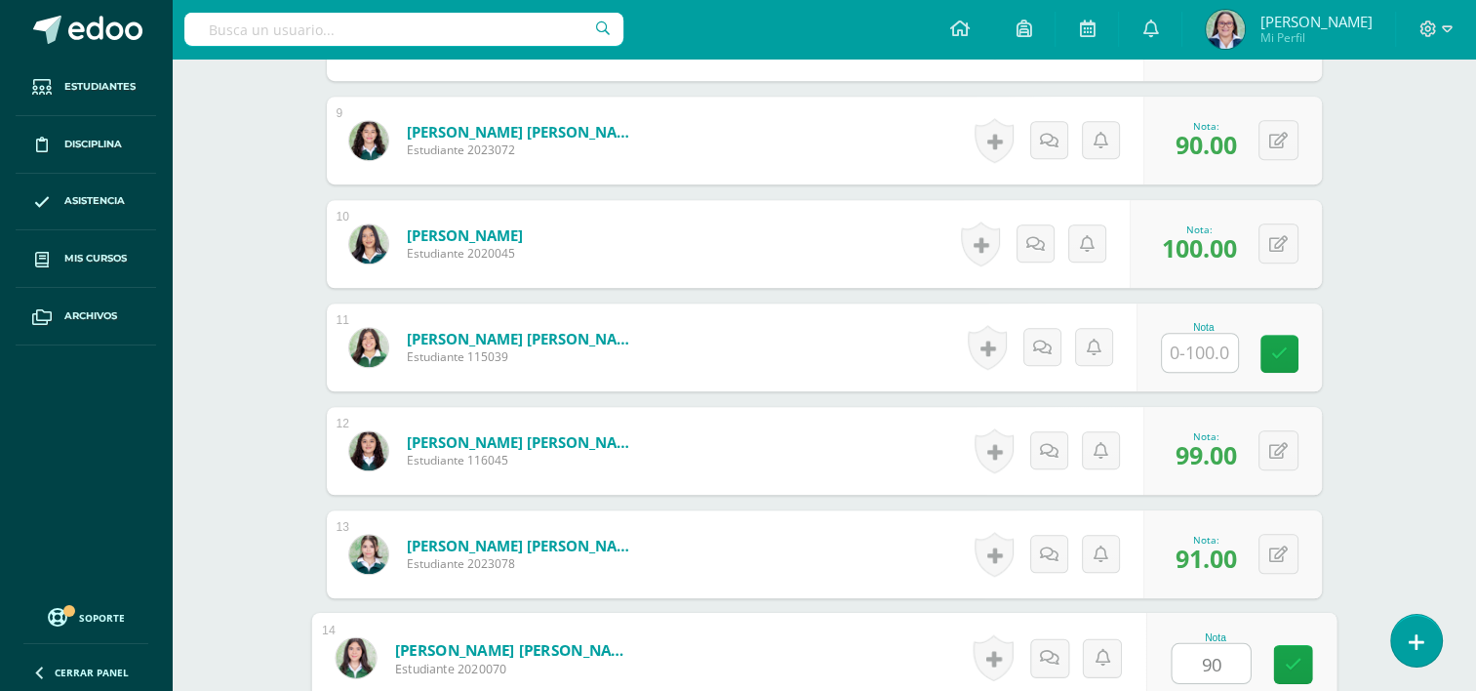
type input "90"
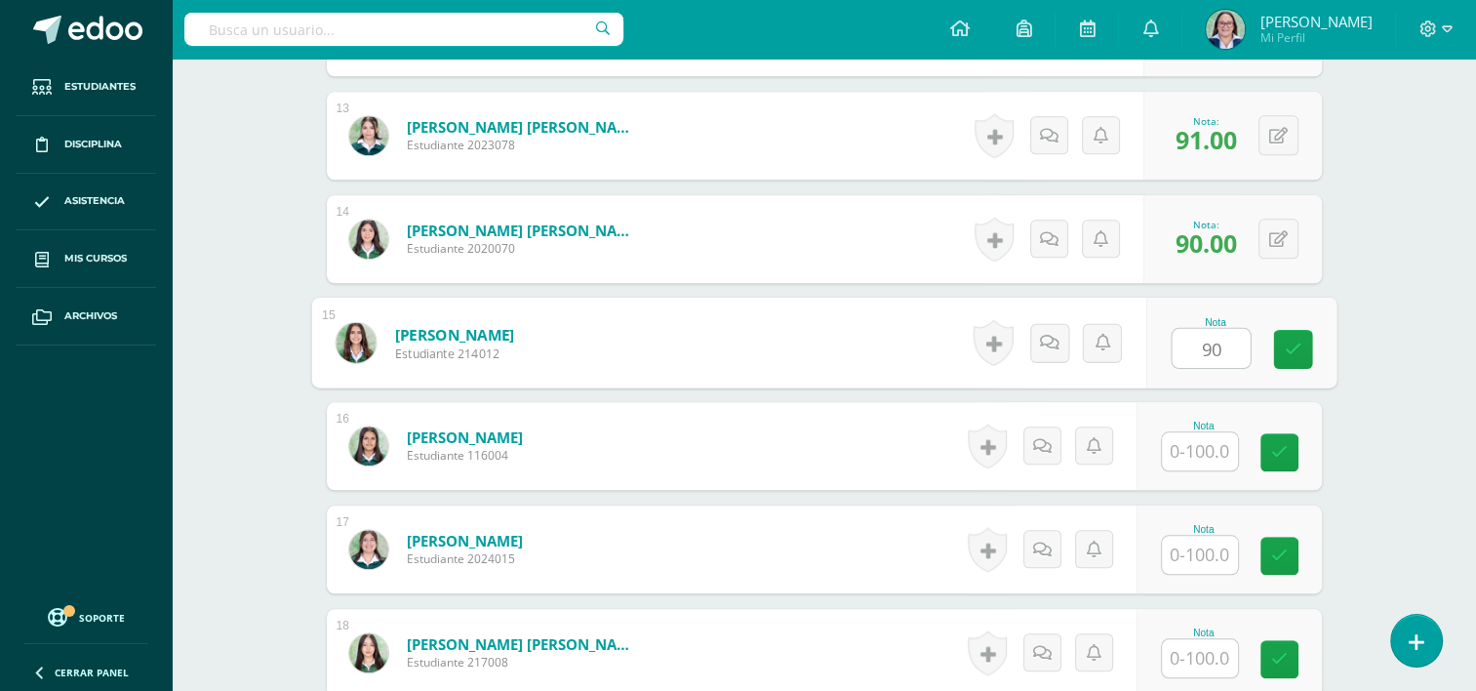
type input "90"
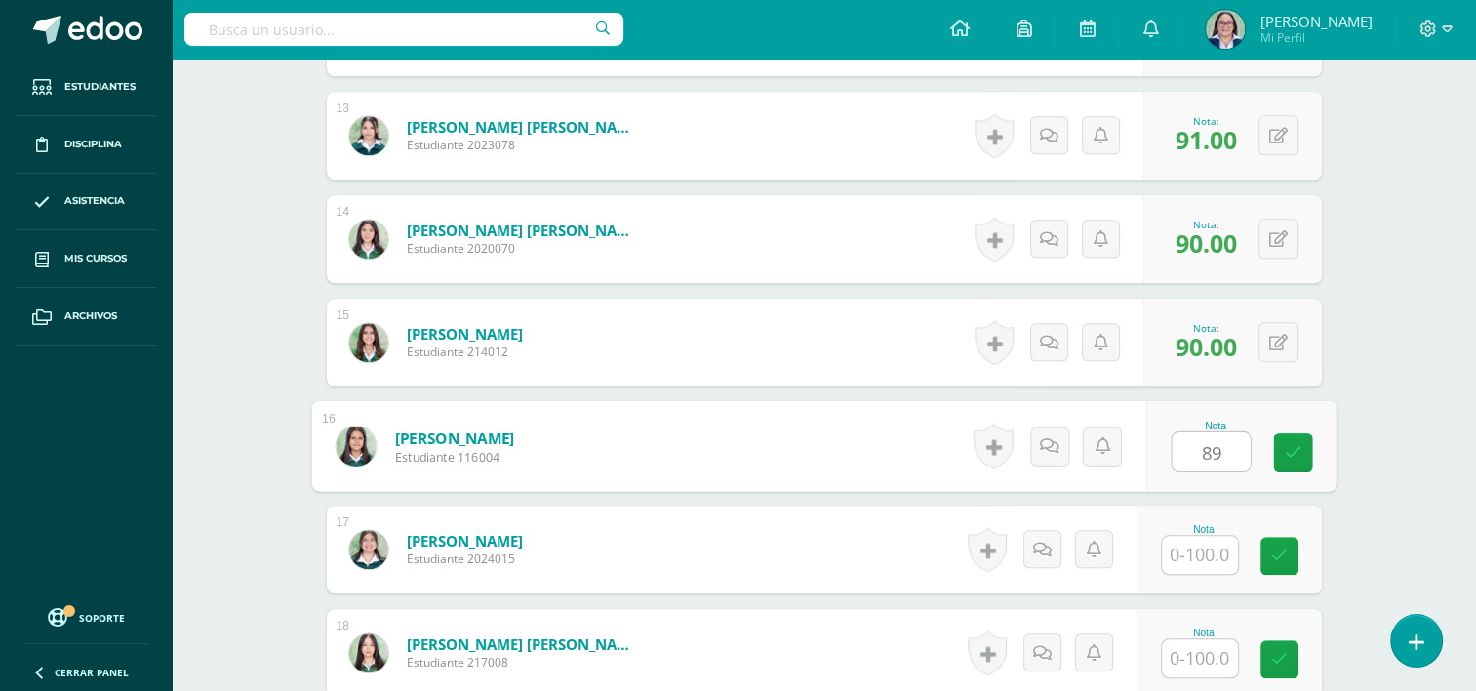
type input "89"
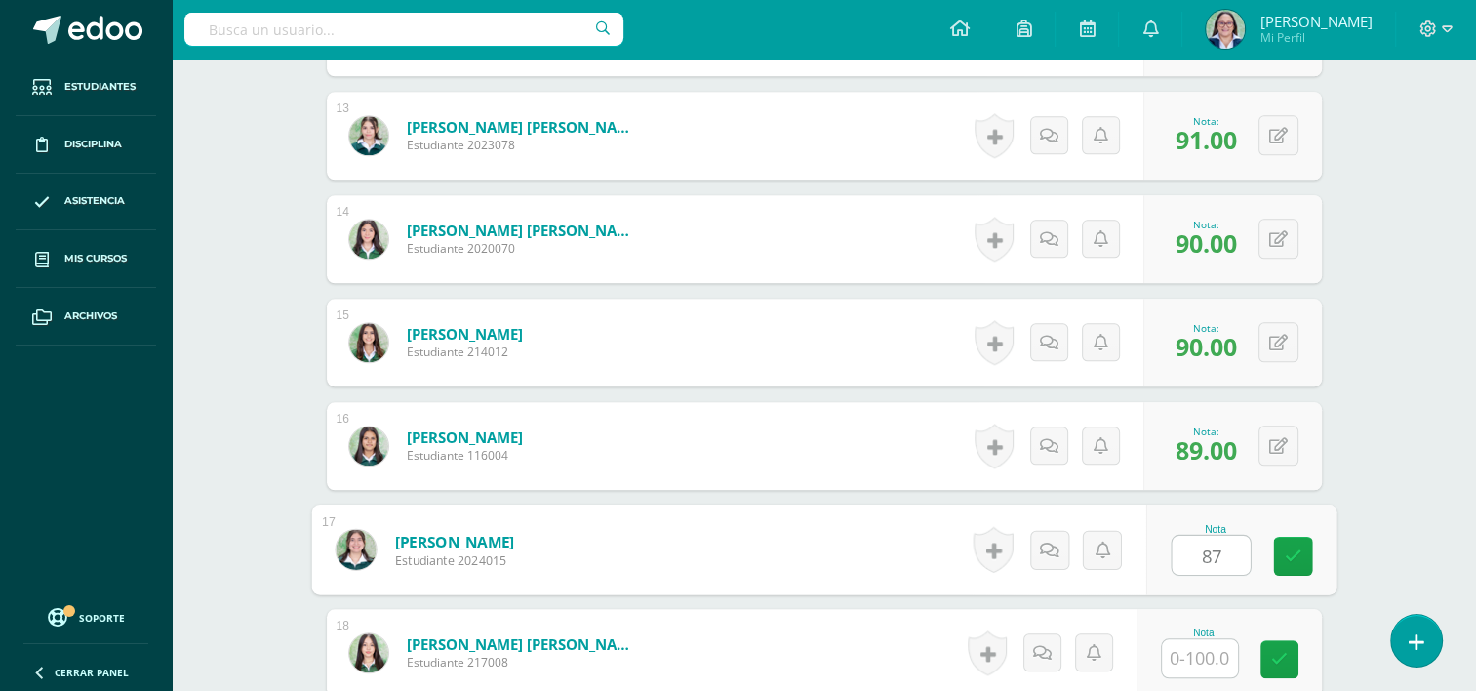
type input "87"
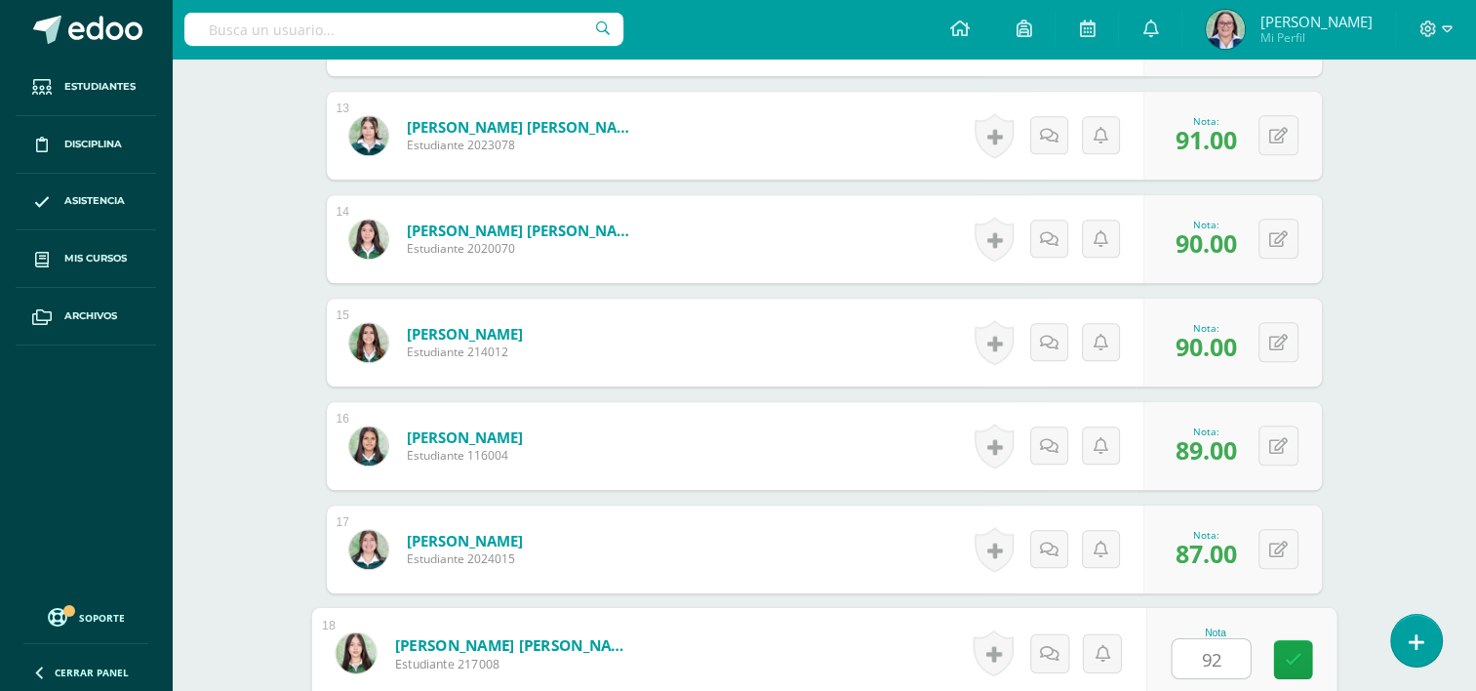
type input "92"
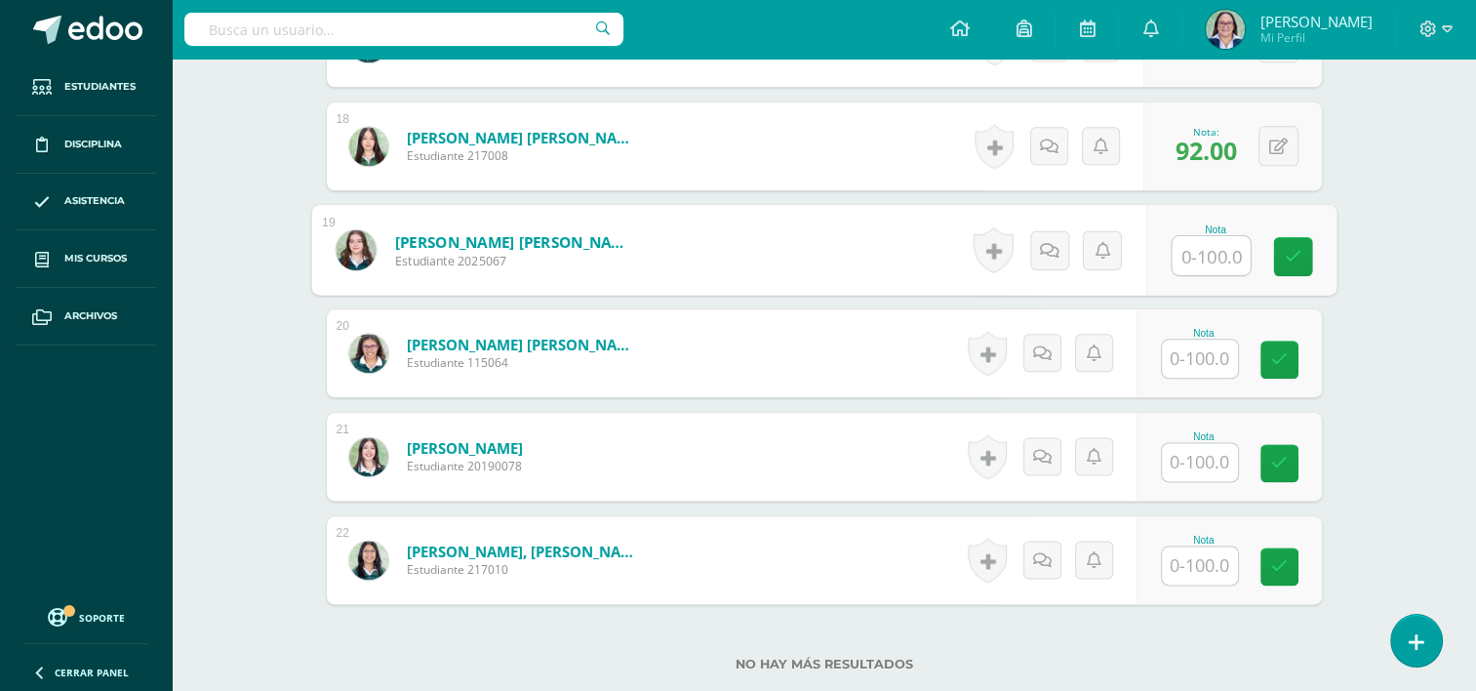
scroll to position [2338, 0]
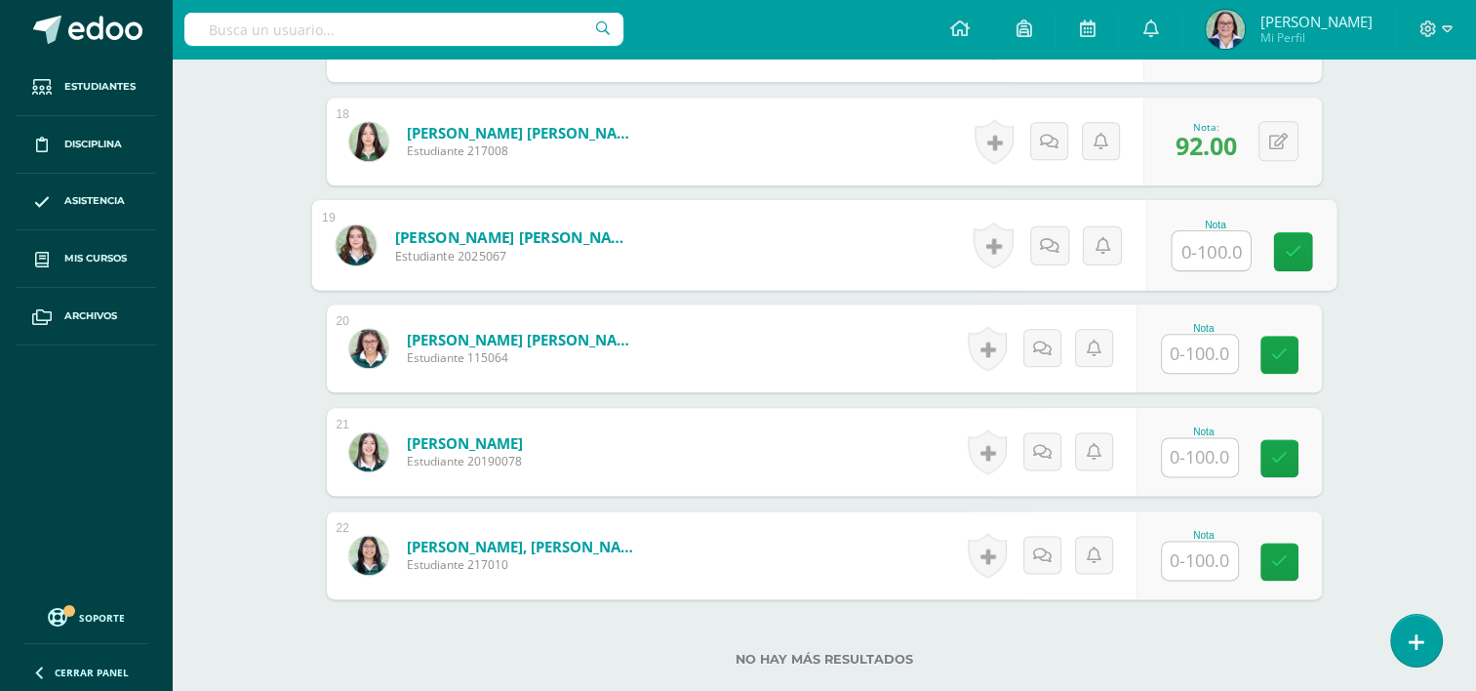
click at [1203, 355] on input "text" at bounding box center [1200, 354] width 76 height 38
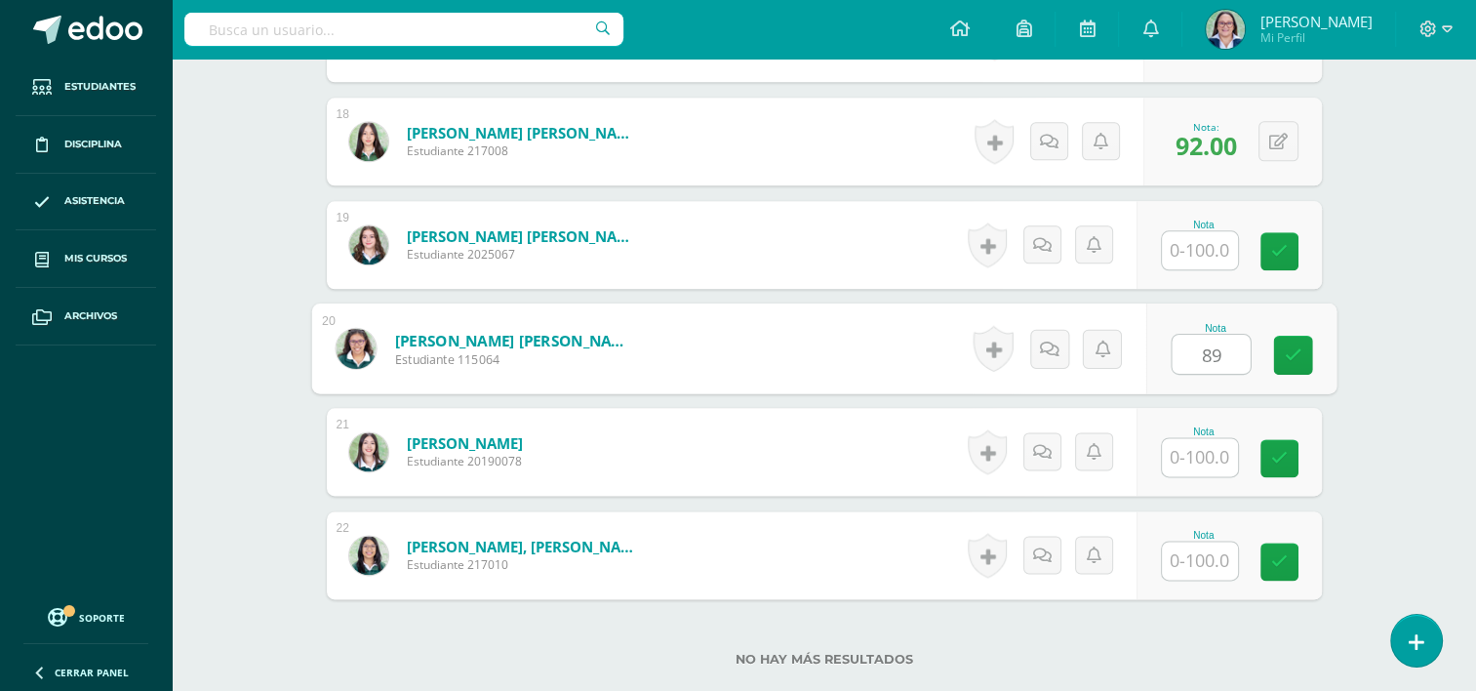
type input "89"
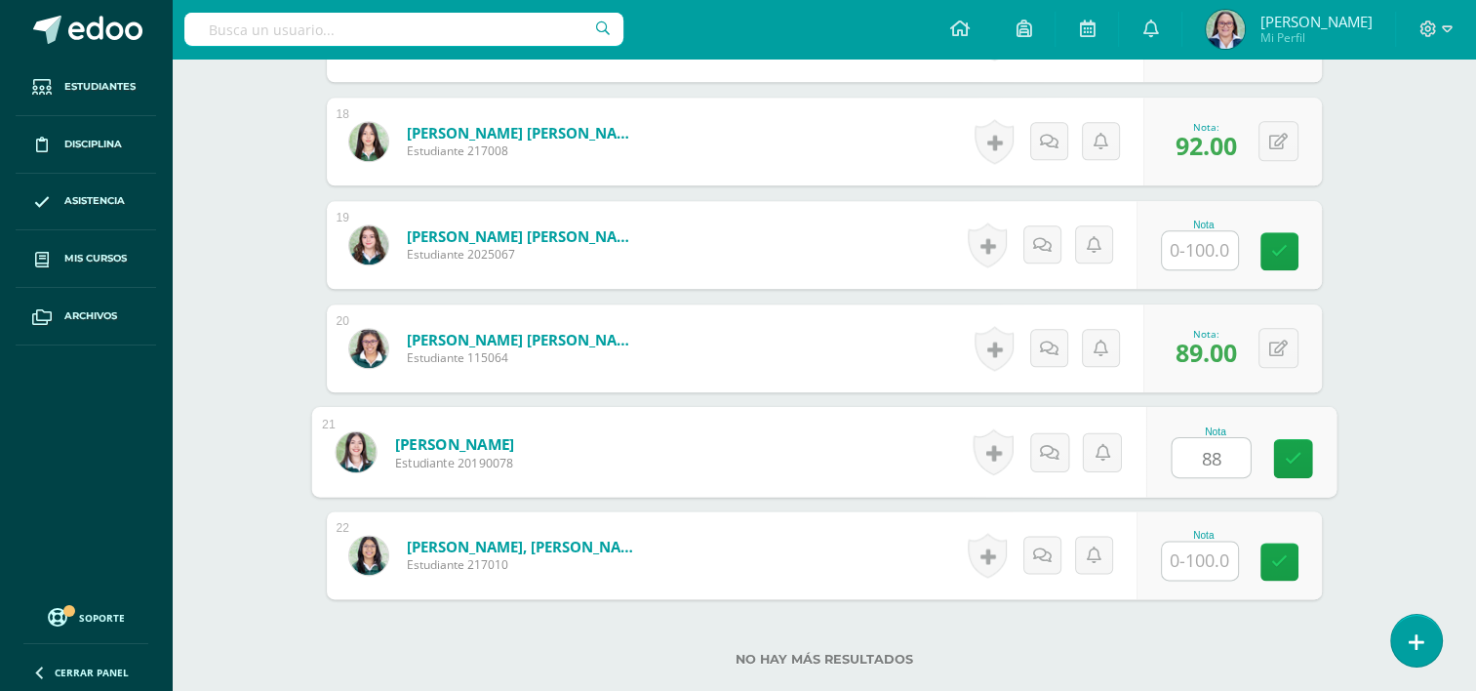
type input "88"
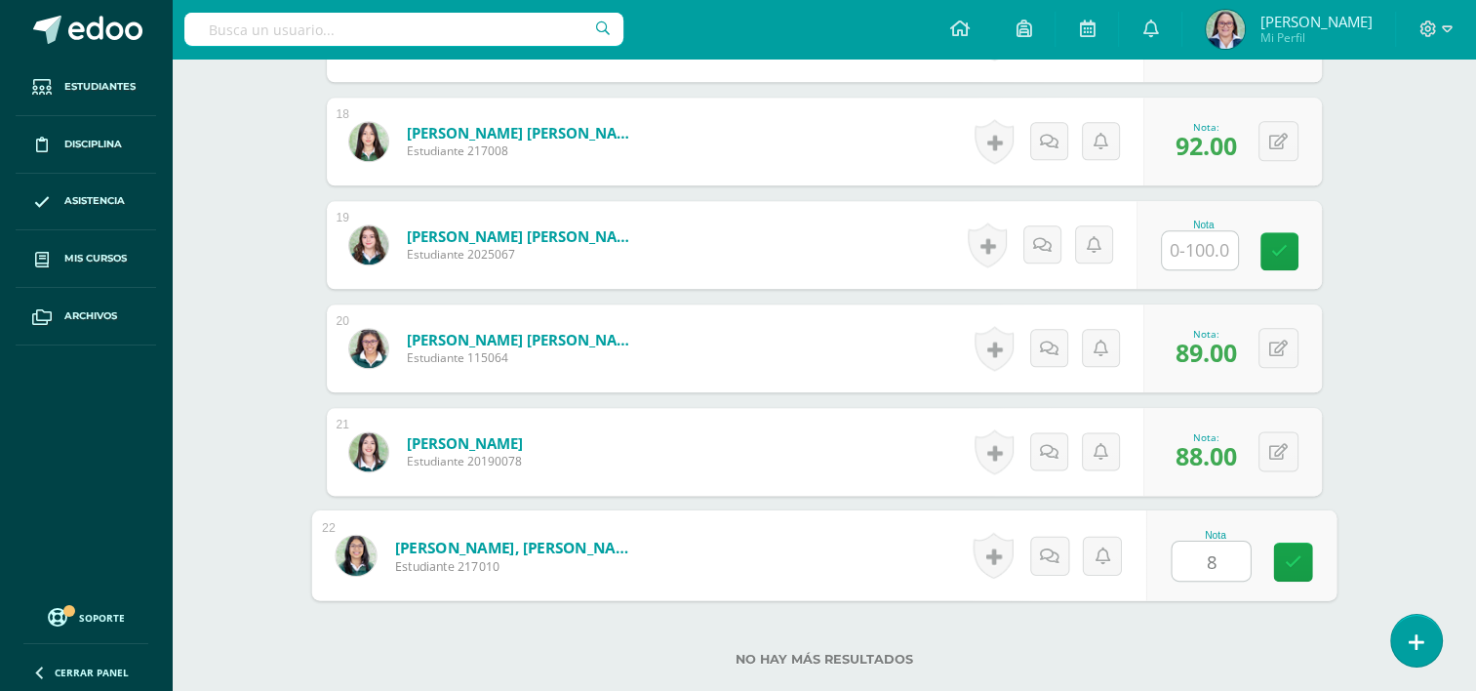
type input "88"
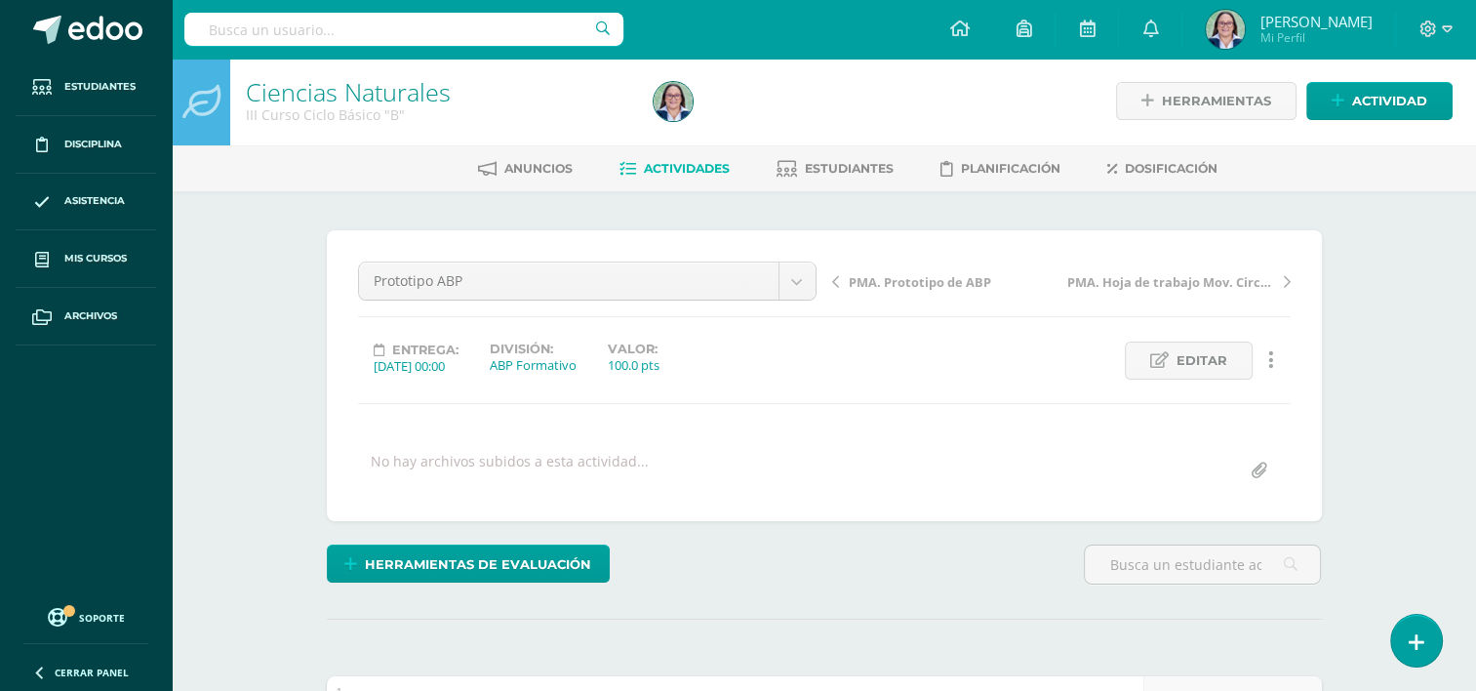
scroll to position [0, 0]
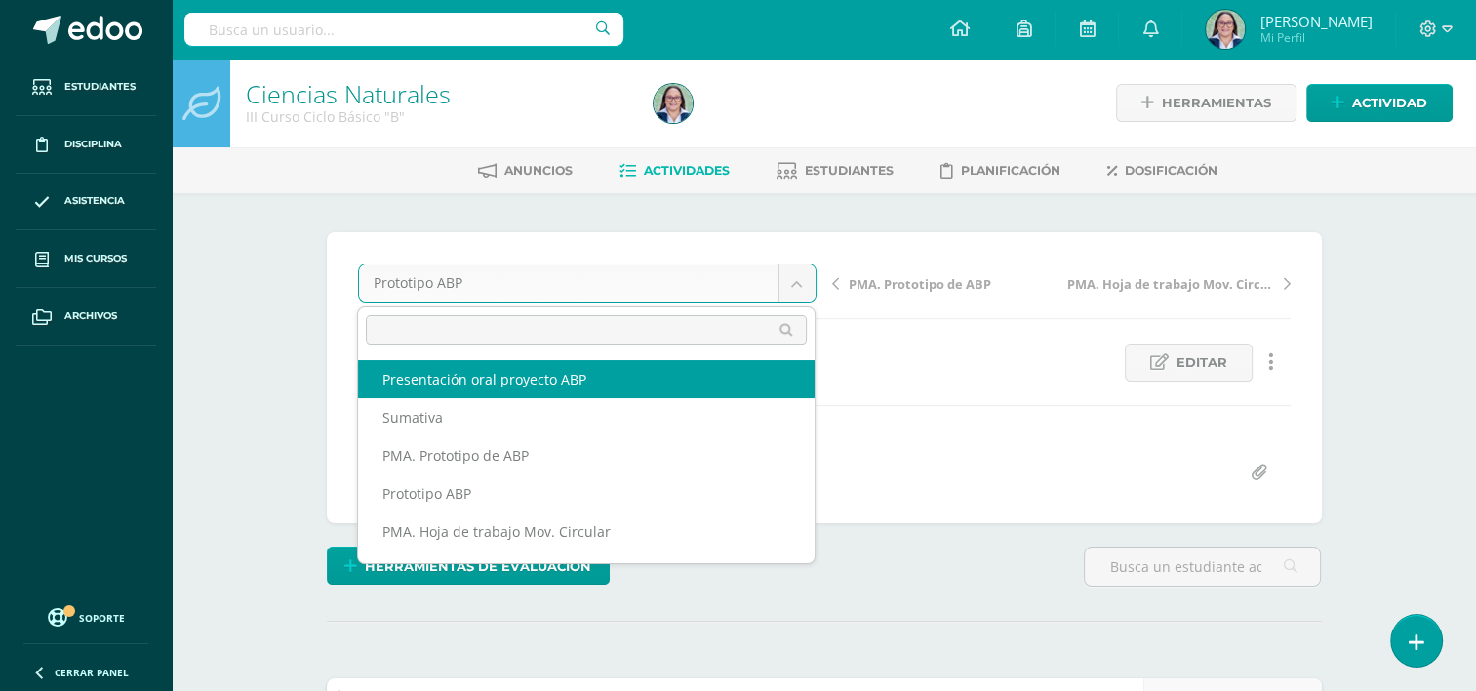
select select "/dashboard/teacher/grade-activity/265380/"
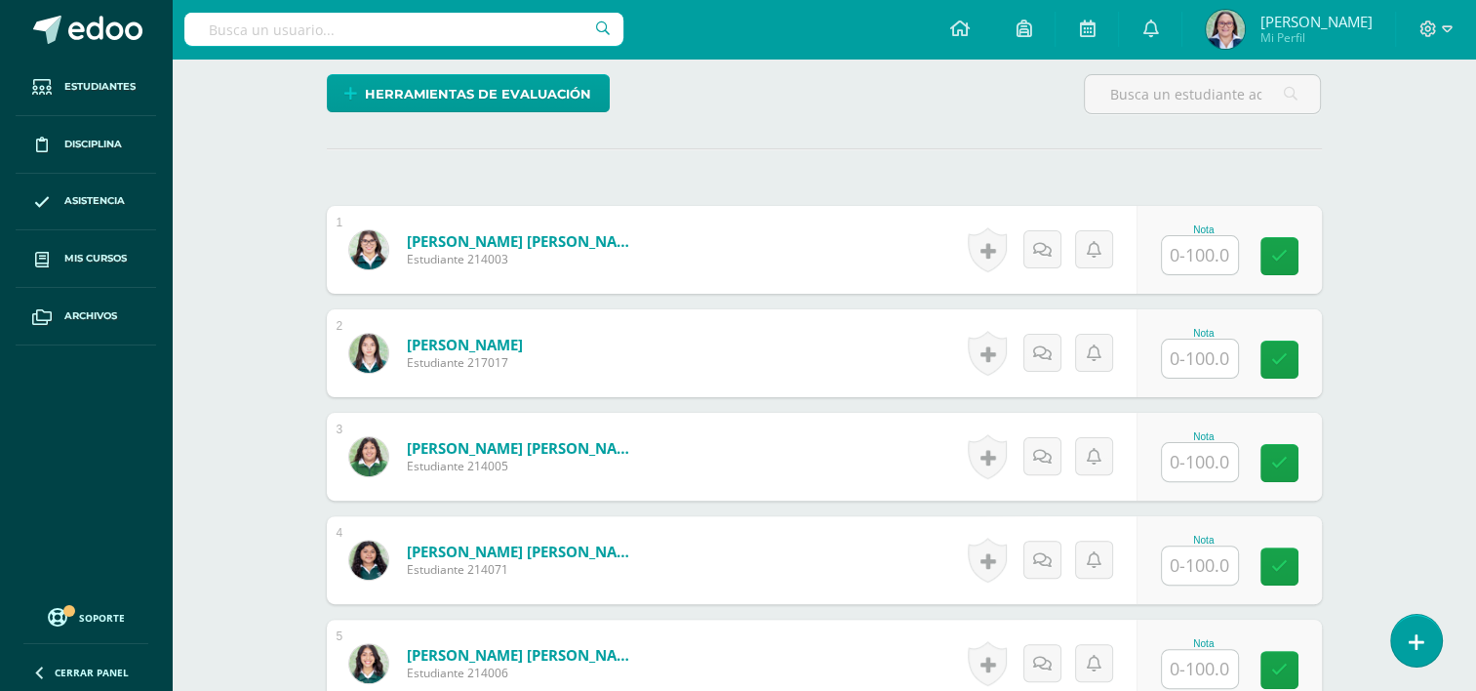
scroll to position [490, 0]
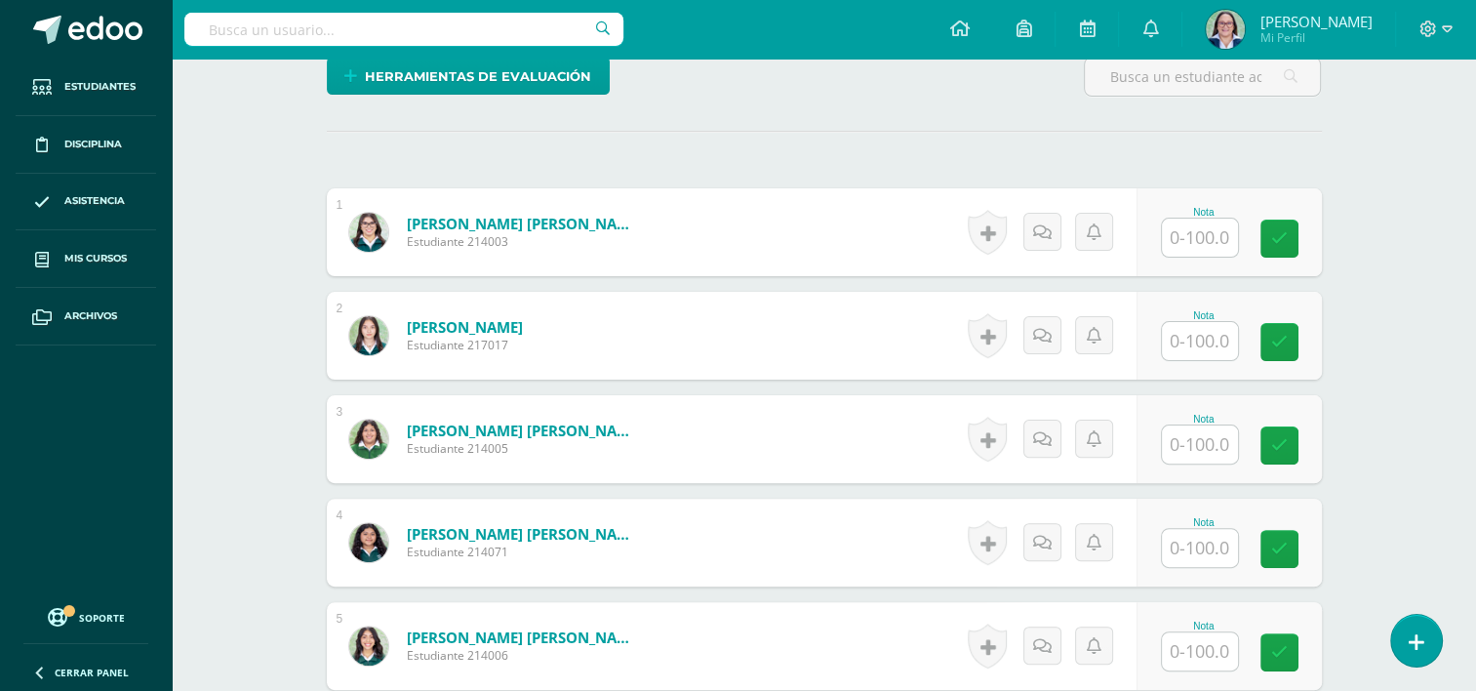
click at [1171, 238] on input "text" at bounding box center [1200, 238] width 76 height 38
type input "100"
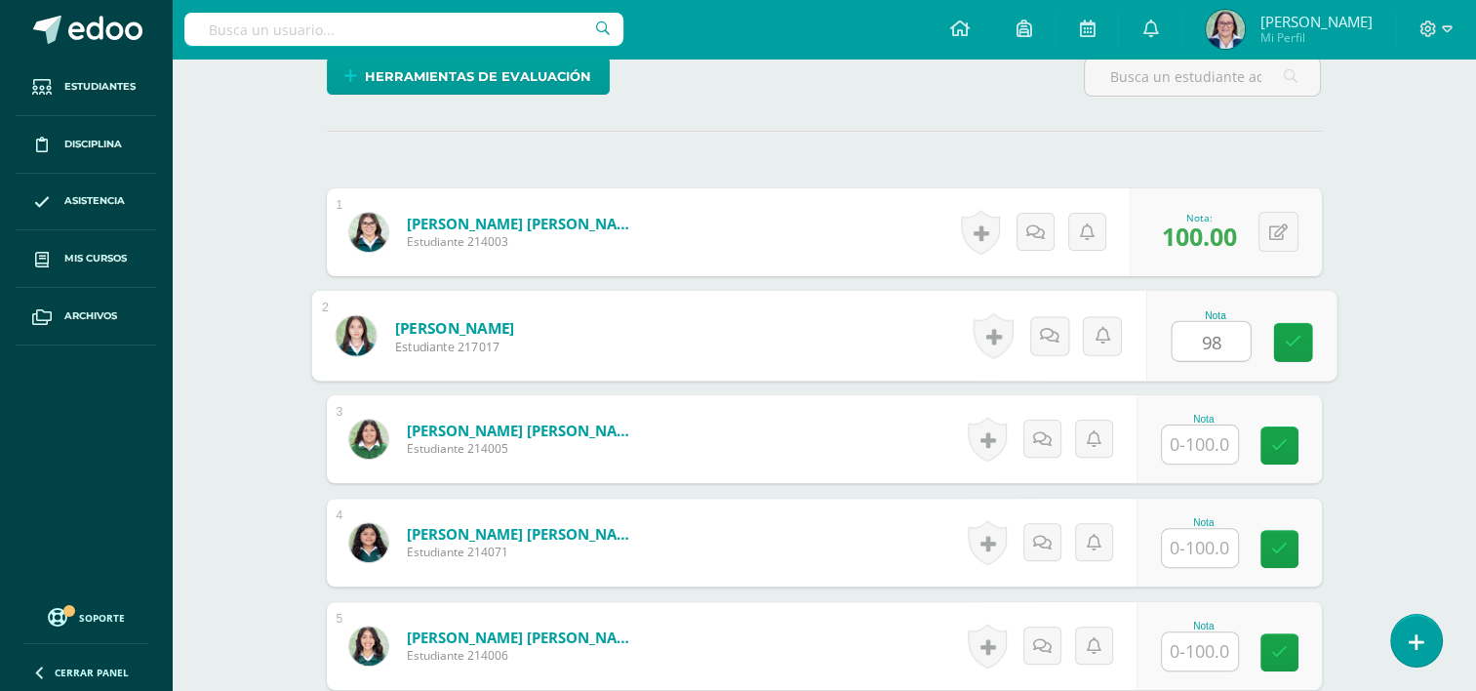
type input "98"
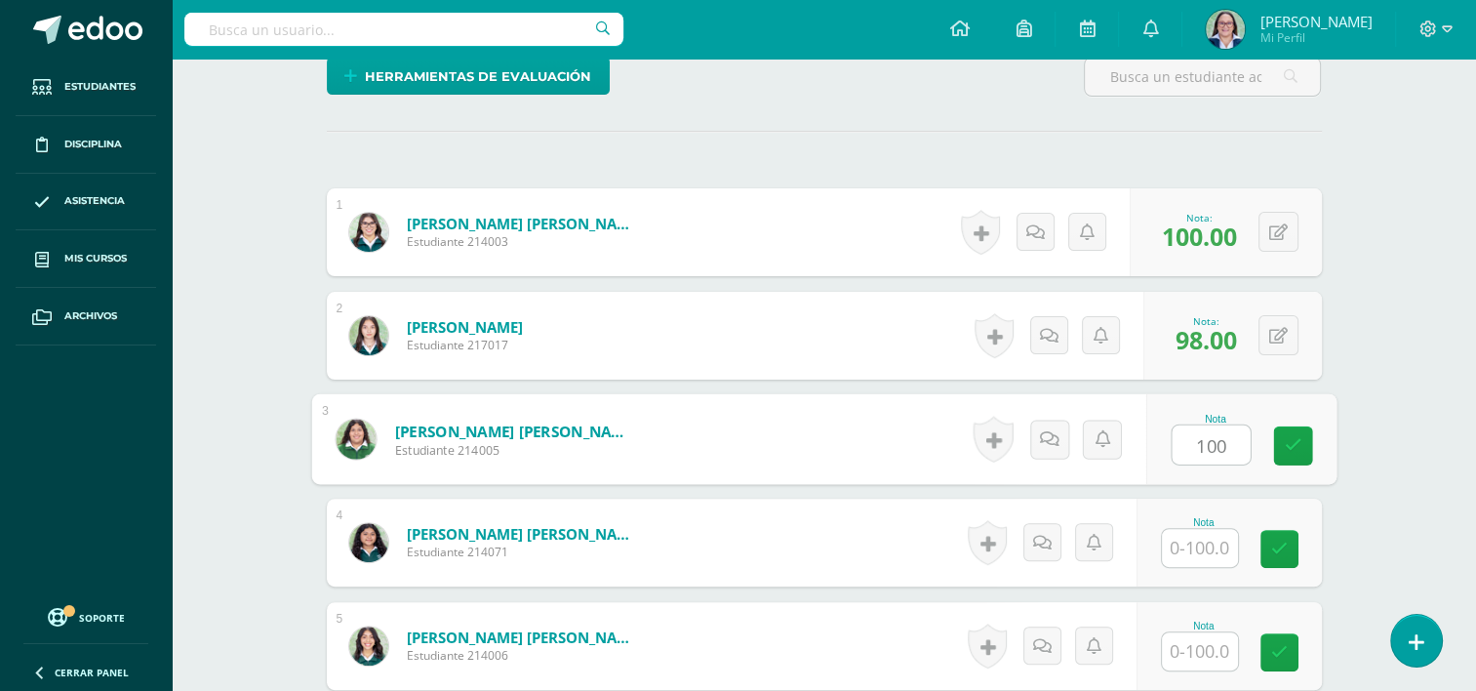
type input "100"
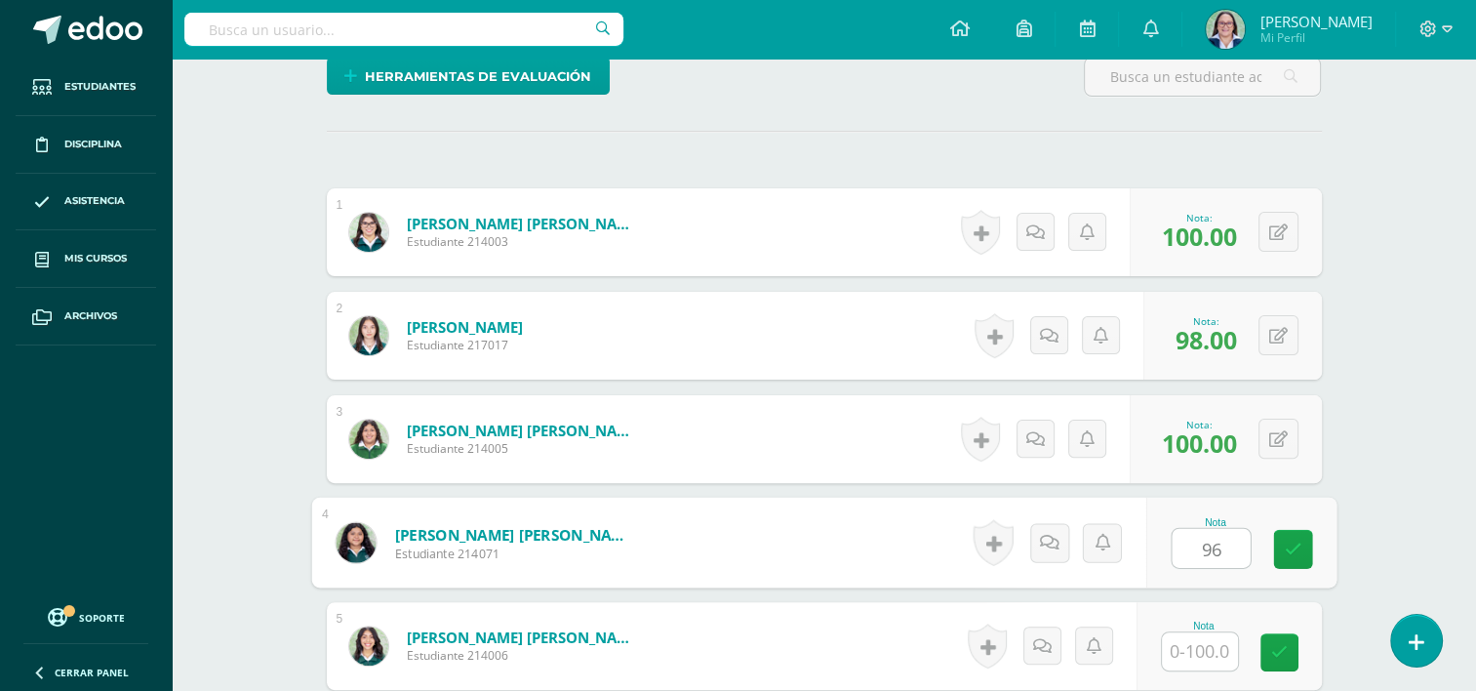
type input "96"
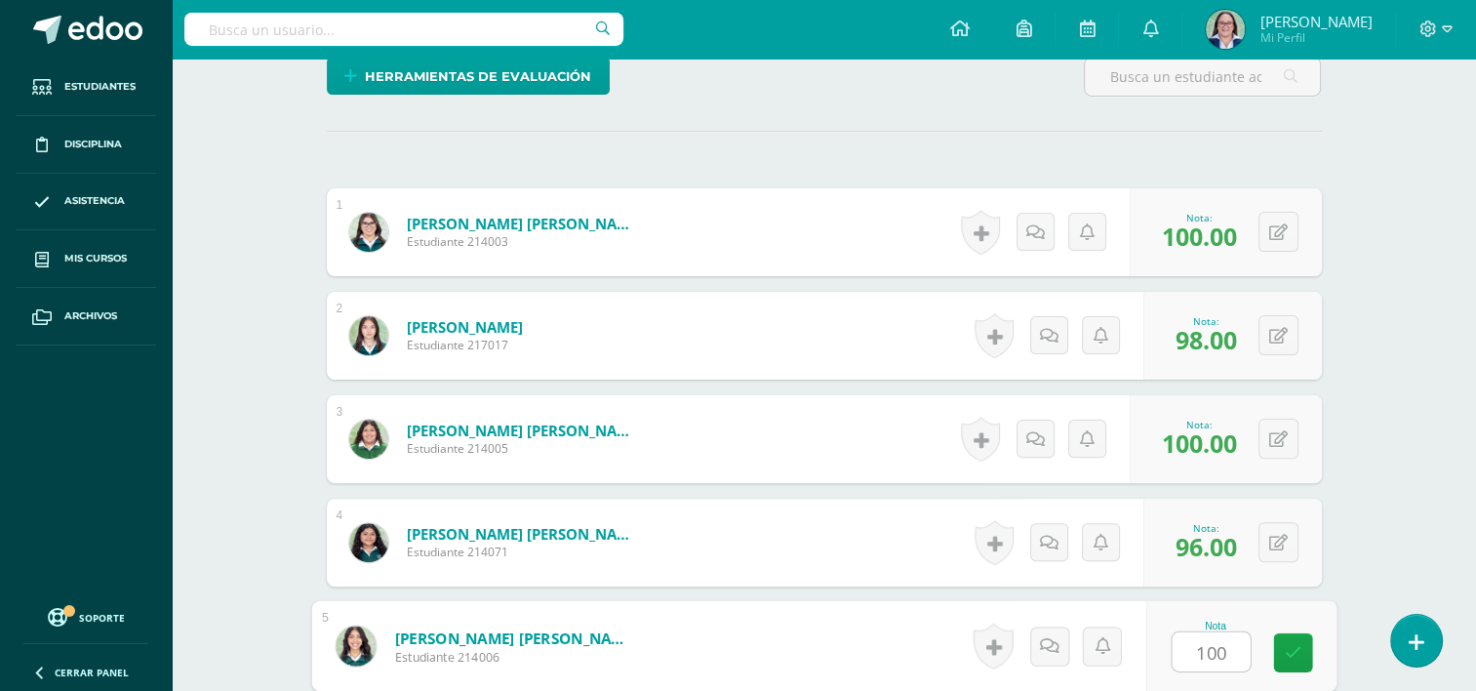
type input "100"
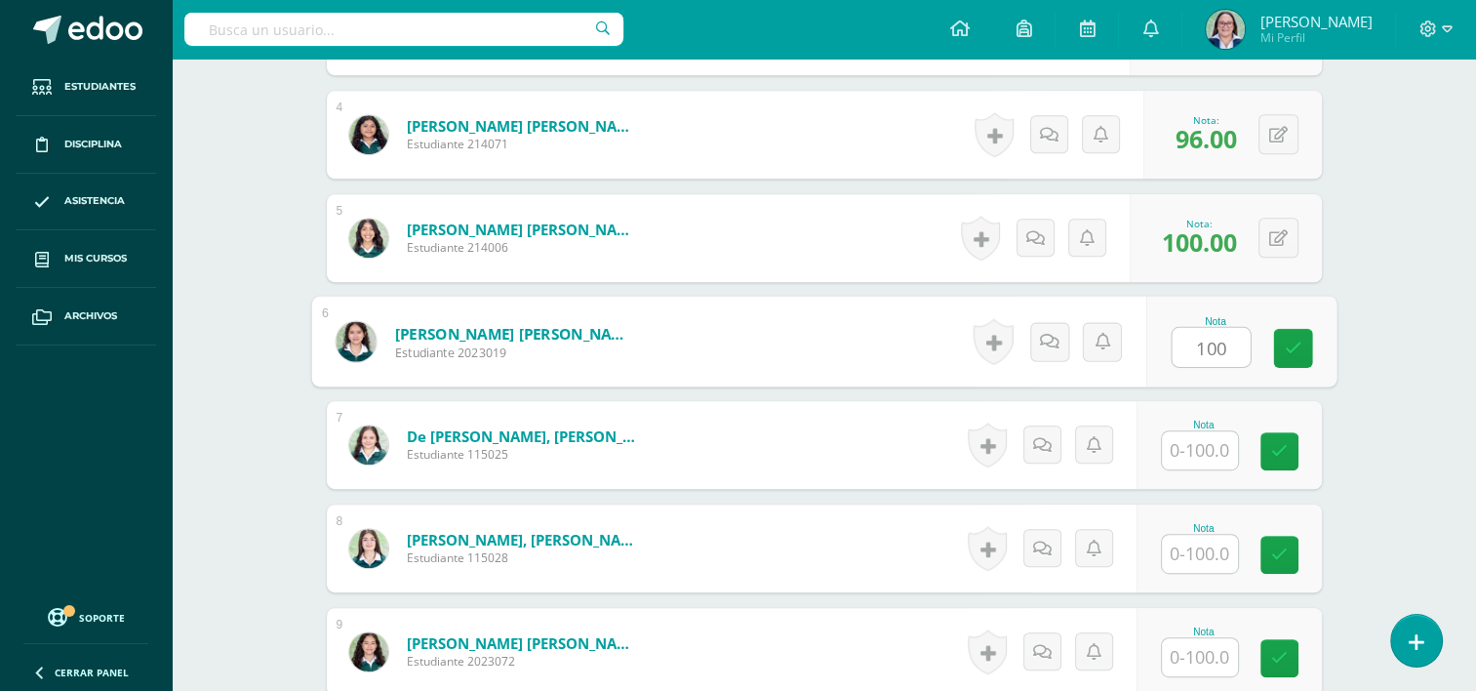
type input "100"
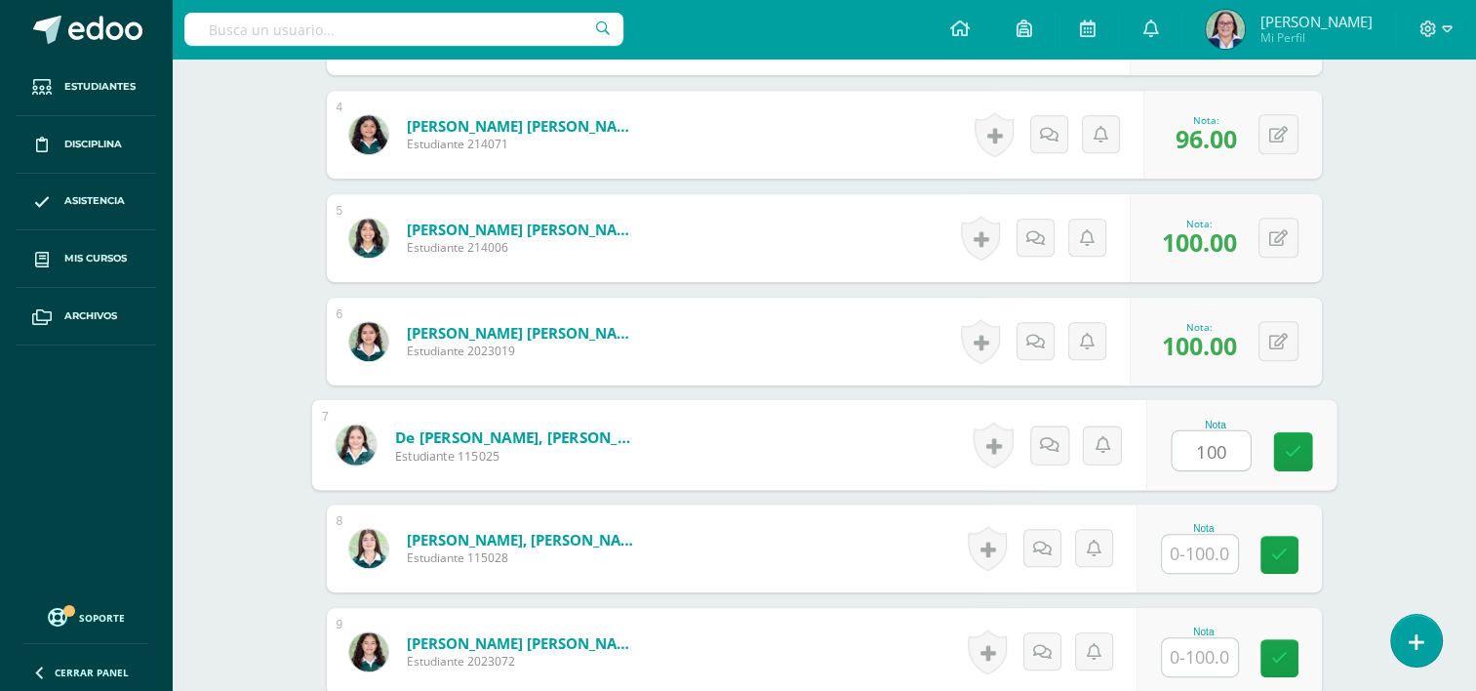
type input "100"
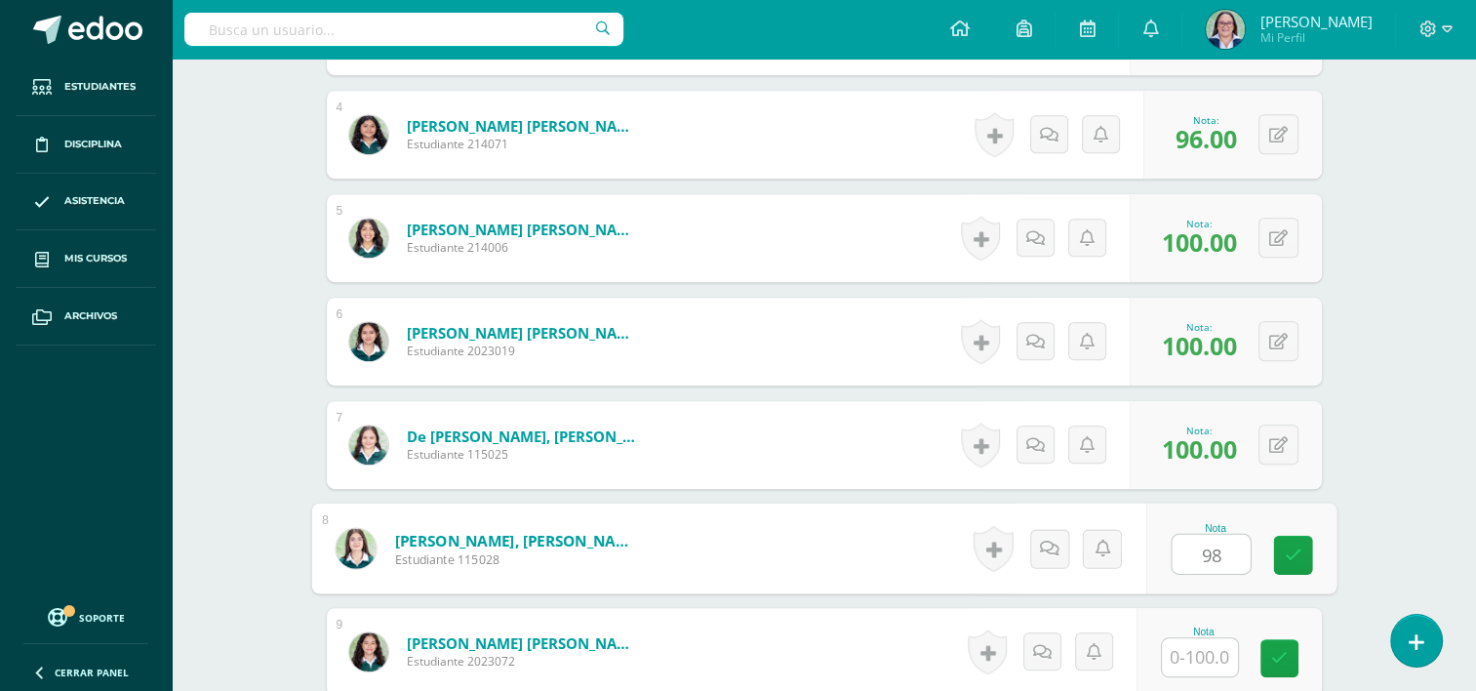
type input "98"
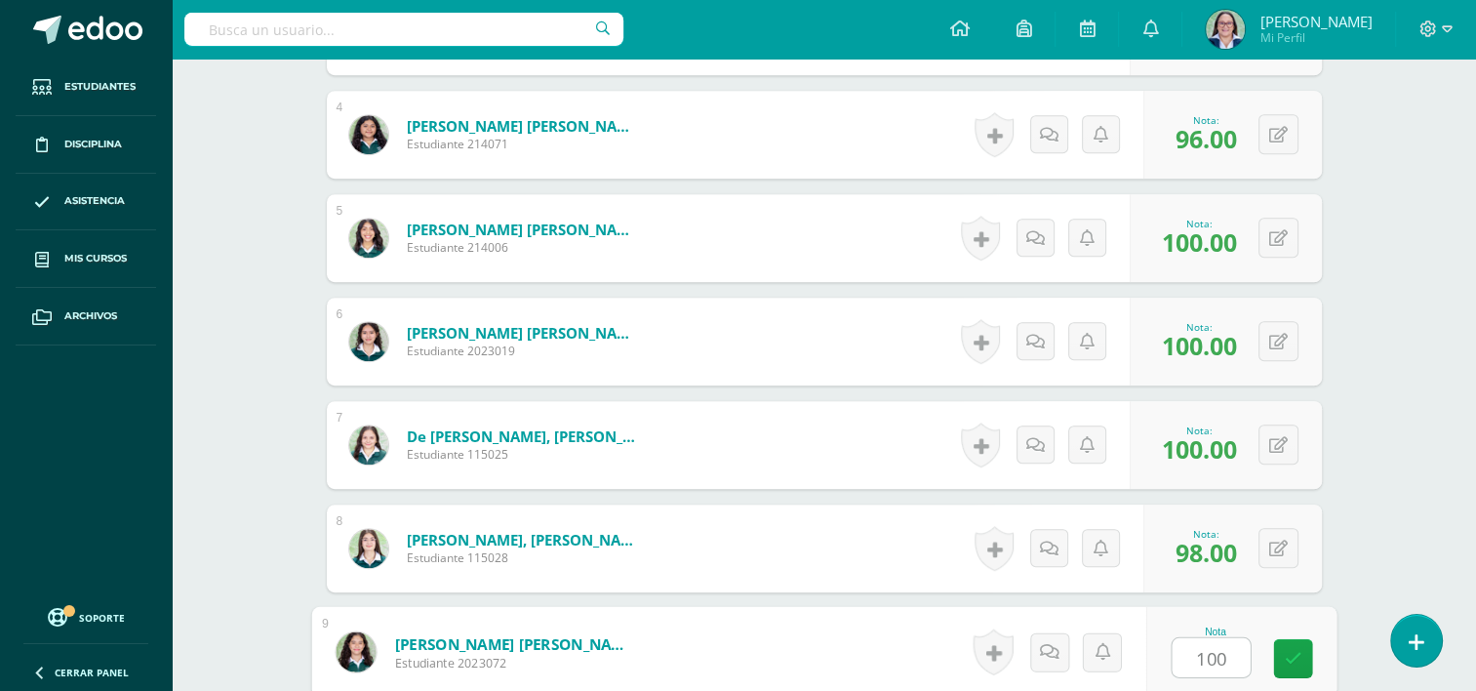
type input "100"
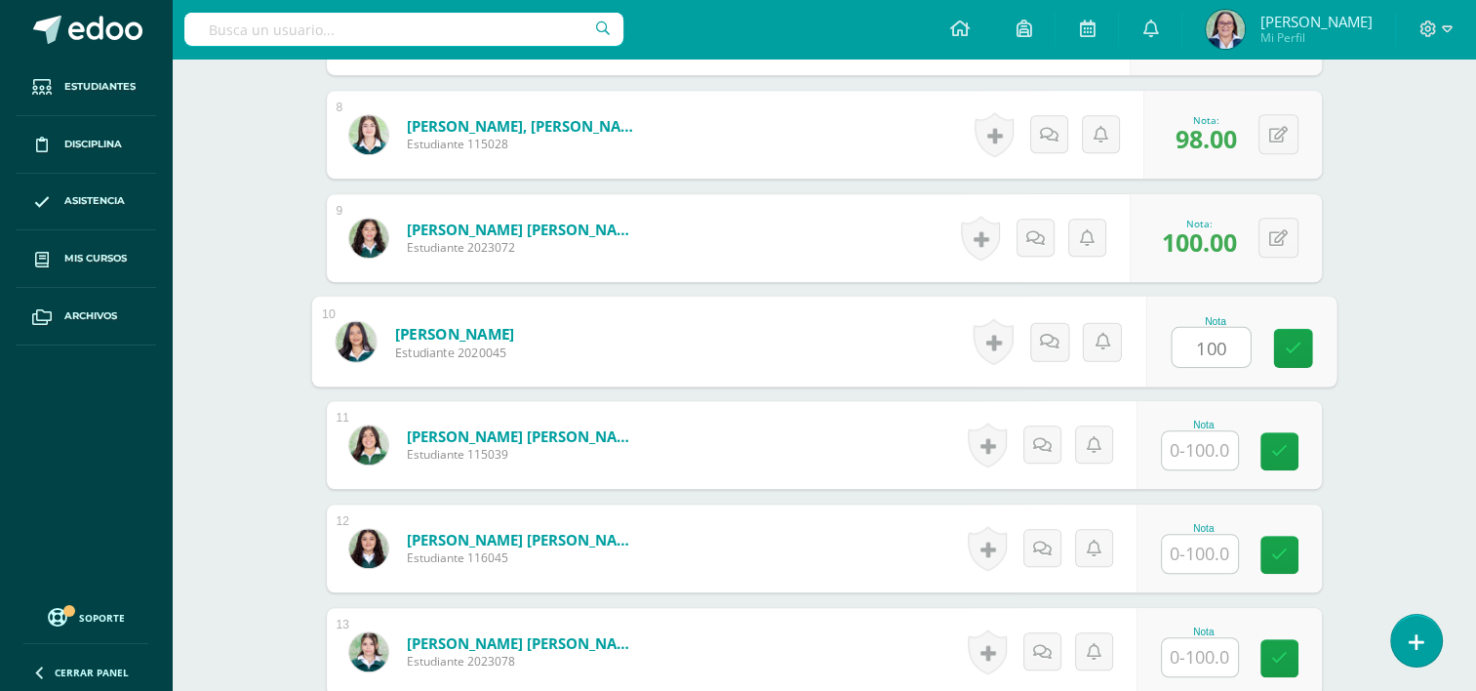
type input "100"
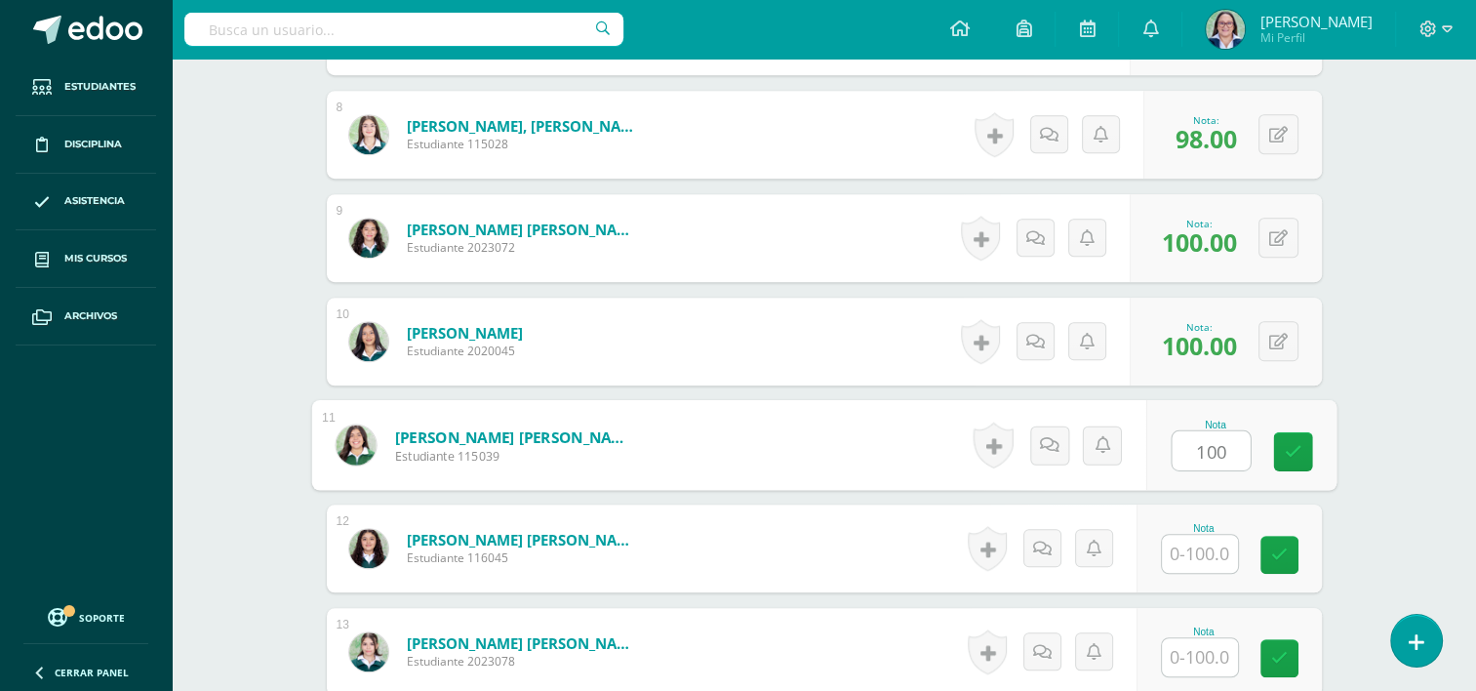
type input "100"
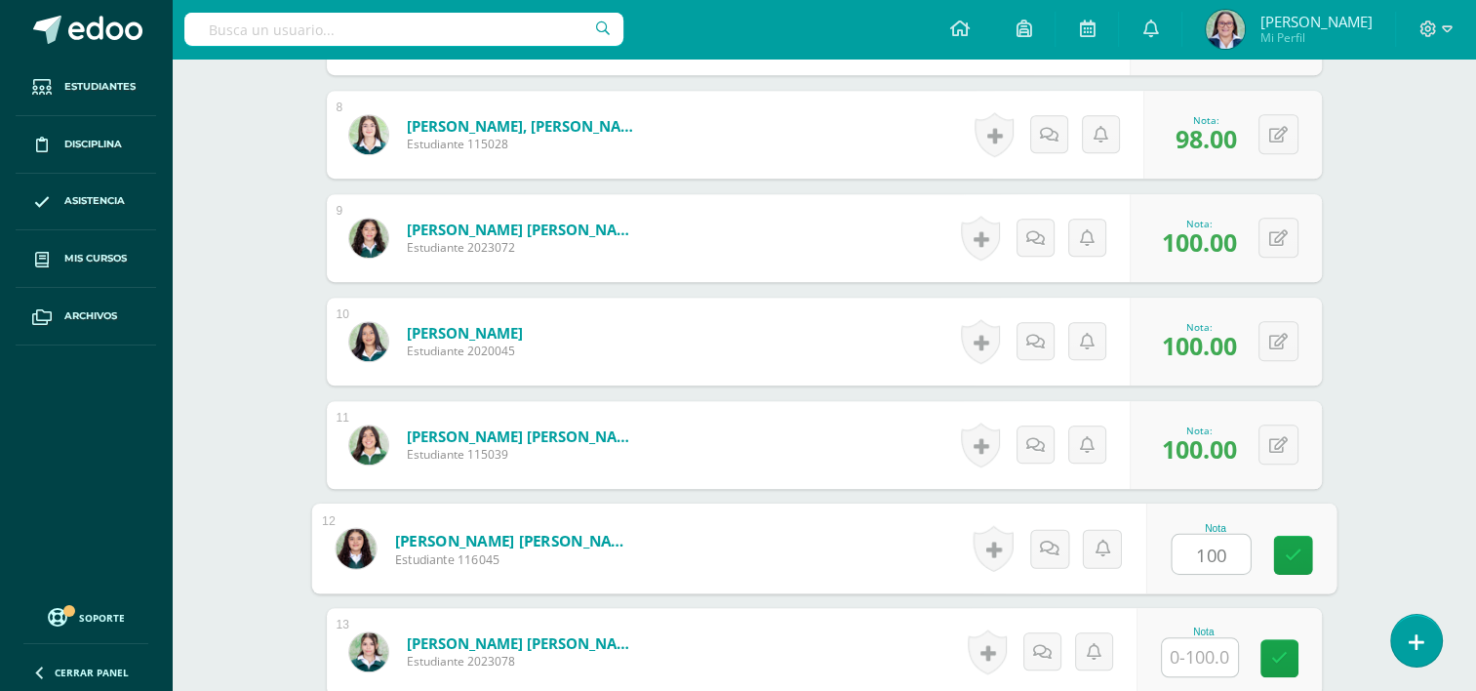
type input "100"
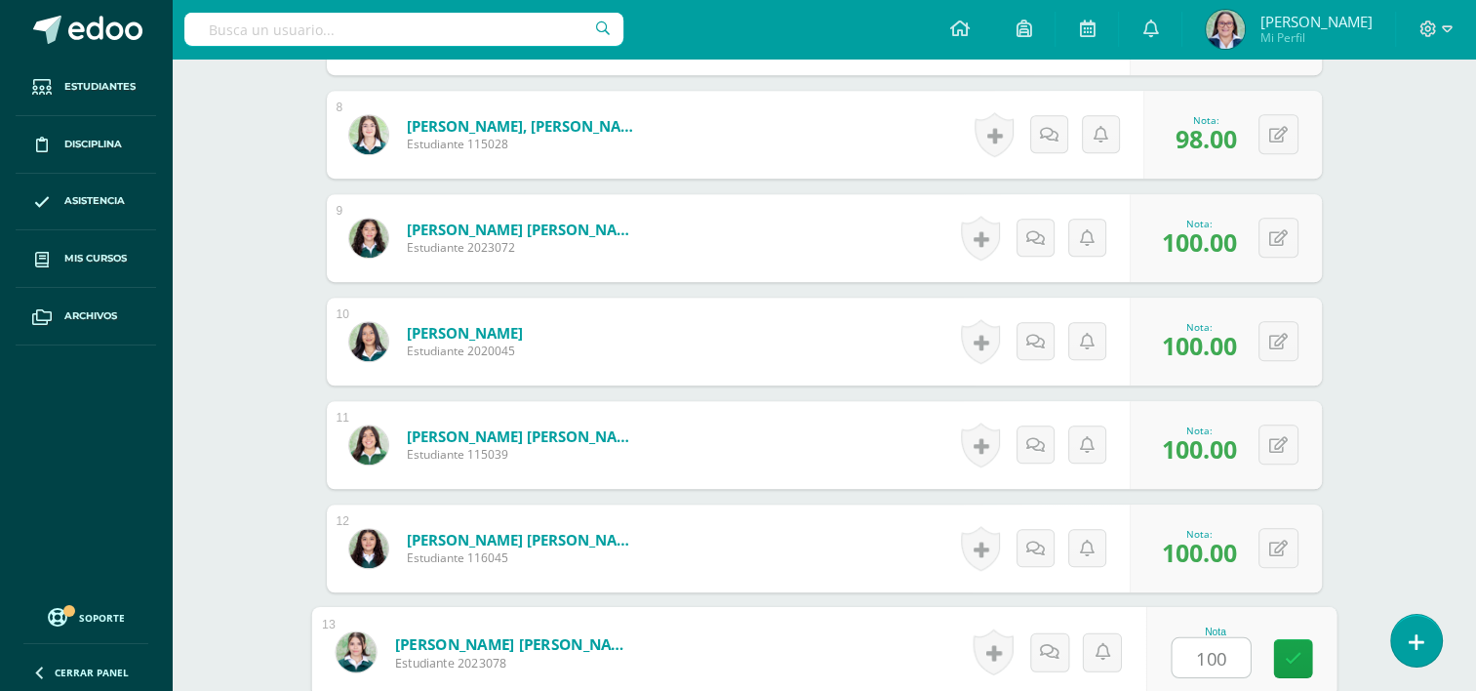
type input "100"
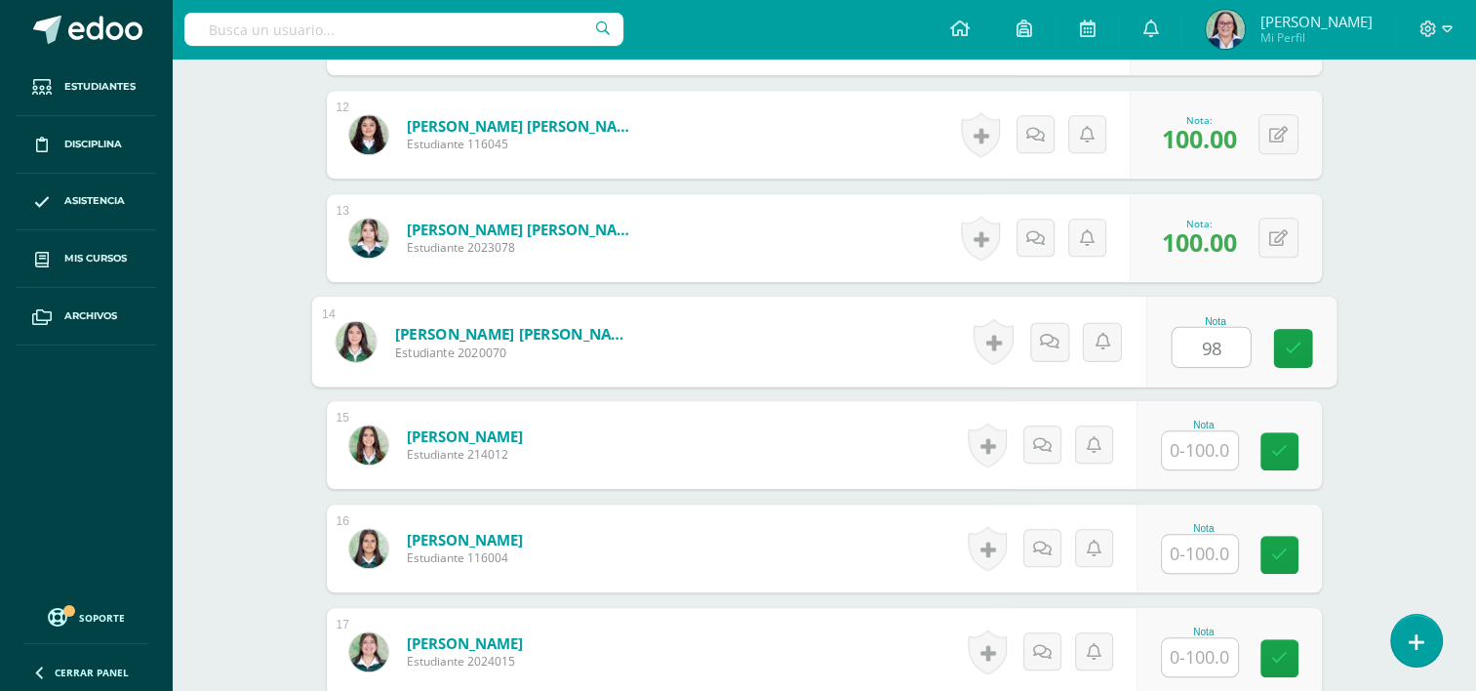
type input "98"
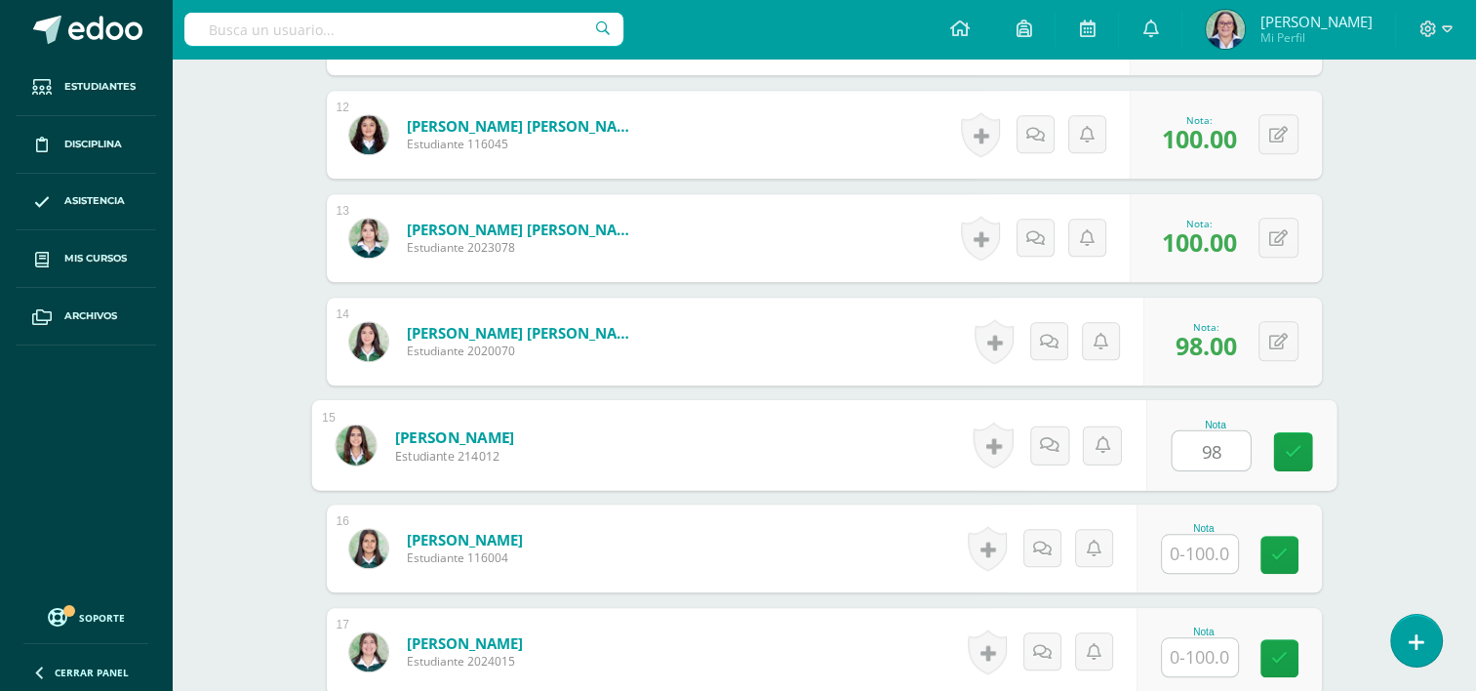
type input "98"
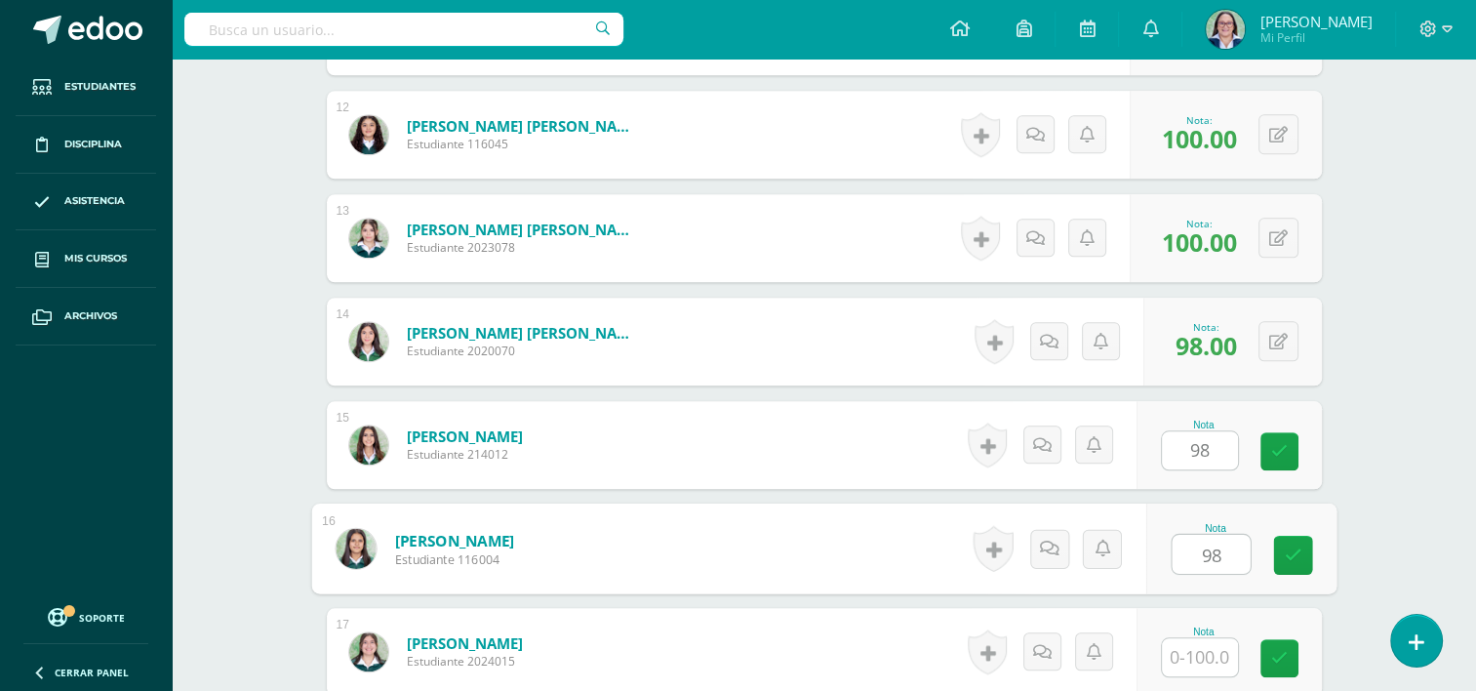
type input "98"
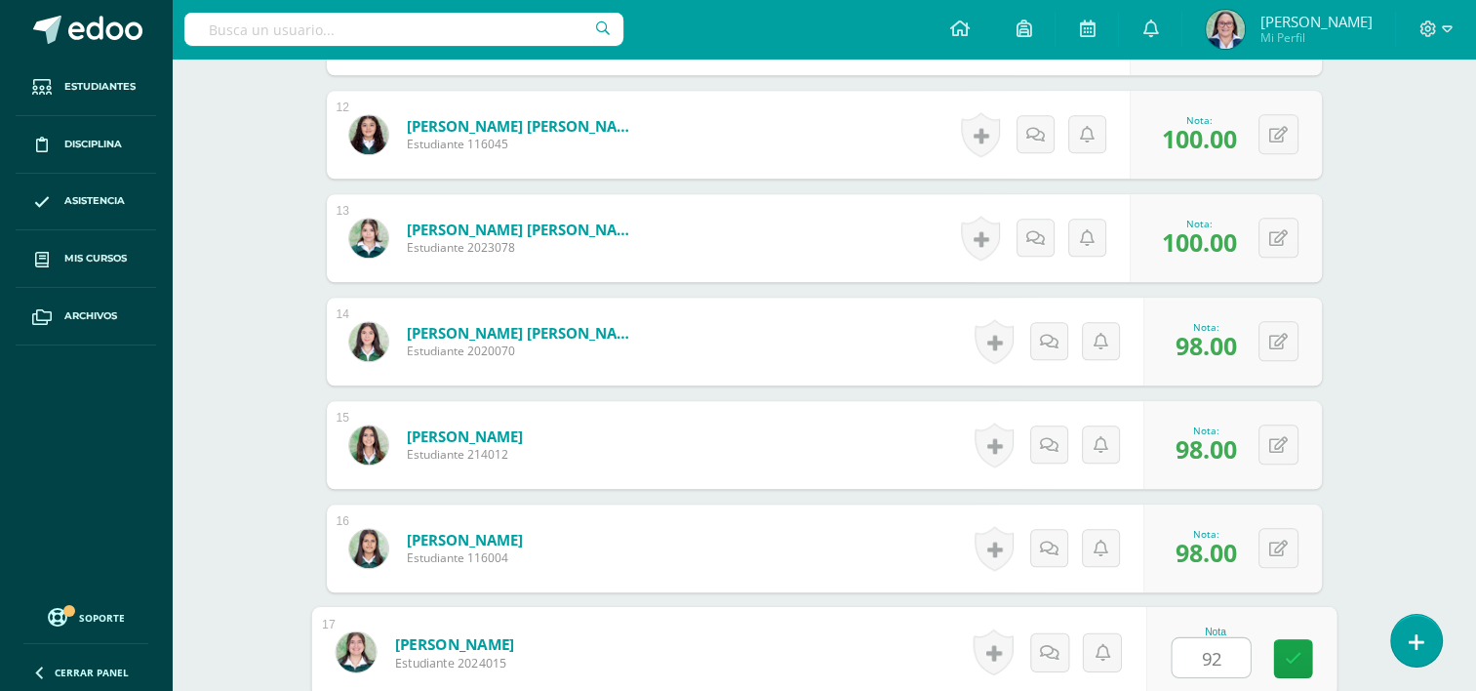
type input "92"
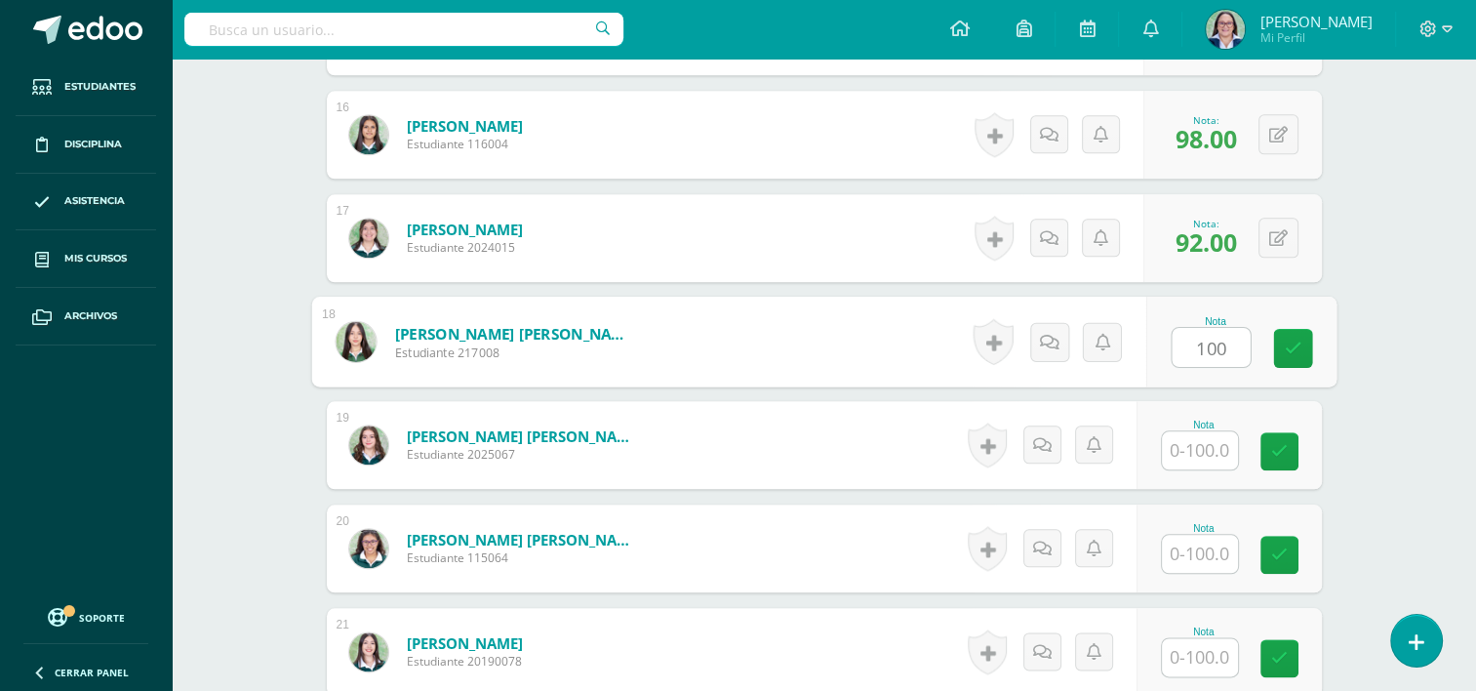
type input "100"
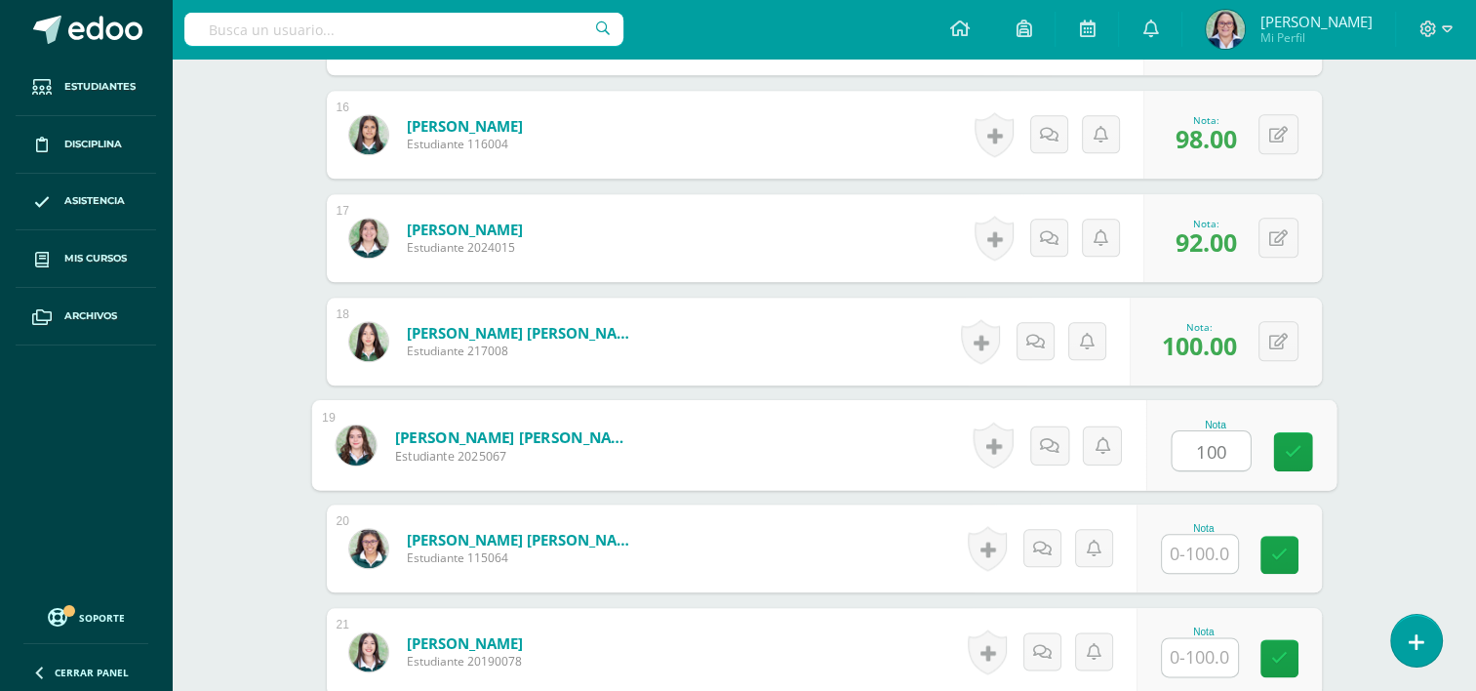
type input "100"
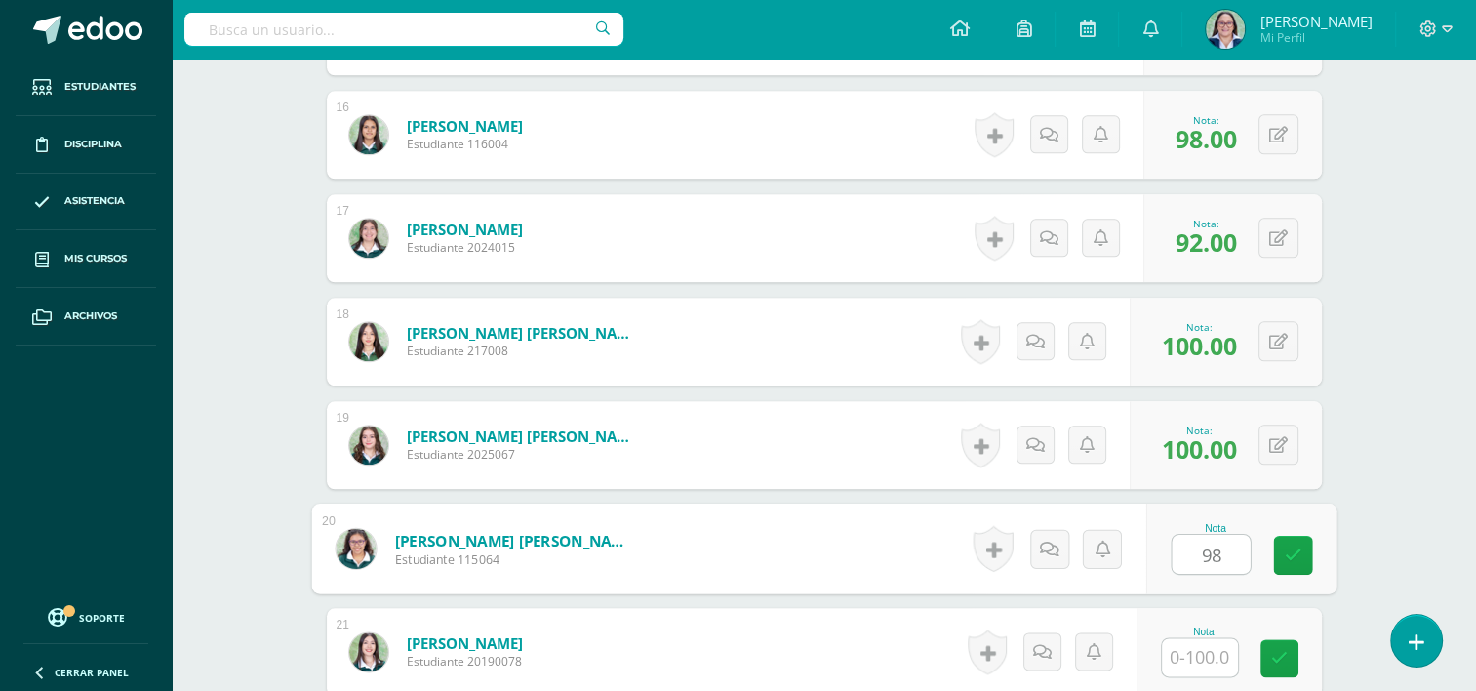
type input "98"
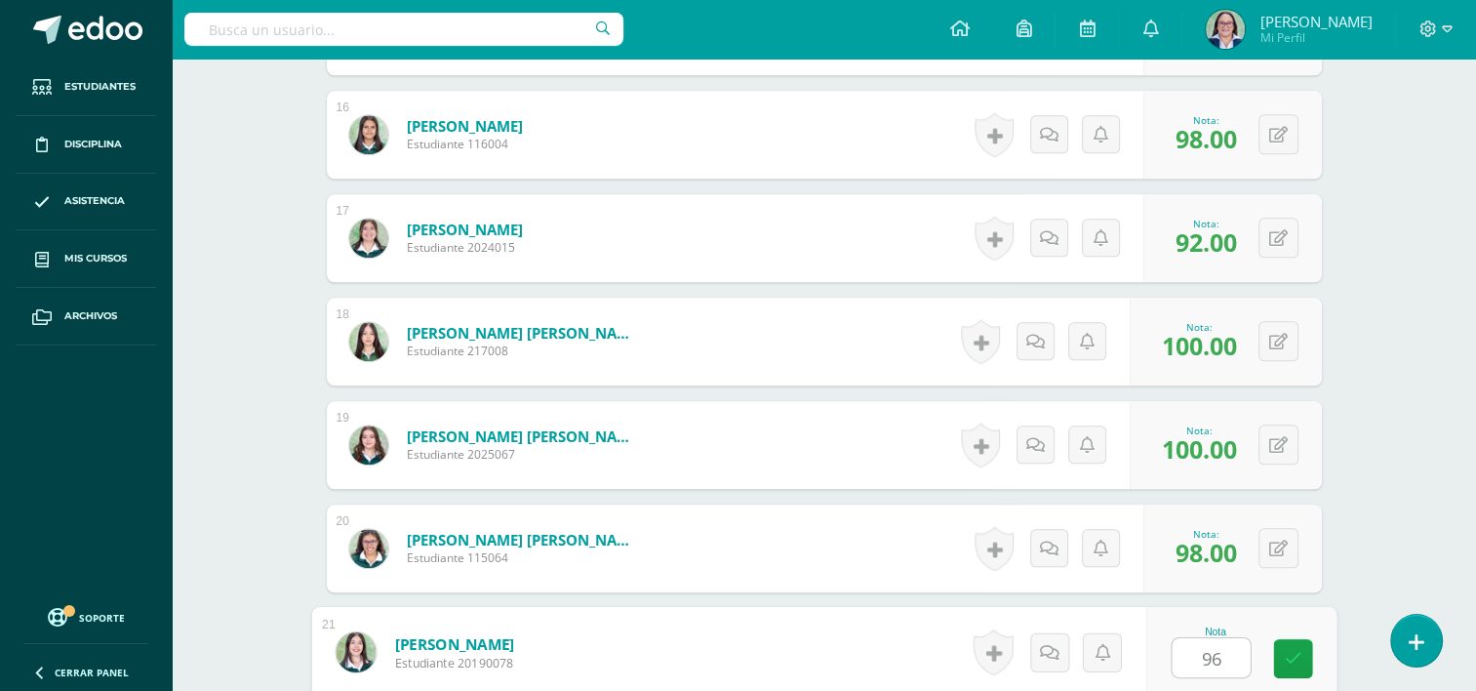
type input "96"
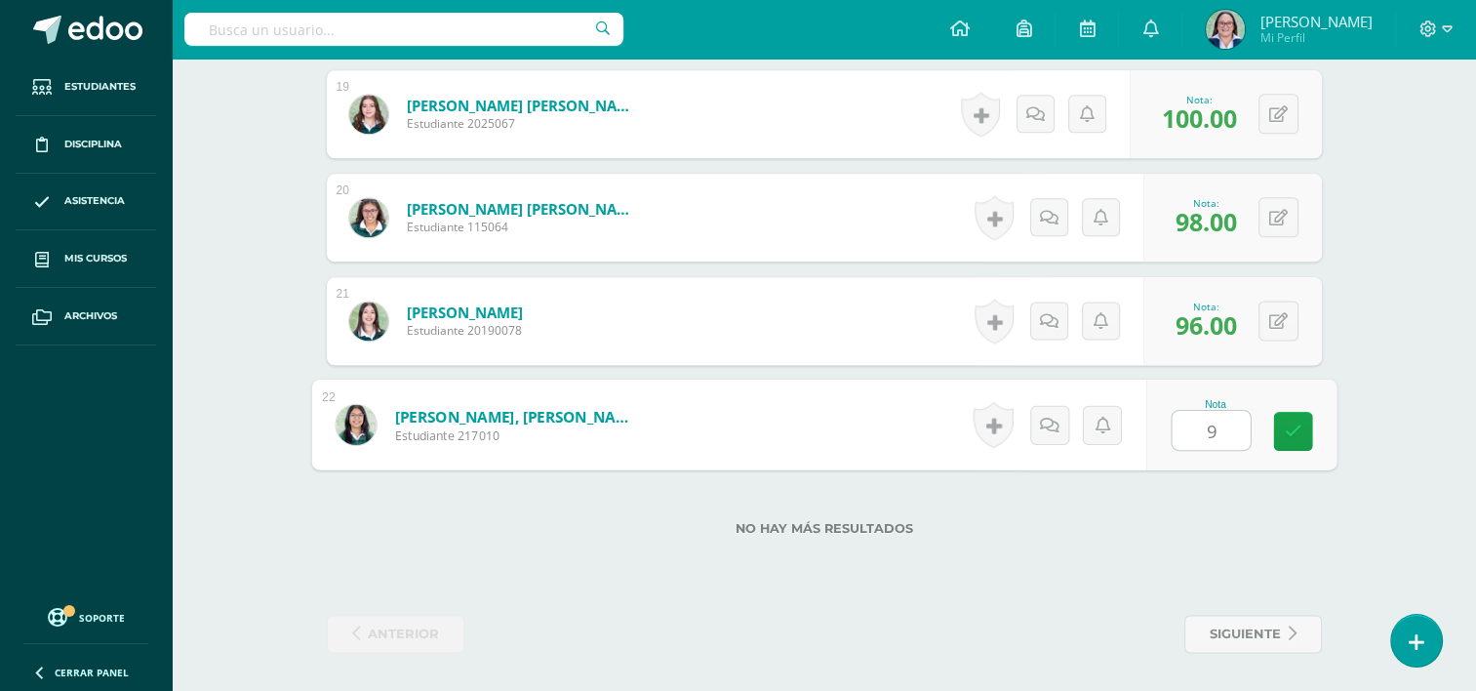
type input "98"
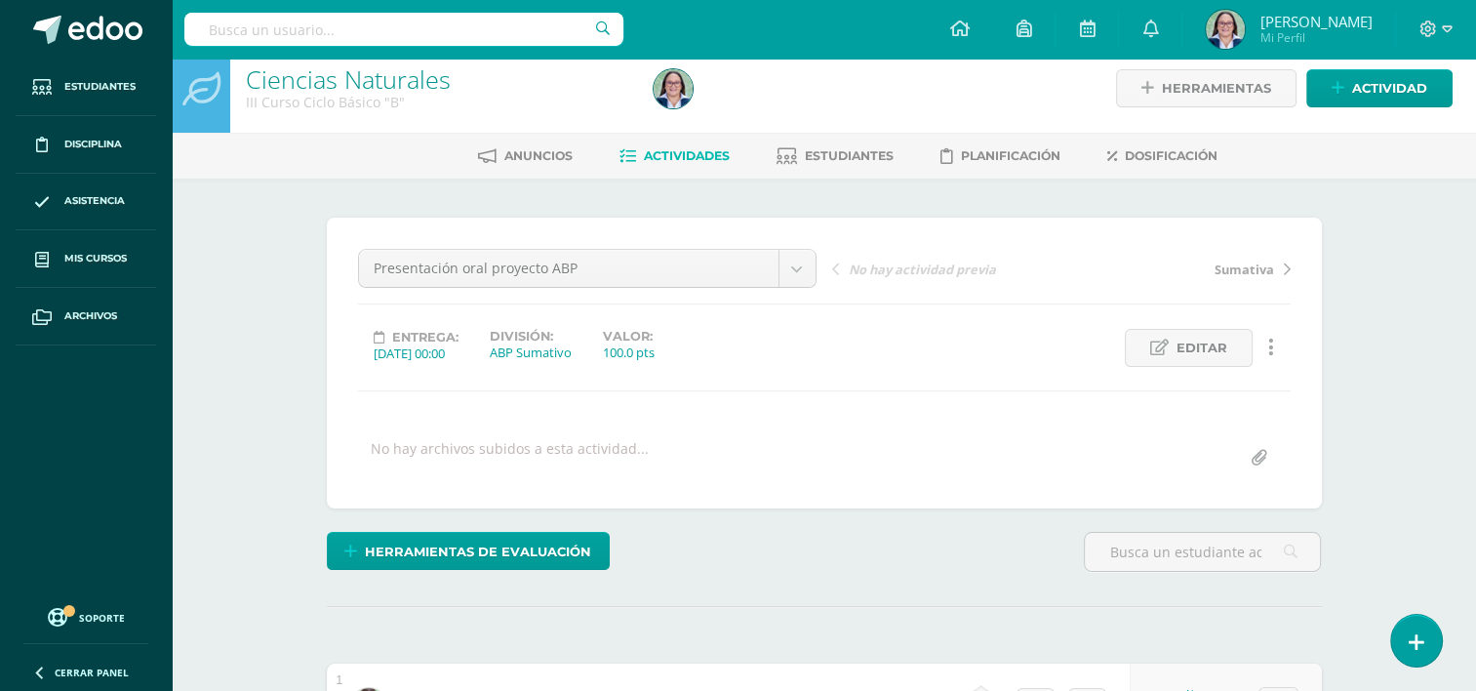
scroll to position [0, 0]
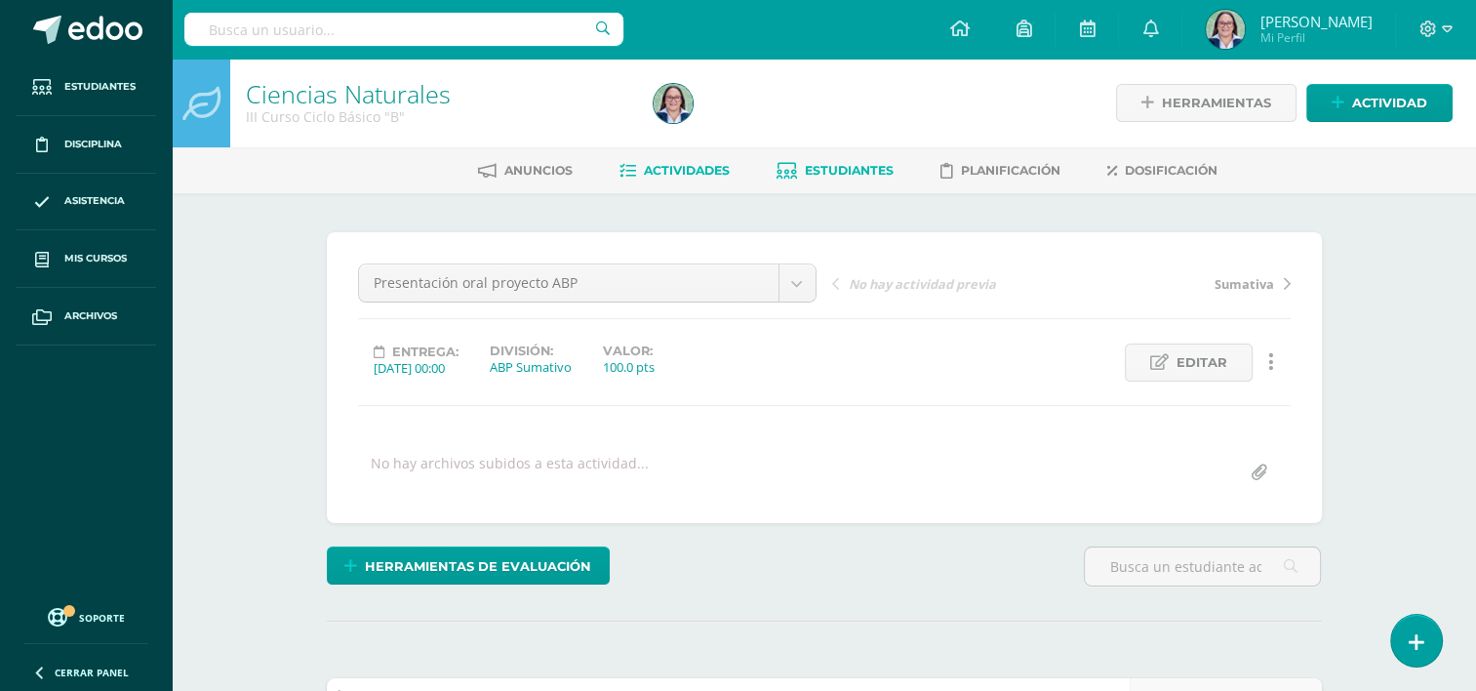
click at [832, 170] on span "Estudiantes" at bounding box center [849, 170] width 89 height 15
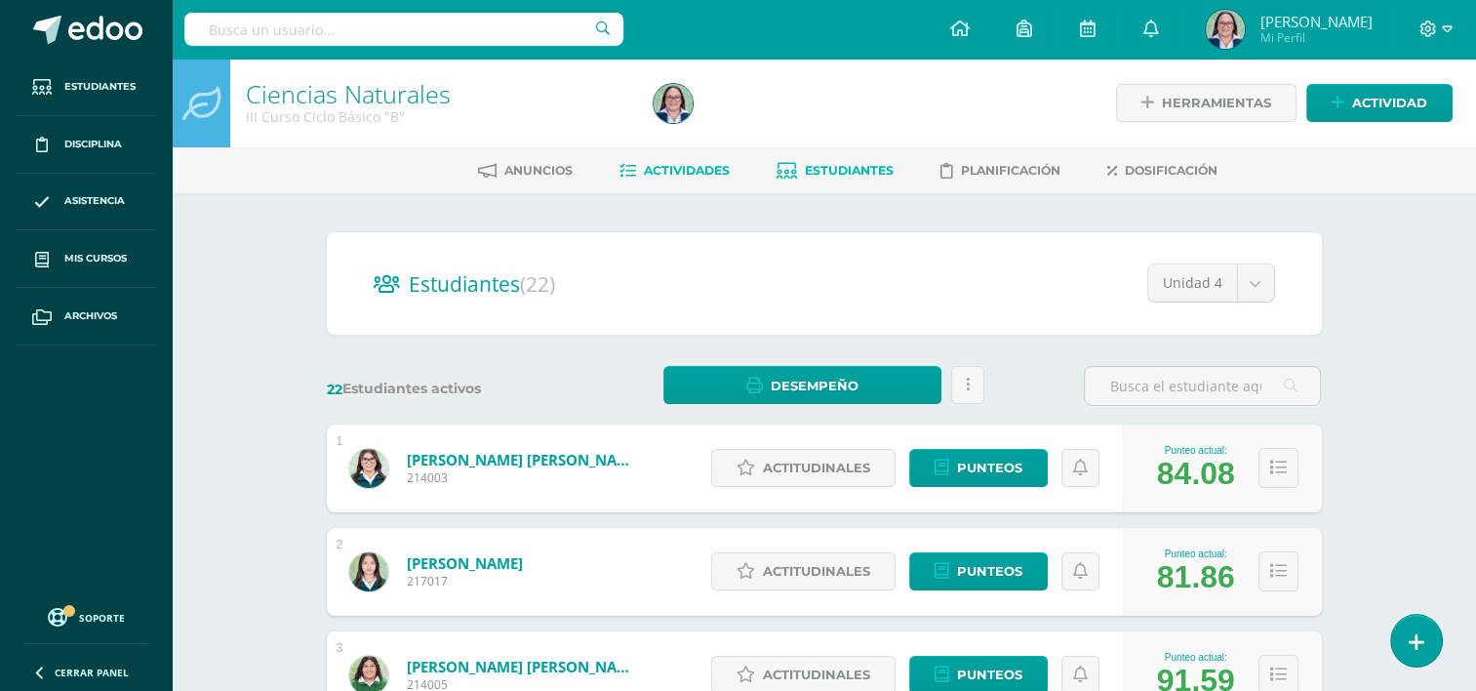
click at [707, 165] on span "Actividades" at bounding box center [687, 170] width 86 height 15
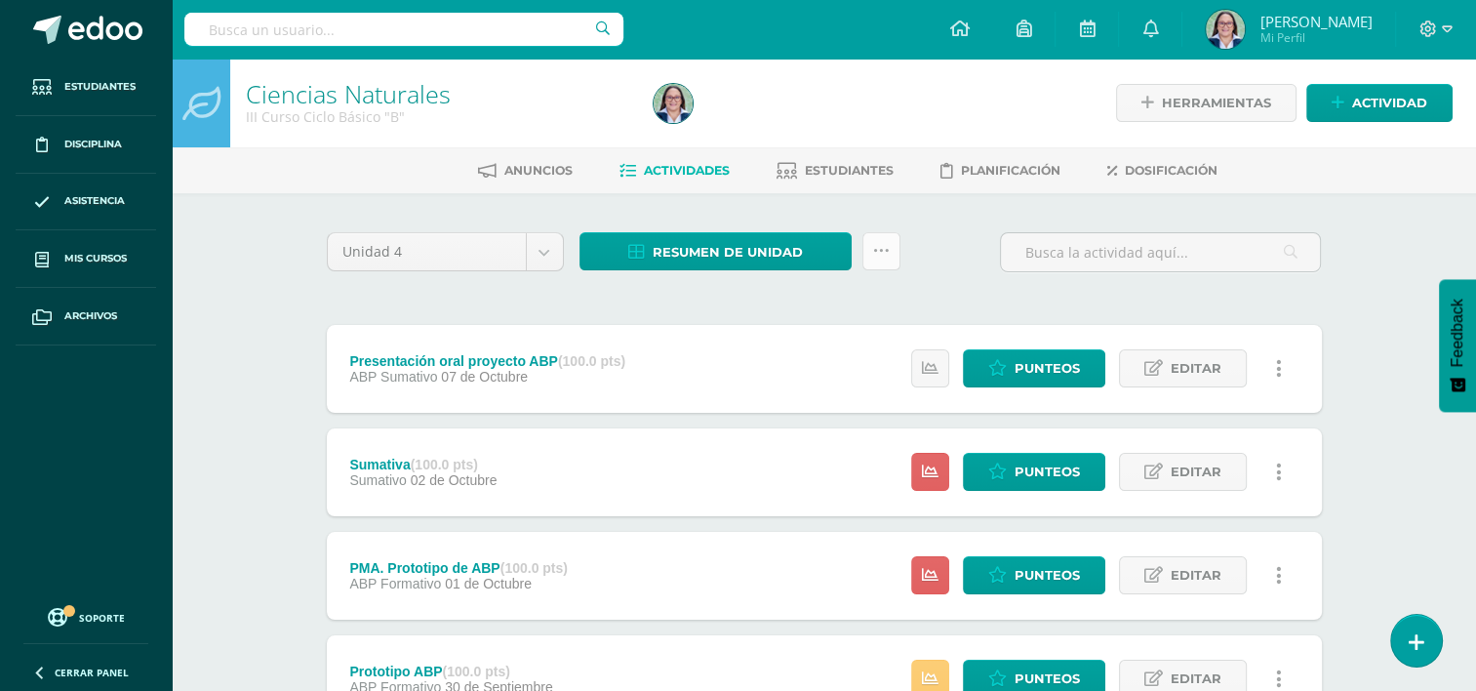
click at [895, 251] on link at bounding box center [881, 251] width 38 height 38
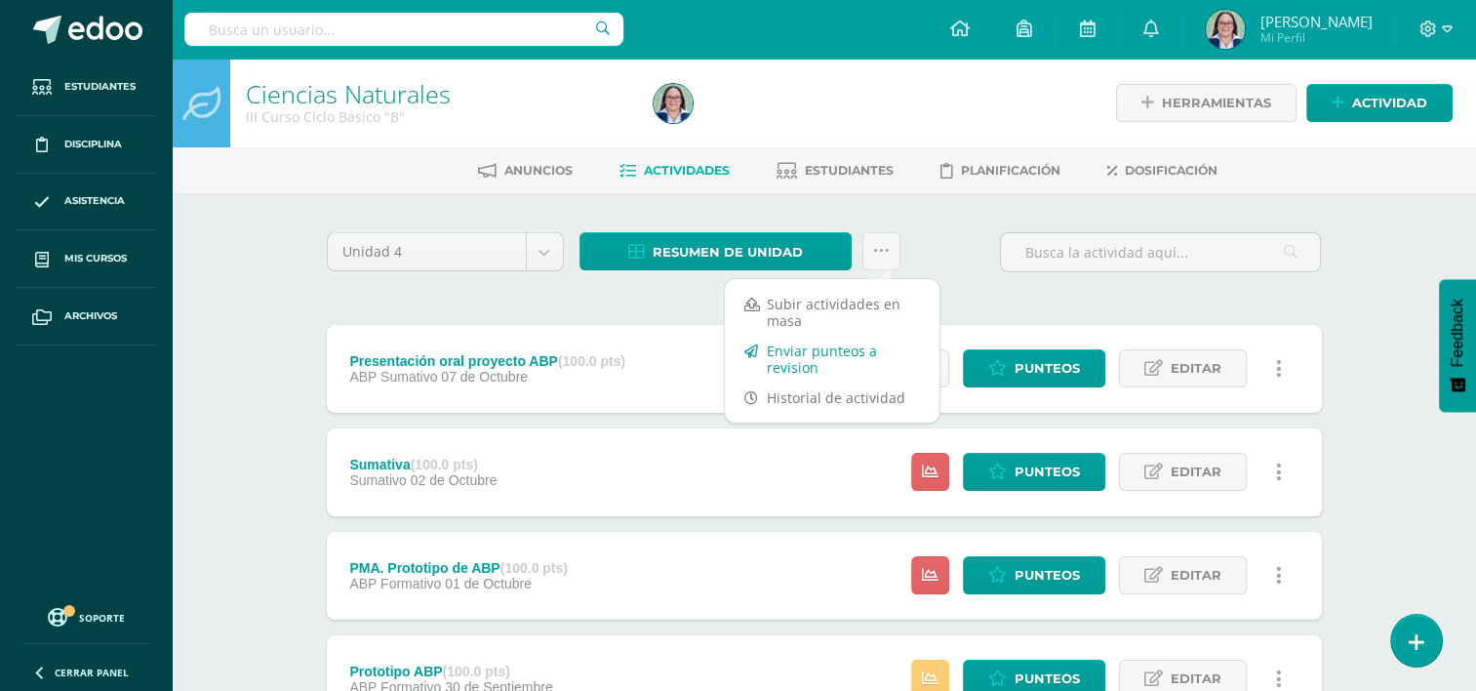
click at [821, 360] on link "Enviar punteos a revision" at bounding box center [832, 359] width 215 height 47
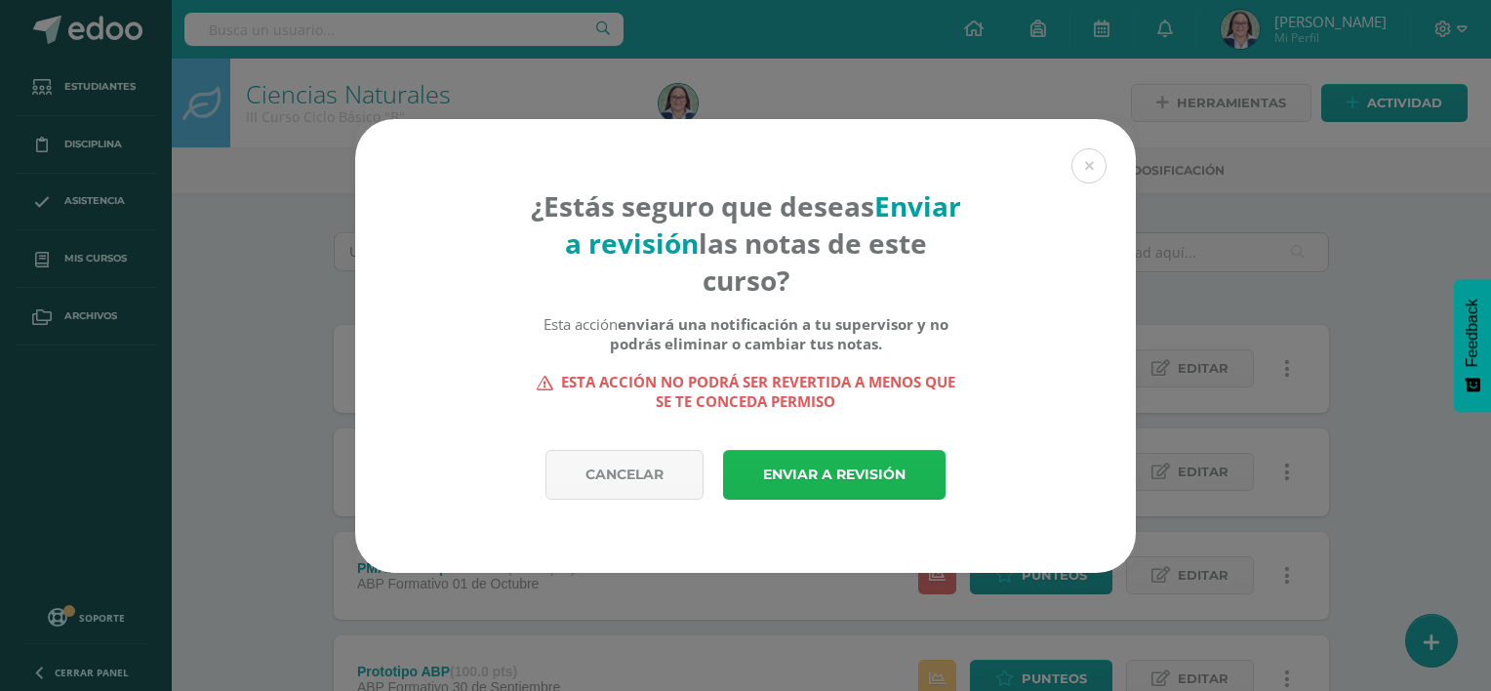
click at [831, 470] on link "Enviar a revisión" at bounding box center [834, 475] width 222 height 50
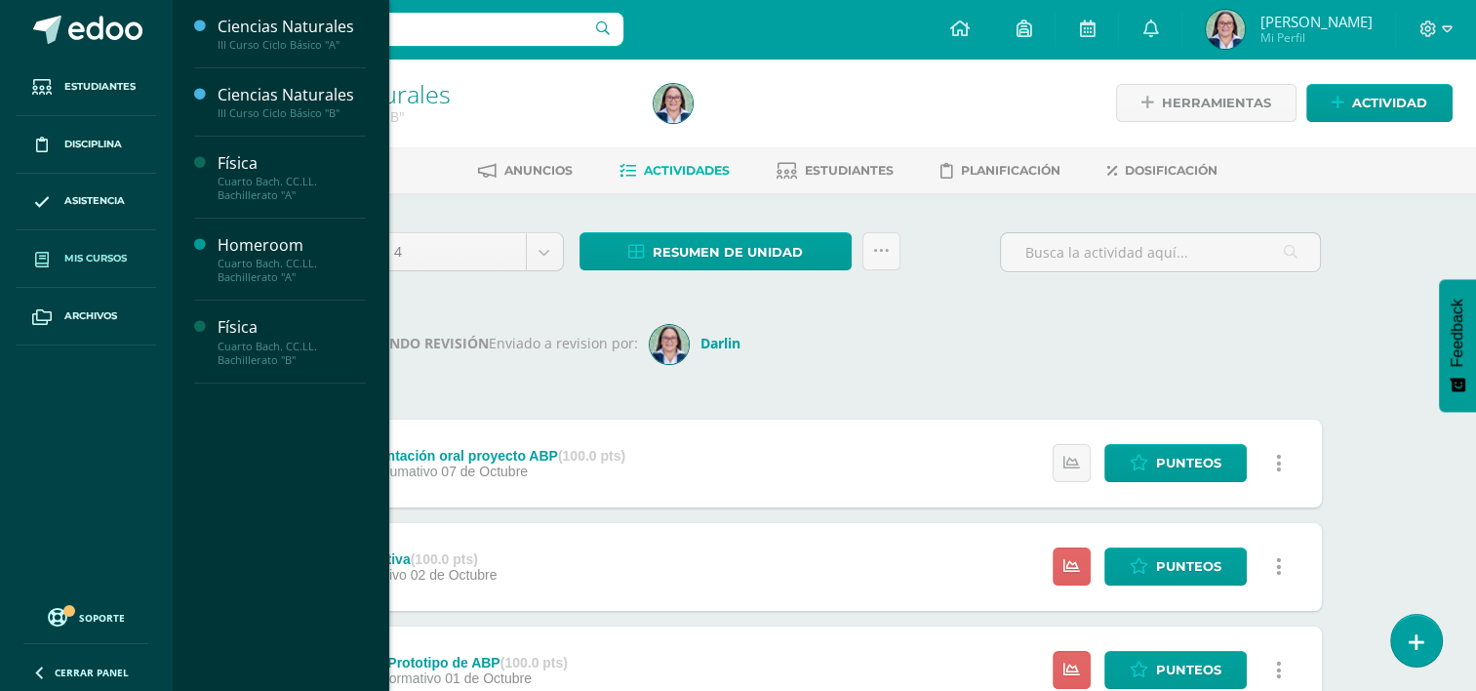
click at [55, 268] on span at bounding box center [41, 258] width 35 height 35
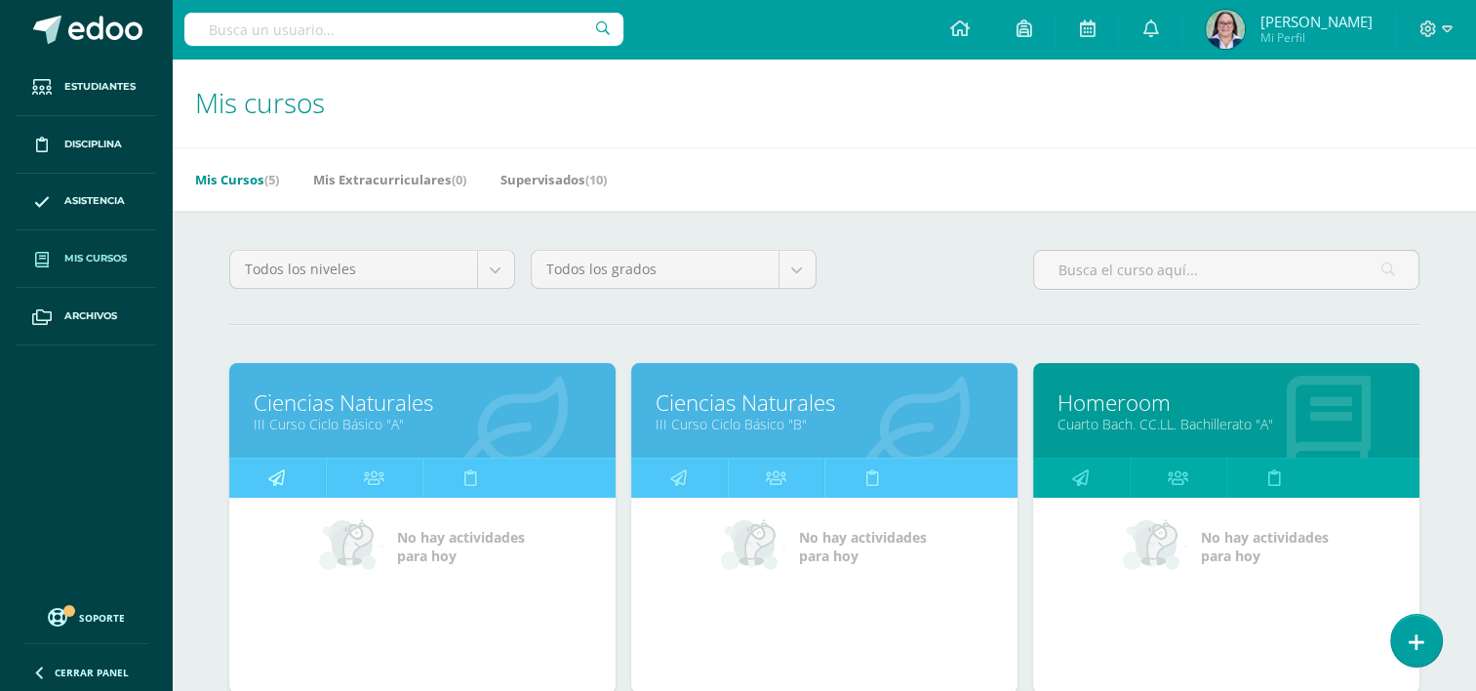
click at [292, 476] on link at bounding box center [277, 478] width 97 height 39
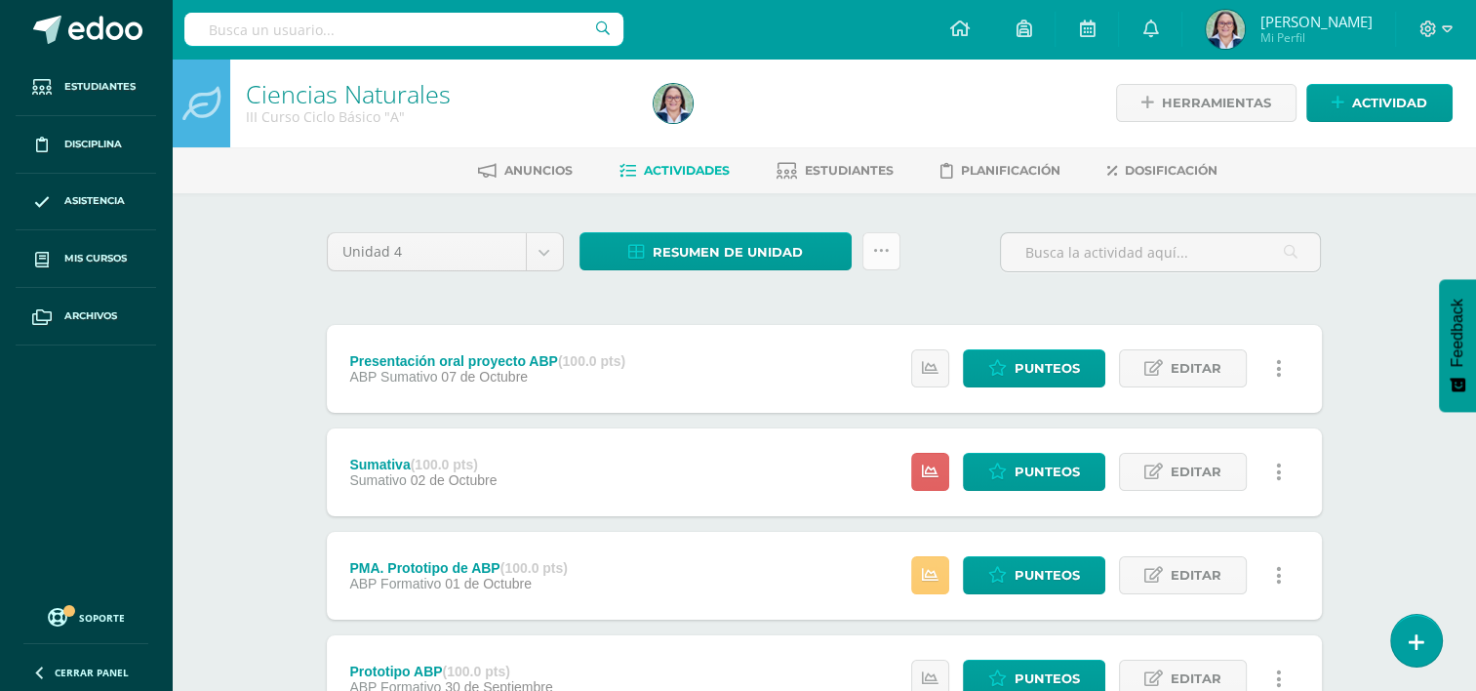
click at [886, 243] on icon at bounding box center [881, 251] width 17 height 17
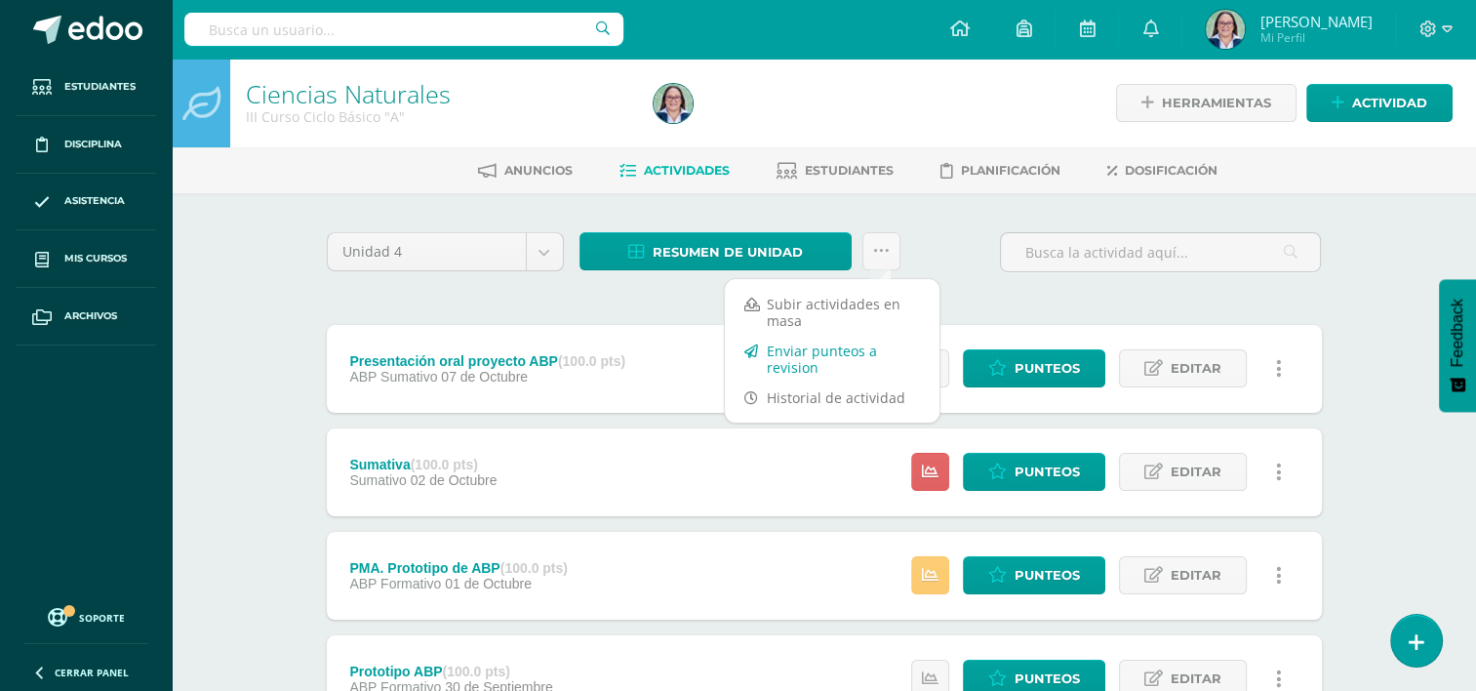
click at [835, 348] on link "Enviar punteos a revision" at bounding box center [832, 359] width 215 height 47
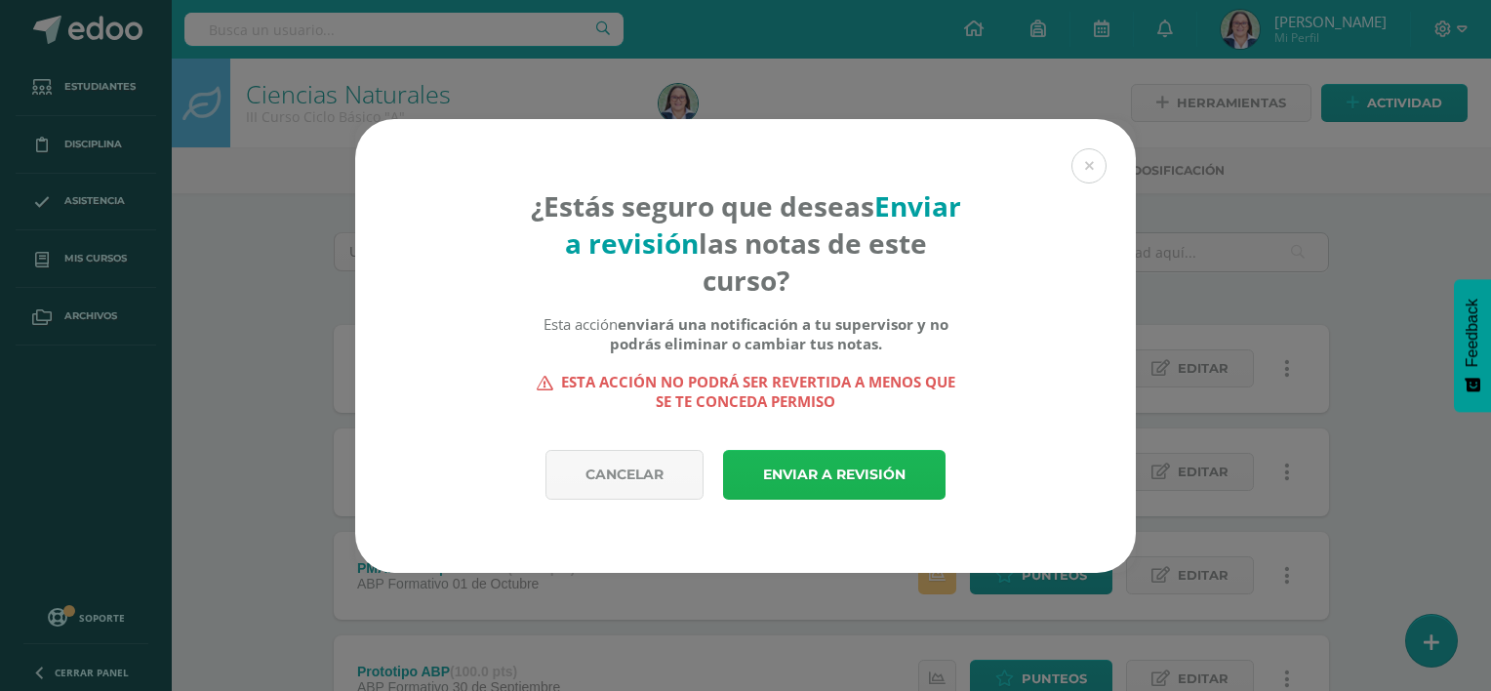
click at [870, 469] on link "Enviar a revisión" at bounding box center [834, 475] width 222 height 50
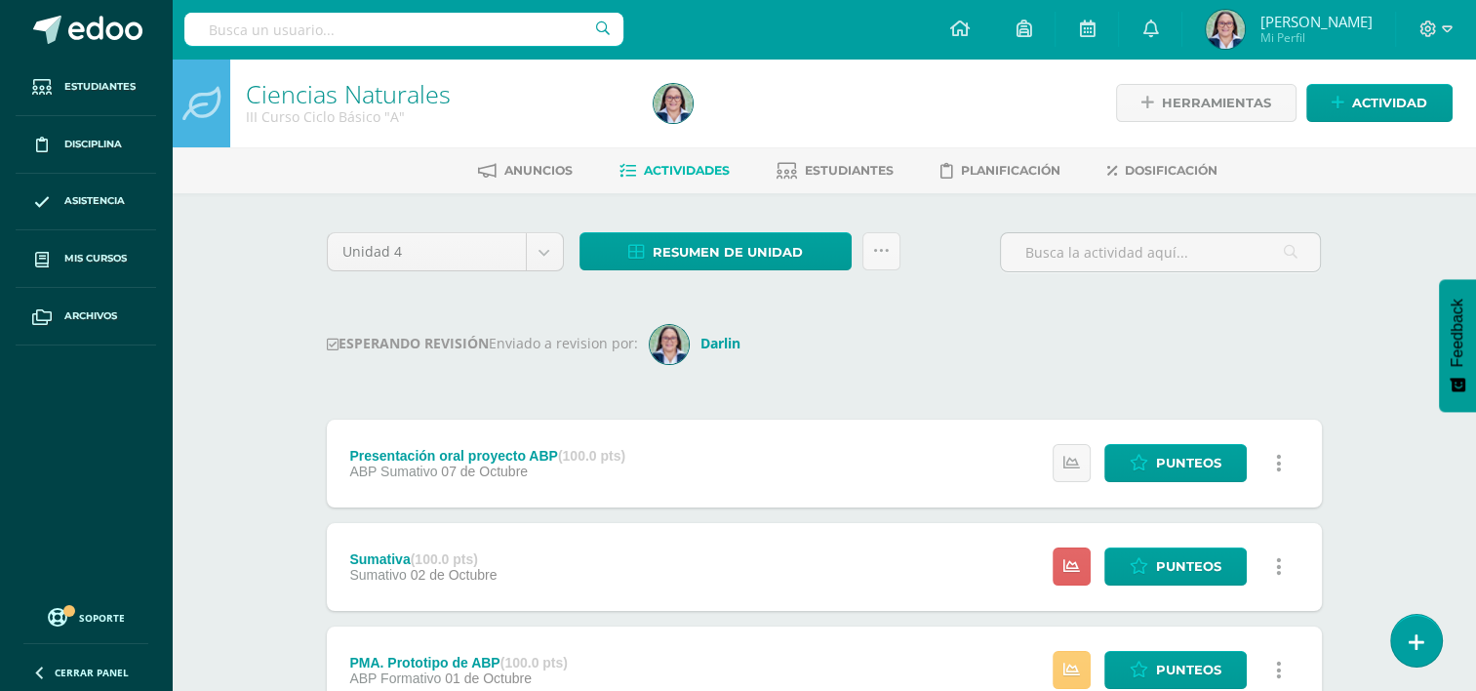
click at [976, 461] on div "Presentación oral proyecto ABP (100.0 pts) ABP Sumativo [DATE] Estatus de Activ…" at bounding box center [824, 463] width 995 height 88
